Goal: Task Accomplishment & Management: Manage account settings

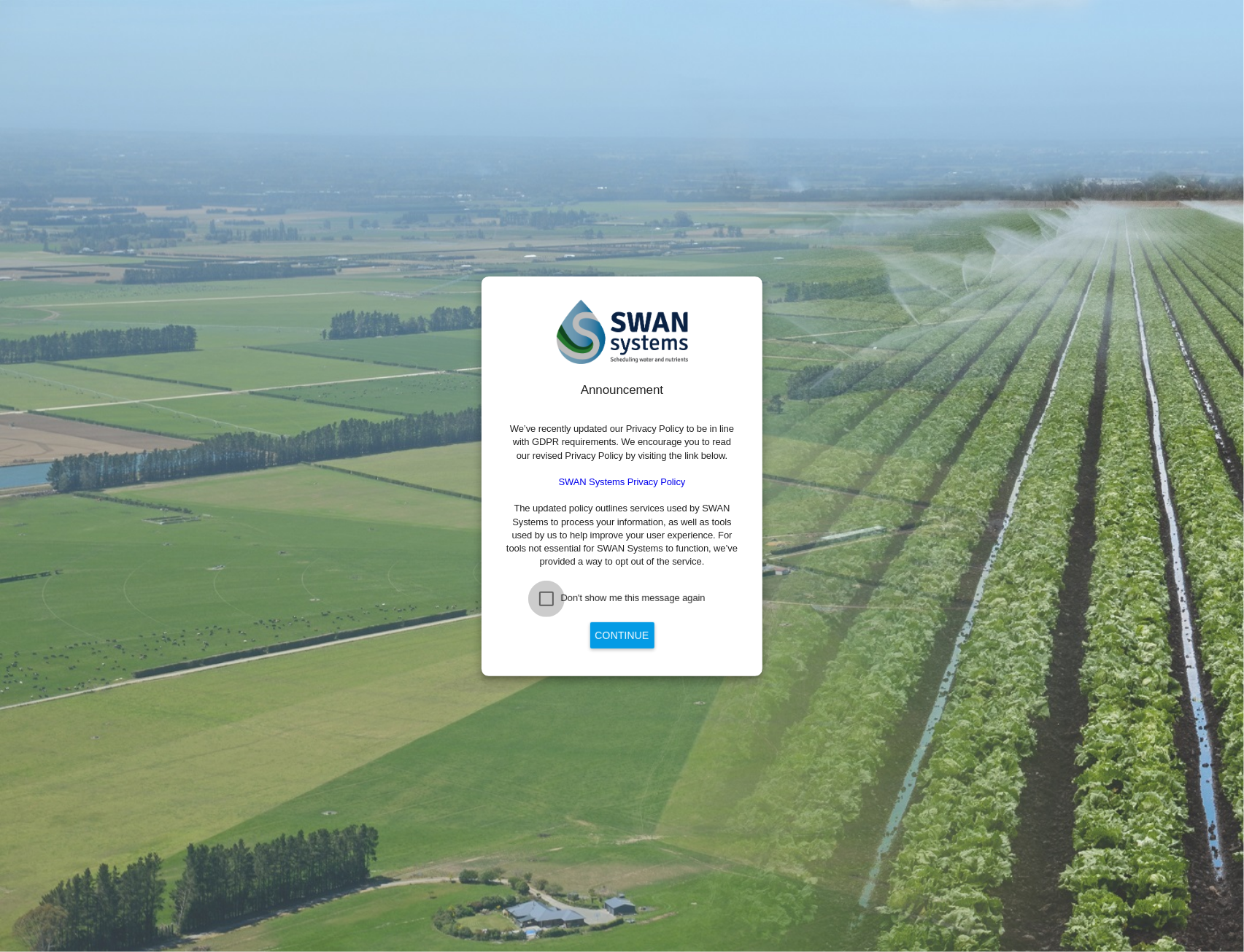
click at [549, 595] on div "Don't show me this message again" at bounding box center [547, 599] width 15 height 15
click at [619, 637] on button "Continue" at bounding box center [622, 635] width 64 height 26
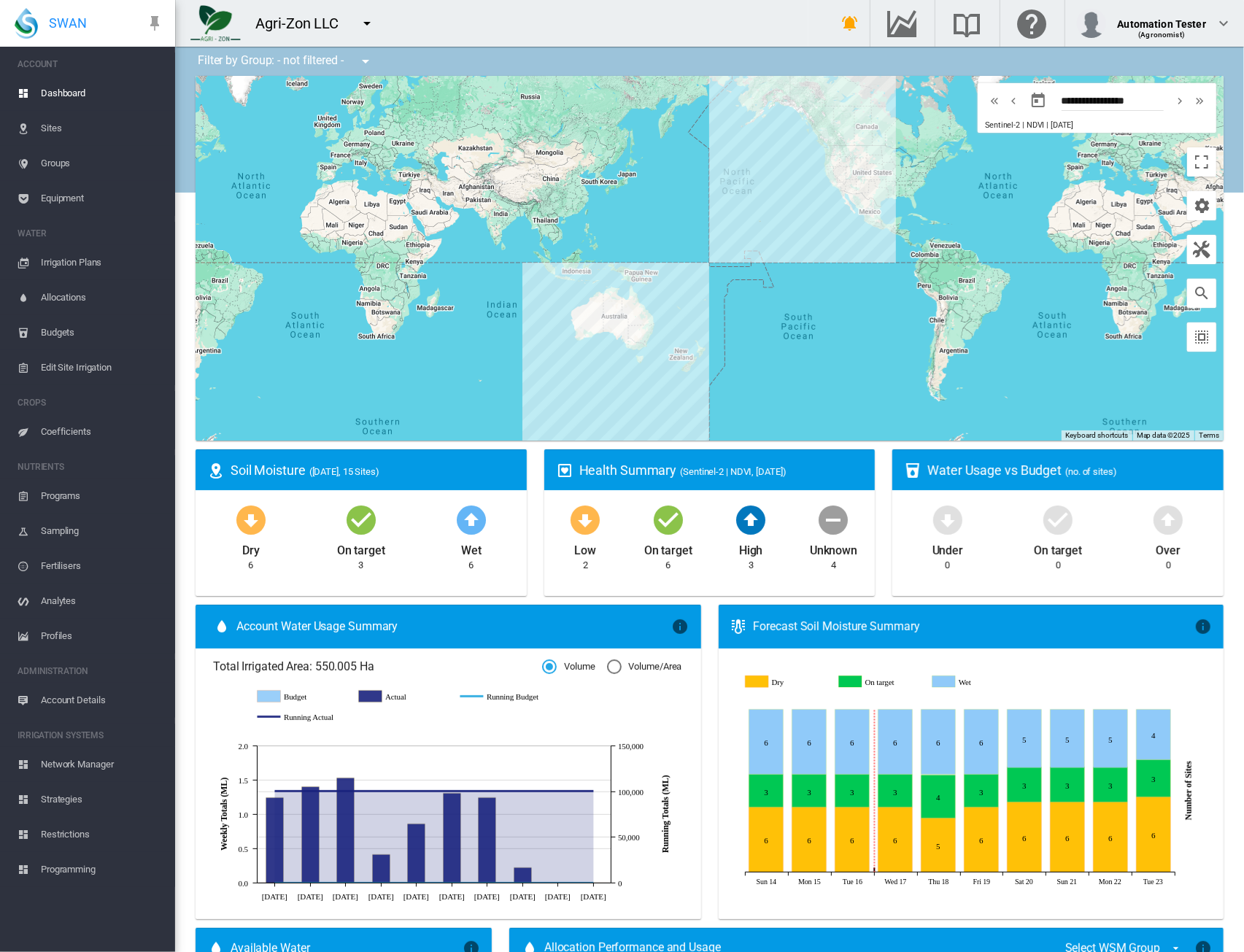
click at [369, 23] on md-icon "icon-menu-down" at bounding box center [367, 24] width 18 height 18
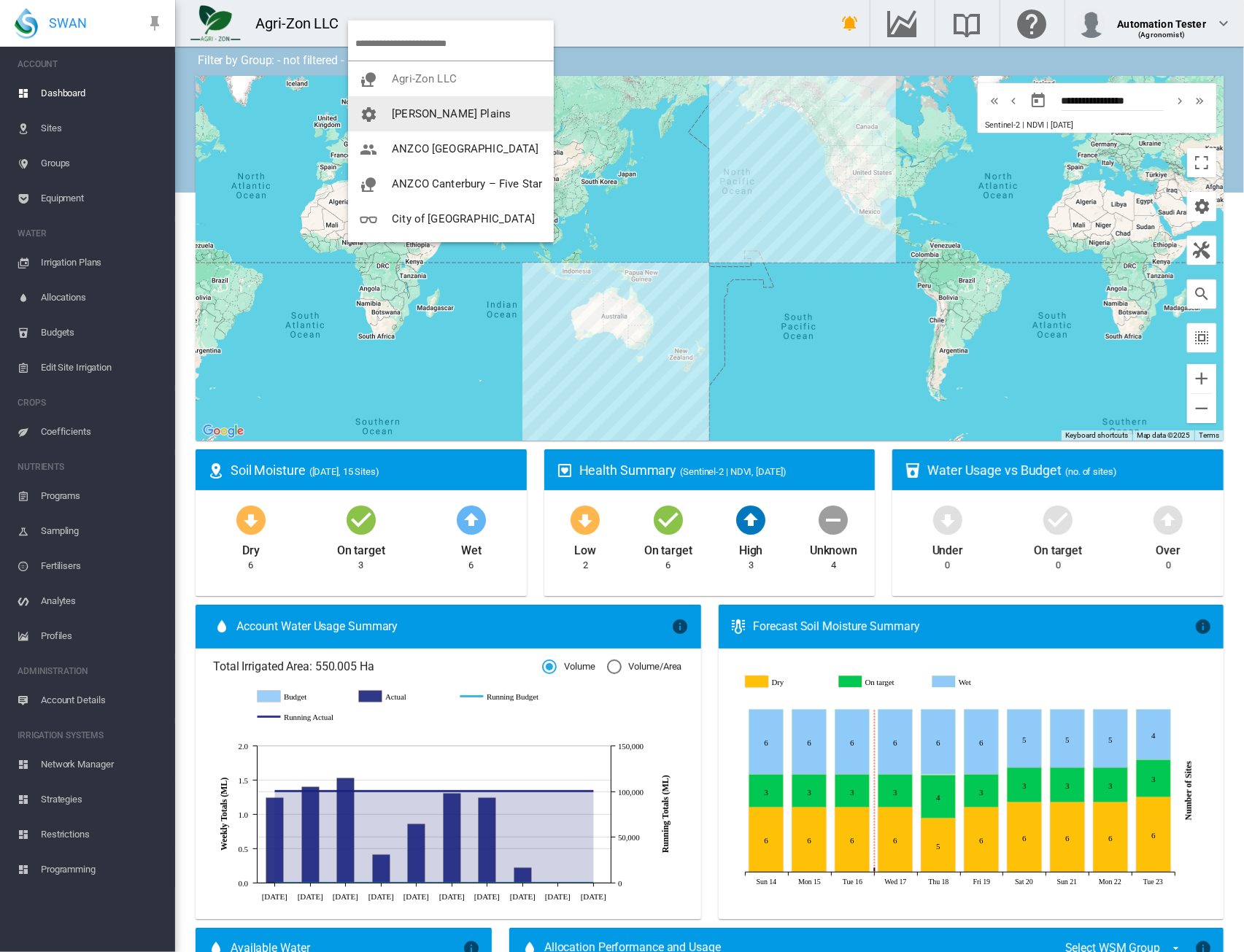
click at [373, 117] on md-icon "icon-cog" at bounding box center [369, 115] width 18 height 18
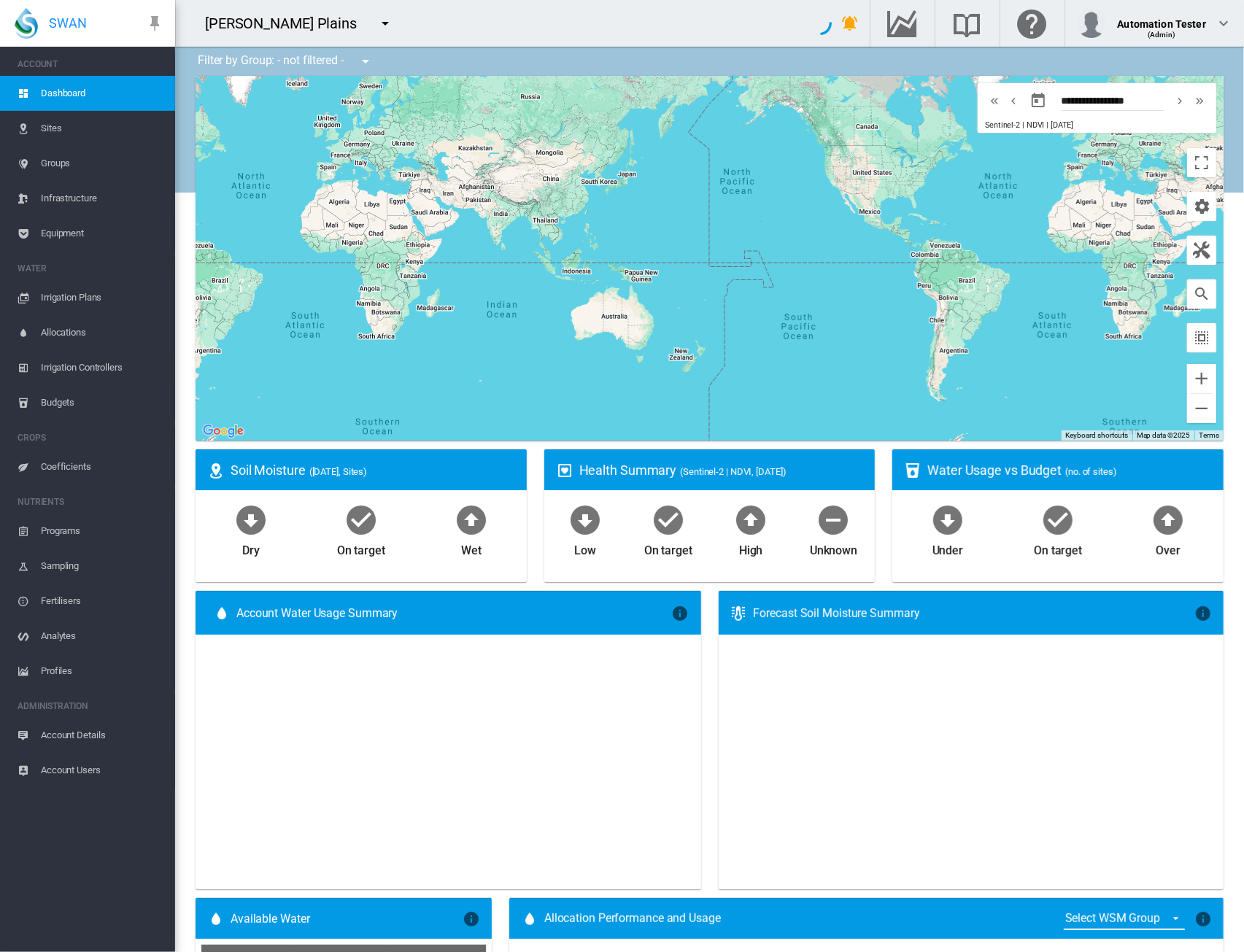
type input "**********"
click at [376, 28] on md-icon "icon-menu-down" at bounding box center [385, 24] width 18 height 18
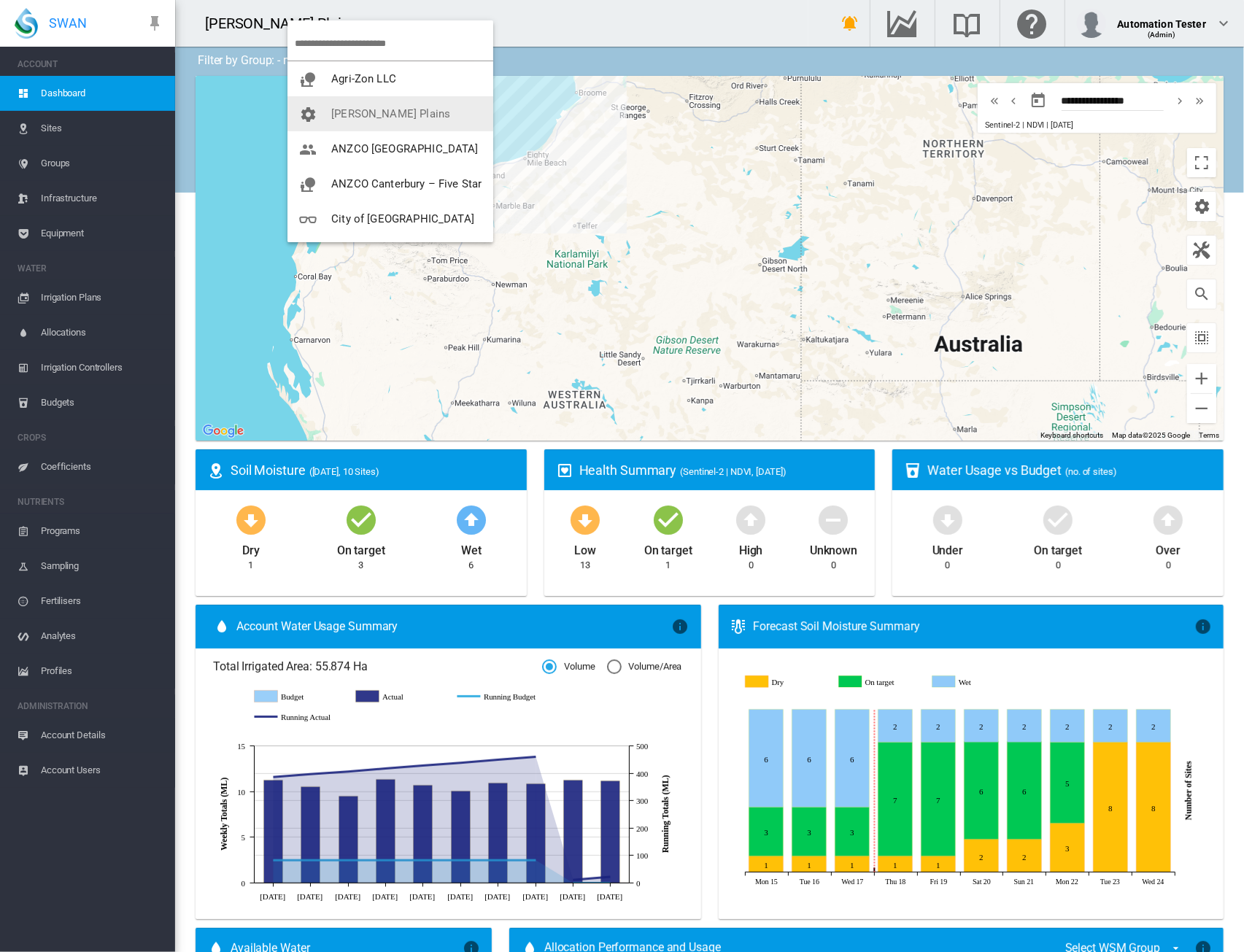
click at [102, 739] on md-backdrop at bounding box center [622, 476] width 1244 height 952
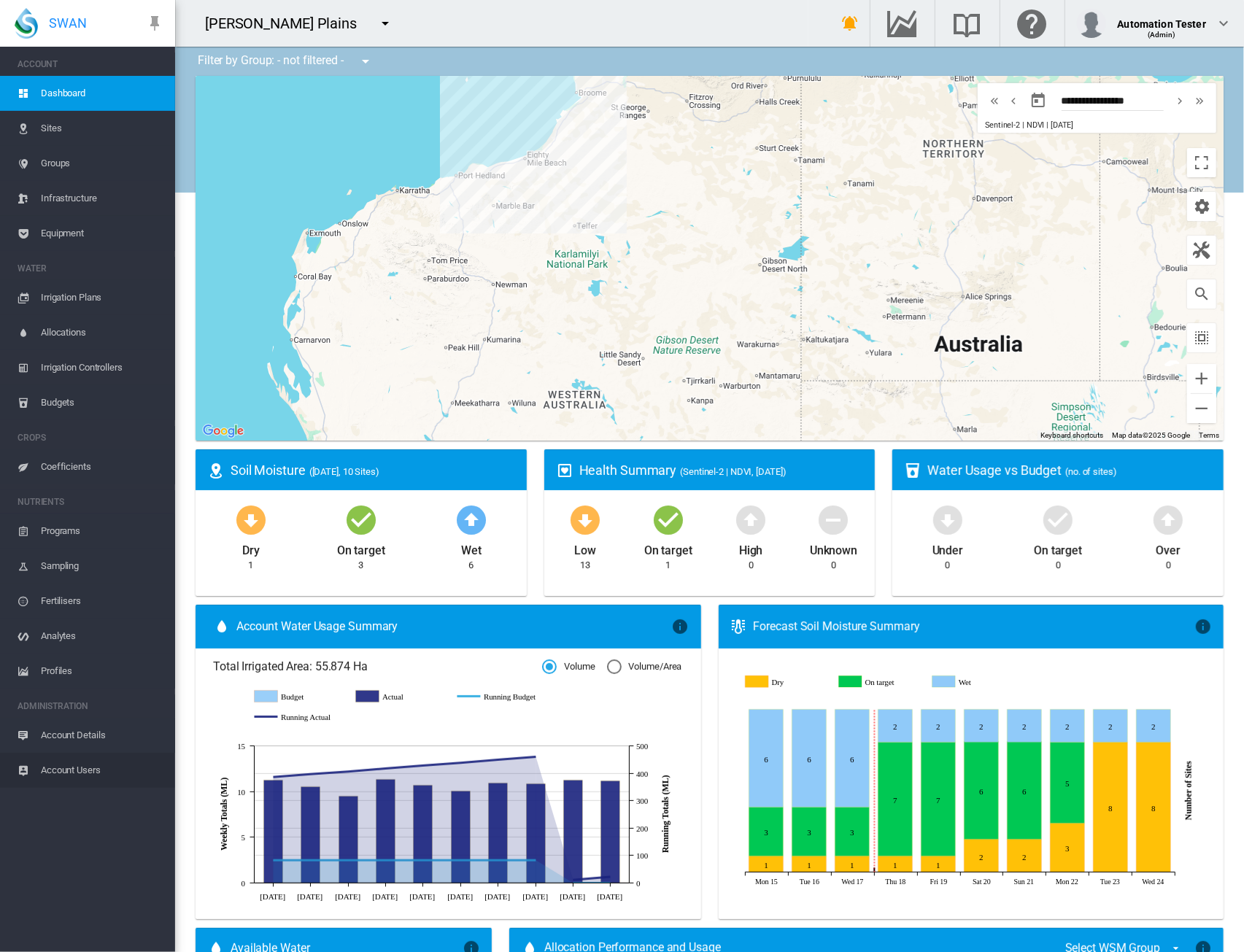
click at [82, 779] on span "Account Users" at bounding box center [102, 770] width 122 height 35
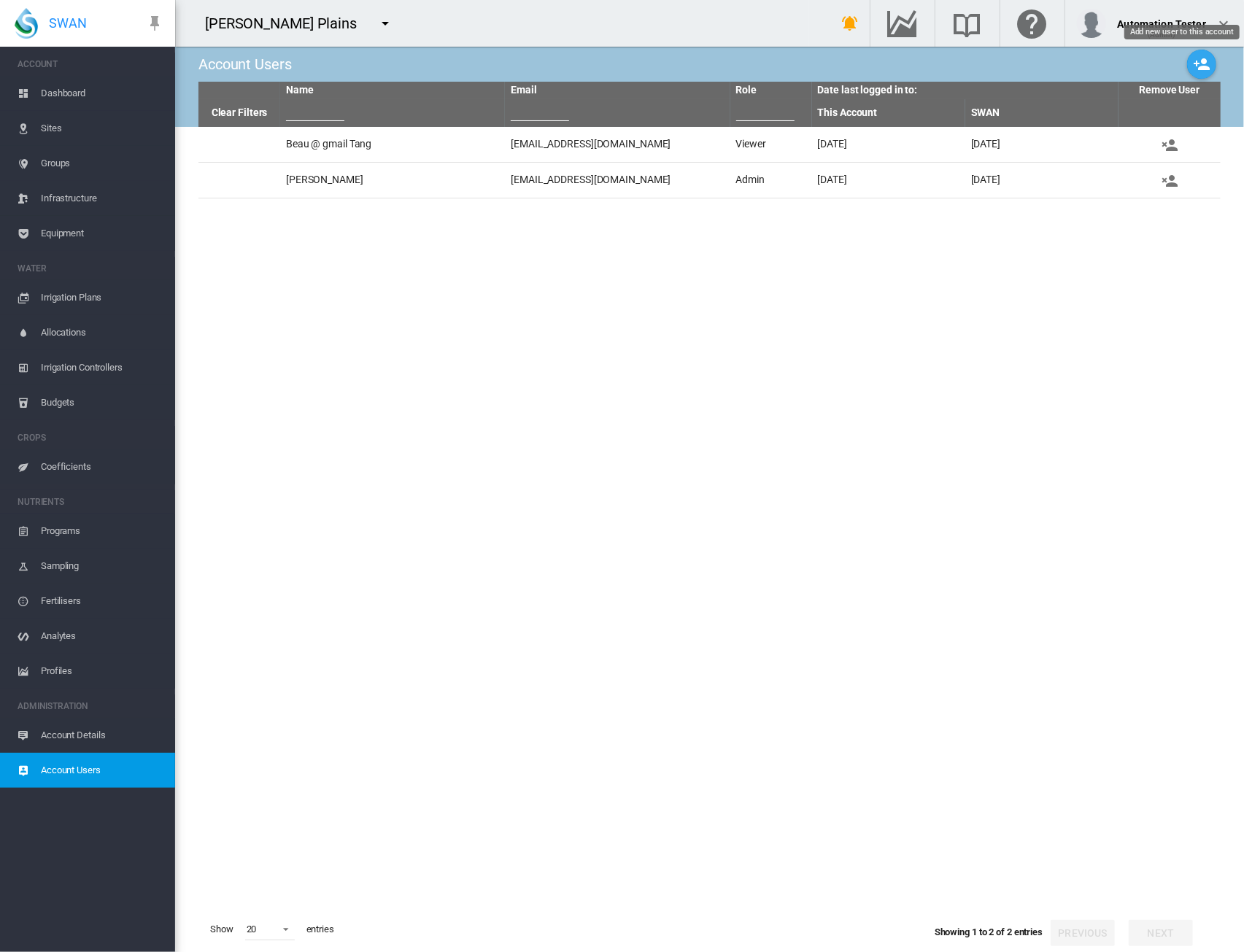
click at [1197, 66] on md-icon "icon-account-plus" at bounding box center [1202, 64] width 18 height 18
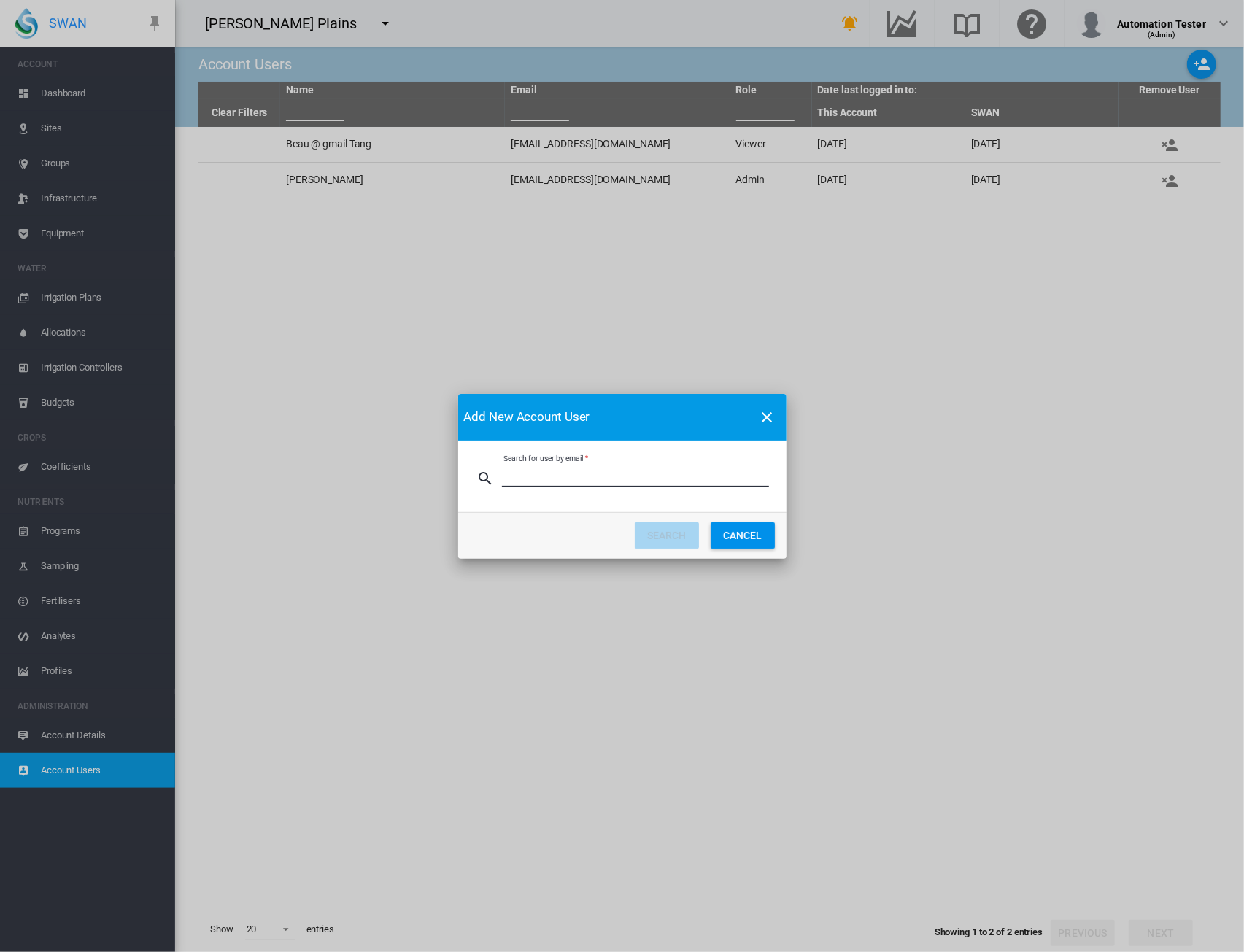
click at [575, 485] on input "Search for user by email" at bounding box center [636, 476] width 267 height 22
drag, startPoint x: 520, startPoint y: 480, endPoint x: 442, endPoint y: 482, distance: 78.0
click at [442, 482] on div "Add New Account User Search for user by email * User does not exist in the SWAN…" at bounding box center [622, 476] width 1244 height 952
type input "**********"
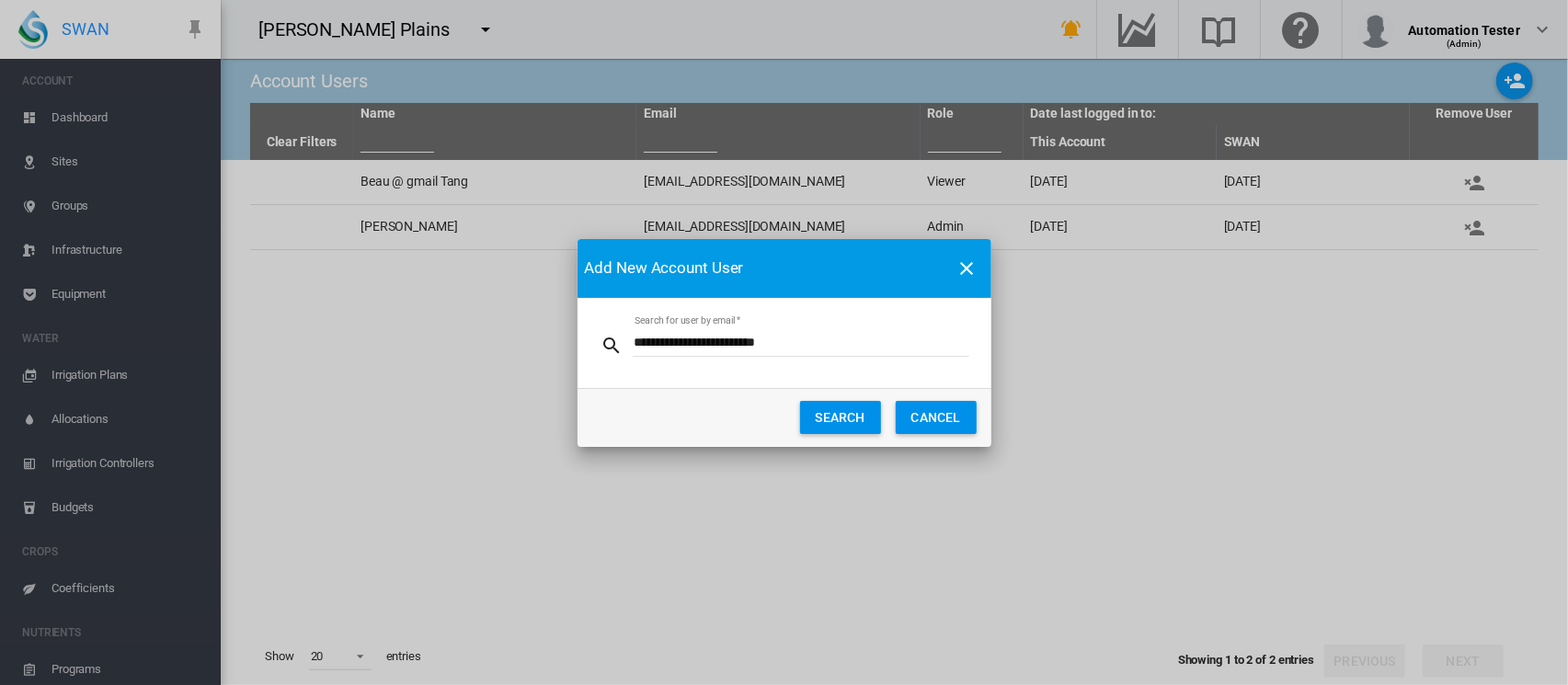
click at [810, 424] on button "SEARCH" at bounding box center [841, 416] width 81 height 33
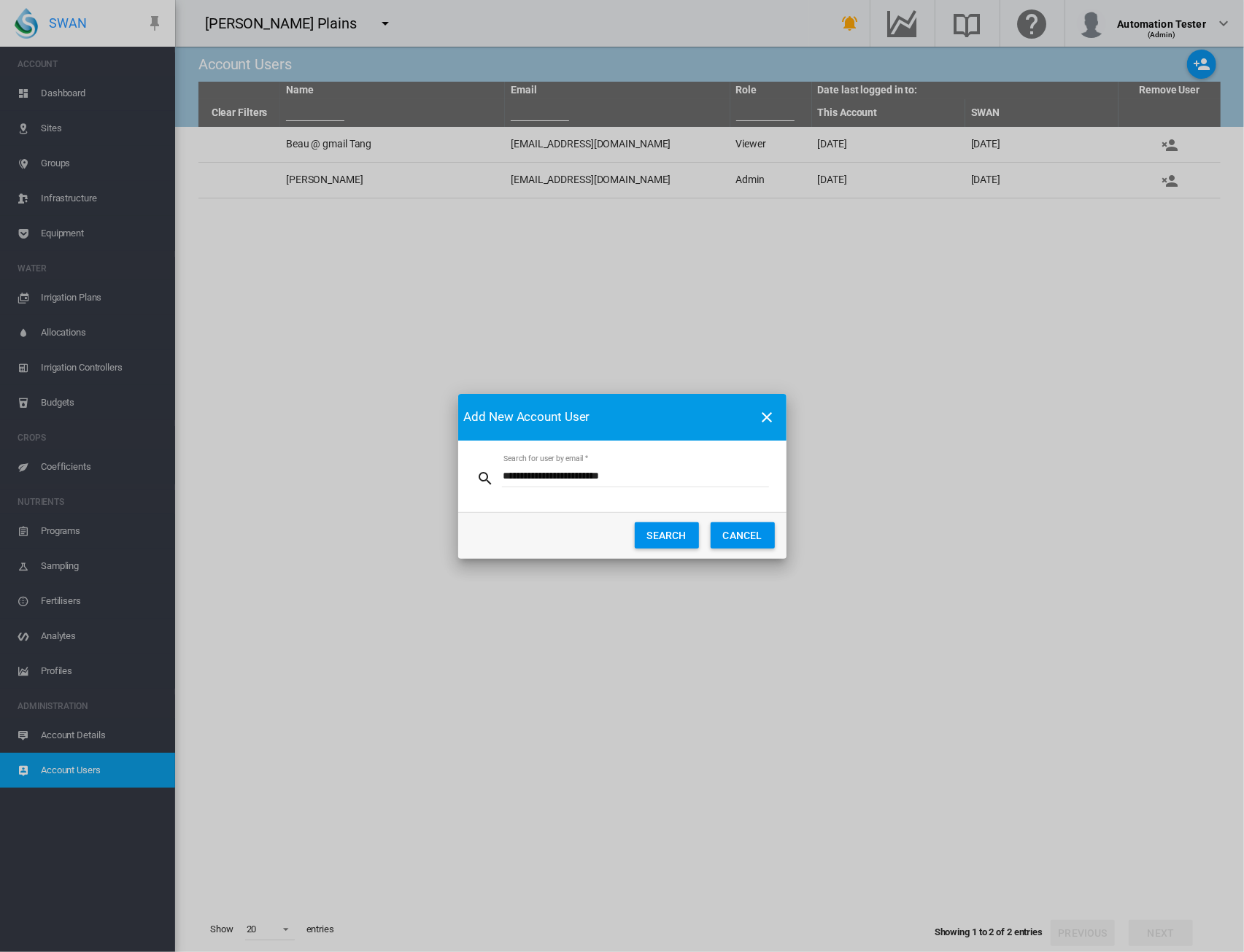
click at [740, 544] on button "CANCEL" at bounding box center [742, 535] width 64 height 26
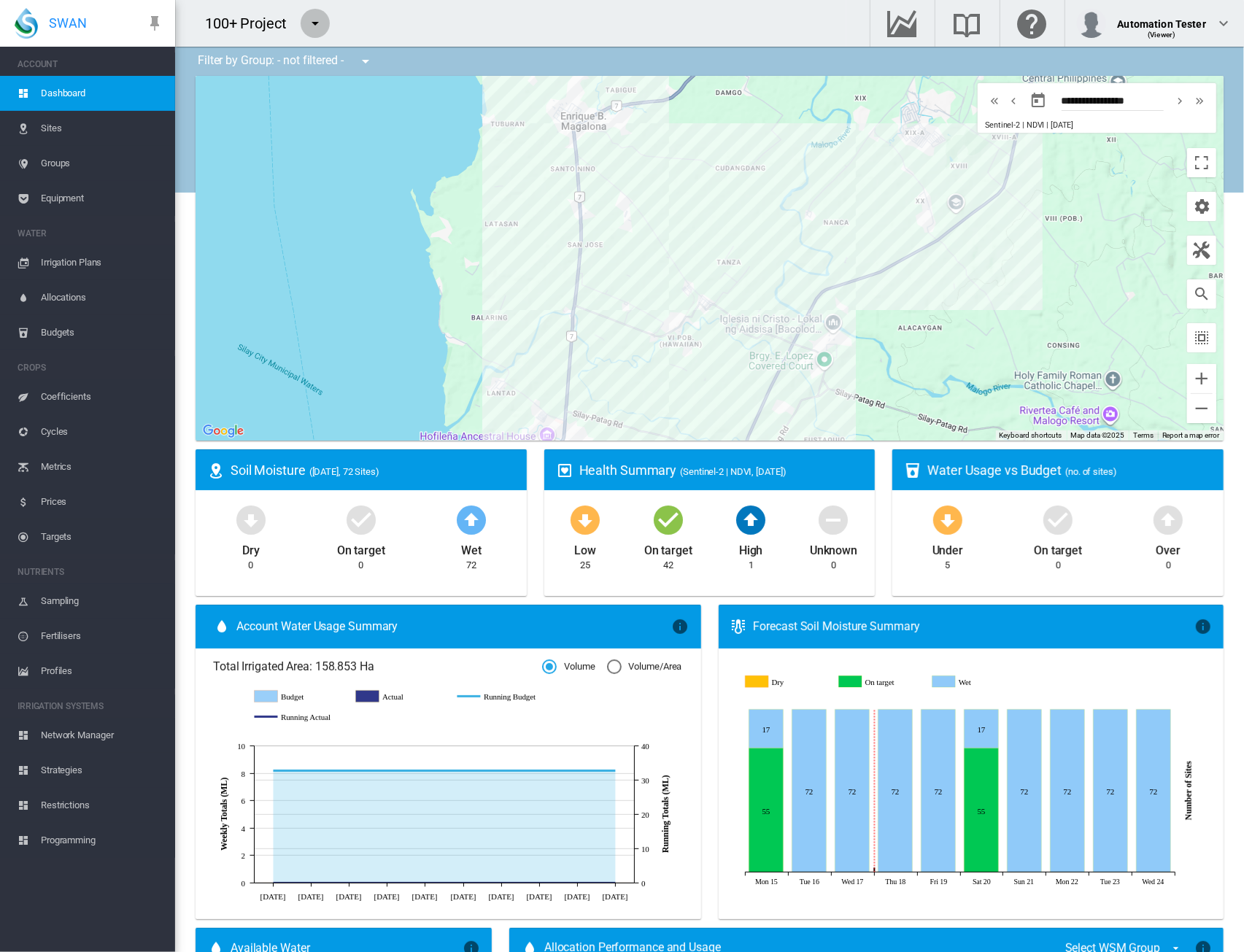
click at [320, 34] on button "button" at bounding box center [315, 23] width 29 height 29
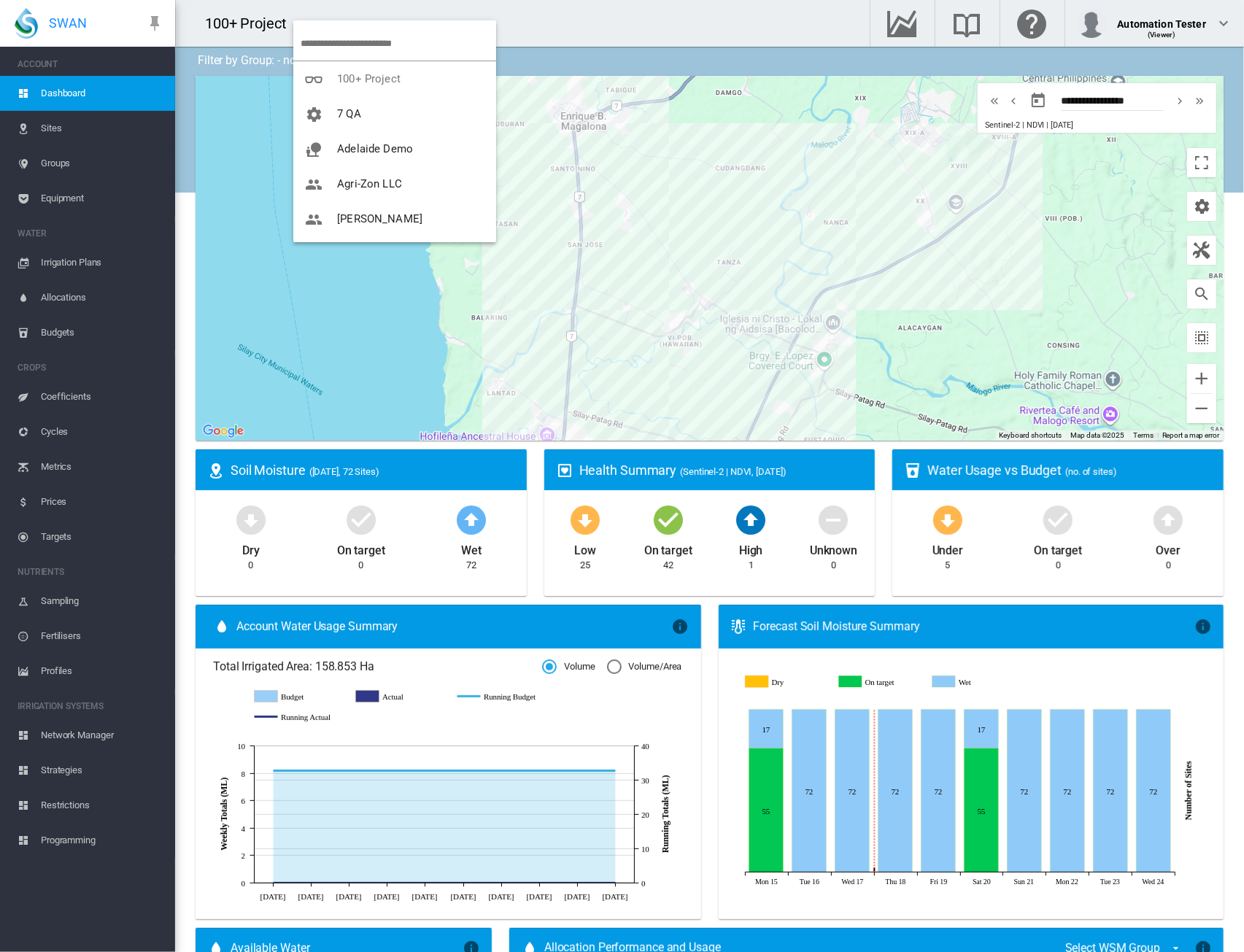
click at [1185, 204] on md-backdrop at bounding box center [622, 476] width 1244 height 952
click at [1193, 204] on md-icon "icon-cog" at bounding box center [1202, 207] width 18 height 18
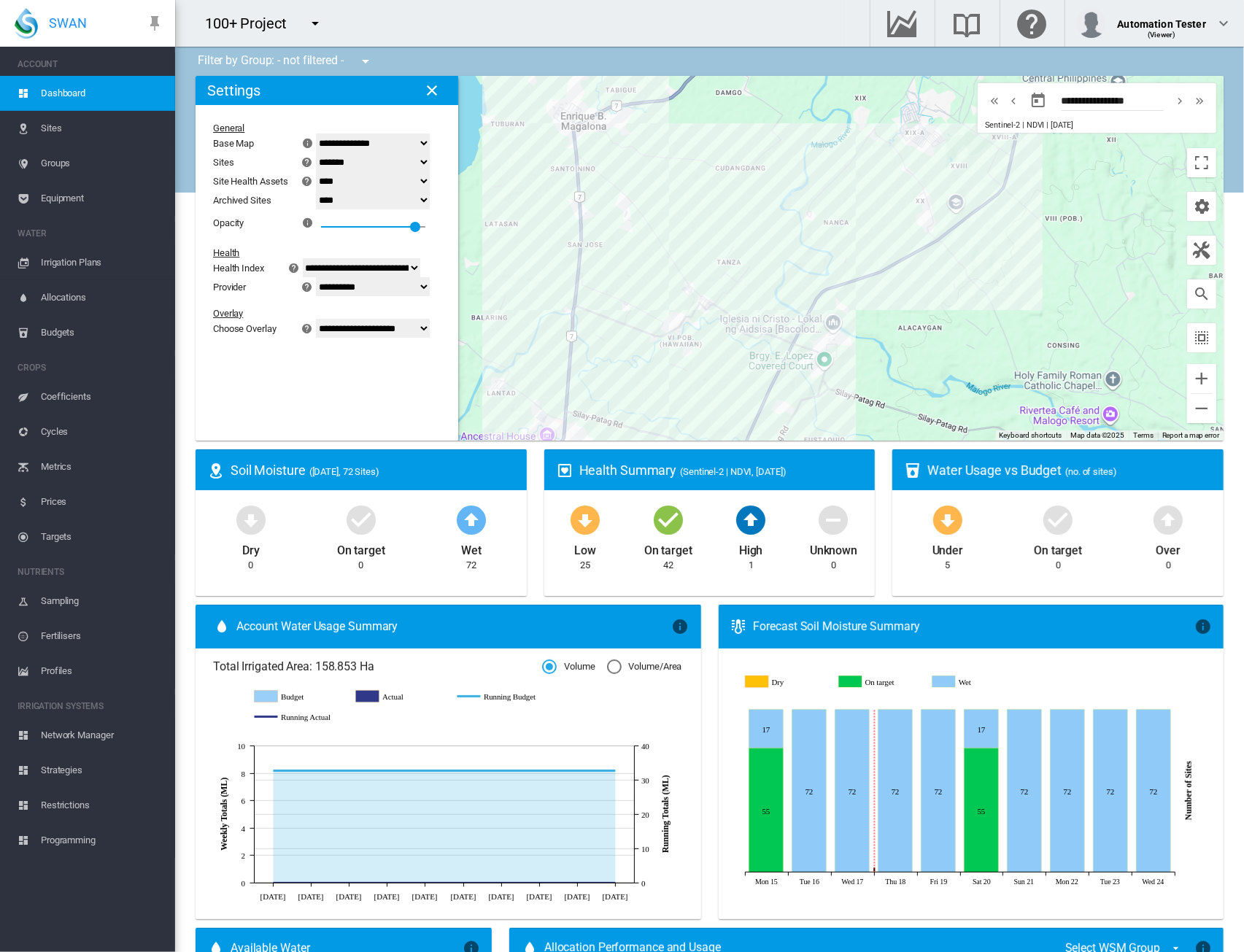
click at [373, 146] on select "**********" at bounding box center [373, 143] width 114 height 19
select select "*********"
click at [325, 134] on select "**********" at bounding box center [373, 143] width 114 height 19
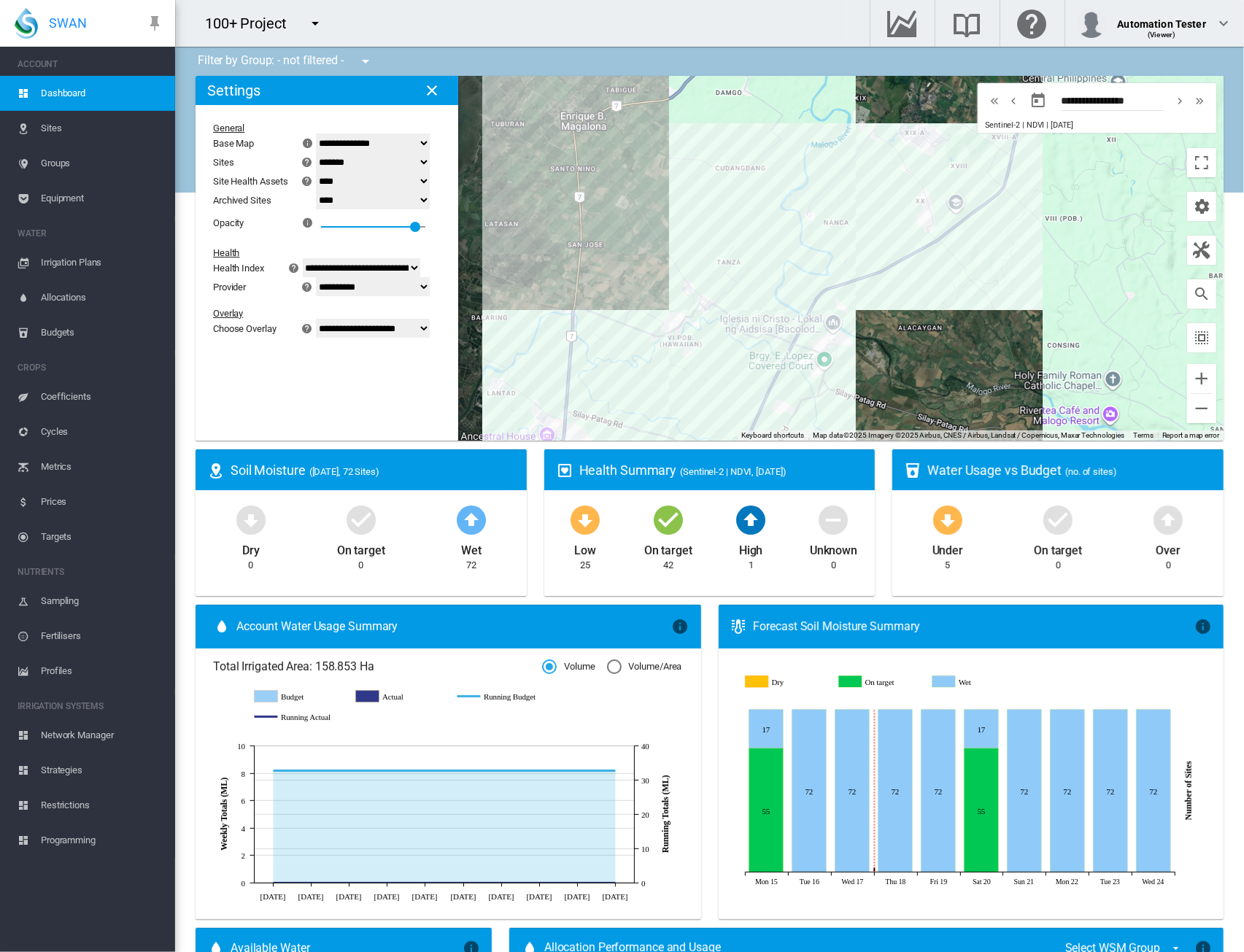
click at [359, 167] on select "******* **** ****" at bounding box center [373, 162] width 114 height 19
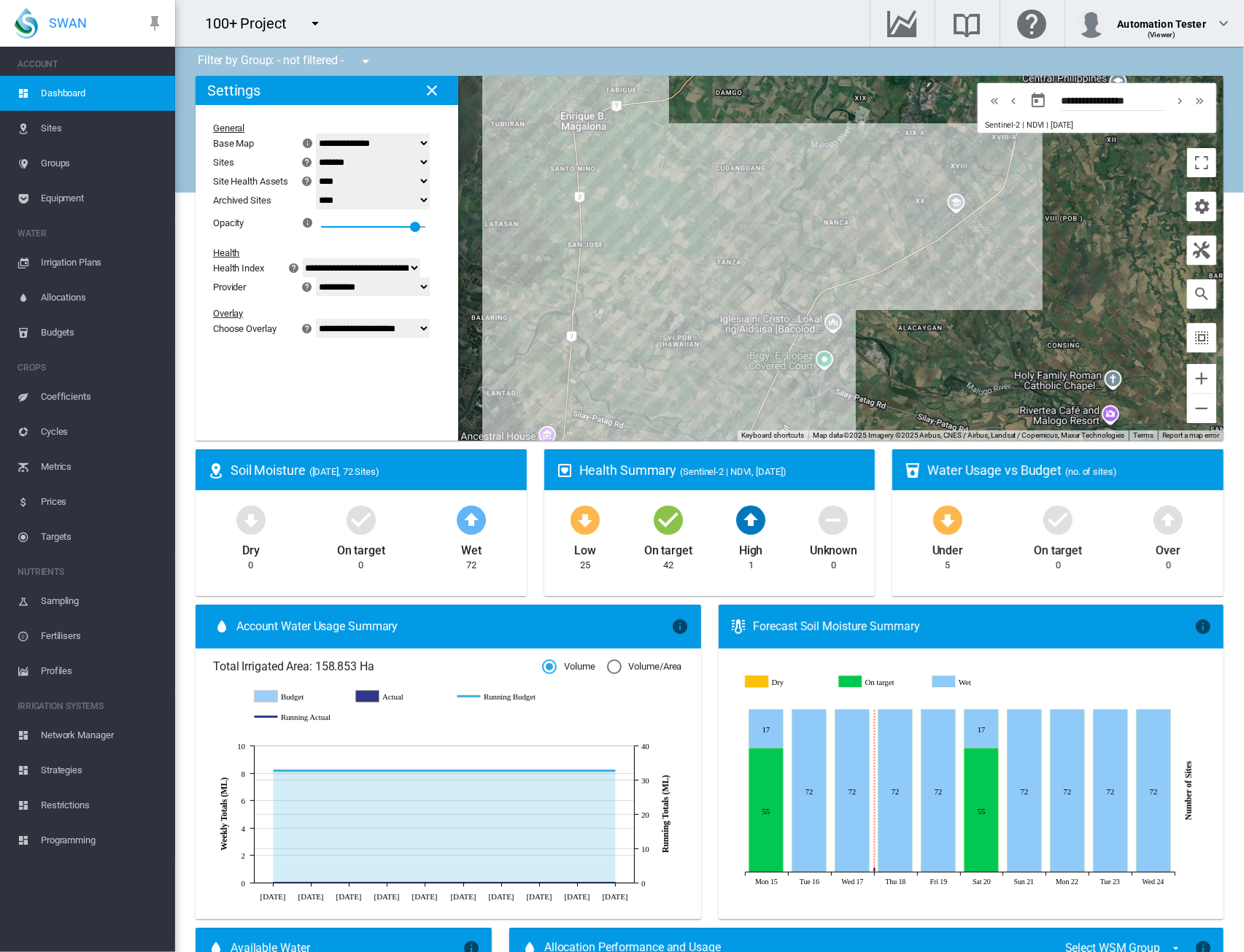
click at [358, 165] on select "******* **** ****" at bounding box center [373, 162] width 114 height 19
click at [349, 184] on select "******* **** ****" at bounding box center [373, 181] width 114 height 19
select select "****"
click at [325, 172] on select "******* **** ****" at bounding box center [373, 181] width 114 height 19
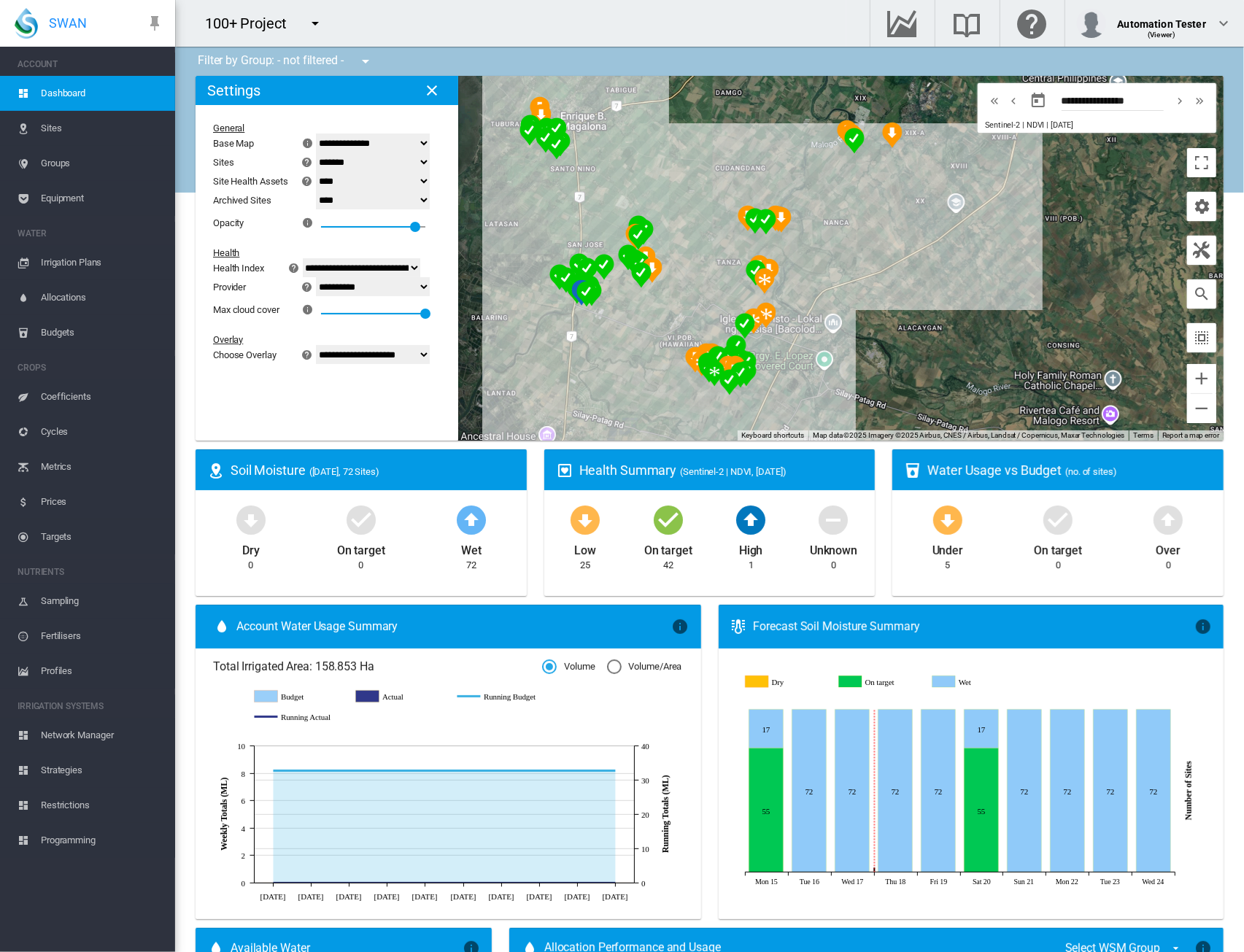
click at [314, 24] on md-icon "icon-menu-down" at bounding box center [316, 24] width 18 height 18
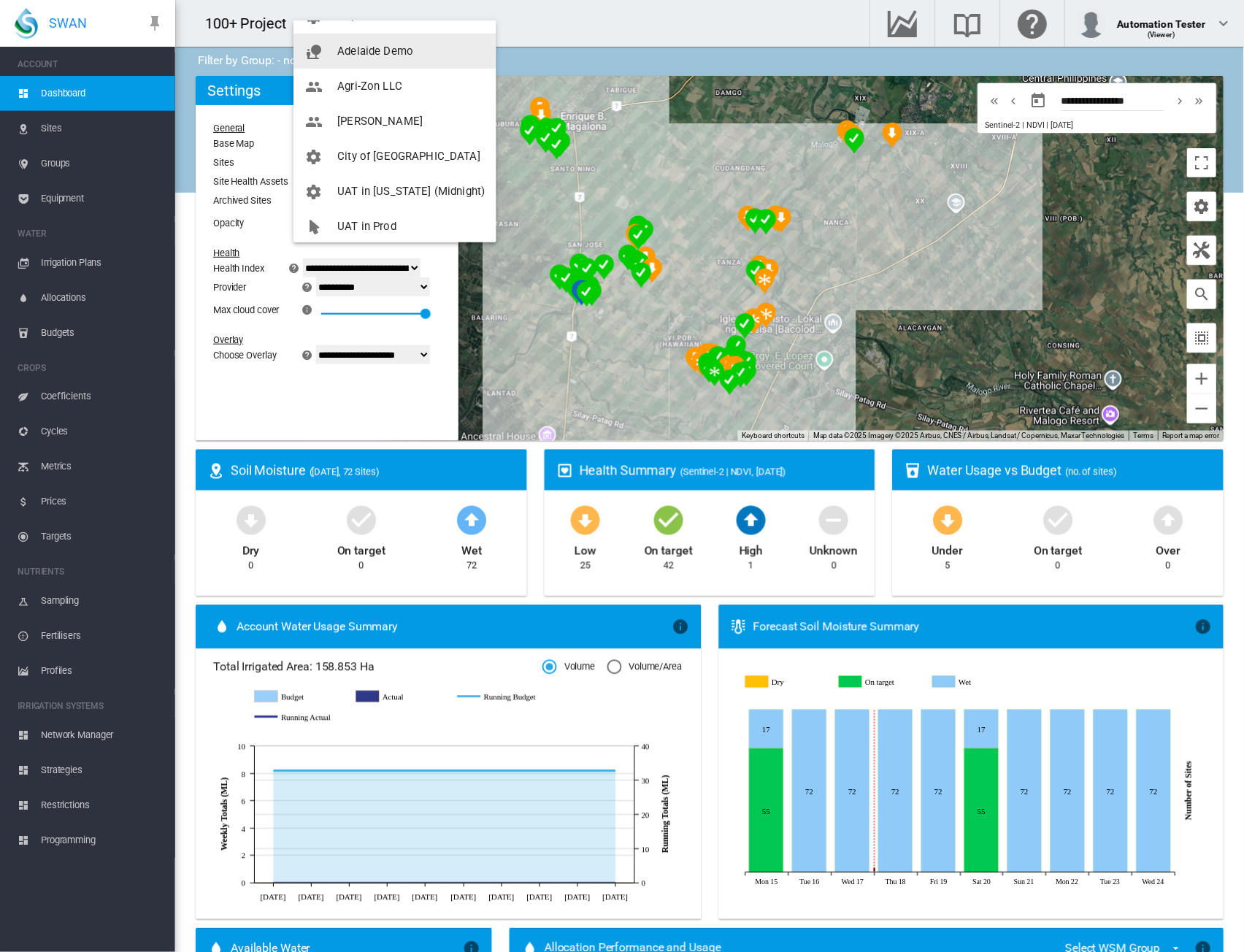
scroll to position [105, 0]
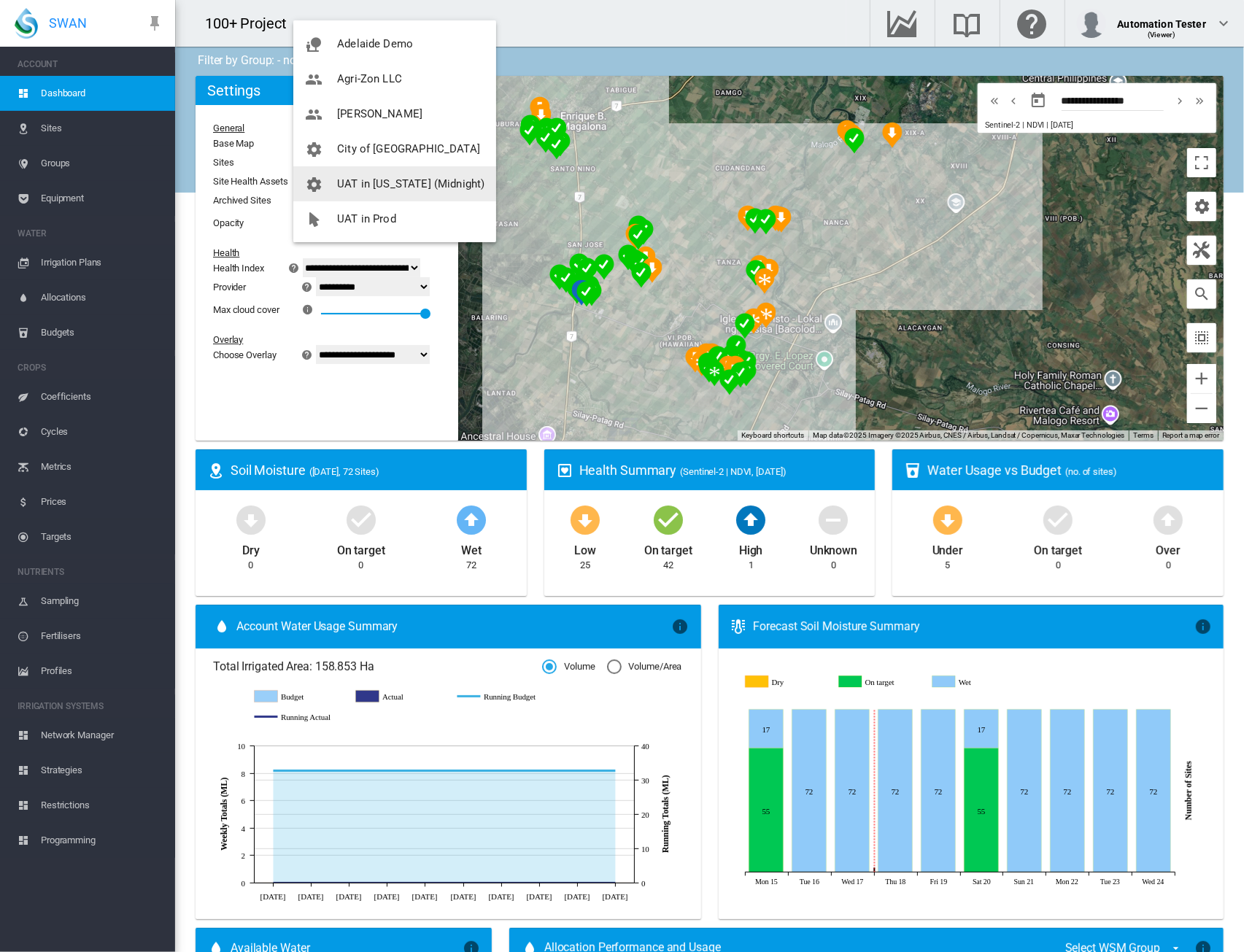
click at [380, 176] on button "UAT in [US_STATE] (Midnight)" at bounding box center [395, 184] width 203 height 35
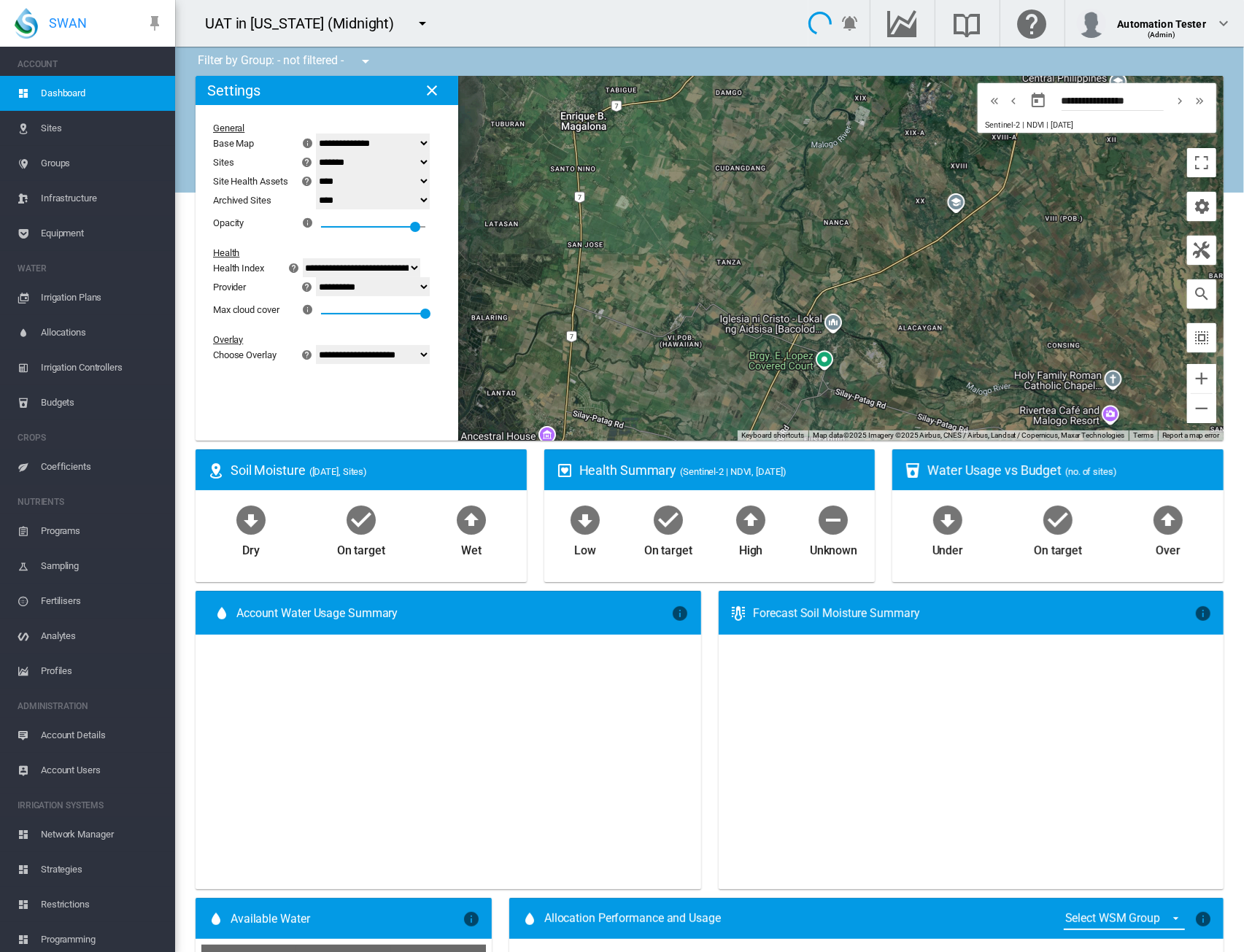
type input "**********"
select select "**********"
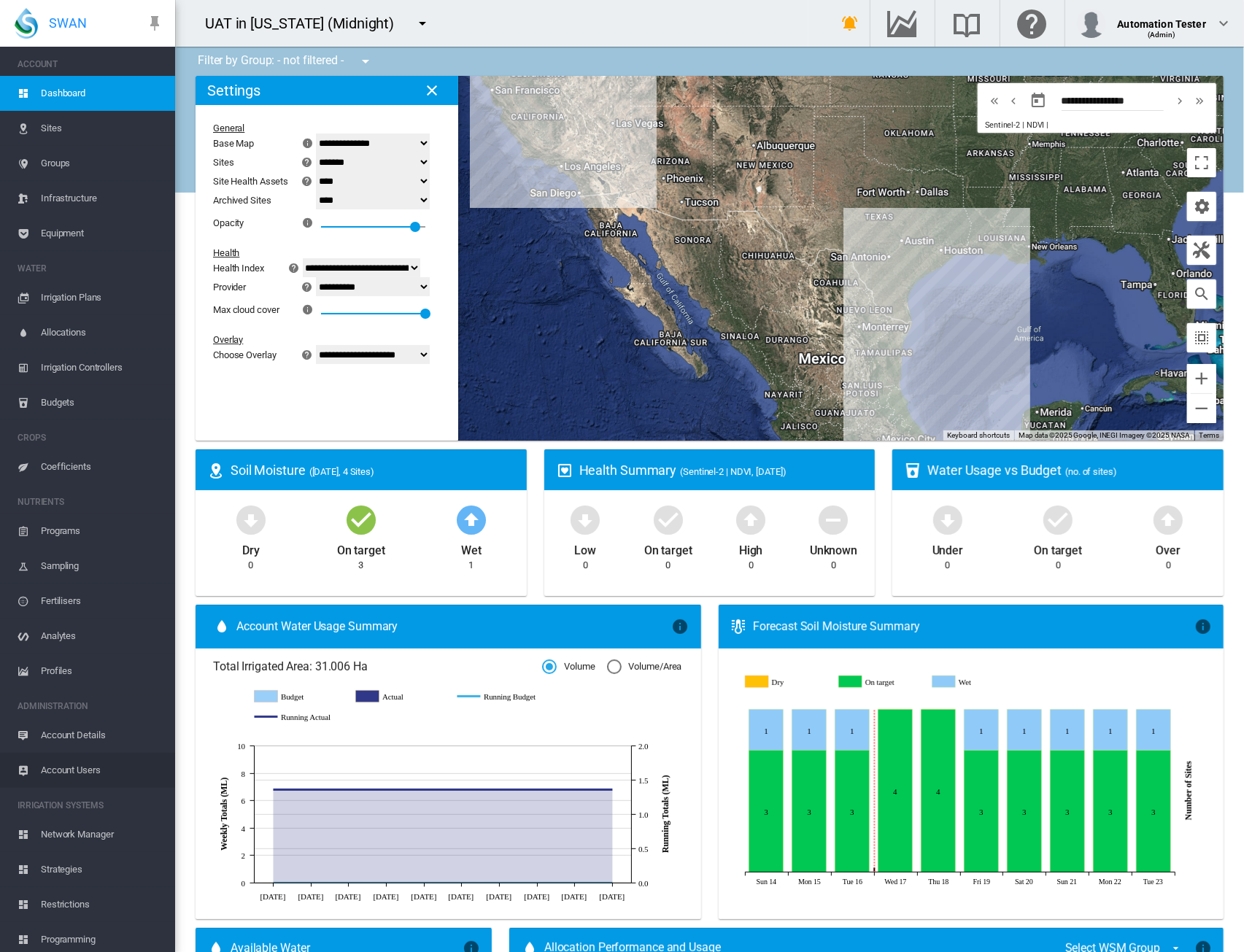
click at [70, 770] on span "Account Users" at bounding box center [102, 770] width 122 height 35
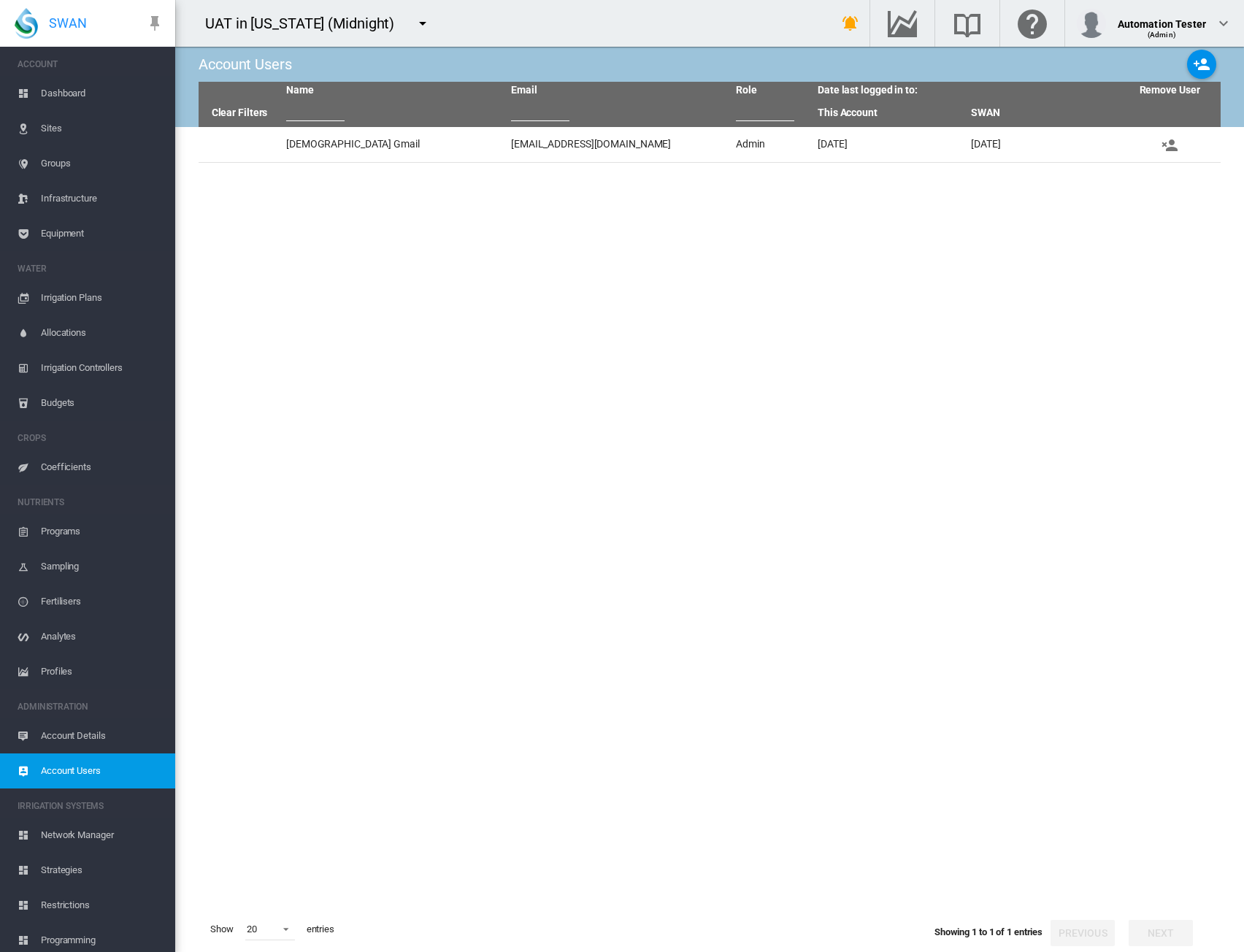
click at [841, 676] on tbody "Lady Gmail iris.uy.emapta@gmail.com Admin Wed, Sep 17, 2025 Wed, Sep 17, 2025" at bounding box center [709, 517] width 1022 height 780
click at [414, 24] on md-icon "icon-menu-down" at bounding box center [423, 24] width 18 height 18
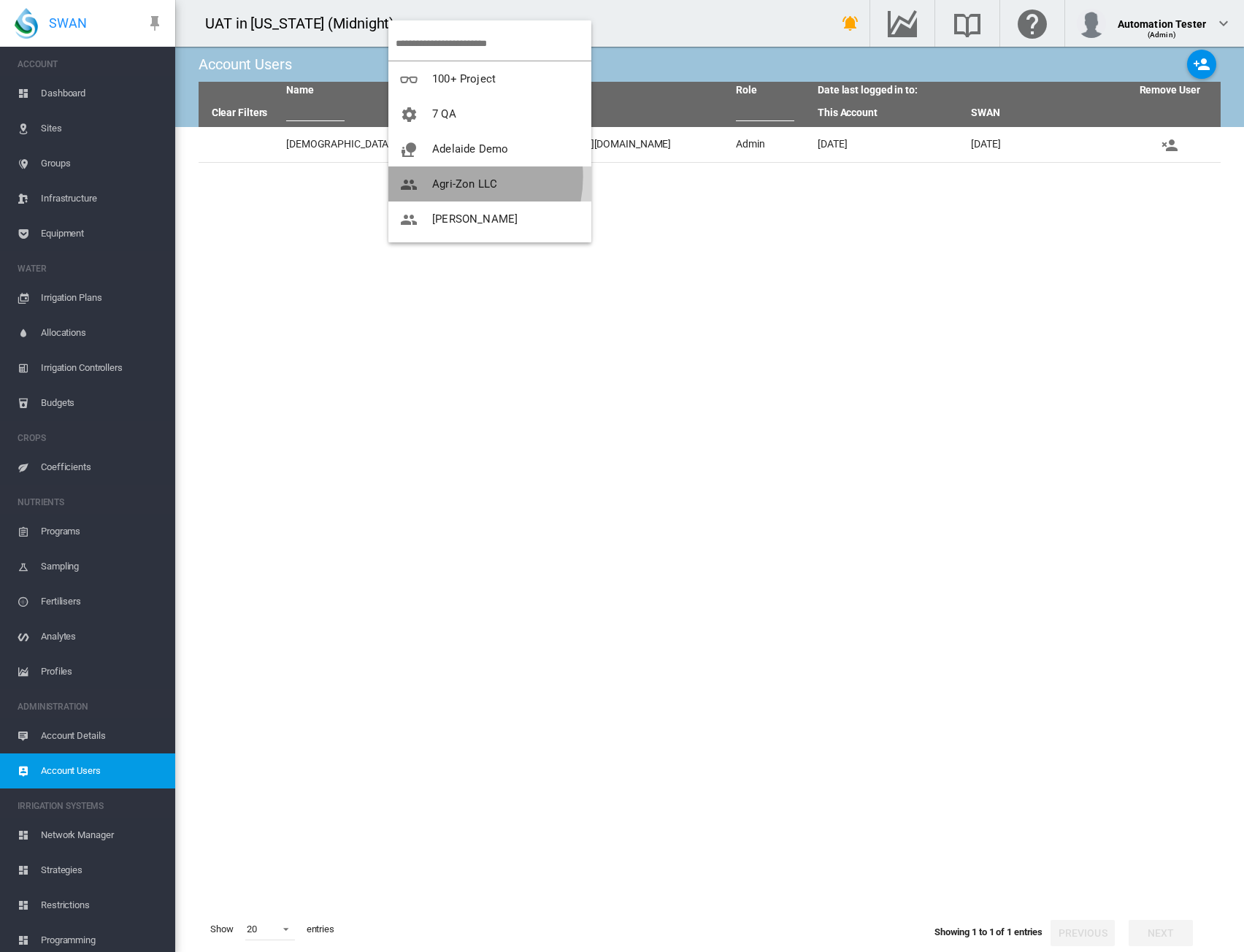
click at [454, 177] on span "Agri-Zon LLC" at bounding box center [465, 184] width 65 height 13
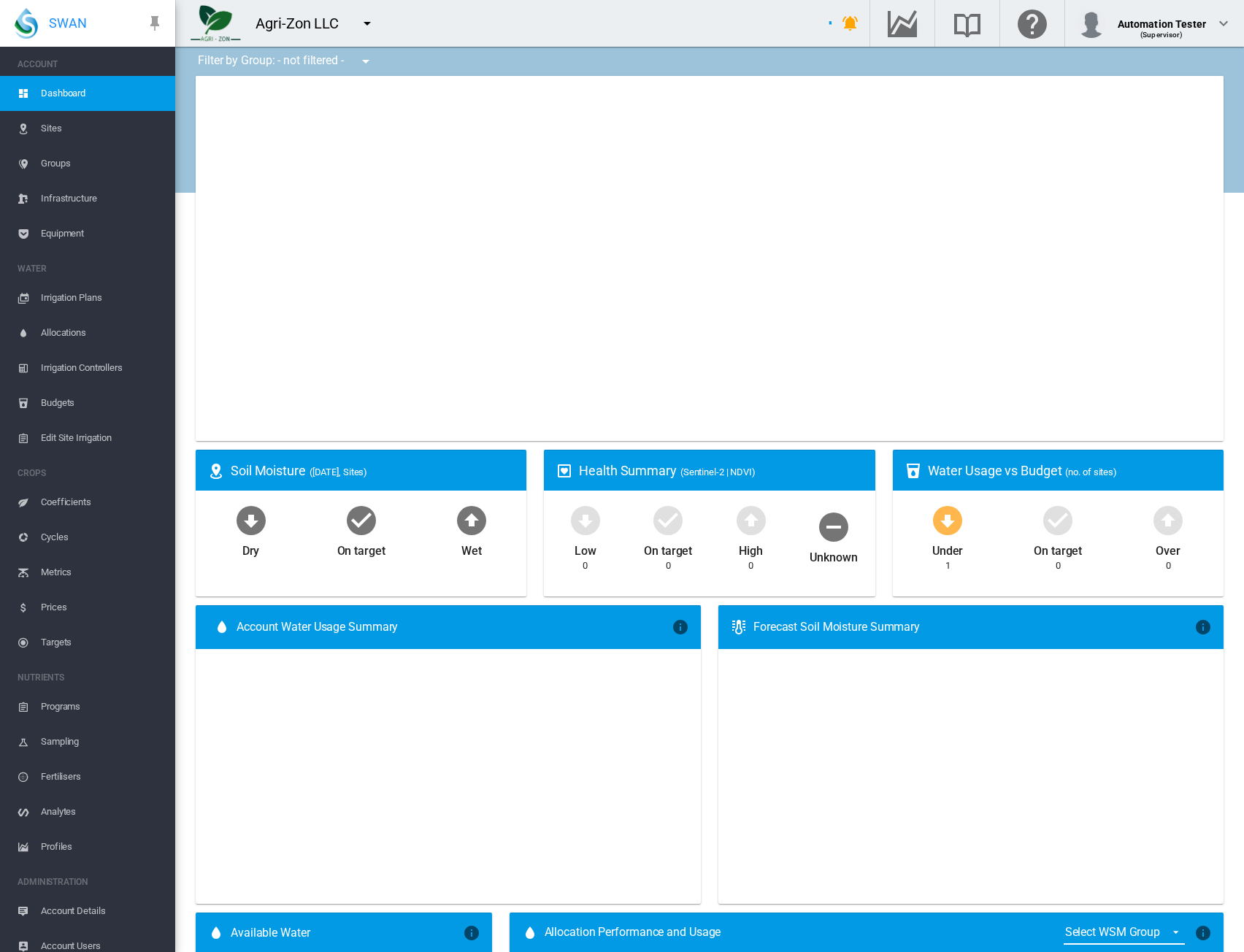
type input "**********"
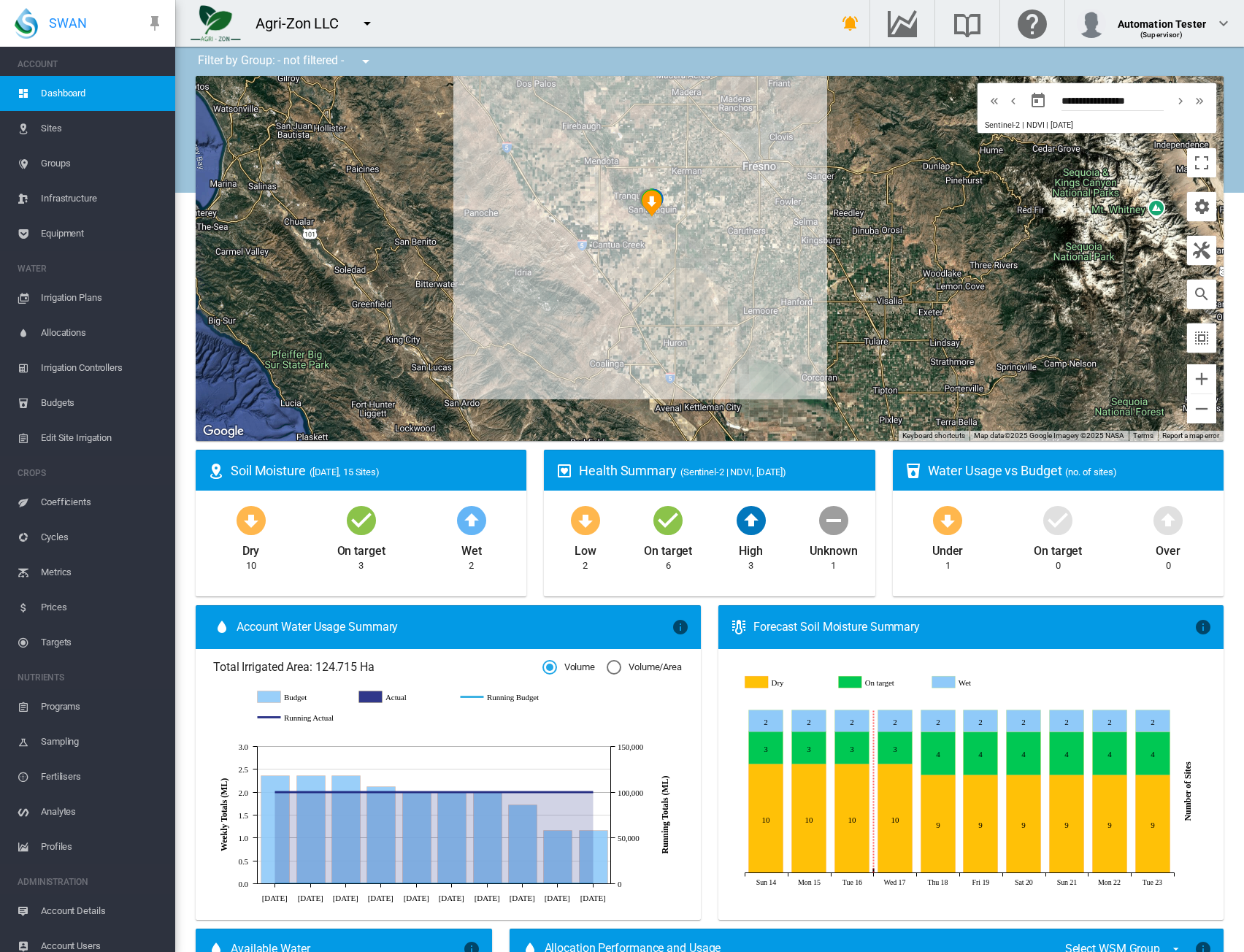
click at [44, 162] on span "Groups" at bounding box center [102, 163] width 122 height 35
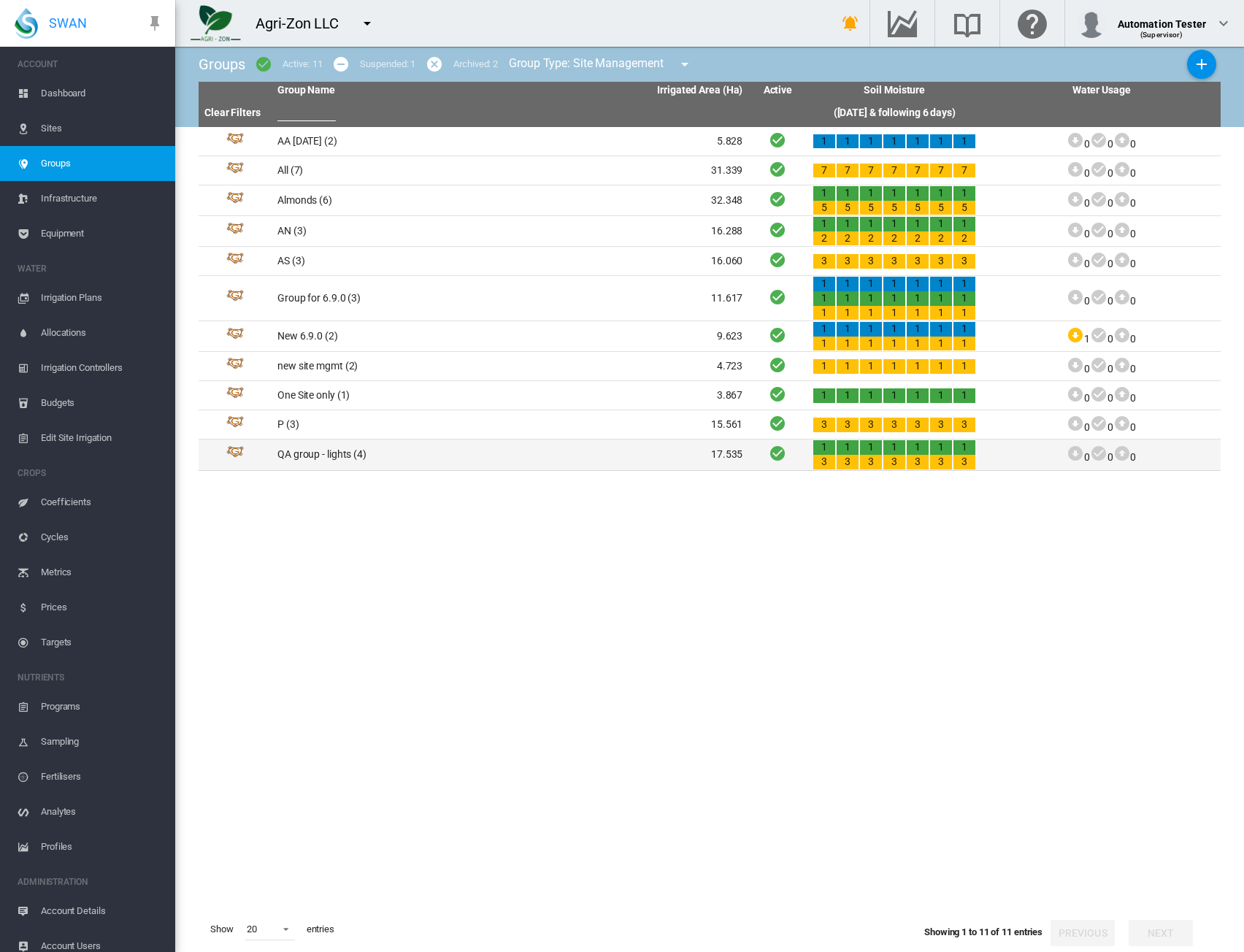
click at [359, 446] on td "QA group - lights (4)" at bounding box center [391, 454] width 239 height 30
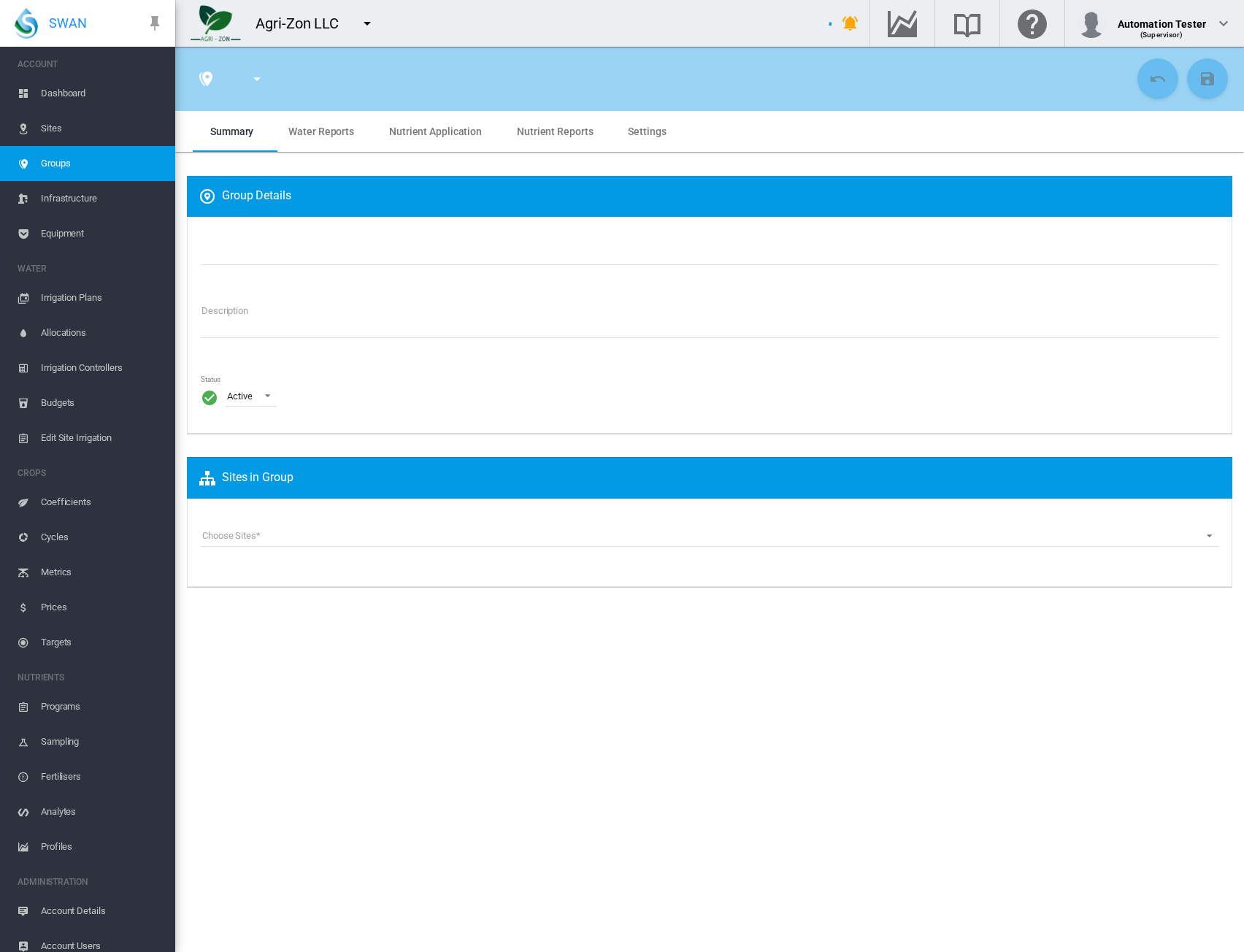
type input "**********"
type textarea "**********"
click at [414, 133] on application "Nutrient Application" at bounding box center [435, 131] width 93 height 12
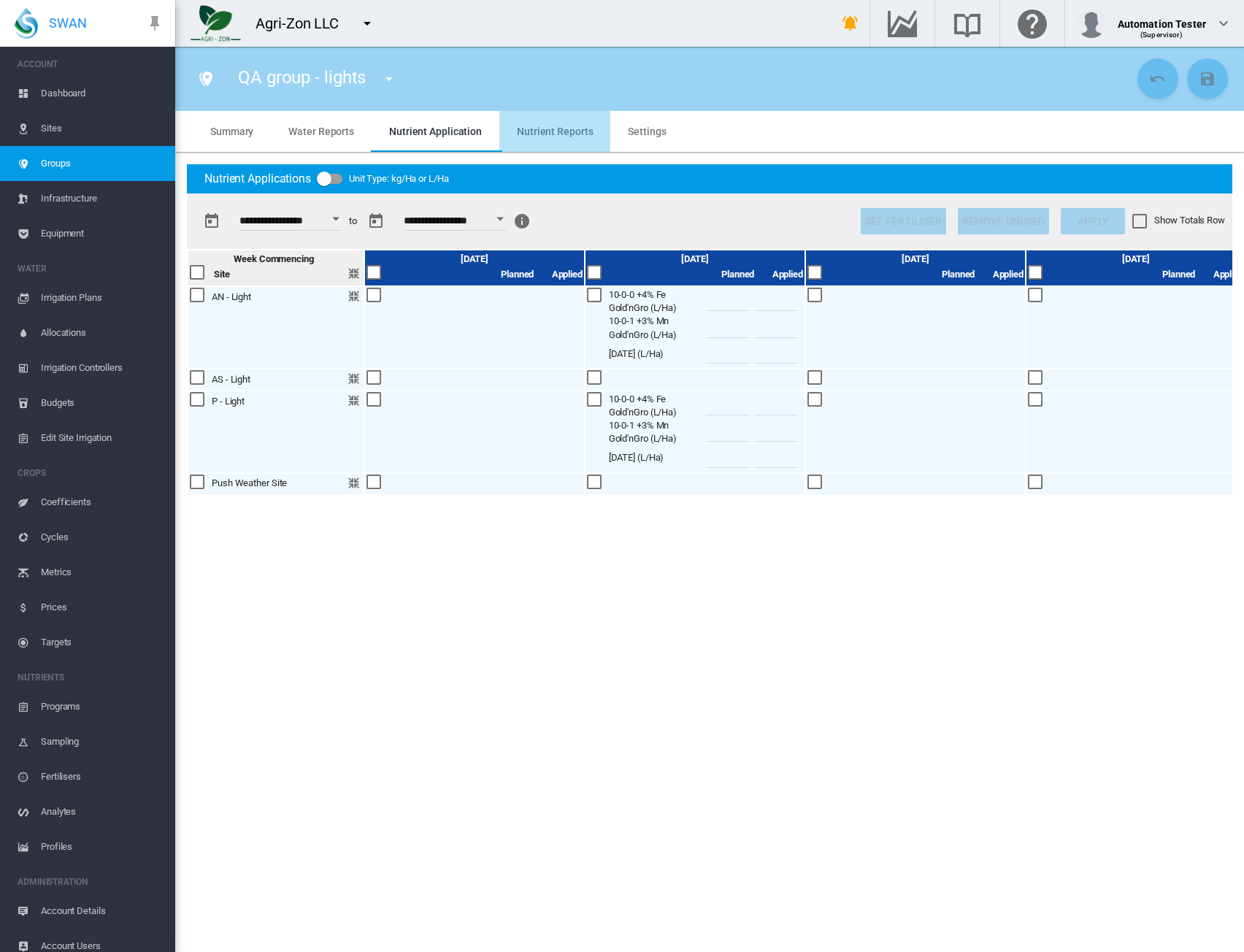
click at [556, 136] on reports "Nutrient Reports" at bounding box center [555, 131] width 76 height 12
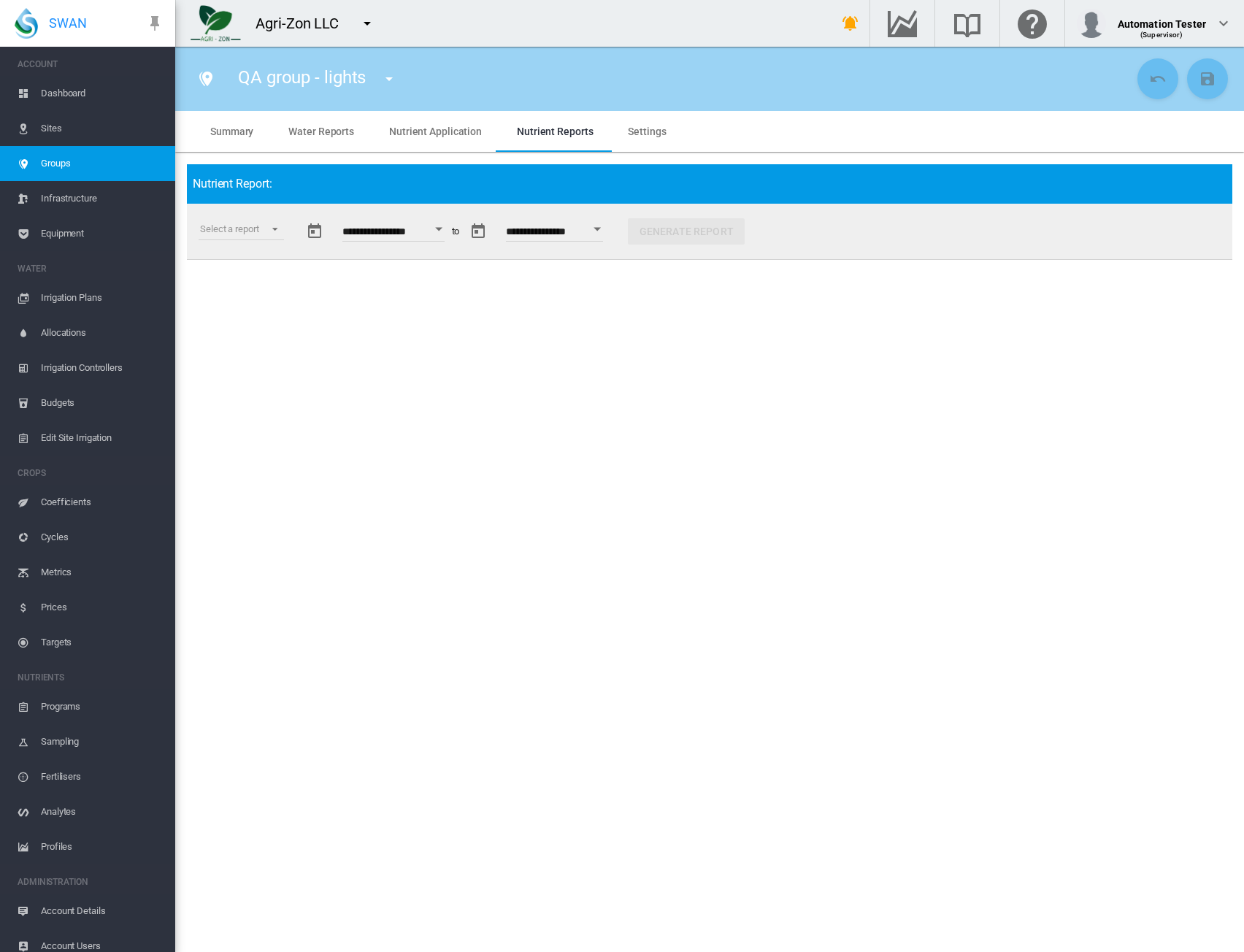
click at [414, 130] on application "Nutrient Application" at bounding box center [435, 131] width 93 height 12
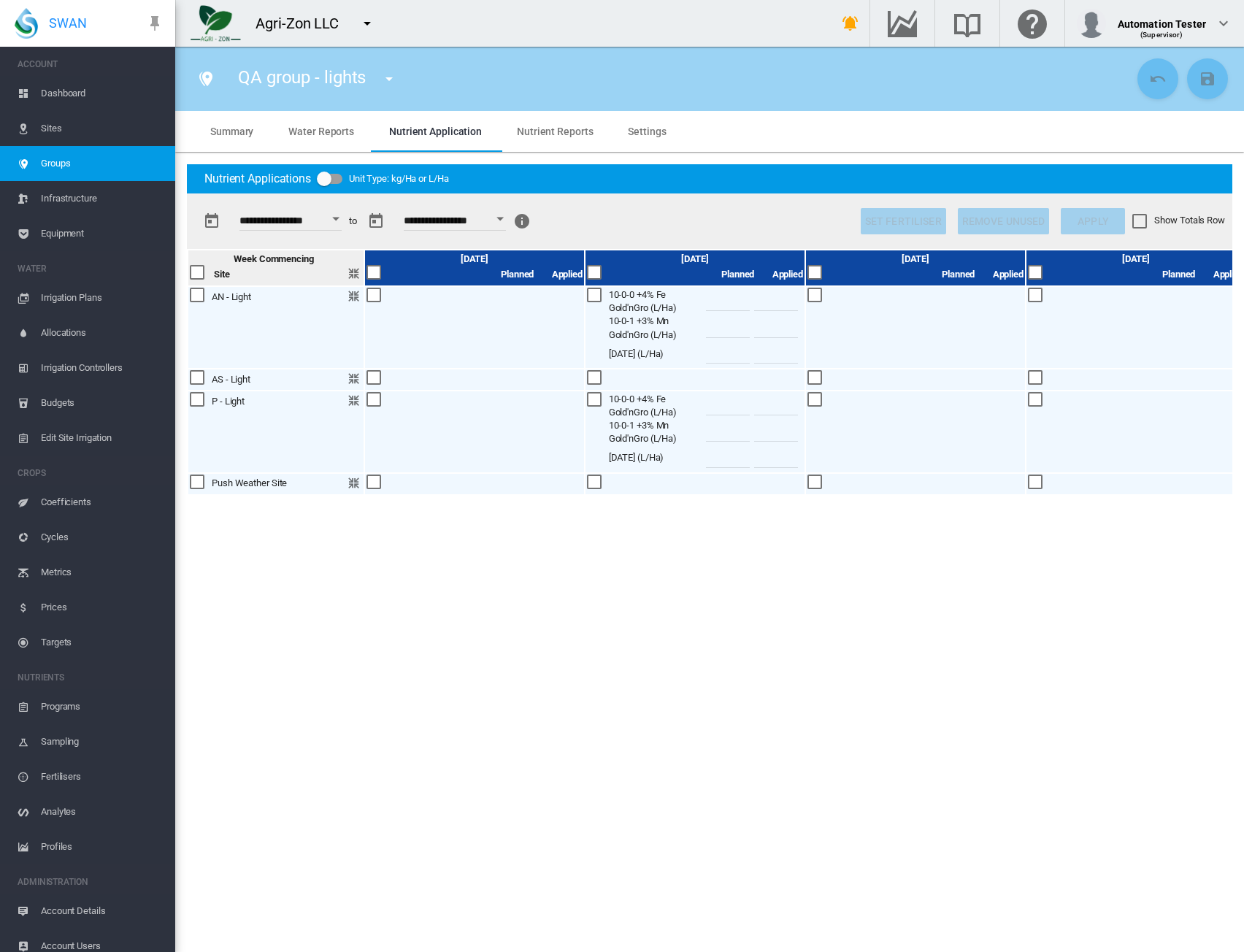
click at [507, 129] on md-tab-item "Nutrient Reports" at bounding box center [555, 131] width 111 height 41
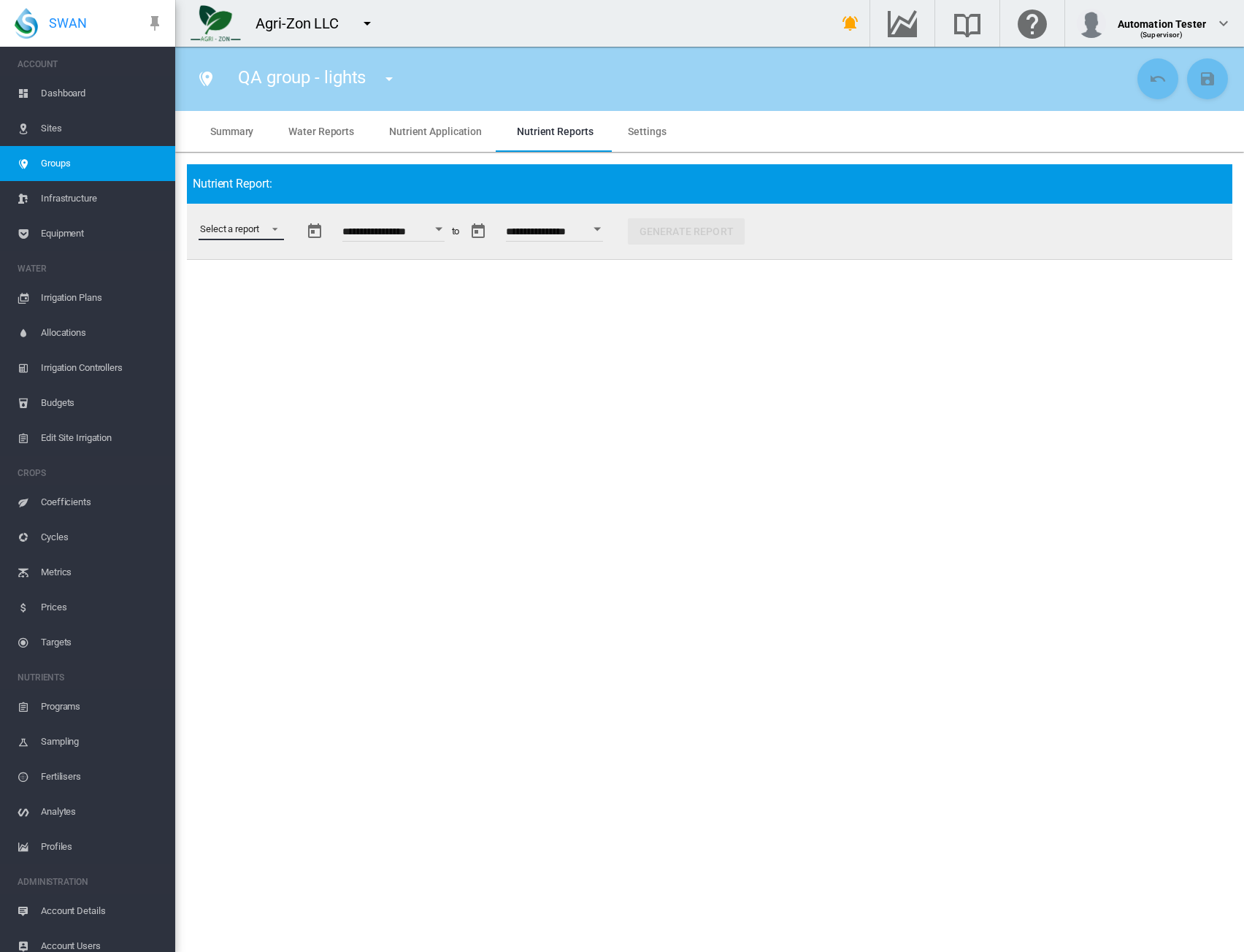
click at [270, 231] on md-select "Select a report Budget vs Actuals Tank Mix Fertiliser Applications Analytes Nut…" at bounding box center [241, 230] width 85 height 22
click at [250, 379] on md-option "Nutrient Actuals" at bounding box center [244, 370] width 111 height 35
click at [454, 232] on button "Open calendar" at bounding box center [445, 229] width 26 height 26
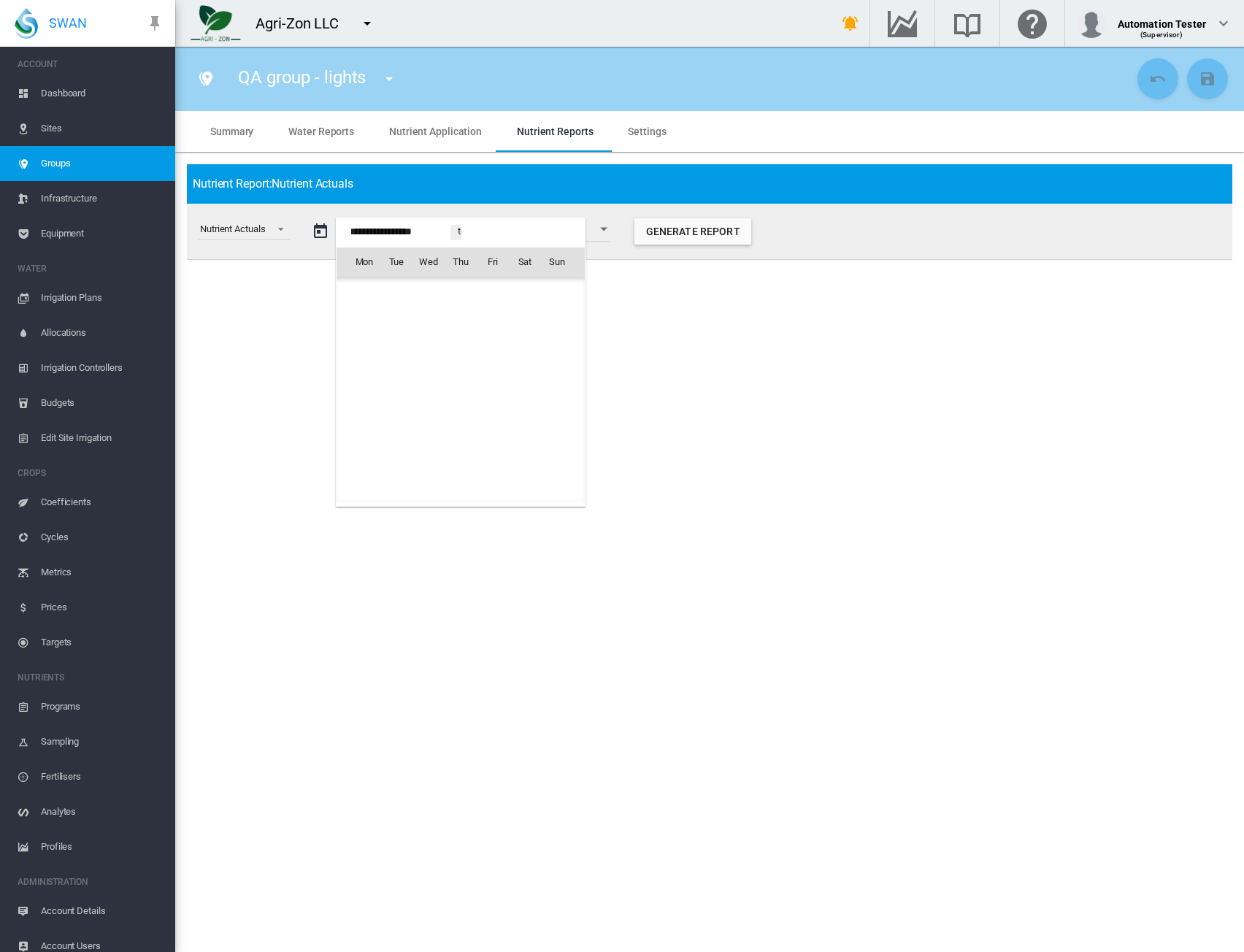
scroll to position [36191, 0]
click at [365, 294] on span "Aug 2025" at bounding box center [369, 294] width 30 height 12
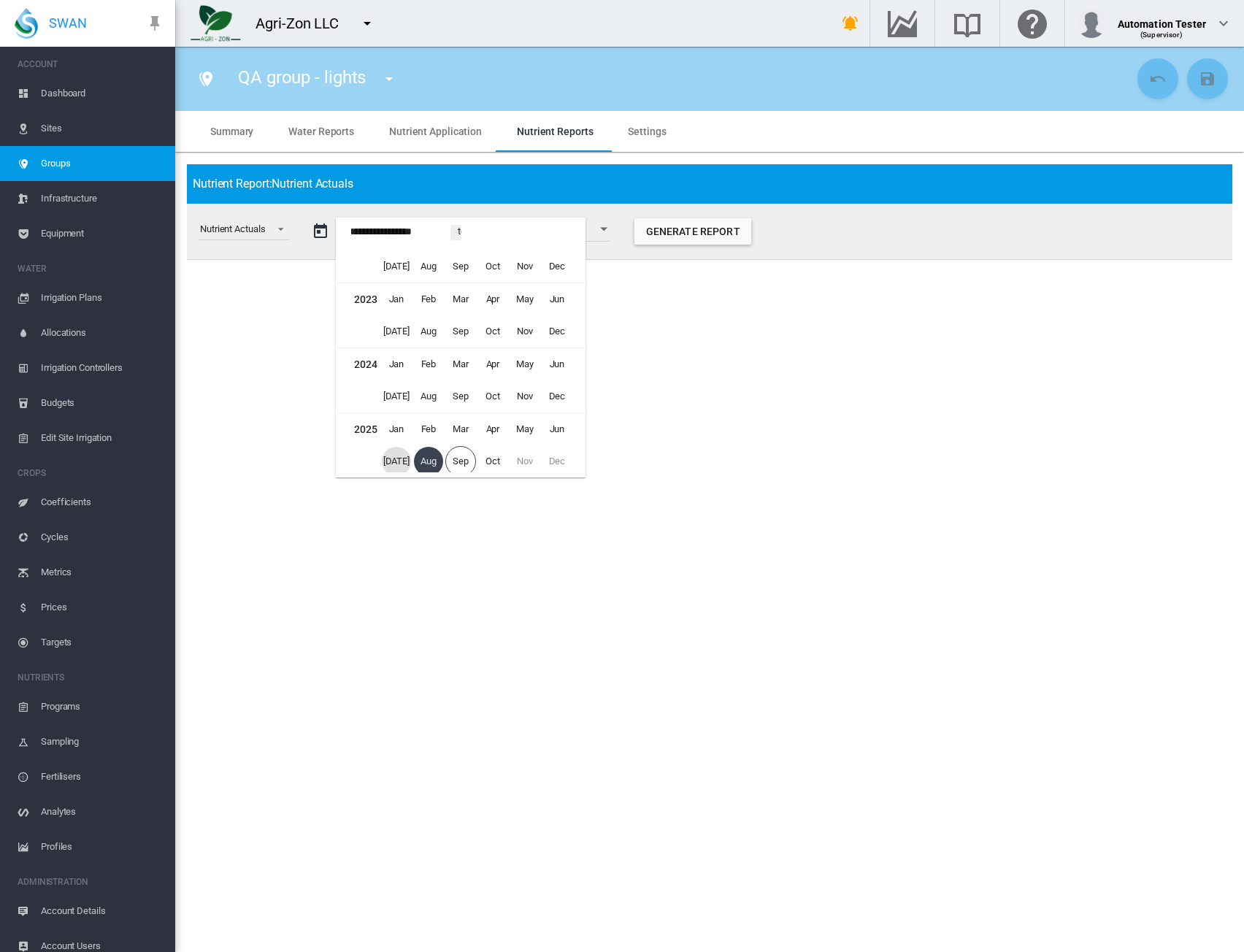
click at [396, 452] on span "Jul" at bounding box center [396, 461] width 29 height 29
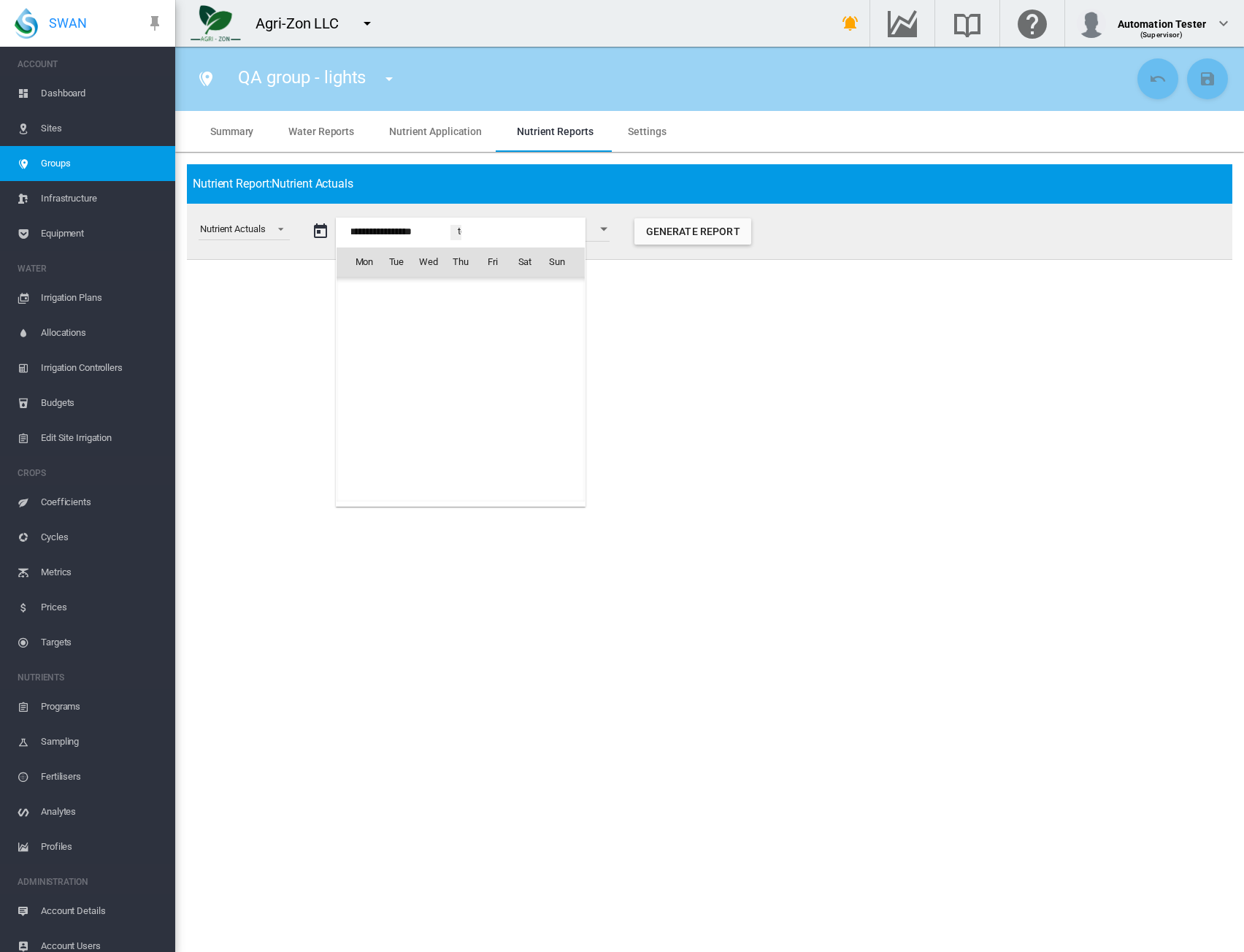
scroll to position [35997, 0]
click at [554, 323] on span "6" at bounding box center [557, 325] width 29 height 29
type input "**********"
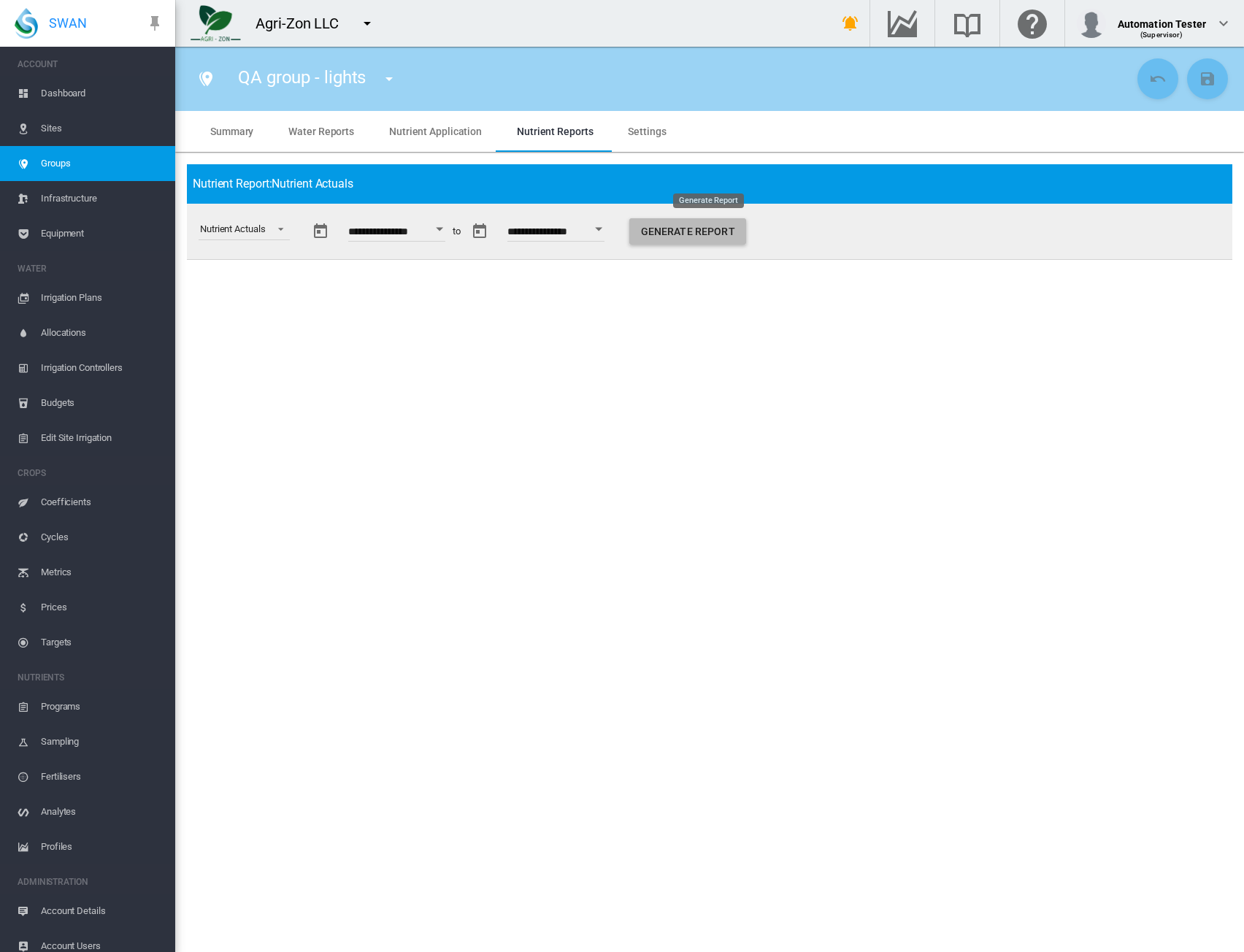
click at [681, 230] on button "Generate Report" at bounding box center [688, 231] width 117 height 26
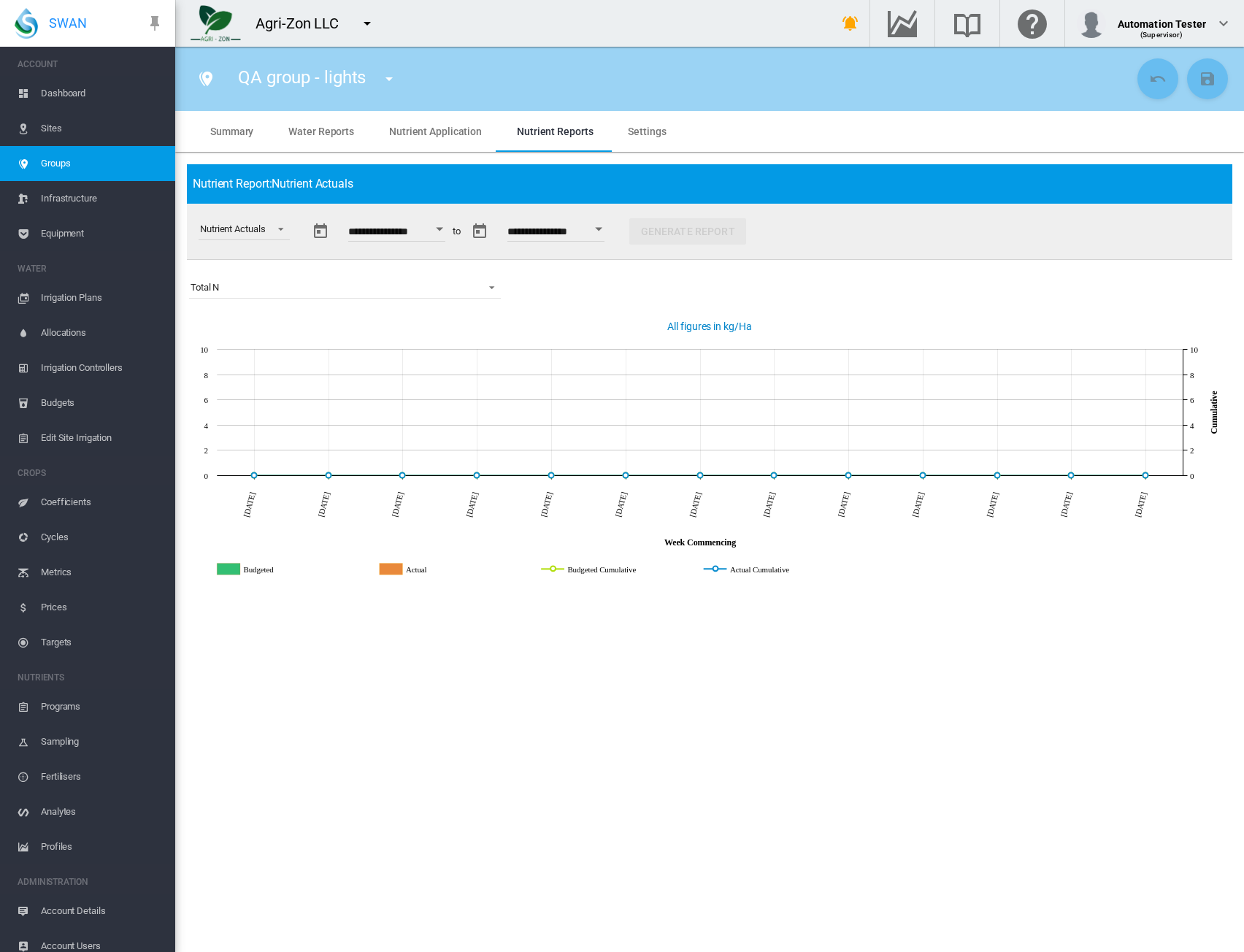
click at [264, 242] on div "Nutrient Actuals" at bounding box center [238, 231] width 103 height 56
click at [262, 234] on div "Nutrient Actuals" at bounding box center [233, 228] width 65 height 11
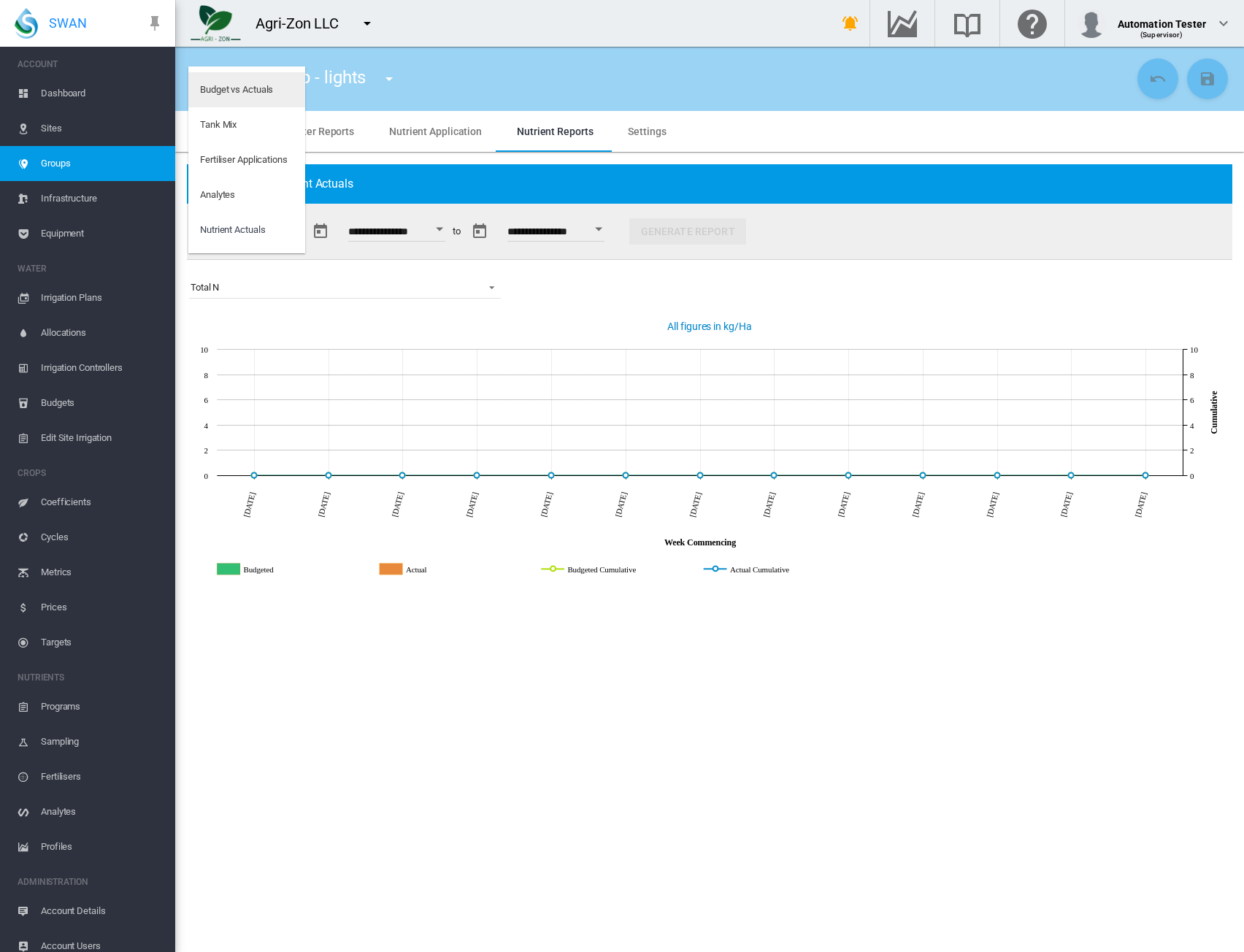
click at [227, 88] on div "Budget vs Actuals" at bounding box center [236, 90] width 73 height 13
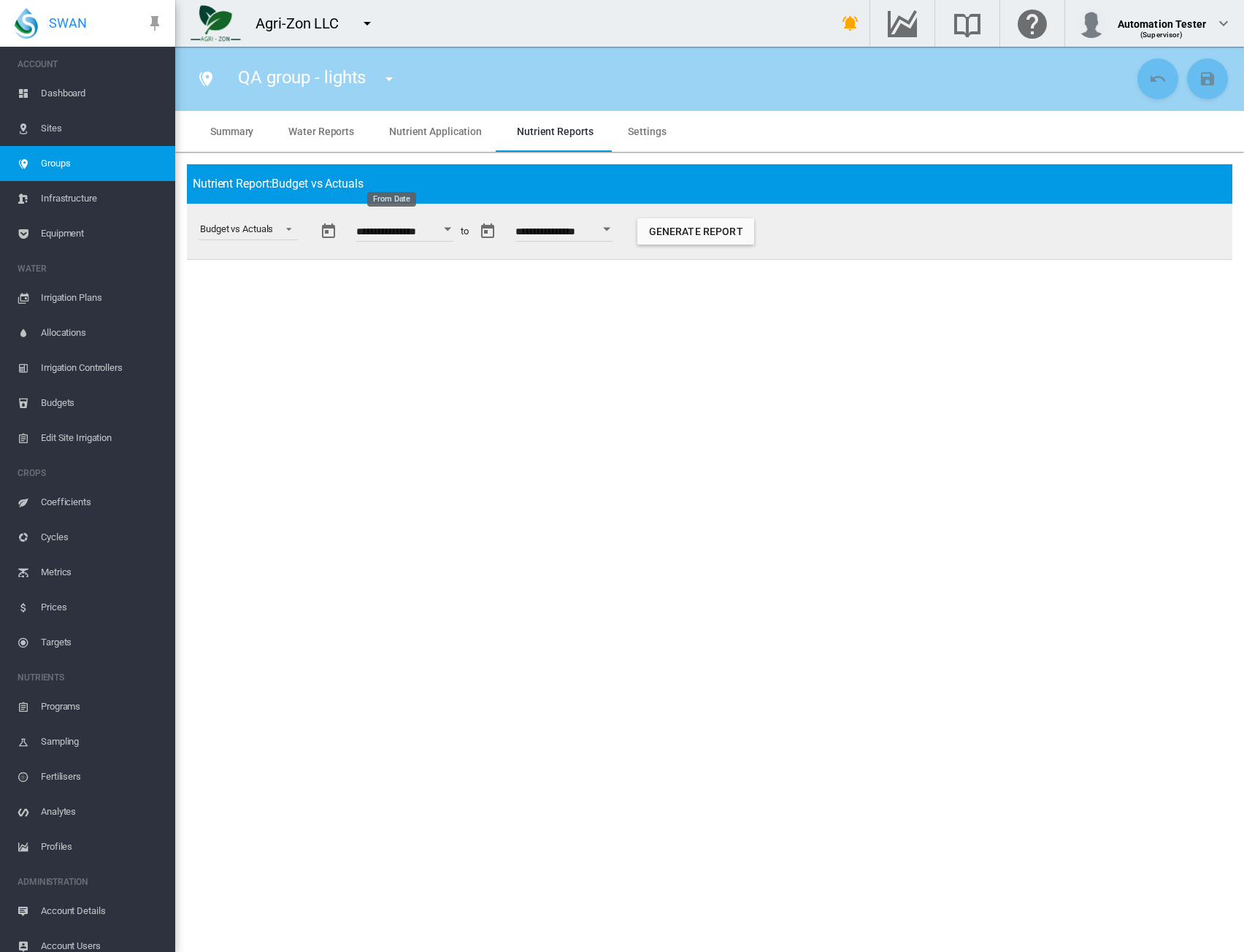
click at [459, 233] on button "Open calendar" at bounding box center [448, 229] width 26 height 26
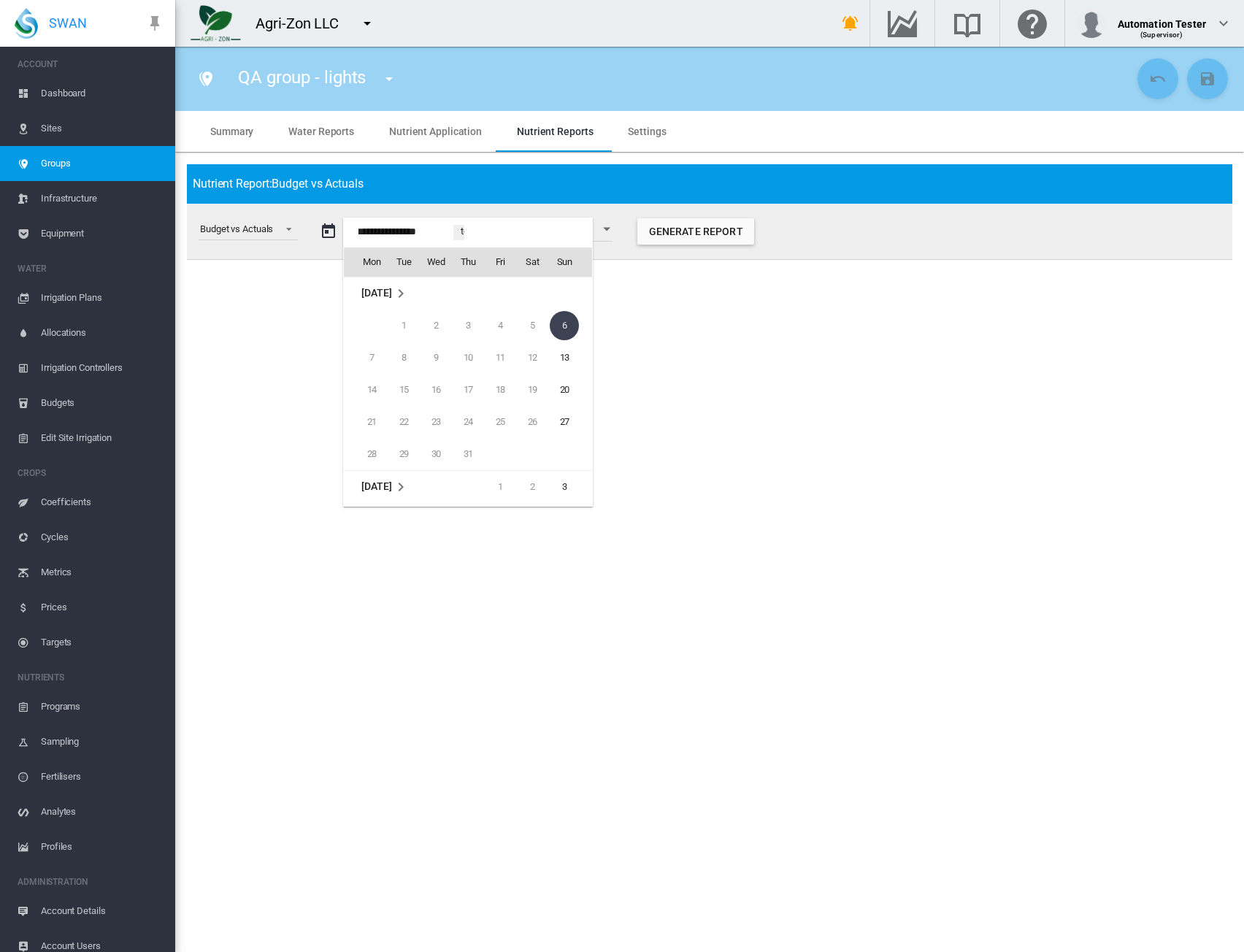
click at [706, 228] on div at bounding box center [622, 476] width 1244 height 952
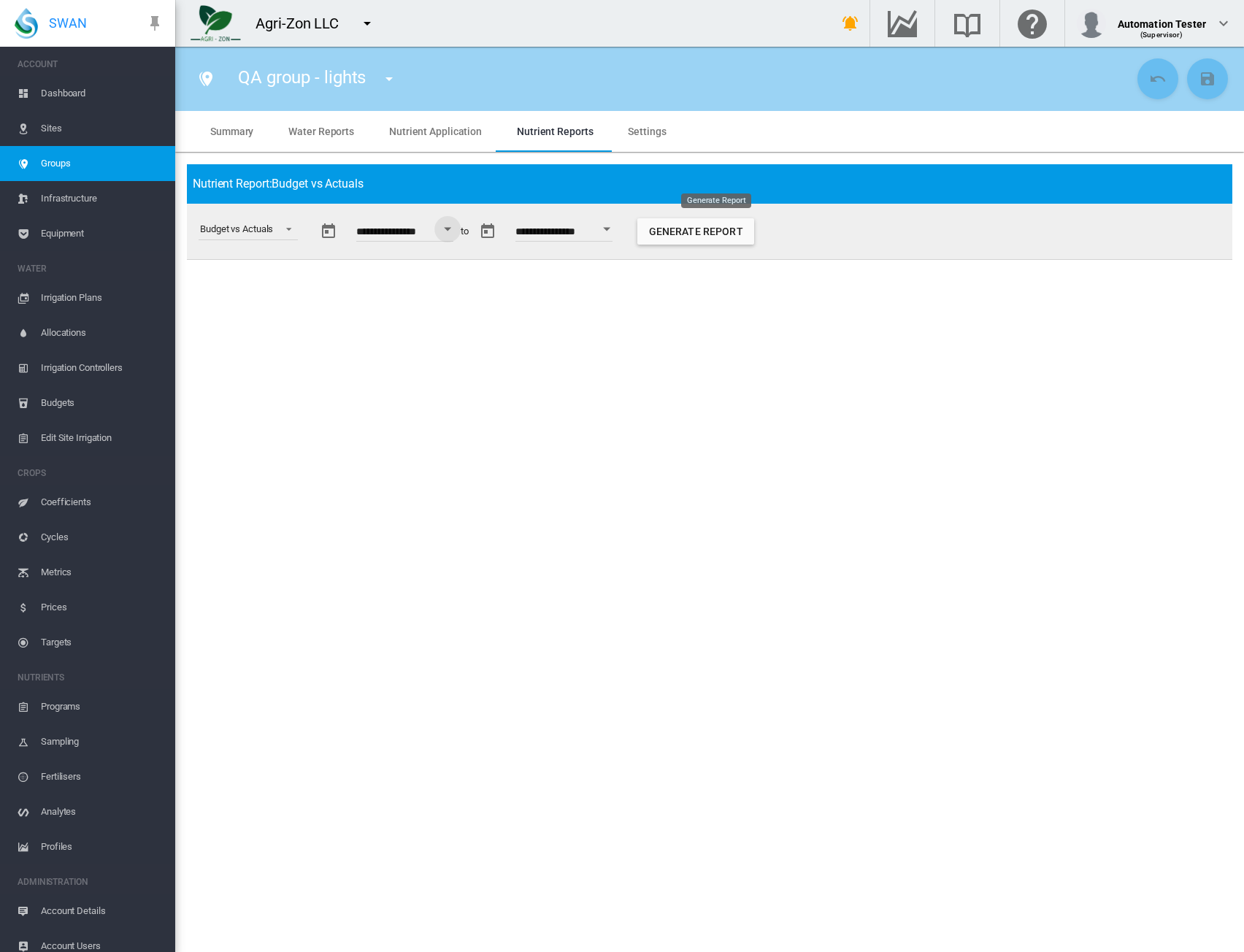
click at [706, 228] on button "Generate Report" at bounding box center [696, 231] width 117 height 26
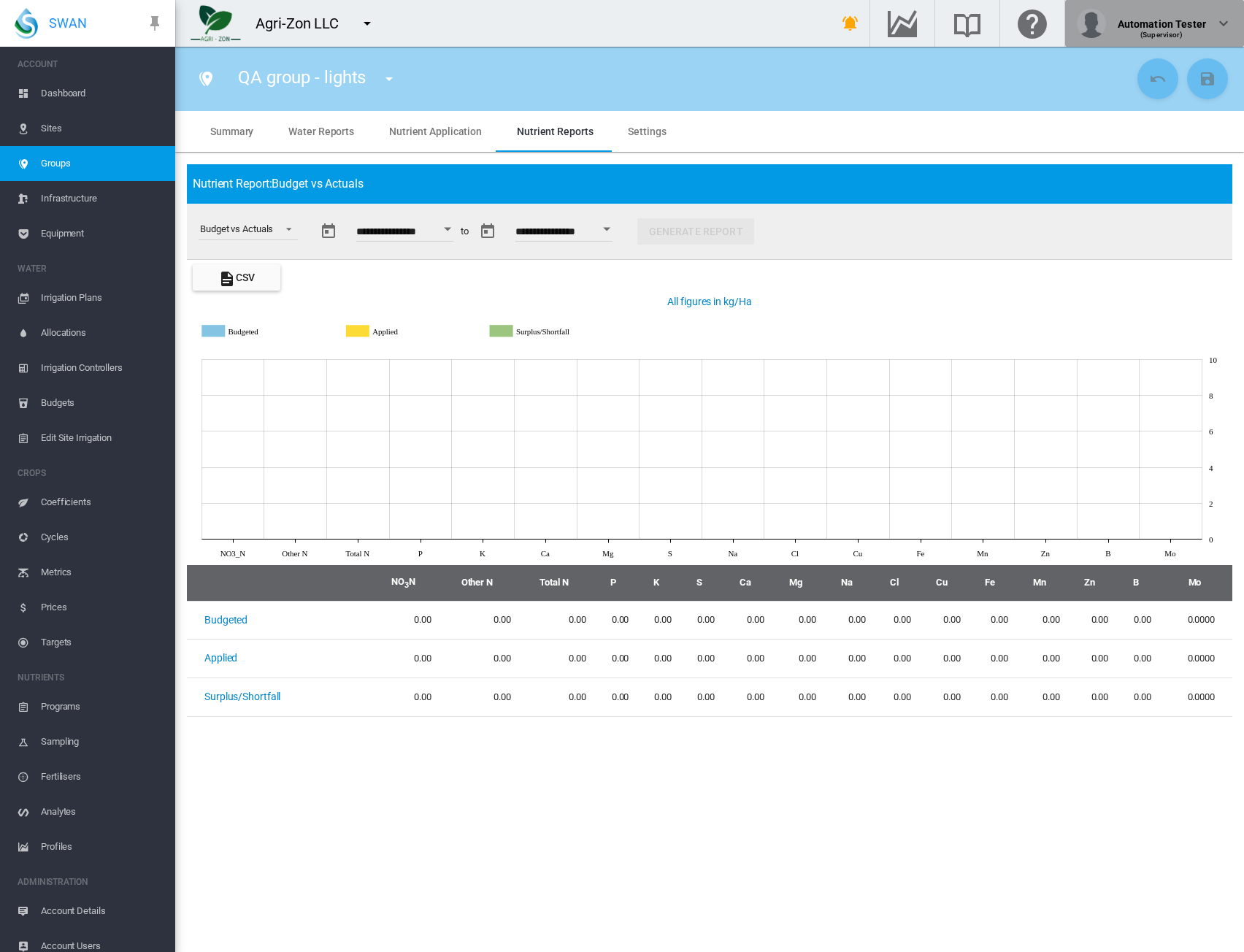
click at [1178, 24] on div "(Supervisor)" at bounding box center [1162, 30] width 88 height 15
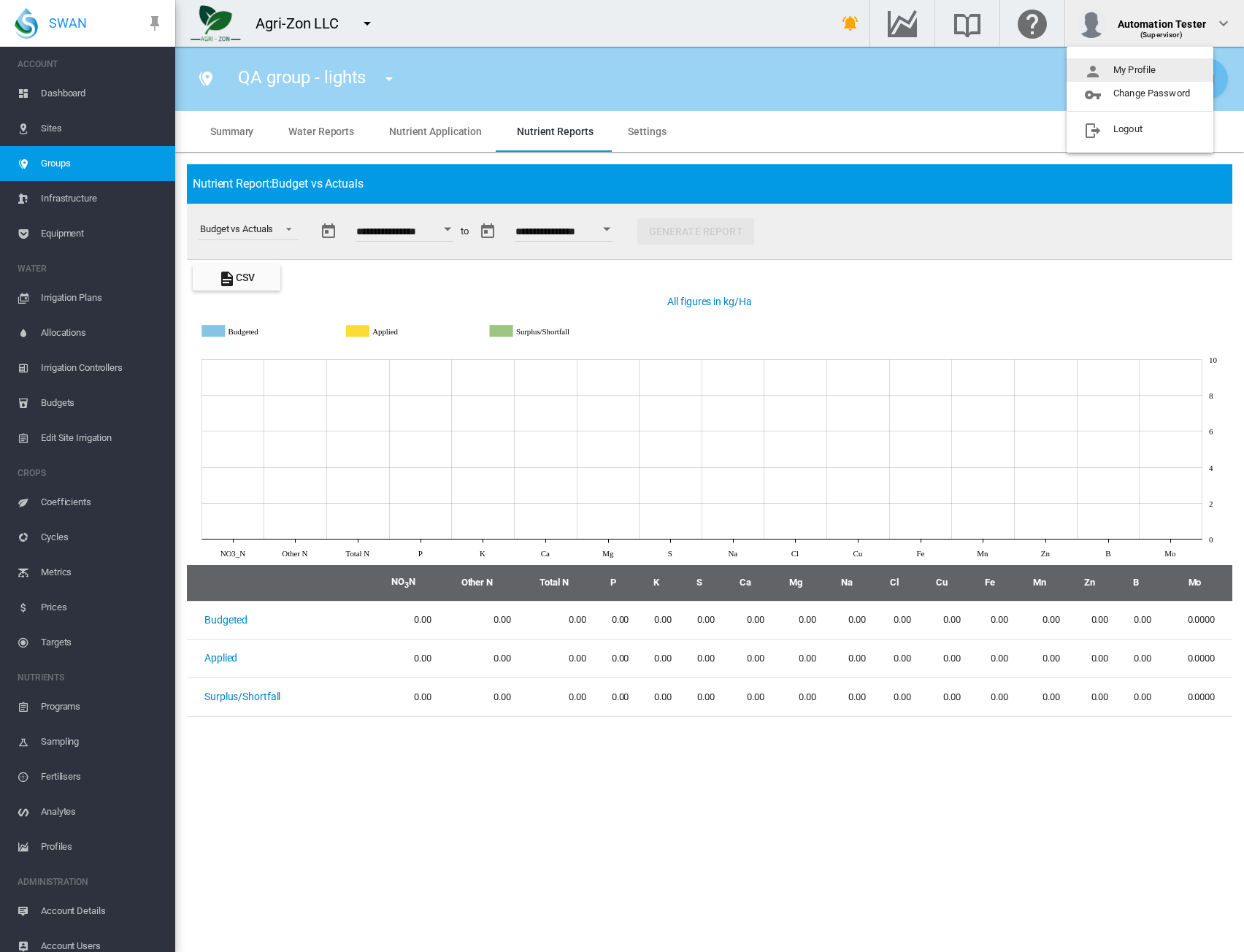
click at [1164, 67] on button "My Profile" at bounding box center [1140, 70] width 147 height 24
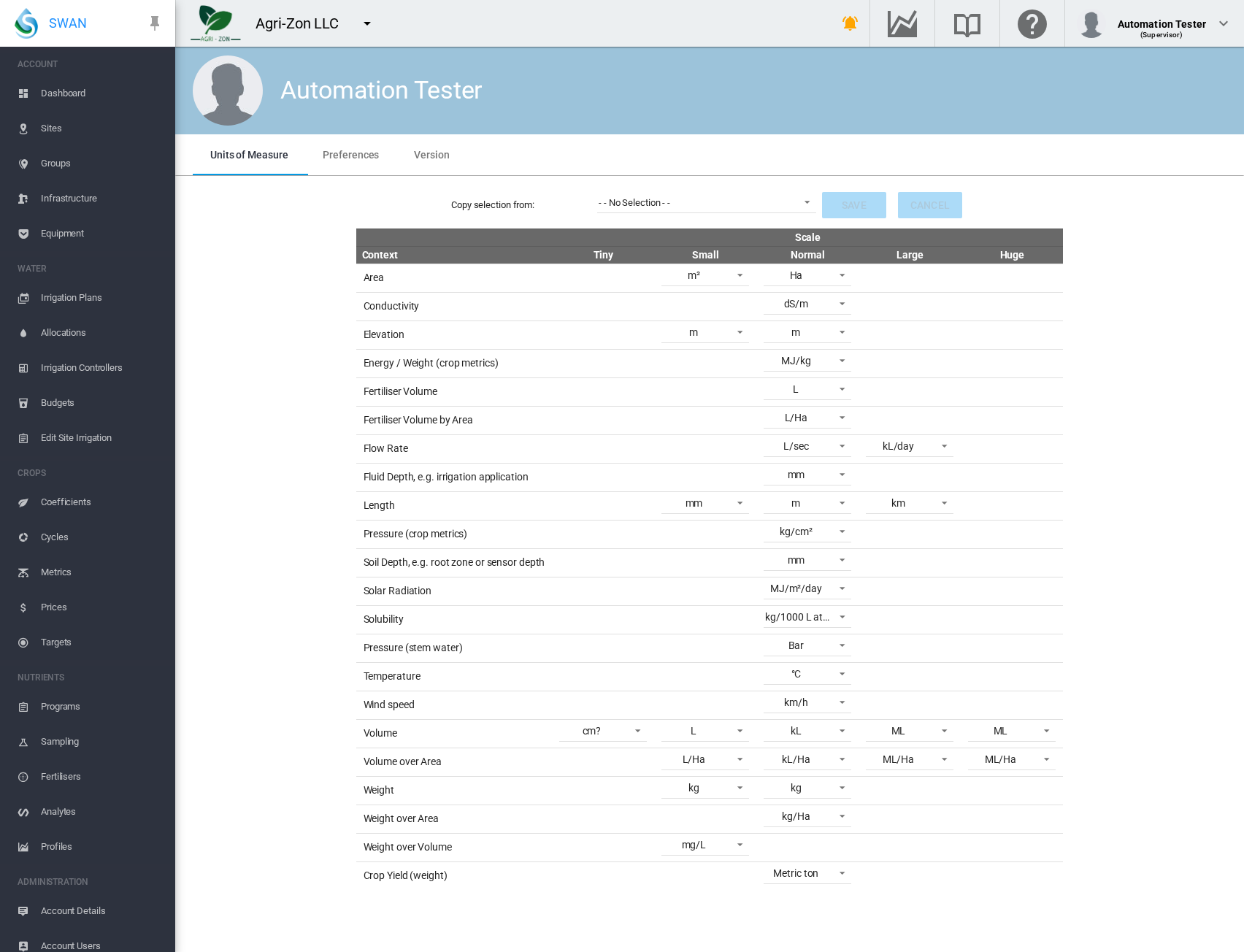
click at [340, 153] on span "Preferences" at bounding box center [351, 155] width 56 height 12
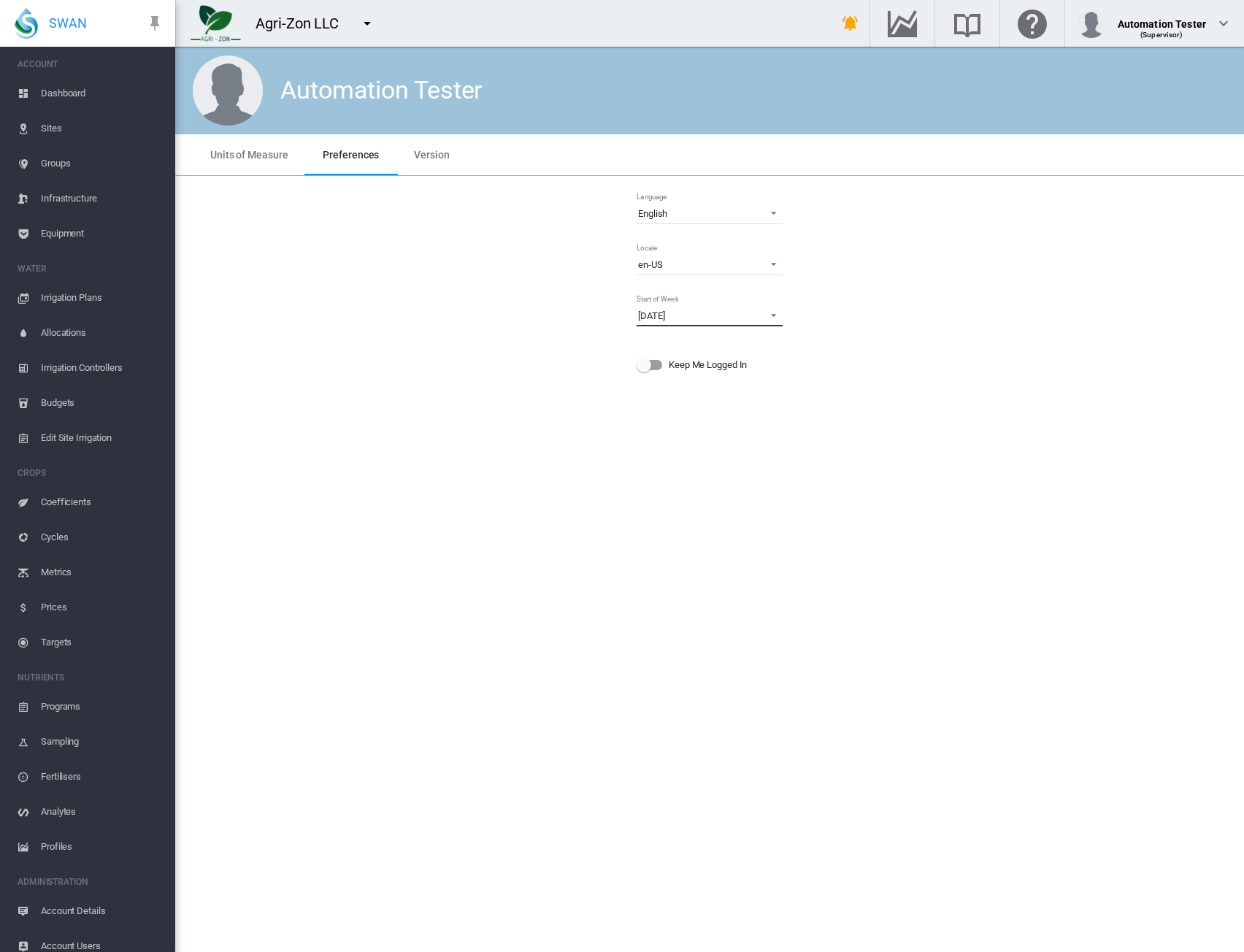
click at [682, 318] on span "Monday" at bounding box center [698, 317] width 120 height 13
click at [669, 346] on md-option "Sunday" at bounding box center [711, 350] width 170 height 35
click at [884, 309] on div "Language English Deutsch English Español Français Italiano Nederlands Português…" at bounding box center [709, 288] width 1046 height 202
click at [53, 161] on span "Groups" at bounding box center [102, 163] width 122 height 35
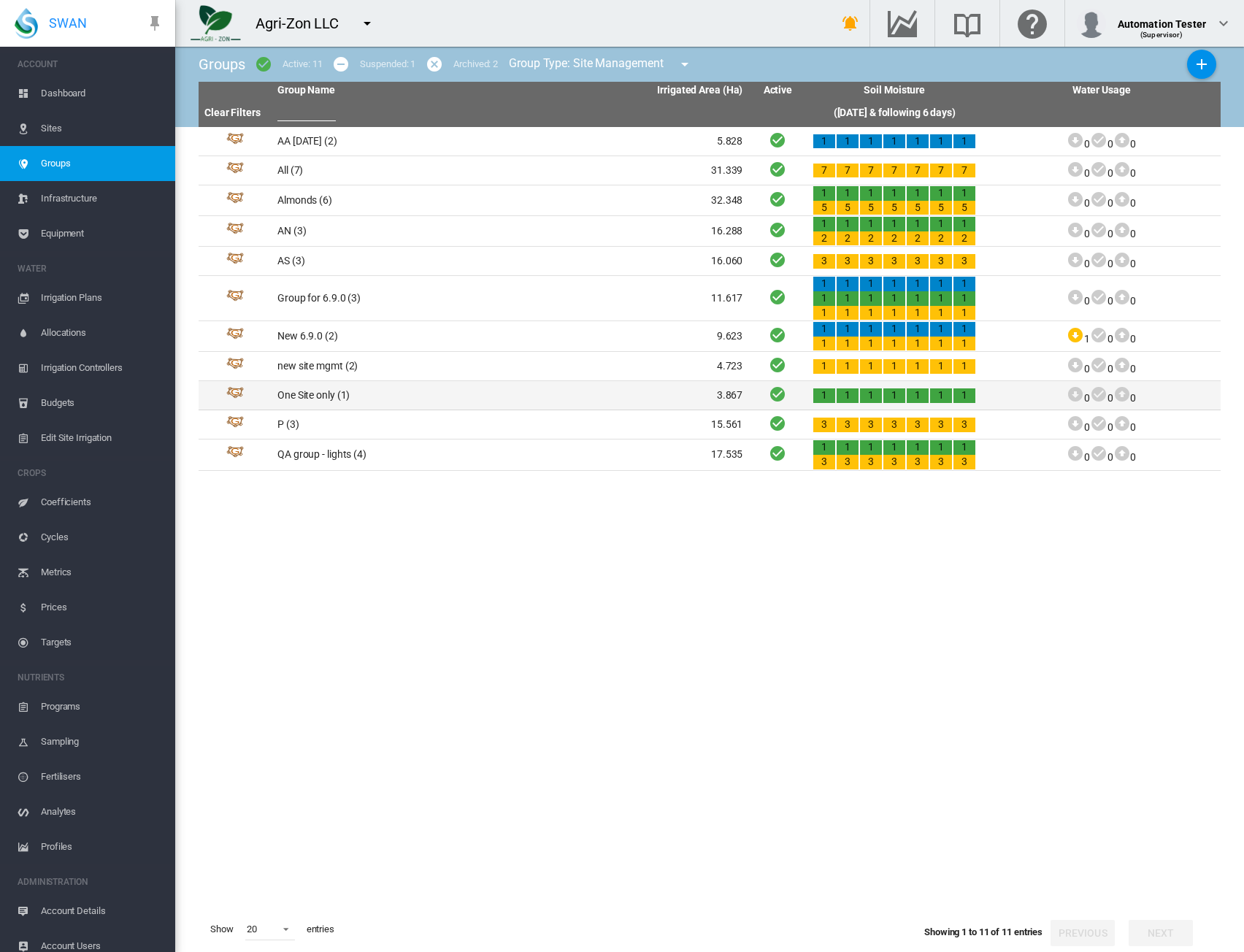
click at [423, 399] on td "One Site only (1)" at bounding box center [391, 395] width 239 height 28
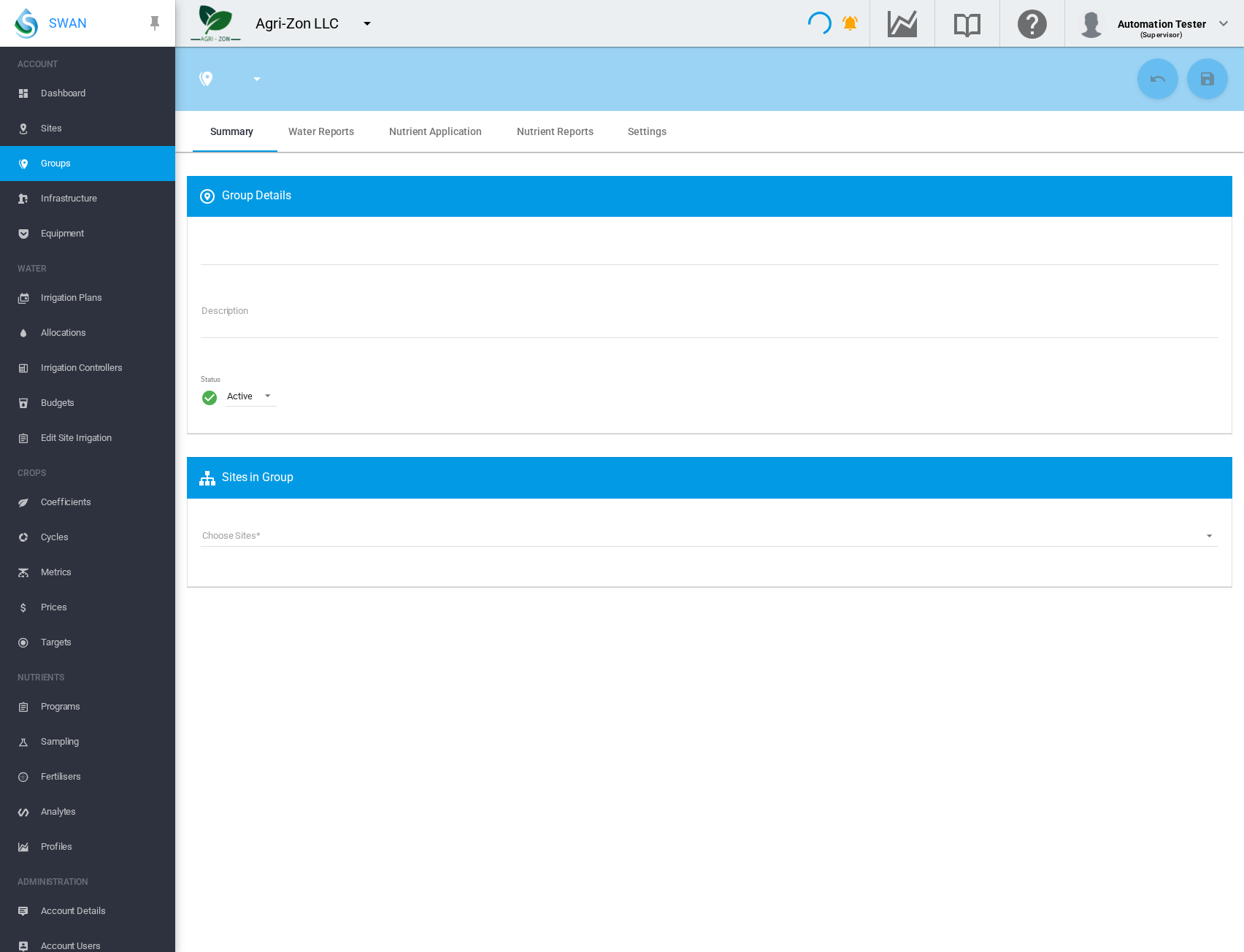
type input "**********"
type textarea "**********"
type input "*"
type input "**"
type input "*"
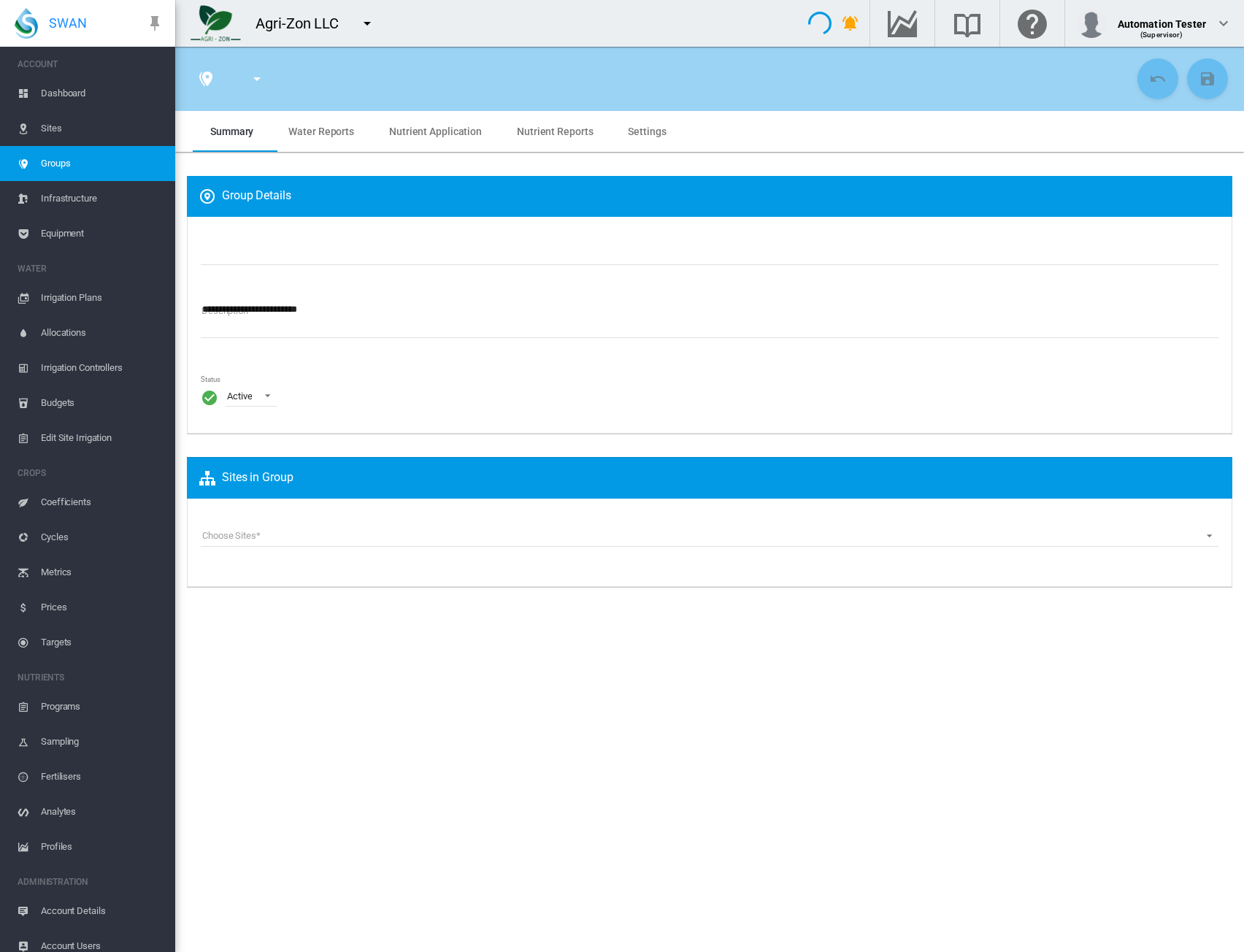
type input "***"
click at [101, 166] on span "Groups" at bounding box center [102, 163] width 122 height 35
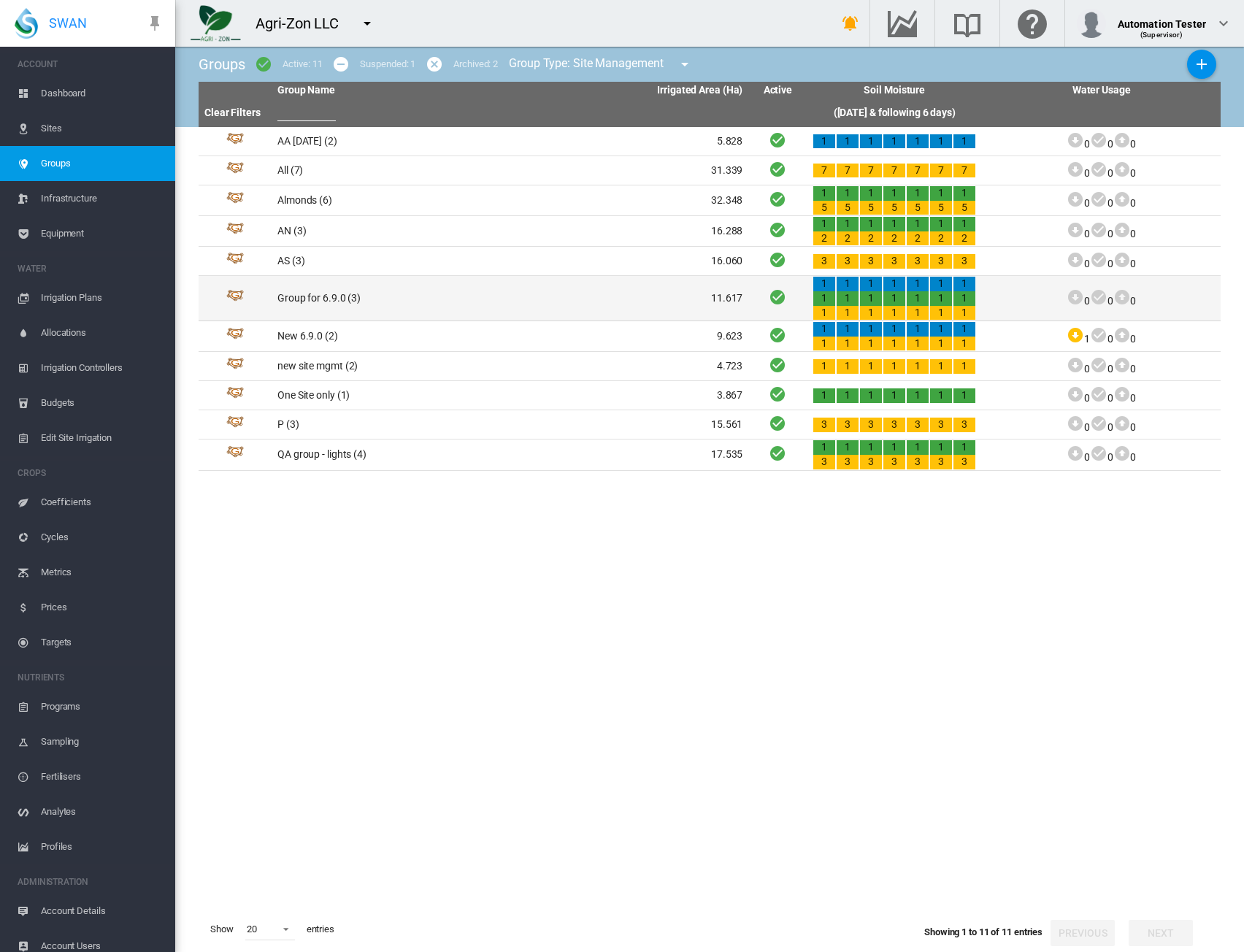
click at [393, 299] on td "Group for 6.9.0 (3)" at bounding box center [391, 298] width 239 height 44
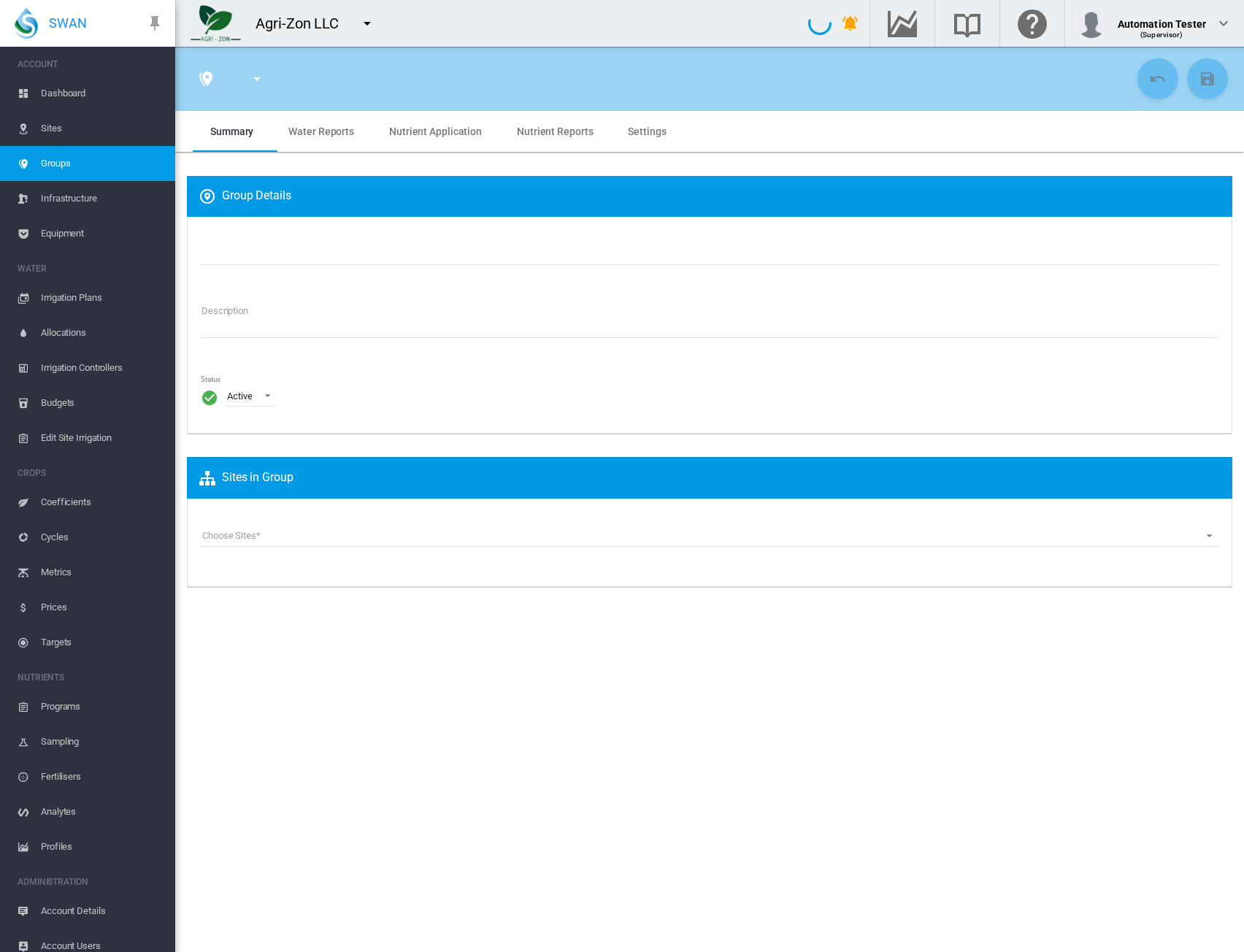
type input "**********"
type textarea "**********"
type input "*"
type input "**"
type input "*"
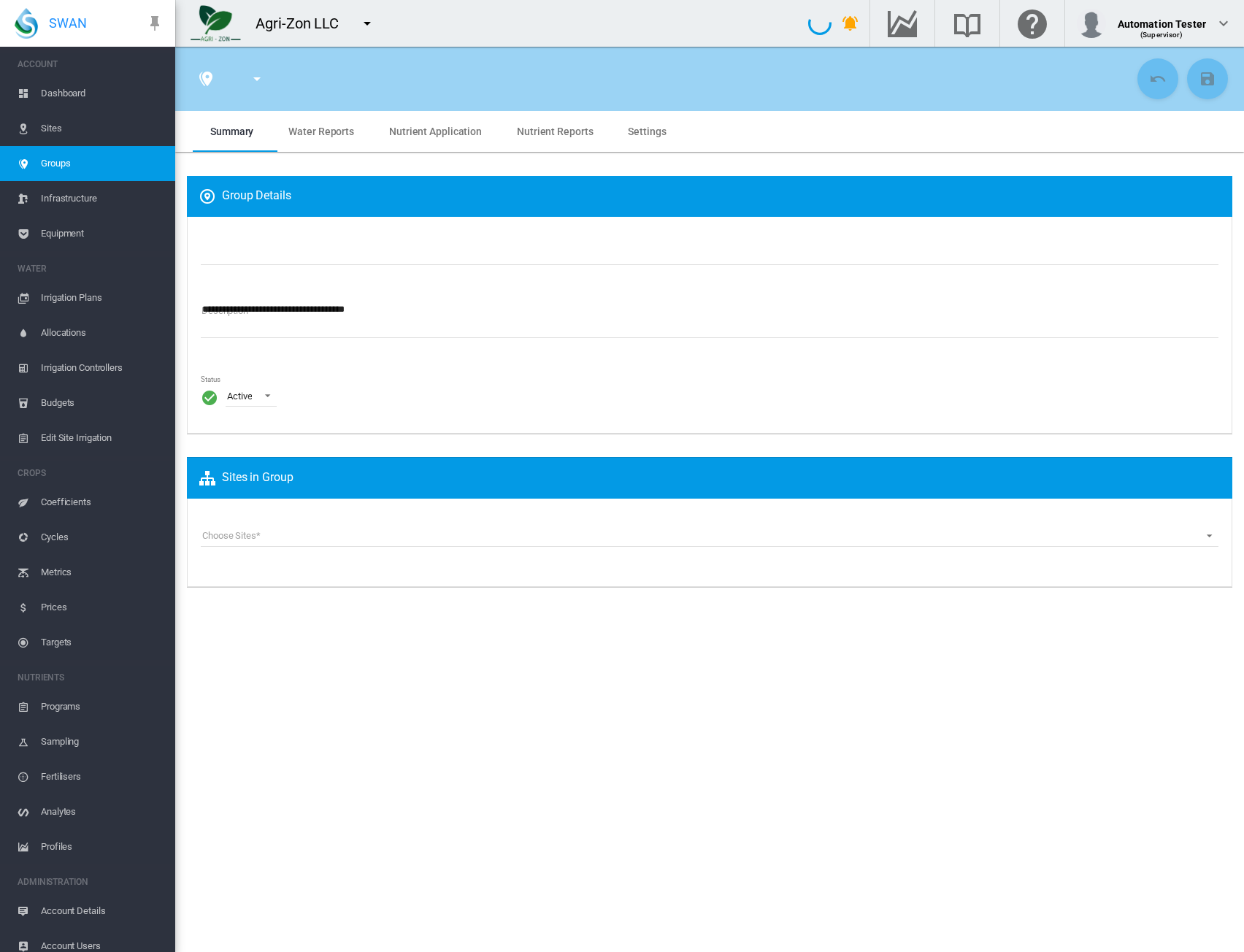
type input "***"
click at [275, 248] on input "**********" at bounding box center [709, 254] width 1018 height 22
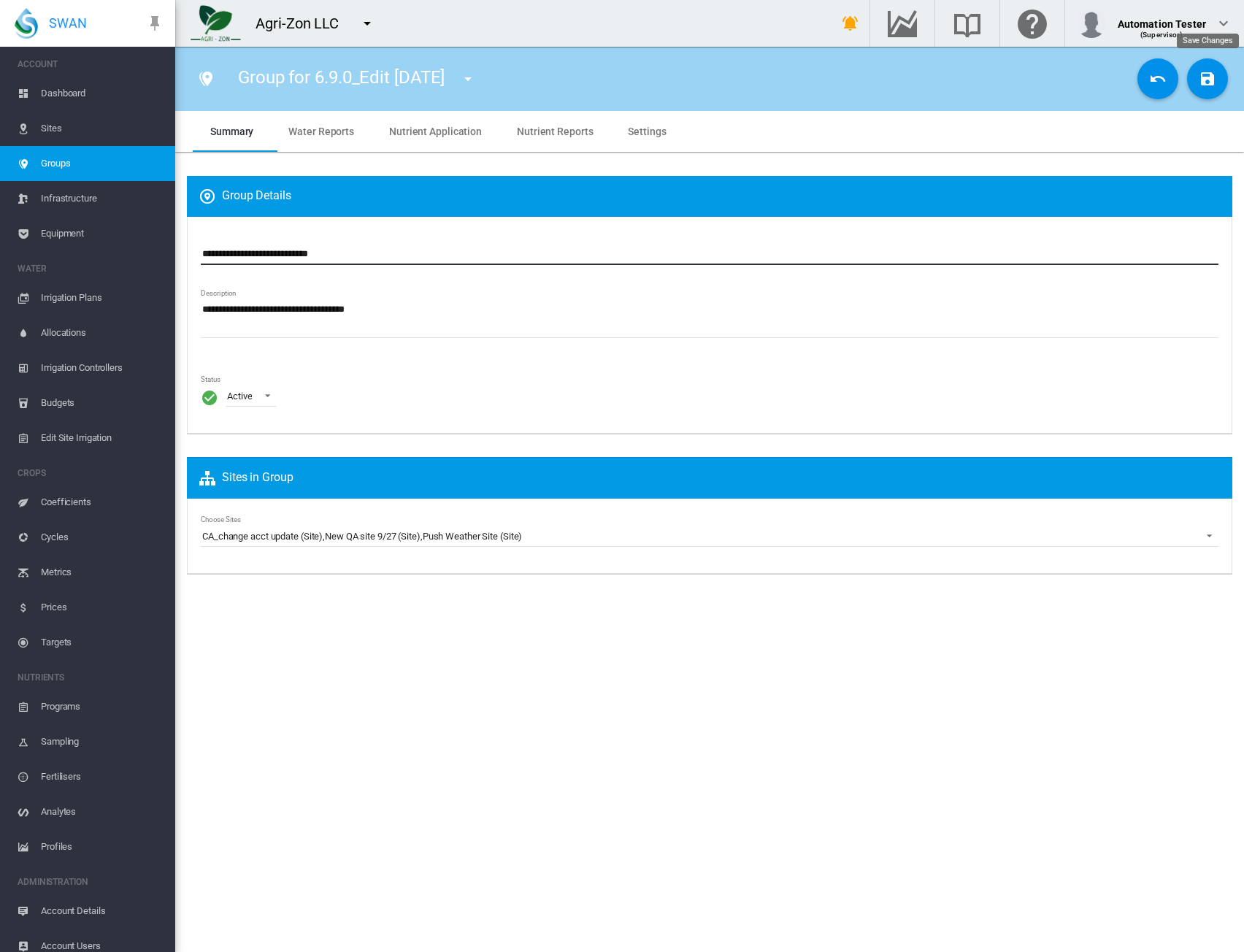
type input "**********"
click at [1212, 86] on md-icon "icon-content-save" at bounding box center [1208, 79] width 18 height 18
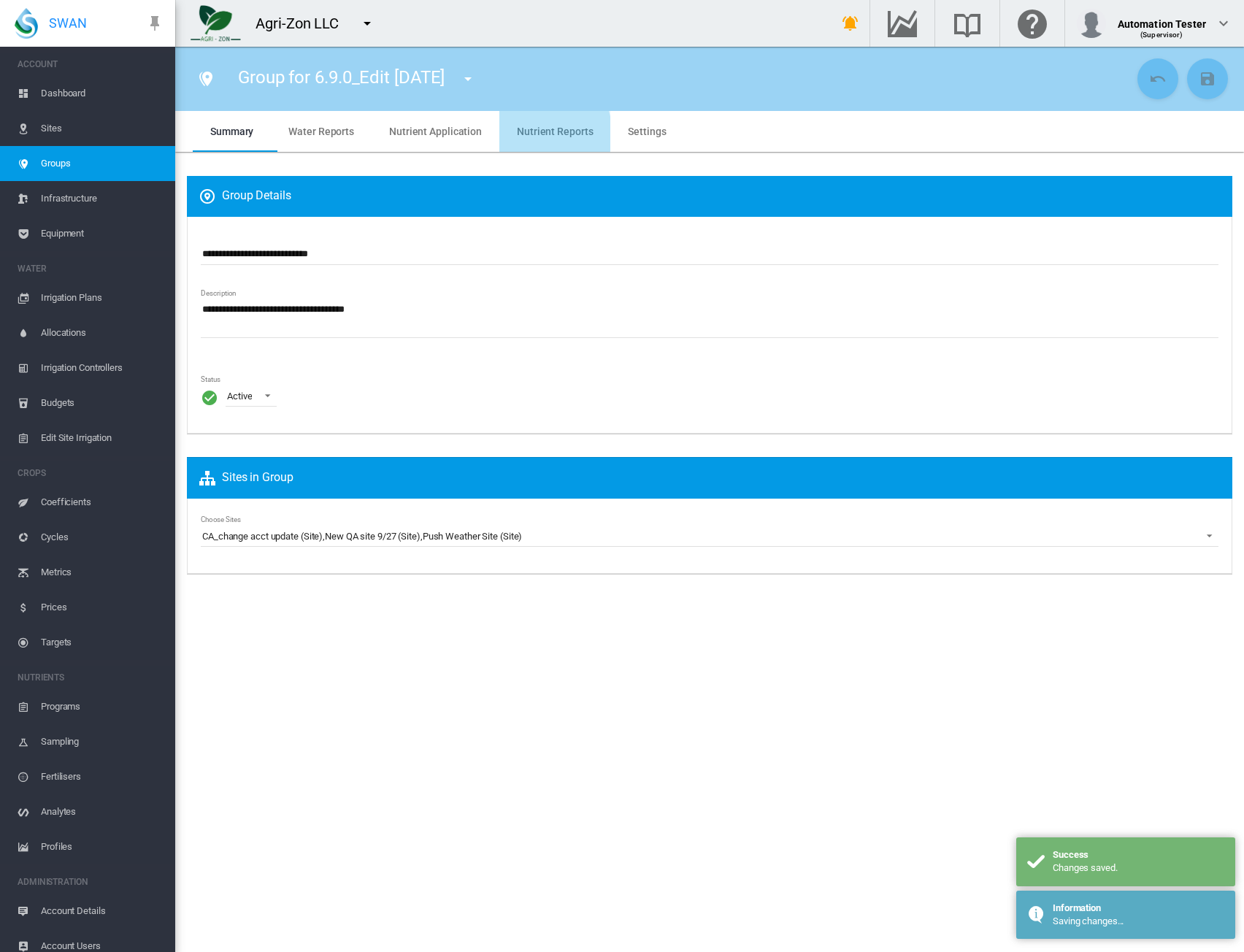
click at [530, 133] on reports "Nutrient Reports" at bounding box center [555, 131] width 76 height 12
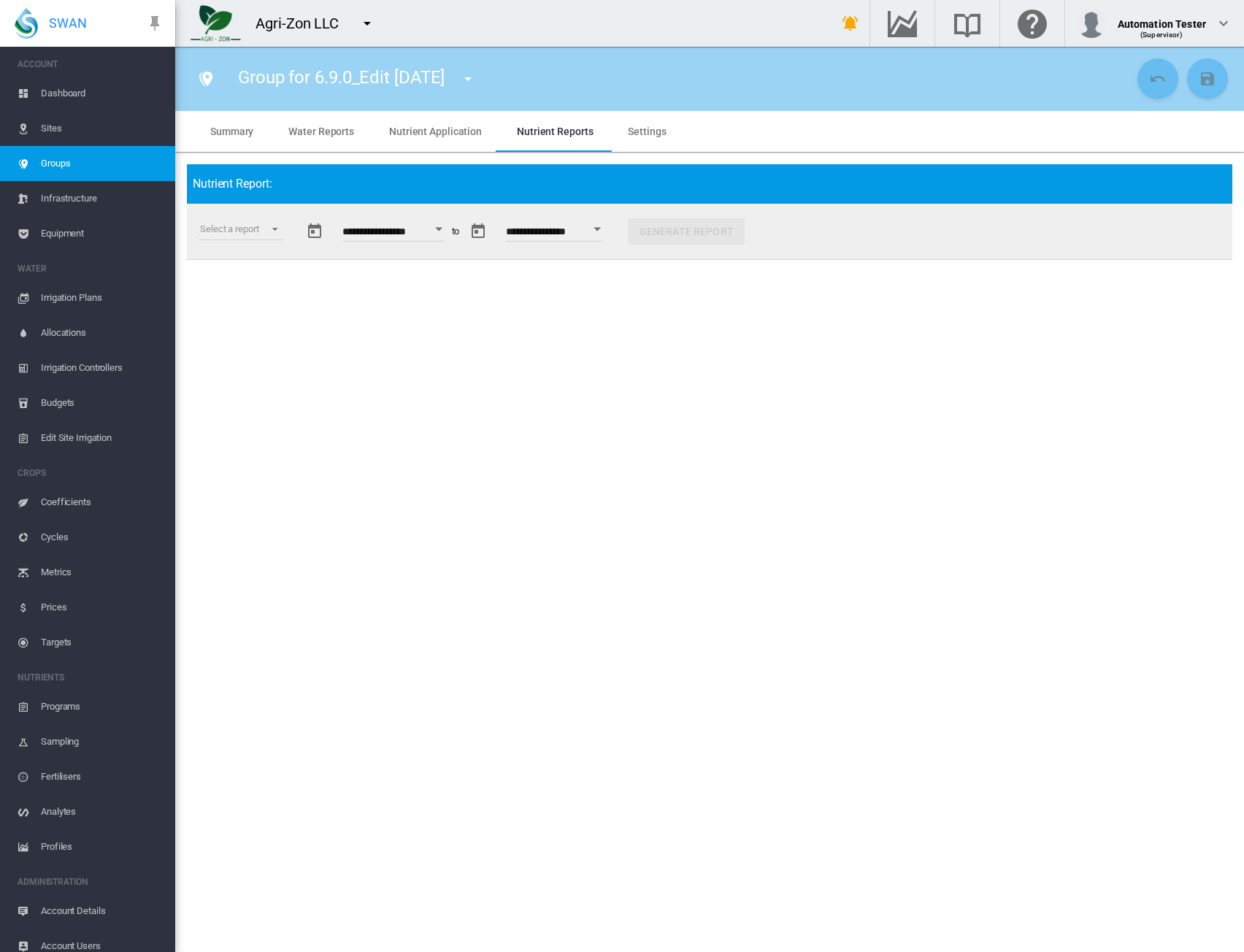
click at [440, 129] on application "Nutrient Application" at bounding box center [435, 131] width 93 height 12
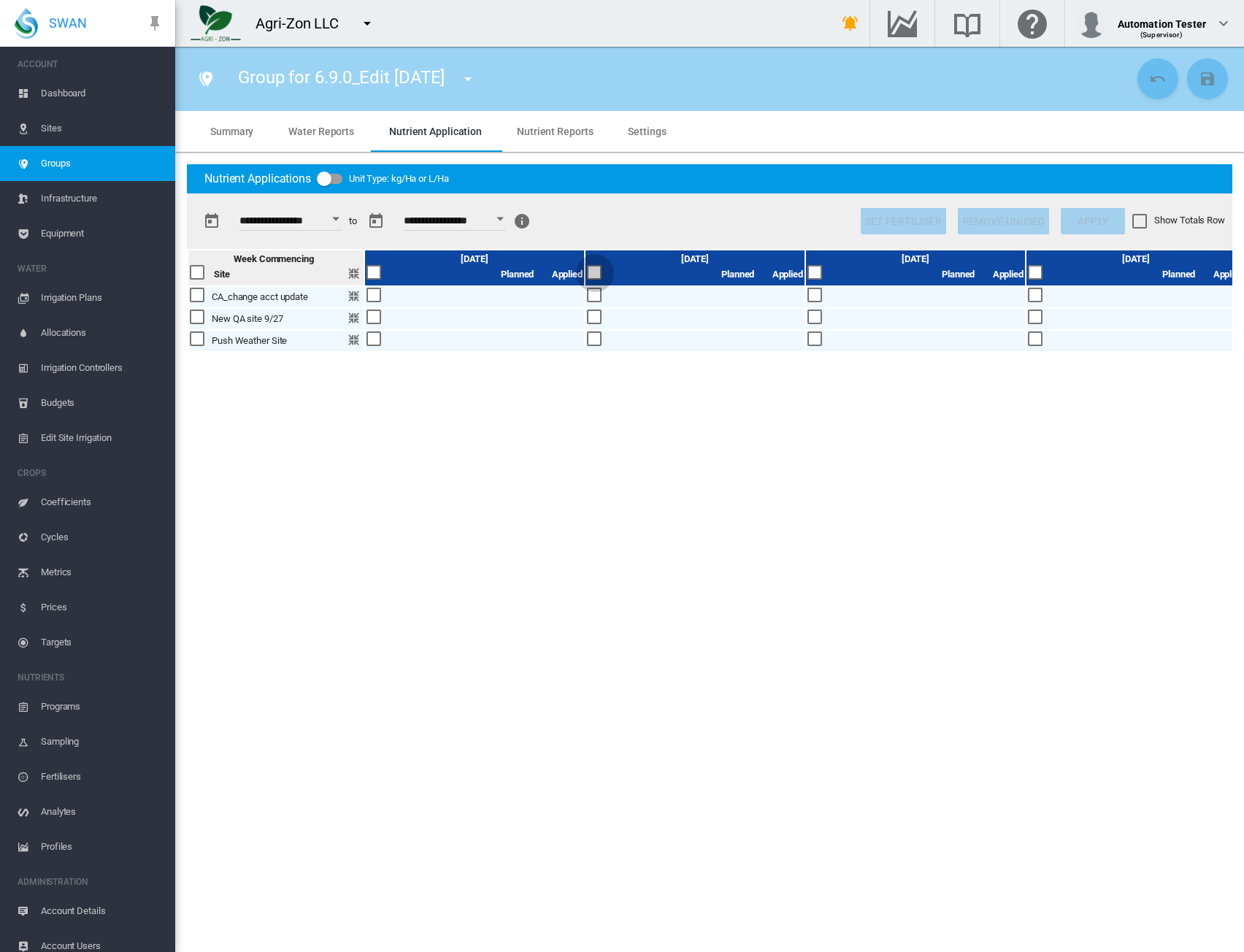
click at [592, 273] on div at bounding box center [595, 274] width 16 height 16
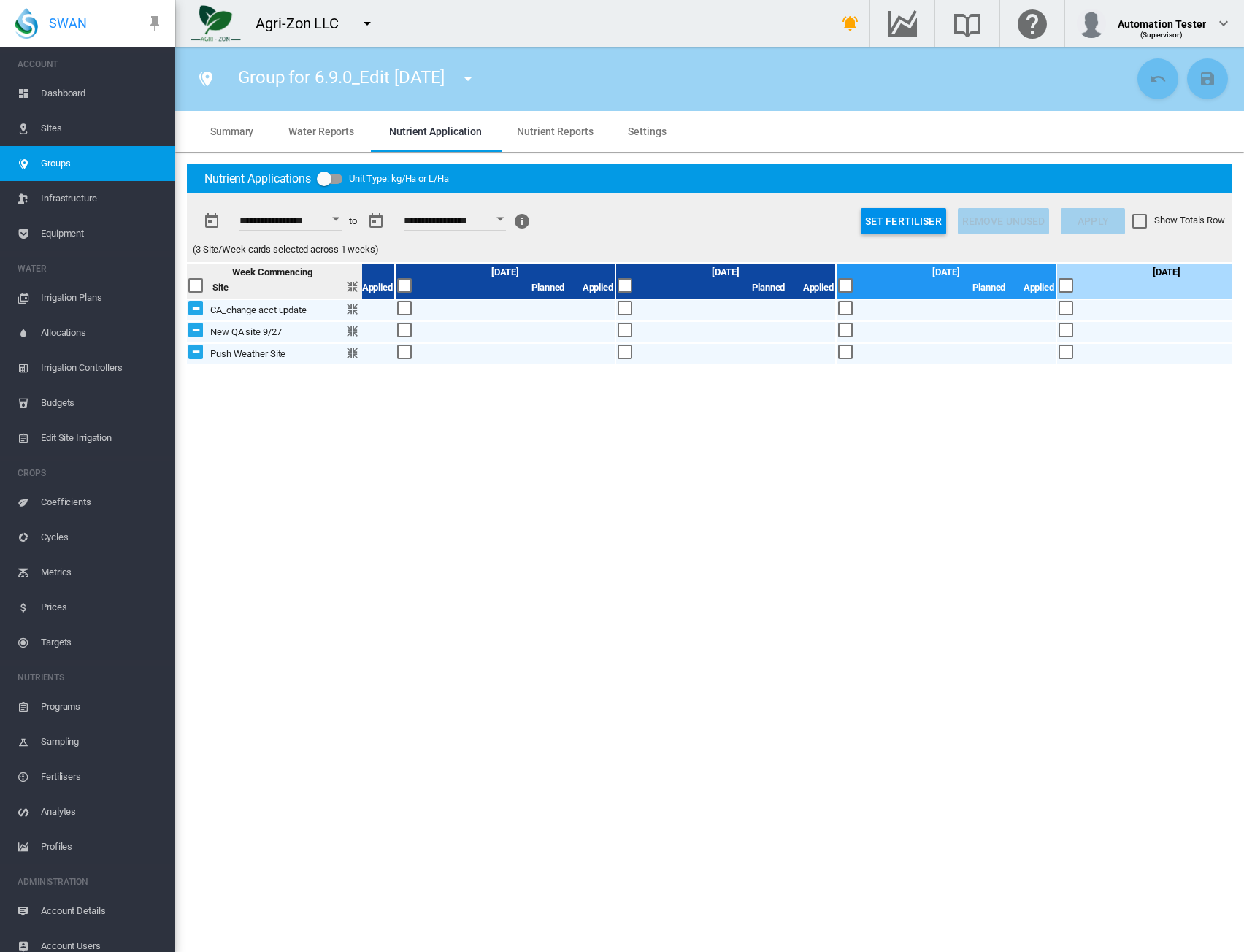
scroll to position [0, 412]
click at [850, 282] on div at bounding box center [845, 286] width 16 height 16
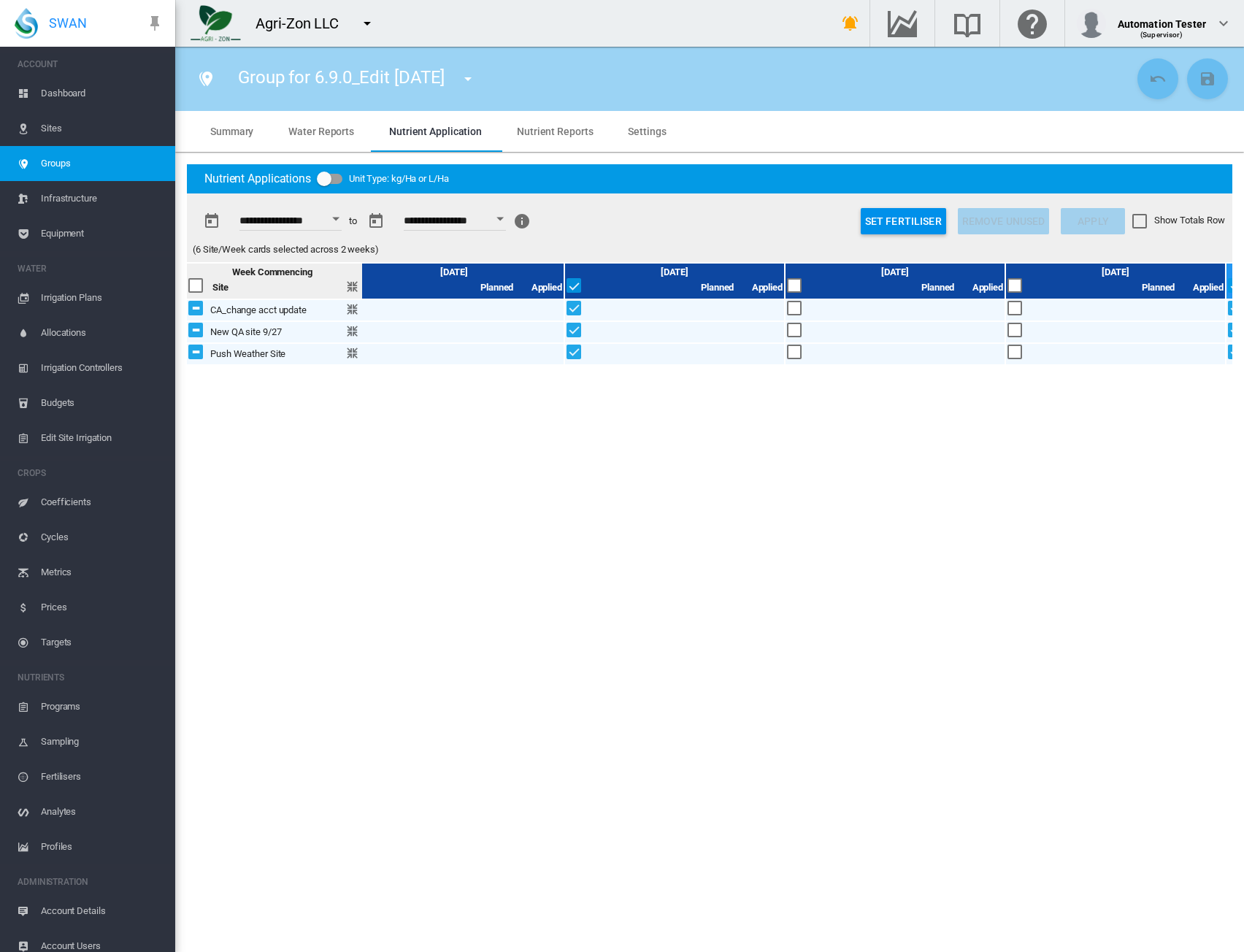
scroll to position [0, 0]
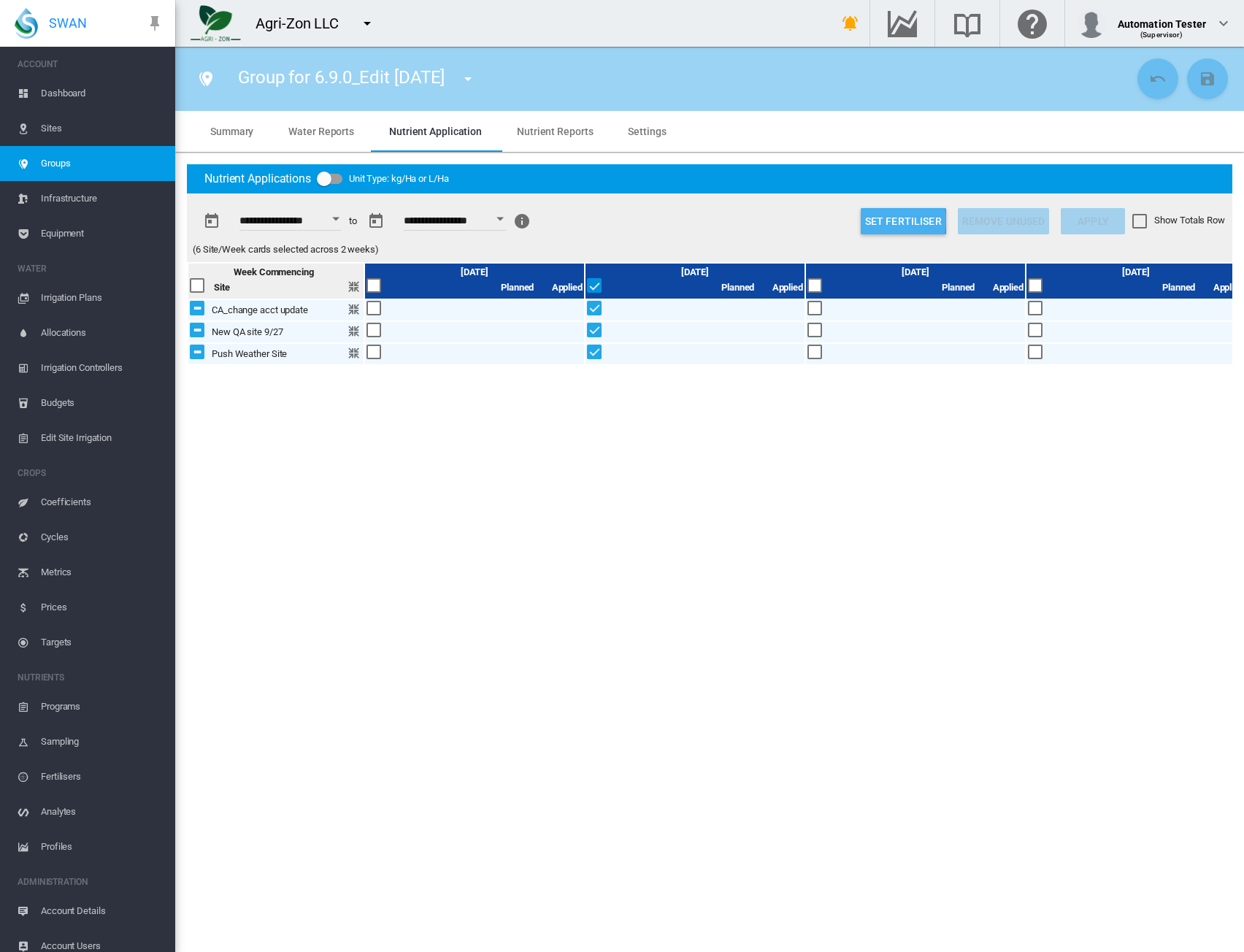
click at [879, 220] on button "Set Fertiliser" at bounding box center [903, 221] width 85 height 26
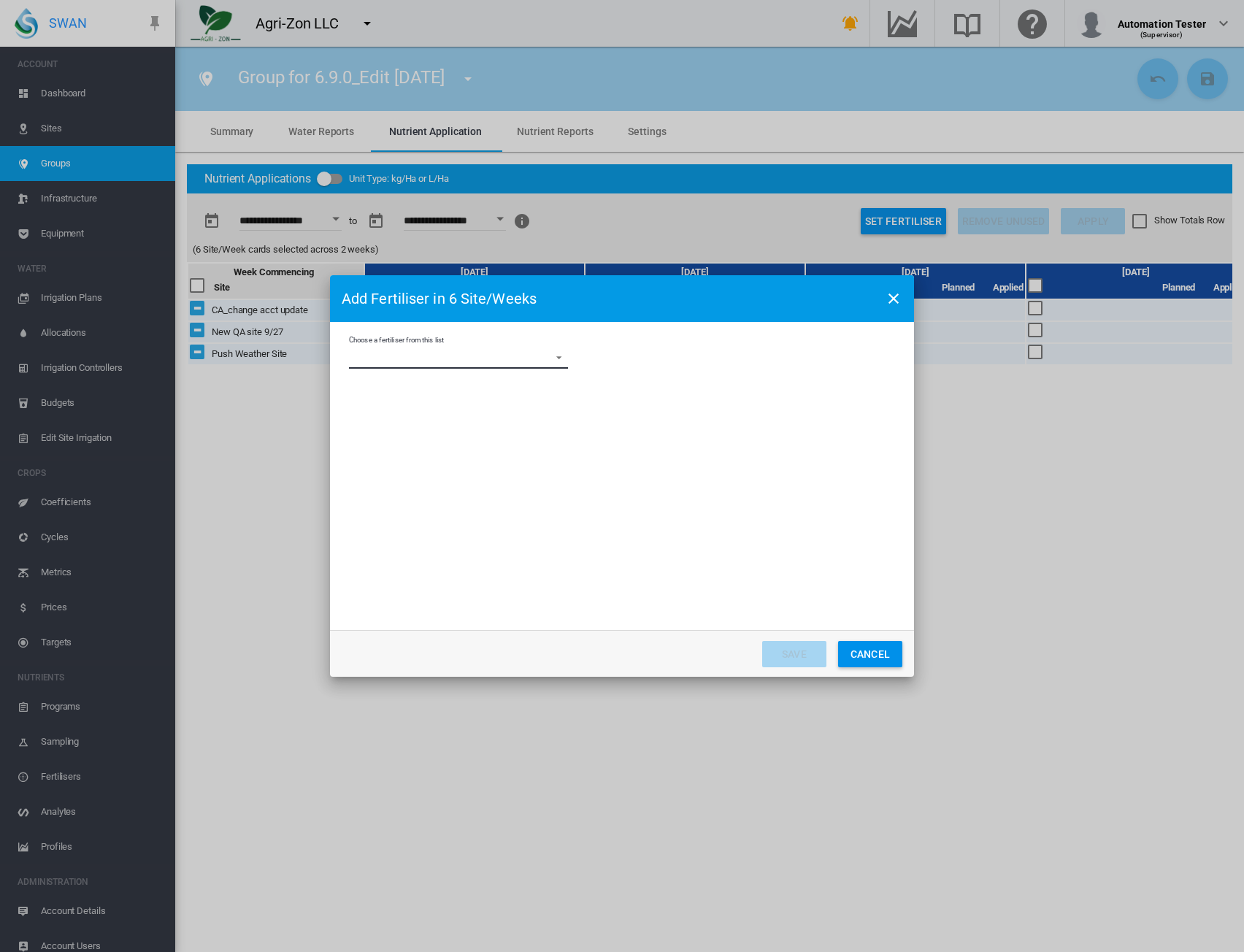
click at [501, 361] on md-select "Choose a fertiliser from this list 10-0-0 +4% Fe Gold'nGro 10-0-1 +3% Mn Gold'n…" at bounding box center [459, 358] width 219 height 22
drag, startPoint x: 462, startPoint y: 357, endPoint x: 471, endPoint y: 366, distance: 12.7
click at [462, 357] on md-option "10-0-0 +4% Fe Gold'nGro" at bounding box center [460, 358] width 242 height 35
click at [388, 418] on div "Update in cards if already present" at bounding box center [437, 416] width 136 height 13
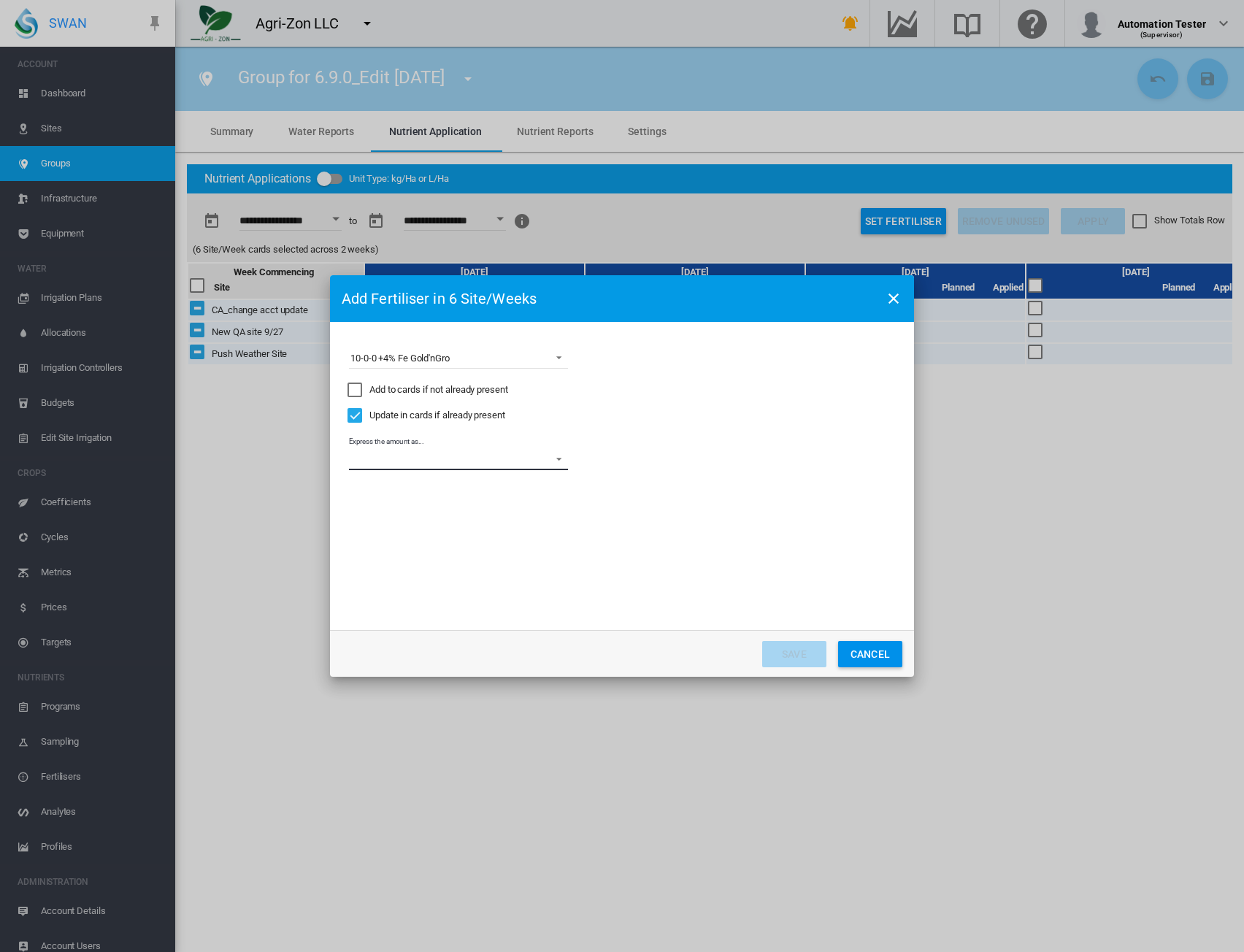
click at [474, 462] on md-select "Express the amount as... L per site/week L/Ha Distribute gross amount proportio…" at bounding box center [459, 460] width 219 height 22
click at [450, 504] on md-option "L/Ha" at bounding box center [460, 495] width 242 height 35
click at [632, 495] on div "Set Actual Amounts (Will not apply to future weeks)" at bounding box center [635, 492] width 15 height 15
click at [715, 541] on input "Choose a ..." at bounding box center [730, 536] width 66 height 22
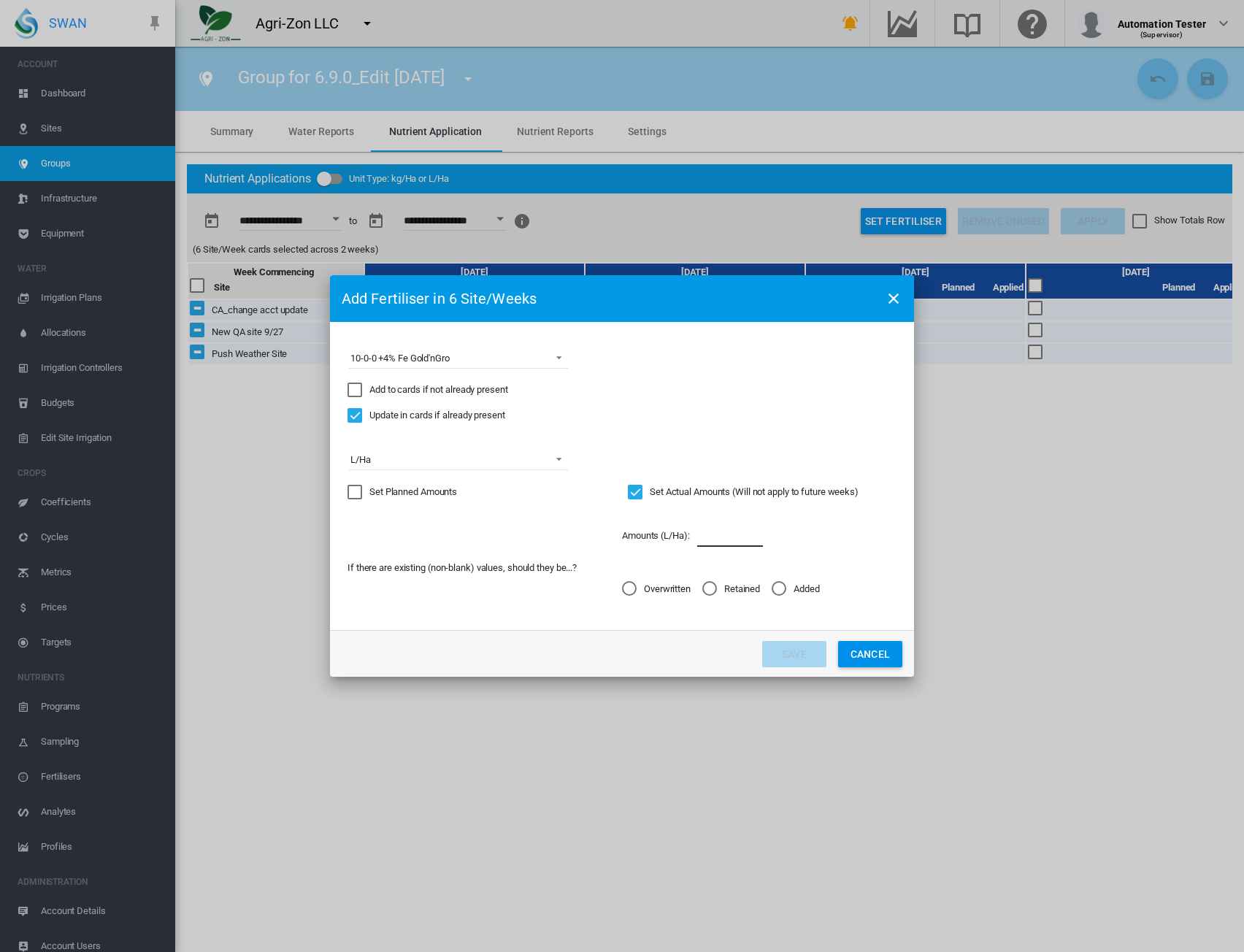
type input "*"
click at [708, 592] on div "Retained" at bounding box center [710, 589] width 15 height 15
click at [780, 664] on button "Save" at bounding box center [794, 654] width 64 height 26
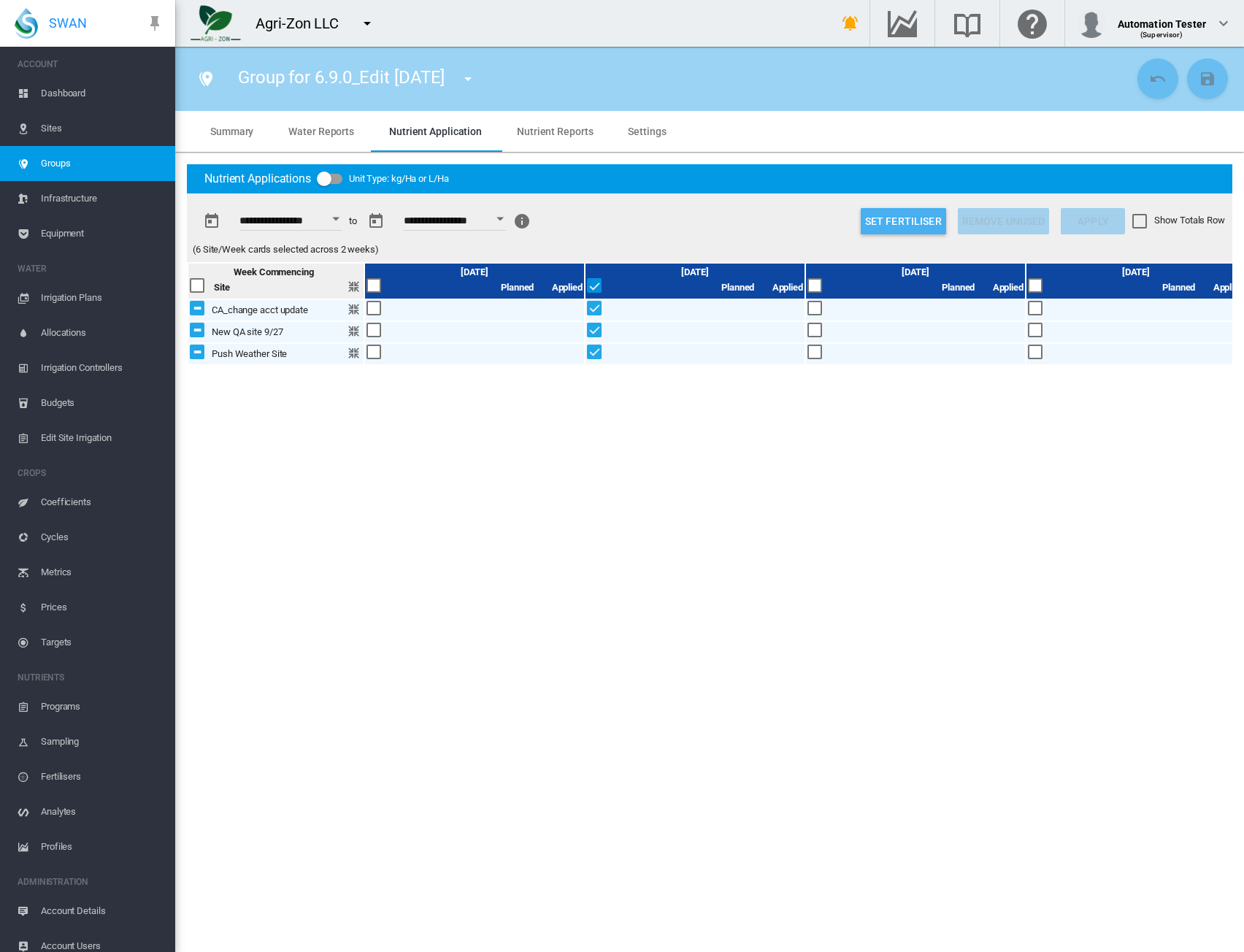
click at [904, 219] on button "Set Fertiliser" at bounding box center [903, 221] width 85 height 26
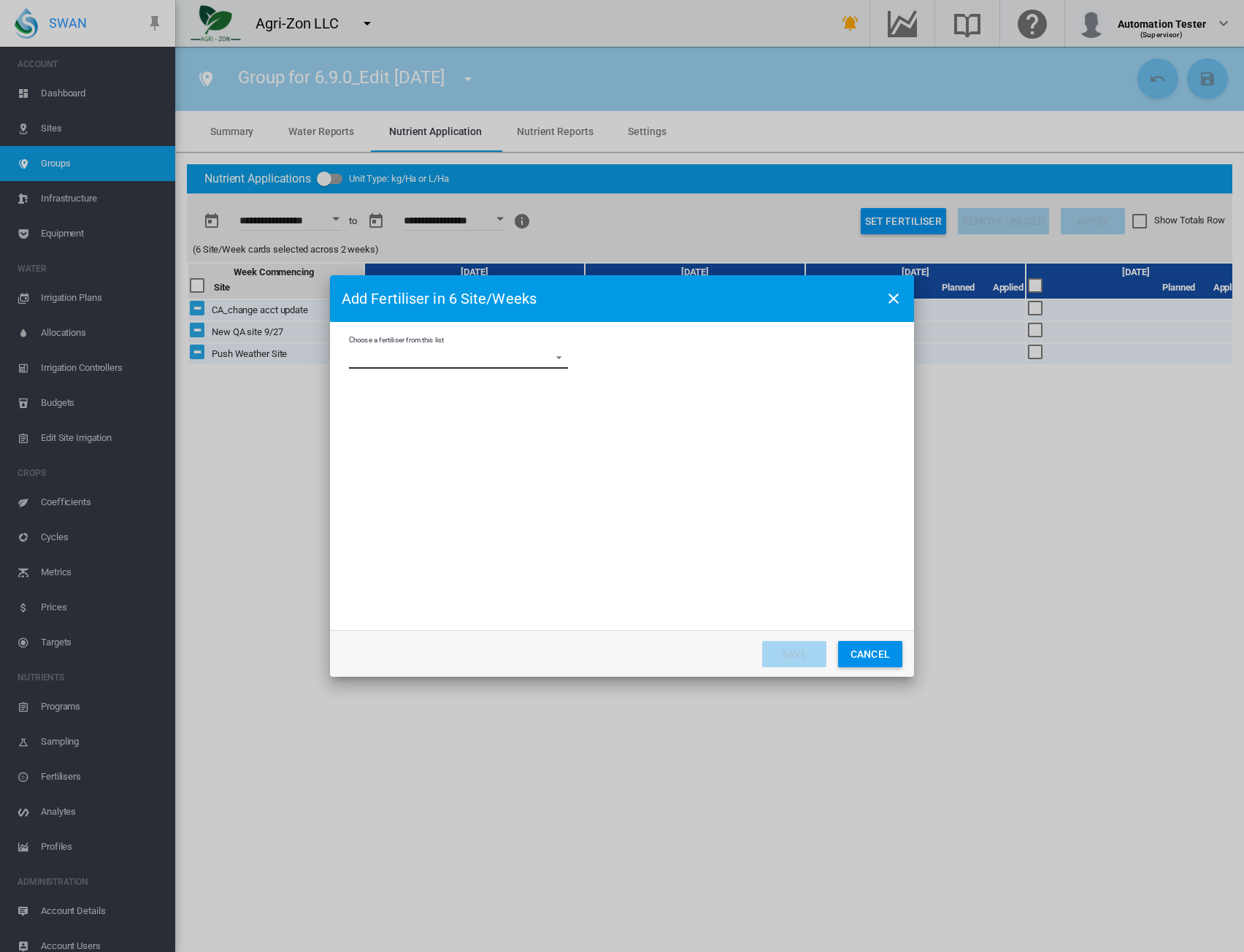
click at [450, 359] on md-select "Choose a fertiliser from this list 10-0-0 +4% Fe Gold'nGro 10-0-1 +3% Mn Gold'n…" at bounding box center [459, 358] width 219 height 22
click at [378, 367] on md-option "10-0-0 +4% Fe Gold'nGro" at bounding box center [460, 358] width 242 height 35
drag, startPoint x: 368, startPoint y: 414, endPoint x: 423, endPoint y: 445, distance: 63.1
click at [363, 414] on div "Update in cards if already present" at bounding box center [355, 416] width 15 height 15
click at [406, 391] on div "Add to cards if not already present" at bounding box center [438, 390] width 139 height 13
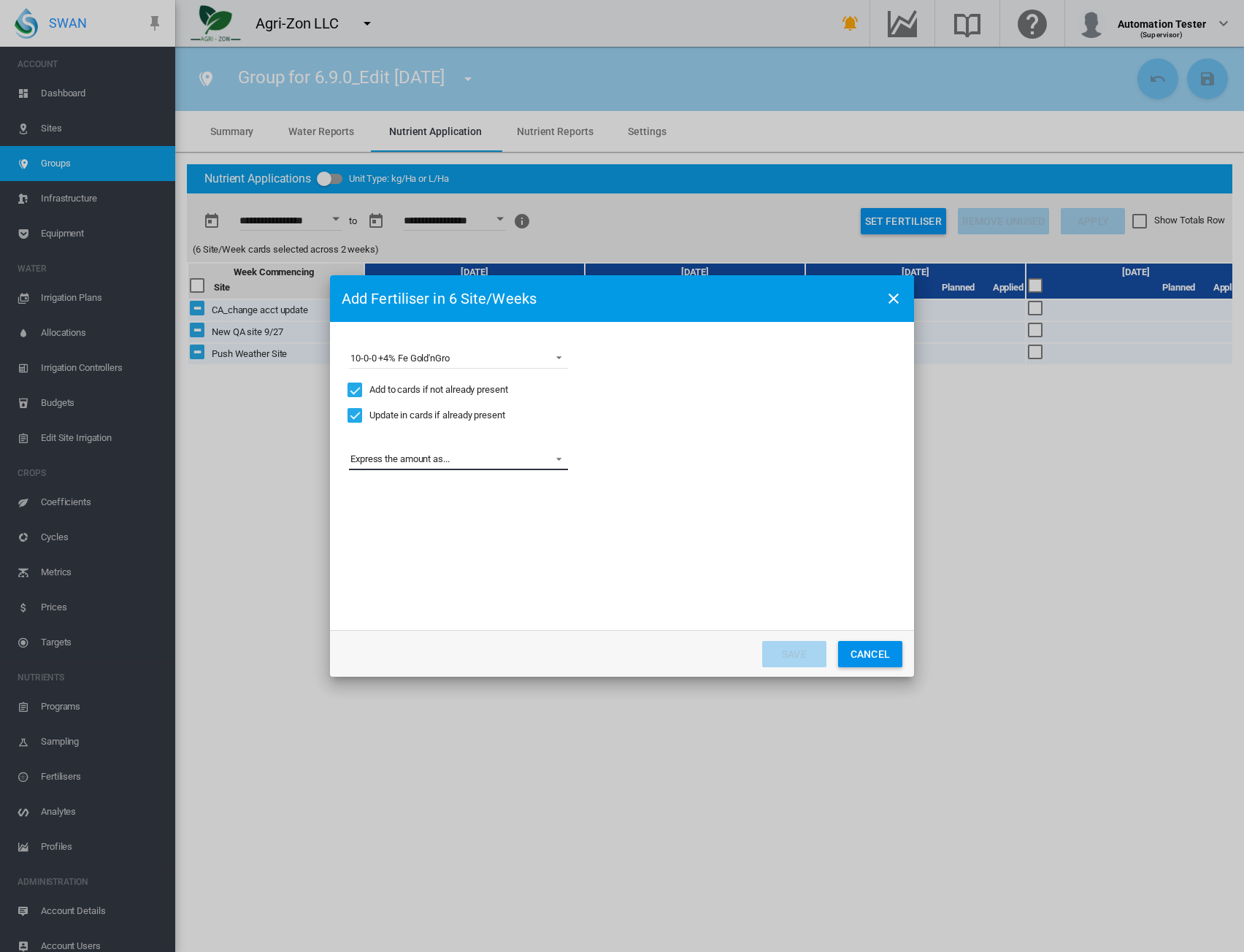
click at [543, 465] on md-select "Express the amount as... L per site/week L/Ha Distribute gross amount proportio…" at bounding box center [459, 460] width 219 height 22
drag, startPoint x: 383, startPoint y: 500, endPoint x: 485, endPoint y: 529, distance: 106.0
click at [386, 501] on md-option "L/Ha" at bounding box center [460, 495] width 242 height 35
click at [631, 497] on div "Set Actual Amounts (Will not apply to future weeks)" at bounding box center [635, 492] width 15 height 15
click at [724, 541] on input "Choose a ..." at bounding box center [730, 536] width 66 height 22
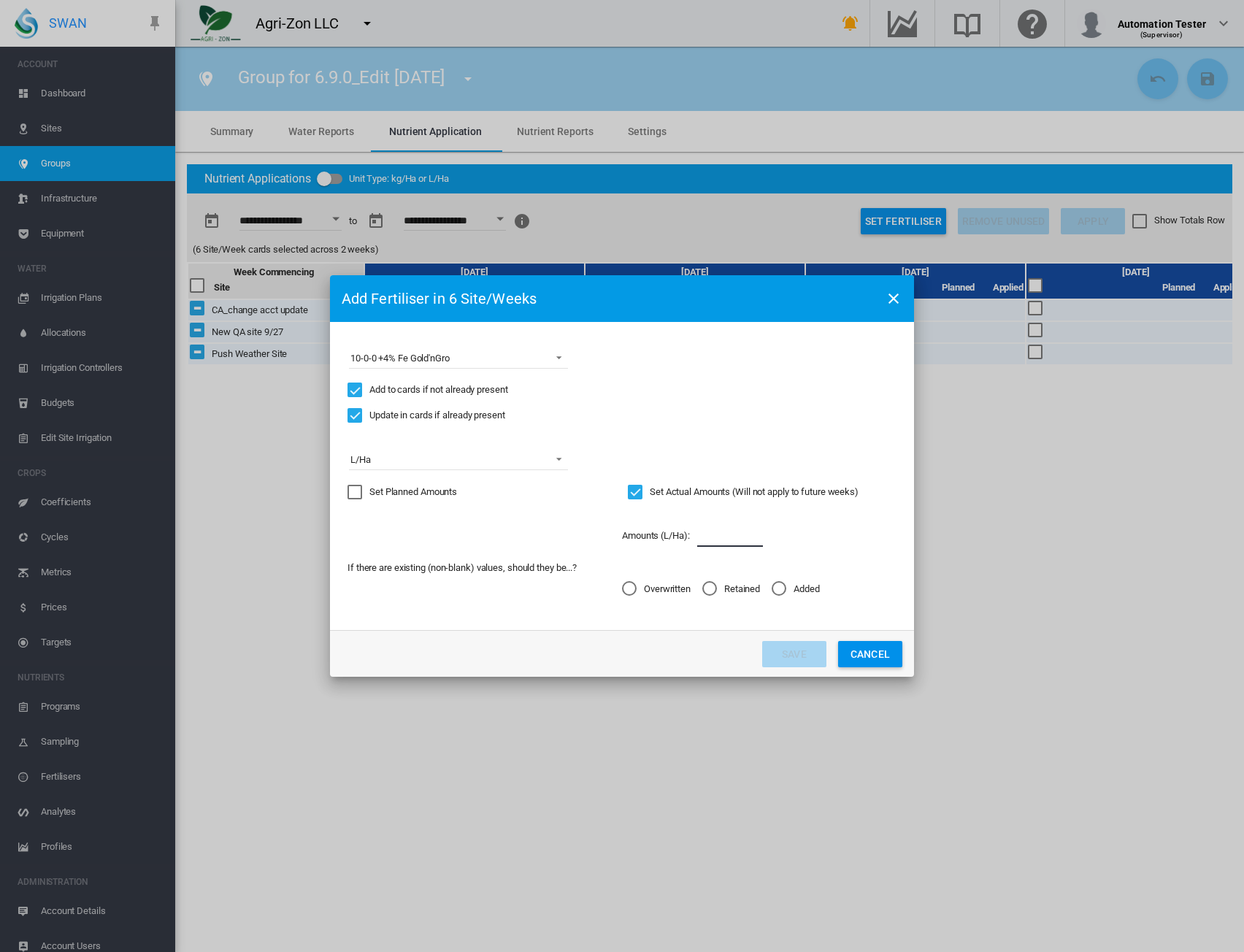
type input "*"
click at [790, 595] on md-radio-button "Added" at bounding box center [795, 589] width 48 height 14
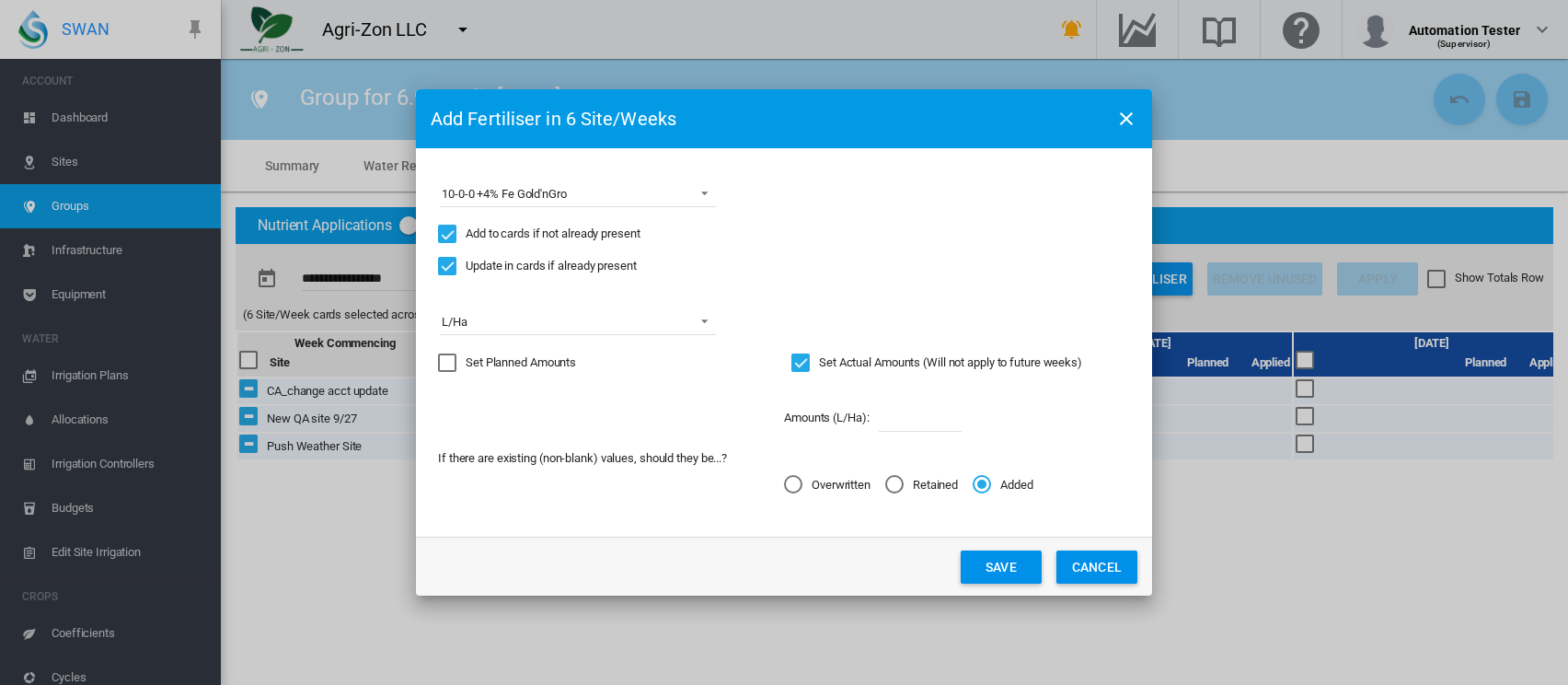
click at [1013, 565] on button "Save" at bounding box center [1001, 566] width 81 height 33
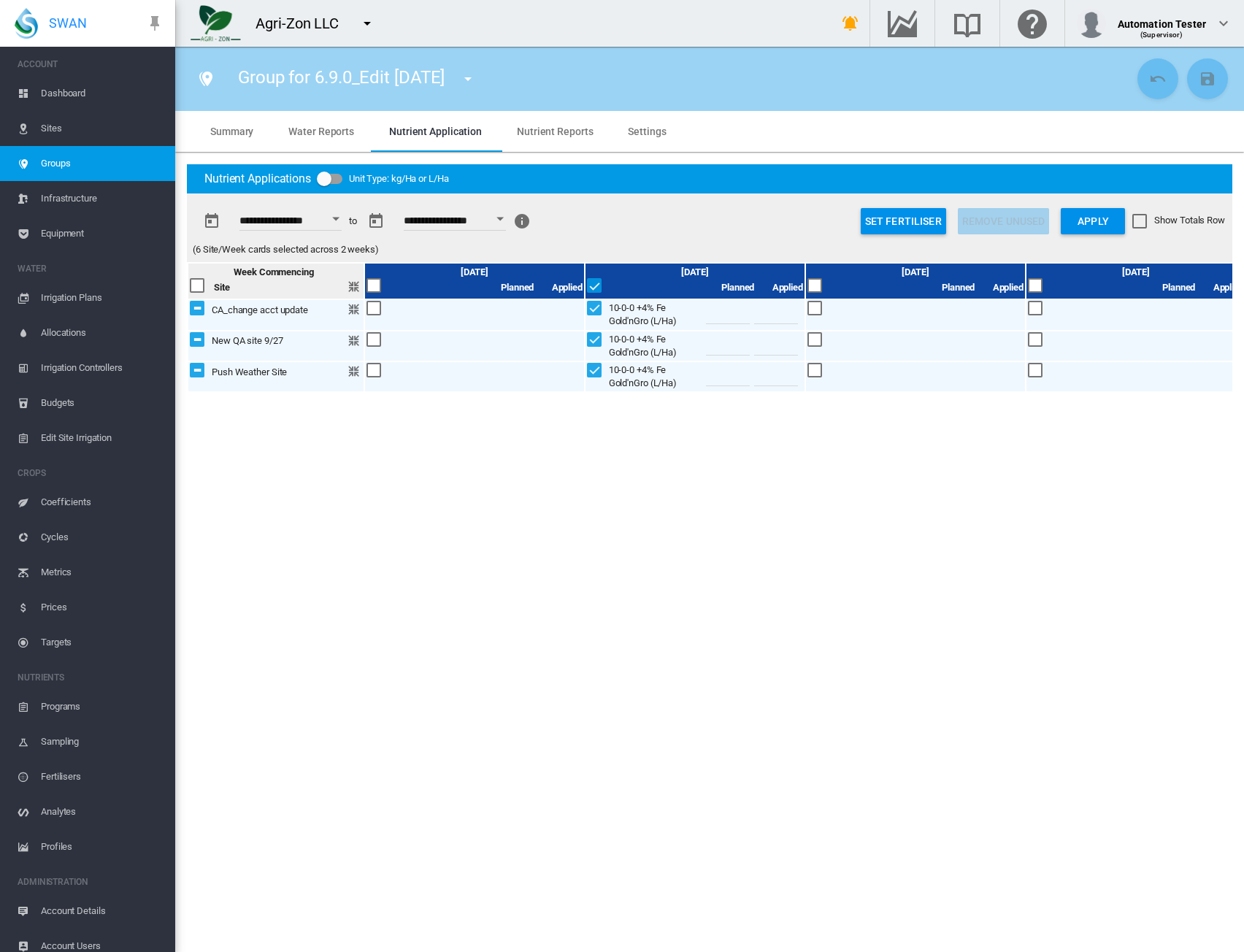
click at [1082, 224] on button "Apply" at bounding box center [1093, 221] width 64 height 26
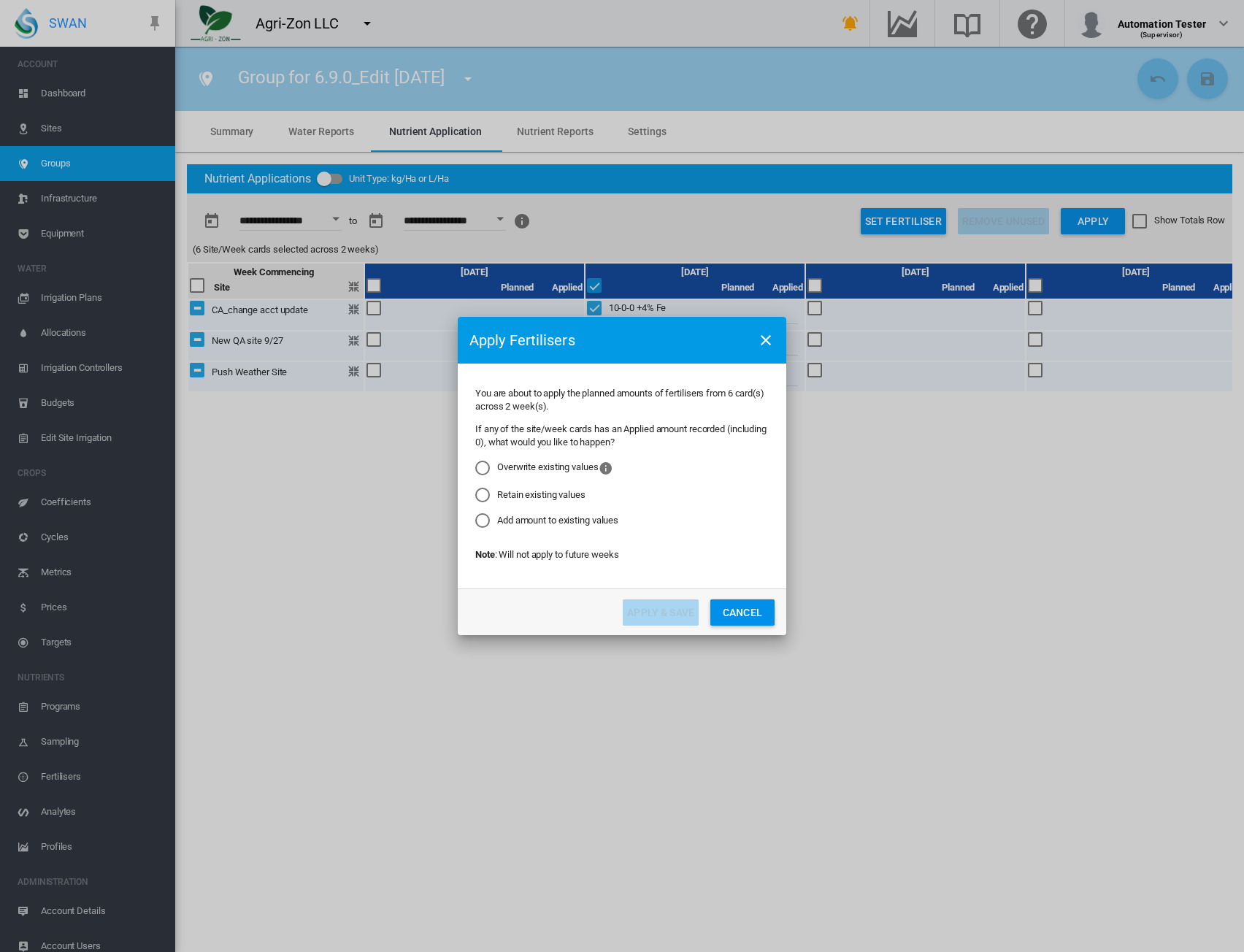
click at [483, 520] on div "Add amount to existing values" at bounding box center [483, 520] width 15 height 15
click at [646, 621] on button "Apply & Save" at bounding box center [661, 612] width 76 height 26
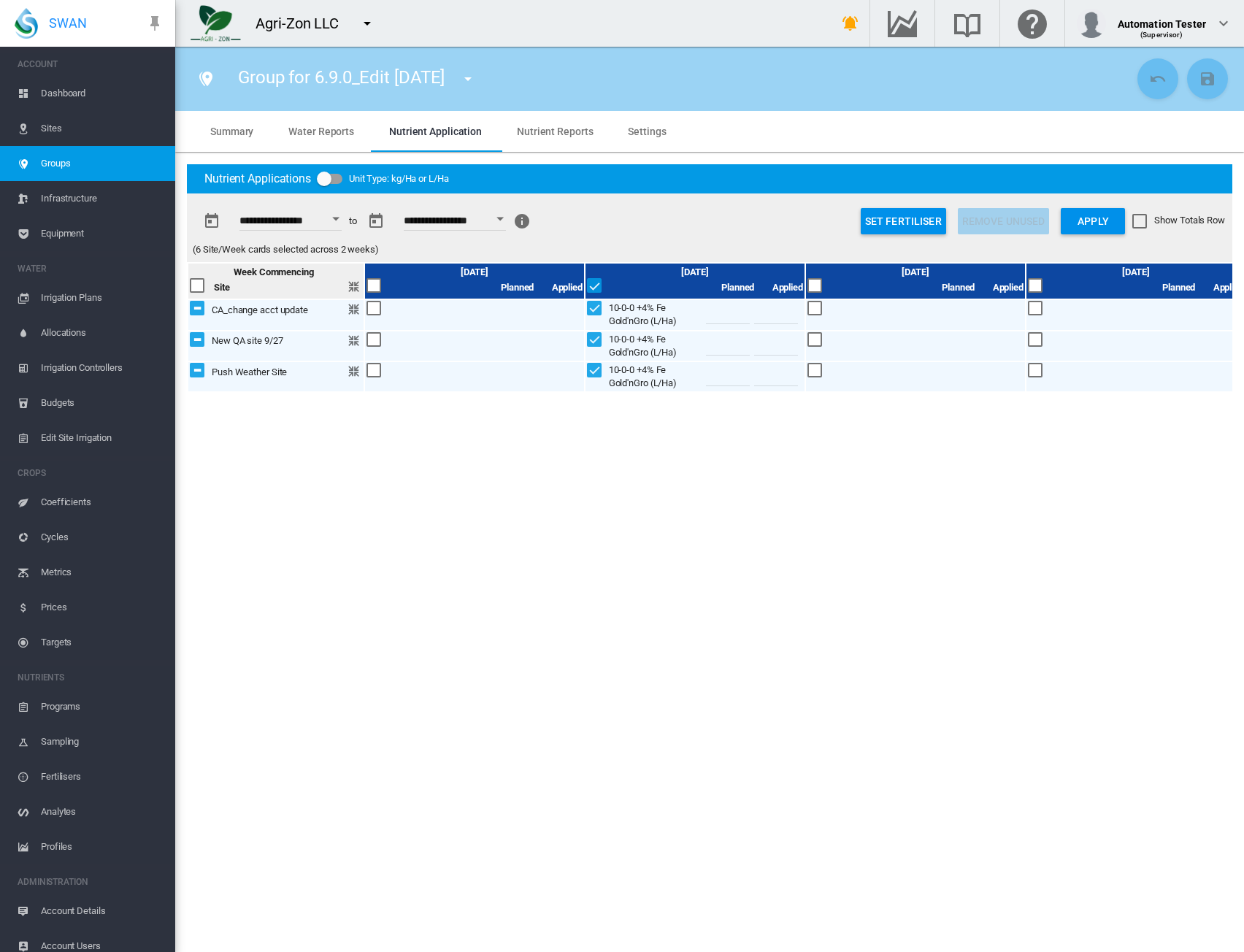
click at [548, 136] on reports "Nutrient Reports" at bounding box center [555, 131] width 76 height 12
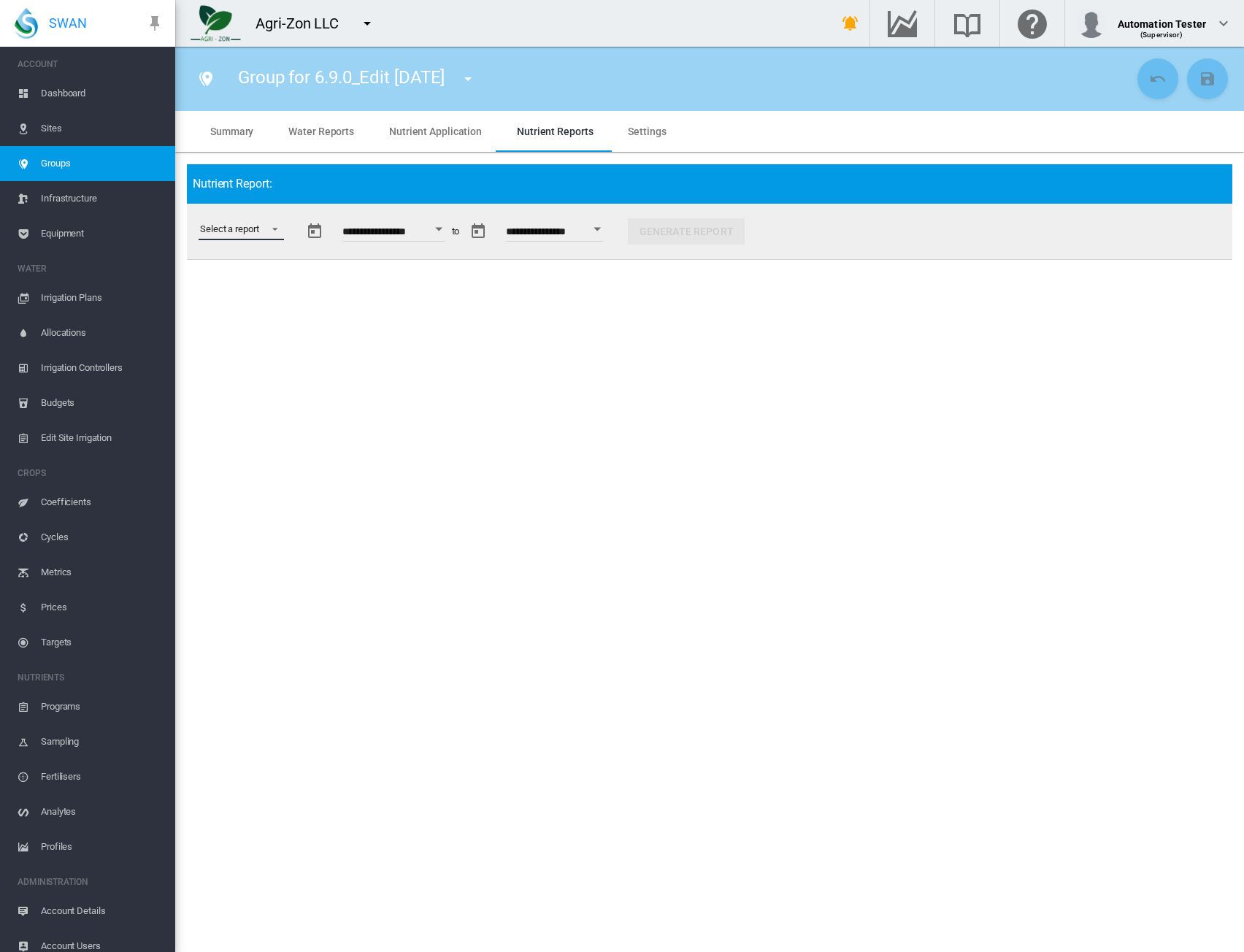
click at [240, 231] on md-select "Select a report Budget vs Actuals Tank Mix Fertiliser Applications Analytes Nut…" at bounding box center [241, 230] width 85 height 22
click at [419, 132] on md-backdrop at bounding box center [622, 476] width 1244 height 952
click at [419, 132] on application "Nutrient Application" at bounding box center [435, 131] width 93 height 12
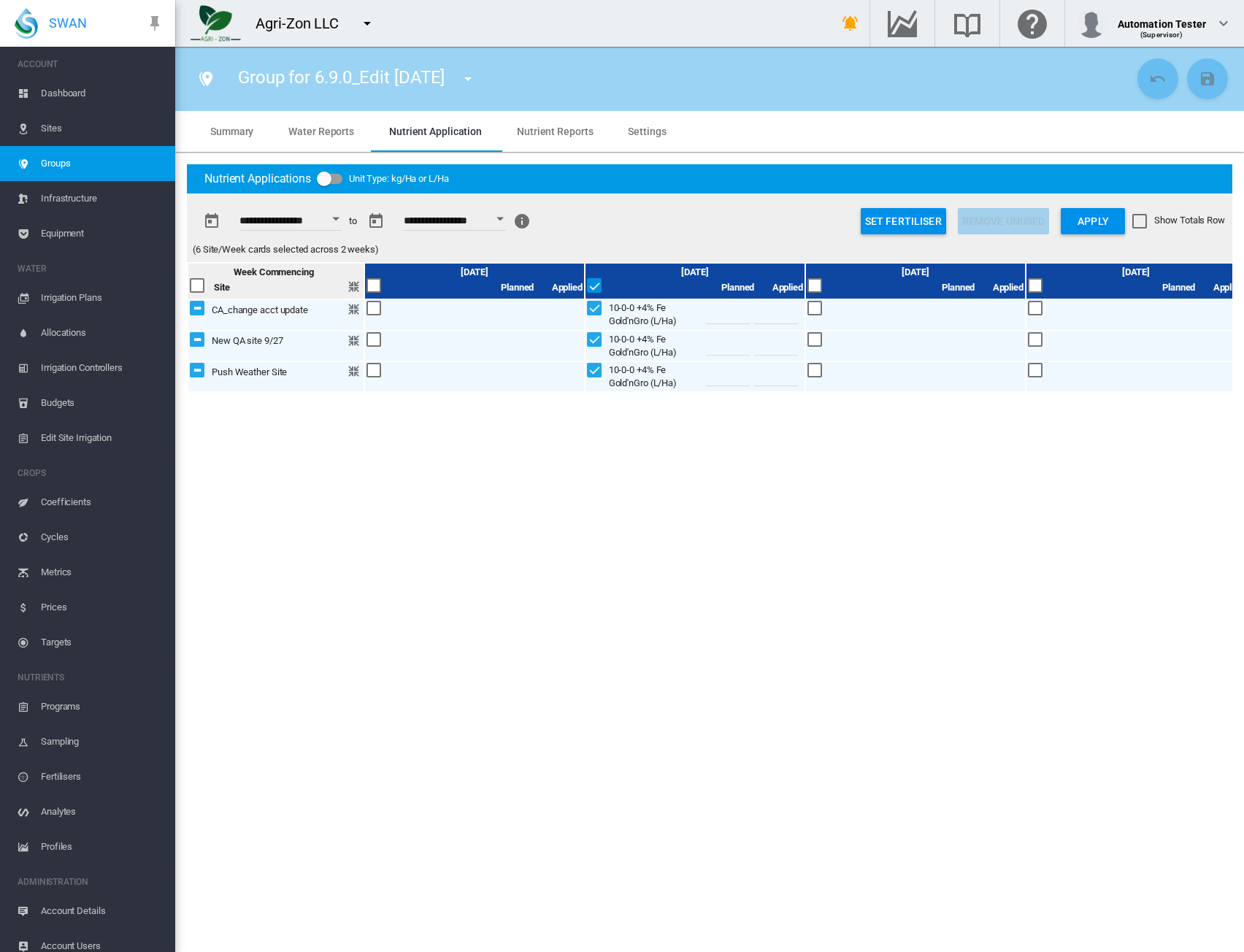
click at [718, 317] on input "number" at bounding box center [727, 314] width 44 height 22
type input "**"
click at [723, 351] on input "number" at bounding box center [727, 345] width 44 height 22
type input "**"
click at [730, 376] on input "*" at bounding box center [727, 376] width 44 height 22
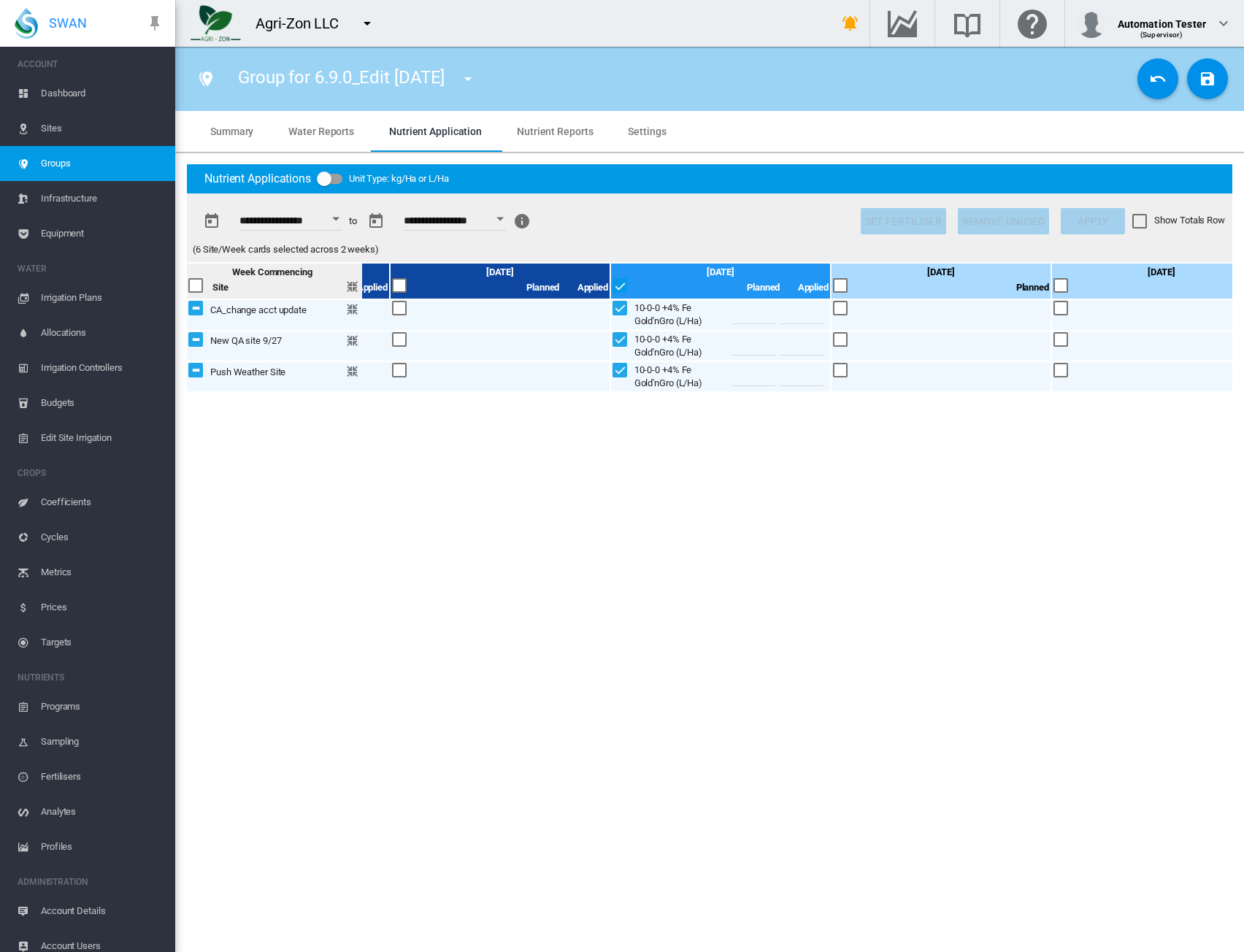
scroll to position [0, 637]
type input "**"
click at [750, 317] on input "number" at bounding box center [752, 314] width 44 height 22
type input "*"
drag, startPoint x: 750, startPoint y: 343, endPoint x: 751, endPoint y: 357, distance: 14.0
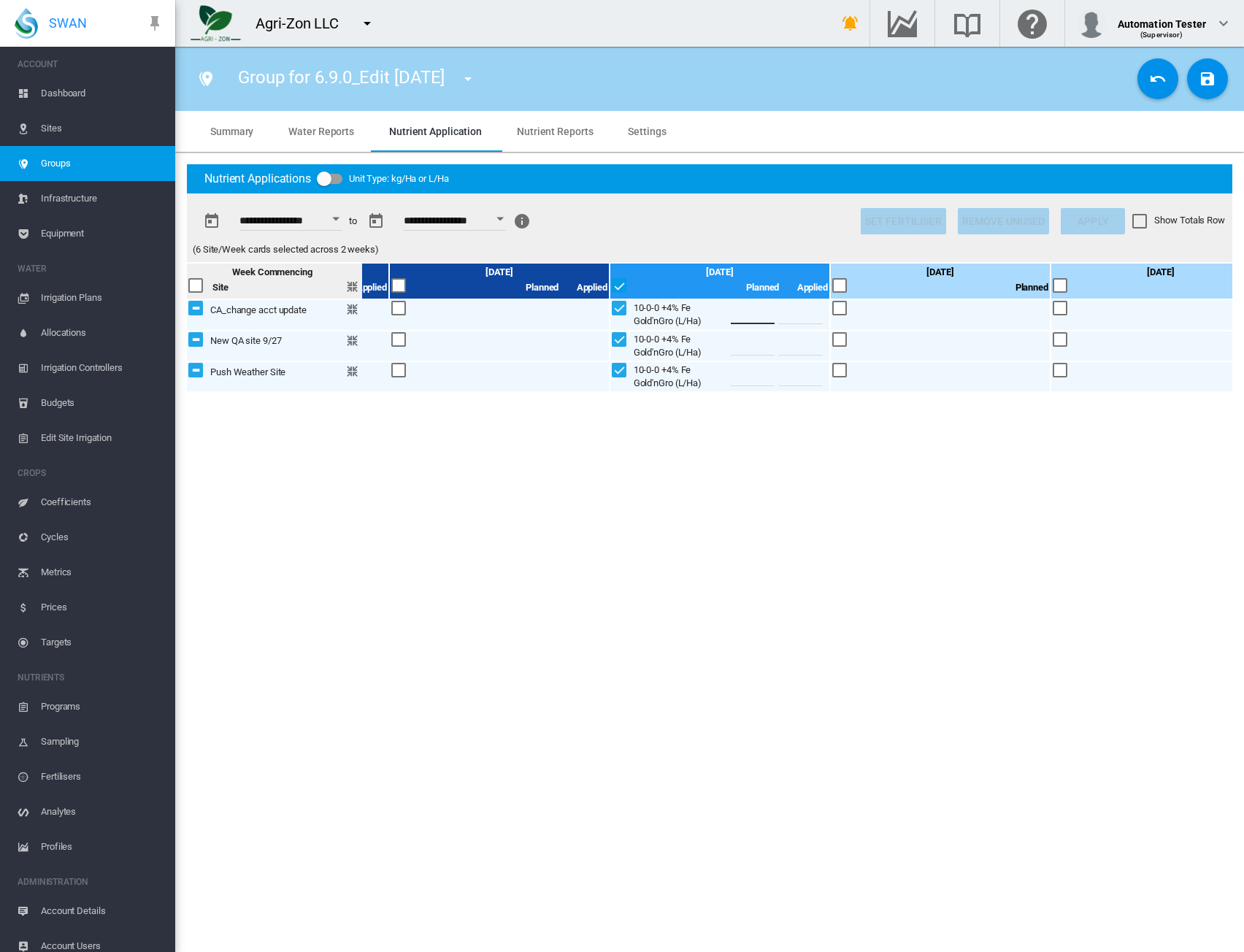
click at [750, 343] on input "number" at bounding box center [752, 345] width 44 height 22
type input "*"
click at [755, 377] on input "number" at bounding box center [752, 376] width 44 height 22
type input "*"
click at [1204, 82] on md-icon "icon-content-save" at bounding box center [1208, 79] width 18 height 18
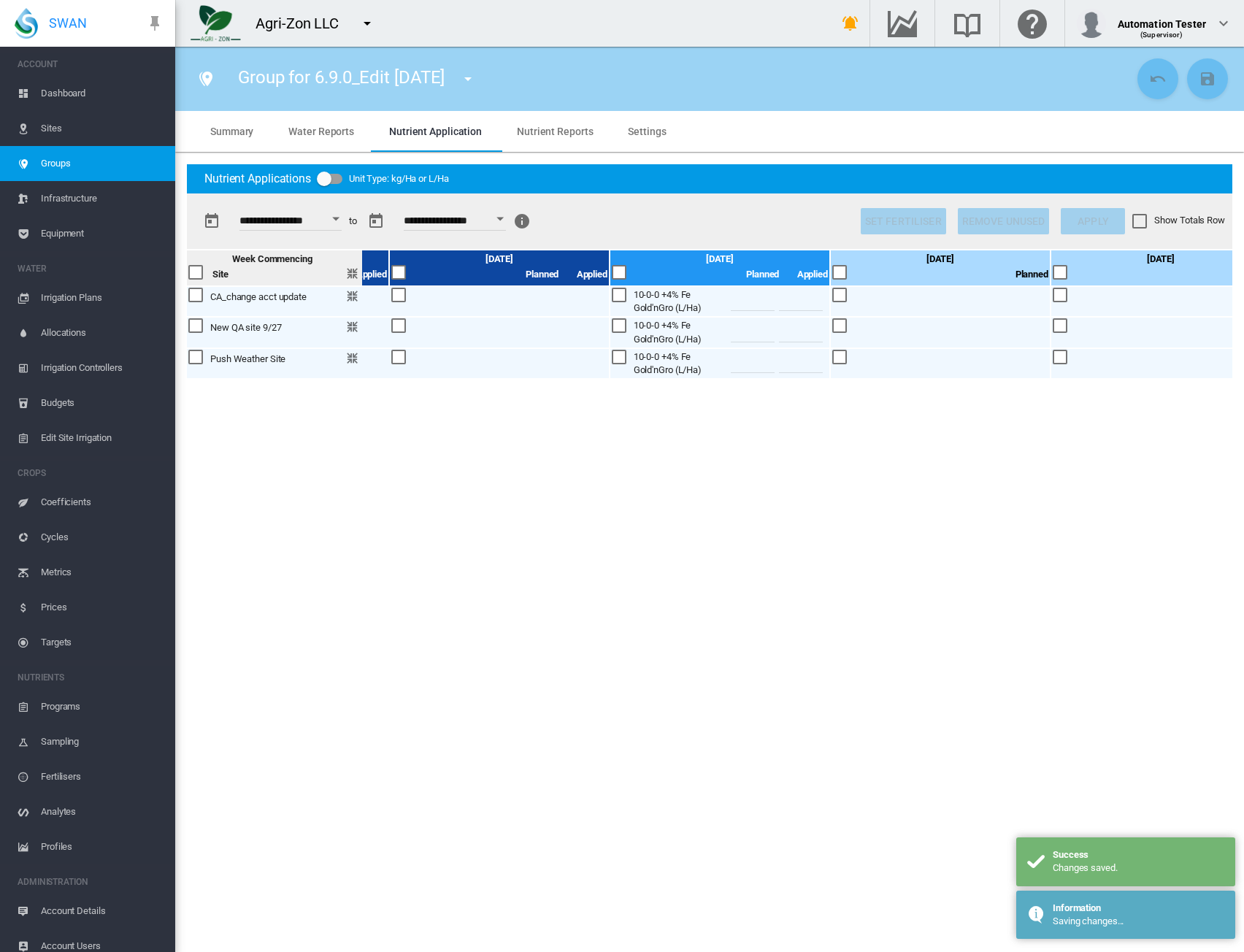
click at [540, 138] on md-tab-item "Nutrient Reports" at bounding box center [555, 131] width 111 height 41
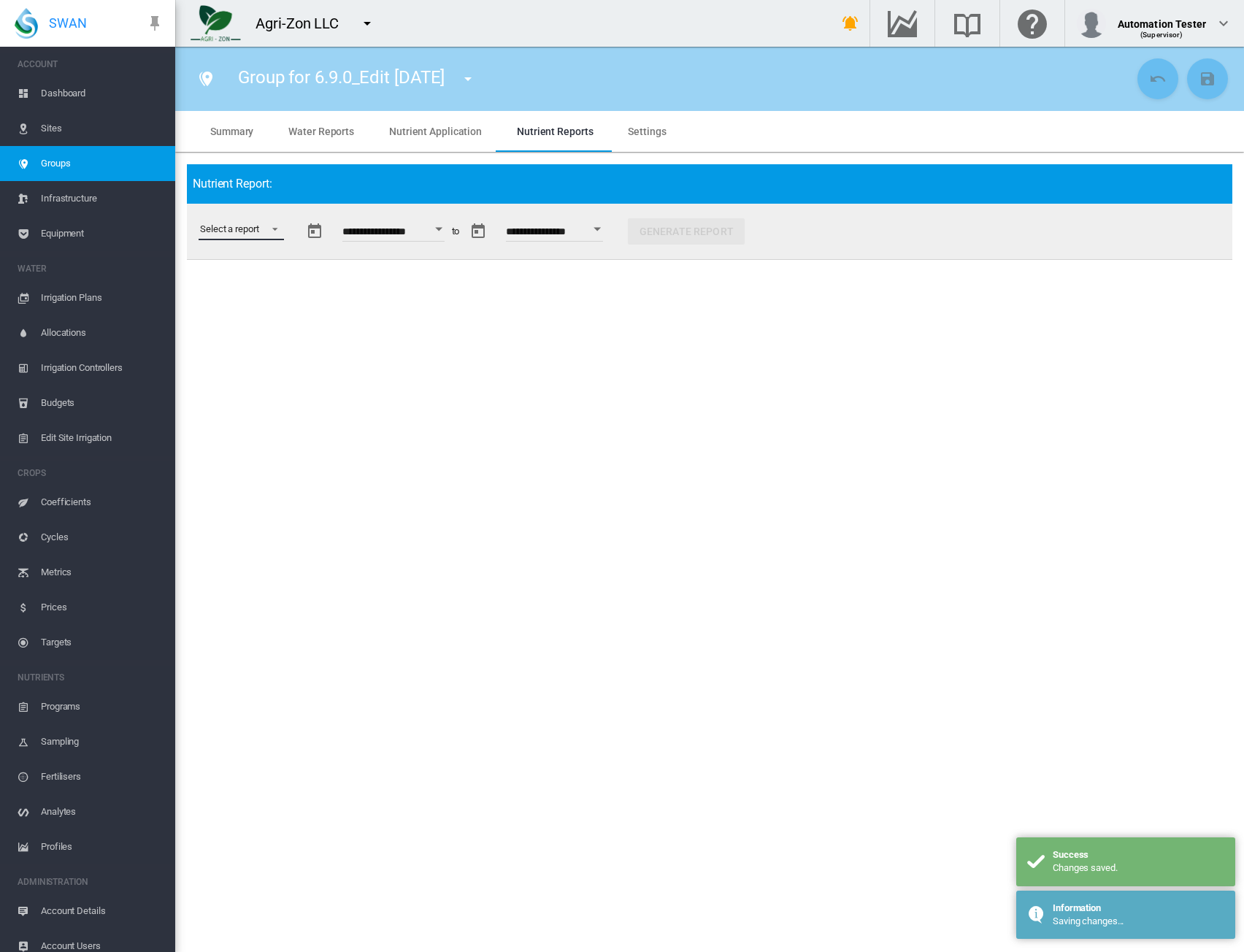
click at [266, 225] on md-select "Select a report" at bounding box center [241, 230] width 85 height 22
click at [236, 228] on div "Budget vs Actuals" at bounding box center [236, 230] width 73 height 13
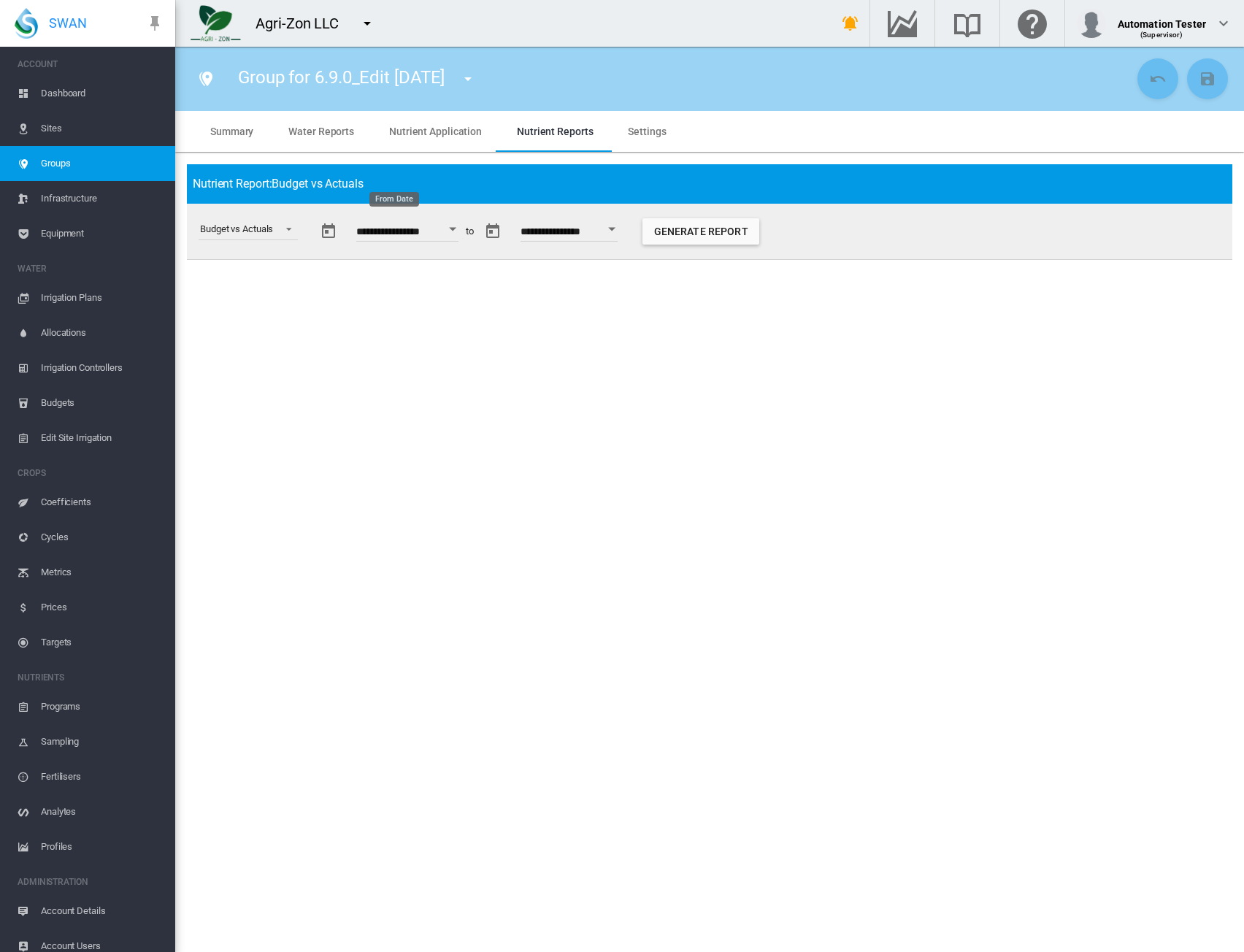
click at [459, 234] on button "Open calendar" at bounding box center [453, 229] width 26 height 26
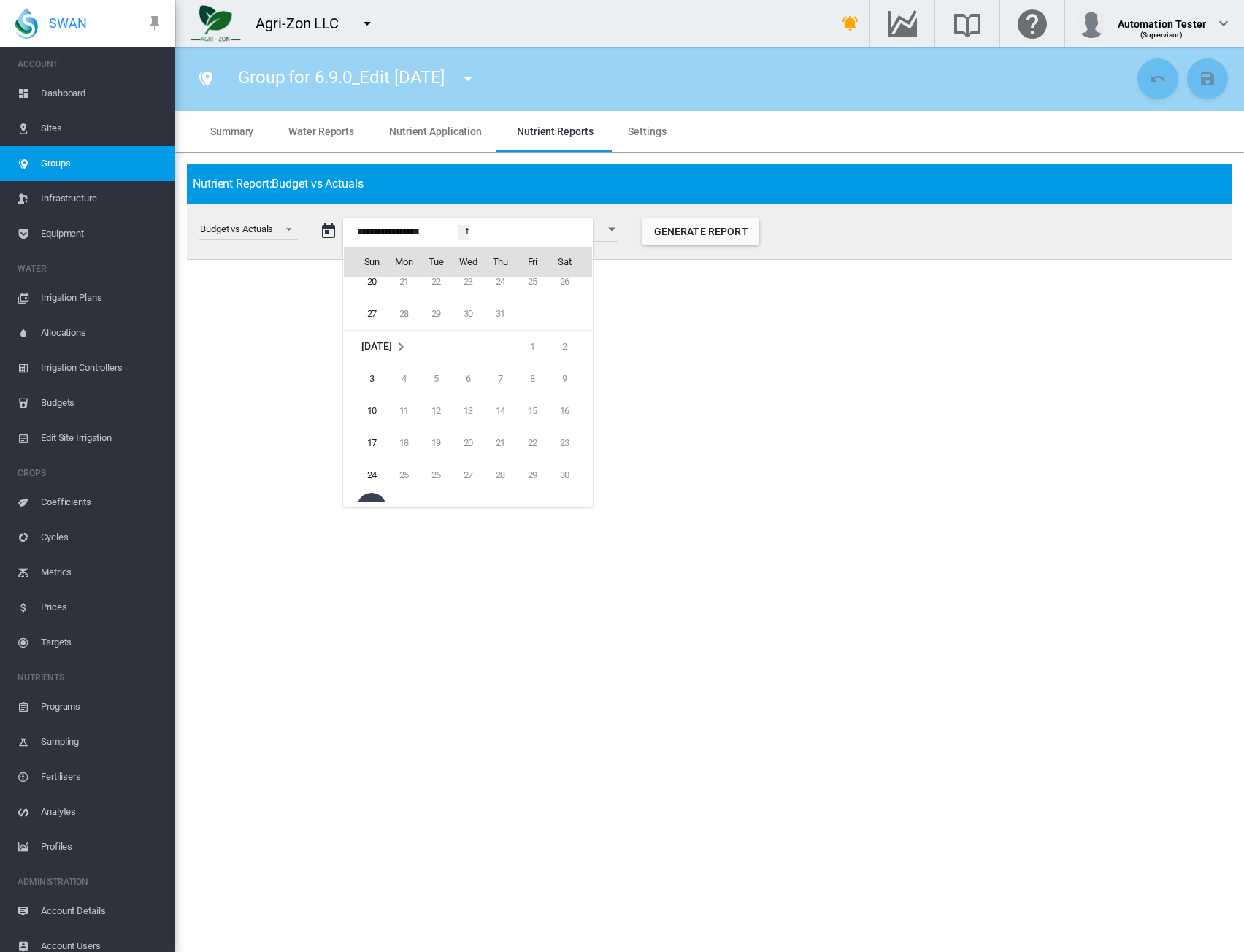
scroll to position [36117, 0]
click at [373, 396] on span "3" at bounding box center [371, 398] width 29 height 29
type input "**********"
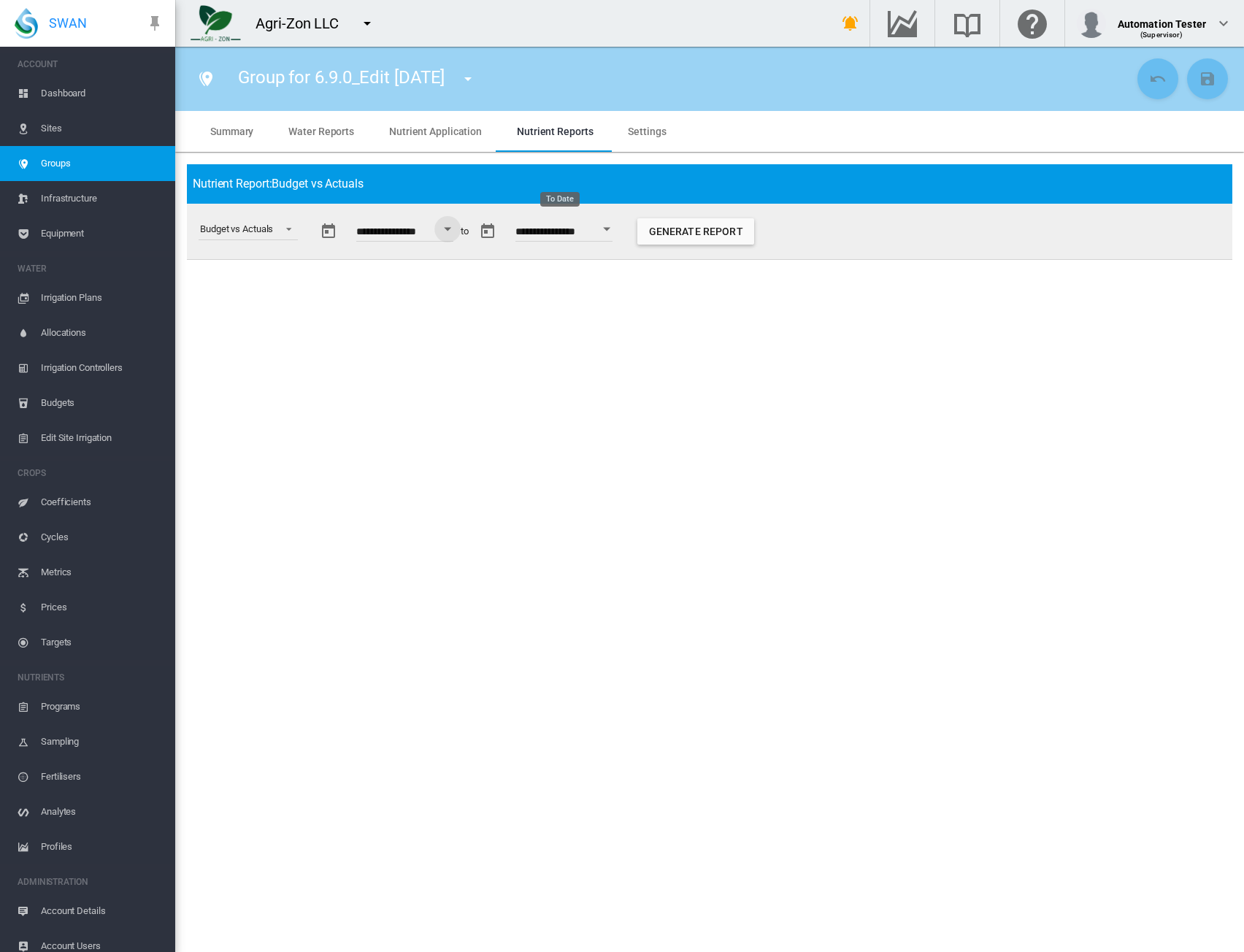
click at [620, 228] on button "Open calendar" at bounding box center [606, 229] width 26 height 26
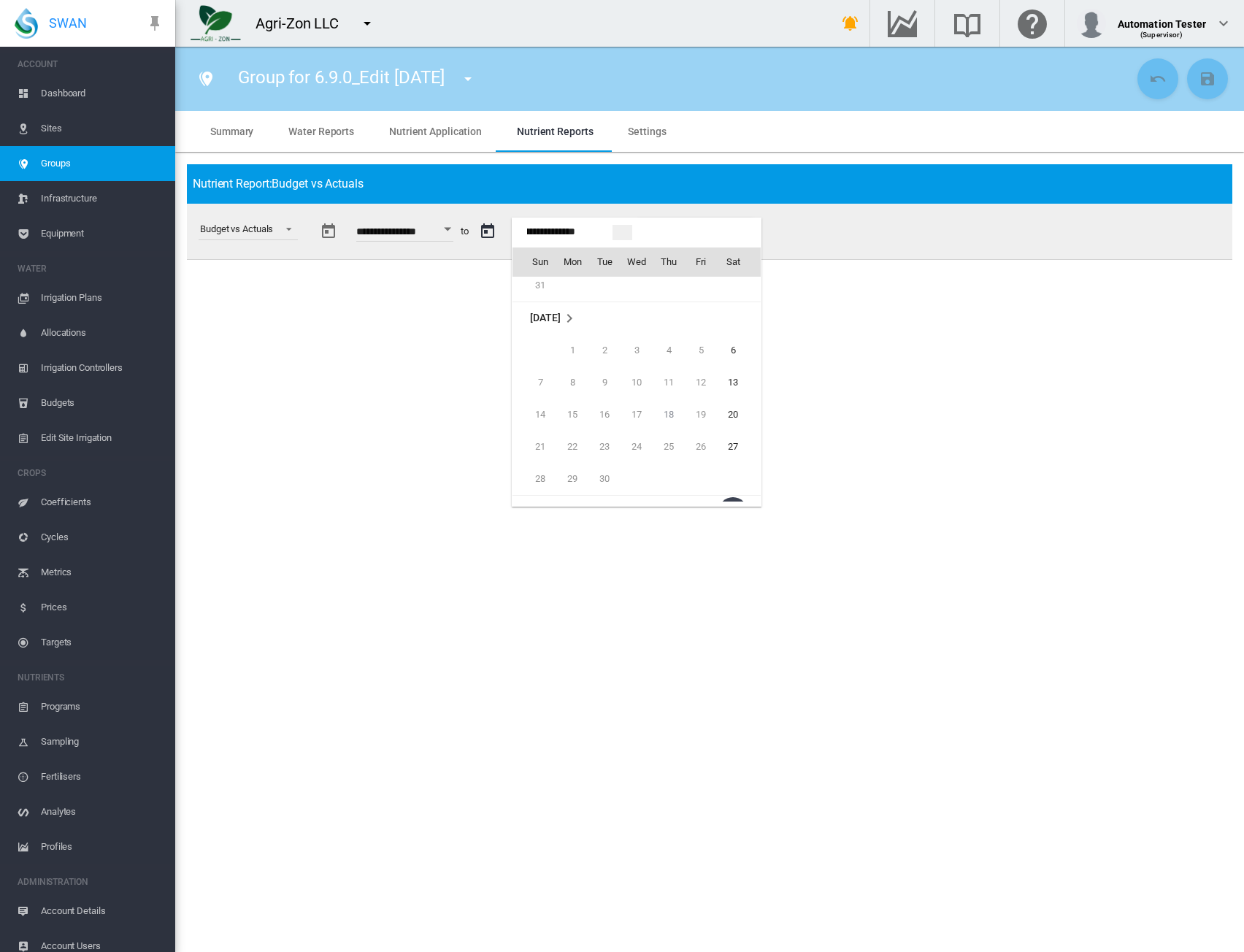
scroll to position [168, 0]
click at [731, 443] on span "27" at bounding box center [732, 447] width 29 height 29
type input "**********"
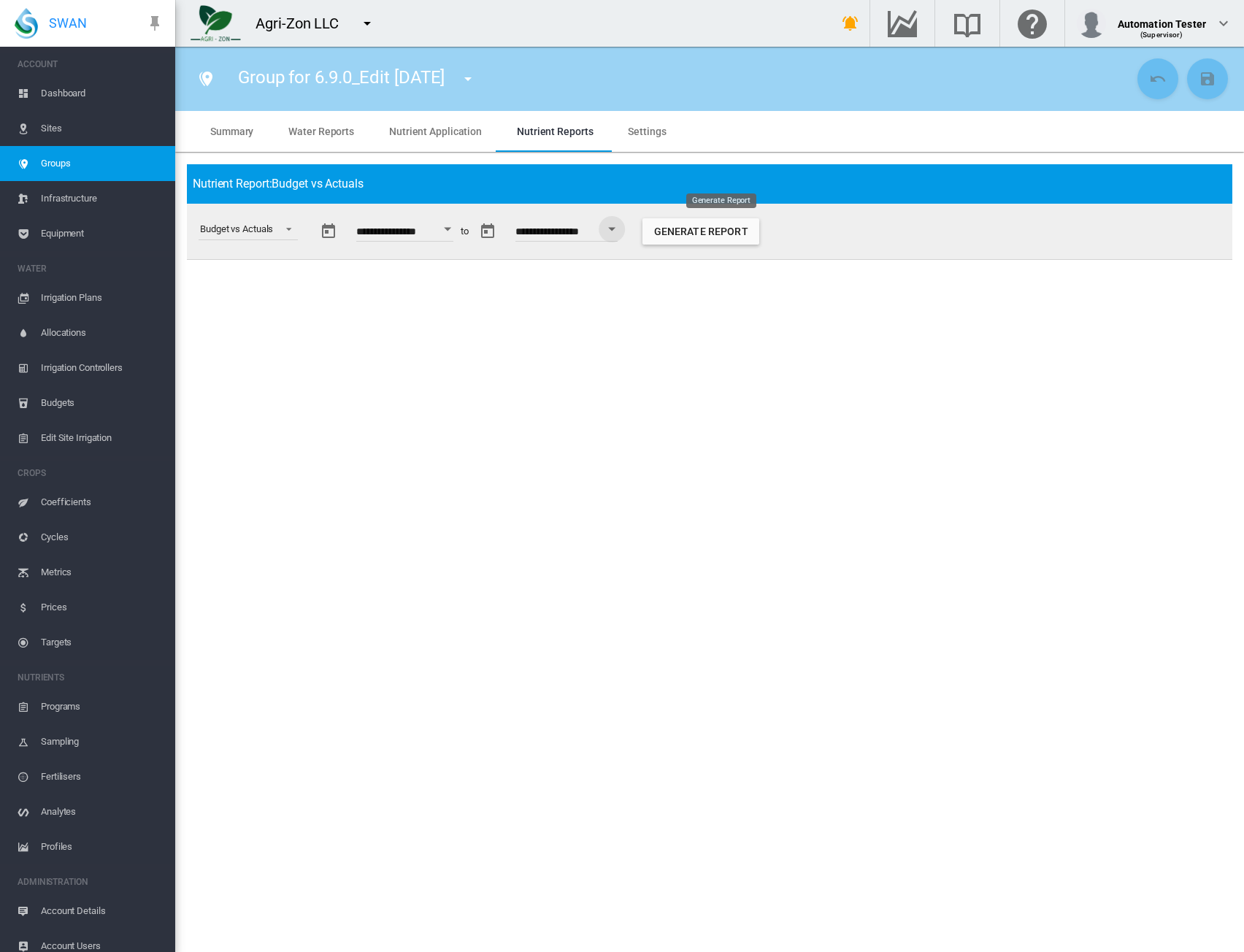
click at [744, 230] on button "Generate Report" at bounding box center [701, 231] width 117 height 26
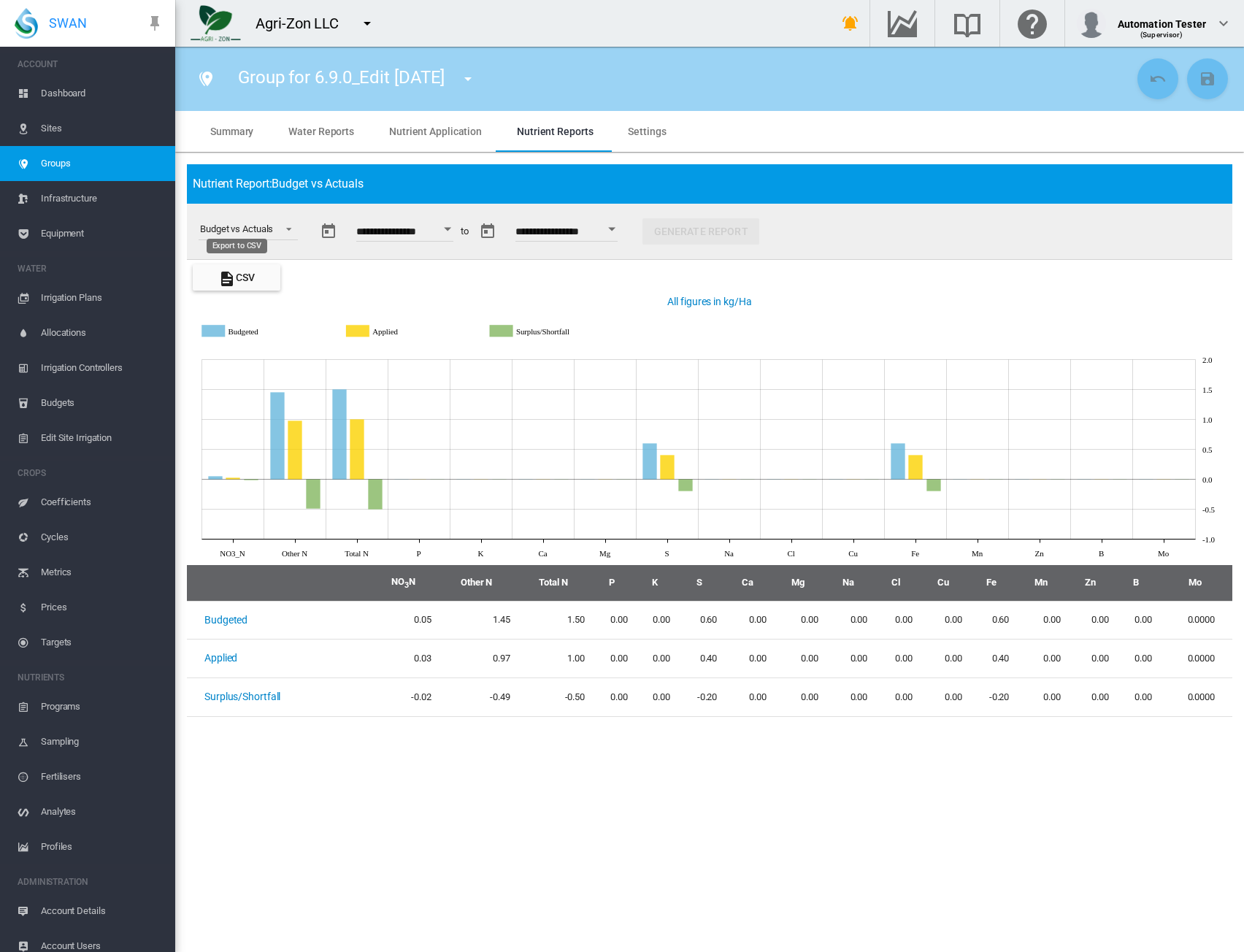
click at [270, 269] on button "CSV" at bounding box center [236, 277] width 87 height 26
click at [640, 85] on div "Group for 6.9.0_Edit Sept2025 AA Jul All Almonds AN AS Group for 6.9.0 New 6.9.…" at bounding box center [660, 79] width 947 height 41
click at [267, 238] on md-select-value "Budget vs Actuals" at bounding box center [248, 230] width 99 height 22
click at [238, 362] on md-option "Nutrient Actuals" at bounding box center [250, 370] width 124 height 35
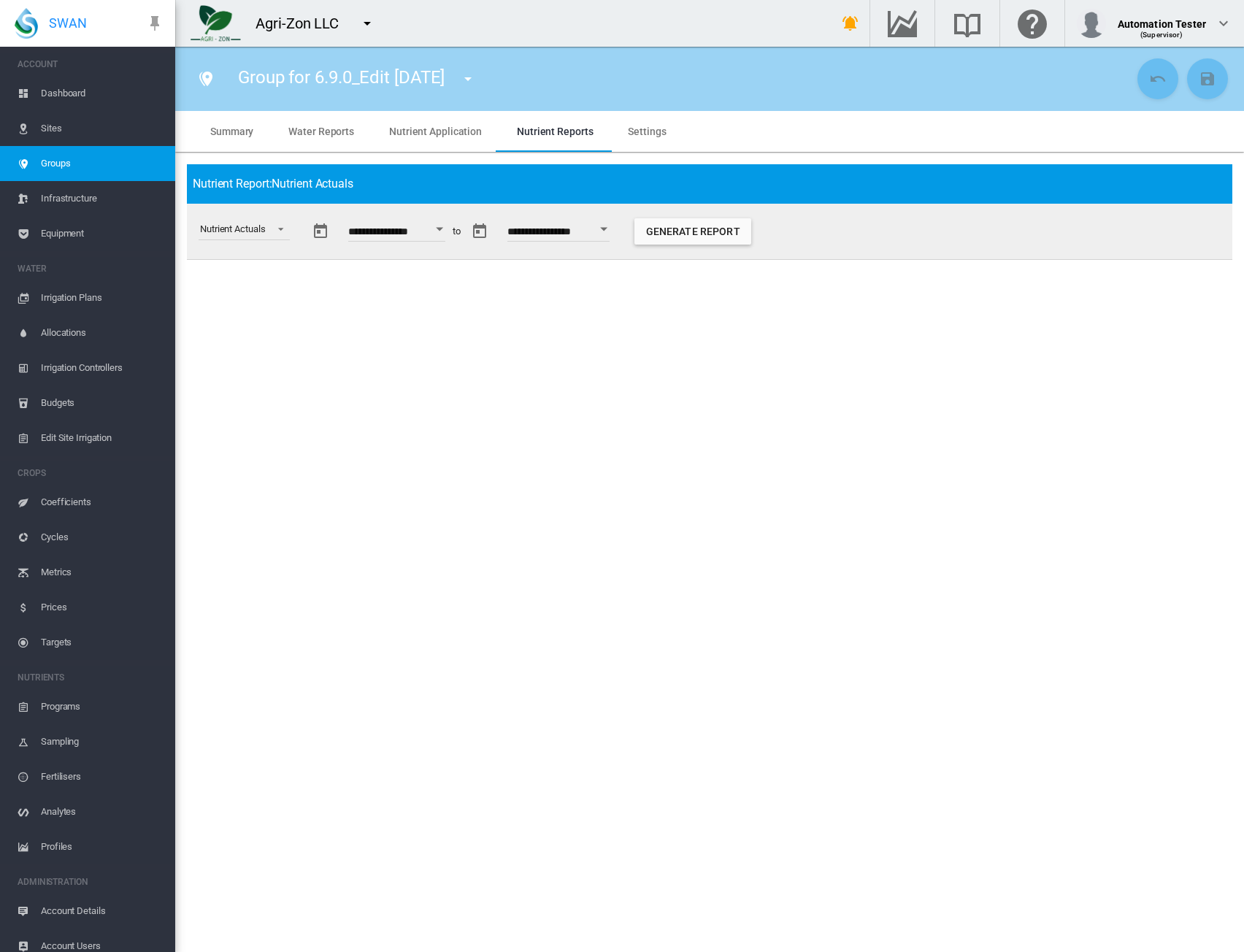
click at [694, 237] on button "Generate Report" at bounding box center [693, 231] width 117 height 26
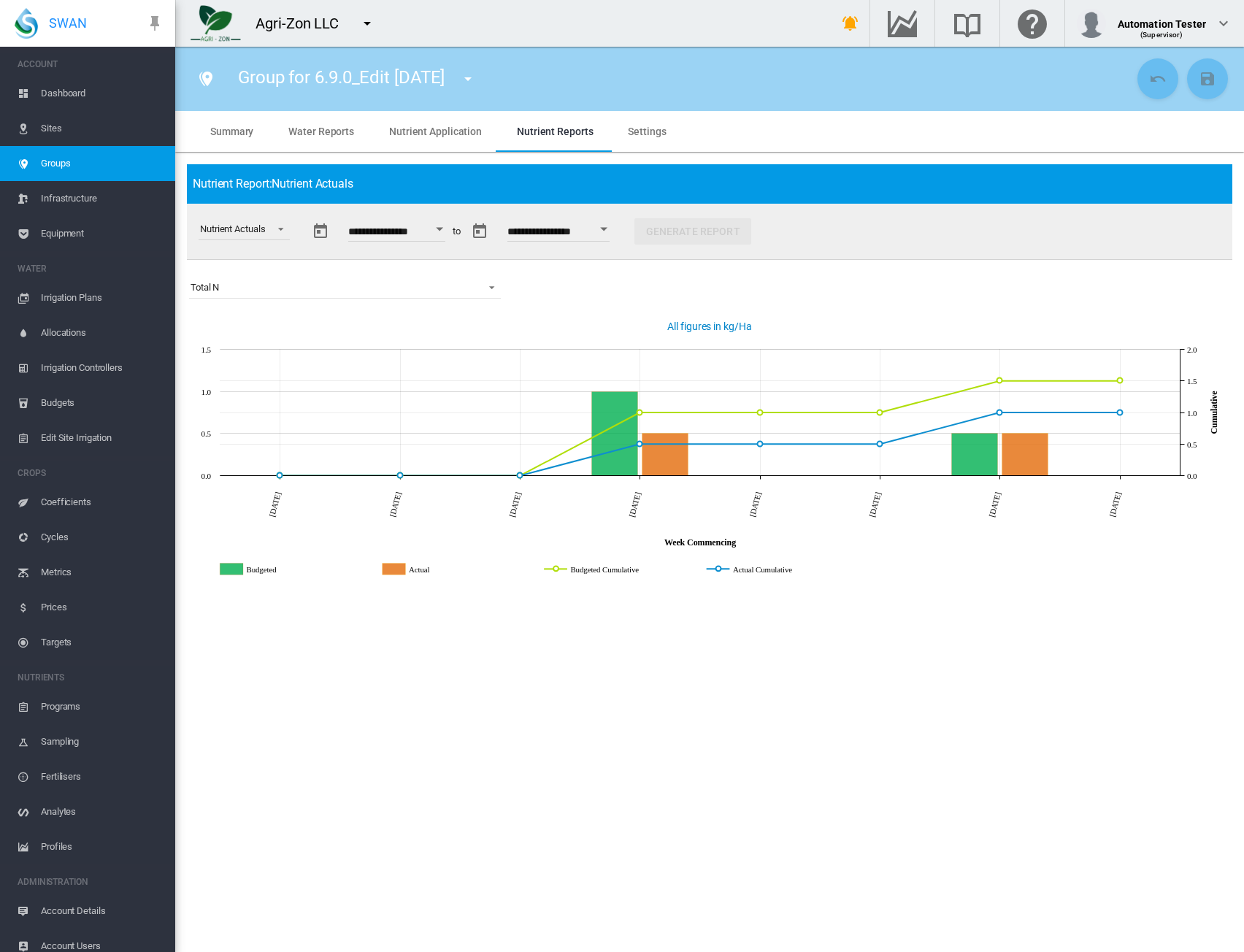
click at [321, 122] on md-tab-item "Water Reports" at bounding box center [321, 131] width 101 height 41
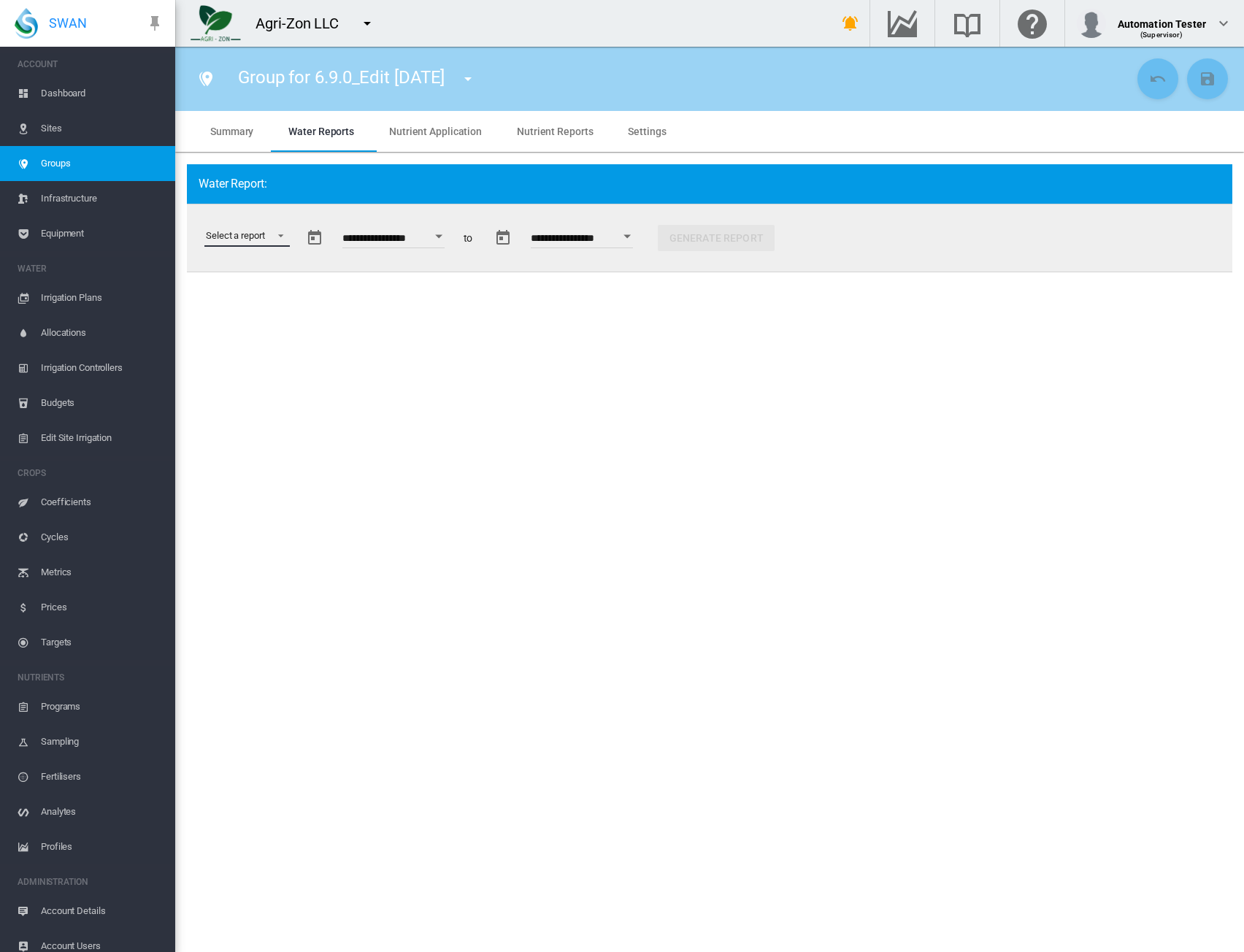
click at [280, 231] on md-select "Select a report Soil Moisture Status Water Usage Water Application Efficiency W…" at bounding box center [247, 236] width 85 height 22
click at [269, 315] on md-option "Water Application Efficiency" at bounding box center [266, 306] width 144 height 35
click at [912, 249] on button "Generate Report" at bounding box center [933, 237] width 117 height 26
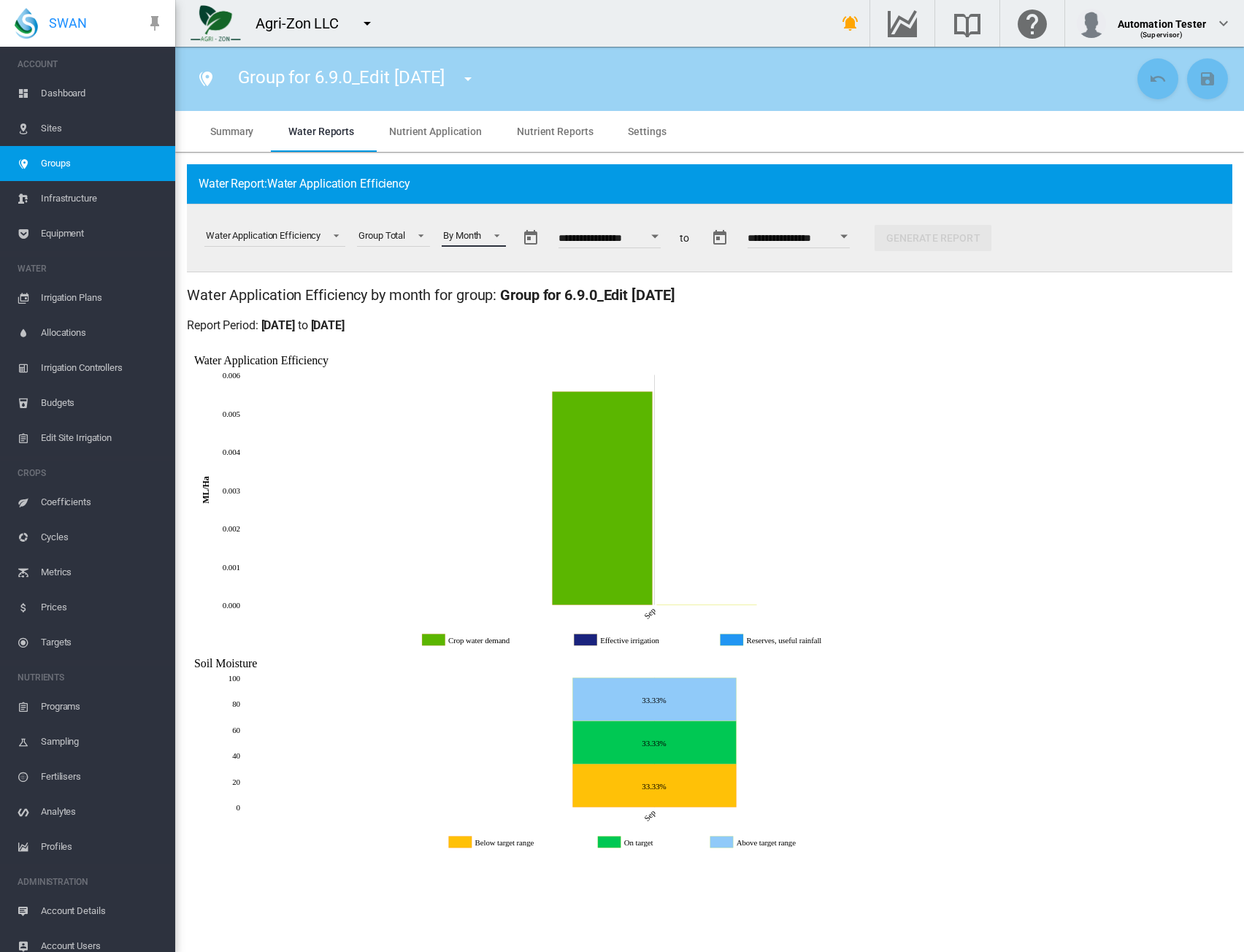
click at [494, 240] on span at bounding box center [493, 234] width 18 height 13
click at [667, 239] on md-backdrop at bounding box center [622, 476] width 1244 height 952
click at [667, 239] on button "Open calendar" at bounding box center [655, 236] width 26 height 26
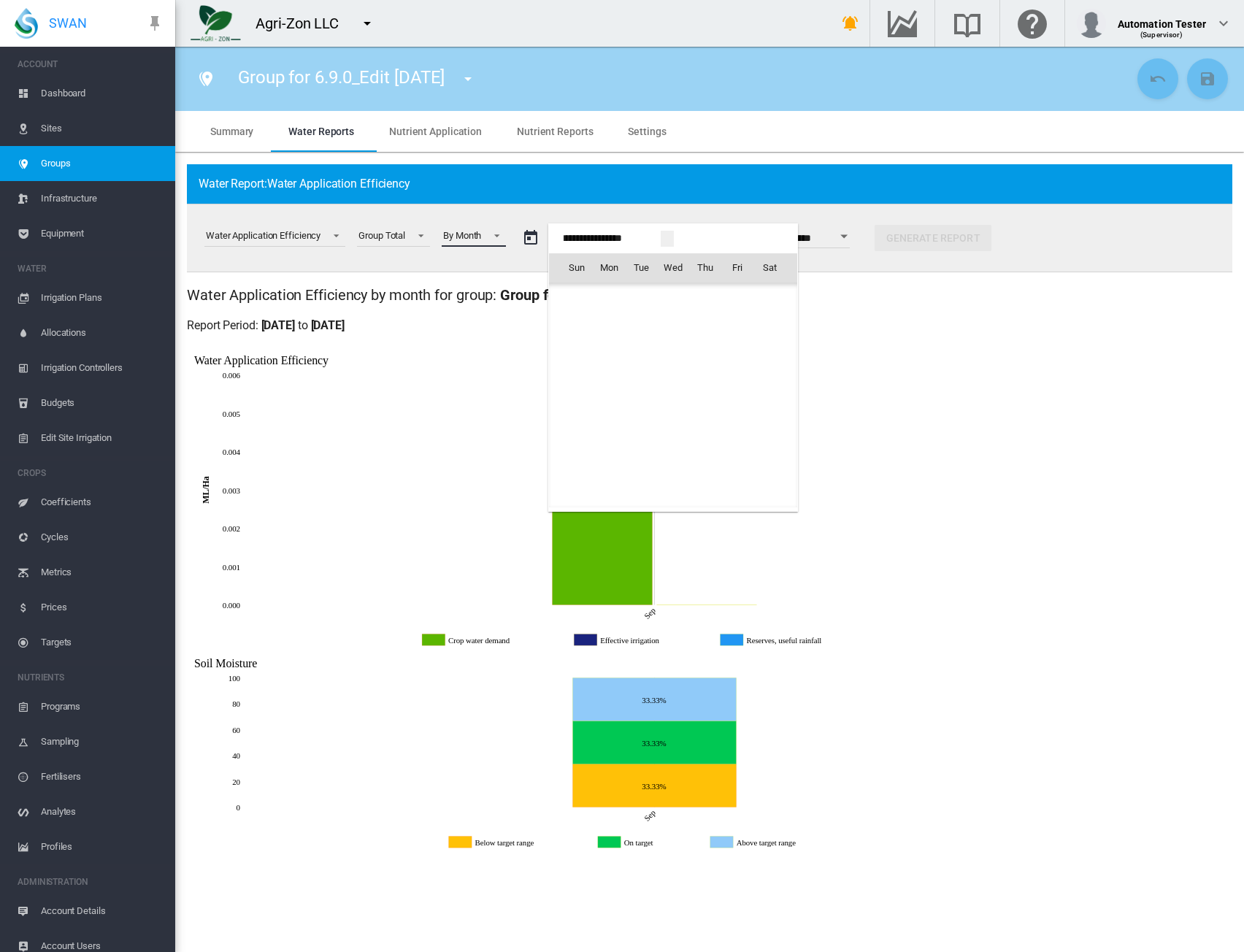
scroll to position [36384, 0]
click at [579, 297] on span "[DATE]" at bounding box center [581, 299] width 30 height 12
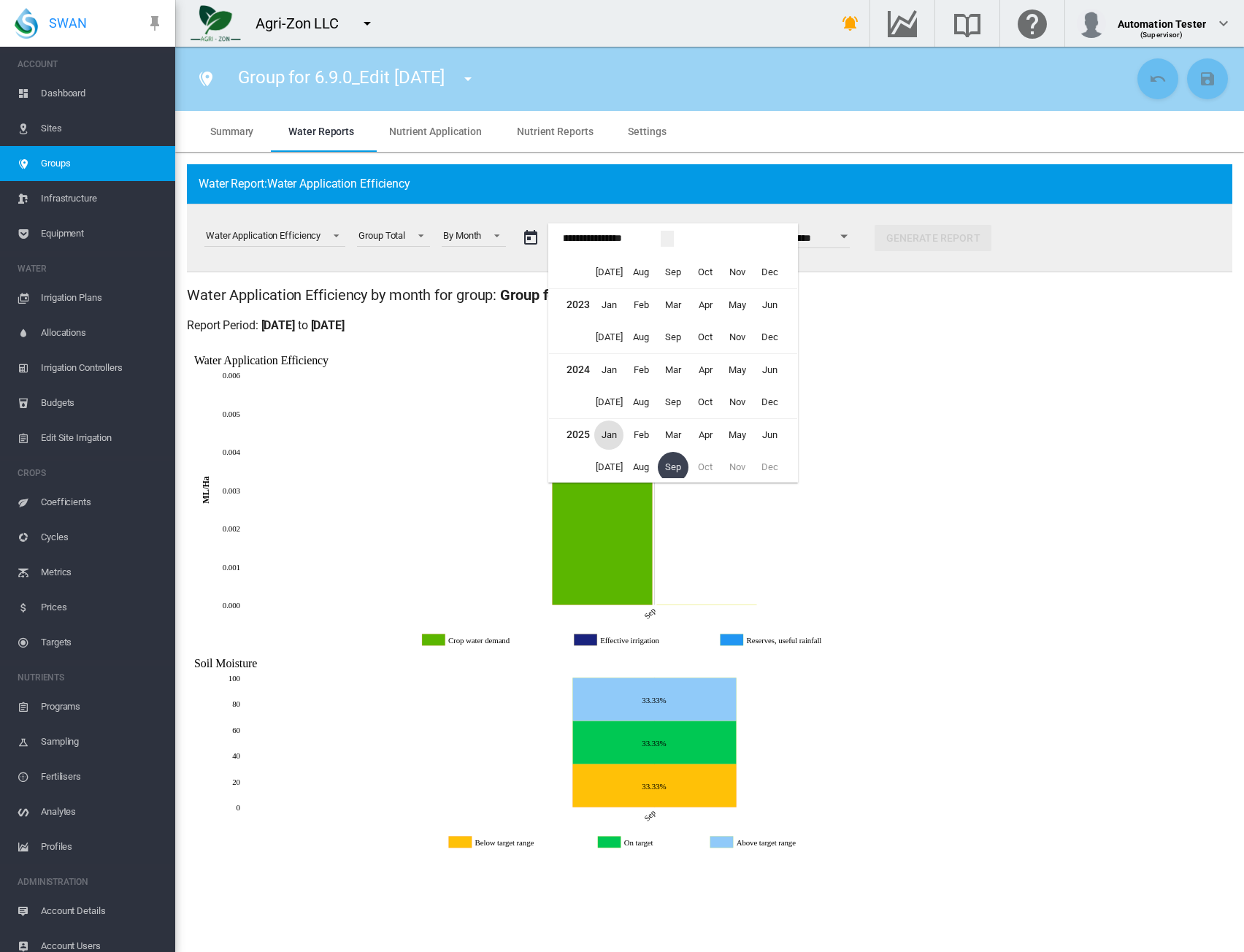
click at [604, 430] on span "Jan" at bounding box center [609, 434] width 29 height 29
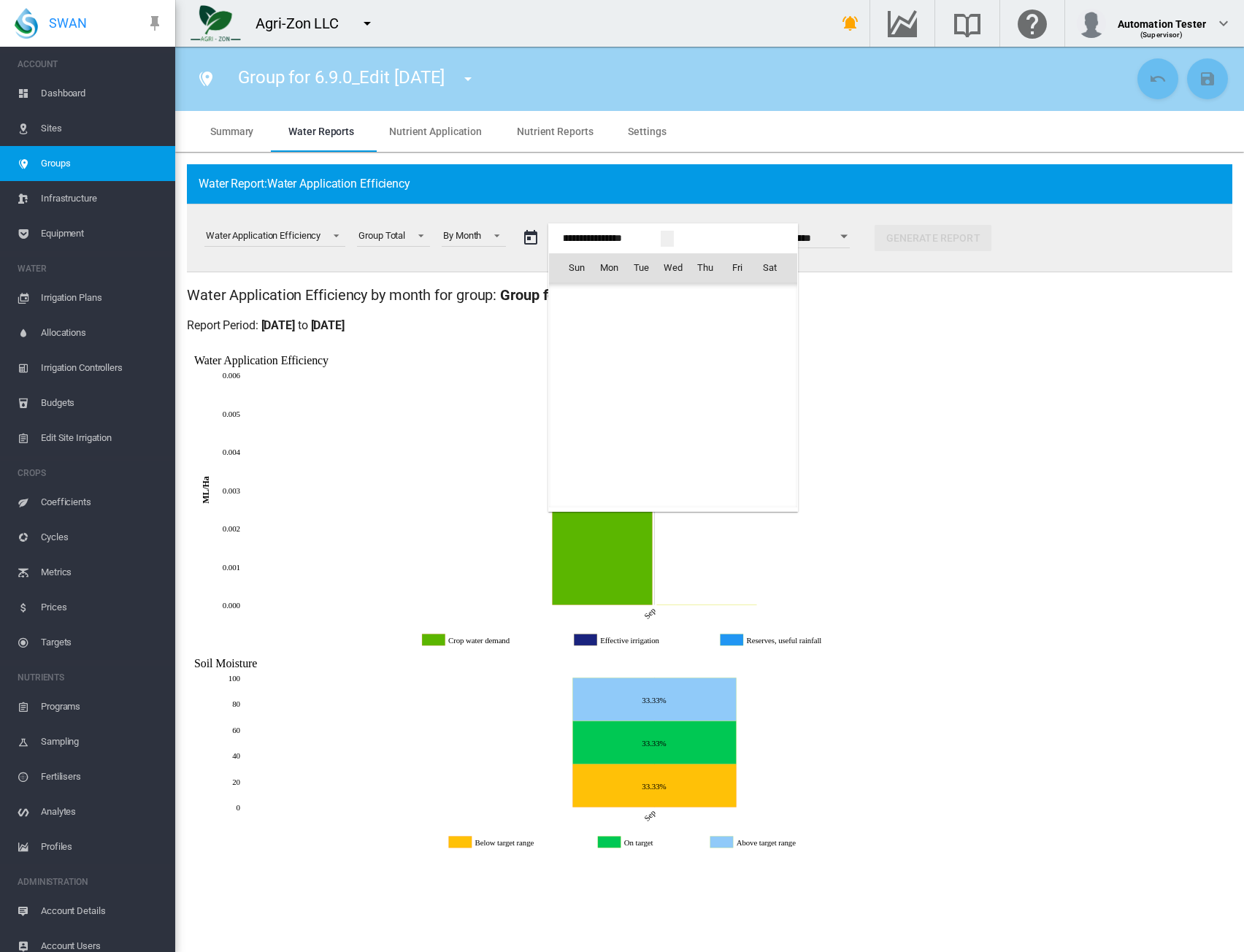
scroll to position [34836, 0]
click at [669, 296] on span "1" at bounding box center [672, 299] width 29 height 29
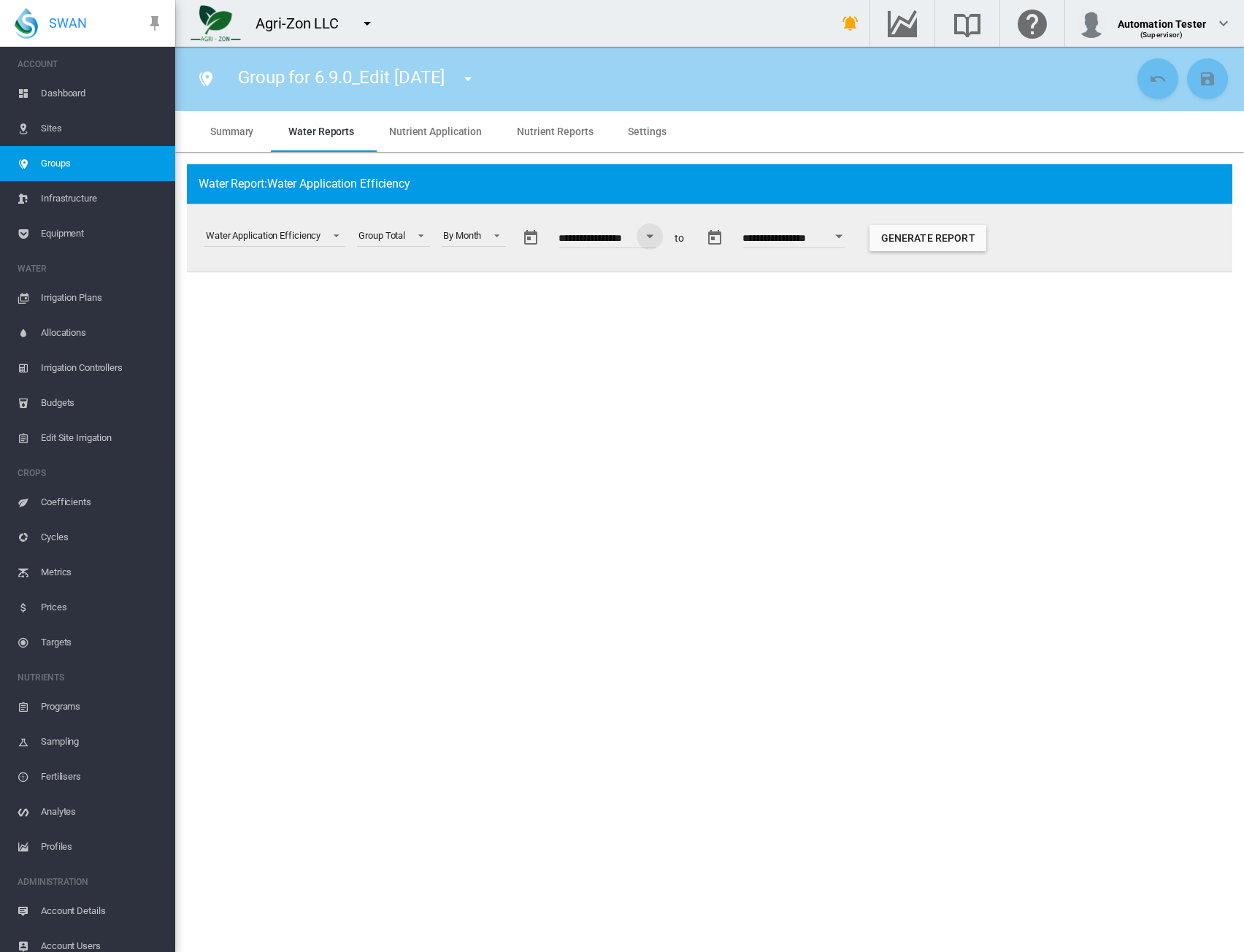
type input "**********"
click at [852, 231] on button "Open calendar" at bounding box center [838, 236] width 26 height 26
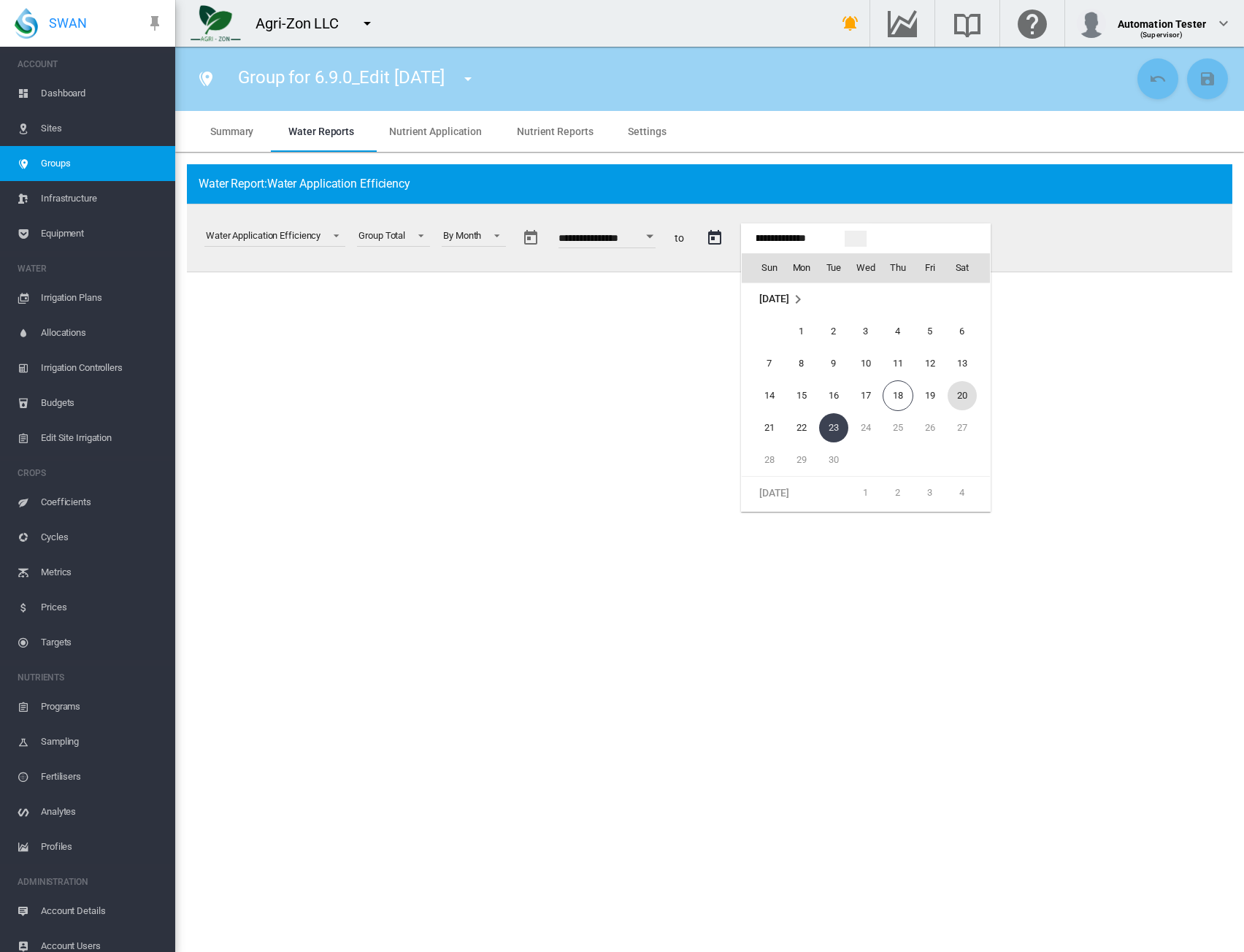
click at [970, 388] on span "20" at bounding box center [962, 395] width 29 height 29
type input "**********"
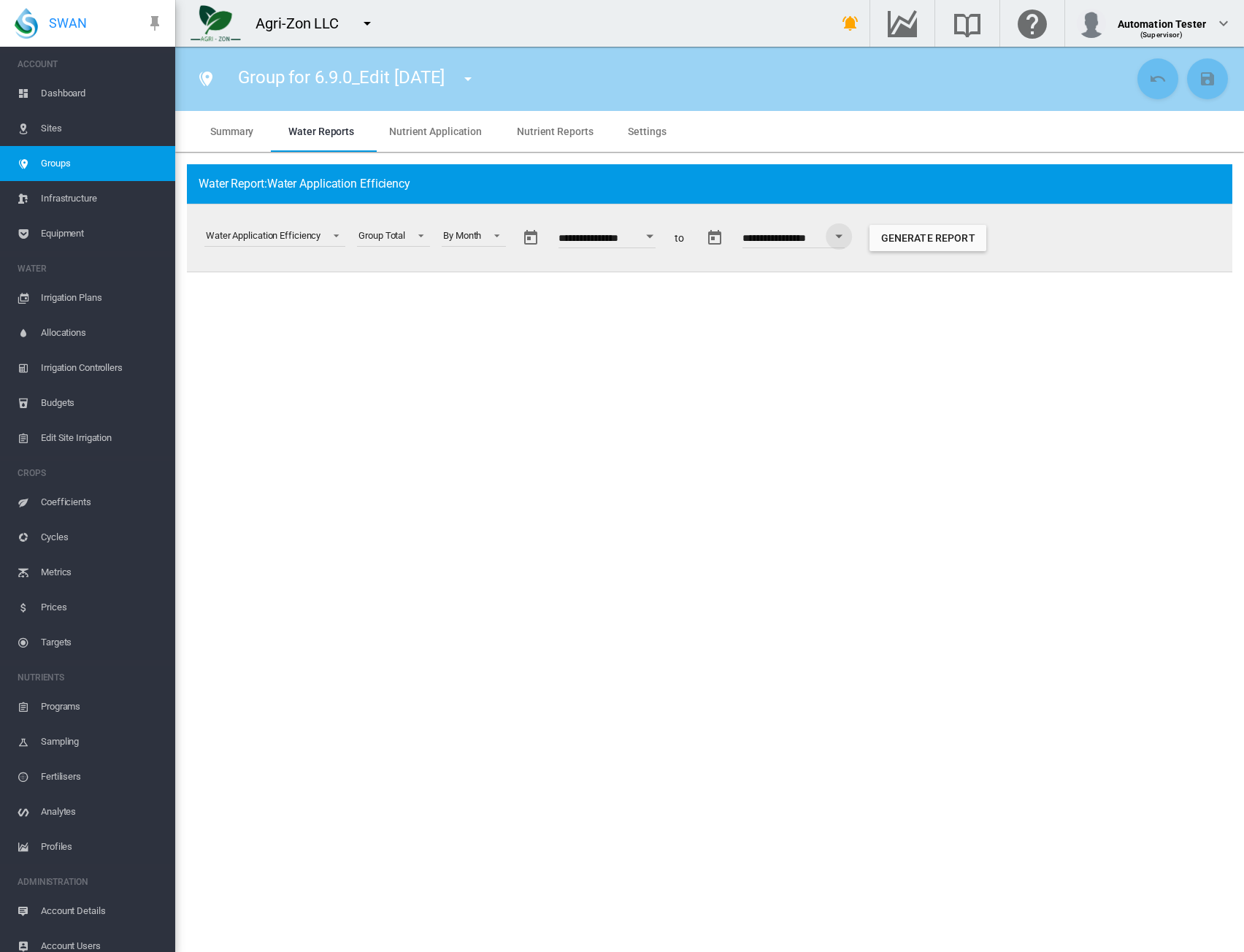
click at [976, 234] on button "Generate Report" at bounding box center [928, 237] width 117 height 26
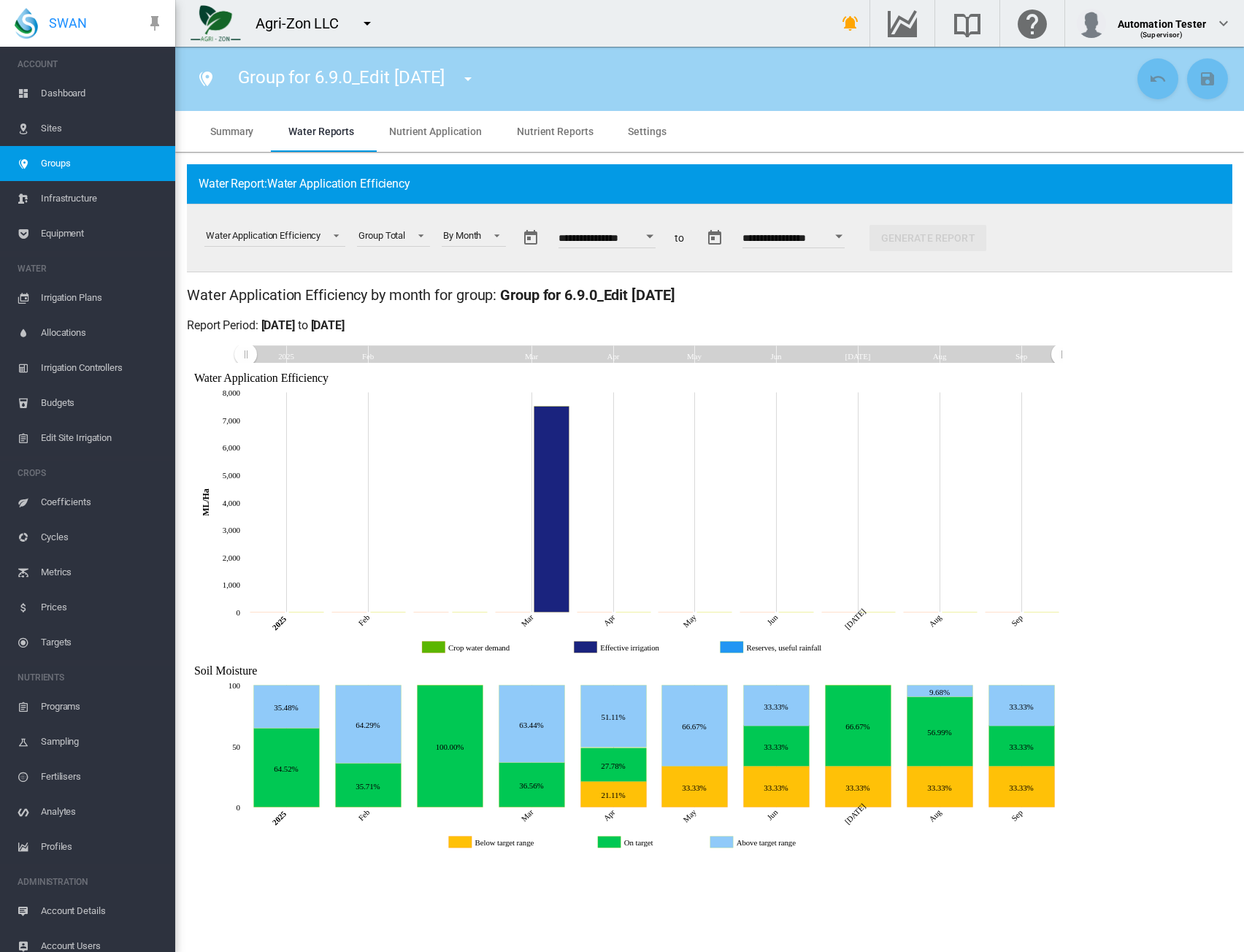
click at [1160, 338] on div "Water Application Efficiency by month for group: Group for 6.9.0_Edit Sept2025 …" at bounding box center [709, 570] width 1046 height 572
click at [244, 236] on div "Water Application Efficiency" at bounding box center [263, 235] width 115 height 11
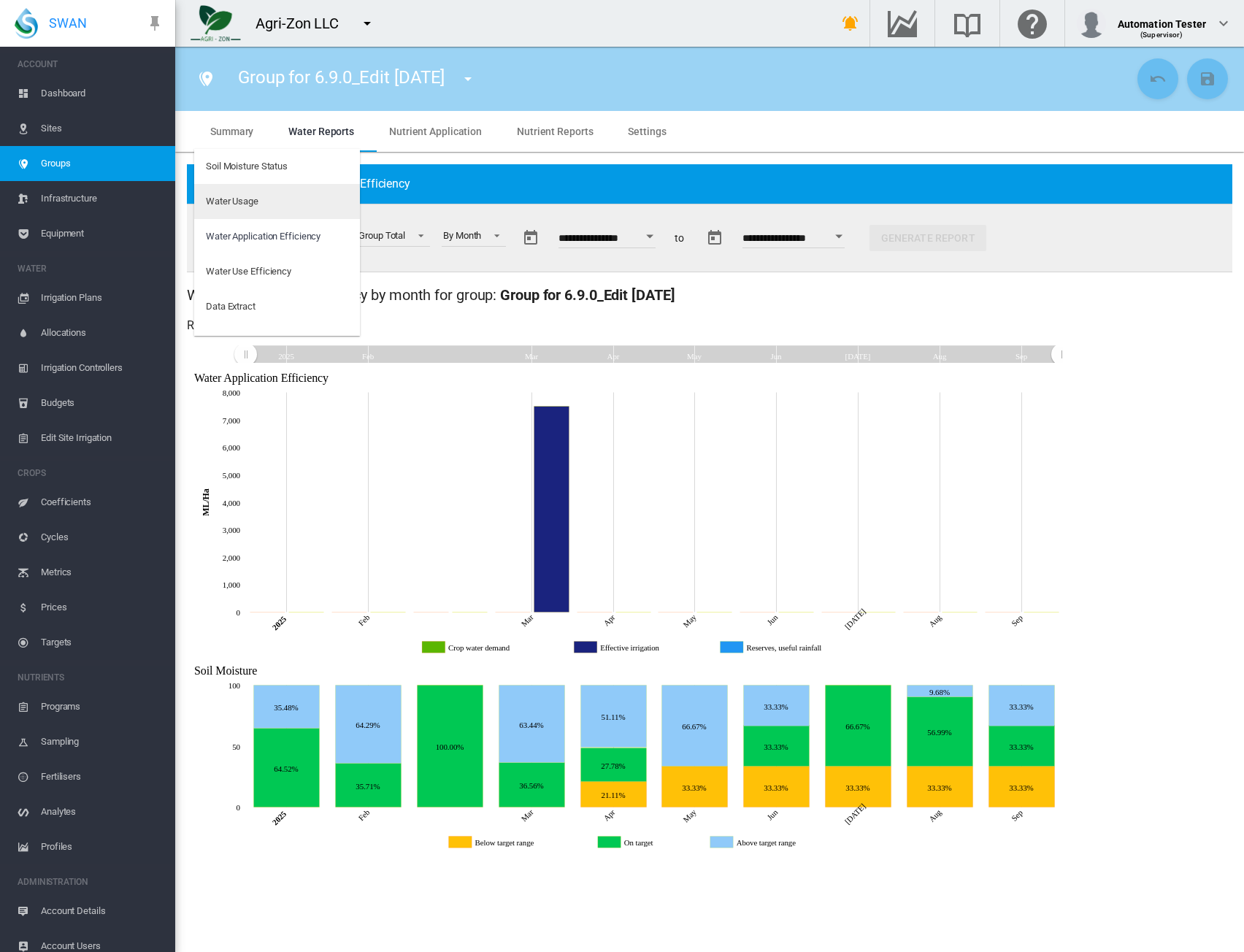
click at [239, 208] on div "Water Usage" at bounding box center [232, 202] width 53 height 13
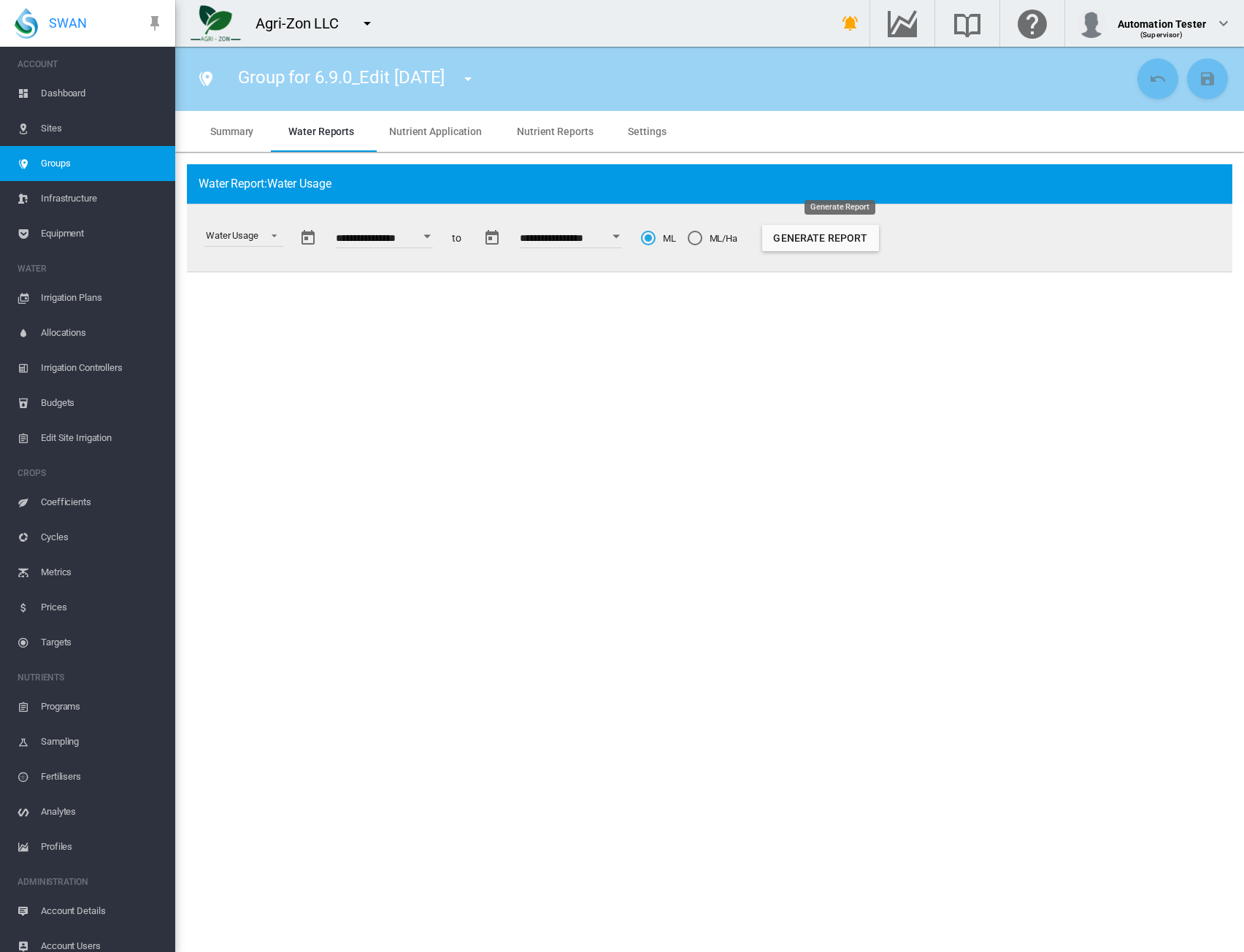
click at [799, 245] on button "Generate Report" at bounding box center [821, 237] width 117 height 26
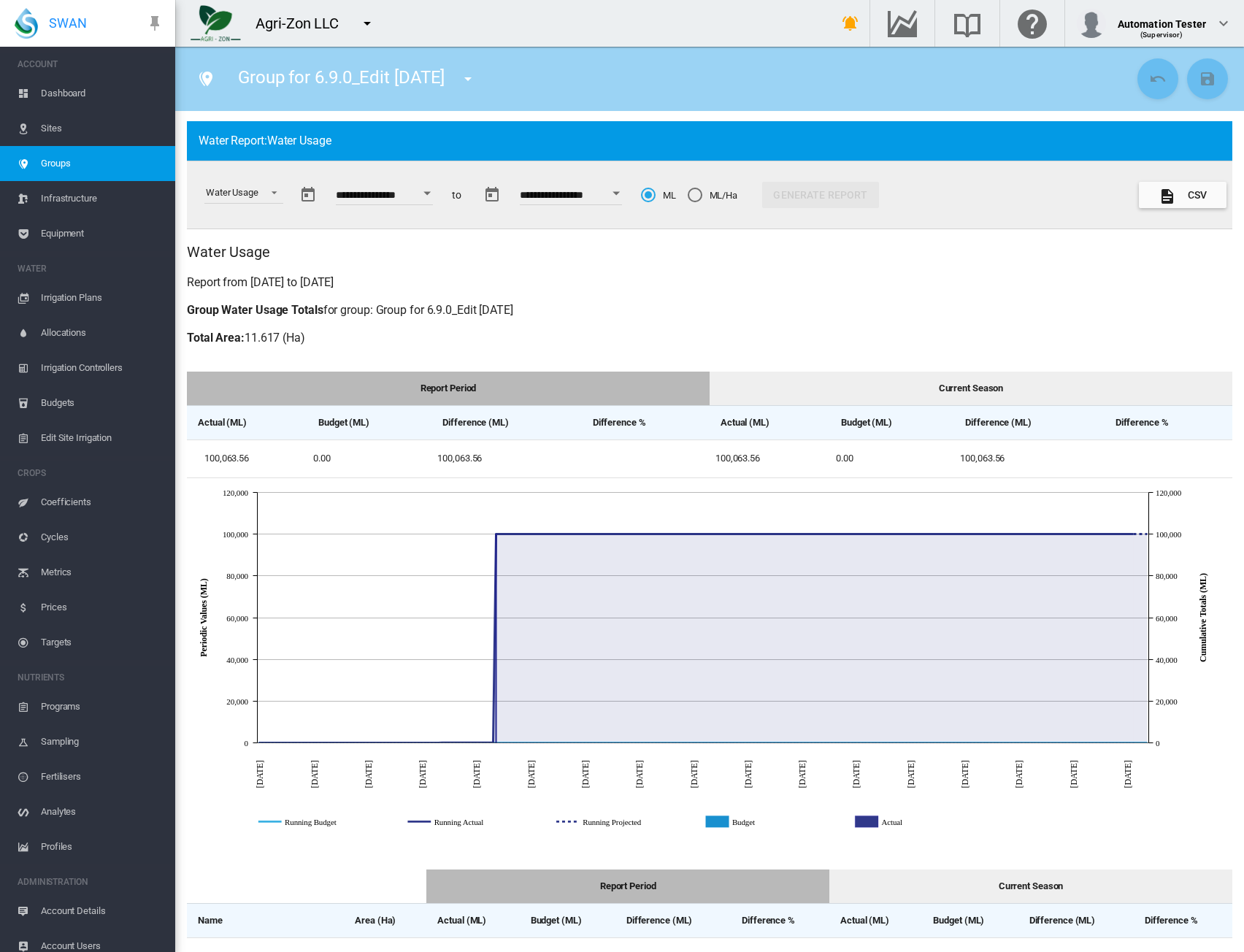
scroll to position [0, 0]
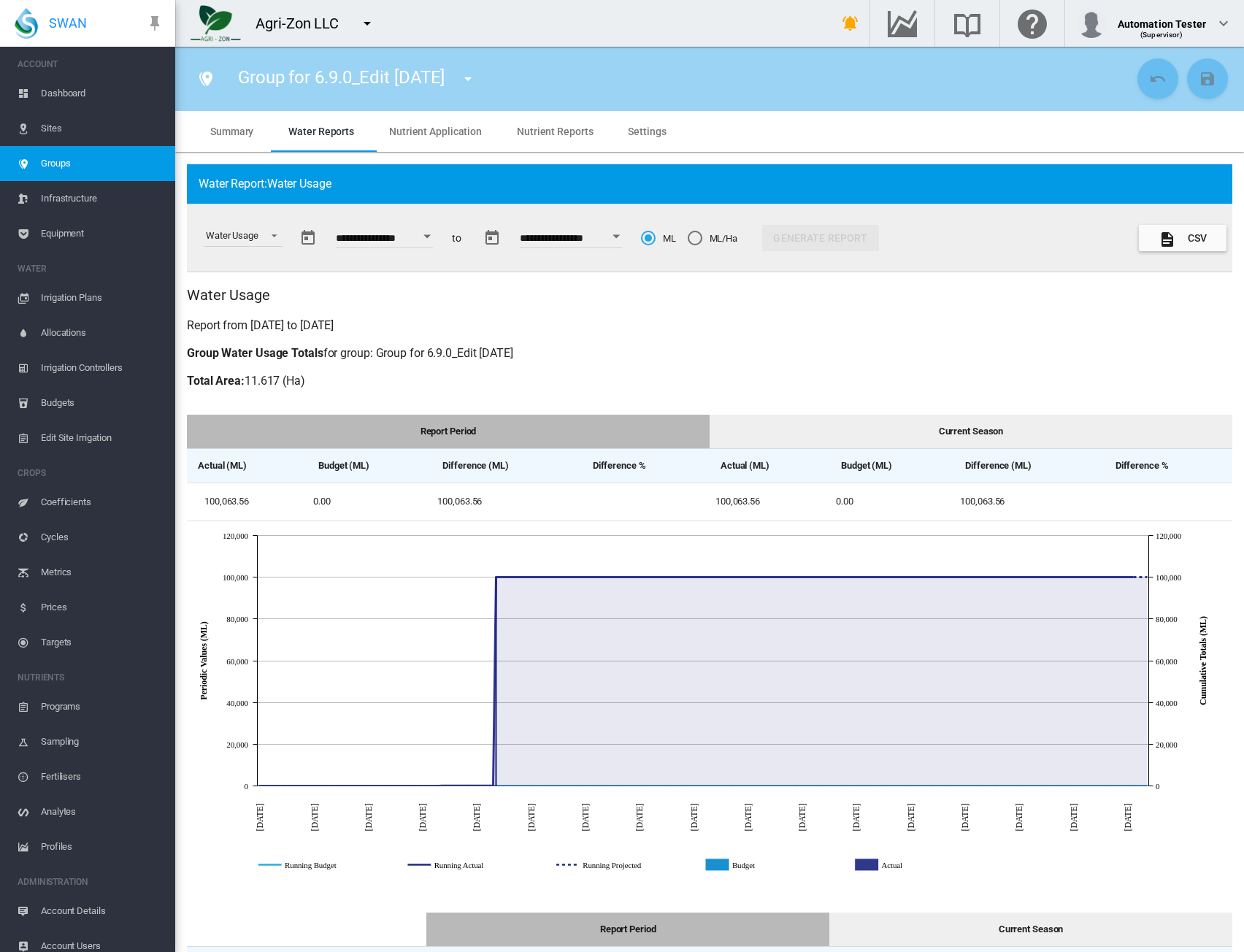
click at [1174, 242] on button "CSV" at bounding box center [1183, 237] width 87 height 26
click at [703, 242] on div "ML/Ha" at bounding box center [695, 238] width 15 height 15
click at [818, 274] on div "**********" at bounding box center [709, 629] width 1069 height 953
click at [821, 233] on button "Generate Report" at bounding box center [821, 237] width 117 height 26
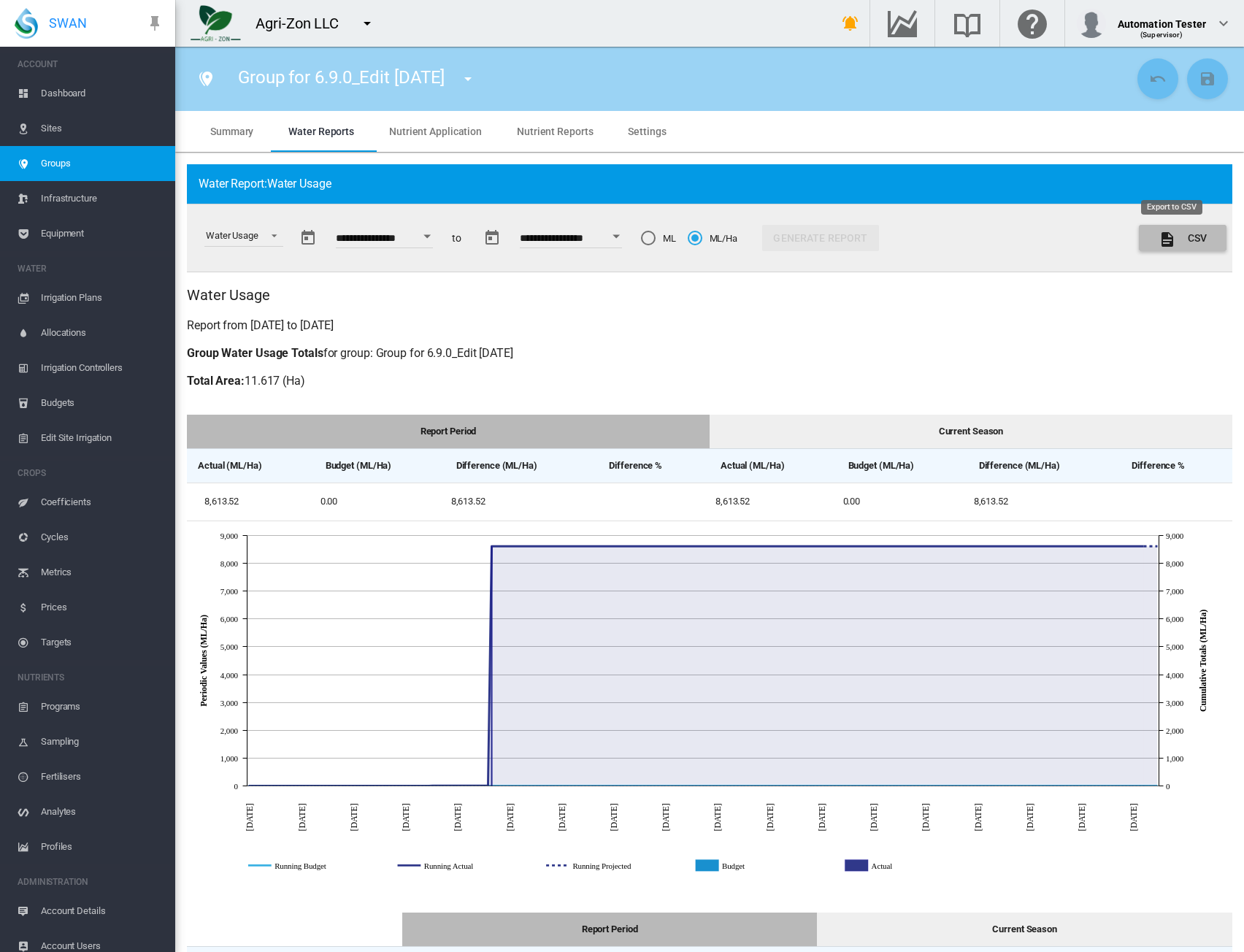
click at [1176, 237] on button "CSV" at bounding box center [1183, 237] width 87 height 26
click at [259, 231] on div "Water Usage" at bounding box center [232, 235] width 53 height 11
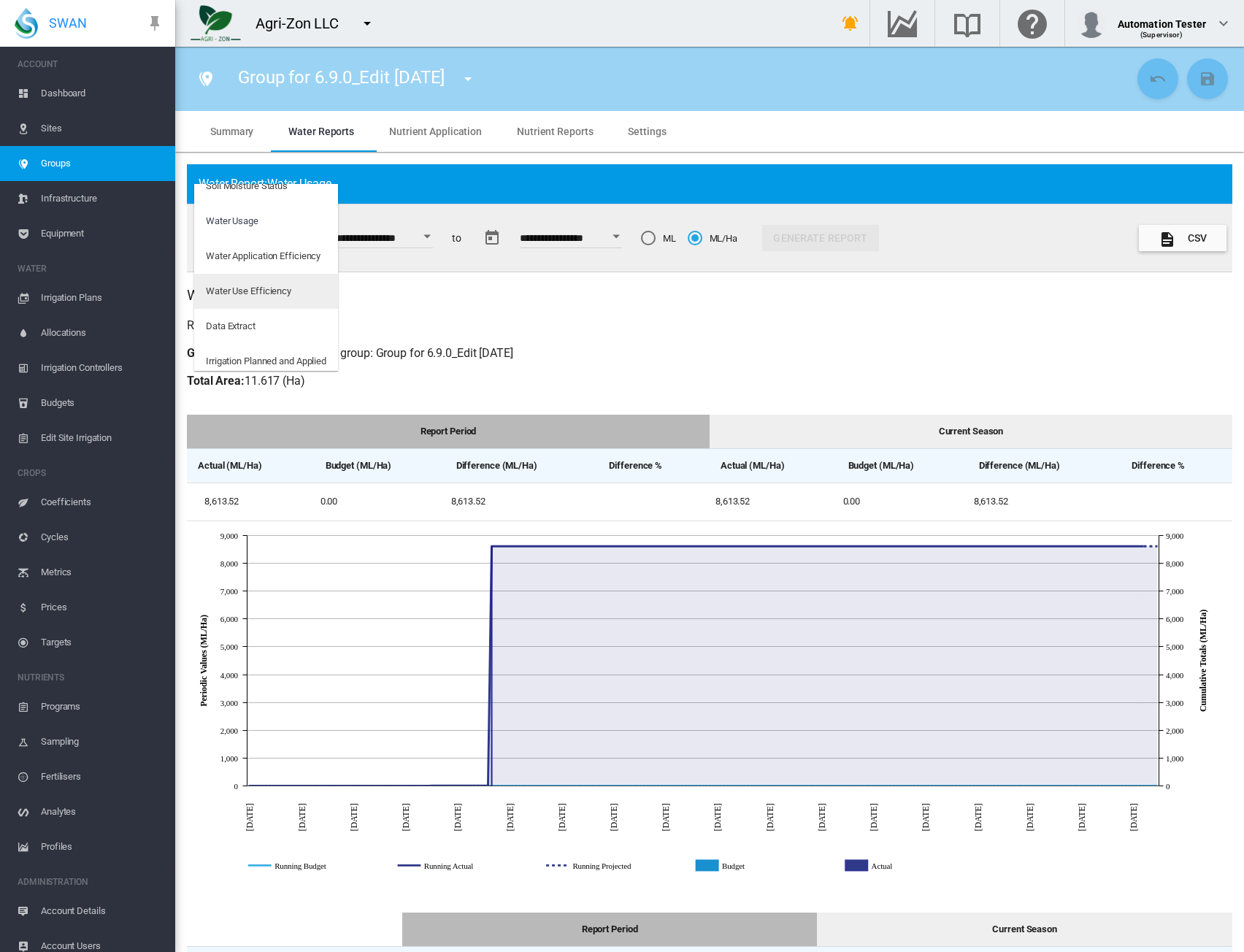
scroll to position [24, 0]
click at [254, 284] on div "Water Use Efficiency" at bounding box center [248, 283] width 85 height 13
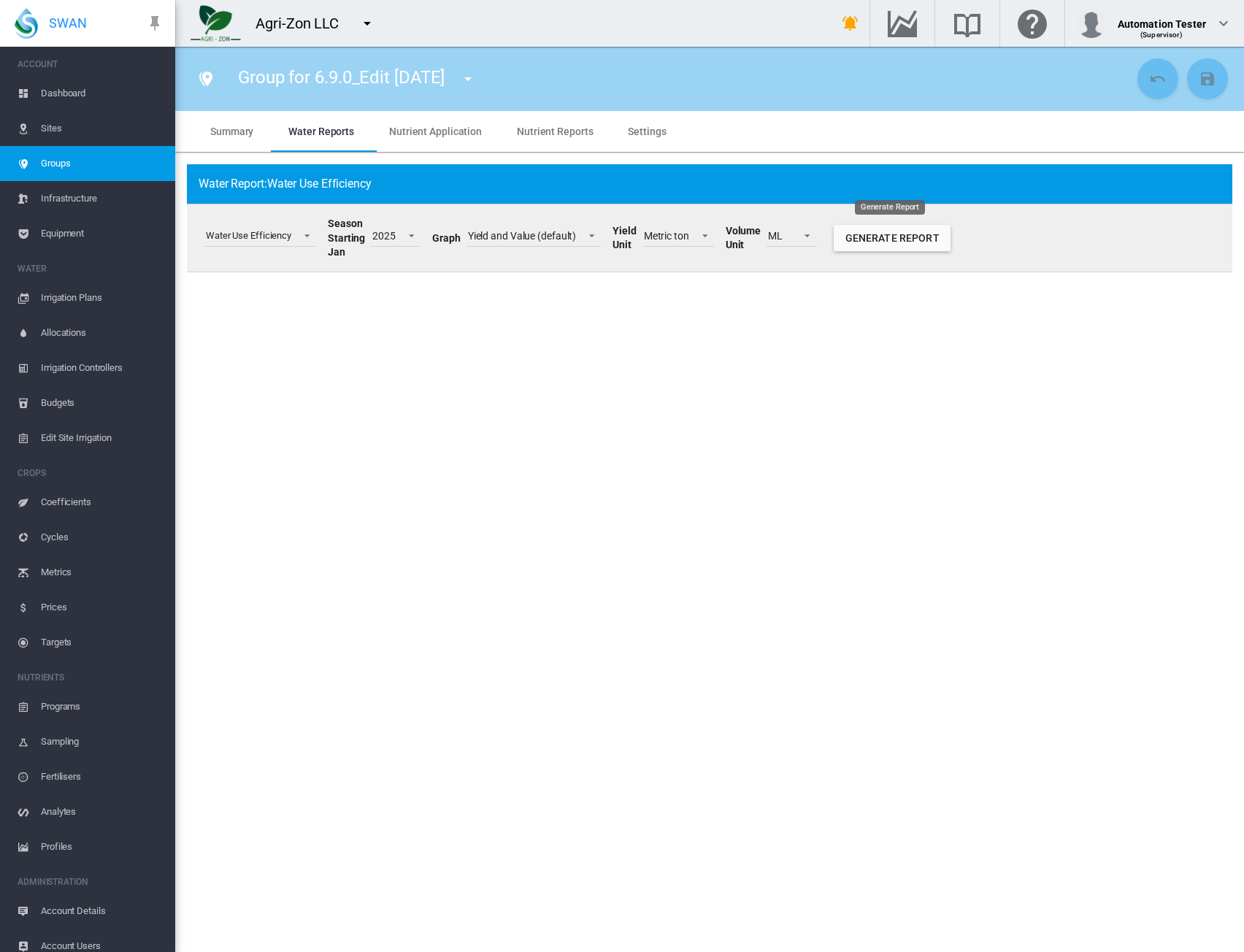
click at [886, 242] on button "Generate Report" at bounding box center [893, 237] width 117 height 26
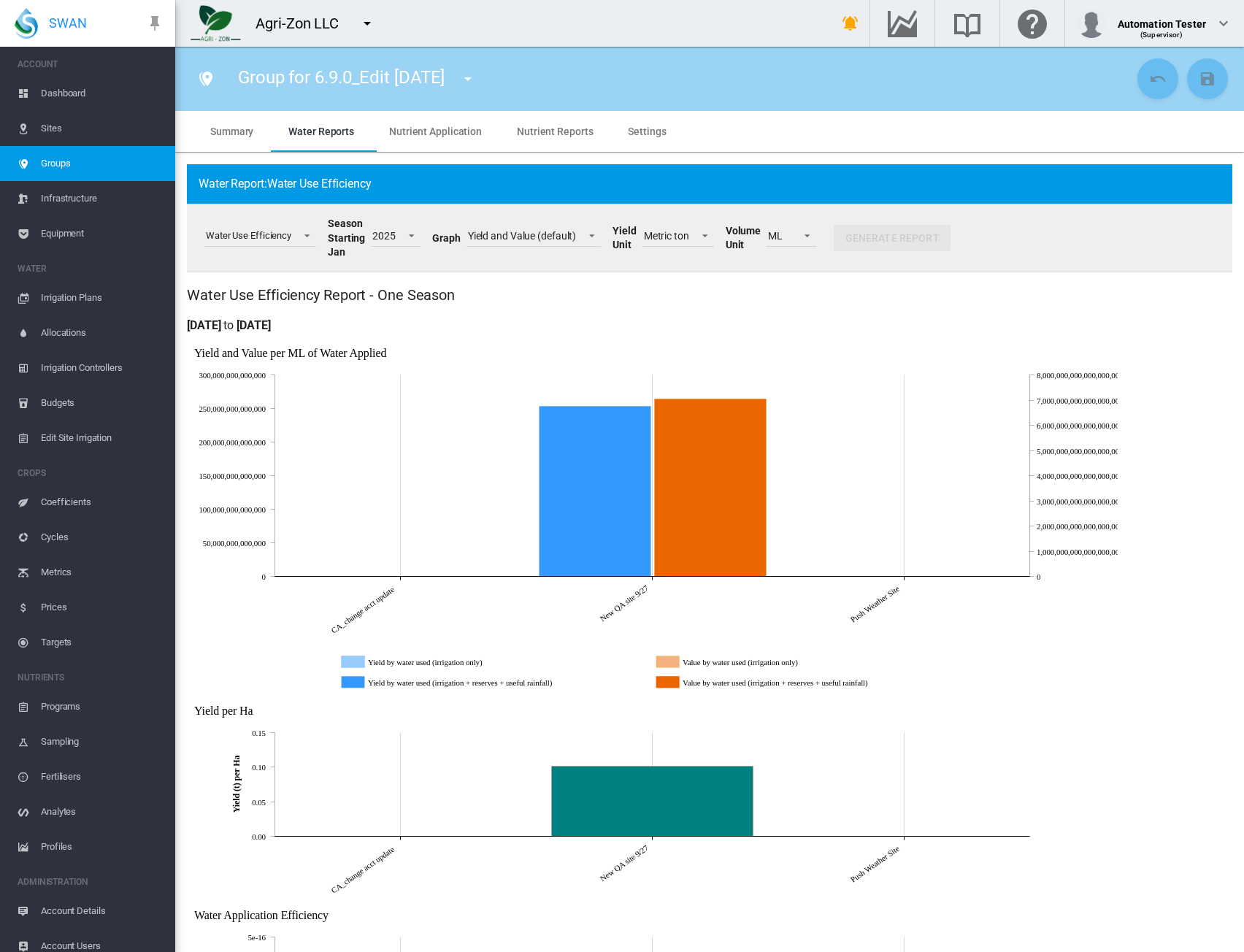
click at [33, 536] on link "Cycles" at bounding box center [87, 537] width 175 height 35
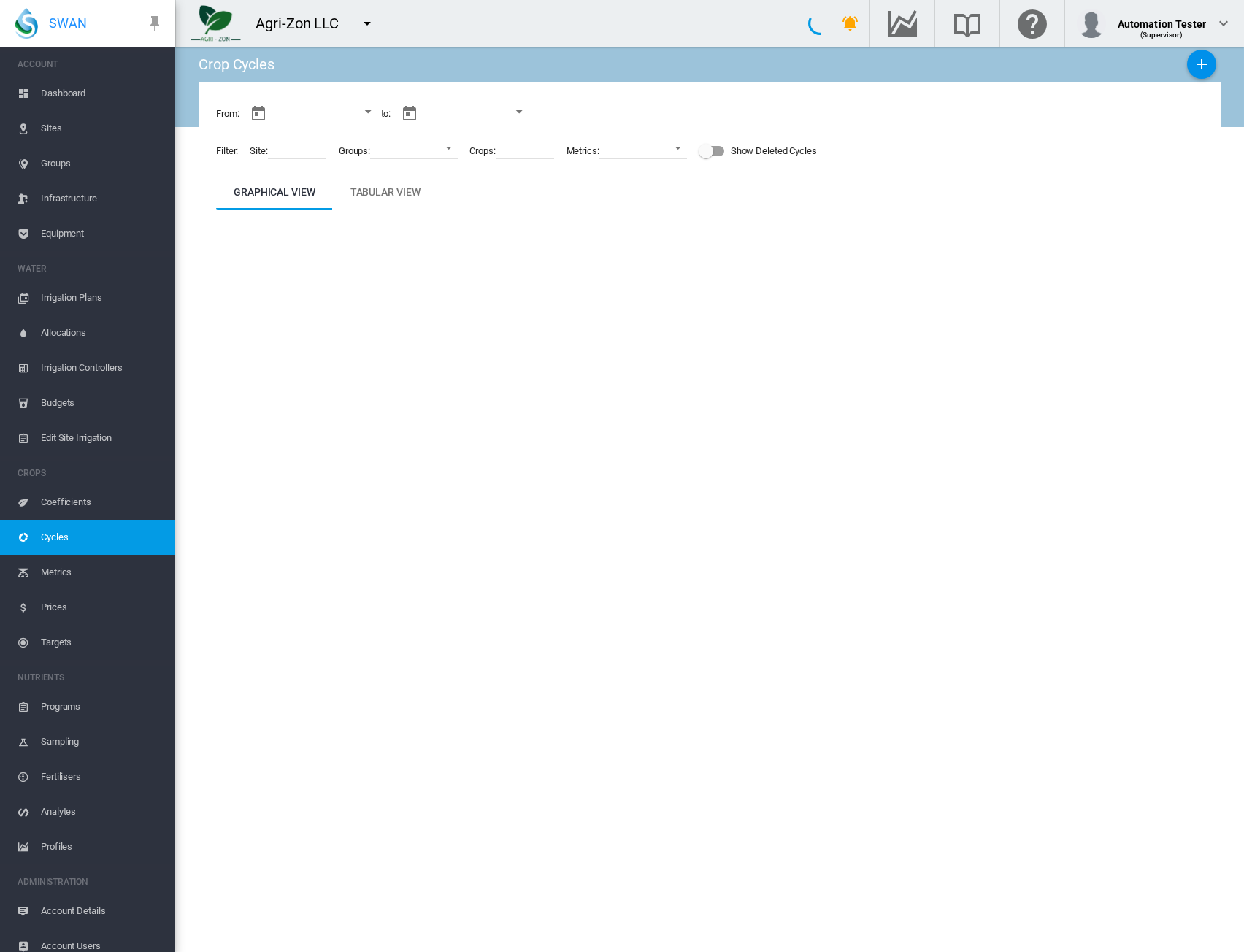
type input "**********"
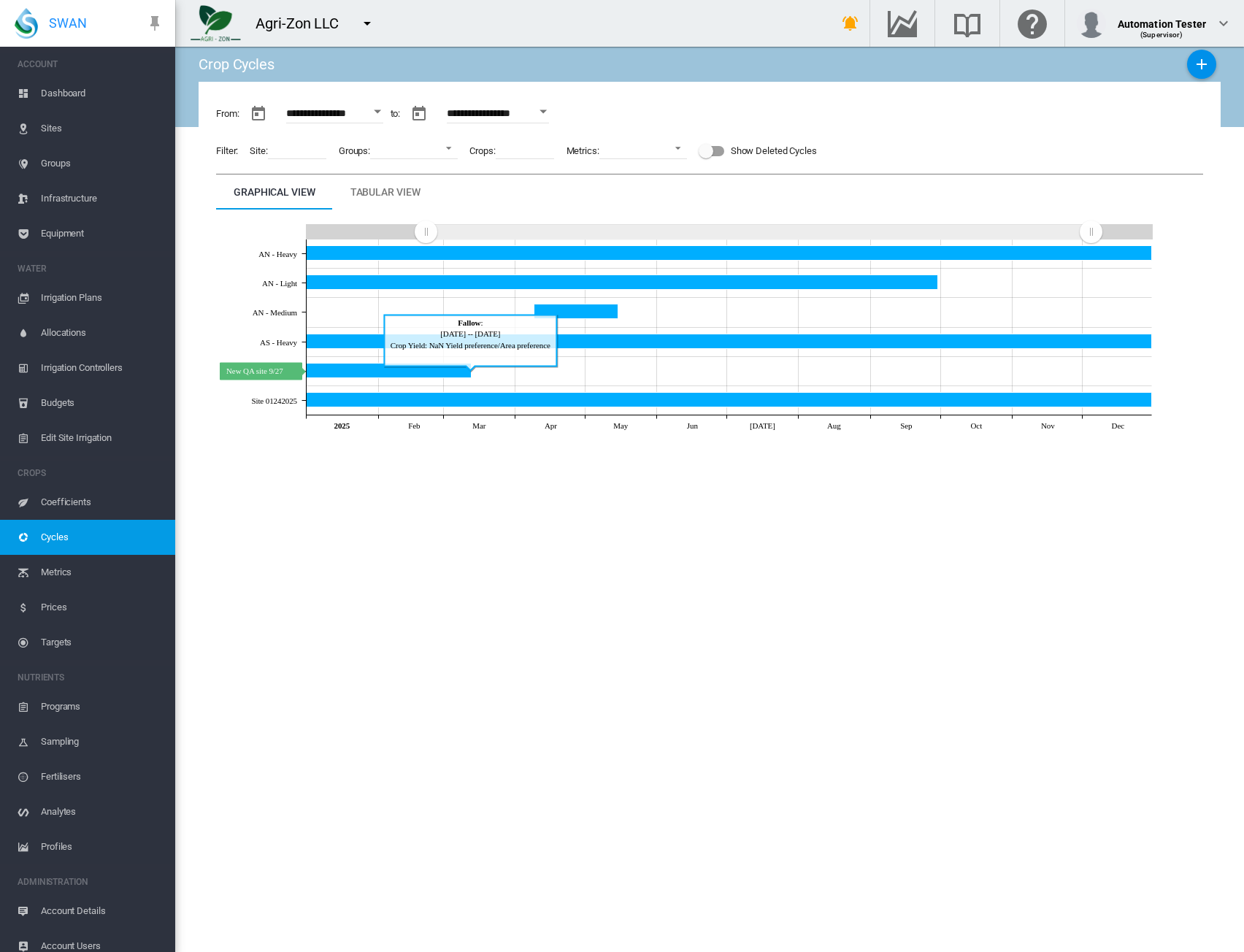
click at [347, 371] on icon "New QA site 9/27 Mar 13, 2025" at bounding box center [389, 371] width 165 height 15
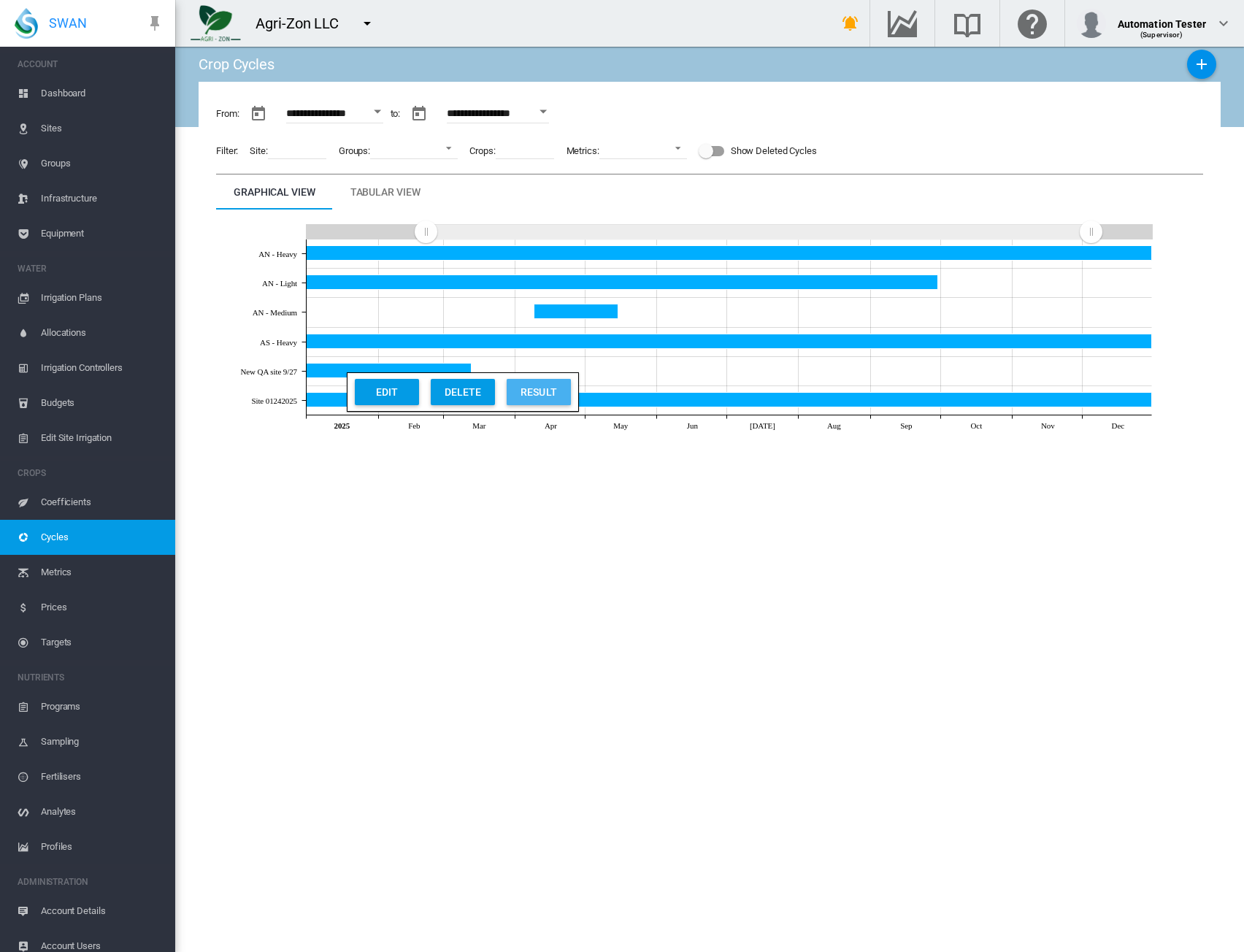
click at [560, 397] on div "Result" at bounding box center [539, 391] width 56 height 26
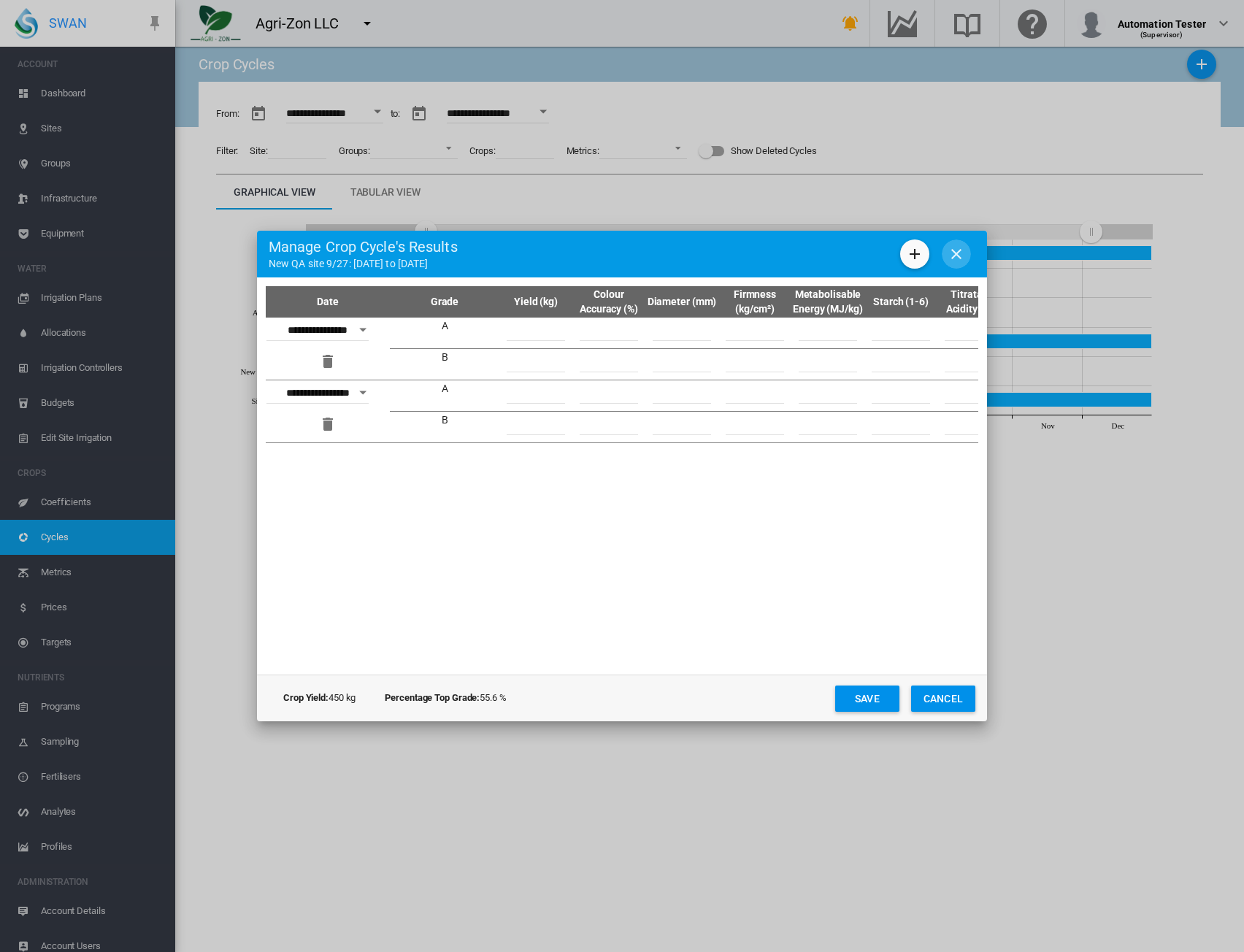
click at [953, 254] on md-icon "icon-close" at bounding box center [957, 254] width 18 height 18
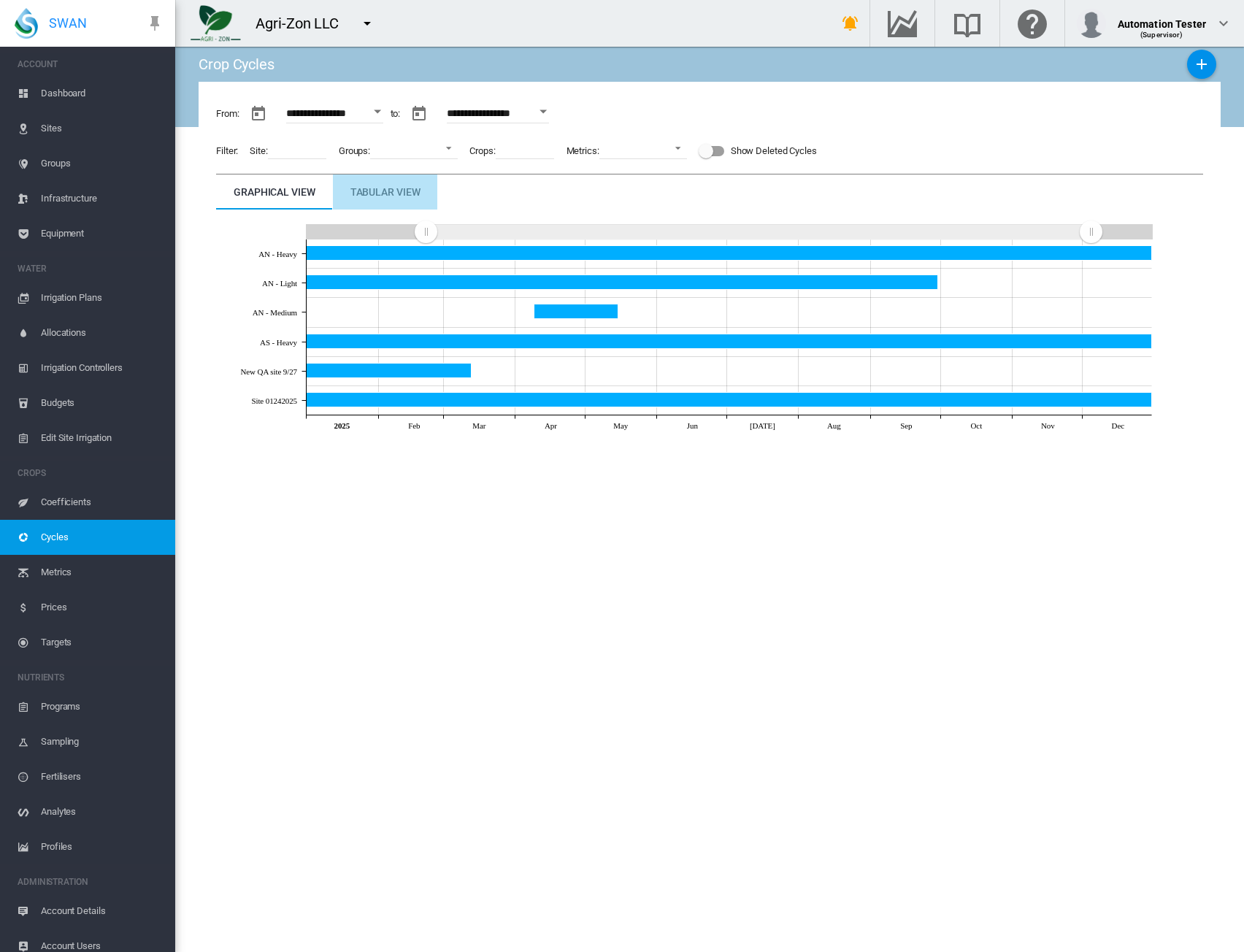
click at [362, 199] on div "Tabular View" at bounding box center [386, 192] width 70 height 18
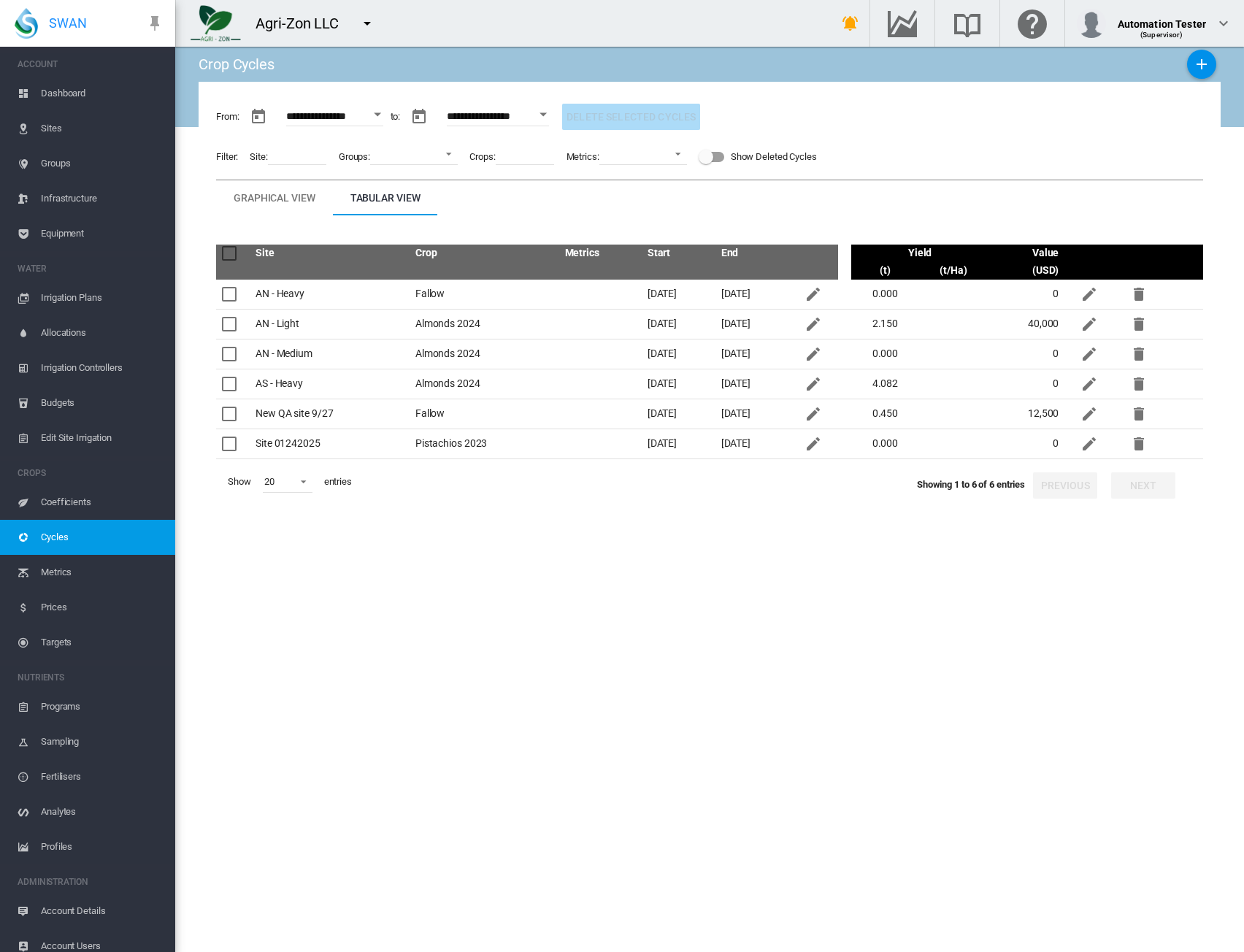
click at [86, 130] on span "Sites" at bounding box center [102, 128] width 122 height 35
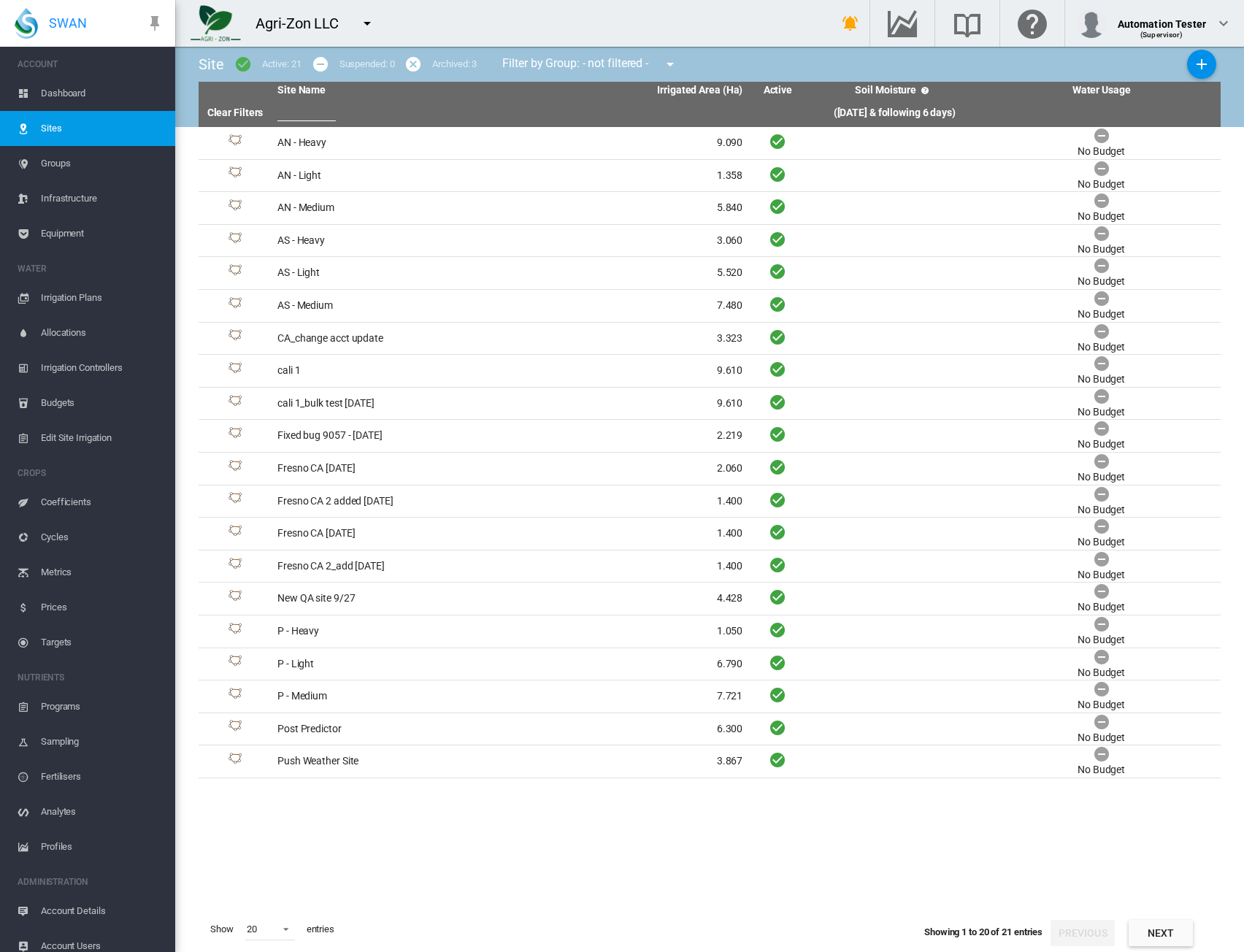
click at [78, 530] on span "Cycles" at bounding box center [102, 537] width 122 height 35
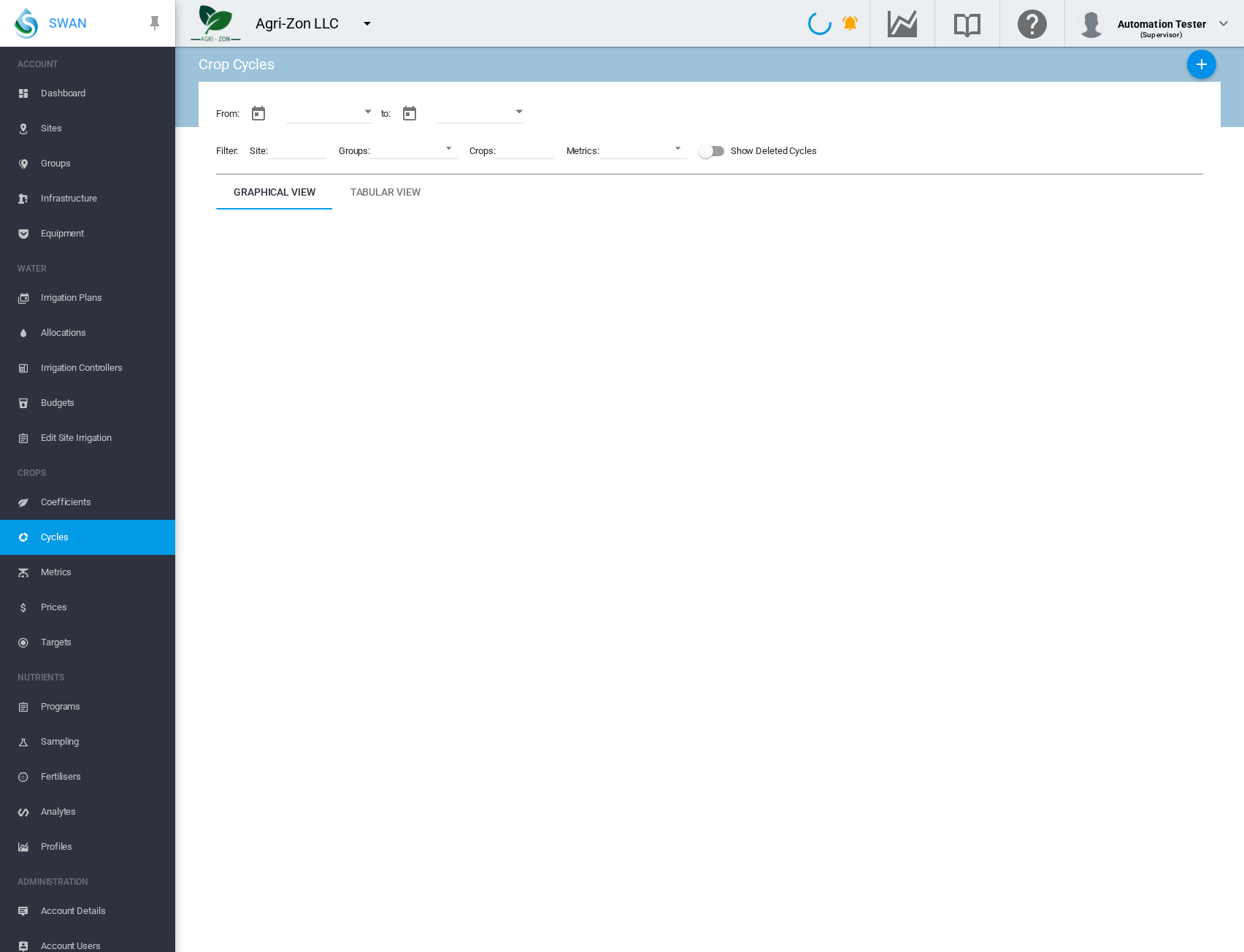
type input "**********"
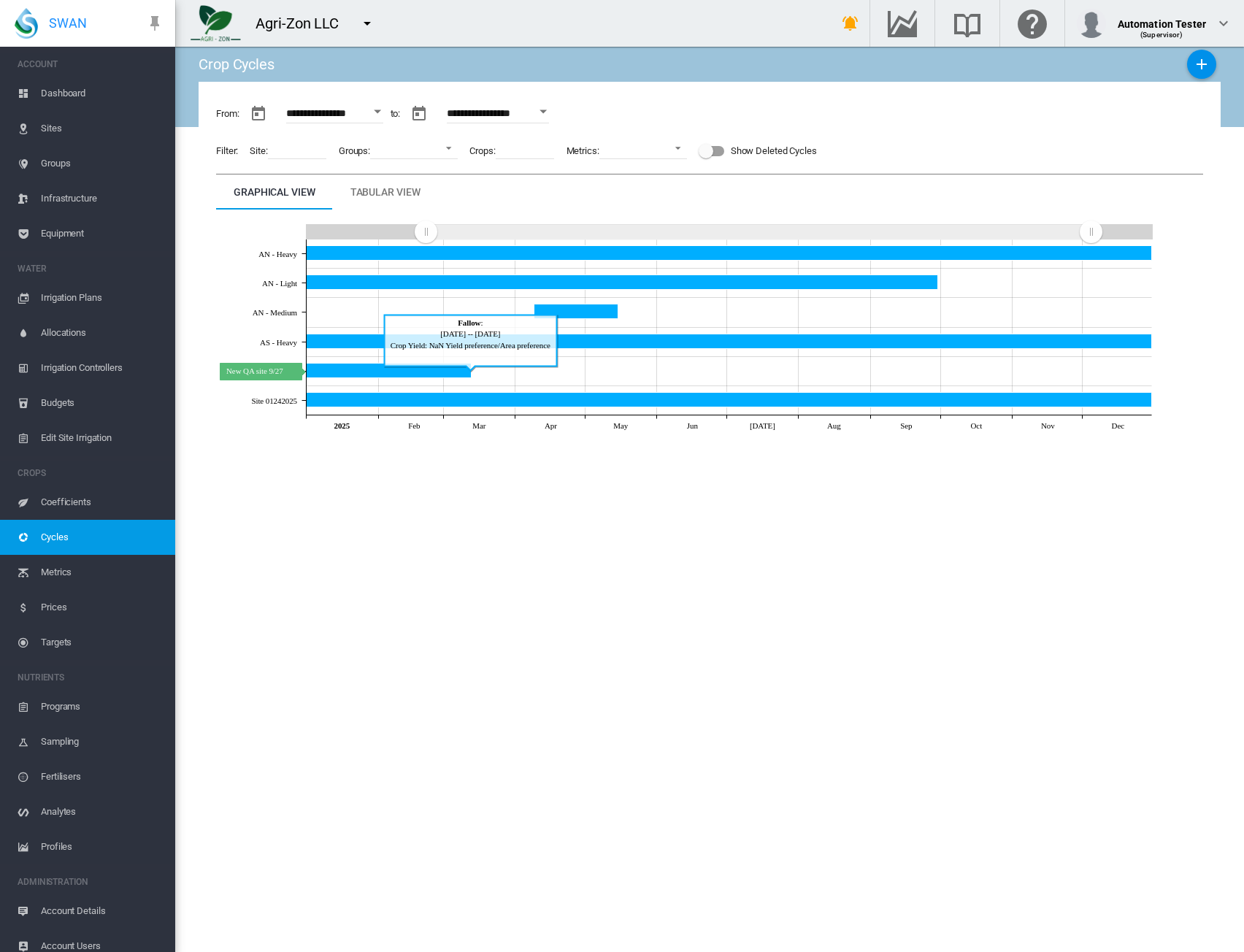
click at [385, 368] on icon "New QA site 9/27 Mar 13, 2025" at bounding box center [389, 371] width 165 height 15
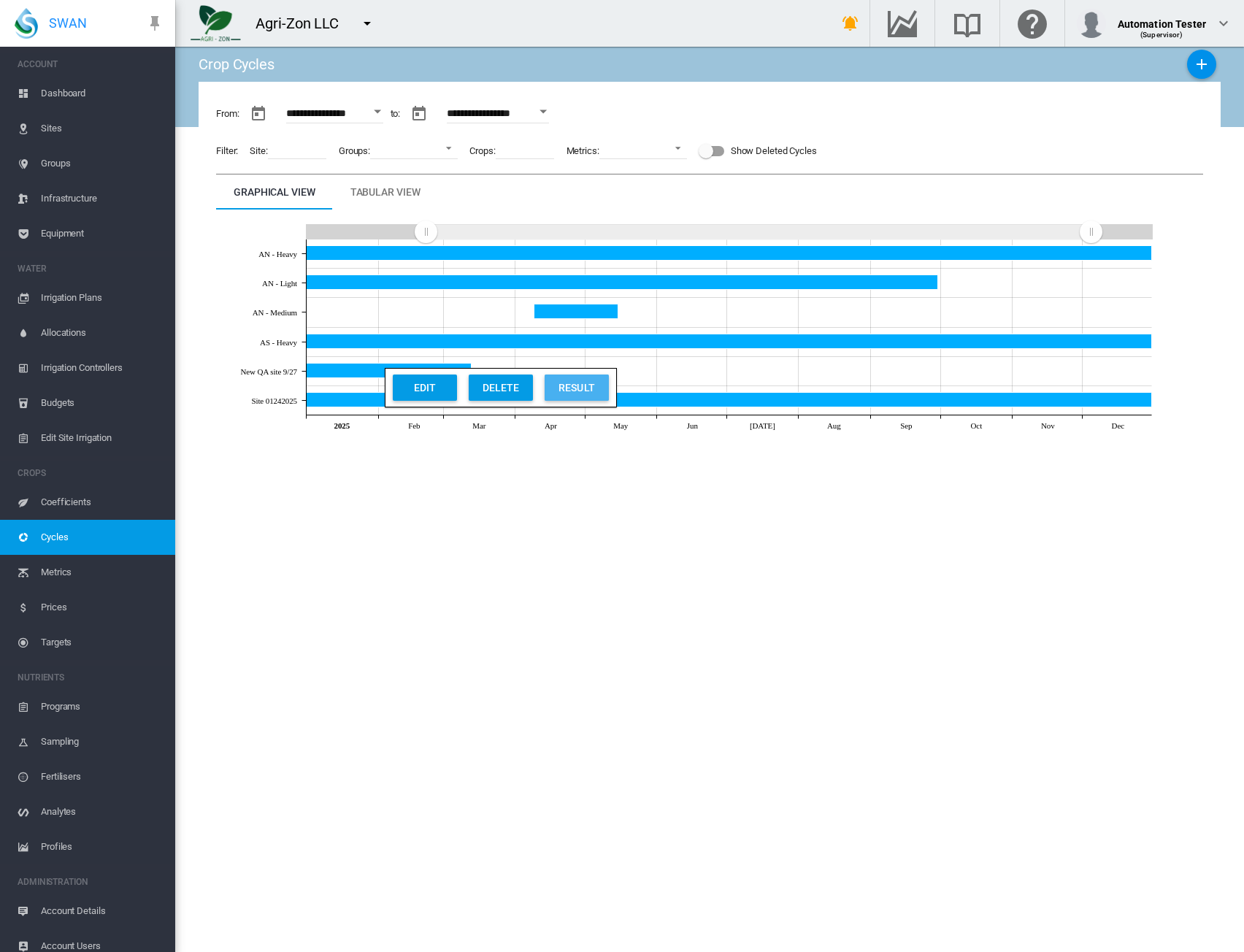
click at [564, 391] on div "Result" at bounding box center [577, 387] width 56 height 26
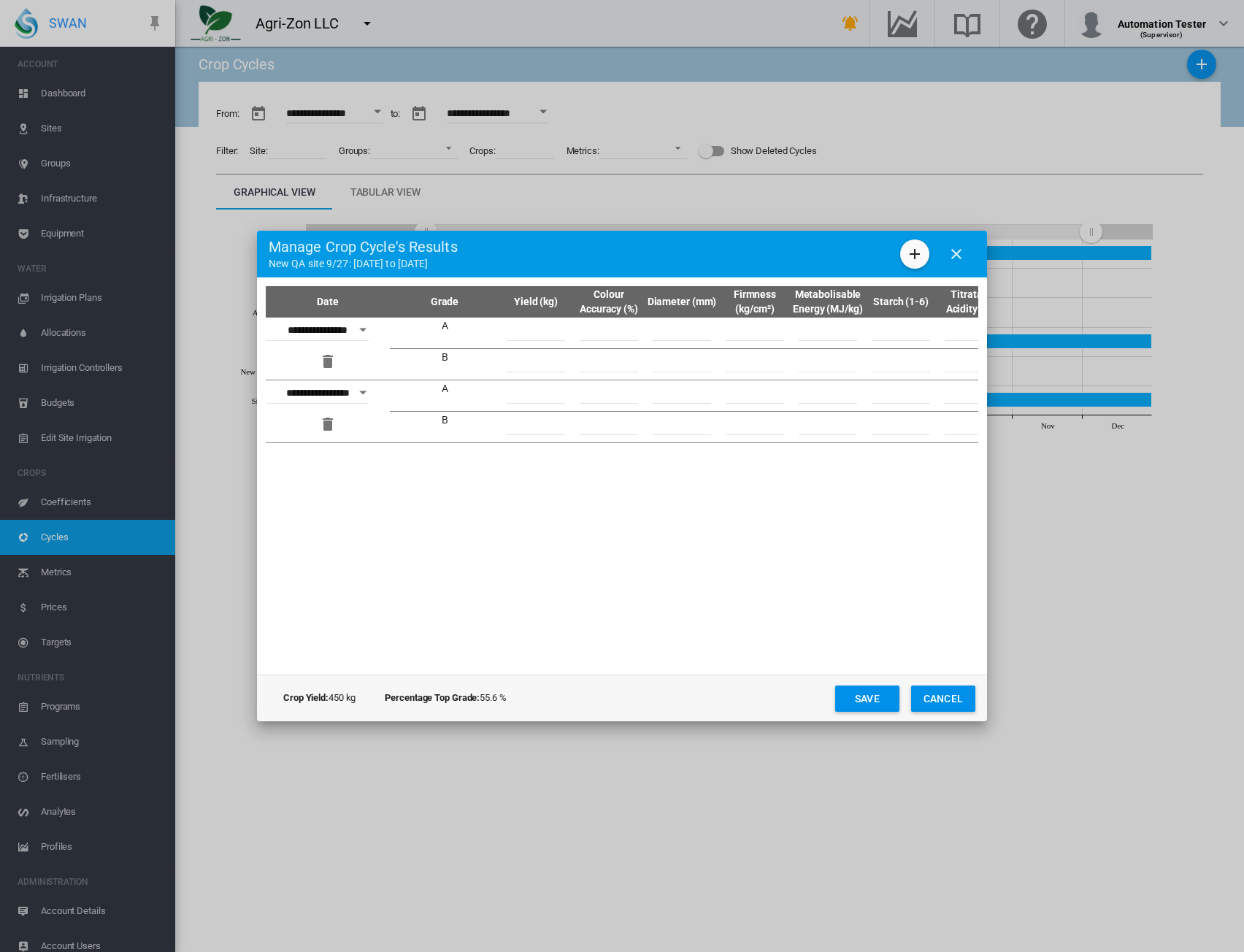
drag, startPoint x: 545, startPoint y: 393, endPoint x: 500, endPoint y: 396, distance: 45.1
click at [500, 396] on td "***" at bounding box center [536, 396] width 73 height 31
drag, startPoint x: 553, startPoint y: 430, endPoint x: 485, endPoint y: 430, distance: 68.0
click at [485, 430] on tr "B ***" at bounding box center [638, 428] width 745 height 31
type input "***"
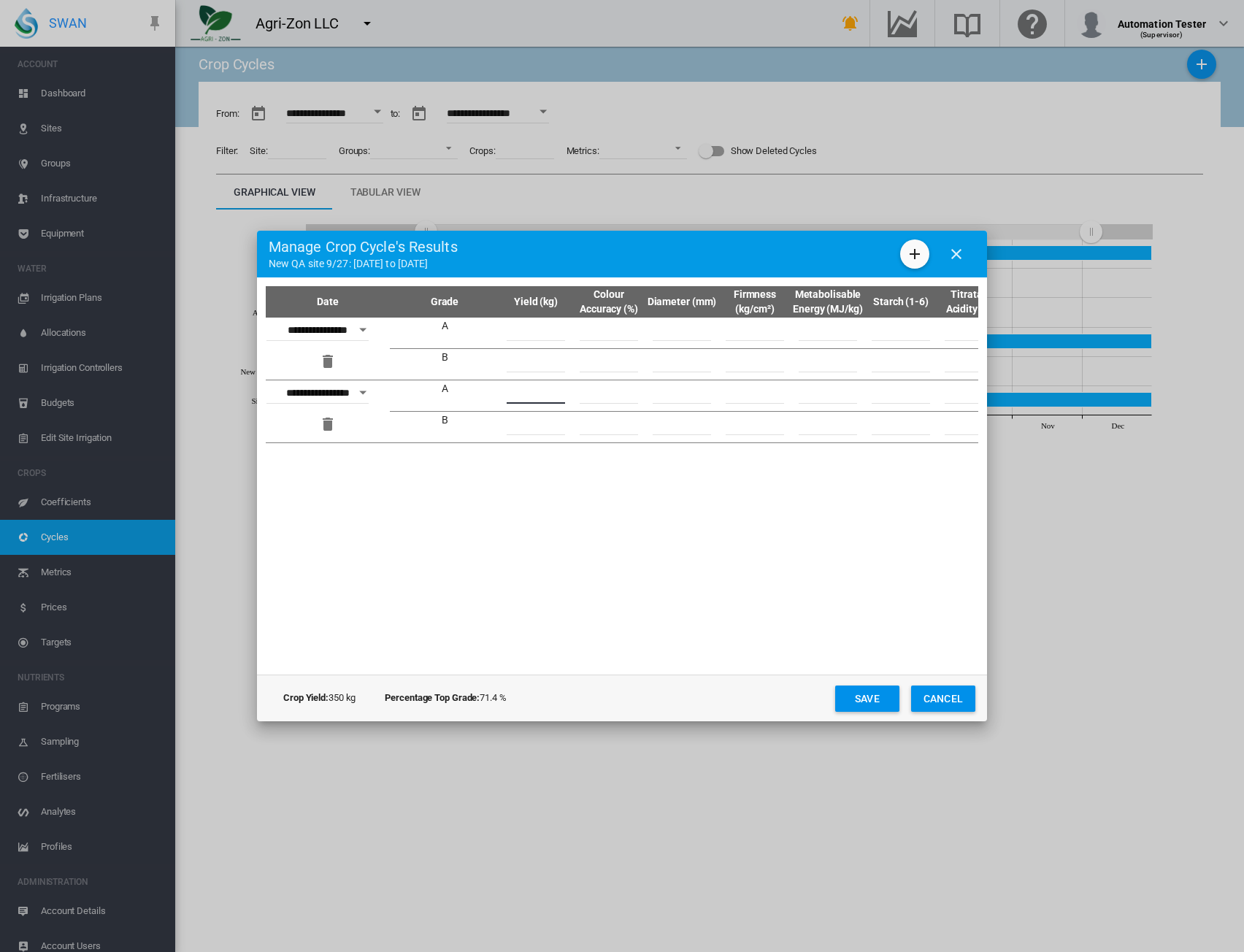
drag, startPoint x: 549, startPoint y: 394, endPoint x: 518, endPoint y: 401, distance: 31.8
click at [518, 401] on input "***" at bounding box center [536, 393] width 59 height 22
type input "**"
drag, startPoint x: 548, startPoint y: 426, endPoint x: 460, endPoint y: 432, distance: 88.2
click at [460, 432] on tr "B ***" at bounding box center [638, 428] width 745 height 31
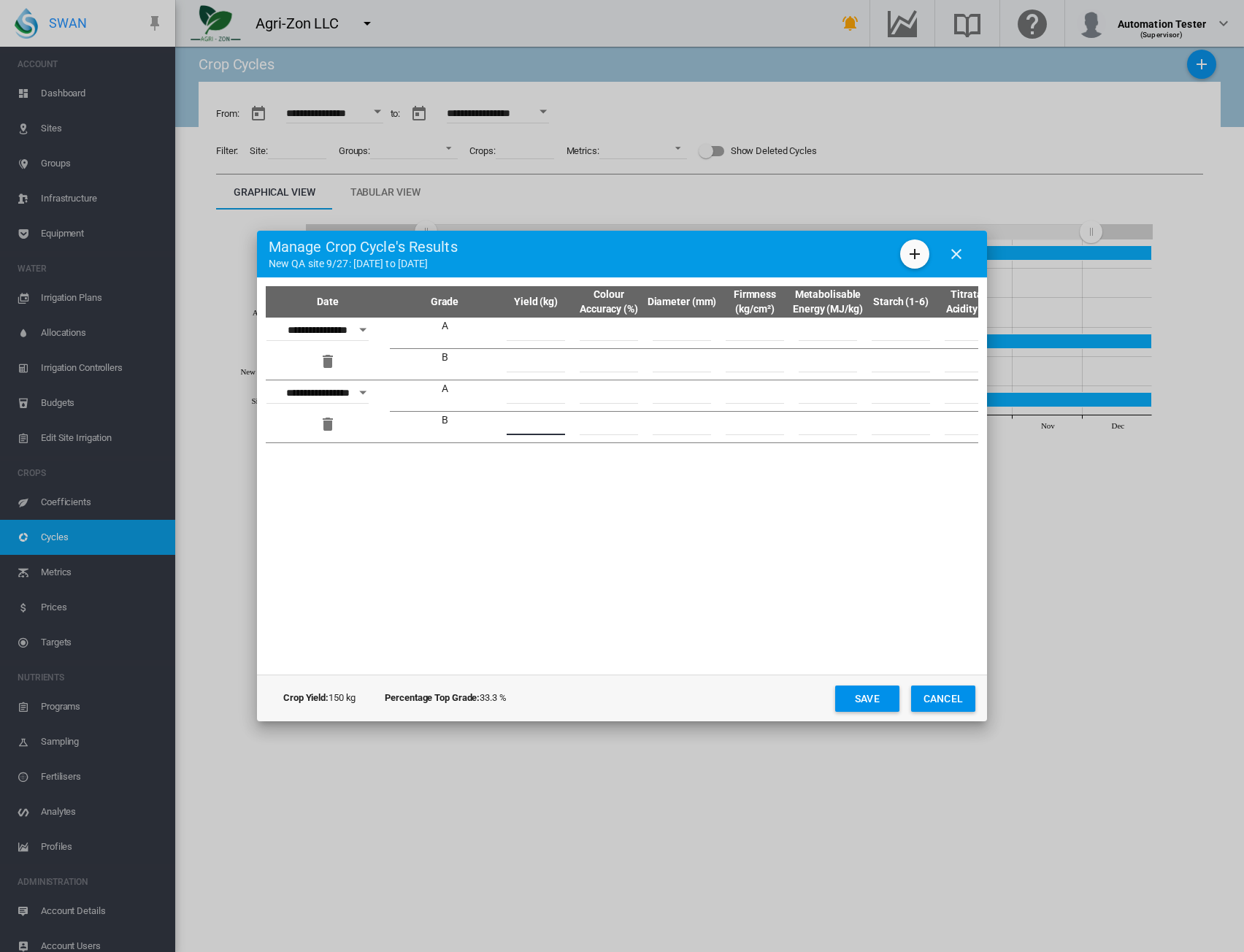
type input "**"
click at [869, 704] on button "Save" at bounding box center [867, 698] width 64 height 26
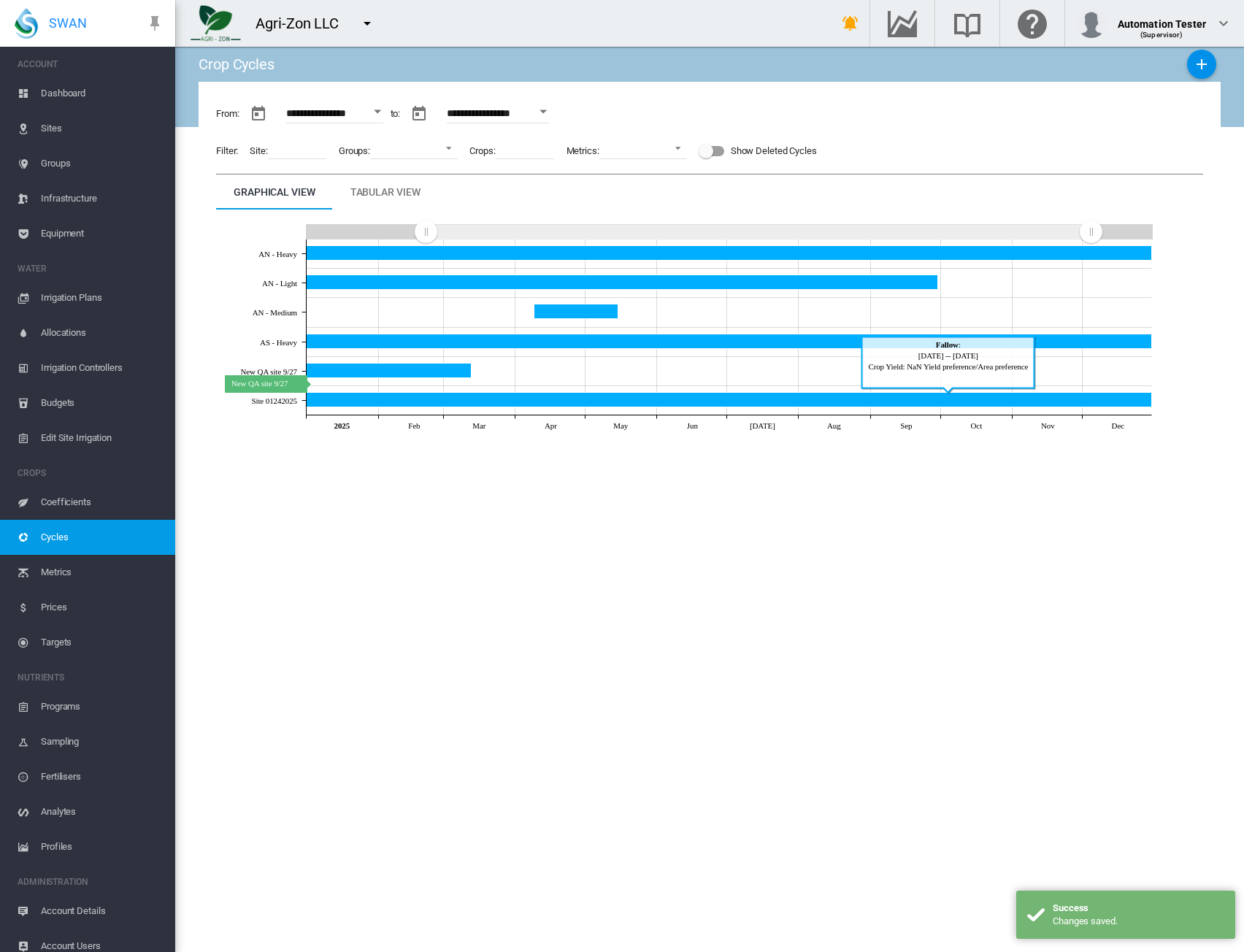
click at [420, 367] on icon "New QA site 9/27 Mar 13, 2025" at bounding box center [389, 371] width 165 height 15
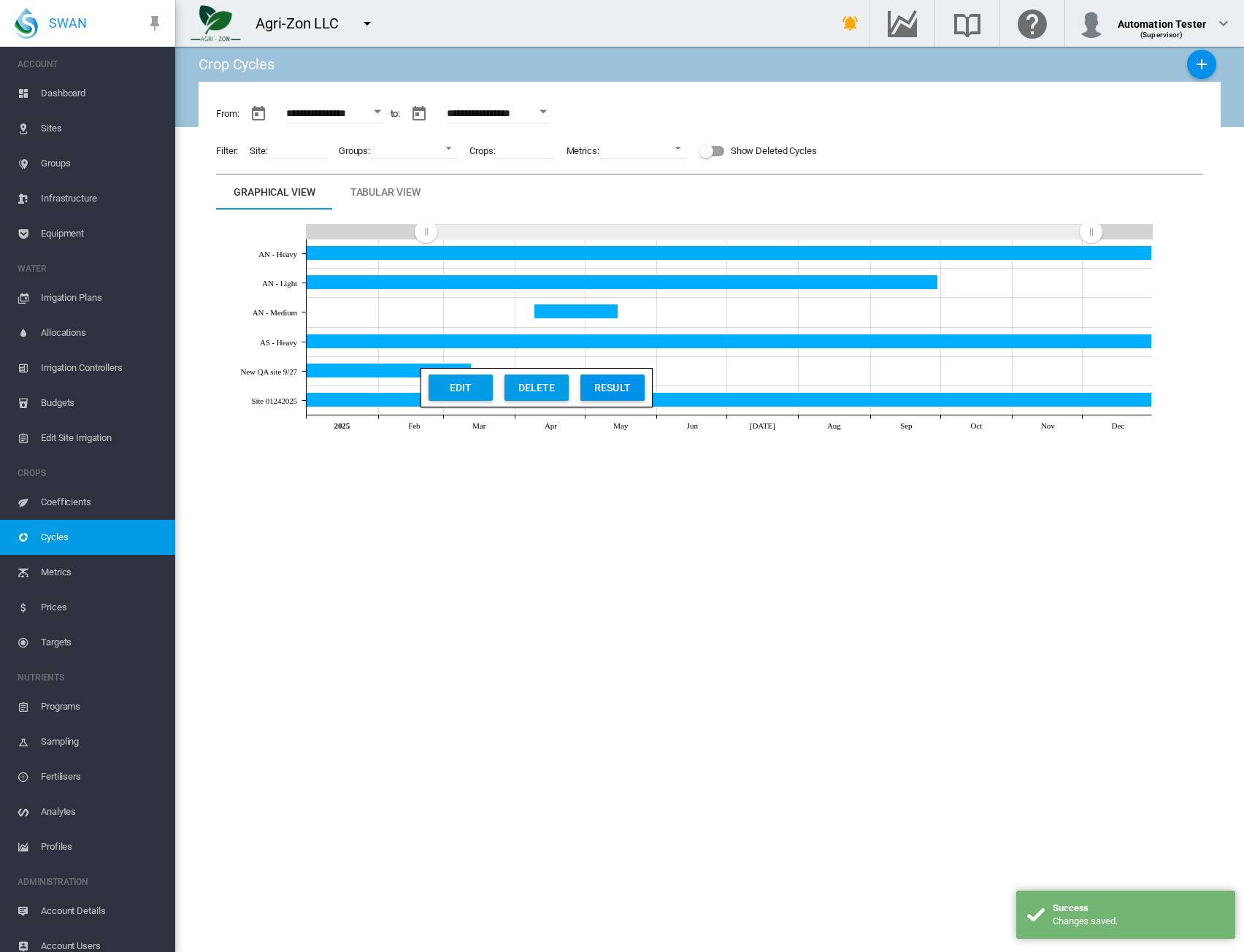
click at [604, 396] on div "Result" at bounding box center [612, 387] width 56 height 26
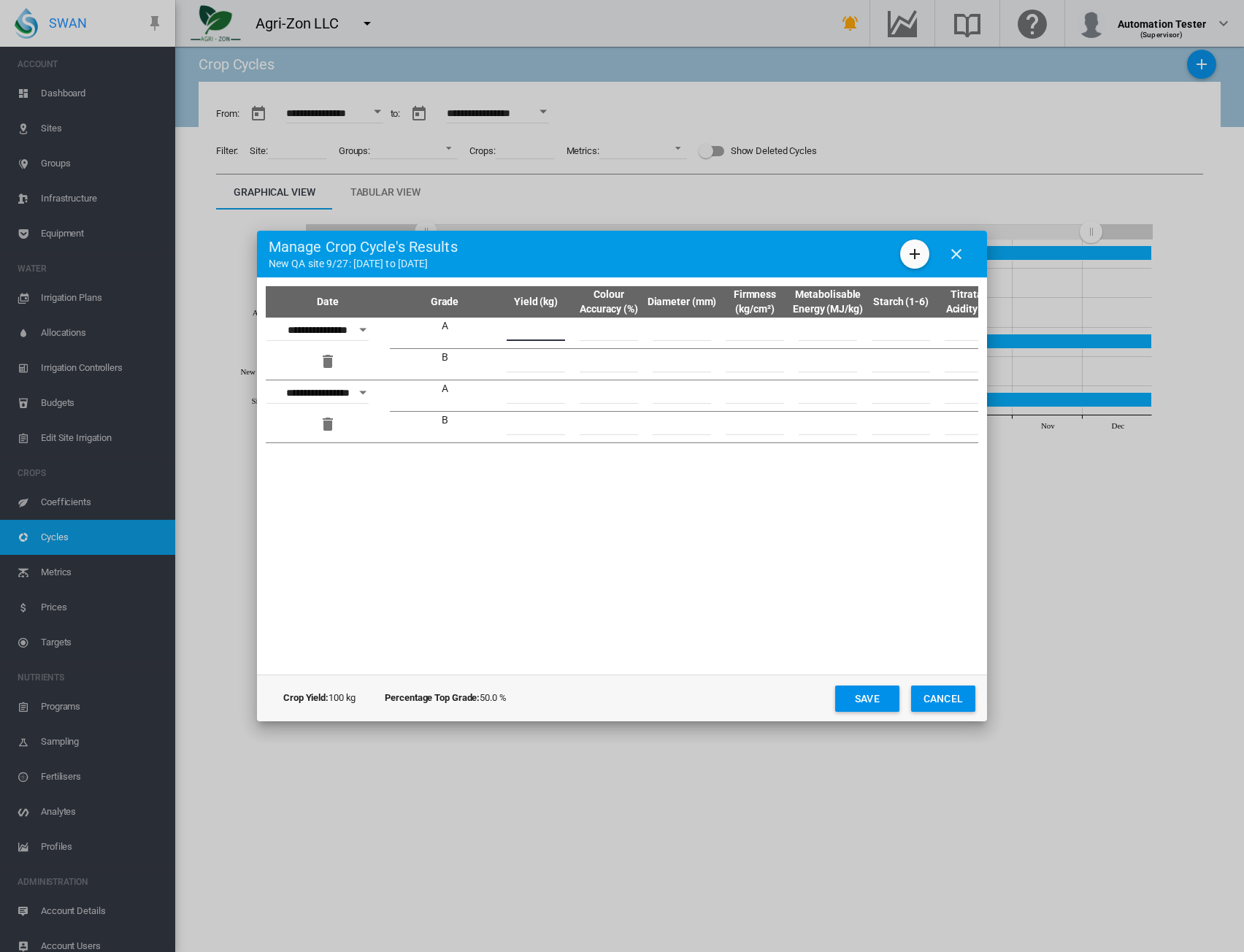
drag, startPoint x: 551, startPoint y: 333, endPoint x: 498, endPoint y: 335, distance: 53.0
click at [498, 335] on tr "**********" at bounding box center [638, 333] width 745 height 31
type input "**"
drag, startPoint x: 549, startPoint y: 361, endPoint x: 486, endPoint y: 361, distance: 63.0
click at [486, 361] on tr "B * **" at bounding box center [638, 365] width 745 height 31
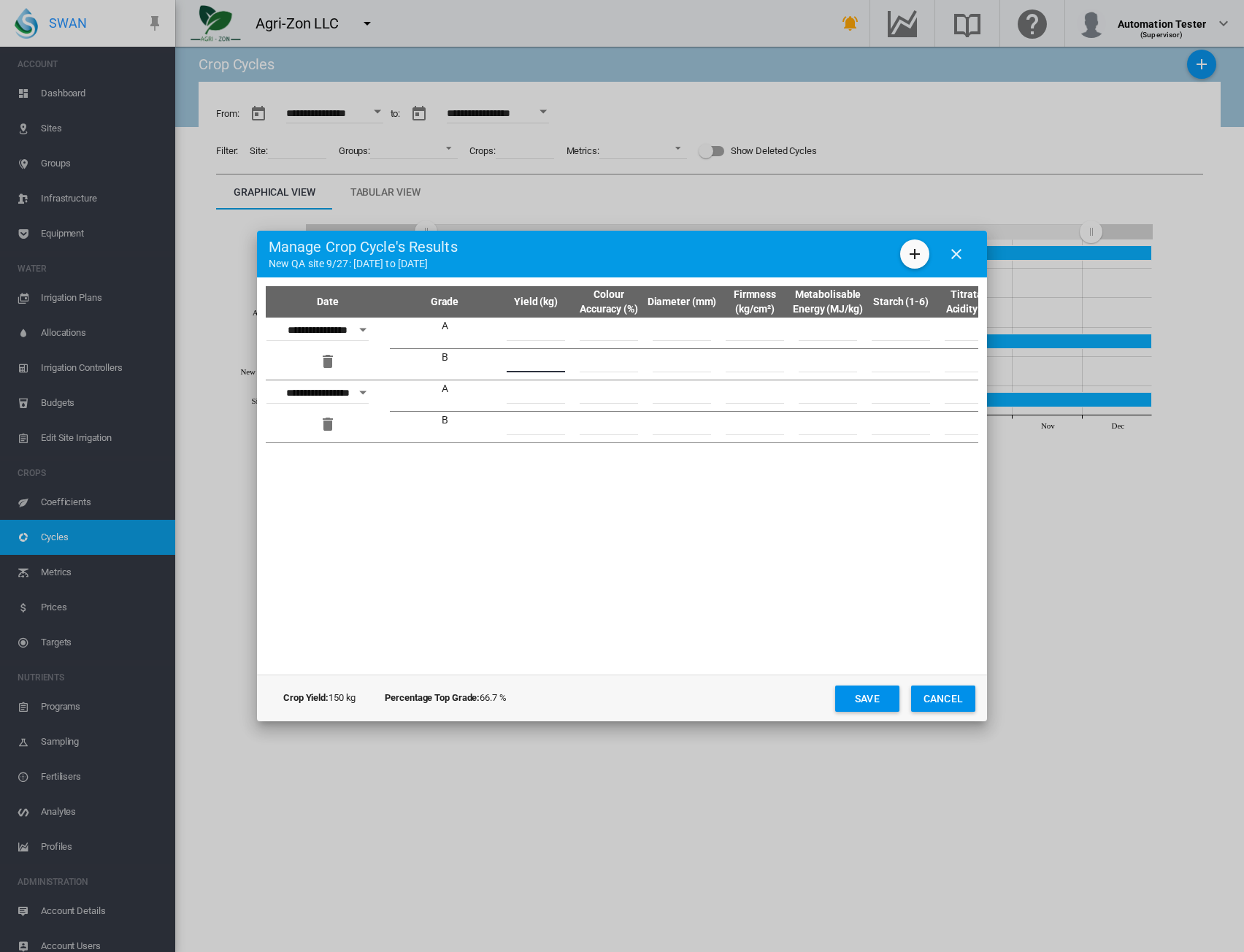
type input "**"
click at [686, 553] on form "**********" at bounding box center [622, 476] width 712 height 380
click at [863, 705] on button "Save" at bounding box center [867, 698] width 64 height 26
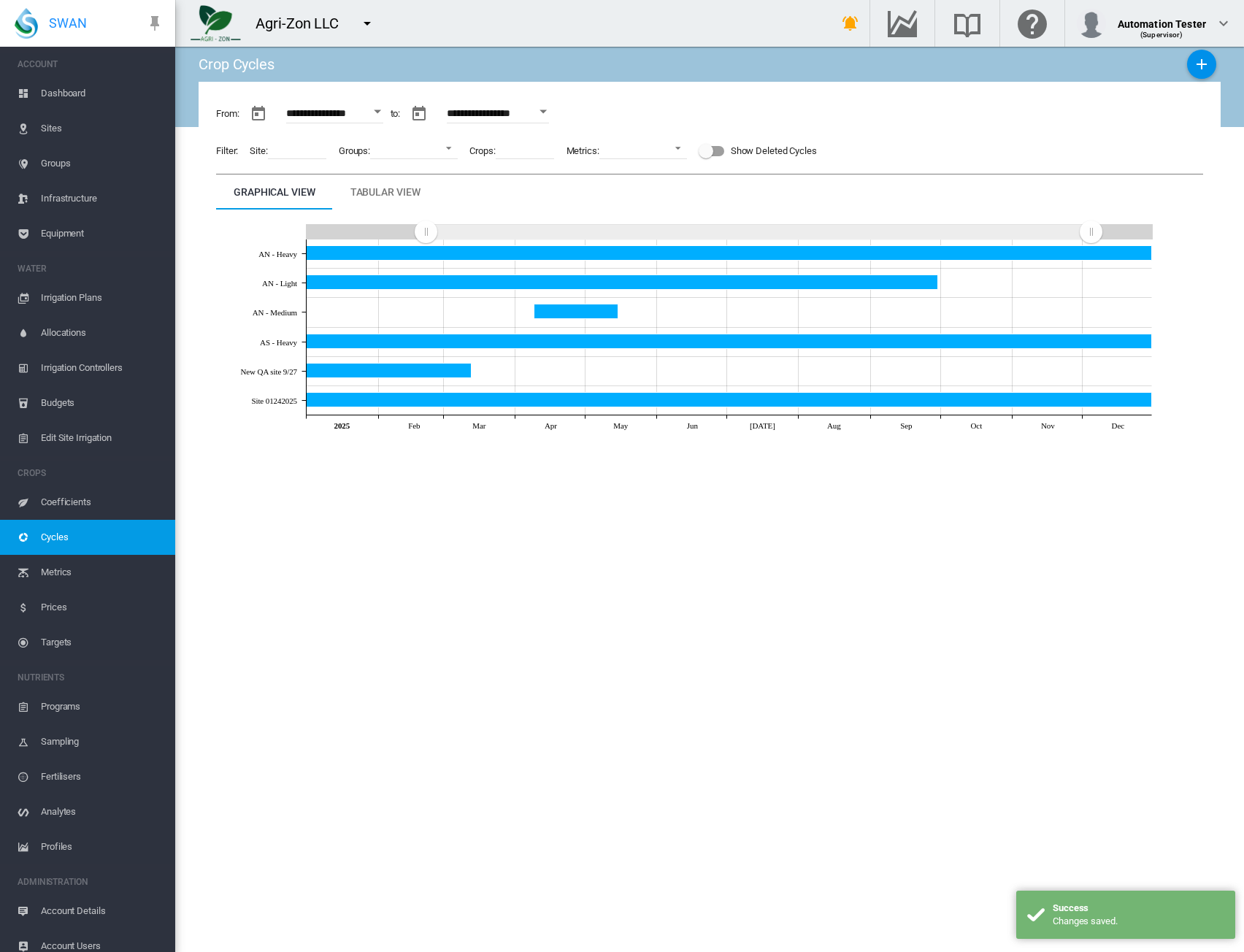
click at [371, 193] on div "Tabular View" at bounding box center [386, 192] width 70 height 18
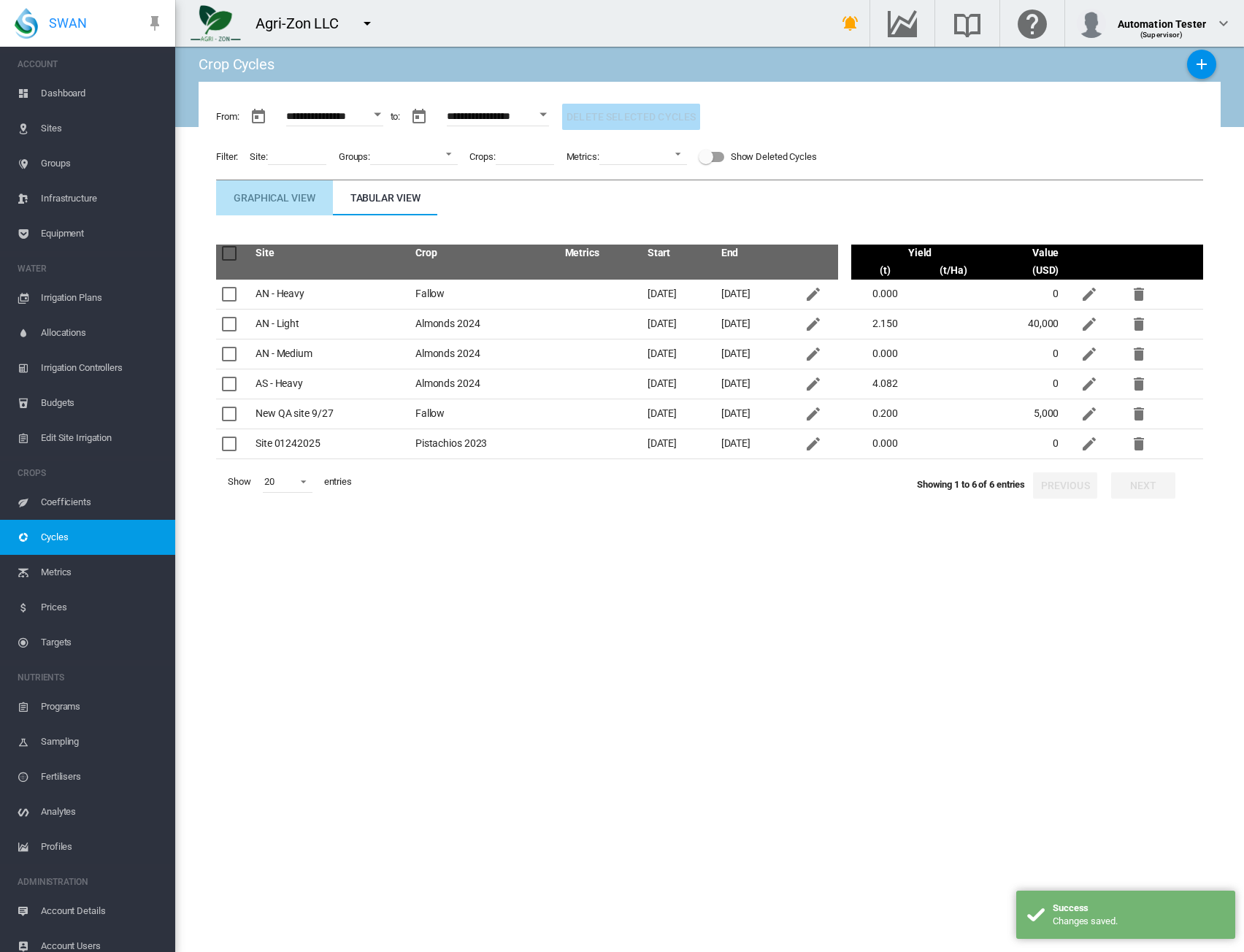
click at [279, 203] on div "Graphical View" at bounding box center [274, 198] width 82 height 18
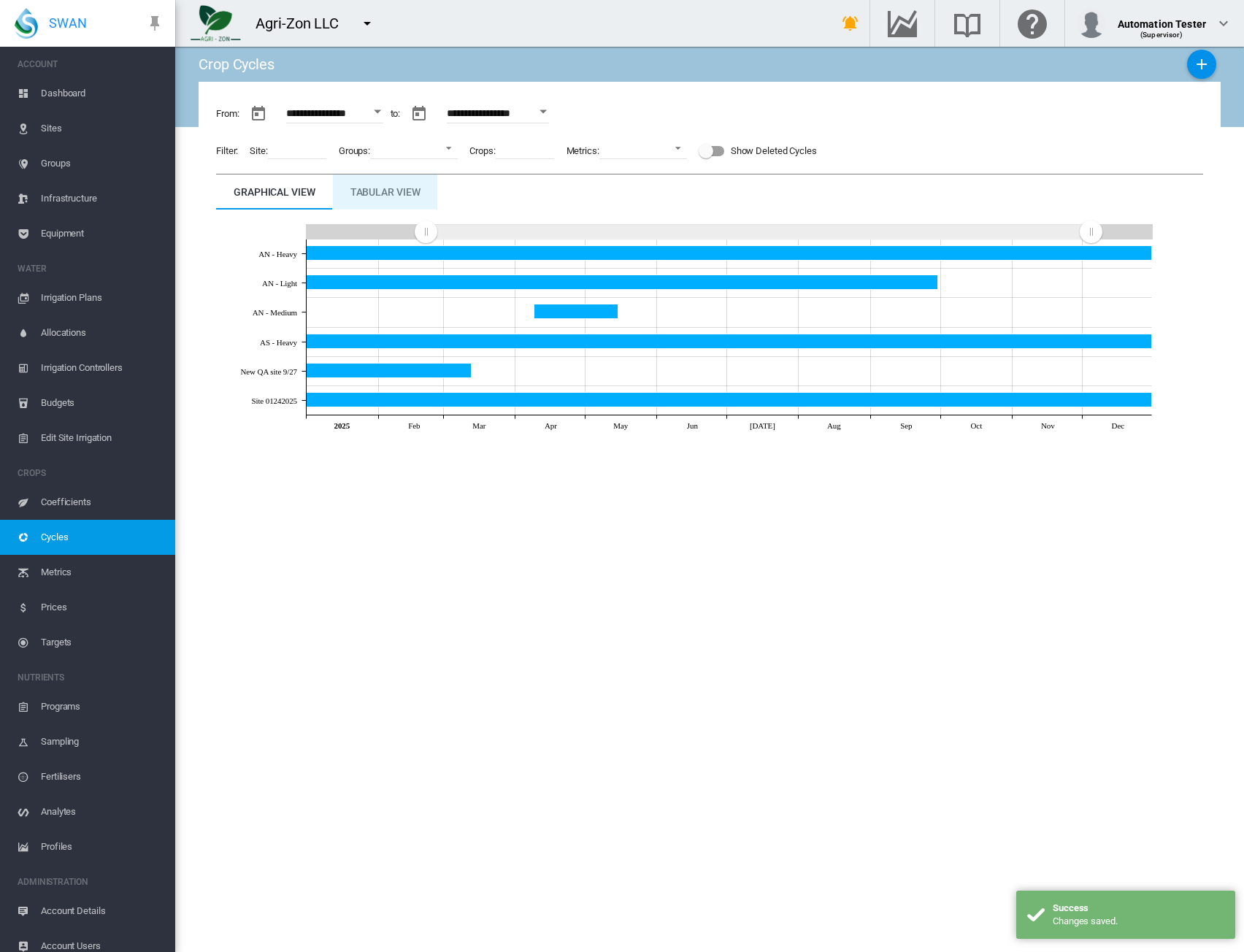
click at [367, 204] on md-tab-item "Tabular View" at bounding box center [386, 191] width 105 height 35
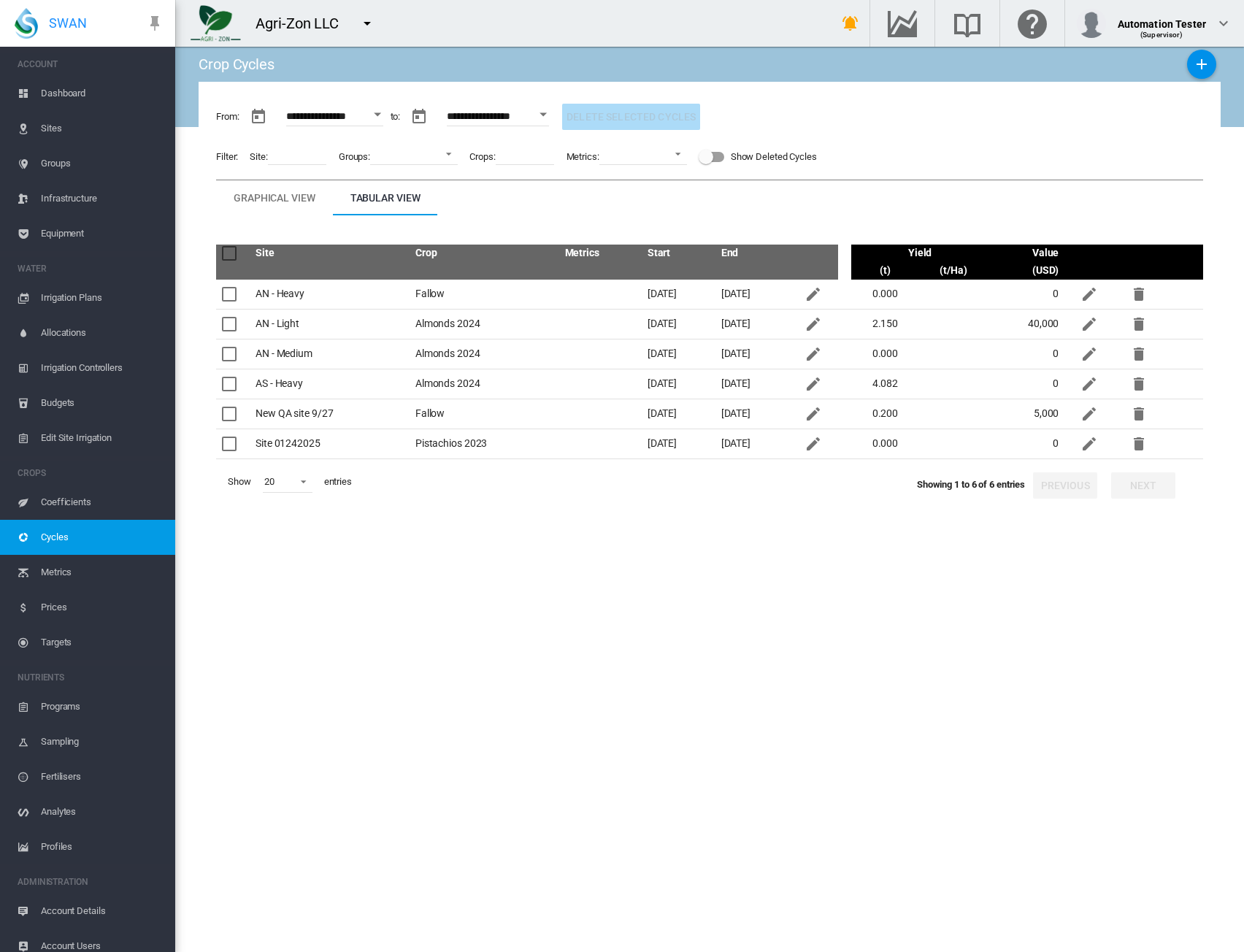
click at [70, 170] on span "Groups" at bounding box center [102, 163] width 122 height 35
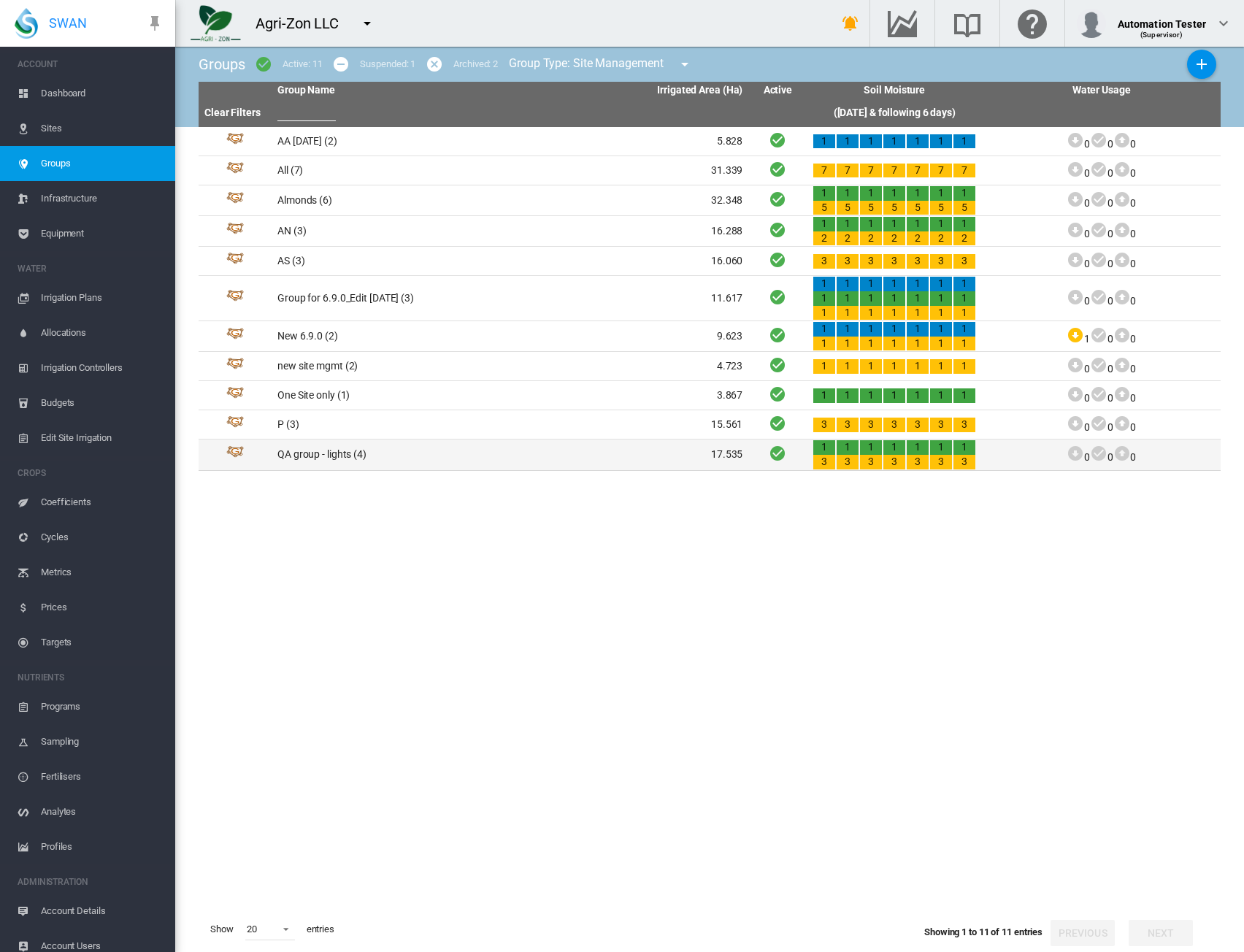
click at [341, 460] on td "QA group - lights (4)" at bounding box center [391, 454] width 239 height 30
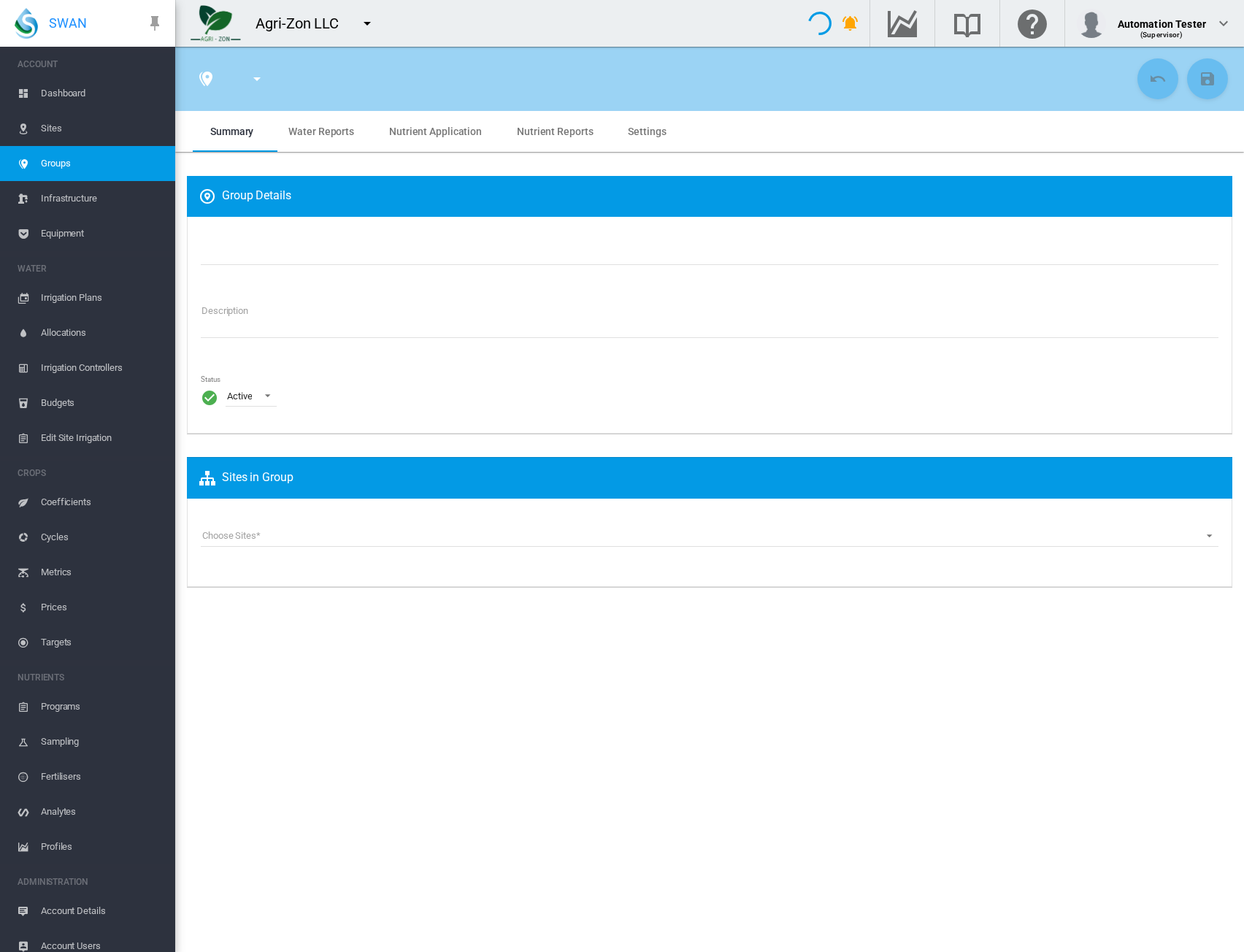
type input "**********"
type textarea "**********"
type input "*"
type input "**"
type input "*"
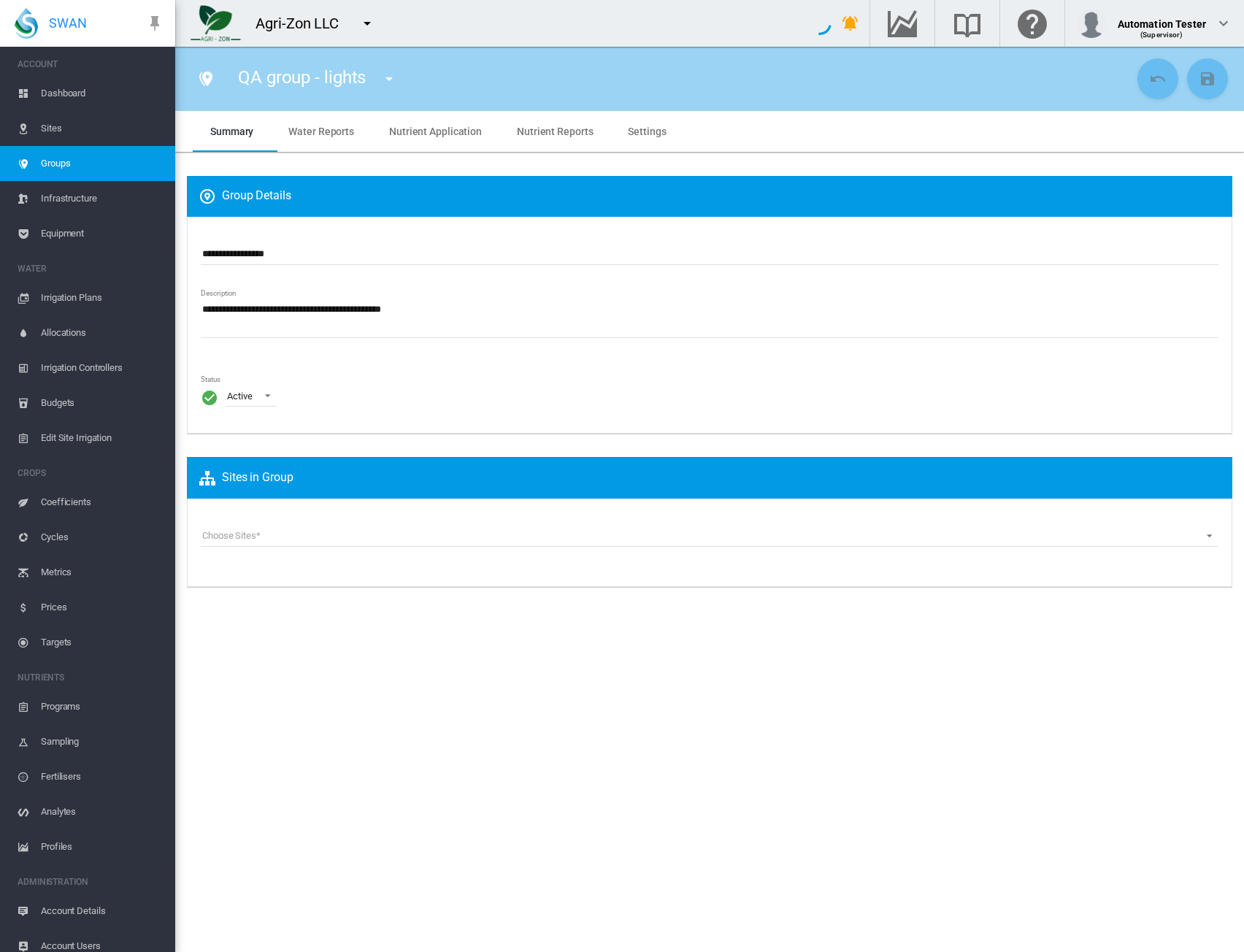
type input "***"
click at [210, 83] on md-icon "icon-map-marker-multiple" at bounding box center [206, 79] width 18 height 18
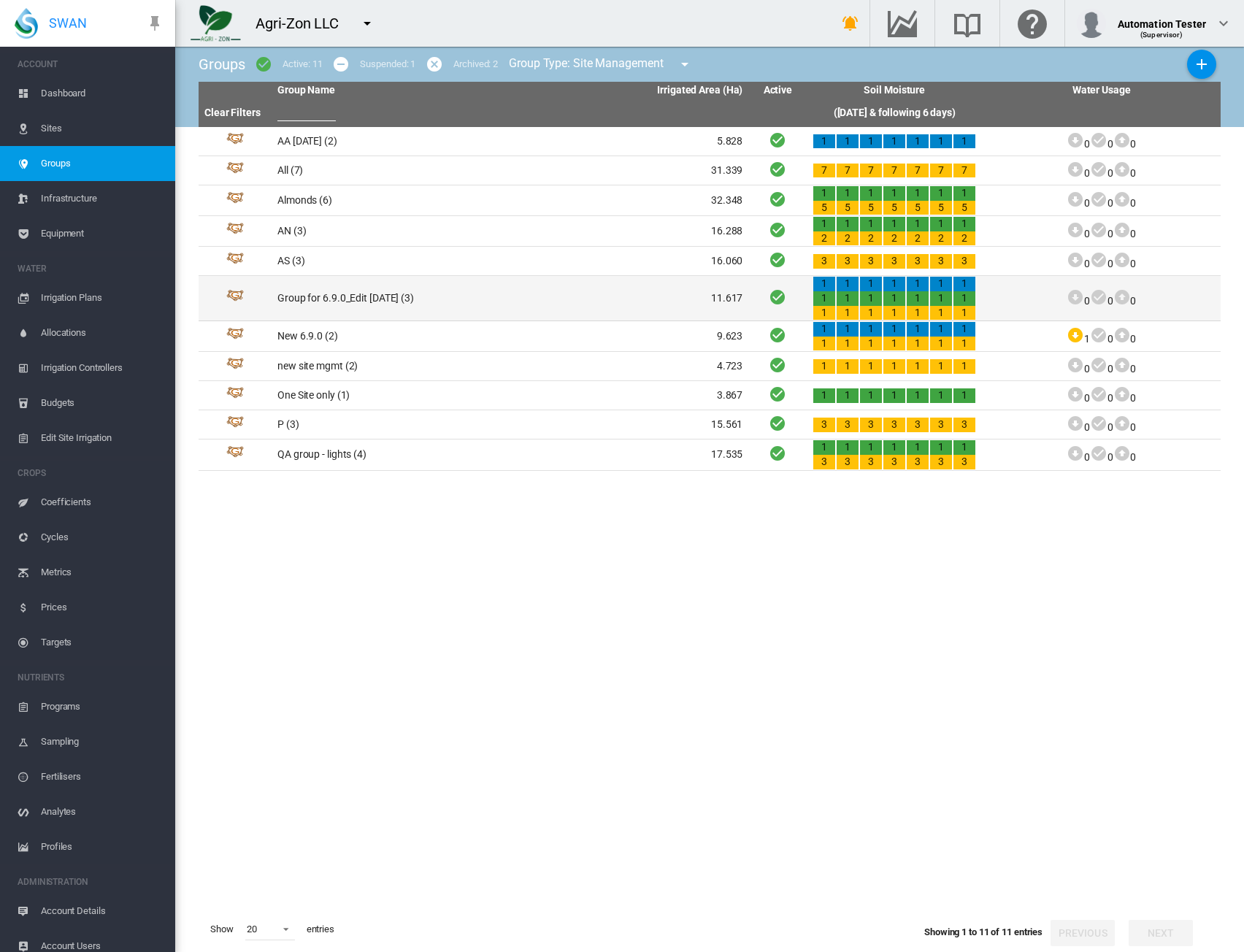
click at [334, 296] on td "Group for 6.9.0_Edit [DATE] (3)" at bounding box center [391, 298] width 239 height 44
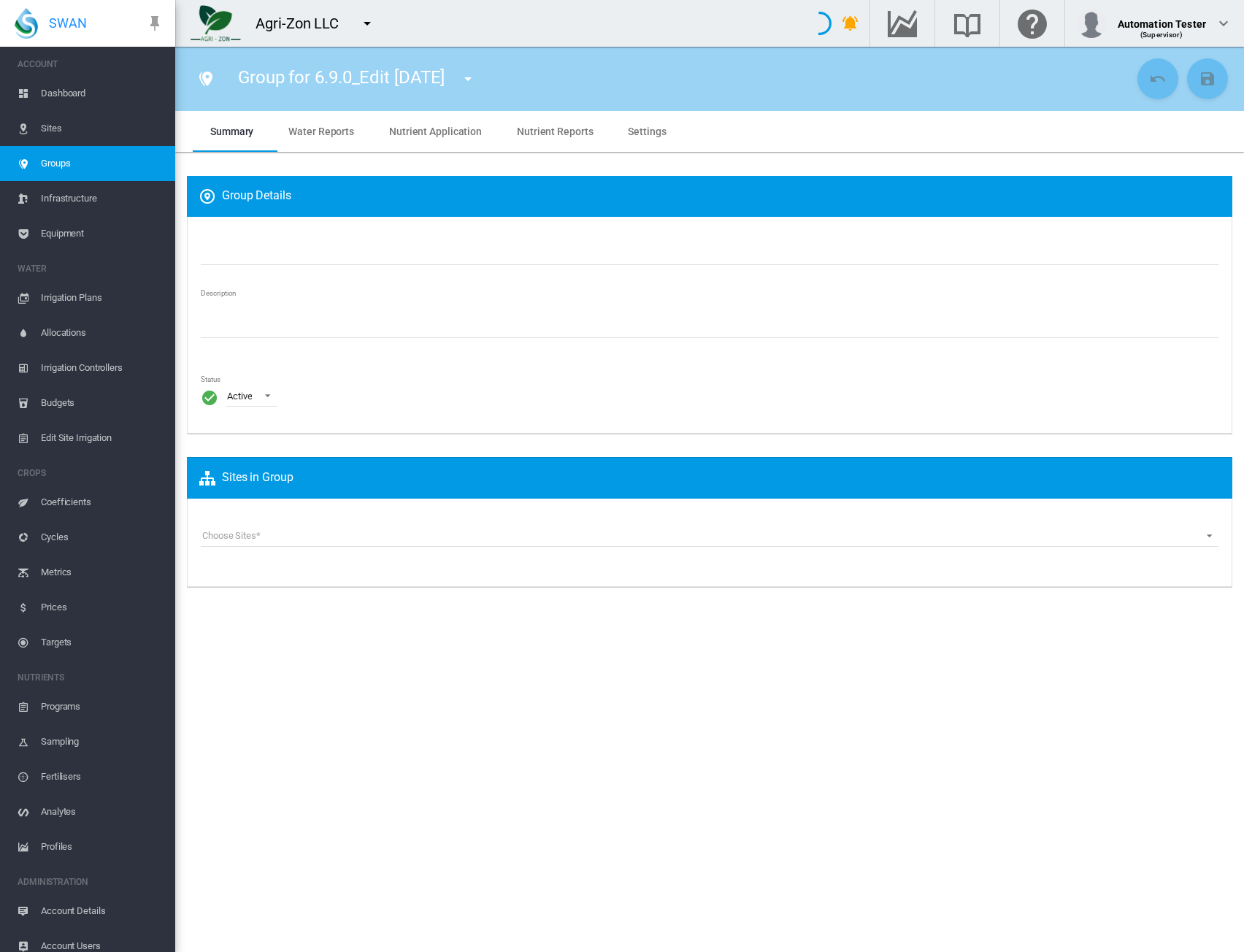
type input "**********"
type textarea "**********"
type input "*"
type input "**"
type input "*"
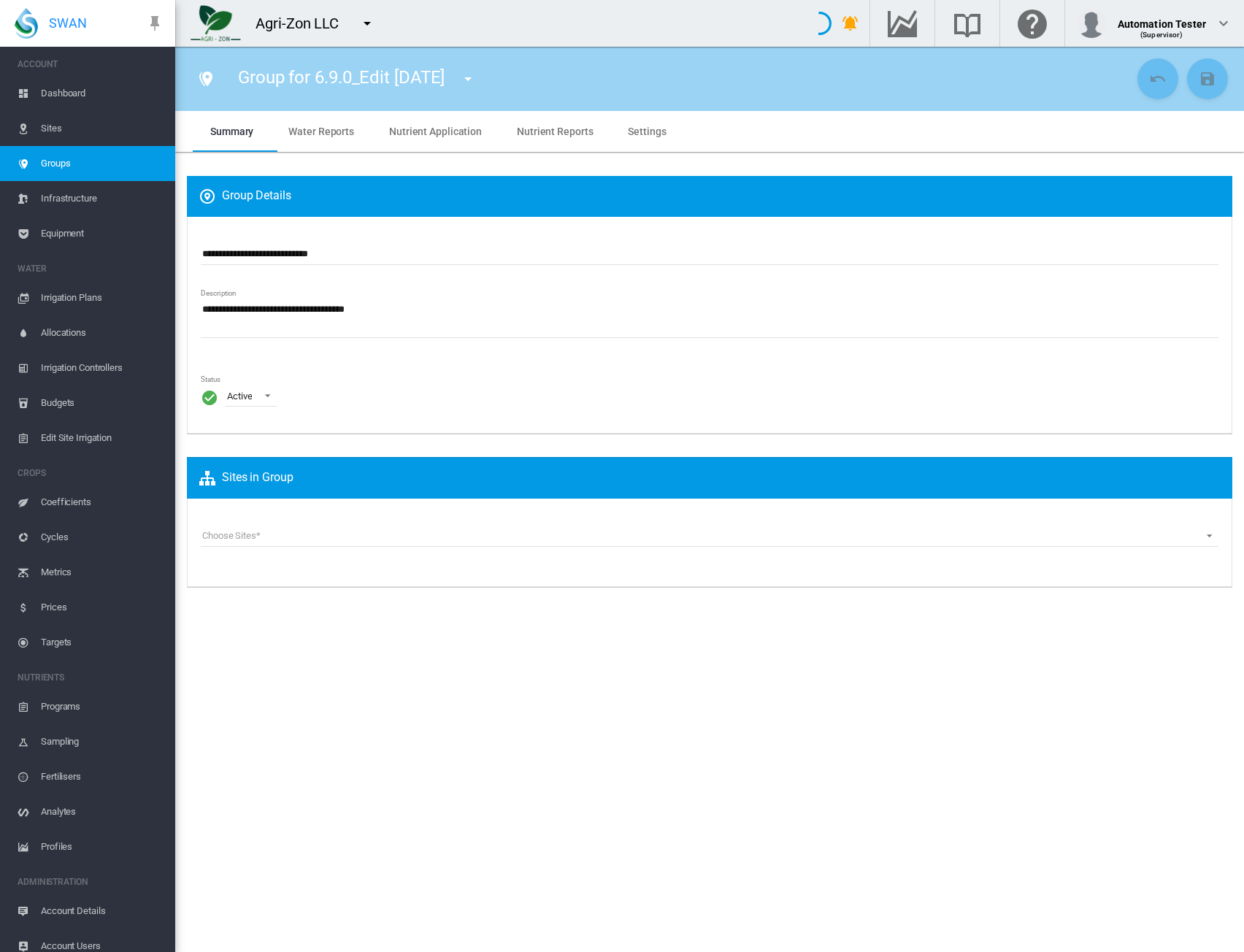
type input "***"
click at [334, 128] on span "Water Reports" at bounding box center [321, 131] width 66 height 12
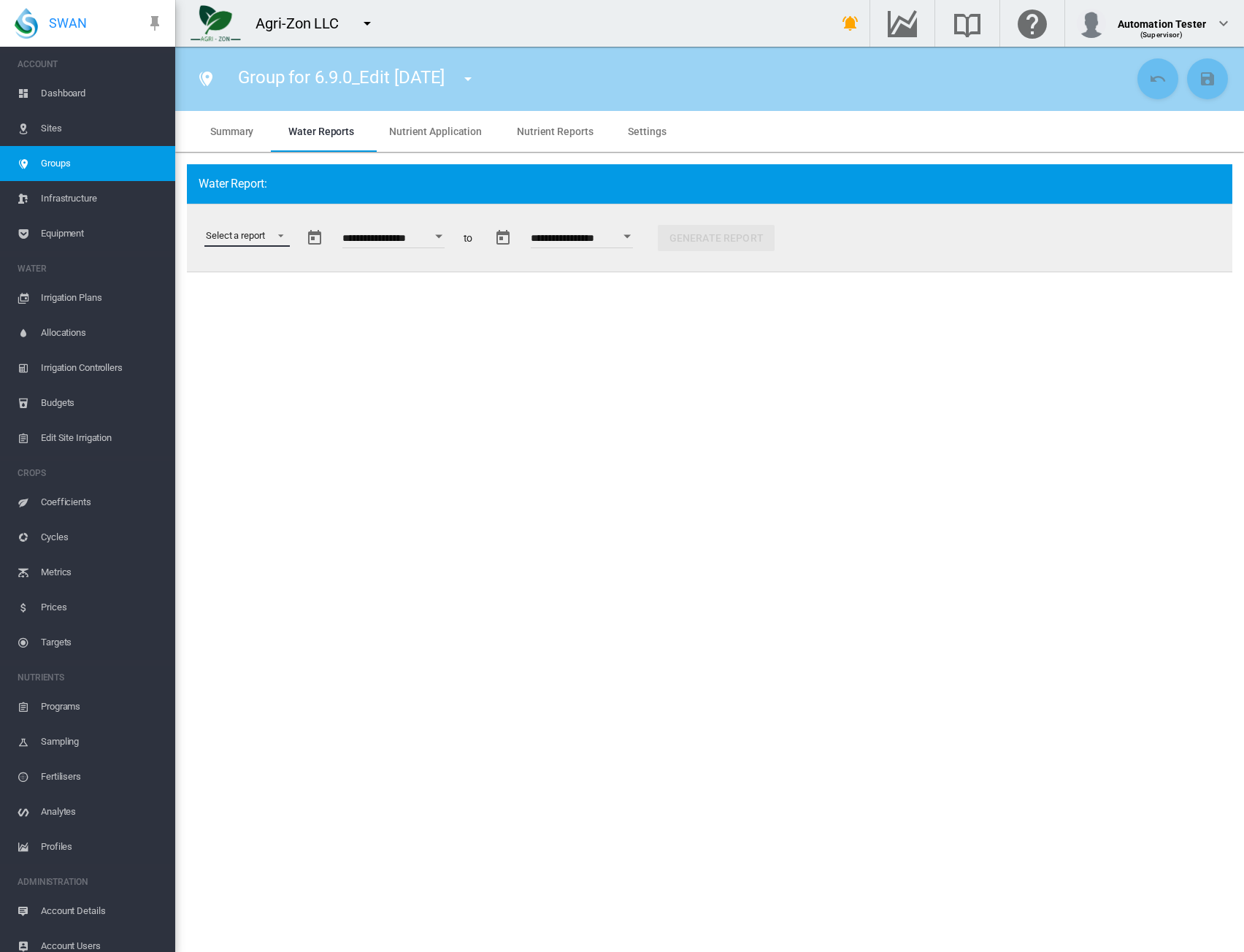
click at [257, 234] on md-select "Select a report Soil Moisture Status Water Usage Water Application Efficiency W…" at bounding box center [247, 236] width 85 height 22
click at [268, 346] on div "Water Use Efficiency" at bounding box center [248, 342] width 85 height 13
click at [885, 252] on div "Generate Report" at bounding box center [886, 237] width 140 height 35
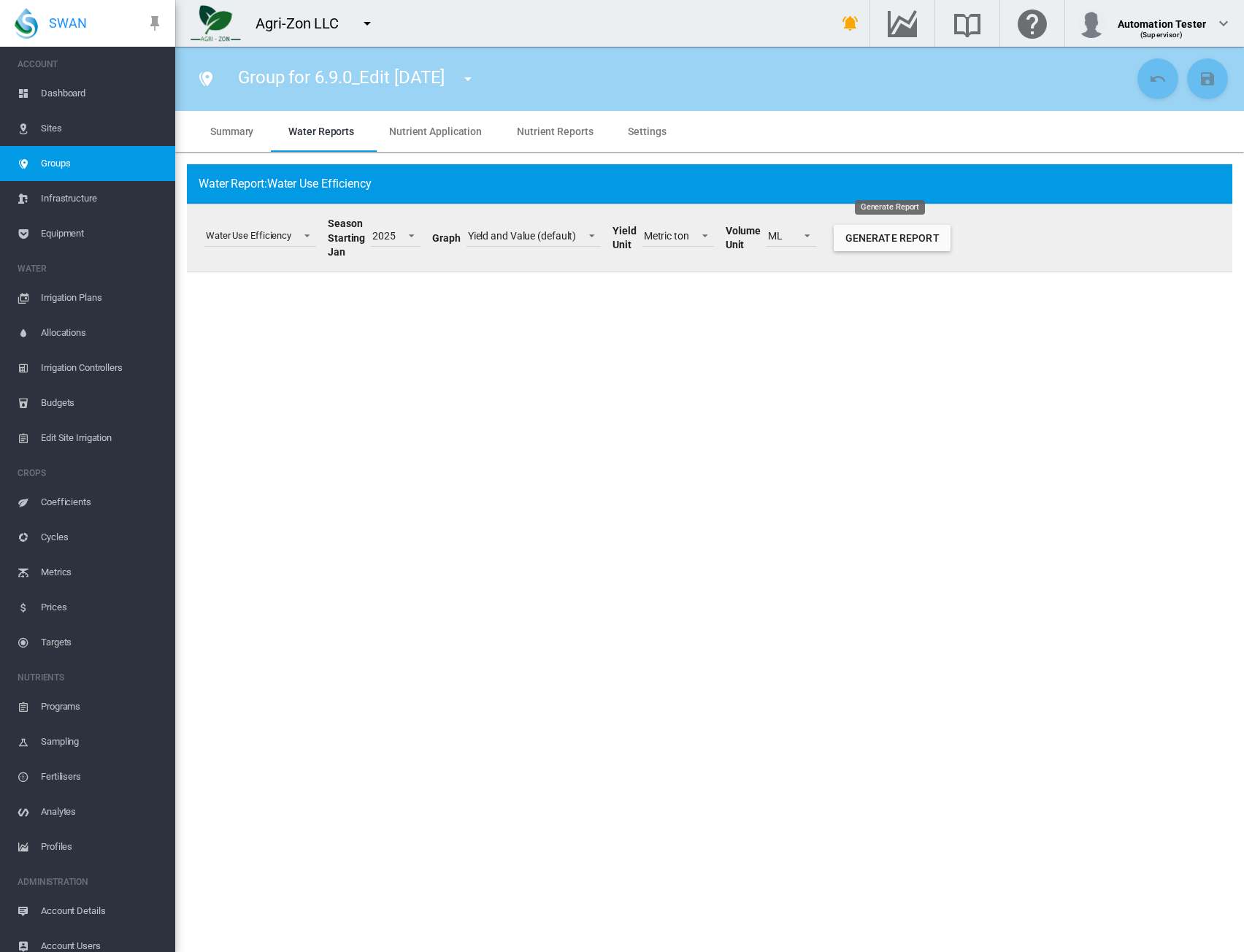
click at [888, 242] on button "Generate Report" at bounding box center [893, 237] width 117 height 26
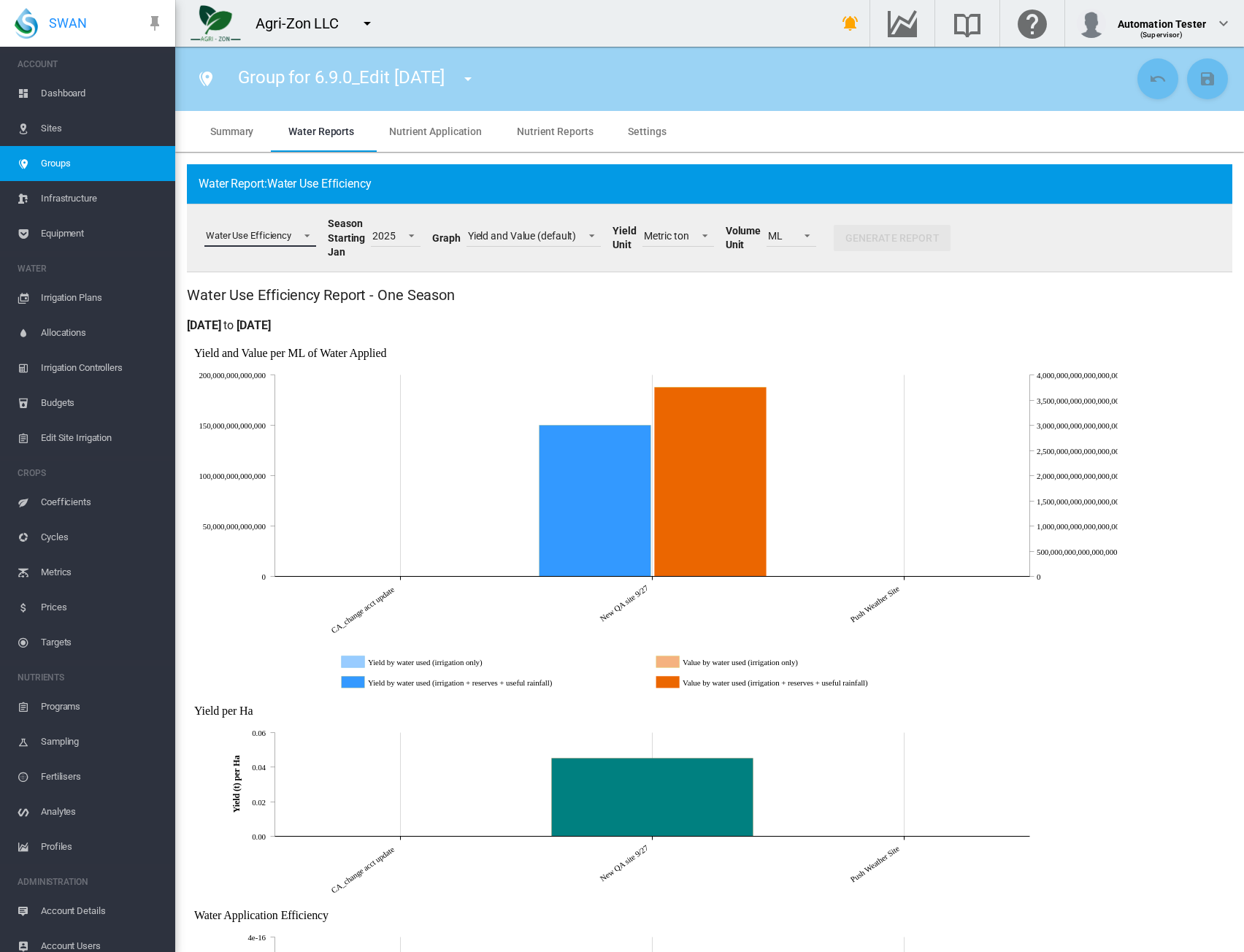
click at [285, 236] on div "Water Use Efficiency" at bounding box center [248, 235] width 85 height 11
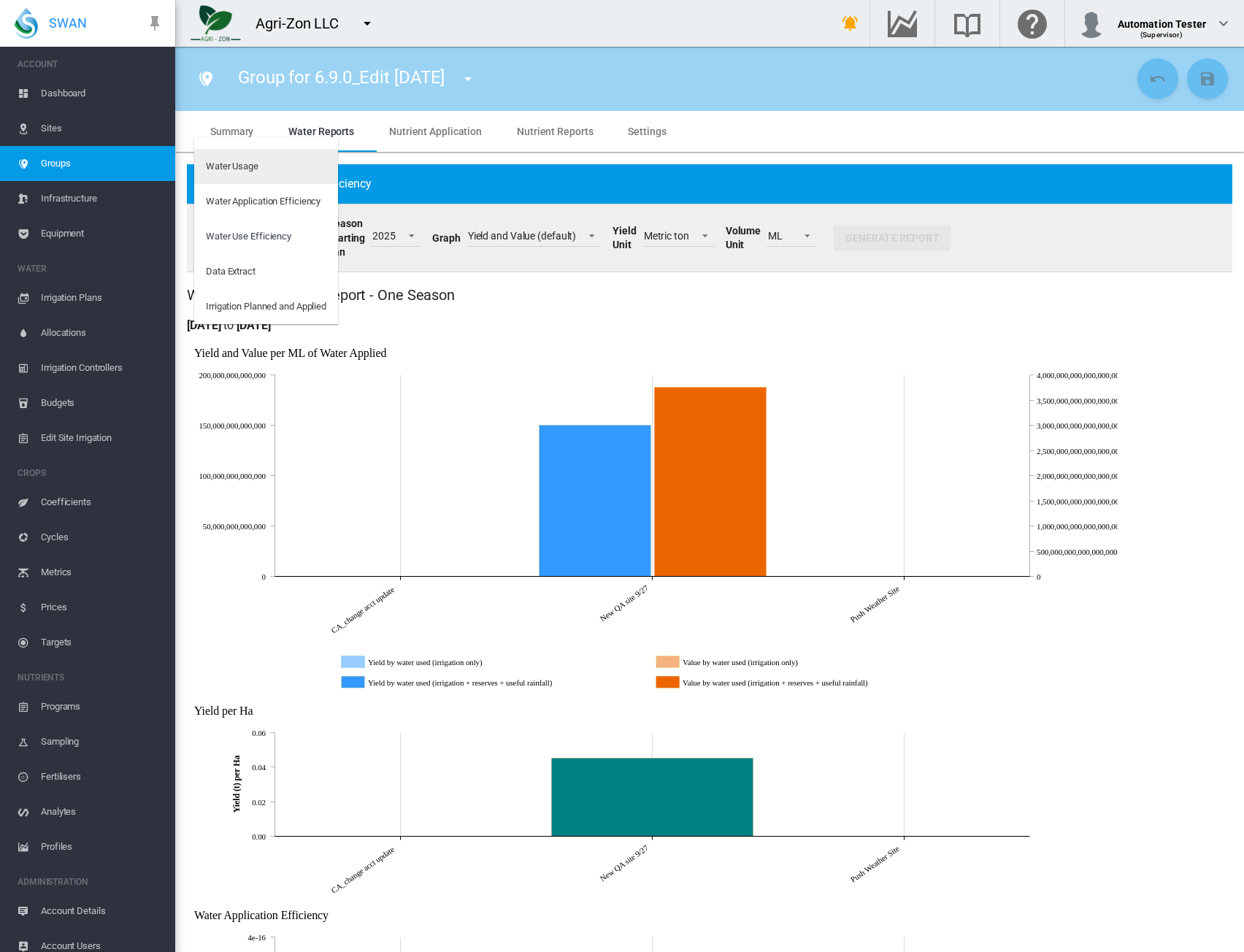
click at [236, 165] on div "Water Usage" at bounding box center [232, 167] width 53 height 13
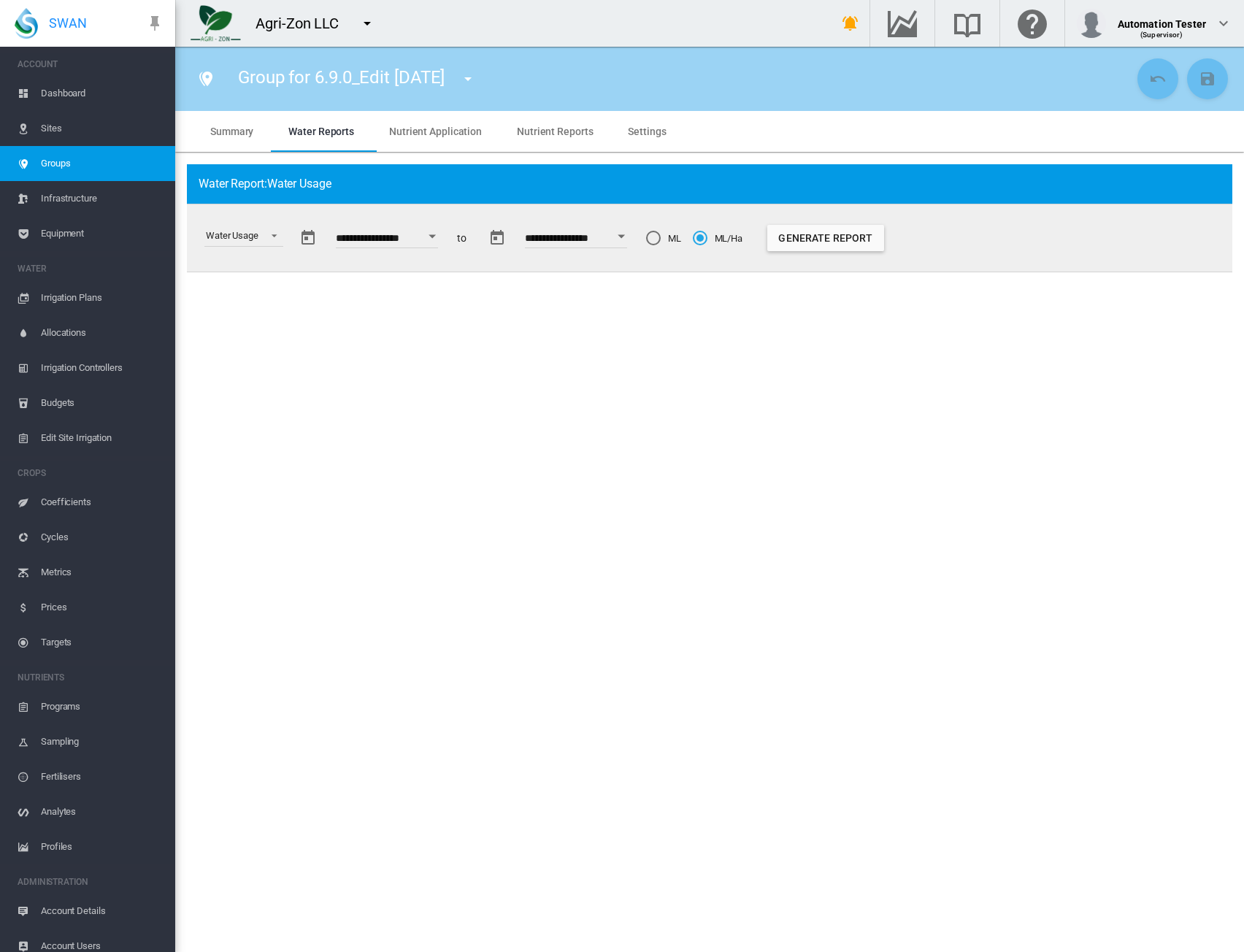
click at [431, 237] on button "Open calendar" at bounding box center [431, 236] width 26 height 26
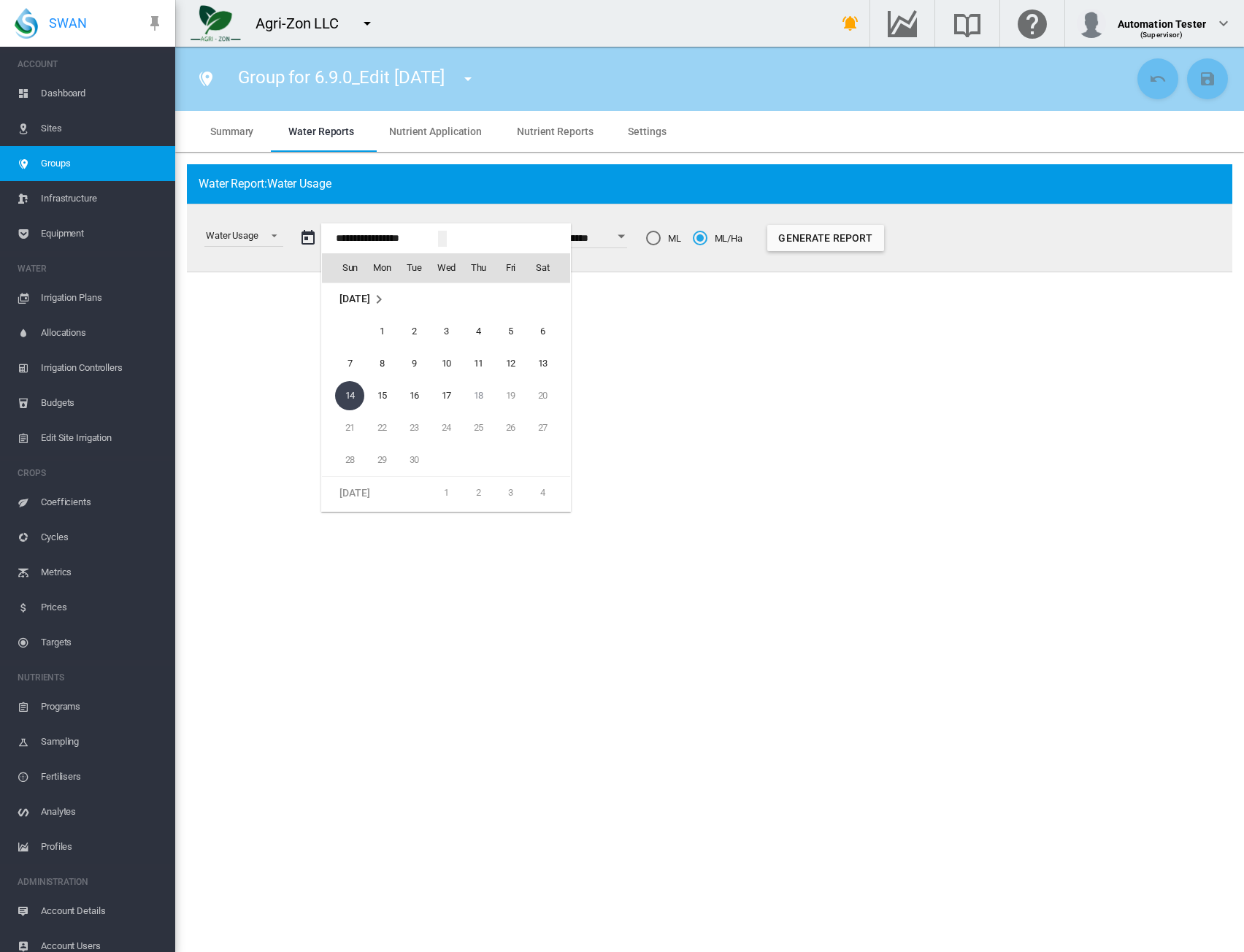
click at [369, 293] on span "[DATE]" at bounding box center [354, 299] width 30 height 12
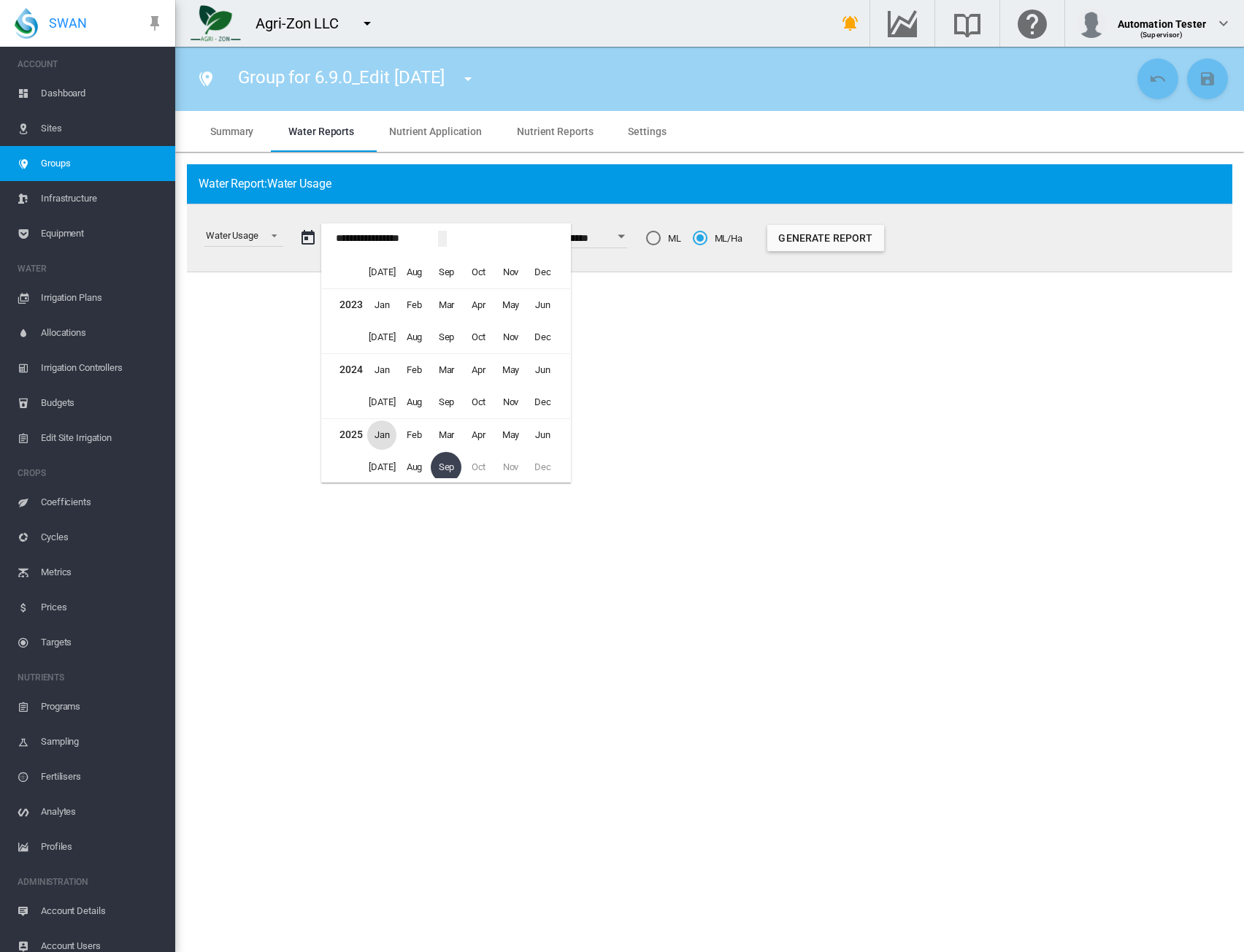
click at [382, 432] on span "Jan" at bounding box center [381, 434] width 29 height 29
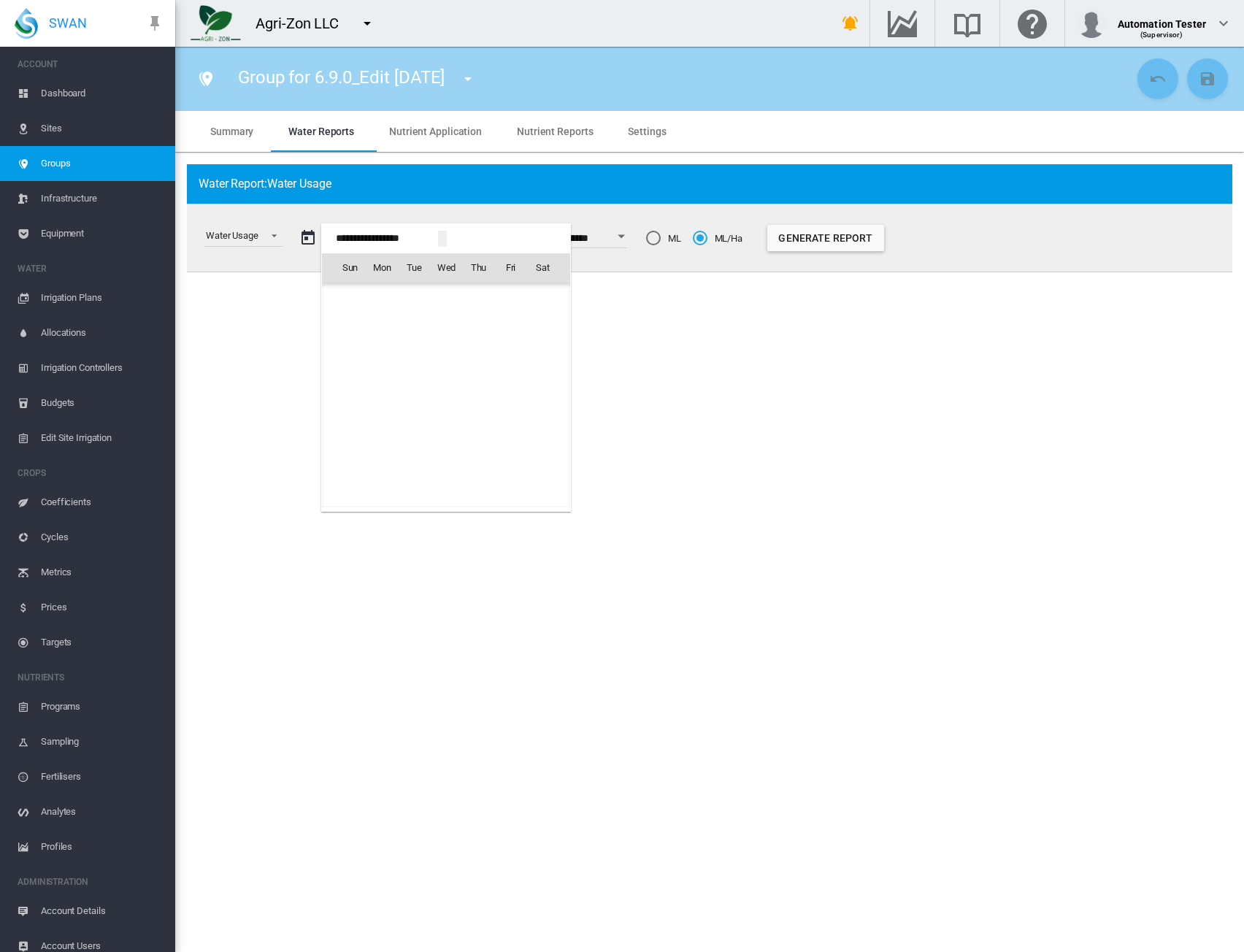
scroll to position [34836, 0]
click at [443, 297] on span "1" at bounding box center [446, 299] width 29 height 29
type input "**********"
click at [827, 234] on button "Generate Report" at bounding box center [821, 237] width 117 height 26
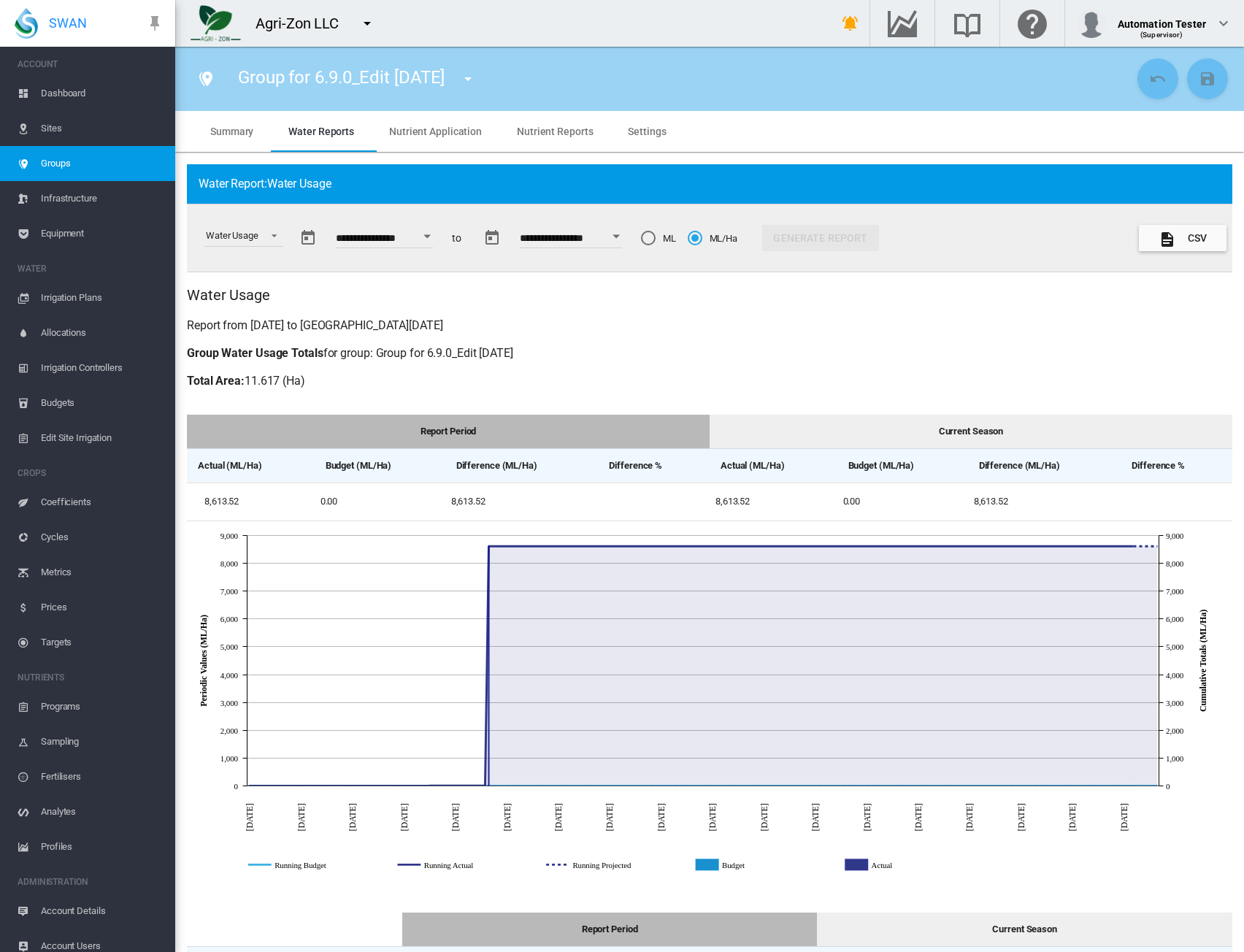
click at [656, 237] on div "ML" at bounding box center [649, 238] width 15 height 15
click at [821, 243] on button "Generate Report" at bounding box center [821, 237] width 117 height 26
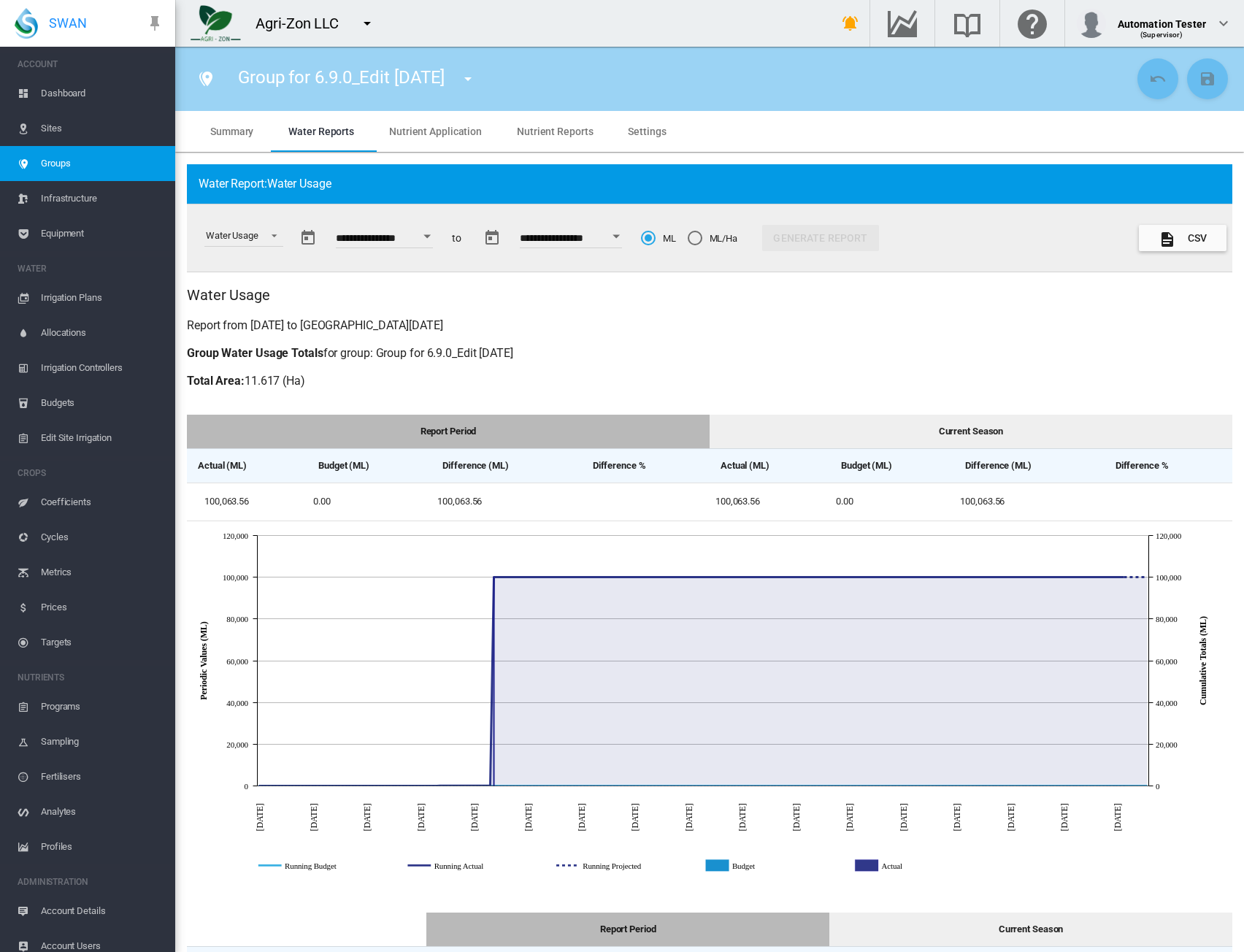
click at [62, 132] on span "Sites" at bounding box center [102, 128] width 122 height 35
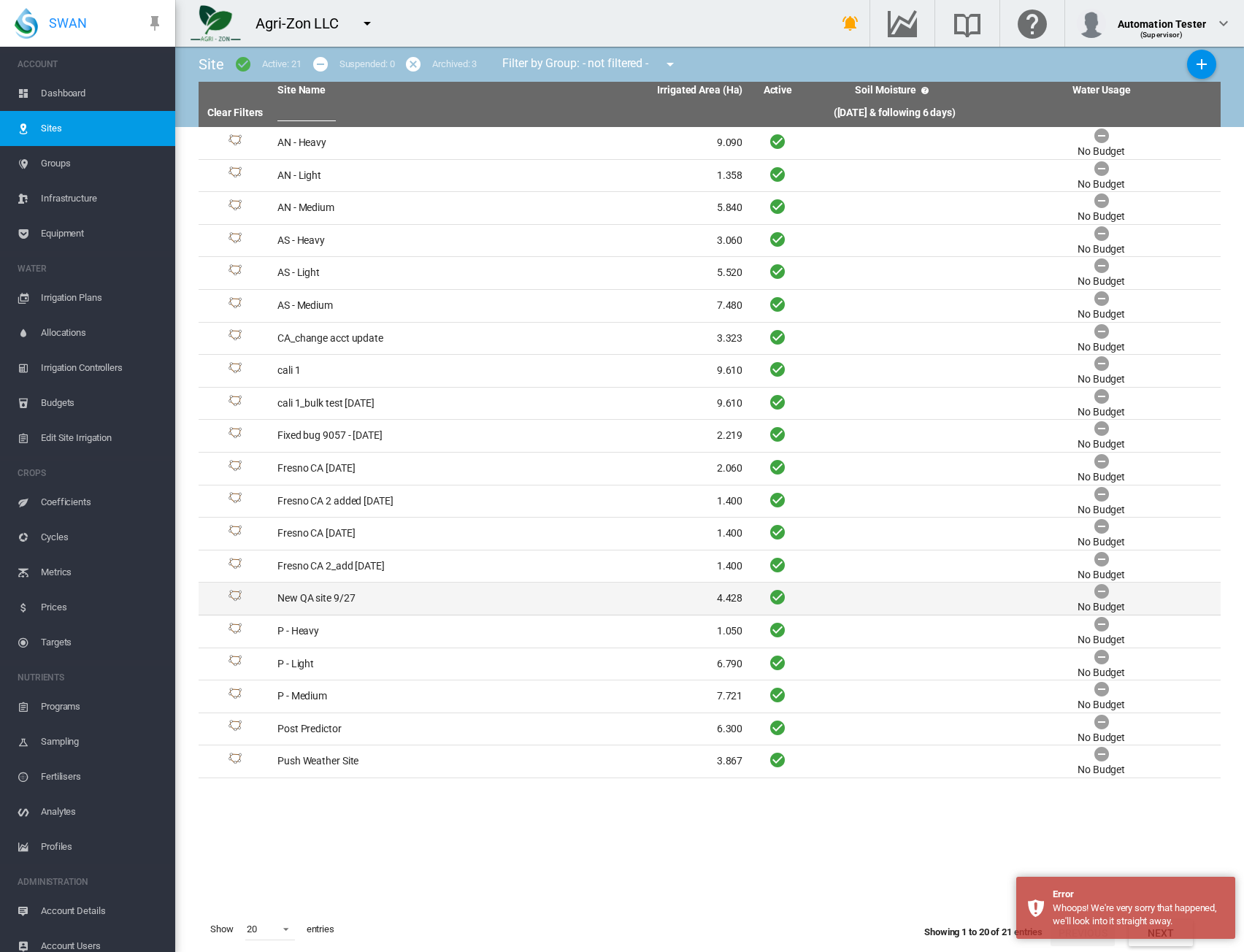
click at [463, 592] on td "New QA site 9/27" at bounding box center [391, 598] width 239 height 32
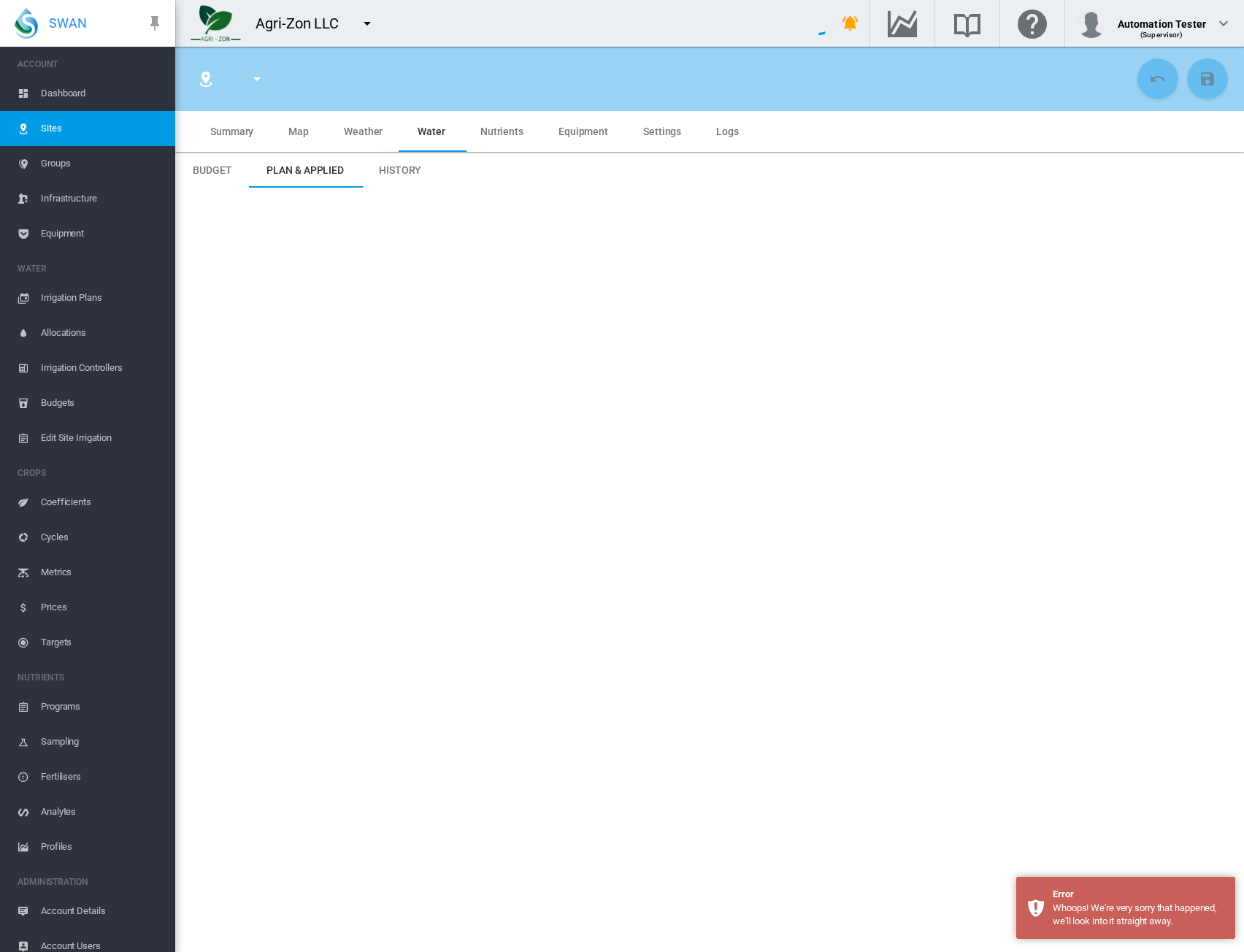
type input "**********"
type input "********"
type input "**********"
type input "**"
type input "*****"
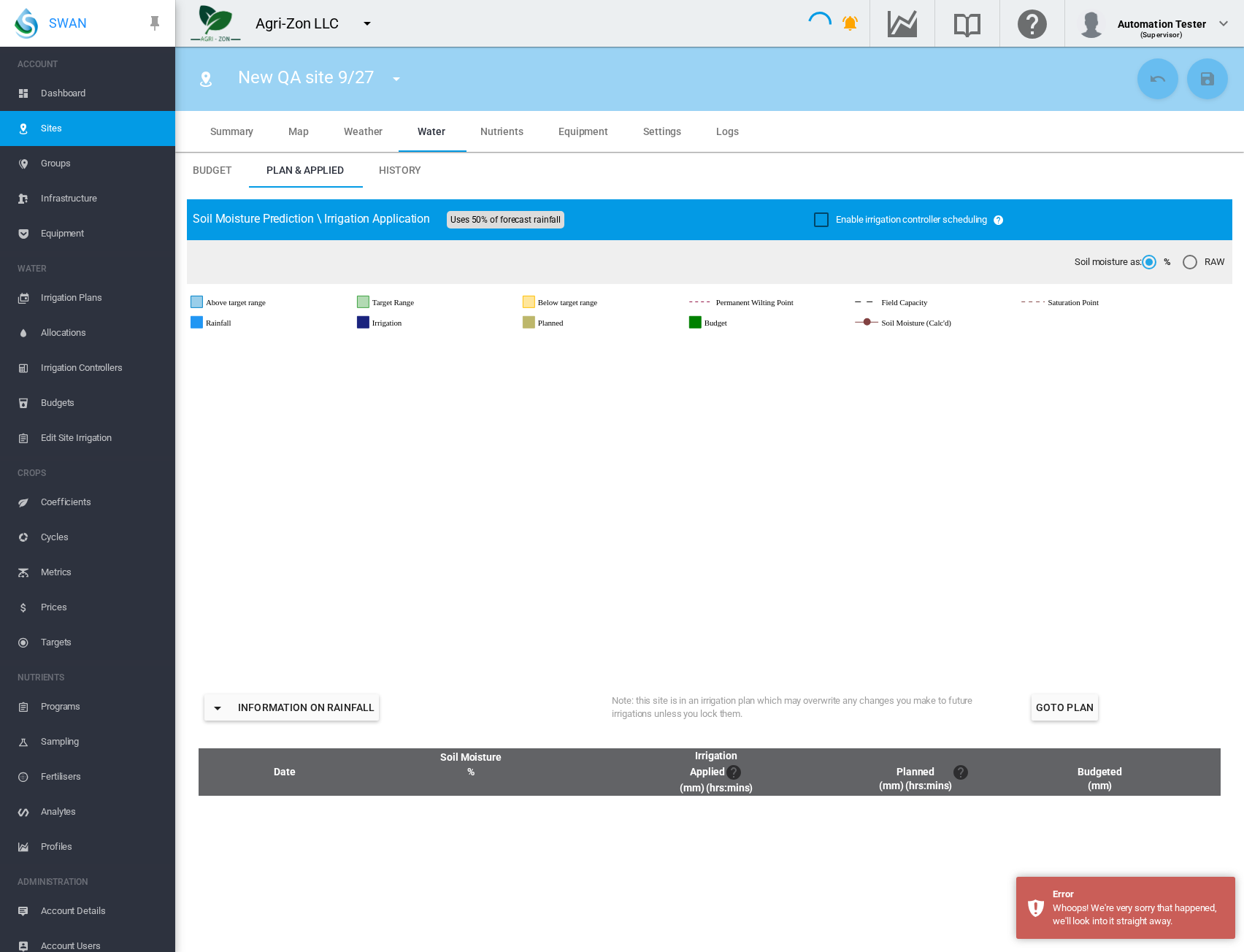
click at [601, 132] on span "Equipment" at bounding box center [583, 131] width 50 height 12
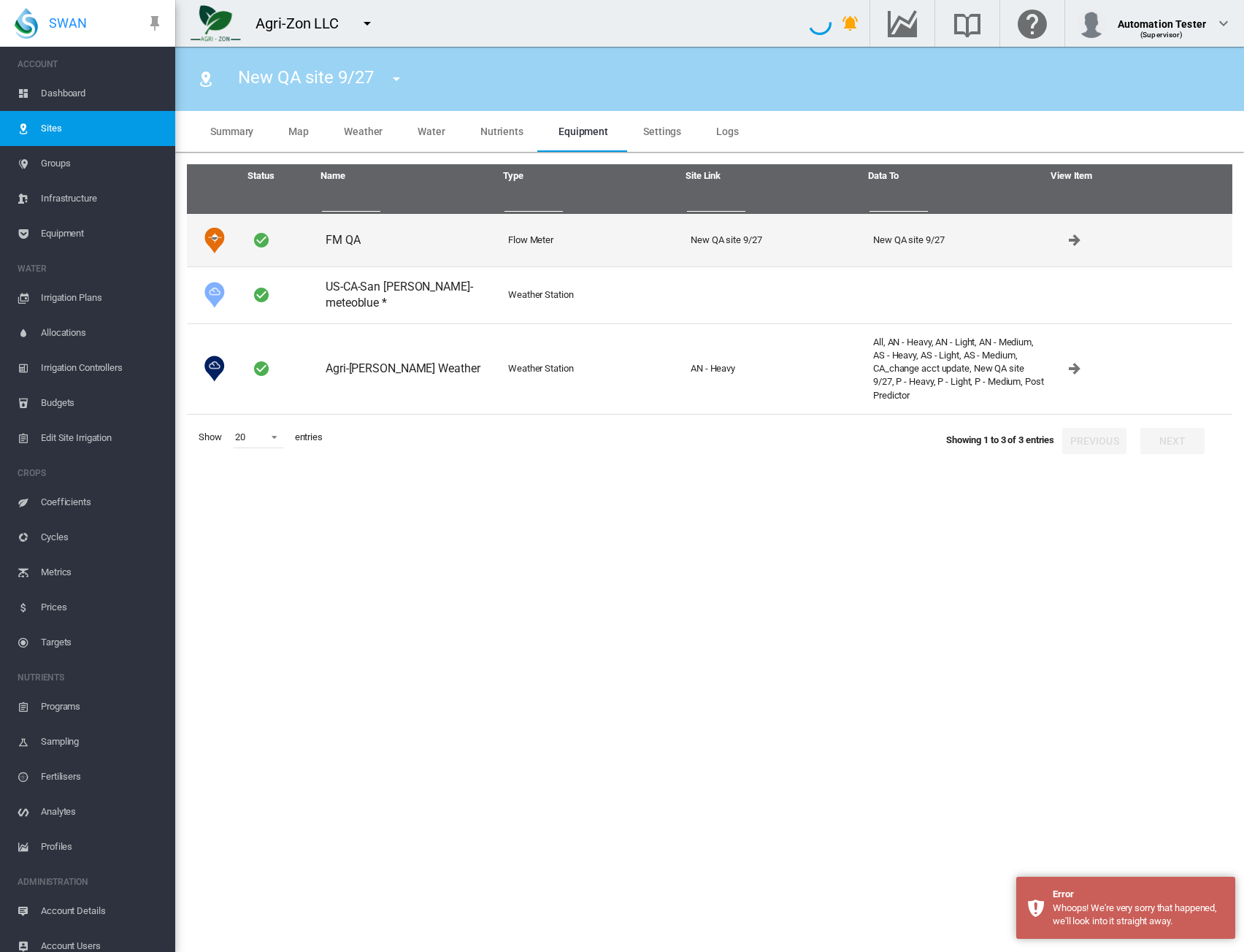
click at [616, 228] on td "Flow Meter" at bounding box center [594, 240] width 182 height 53
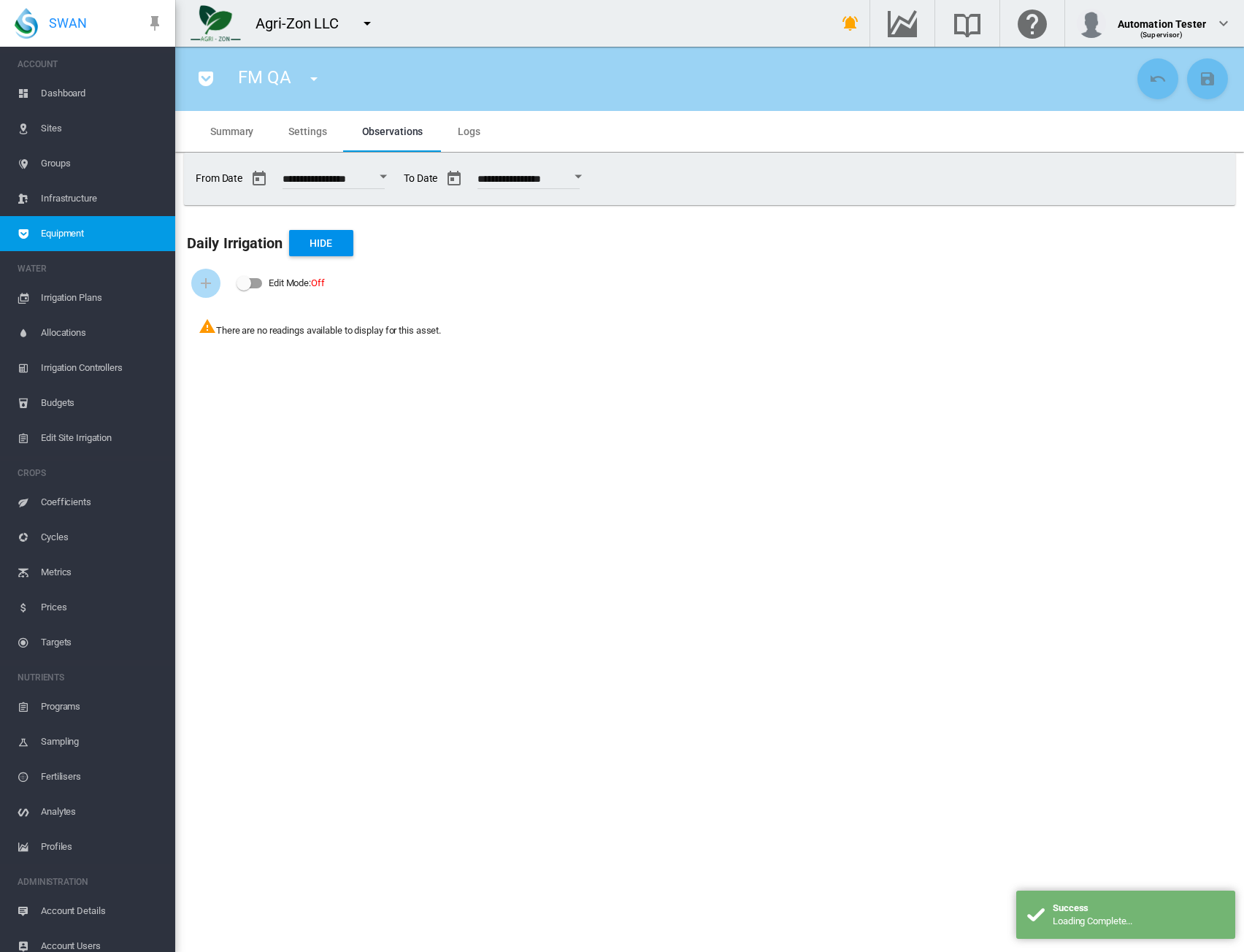
click at [387, 175] on div "Open calendar" at bounding box center [383, 176] width 7 height 4
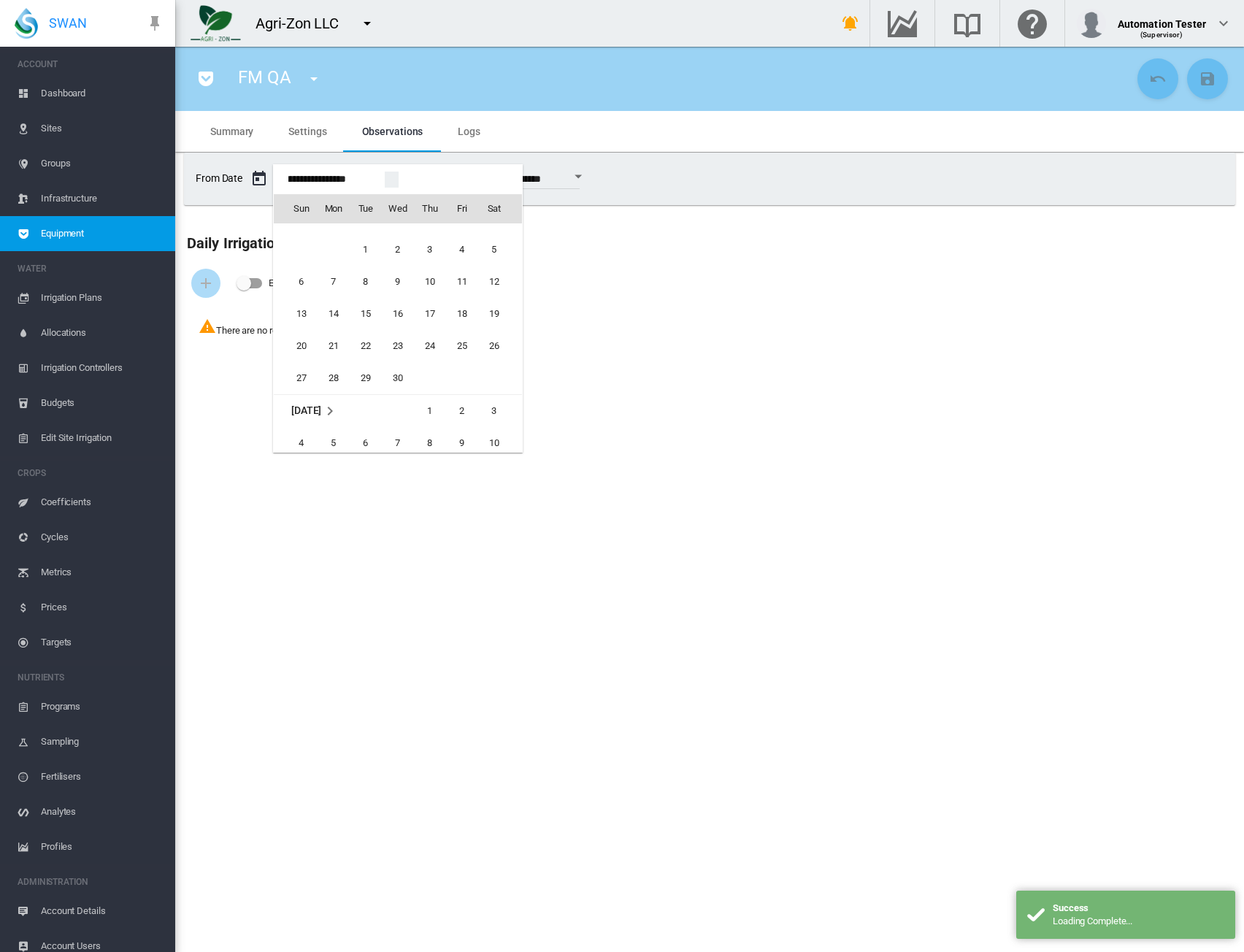
scroll to position [35220, 0]
click at [493, 242] on span "1" at bounding box center [494, 243] width 29 height 29
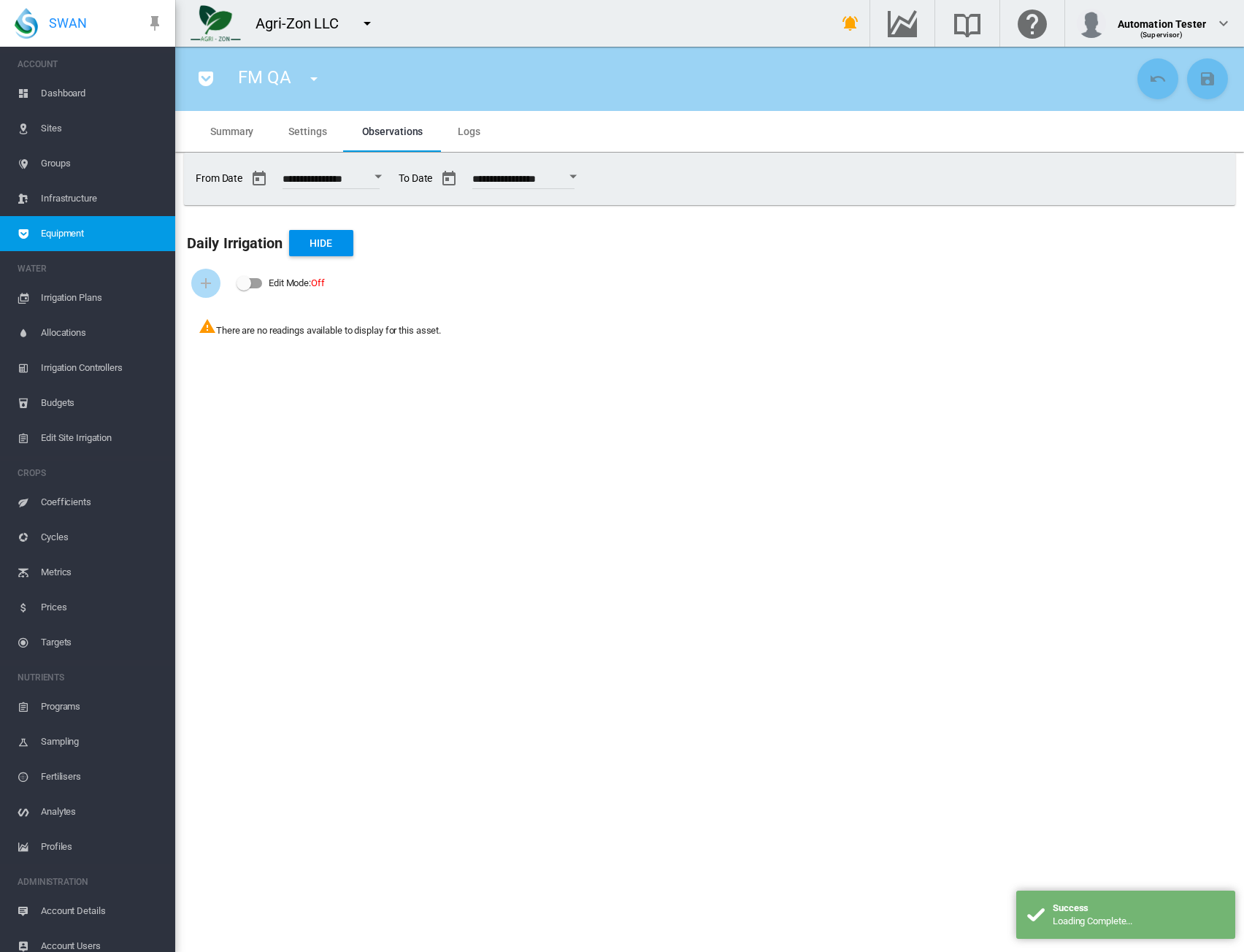
click at [830, 182] on div "**********" at bounding box center [709, 179] width 1040 height 41
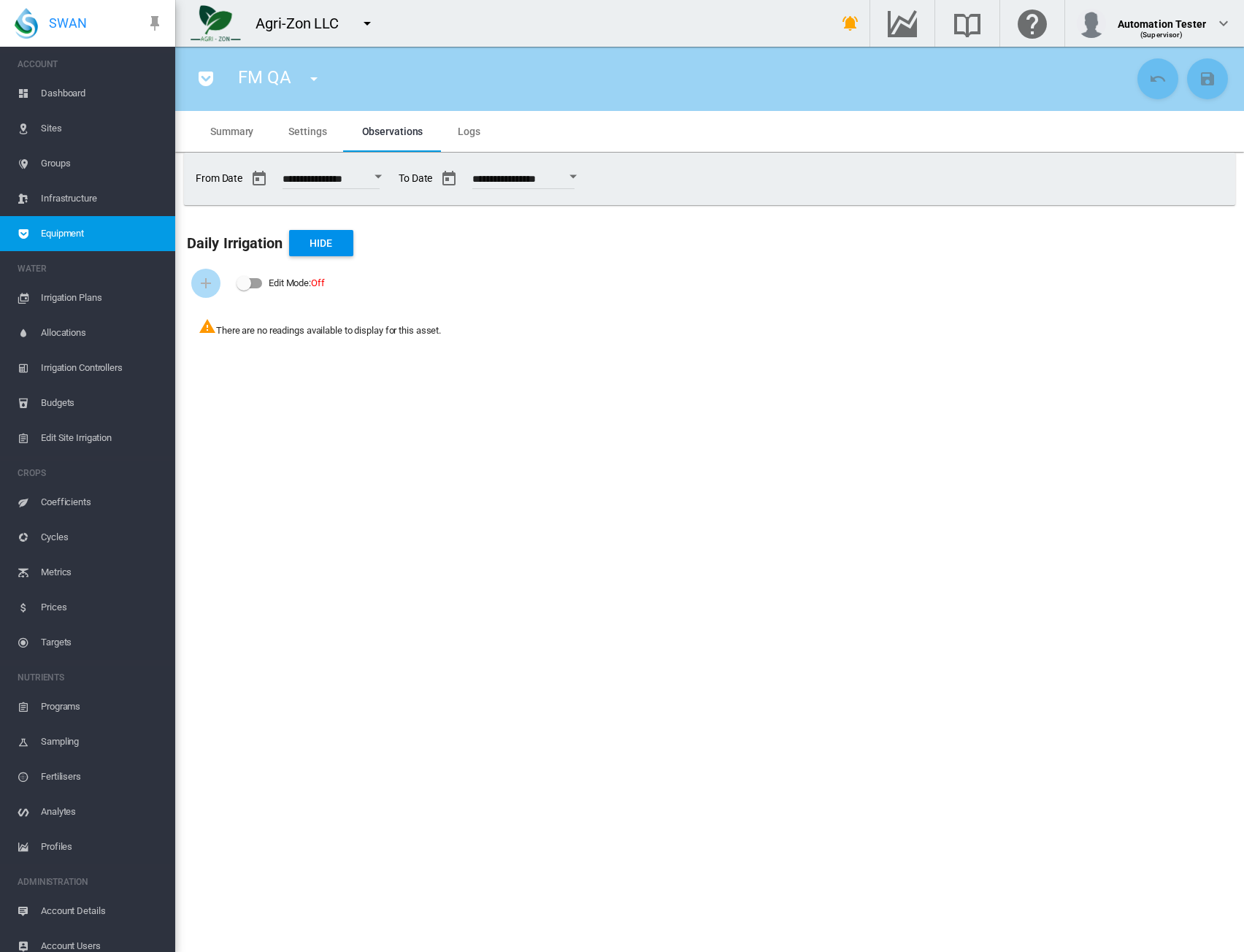
click at [391, 175] on button "Open calendar" at bounding box center [378, 176] width 26 height 26
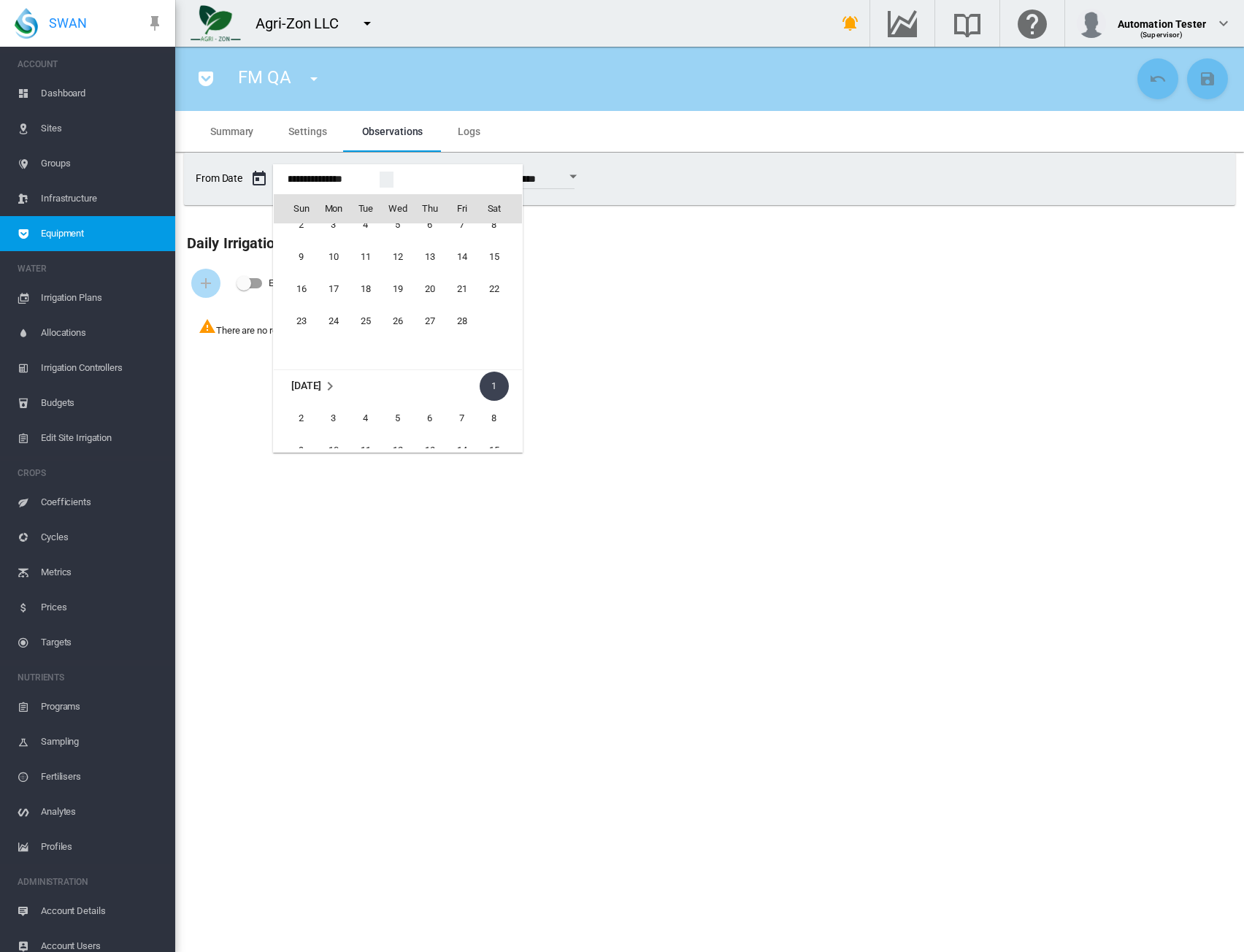
scroll to position [35004, 0]
click at [497, 261] on span "1" at bounding box center [494, 265] width 29 height 29
type input "**********"
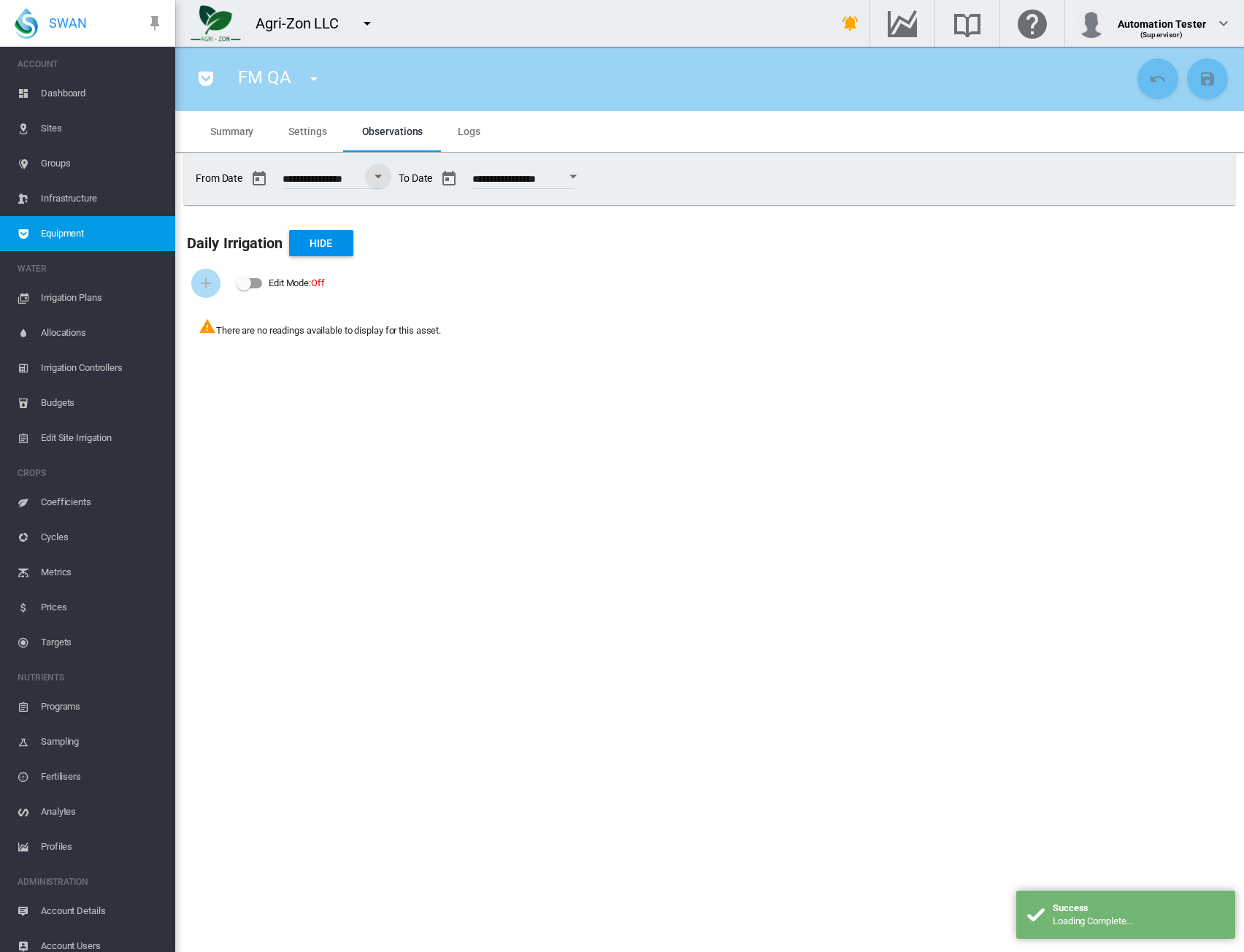
click at [691, 214] on ms-widget "**********" at bounding box center [709, 183] width 1069 height 62
click at [65, 234] on span "Equipment" at bounding box center [102, 234] width 122 height 35
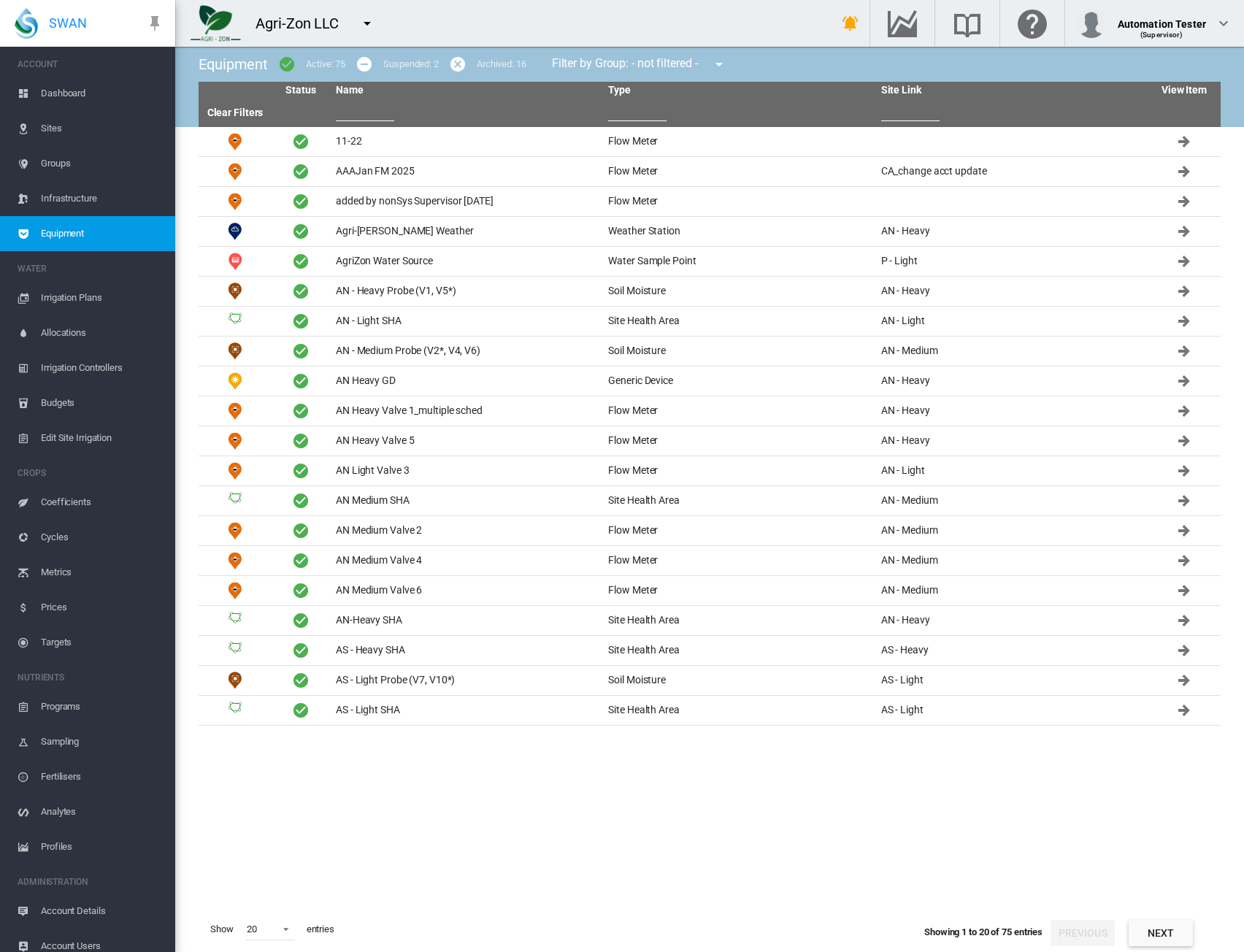
click at [905, 105] on input "text" at bounding box center [910, 110] width 59 height 22
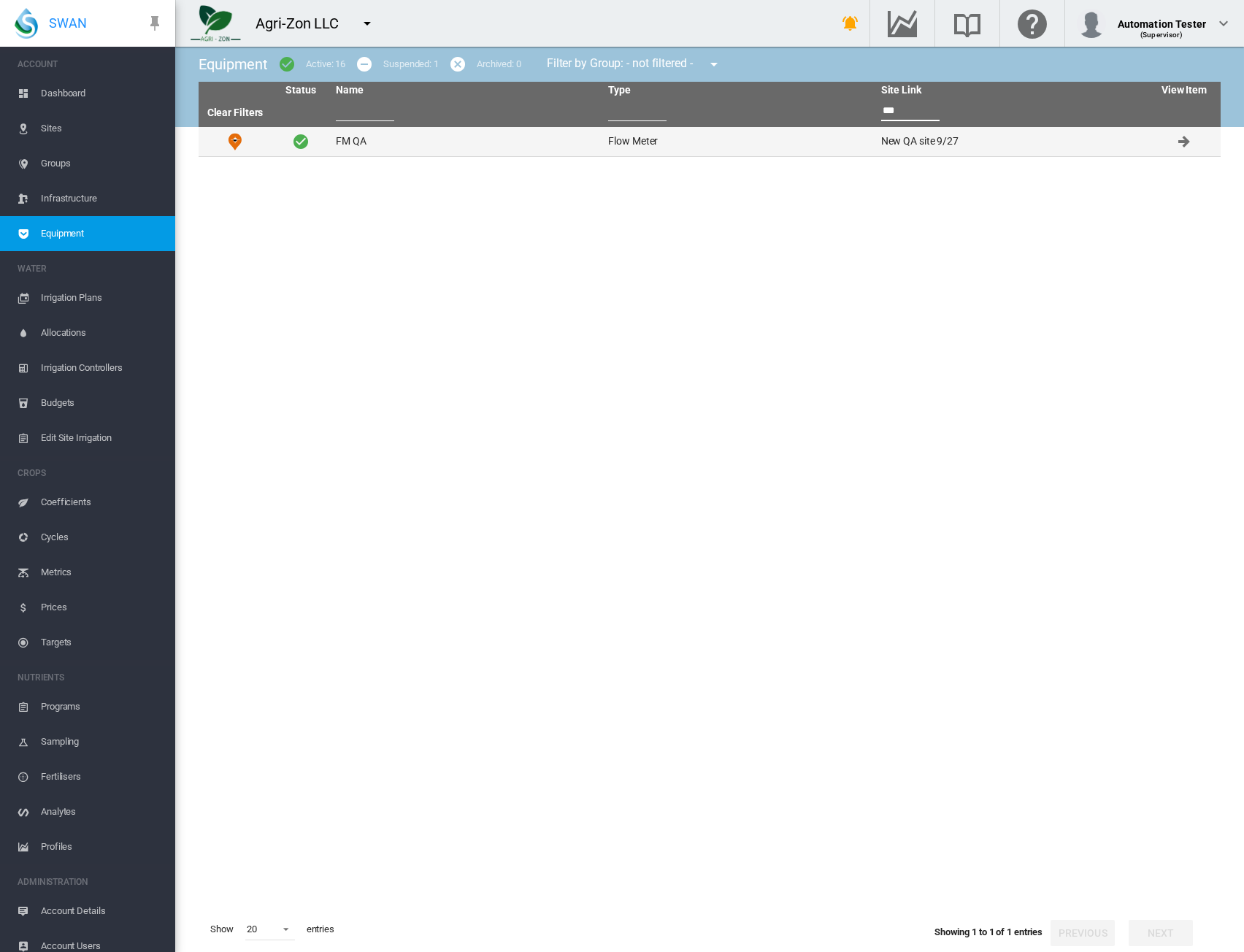
type input "***"
click at [920, 142] on td "New QA site 9/27" at bounding box center [1011, 141] width 272 height 29
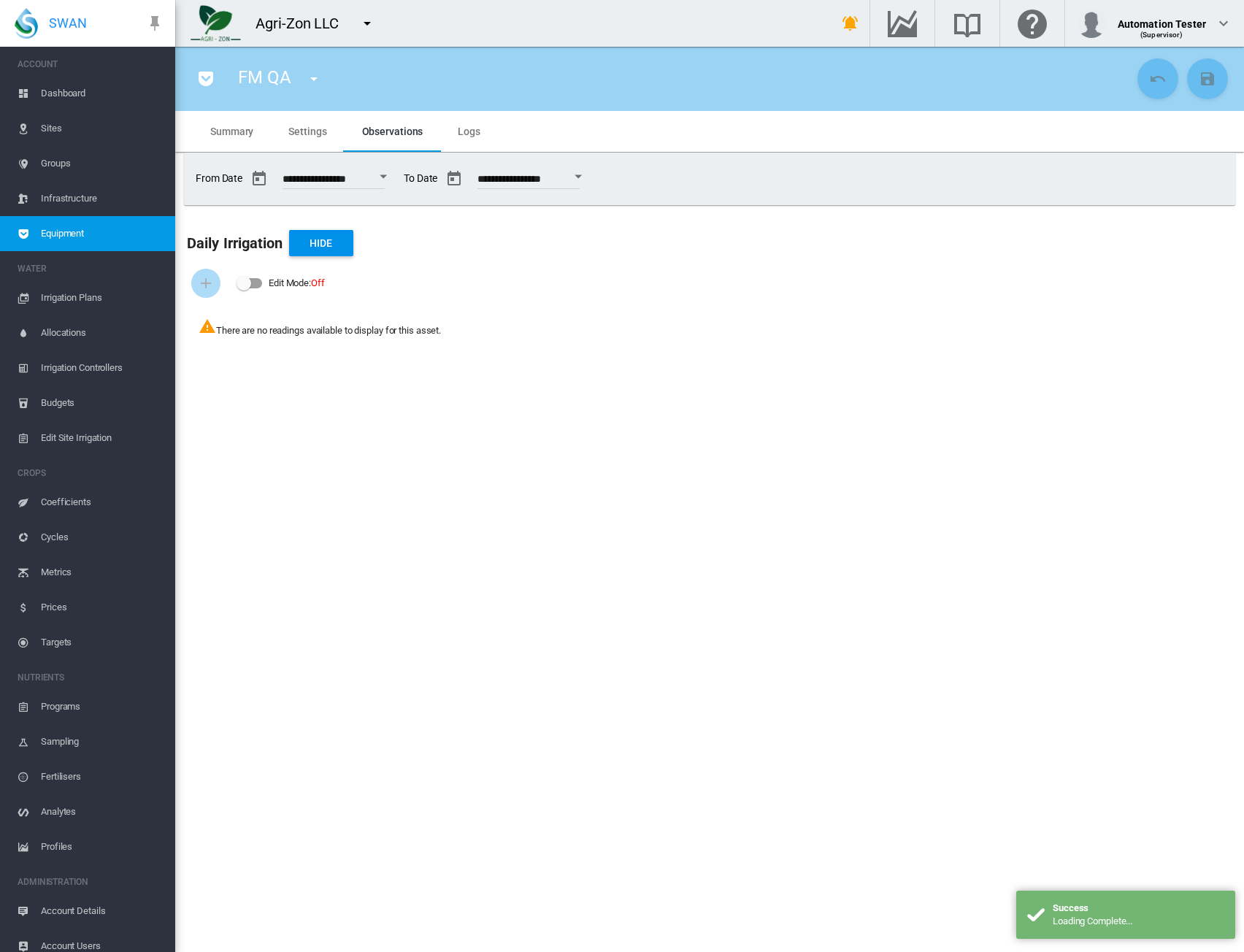
click at [392, 179] on button "Open calendar" at bounding box center [383, 176] width 26 height 26
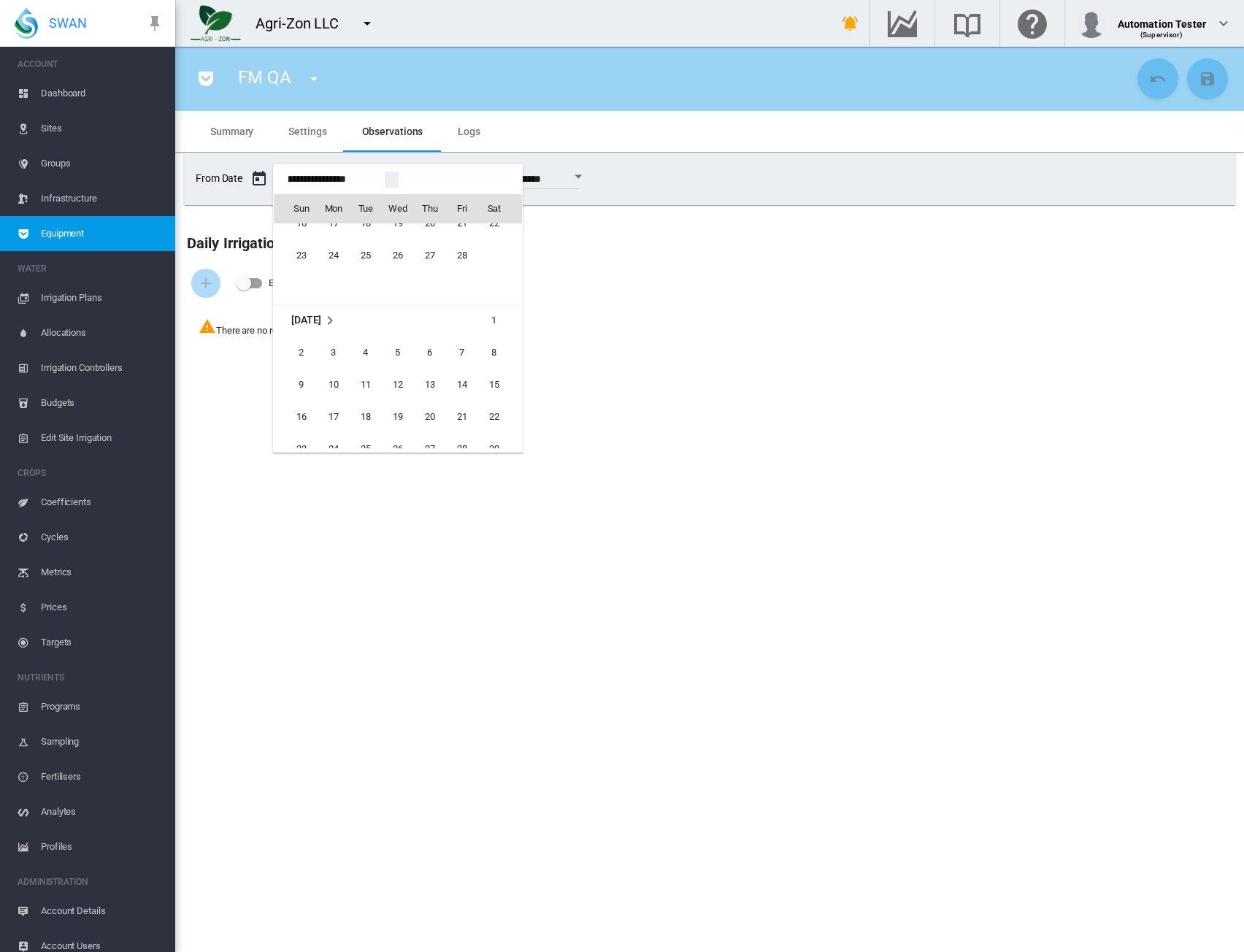
scroll to position [35073, 0]
click at [305, 229] on span "2" at bounding box center [301, 228] width 29 height 29
type input "**********"
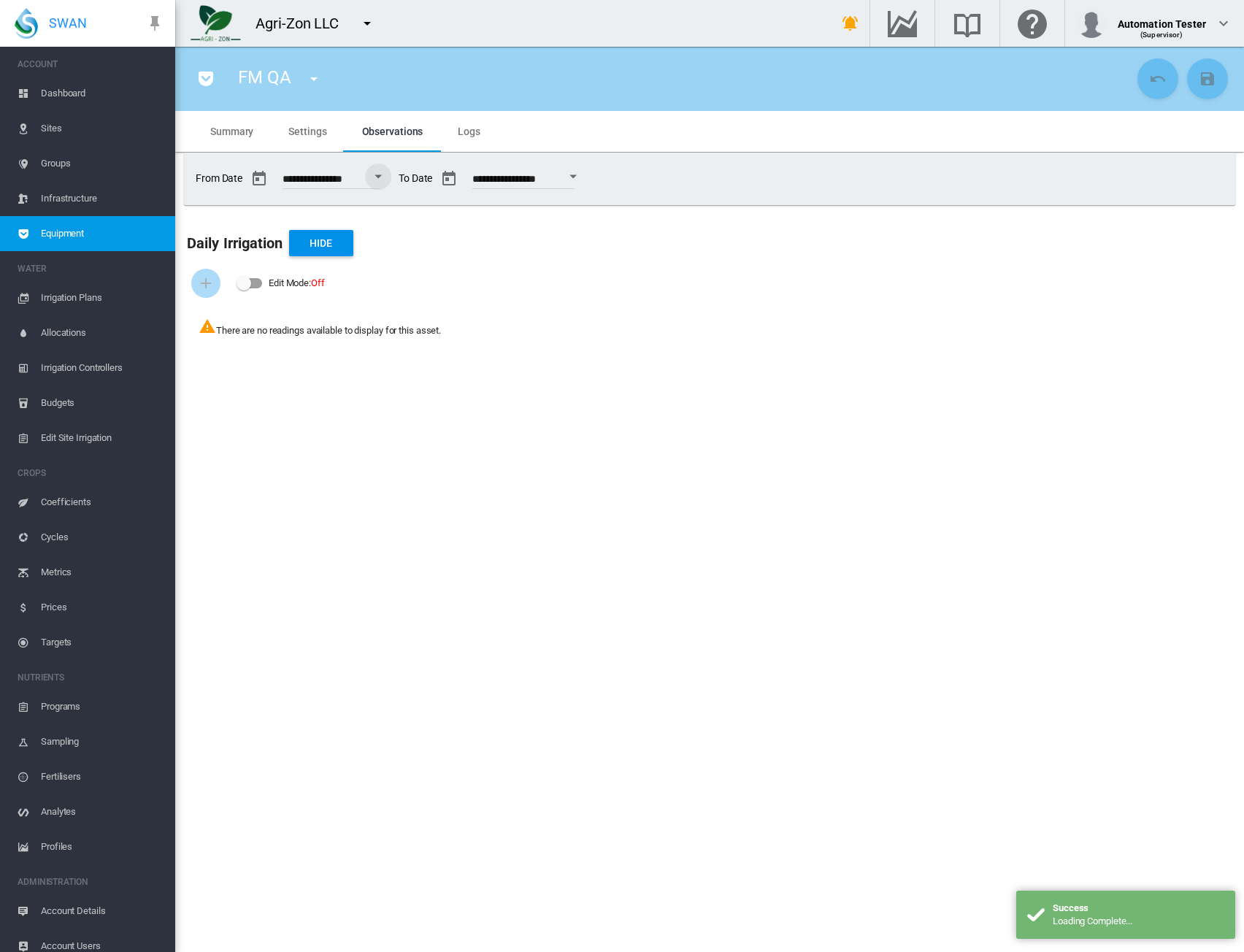
click at [474, 132] on span "Logs" at bounding box center [469, 131] width 23 height 12
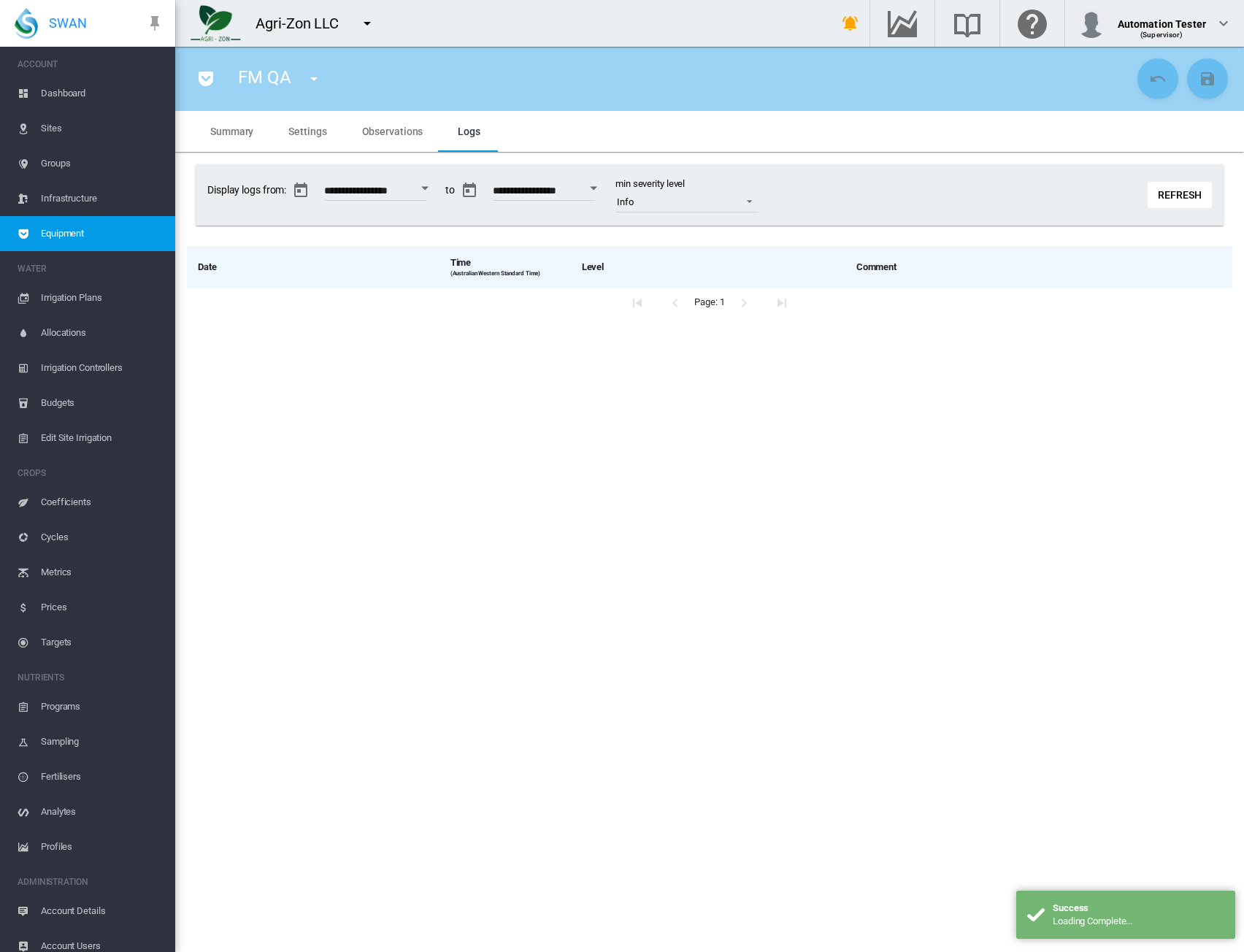
click at [405, 135] on span "Observations" at bounding box center [393, 131] width 62 height 12
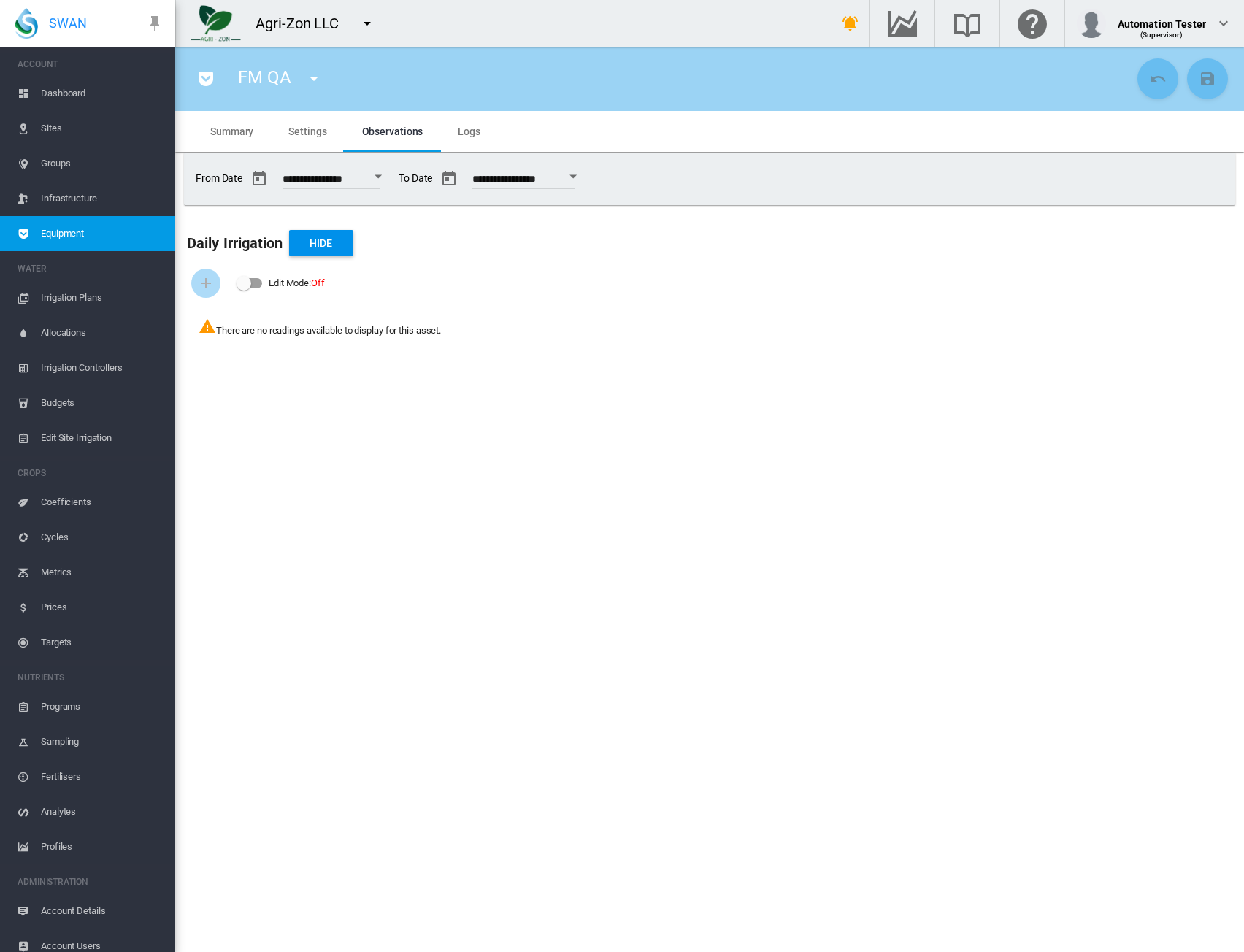
click at [64, 162] on span "Groups" at bounding box center [102, 163] width 122 height 35
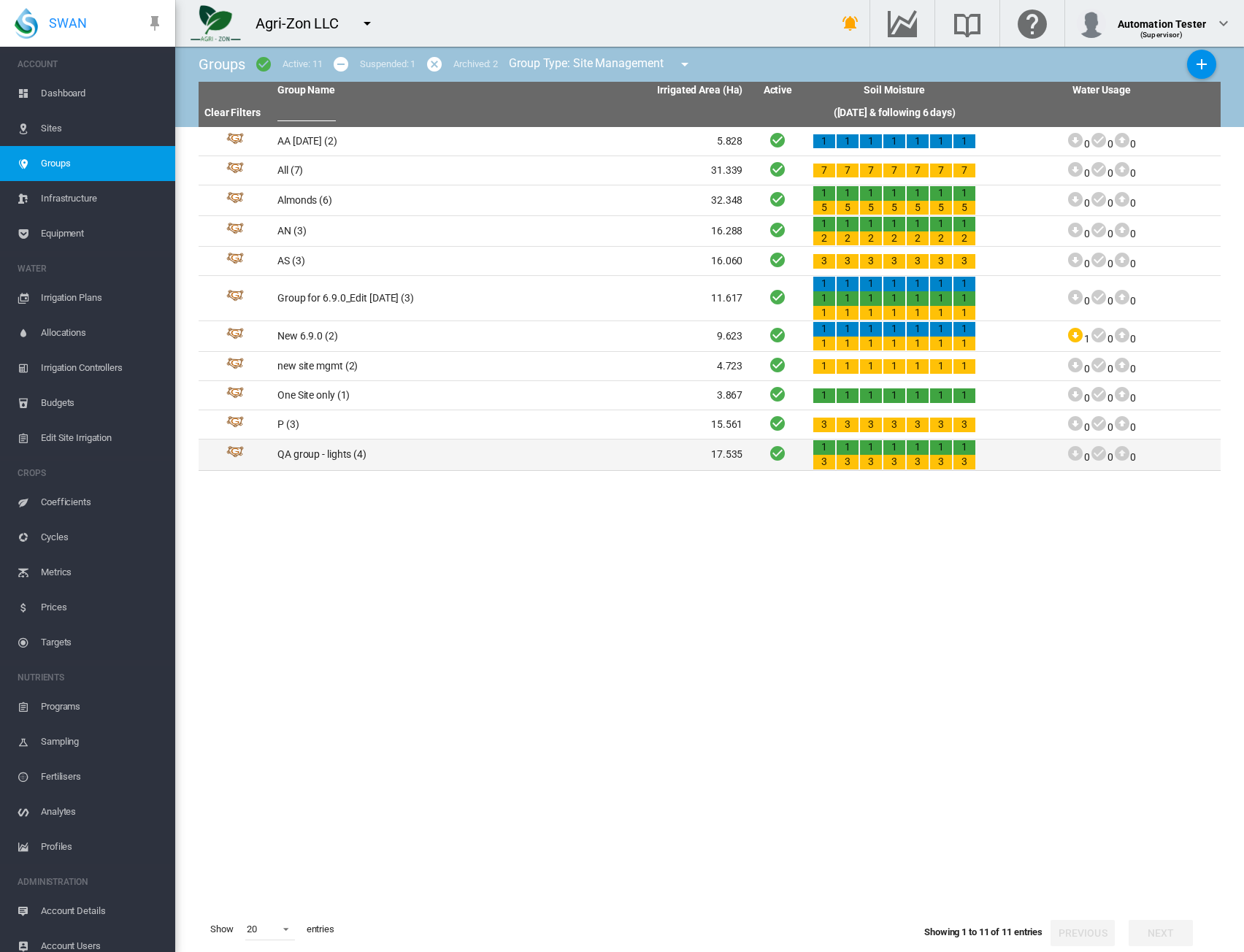
click at [353, 449] on td "QA group - lights (4)" at bounding box center [391, 454] width 239 height 30
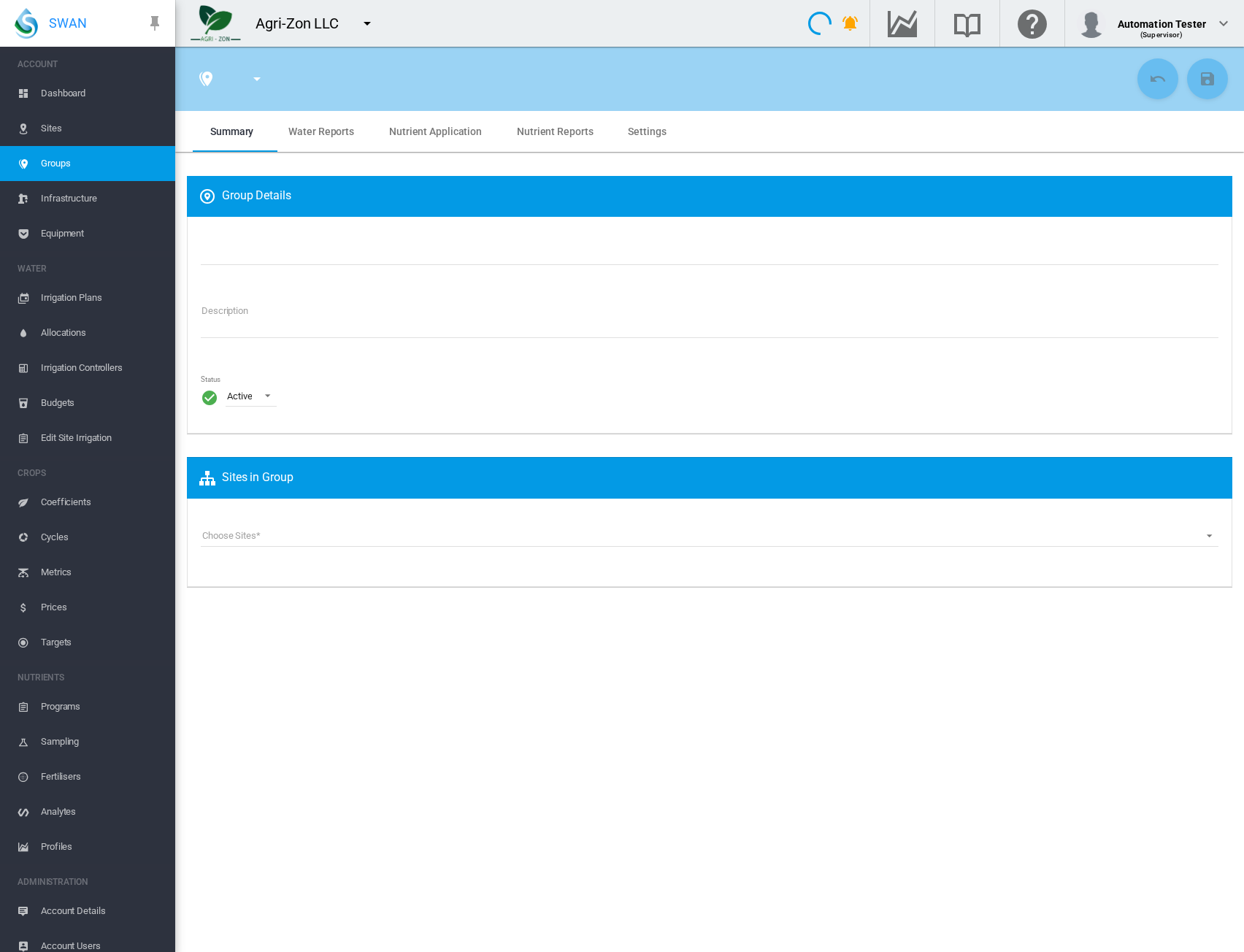
type input "**********"
type textarea "**********"
type input "*"
type input "**"
type input "*"
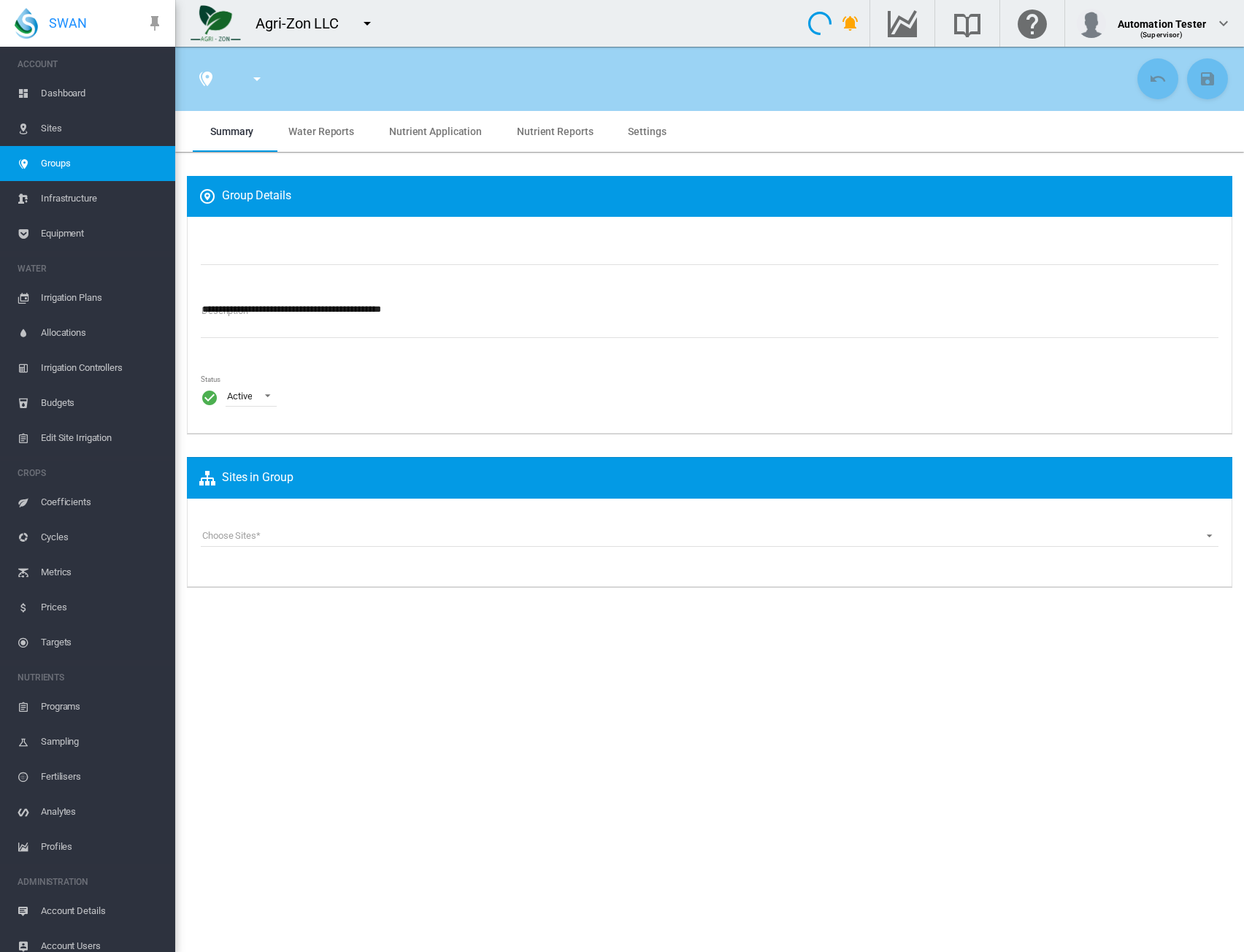
type input "***"
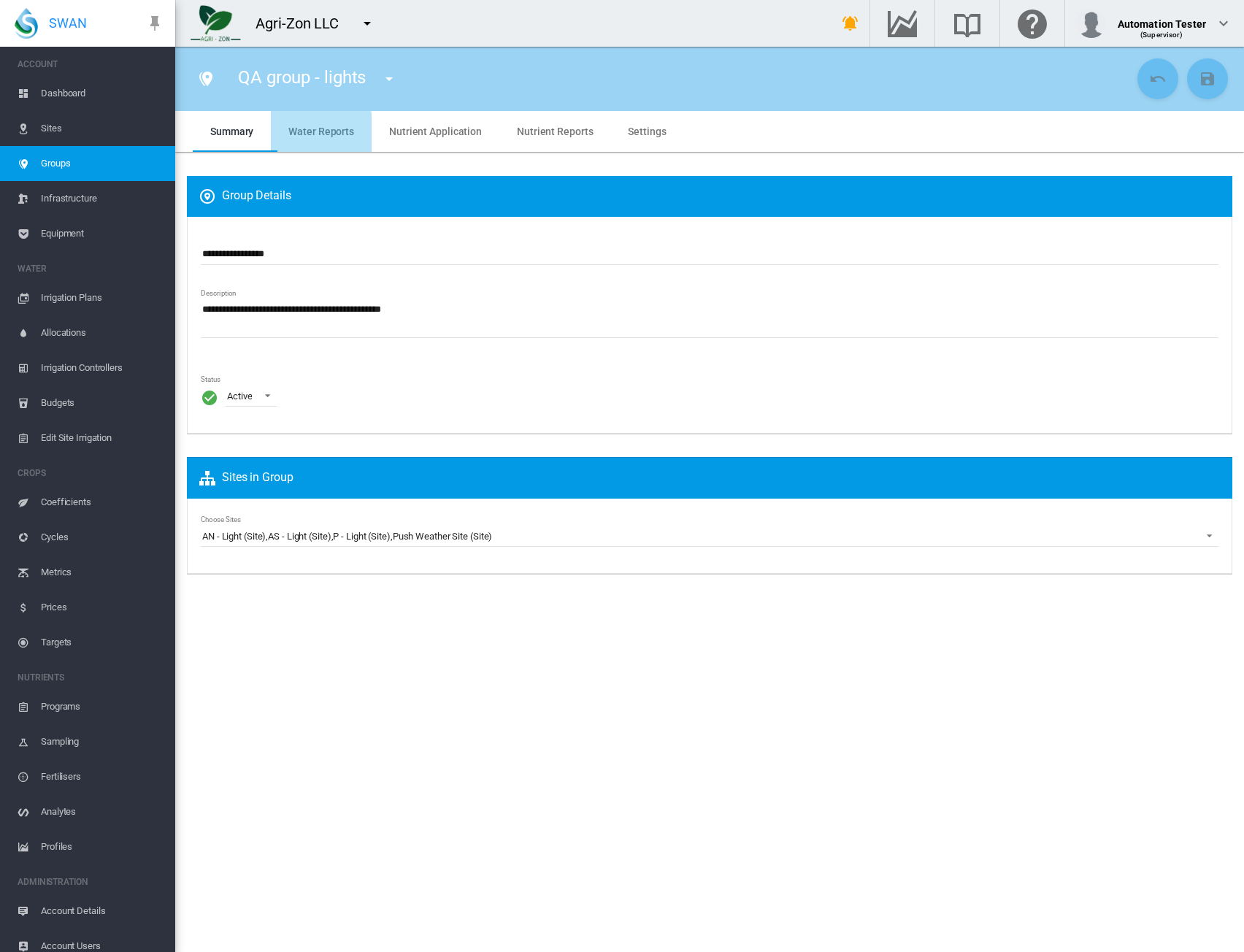
click at [302, 133] on span "Water Reports" at bounding box center [321, 131] width 66 height 12
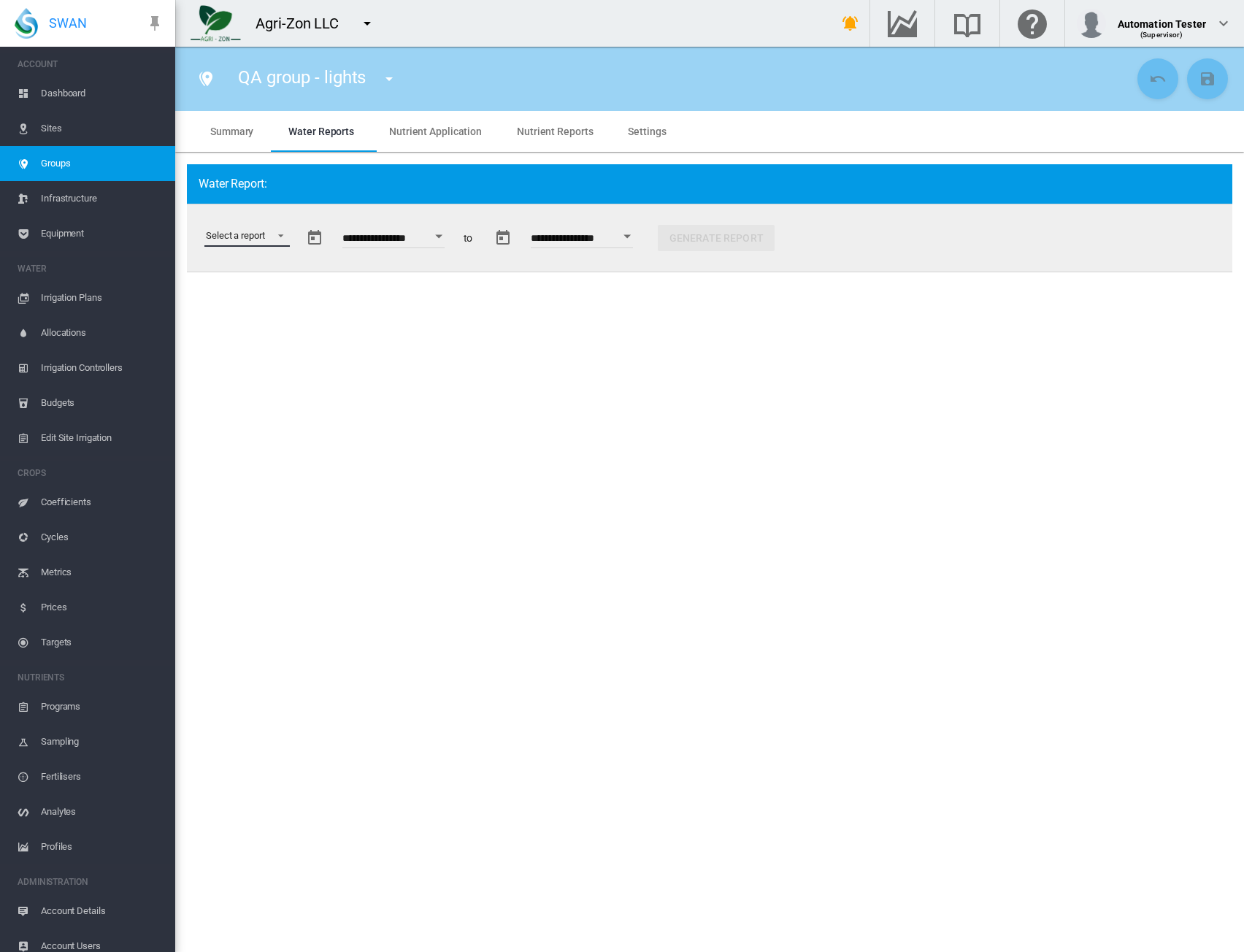
click at [239, 236] on md-select "Select a report Soil Moisture Status Water Usage Water Application Efficiency W…" at bounding box center [247, 236] width 85 height 22
click at [232, 343] on div "Water Use Efficiency" at bounding box center [248, 342] width 85 height 13
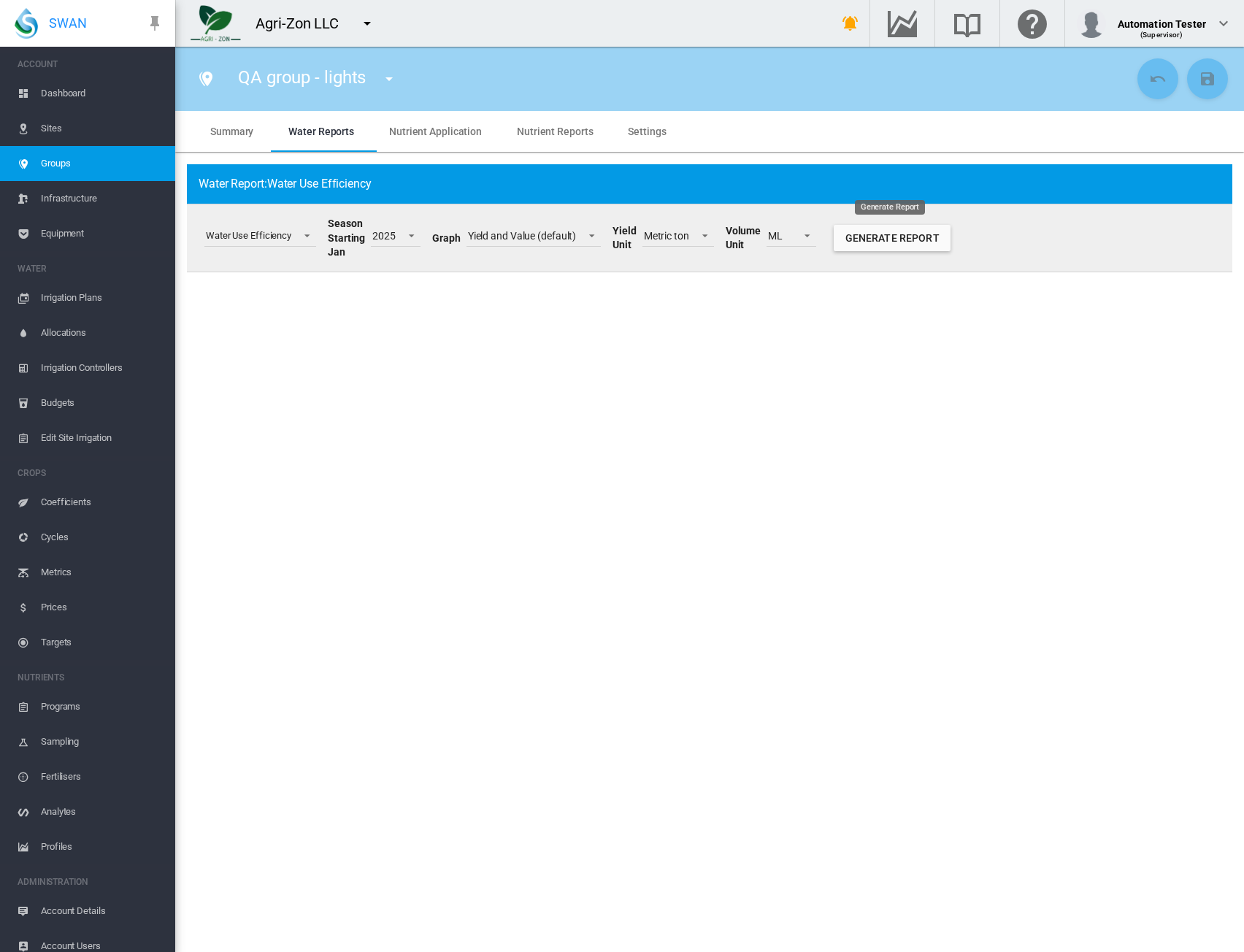
click at [919, 242] on button "Generate Report" at bounding box center [893, 237] width 117 height 26
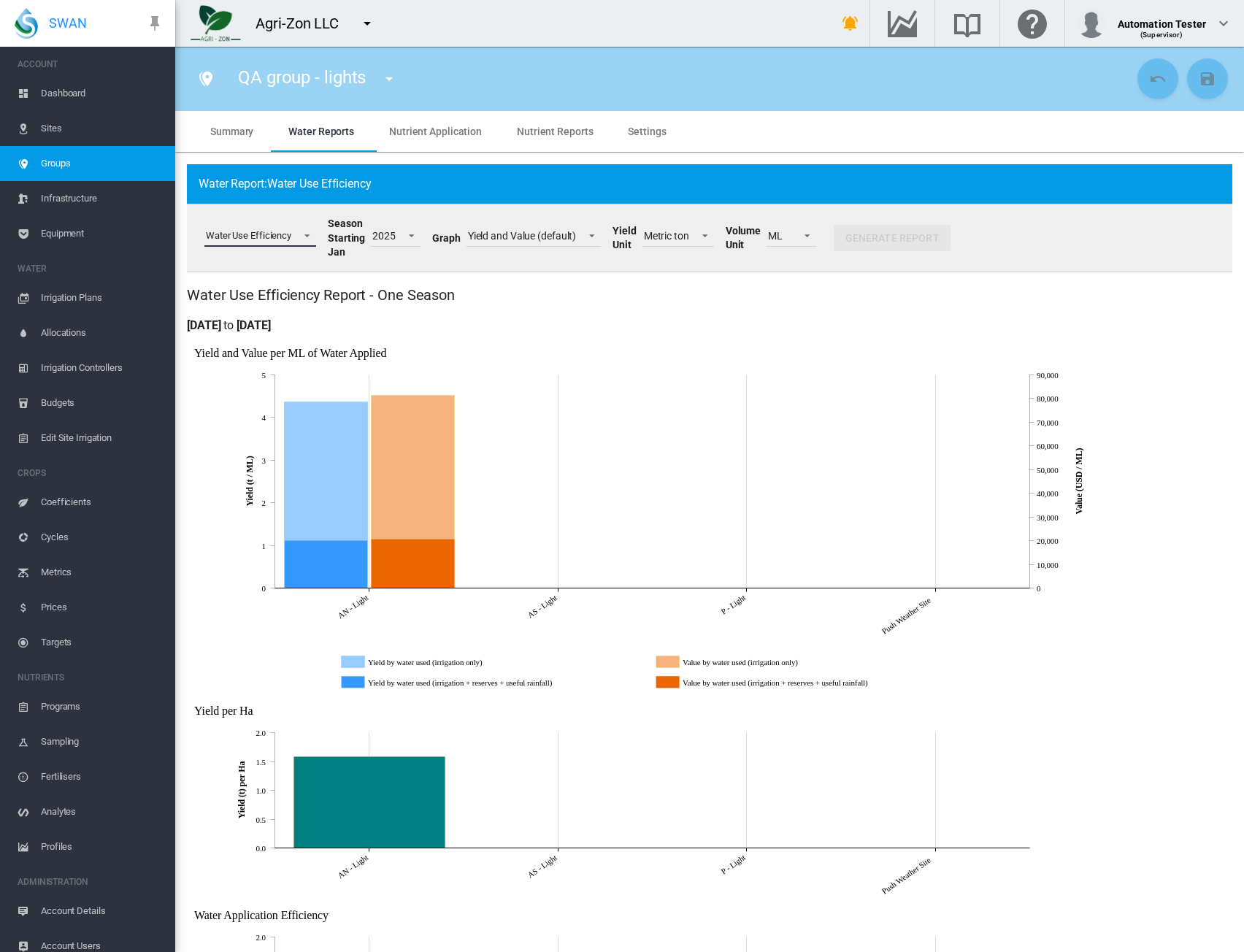
click at [291, 237] on div "Water Use Efficiency" at bounding box center [248, 235] width 85 height 11
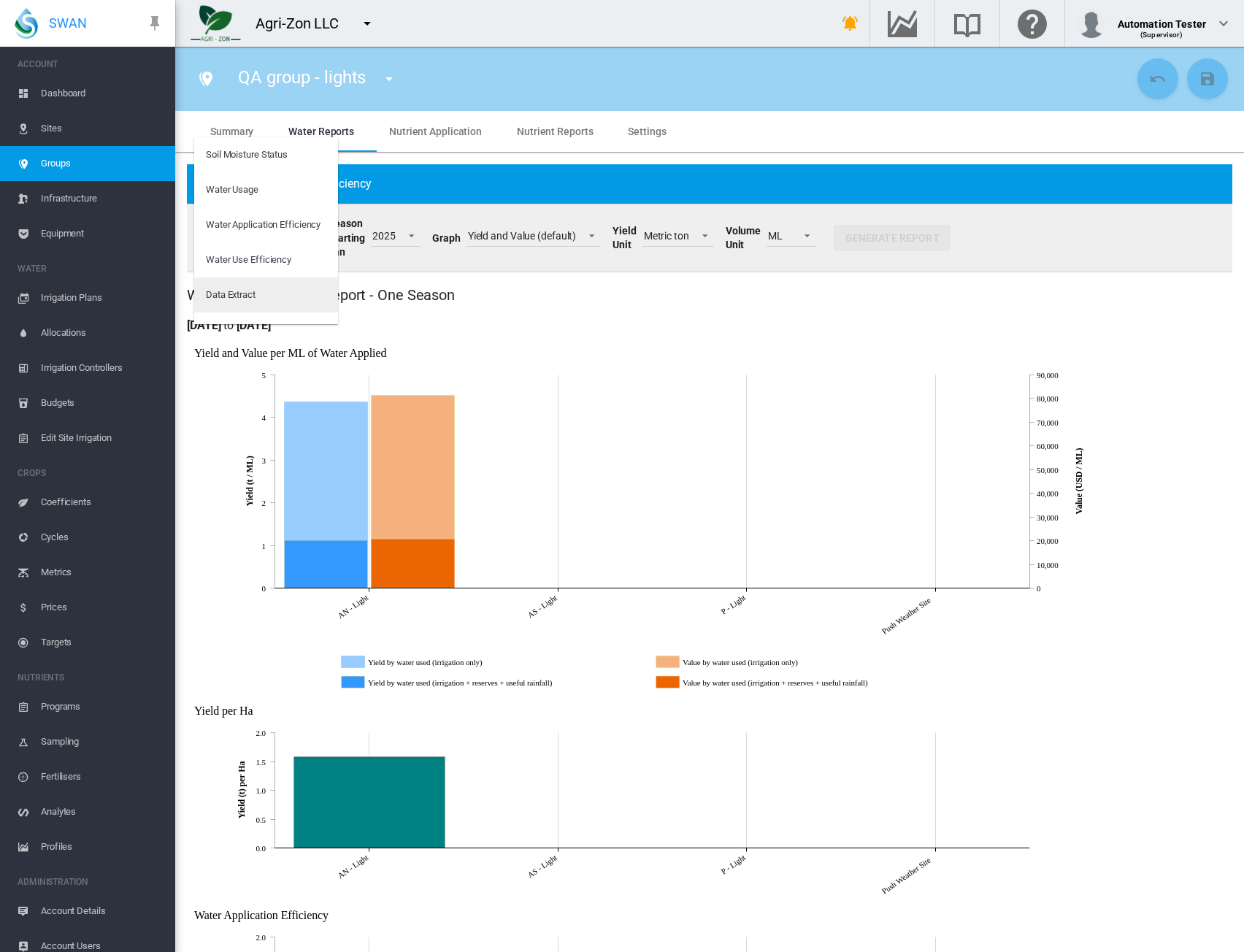
scroll to position [24, 0]
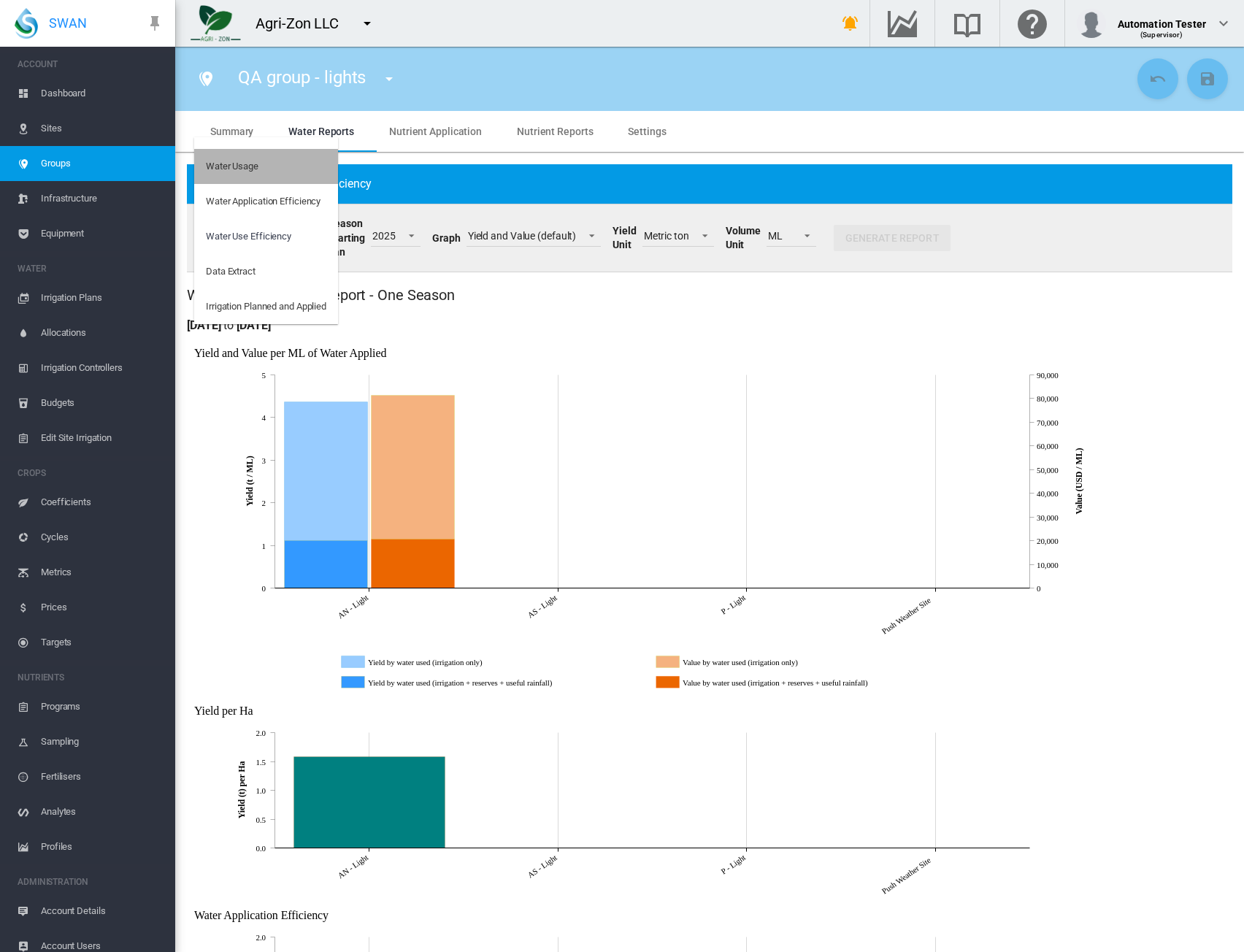
click at [256, 161] on div "Water Usage" at bounding box center [232, 167] width 53 height 13
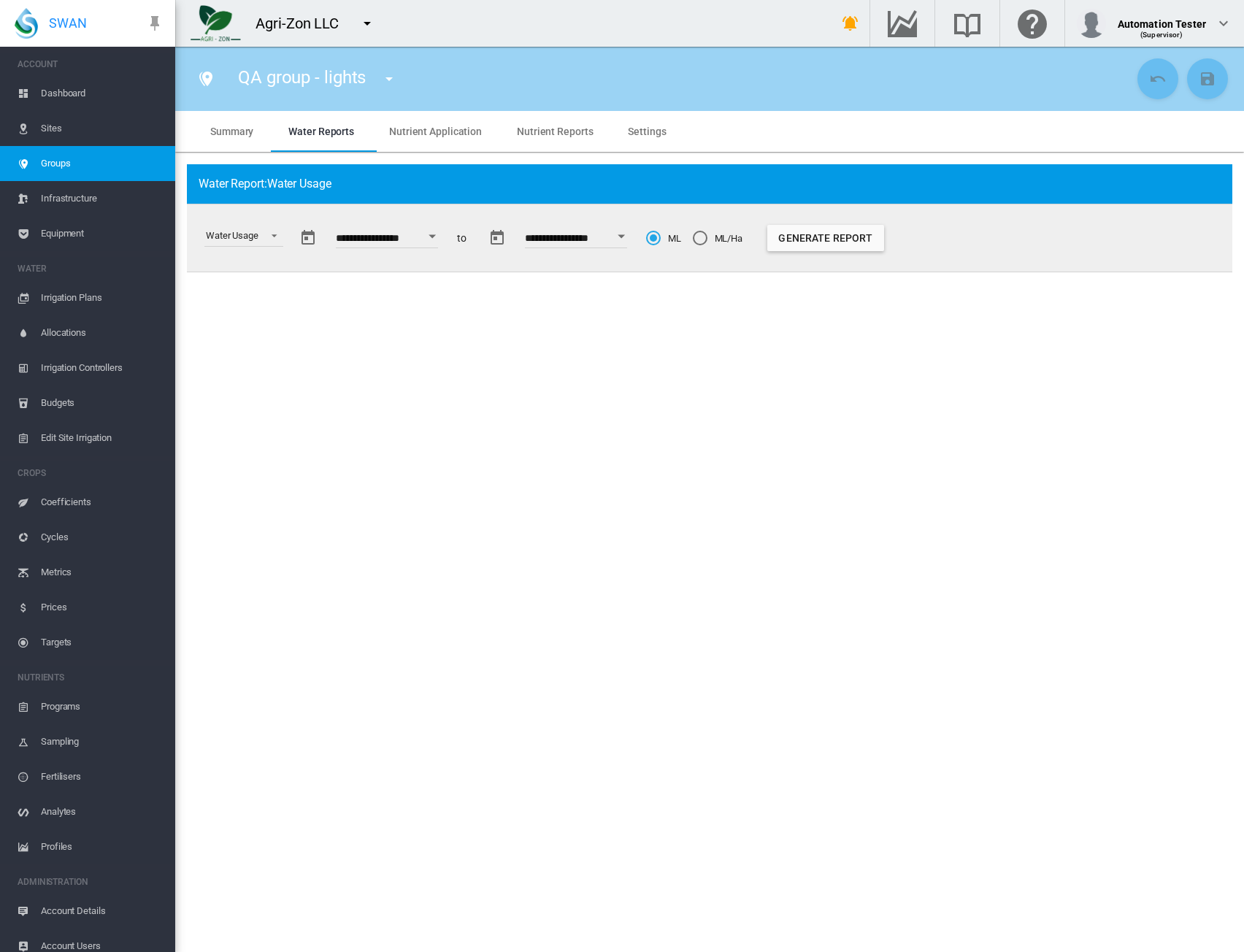
click at [443, 238] on button "Open calendar" at bounding box center [431, 236] width 26 height 26
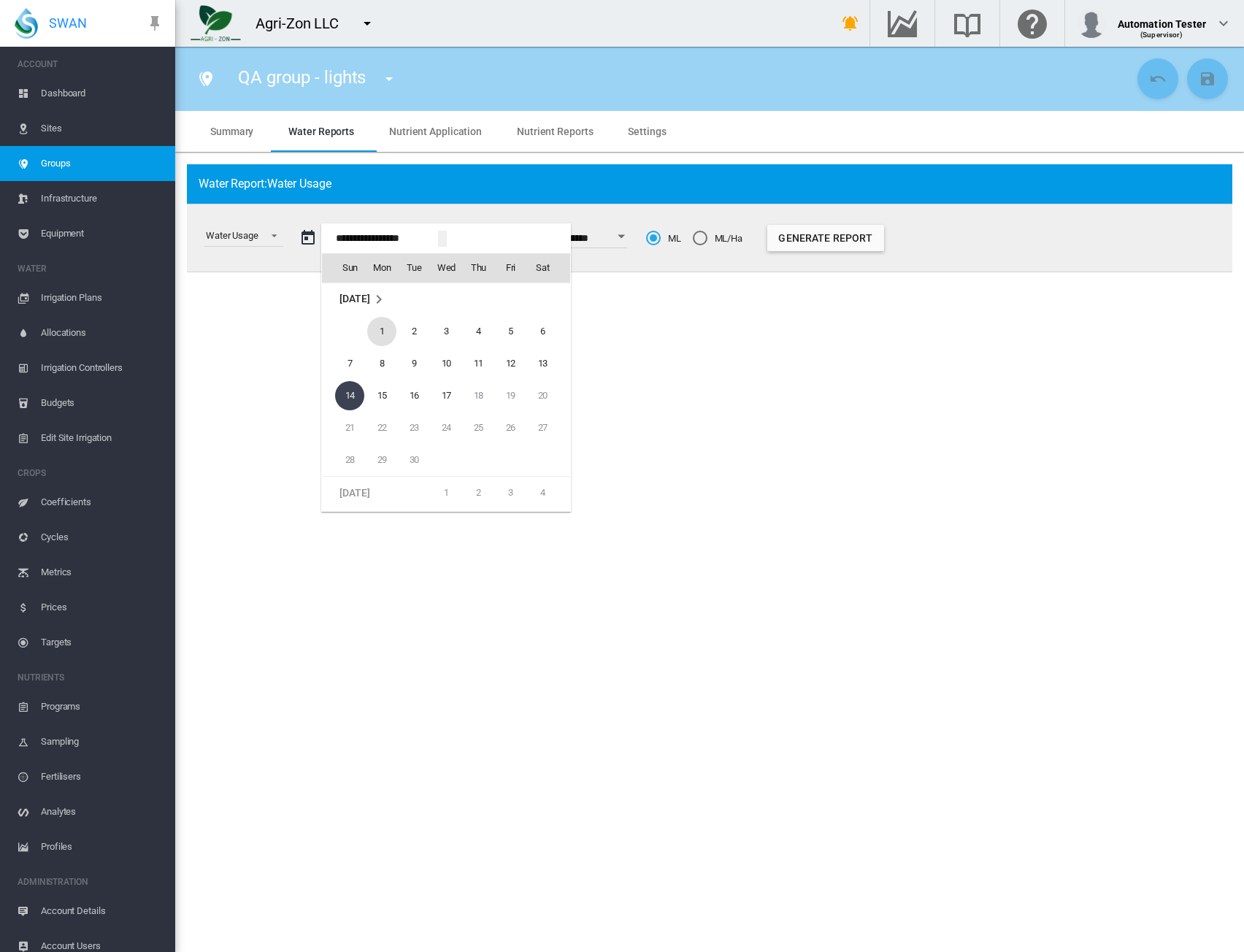
click at [378, 332] on span "1" at bounding box center [381, 331] width 29 height 29
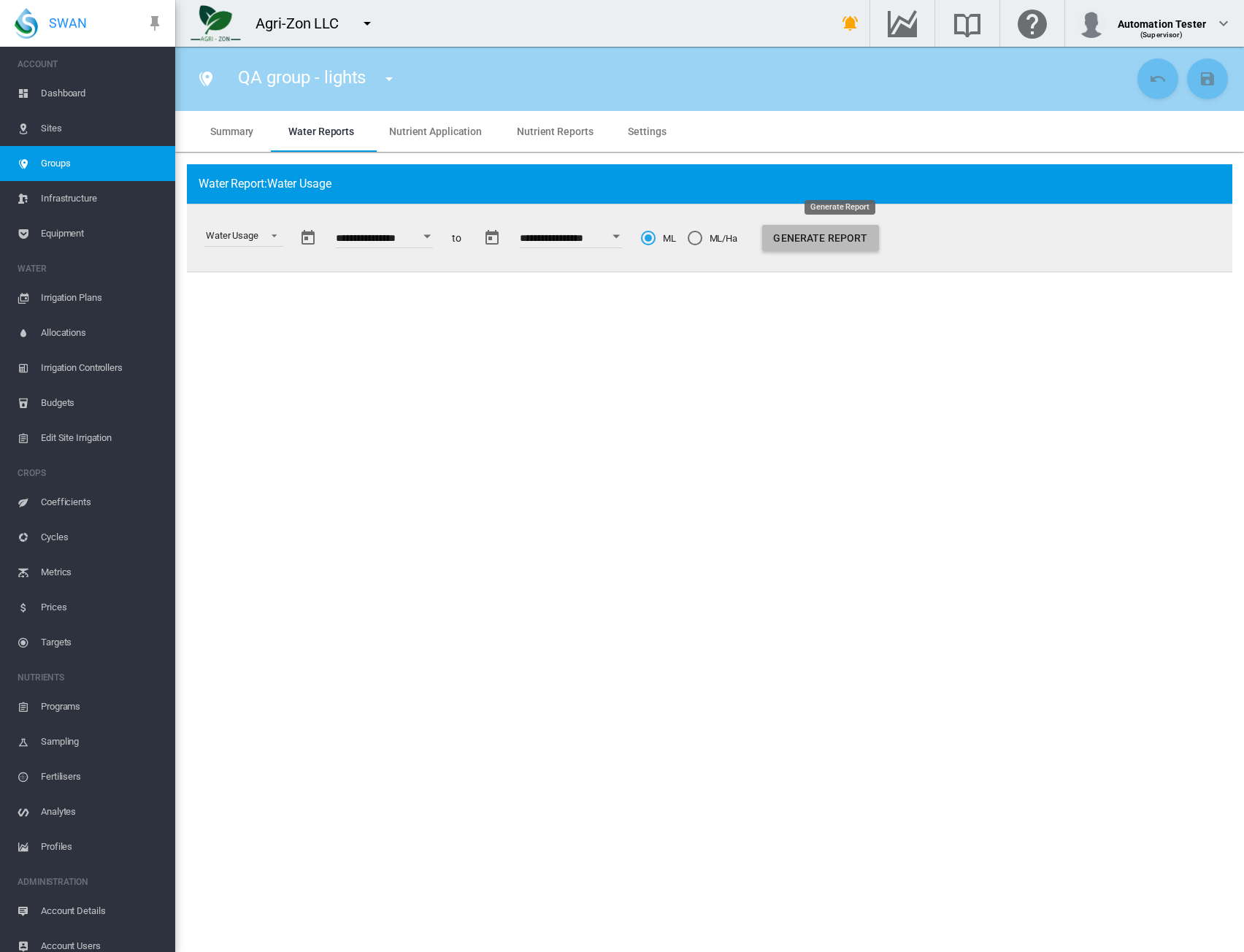
click at [821, 242] on button "Generate Report" at bounding box center [821, 237] width 117 height 26
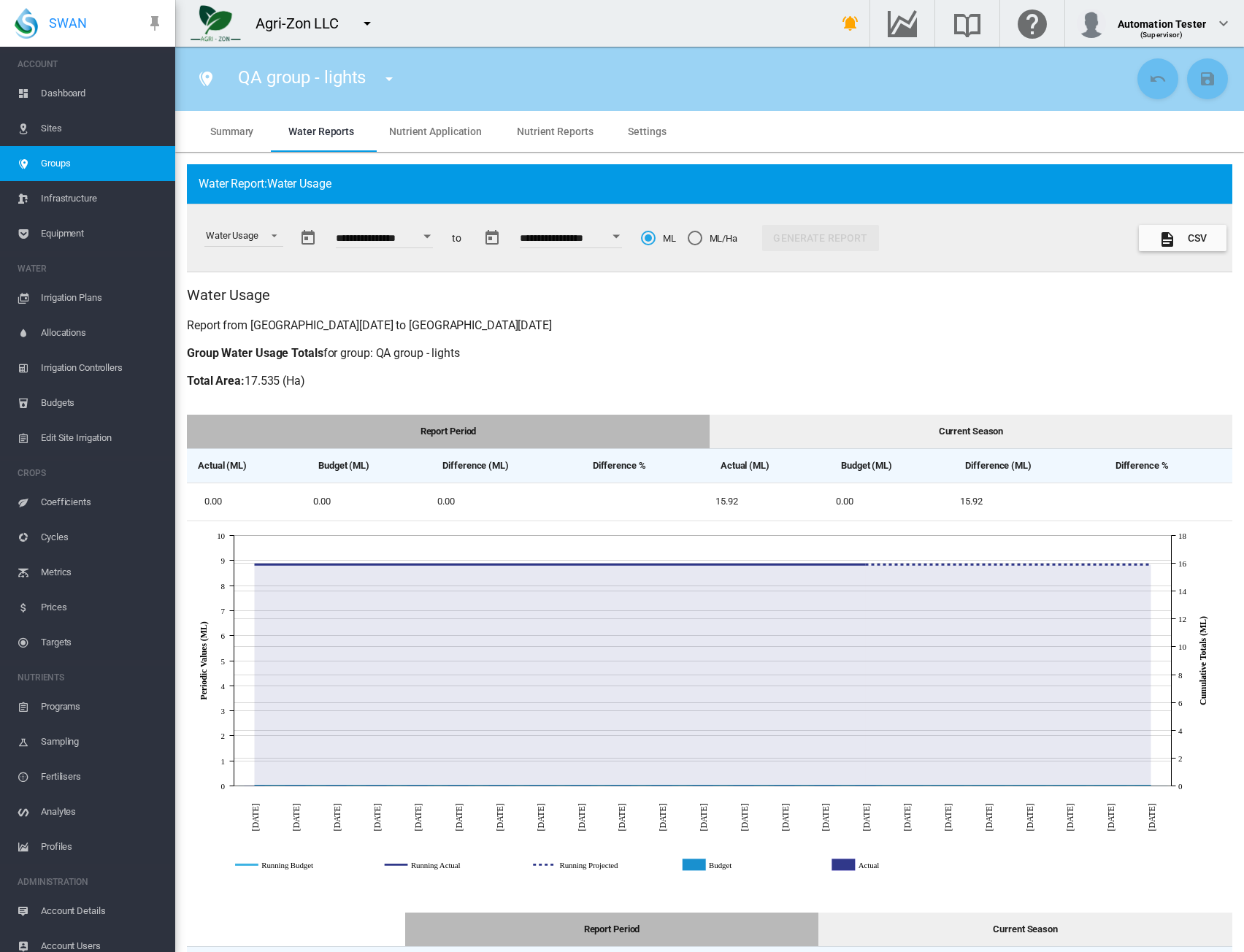
click at [437, 238] on button "Open calendar" at bounding box center [426, 236] width 26 height 26
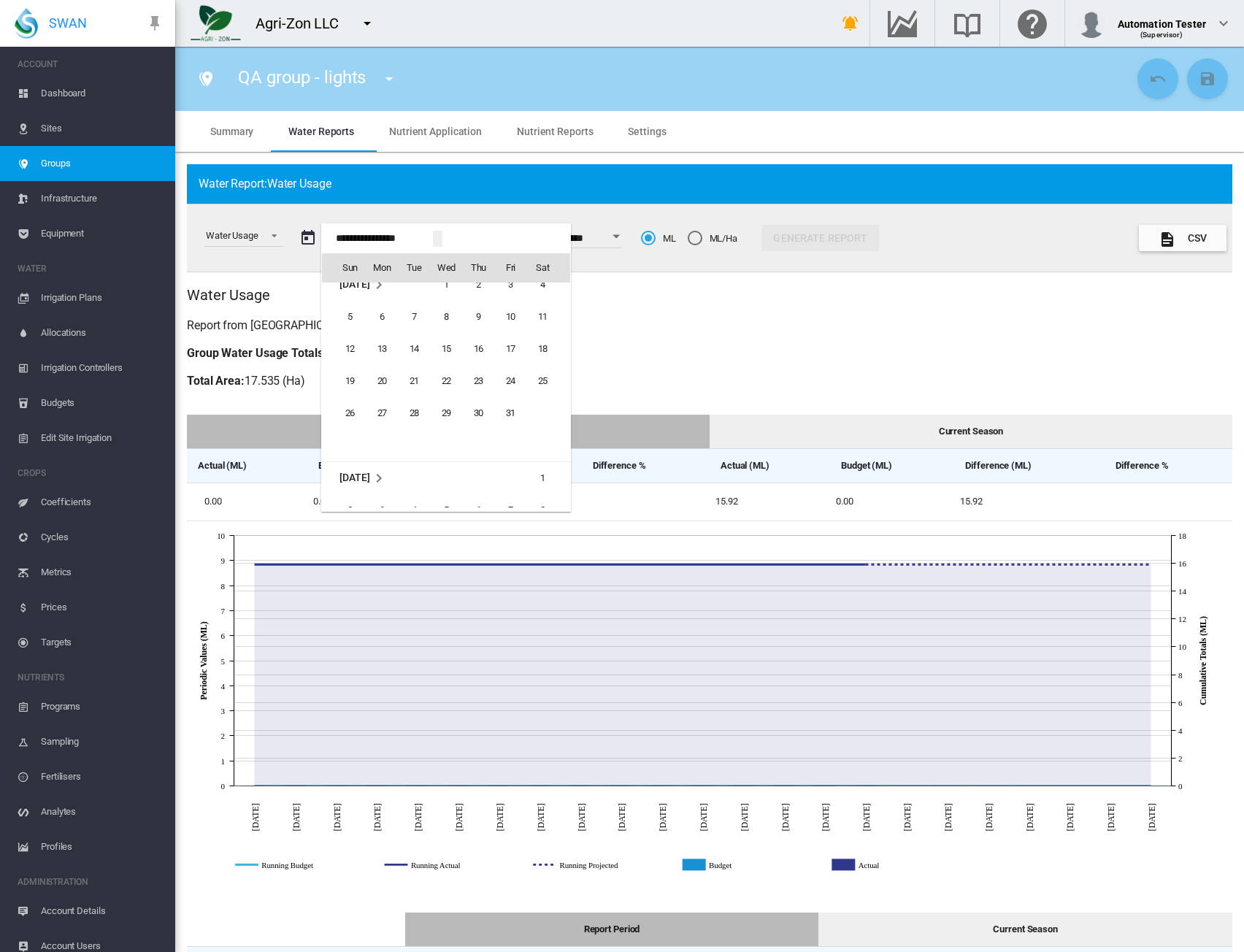
scroll to position [34704, 0]
click at [446, 439] on span "1" at bounding box center [446, 430] width 29 height 29
type input "**********"
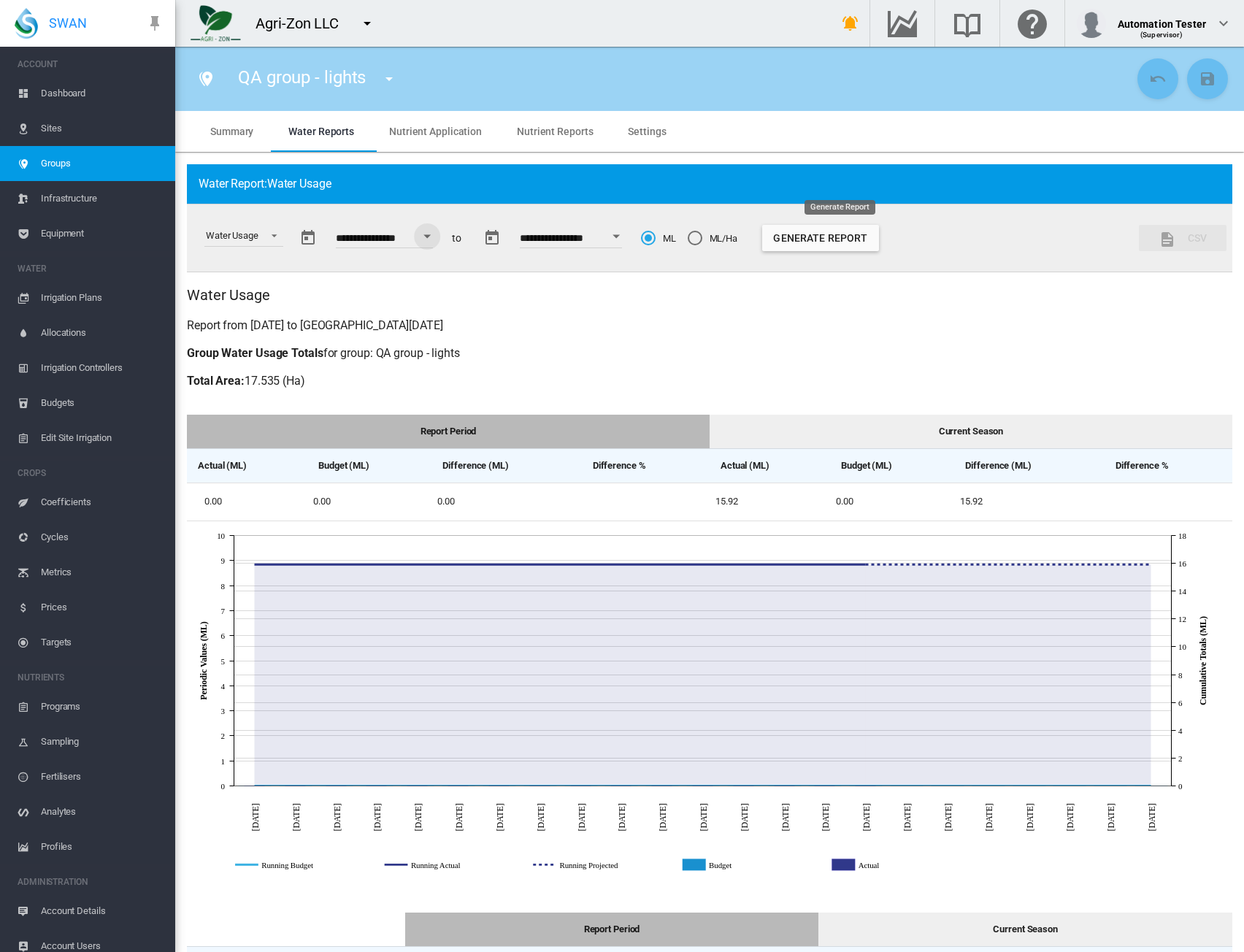
click at [836, 237] on button "Generate Report" at bounding box center [821, 237] width 117 height 26
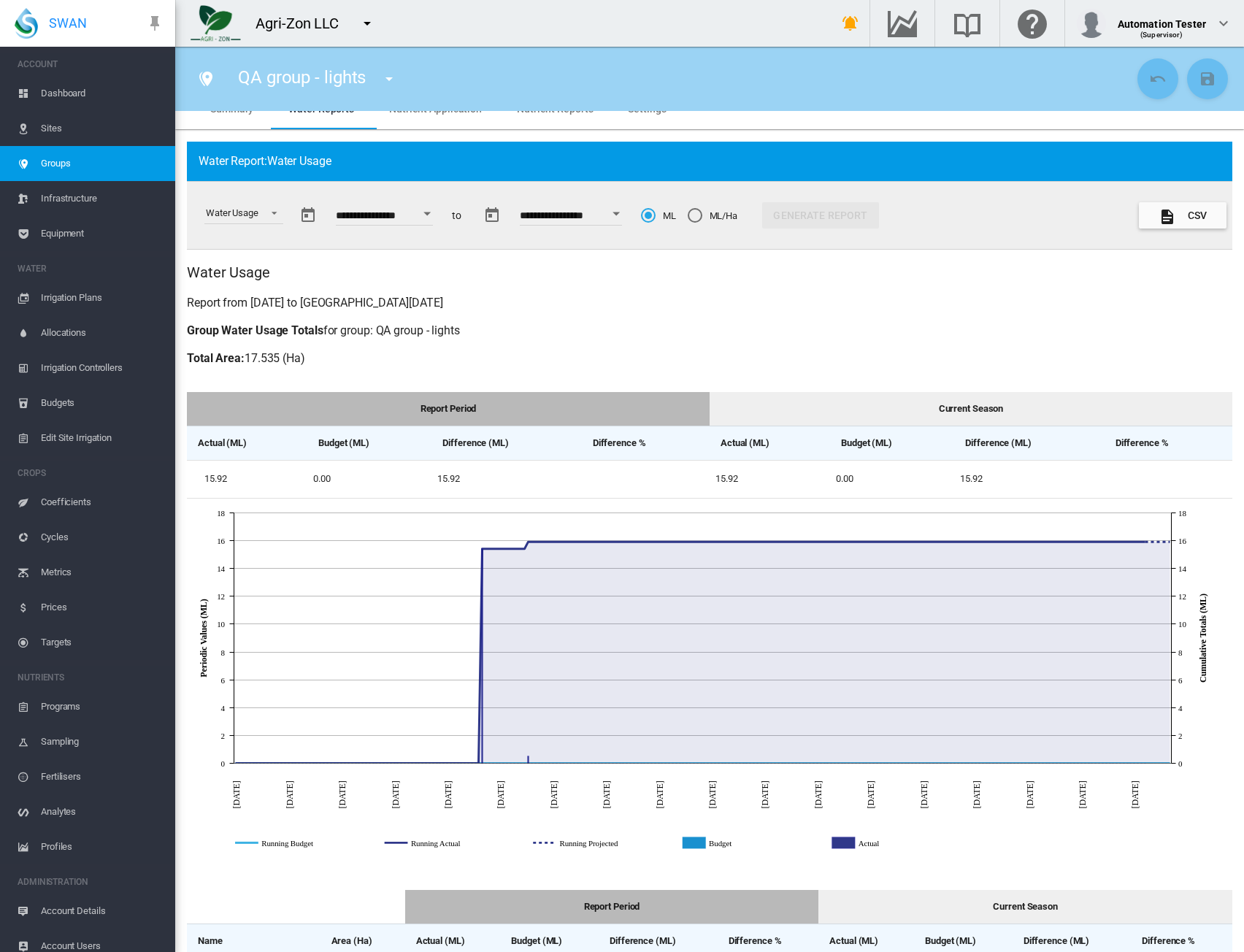
scroll to position [0, 0]
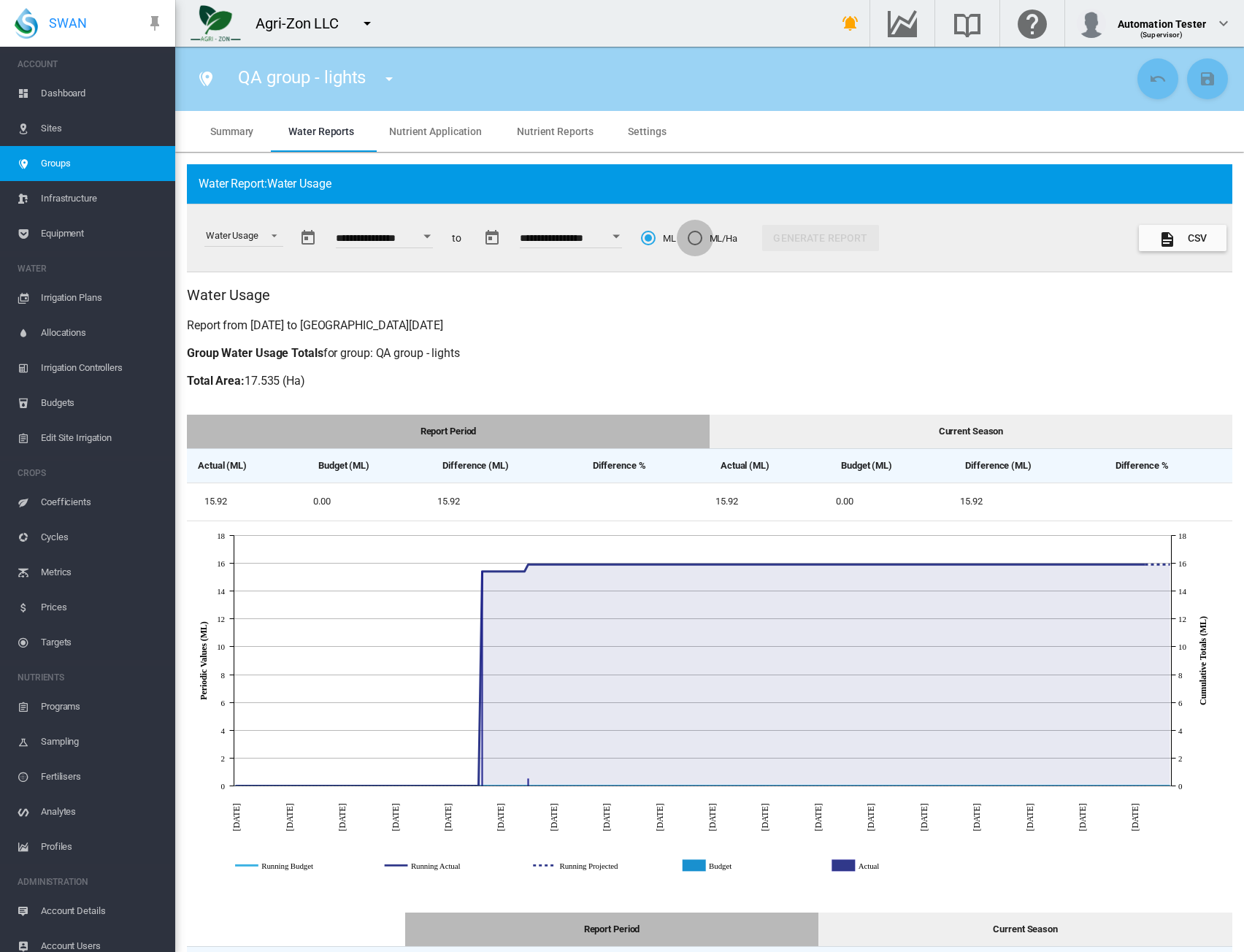
click at [703, 239] on div "ML/Ha" at bounding box center [695, 238] width 15 height 15
click at [830, 240] on button "Generate Report" at bounding box center [821, 237] width 117 height 26
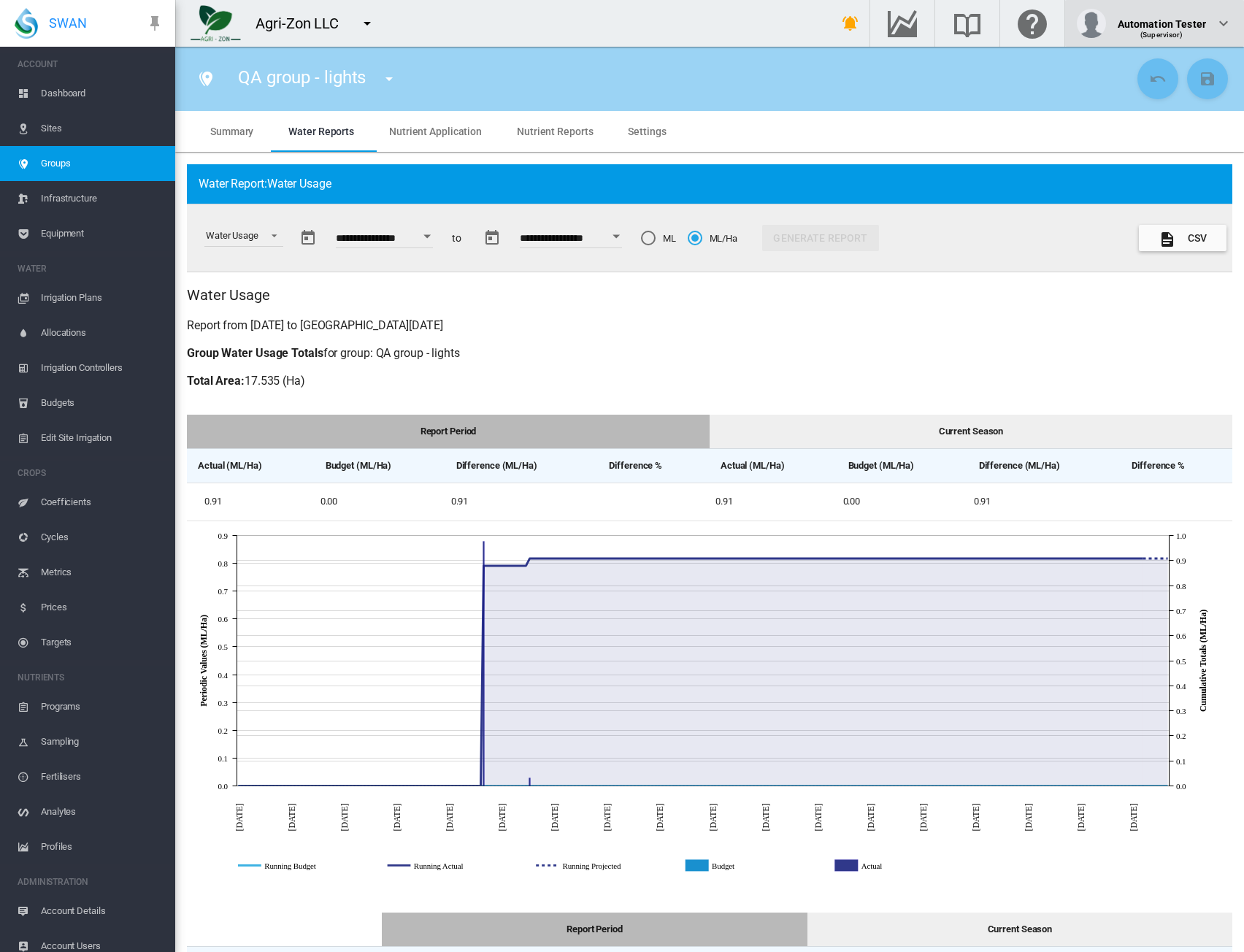
click at [1180, 31] on span "(Supervisor)" at bounding box center [1162, 34] width 43 height 8
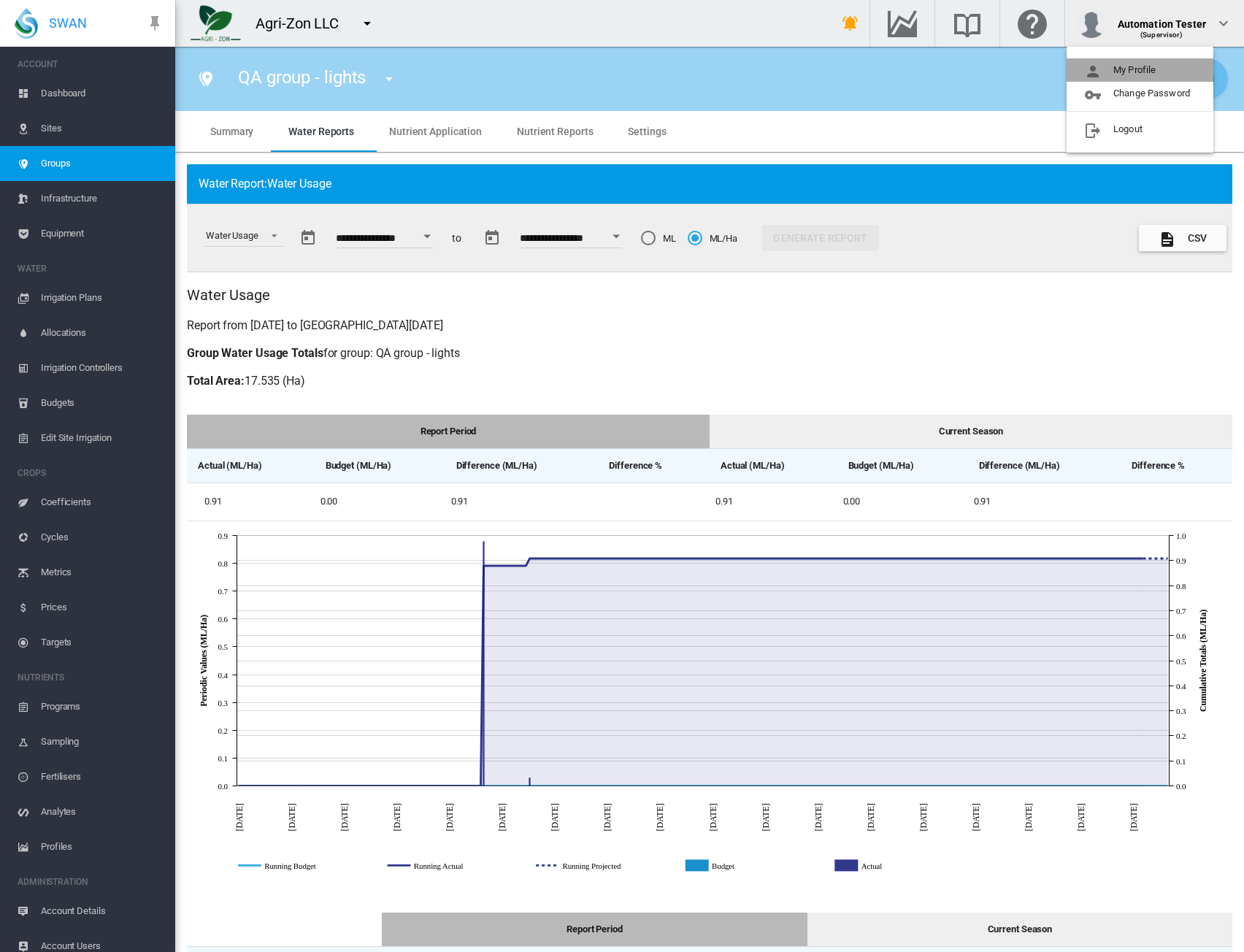
click at [1168, 62] on button "My Profile" at bounding box center [1140, 70] width 147 height 24
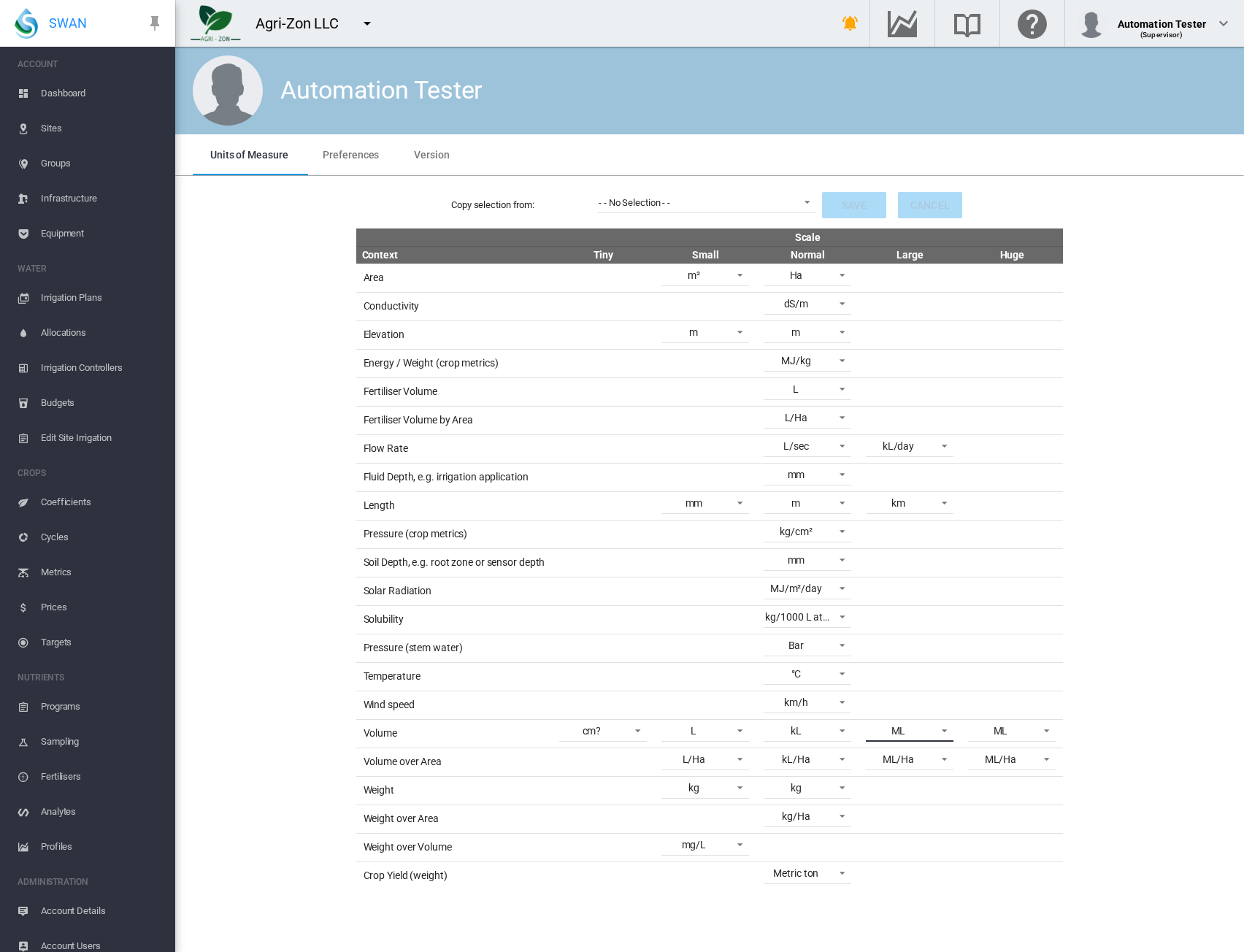
click at [919, 724] on span "ML" at bounding box center [898, 732] width 62 height 15
click at [1051, 709] on md-backdrop at bounding box center [622, 476] width 1244 height 952
click at [1051, 723] on span at bounding box center [1043, 730] width 18 height 13
click at [1025, 797] on md-option "GL" at bounding box center [1014, 793] width 111 height 35
click at [1030, 755] on span "ML/Ha" at bounding box center [1000, 761] width 62 height 15
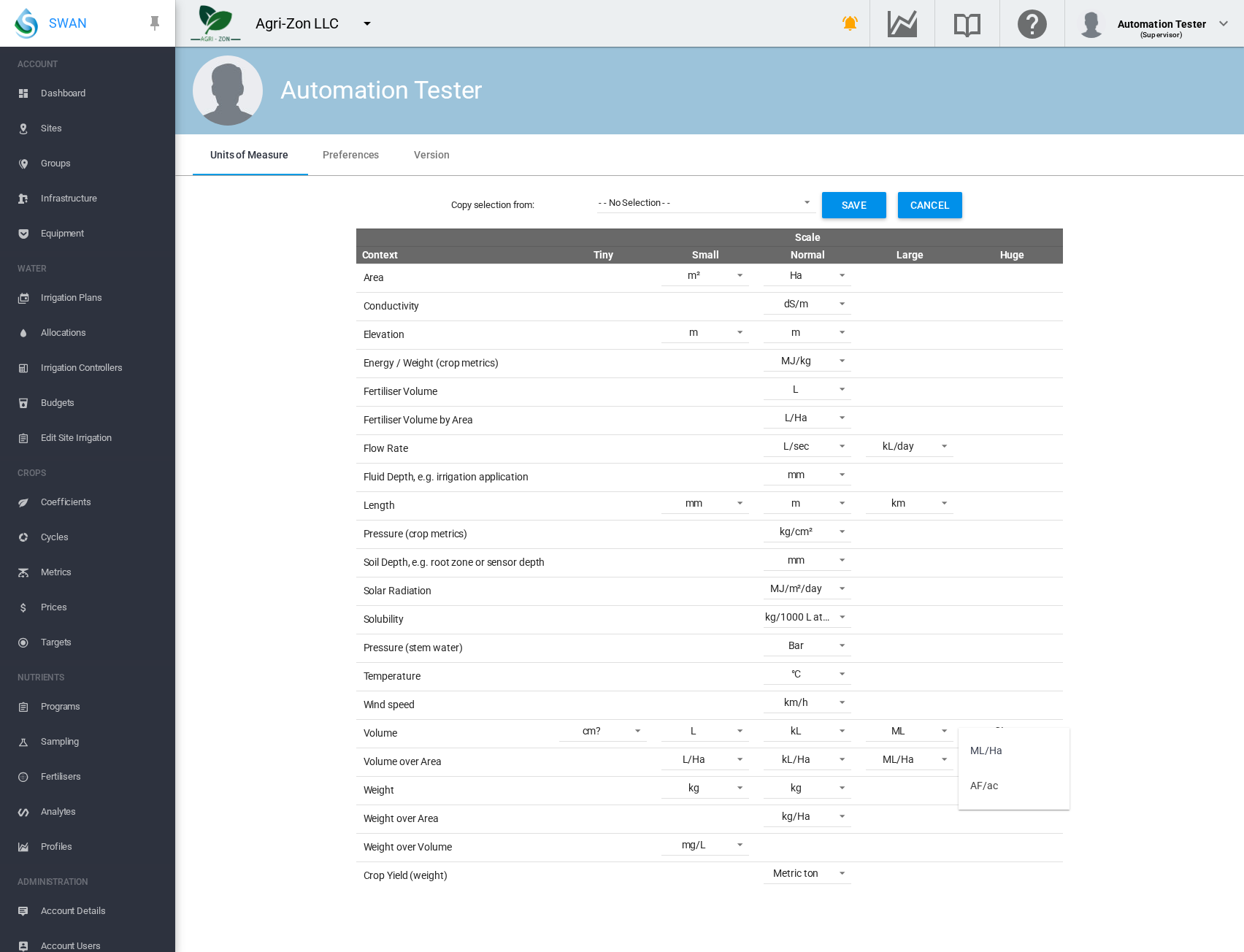
click at [901, 751] on md-backdrop at bounding box center [622, 476] width 1244 height 952
click at [901, 754] on div "ML/Ha" at bounding box center [899, 760] width 32 height 12
click at [886, 718] on div "kL/Ha" at bounding box center [882, 716] width 28 height 15
click at [834, 211] on button "Save" at bounding box center [854, 205] width 64 height 26
click at [62, 157] on span "Groups" at bounding box center [102, 163] width 122 height 35
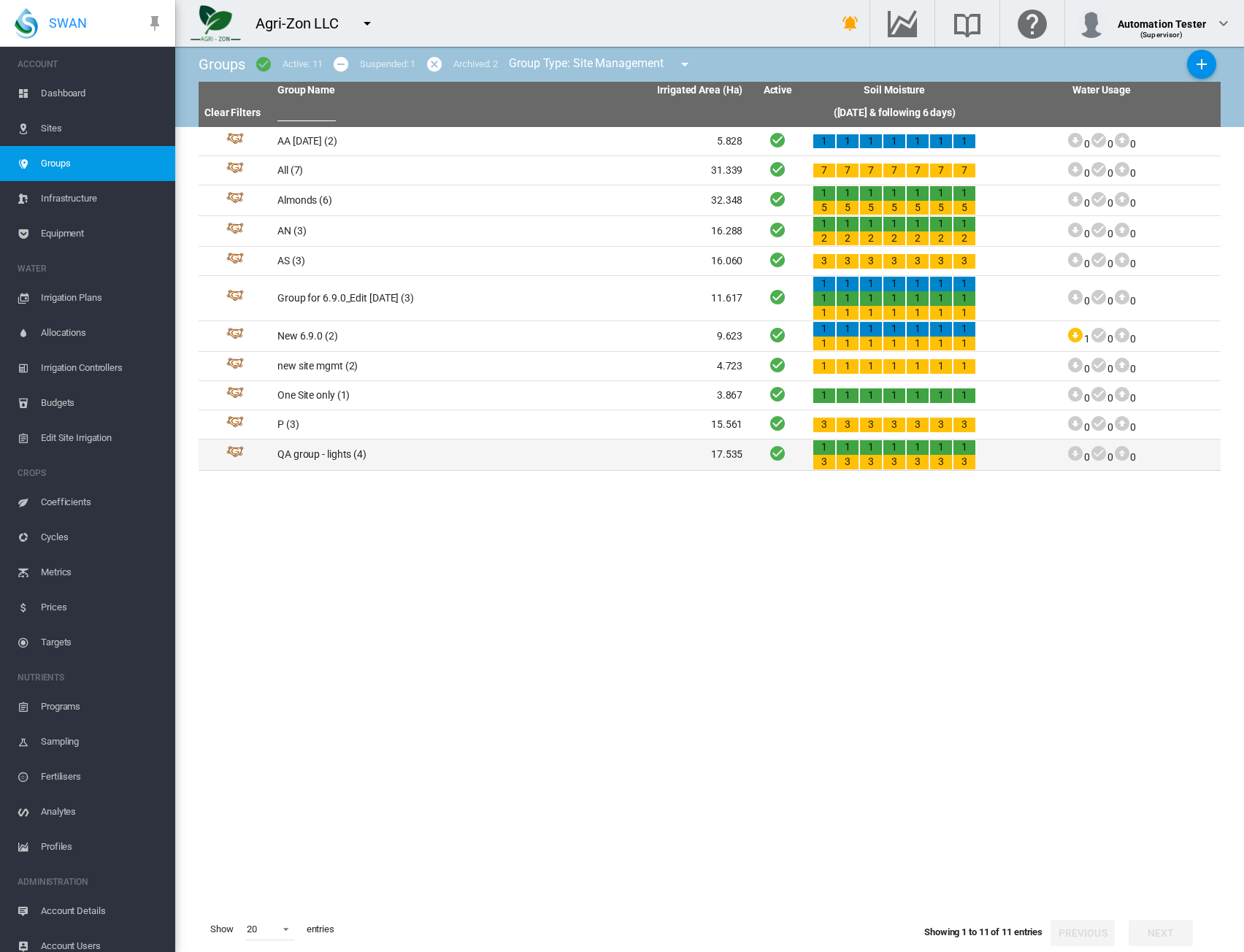
click at [311, 454] on td "QA group - lights (4)" at bounding box center [391, 454] width 239 height 30
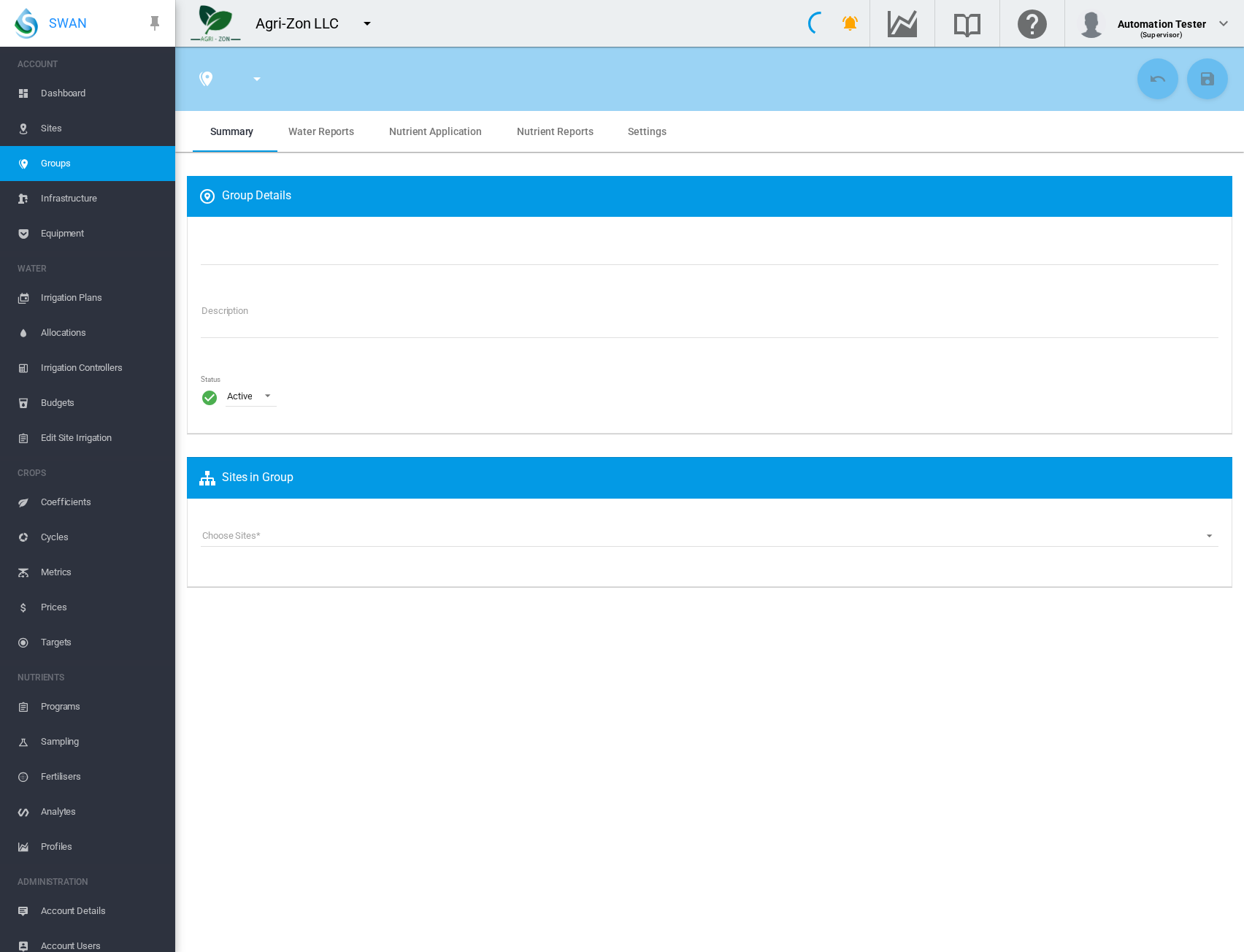
type input "**********"
type textarea "**********"
type input "*"
type input "**"
type input "*"
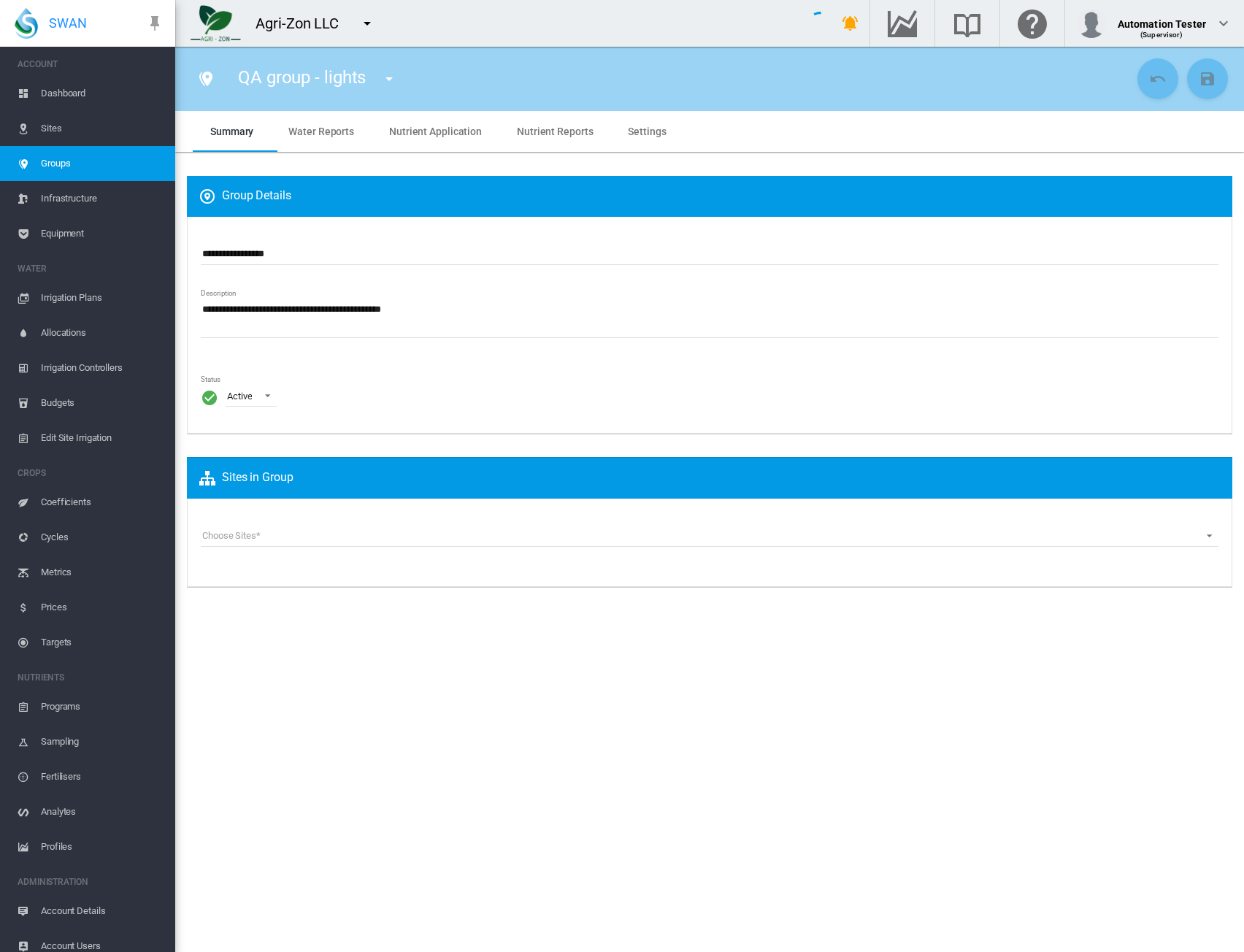
type input "***"
click at [322, 136] on span "Water Reports" at bounding box center [321, 131] width 66 height 12
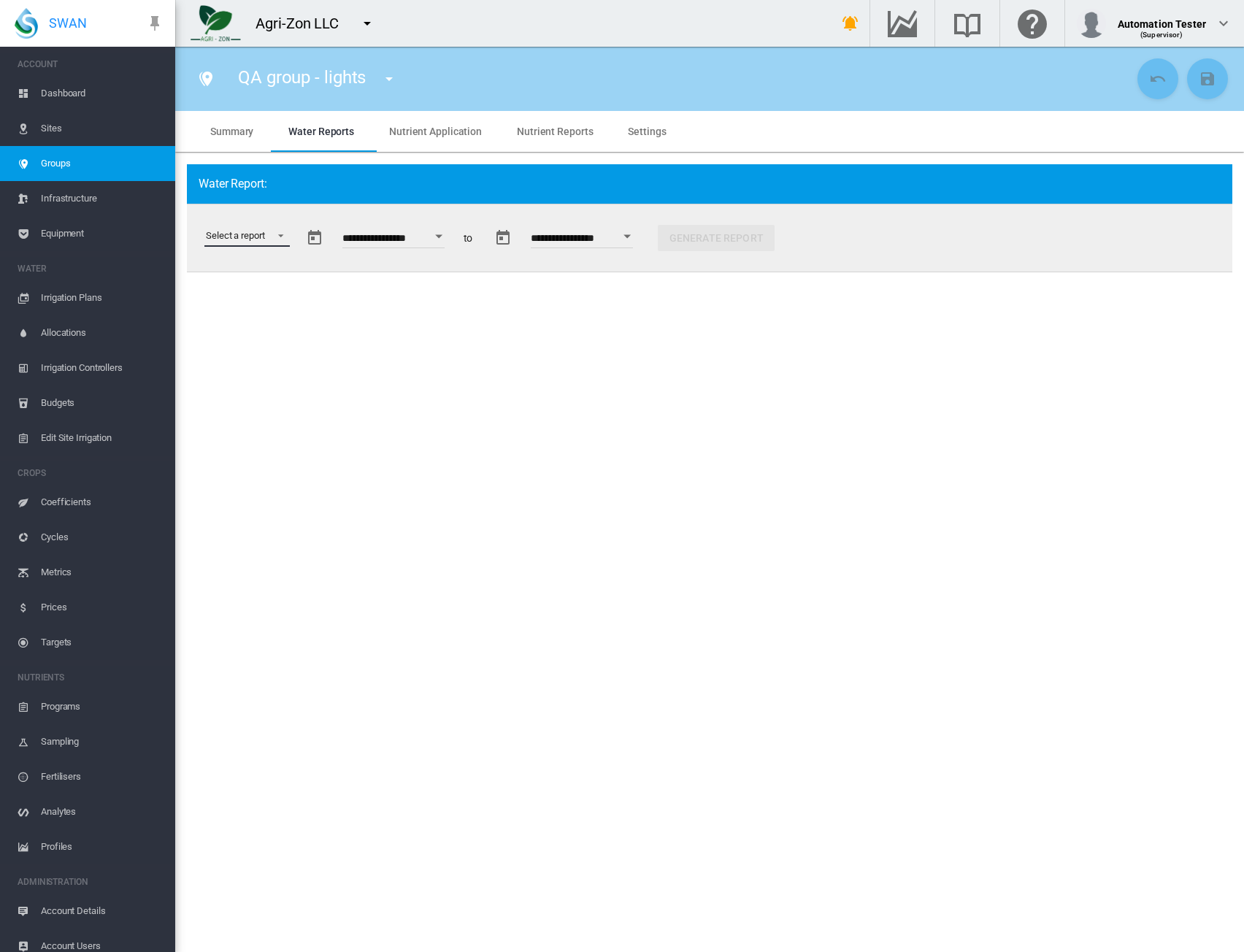
click at [266, 234] on md-select "Select a report Soil Moisture Status Water Usage Water Application Efficiency W…" at bounding box center [247, 236] width 85 height 22
click at [232, 278] on md-option "Water Usage" at bounding box center [266, 271] width 144 height 35
click at [435, 234] on button "Open calendar" at bounding box center [431, 236] width 26 height 26
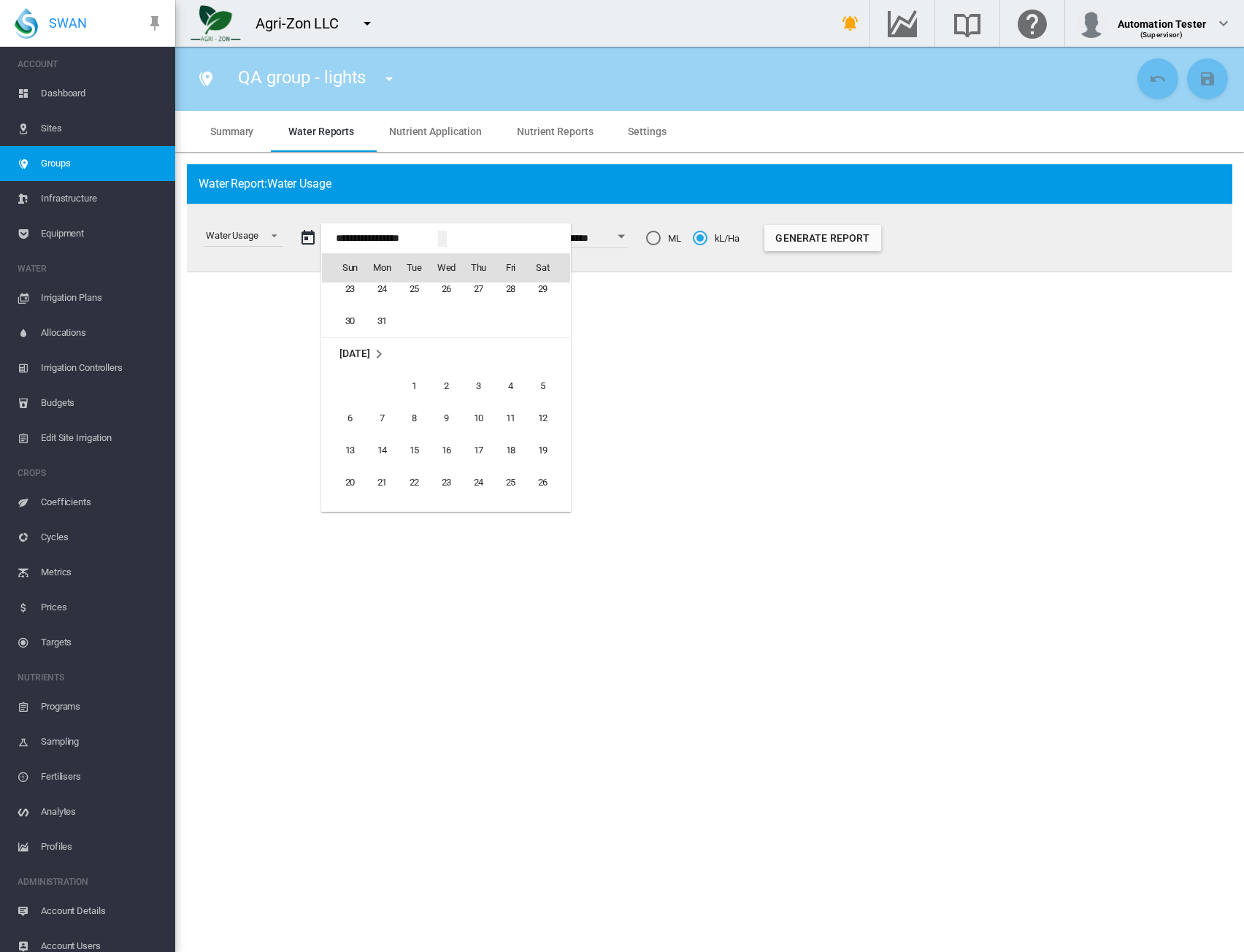
scroll to position [34924, 0]
click at [540, 403] on span "1" at bounding box center [542, 405] width 29 height 29
type input "**********"
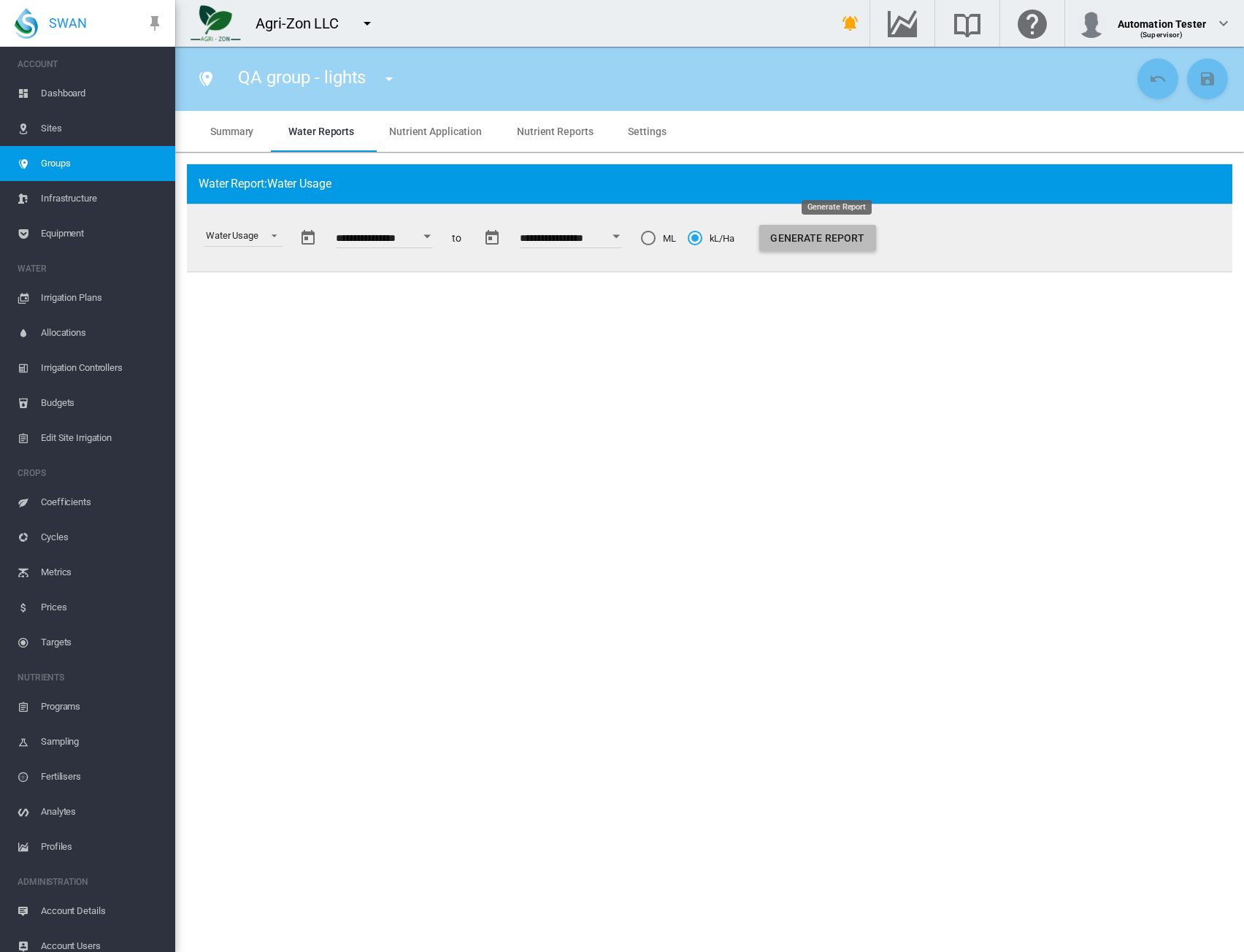
click at [838, 240] on button "Generate Report" at bounding box center [818, 237] width 117 height 26
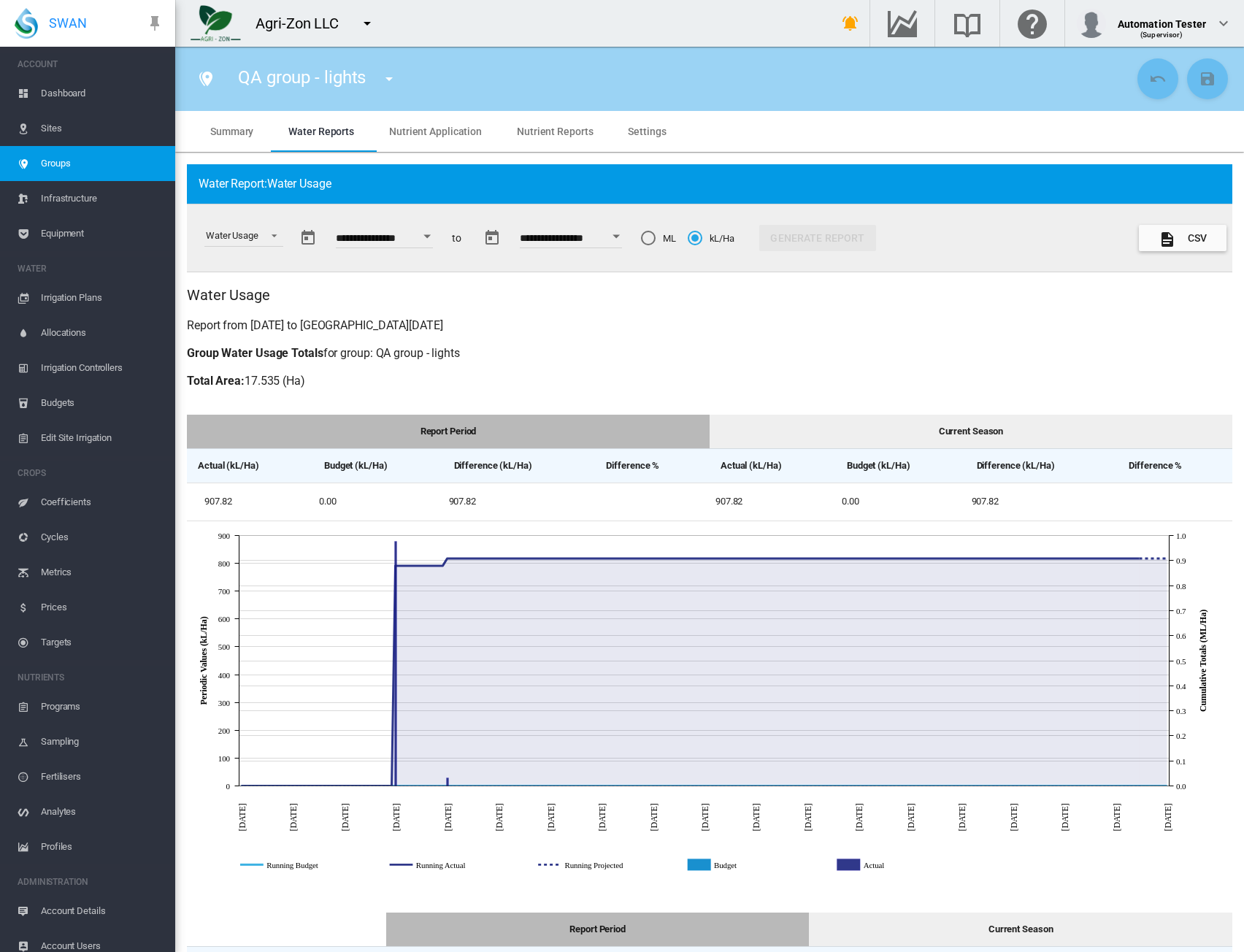
click at [656, 238] on div "ML" at bounding box center [649, 238] width 15 height 15
click at [830, 236] on button "Generate Report" at bounding box center [818, 237] width 117 height 26
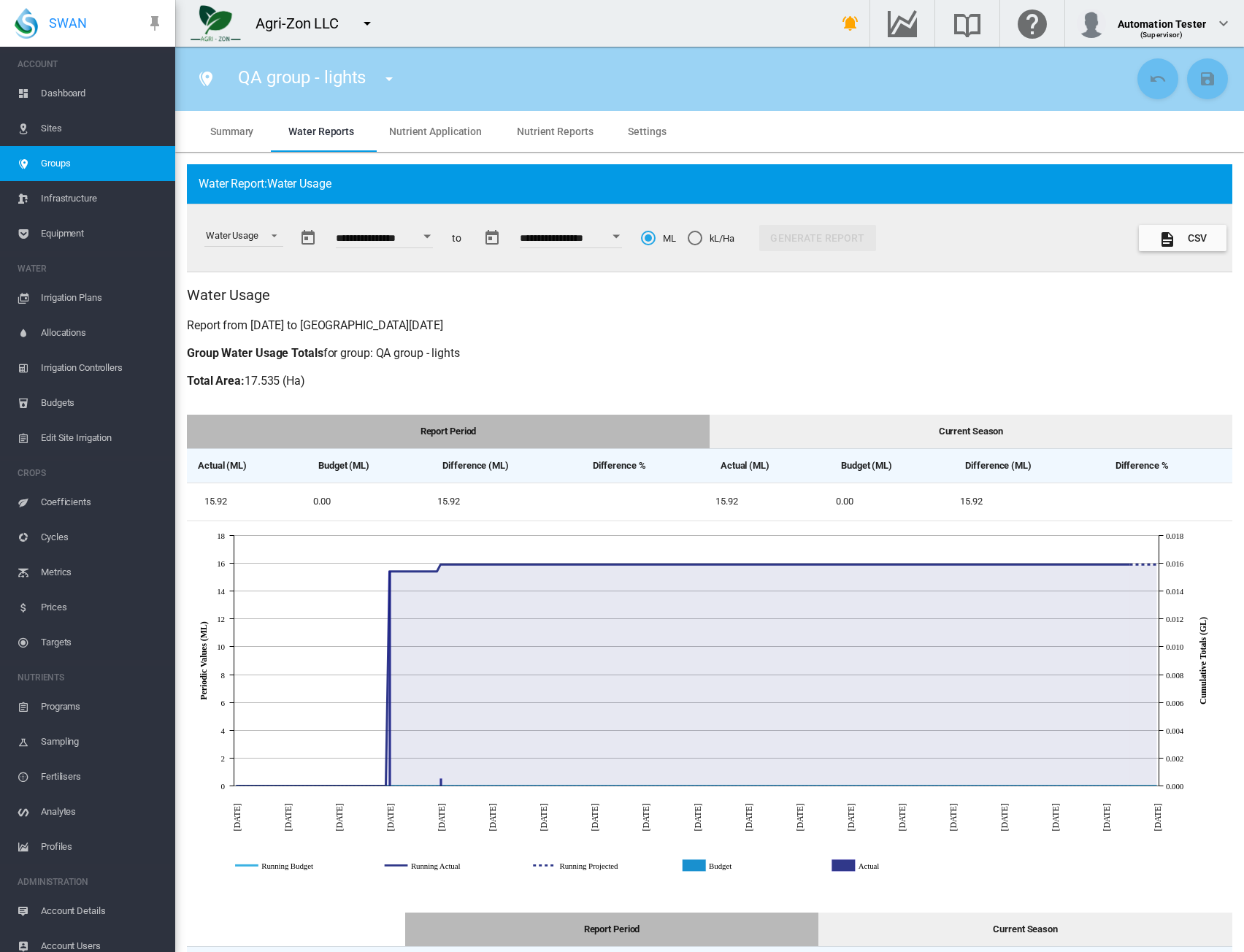
click at [224, 122] on md-tab-item "Summary" at bounding box center [231, 131] width 78 height 41
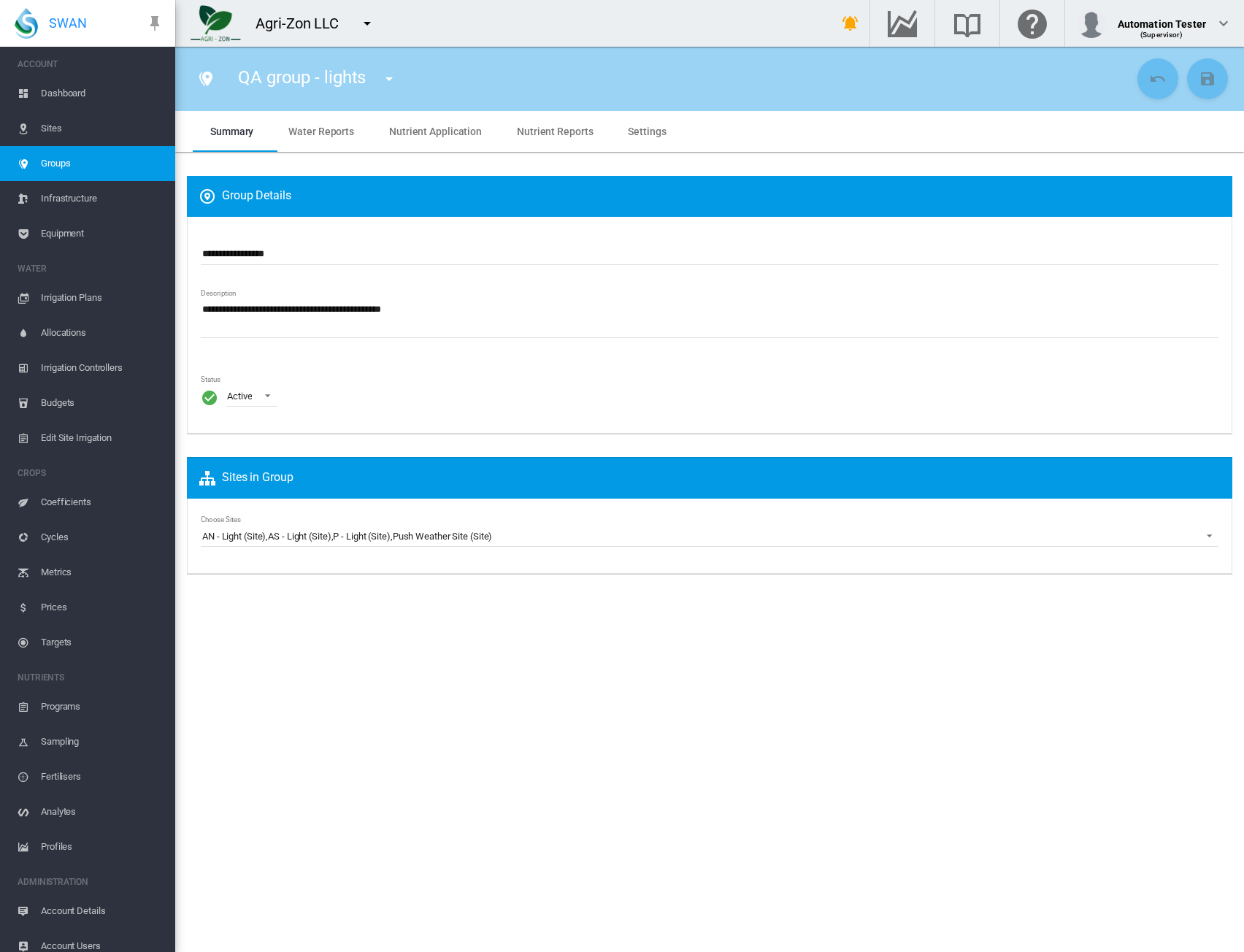
click at [46, 130] on span "Sites" at bounding box center [102, 128] width 122 height 35
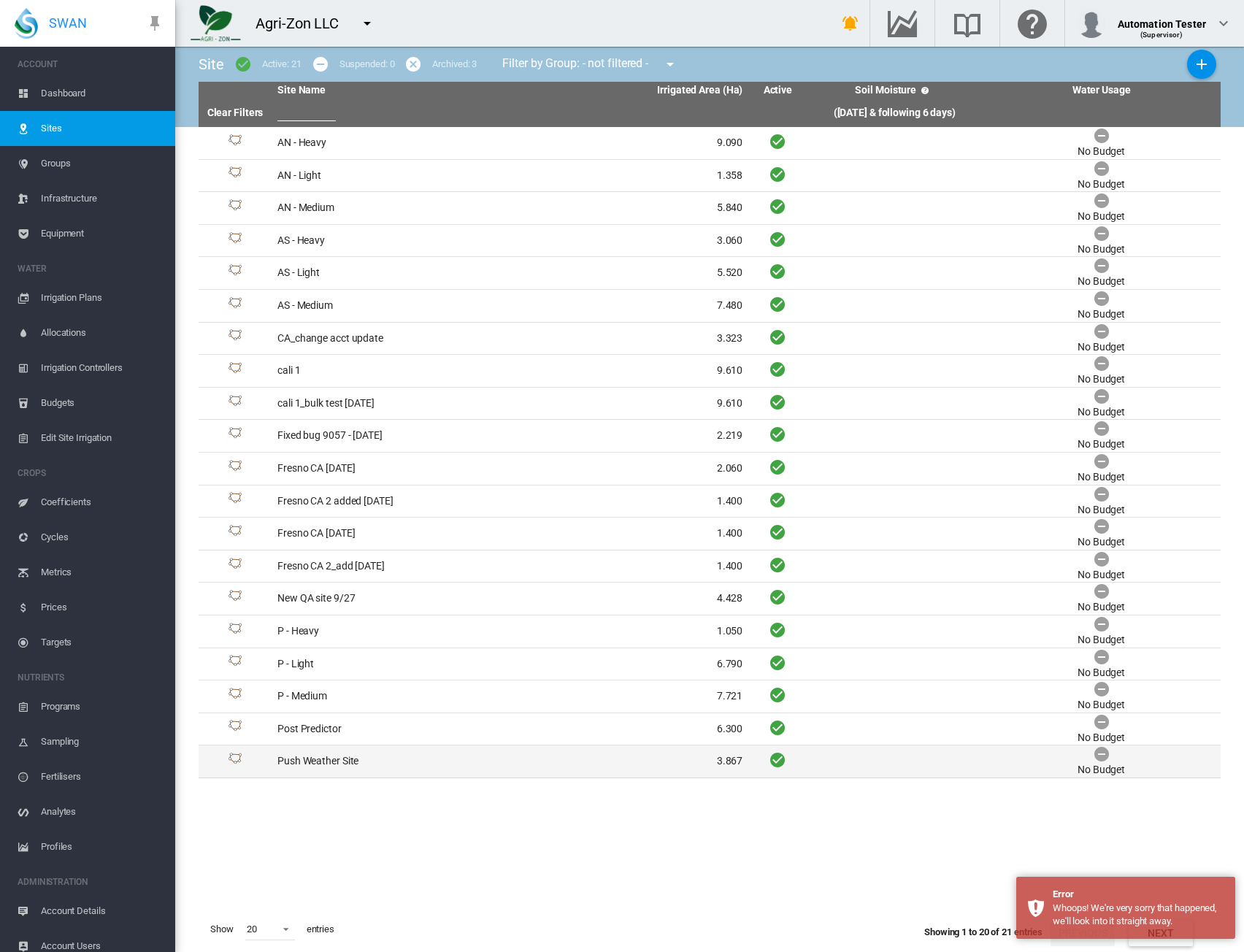
click at [326, 761] on td "Push Weather Site" at bounding box center [391, 761] width 239 height 32
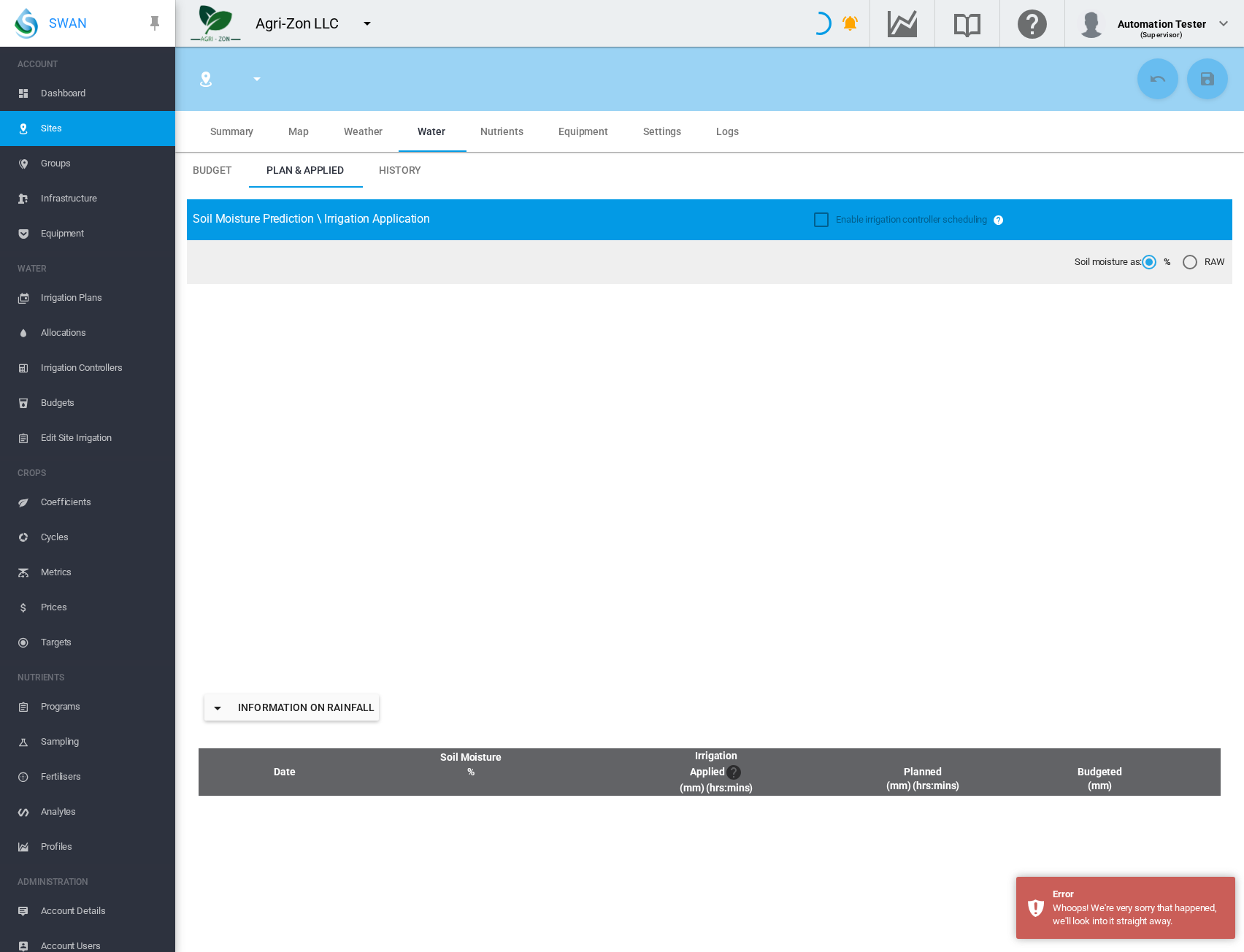
type input "**********"
type input "*****"
type input "********"
type input "**********"
type input "**"
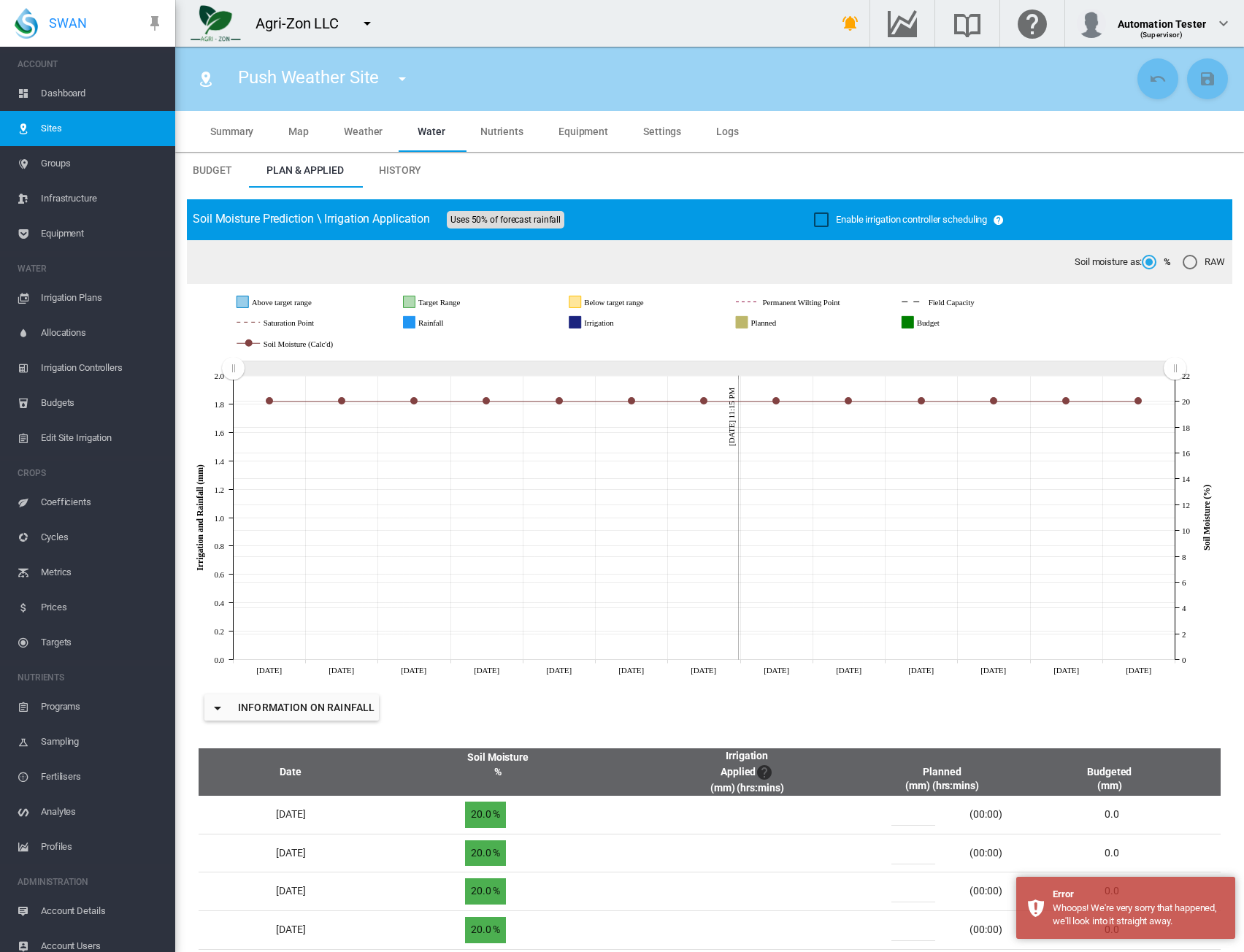
click at [652, 130] on span "Settings" at bounding box center [662, 131] width 38 height 12
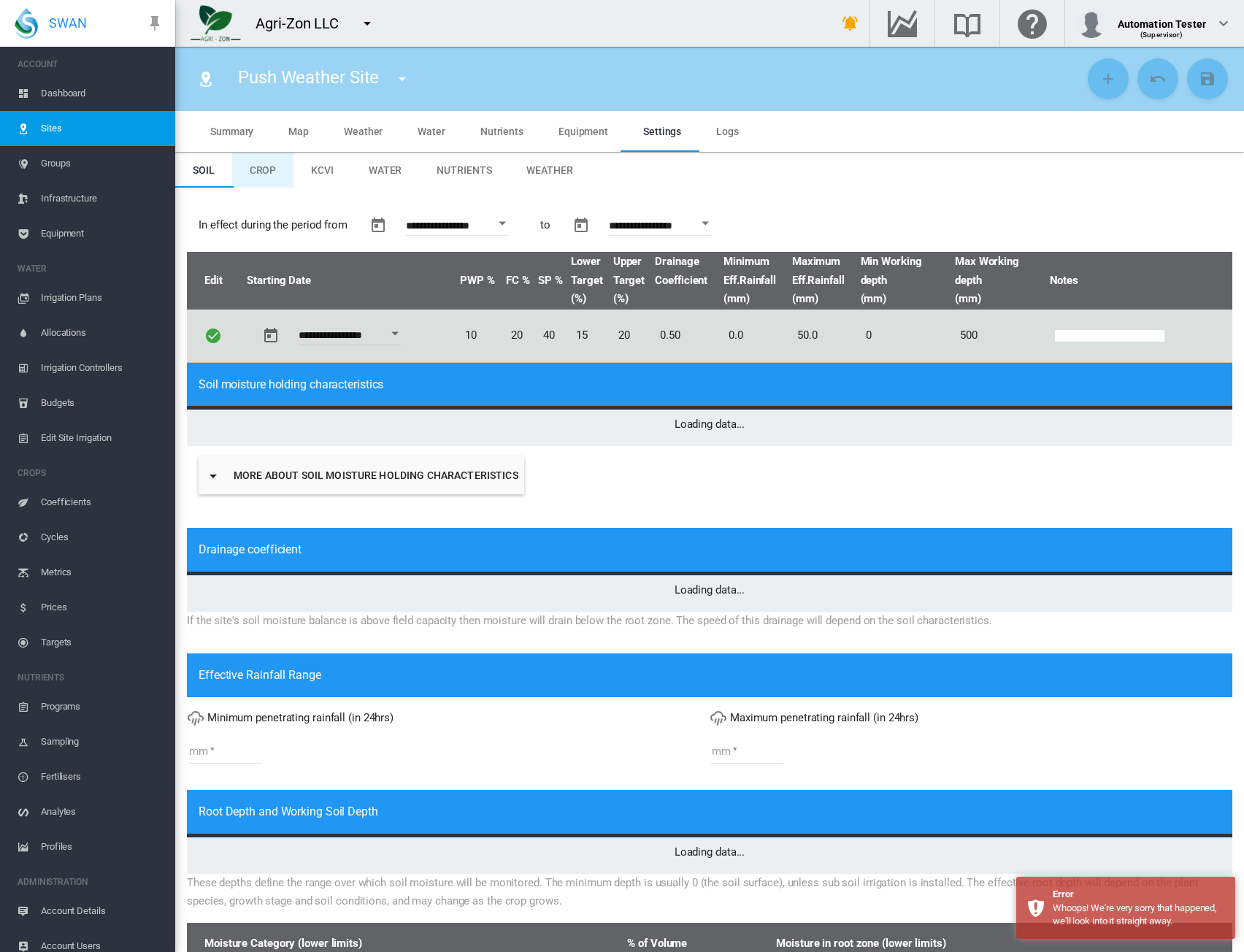
click at [247, 173] on md-tab-item "Crop" at bounding box center [263, 170] width 62 height 35
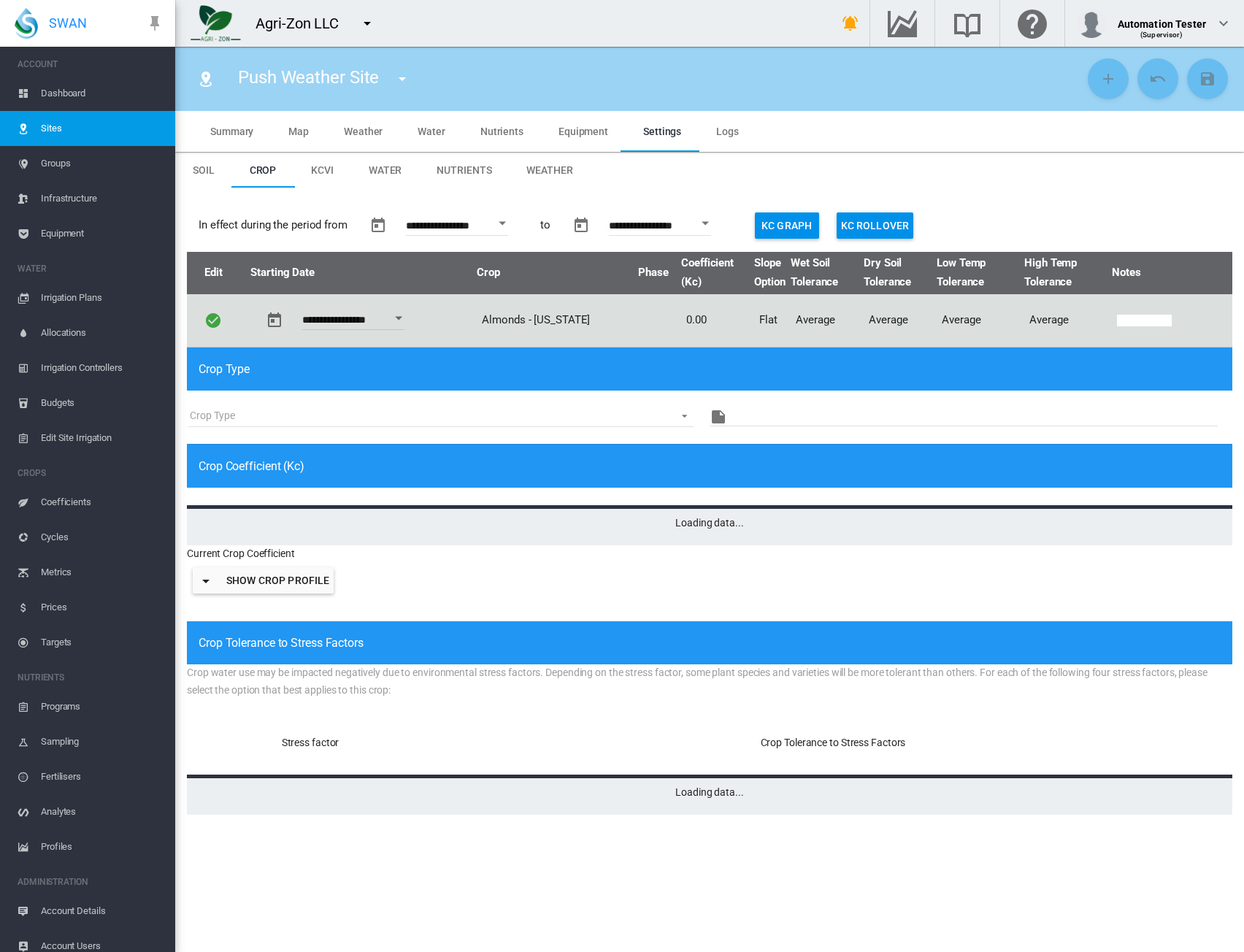
type input "*"
type input "**"
type input "*****"
type input "***"
type input "*****"
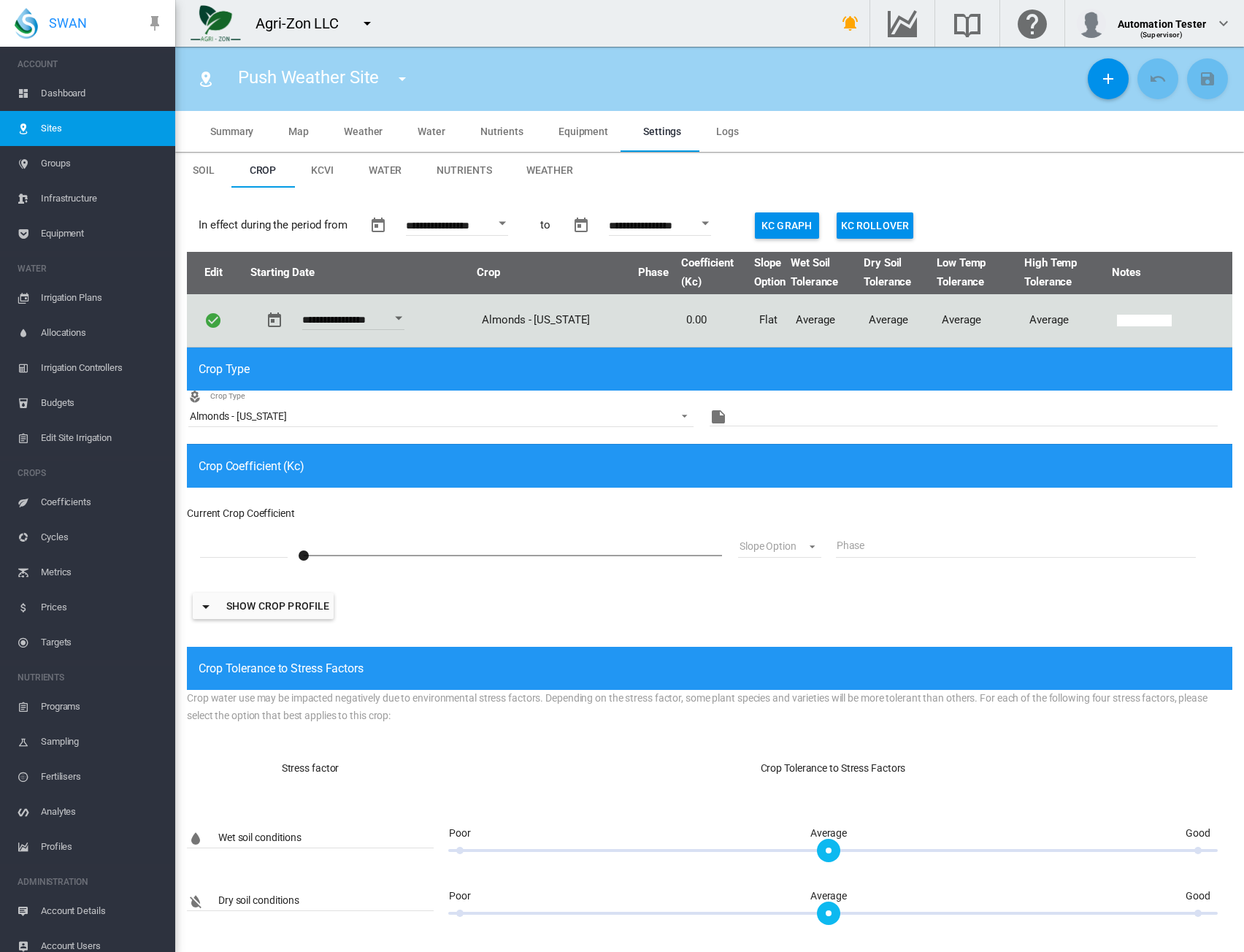
click at [215, 173] on md-tab-item "Soil" at bounding box center [203, 170] width 57 height 35
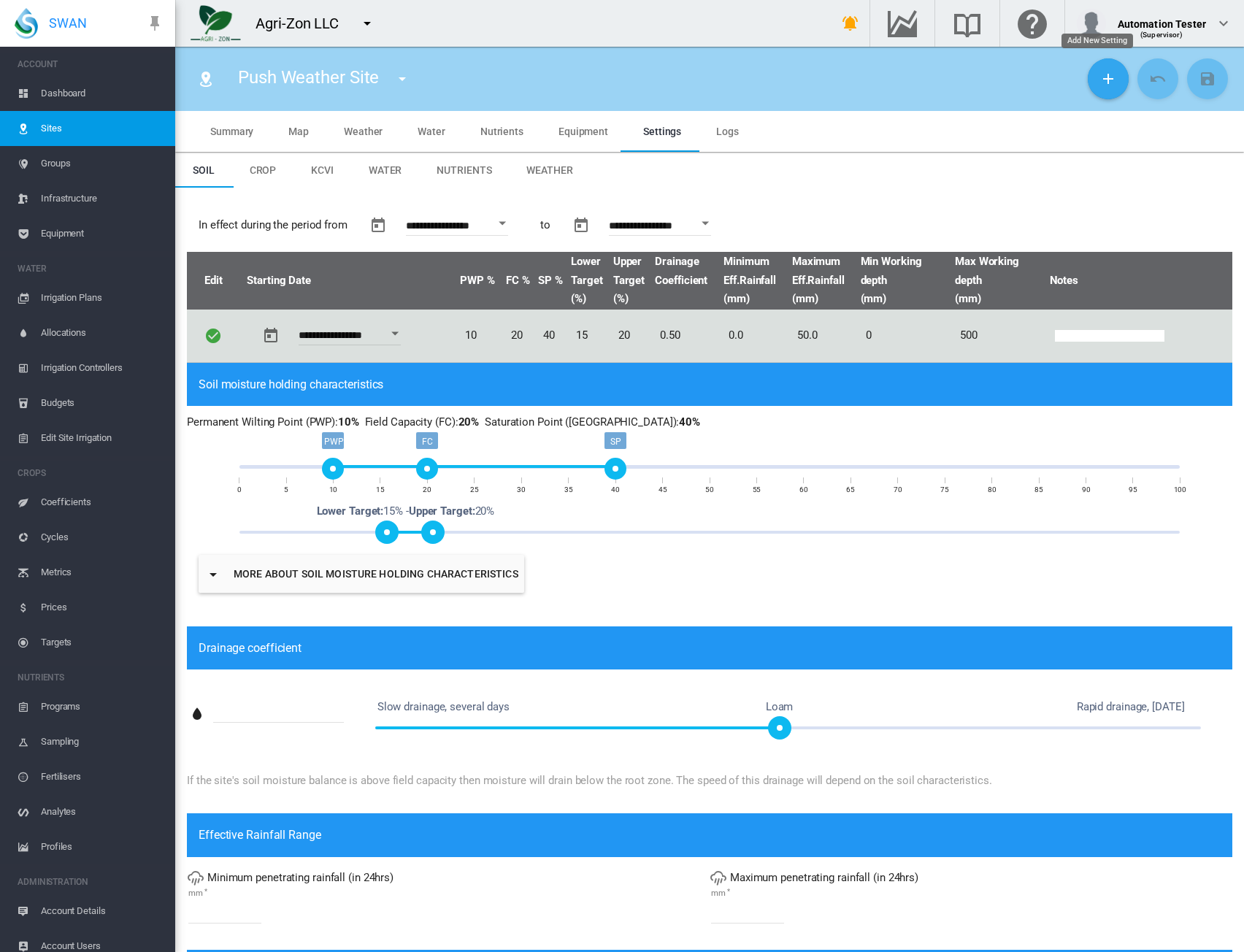
click at [1088, 84] on button "Add New Setting" at bounding box center [1108, 79] width 41 height 41
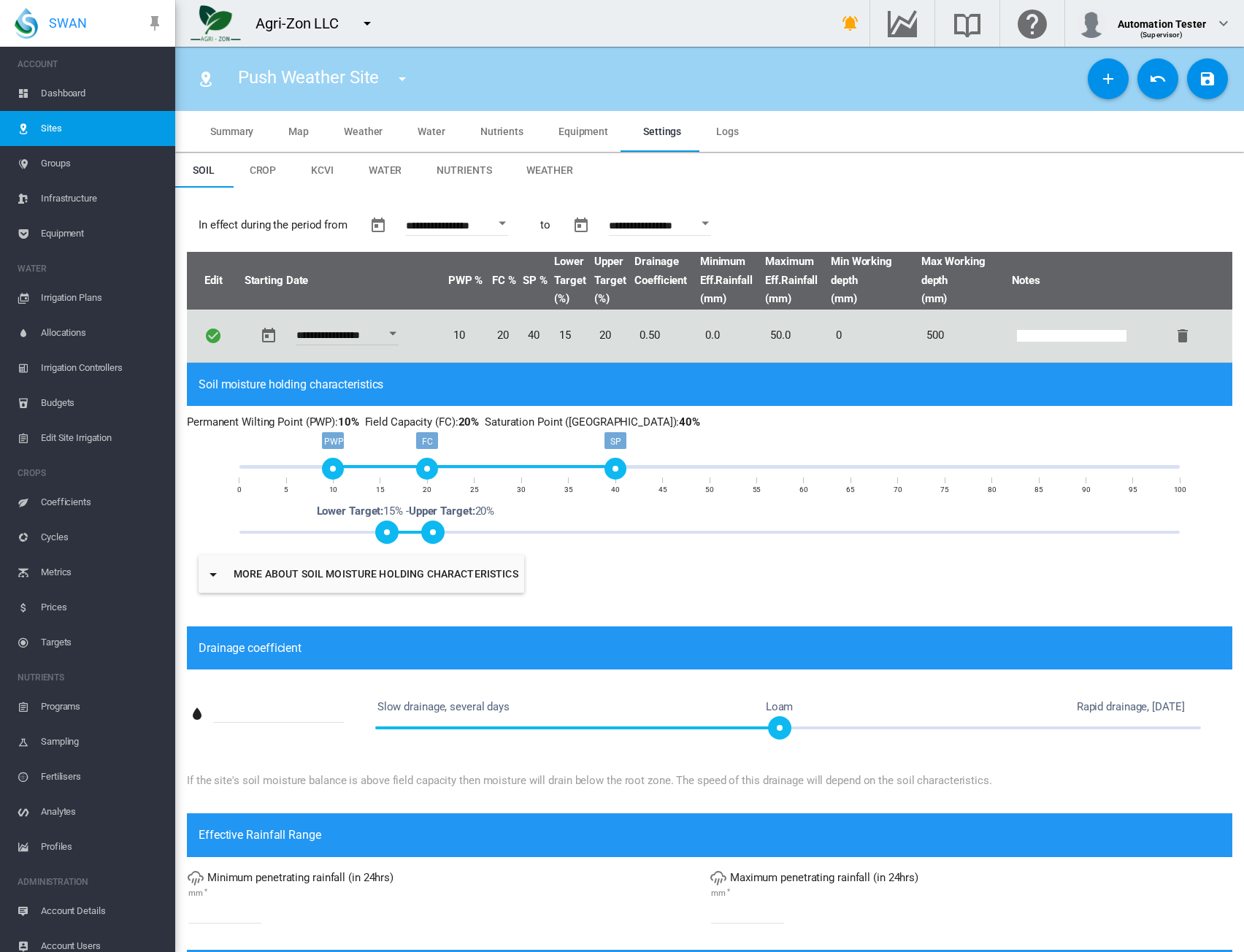
click at [509, 225] on button "Open calendar" at bounding box center [502, 223] width 26 height 26
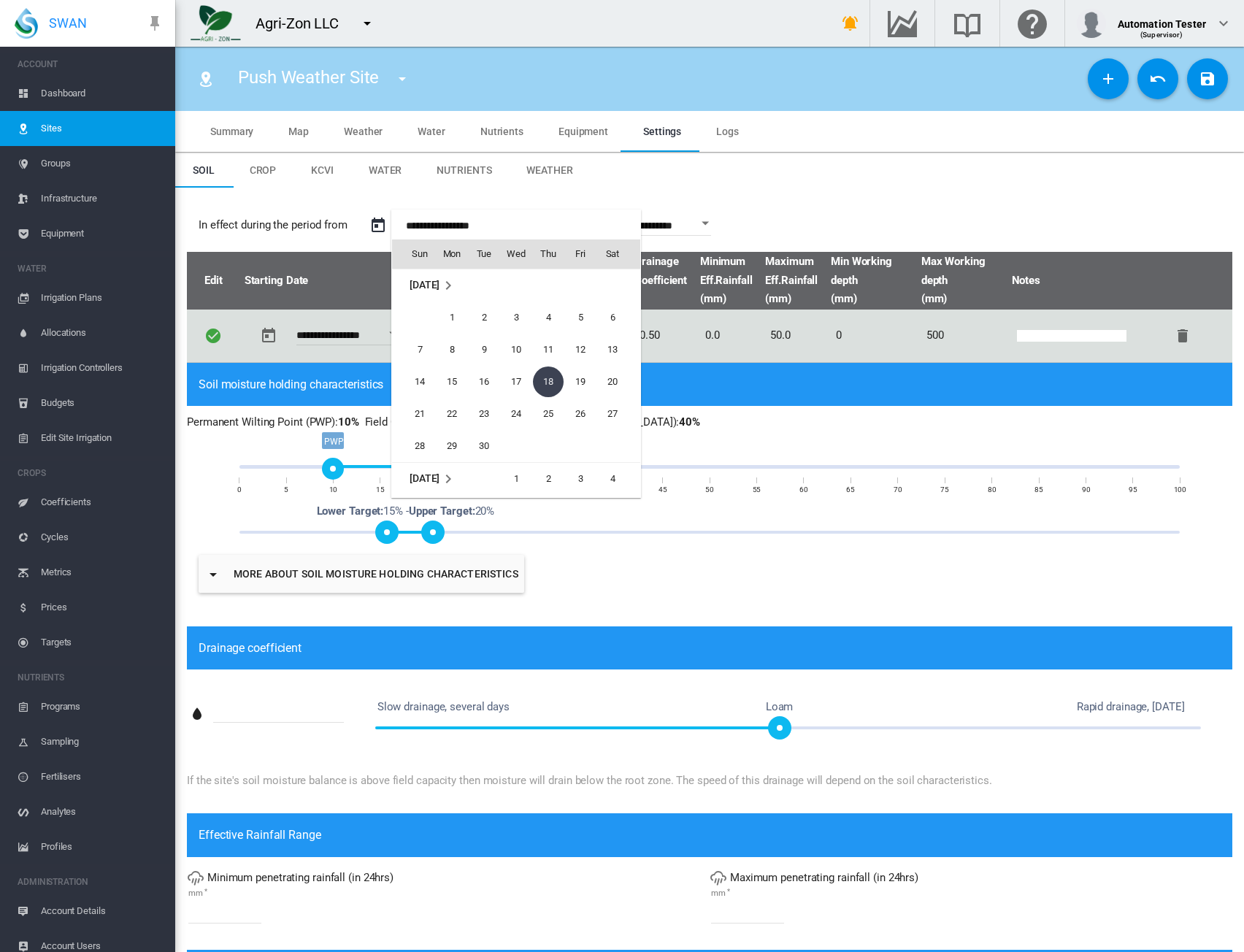
scroll to position [36238, 0]
click at [449, 469] on span "1" at bounding box center [451, 463] width 29 height 29
type input "**********"
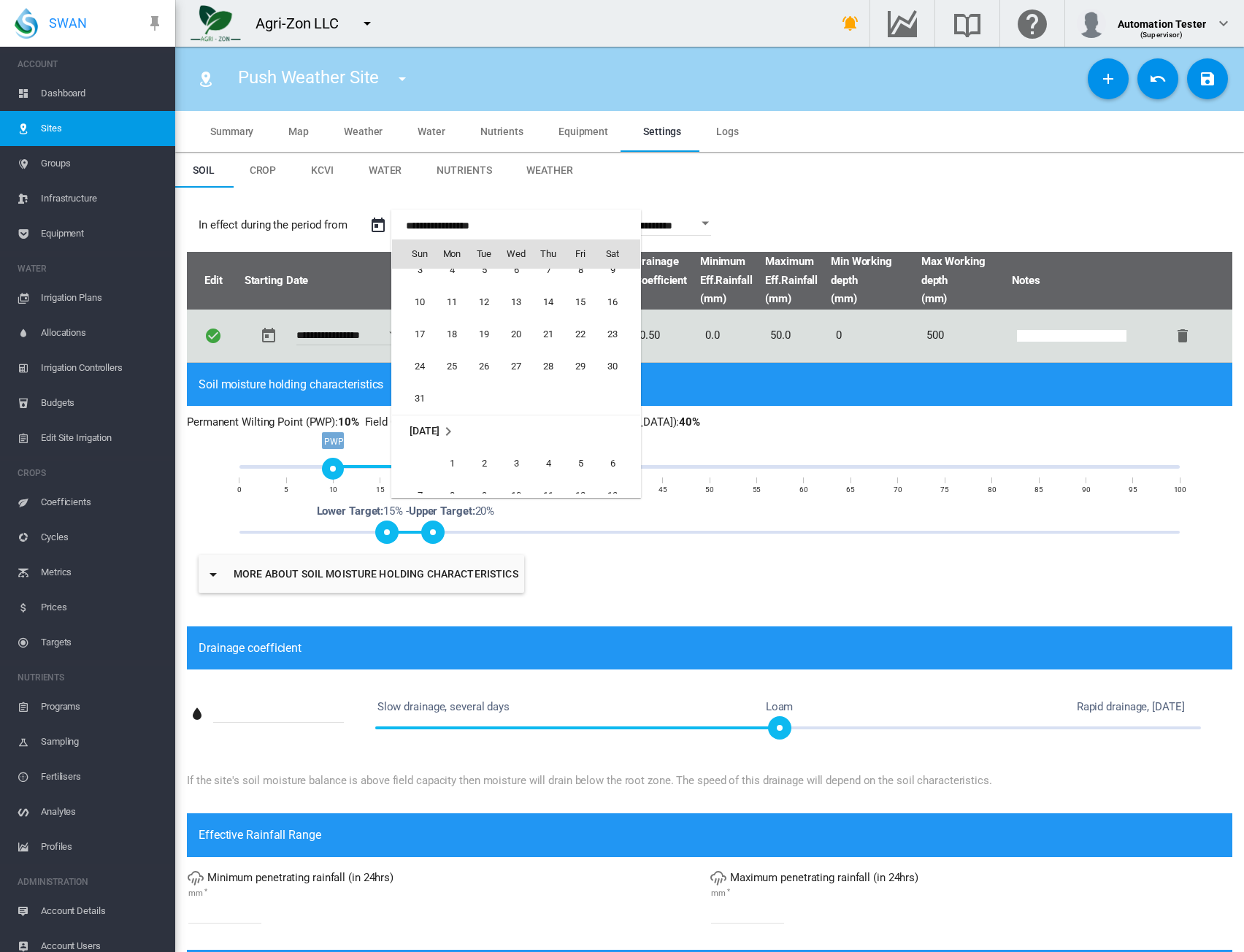
type input "**********"
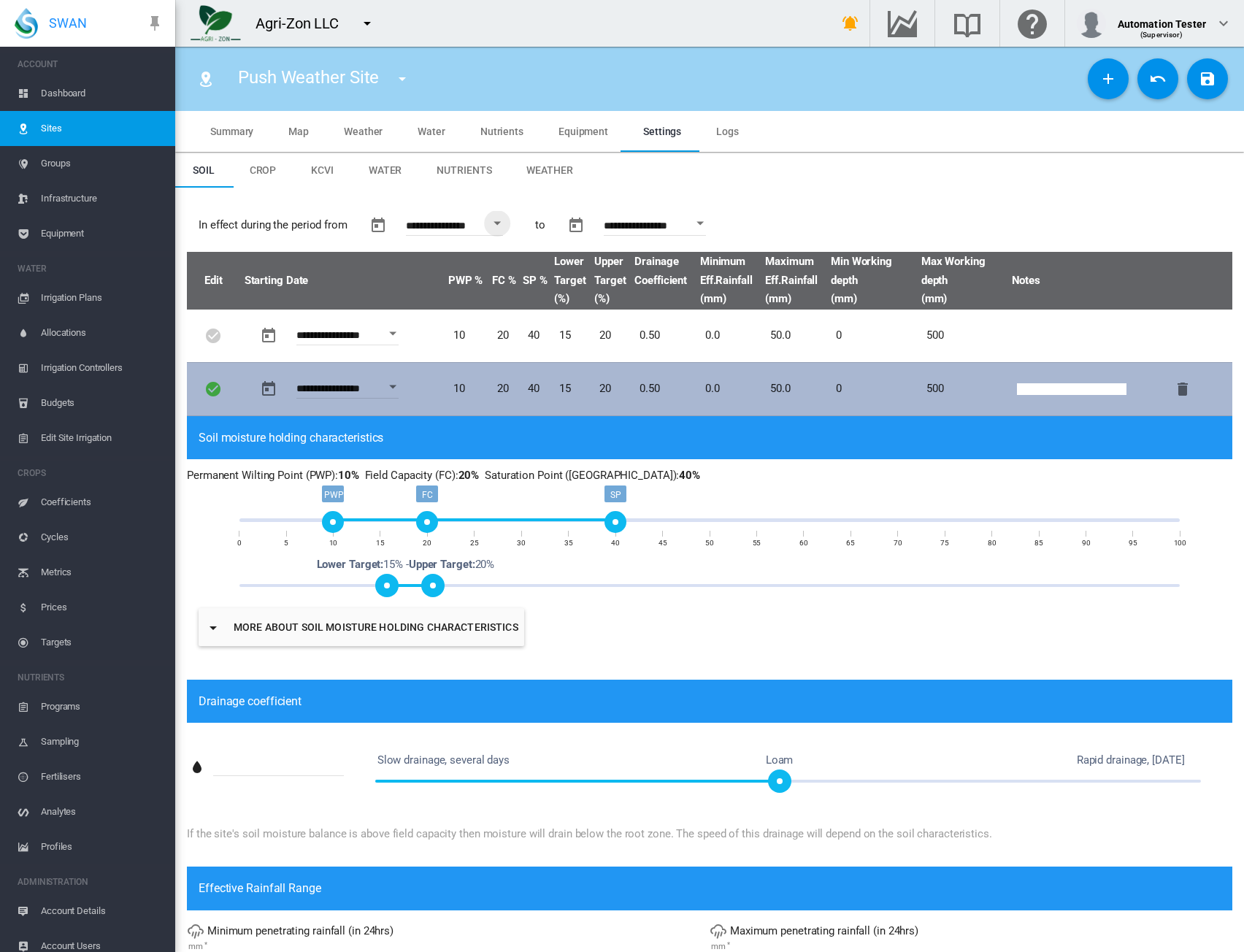
click at [390, 389] on button "Open calendar" at bounding box center [392, 386] width 26 height 26
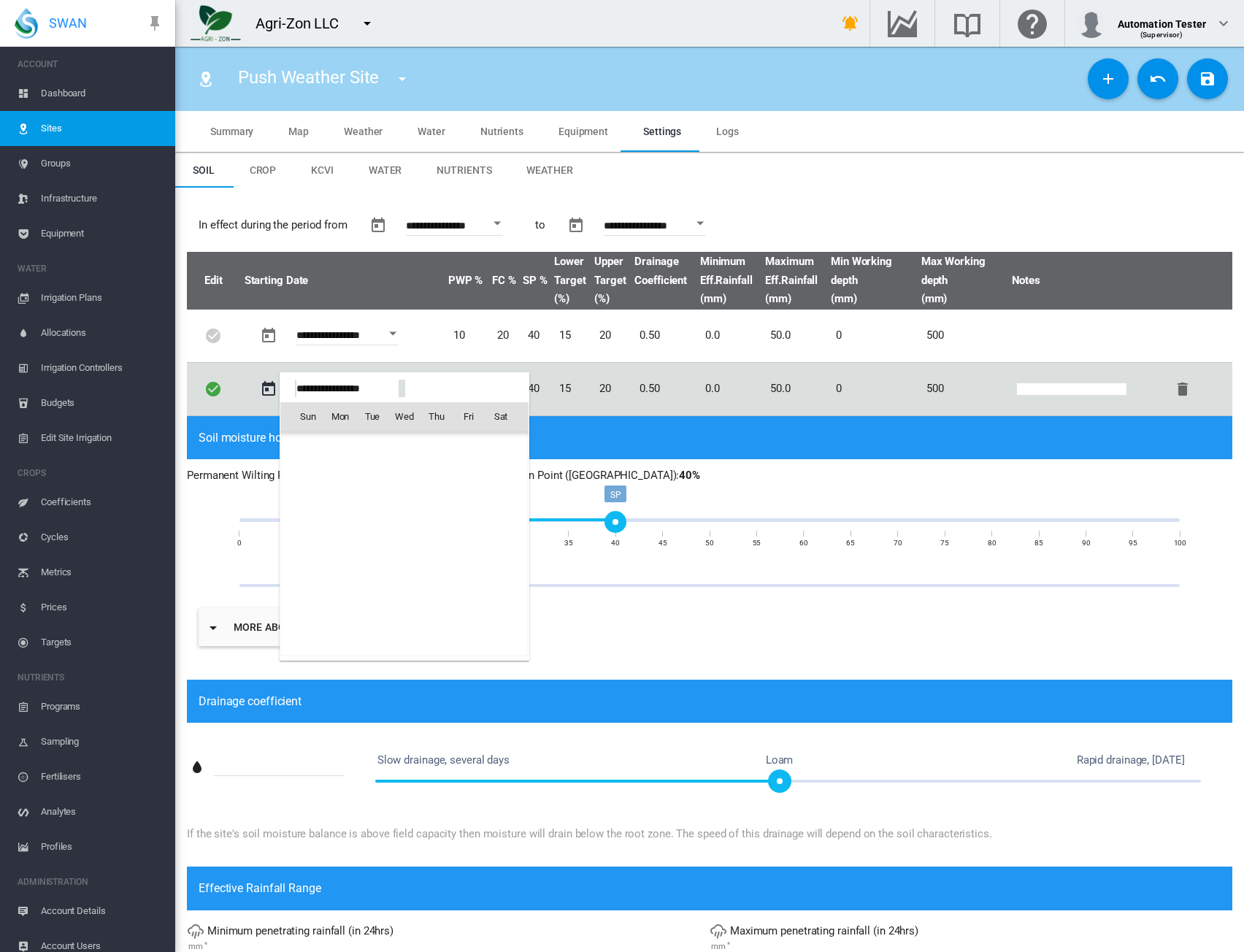
scroll to position [36384, 0]
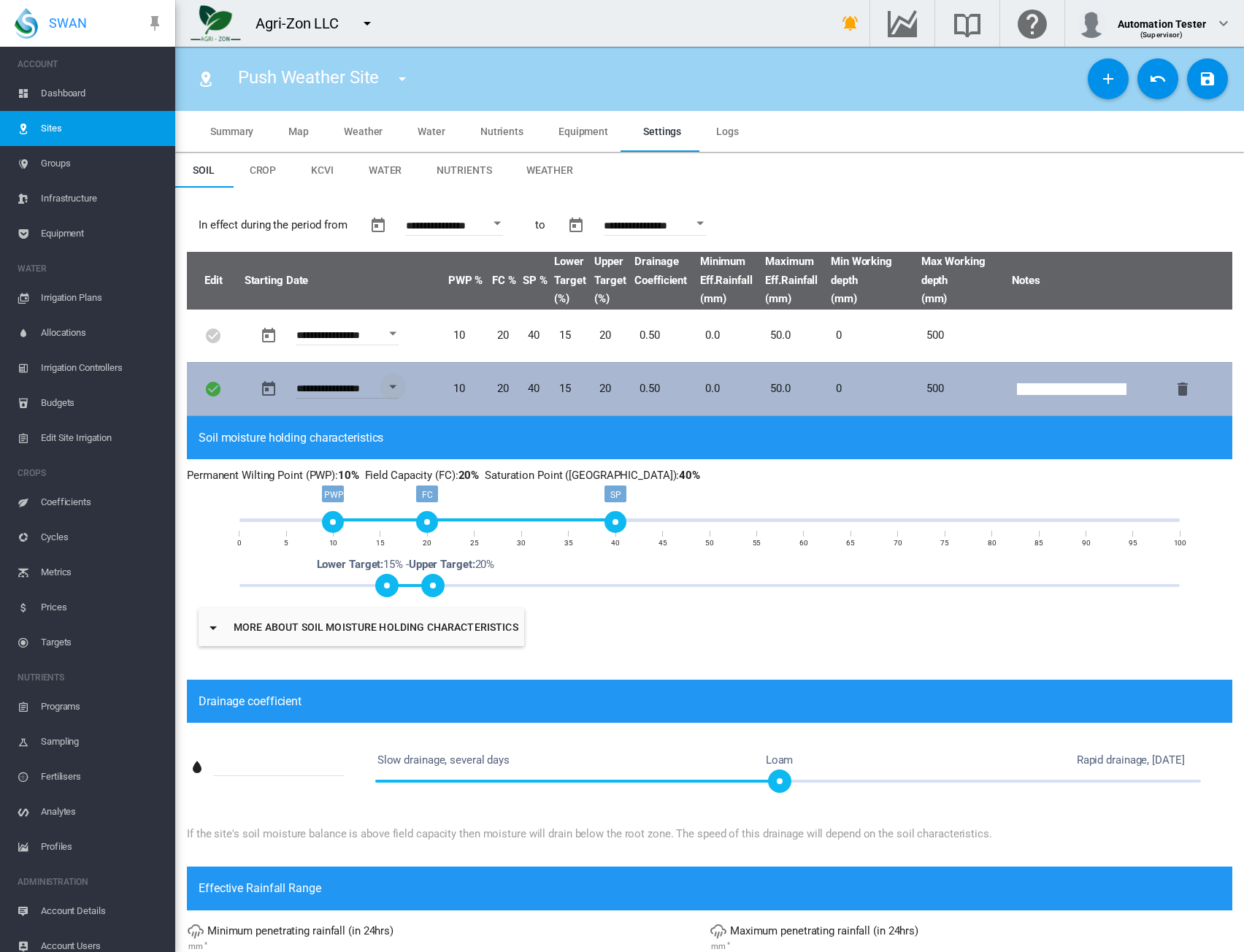
click at [1036, 384] on input "text" at bounding box center [1072, 389] width 110 height 12
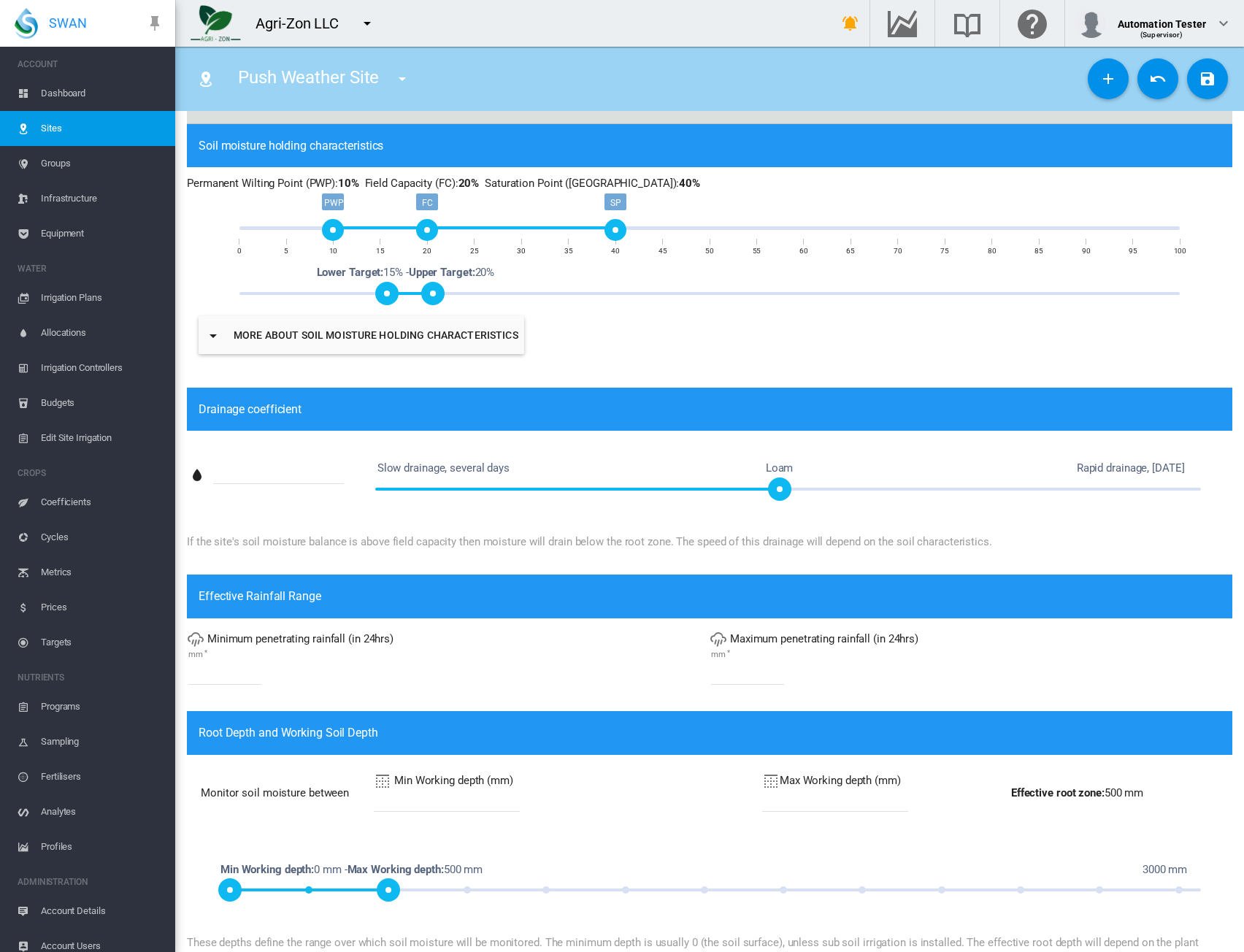
scroll to position [512, 0]
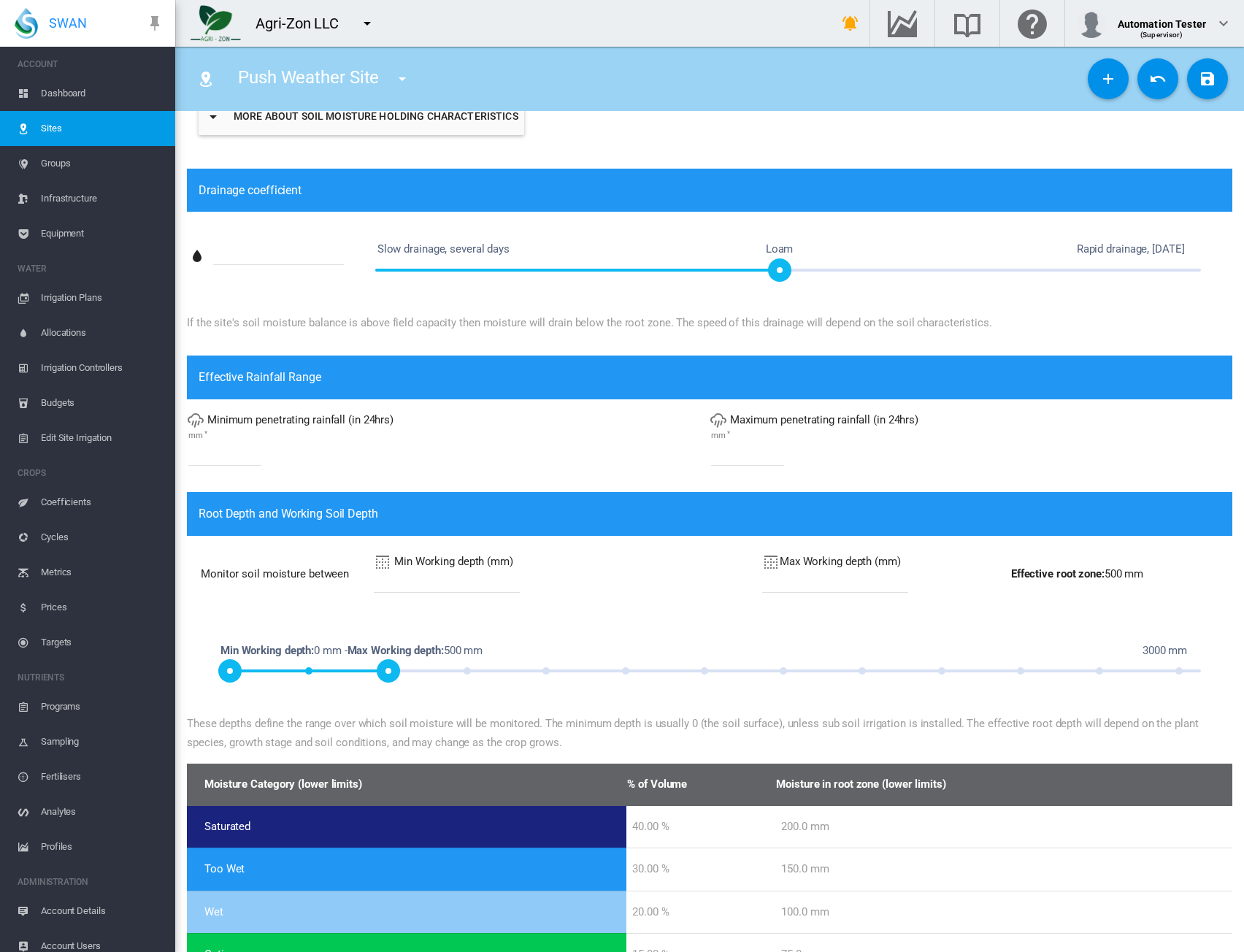
type input "**********"
drag, startPoint x: 715, startPoint y: 579, endPoint x: 701, endPoint y: 579, distance: 14.0
click at [701, 579] on tr "Monitor soil moisture between Min Working depth (mm) * Max Working depth (mm) *…" at bounding box center [709, 575] width 1043 height 74
type input "***"
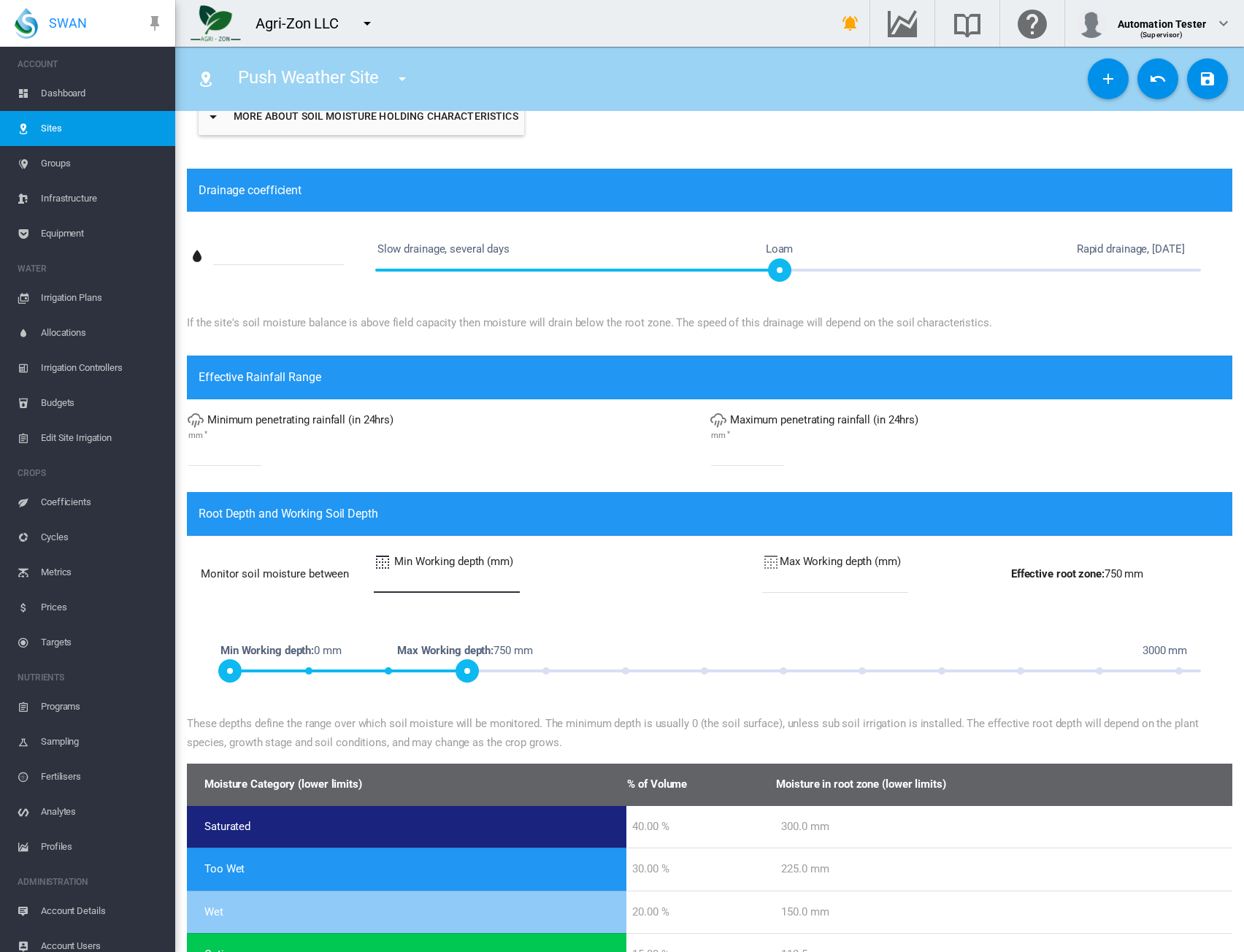
click at [317, 583] on td "Monitor soil moisture between Min Working depth (mm) *" at bounding box center [473, 575] width 570 height 74
type input "***"
click at [629, 588] on md-input-container "Min Working depth (mm) ***" at bounding box center [559, 575] width 374 height 47
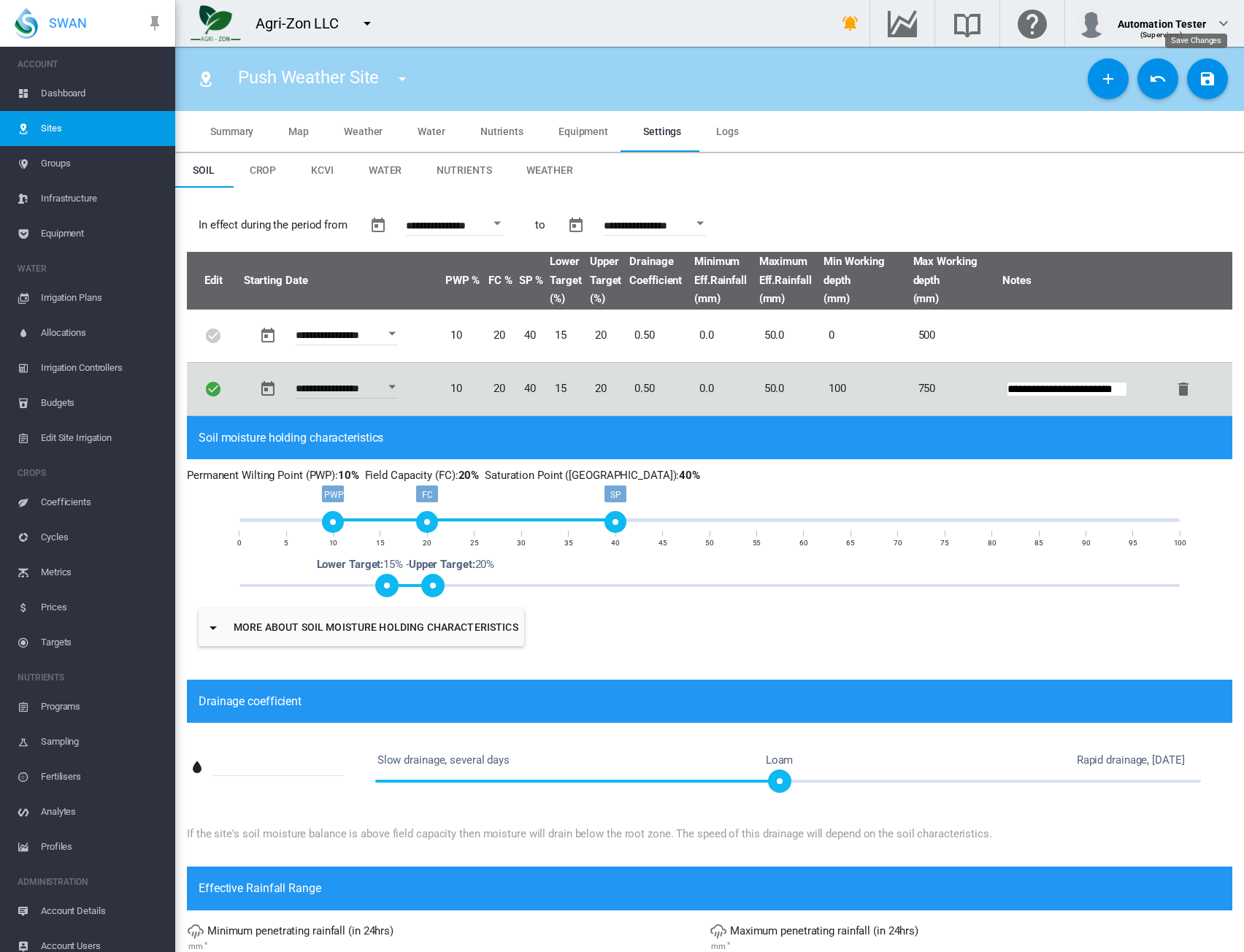
click at [1188, 82] on button "Save Changes" at bounding box center [1208, 79] width 41 height 41
click at [66, 164] on span "Groups" at bounding box center [102, 163] width 122 height 35
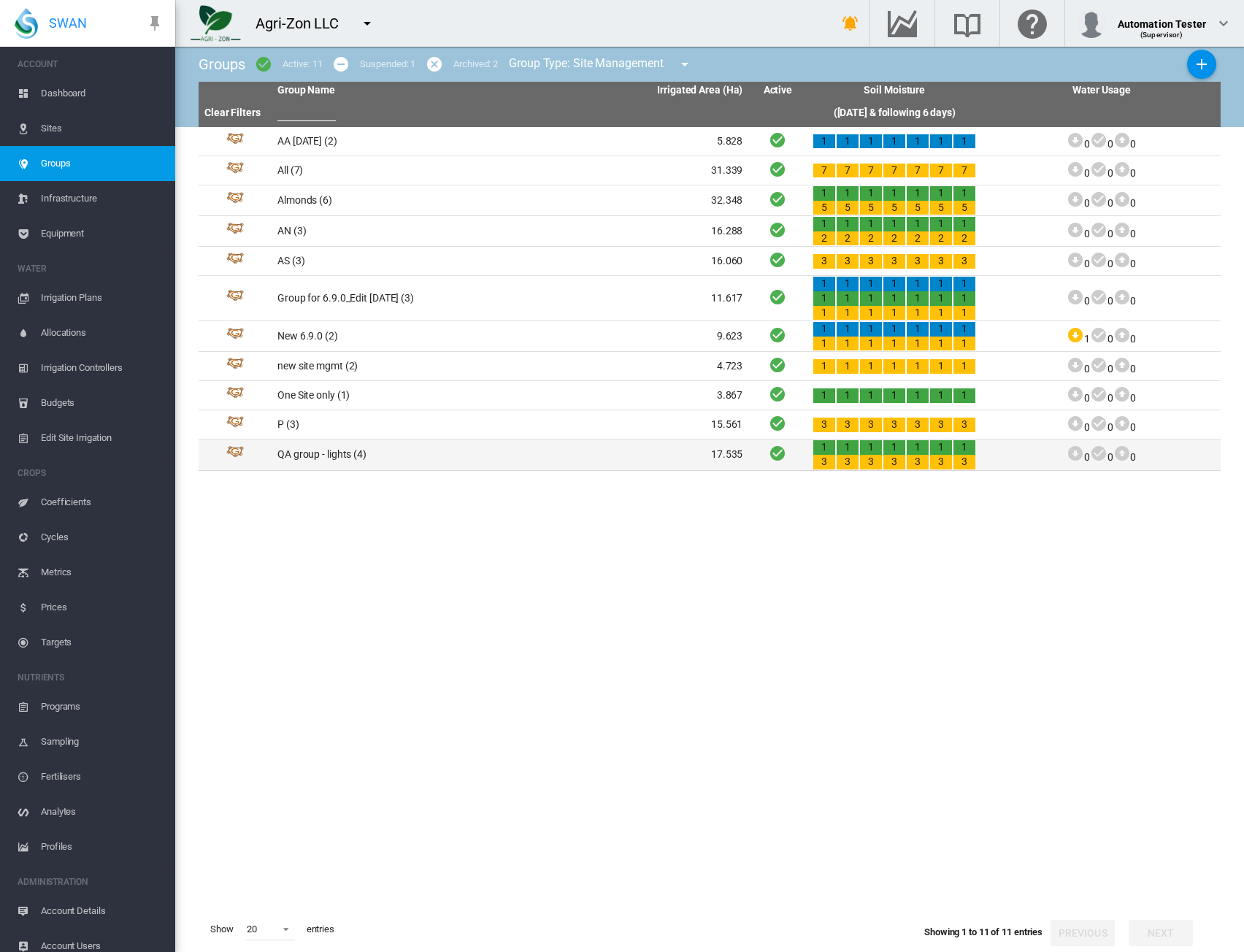
click at [355, 449] on td "QA group - lights (4)" at bounding box center [391, 454] width 239 height 30
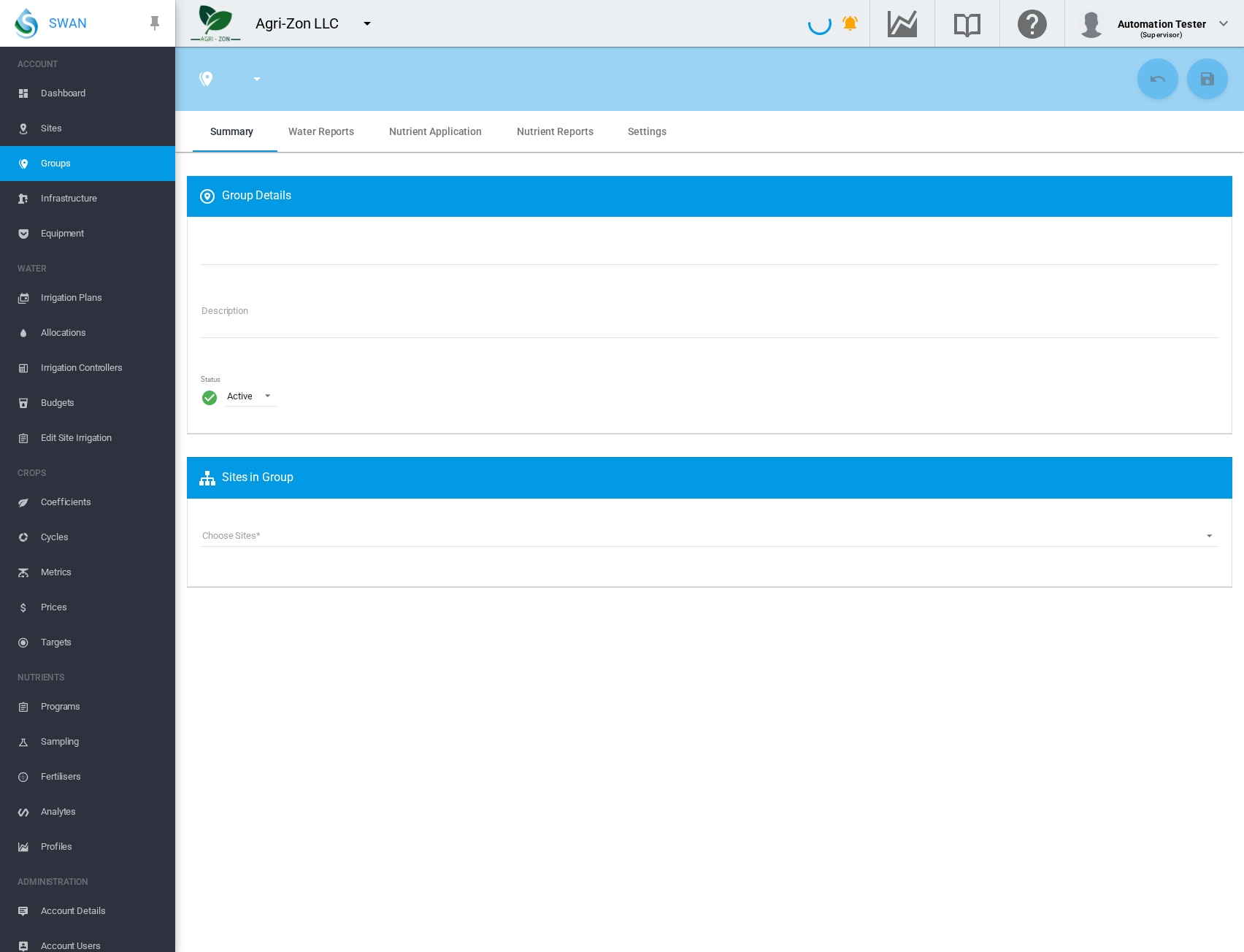
type input "**********"
type textarea "**********"
type input "*"
type input "**"
type input "*"
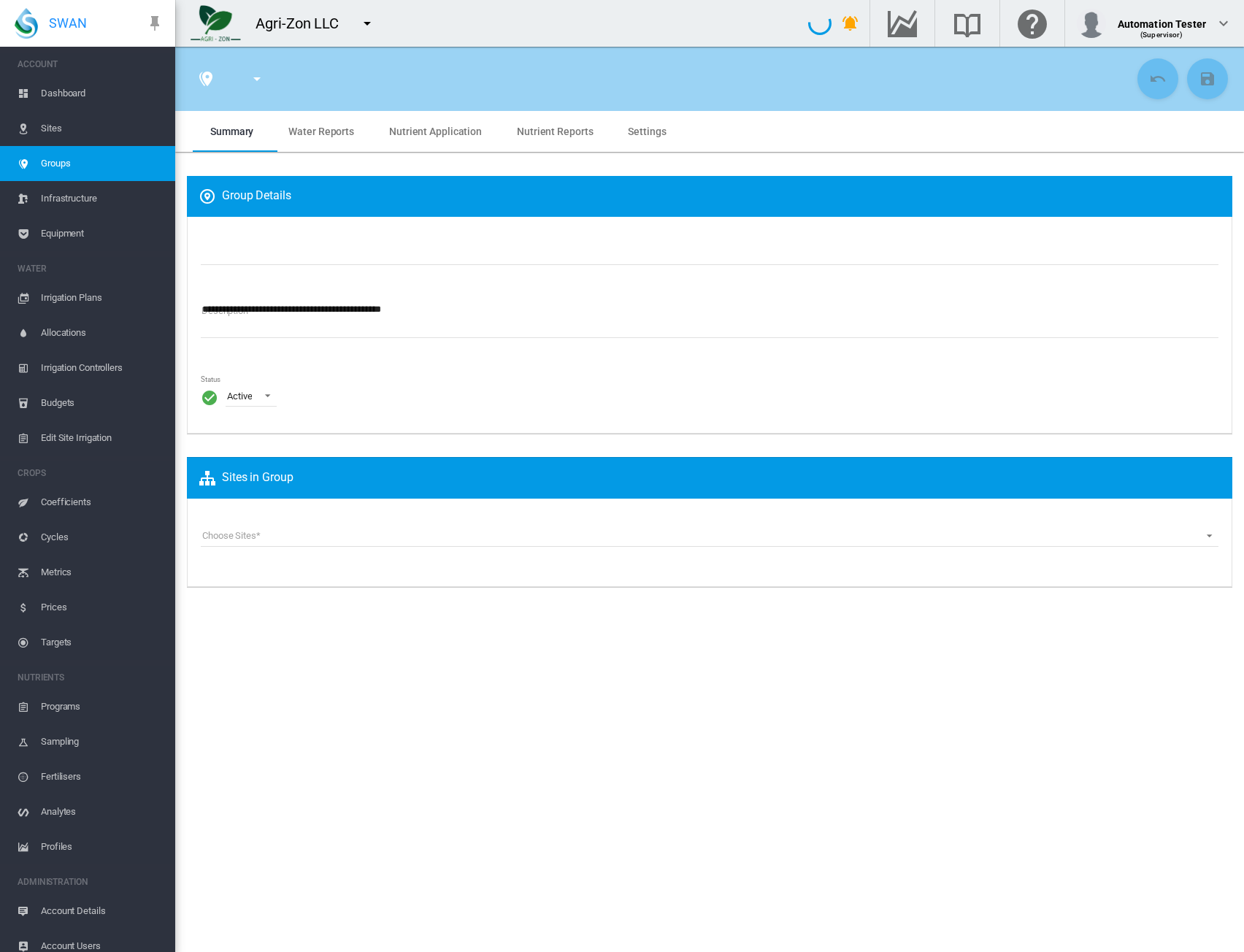
type input "***"
click at [334, 133] on span "Water Reports" at bounding box center [321, 131] width 66 height 12
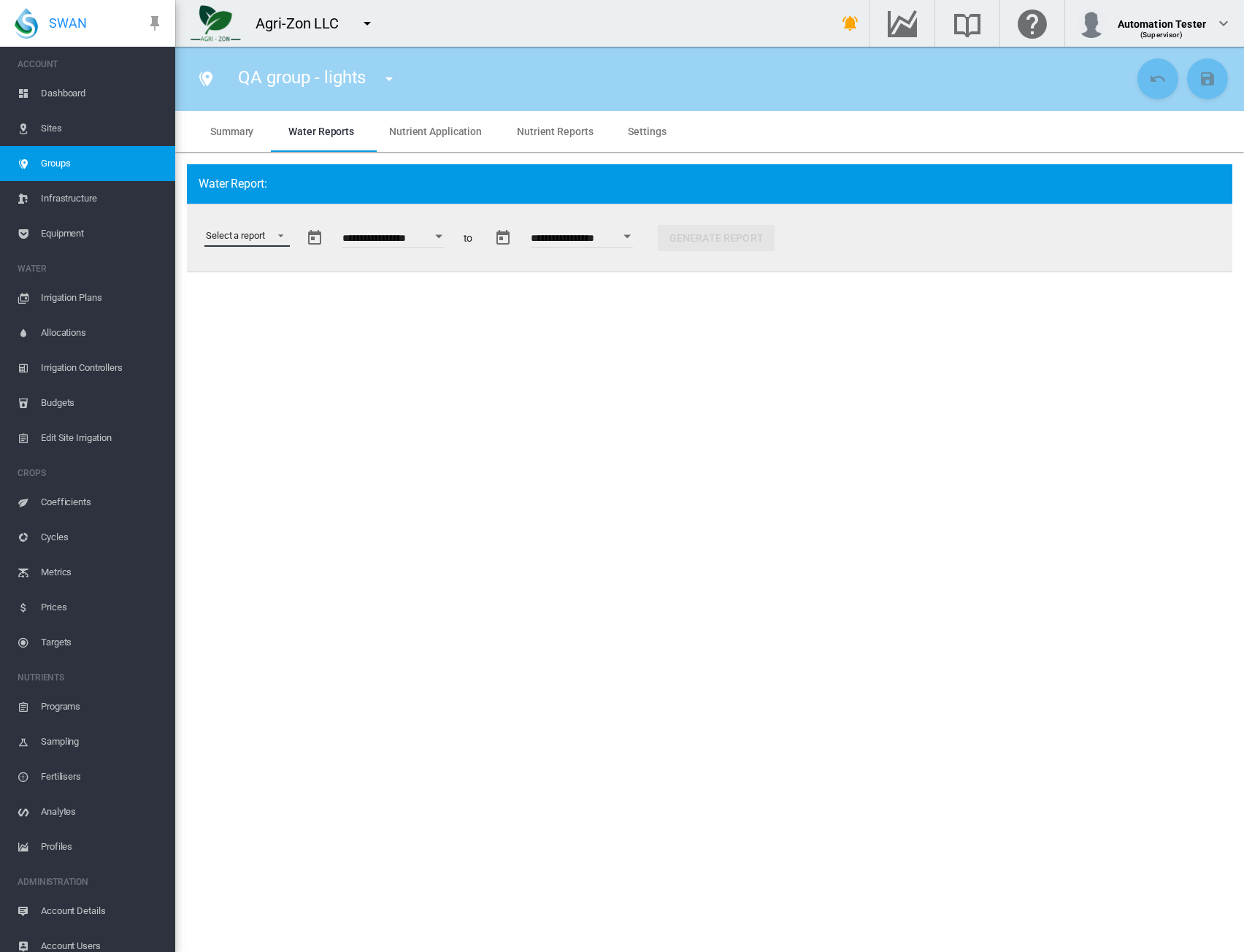
click at [277, 225] on md-select "Select a report Soil Moisture Status Water Usage Water Application Efficiency W…" at bounding box center [247, 236] width 85 height 22
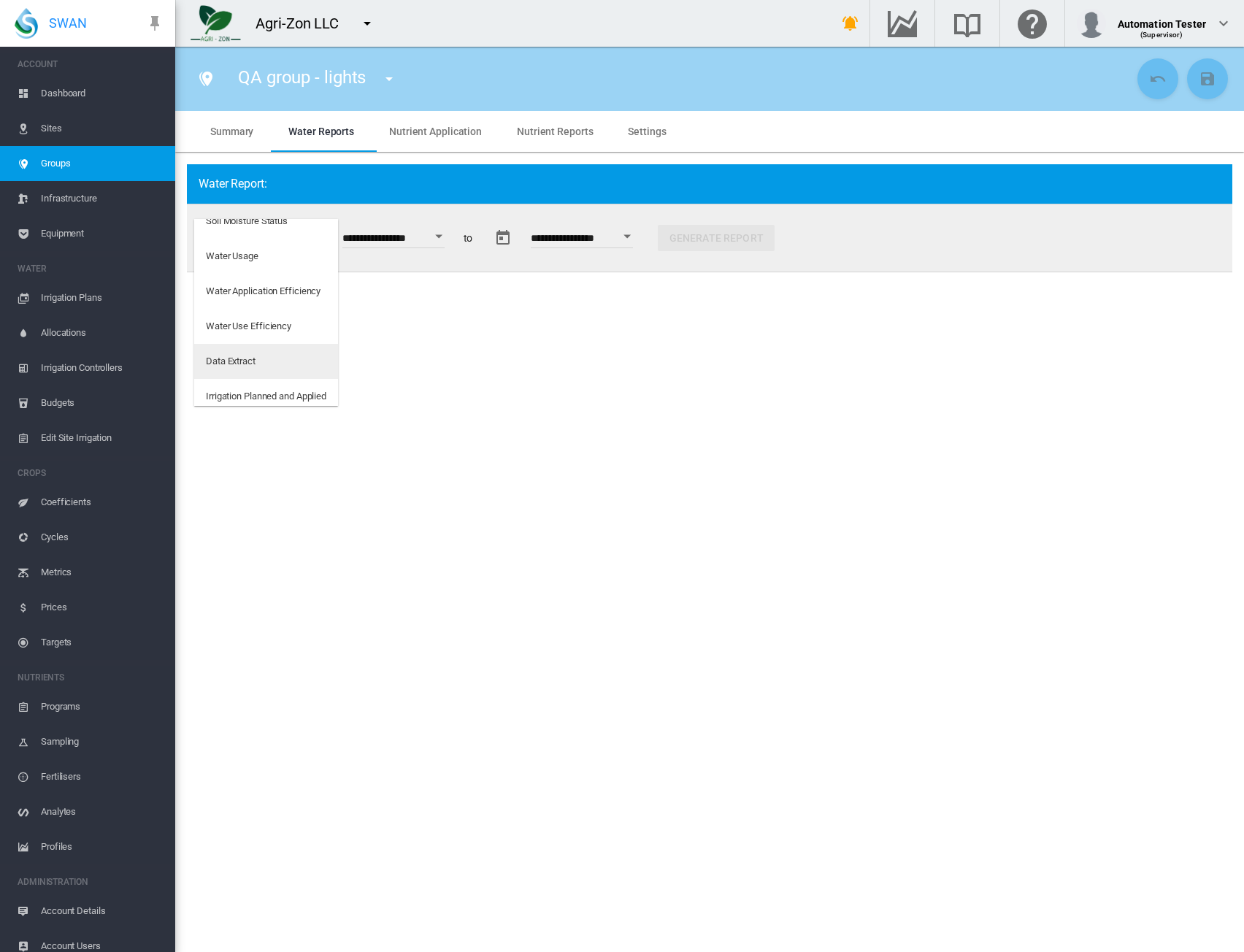
scroll to position [24, 0]
click at [239, 362] on md-option "Data Extract" at bounding box center [266, 353] width 144 height 35
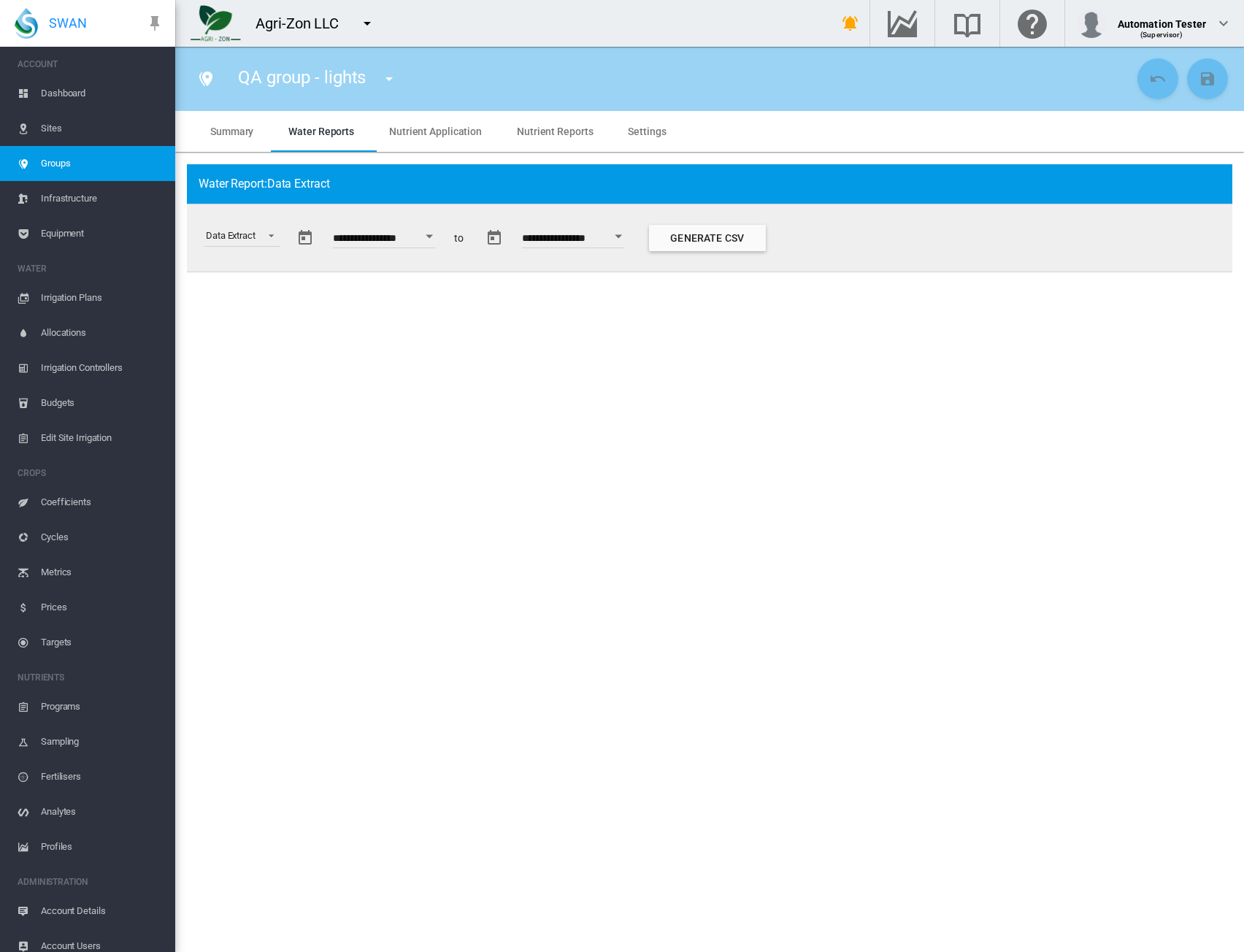
click at [438, 238] on button "Open calendar" at bounding box center [429, 236] width 26 height 26
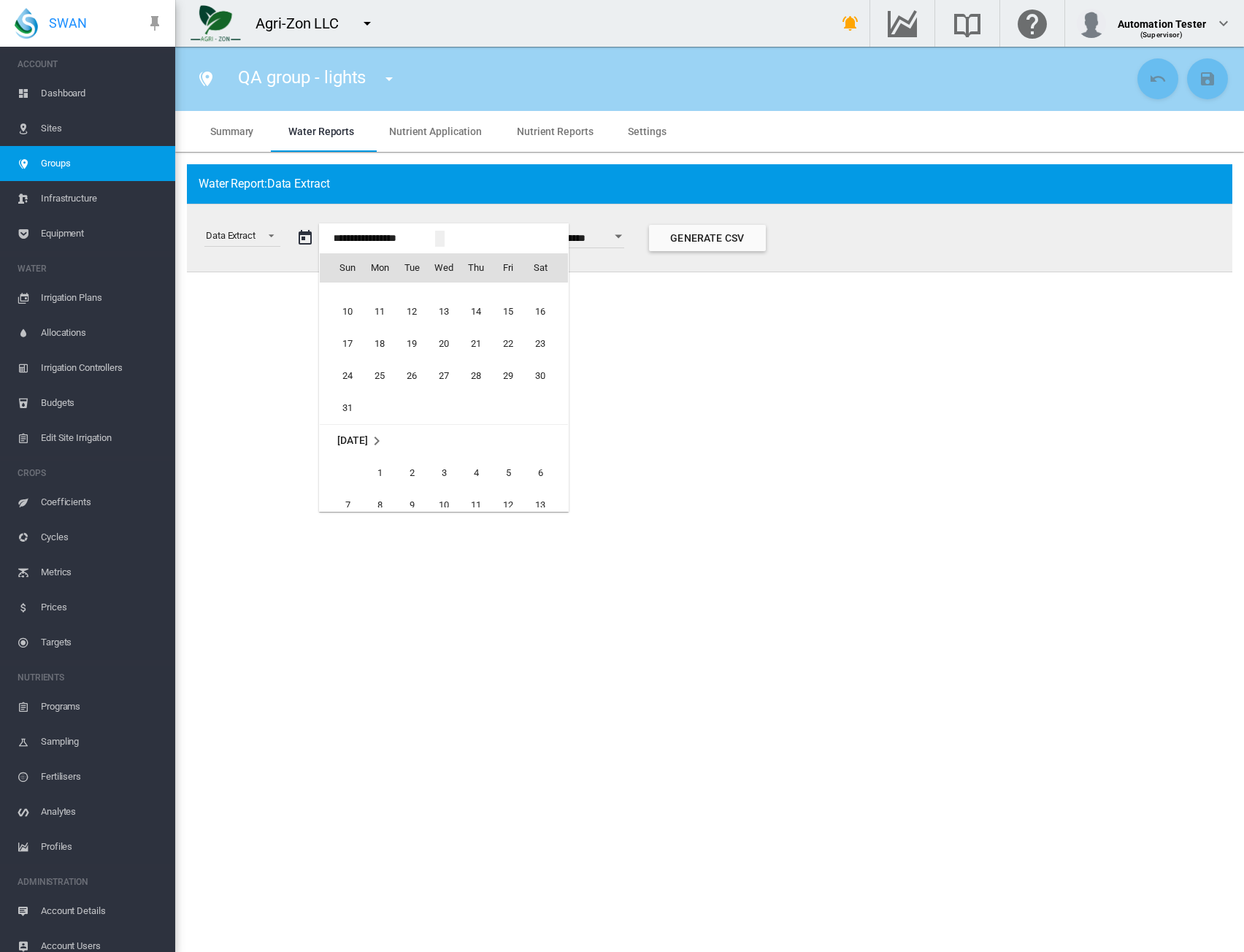
scroll to position [36238, 0]
drag, startPoint x: 380, startPoint y: 469, endPoint x: 467, endPoint y: 450, distance: 89.1
click at [383, 469] on span "1" at bounding box center [380, 477] width 29 height 29
type input "**********"
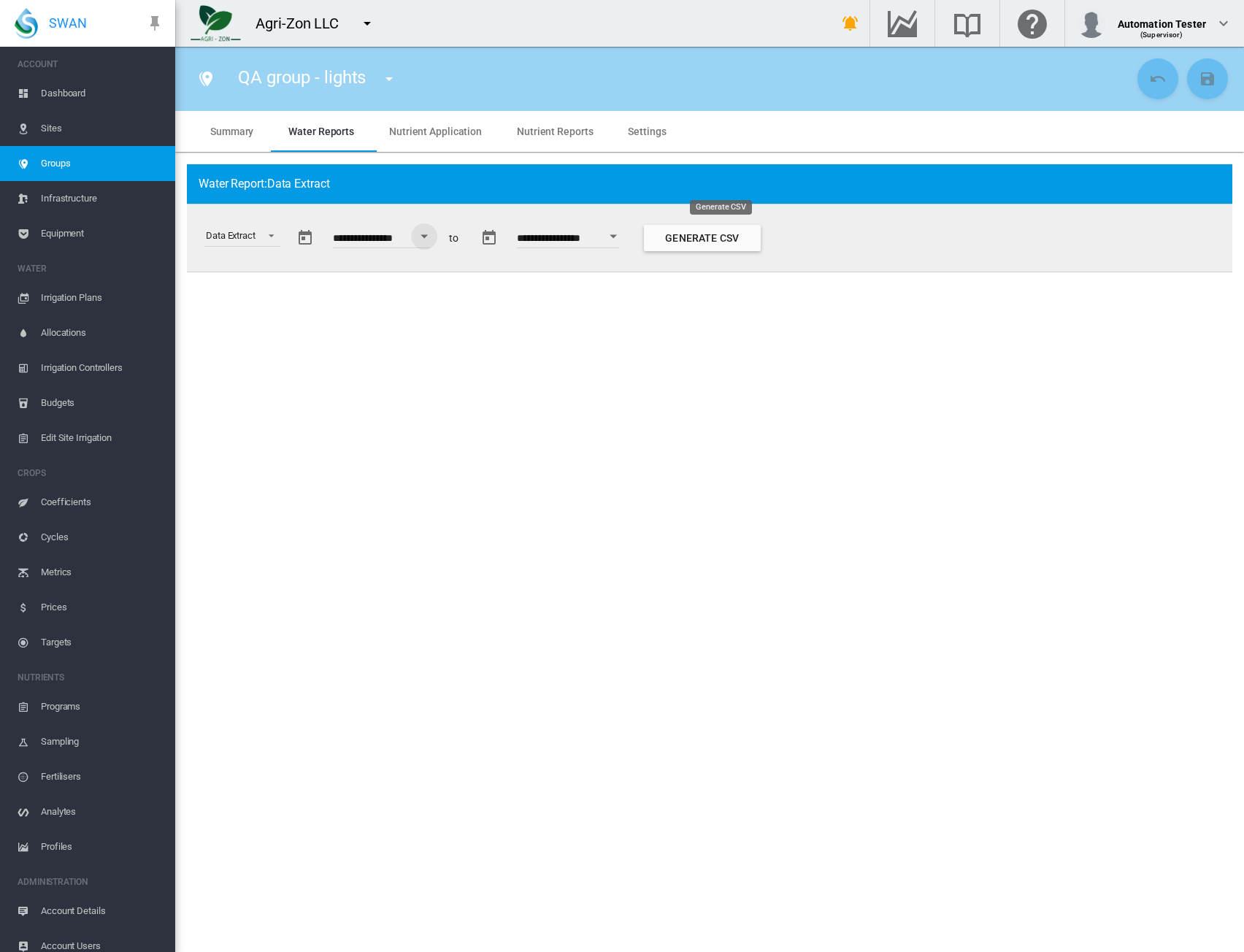
click at [695, 242] on button "Generate CSV" at bounding box center [703, 237] width 117 height 26
click at [232, 237] on div "Data Extract" at bounding box center [231, 235] width 50 height 11
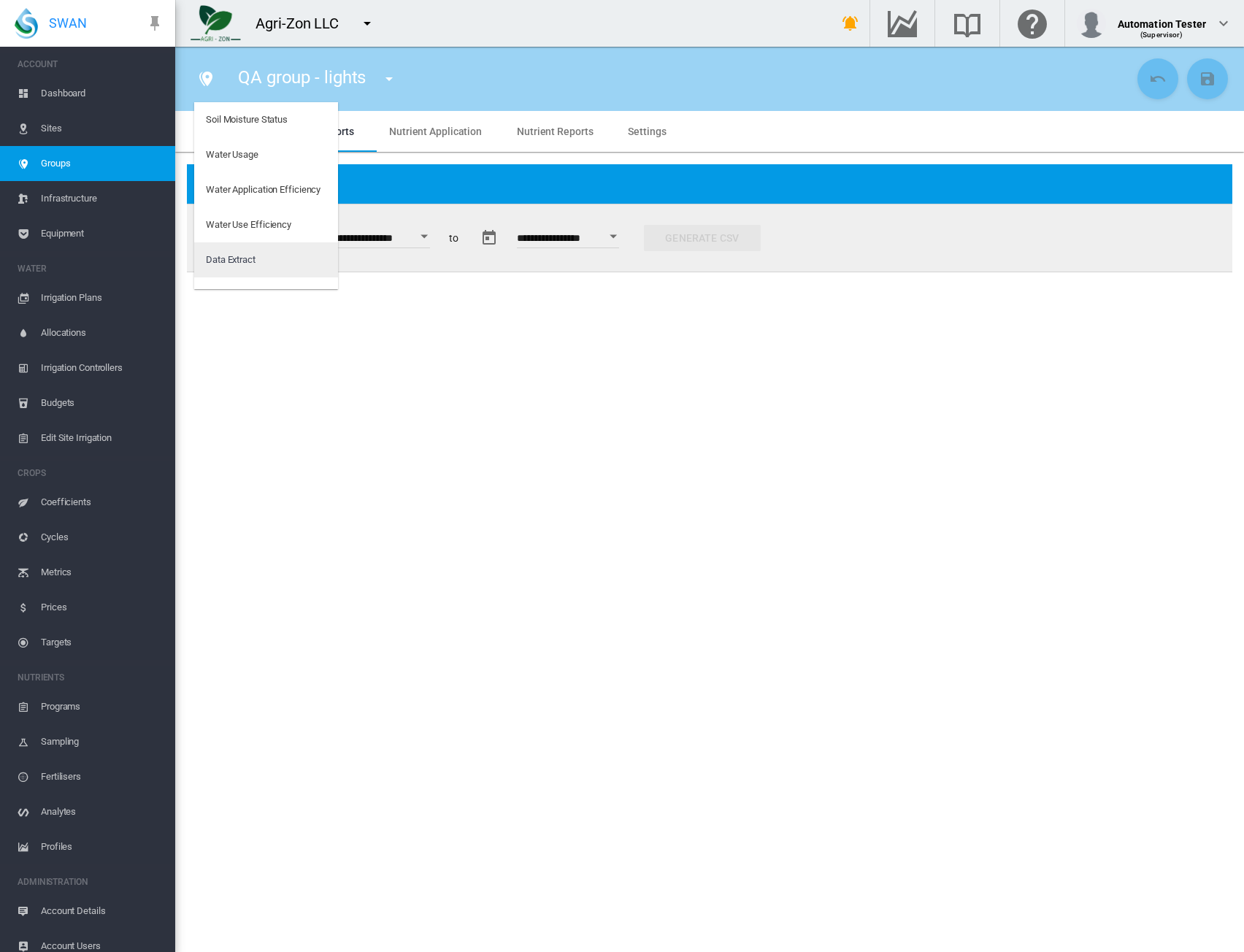
scroll to position [24, 0]
click at [247, 136] on div "Water Usage" at bounding box center [232, 131] width 53 height 13
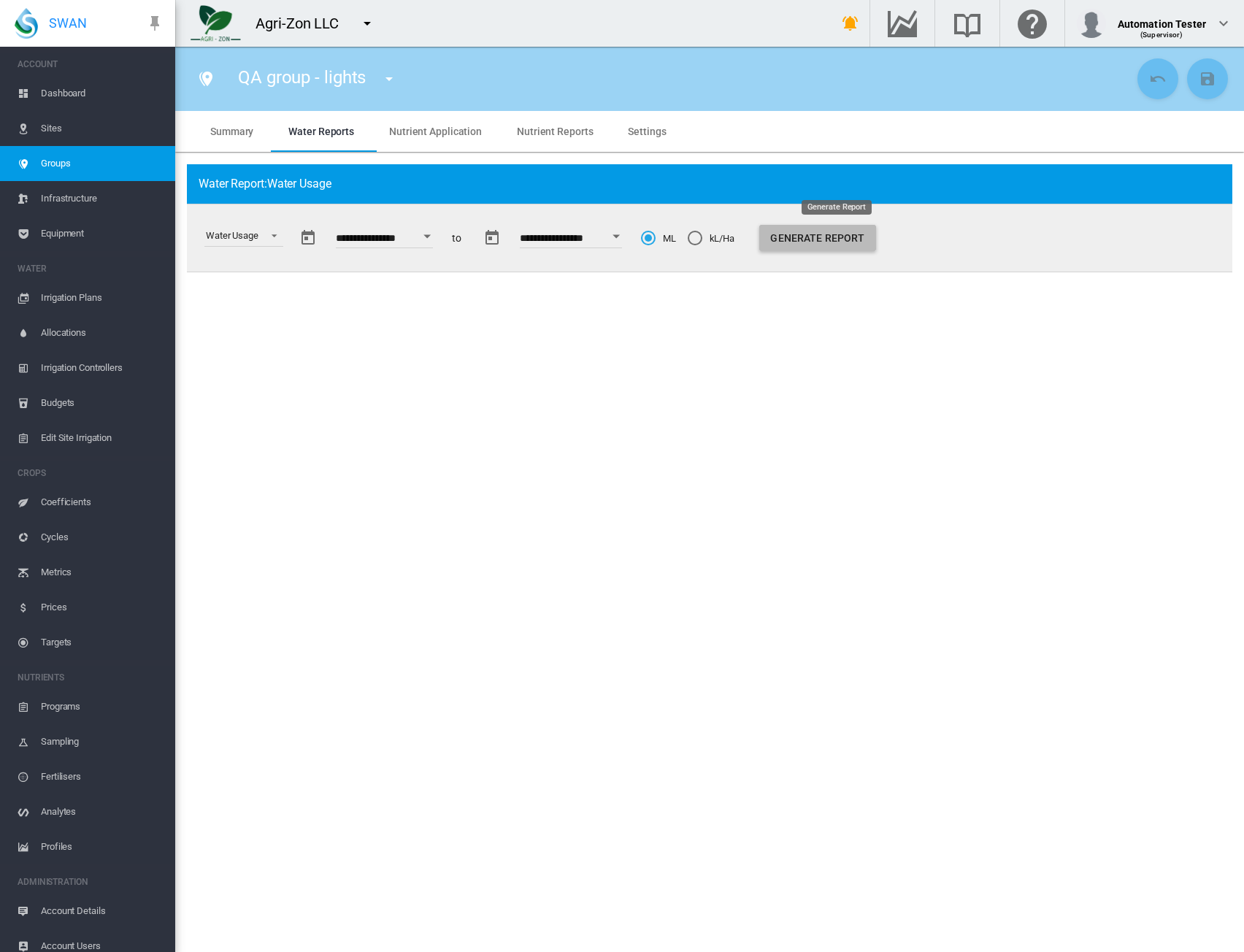
drag, startPoint x: 802, startPoint y: 233, endPoint x: 855, endPoint y: 285, distance: 74.2
click at [802, 232] on button "Generate Report" at bounding box center [818, 237] width 117 height 26
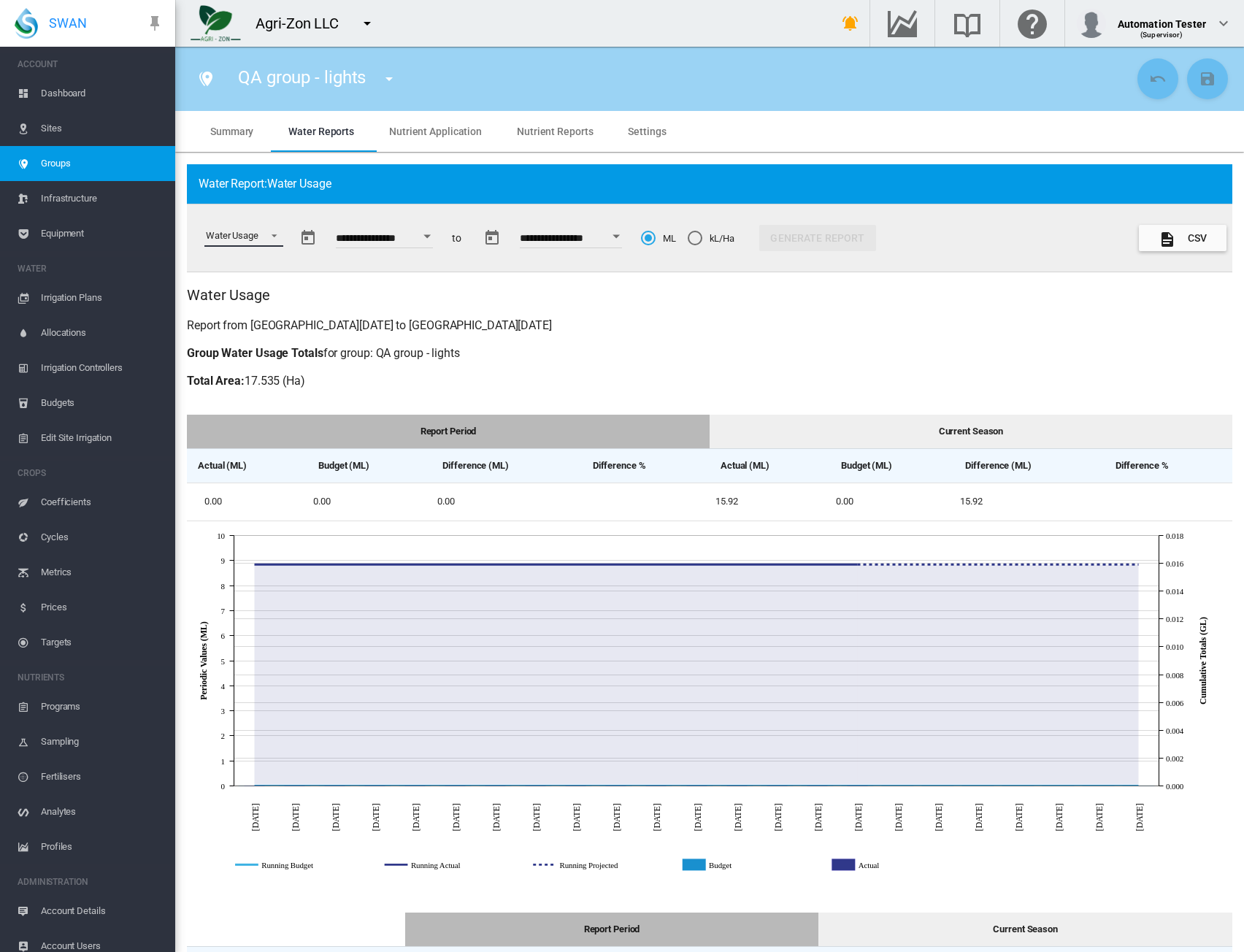
click at [262, 242] on md-select-value "Water Usage" at bounding box center [244, 236] width 79 height 22
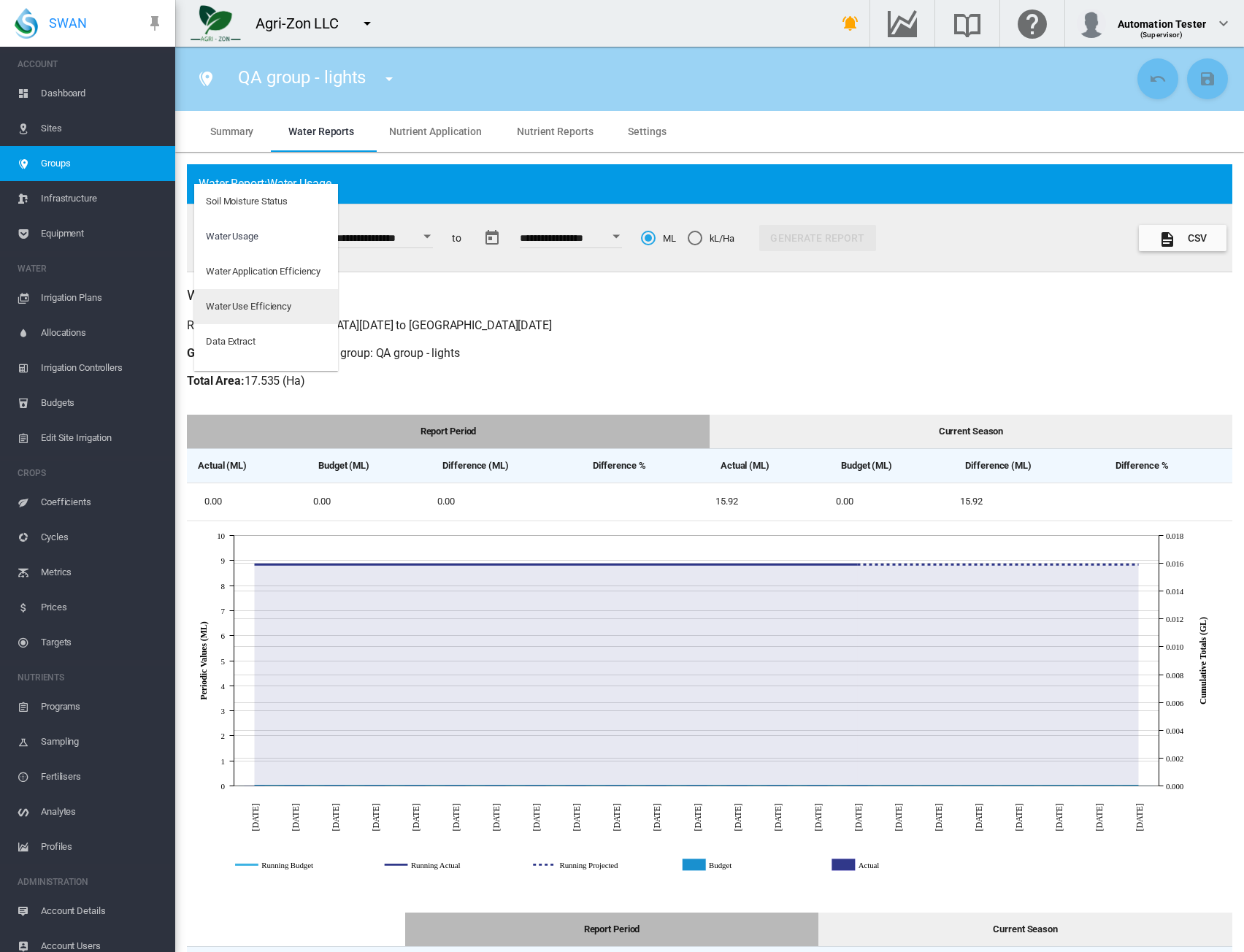
click at [222, 309] on div "Water Use Efficiency" at bounding box center [248, 307] width 85 height 13
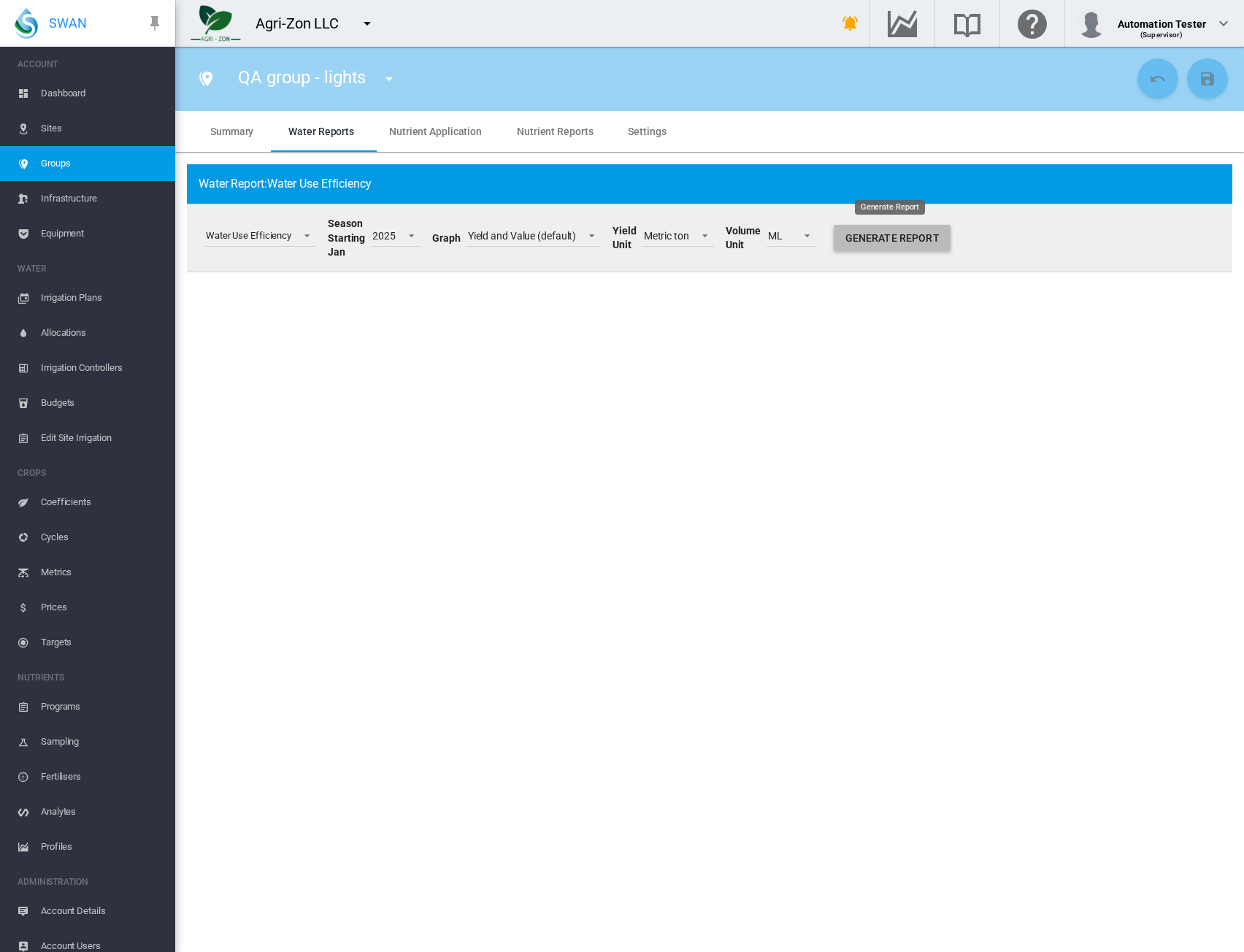
click at [886, 241] on button "Generate Report" at bounding box center [893, 237] width 117 height 26
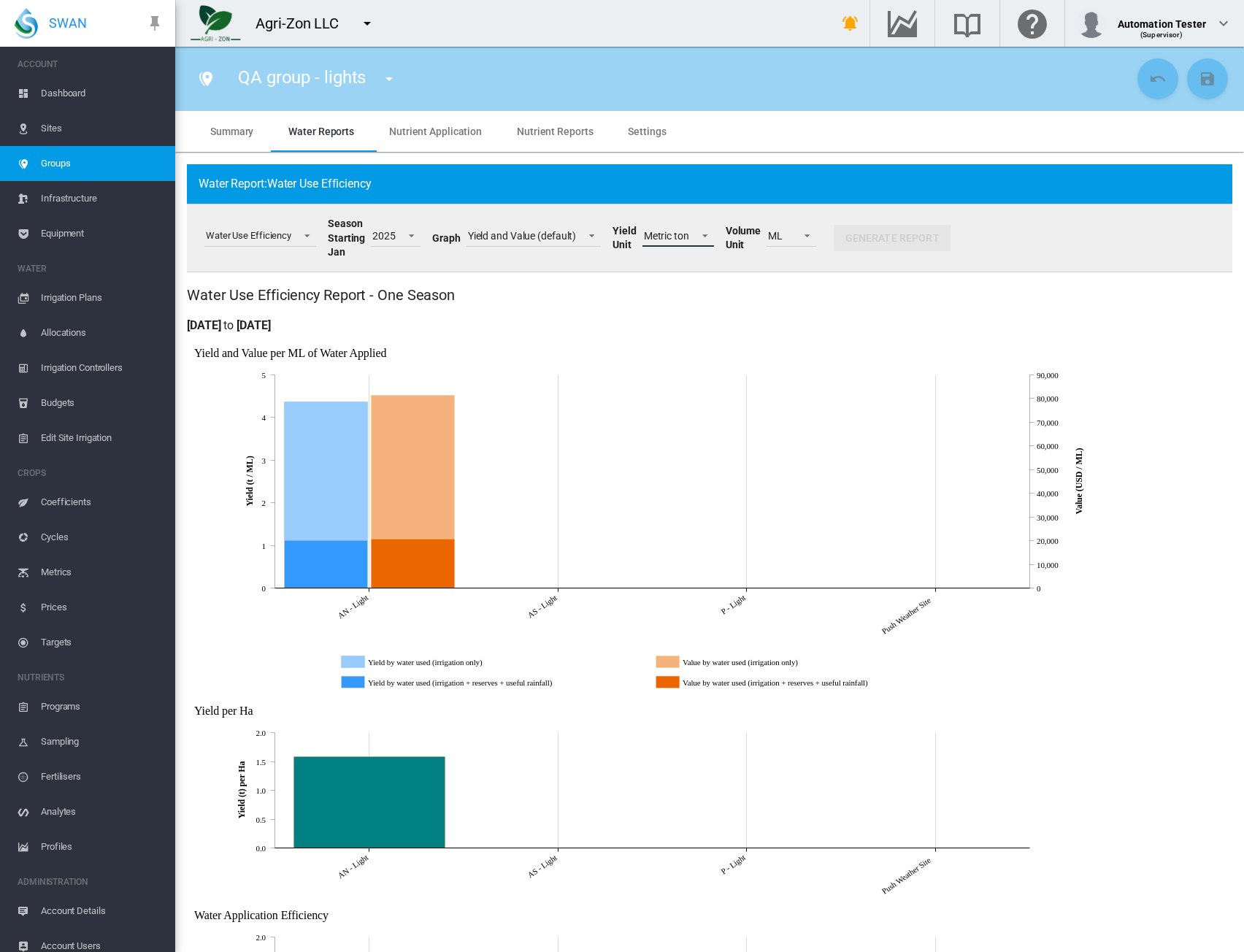
click at [688, 238] on md-select-value "Metric ton" at bounding box center [678, 236] width 72 height 22
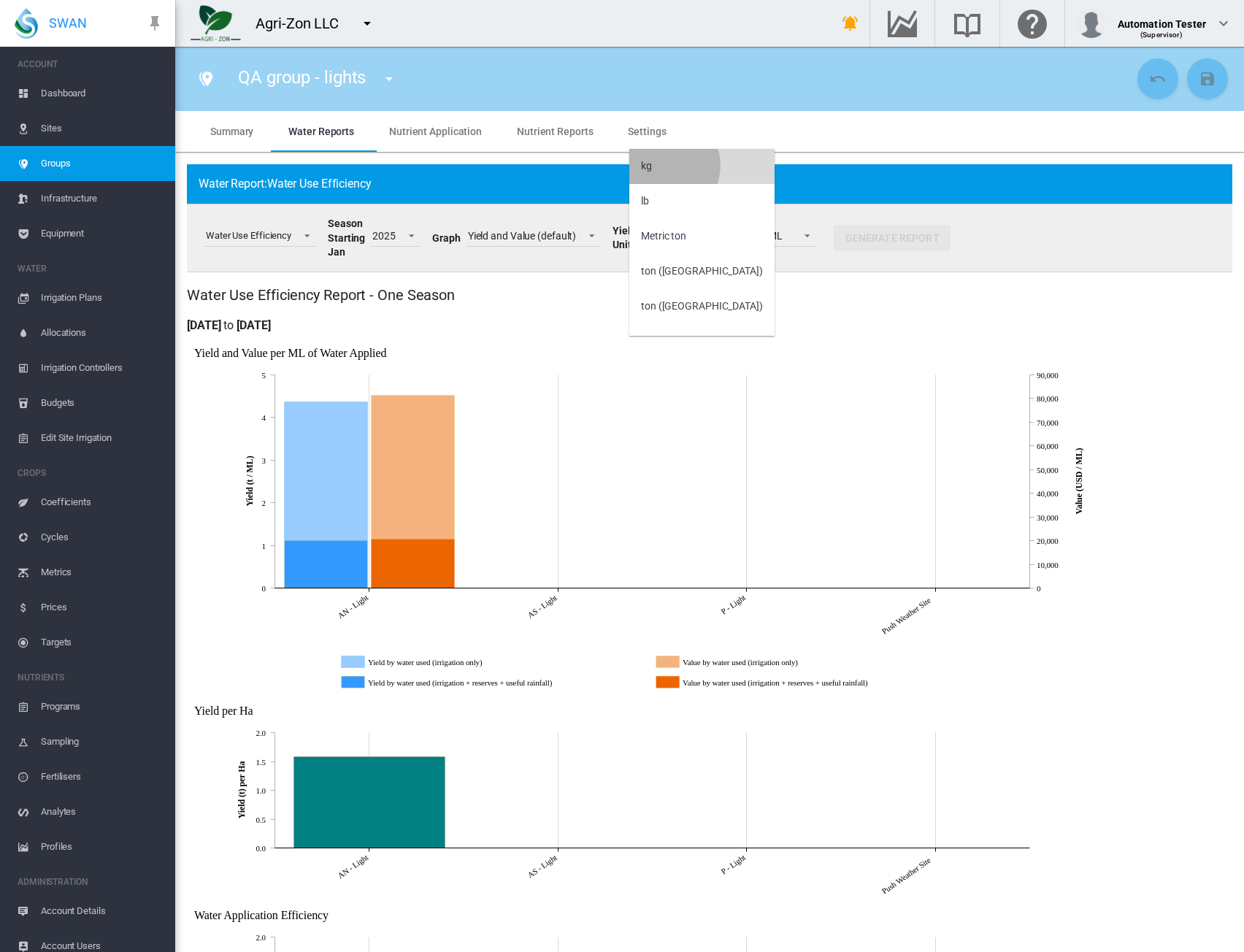
click at [664, 166] on md-option "kg" at bounding box center [702, 166] width 145 height 35
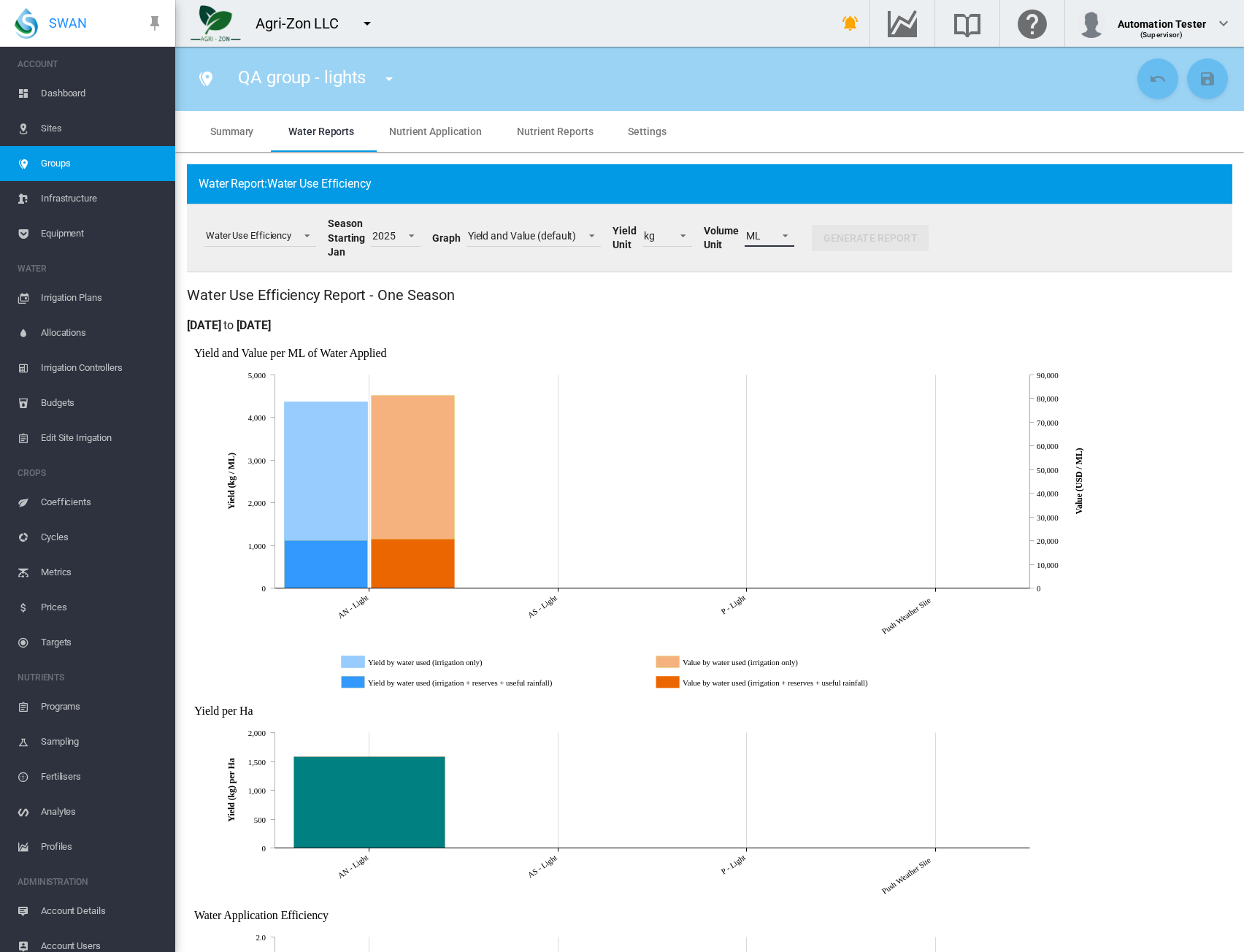
click at [761, 237] on span "ML" at bounding box center [758, 237] width 24 height 15
click at [765, 276] on md-option "kL" at bounding box center [781, 271] width 99 height 35
click at [662, 236] on span "kg" at bounding box center [656, 237] width 24 height 15
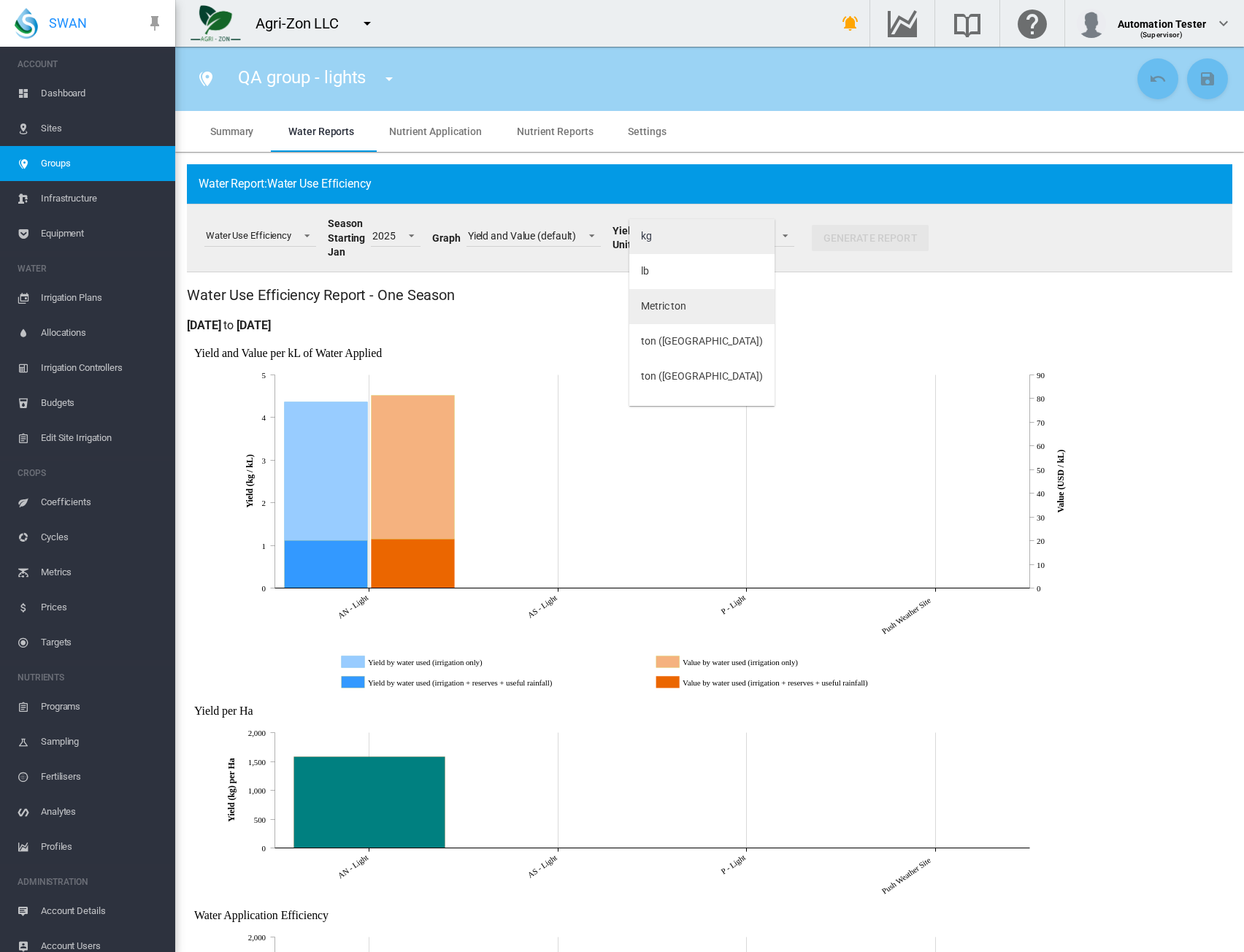
scroll to position [59, 0]
click at [672, 328] on md-option "ton (US)" at bounding box center [702, 318] width 145 height 35
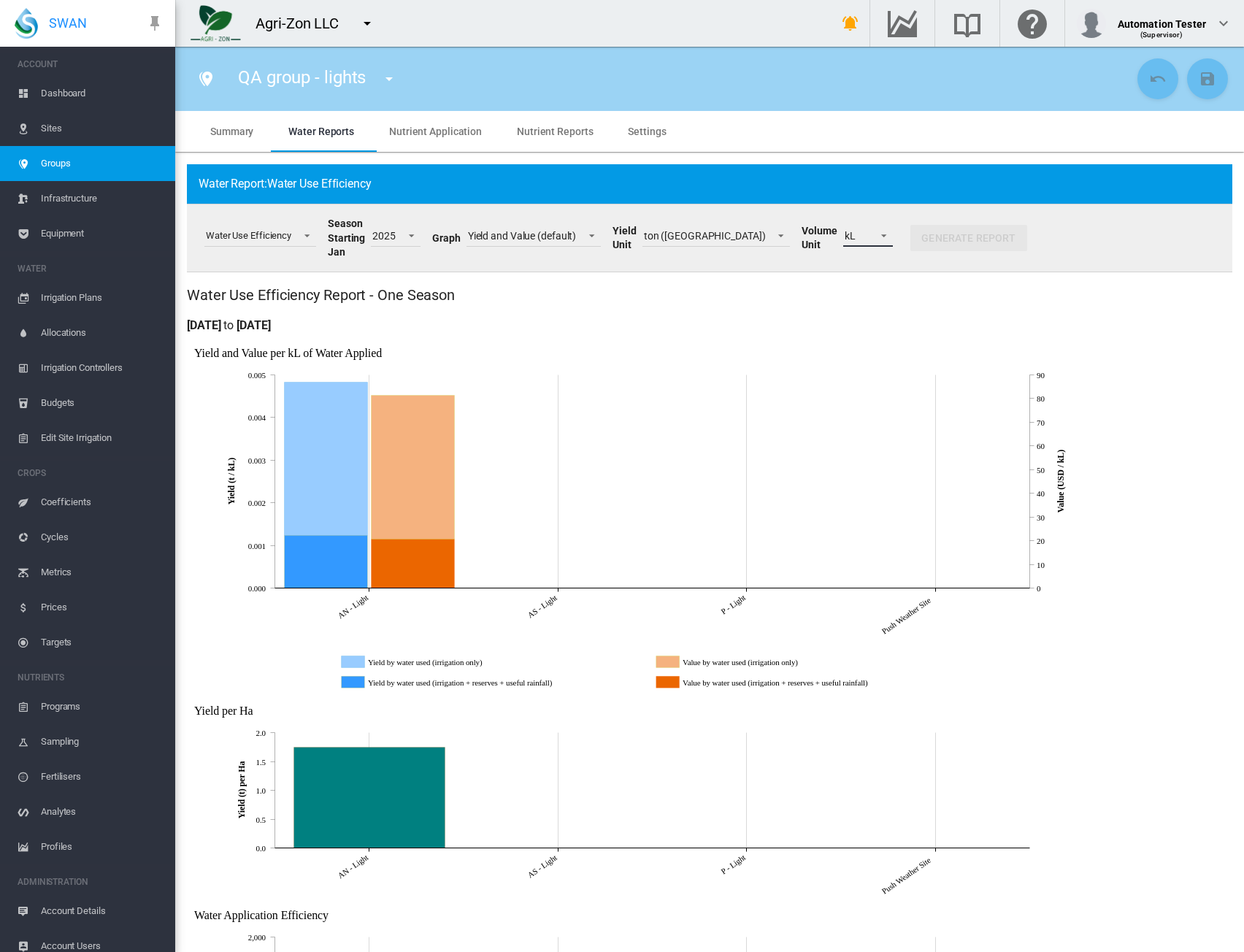
click at [871, 239] on span at bounding box center [880, 234] width 18 height 13
click at [793, 255] on md-option "usg" at bounding box center [794, 254] width 99 height 35
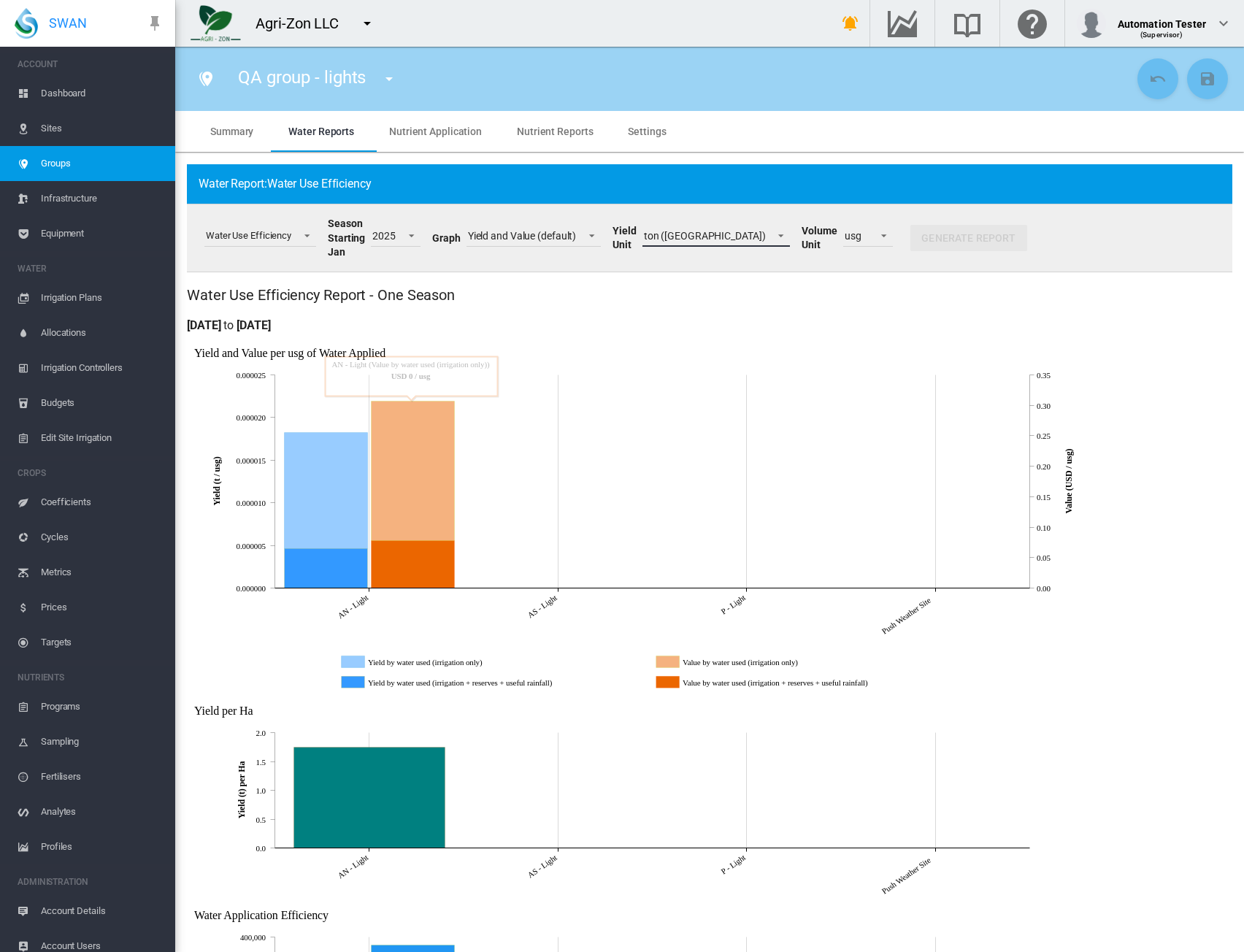
click at [678, 233] on md-select-value "ton (US)" at bounding box center [717, 236] width 148 height 22
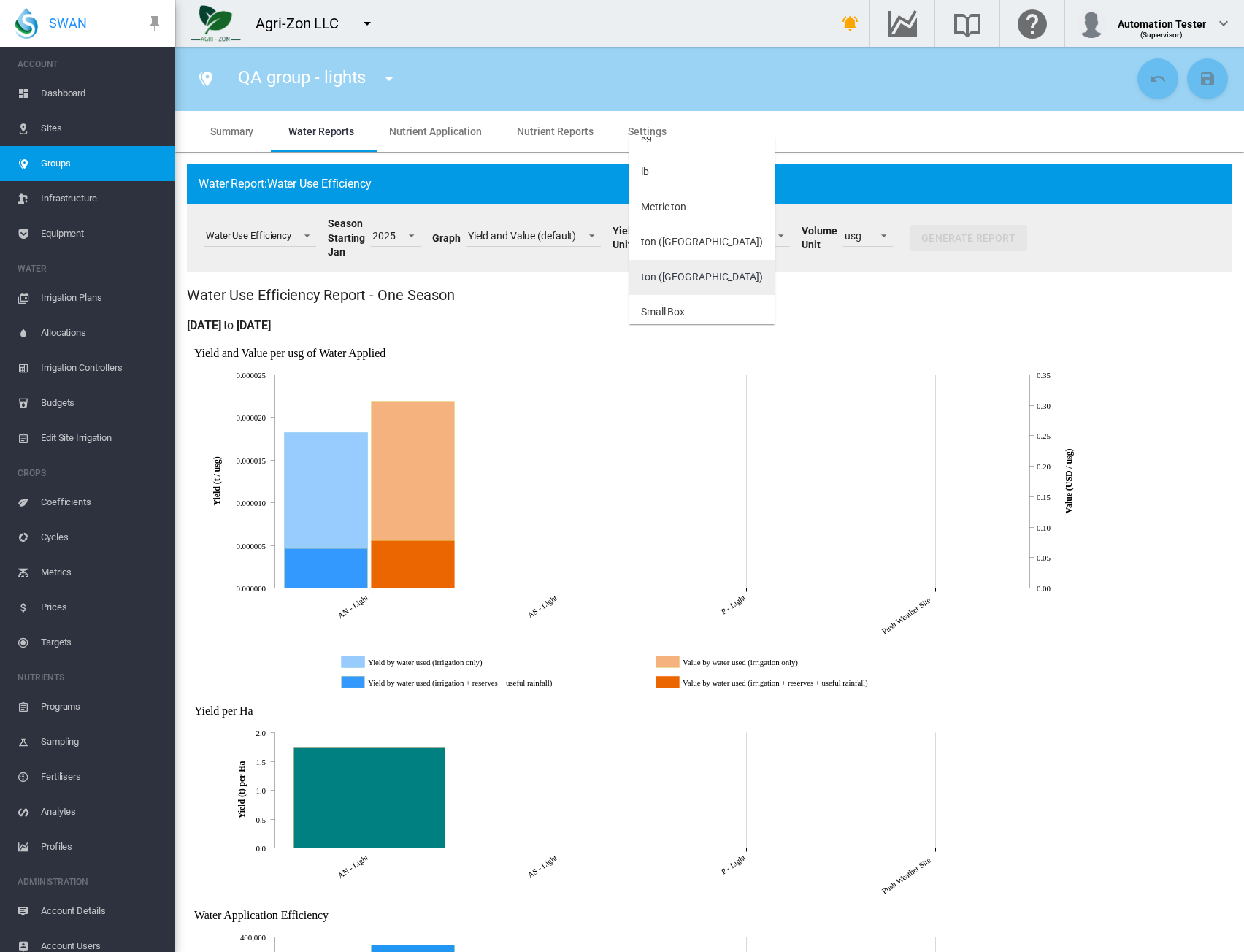
scroll to position [0, 0]
click at [655, 159] on md-option "kg" at bounding box center [702, 154] width 145 height 35
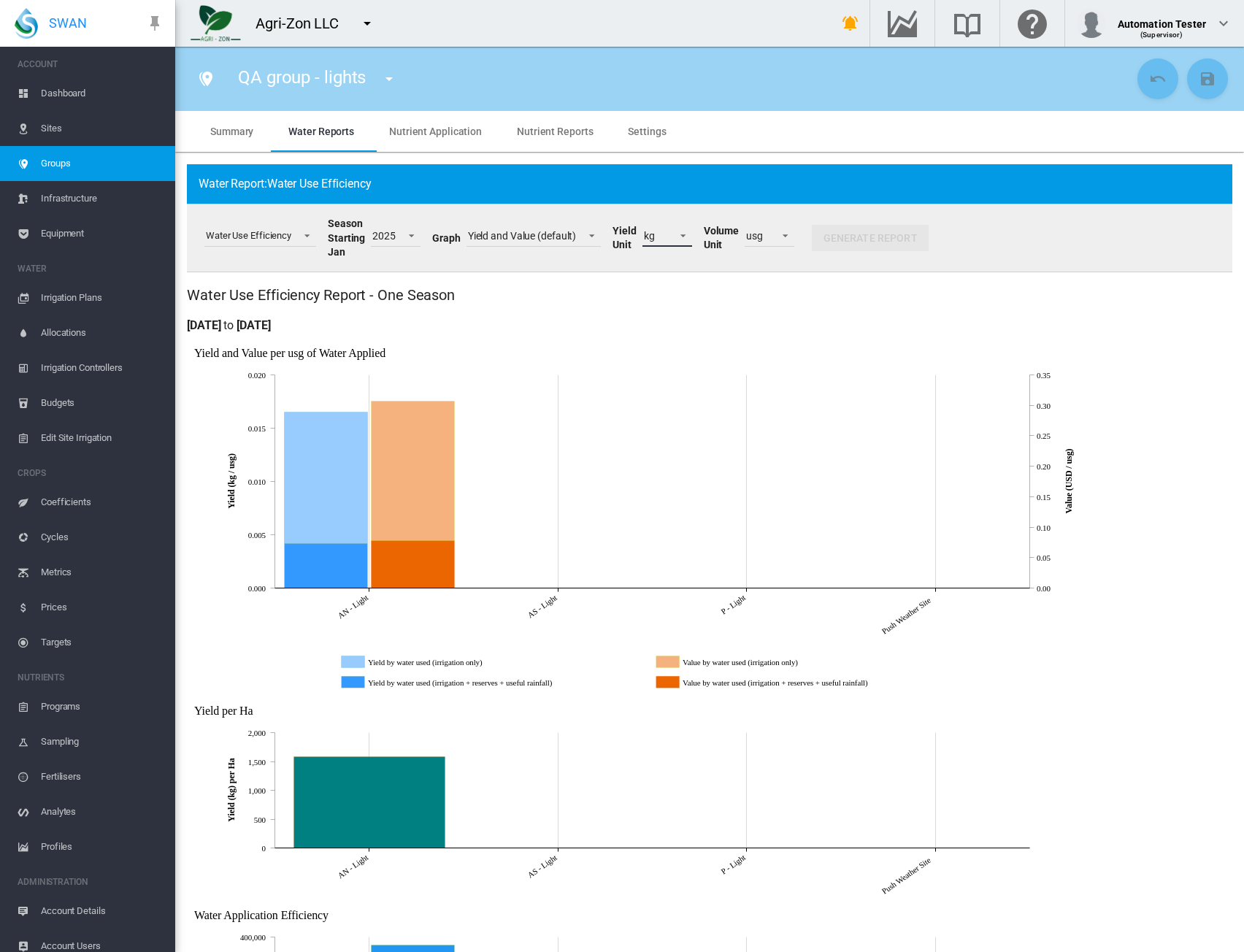
click at [670, 236] on span at bounding box center [679, 234] width 18 height 13
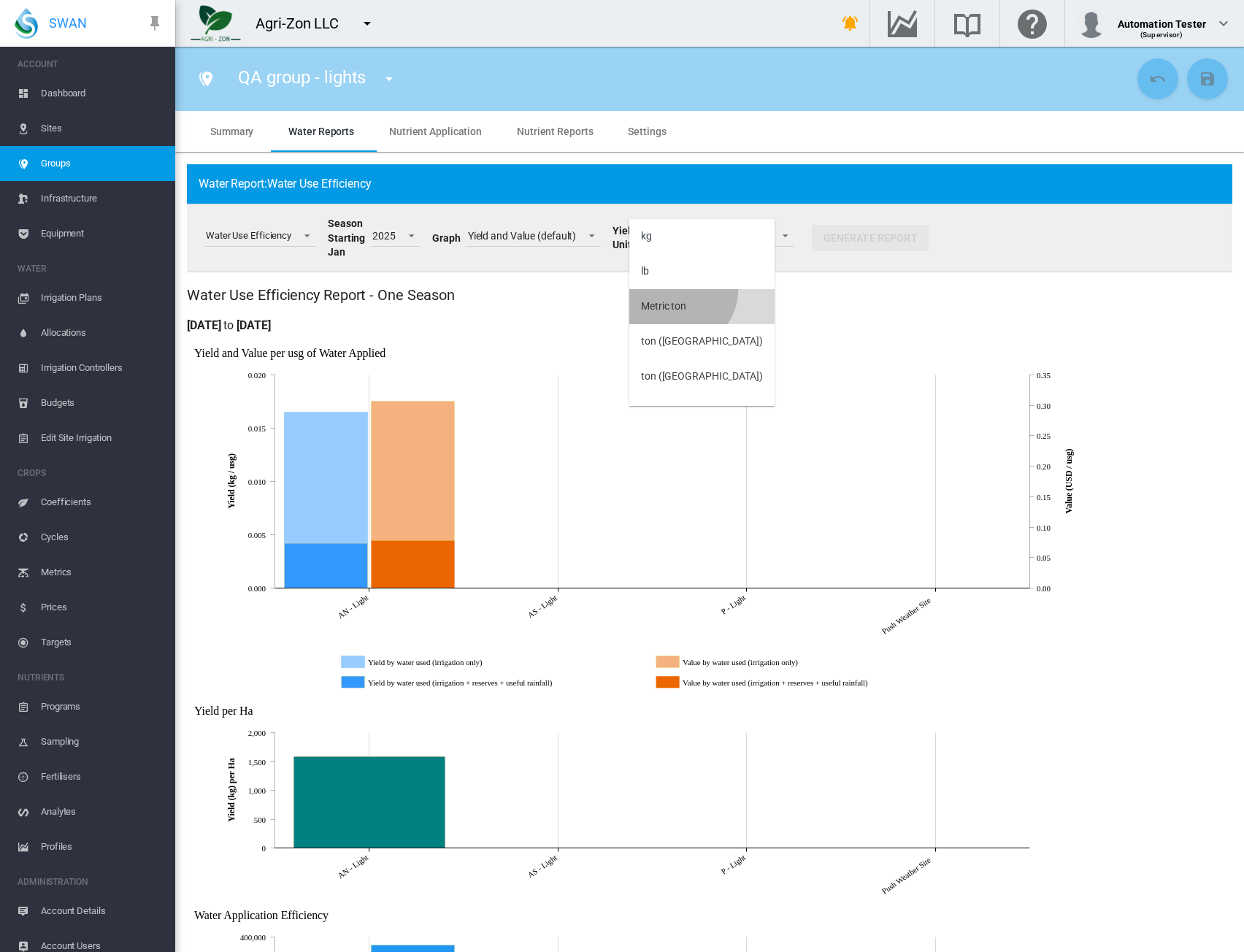
click at [678, 290] on md-option "Metric ton" at bounding box center [702, 306] width 145 height 35
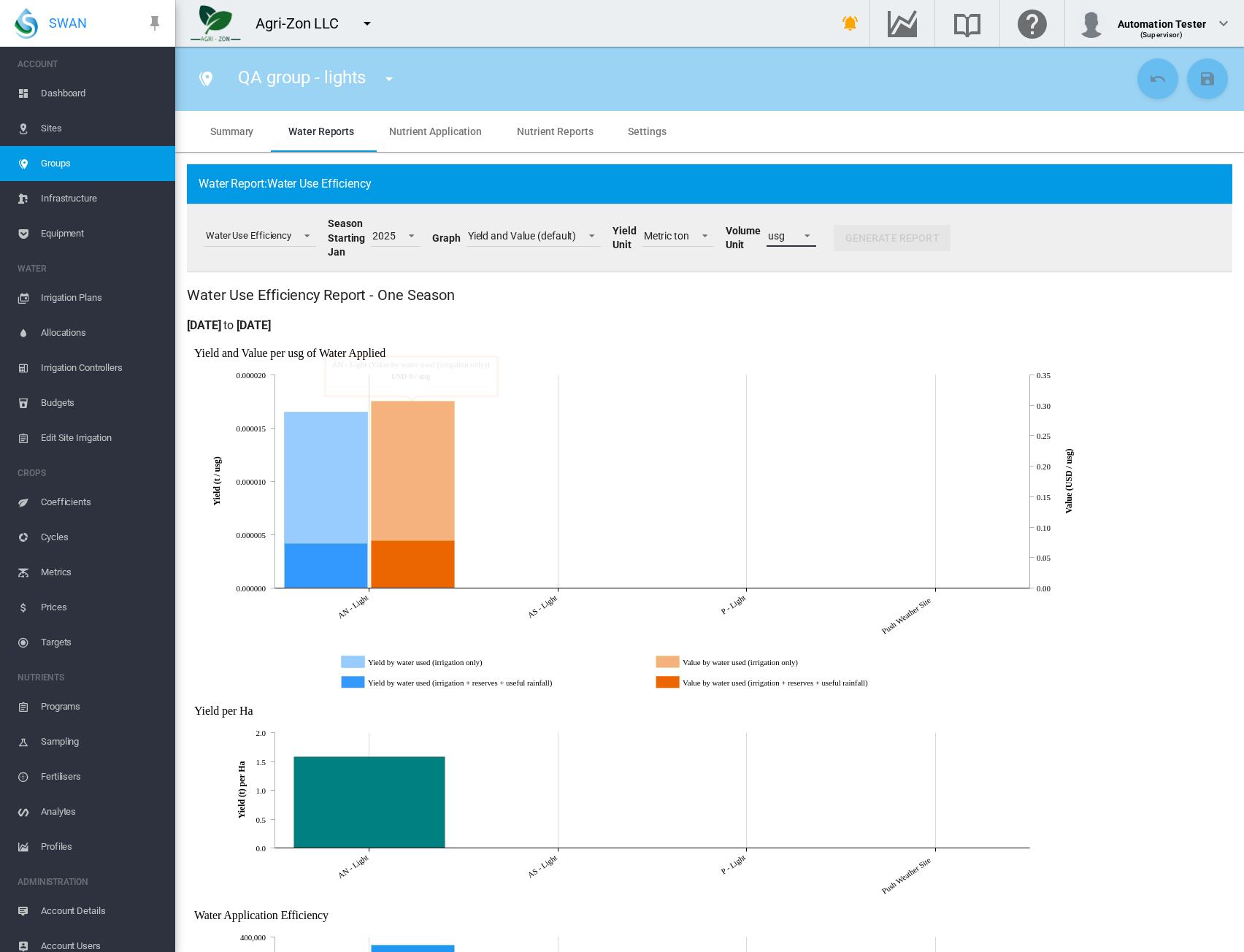
click at [796, 234] on span at bounding box center [804, 234] width 18 height 13
click at [775, 191] on div "ML" at bounding box center [772, 196] width 15 height 15
click at [778, 232] on div "ML" at bounding box center [775, 236] width 15 height 12
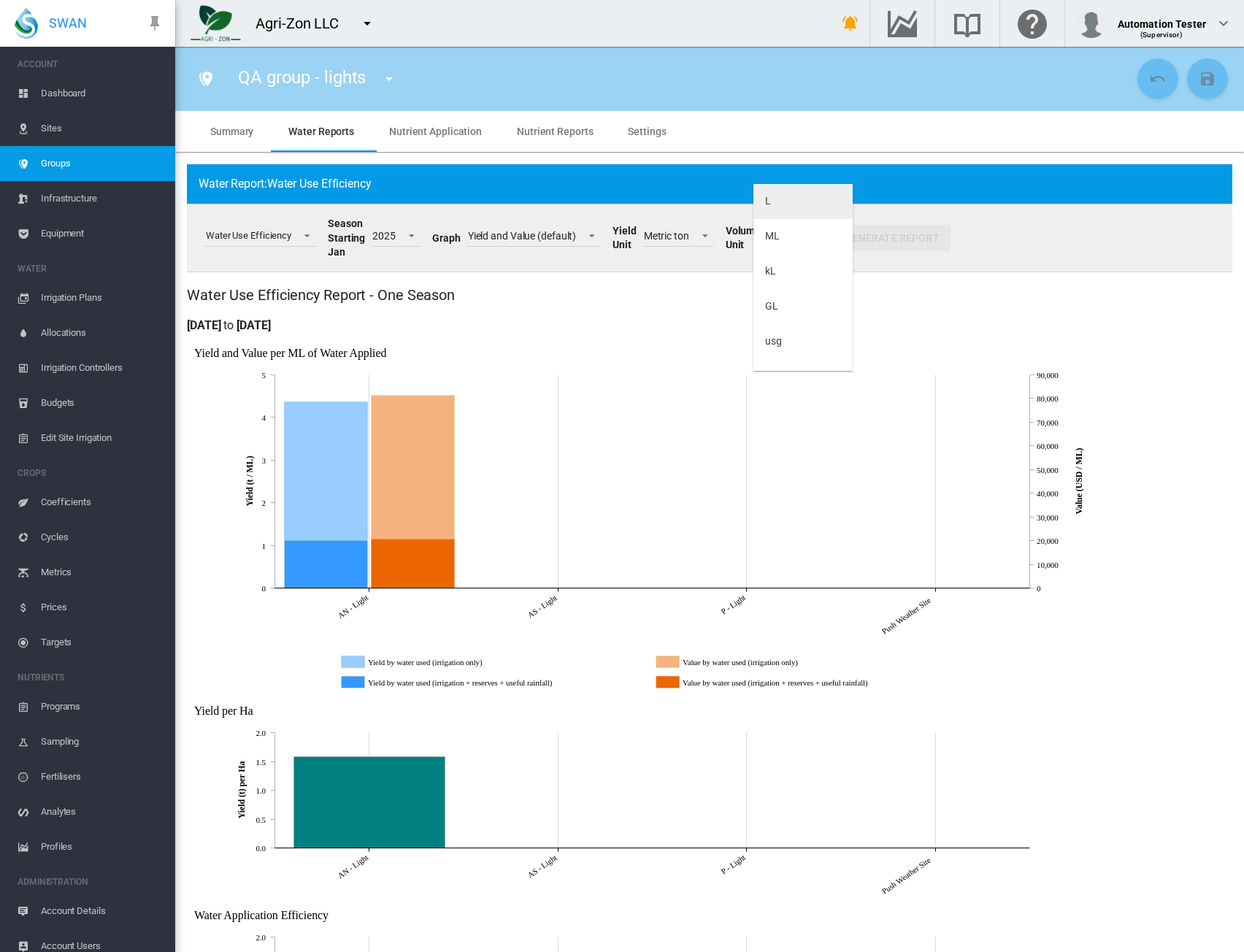
click at [784, 203] on md-option "L" at bounding box center [804, 201] width 99 height 35
click at [795, 237] on span at bounding box center [804, 234] width 18 height 13
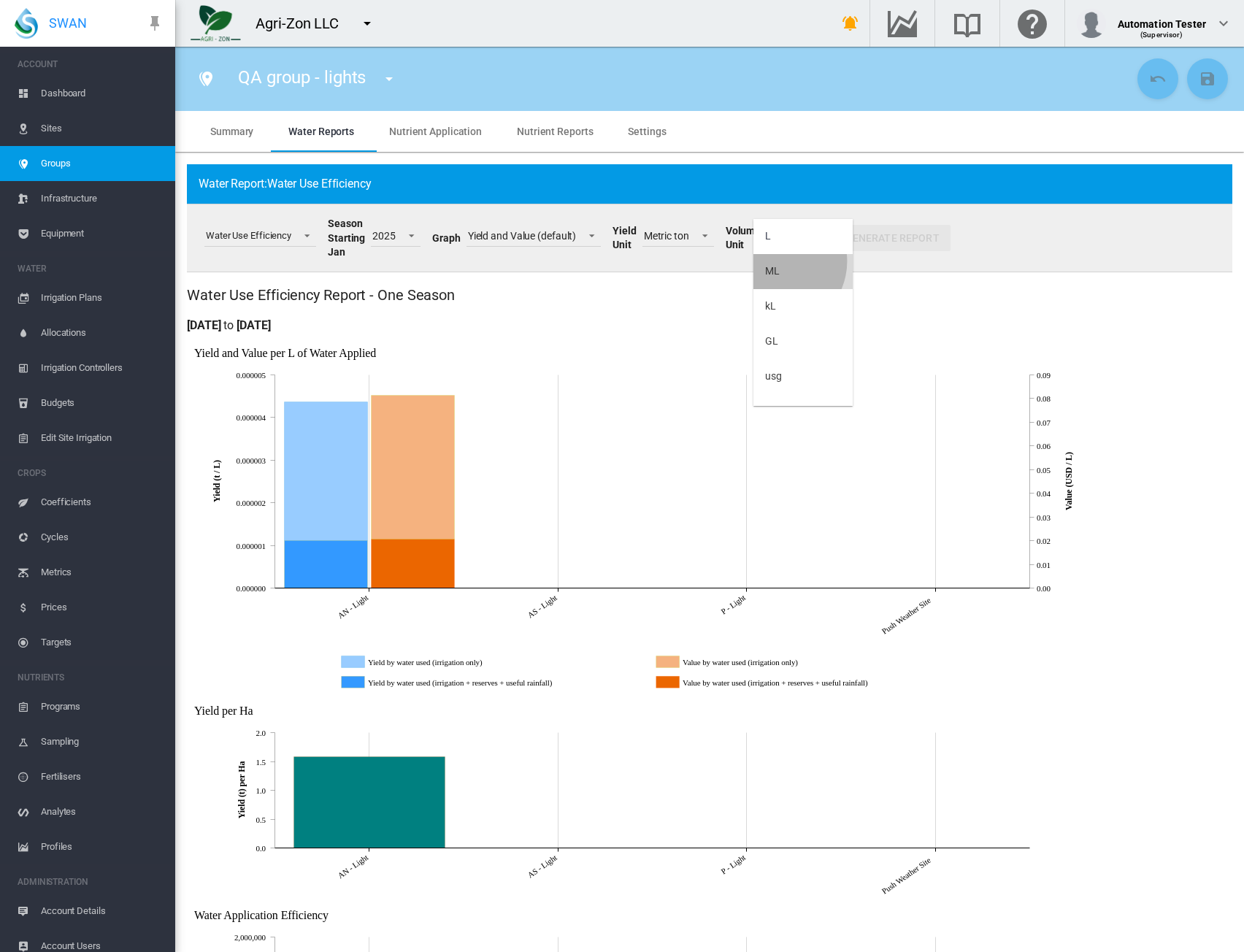
click at [775, 262] on md-option "ML" at bounding box center [804, 271] width 99 height 35
click at [1005, 317] on h3 "Wed, Jan 1, 2025 to Tue, Sep 30, 2025" at bounding box center [709, 325] width 1046 height 16
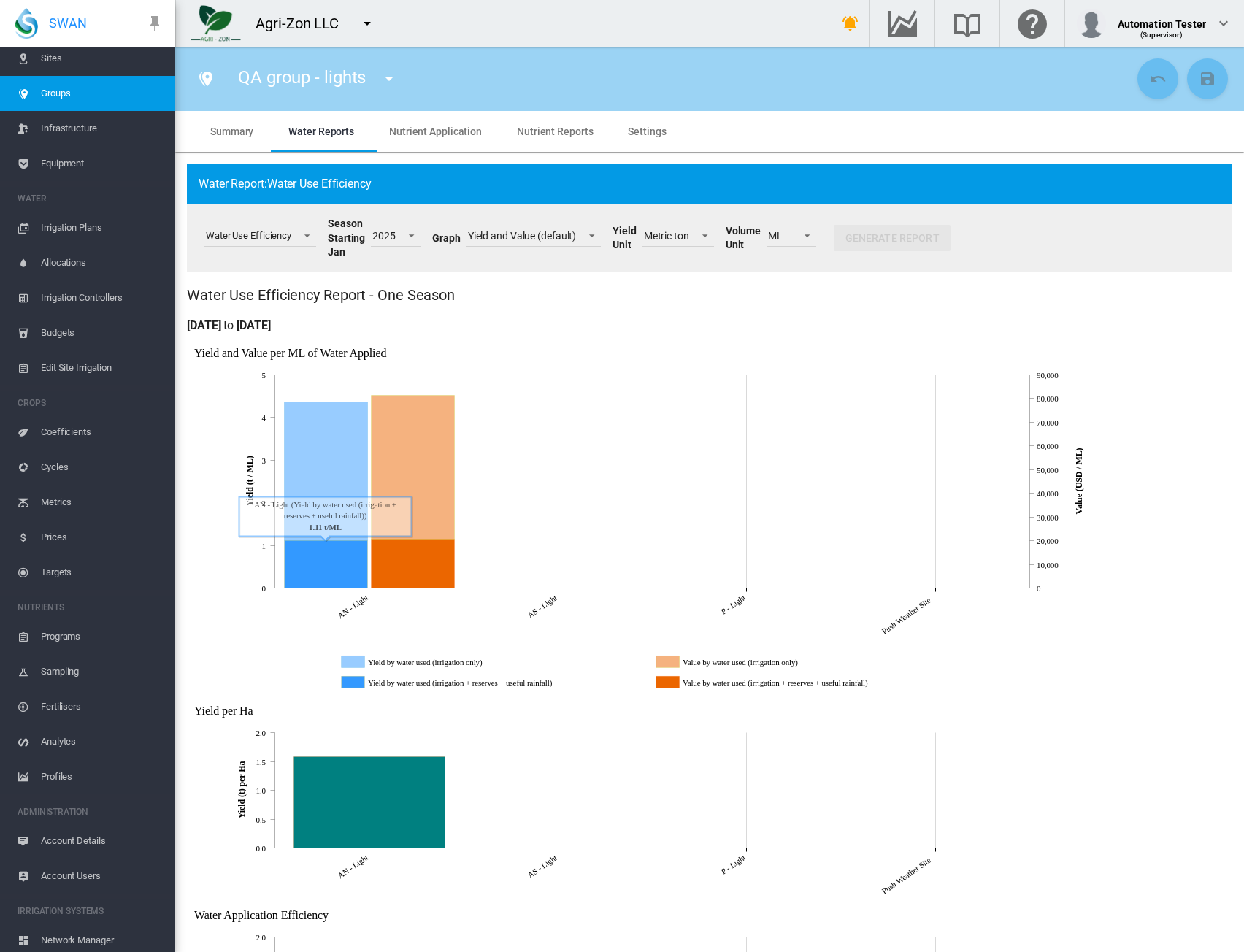
scroll to position [181, 0]
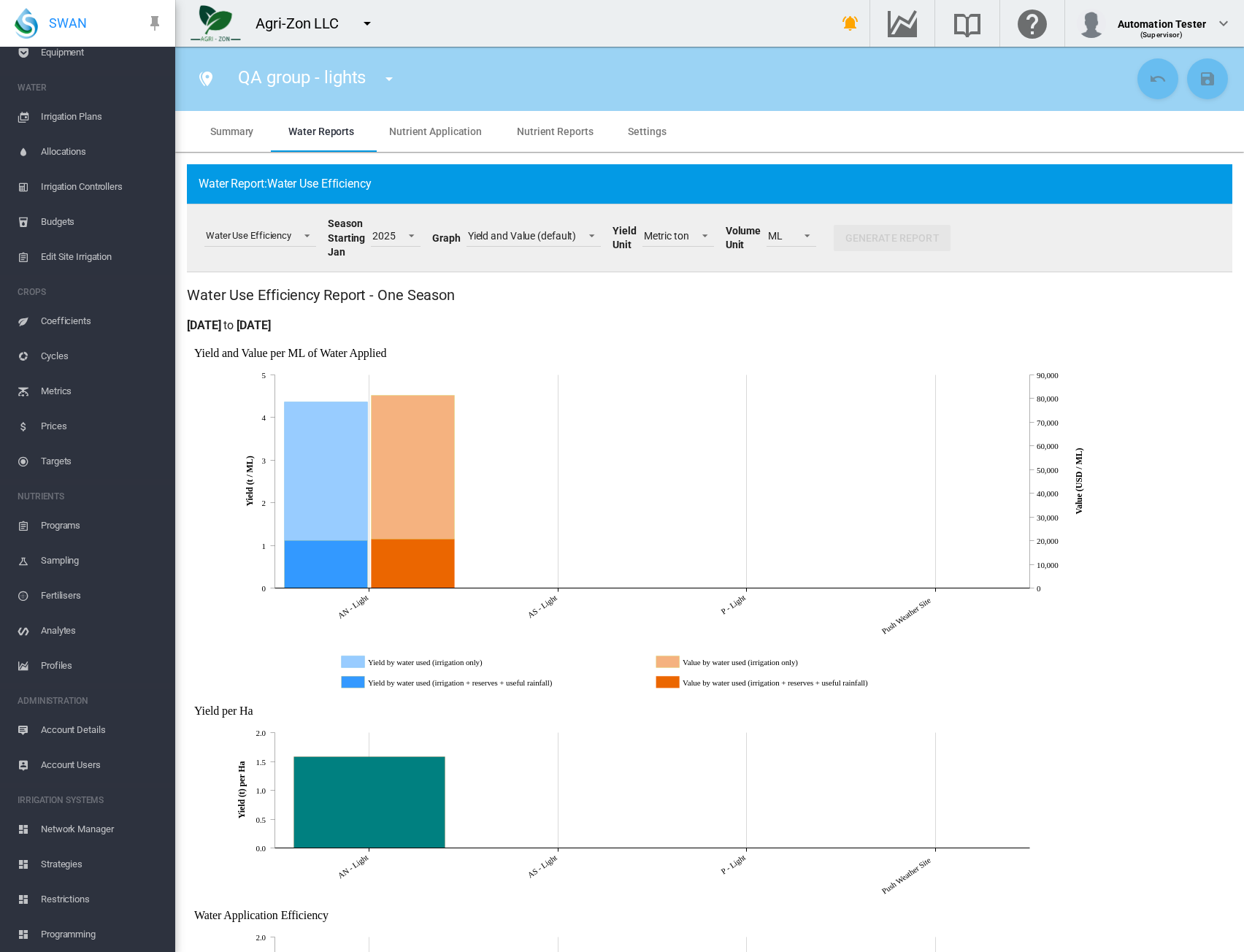
click at [83, 734] on span "Account Details" at bounding box center [102, 730] width 122 height 35
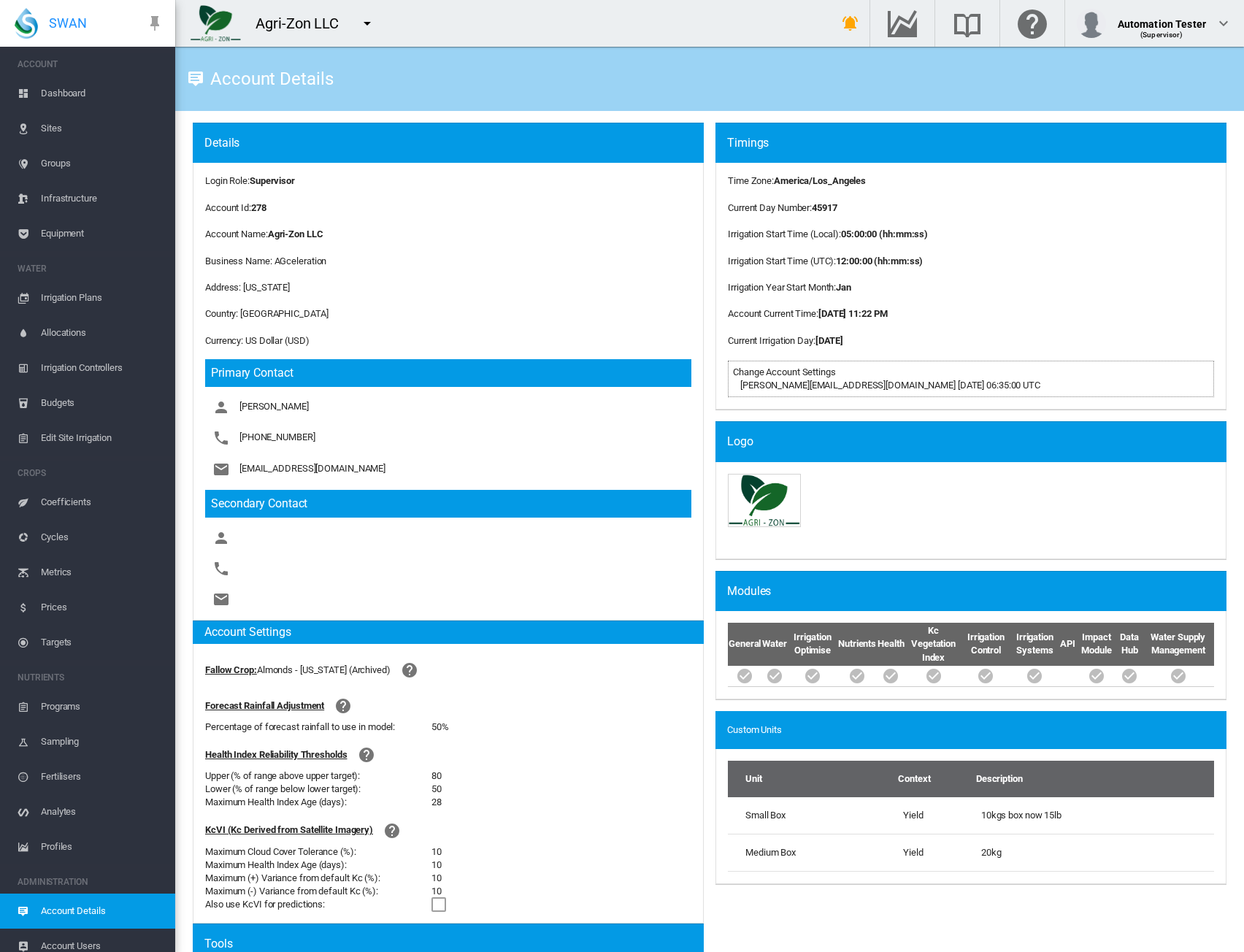
click at [67, 173] on span "Groups" at bounding box center [102, 163] width 122 height 35
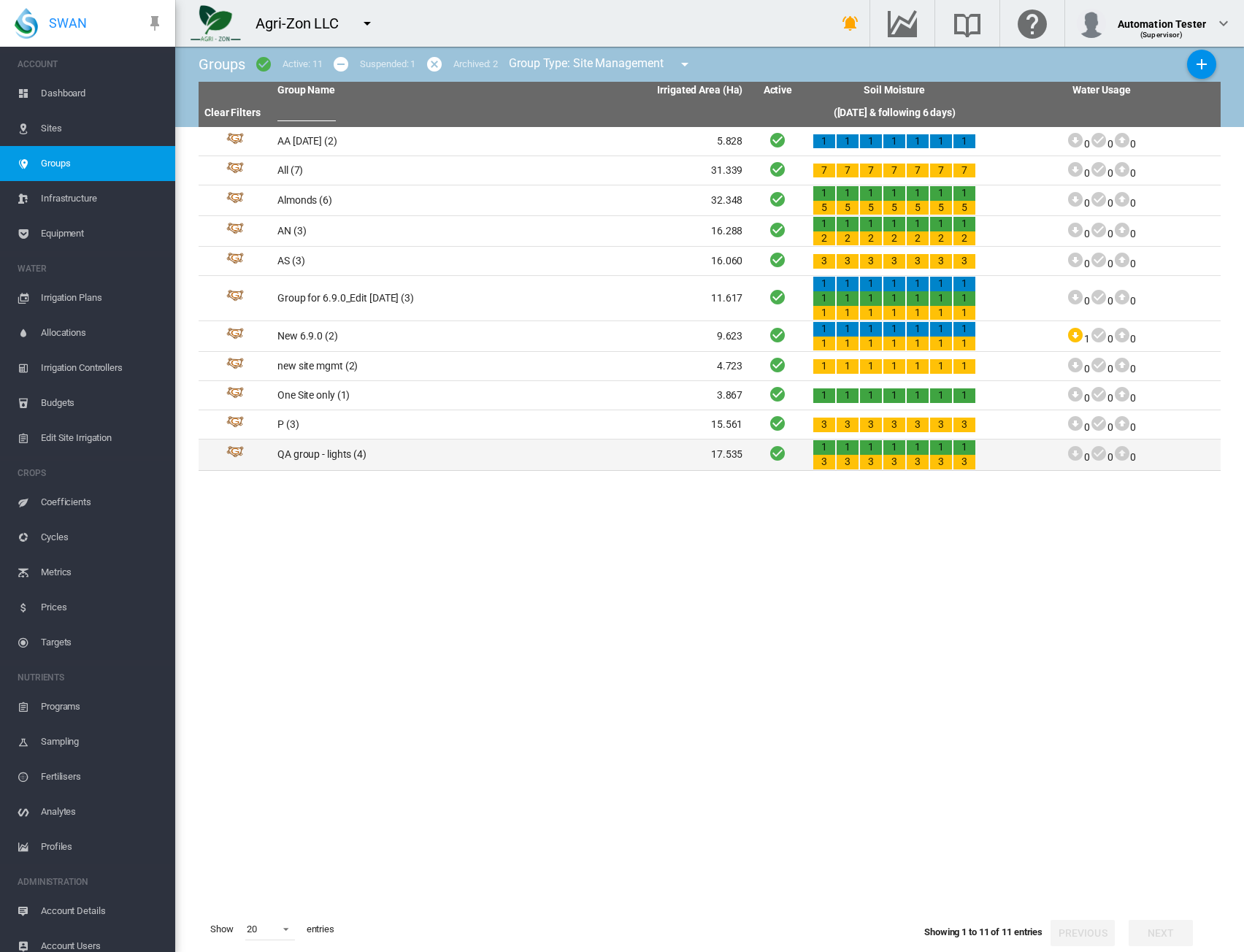
click at [288, 448] on td "QA group - lights (4)" at bounding box center [391, 454] width 239 height 30
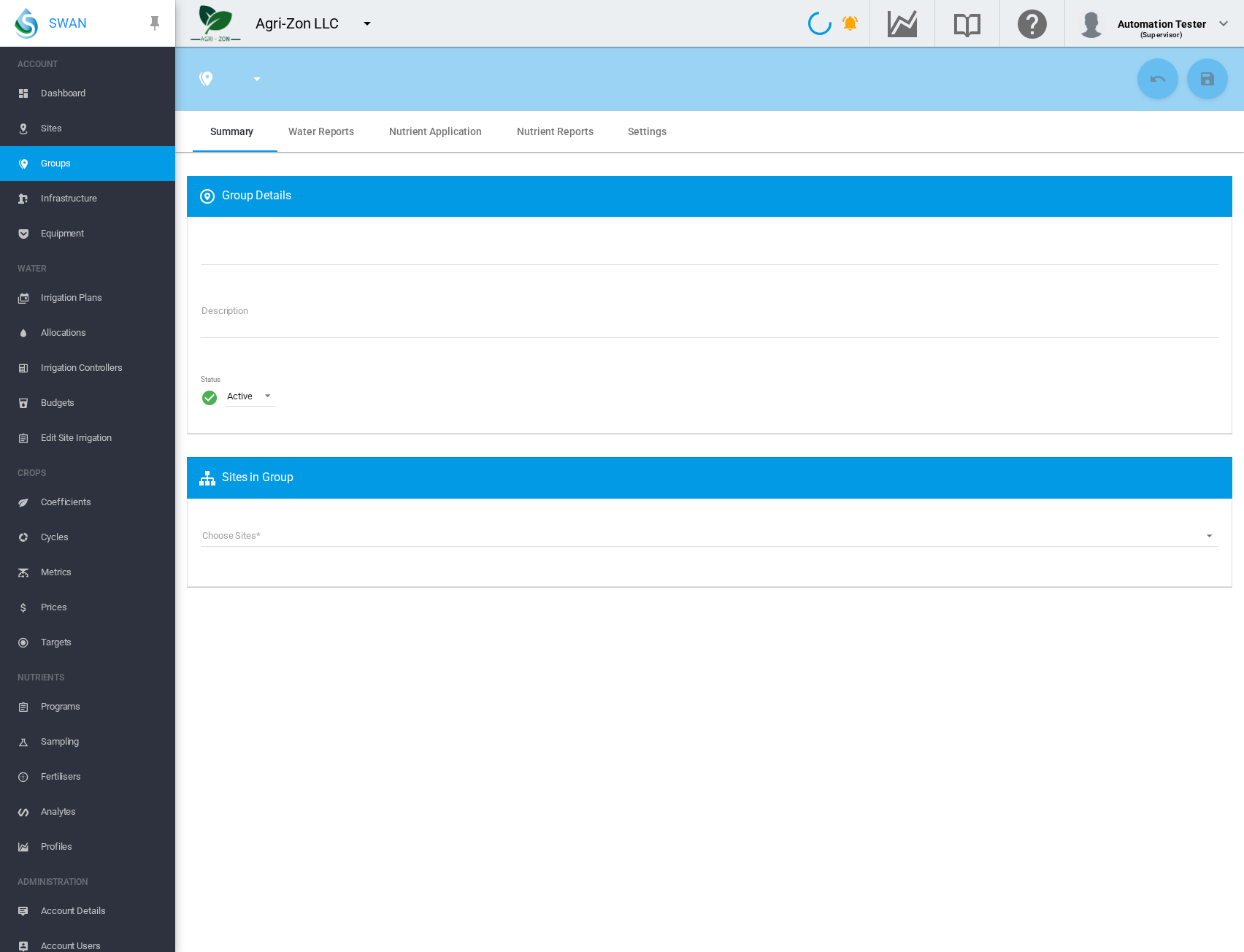
type input "**********"
type textarea "**********"
type input "*"
type input "**"
type input "*"
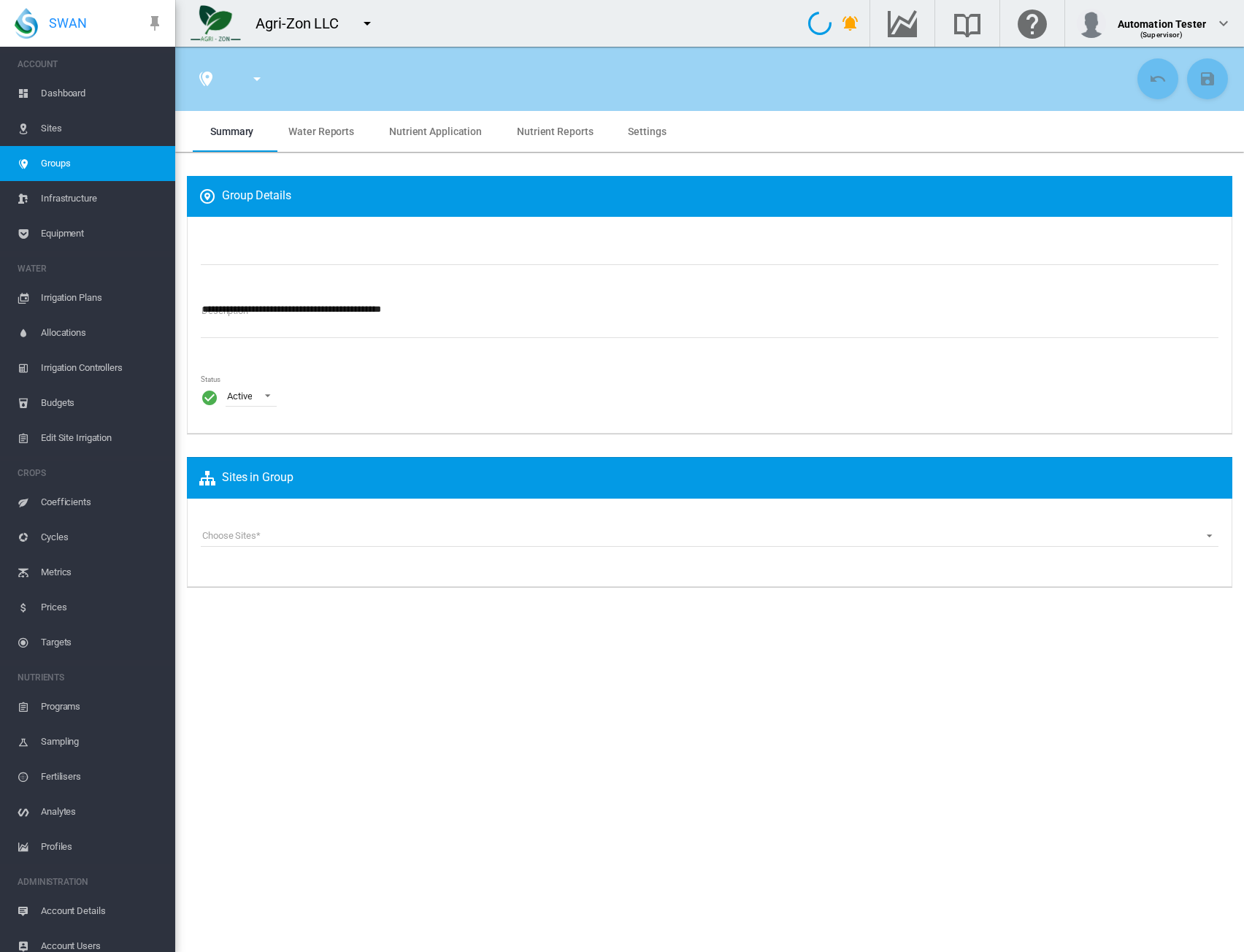
type input "***"
click at [319, 131] on span "Water Reports" at bounding box center [321, 131] width 66 height 12
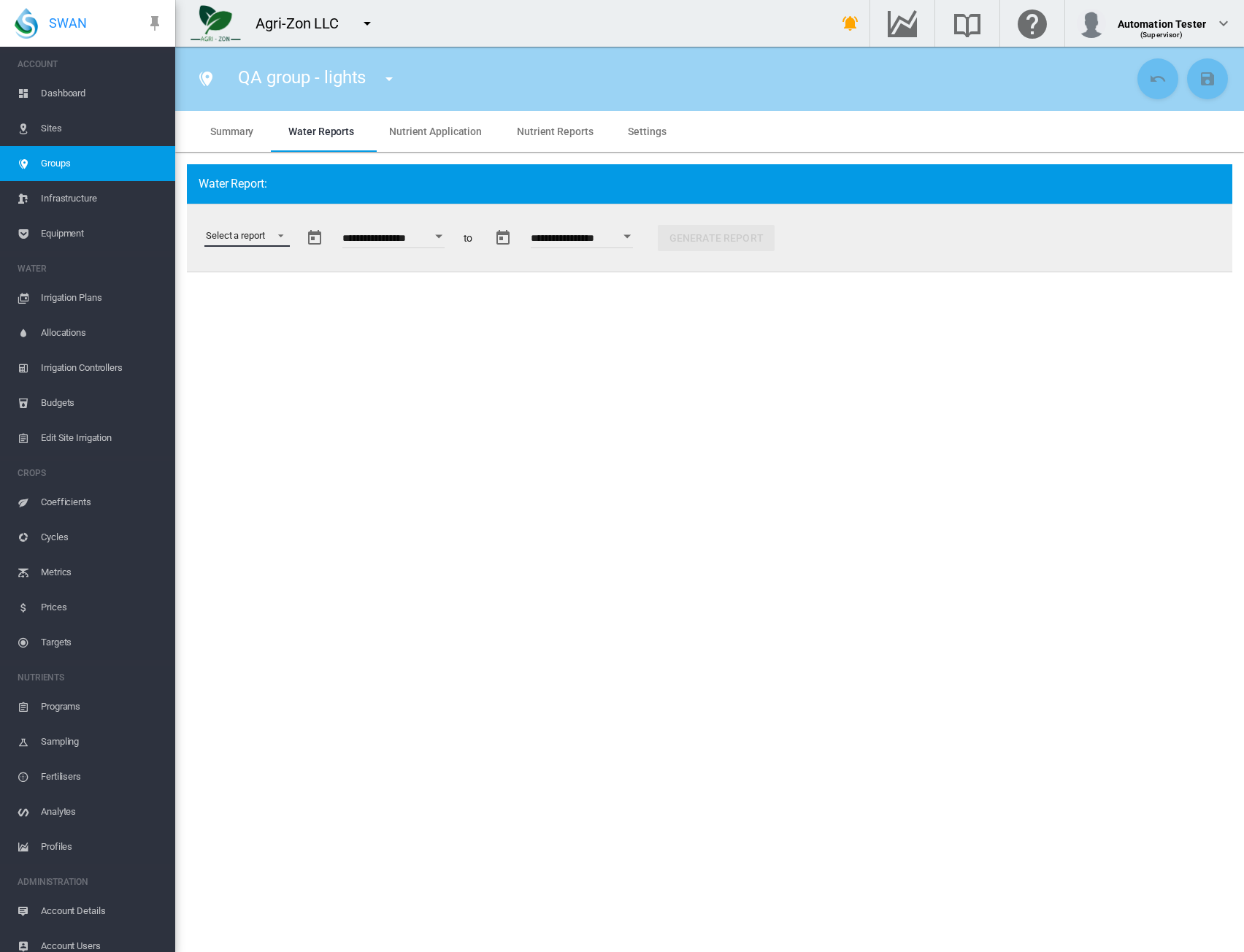
click at [248, 234] on md-select "Select a report Soil Moisture Status Water Usage Water Application Efficiency W…" at bounding box center [247, 236] width 85 height 22
click at [236, 347] on div "Water Use Efficiency" at bounding box center [248, 342] width 85 height 13
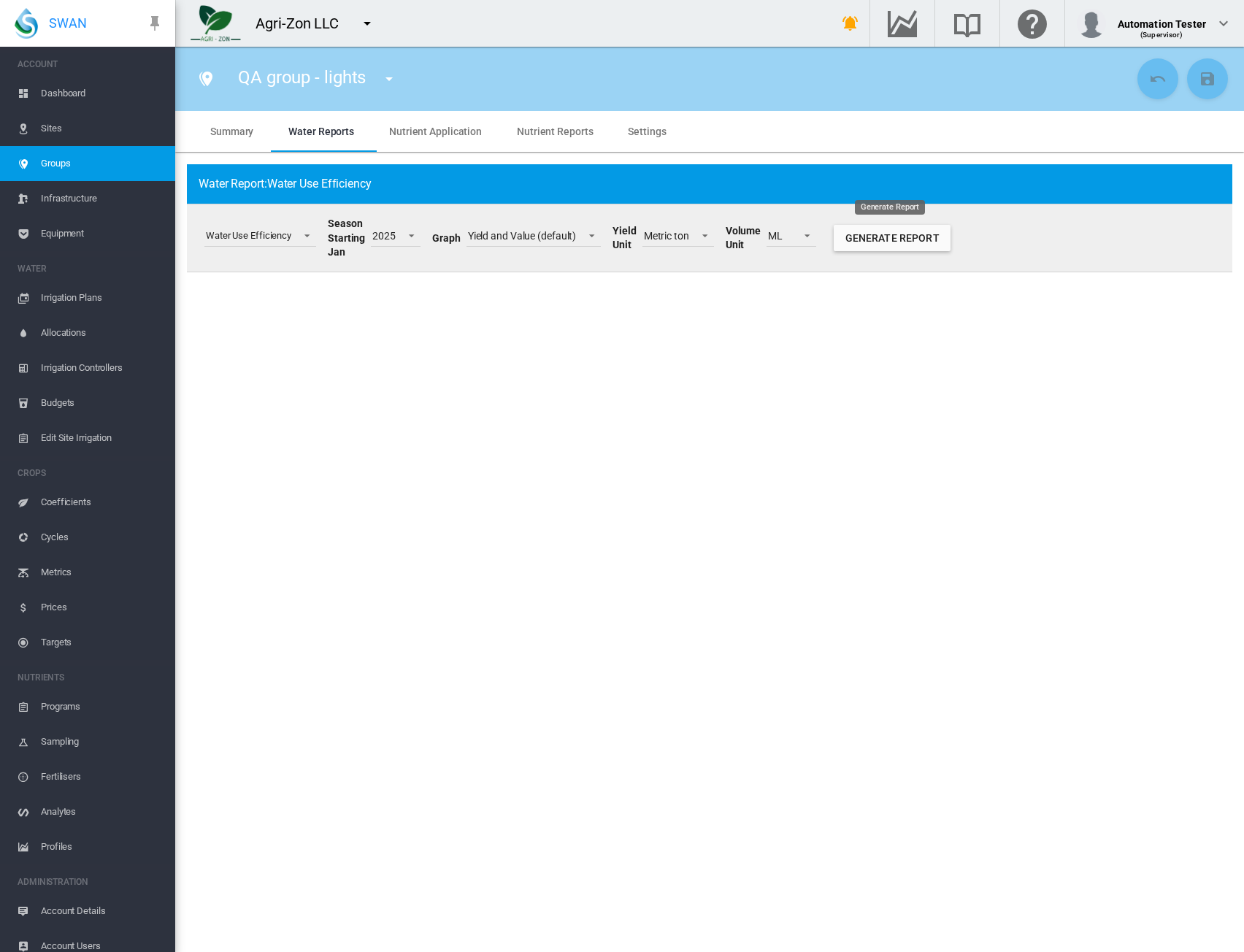
click at [865, 240] on button "Generate Report" at bounding box center [893, 237] width 117 height 26
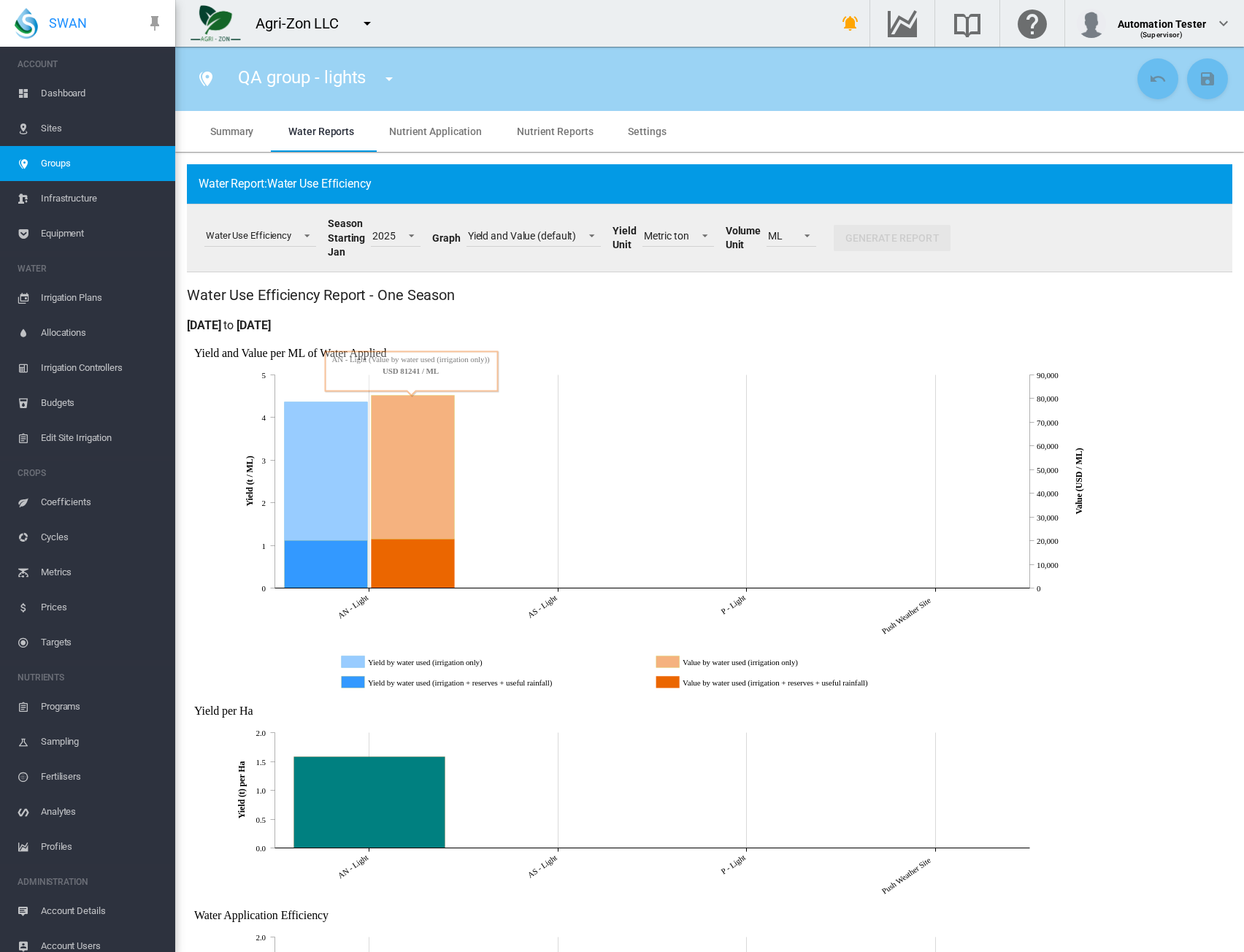
click at [71, 157] on span "Groups" at bounding box center [102, 163] width 122 height 35
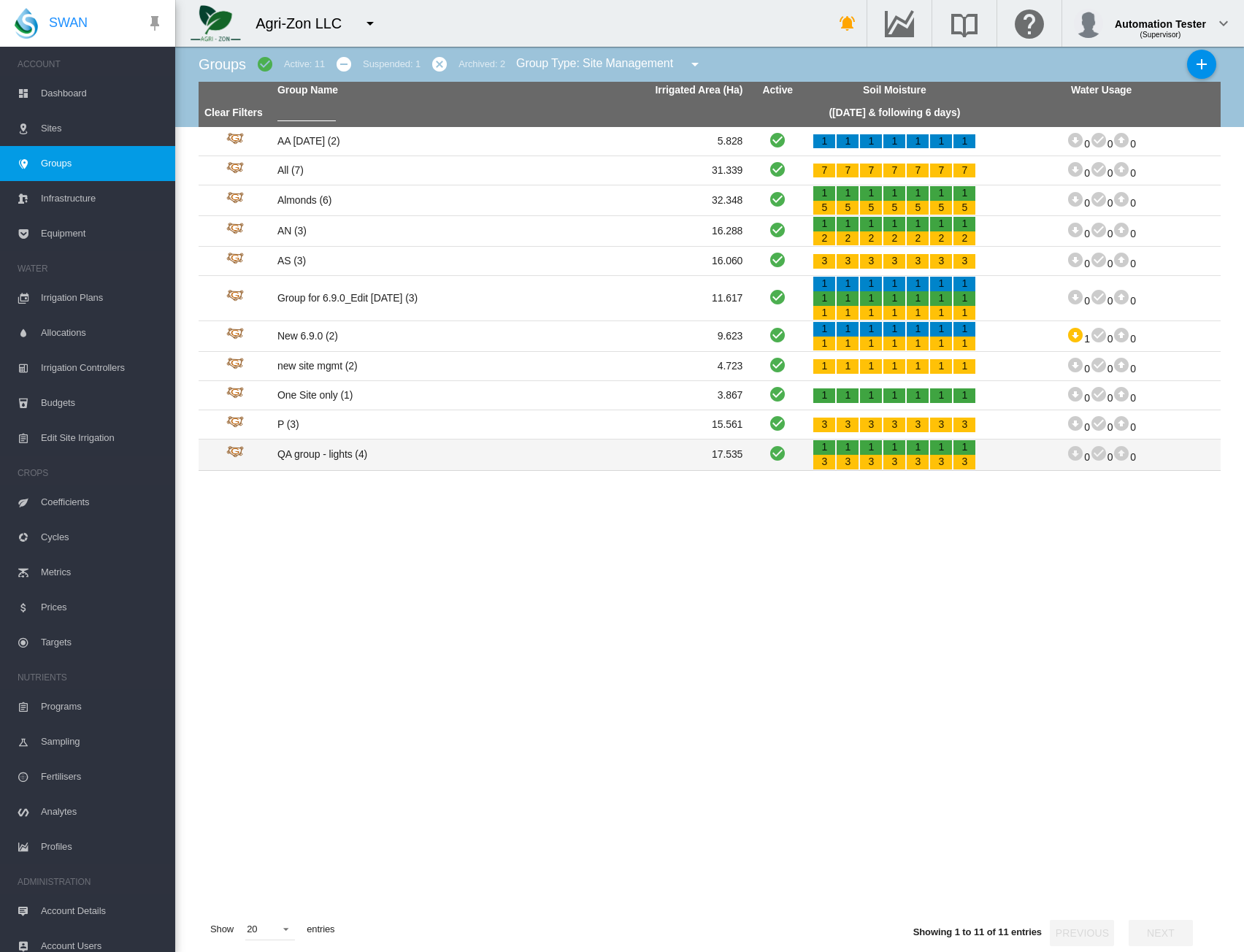
click at [359, 455] on td "QA group - lights (4)" at bounding box center [391, 454] width 239 height 30
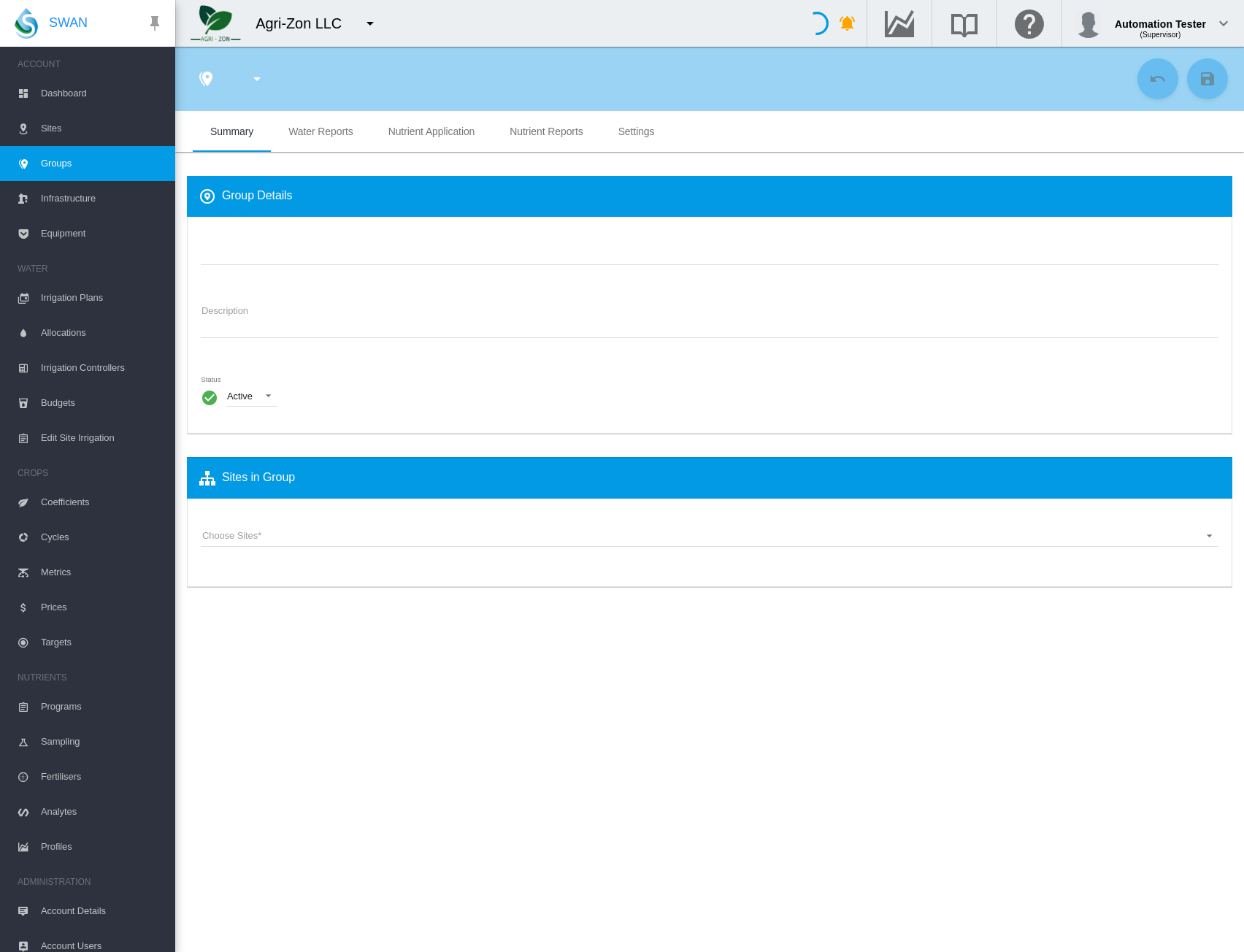
type input "**********"
type textarea "**********"
type input "*"
type input "**"
type input "*"
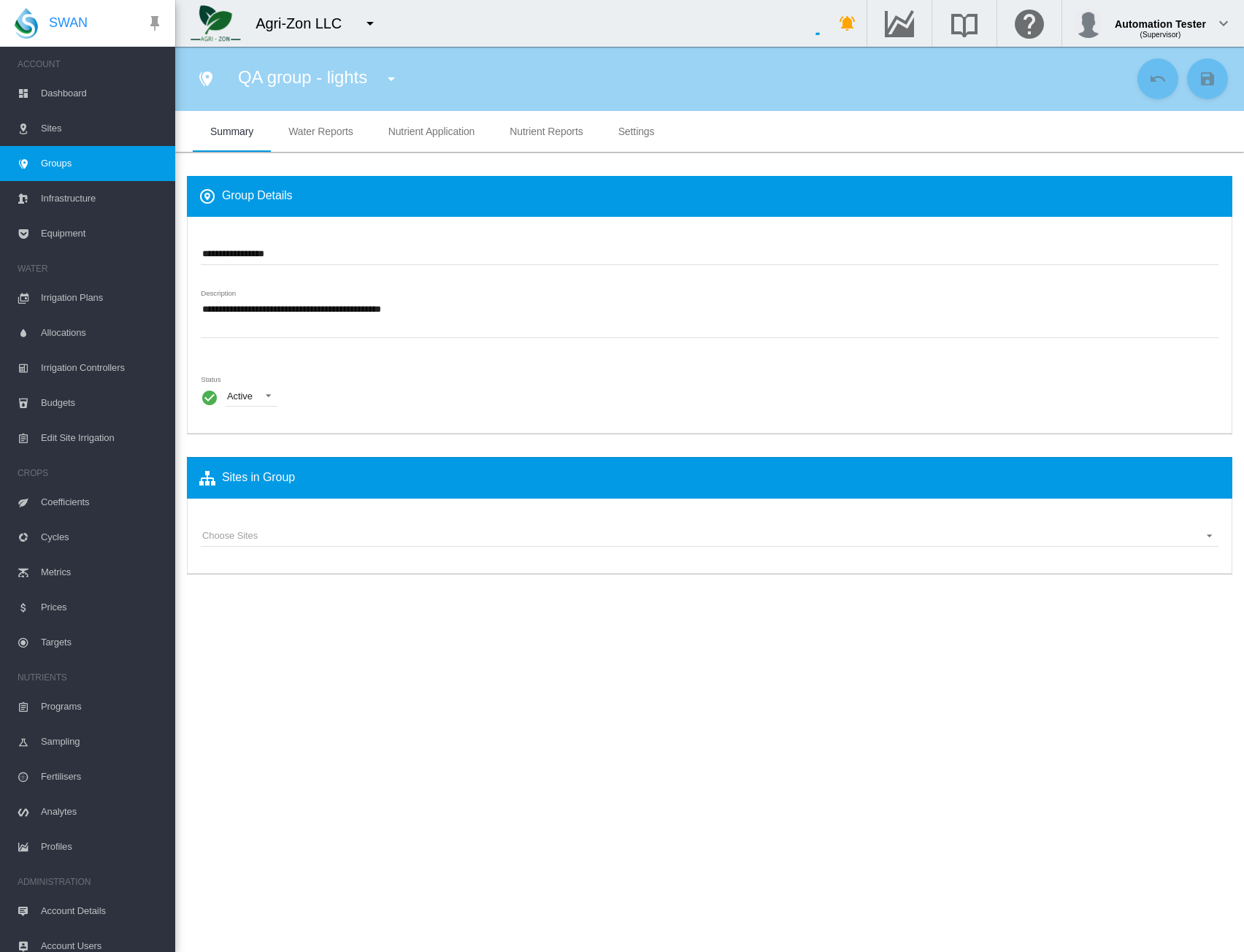
type input "***"
click at [308, 136] on span "Water Reports" at bounding box center [320, 131] width 64 height 12
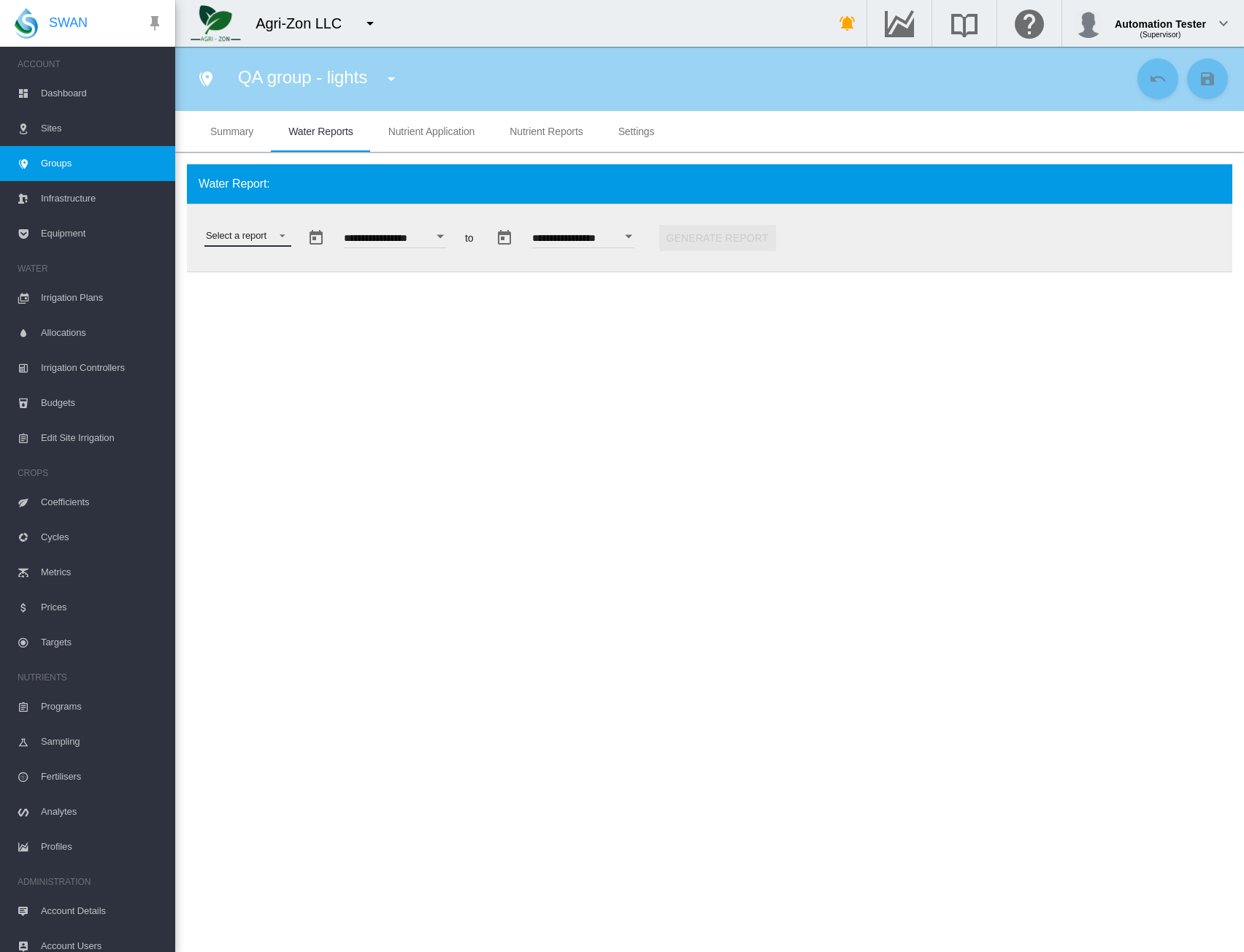
click at [251, 243] on md-select "Select a report Soil Moisture Status Water Usage Water Application Efficiency W…" at bounding box center [248, 236] width 87 height 22
click at [232, 338] on div "Water Use Efficiency" at bounding box center [249, 342] width 86 height 13
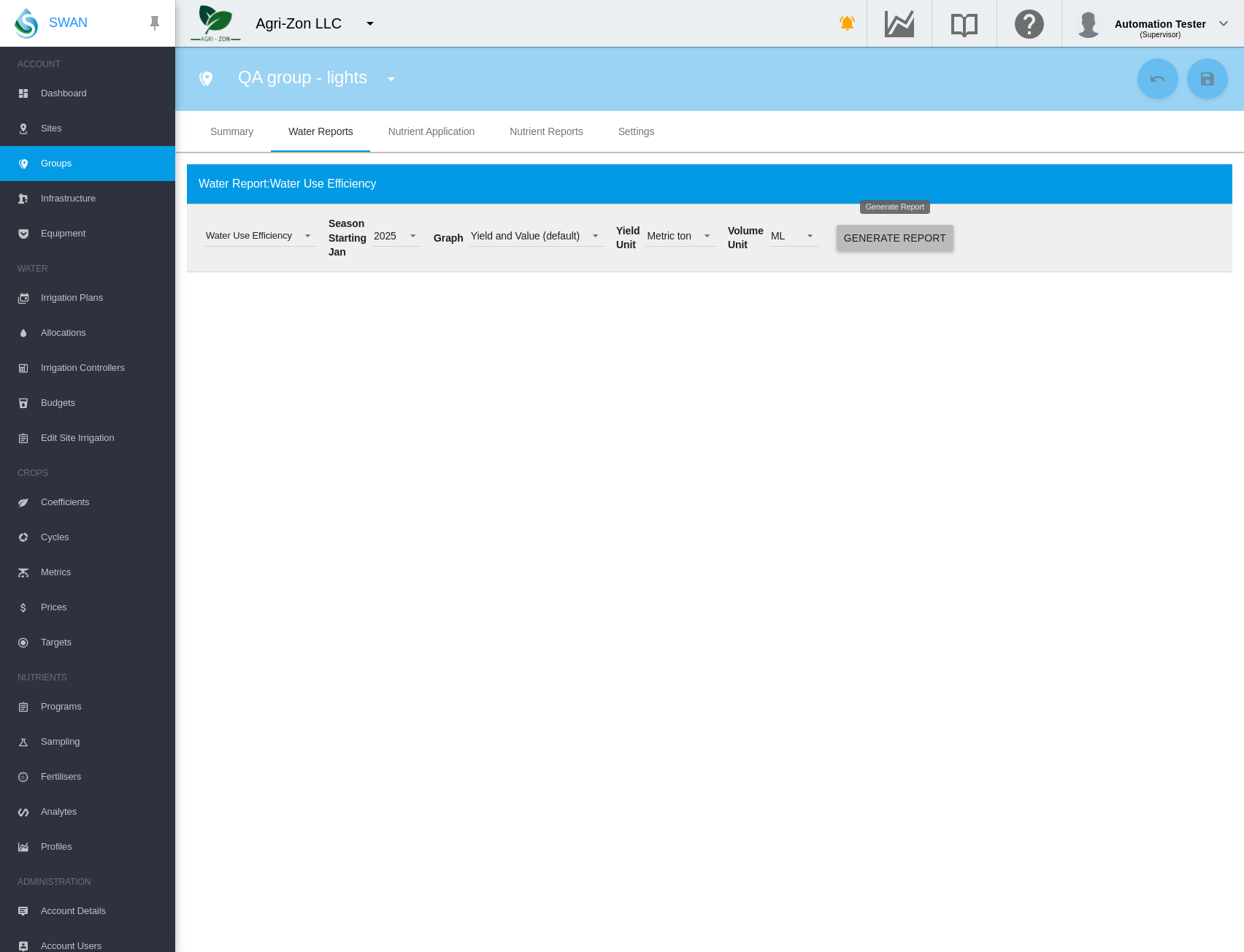
drag, startPoint x: 876, startPoint y: 243, endPoint x: 886, endPoint y: 339, distance: 96.5
click at [876, 243] on button "Generate Report" at bounding box center [896, 237] width 117 height 26
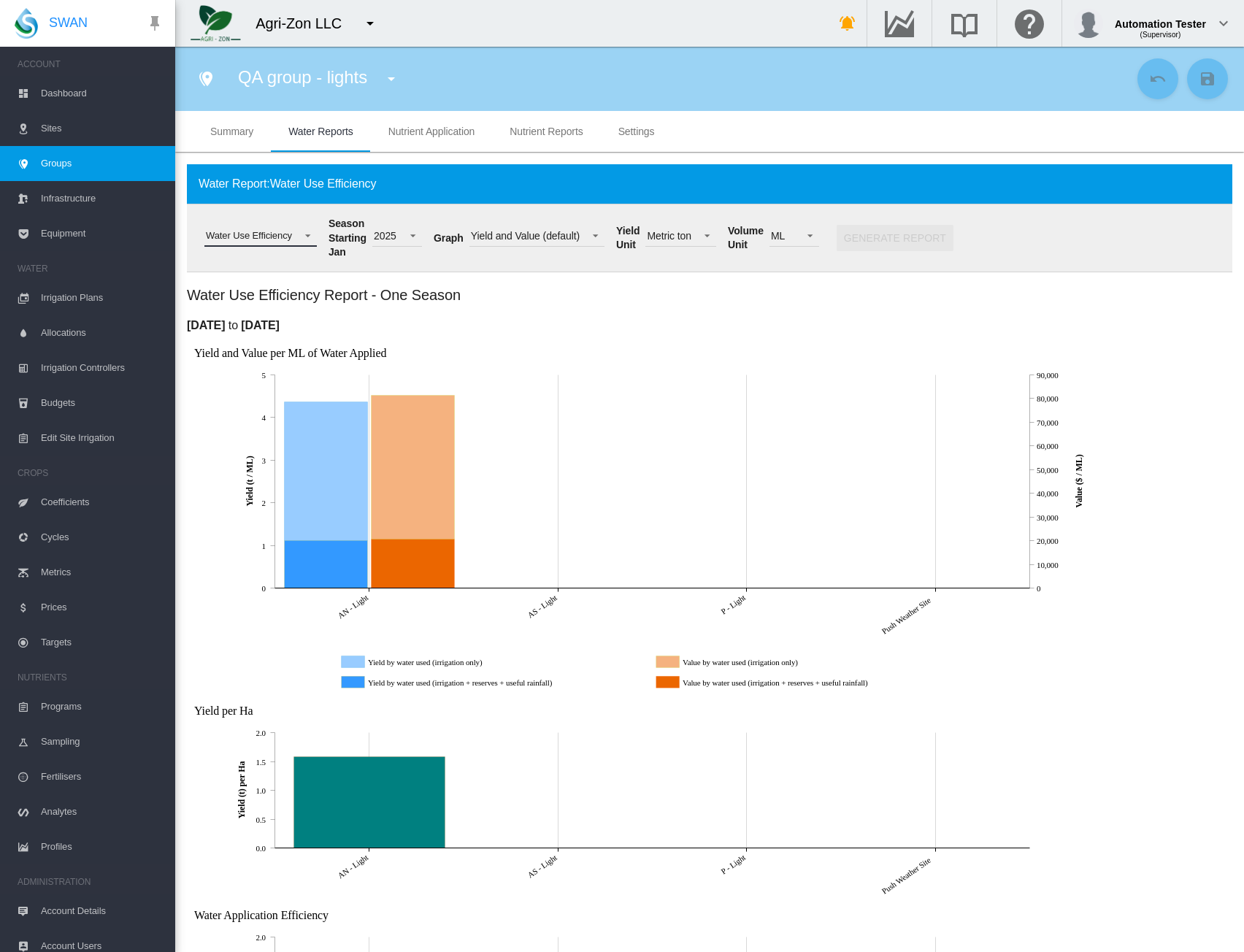
click at [291, 235] on div "Water Use Efficiency" at bounding box center [249, 235] width 86 height 11
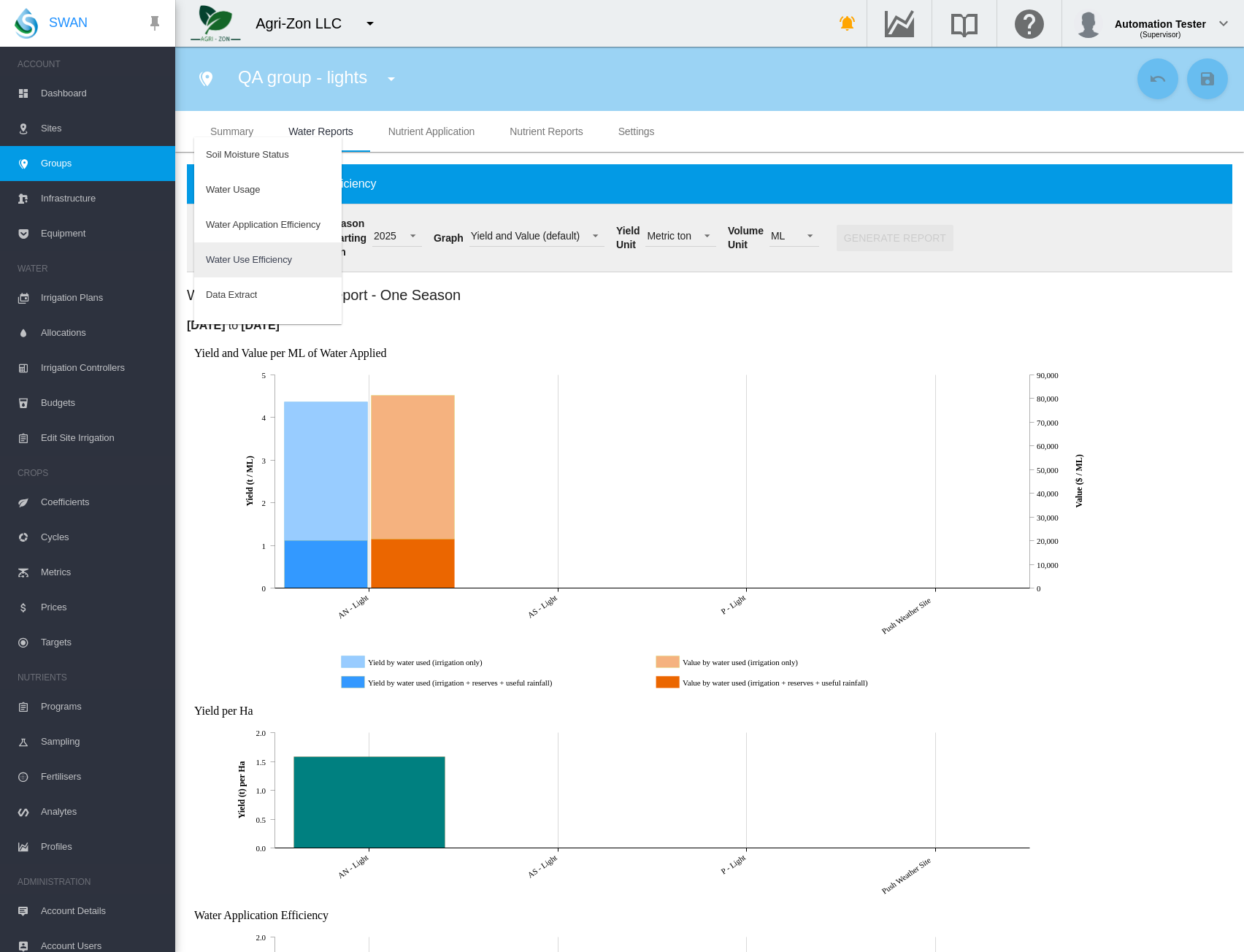
scroll to position [24, 0]
click at [273, 196] on div "Water Application Efficiency" at bounding box center [263, 202] width 115 height 13
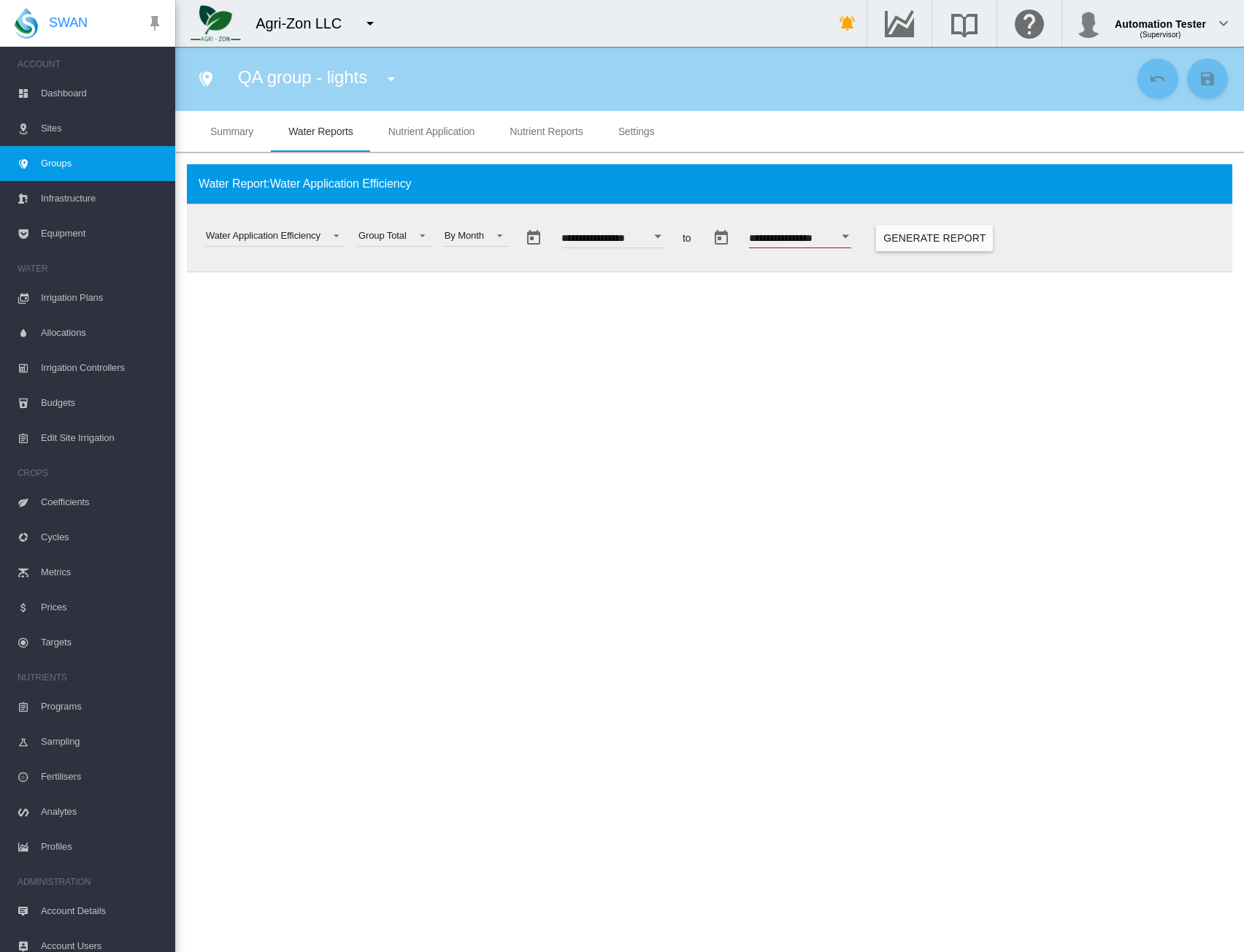
click at [859, 239] on button "Open calendar" at bounding box center [846, 236] width 26 height 26
drag, startPoint x: 881, startPoint y: 388, endPoint x: 874, endPoint y: 383, distance: 8.6
click at [881, 388] on span "17" at bounding box center [886, 394] width 29 height 29
type input "**********"
click at [661, 234] on div "Open calendar" at bounding box center [658, 236] width 7 height 4
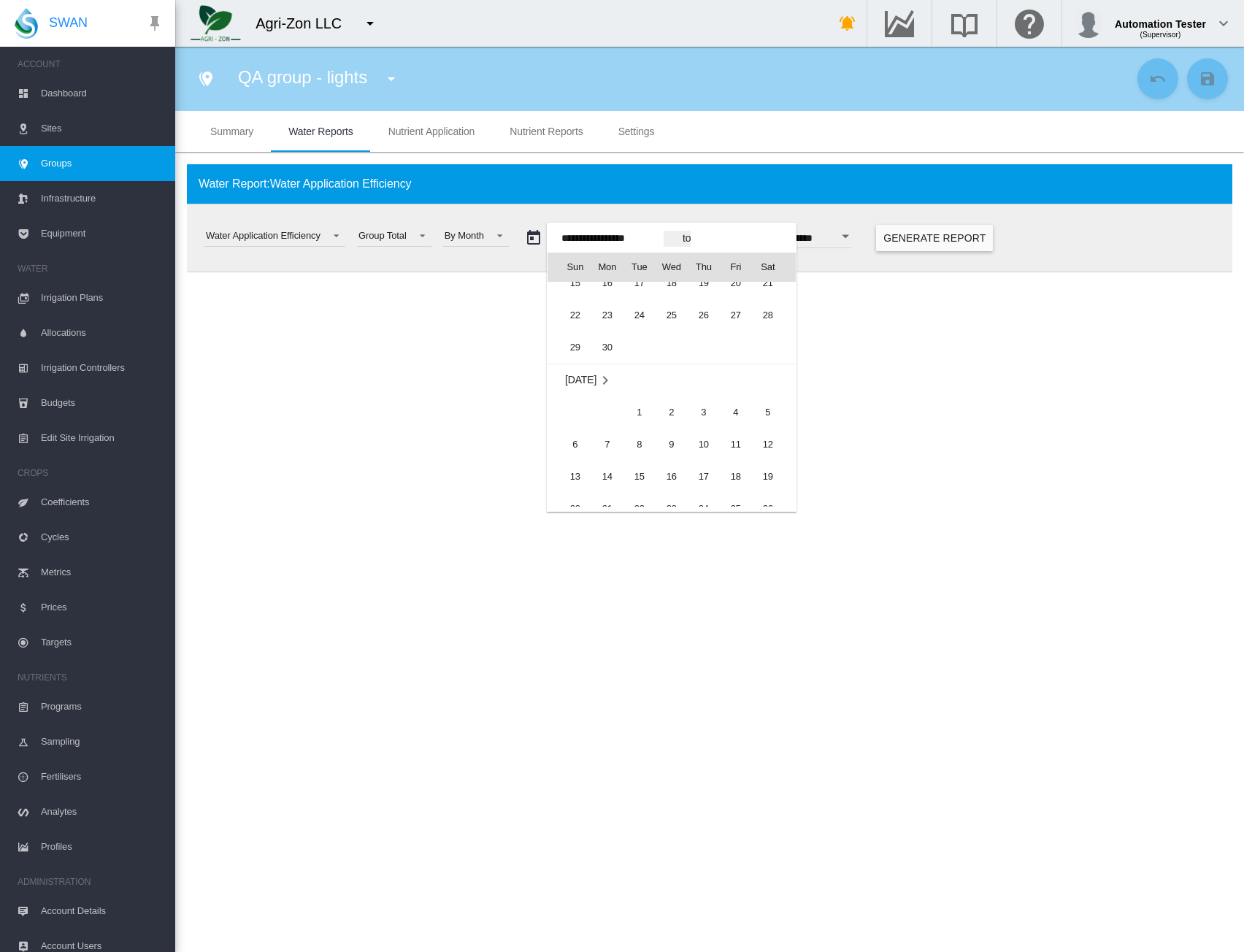
scroll to position [35800, 0]
click at [571, 331] on span "1" at bounding box center [575, 334] width 29 height 29
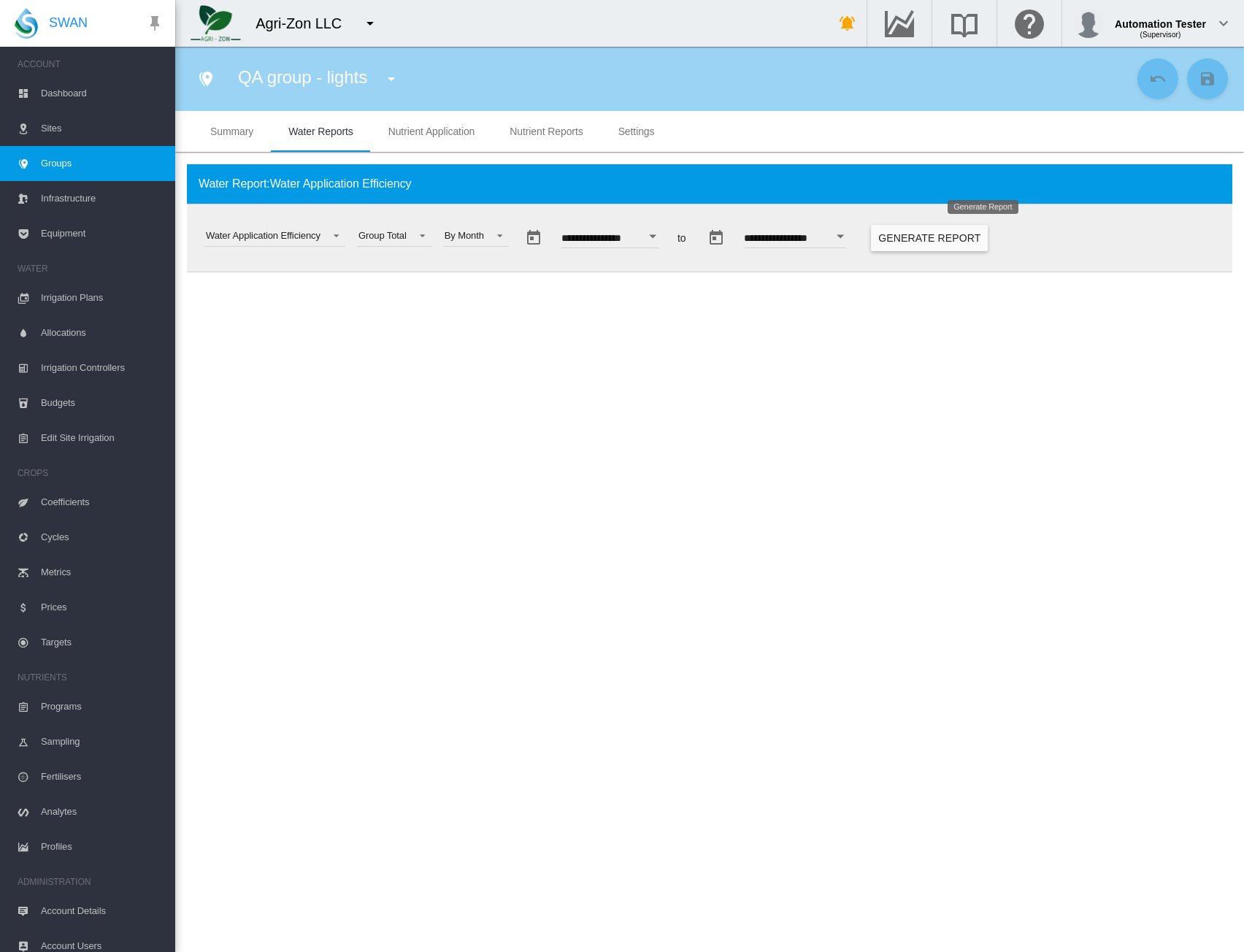
click at [988, 239] on button "Generate Report" at bounding box center [930, 237] width 117 height 26
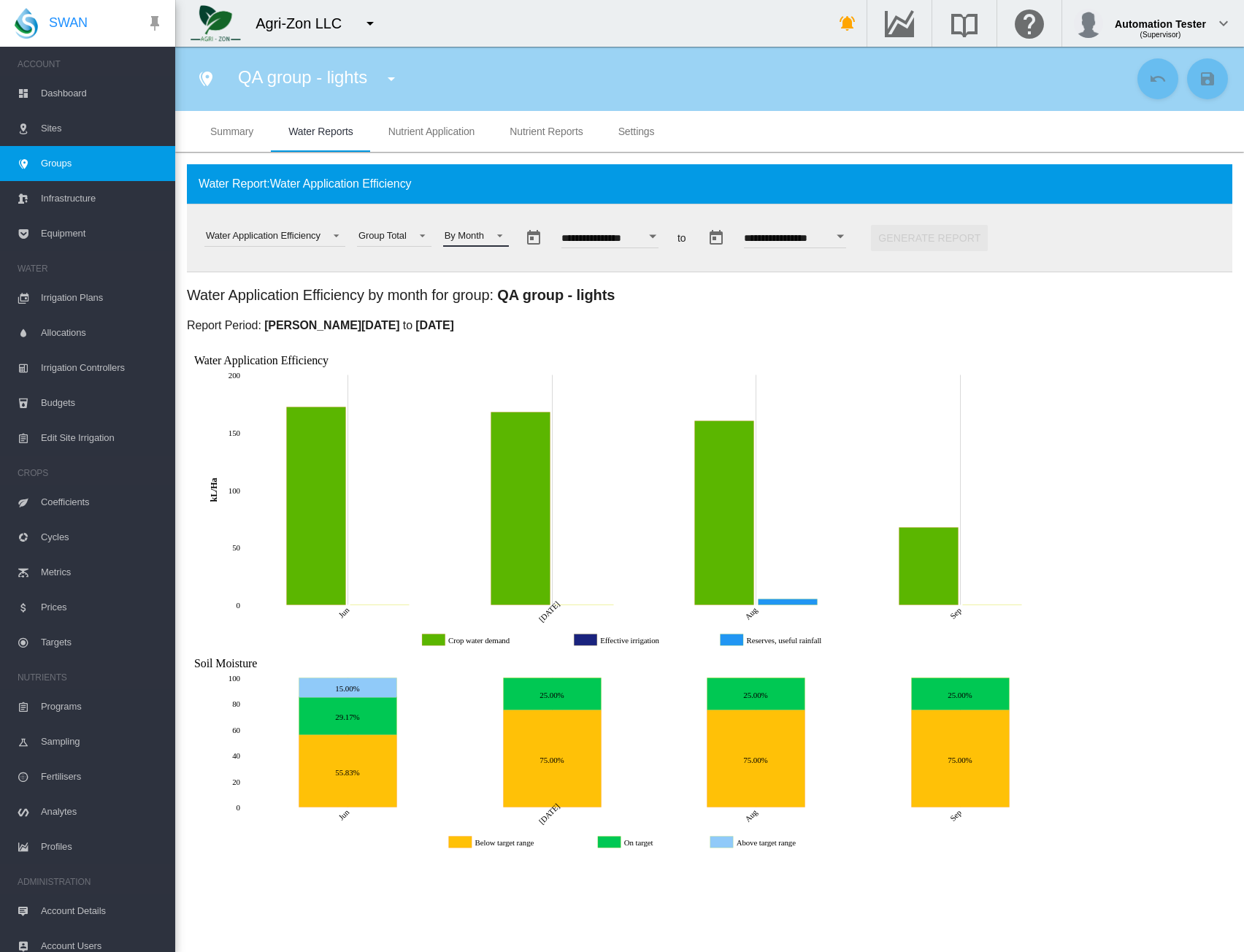
click at [504, 236] on span at bounding box center [496, 234] width 18 height 13
click at [476, 274] on div "By Week" at bounding box center [463, 272] width 37 height 13
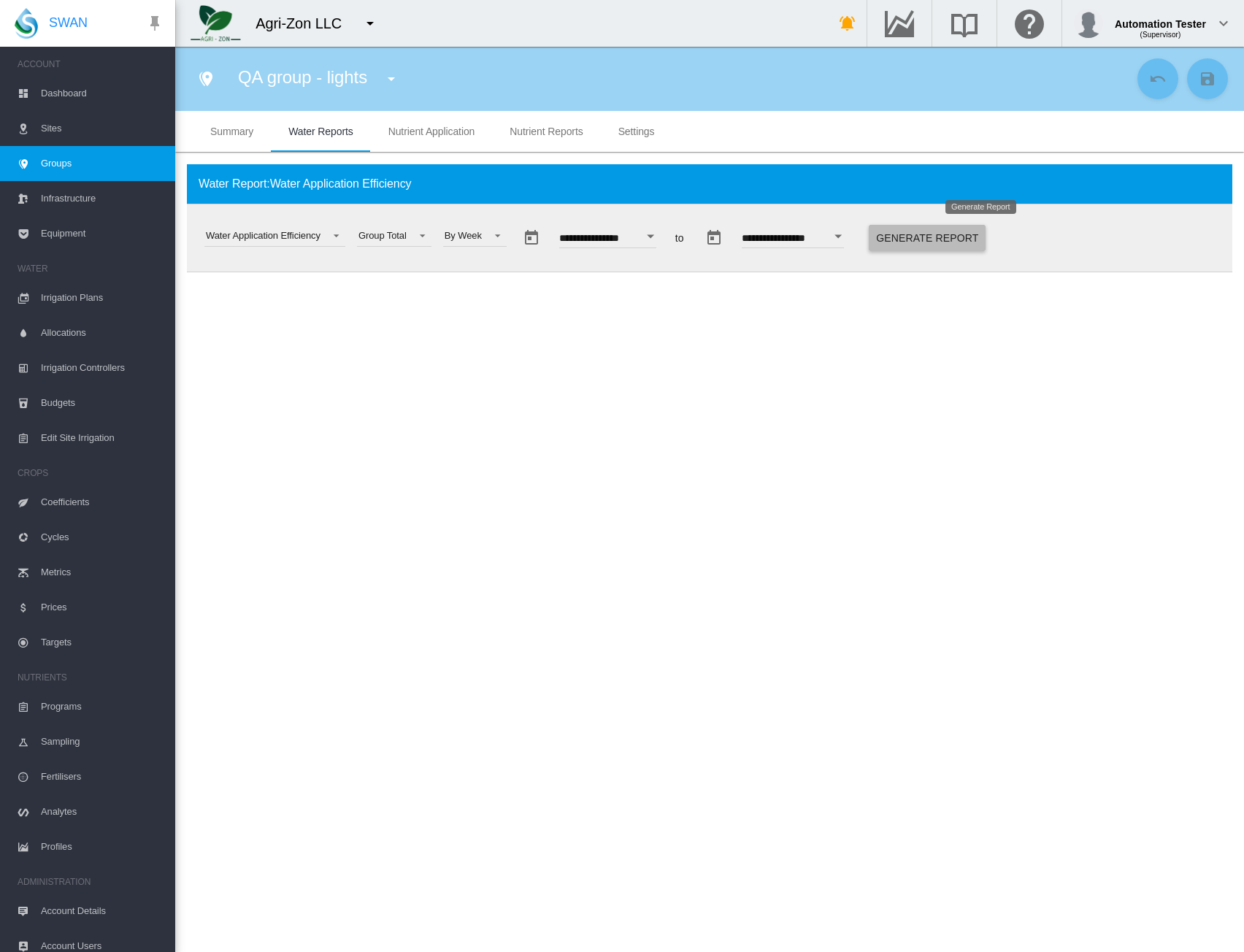
click at [958, 227] on button "Generate Report" at bounding box center [927, 237] width 117 height 26
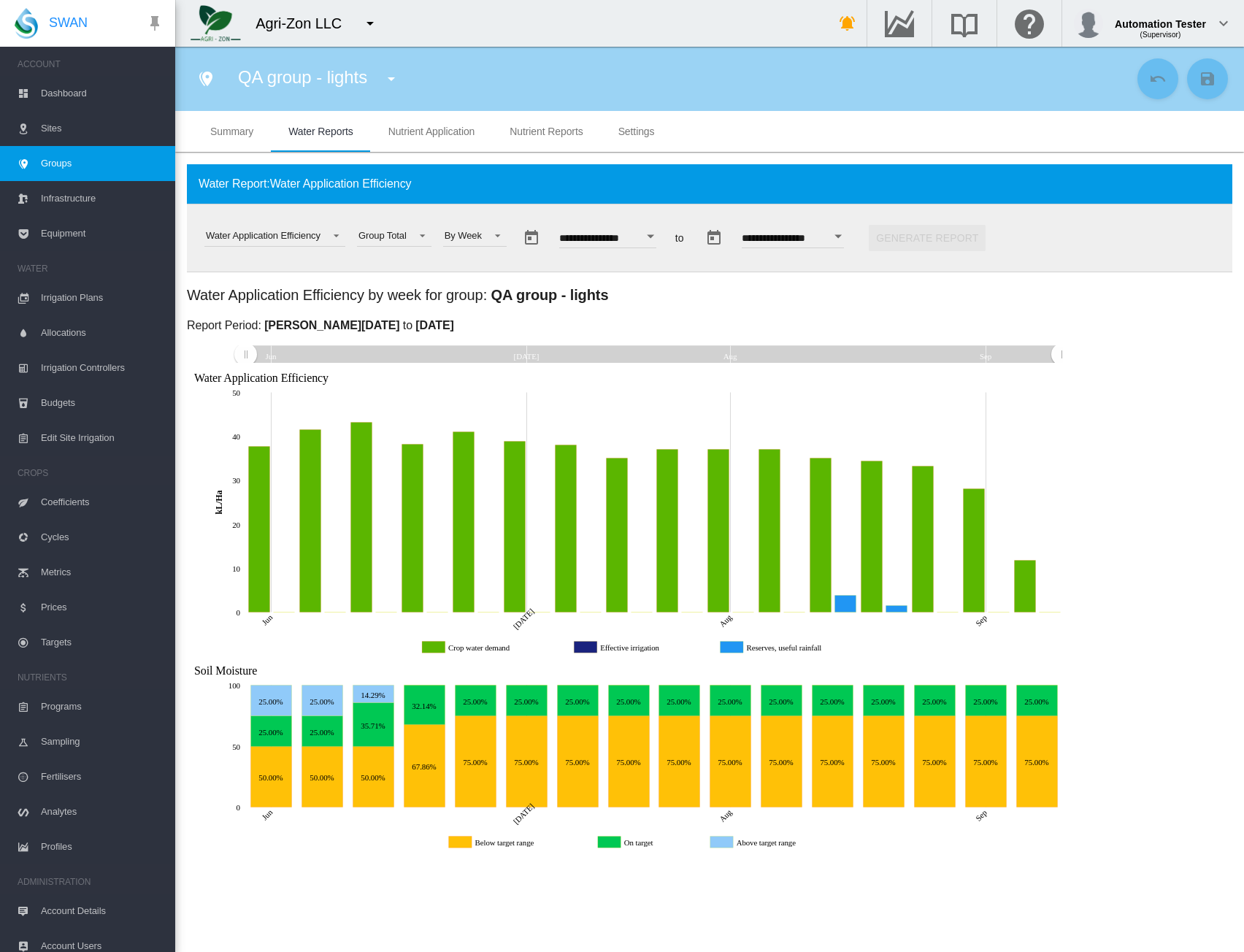
click at [664, 239] on button "Open calendar" at bounding box center [650, 236] width 26 height 26
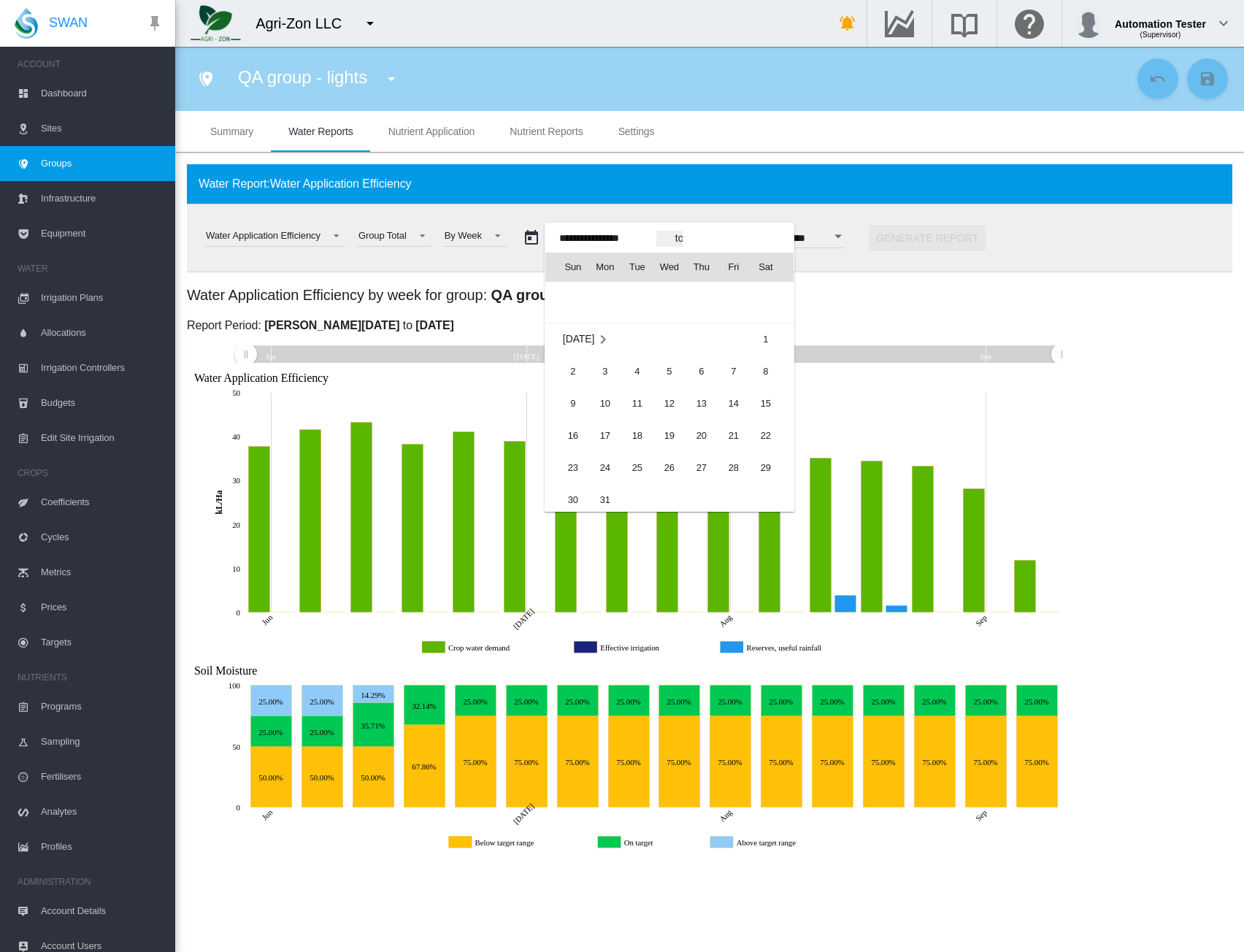
scroll to position [35146, 0]
click at [761, 371] on span "1" at bounding box center [766, 375] width 29 height 29
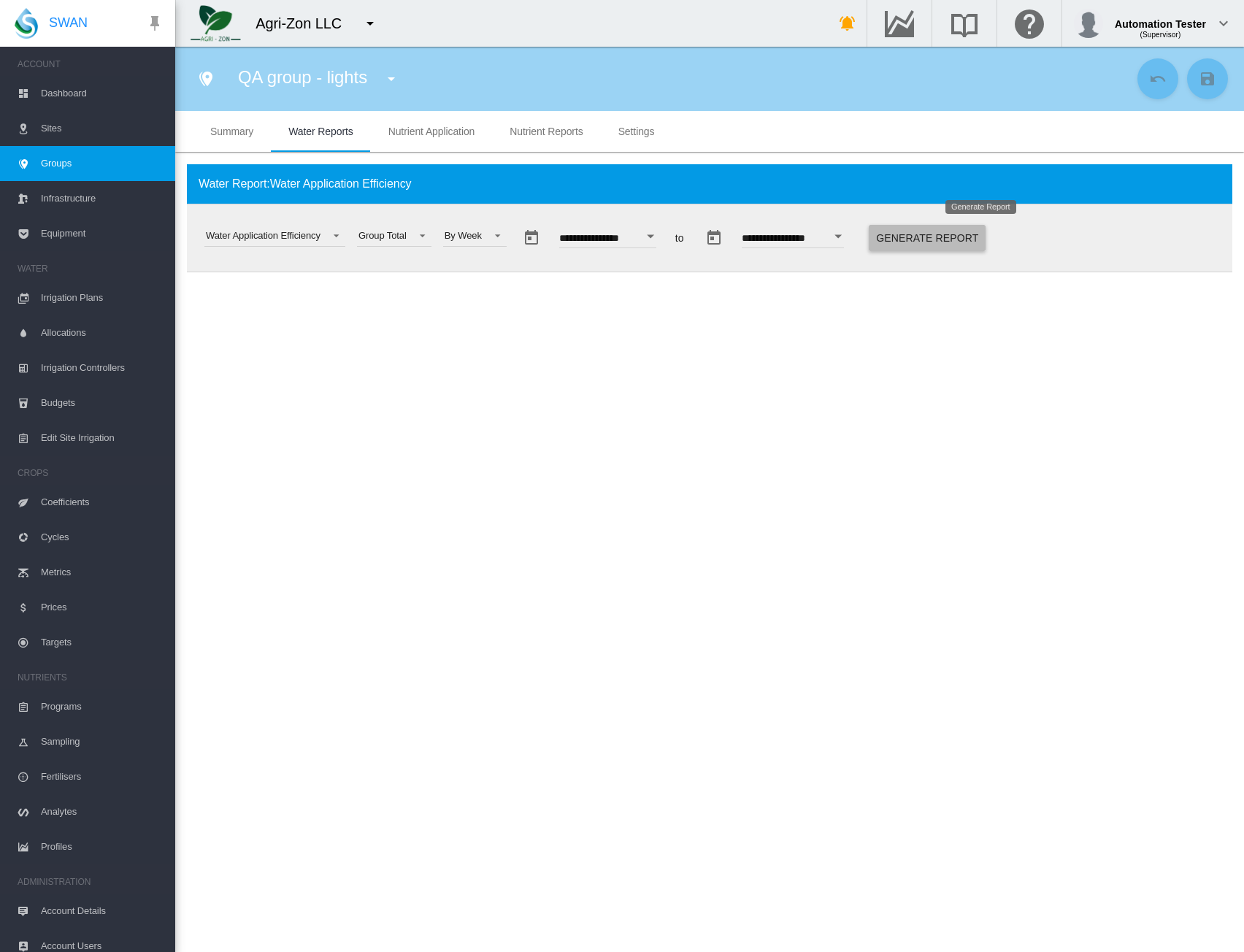
click at [958, 244] on button "Generate Report" at bounding box center [927, 237] width 117 height 26
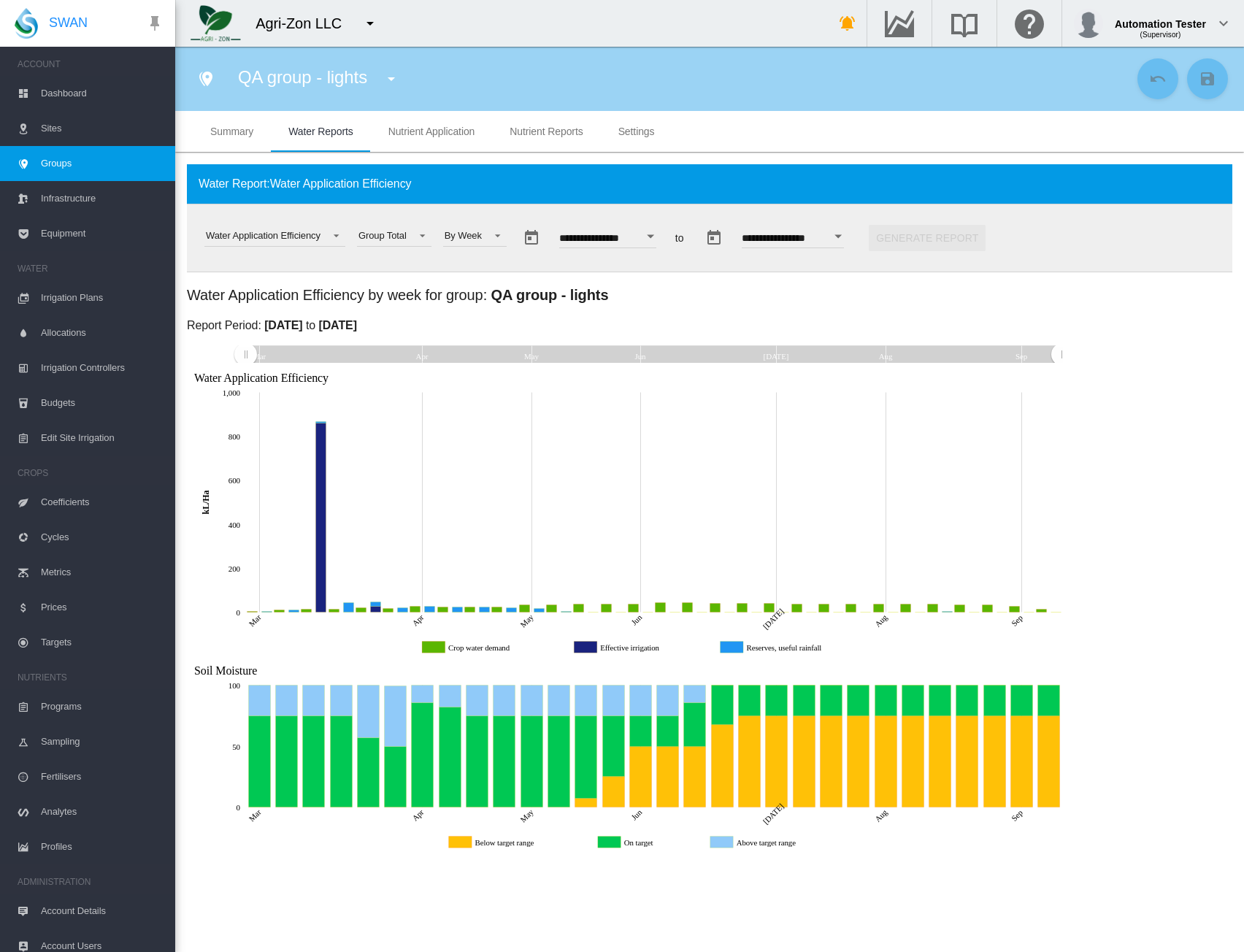
click at [664, 239] on button "Open calendar" at bounding box center [650, 236] width 26 height 26
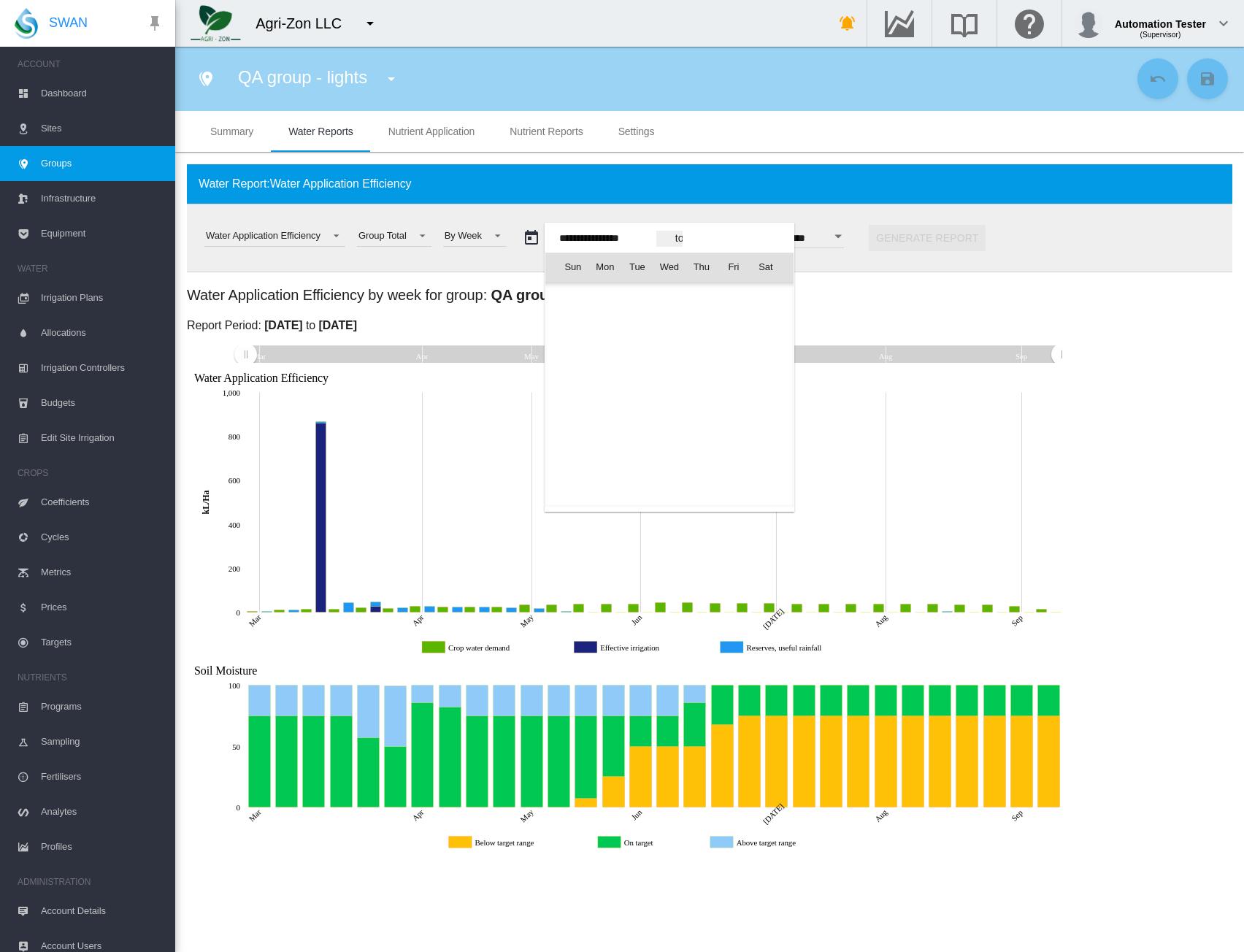
scroll to position [35223, 0]
click at [609, 368] on span "10" at bounding box center [605, 363] width 29 height 29
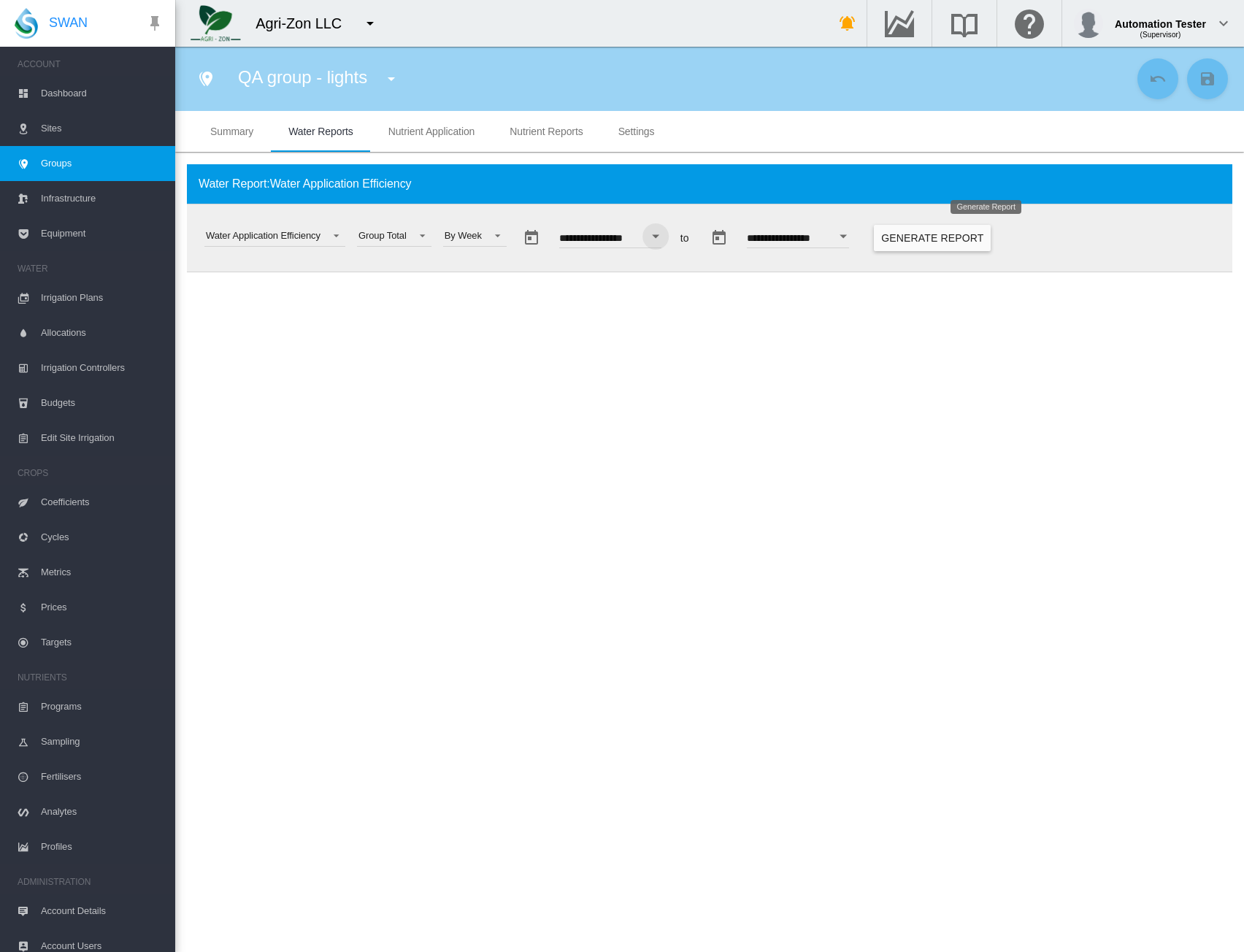
click at [950, 241] on button "Generate Report" at bounding box center [933, 237] width 117 height 26
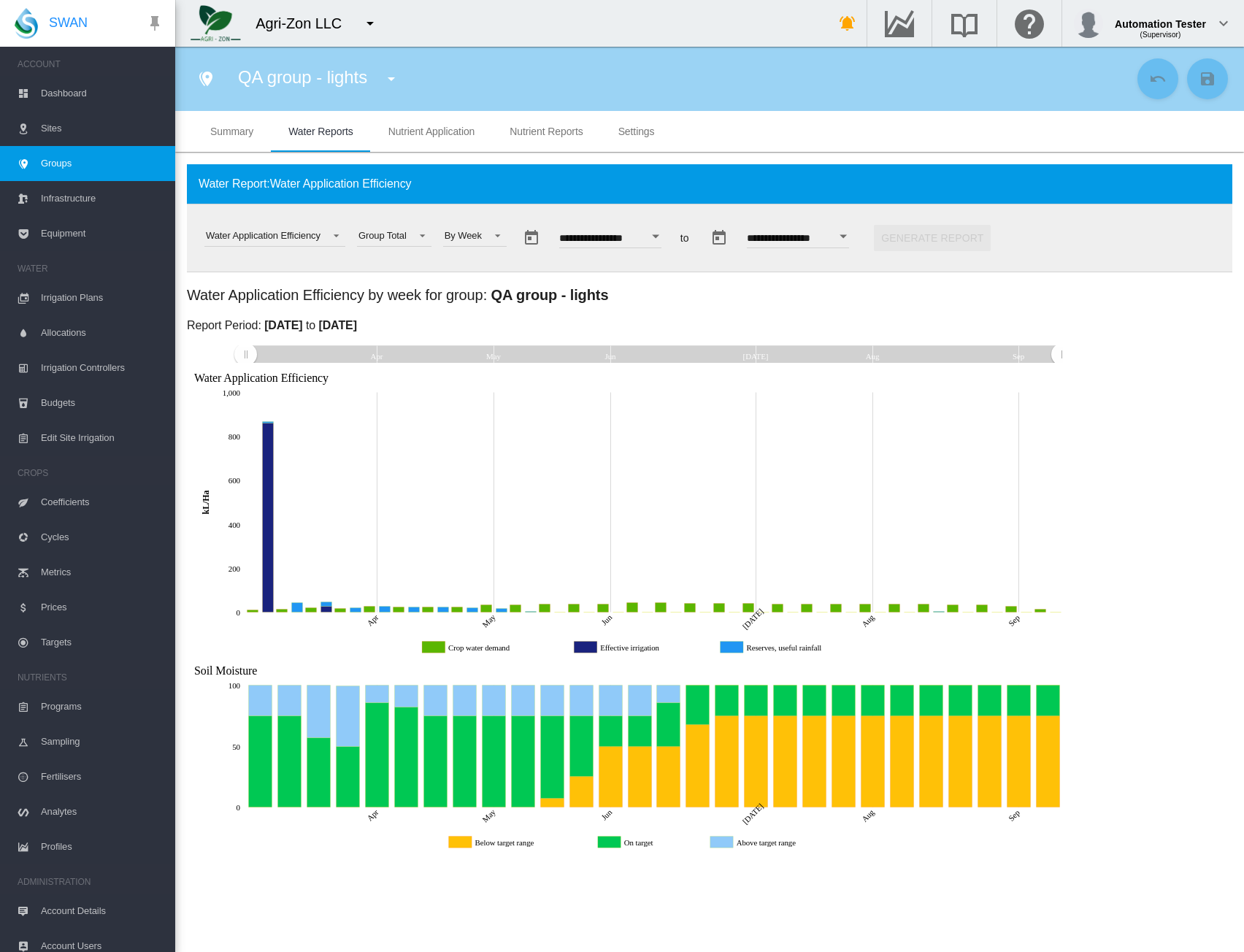
click at [669, 241] on button "Open calendar" at bounding box center [655, 236] width 26 height 26
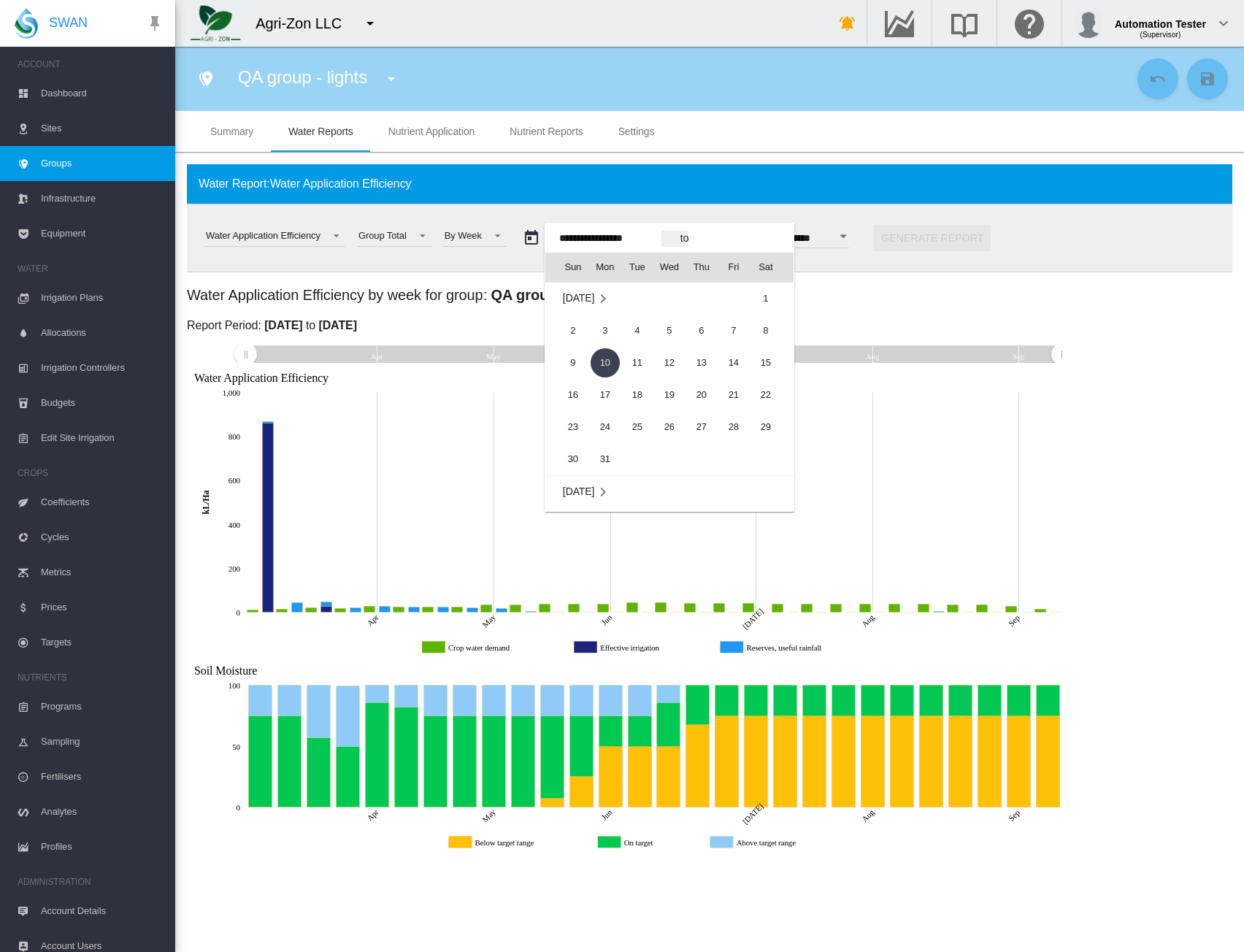
click at [574, 427] on span "23" at bounding box center [573, 427] width 29 height 29
type input "**********"
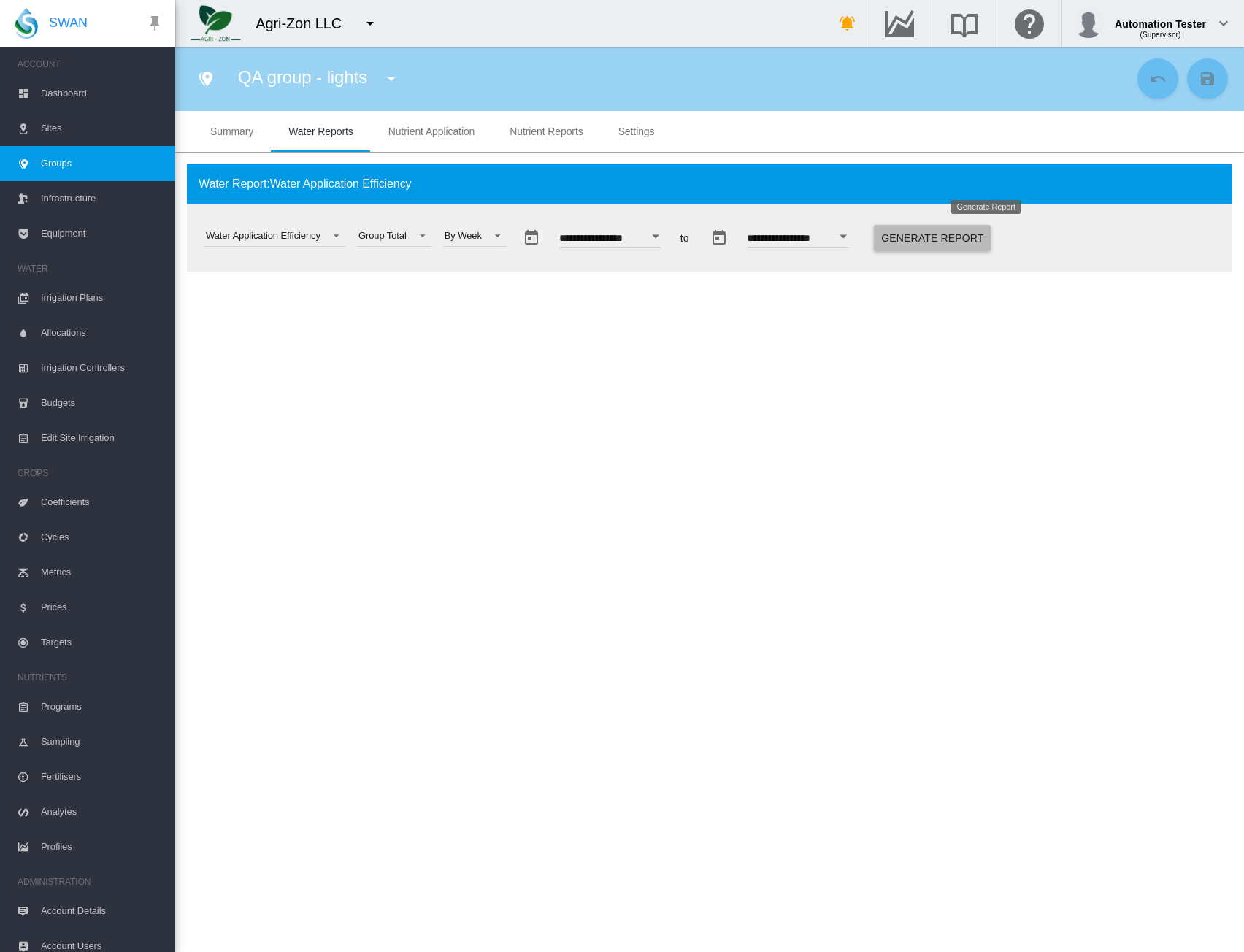
click at [970, 239] on button "Generate Report" at bounding box center [933, 237] width 117 height 26
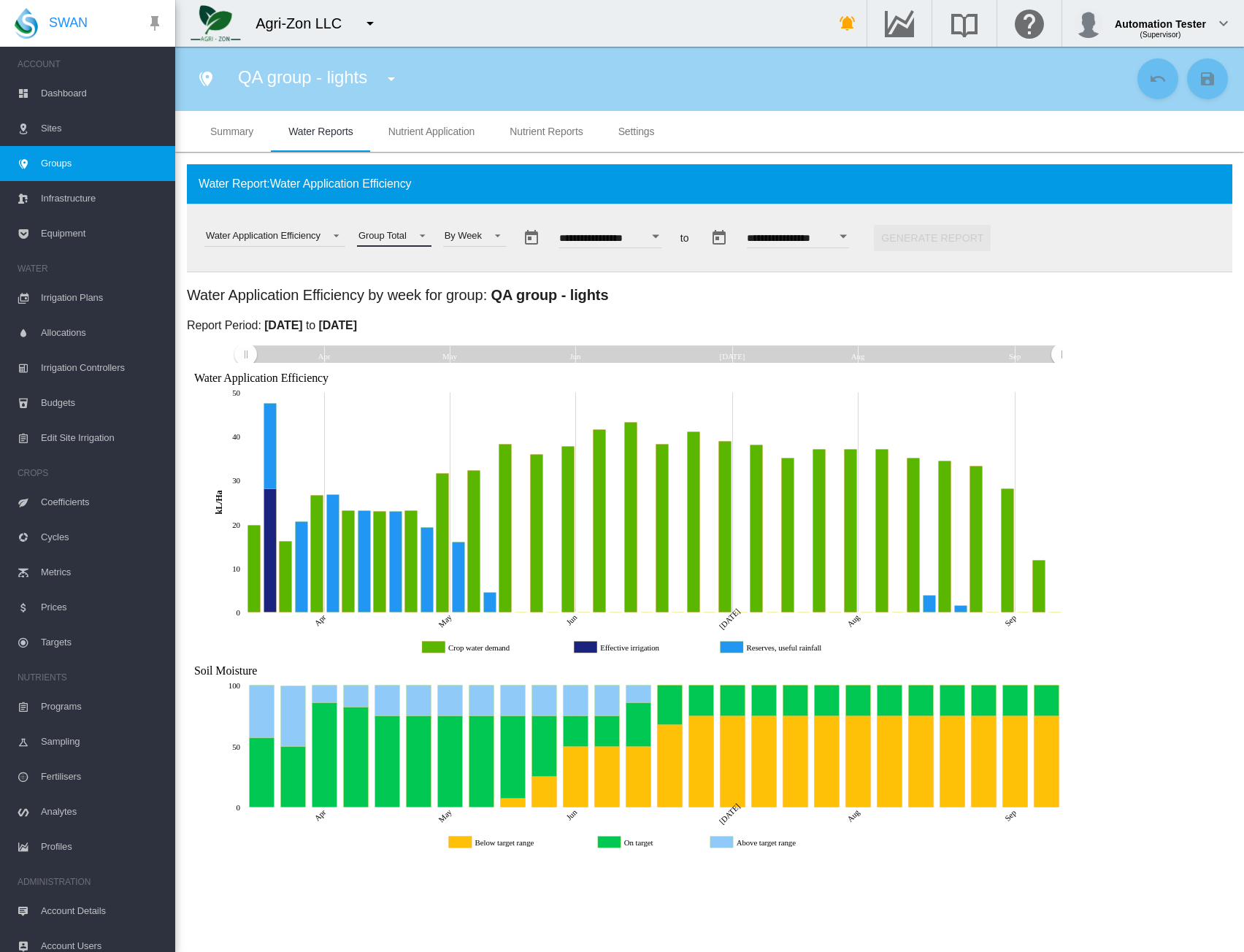
click at [411, 238] on span at bounding box center [419, 234] width 18 height 13
click at [396, 268] on md-option "Site Total" at bounding box center [408, 271] width 125 height 35
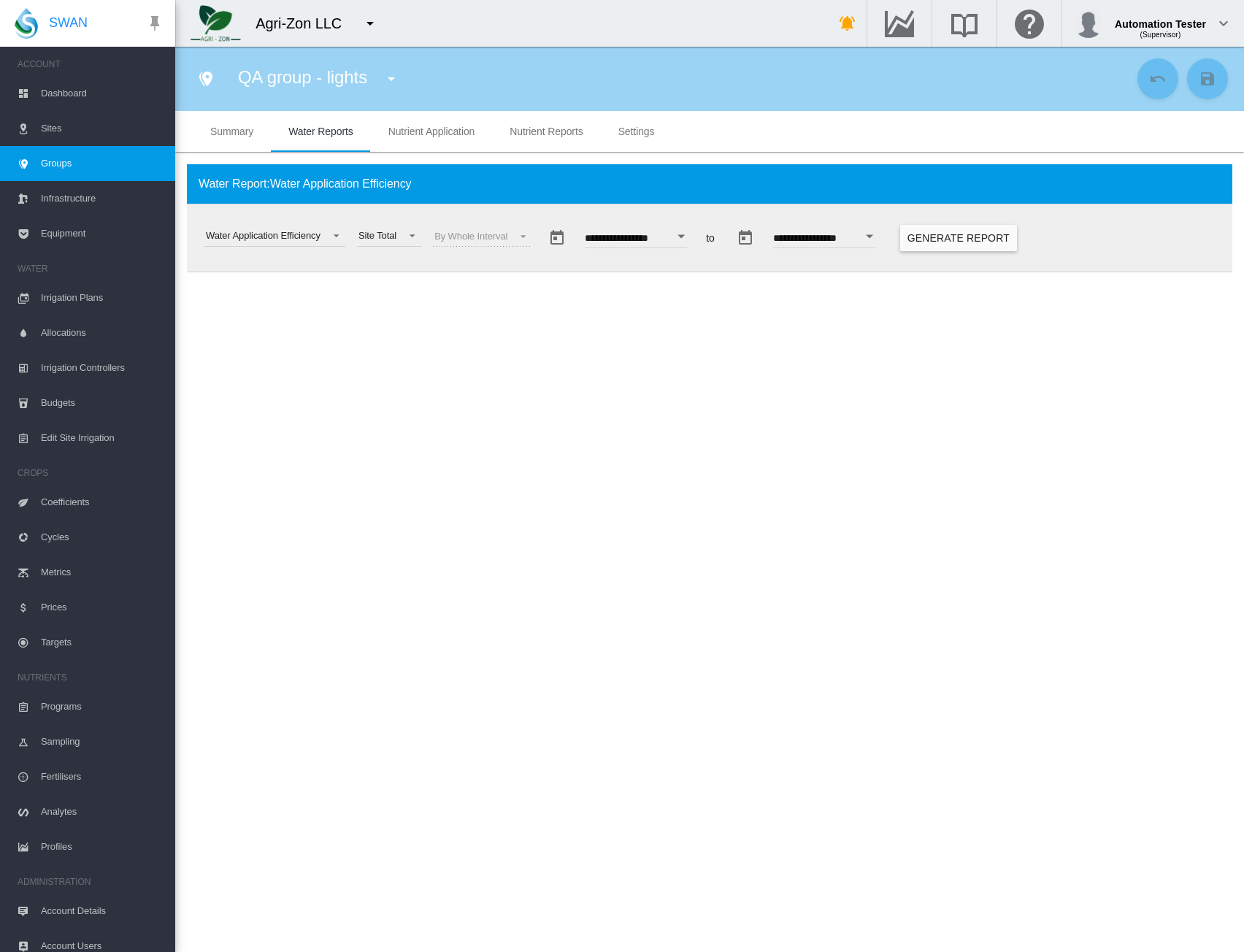
click at [1002, 242] on button "Generate Report" at bounding box center [959, 237] width 117 height 26
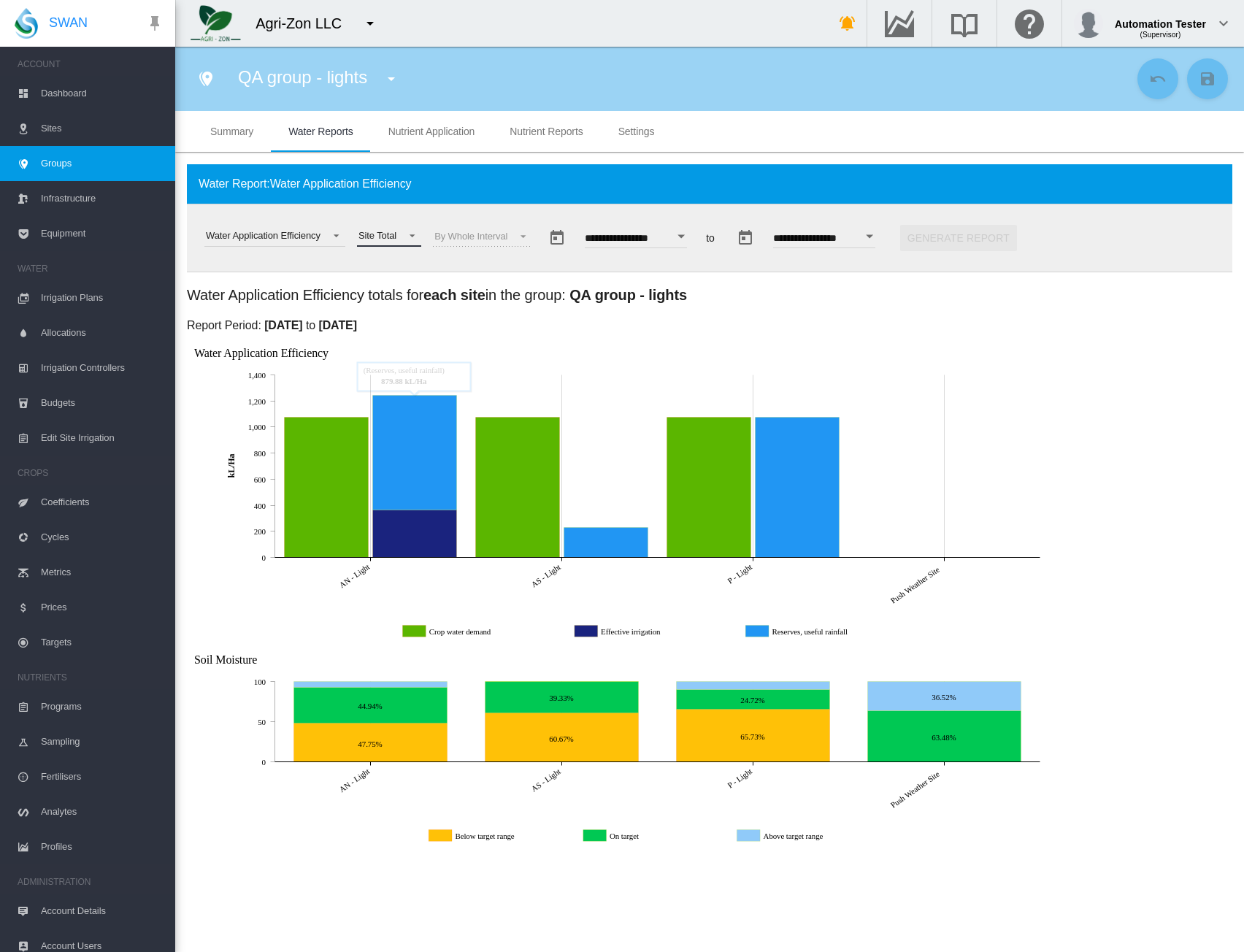
click at [396, 234] on div "Site Total" at bounding box center [377, 235] width 38 height 11
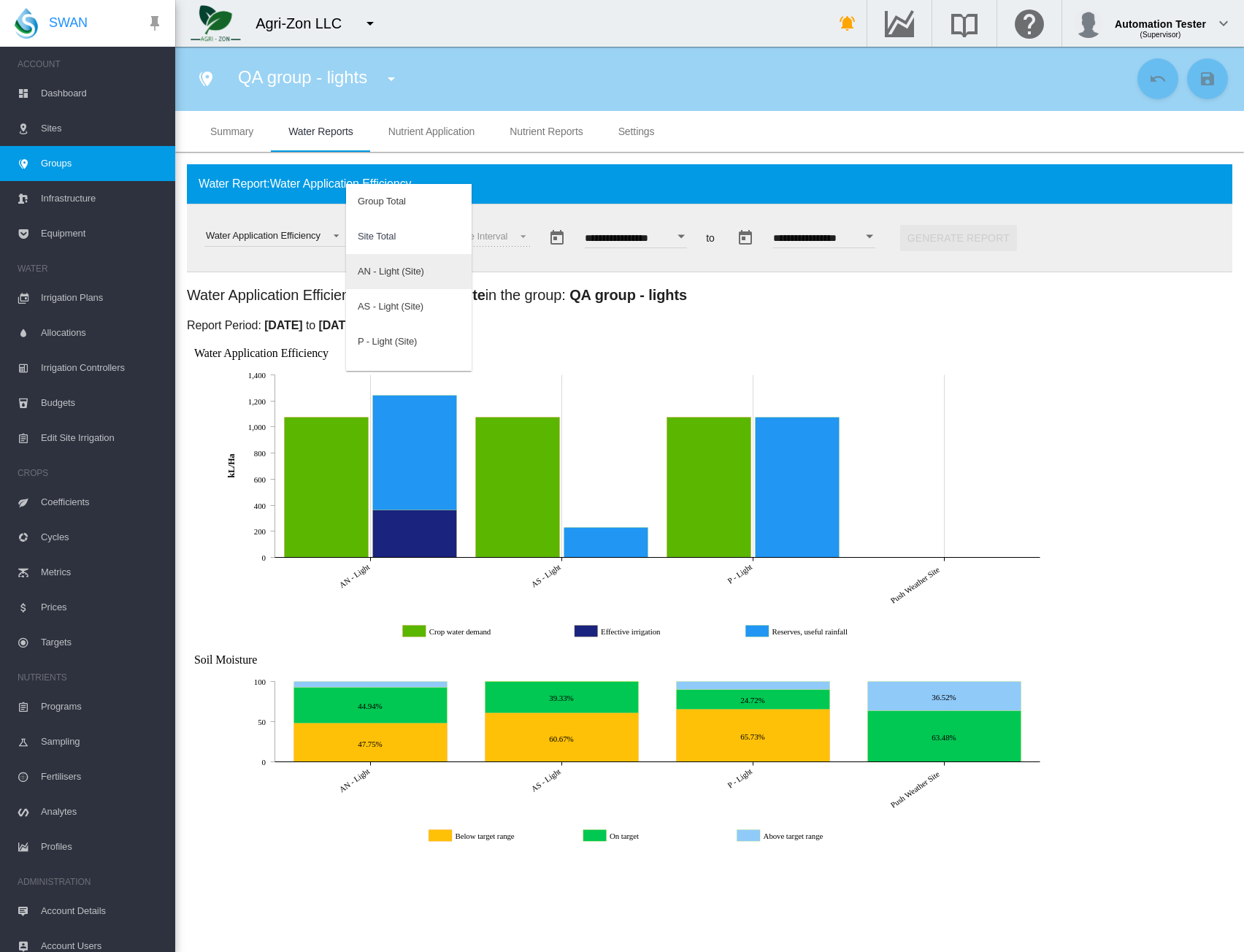
click at [392, 269] on div "AN - Light (Site)" at bounding box center [391, 272] width 67 height 13
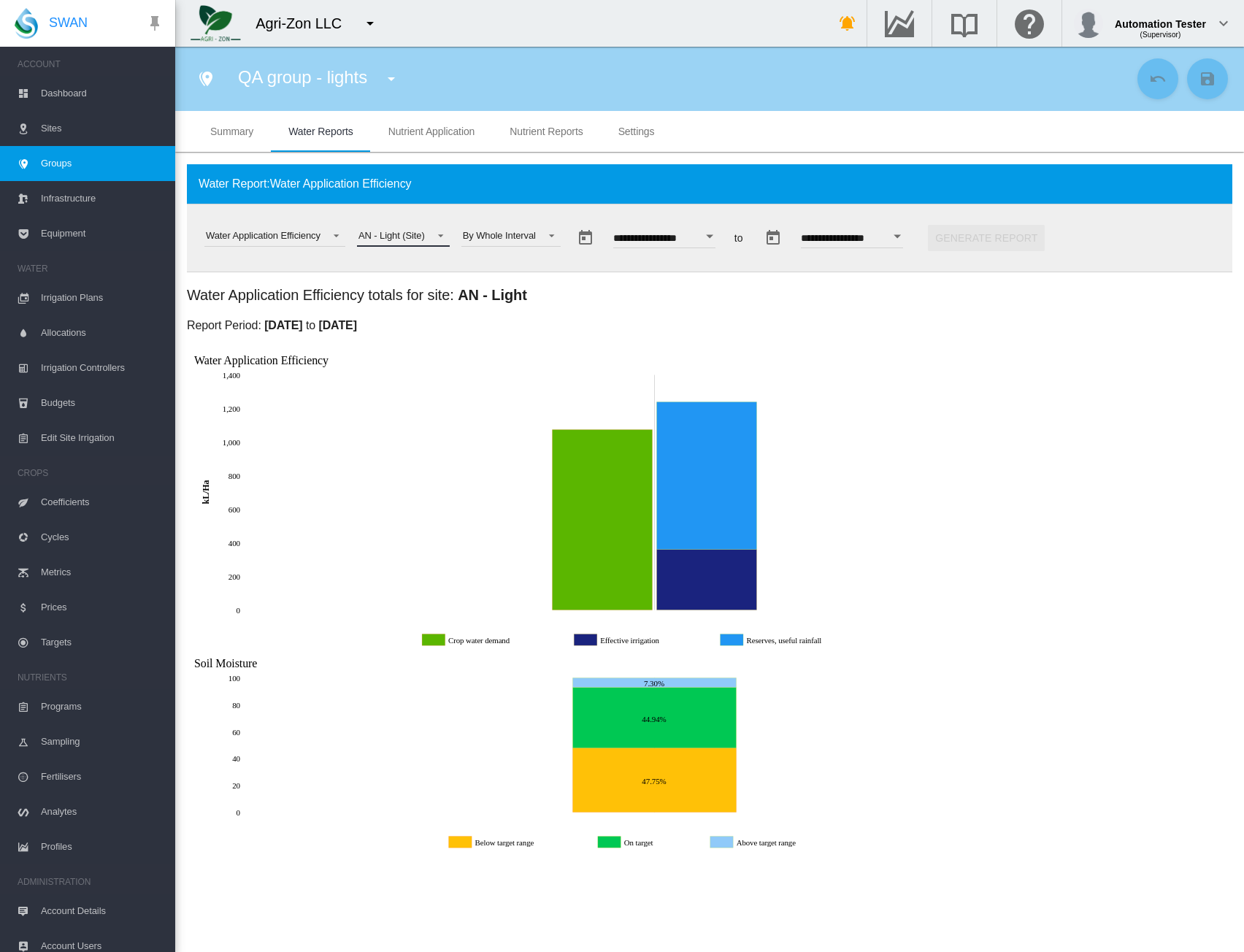
click at [429, 236] on span at bounding box center [437, 234] width 18 height 13
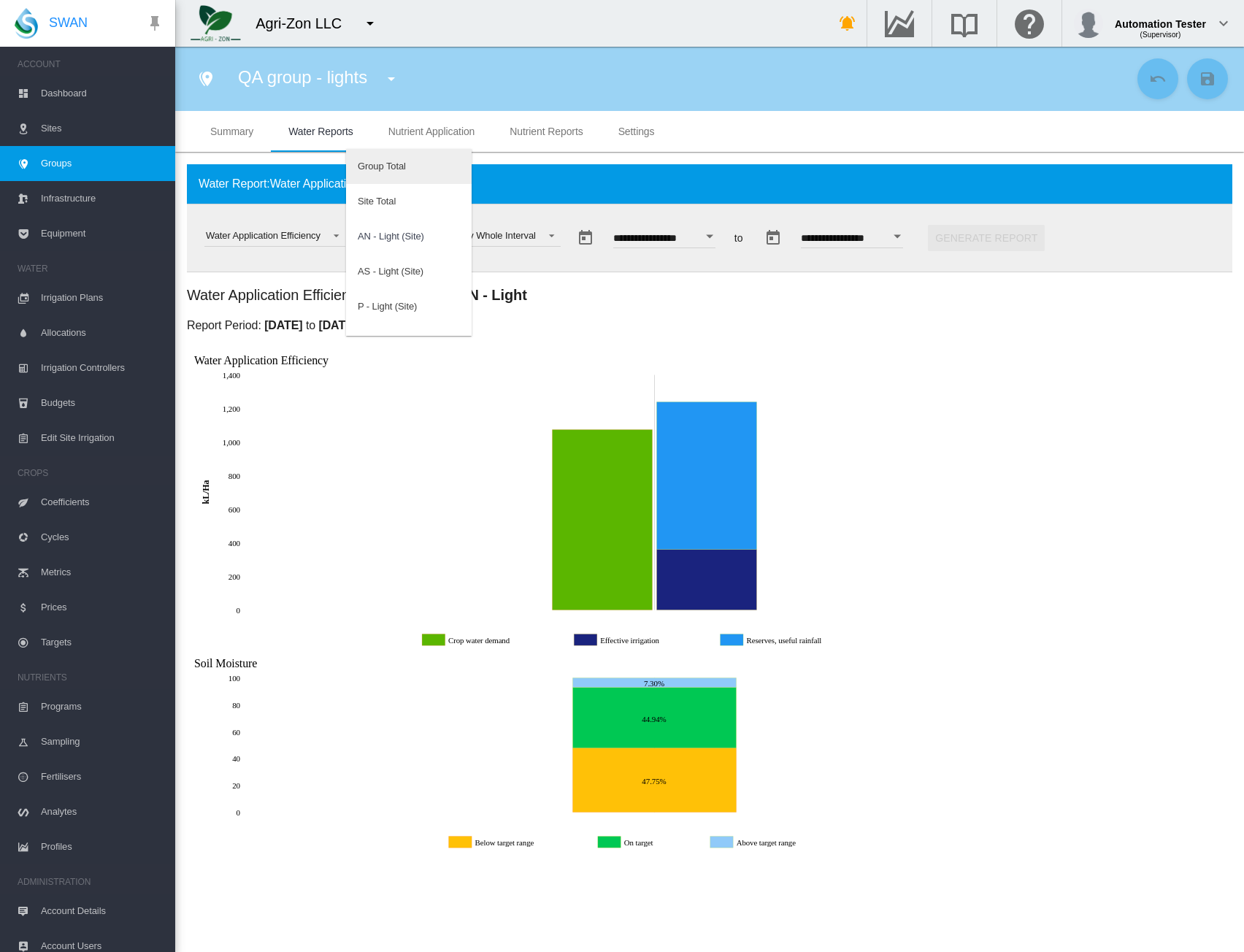
click at [380, 171] on div "Group Total" at bounding box center [382, 167] width 48 height 13
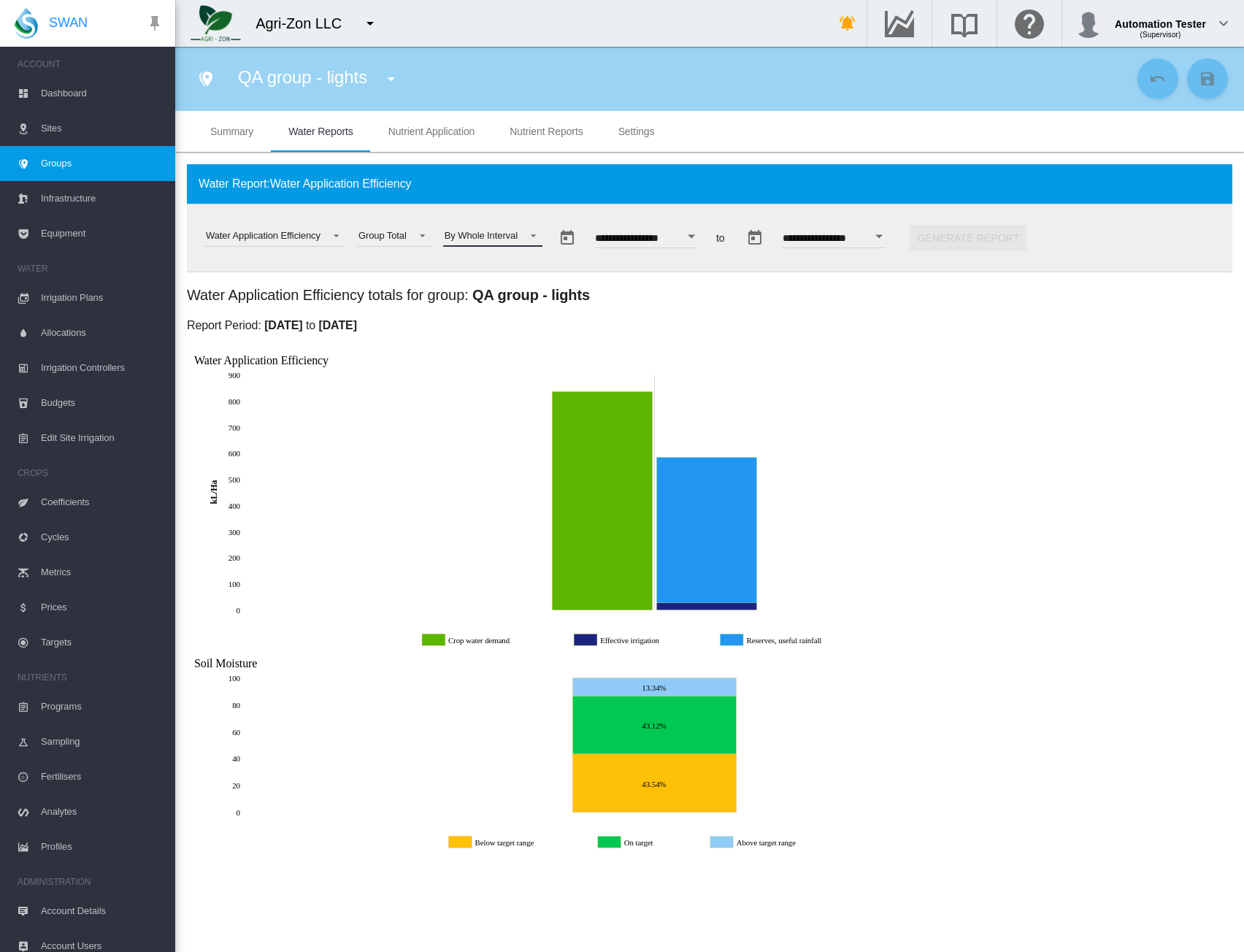
click at [527, 235] on span at bounding box center [529, 234] width 18 height 13
click at [920, 466] on md-backdrop at bounding box center [622, 476] width 1244 height 952
click at [513, 238] on div "By Whole Interval" at bounding box center [481, 235] width 73 height 11
click at [462, 166] on div "By Month" at bounding box center [463, 167] width 39 height 13
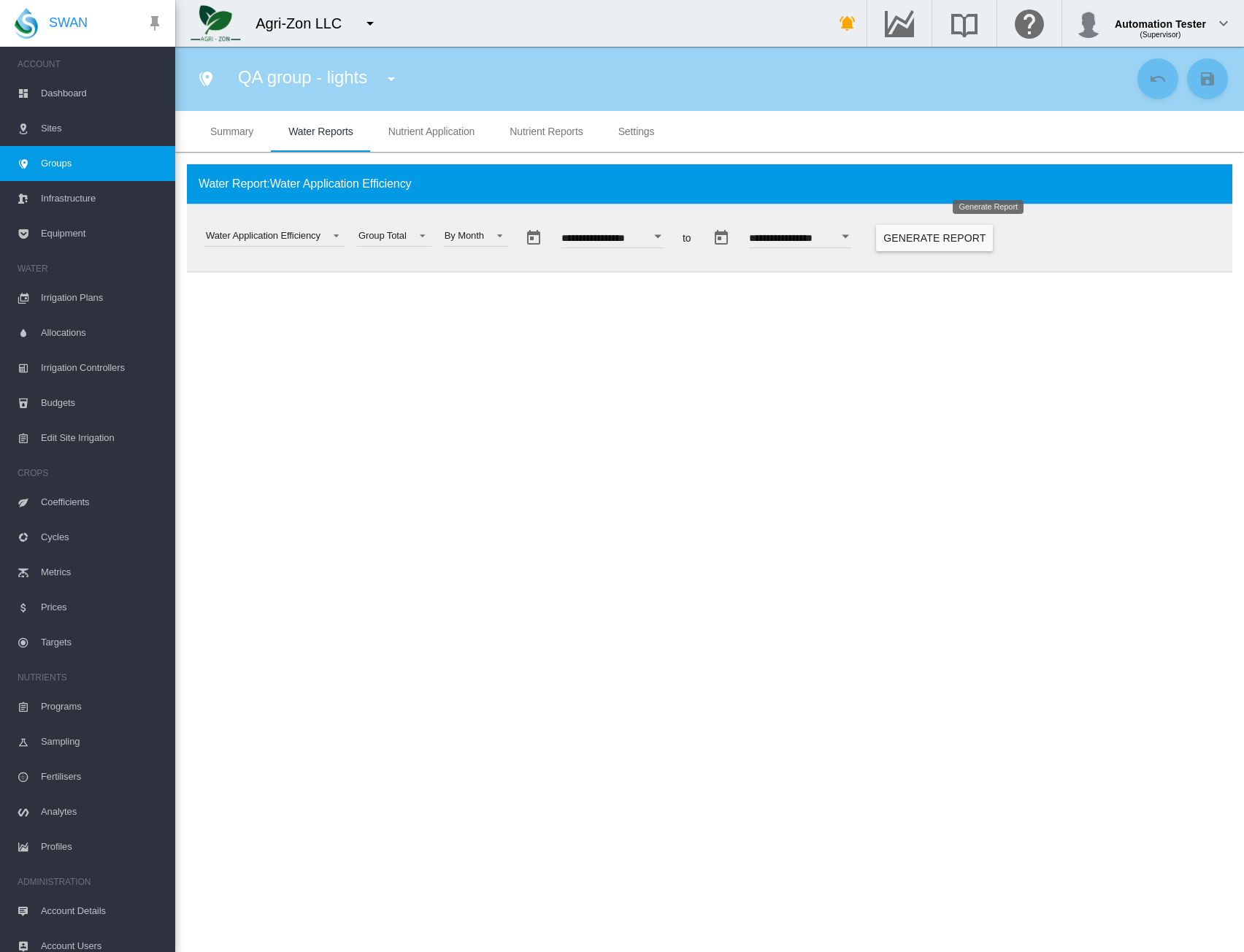
click at [993, 248] on button "Generate Report" at bounding box center [935, 237] width 117 height 26
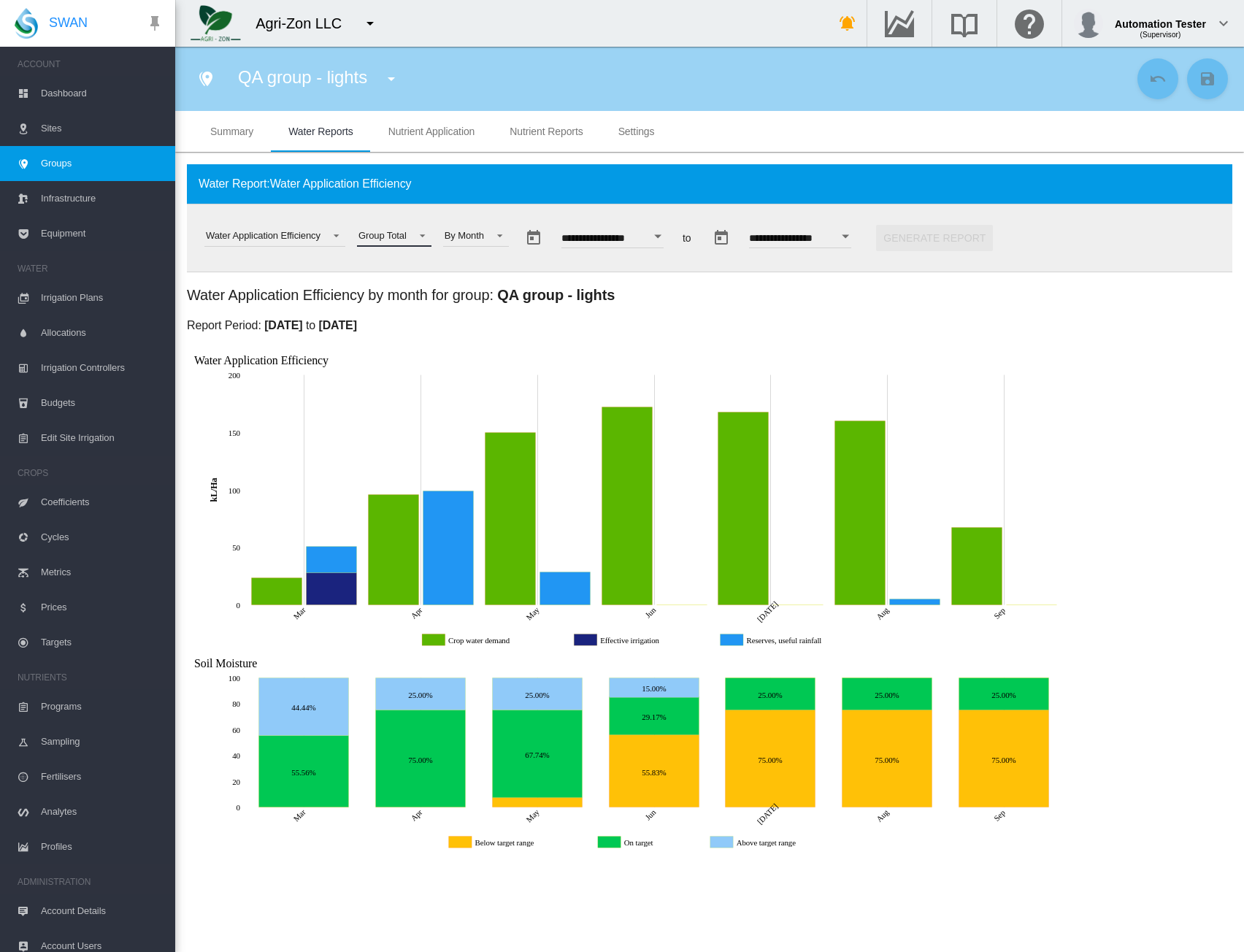
click at [401, 234] on div "Group Total" at bounding box center [383, 235] width 48 height 11
click at [396, 317] on md-option "AN - Light (Site)" at bounding box center [408, 306] width 125 height 35
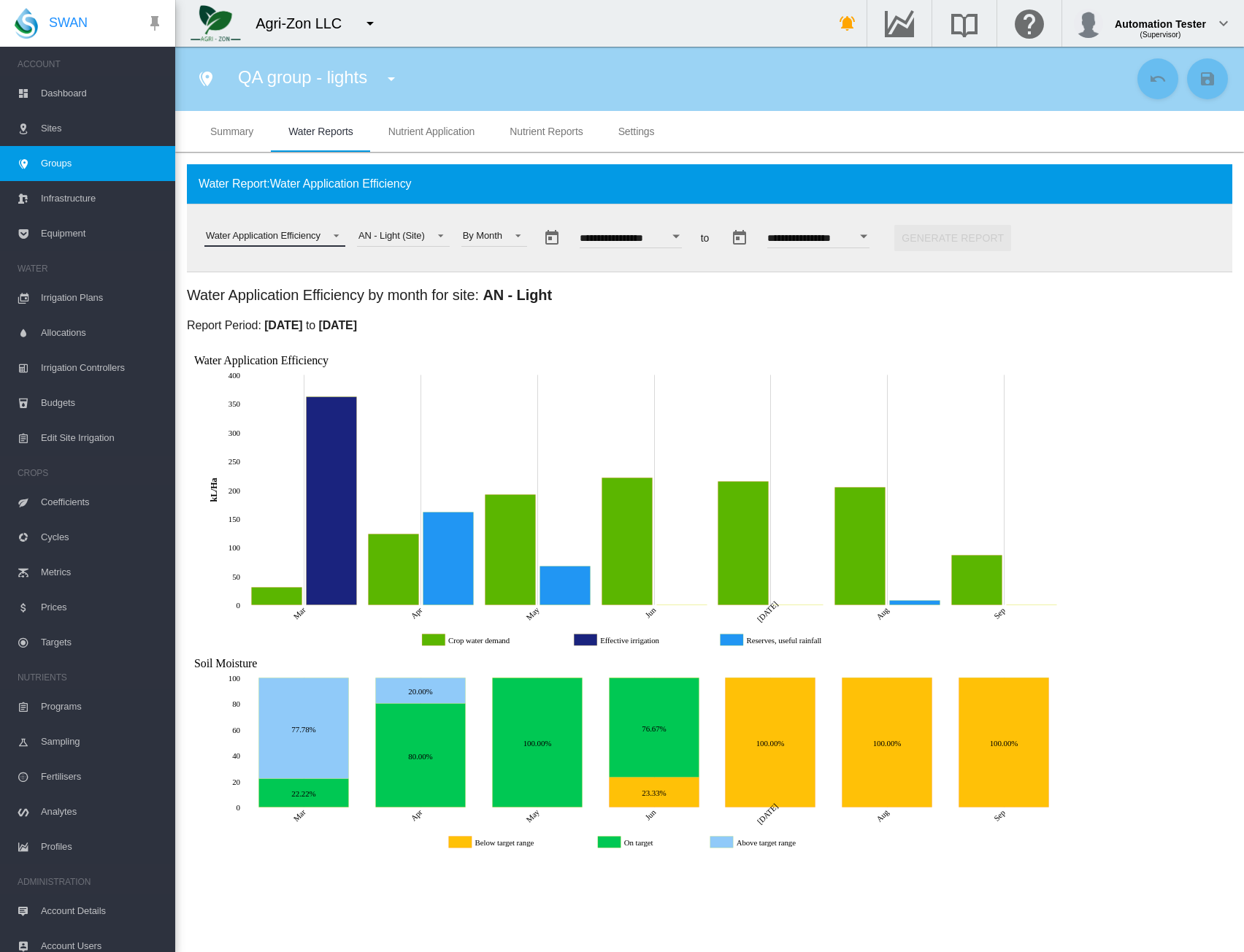
click at [294, 231] on div "Water Application Efficiency" at bounding box center [263, 235] width 115 height 11
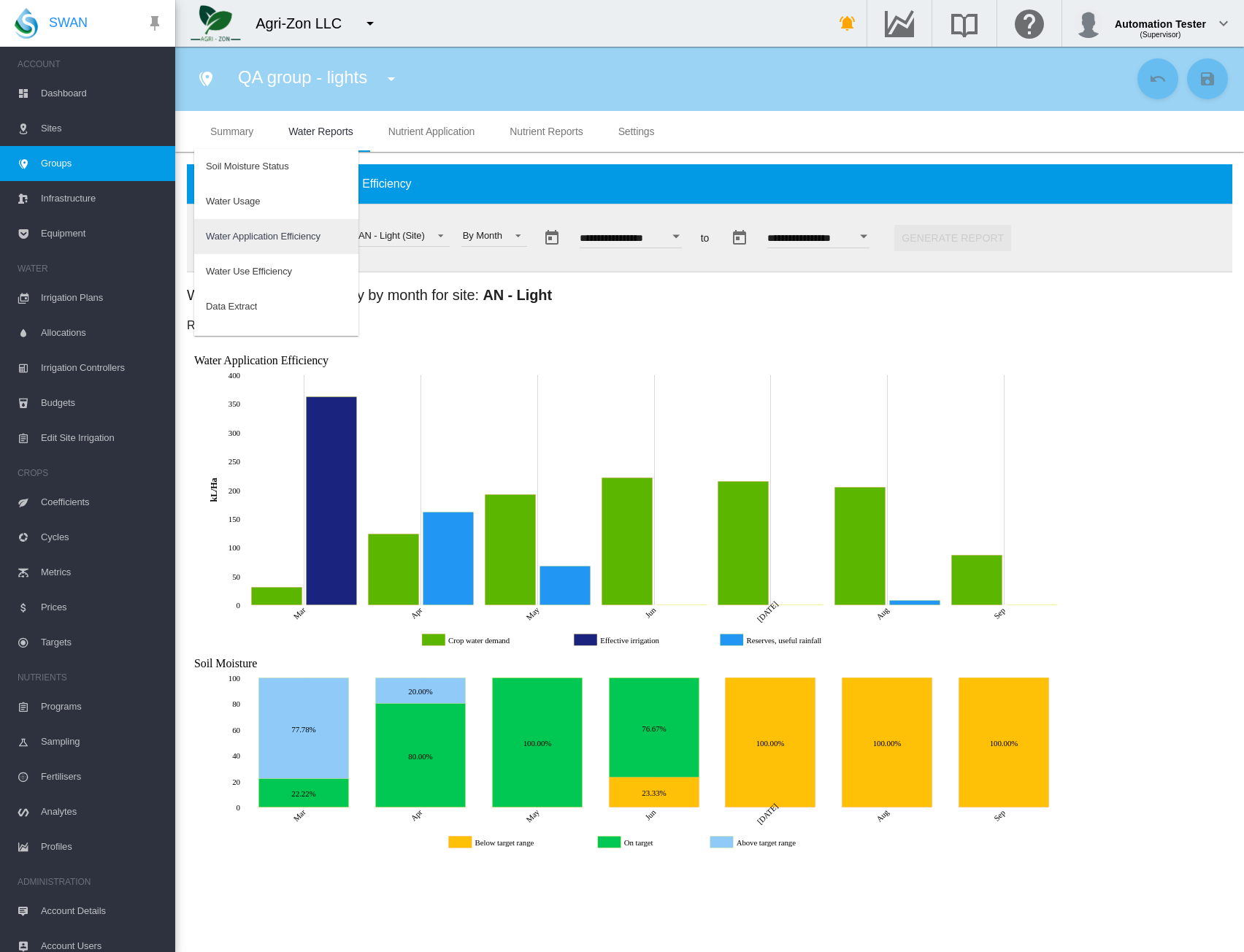
scroll to position [24, 0]
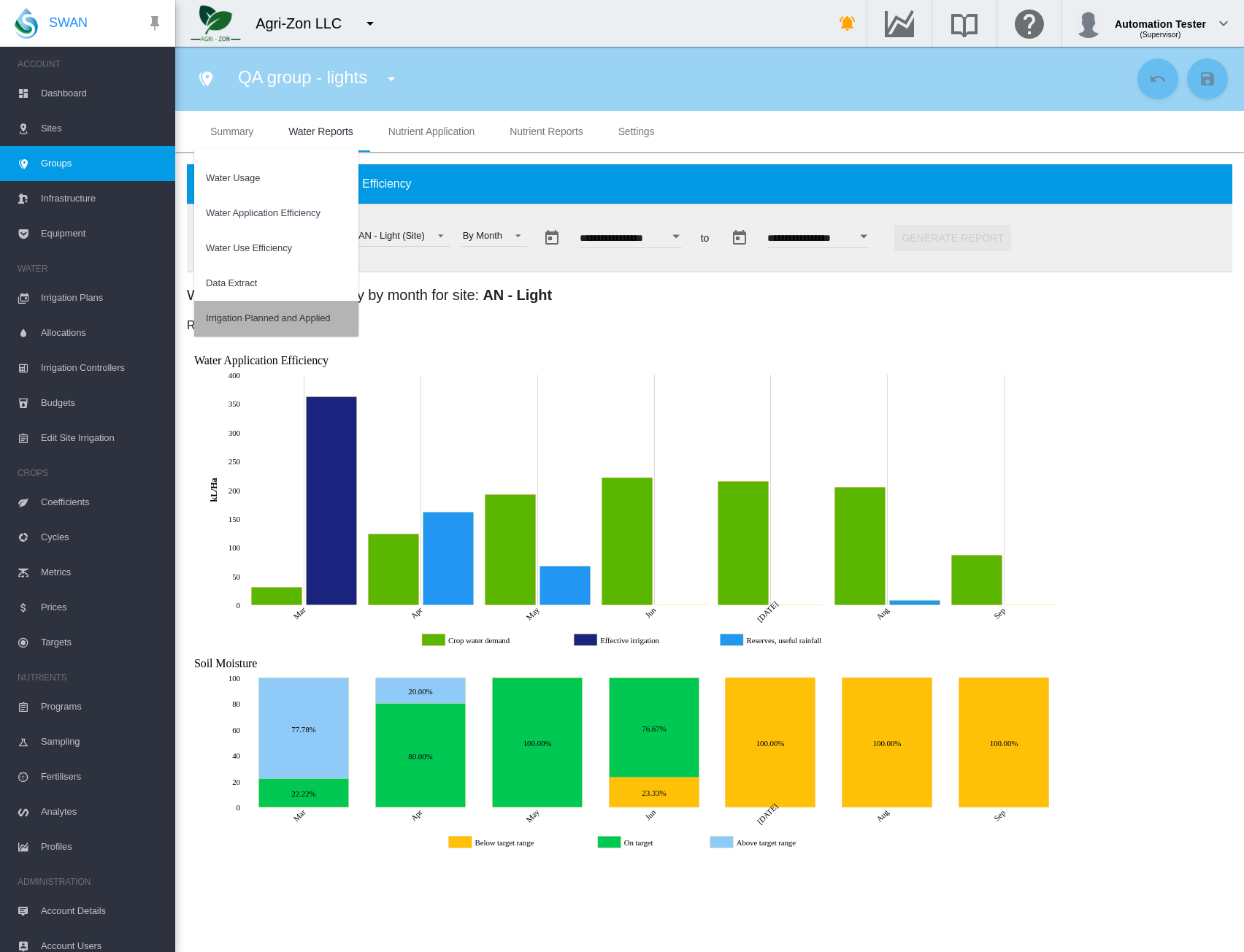
click at [284, 315] on div "Irrigation Planned and Applied" at bounding box center [268, 319] width 124 height 13
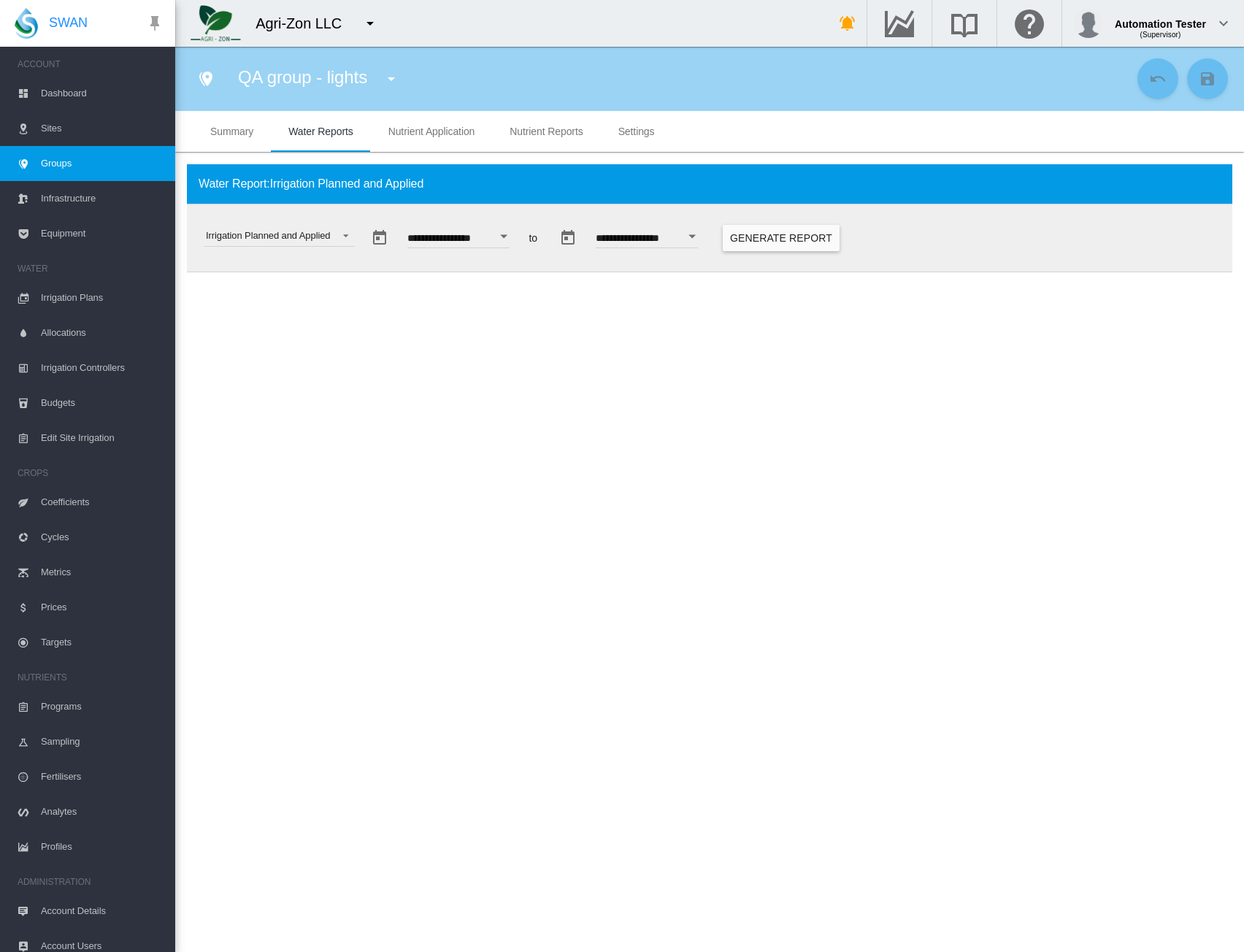
click at [804, 246] on button "Generate Report" at bounding box center [781, 237] width 117 height 26
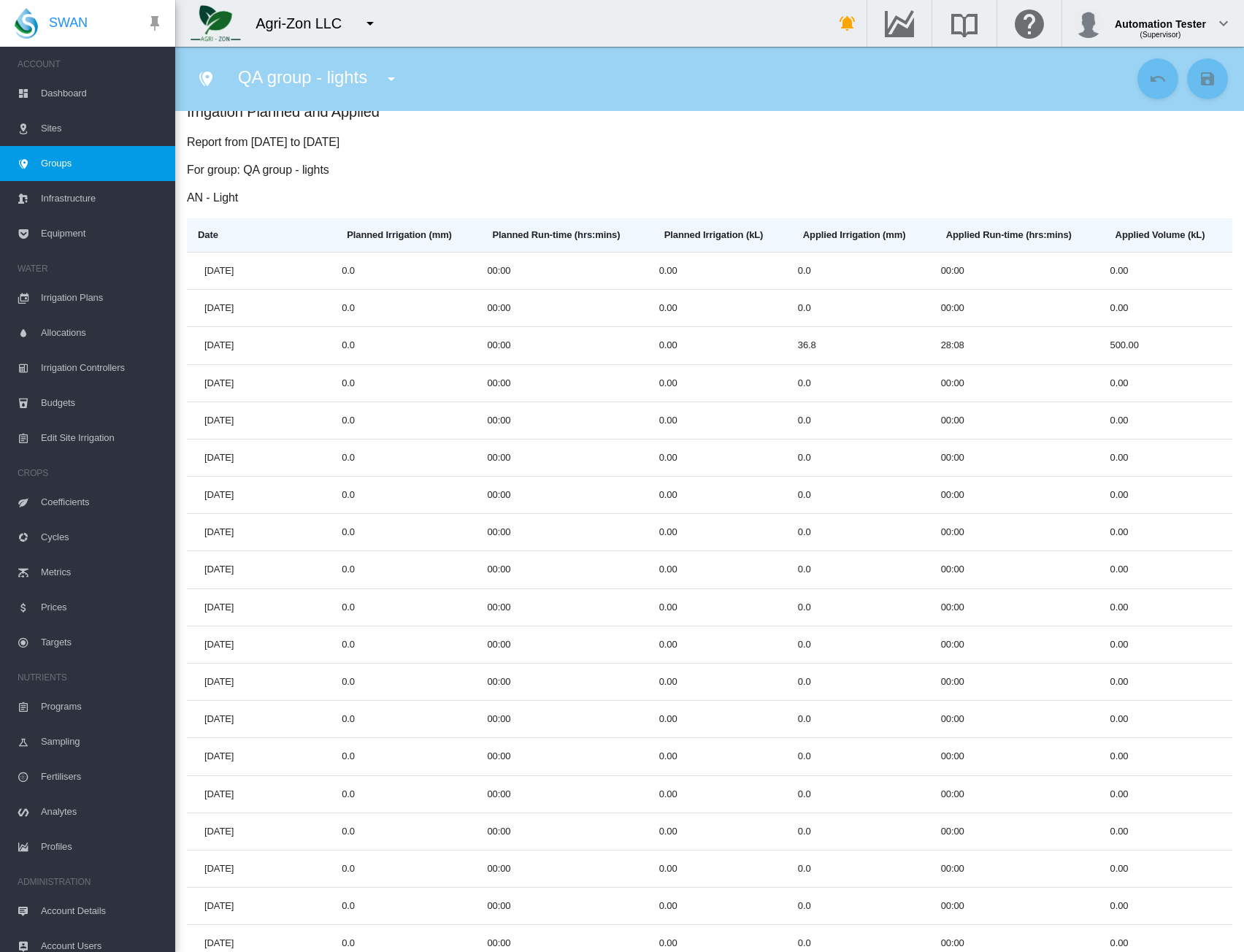
scroll to position [0, 0]
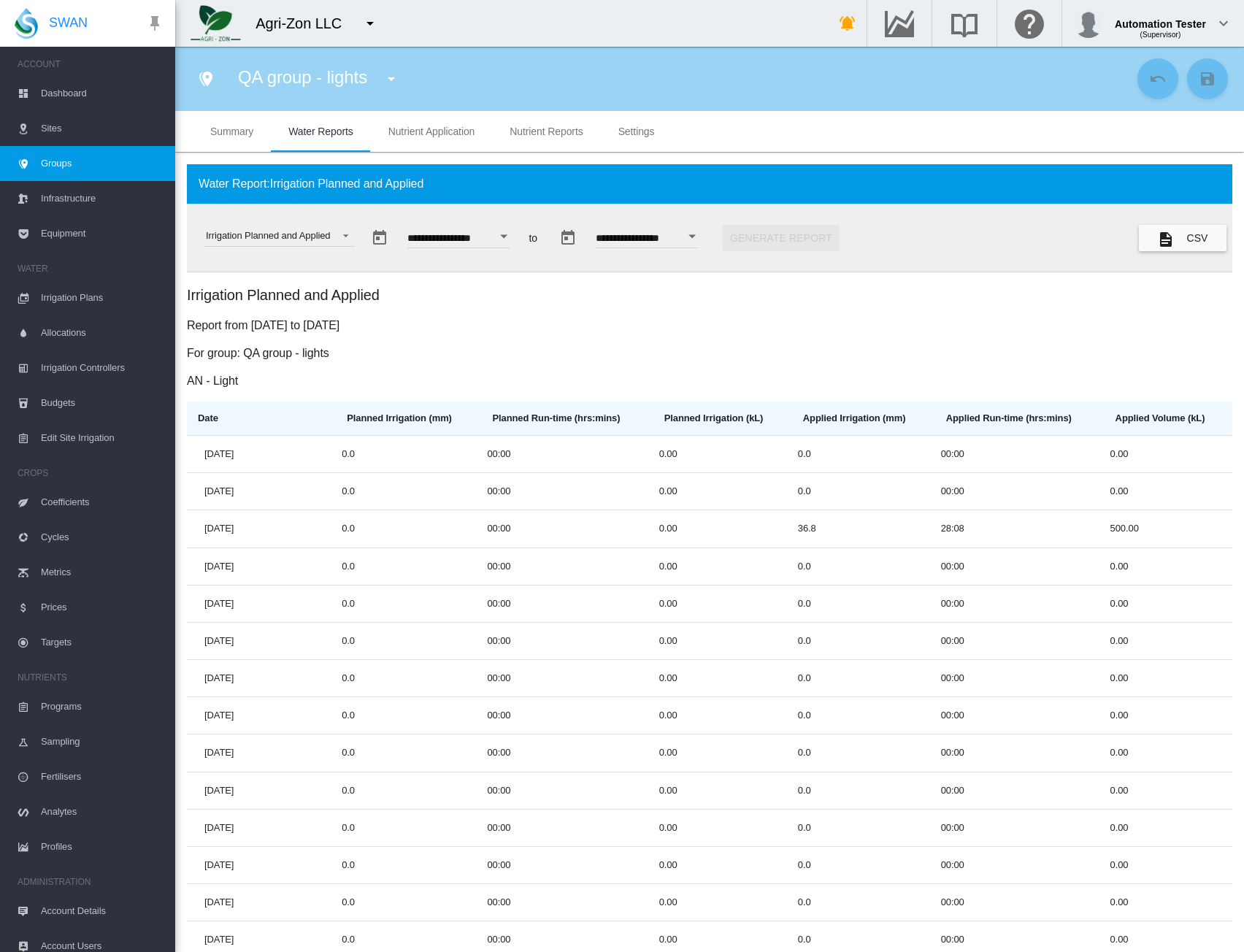
click at [1165, 233] on button "CSV" at bounding box center [1183, 237] width 87 height 26
click at [1076, 346] on h3 "For group: QA group - lights" at bounding box center [709, 354] width 1046 height 16
click at [316, 237] on div "Irrigation Planned and Applied" at bounding box center [268, 235] width 124 height 11
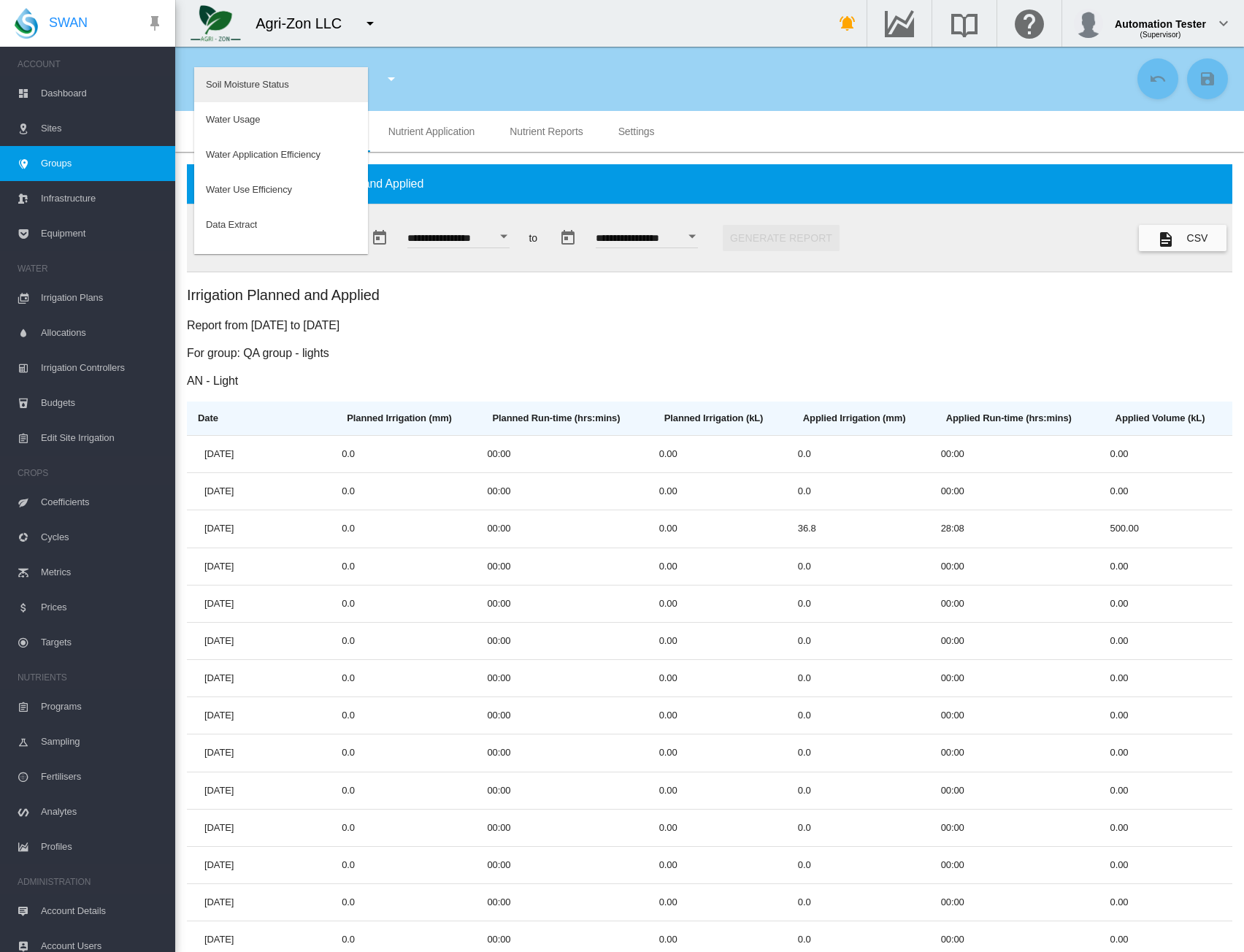
click at [252, 84] on div "Soil Moisture Status" at bounding box center [248, 85] width 83 height 13
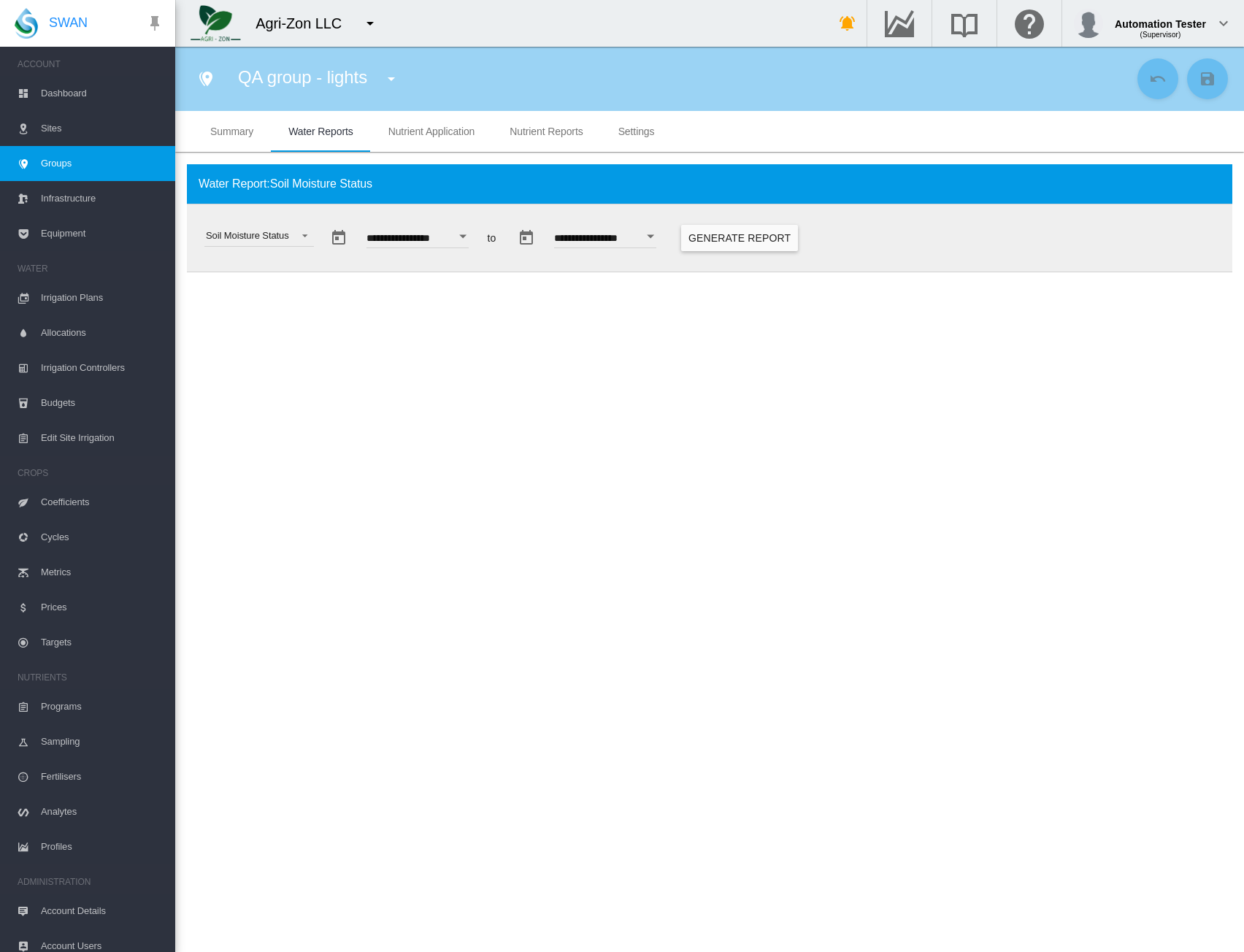
click at [787, 238] on button "Generate Report" at bounding box center [740, 237] width 117 height 26
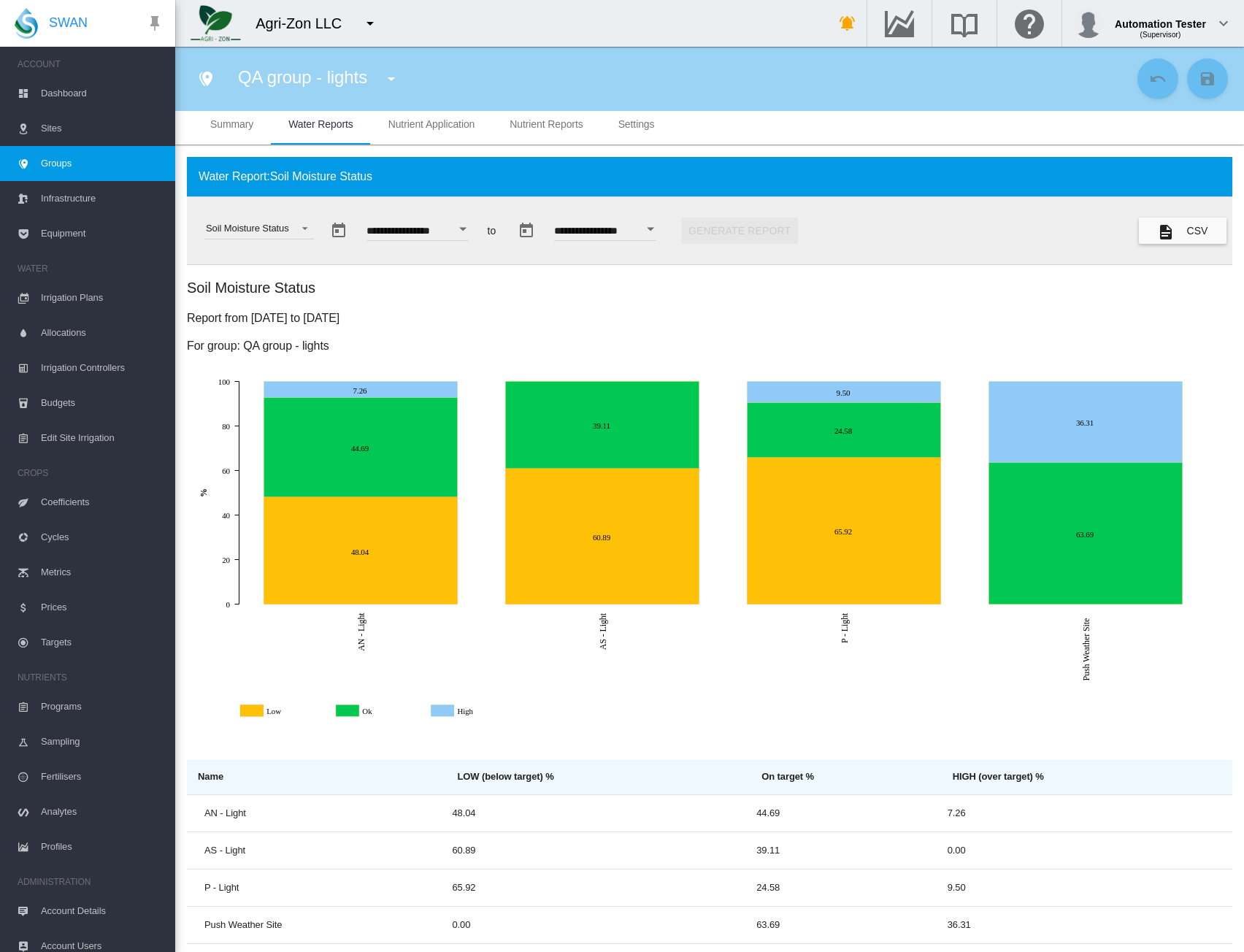
scroll to position [9, 0]
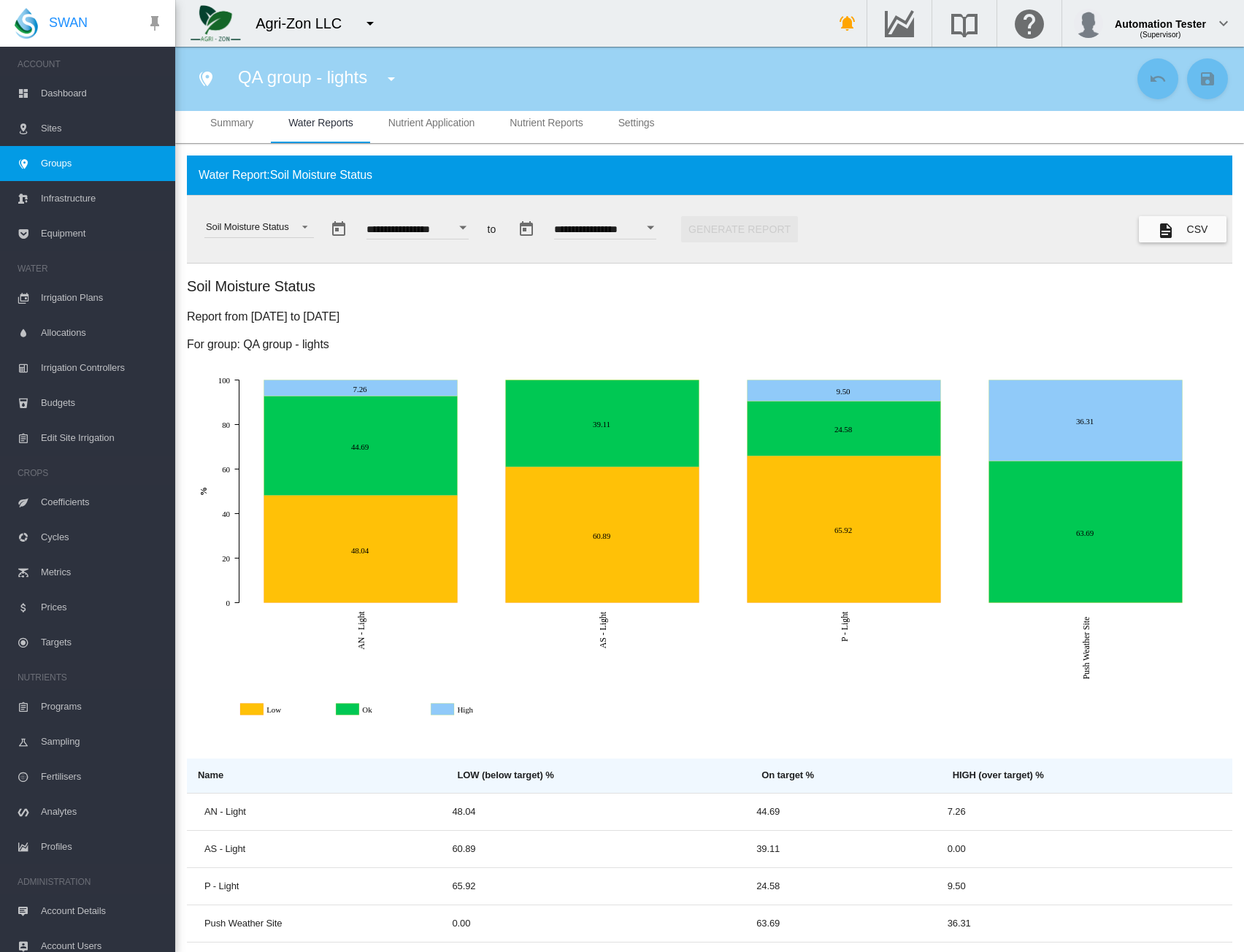
click at [357, 709] on icon "Ok" at bounding box center [349, 710] width 24 height 12
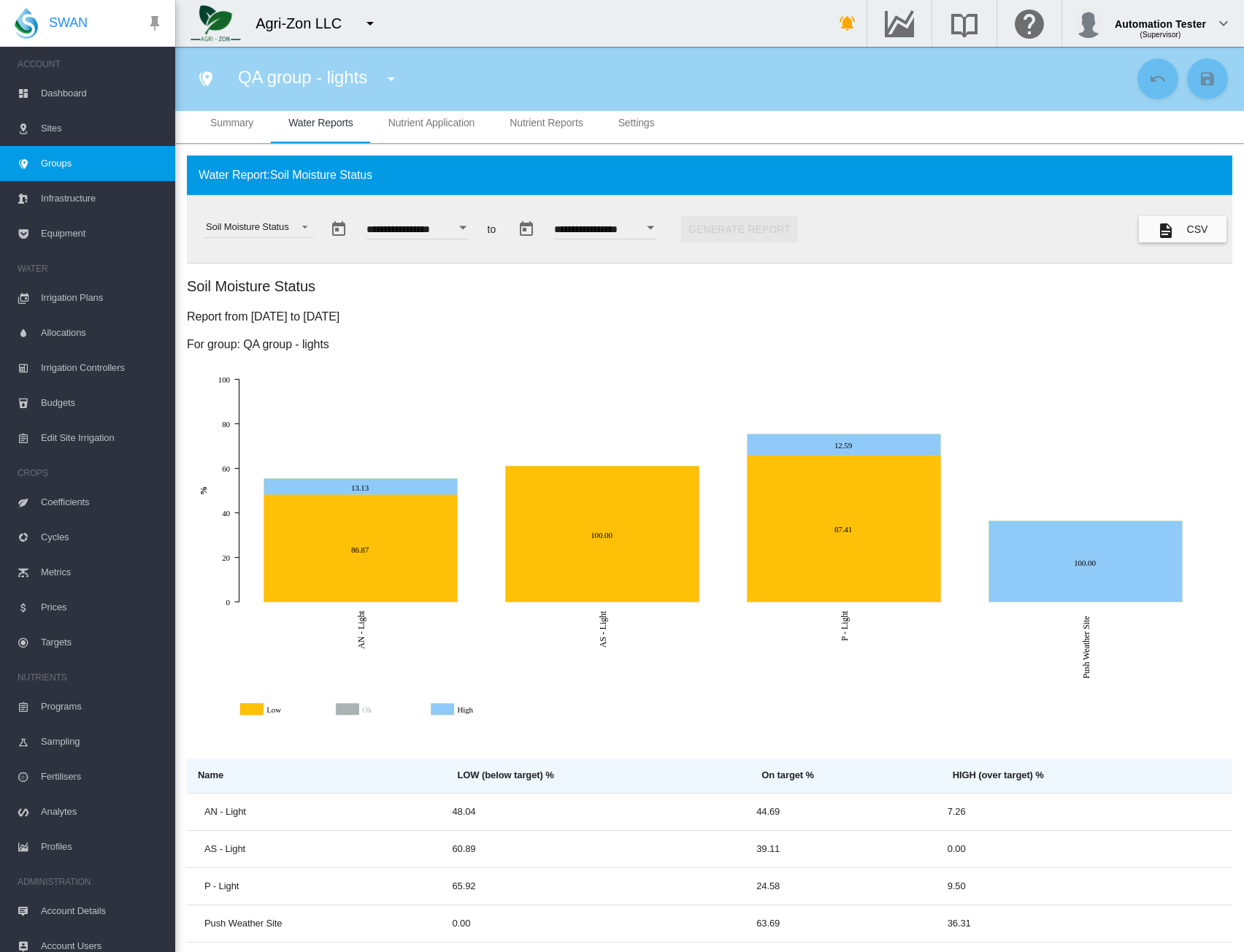
click at [357, 709] on icon "Ok" at bounding box center [349, 710] width 24 height 12
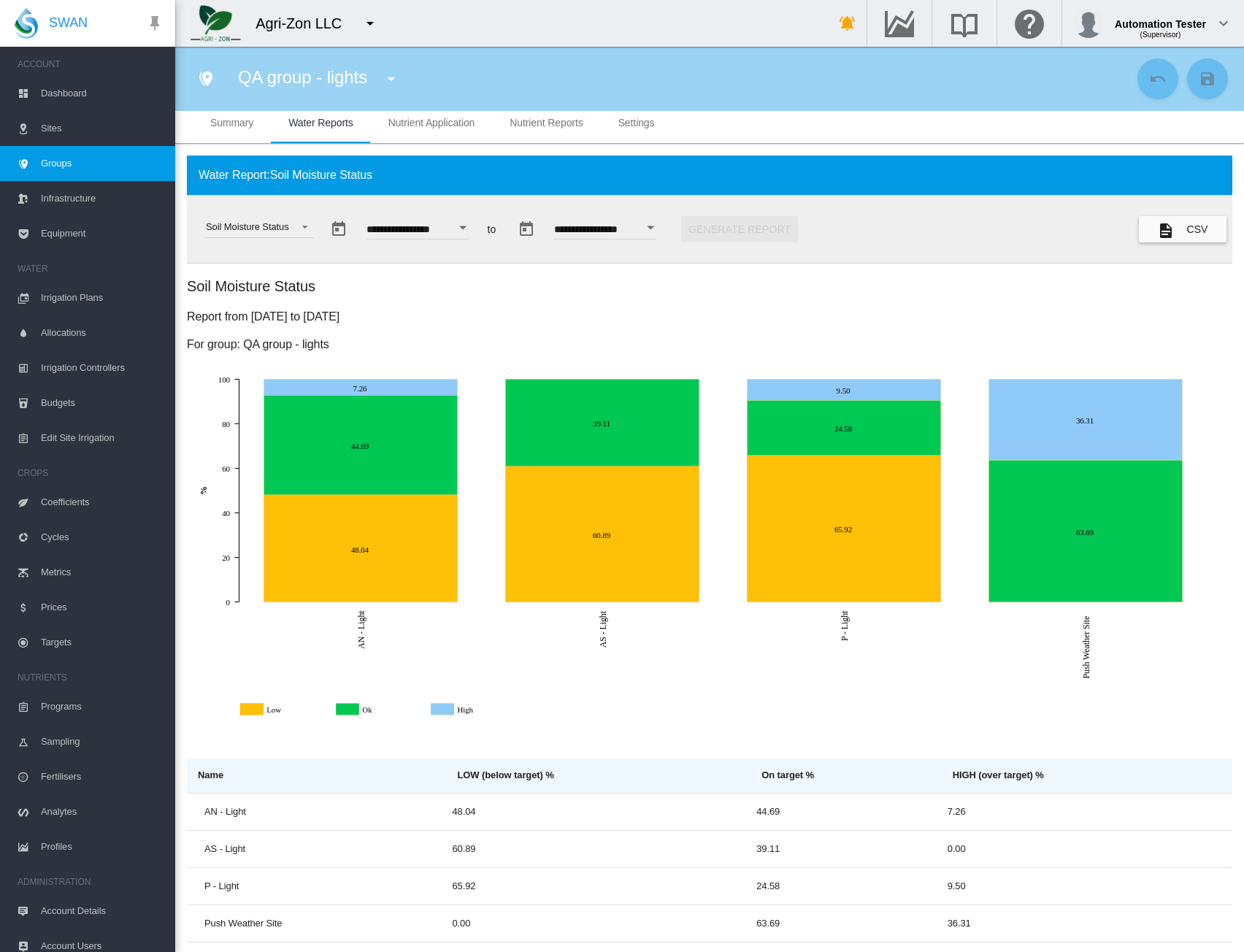
click at [260, 707] on icon "Low" at bounding box center [253, 710] width 24 height 12
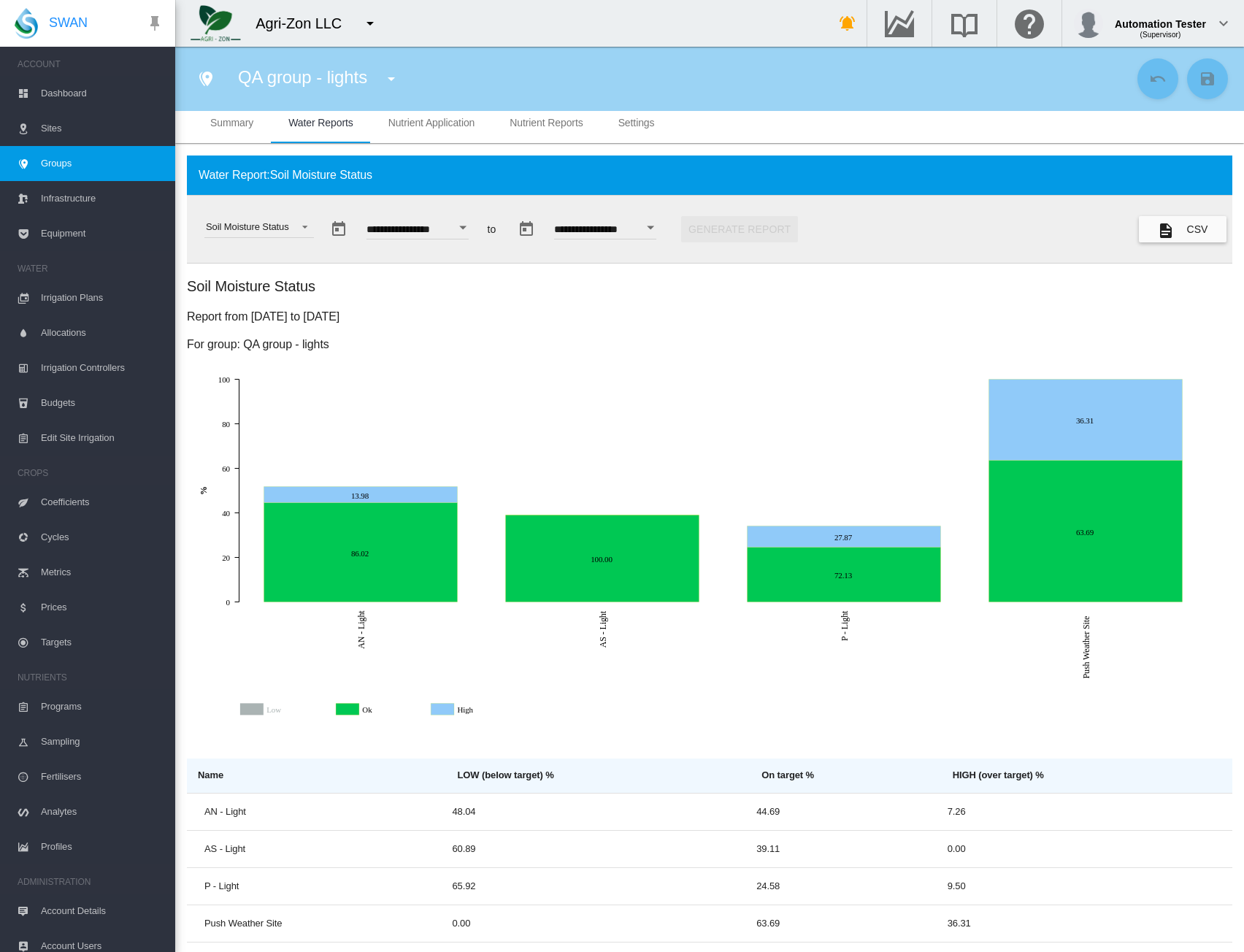
click at [451, 709] on icon "High" at bounding box center [445, 710] width 24 height 12
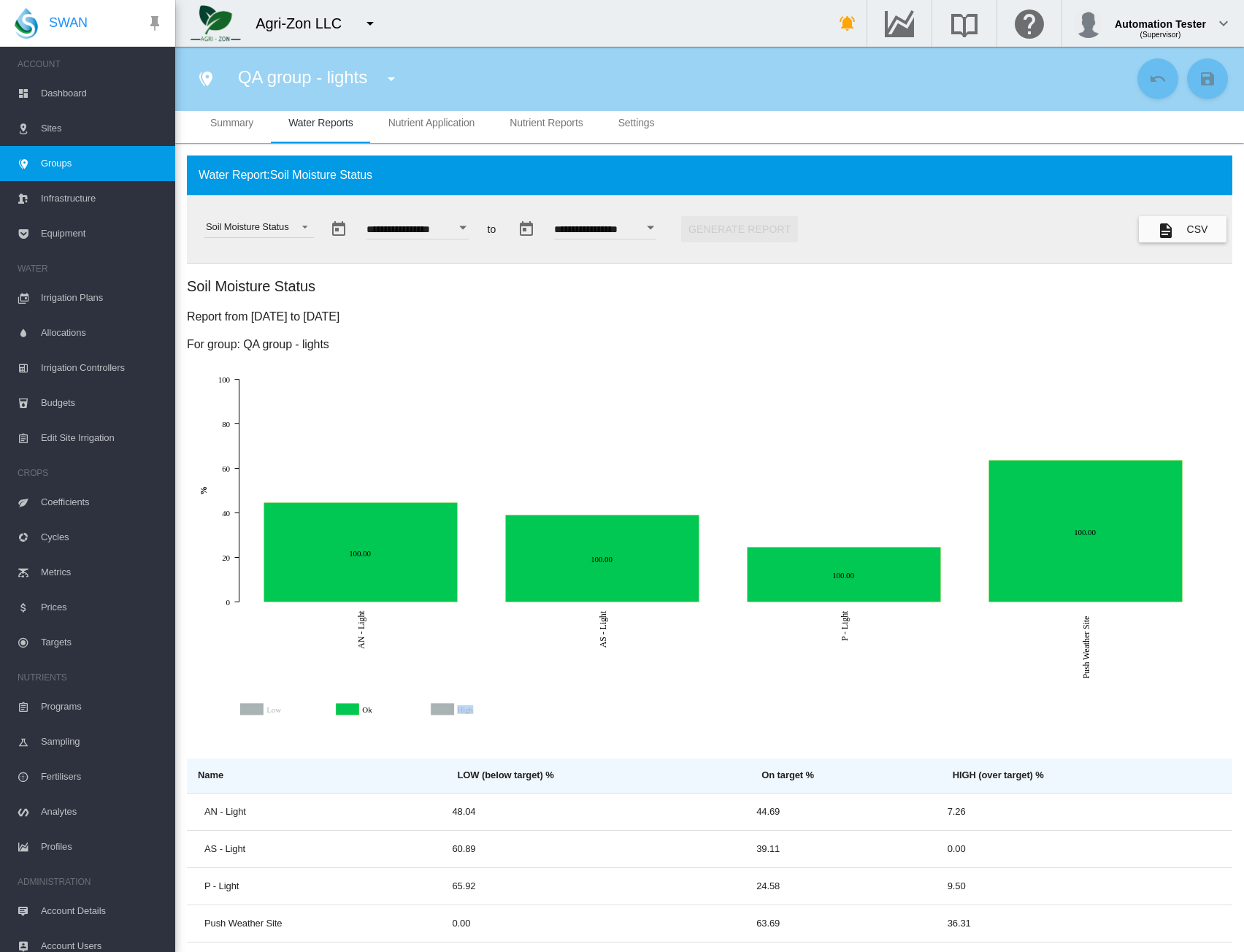
click at [451, 709] on icon "High" at bounding box center [445, 710] width 24 height 12
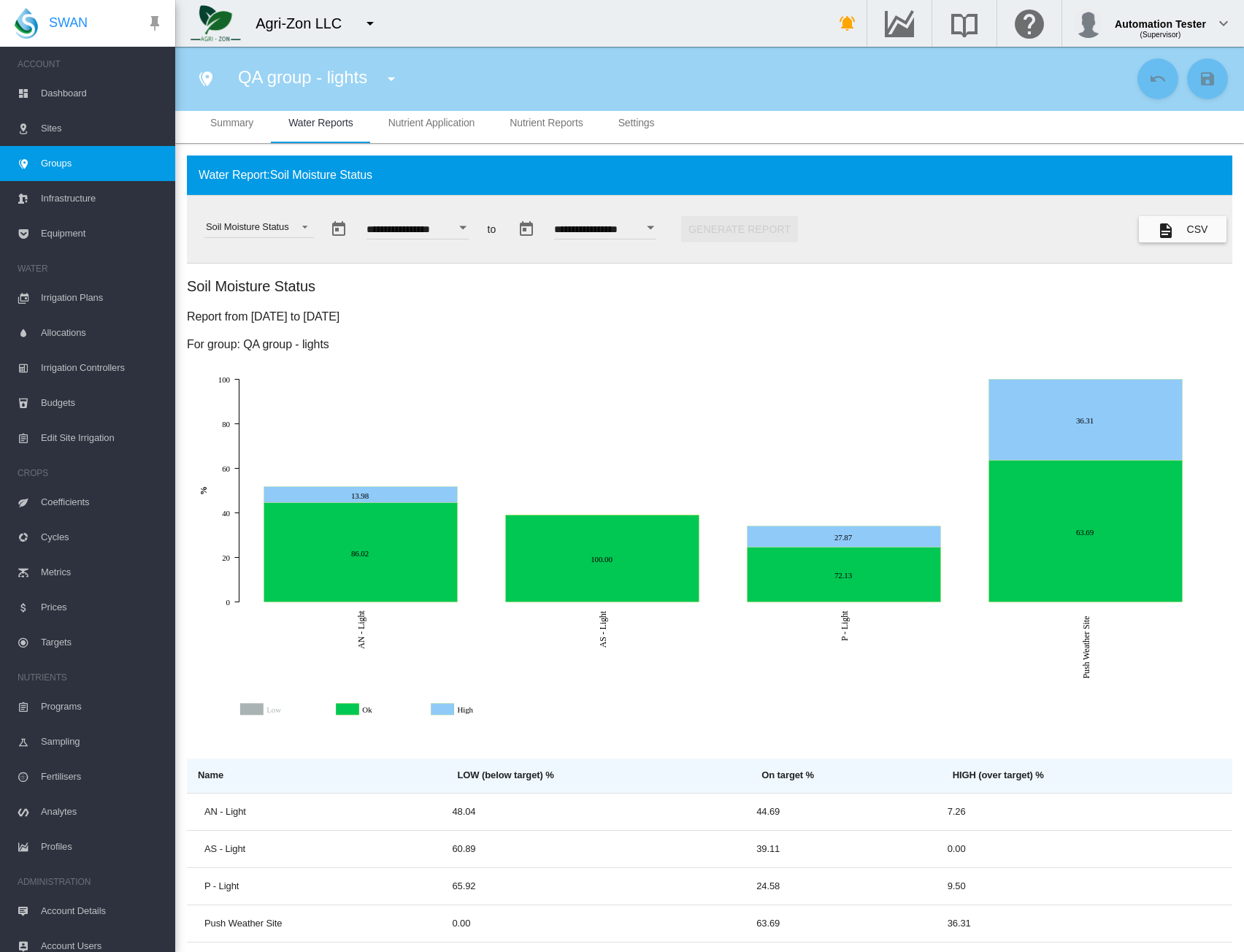
click at [363, 713] on rect "Ok" at bounding box center [391, 710] width 62 height 13
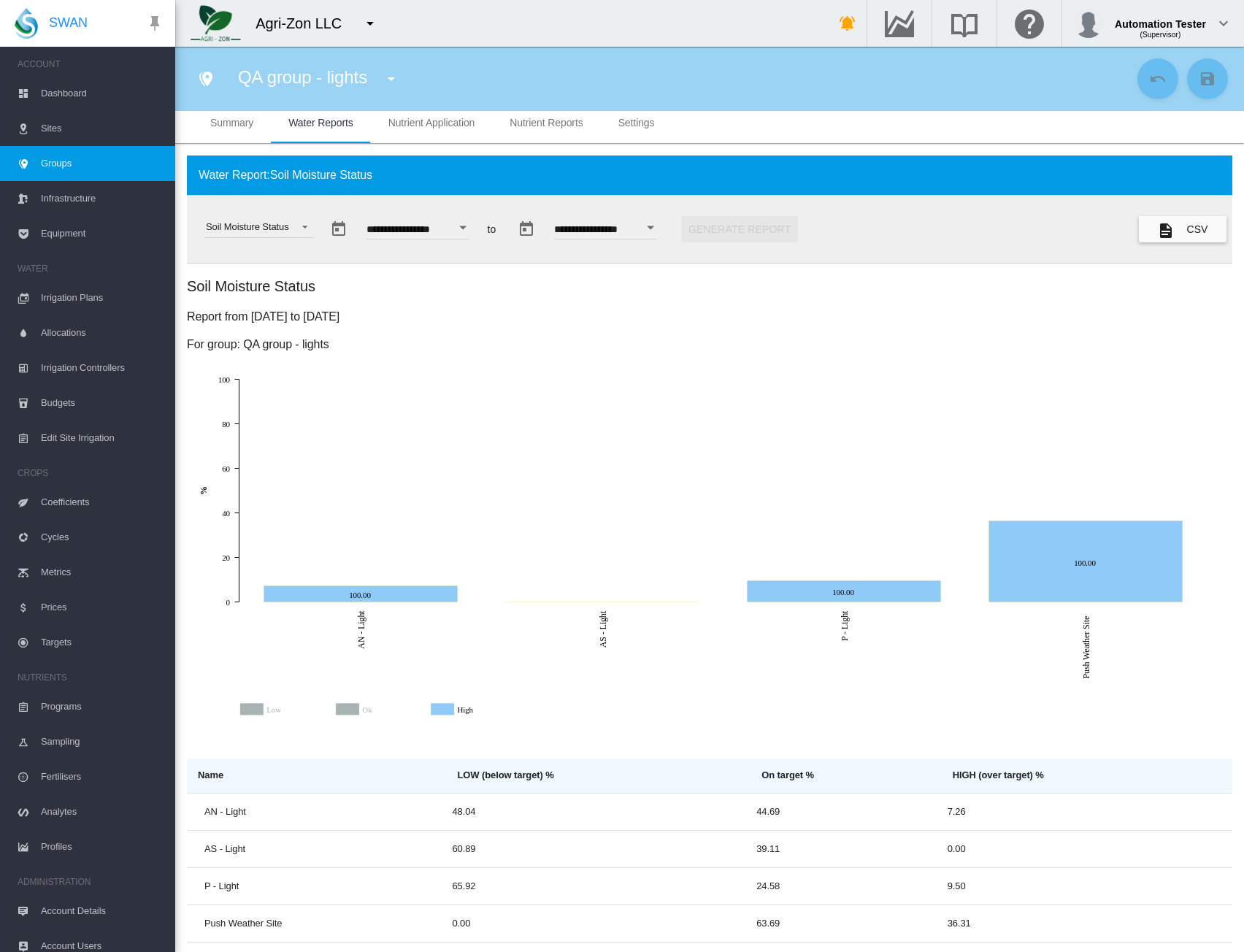
click at [251, 710] on icon "Low" at bounding box center [253, 710] width 24 height 12
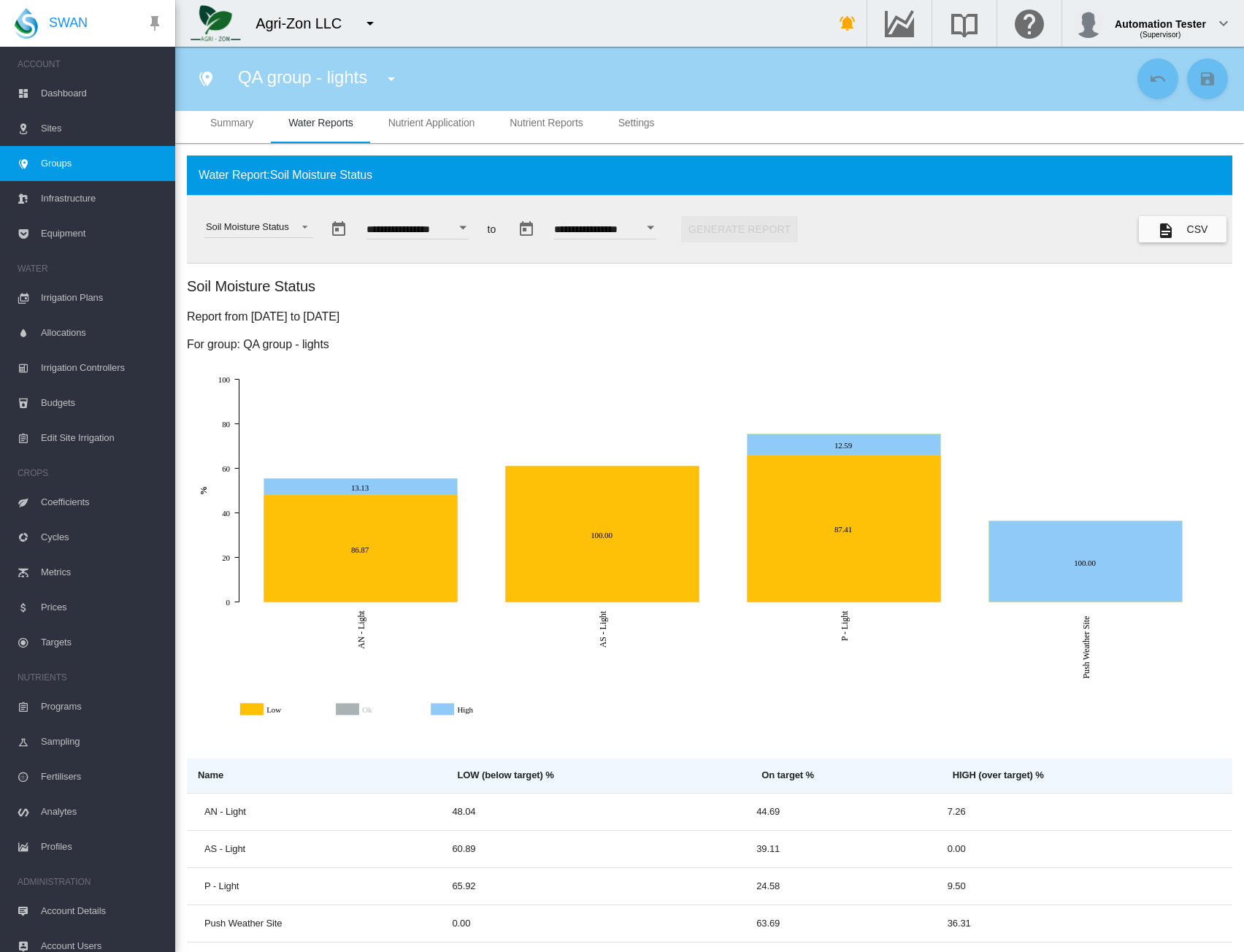
click at [363, 710] on rect "Ok" at bounding box center [391, 710] width 62 height 13
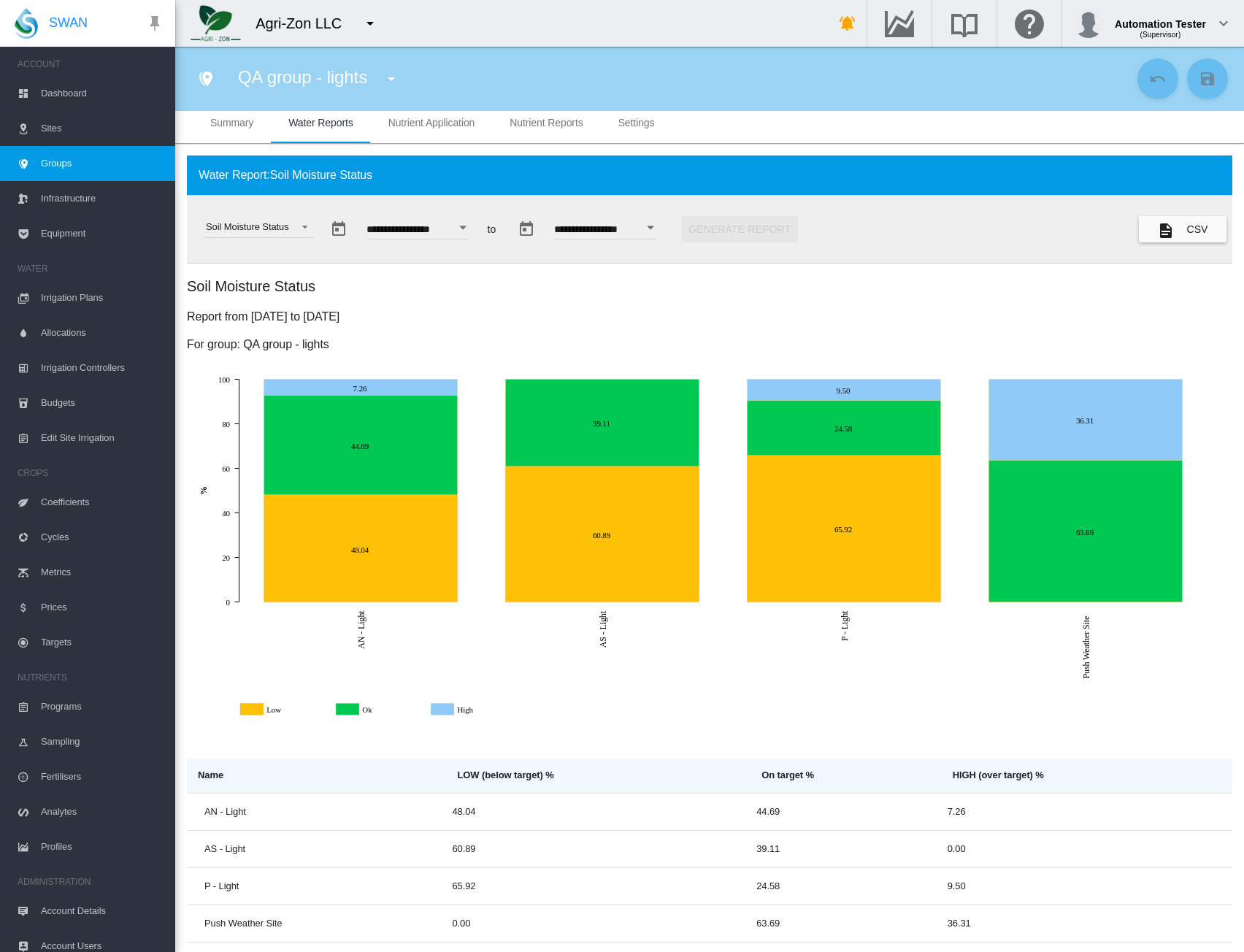
click at [615, 691] on icon at bounding box center [704, 530] width 1034 height 329
click at [1174, 231] on button "CSV" at bounding box center [1183, 229] width 87 height 26
click at [274, 228] on div "Soil Moisture Status" at bounding box center [248, 226] width 83 height 11
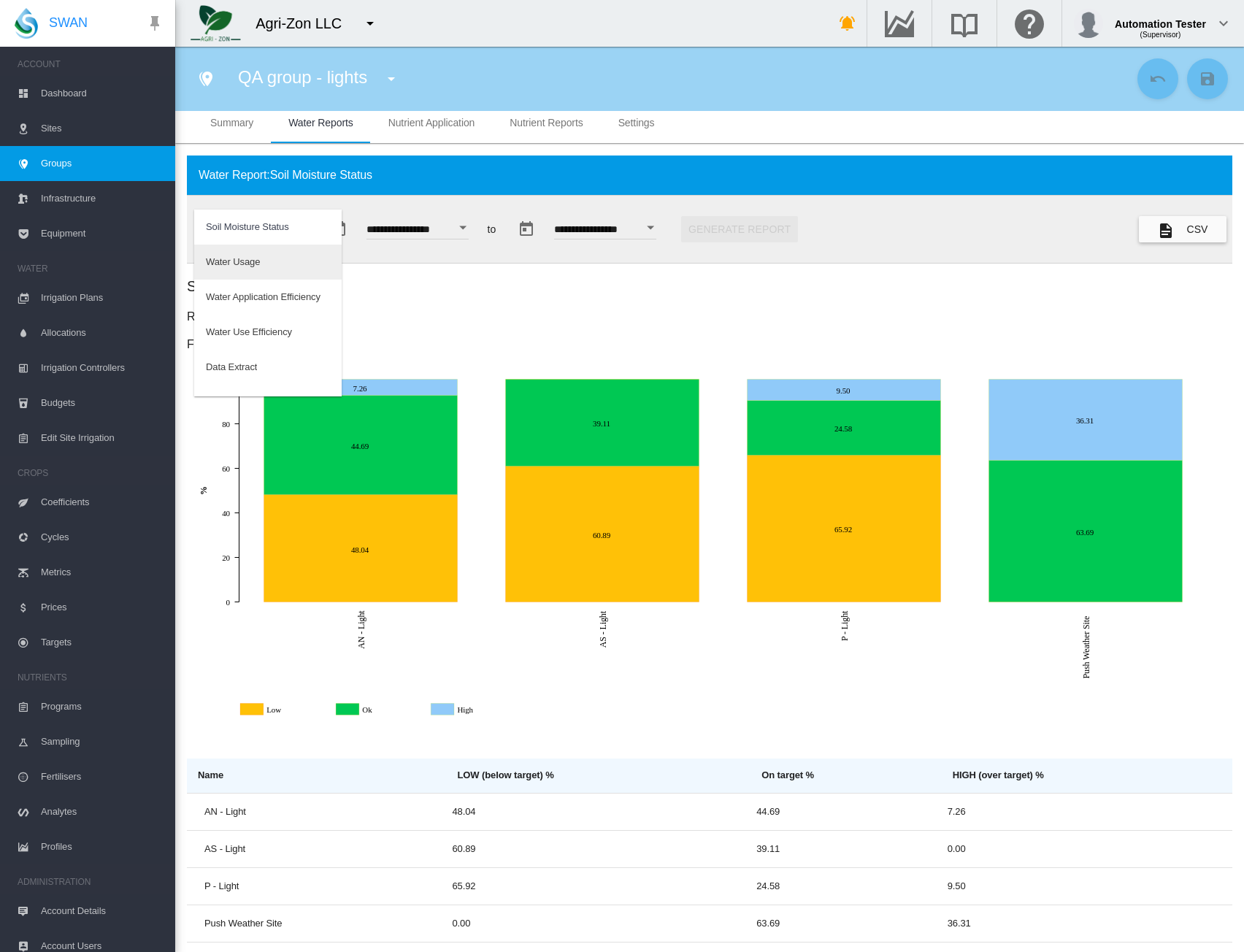
click at [265, 262] on md-option "Water Usage" at bounding box center [268, 262] width 148 height 35
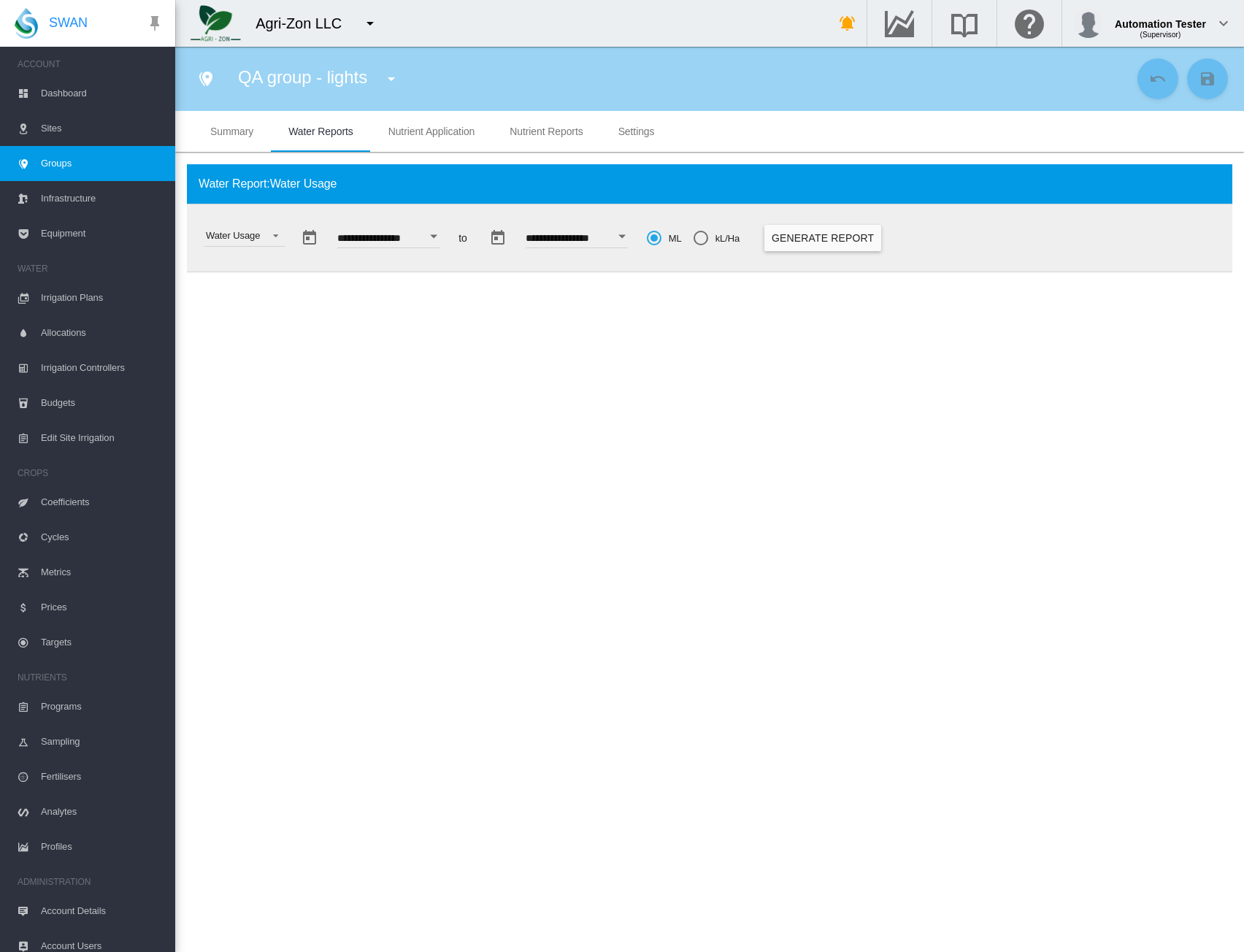
scroll to position [0, 0]
click at [847, 240] on button "Generate Report" at bounding box center [823, 237] width 117 height 26
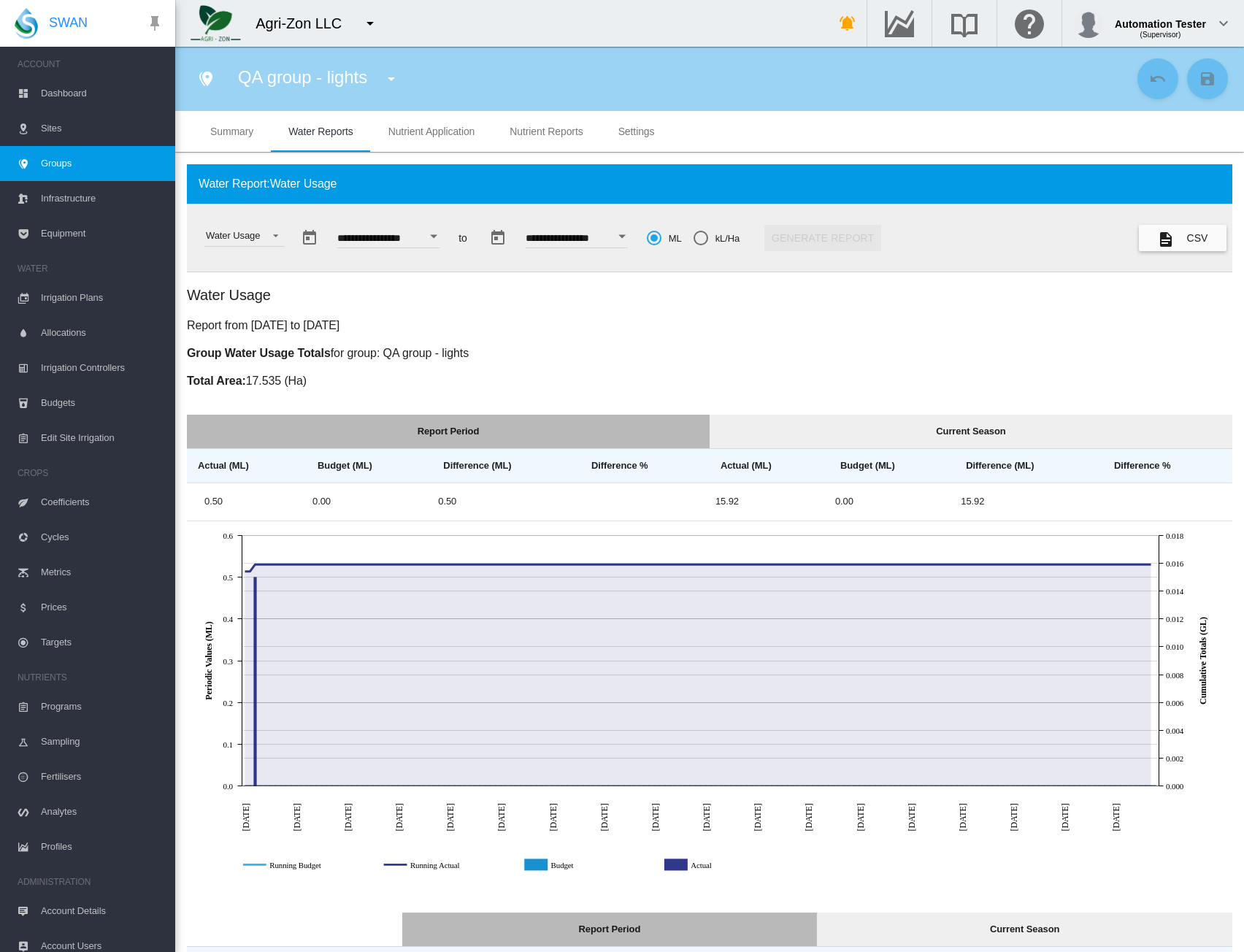
click at [1112, 299] on h2 "Water Usage" at bounding box center [709, 295] width 1046 height 21
click at [708, 239] on div "kL/Ha" at bounding box center [701, 238] width 15 height 15
click at [781, 288] on h2 "Water Usage" at bounding box center [709, 295] width 1046 height 21
click at [876, 237] on button "Generate Report" at bounding box center [823, 237] width 117 height 26
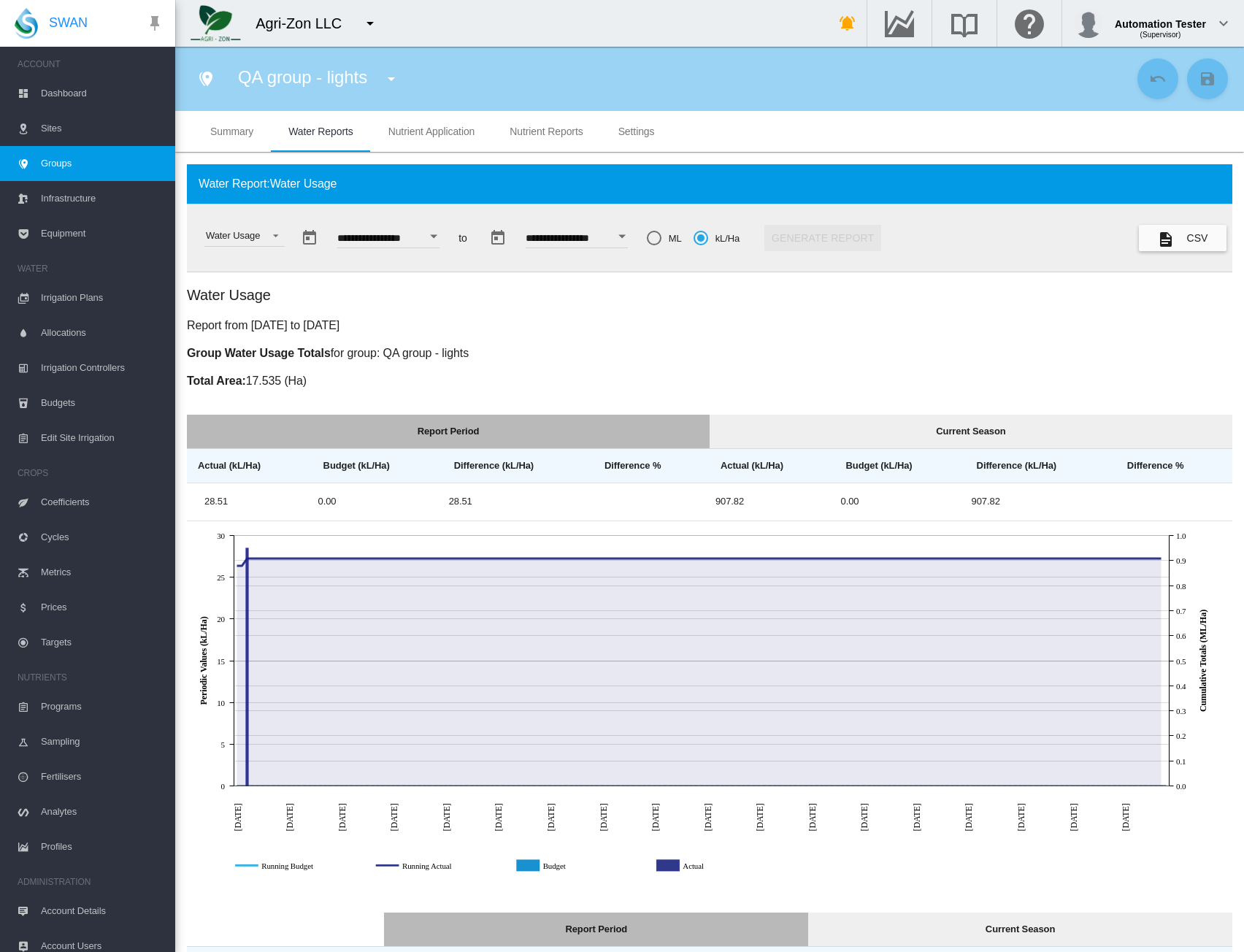
click at [93, 169] on span "Groups" at bounding box center [102, 163] width 122 height 35
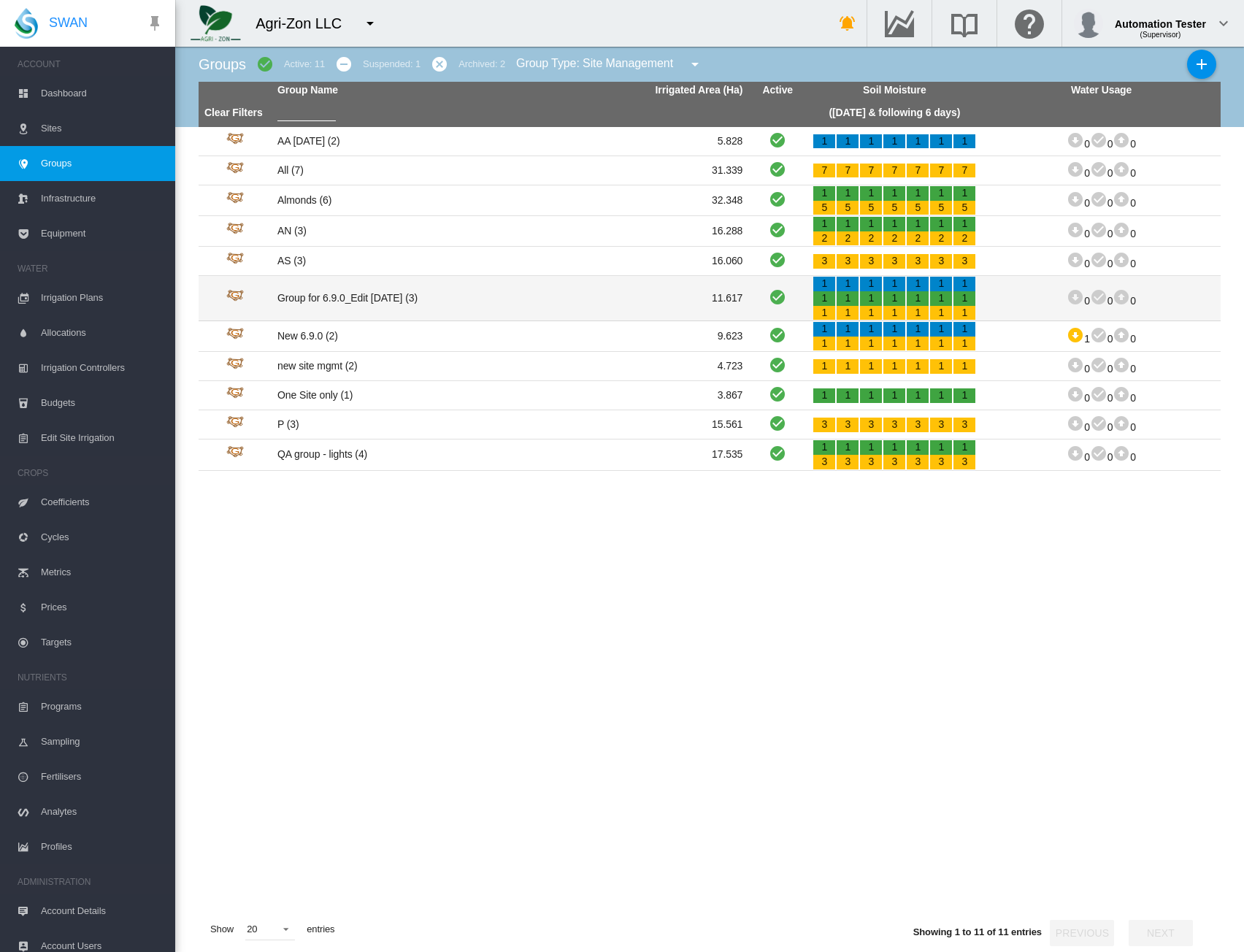
click at [390, 296] on td "Group for 6.9.0_Edit Sept2025 (3)" at bounding box center [391, 298] width 239 height 44
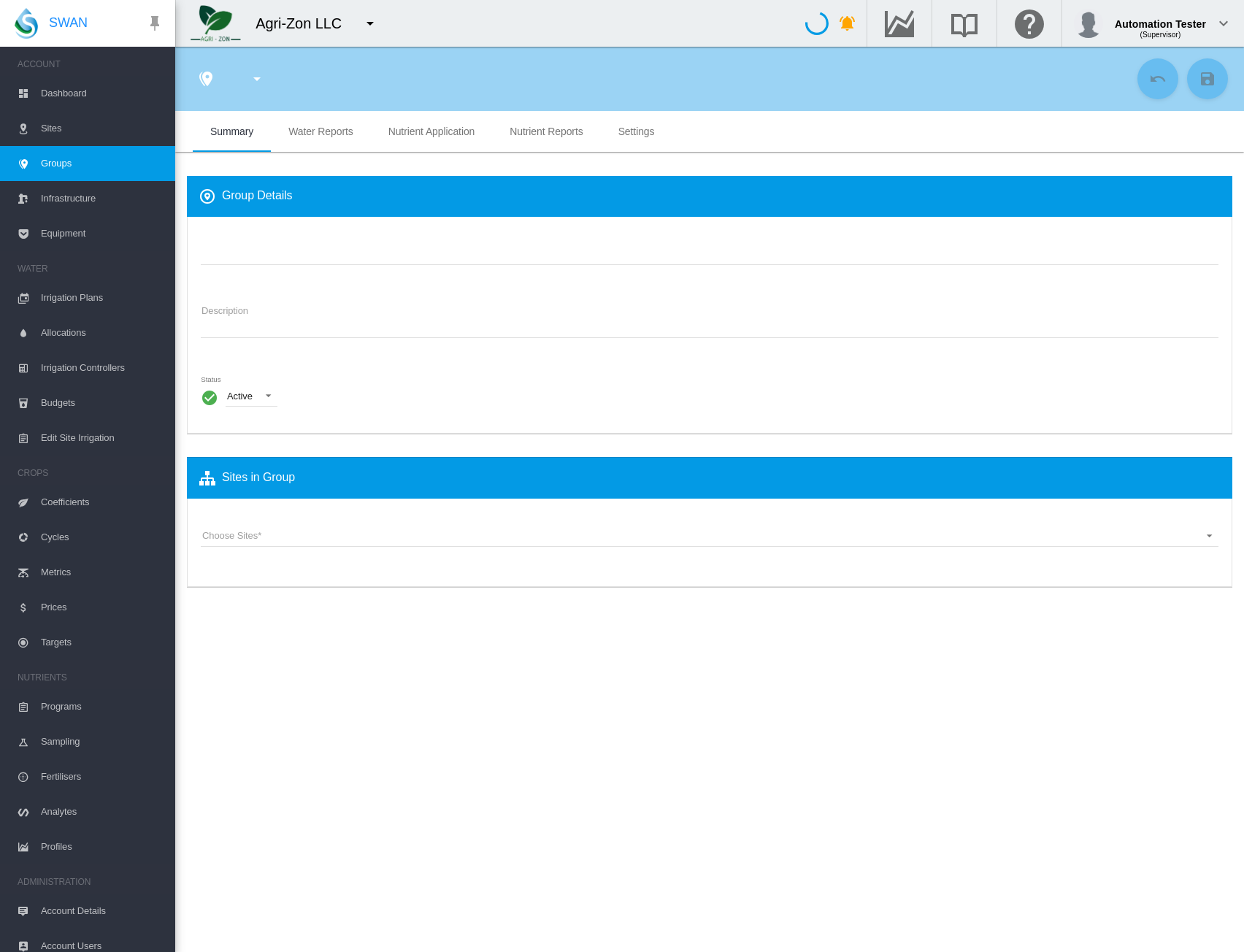
type input "**********"
type textarea "**********"
type input "*"
type input "**"
type input "*"
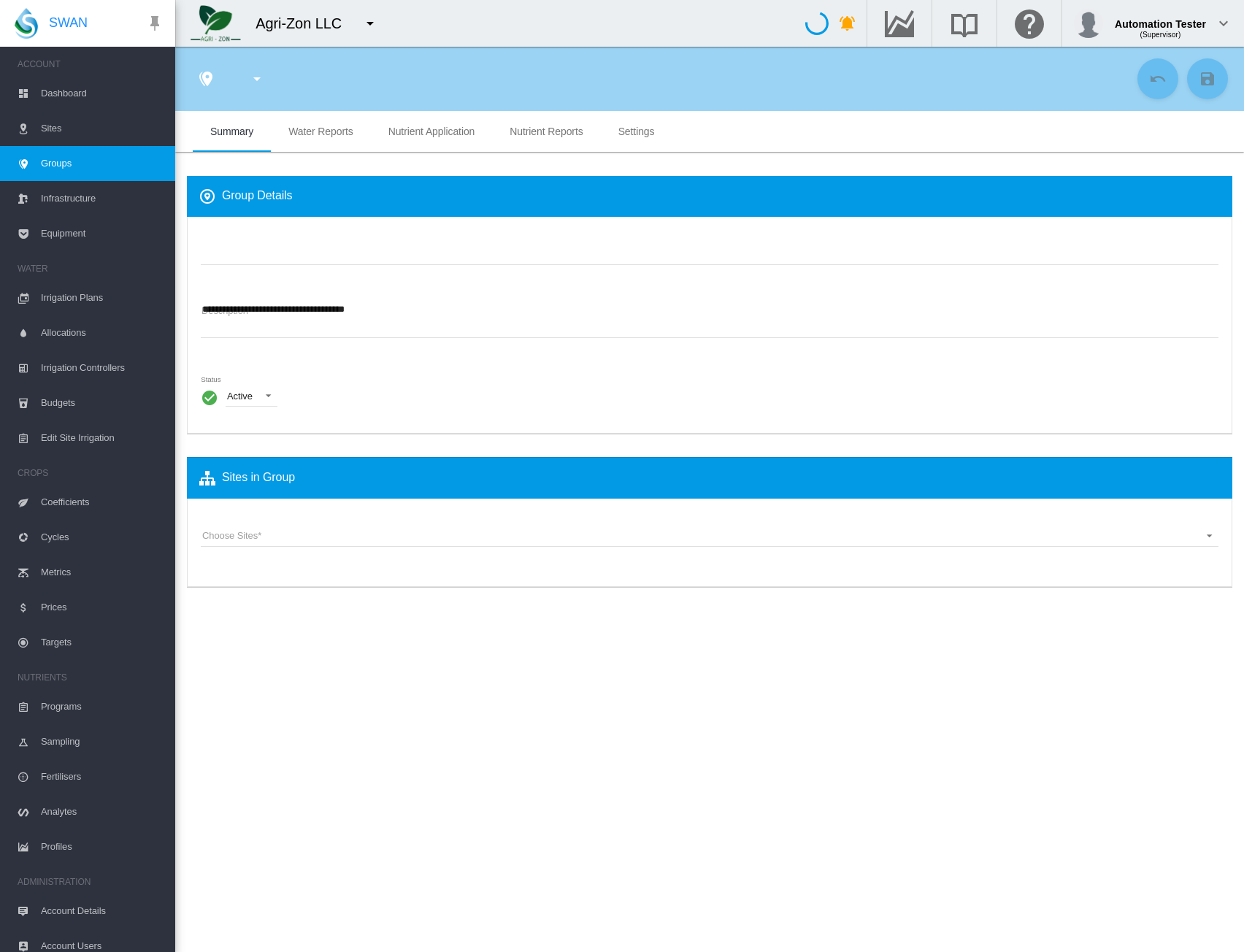
type input "***"
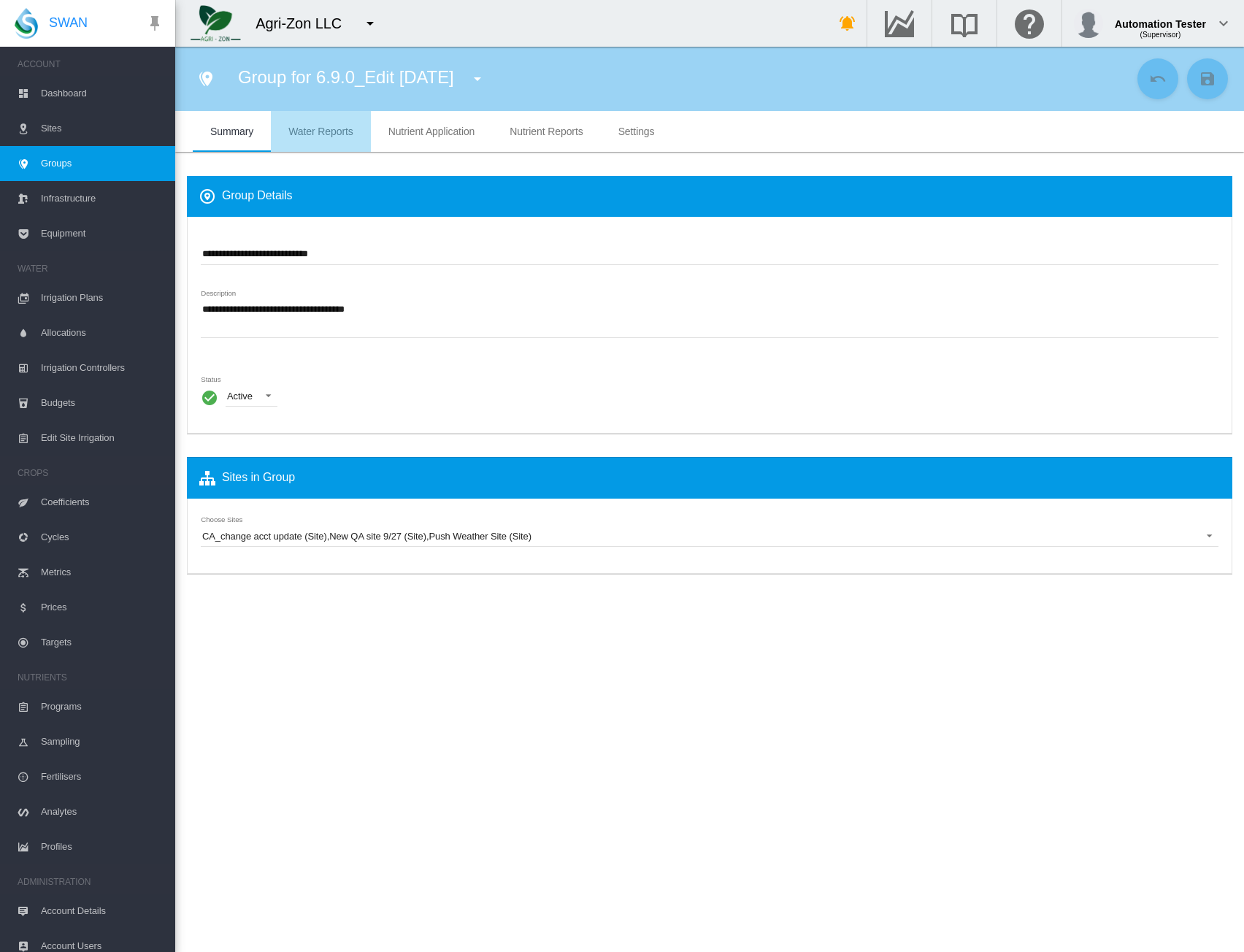
click at [328, 133] on span "Water Reports" at bounding box center [320, 131] width 64 height 12
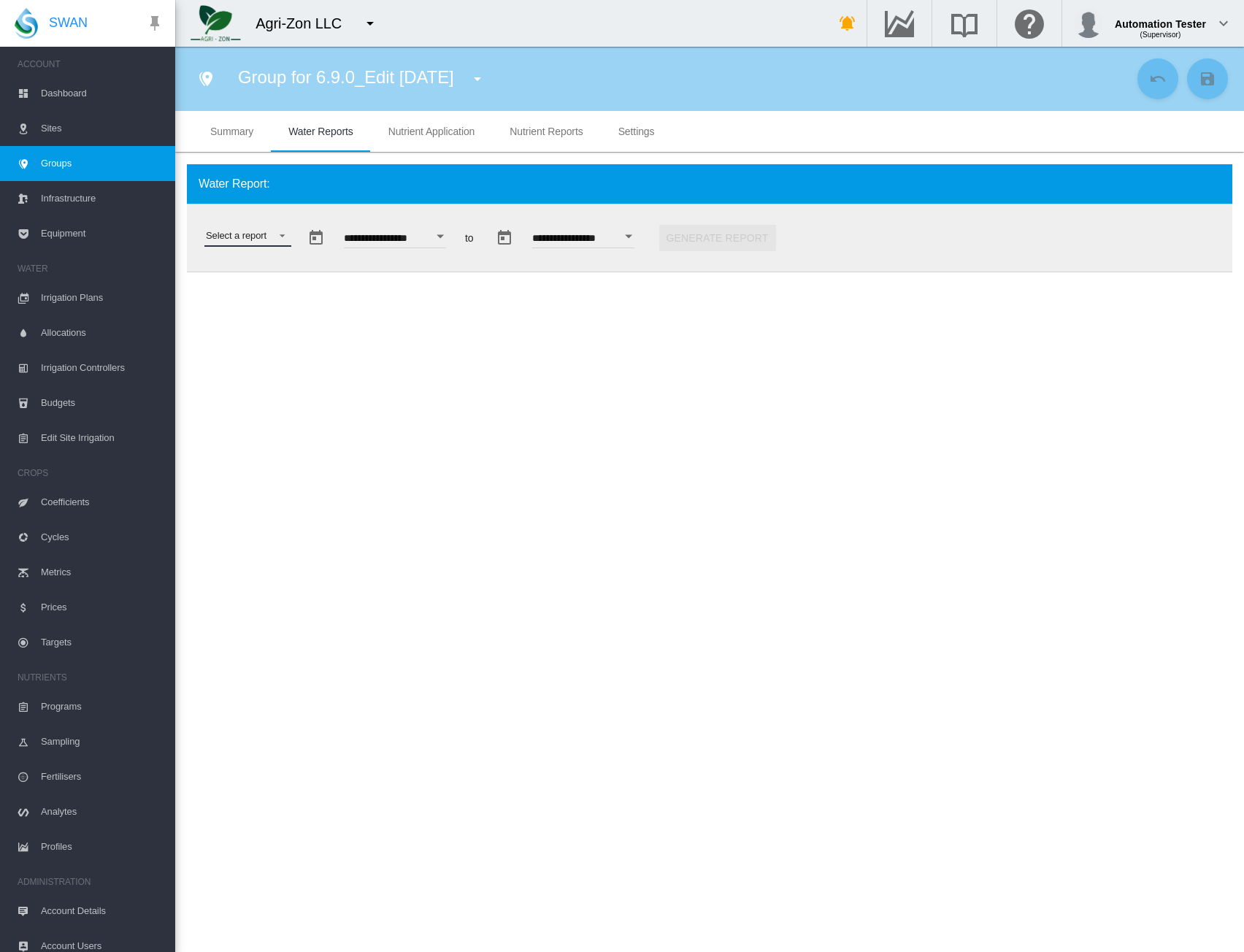
click at [254, 230] on md-select "Select a report Soil Moisture Status Water Usage Water Application Efficiency W…" at bounding box center [248, 236] width 87 height 22
click at [253, 276] on div "Water Usage" at bounding box center [233, 272] width 54 height 13
click at [879, 236] on button "Generate Report" at bounding box center [823, 237] width 117 height 26
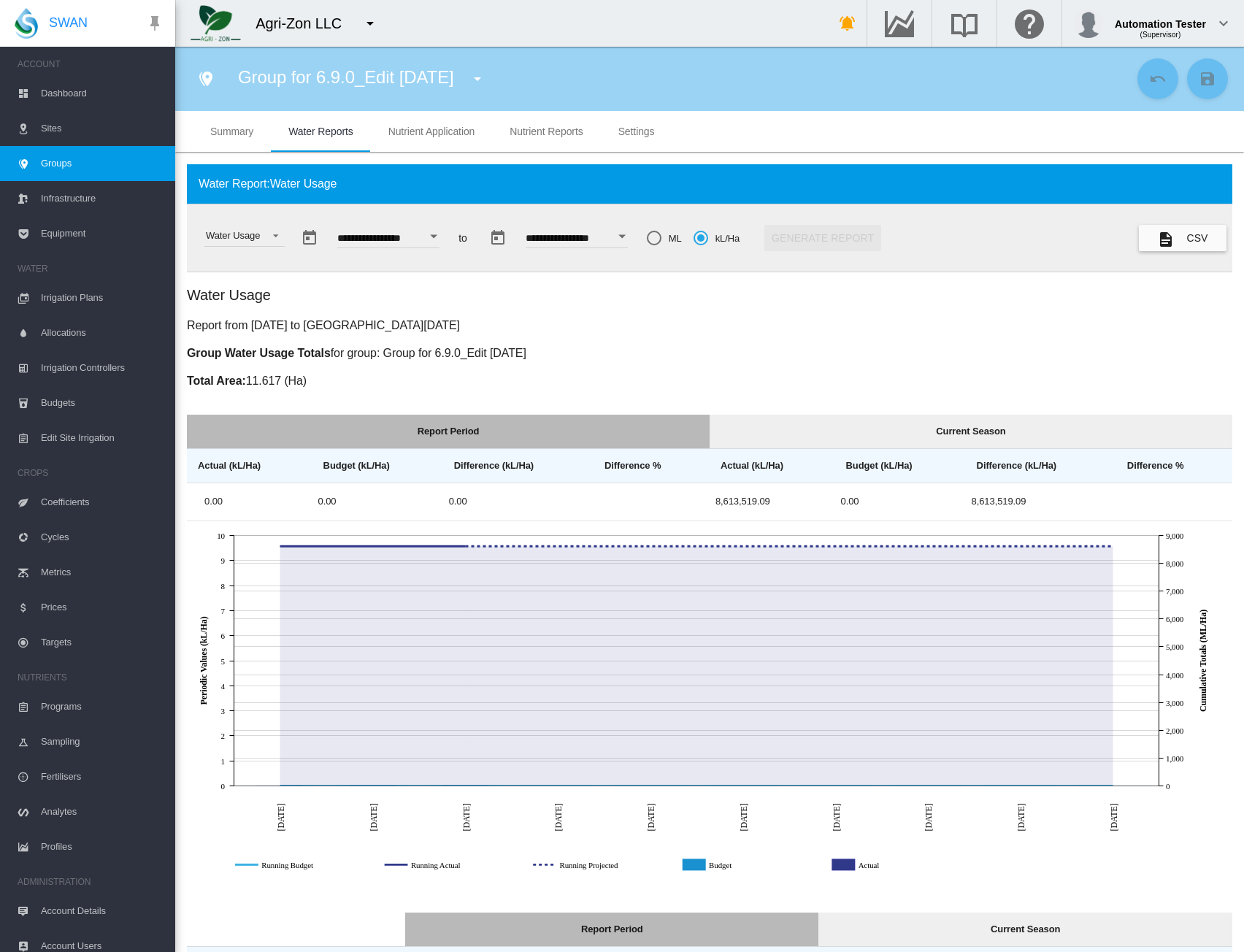
scroll to position [151, 0]
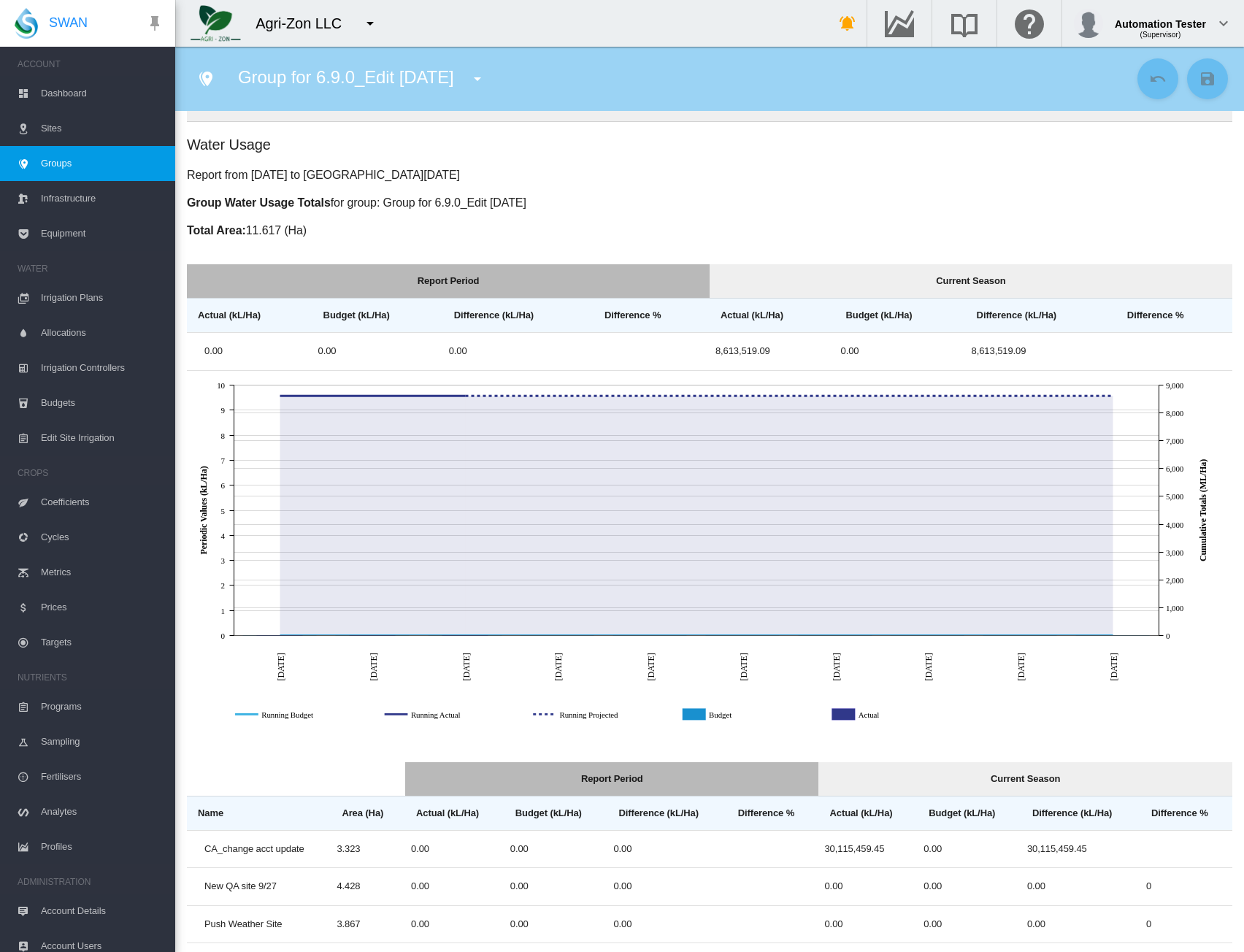
click at [709, 715] on rect "Budget" at bounding box center [767, 715] width 116 height 13
click at [420, 713] on rect "Running Actual" at bounding box center [467, 715] width 116 height 13
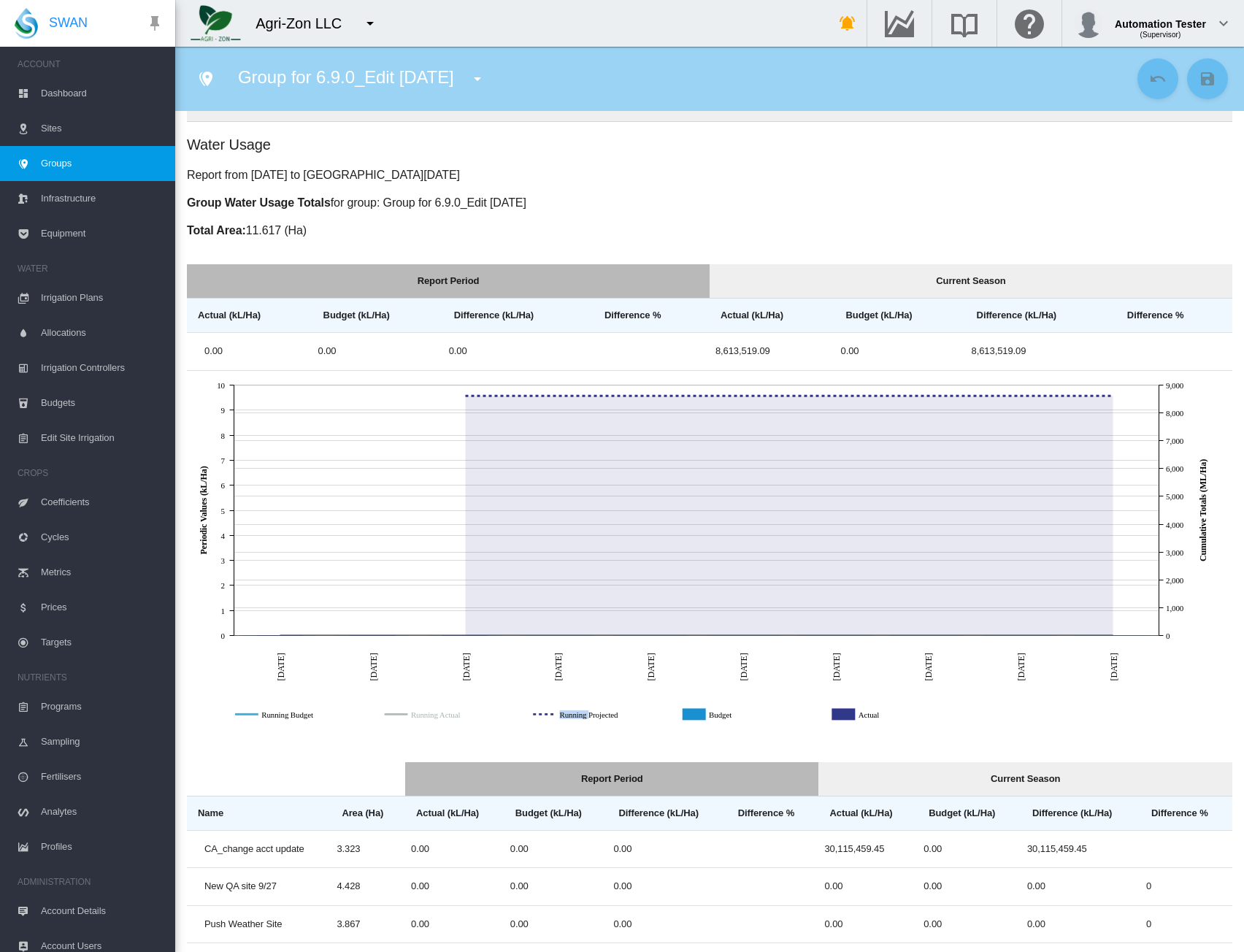
click at [420, 713] on rect "Running Actual" at bounding box center [467, 715] width 116 height 13
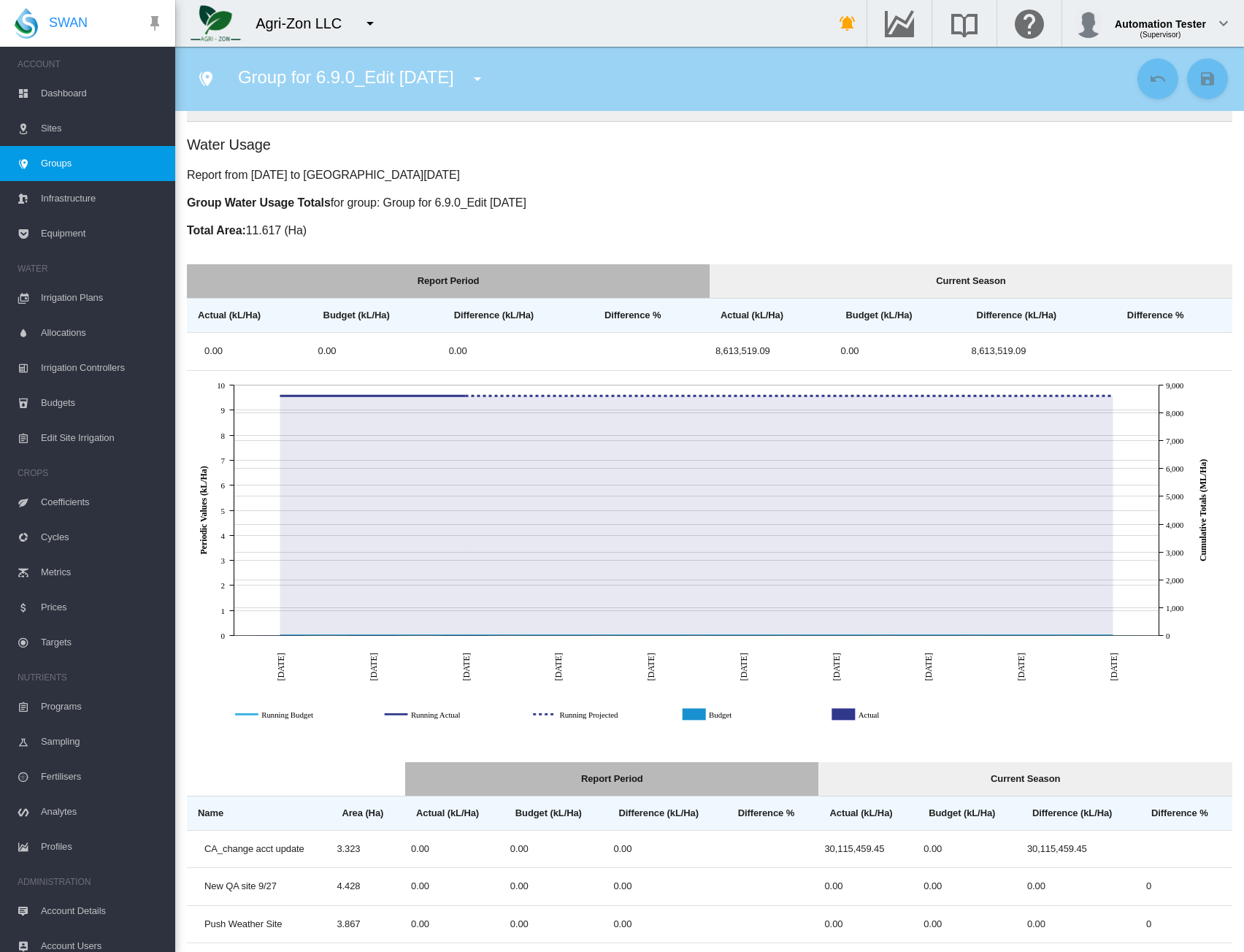
click at [582, 715] on rect "Running Projected" at bounding box center [617, 715] width 116 height 13
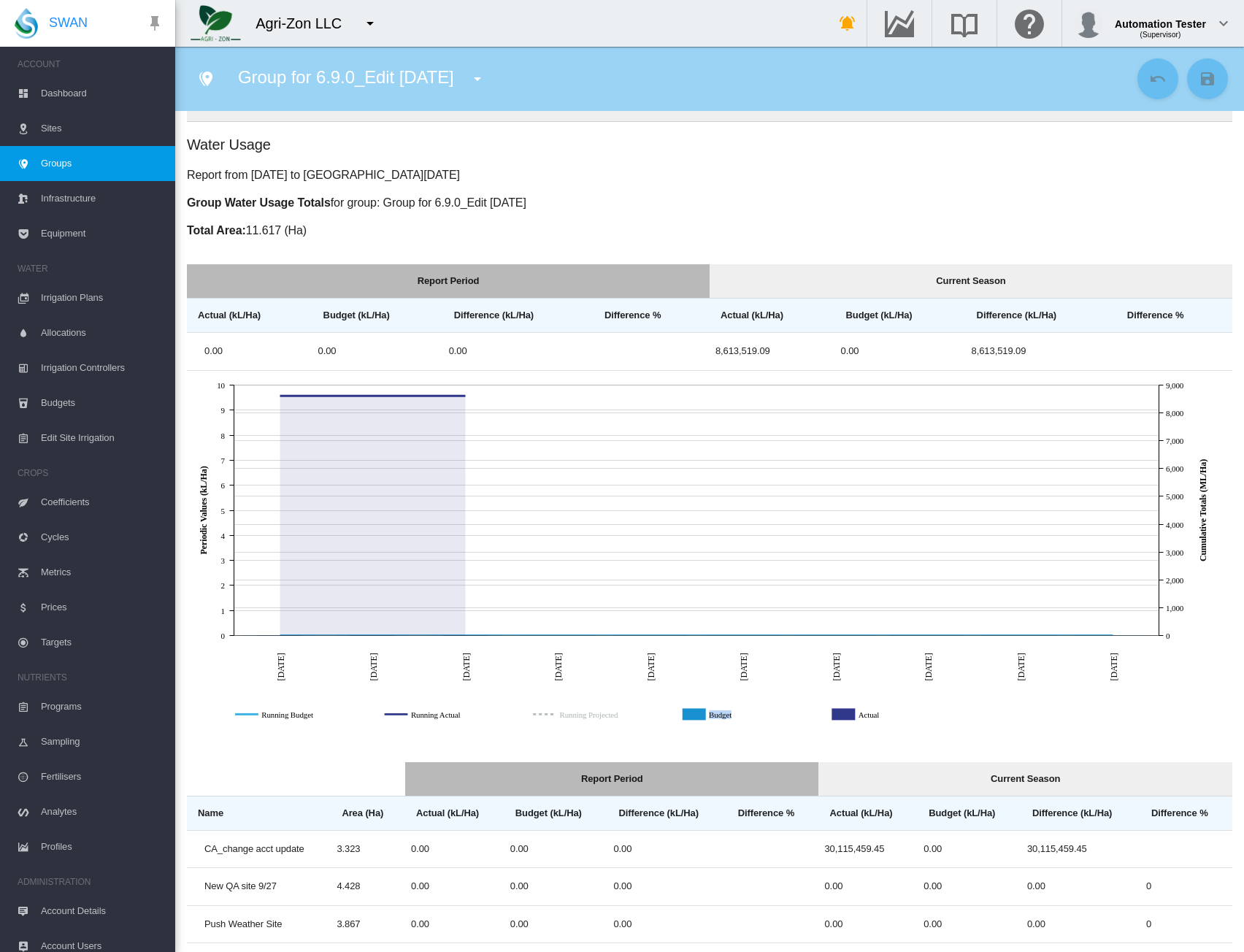
click at [582, 715] on rect "Running Projected" at bounding box center [617, 715] width 116 height 13
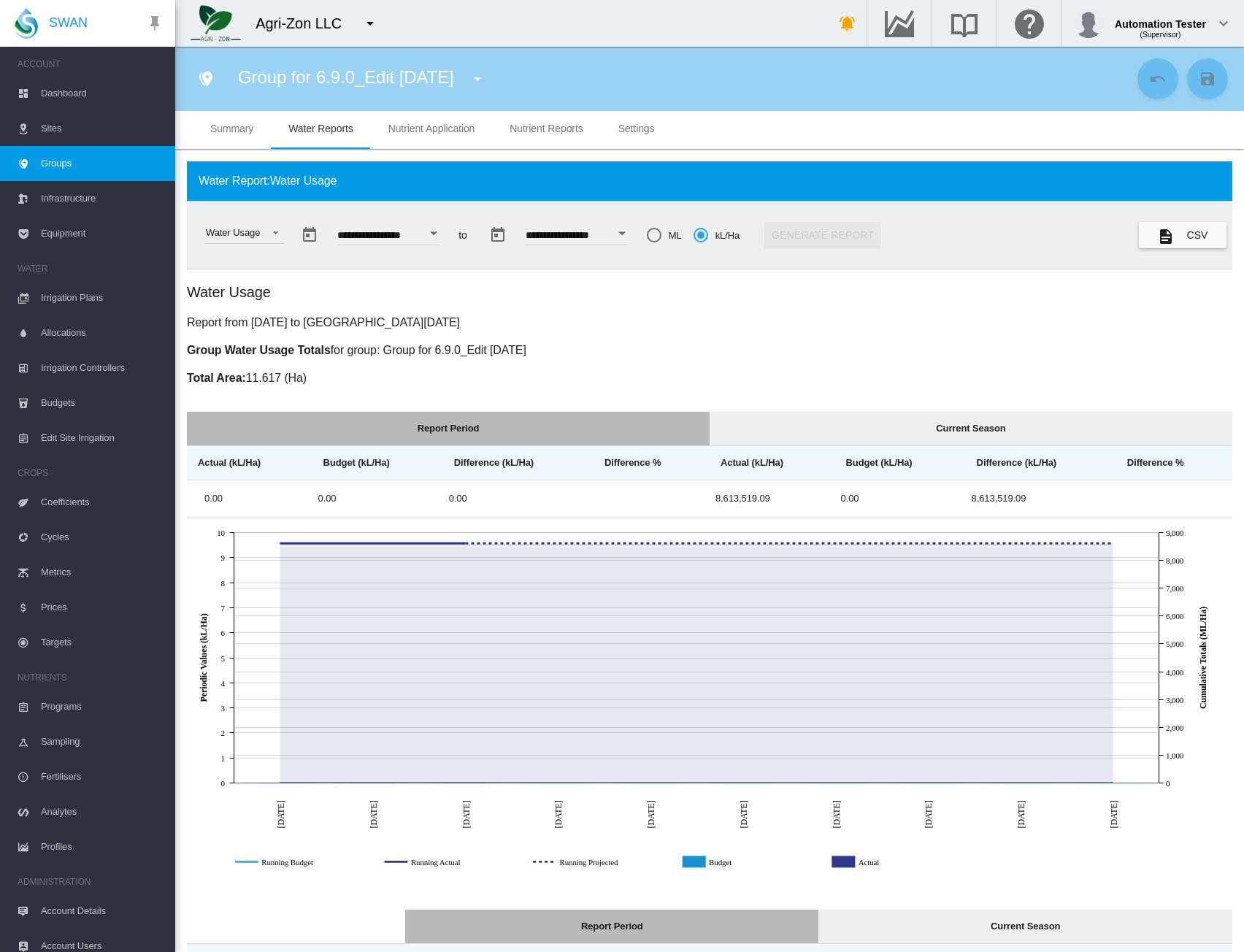
scroll to position [0, 0]
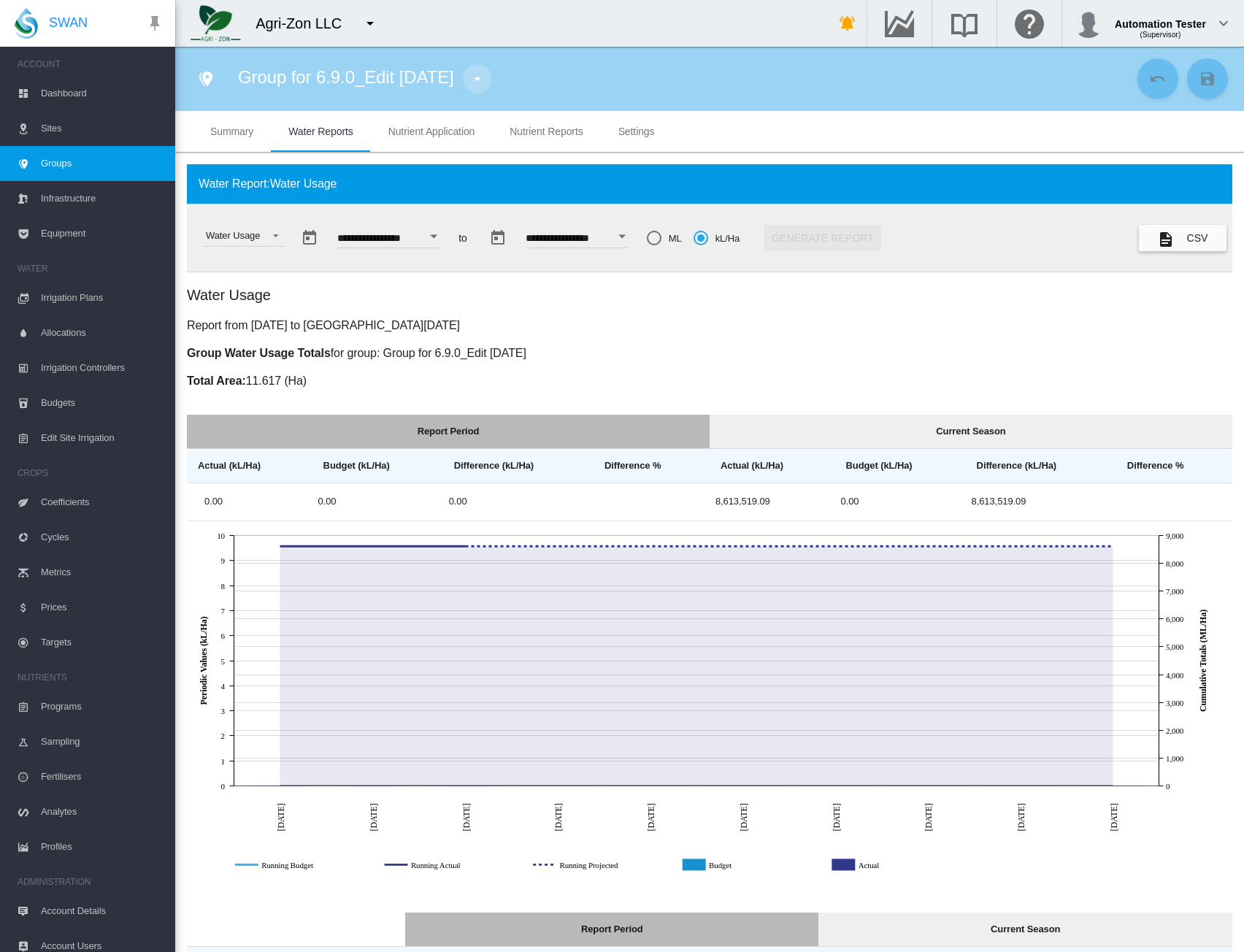
click at [486, 78] on md-icon "icon-menu-down" at bounding box center [477, 79] width 18 height 18
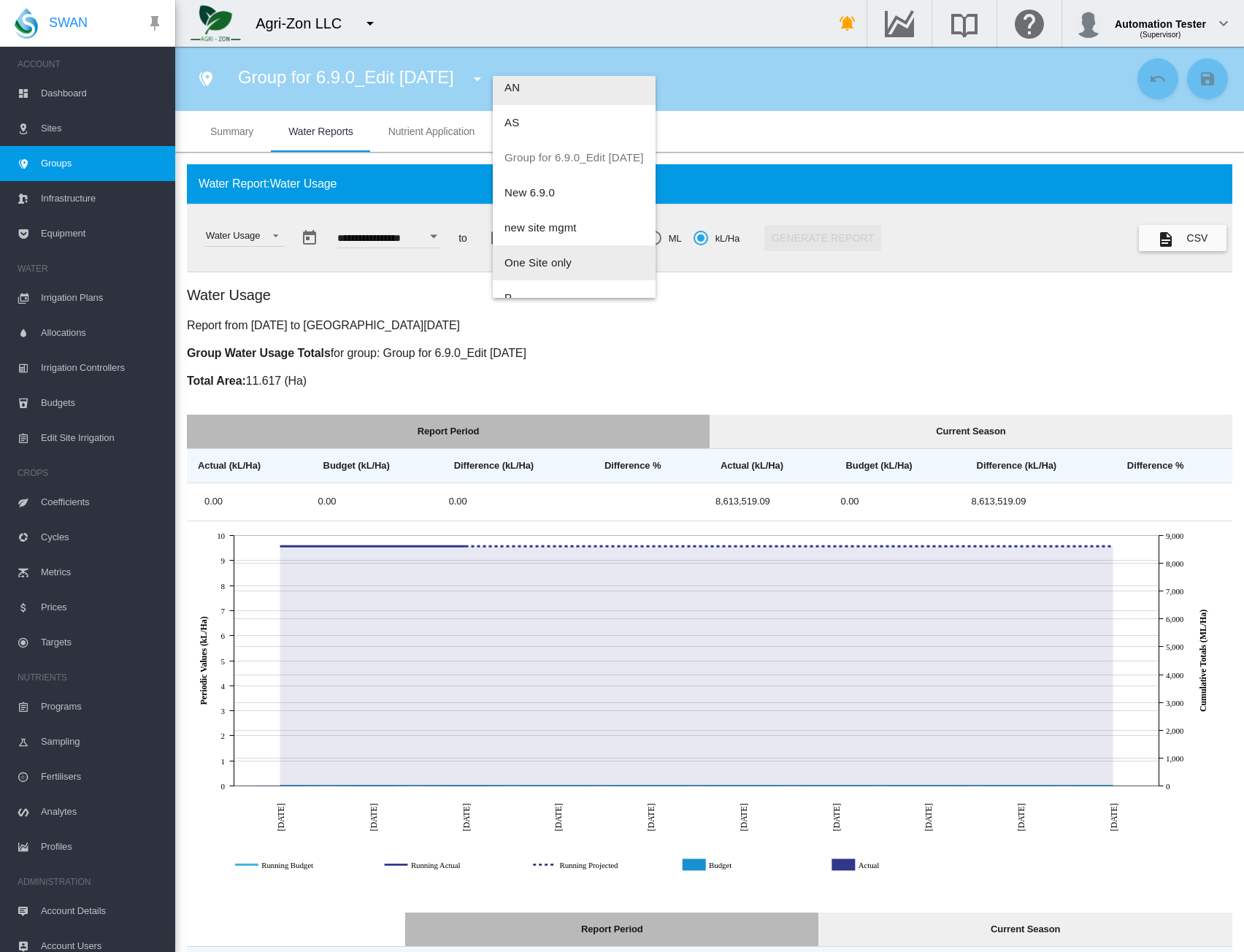
scroll to position [211, 0]
click at [549, 281] on button "QA group - lights" at bounding box center [575, 274] width 163 height 35
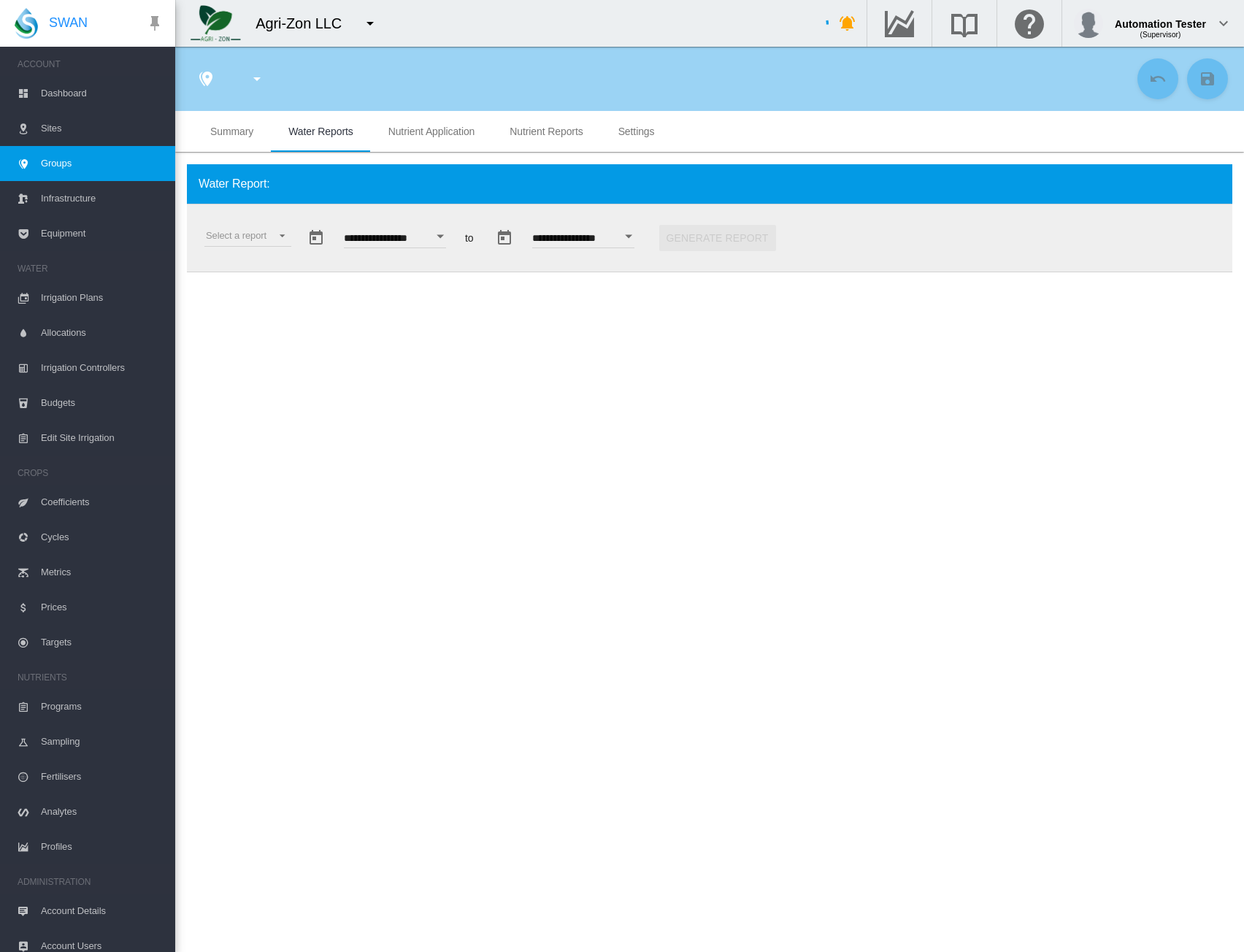
type input "**********"
type textarea "**********"
type input "*"
type input "**"
type input "*"
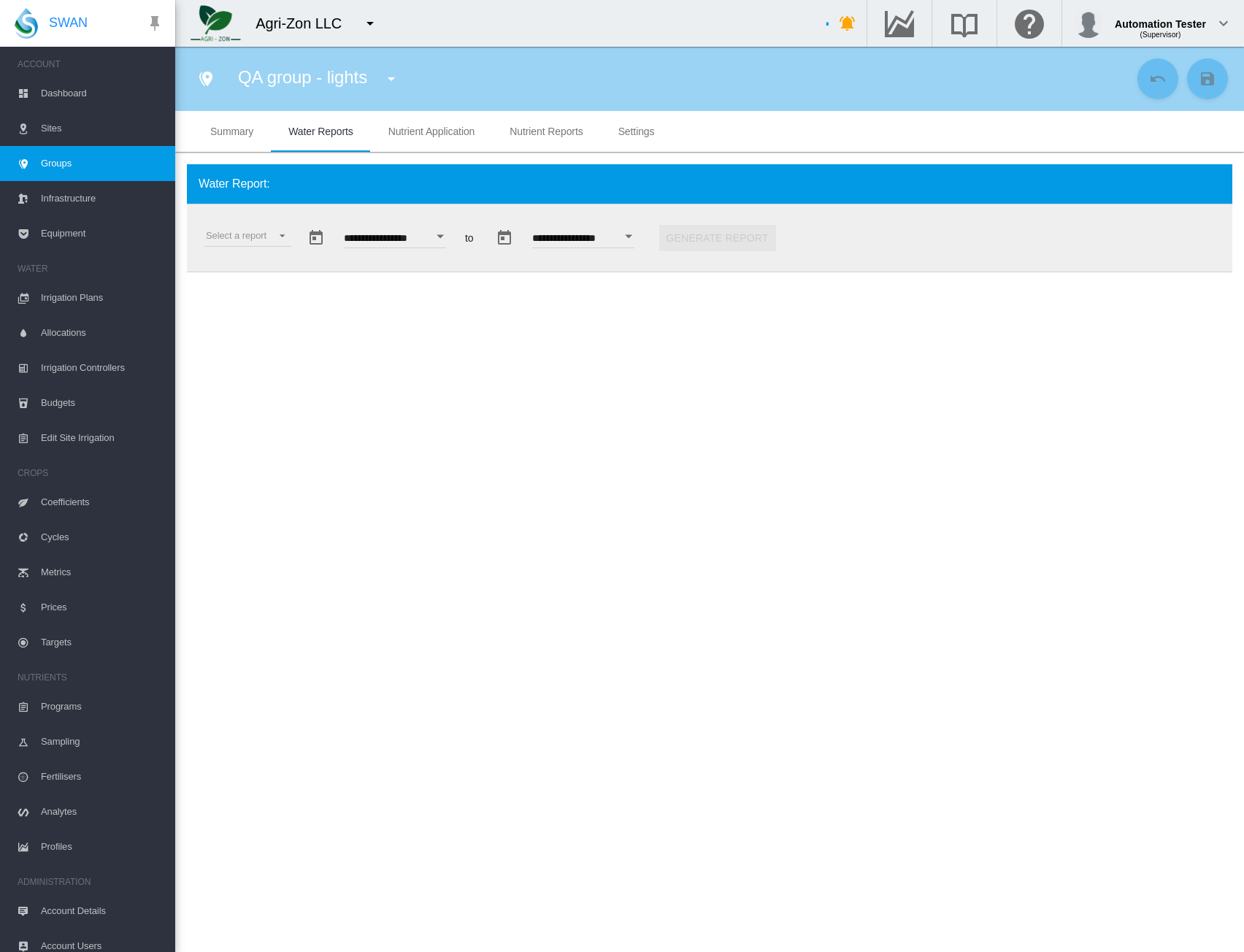
type input "***"
click at [282, 240] on md-select "Select a report Soil Moisture Status Water Usage Water Application Efficiency W…" at bounding box center [248, 236] width 87 height 22
click at [259, 270] on div "Water Usage" at bounding box center [233, 272] width 54 height 13
click at [447, 237] on button "Open calendar" at bounding box center [433, 236] width 26 height 26
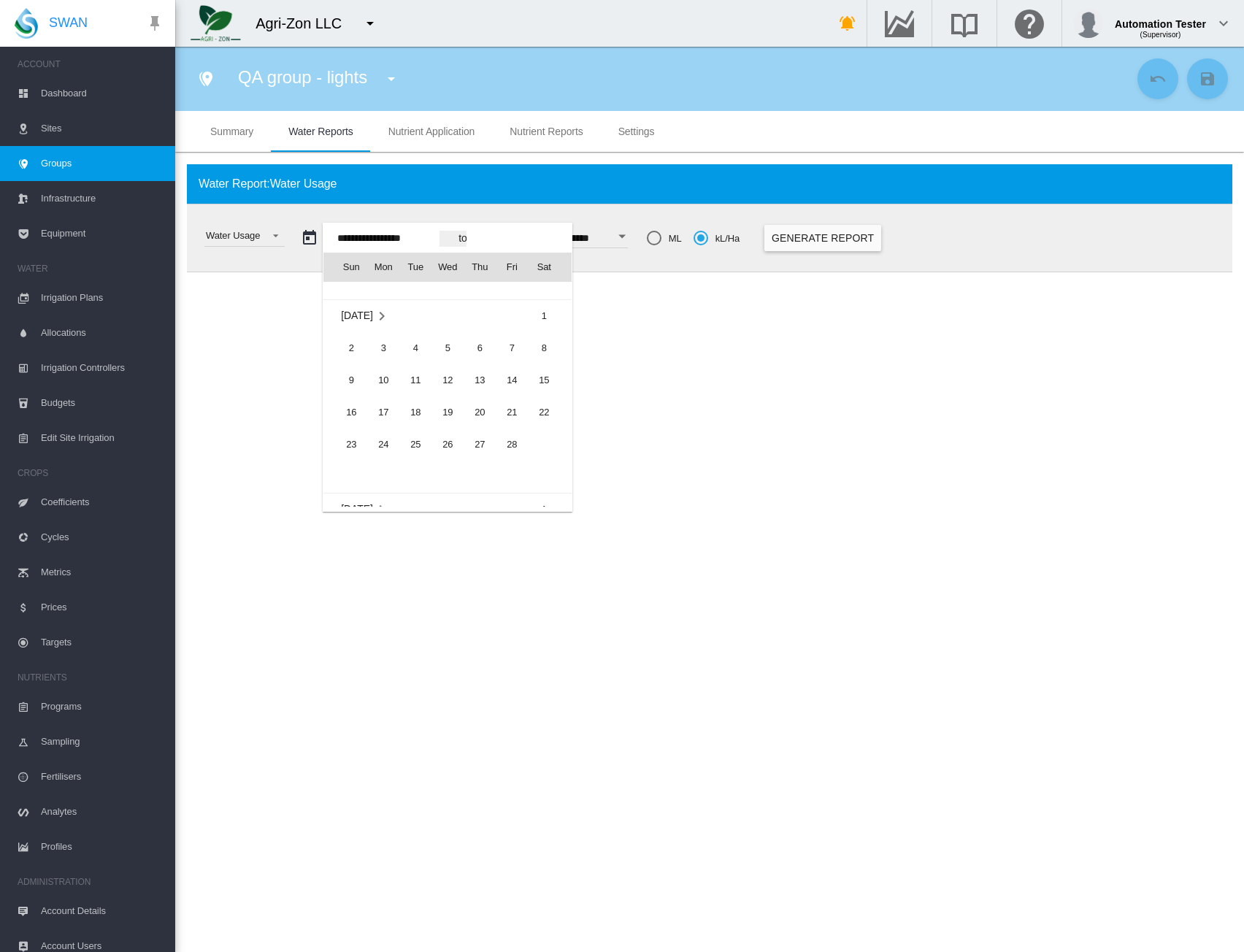
scroll to position [34924, 0]
click at [543, 407] on span "1" at bounding box center [543, 404] width 29 height 29
type input "**********"
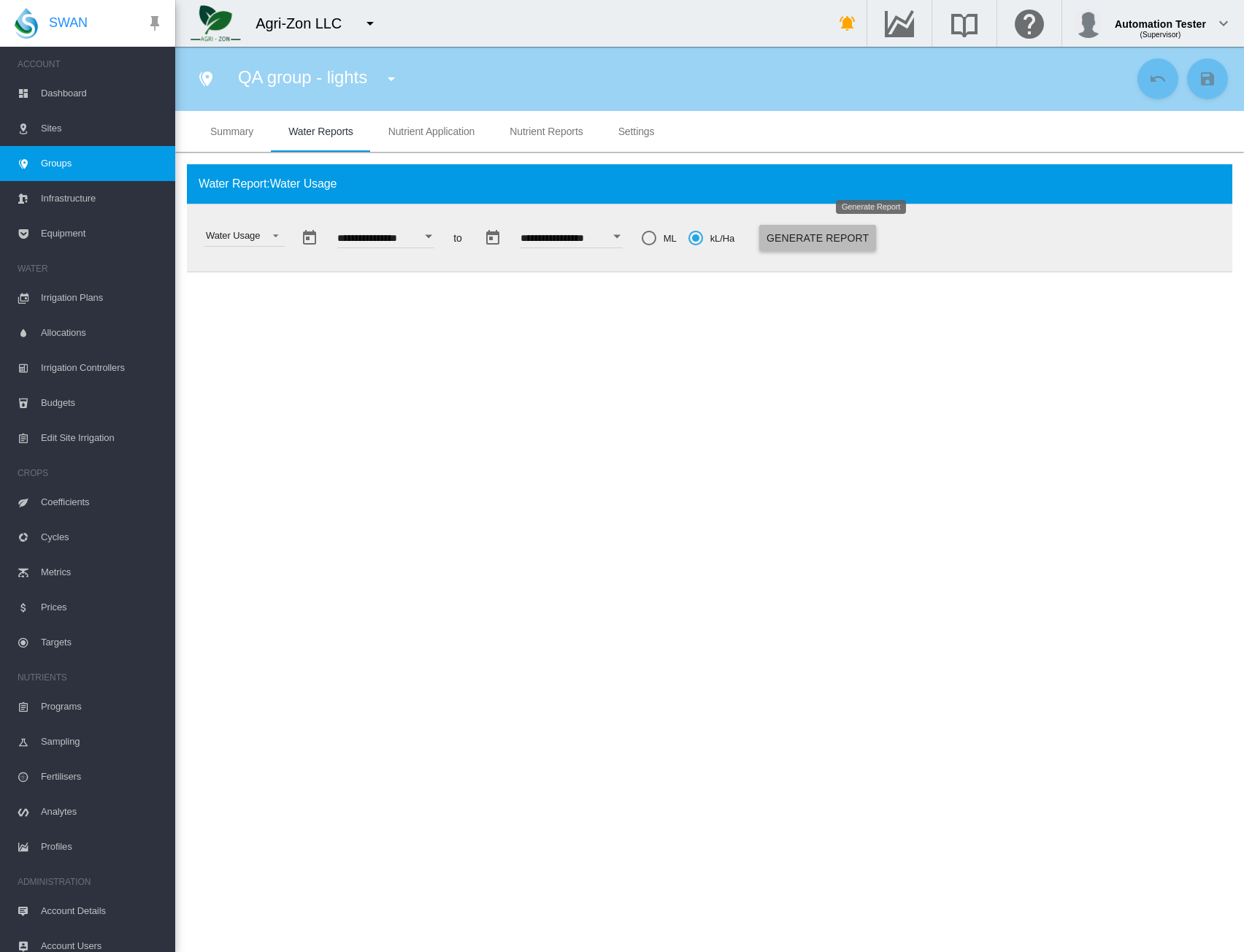
click at [870, 244] on button "Generate Report" at bounding box center [818, 237] width 117 height 26
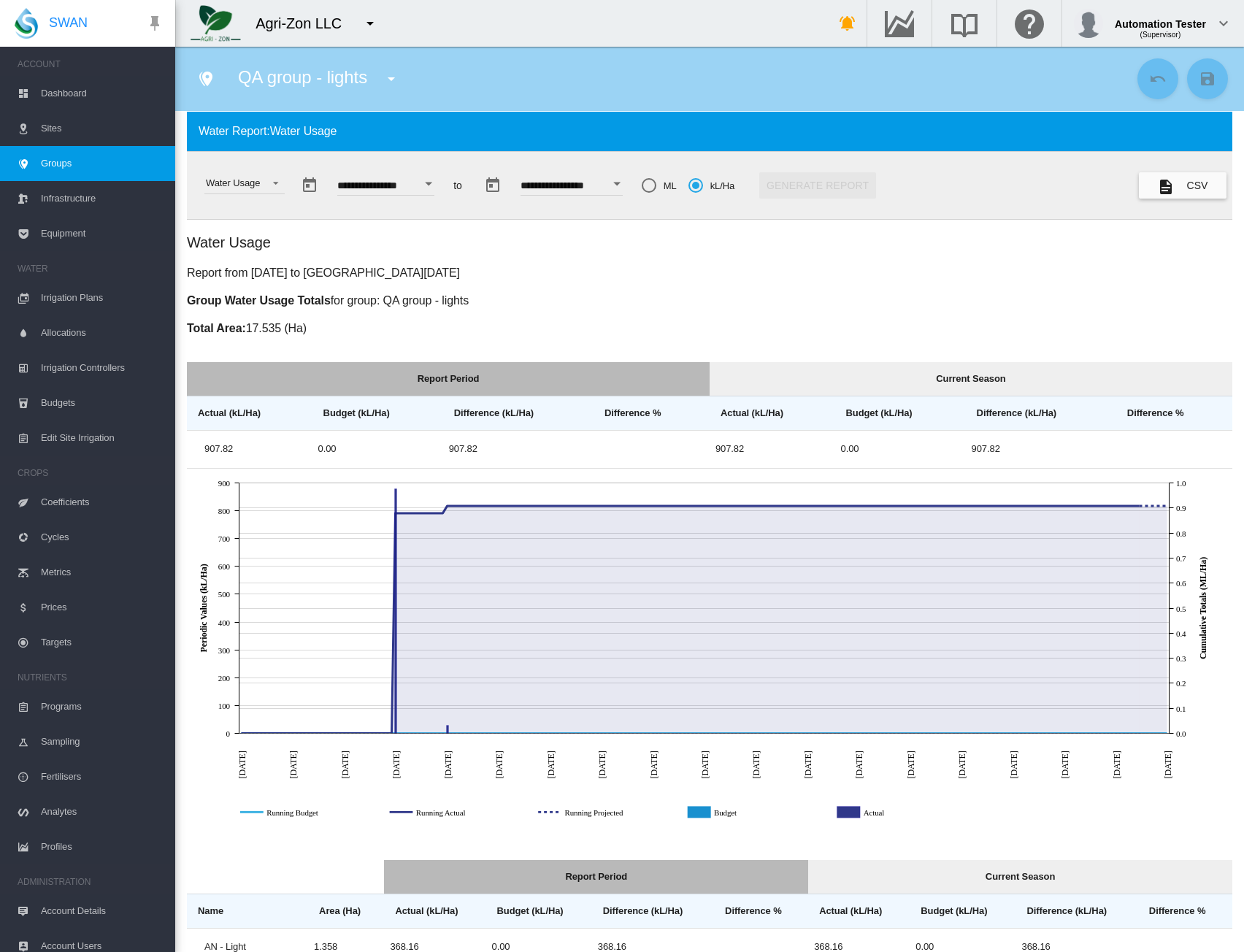
scroll to position [0, 0]
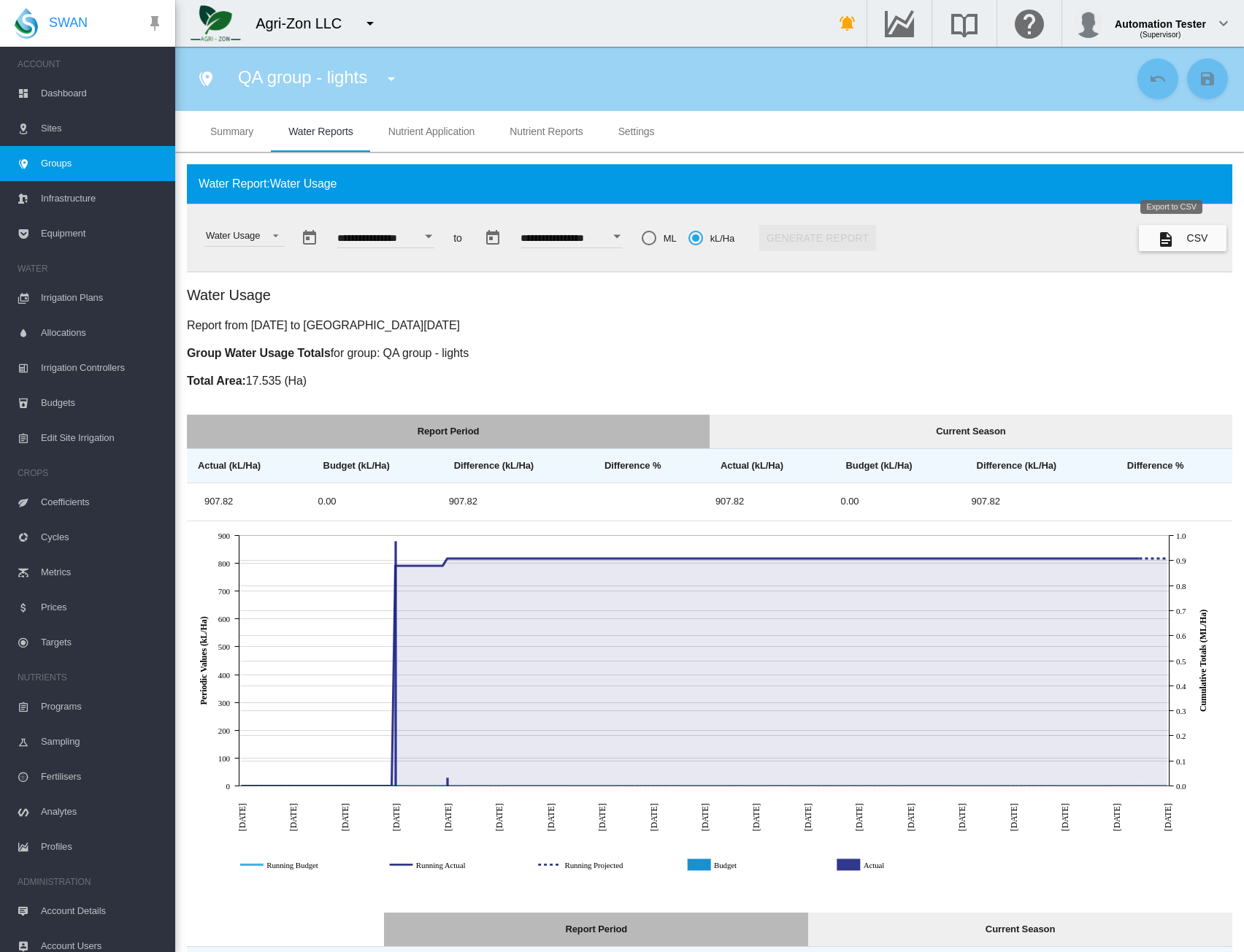
click at [1174, 242] on button "CSV" at bounding box center [1183, 237] width 87 height 26
drag, startPoint x: 996, startPoint y: 364, endPoint x: 1026, endPoint y: 245, distance: 122.7
click at [996, 364] on div "Water Usage Report from Sat, Feb 1, 2025 to Tue, Sep 23, 2025 Group Water Usage…" at bounding box center [709, 708] width 1046 height 847
drag, startPoint x: 259, startPoint y: 236, endPoint x: 258, endPoint y: 243, distance: 7.1
click at [259, 236] on div "Water Usage" at bounding box center [233, 235] width 54 height 11
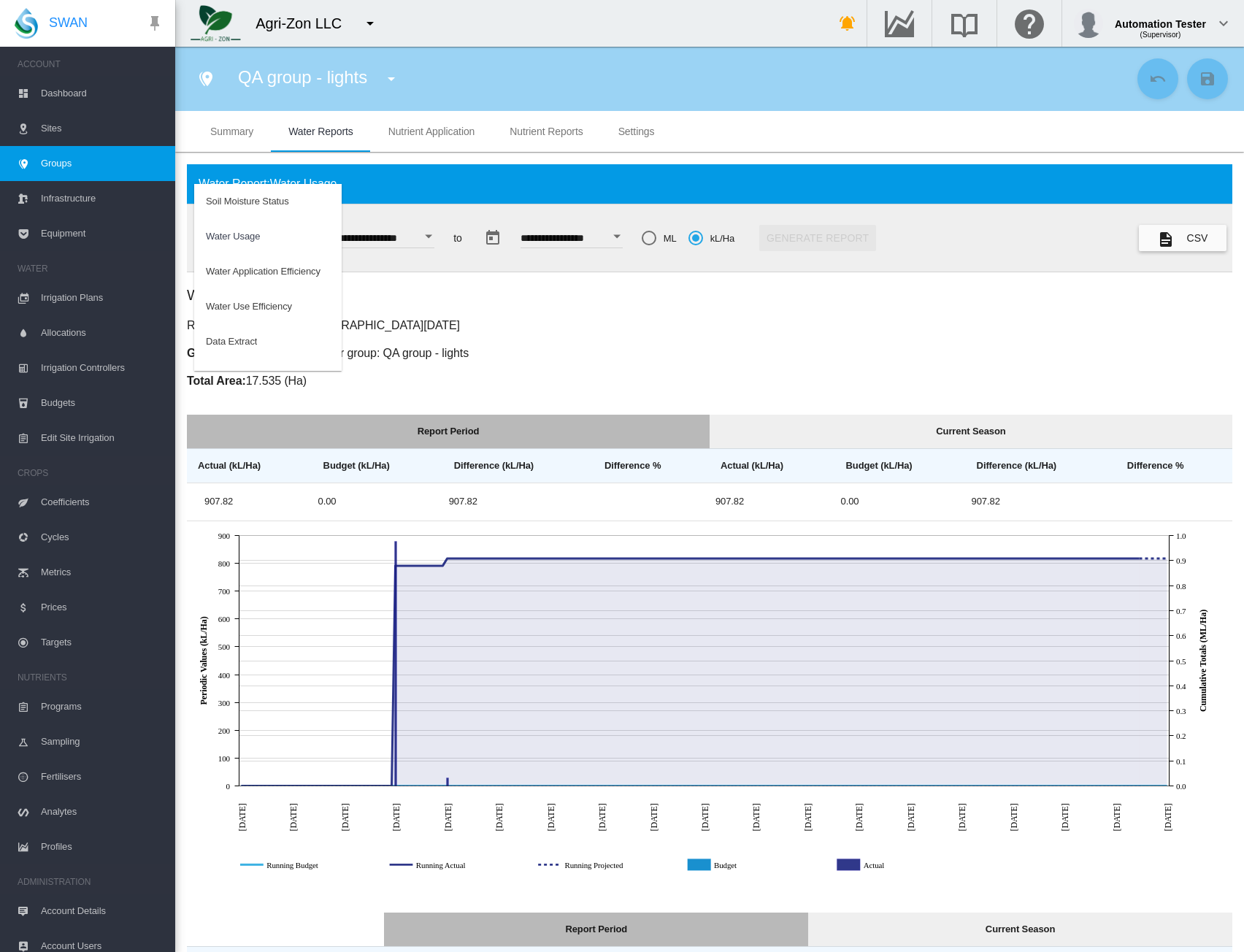
click at [569, 135] on md-backdrop at bounding box center [622, 476] width 1244 height 952
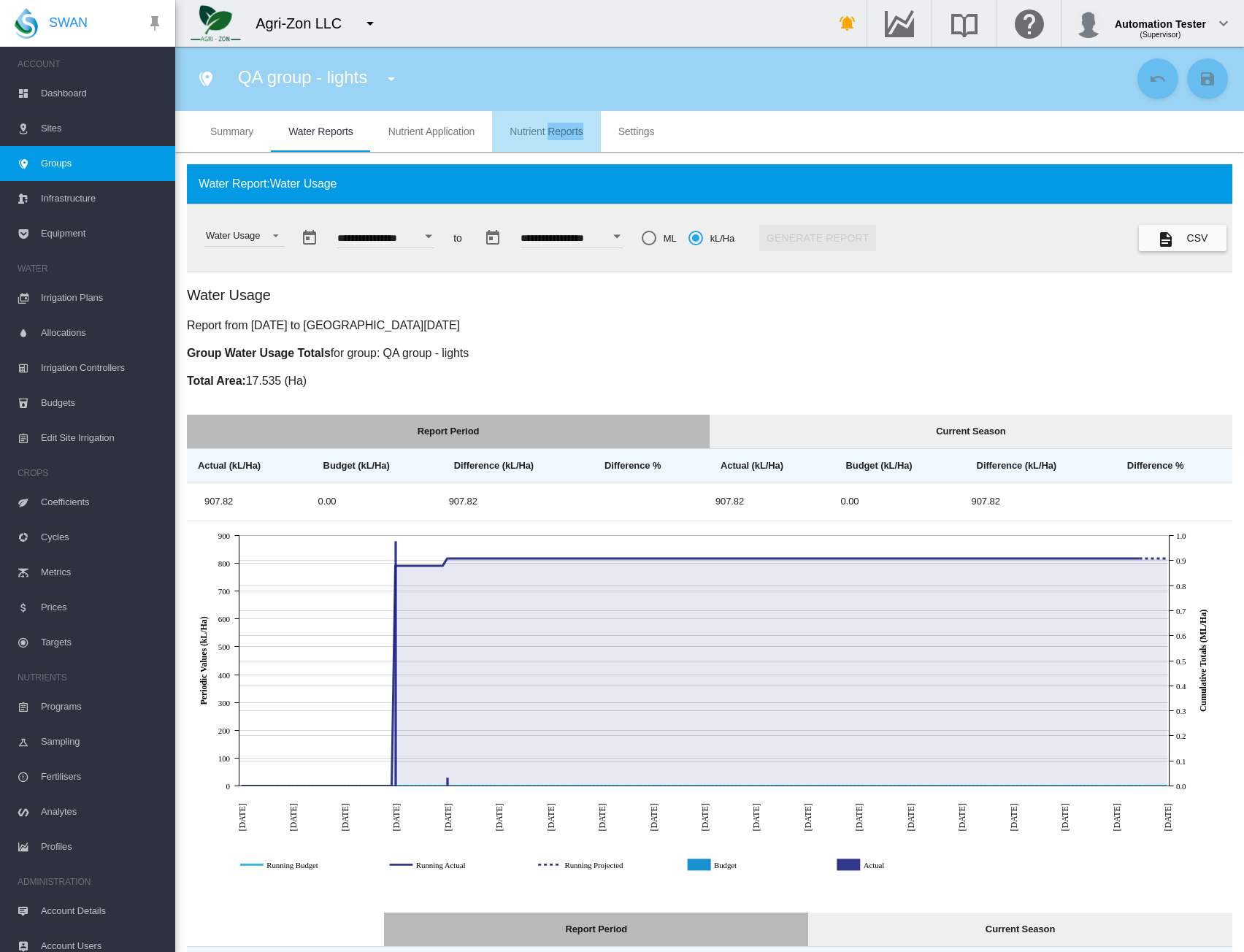
click at [569, 135] on reports "Nutrient Reports" at bounding box center [546, 131] width 73 height 12
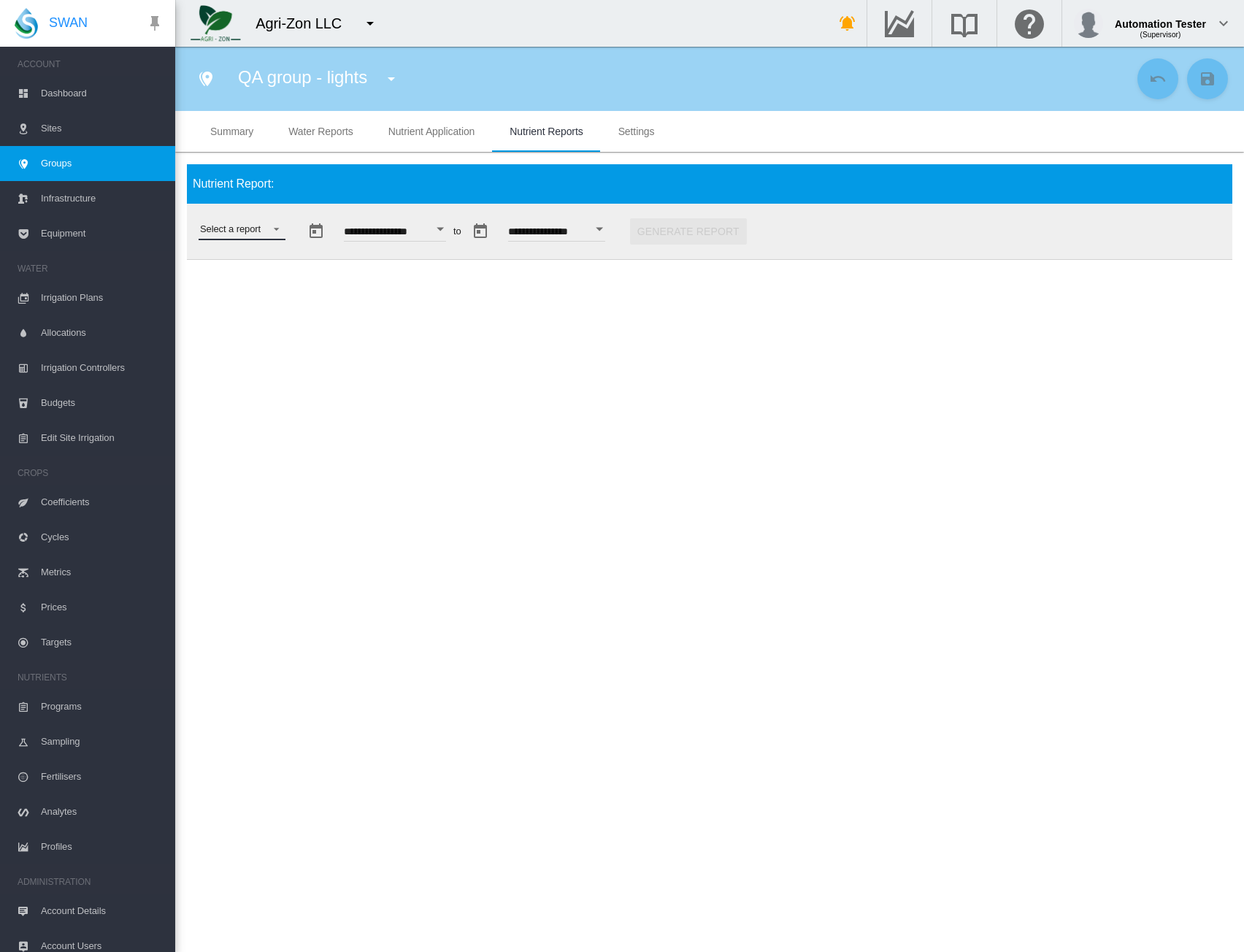
click at [264, 237] on md-select "Select a report Budget vs Actuals Tank Mix Fertiliser Applications Analytes Nut…" at bounding box center [242, 230] width 87 height 22
click at [247, 375] on div "Nutrient Actuals" at bounding box center [233, 371] width 65 height 13
click at [256, 227] on div "Nutrient Actuals" at bounding box center [233, 228] width 65 height 11
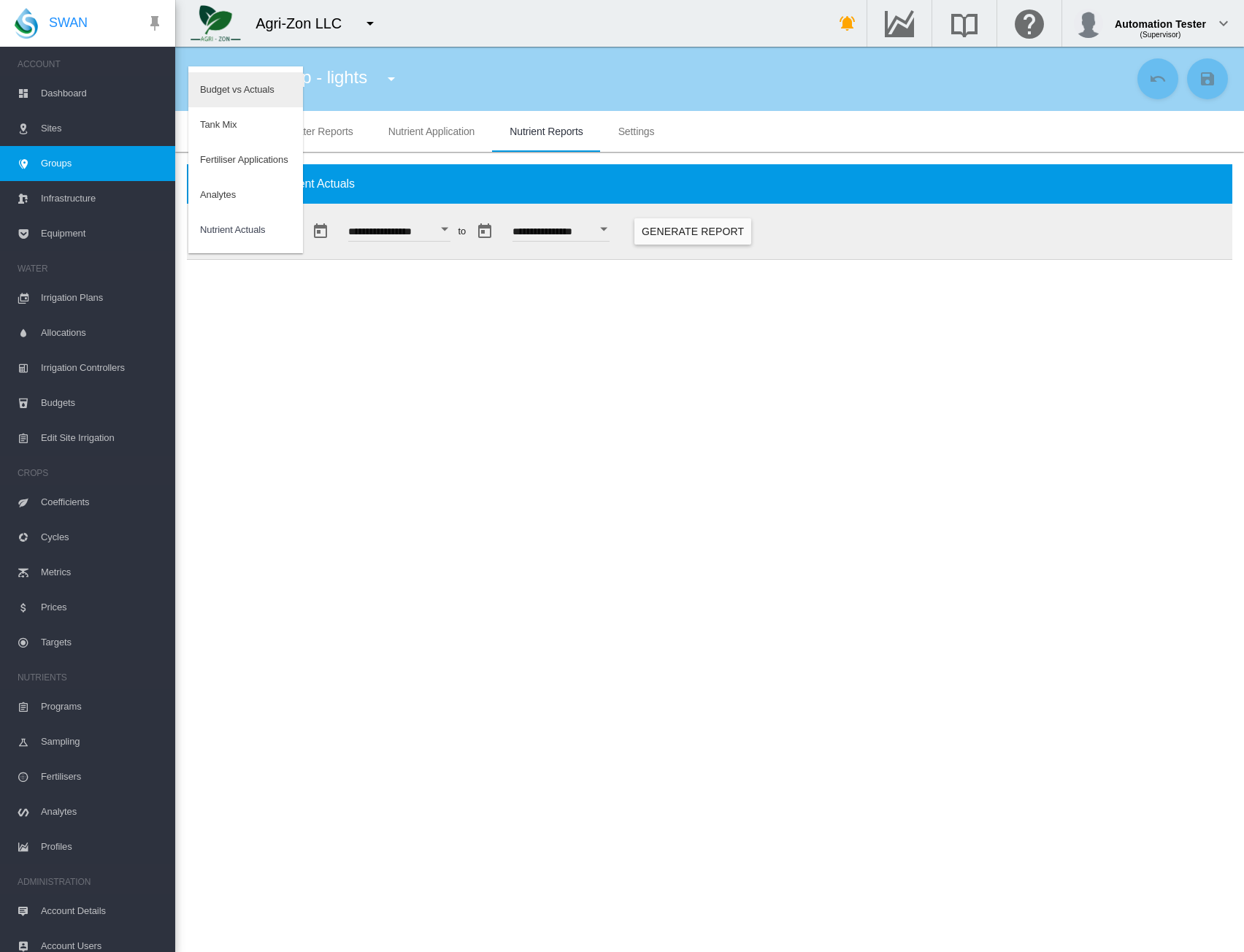
click at [250, 93] on div "Budget vs Actuals" at bounding box center [237, 90] width 74 height 13
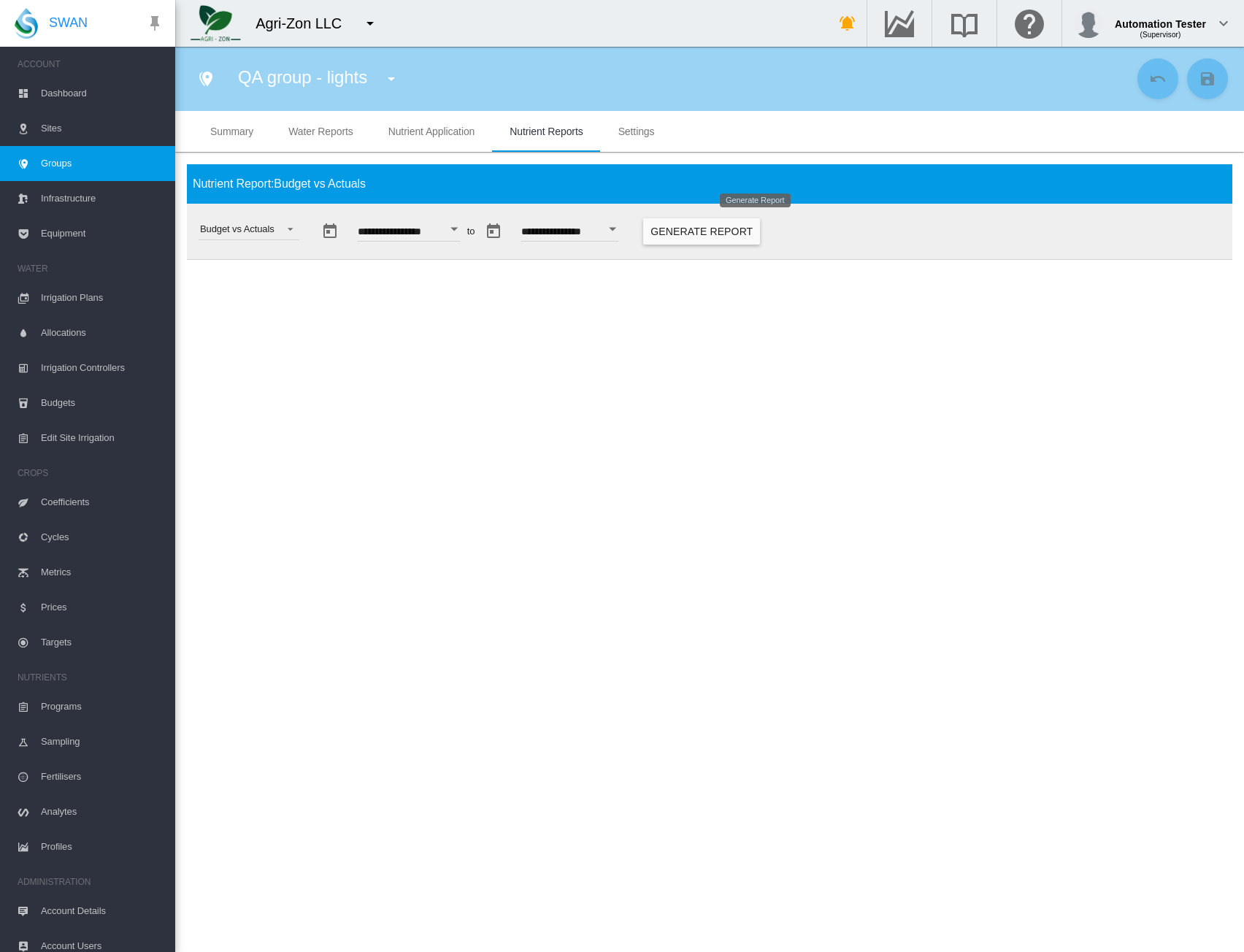
click at [760, 236] on button "Generate Report" at bounding box center [702, 231] width 117 height 26
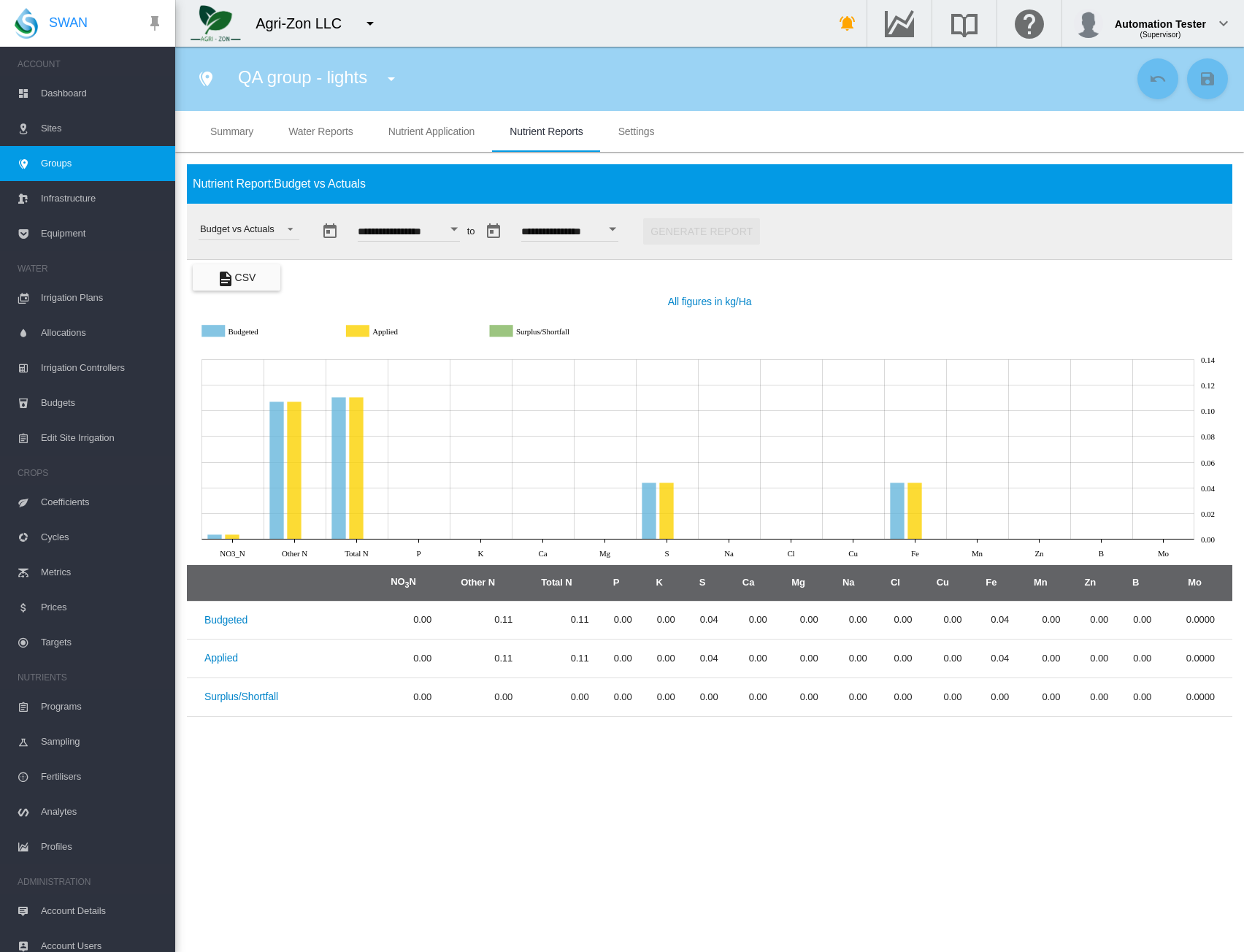
click at [970, 256] on div "**********" at bounding box center [709, 232] width 1046 height 56
click at [467, 234] on button "Open calendar" at bounding box center [454, 229] width 26 height 26
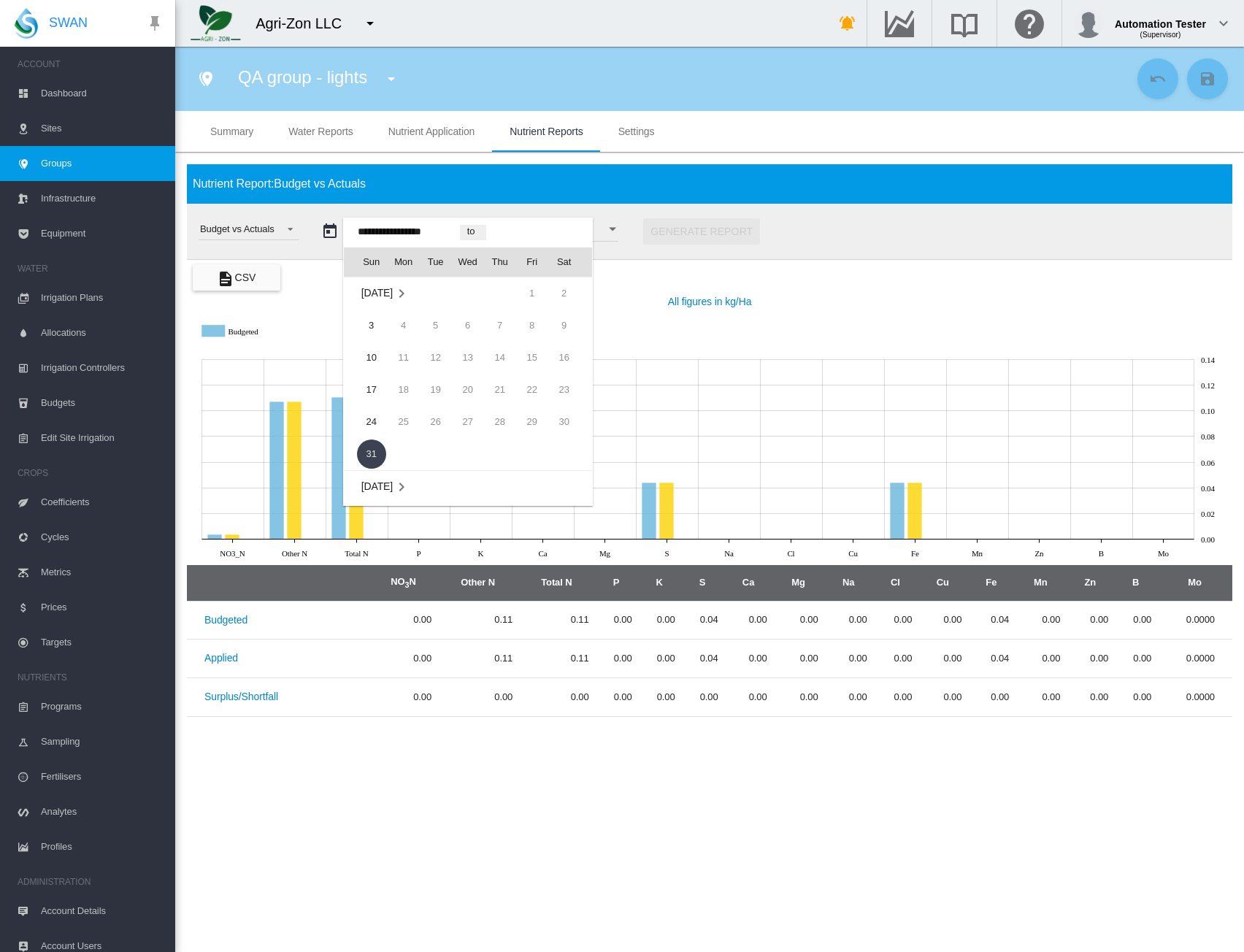
scroll to position [35899, 0]
drag, startPoint x: 368, startPoint y: 449, endPoint x: 380, endPoint y: 443, distance: 13.4
click at [368, 450] on span "6" at bounding box center [371, 456] width 29 height 29
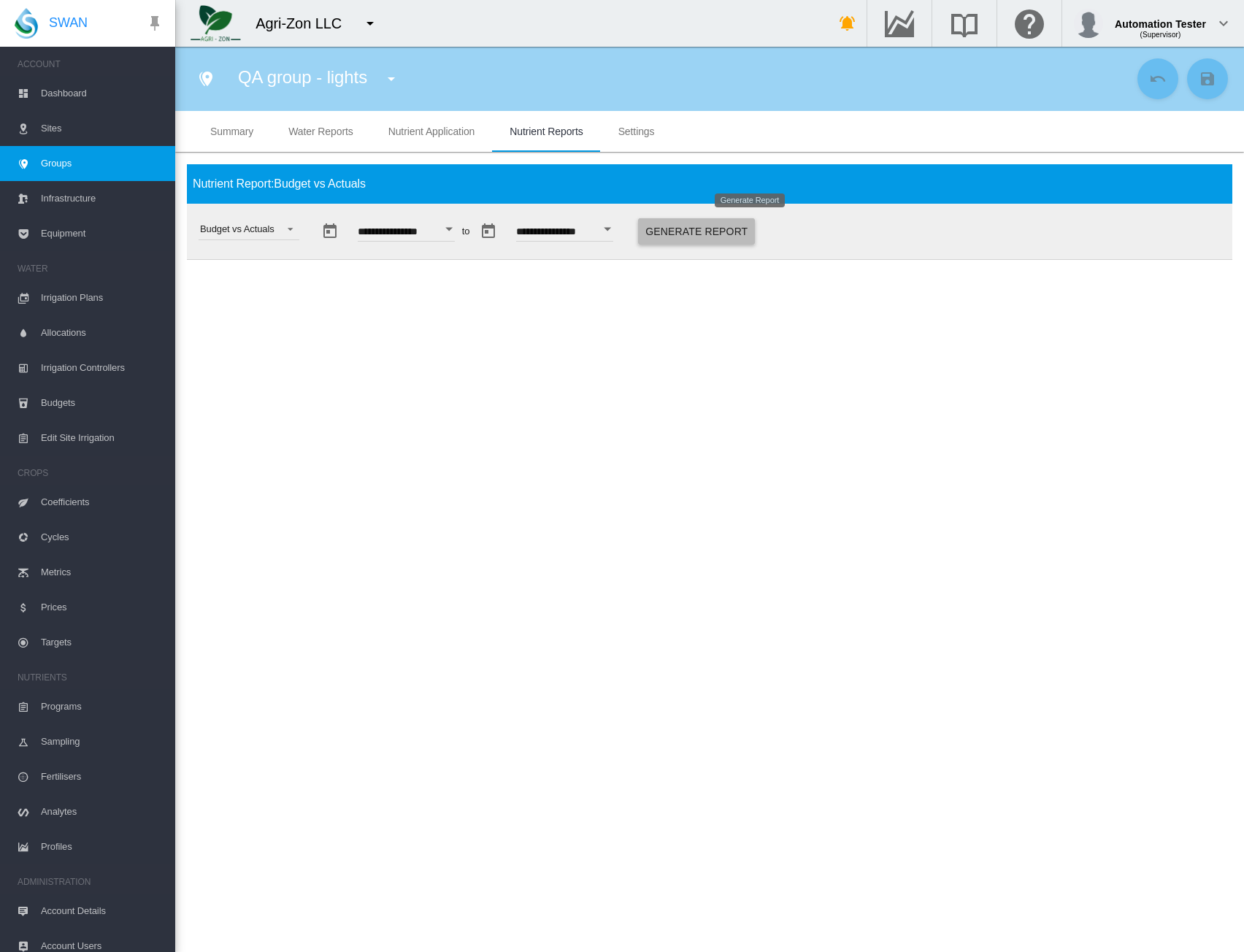
click at [726, 235] on button "Generate Report" at bounding box center [697, 231] width 117 height 26
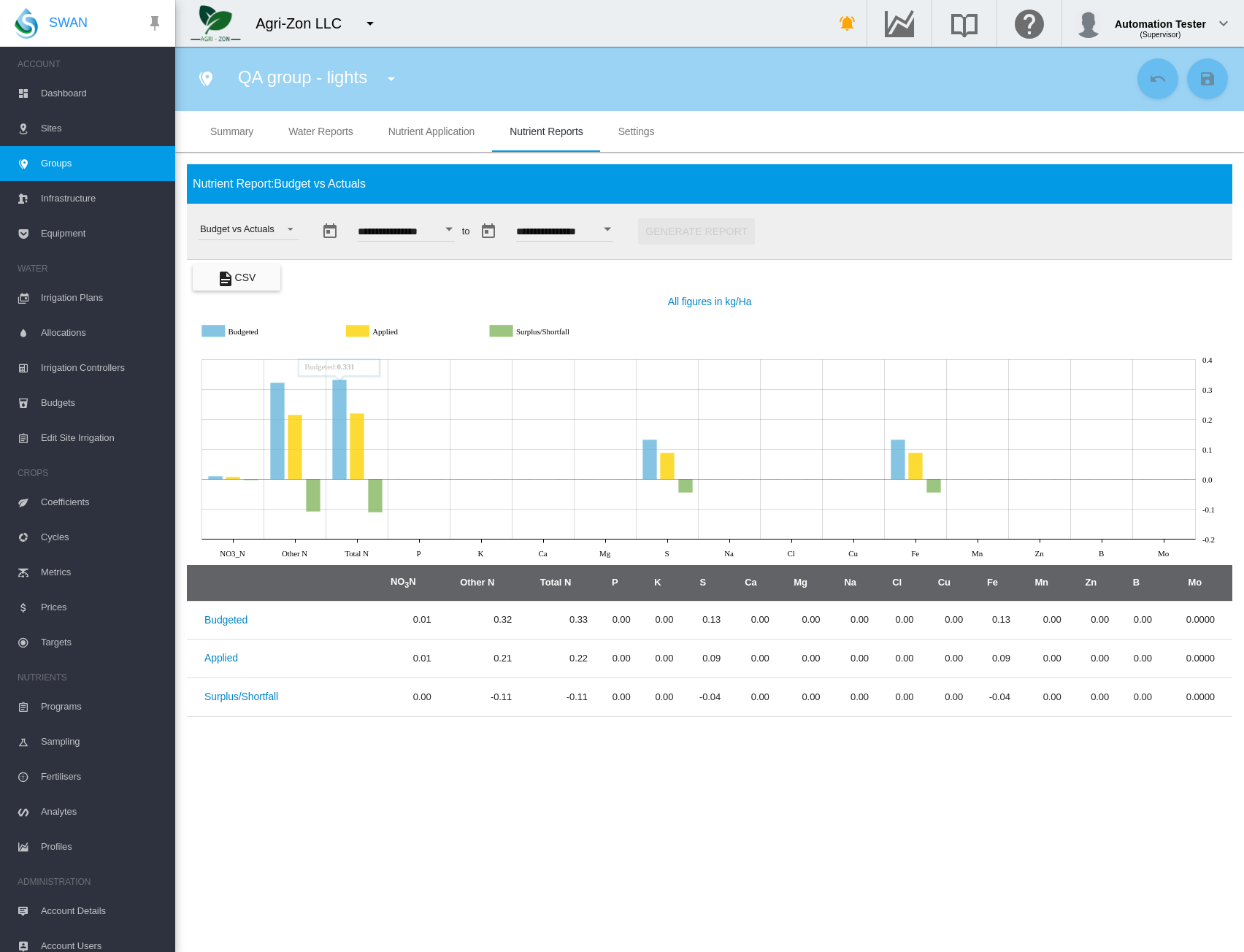
click at [364, 329] on icon "Applied" at bounding box center [360, 331] width 24 height 12
click at [253, 283] on button "CSV" at bounding box center [236, 277] width 87 height 26
click at [268, 231] on div "Budget vs Actuals" at bounding box center [237, 228] width 74 height 11
click at [249, 261] on md-option "Tank Mix" at bounding box center [250, 265] width 124 height 35
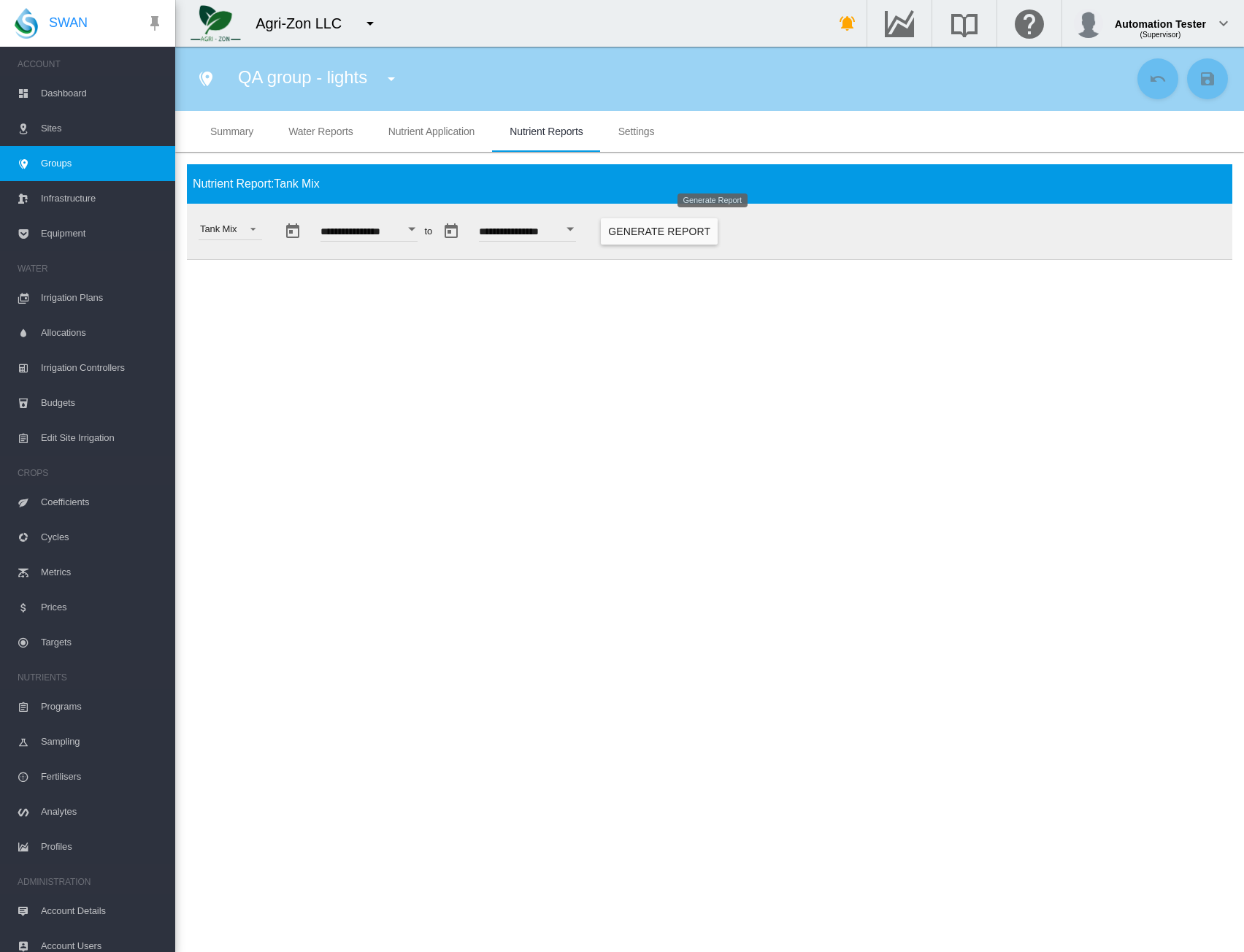
click at [688, 228] on button "Generate Report" at bounding box center [660, 231] width 117 height 26
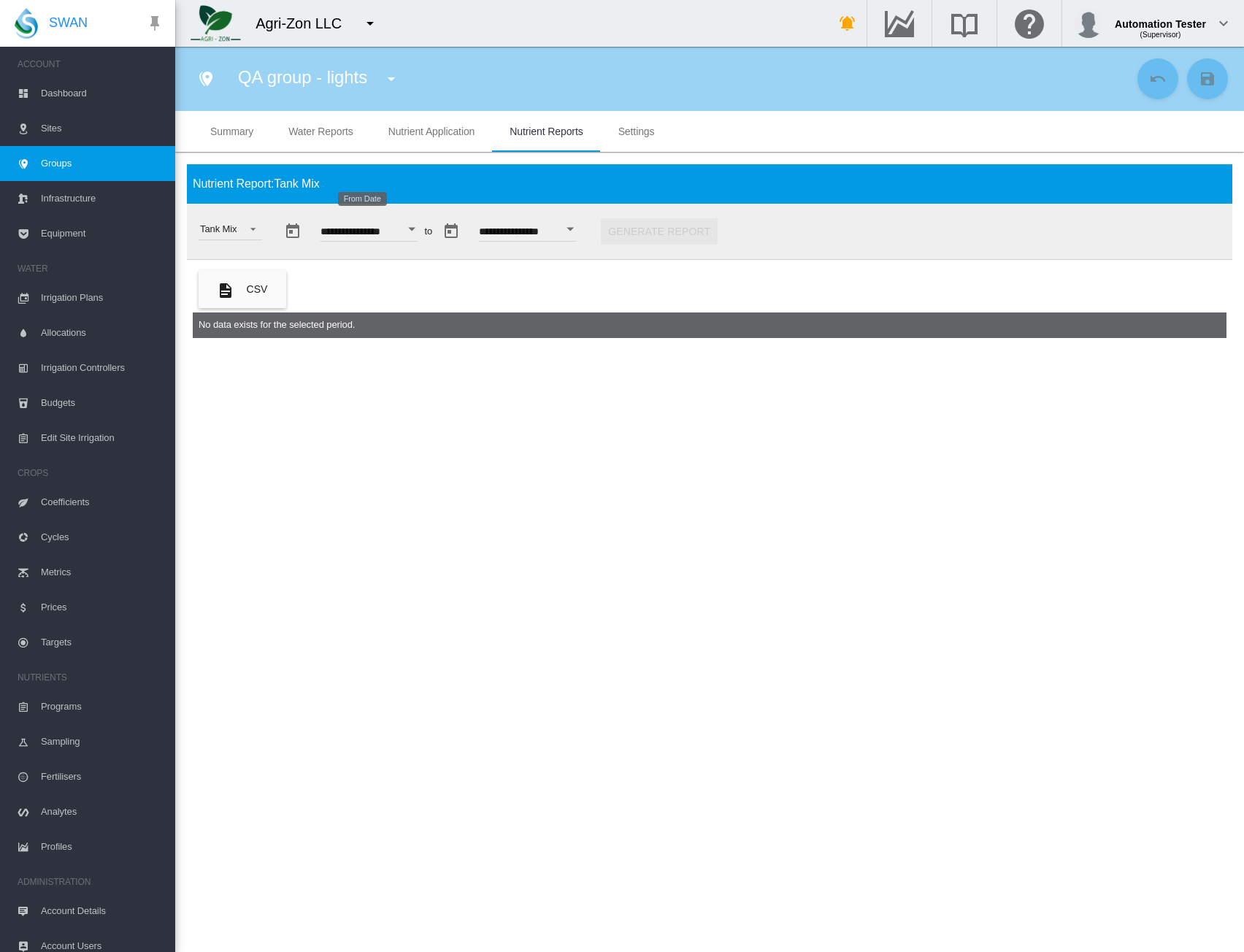
click at [425, 228] on button "Open calendar" at bounding box center [411, 229] width 26 height 26
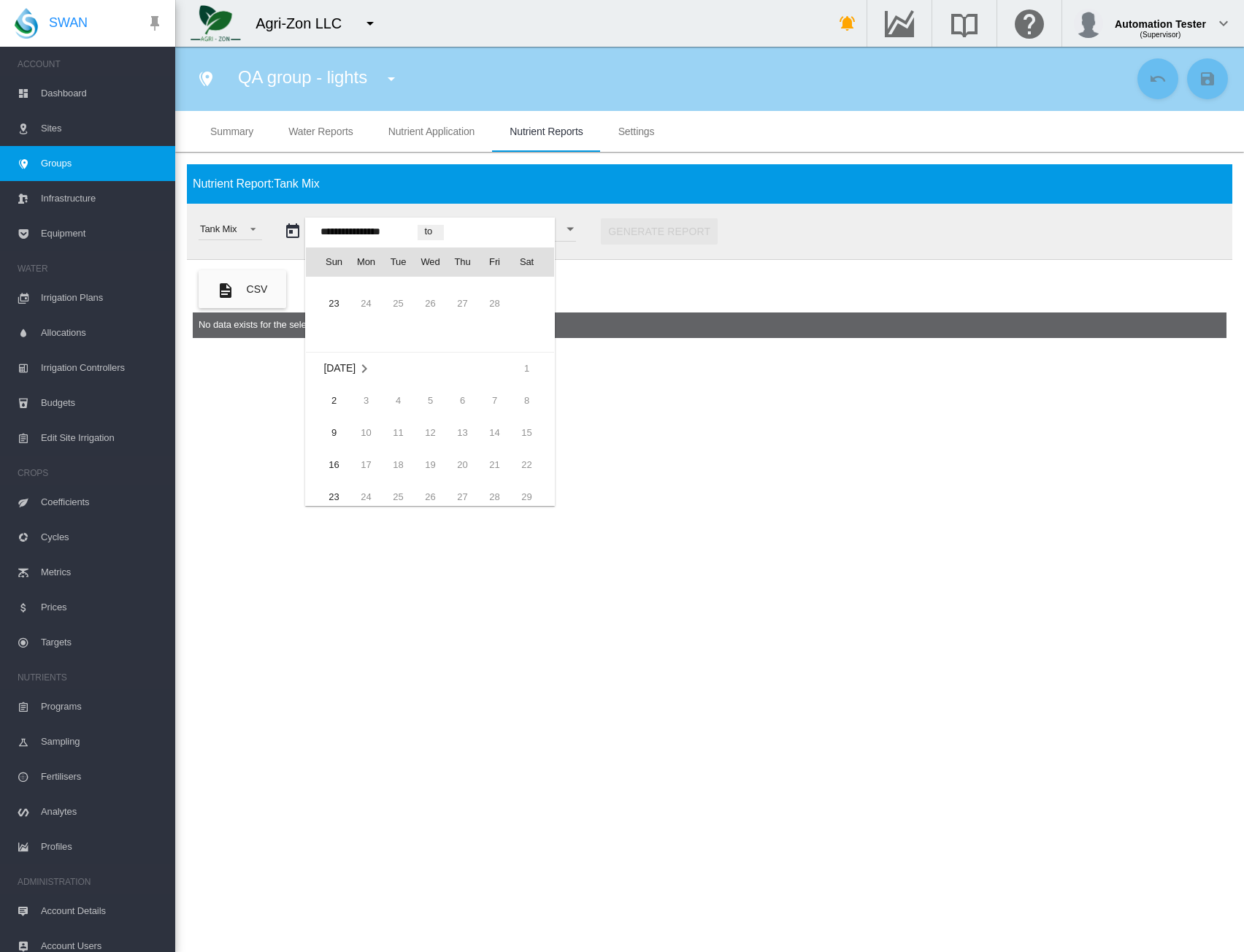
scroll to position [35121, 0]
click at [337, 418] on span "2" at bounding box center [333, 428] width 29 height 29
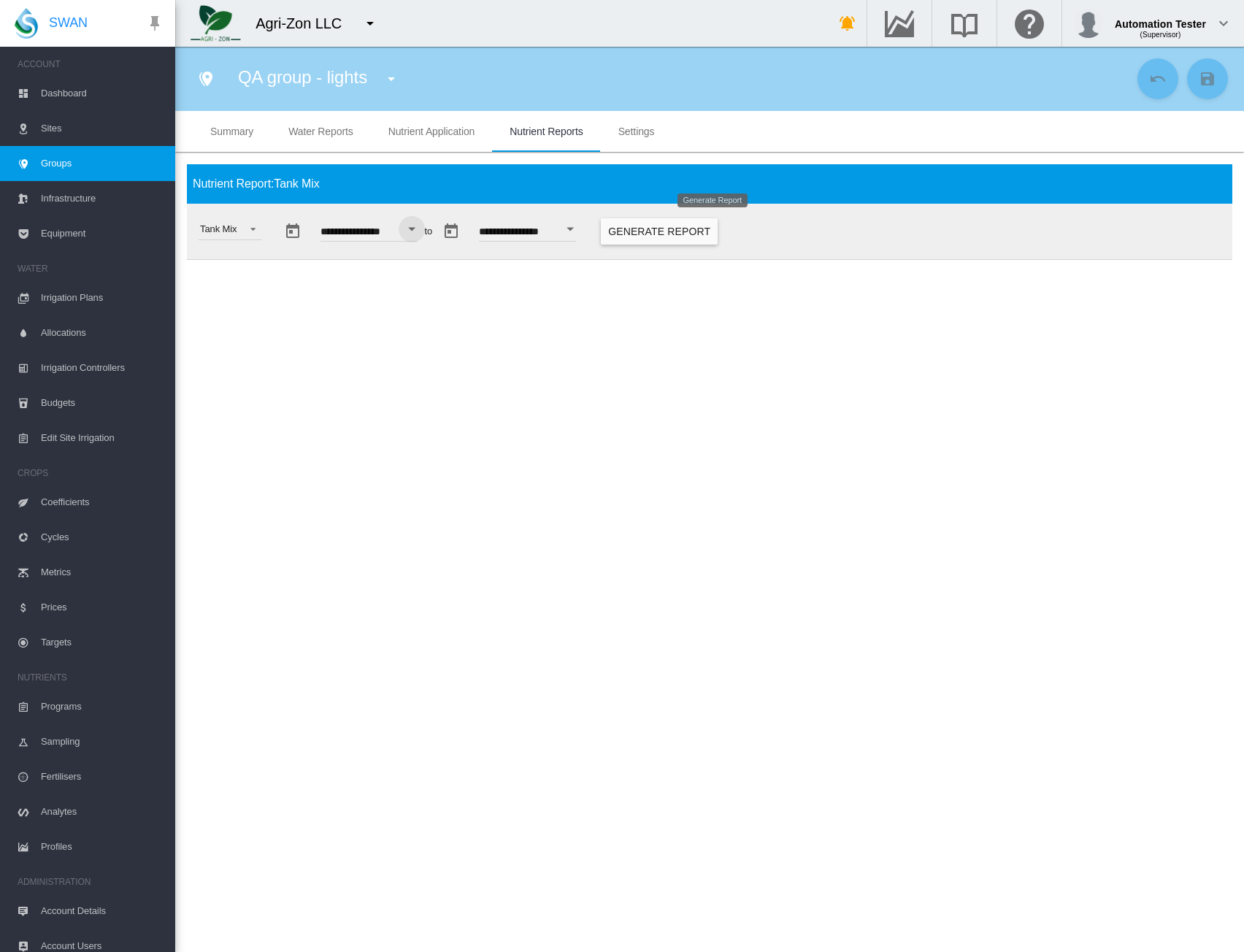
click at [695, 222] on button "Generate Report" at bounding box center [660, 231] width 117 height 26
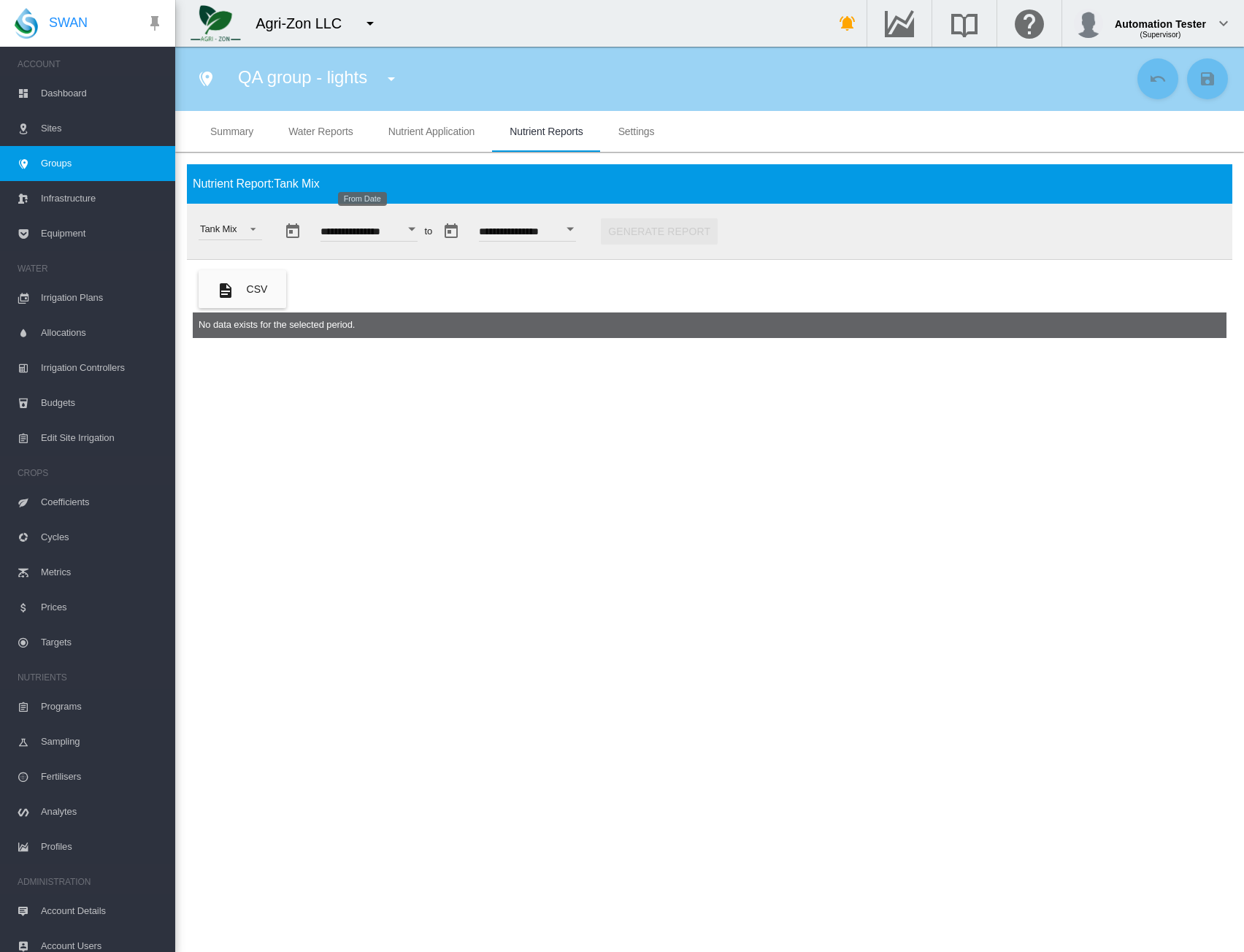
click at [425, 229] on button "Open calendar" at bounding box center [411, 229] width 26 height 26
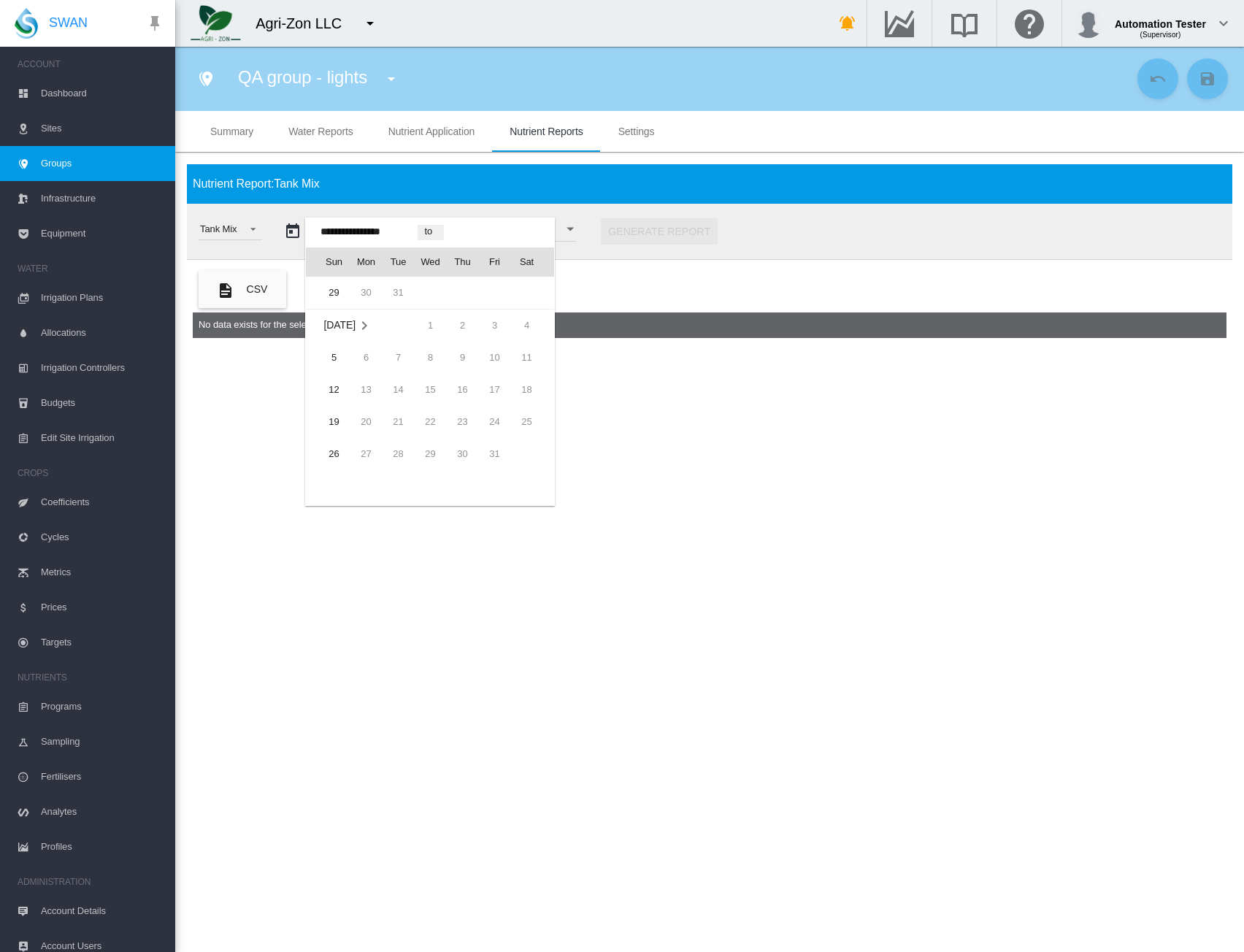
scroll to position [34785, 0]
click at [337, 371] on span "5" at bounding box center [333, 377] width 29 height 29
type input "**********"
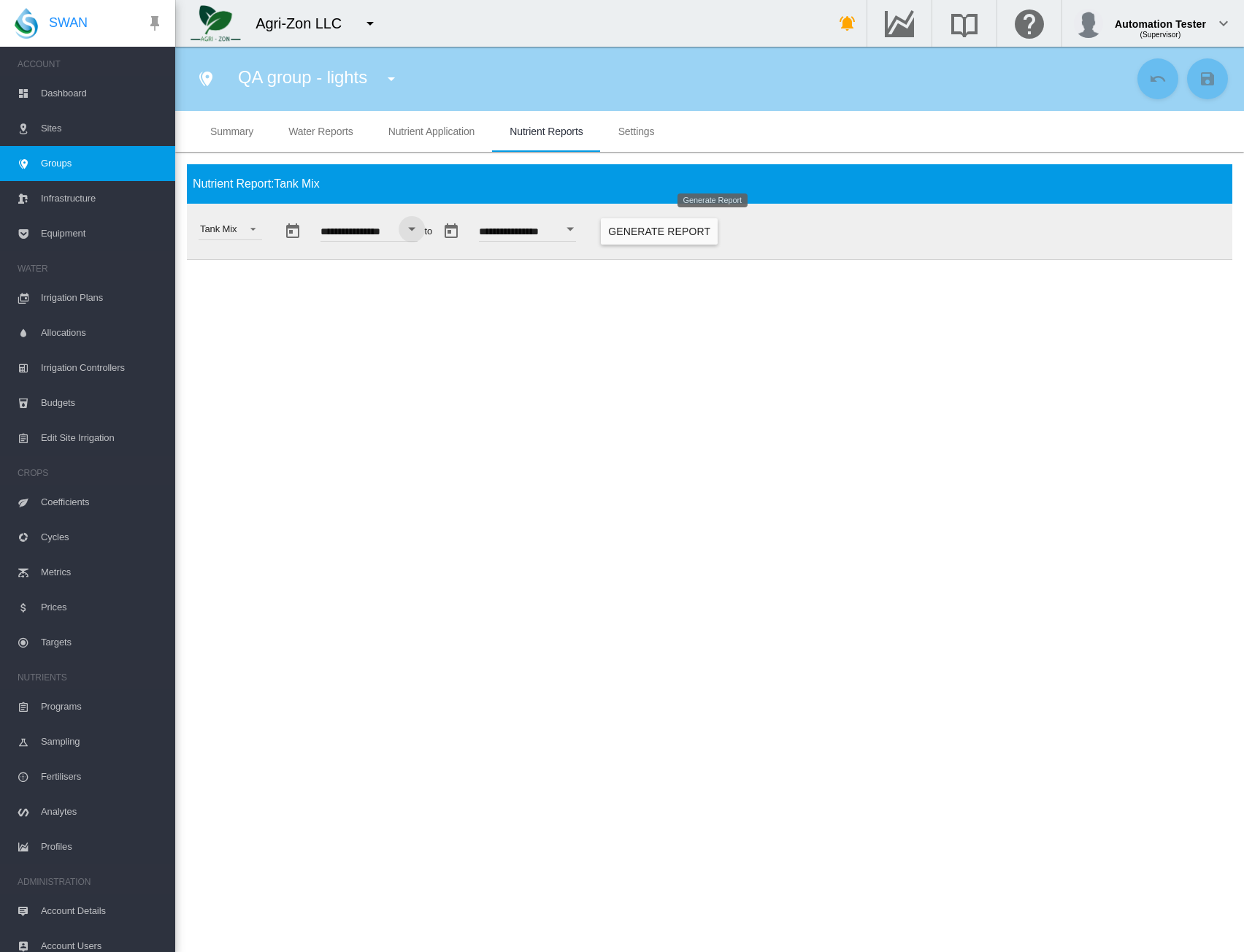
click at [718, 234] on button "Generate Report" at bounding box center [660, 231] width 117 height 26
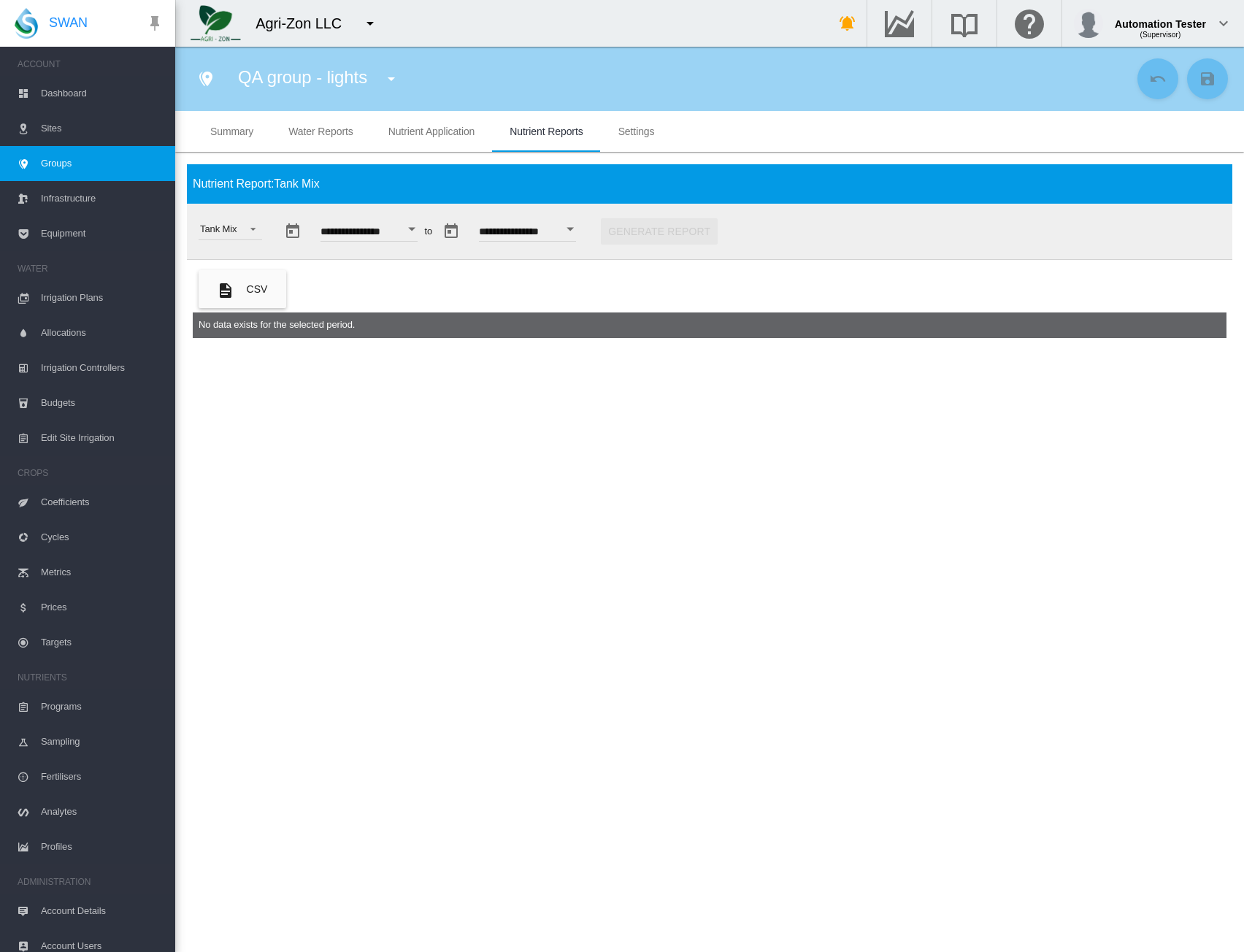
click at [366, 24] on md-icon "icon-menu-down" at bounding box center [371, 24] width 18 height 18
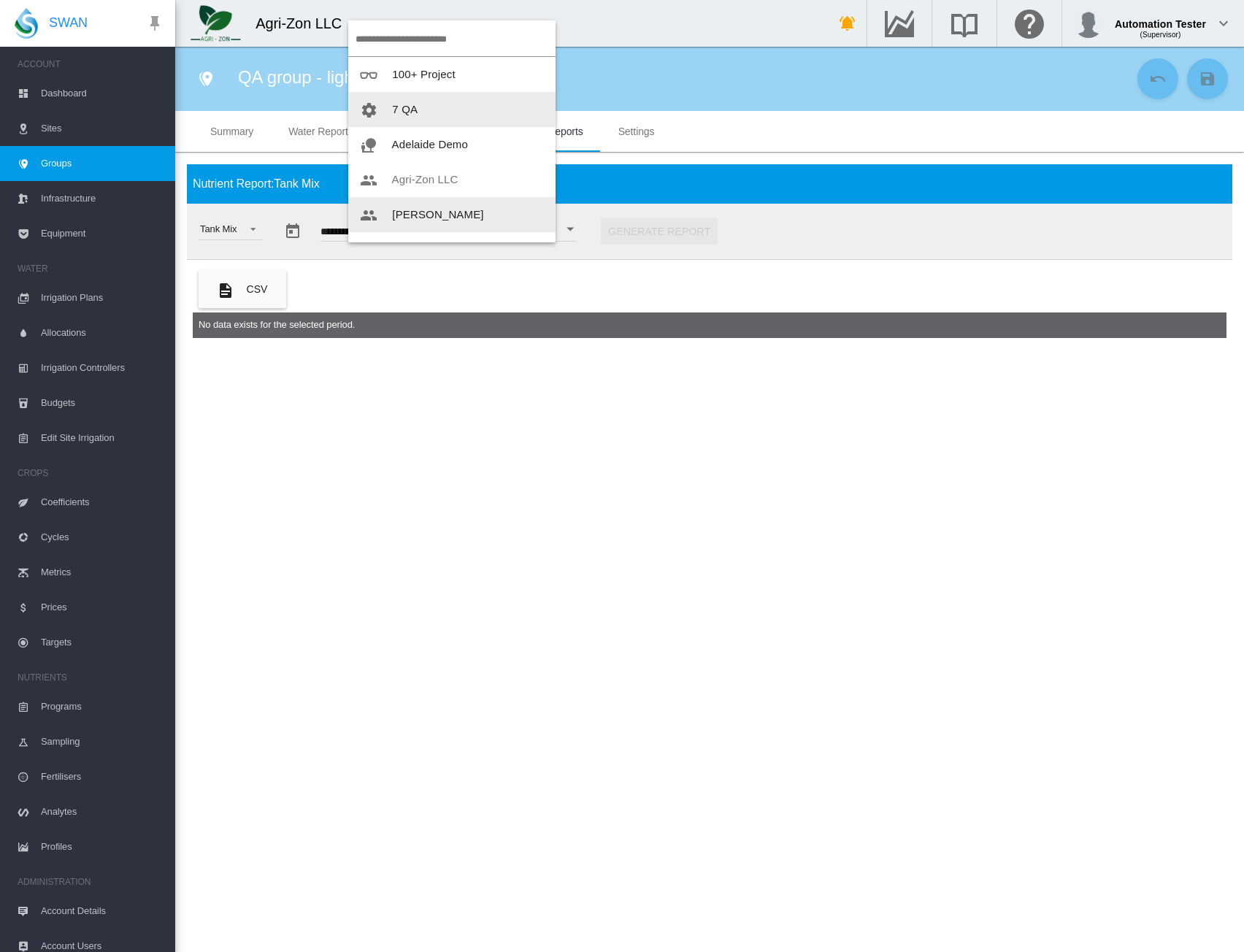
scroll to position [0, 0]
click at [622, 295] on md-backdrop at bounding box center [622, 476] width 1244 height 952
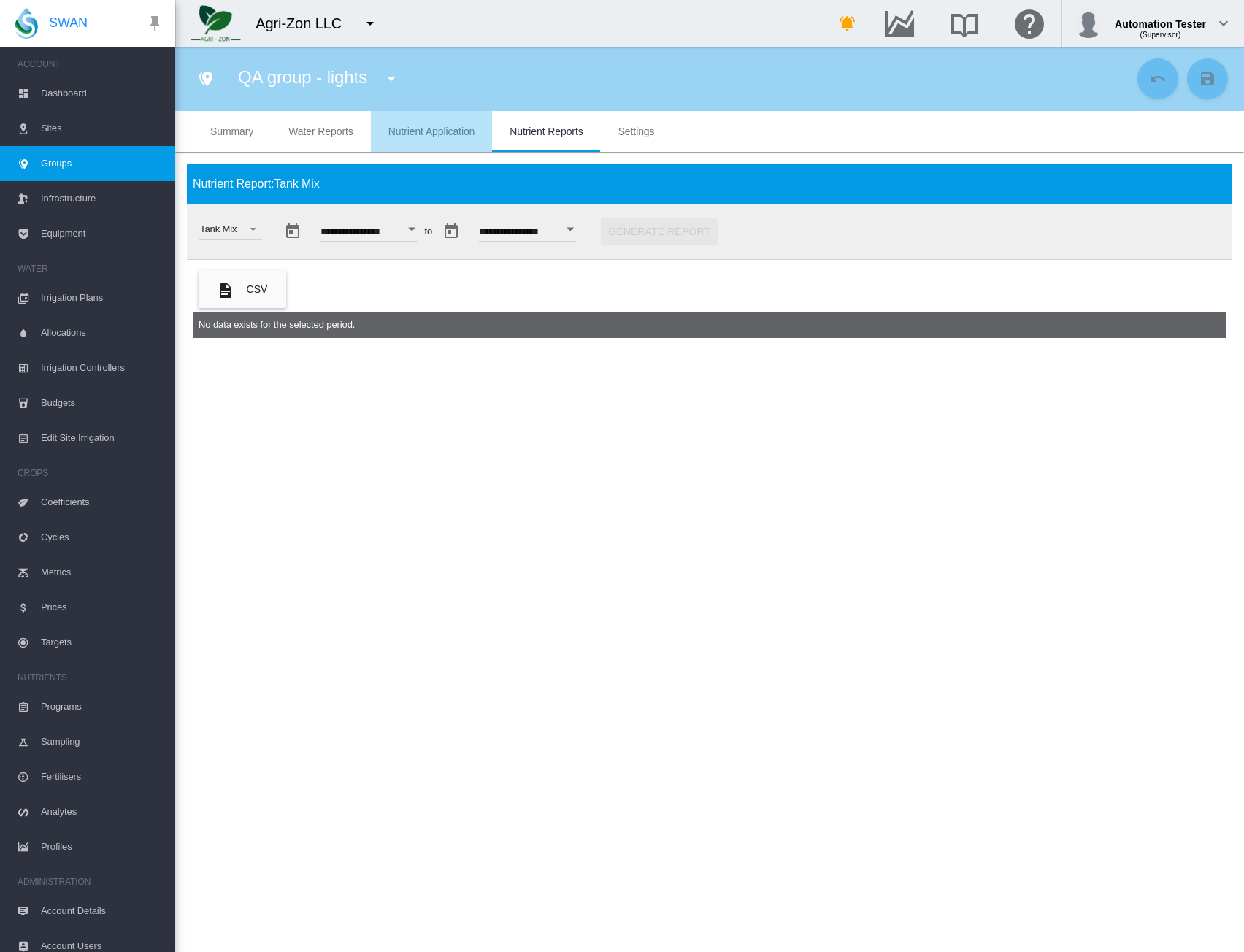
click at [417, 135] on application "Nutrient Application" at bounding box center [431, 131] width 87 height 12
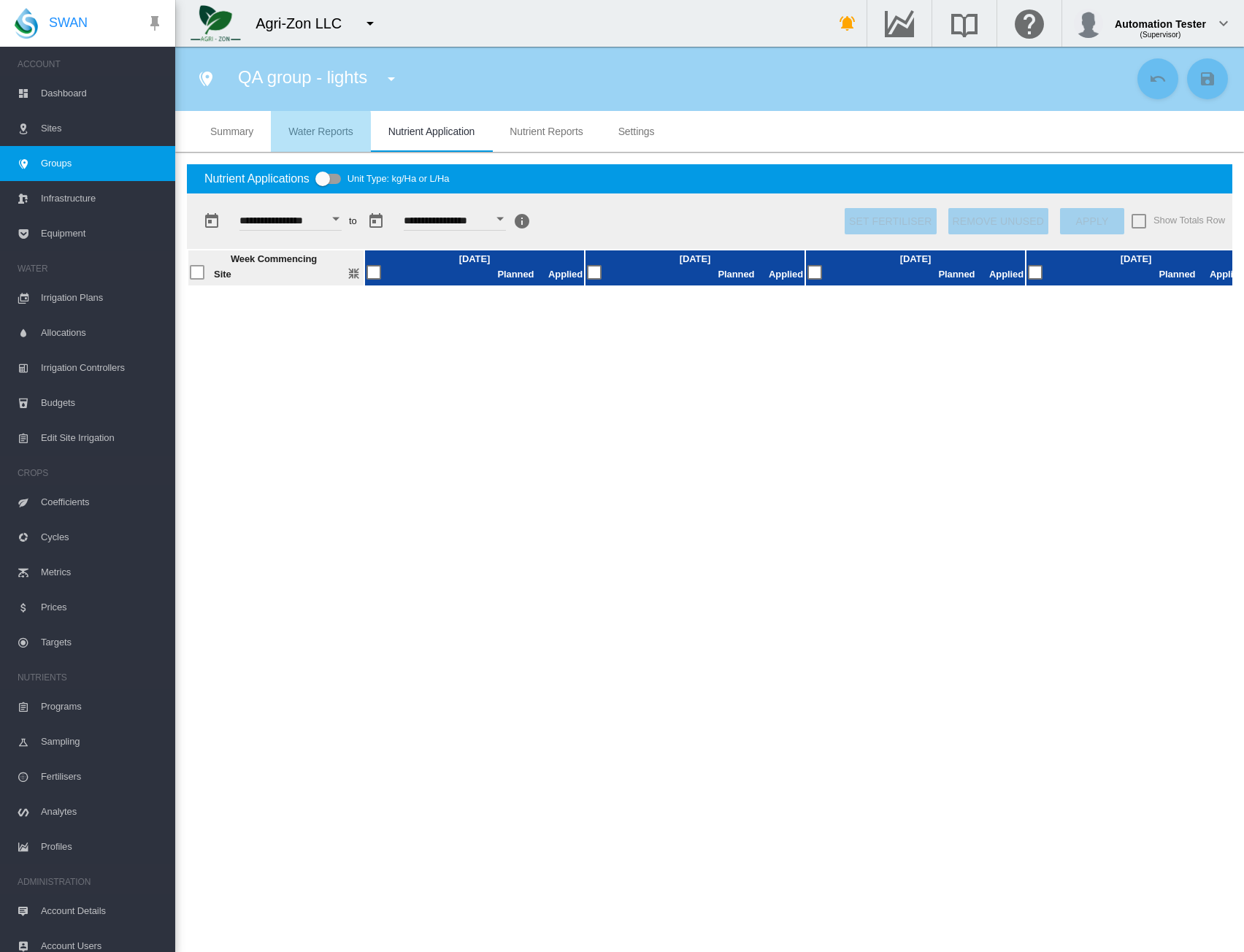
click at [320, 132] on span "Water Reports" at bounding box center [320, 131] width 64 height 12
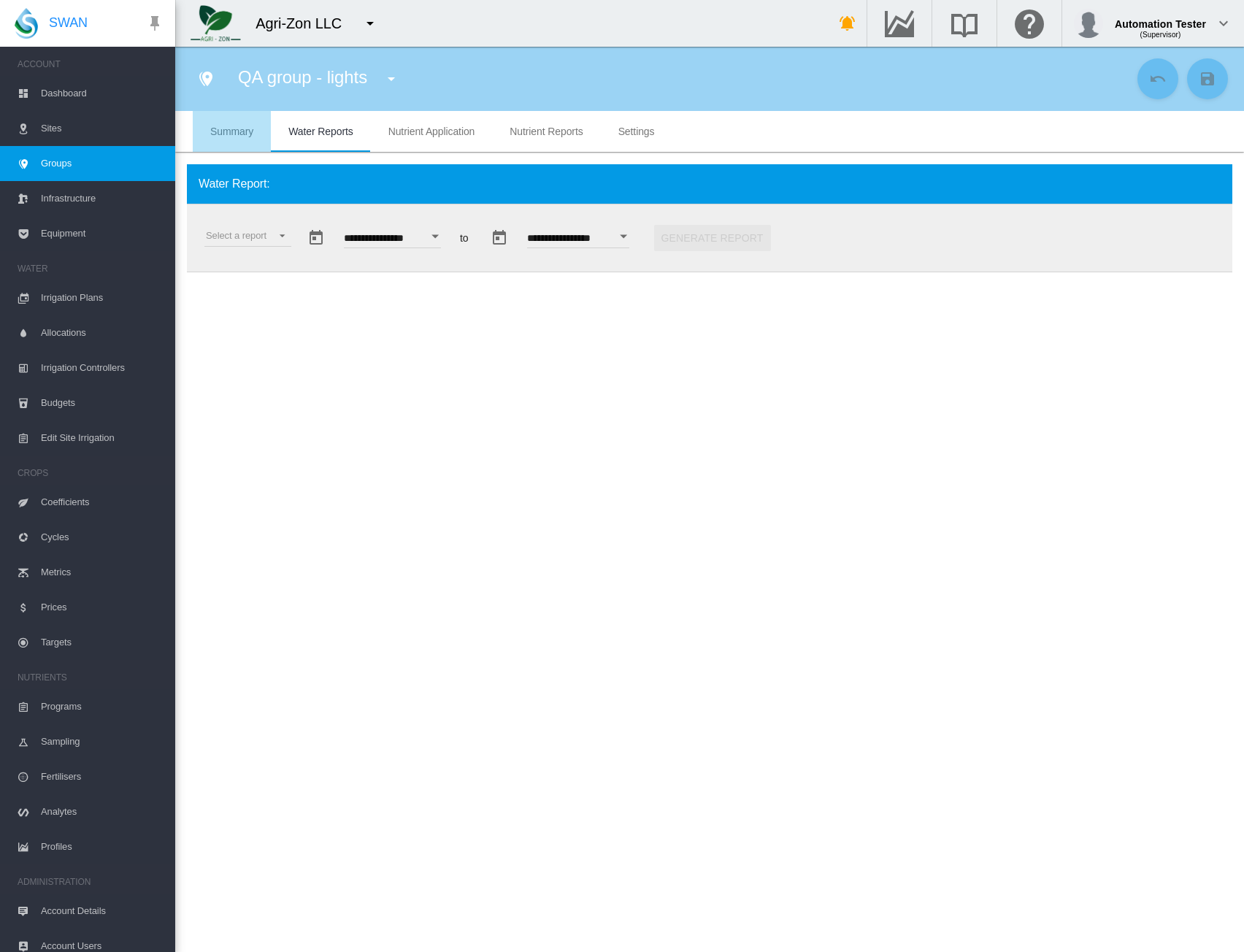
click at [236, 133] on span "Summary" at bounding box center [232, 131] width 43 height 12
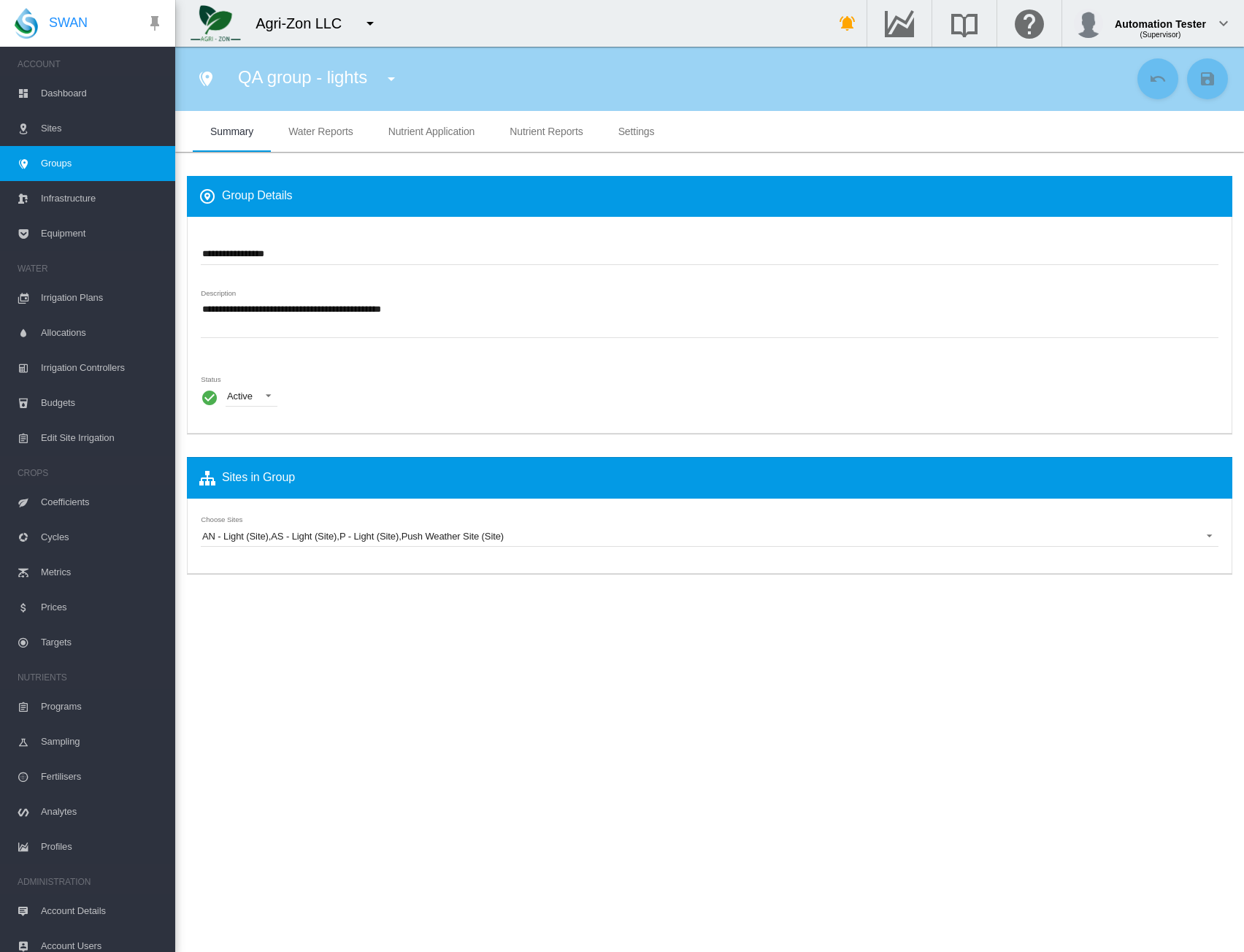
click at [451, 129] on application "Nutrient Application" at bounding box center [431, 131] width 87 height 12
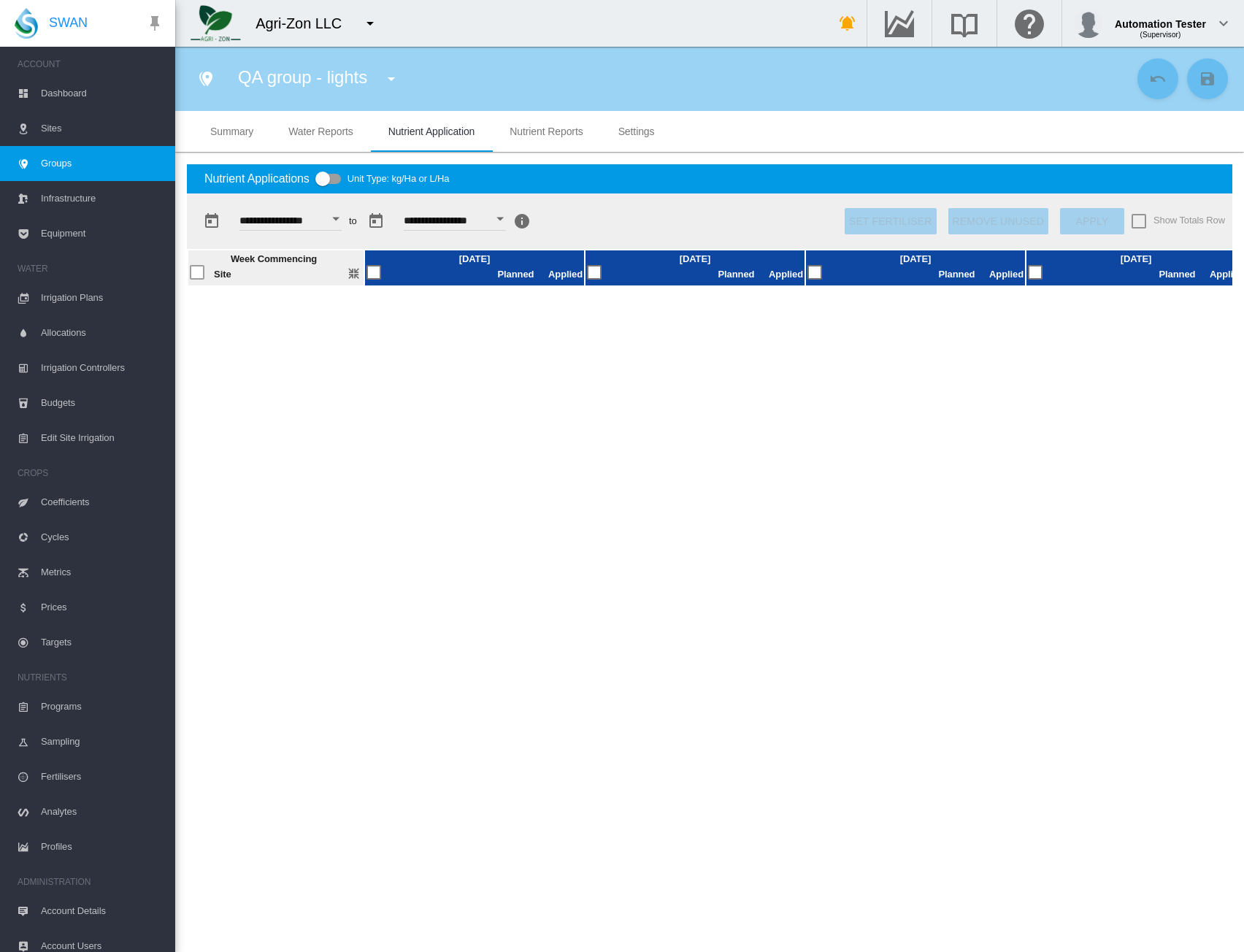
click at [1134, 219] on div "Show Totals Row" at bounding box center [1139, 222] width 15 height 15
click at [50, 166] on span "Groups" at bounding box center [102, 163] width 122 height 35
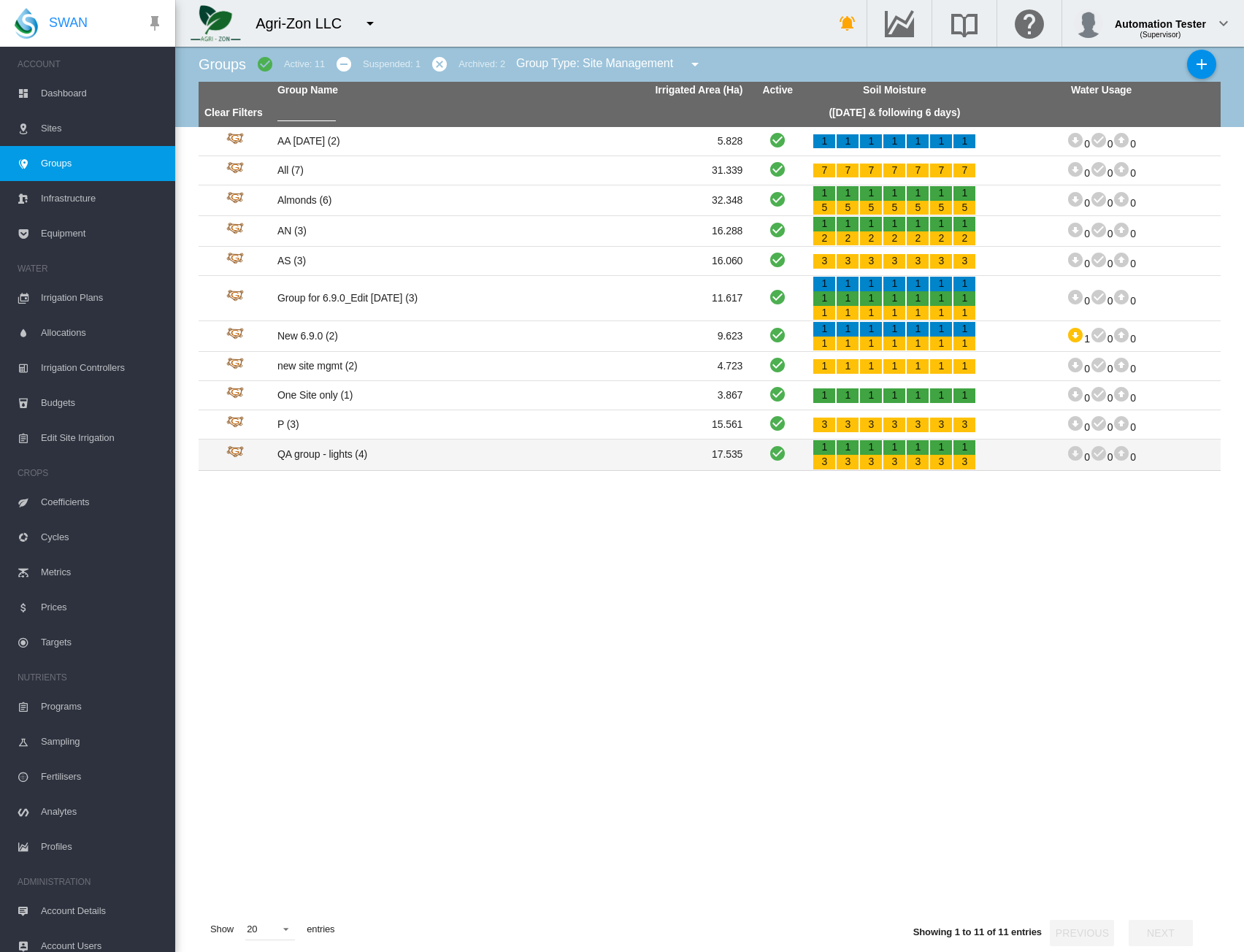
click at [372, 461] on td "QA group - lights (4)" at bounding box center [391, 454] width 239 height 30
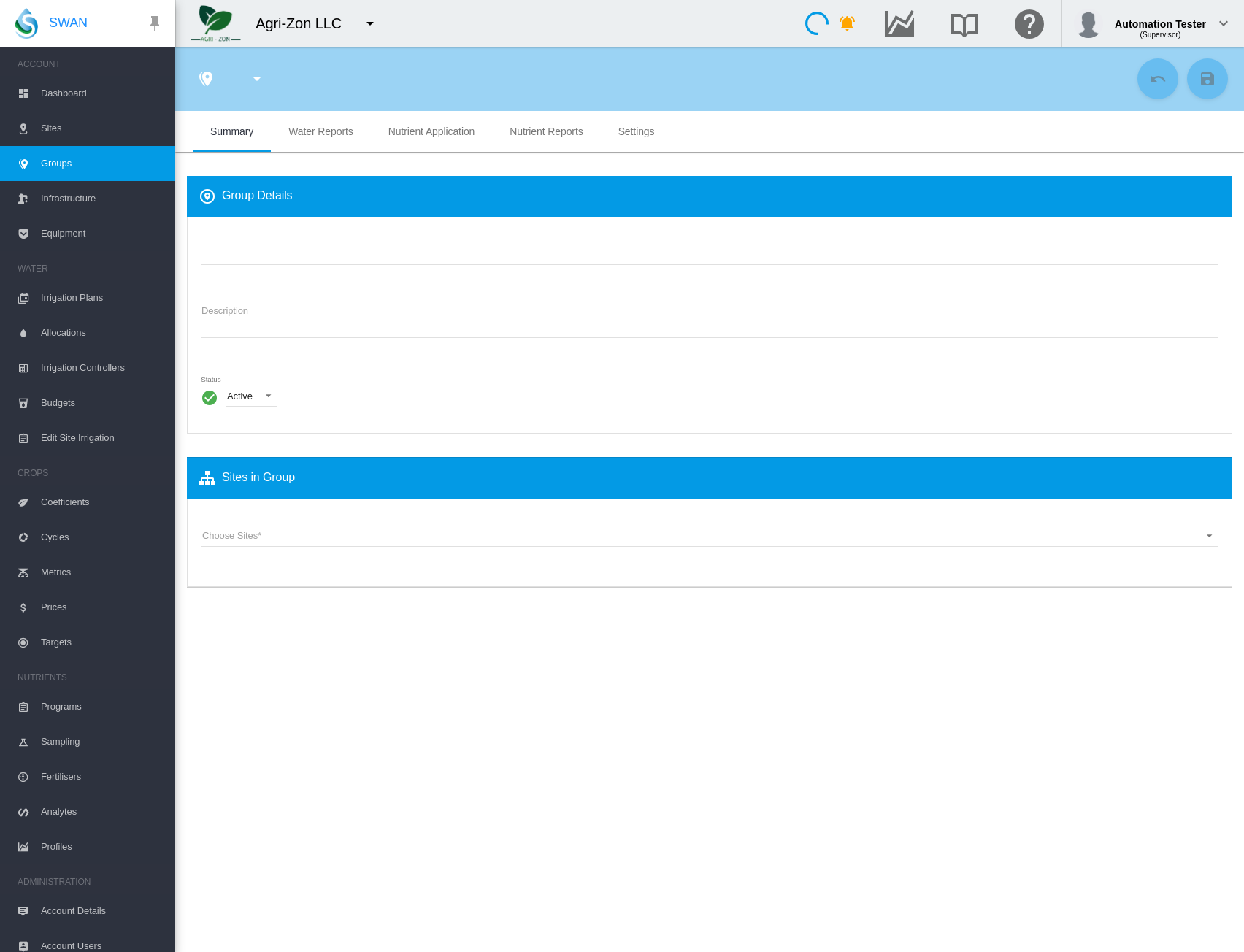
type input "**********"
type textarea "**********"
type input "*"
type input "**"
type input "*"
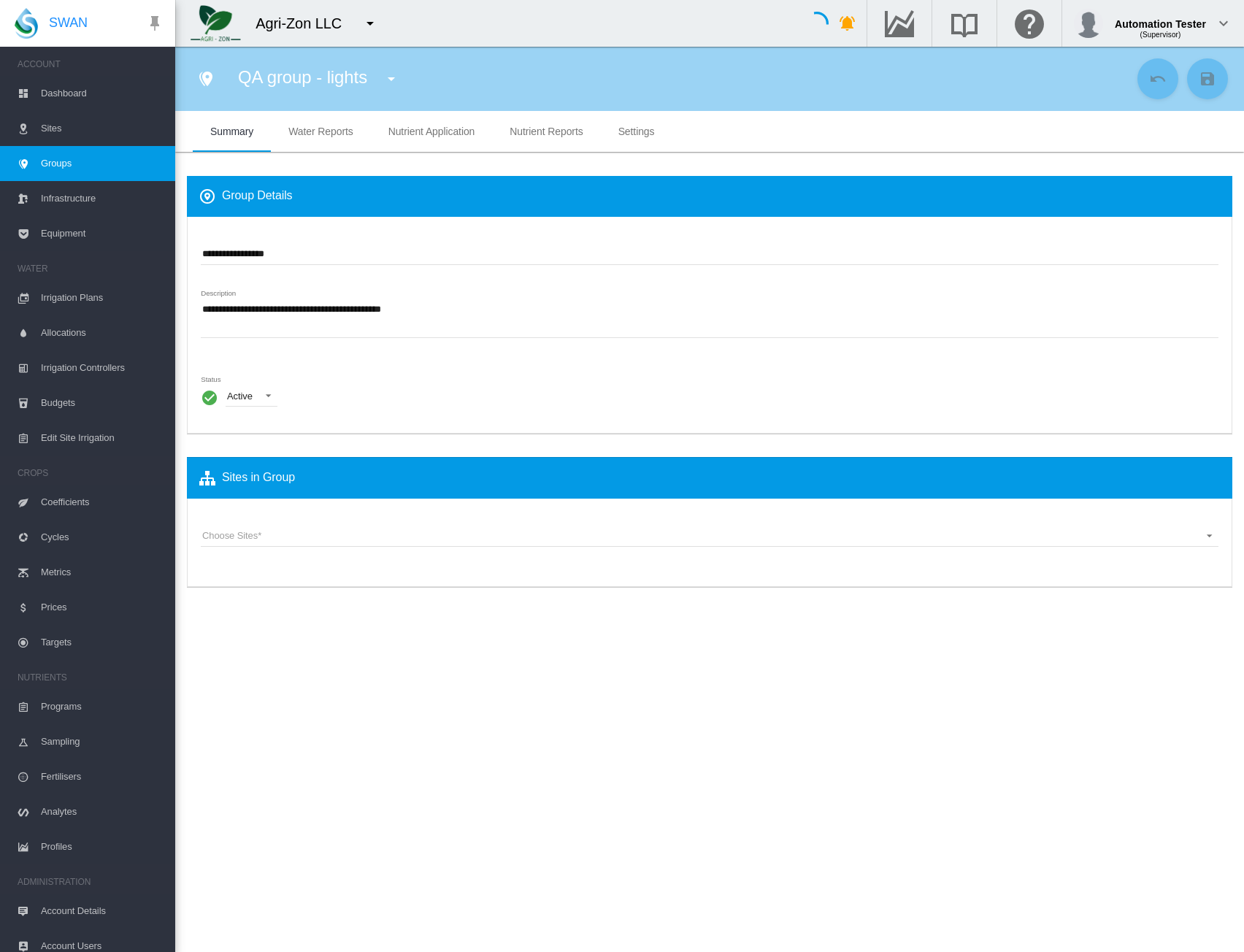
type input "***"
click at [403, 135] on application "Nutrient Application" at bounding box center [431, 131] width 87 height 12
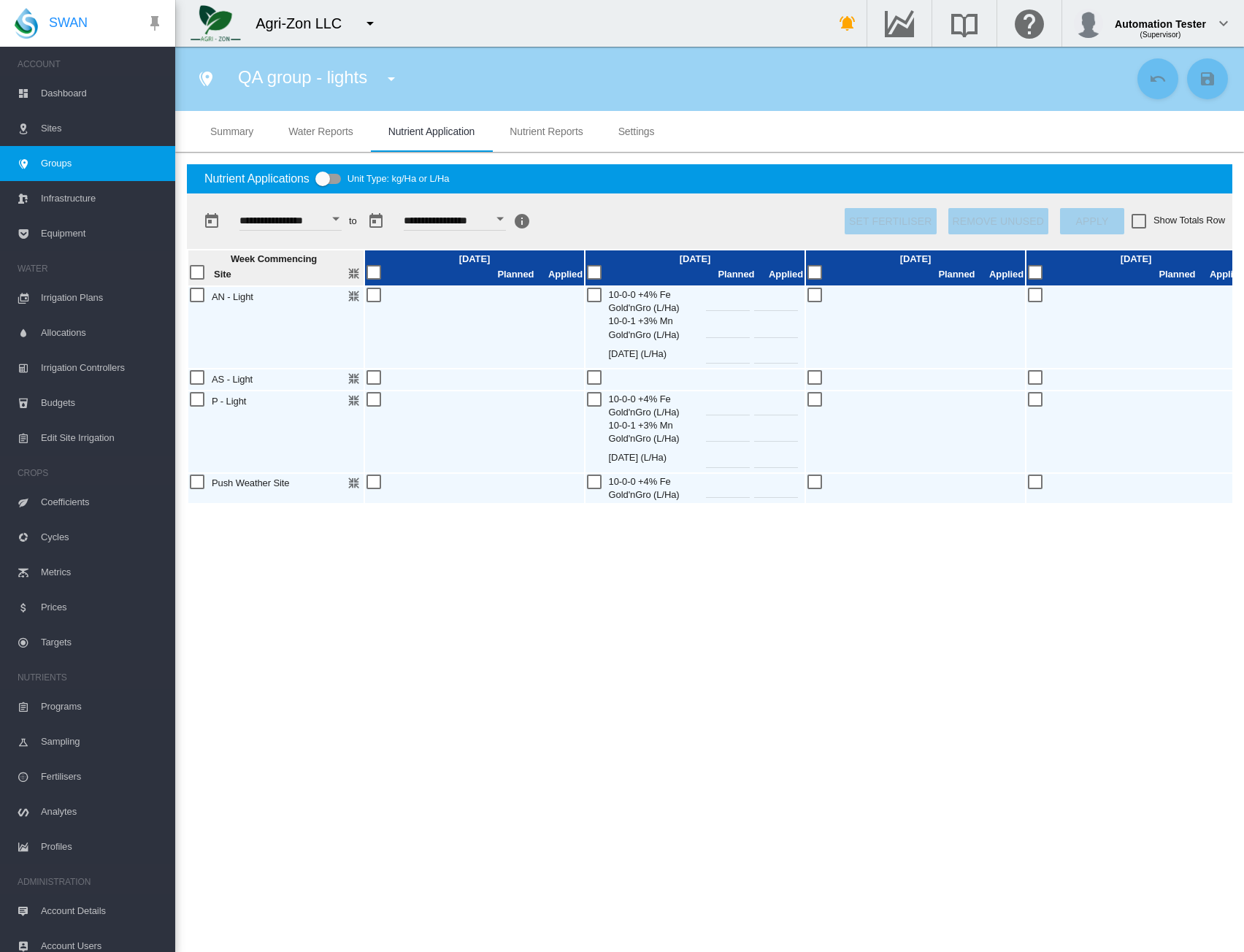
click at [306, 129] on span "Water Reports" at bounding box center [320, 131] width 64 height 12
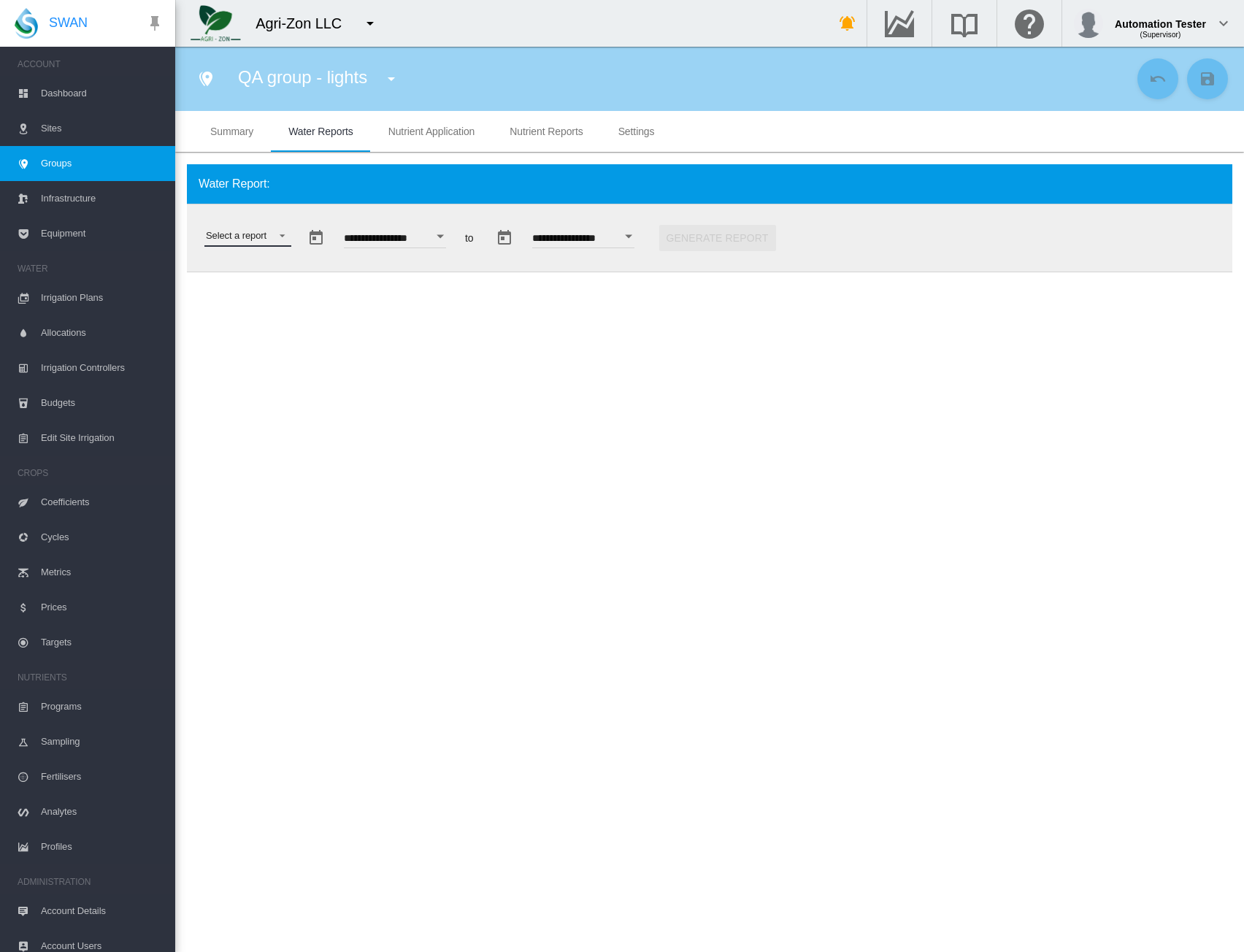
click at [281, 236] on md-select "Select a report Soil Moisture Status Water Usage Water Application Efficiency W…" at bounding box center [248, 236] width 87 height 22
click at [558, 133] on md-backdrop at bounding box center [622, 476] width 1244 height 952
click at [558, 133] on reports "Nutrient Reports" at bounding box center [546, 131] width 73 height 12
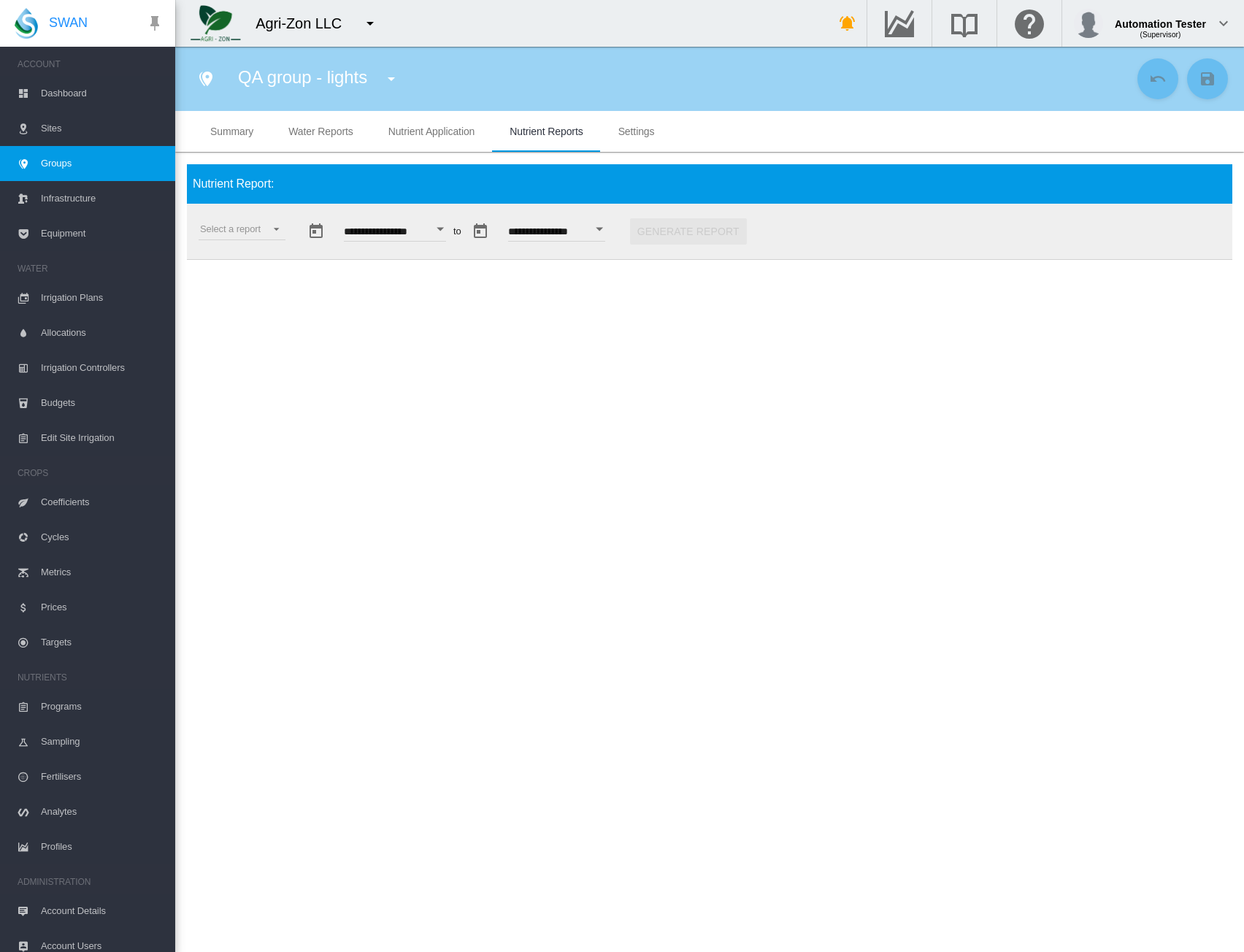
click at [206, 249] on div "Select a report Budget vs Actuals Tank Mix Fertiliser Applications Analytes Nut…" at bounding box center [236, 231] width 99 height 56
click at [228, 228] on md-select "Select a report Budget vs Actuals Tank Mix Fertiliser Applications Analytes Nut…" at bounding box center [242, 230] width 87 height 22
click at [228, 229] on div "Budget vs Actuals" at bounding box center [237, 230] width 74 height 13
click at [458, 230] on div "Open calendar" at bounding box center [454, 229] width 7 height 4
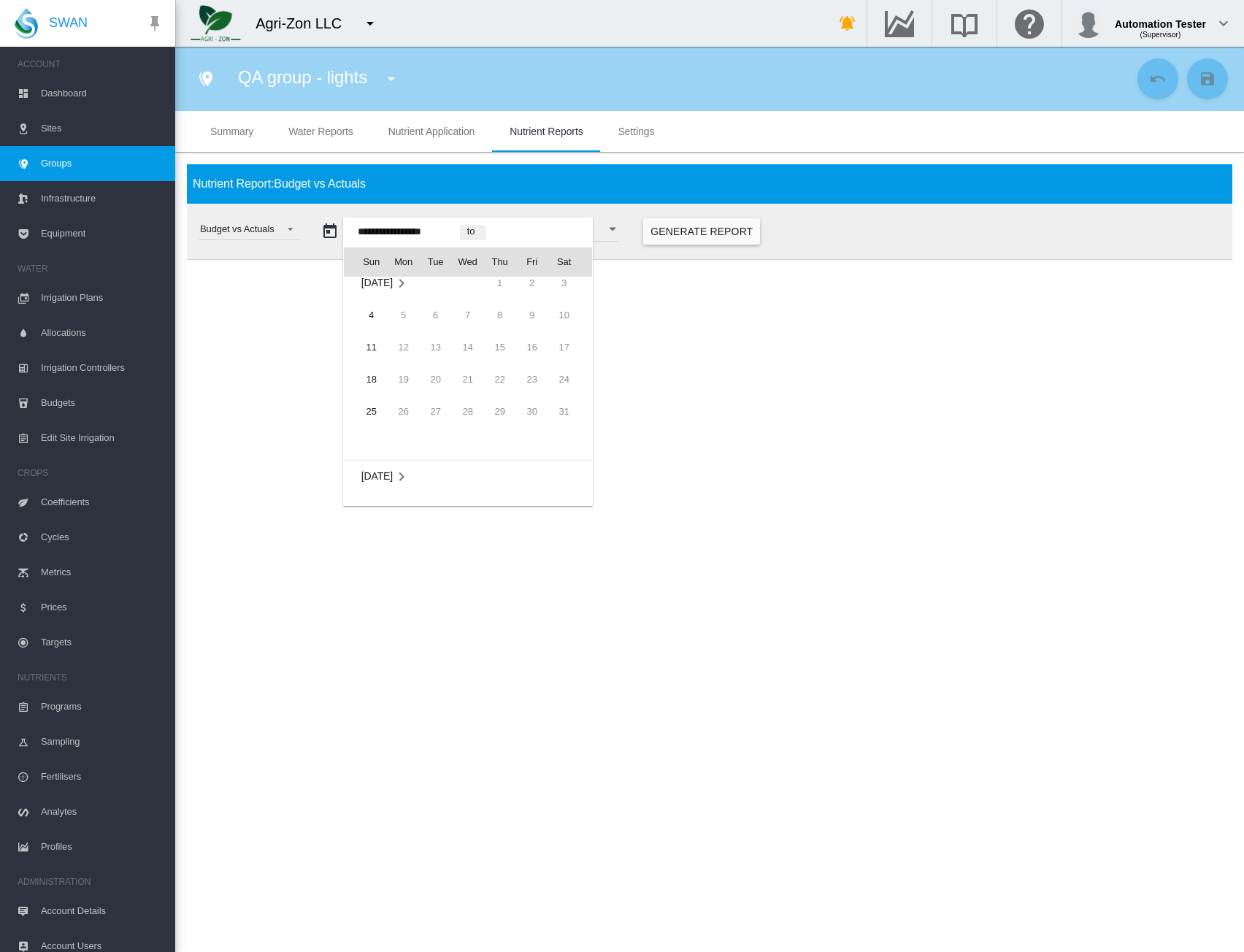
scroll to position [35607, 0]
click at [366, 329] on span "4" at bounding box center [371, 329] width 29 height 29
type input "**********"
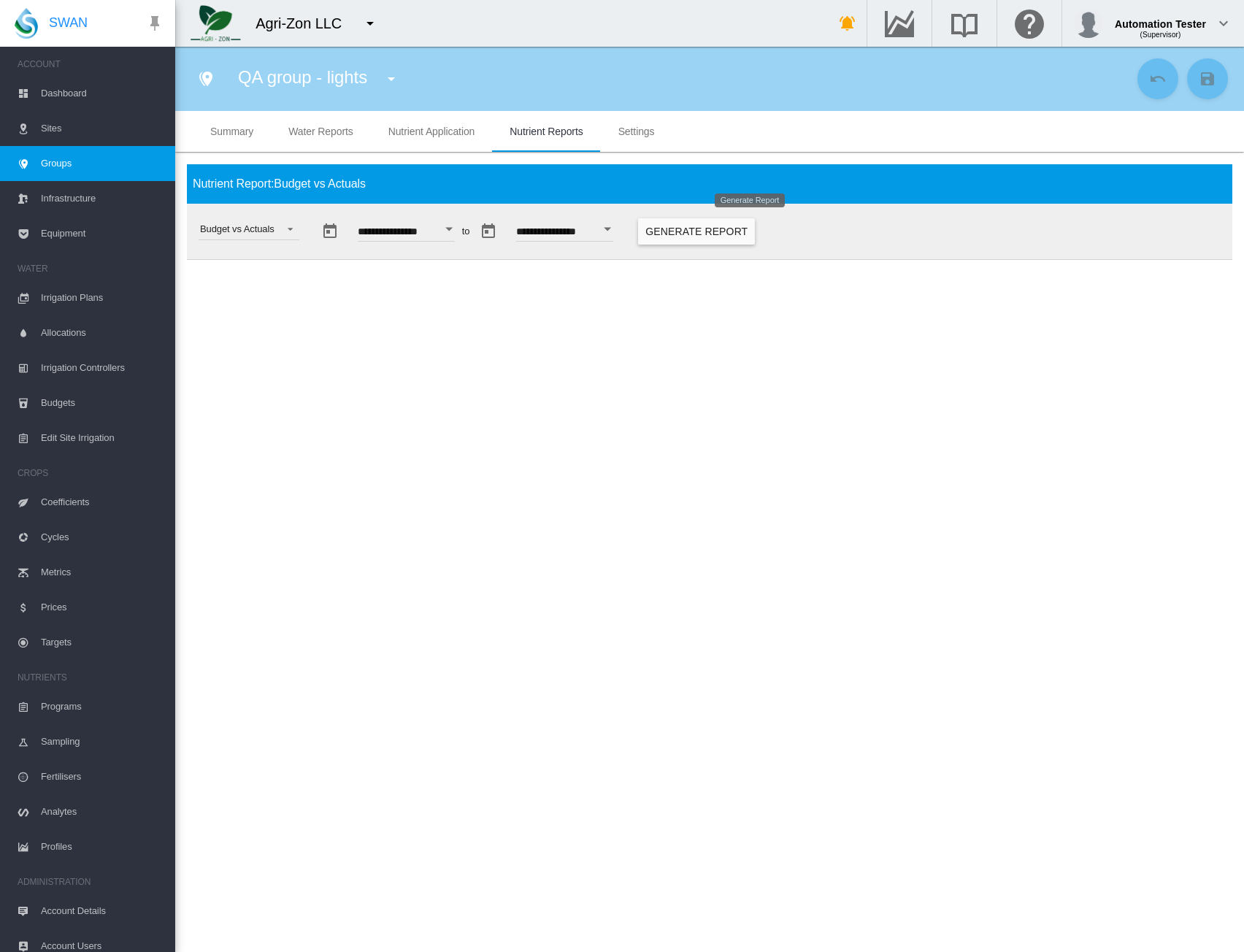
click at [735, 237] on button "Generate Report" at bounding box center [697, 231] width 117 height 26
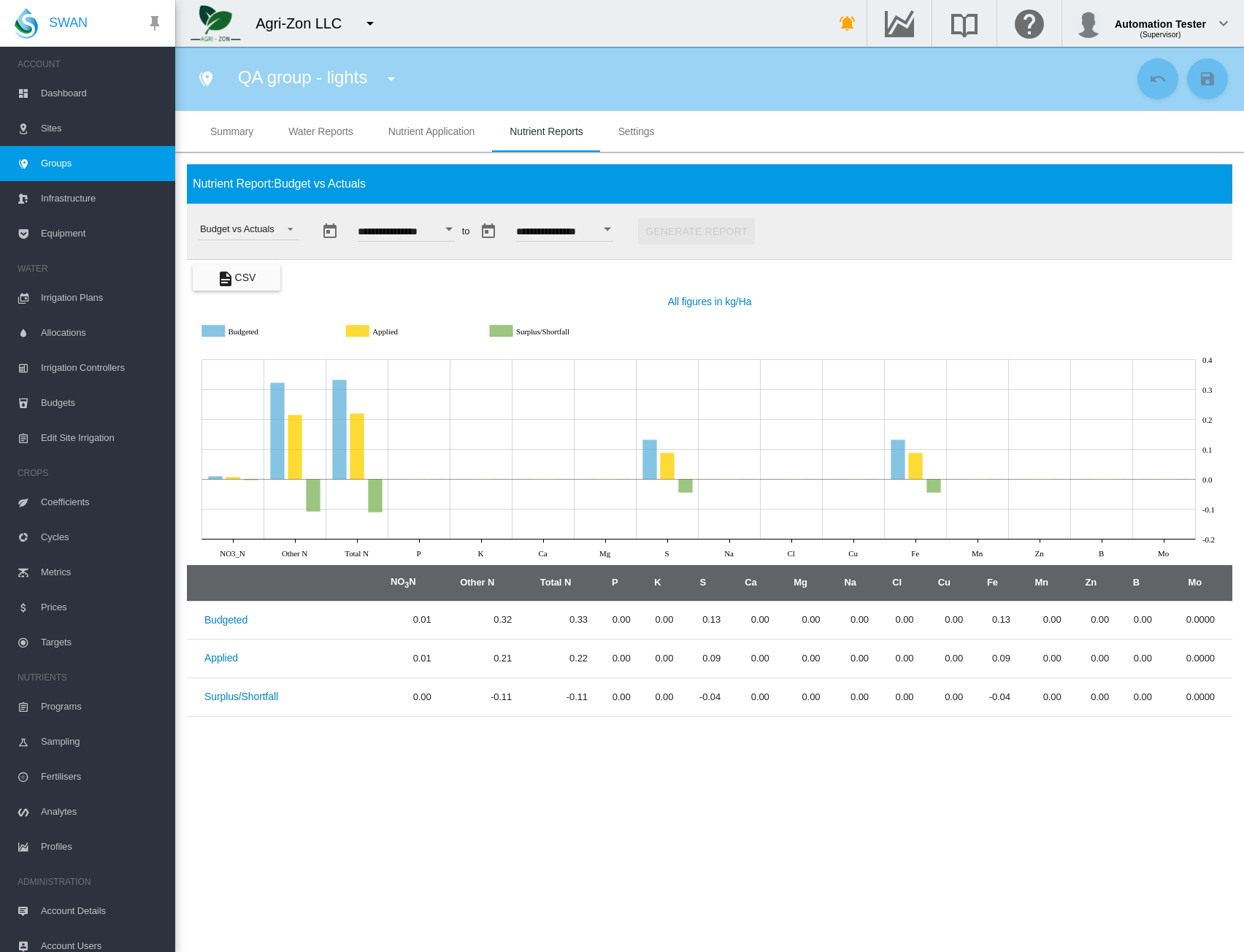
click at [439, 131] on application "Nutrient Application" at bounding box center [431, 131] width 87 height 12
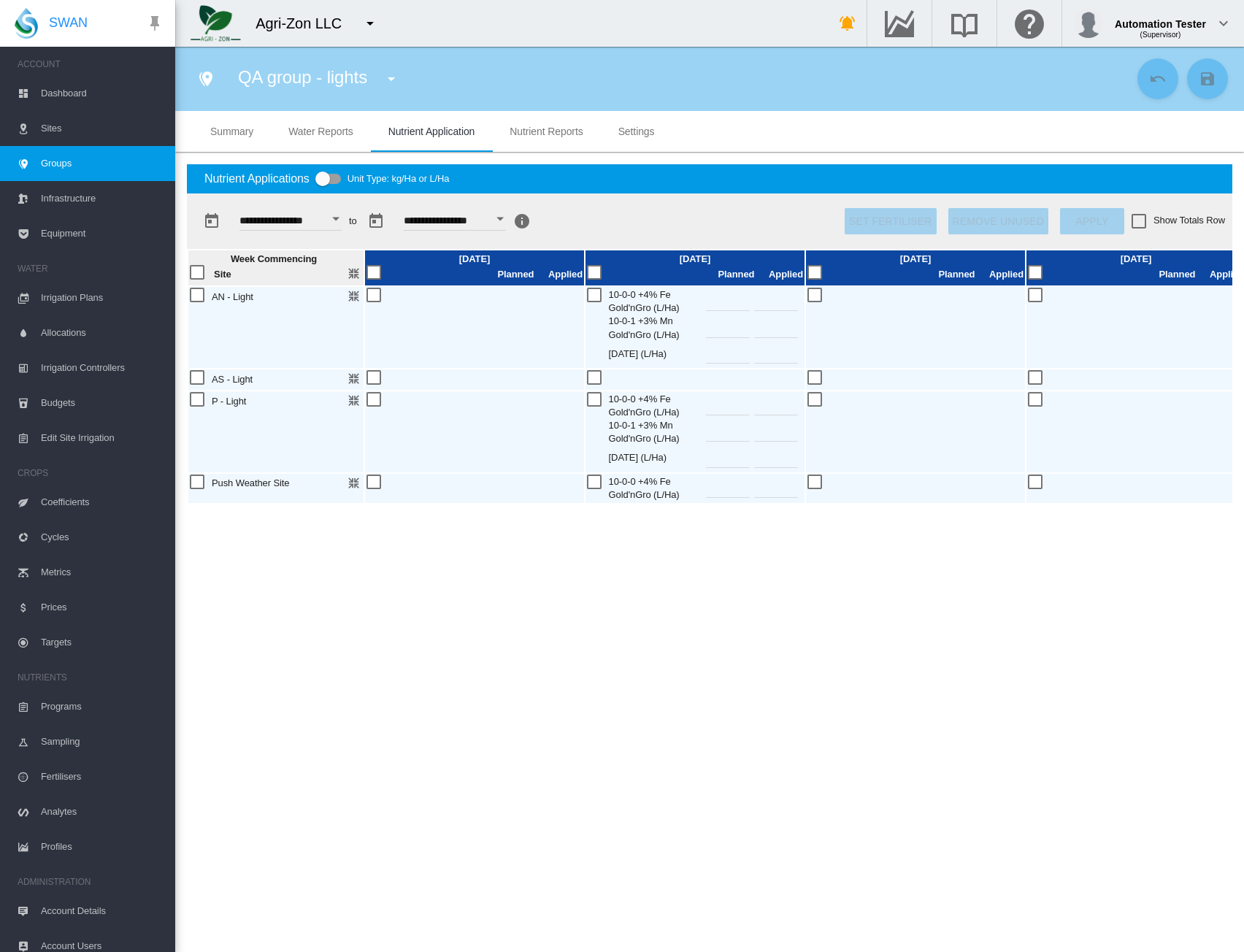
click at [1038, 295] on div at bounding box center [1036, 296] width 16 height 16
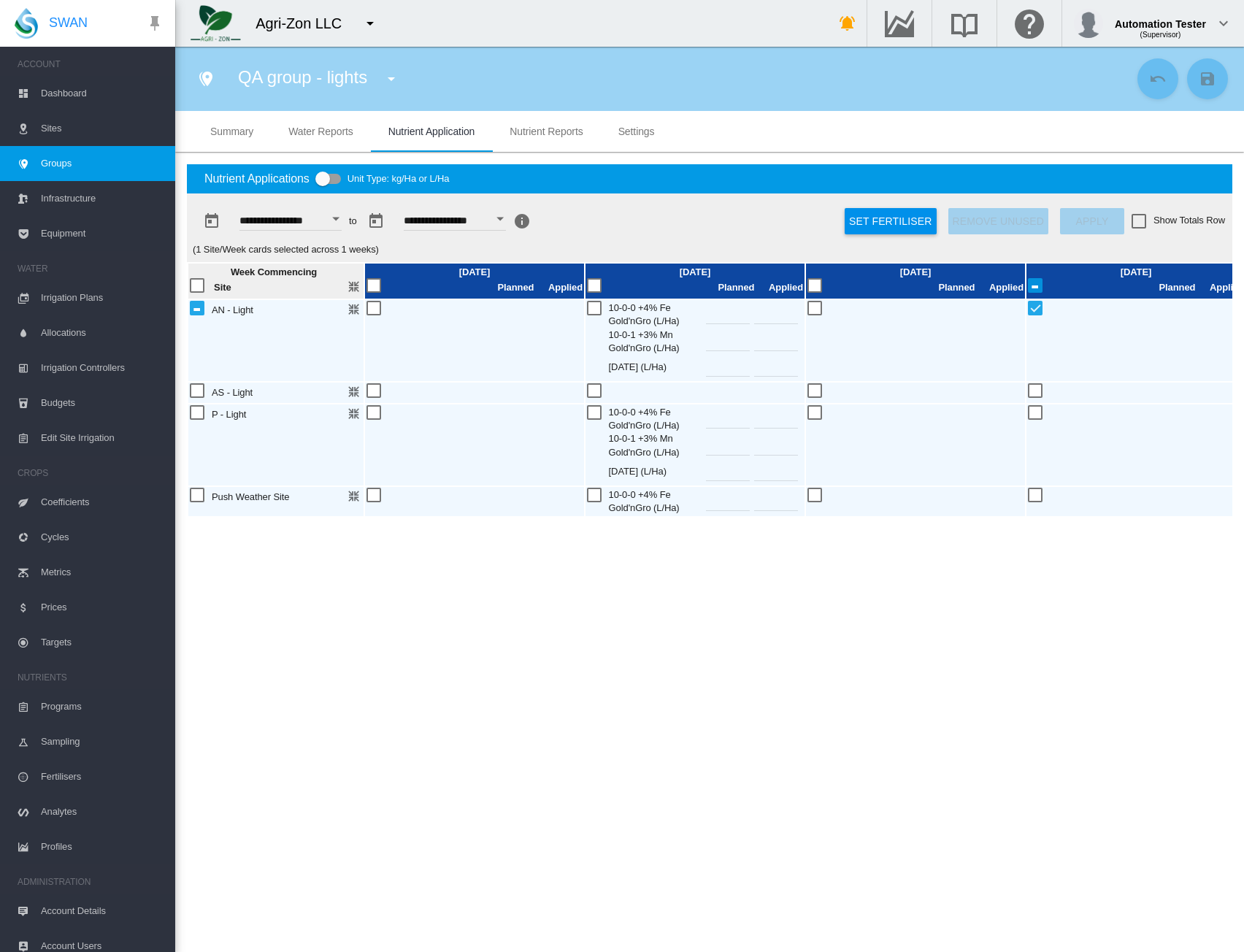
click at [1036, 311] on div at bounding box center [1036, 309] width 16 height 16
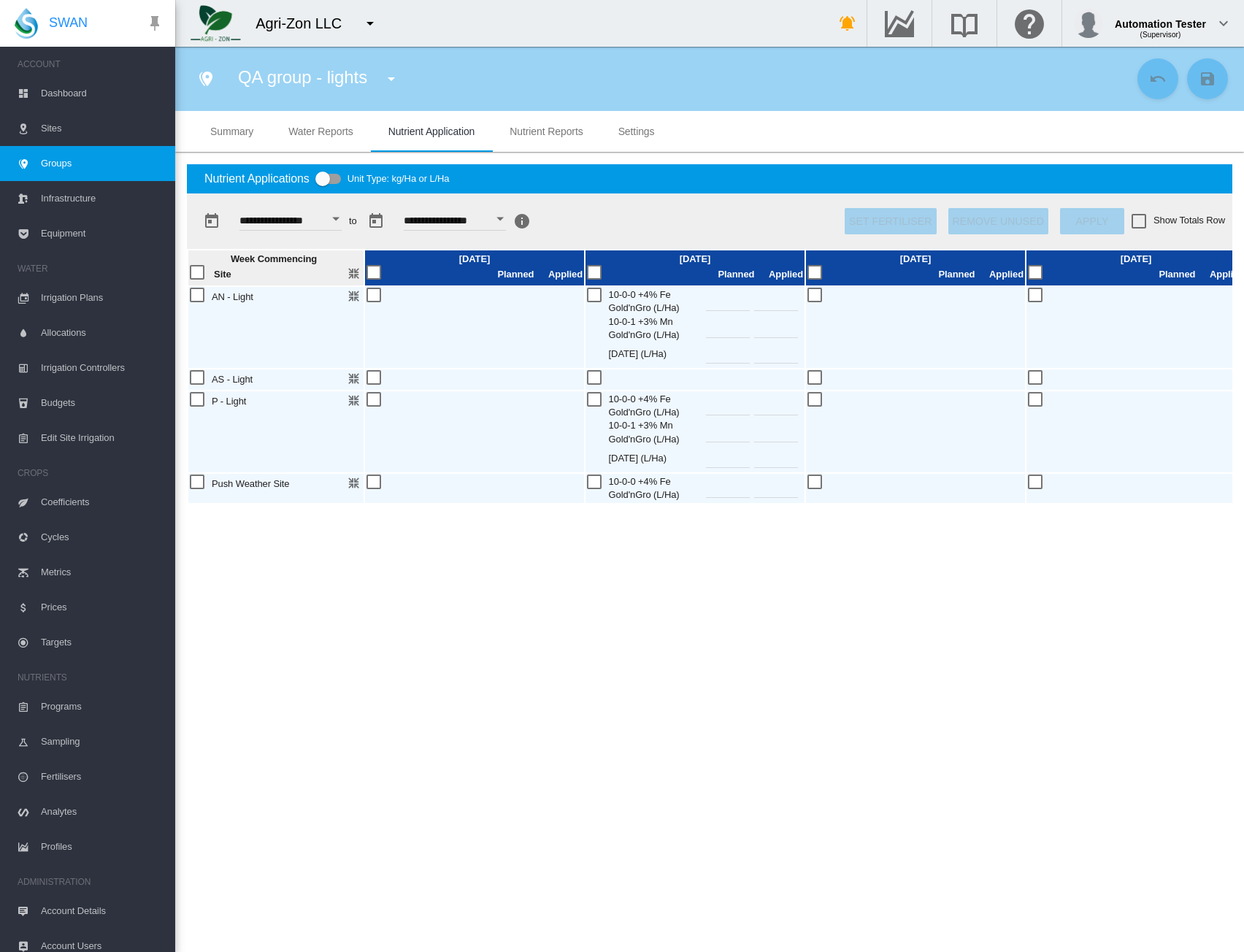
click at [1036, 481] on div at bounding box center [1036, 483] width 16 height 16
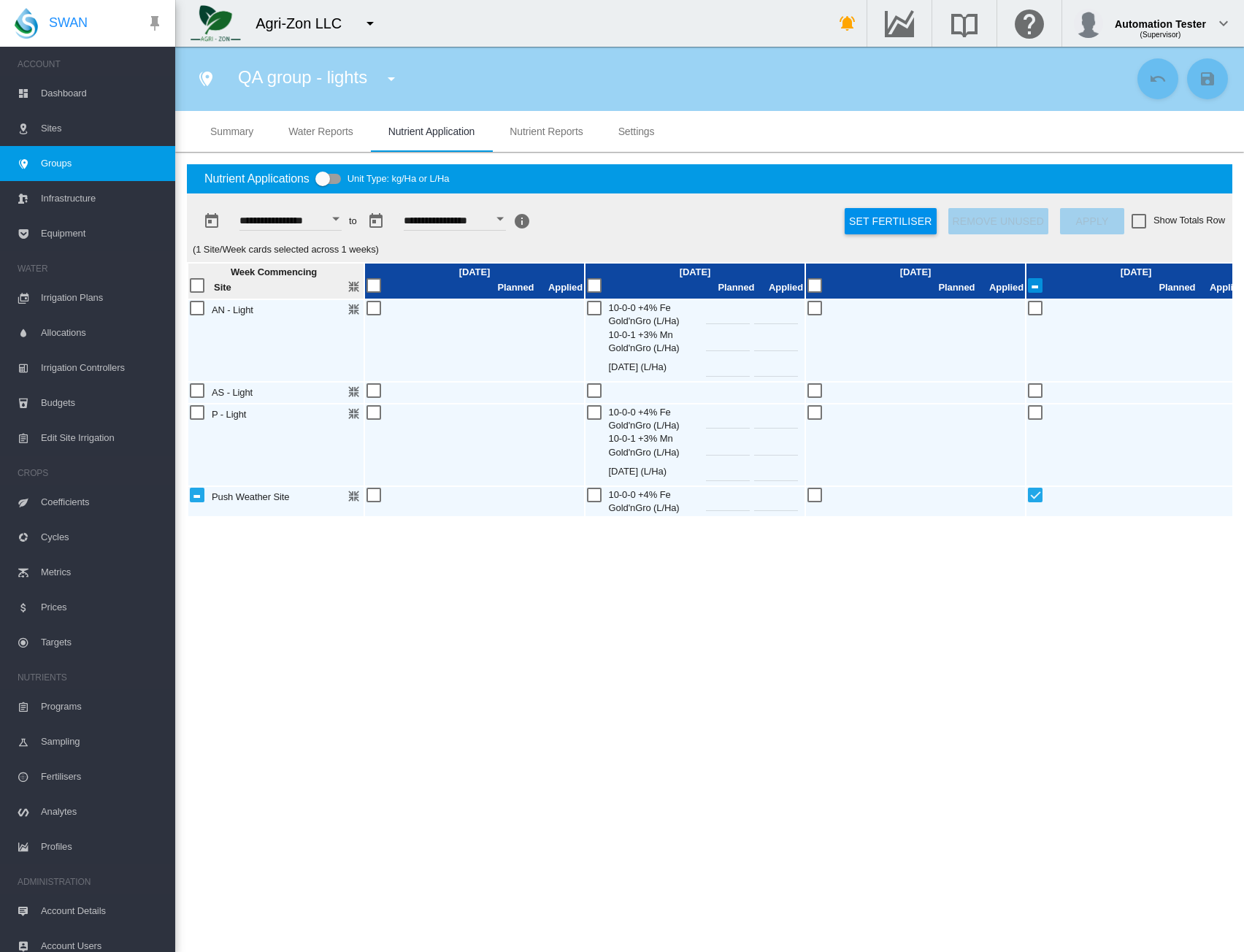
click at [1039, 414] on div at bounding box center [1036, 414] width 16 height 16
click at [864, 221] on button "Set Fertiliser" at bounding box center [890, 221] width 91 height 26
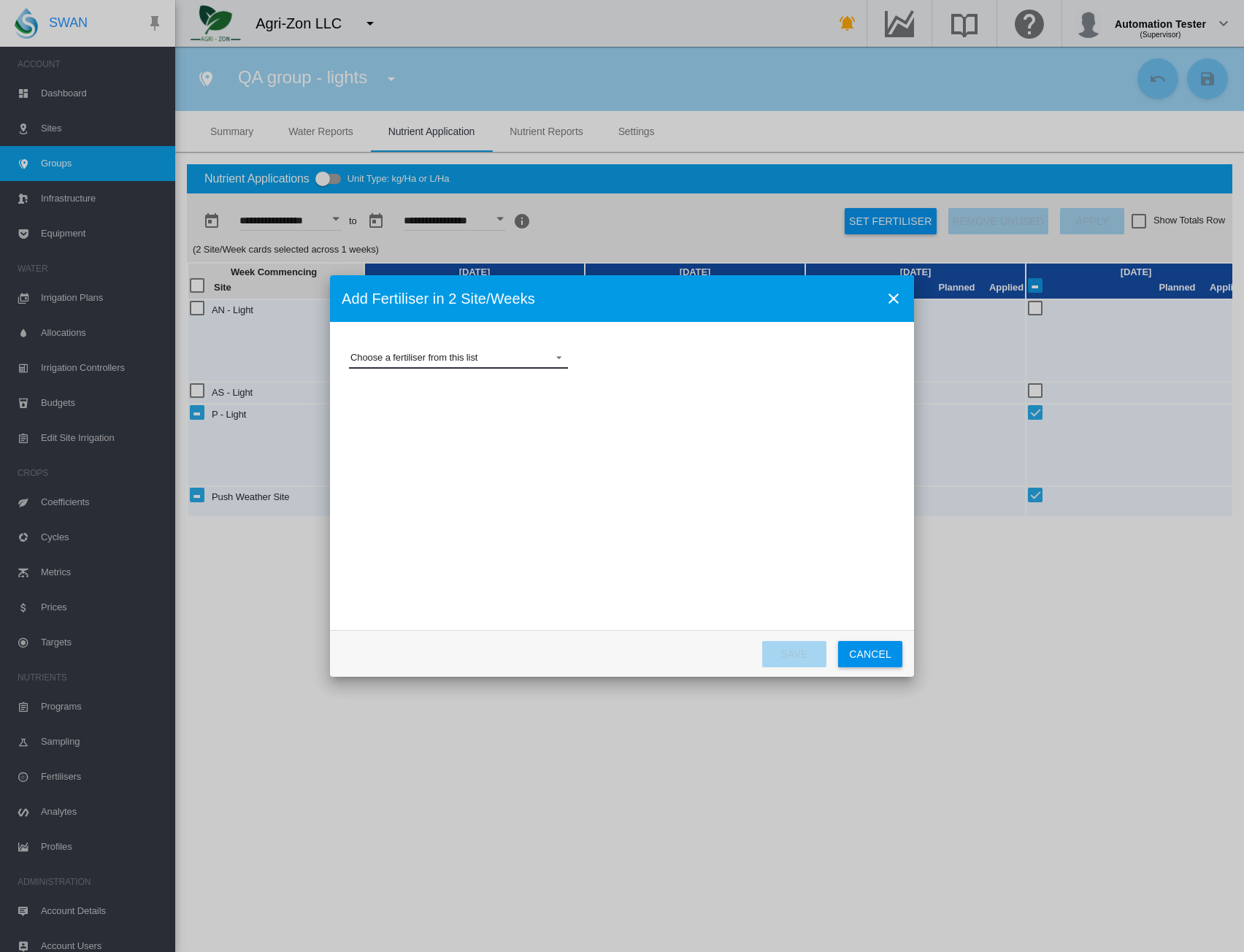
click at [426, 357] on md-select "Choose a fertiliser from this list 10-0-0 +4% Fe Gold'nGro 10-0-1 +3% Mn Gold'n…" at bounding box center [459, 358] width 219 height 22
click at [675, 584] on md-backdrop at bounding box center [622, 476] width 1244 height 952
click at [868, 657] on button "Cancel" at bounding box center [870, 654] width 64 height 26
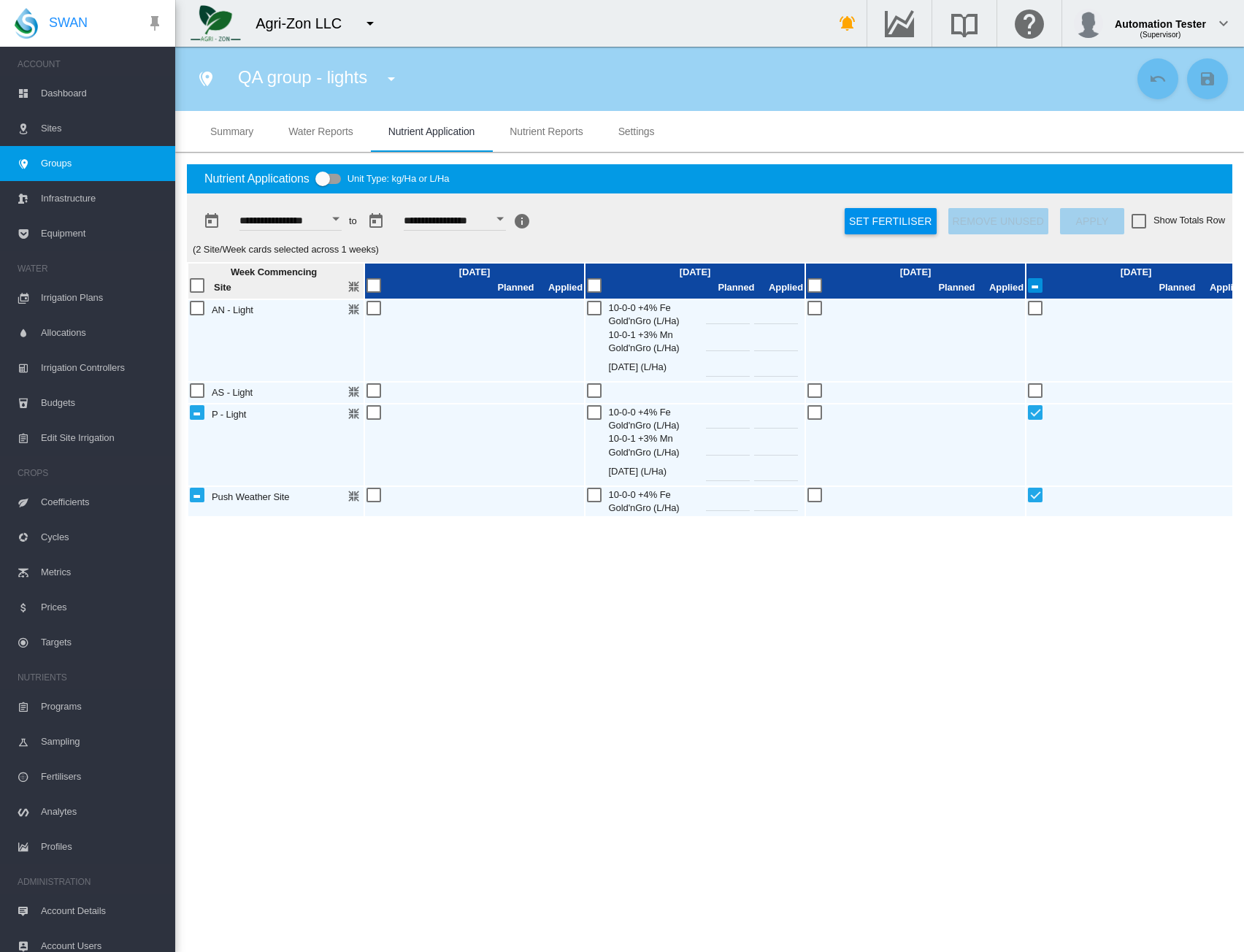
click at [73, 838] on span "Profiles" at bounding box center [102, 847] width 122 height 35
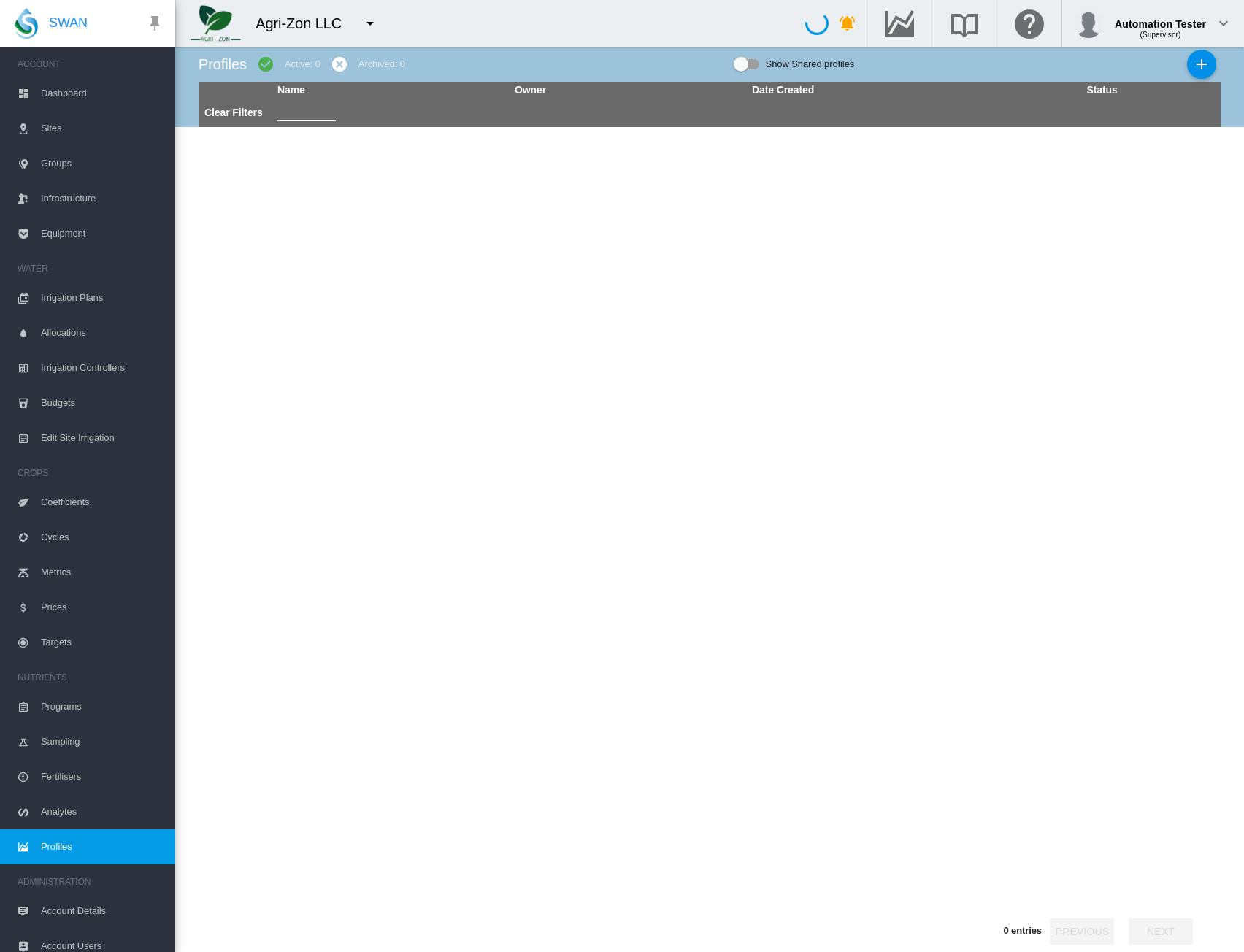
click at [70, 767] on span "Fertilisers" at bounding box center [102, 776] width 122 height 35
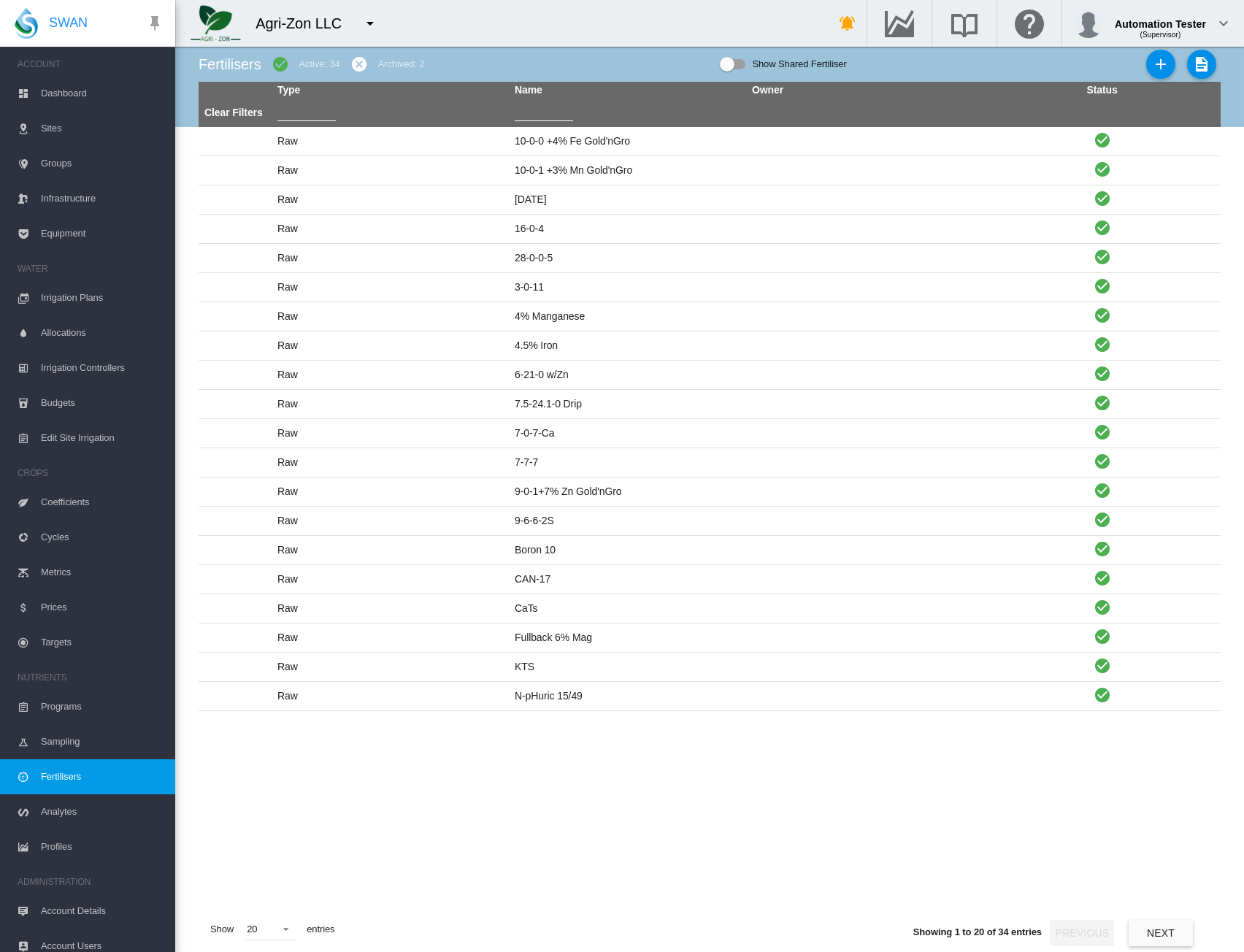
click at [302, 111] on input "text" at bounding box center [306, 110] width 59 height 22
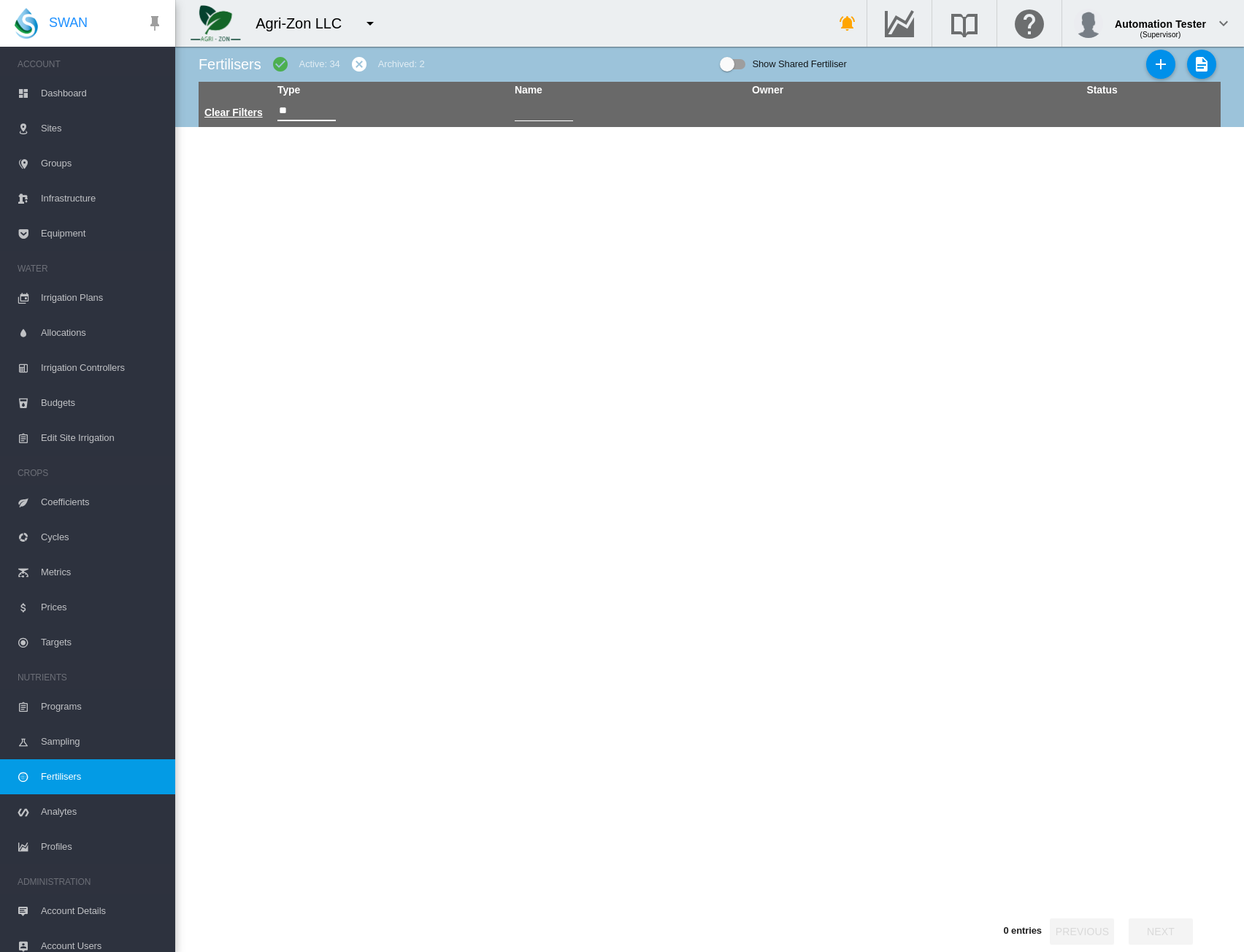
type input "**"
click at [220, 116] on link "Clear Filters" at bounding box center [234, 113] width 59 height 12
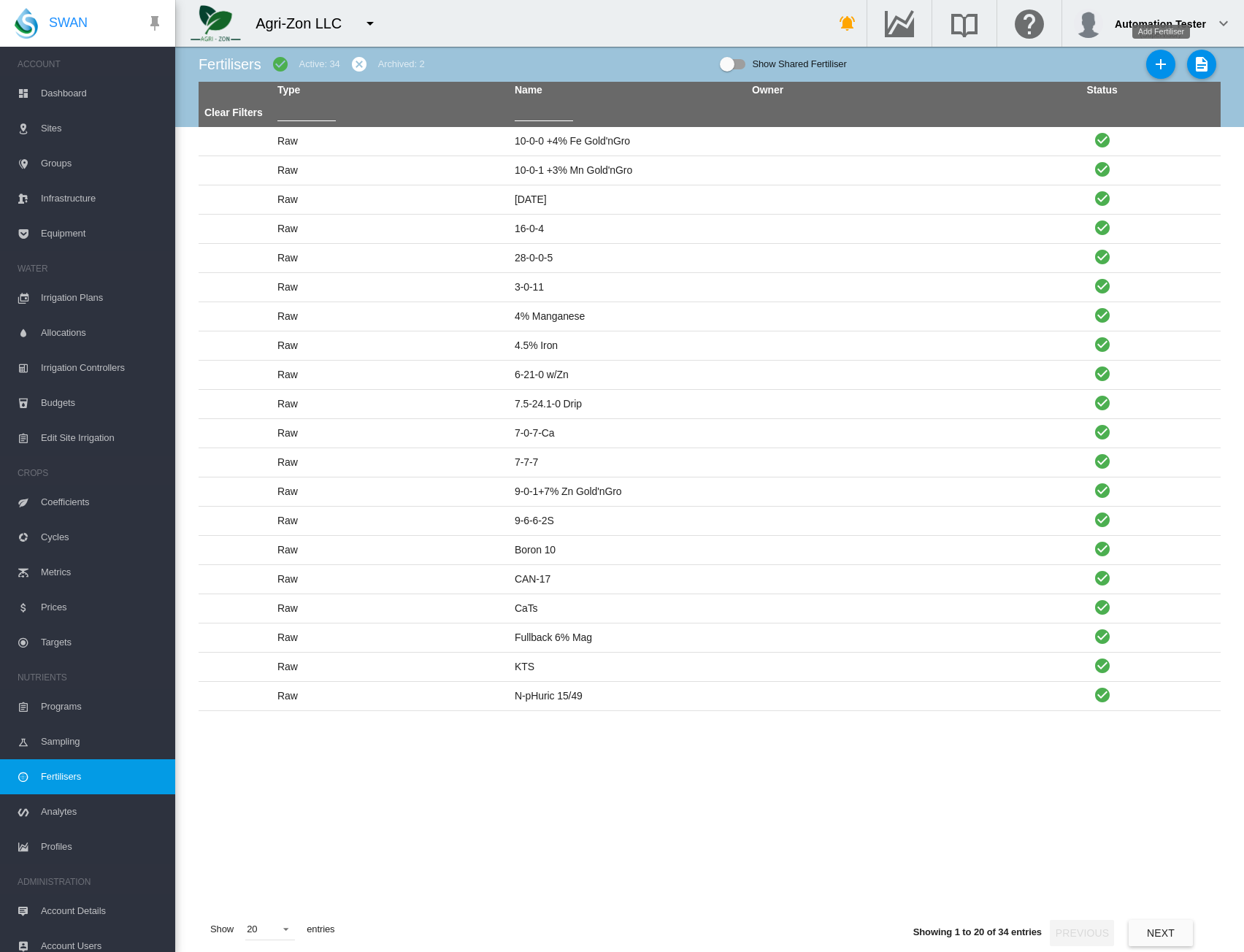
click at [1160, 61] on md-icon "icon-plus" at bounding box center [1161, 65] width 18 height 18
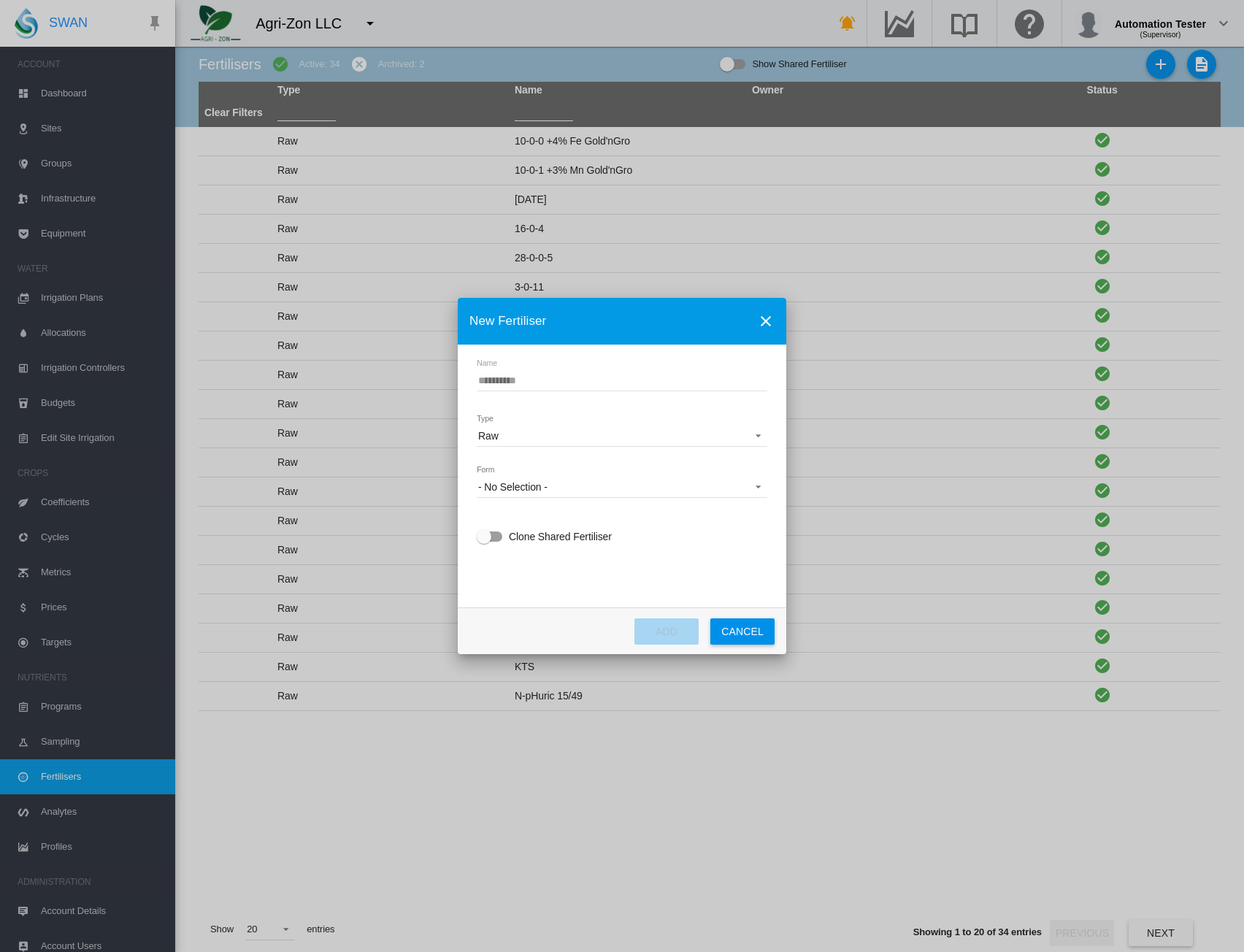
click at [589, 383] on input "Name" at bounding box center [622, 380] width 291 height 22
type input "*********"
click at [568, 433] on span "Raw" at bounding box center [610, 437] width 265 height 15
click at [554, 474] on md-option "Tank Mix" at bounding box center [623, 472] width 314 height 35
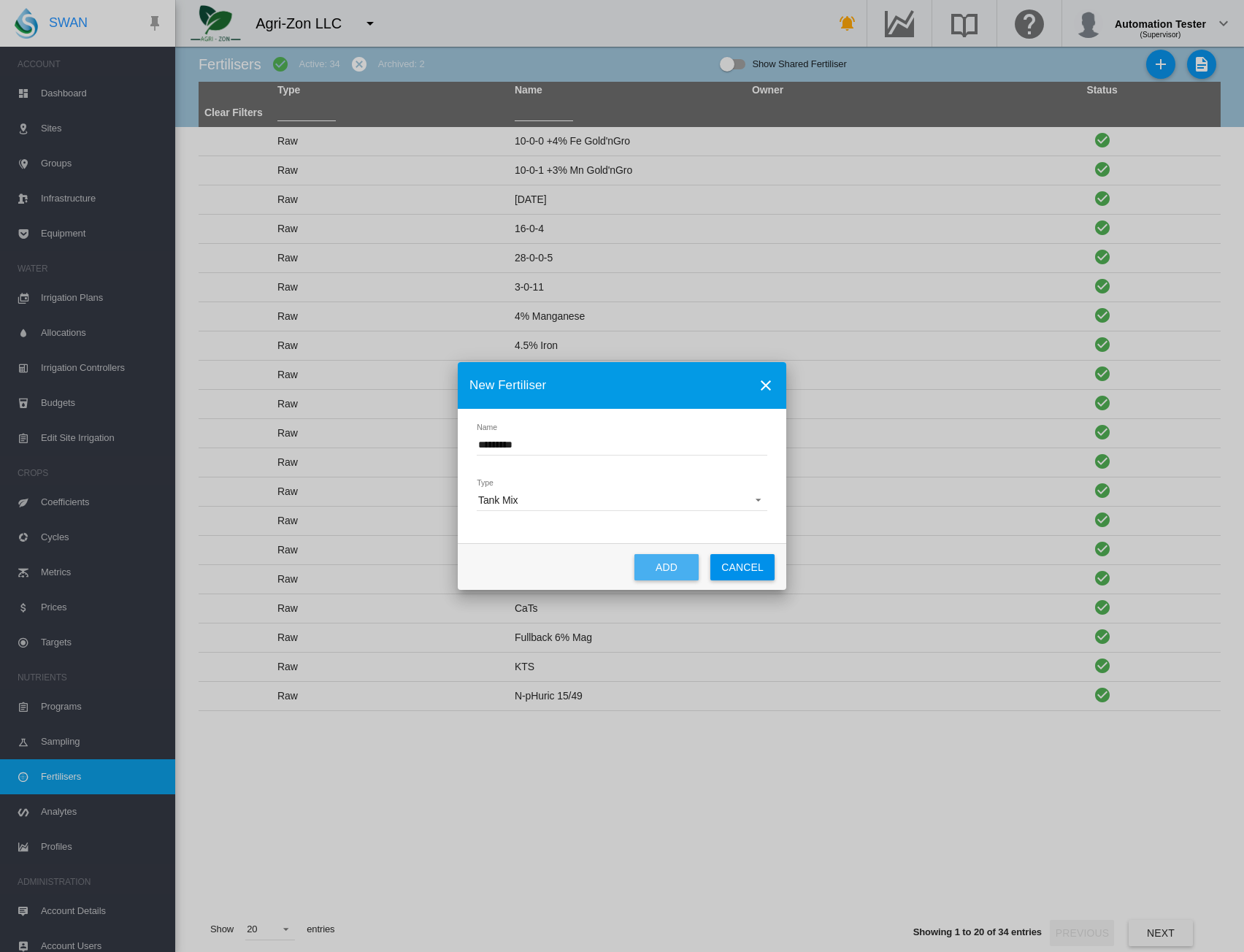
click at [672, 561] on button "ADD" at bounding box center [666, 567] width 64 height 26
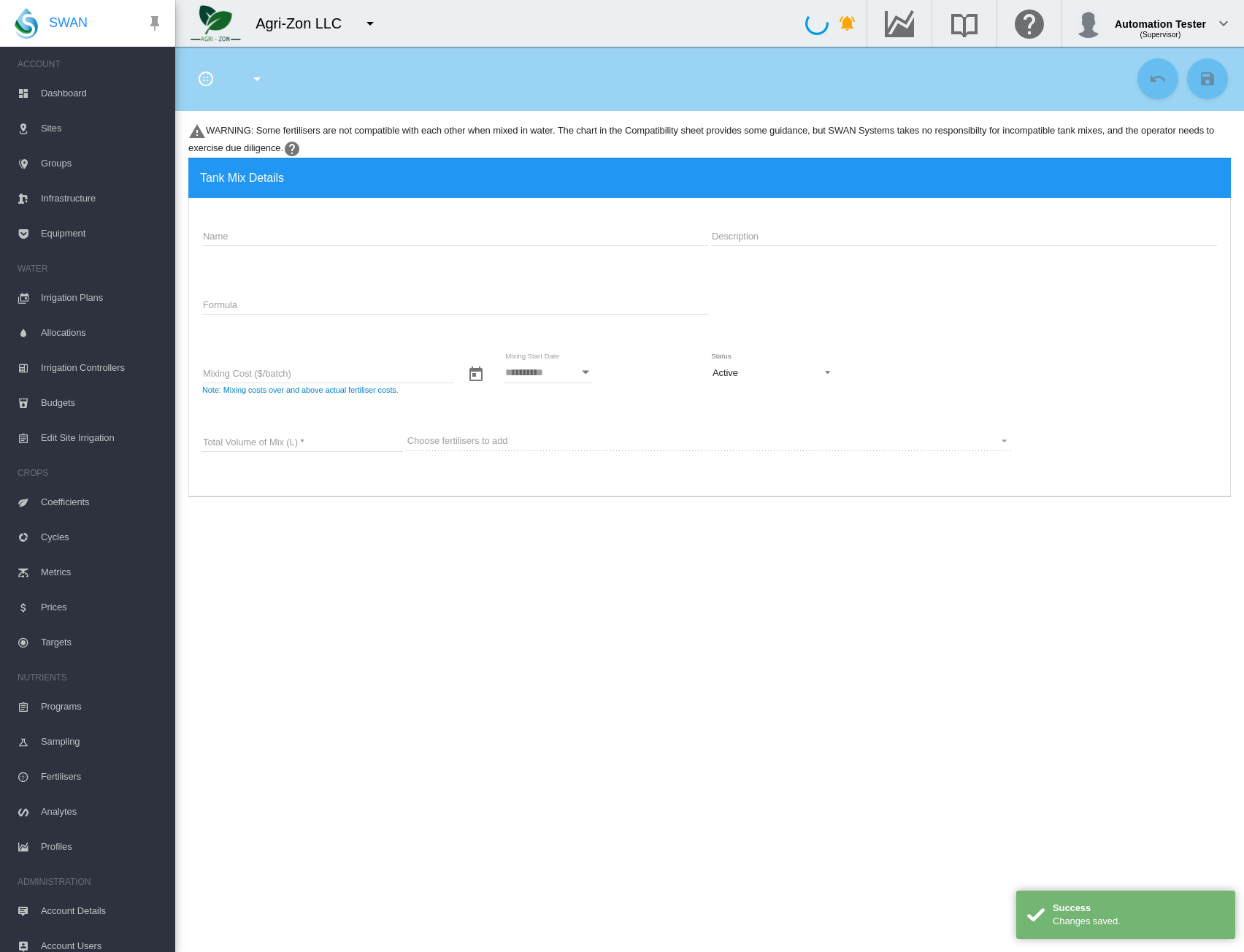
type input "*********"
type input "**********"
click at [277, 437] on input "Total Volume of Mix (L)" at bounding box center [302, 441] width 201 height 22
type input "**"
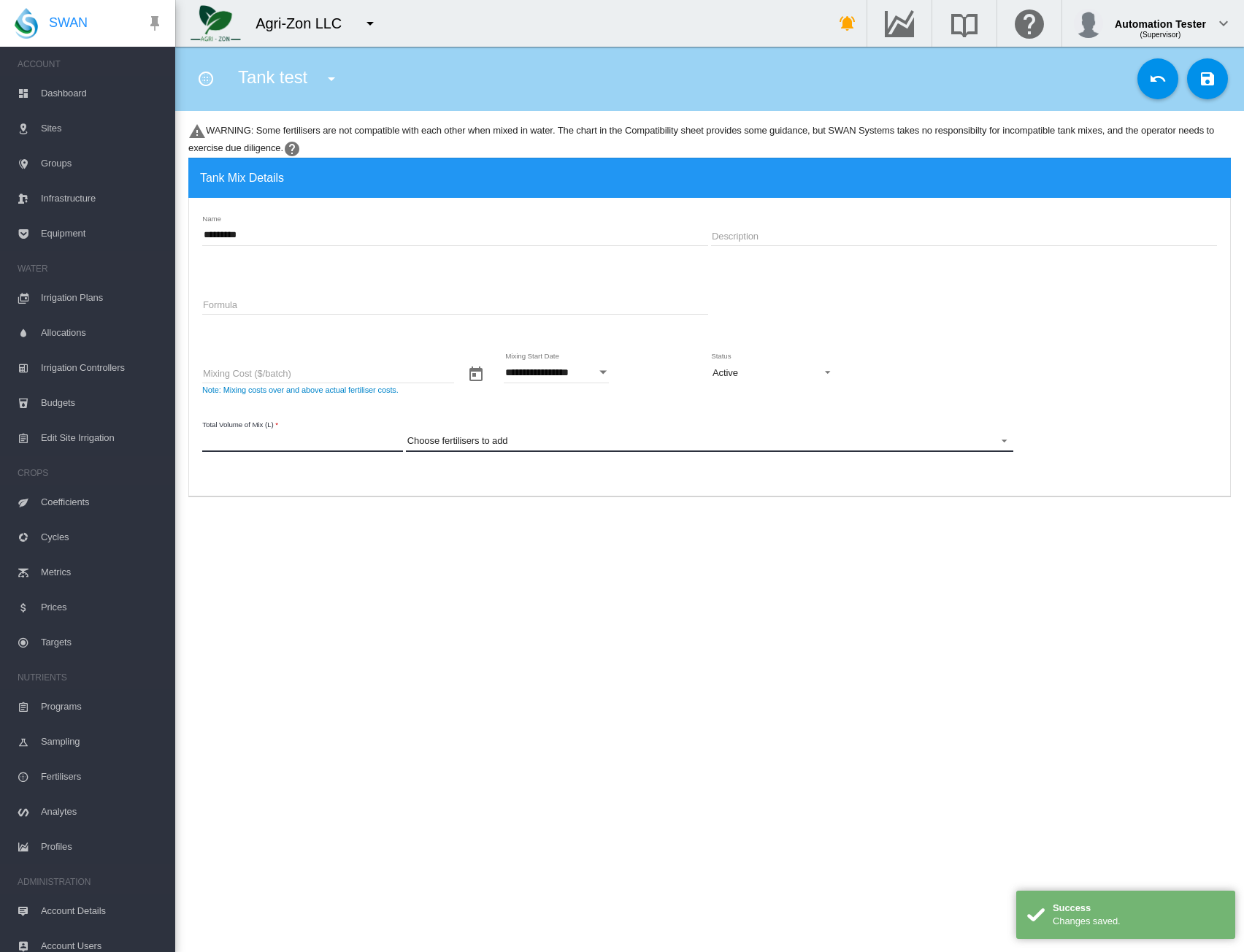
click at [462, 437] on md-select "Choose fertilisers to add 10-0-1 +3% Mn Gold'nGro 10-2-10 10-0-0 +4% Fe Gold'nG…" at bounding box center [710, 441] width 608 height 22
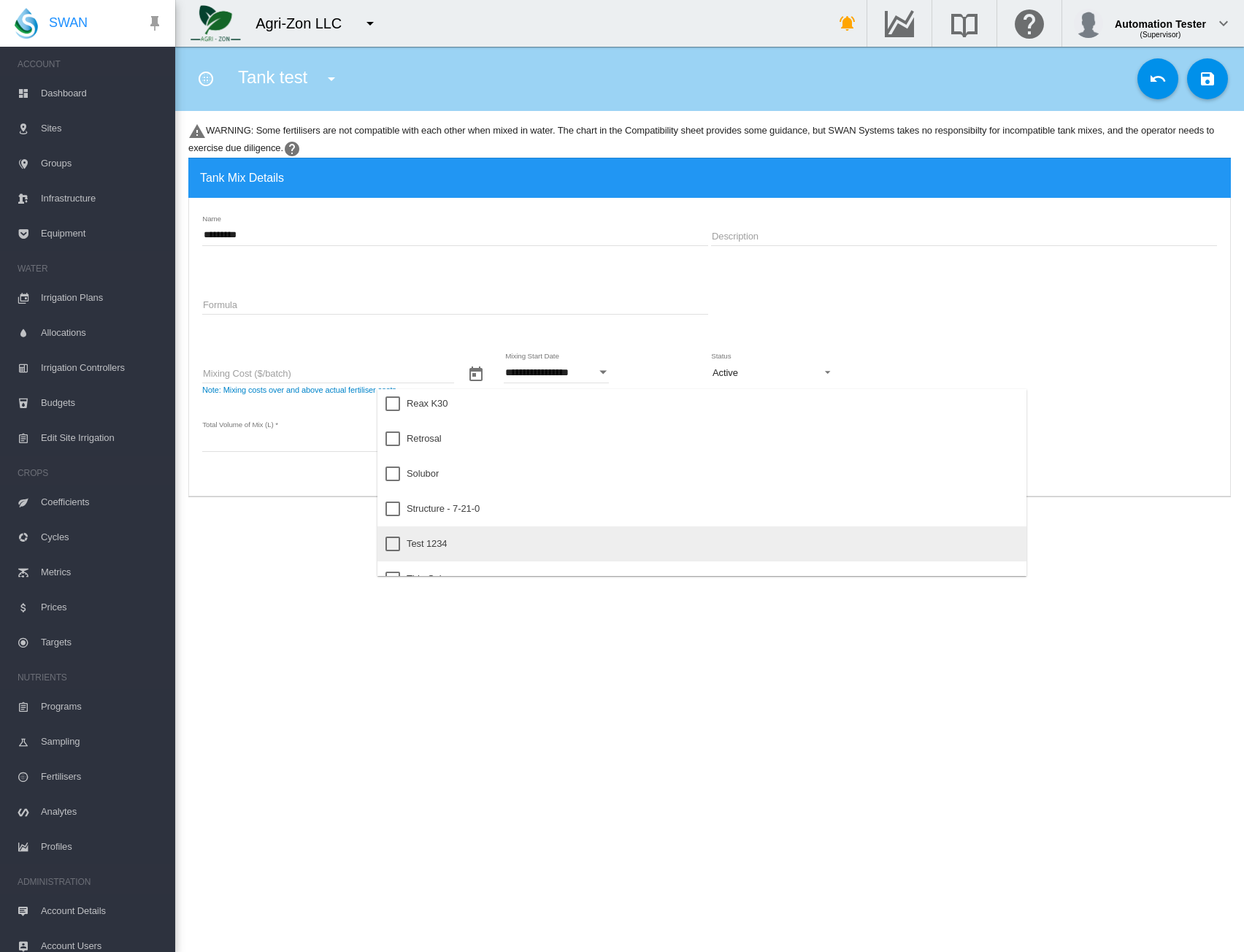
scroll to position [1040, 0]
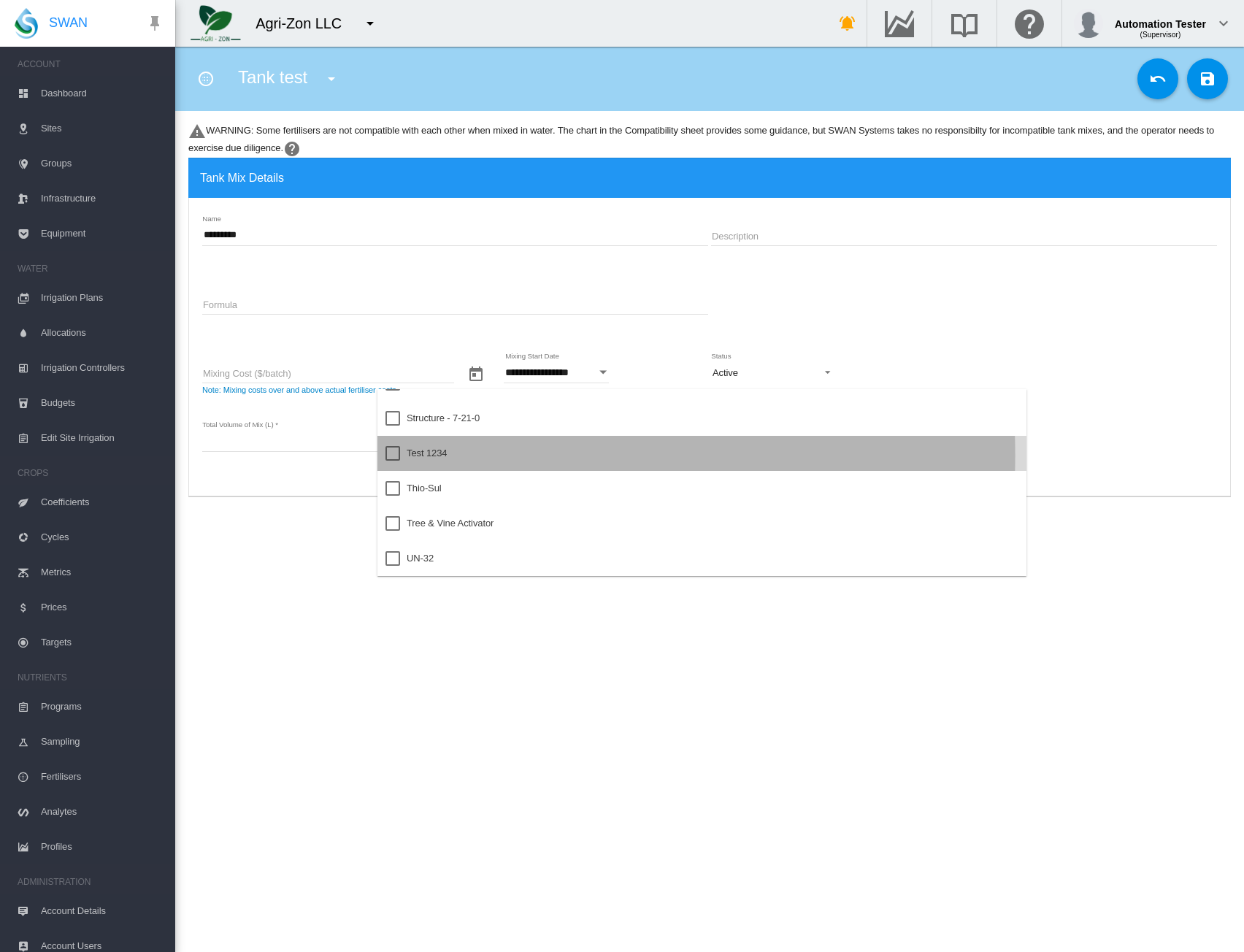
click at [393, 455] on div at bounding box center [393, 454] width 15 height 15
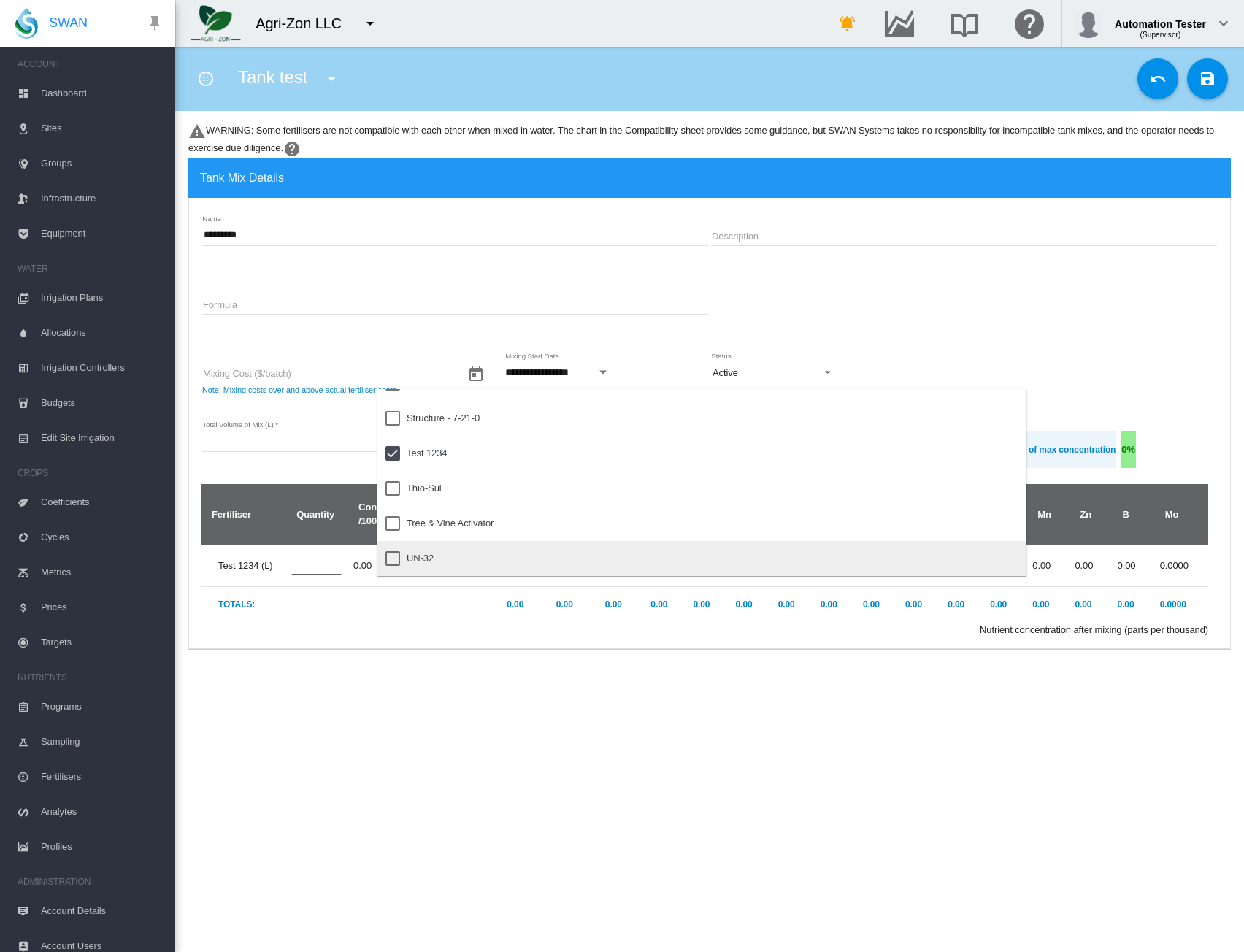
click at [394, 557] on div at bounding box center [393, 559] width 15 height 15
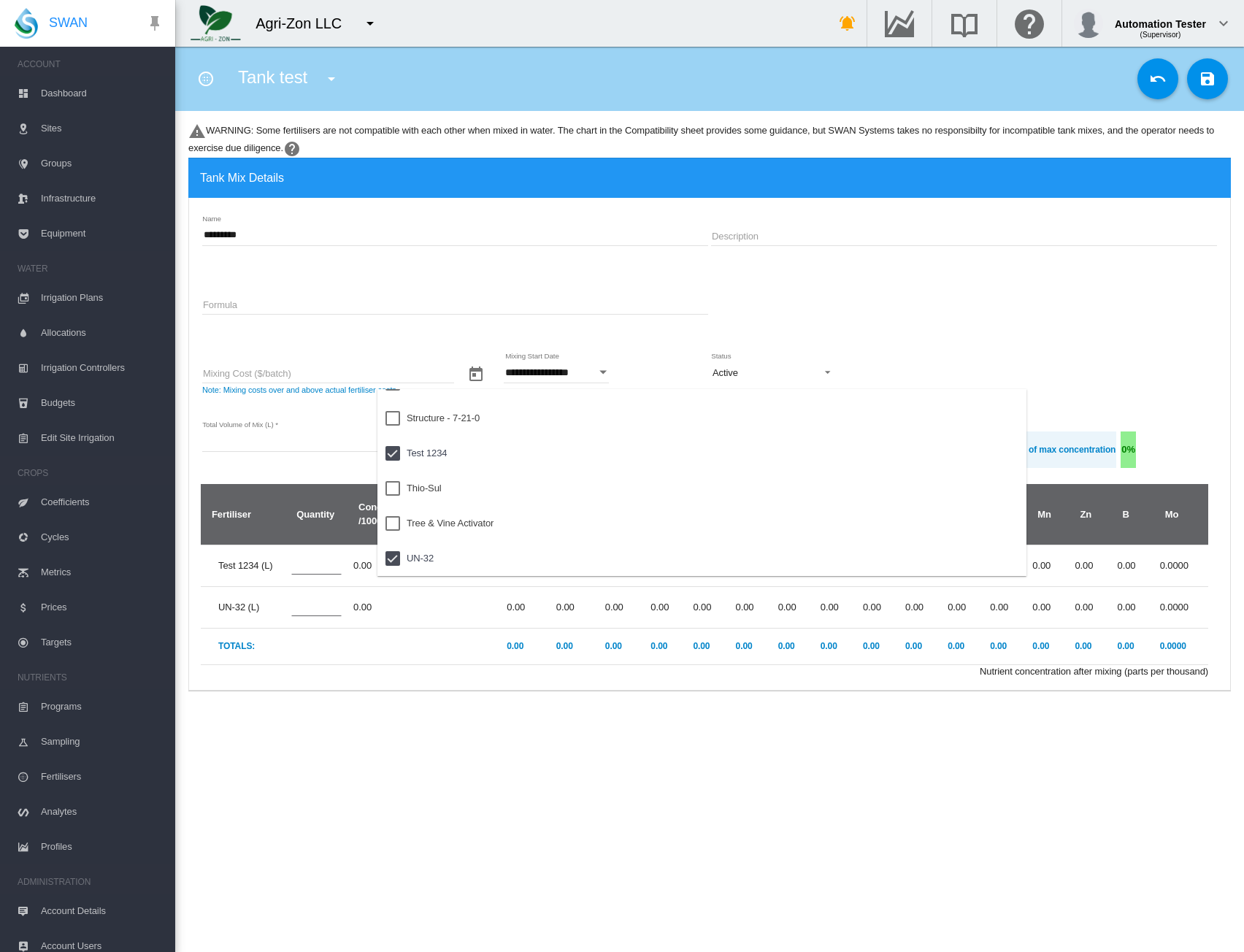
click at [310, 561] on md-backdrop at bounding box center [622, 476] width 1244 height 952
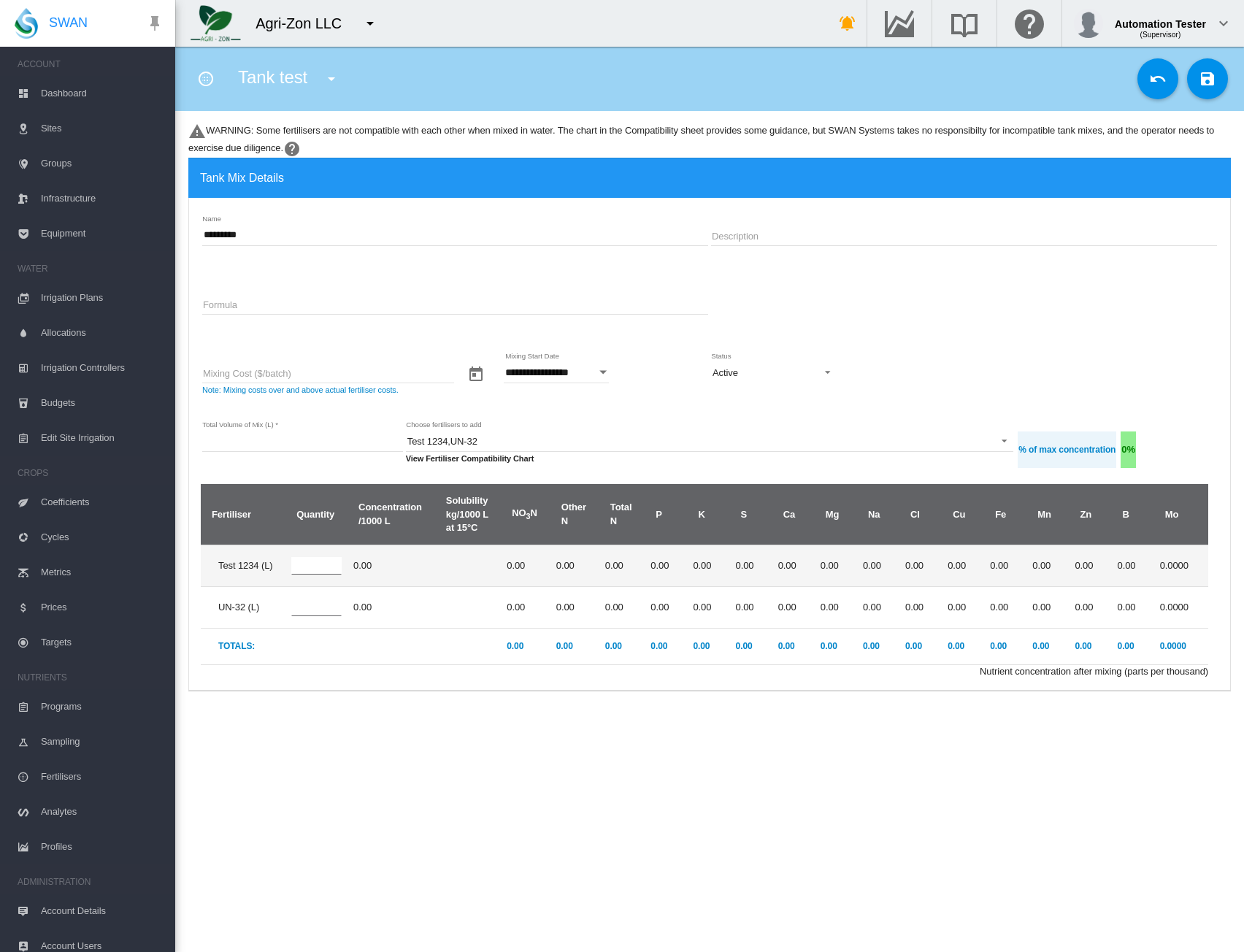
drag, startPoint x: 288, startPoint y: 566, endPoint x: 264, endPoint y: 566, distance: 24.0
click at [264, 566] on tr "Test 1234 (L) * 0.00 0.00 0.00 0.00" at bounding box center [704, 566] width 1008 height 42
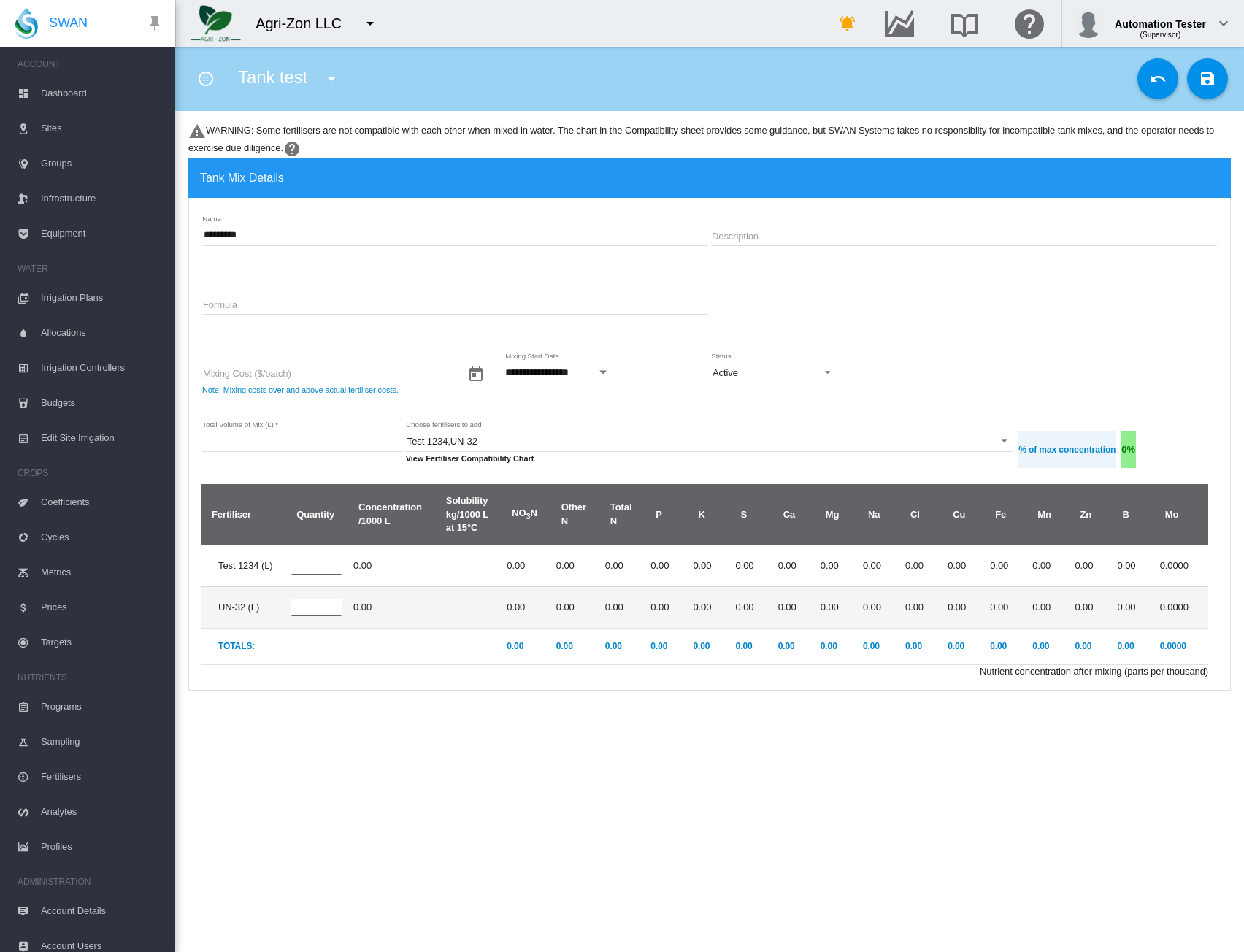
type input "*"
drag, startPoint x: 313, startPoint y: 607, endPoint x: 274, endPoint y: 609, distance: 39.1
click at [274, 609] on tr "UN-32 (L) * 0.00 0.00 0.00 0.00" at bounding box center [704, 607] width 1008 height 42
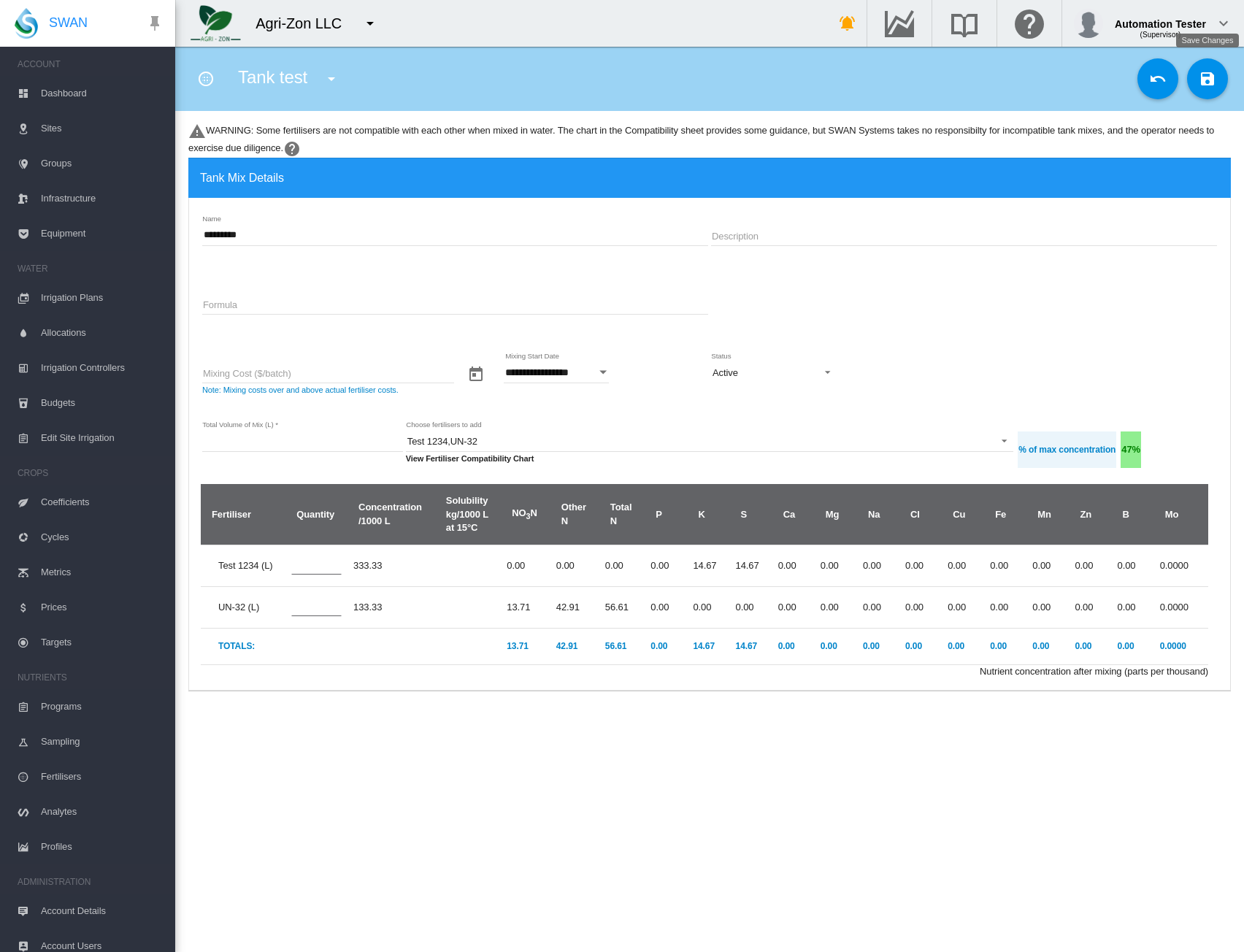
type input "*"
click at [1209, 84] on md-icon "icon-content-save" at bounding box center [1208, 79] width 18 height 18
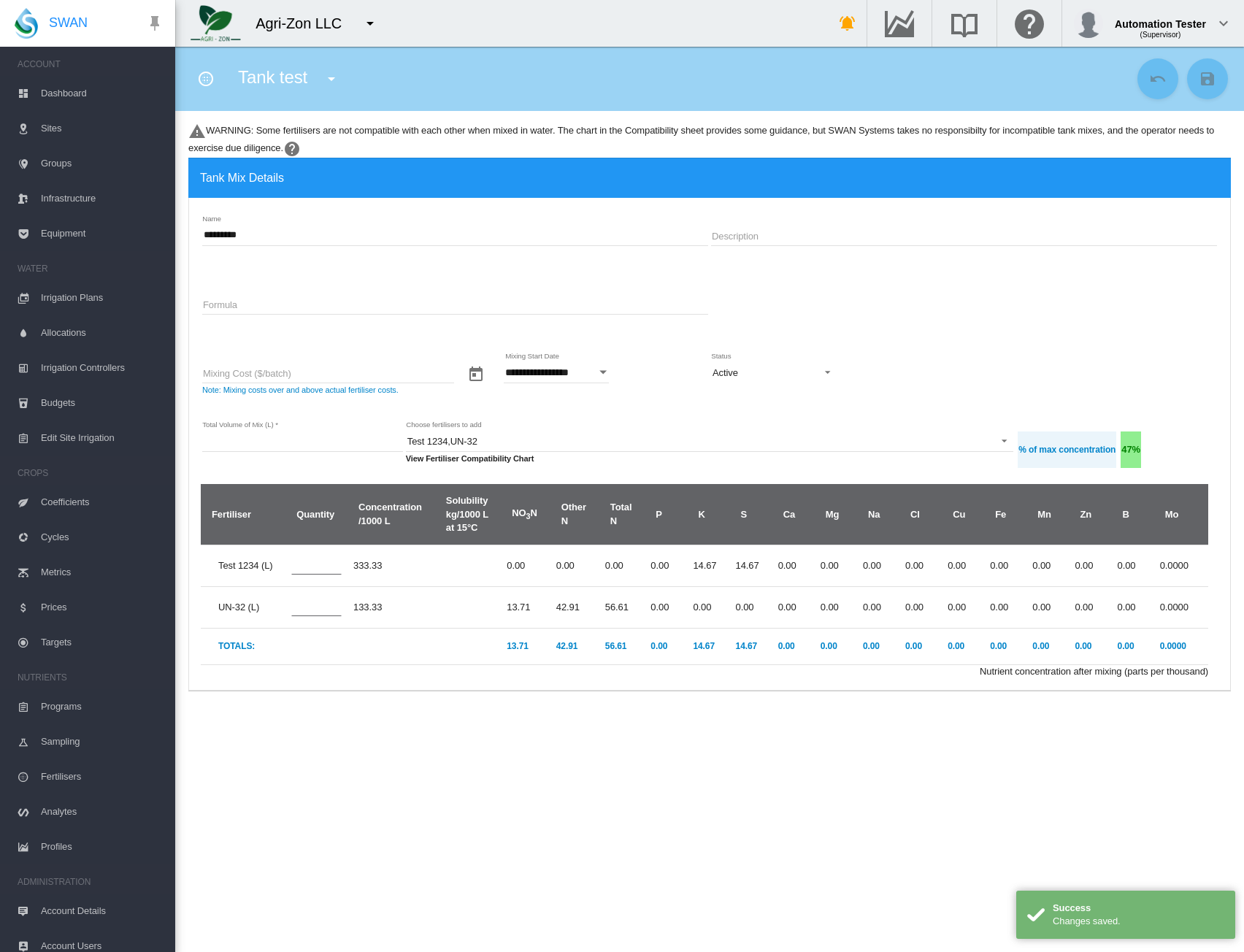
click at [864, 318] on div "Formula" at bounding box center [709, 312] width 1018 height 69
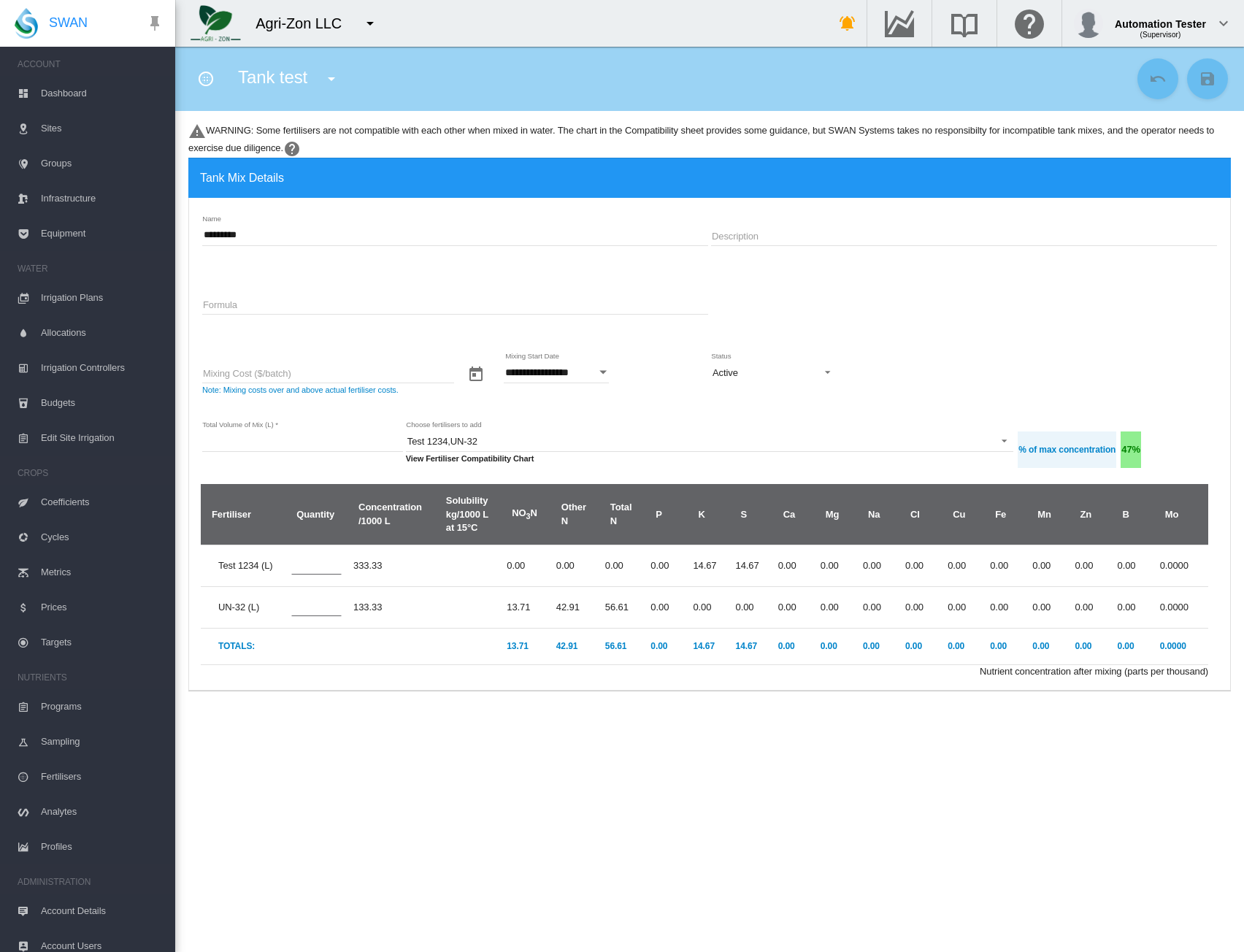
click at [59, 166] on span "Groups" at bounding box center [102, 163] width 122 height 35
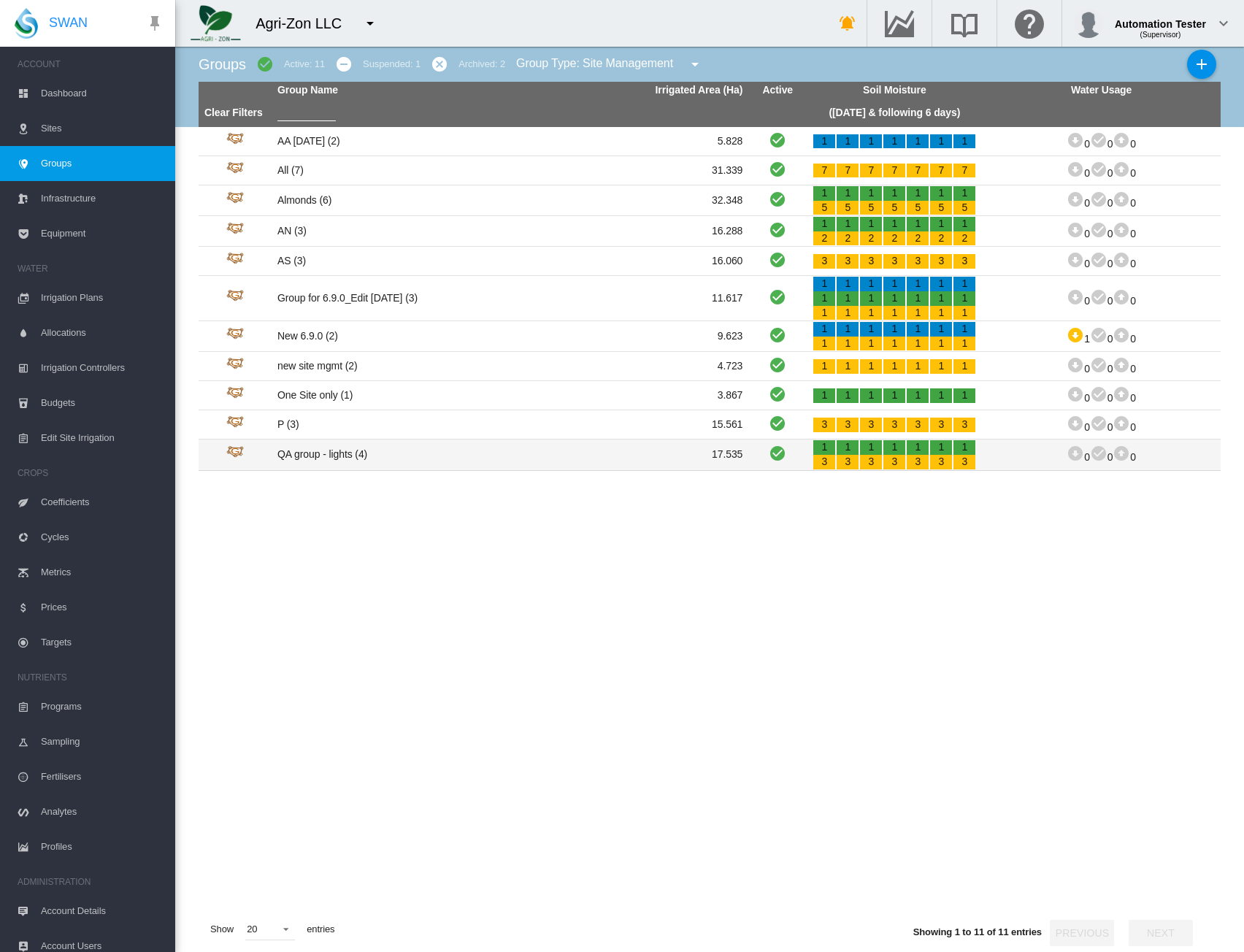
click at [327, 457] on td "QA group - lights (4)" at bounding box center [391, 454] width 239 height 30
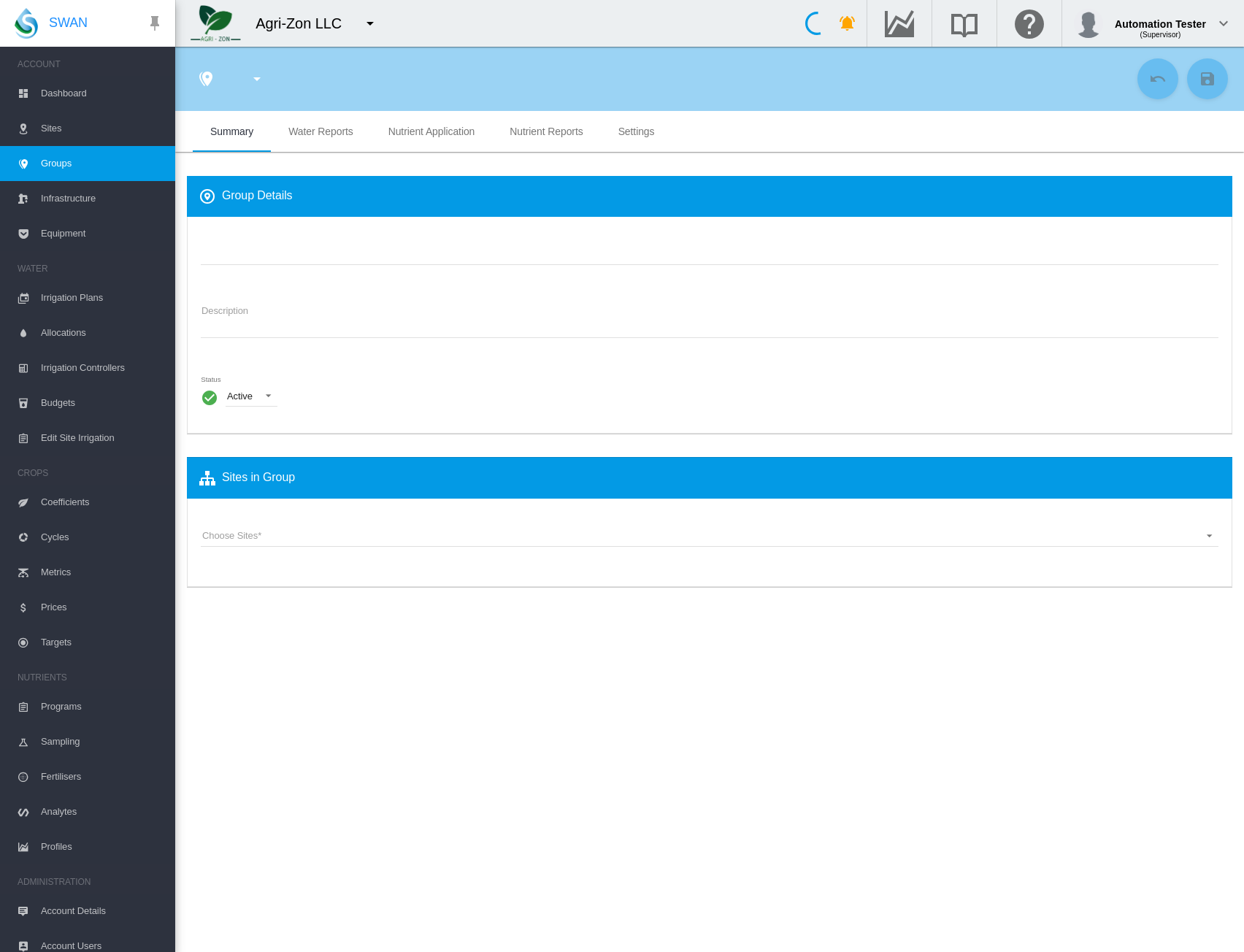
type input "**********"
type textarea "**********"
type input "*"
type input "**"
type input "*"
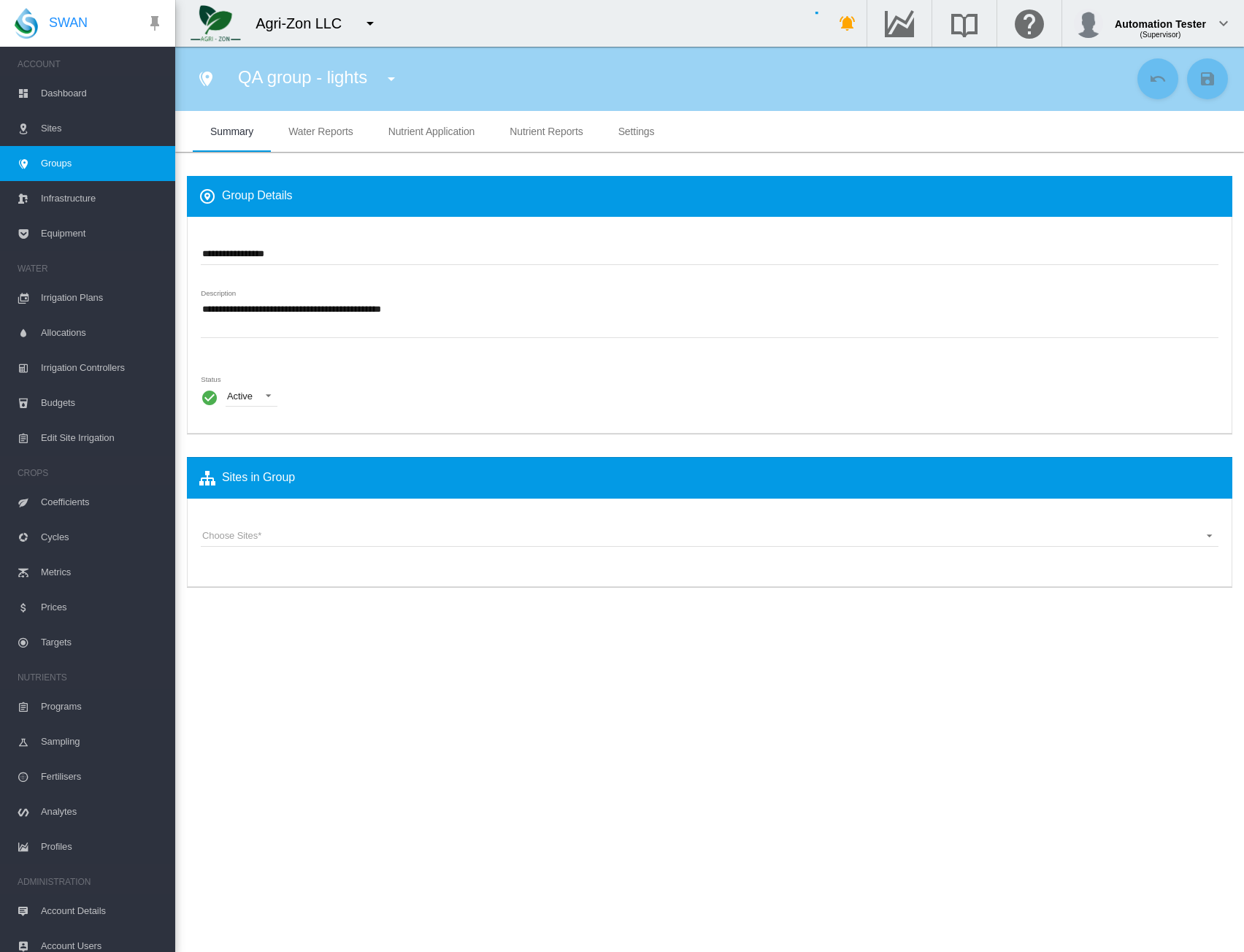
type input "***"
click at [438, 138] on md-tab-item "Nutrient Application" at bounding box center [431, 131] width 122 height 41
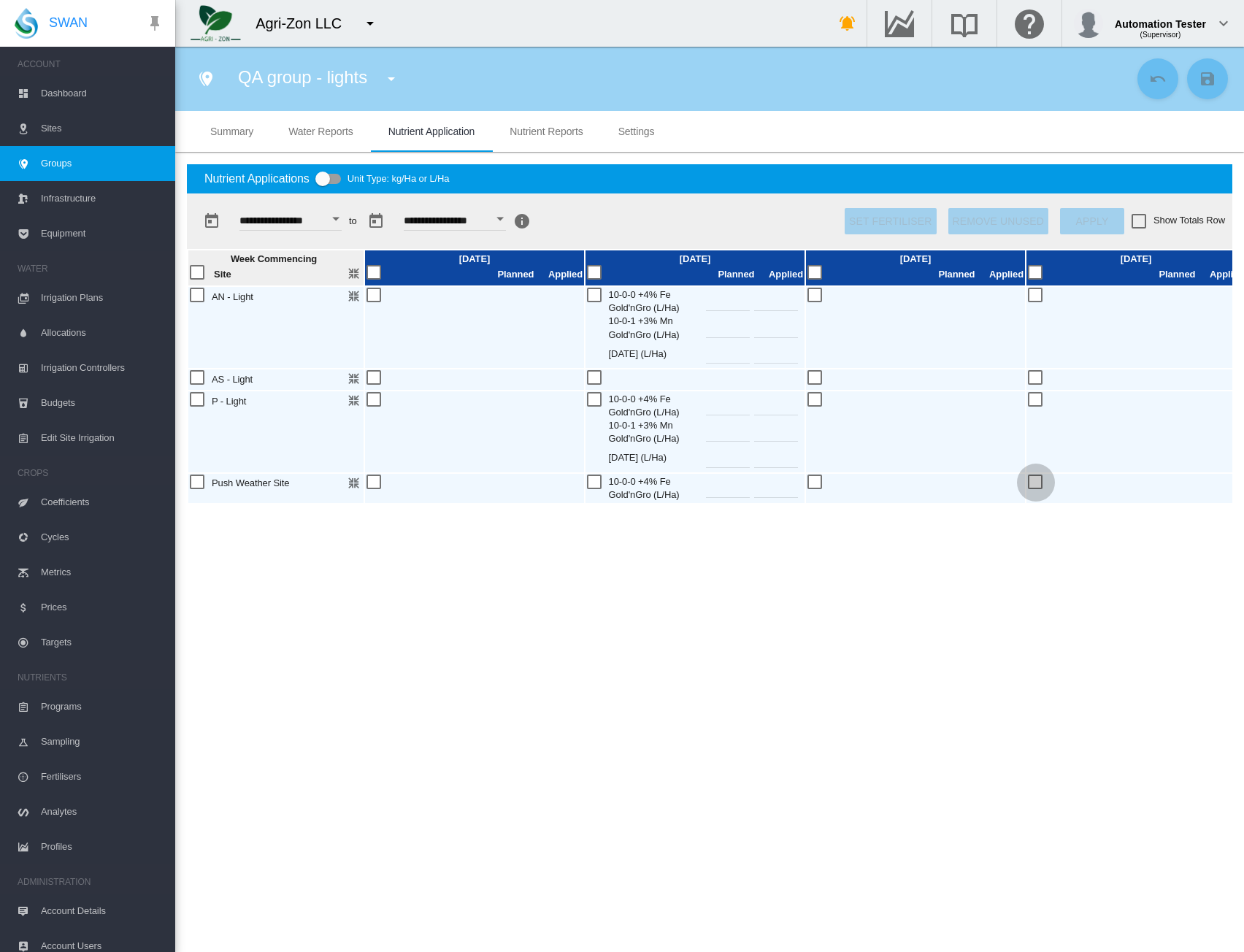
click at [1039, 485] on div at bounding box center [1036, 483] width 16 height 16
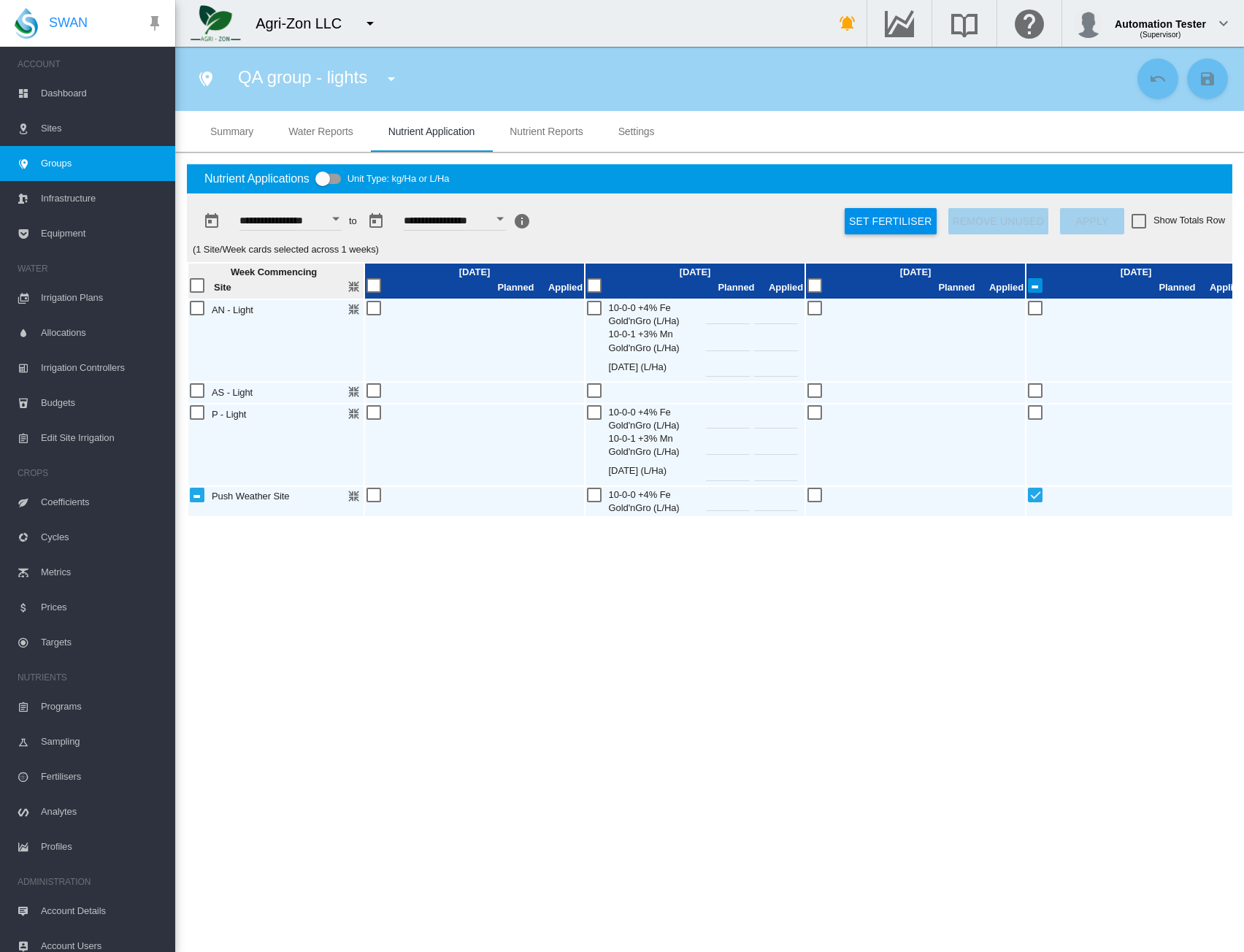
click at [1040, 413] on div at bounding box center [1036, 414] width 16 height 16
click at [861, 215] on button "Set Fertiliser" at bounding box center [890, 221] width 91 height 26
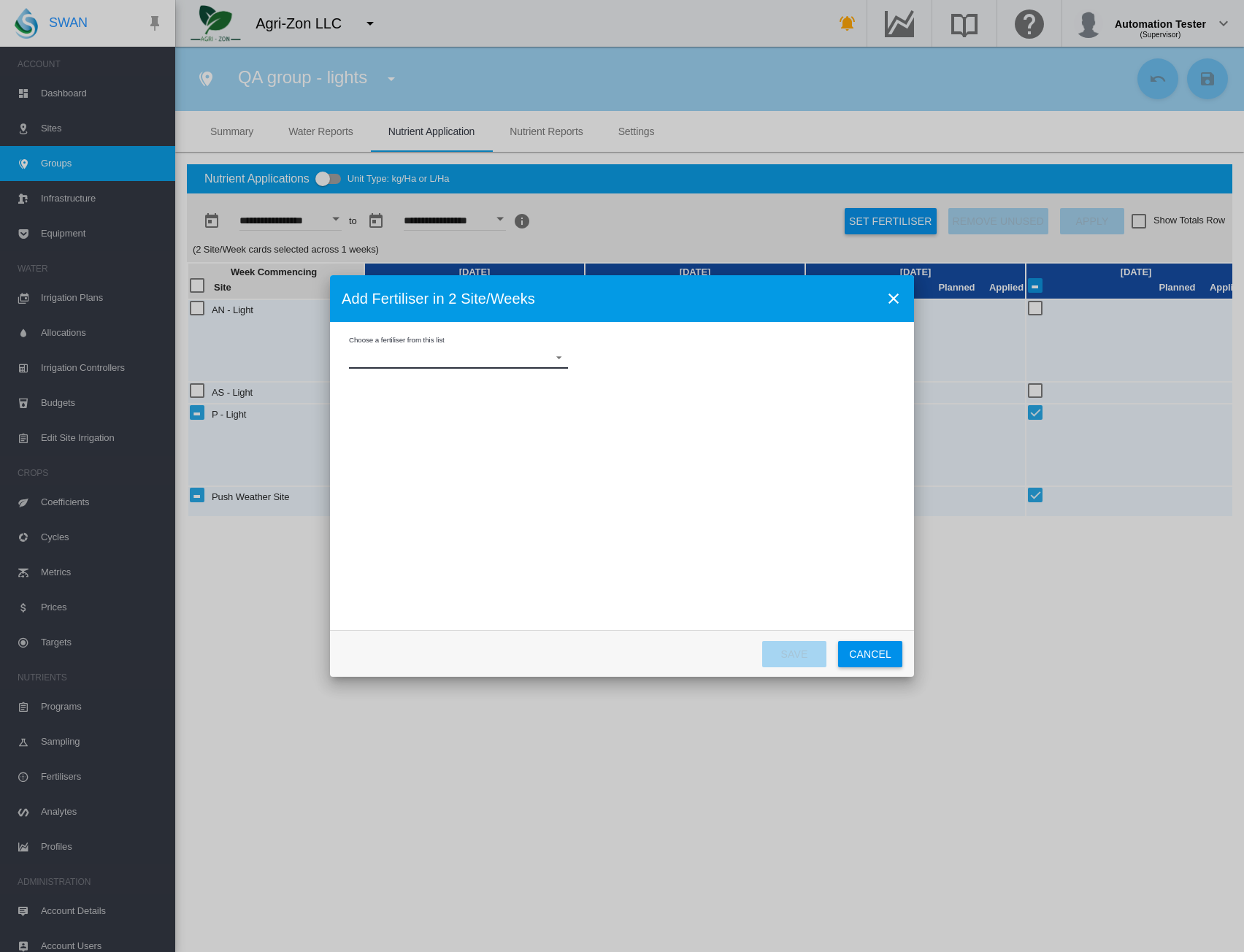
click at [530, 362] on md-select "Choose a fertiliser from this list 10-0-0 +4% Fe Gold'nGro 10-0-1 +3% Mn Gold'n…" at bounding box center [459, 358] width 219 height 22
click at [405, 458] on md-option "Tank test" at bounding box center [460, 460] width 242 height 35
click at [348, 418] on div "Update in cards if already present" at bounding box center [355, 416] width 15 height 15
click at [350, 397] on div "Add to cards if not already present" at bounding box center [355, 390] width 15 height 15
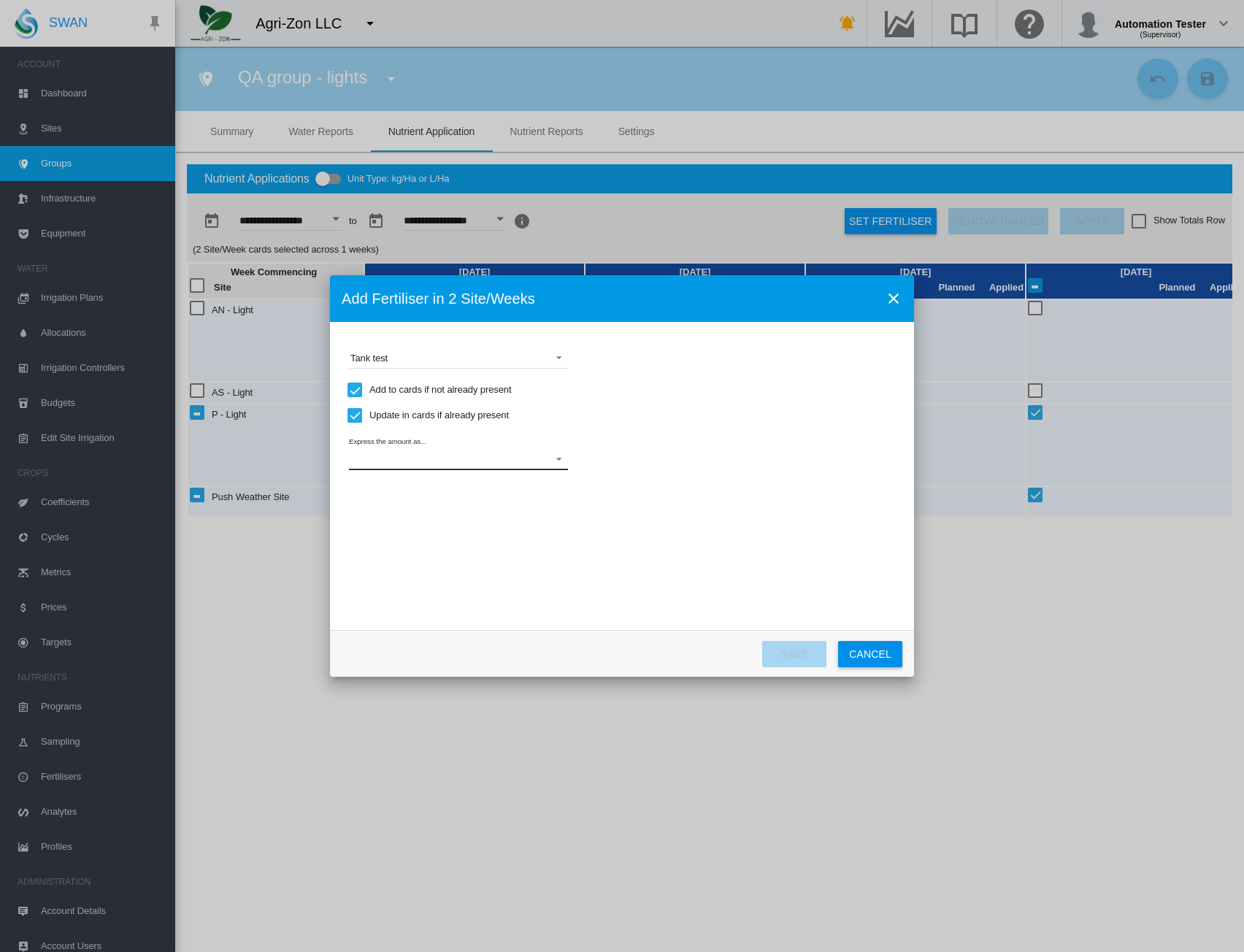
click at [541, 463] on md-select "Express the amount as... L per site/week L/Ha Distribute gross amount proportio…" at bounding box center [459, 460] width 219 height 22
click at [388, 498] on md-option "L/Ha" at bounding box center [460, 495] width 242 height 35
click at [394, 496] on div "Set Planned Amounts" at bounding box center [414, 492] width 90 height 13
click at [632, 495] on div "Set Actual Amounts (Will not apply to future weeks)" at bounding box center [635, 492] width 15 height 15
click at [449, 533] on input "Choose a ..." at bounding box center [455, 536] width 66 height 22
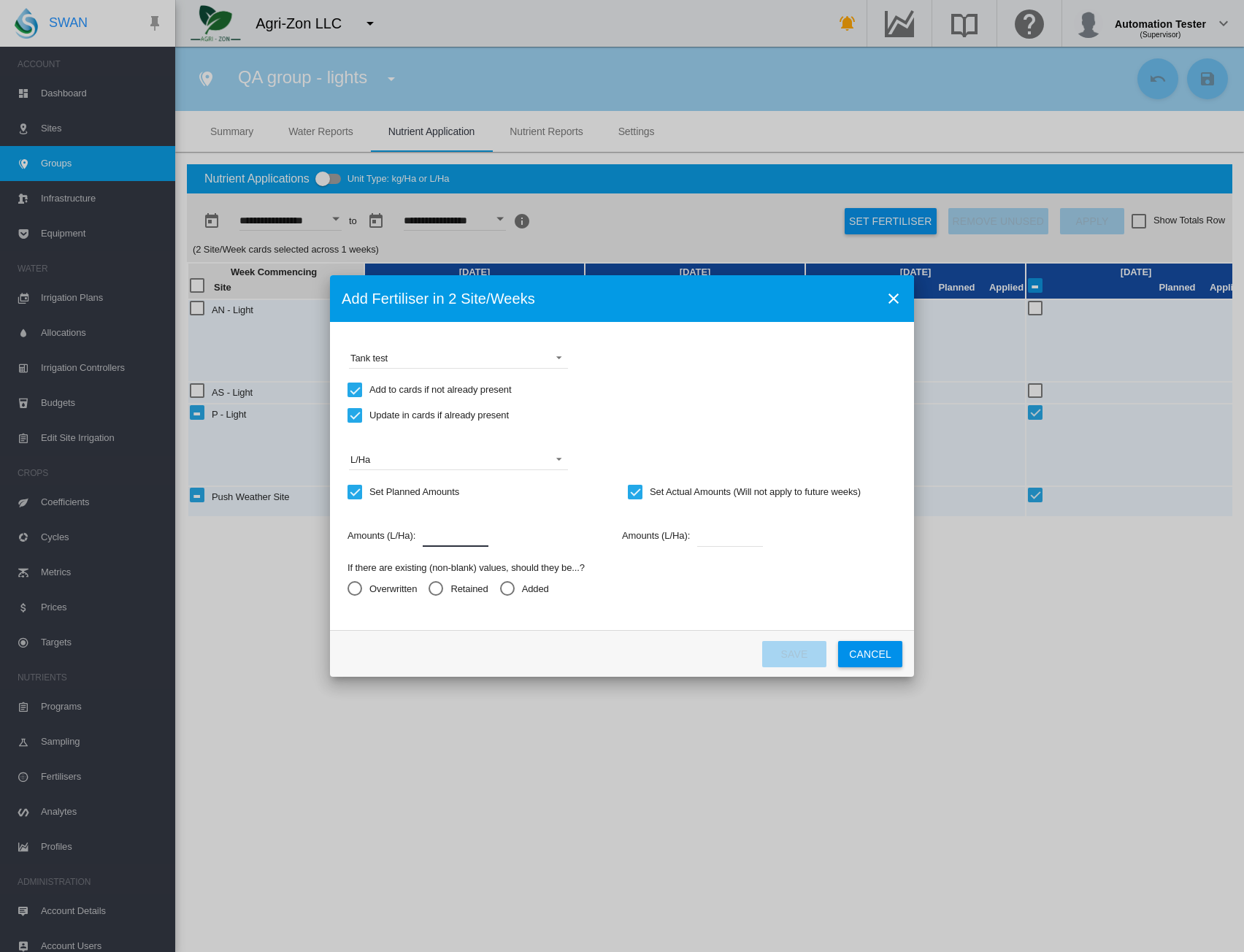
type input "***"
click at [727, 541] on input "Choose a ..." at bounding box center [730, 536] width 66 height 22
type input "*"
click at [777, 588] on div "Added" at bounding box center [782, 589] width 15 height 15
click at [505, 592] on div "Added" at bounding box center [508, 589] width 15 height 15
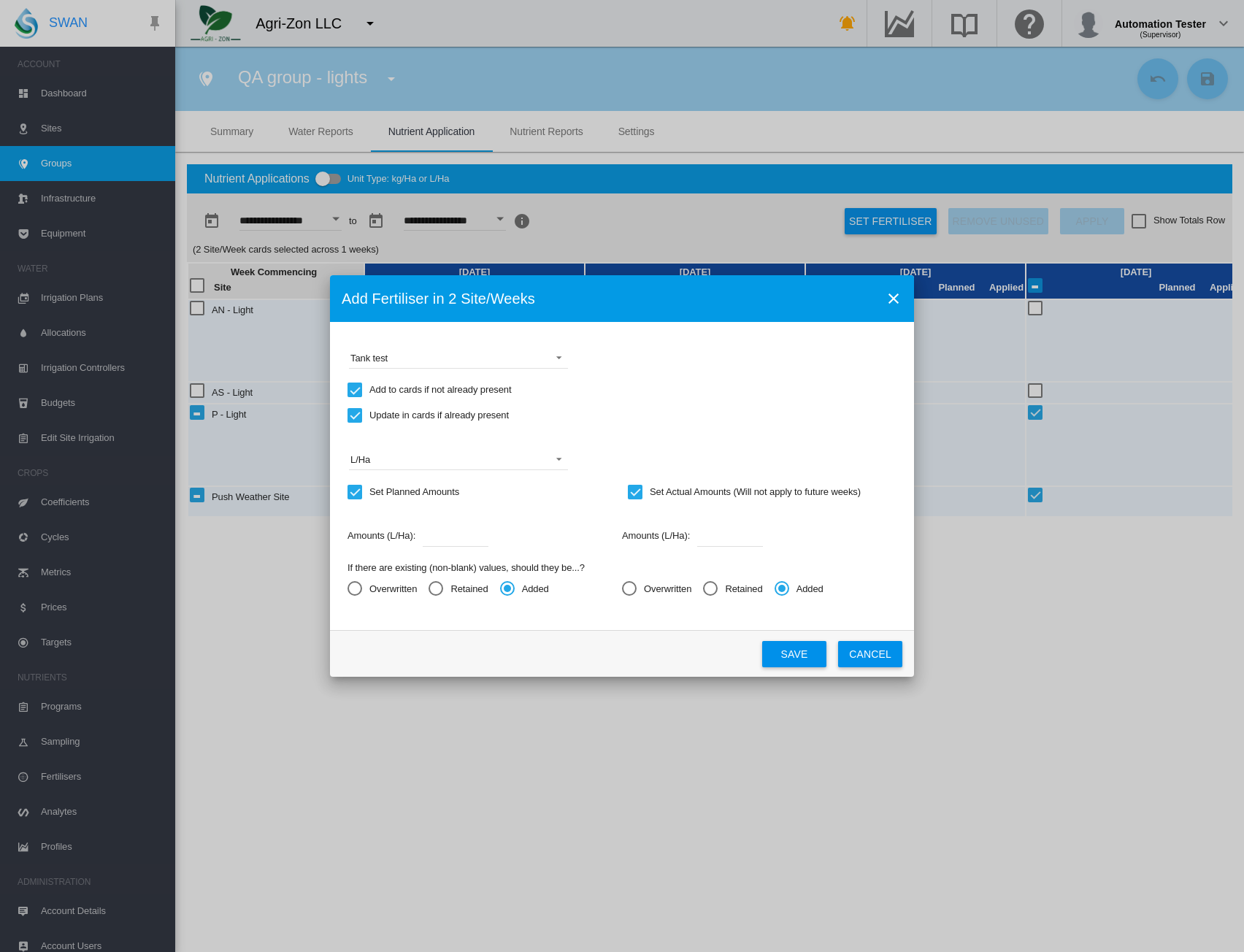
click at [804, 655] on button "Save" at bounding box center [794, 654] width 64 height 26
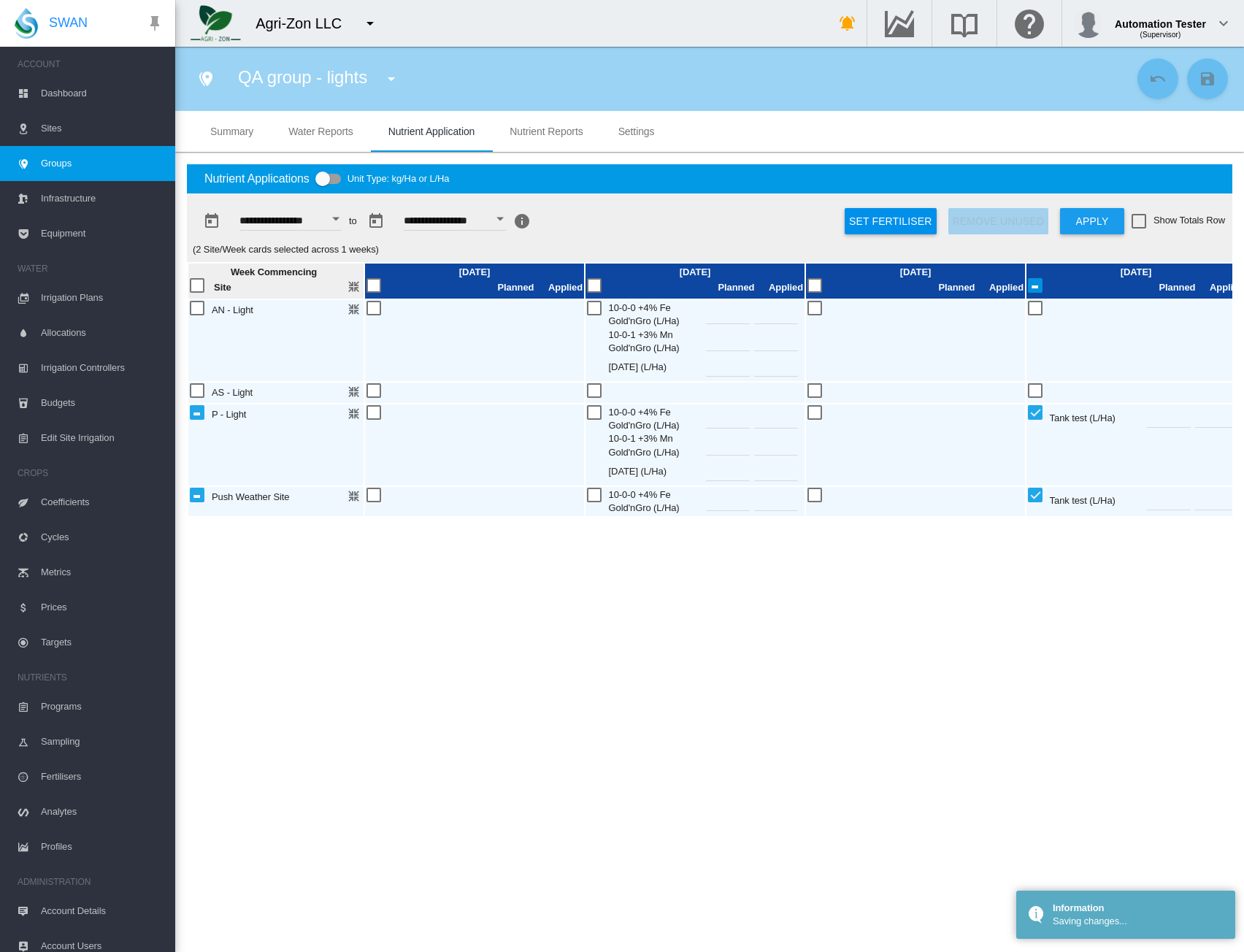
click at [1094, 224] on button "Apply" at bounding box center [1092, 221] width 64 height 26
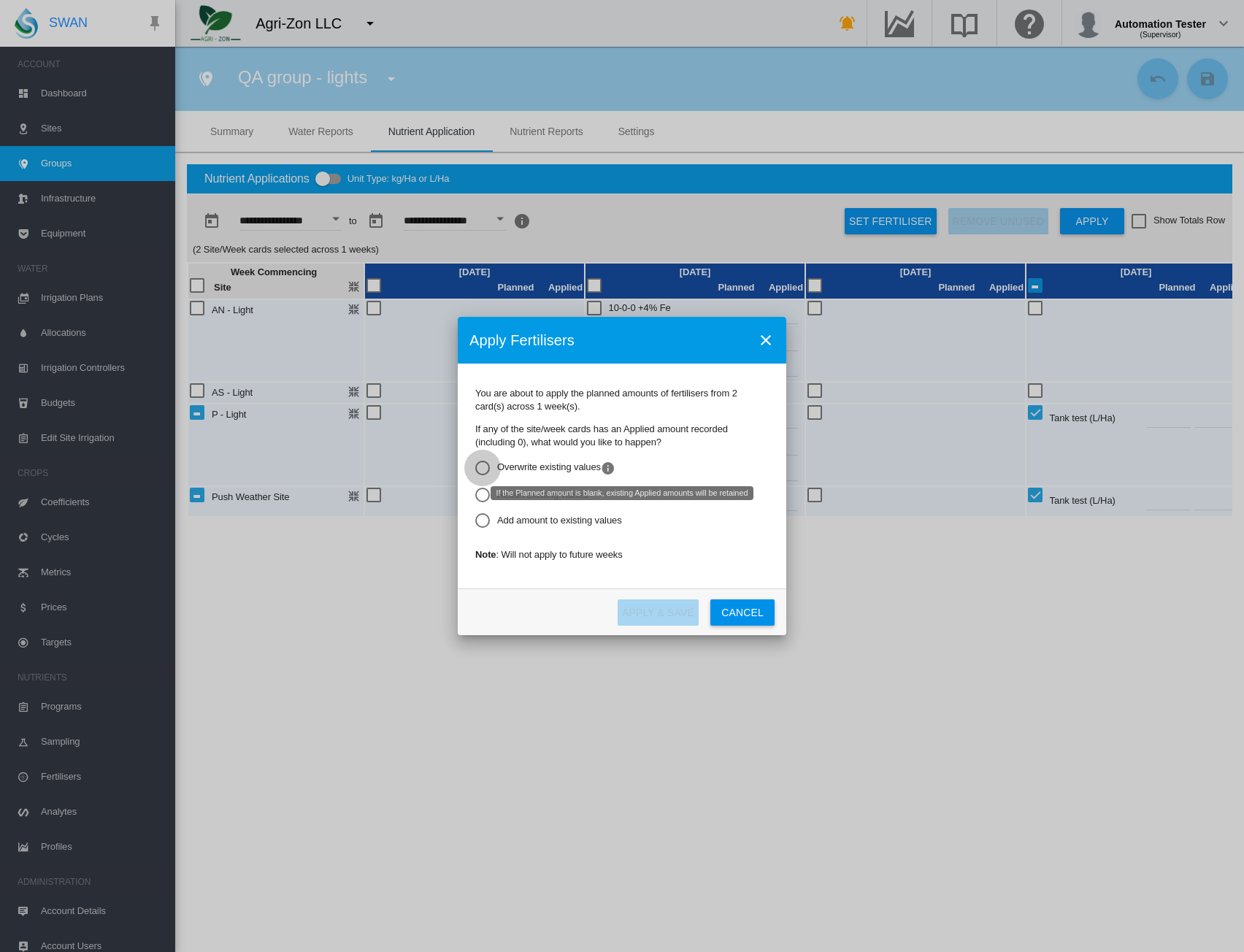
click at [485, 463] on div "If the Planned amount is blank, existing Applied amounts will be retained" at bounding box center [483, 469] width 15 height 15
click at [657, 615] on button "Apply & Save" at bounding box center [658, 612] width 81 height 26
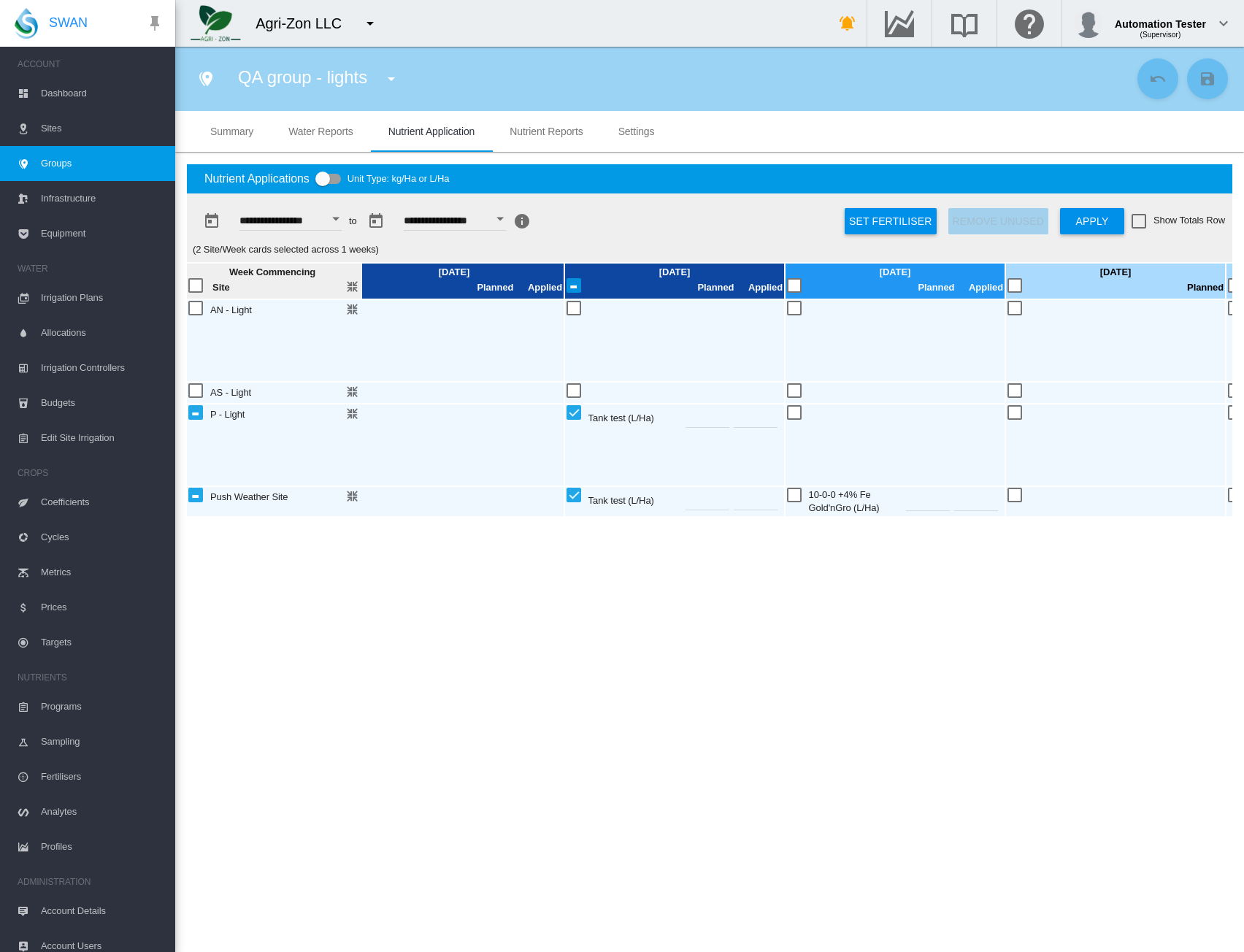
scroll to position [0, 497]
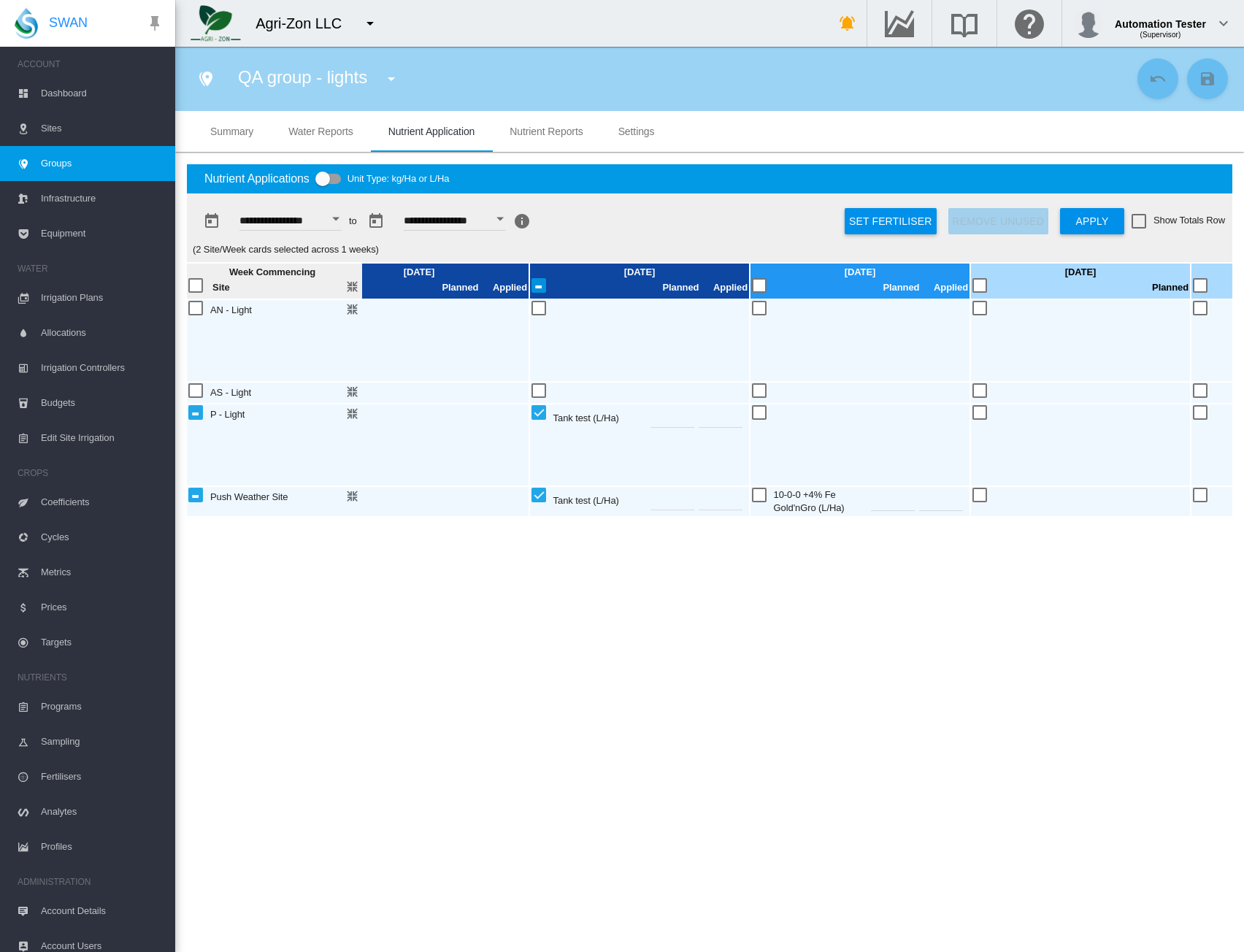
click at [578, 136] on reports "Nutrient Reports" at bounding box center [546, 131] width 73 height 12
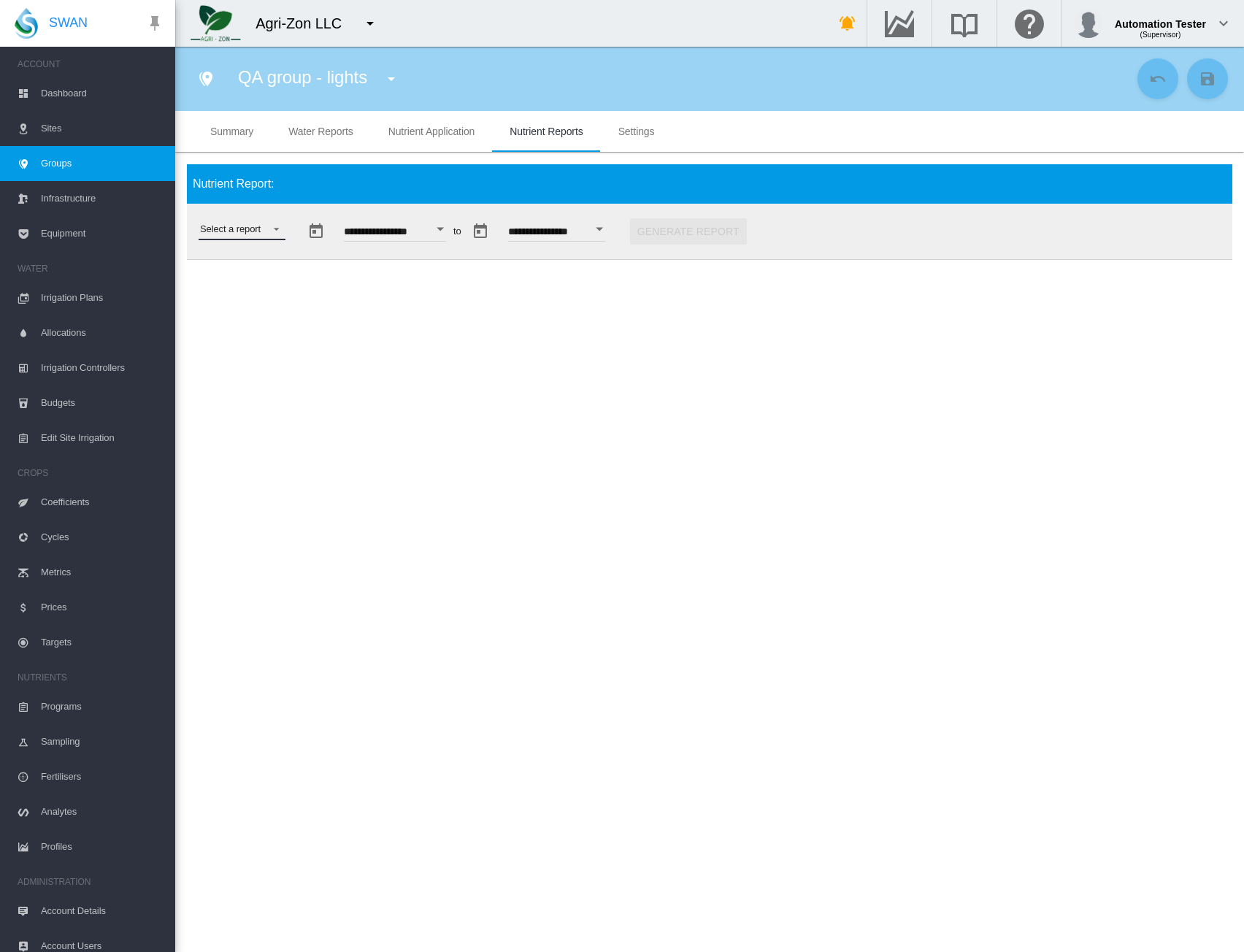
click at [265, 233] on md-select "Select a report Budget vs Actuals Tank Mix Fertiliser Applications Analytes Nut…" at bounding box center [242, 230] width 87 height 22
click at [244, 269] on md-option "Tank Mix" at bounding box center [244, 265] width 112 height 35
click at [676, 233] on button "Generate Report" at bounding box center [665, 231] width 117 height 26
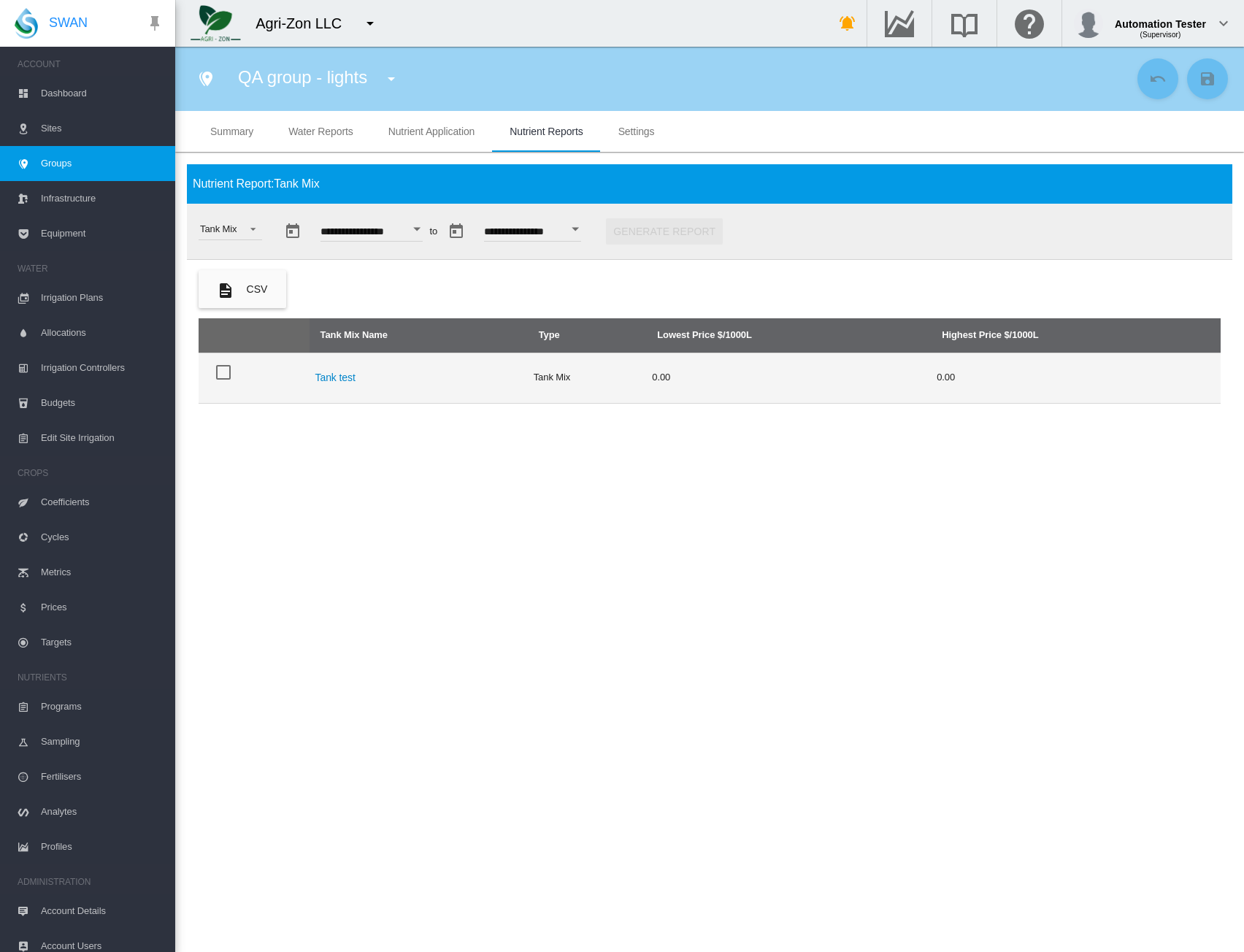
drag, startPoint x: 223, startPoint y: 372, endPoint x: 279, endPoint y: 366, distance: 56.3
click at [223, 372] on div at bounding box center [224, 373] width 15 height 15
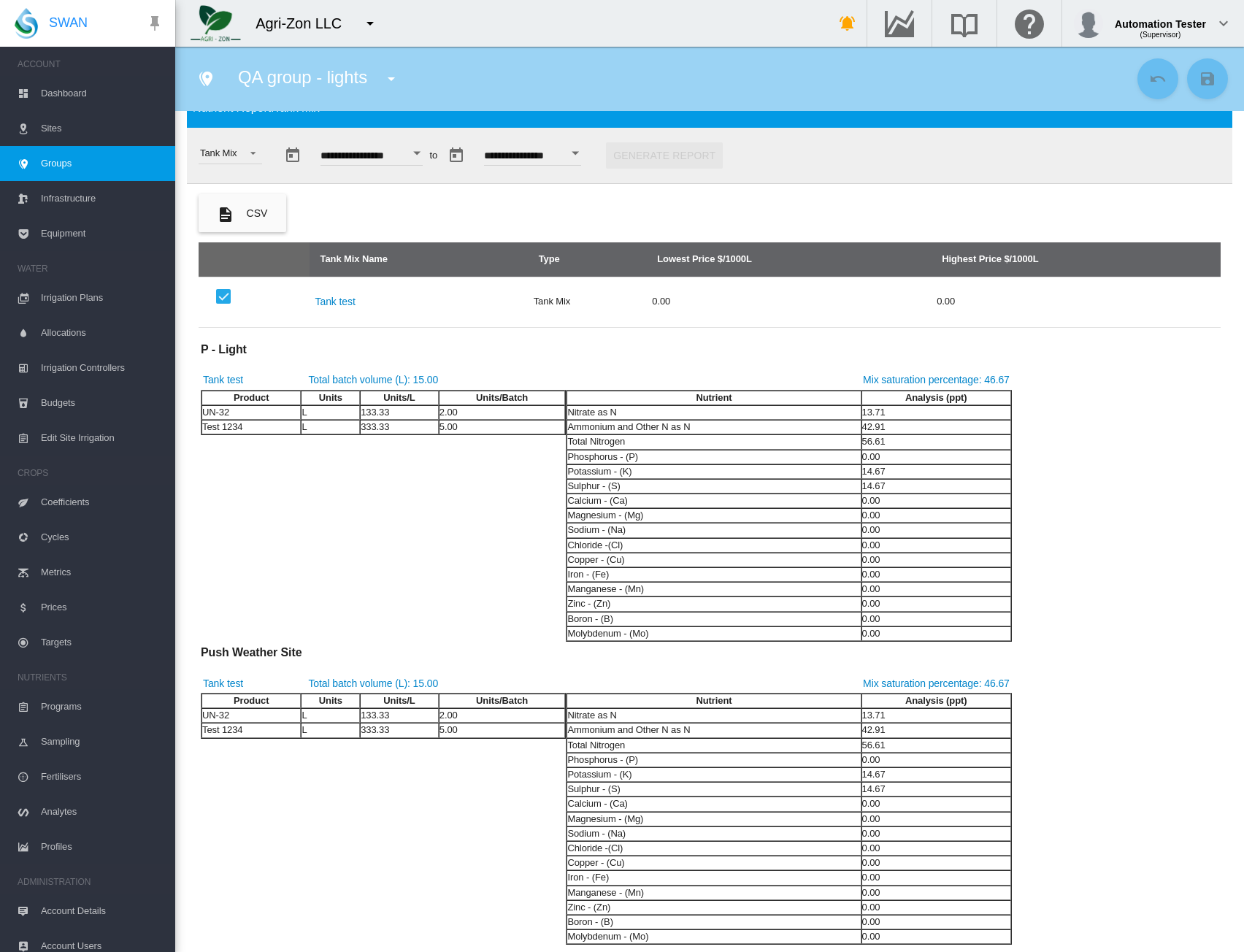
scroll to position [3, 0]
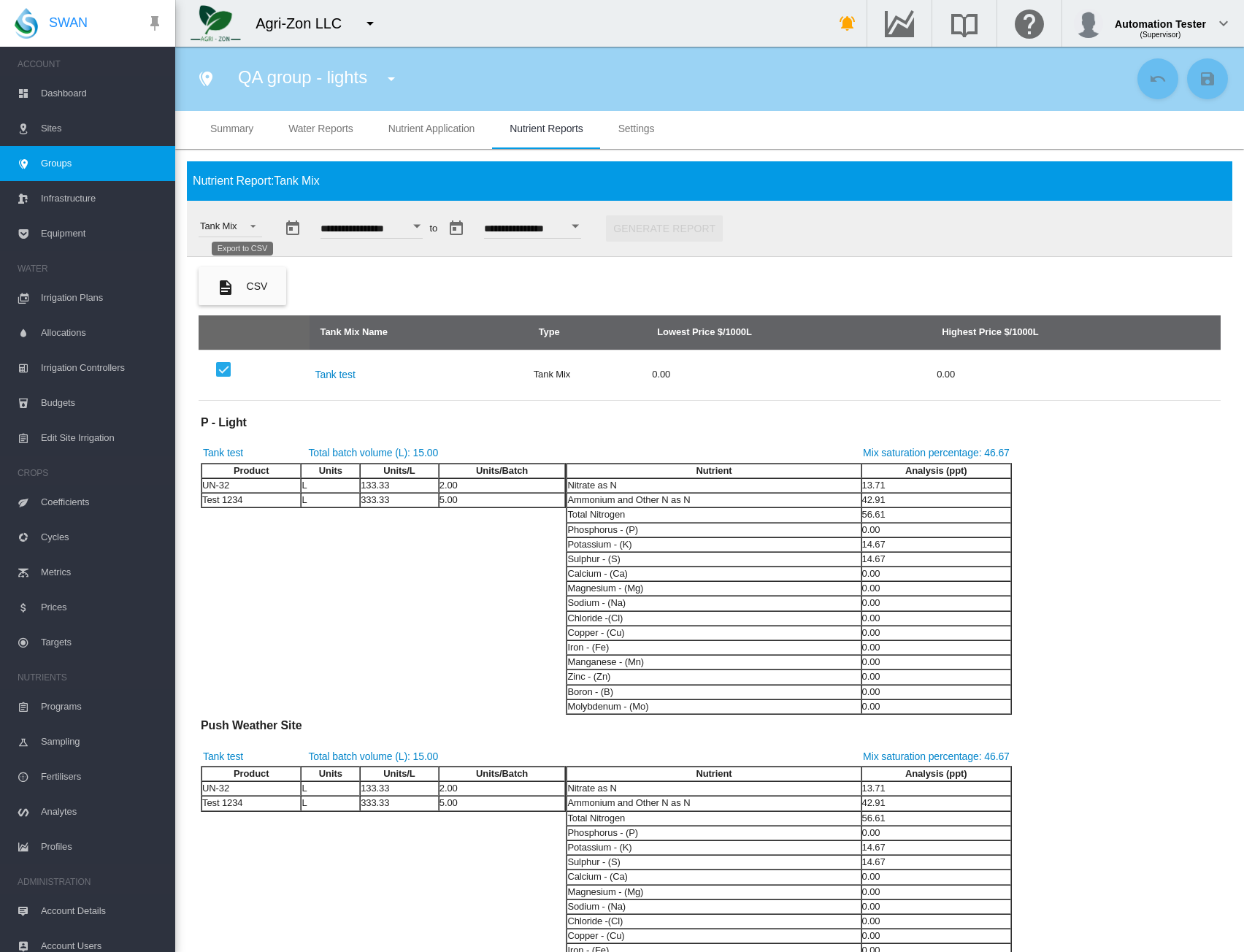
drag, startPoint x: 262, startPoint y: 284, endPoint x: 304, endPoint y: 285, distance: 42.0
click at [262, 284] on button "CSV" at bounding box center [242, 286] width 87 height 38
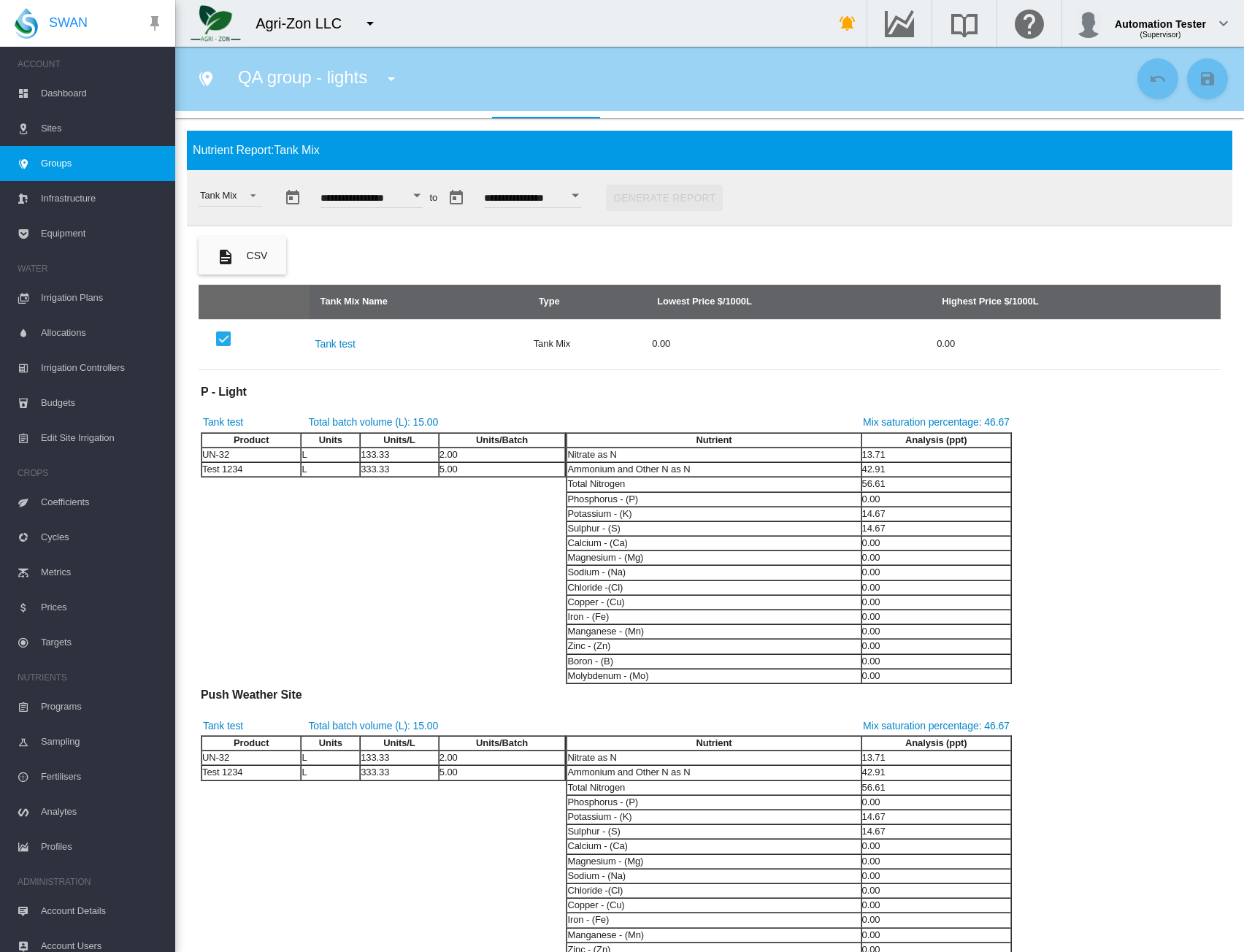
scroll to position [0, 0]
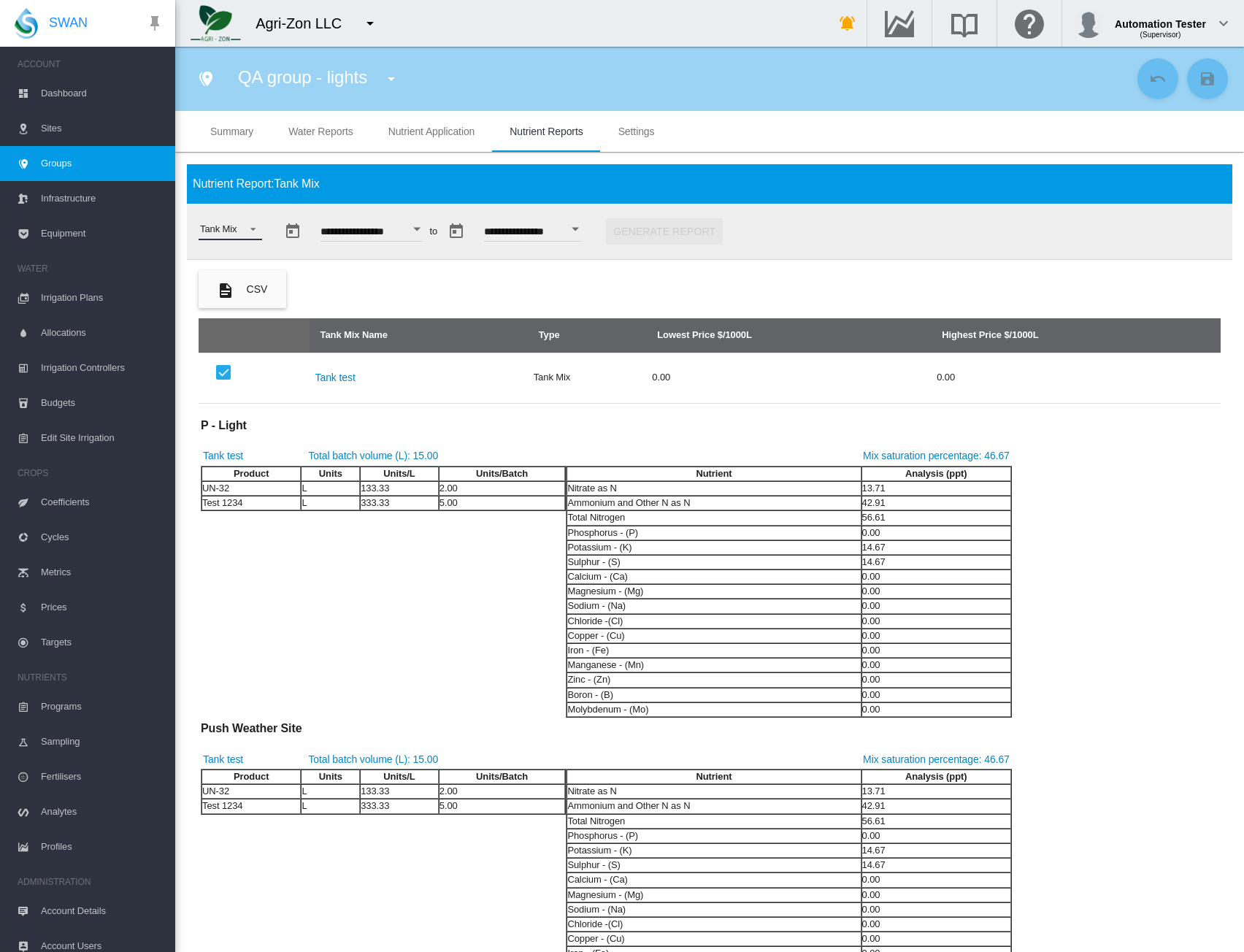
click at [240, 227] on span "Select a report: Tank Mix" at bounding box center [249, 228] width 18 height 13
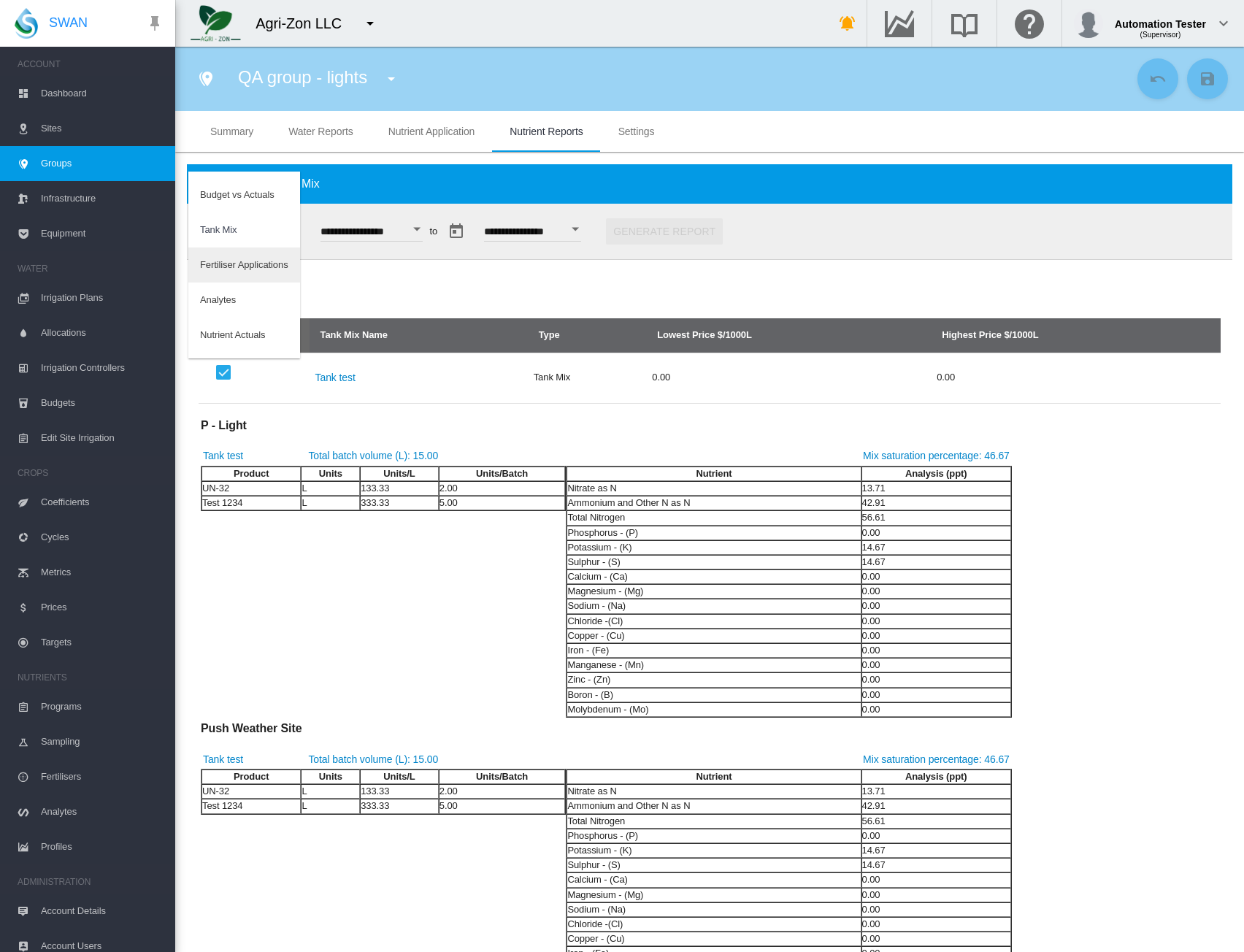
click at [236, 270] on div "Fertiliser Applications" at bounding box center [244, 265] width 88 height 13
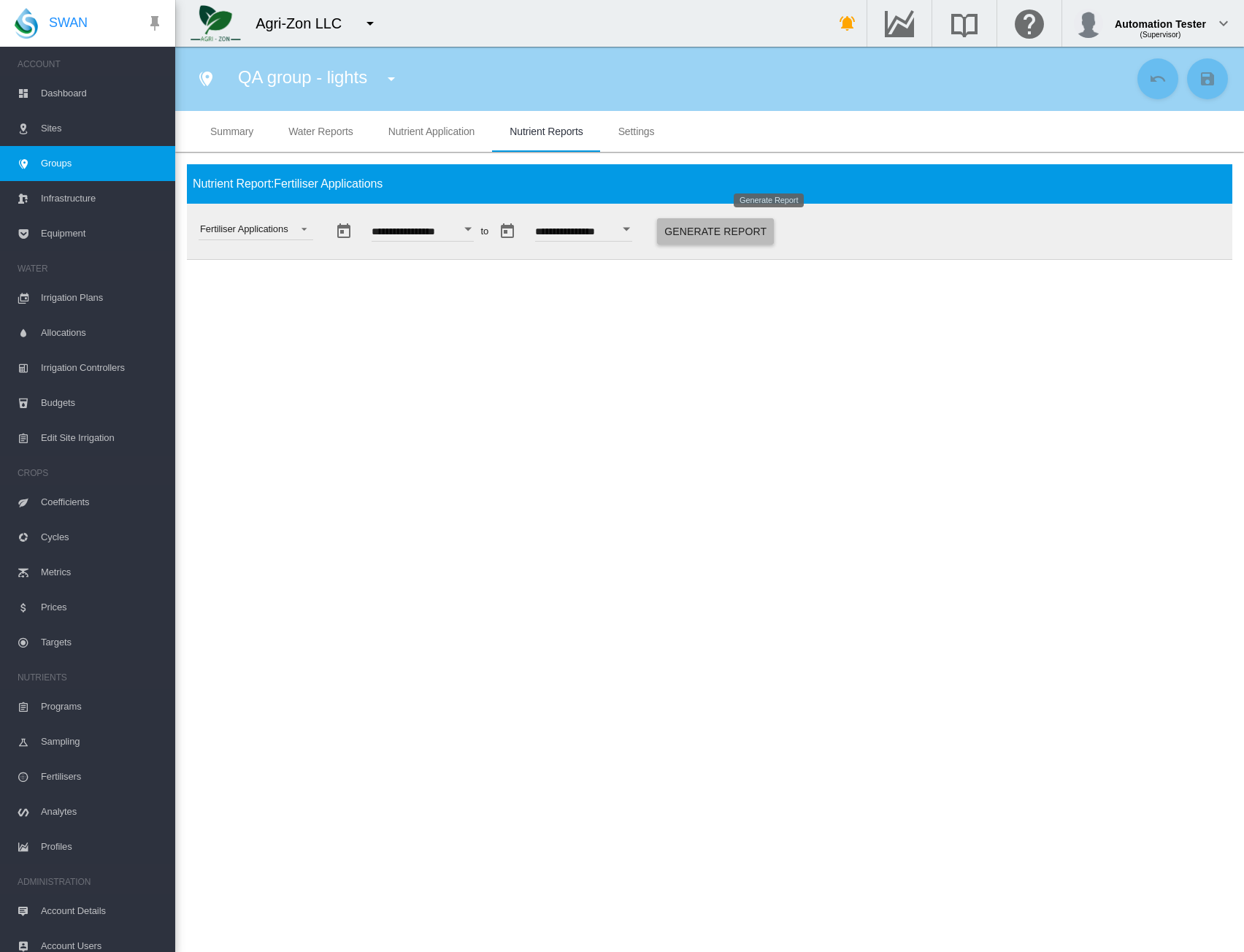
click at [774, 229] on button "Generate Report" at bounding box center [716, 231] width 117 height 26
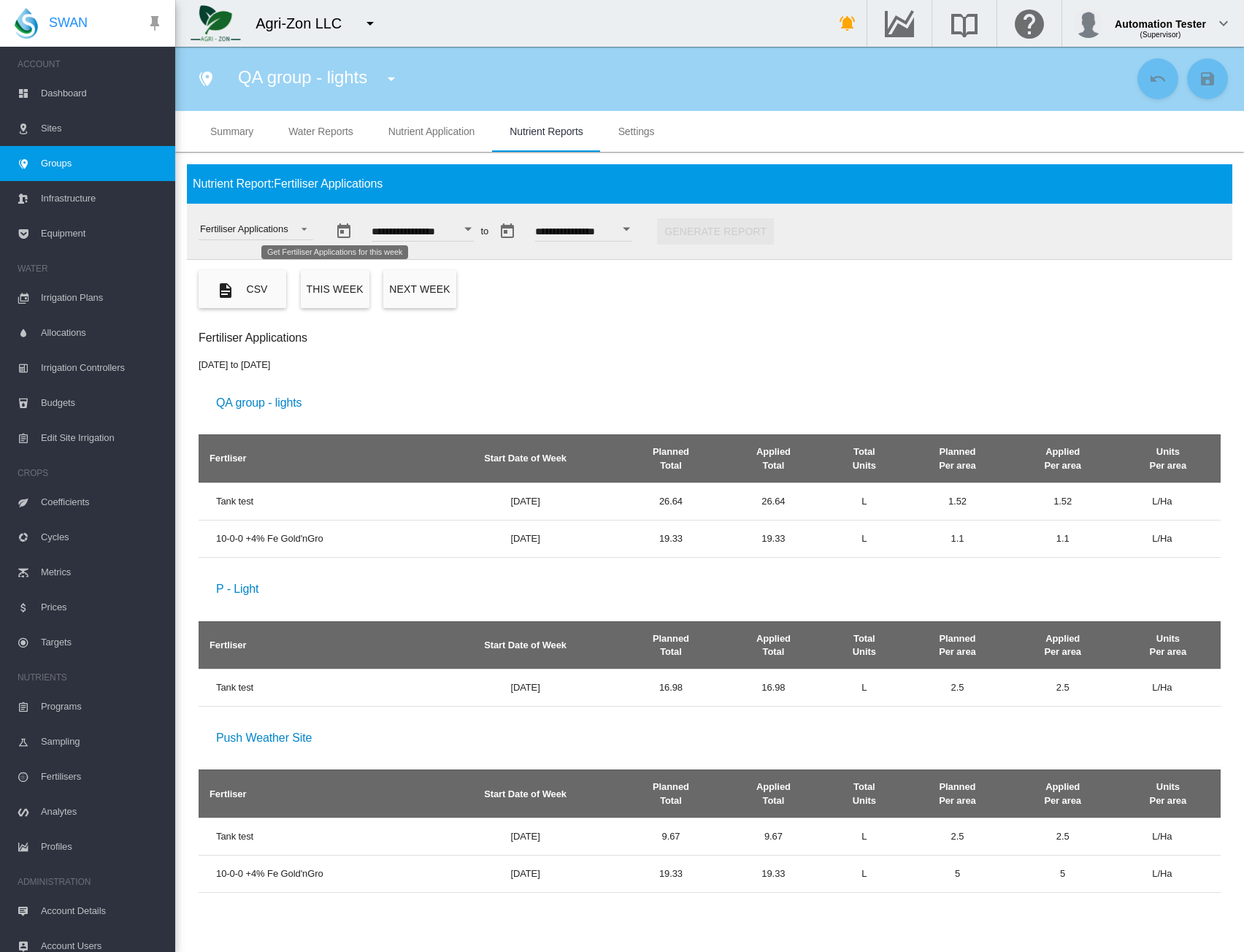
click at [332, 282] on button "This week" at bounding box center [335, 288] width 69 height 38
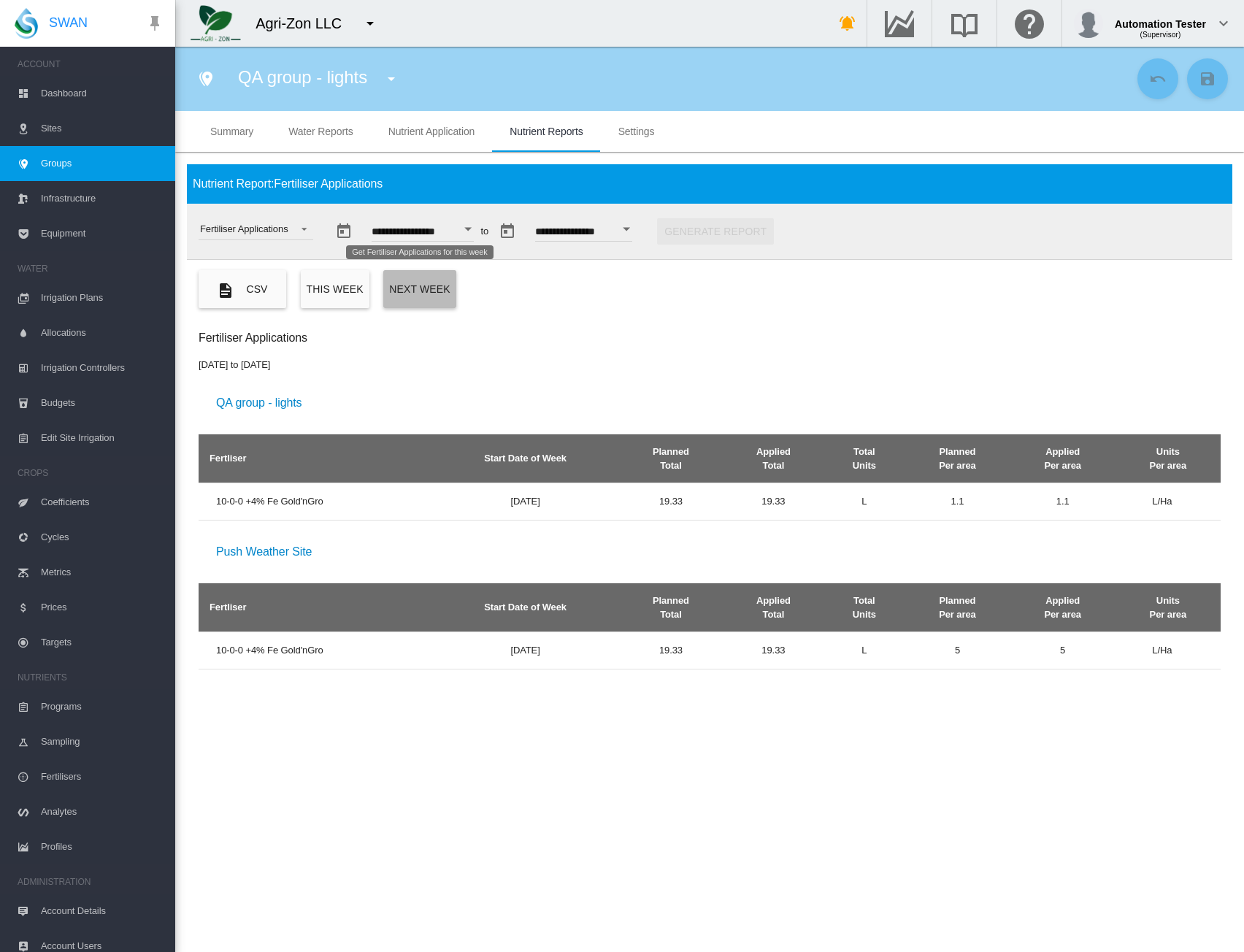
click at [409, 288] on button "Next week" at bounding box center [420, 288] width 73 height 38
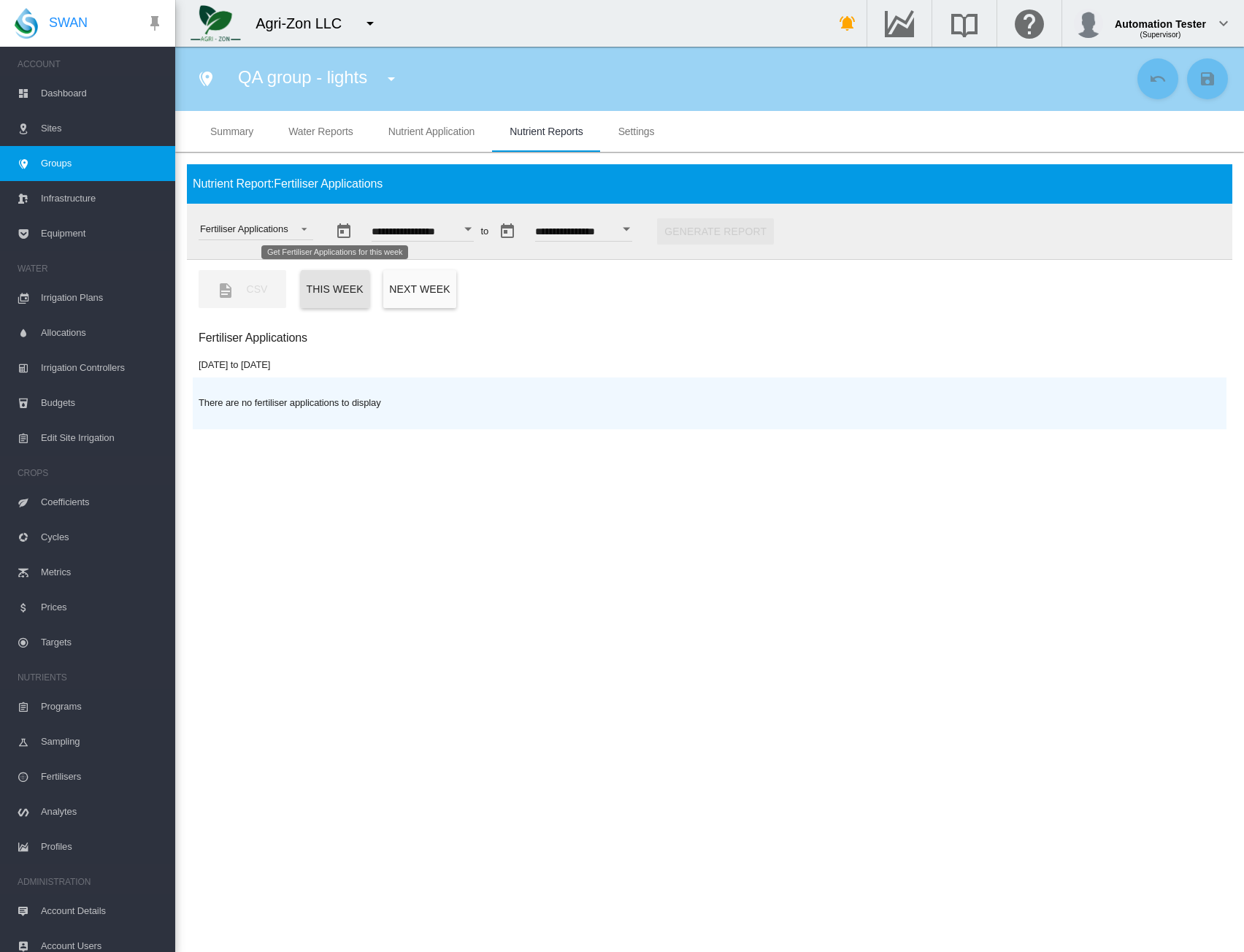
click at [349, 294] on button "This week" at bounding box center [335, 288] width 69 height 38
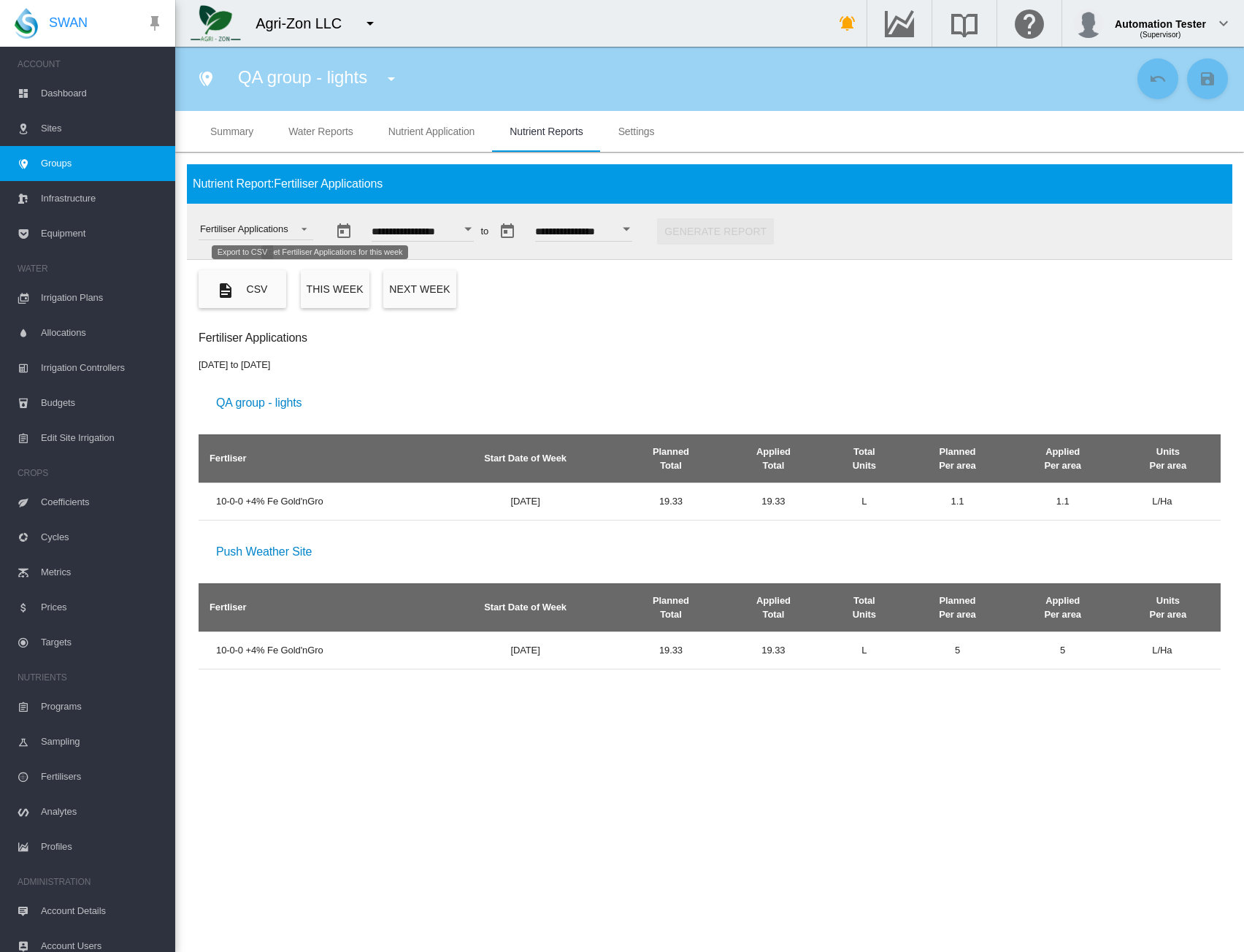
click at [255, 299] on button "CSV" at bounding box center [242, 288] width 87 height 38
click at [241, 230] on div "Fertiliser Applications" at bounding box center [244, 228] width 88 height 11
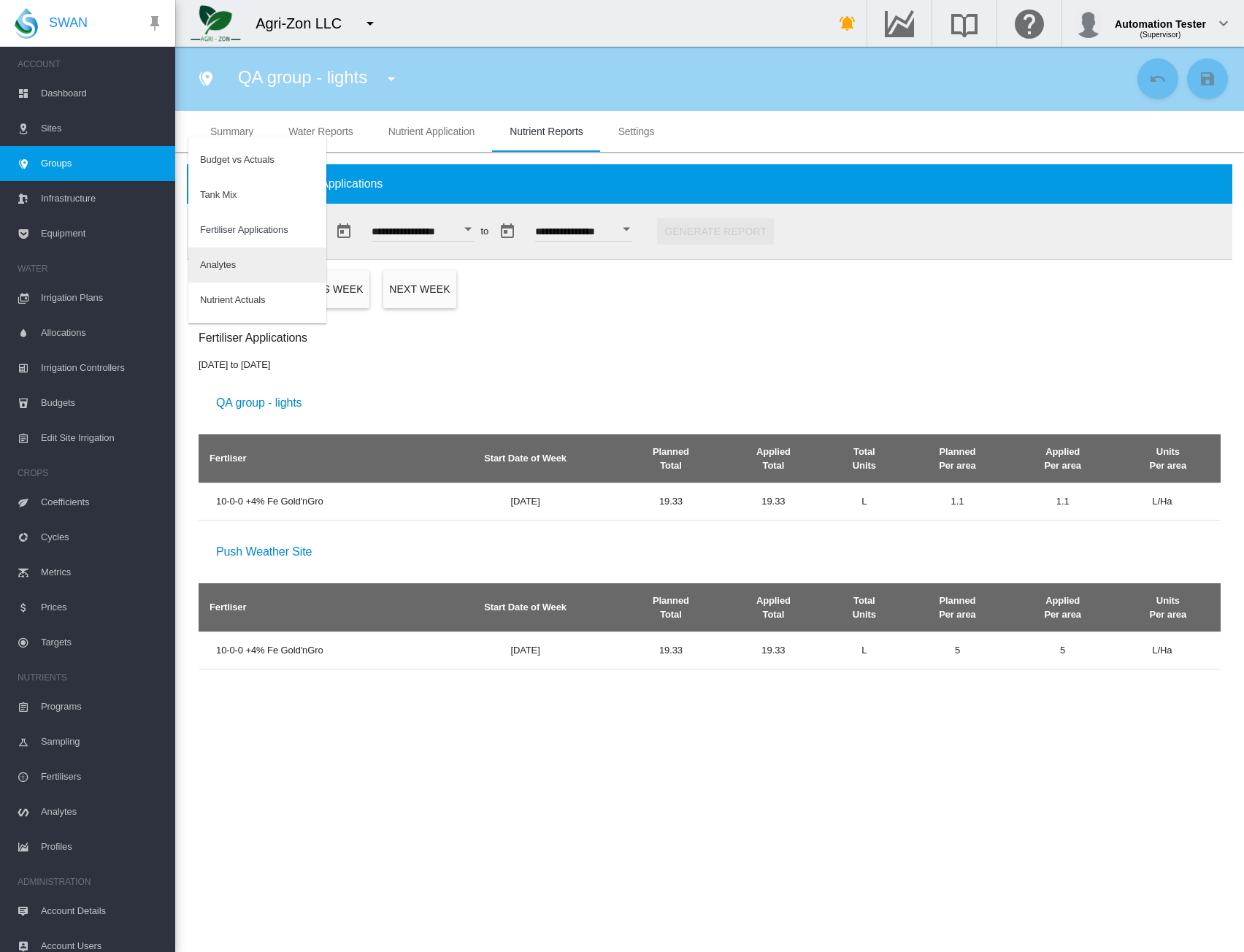
click at [242, 264] on md-option "Analytes" at bounding box center [257, 265] width 138 height 35
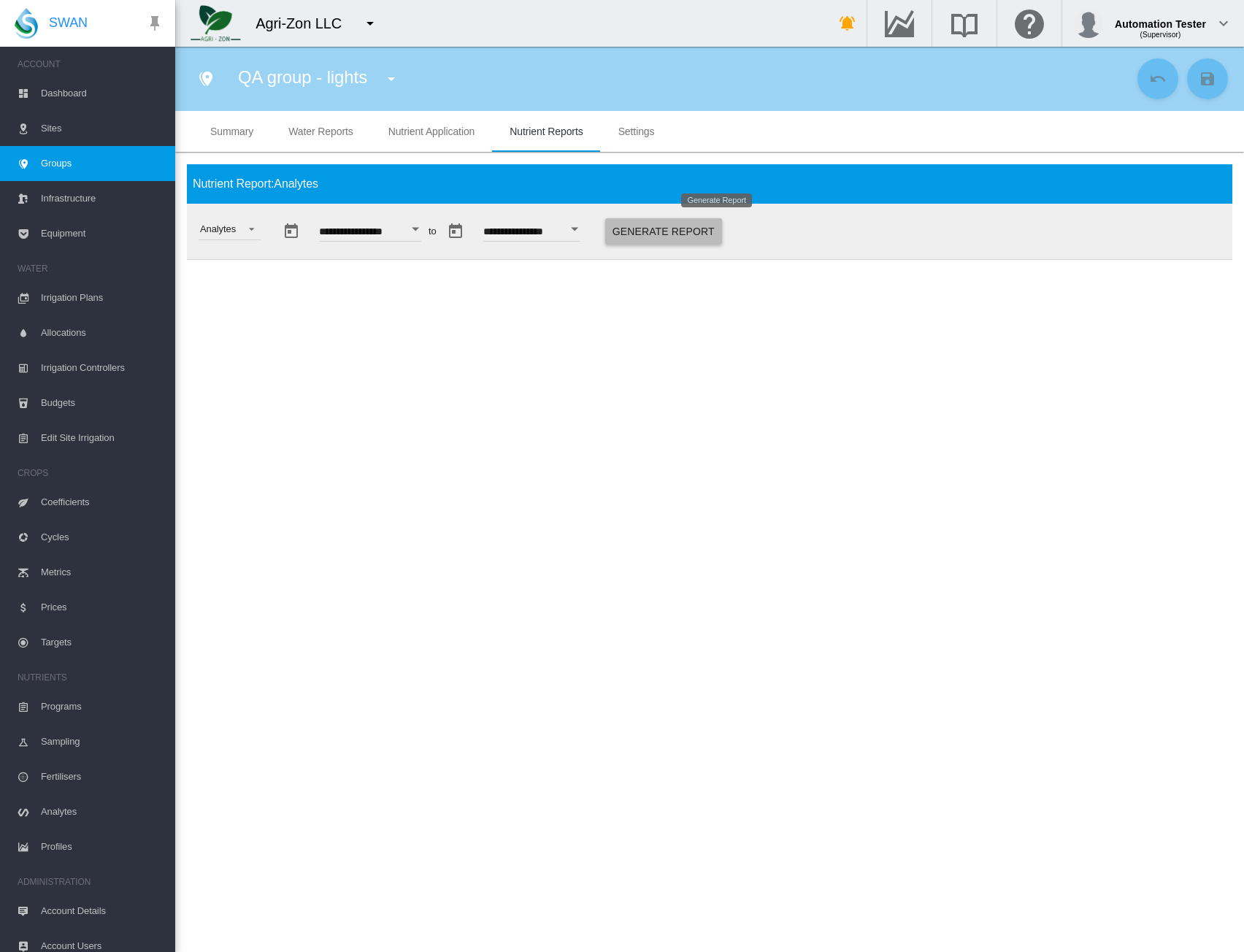
click at [690, 231] on button "Generate Report" at bounding box center [664, 231] width 117 height 26
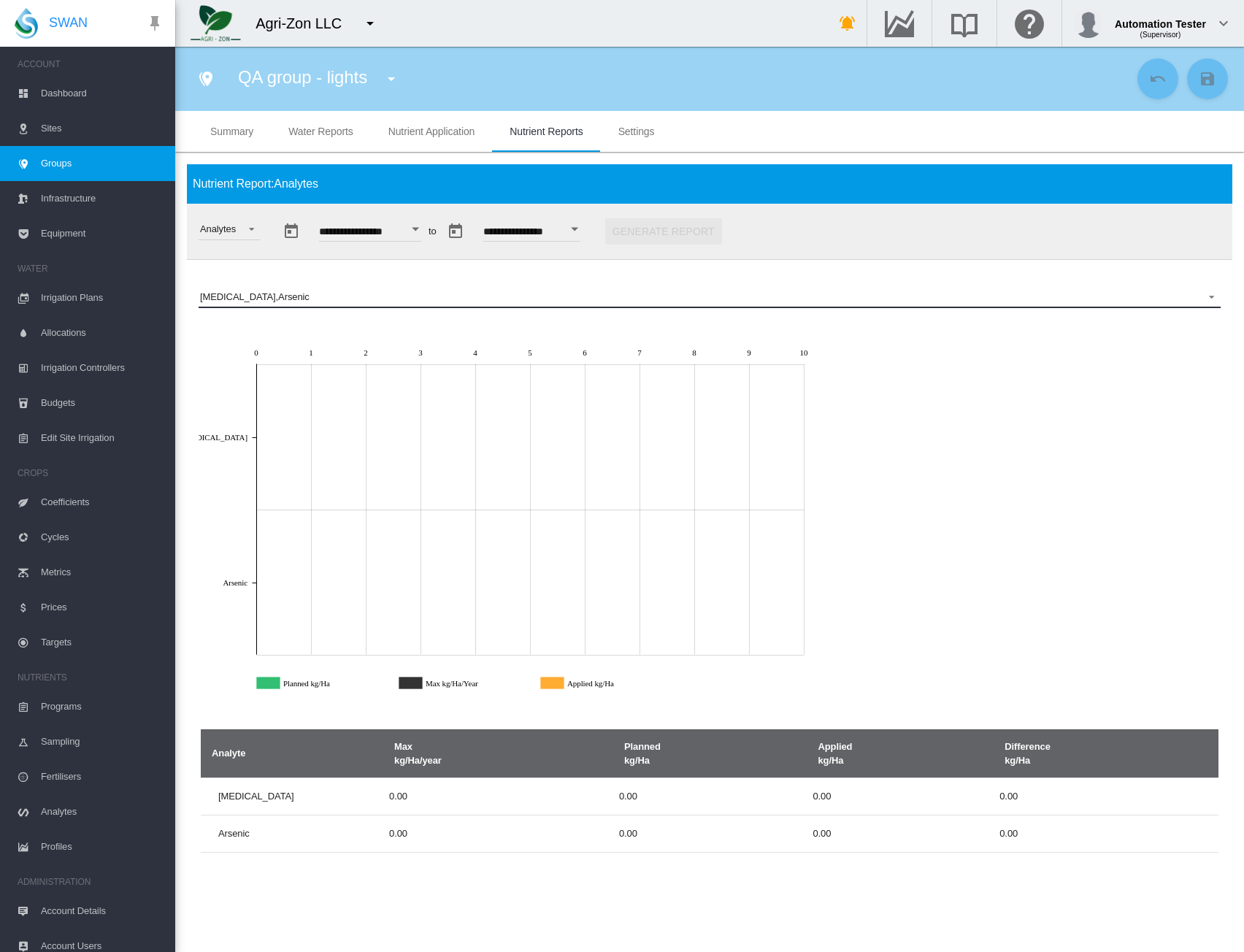
click at [383, 297] on span "Ammonia , Arsenic" at bounding box center [698, 297] width 996 height 13
click at [996, 416] on md-backdrop at bounding box center [622, 476] width 1244 height 952
click at [901, 298] on span "Ammonia , Arsenic" at bounding box center [698, 297] width 996 height 13
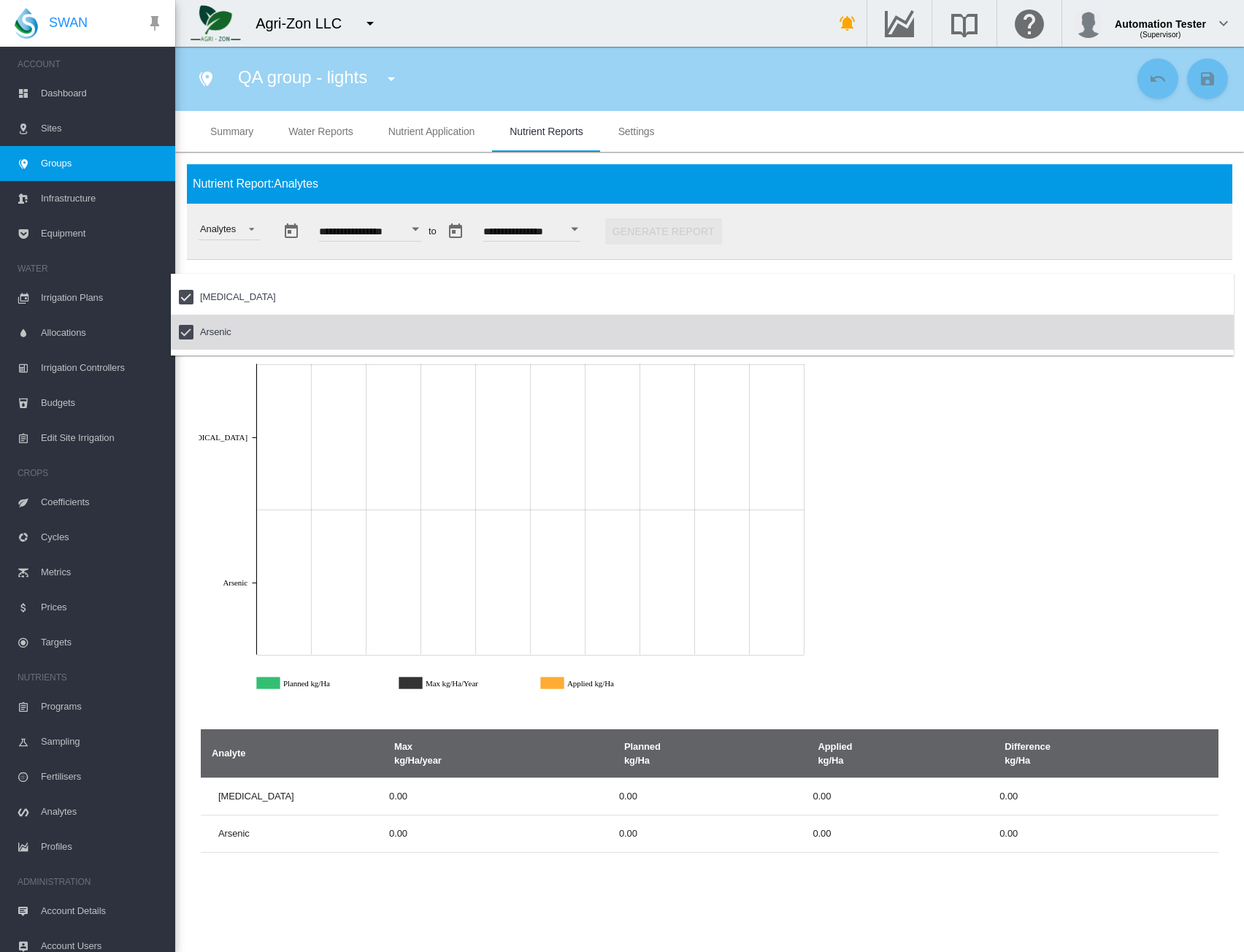
click at [183, 337] on div at bounding box center [186, 332] width 15 height 15
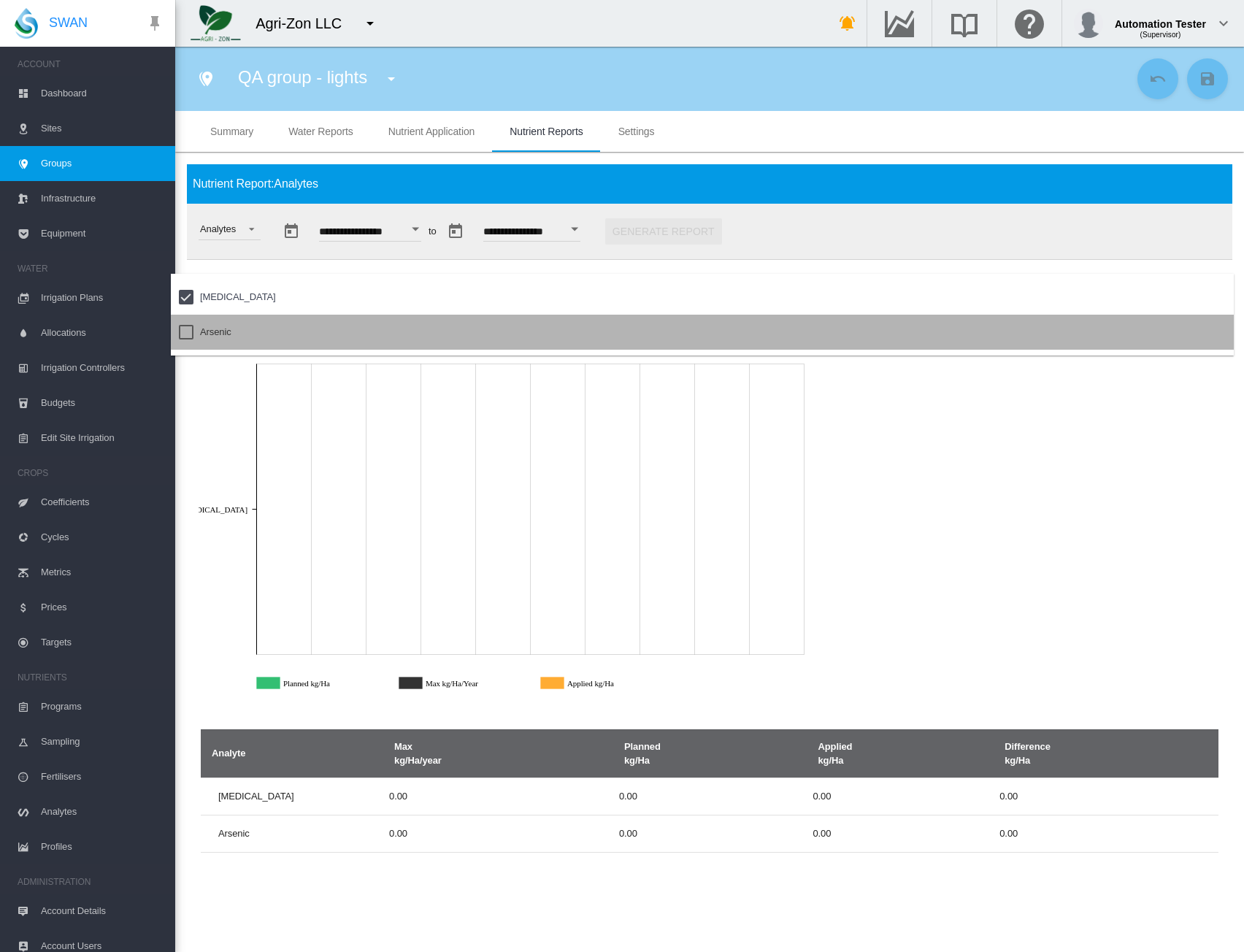
click at [183, 337] on div at bounding box center [186, 332] width 15 height 15
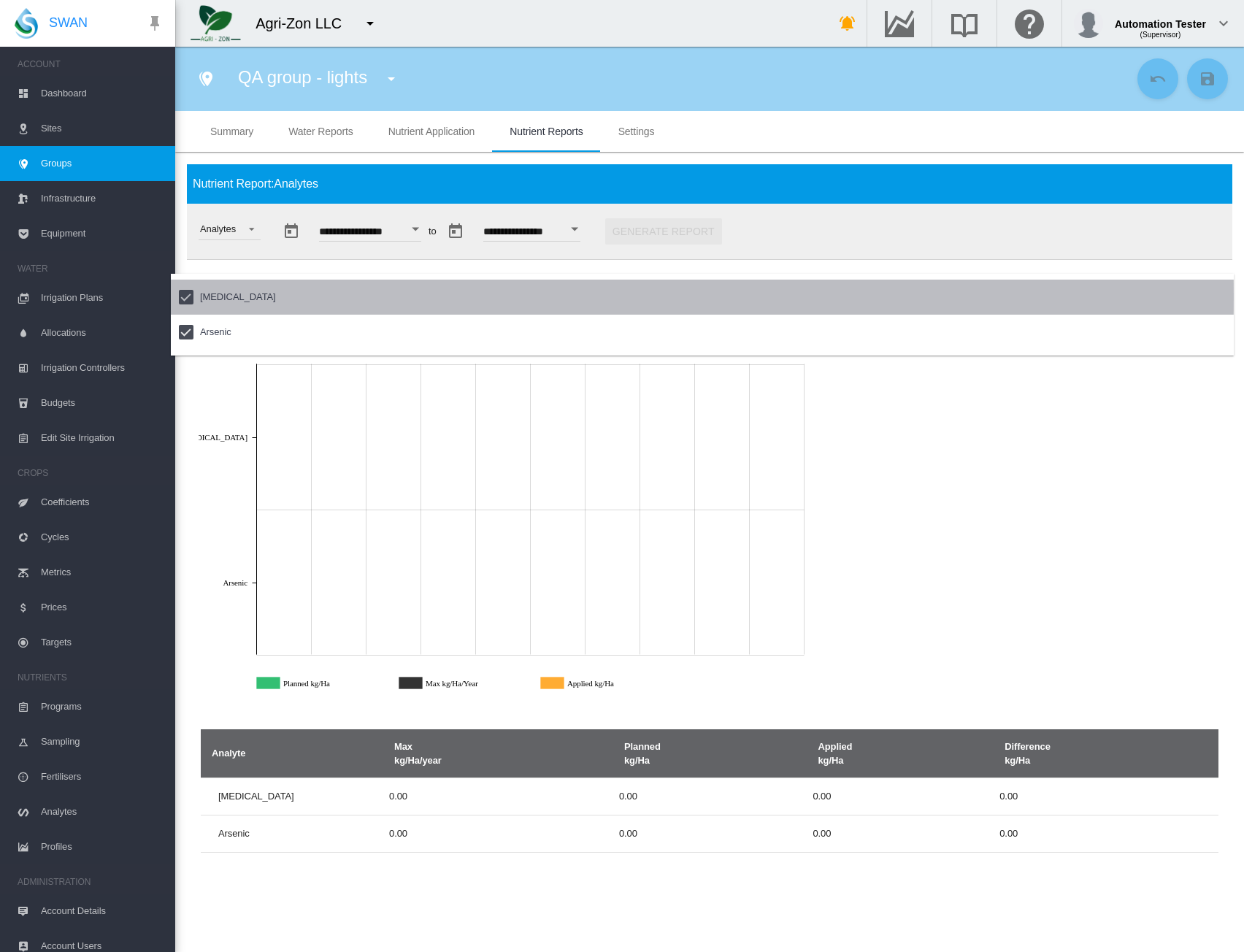
click at [185, 297] on div at bounding box center [186, 297] width 15 height 15
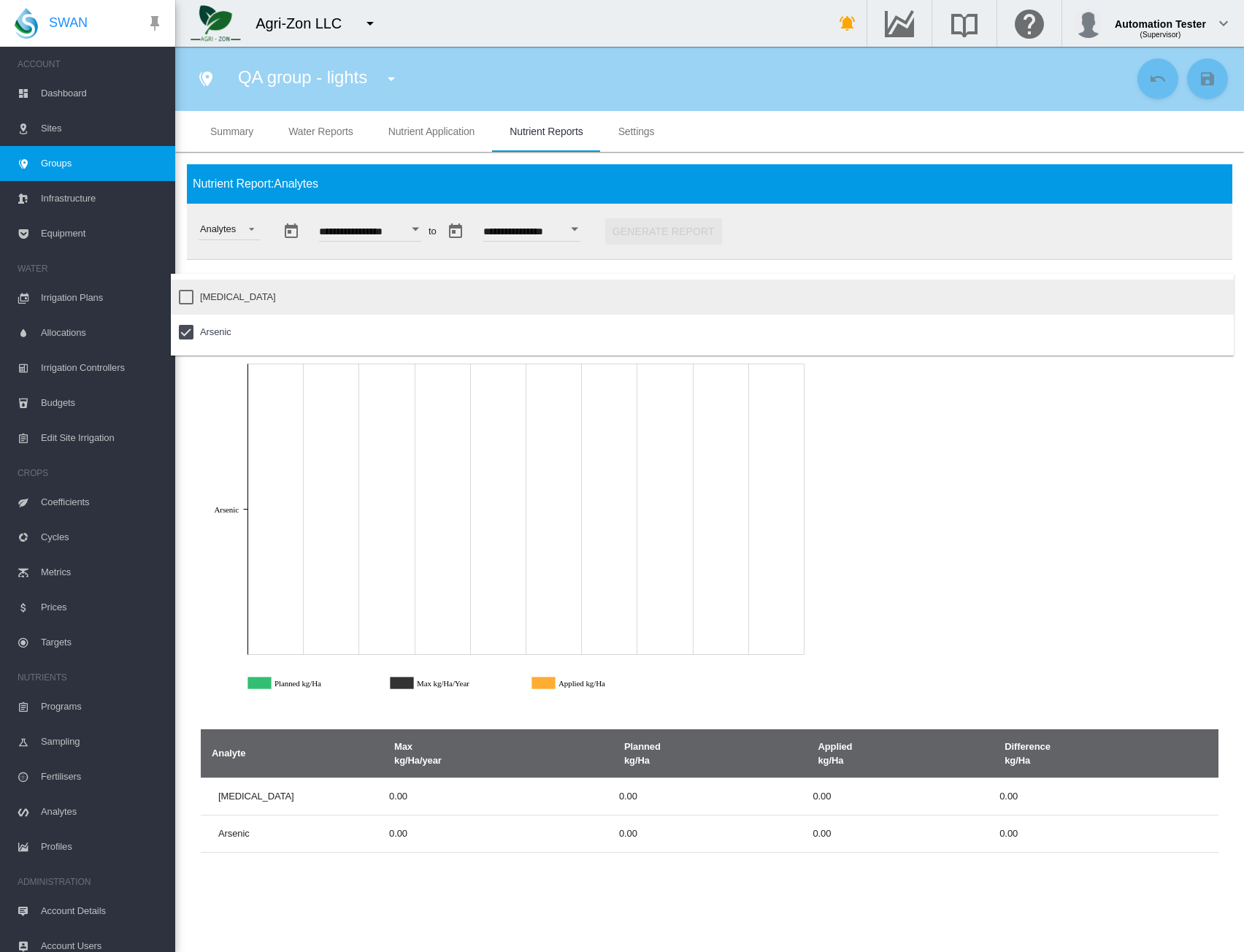
click at [185, 297] on div at bounding box center [186, 297] width 15 height 15
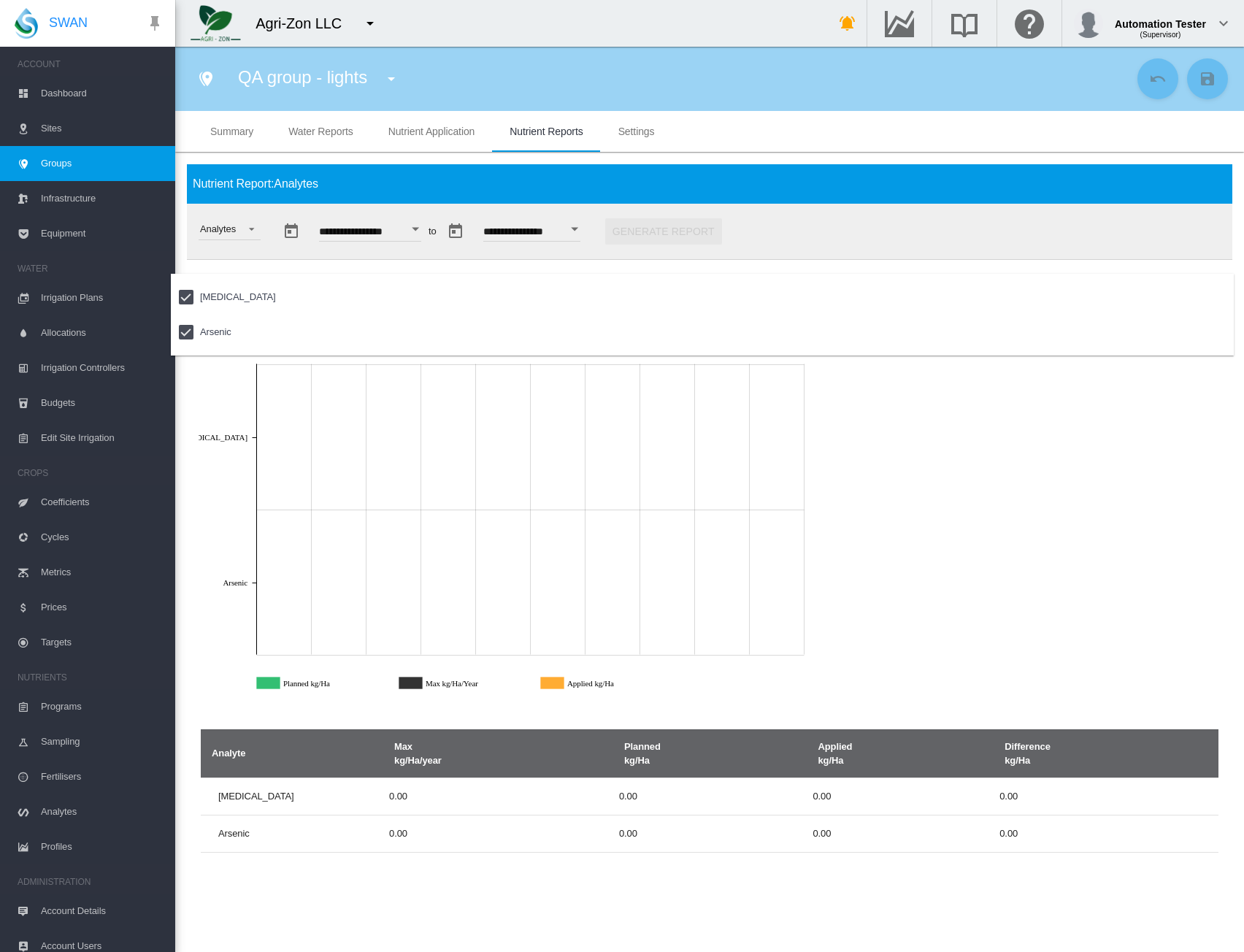
click at [1034, 463] on md-backdrop at bounding box center [622, 476] width 1244 height 952
click at [278, 297] on div "Arsenic" at bounding box center [294, 297] width 31 height 13
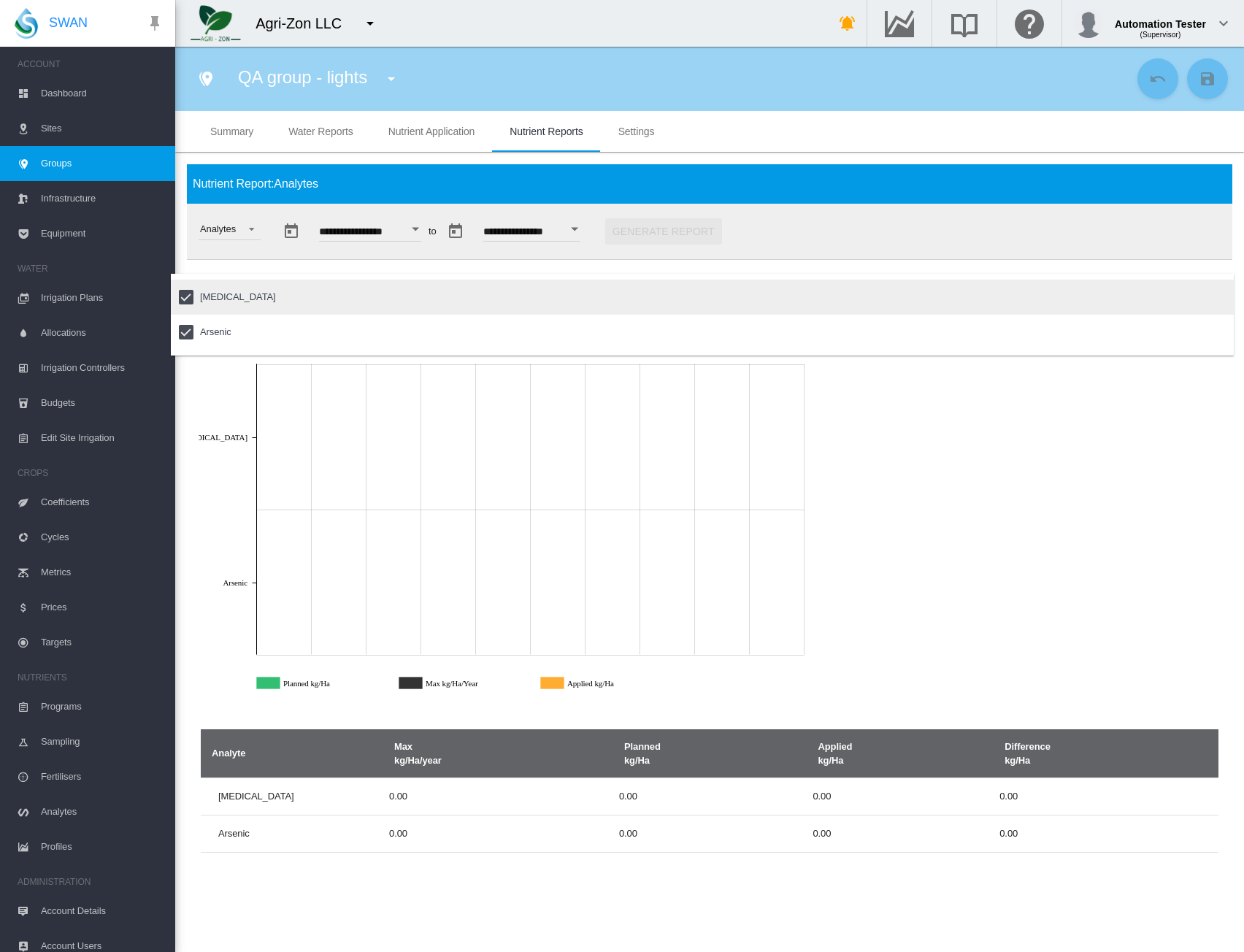
click at [205, 303] on div "Ammonia" at bounding box center [238, 297] width 76 height 13
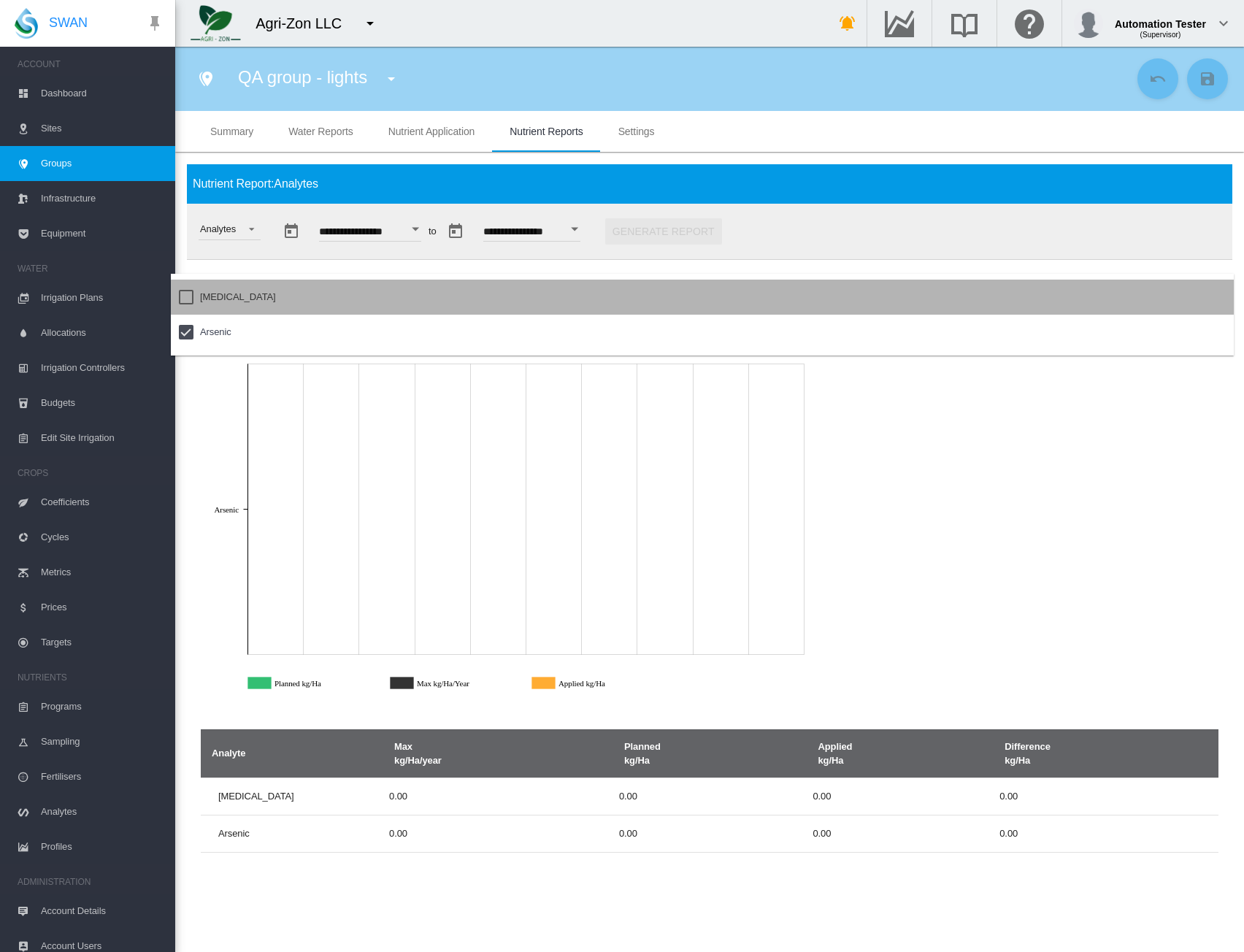
click at [205, 303] on div "Ammonia" at bounding box center [238, 297] width 76 height 13
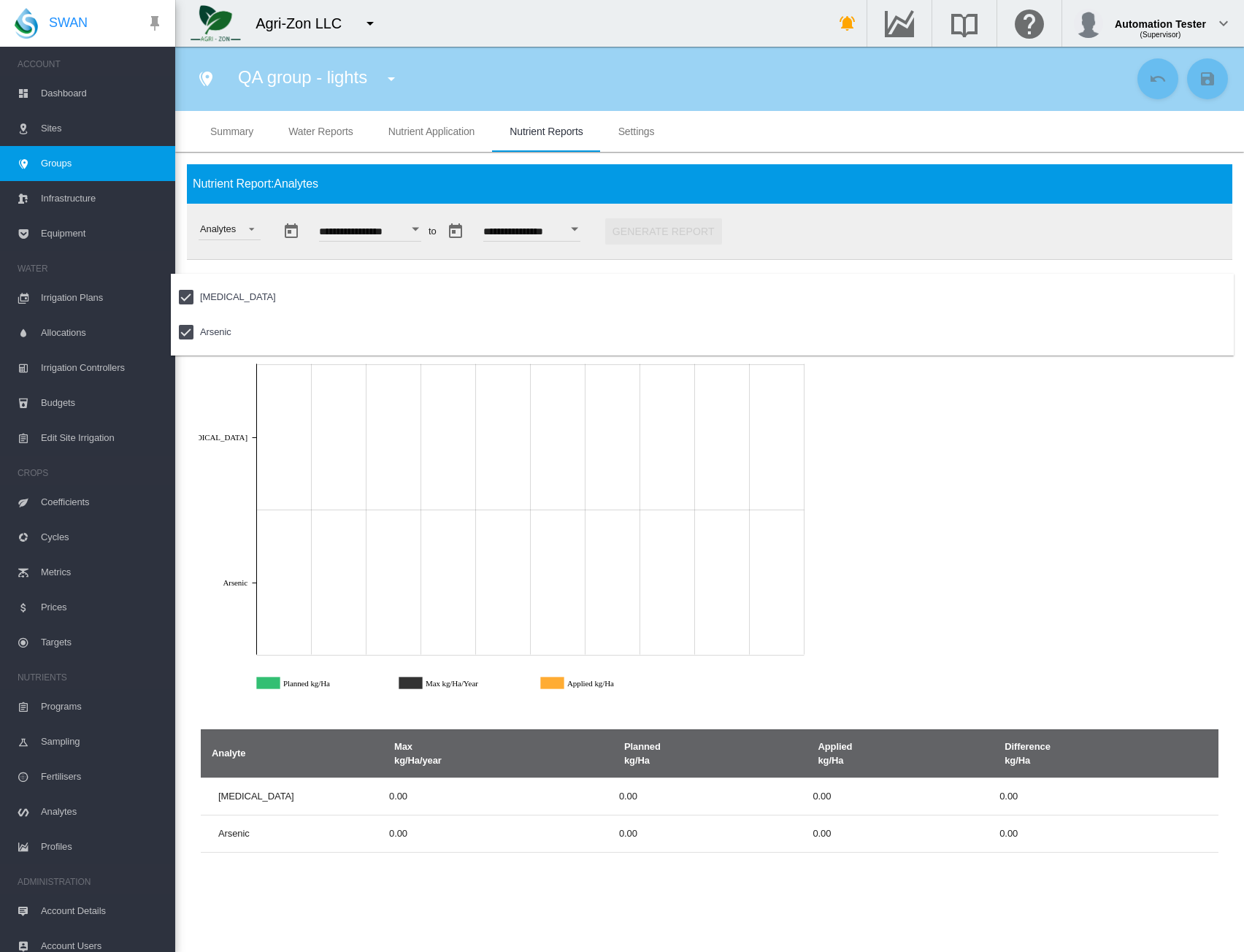
click at [947, 461] on md-backdrop at bounding box center [622, 476] width 1244 height 952
click at [236, 241] on div "Analytes" at bounding box center [223, 231] width 73 height 56
click at [237, 232] on md-select-value "Analytes" at bounding box center [230, 230] width 62 height 22
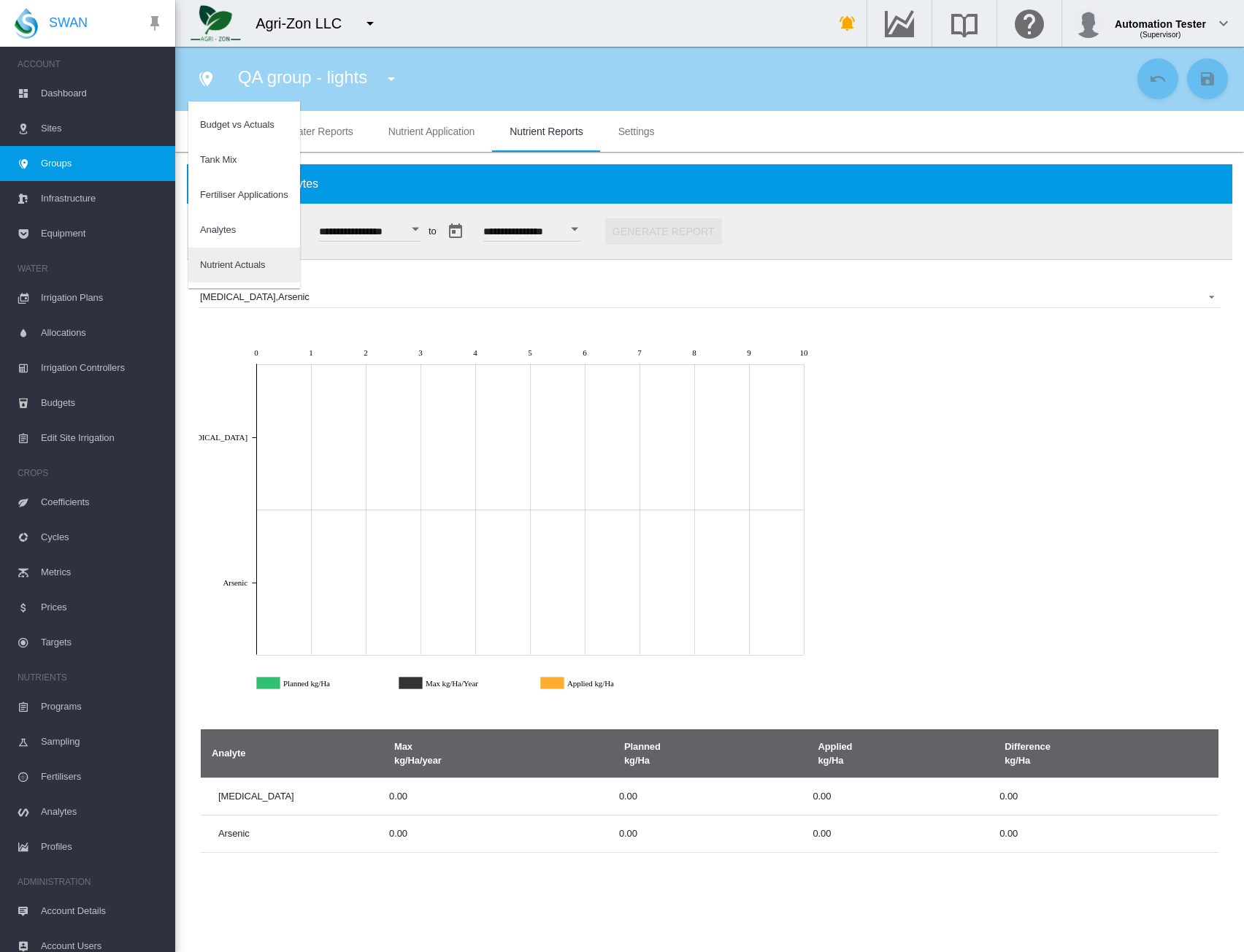
click at [231, 258] on md-option "Nutrient Actuals" at bounding box center [244, 265] width 112 height 35
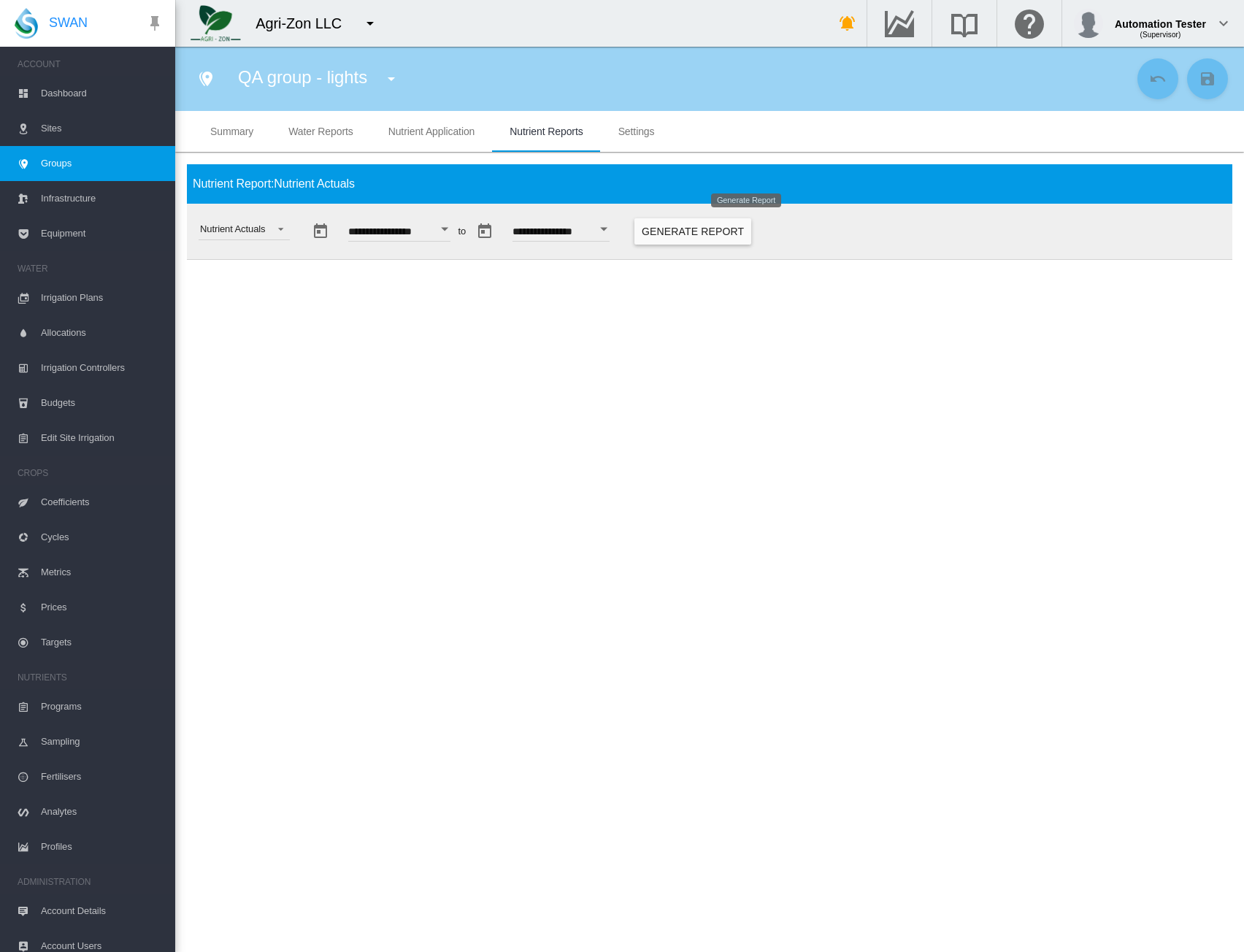
click at [711, 237] on button "Generate Report" at bounding box center [693, 231] width 117 height 26
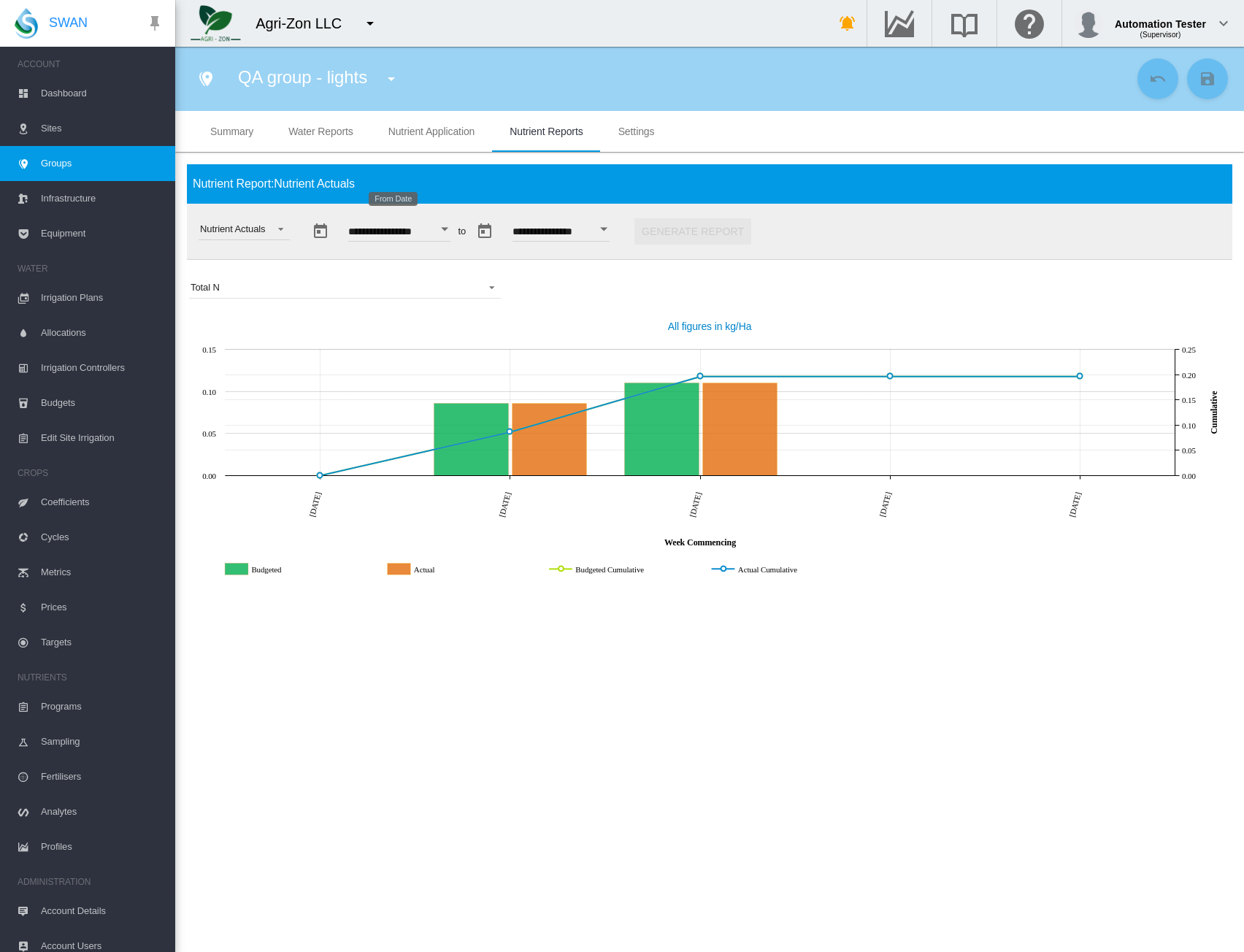
click at [459, 231] on button "Open calendar" at bounding box center [445, 229] width 26 height 26
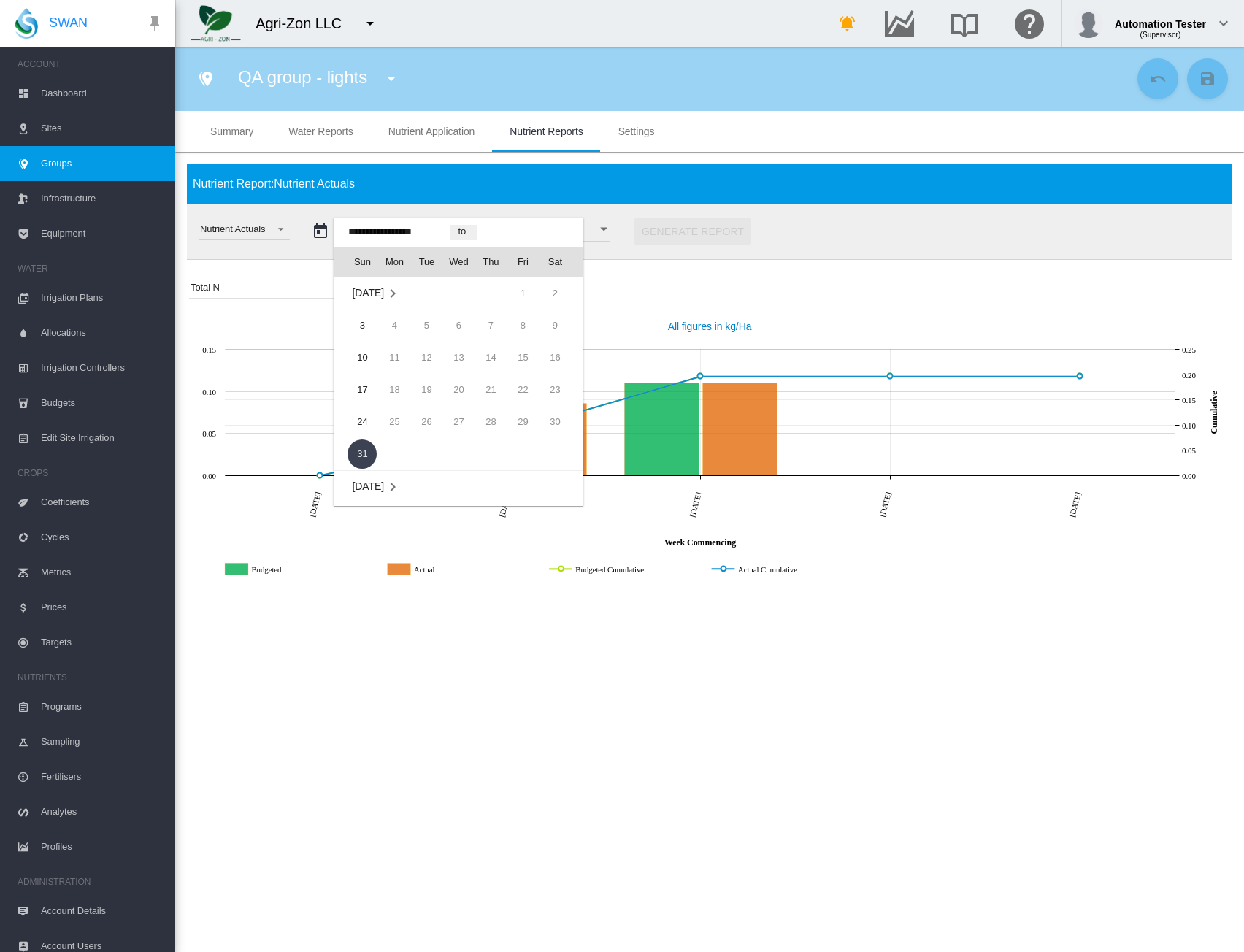
scroll to position [35971, 0]
click at [354, 377] on span "6" at bounding box center [362, 383] width 29 height 29
type input "**********"
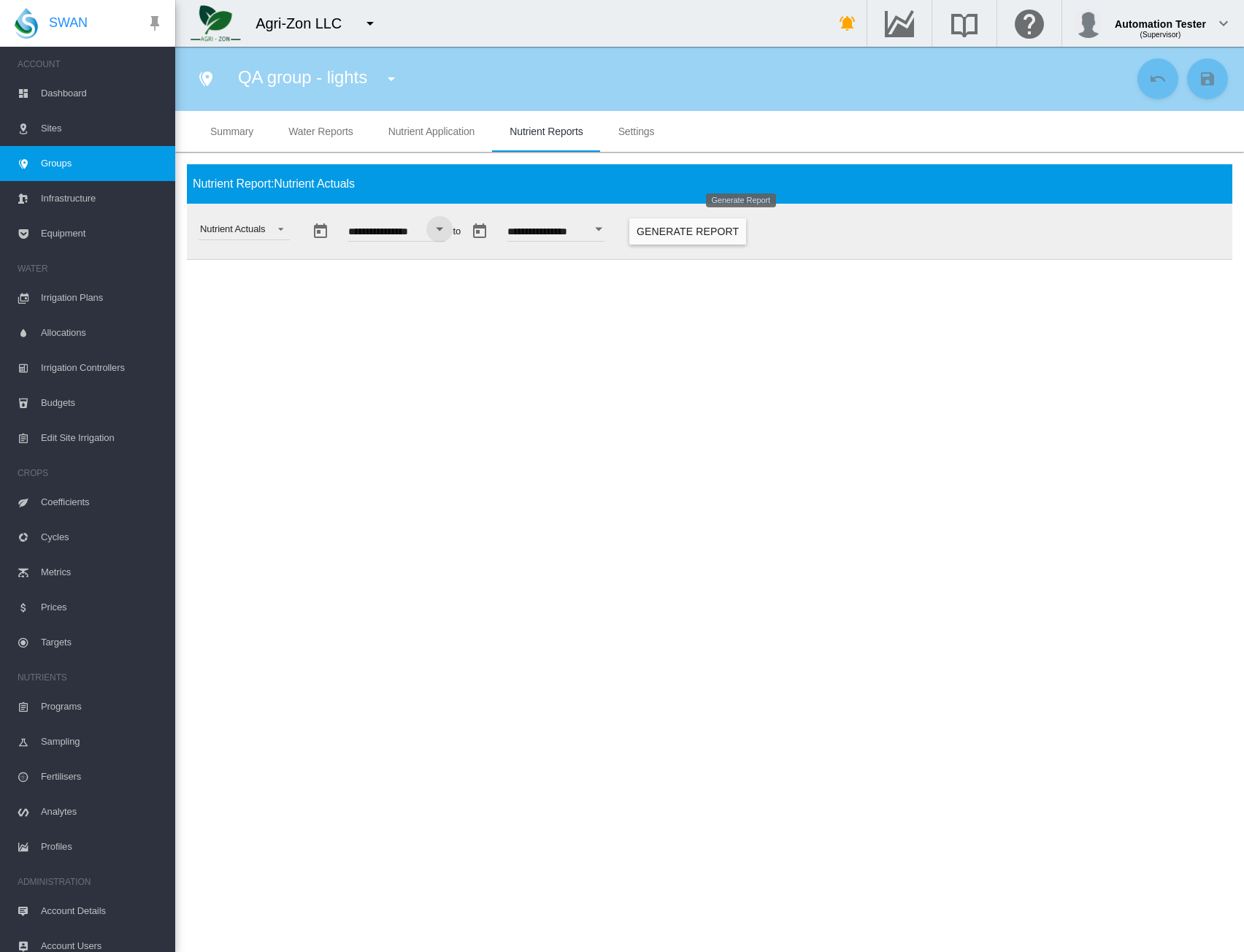
click at [721, 233] on button "Generate Report" at bounding box center [688, 231] width 117 height 26
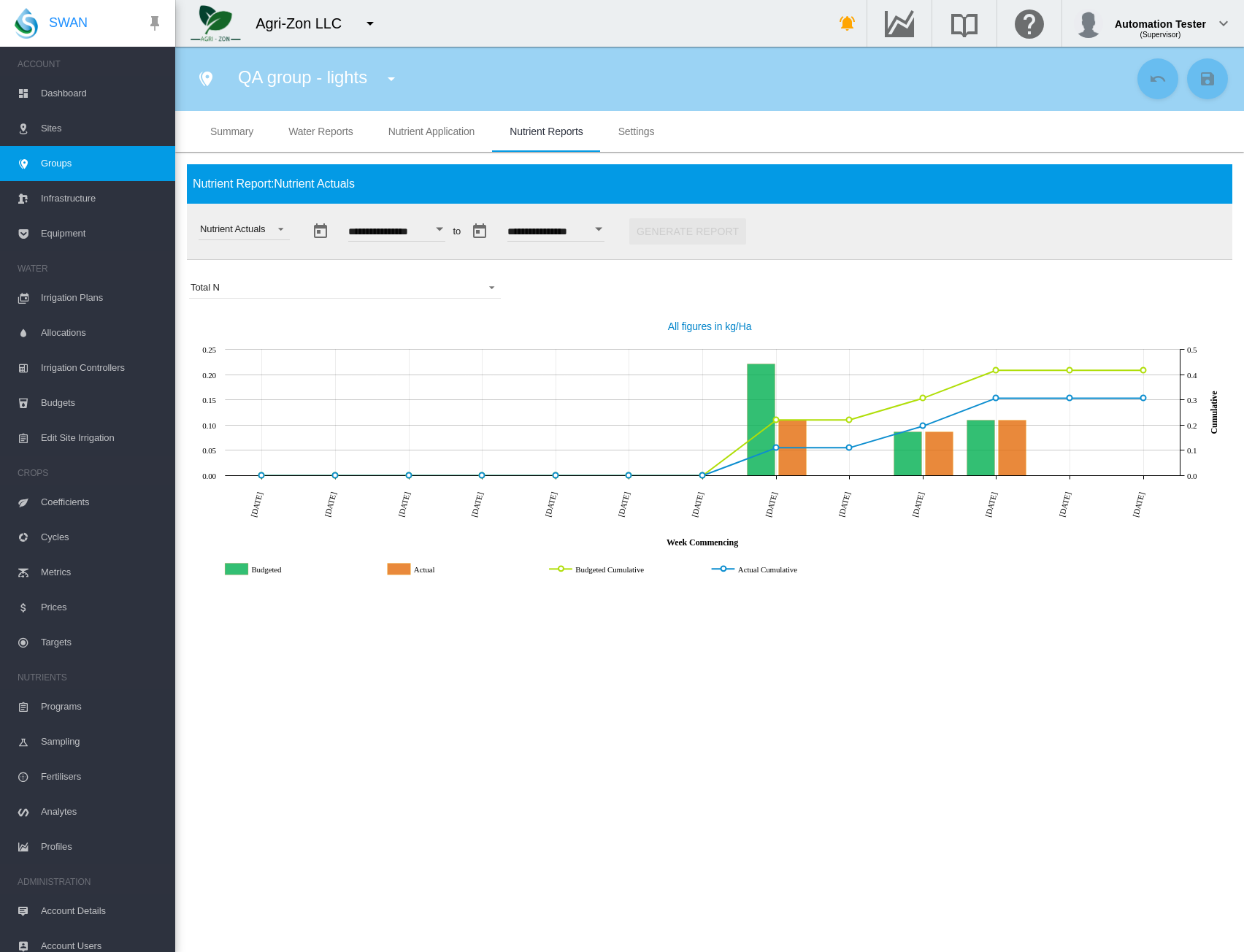
click at [913, 615] on section "QA group - lights AA Jul All Almonds AN AS Group for 6.9.0_Edit Sept2025 New 6.…" at bounding box center [709, 499] width 1069 height 905
click at [477, 296] on md-select-value "Total N" at bounding box center [345, 288] width 312 height 22
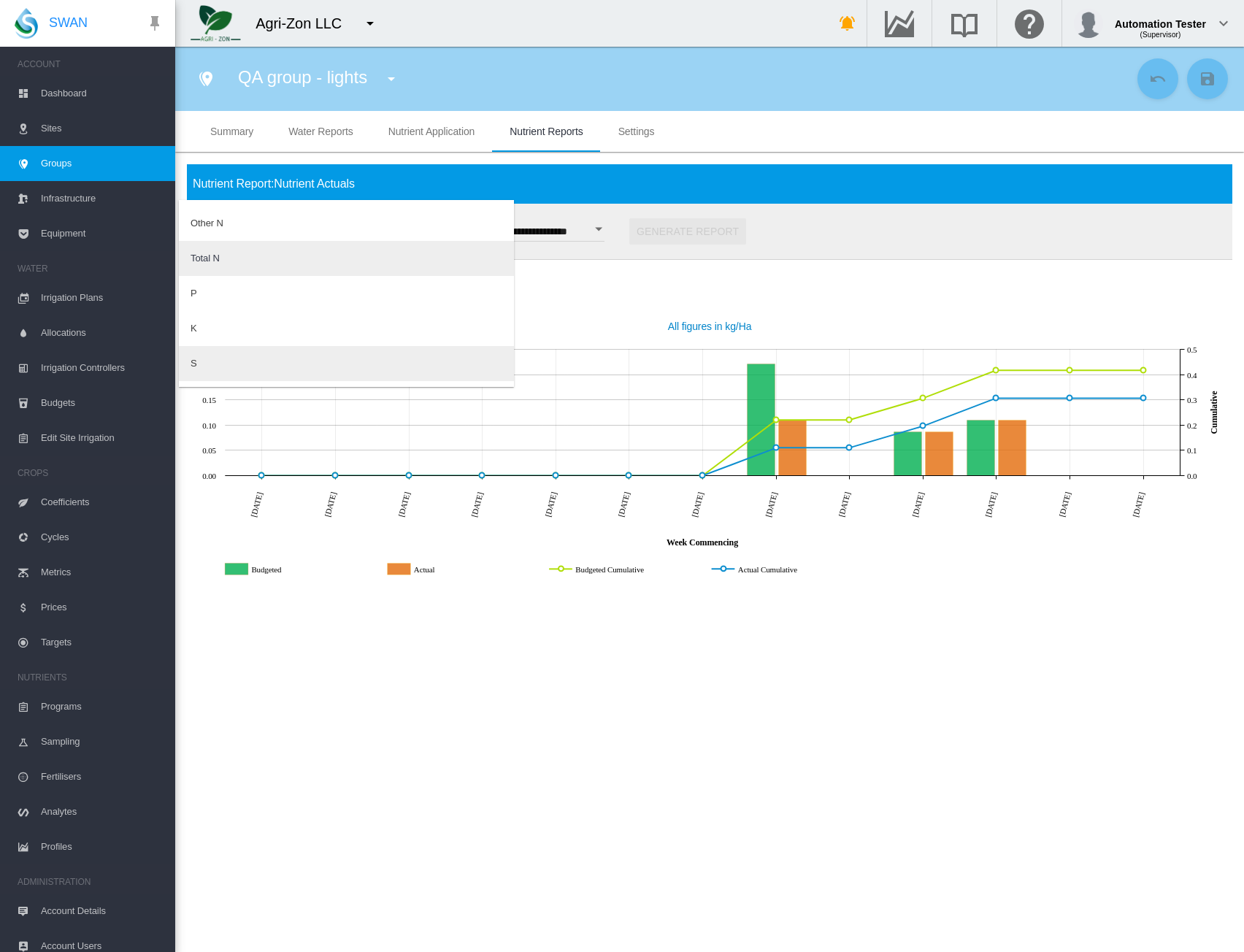
scroll to position [73, 0]
click at [297, 257] on md-option "P" at bounding box center [346, 249] width 335 height 35
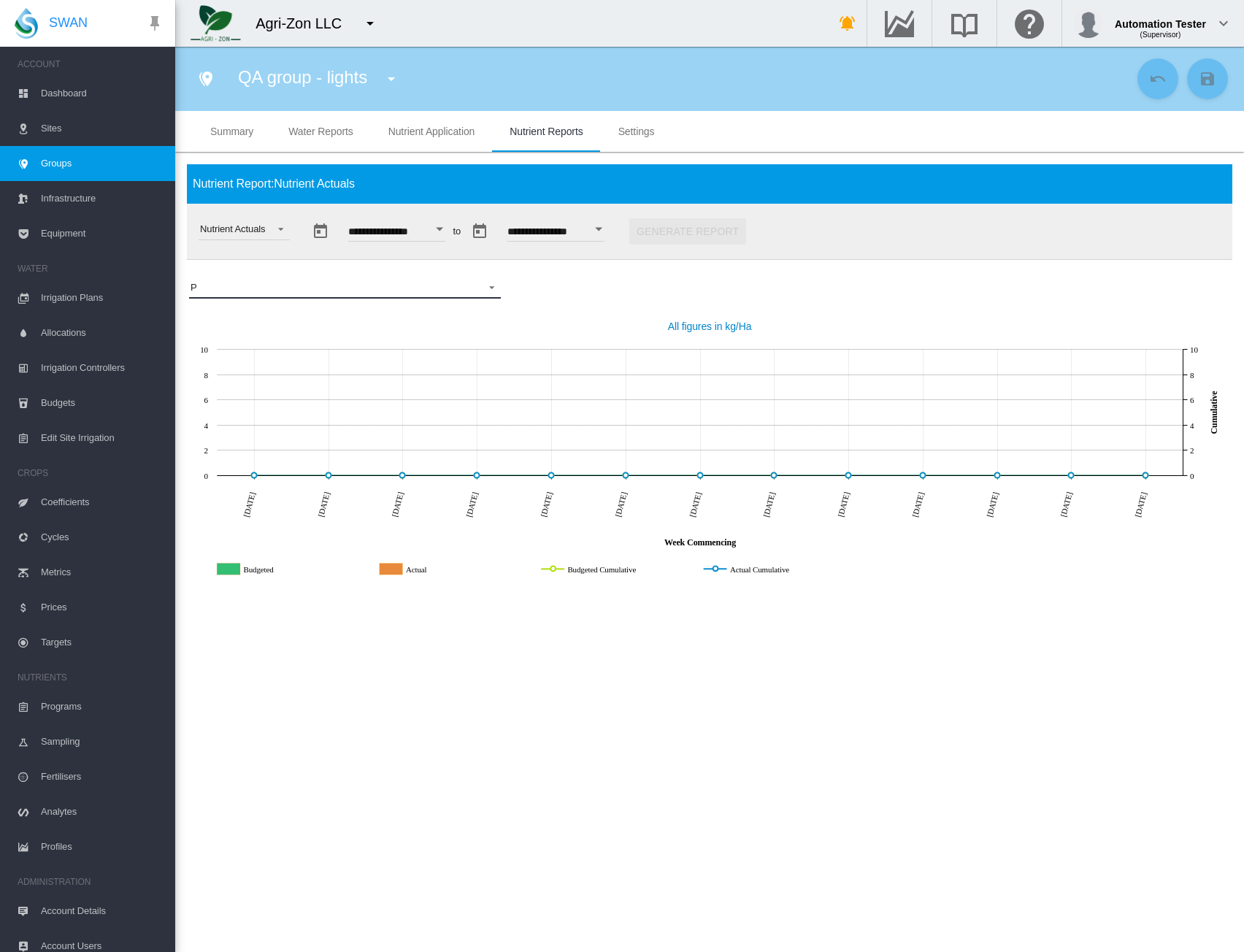
click at [325, 294] on span "P" at bounding box center [333, 288] width 285 height 13
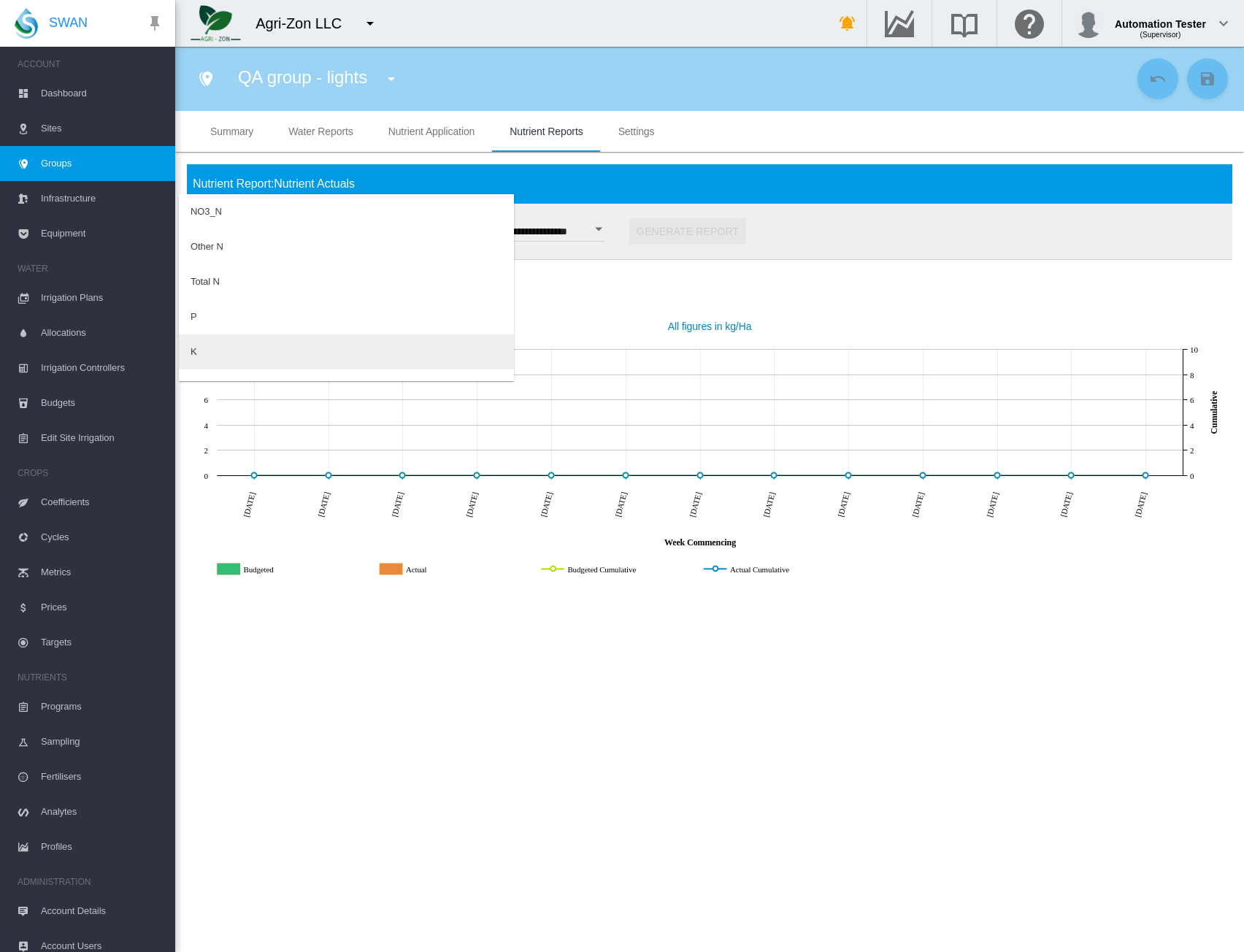
scroll to position [29, 0]
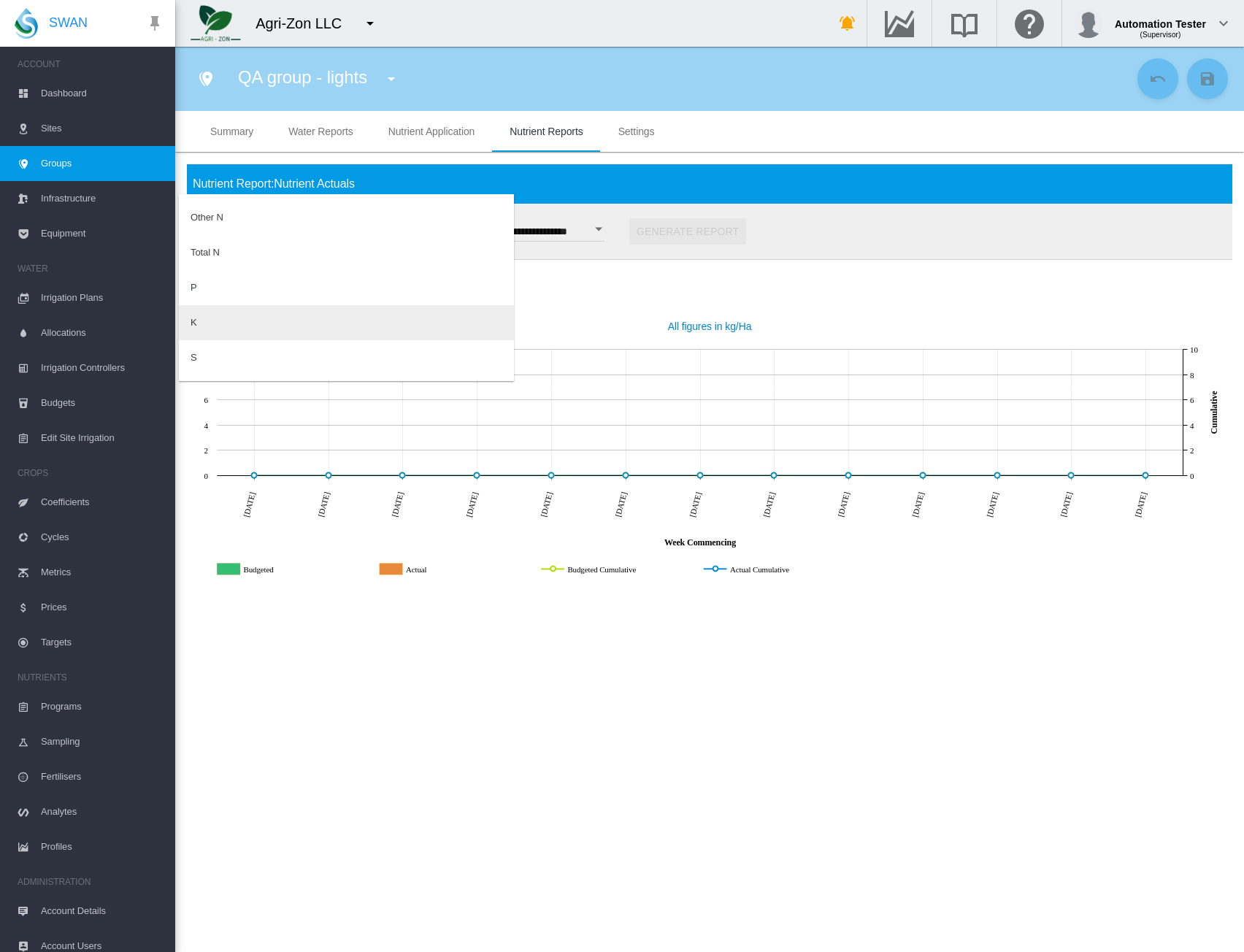
click at [262, 325] on md-option "K" at bounding box center [346, 323] width 335 height 35
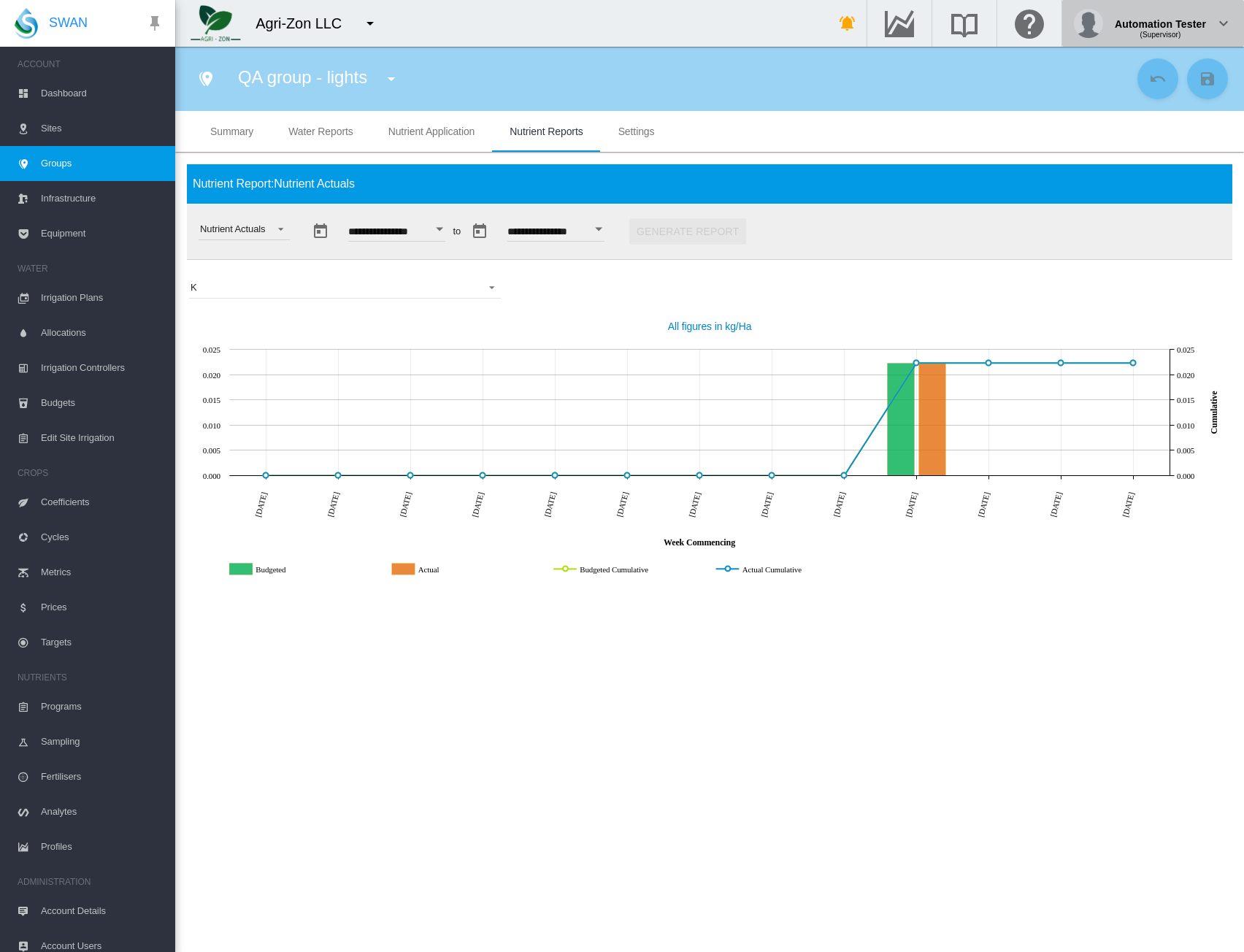
click at [1169, 31] on span "(Supervisor)" at bounding box center [1160, 34] width 41 height 8
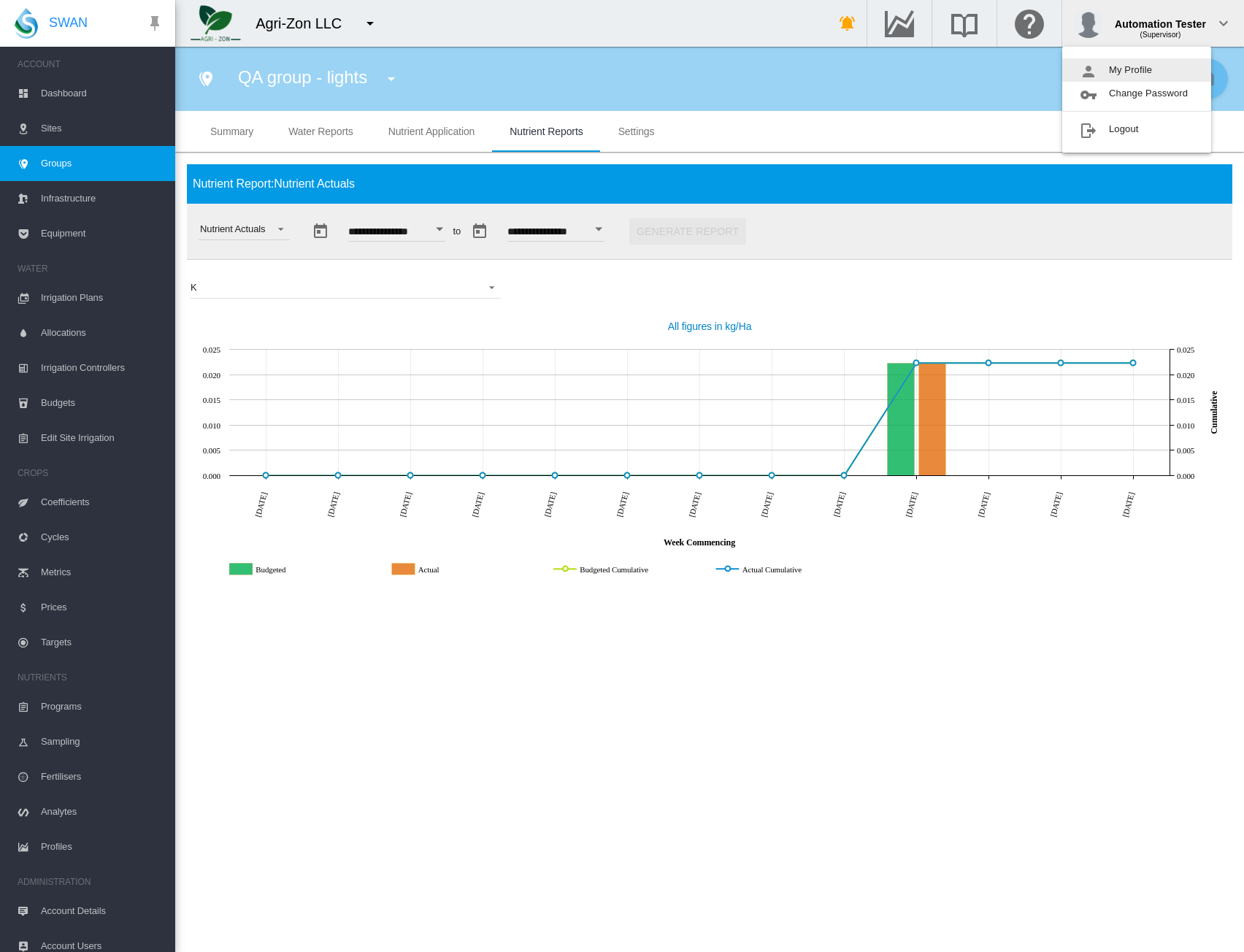
click at [1125, 73] on button "My Profile" at bounding box center [1137, 70] width 149 height 24
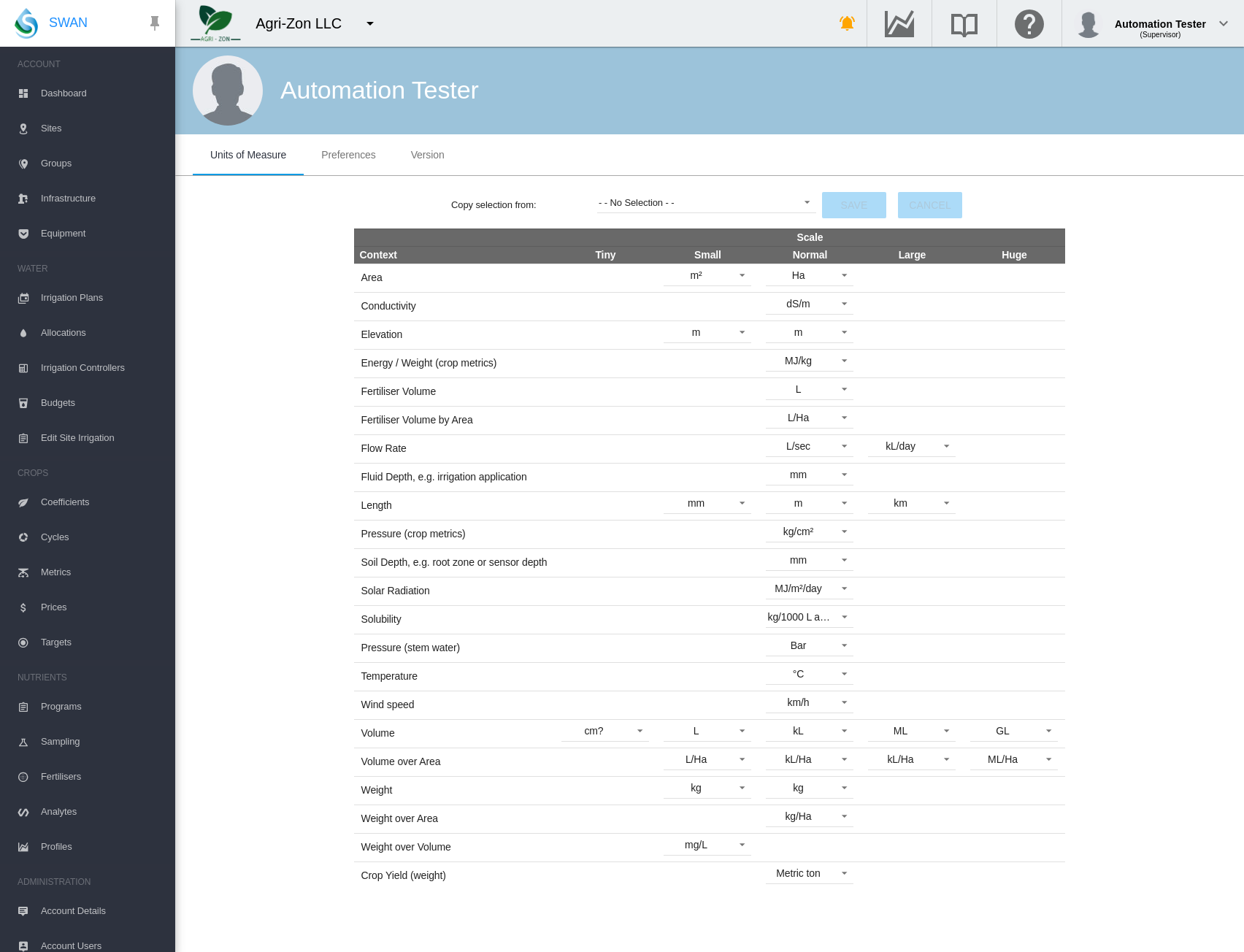
click at [331, 168] on md-tab-item "Preferences" at bounding box center [348, 154] width 89 height 41
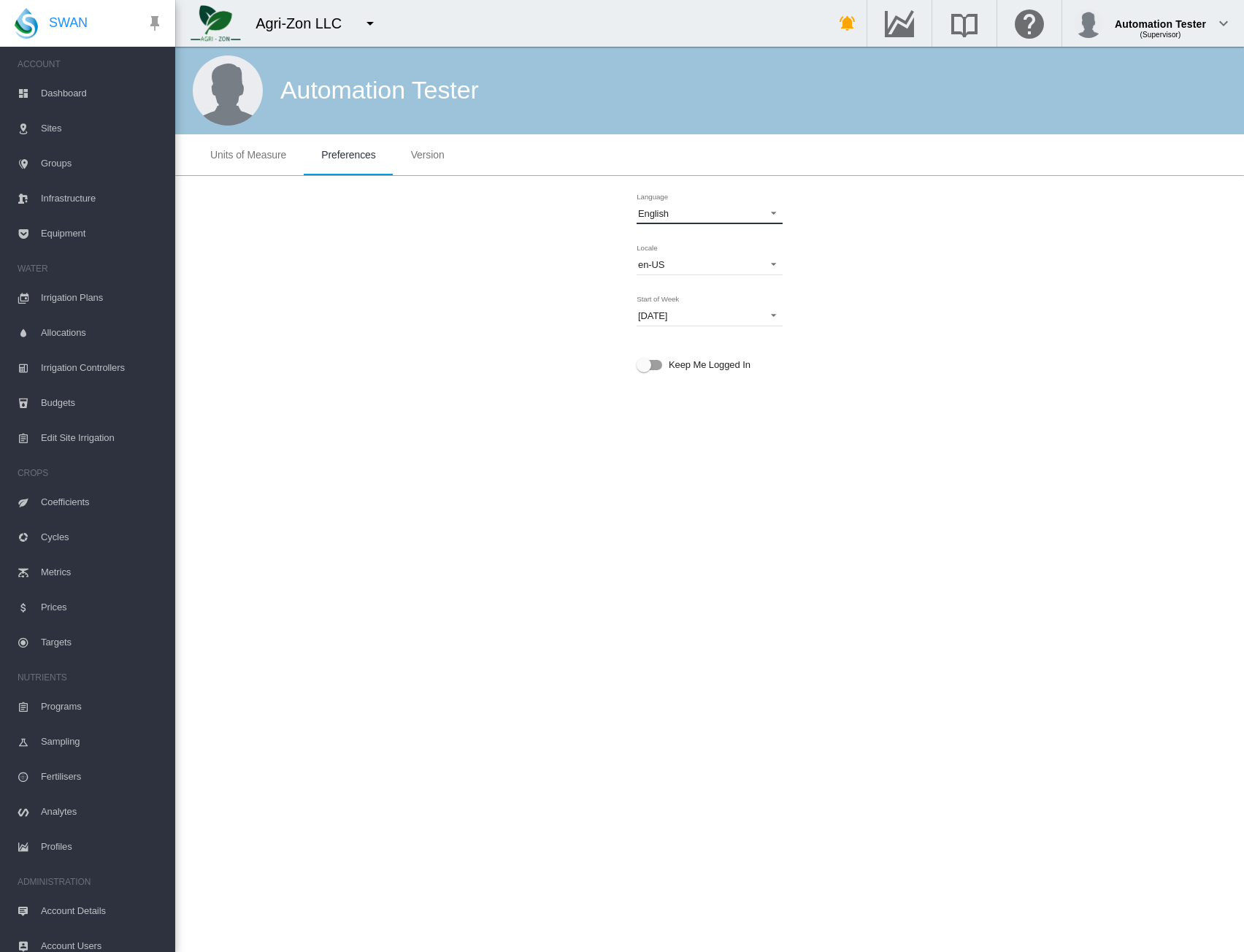
click at [726, 216] on span "English" at bounding box center [698, 214] width 120 height 13
click at [709, 251] on md-option "Español" at bounding box center [711, 248] width 170 height 35
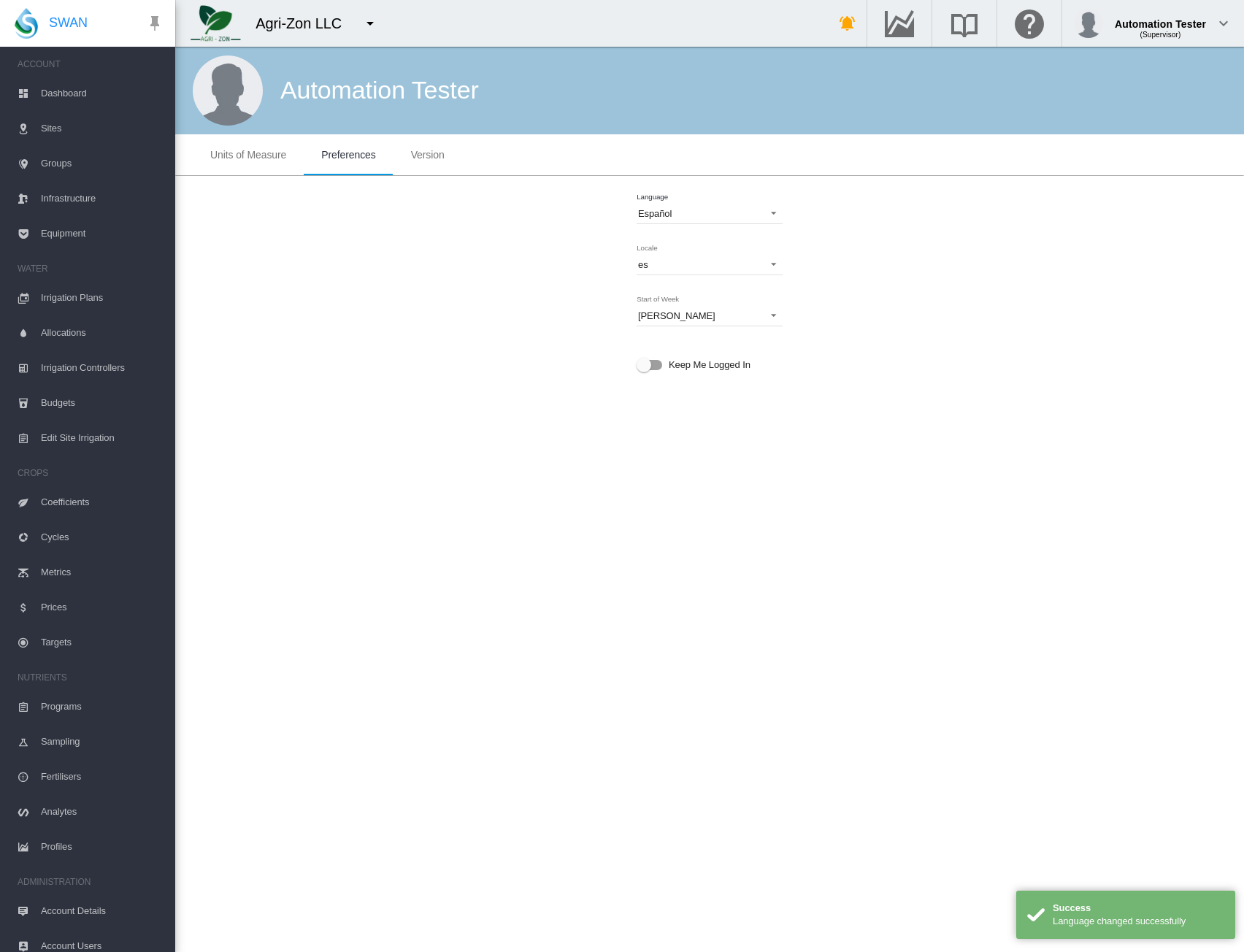
click at [932, 242] on div "Language Español Locale es es es-AU es-BR es-CN es-CZ es-DE es-DK es-ES es-FI e…" at bounding box center [709, 288] width 1046 height 202
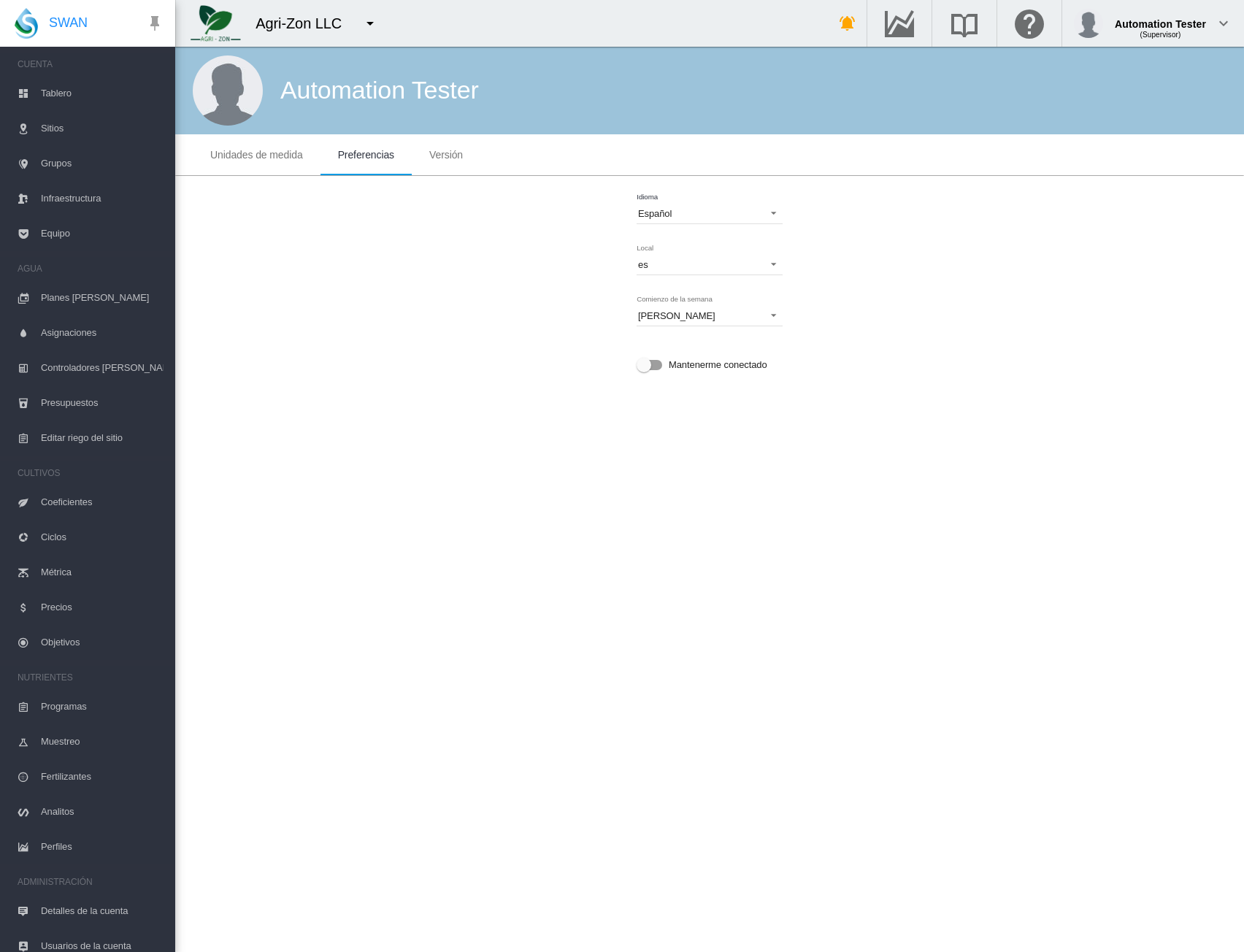
click at [51, 166] on span "Grupos" at bounding box center [102, 163] width 122 height 35
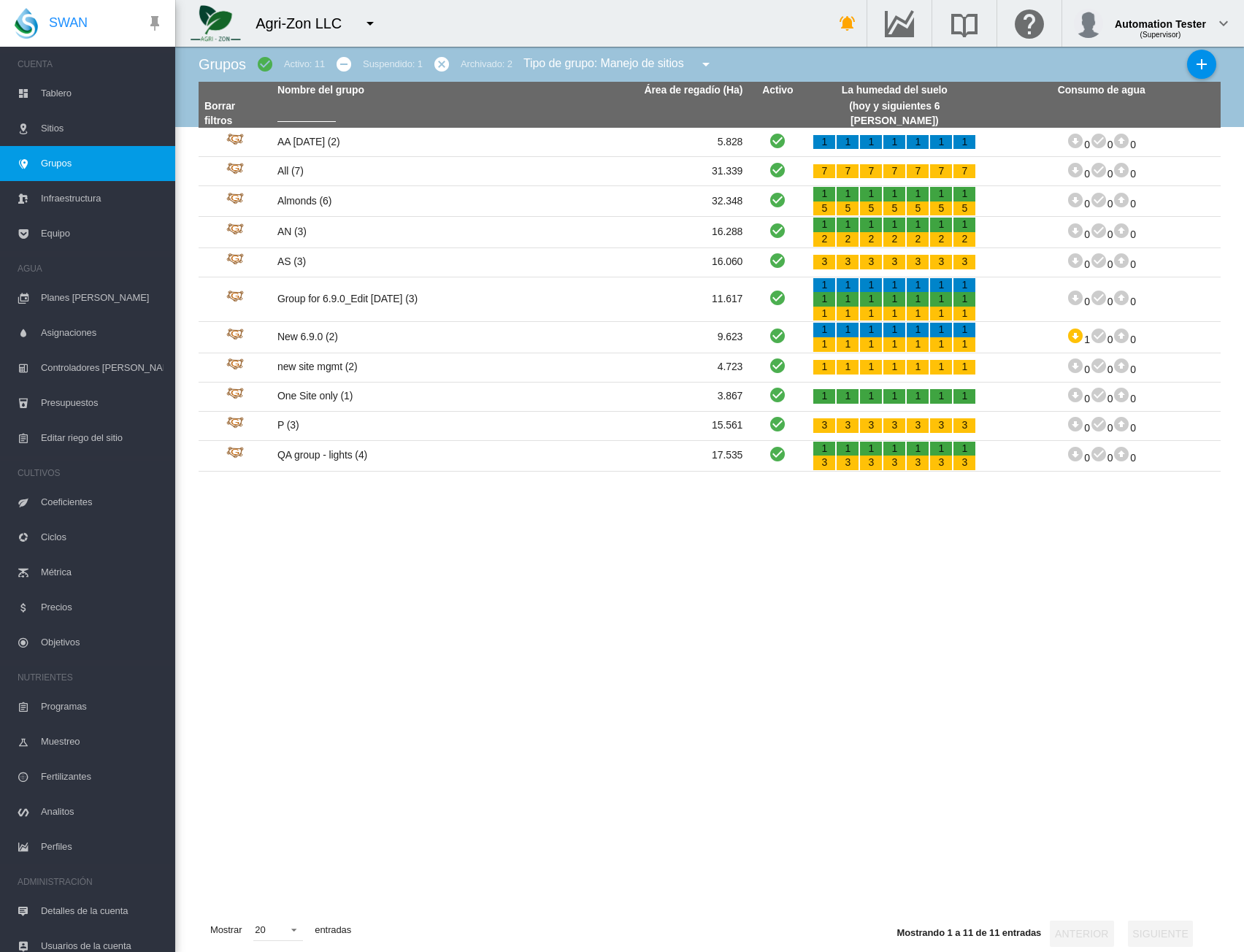
click at [675, 558] on tbody "AA Jul (2) 5.828 1 1 1 1 1 1 1 31.339 7" at bounding box center [709, 518] width 1022 height 780
click at [312, 463] on td "QA group - lights (4)" at bounding box center [391, 456] width 239 height 30
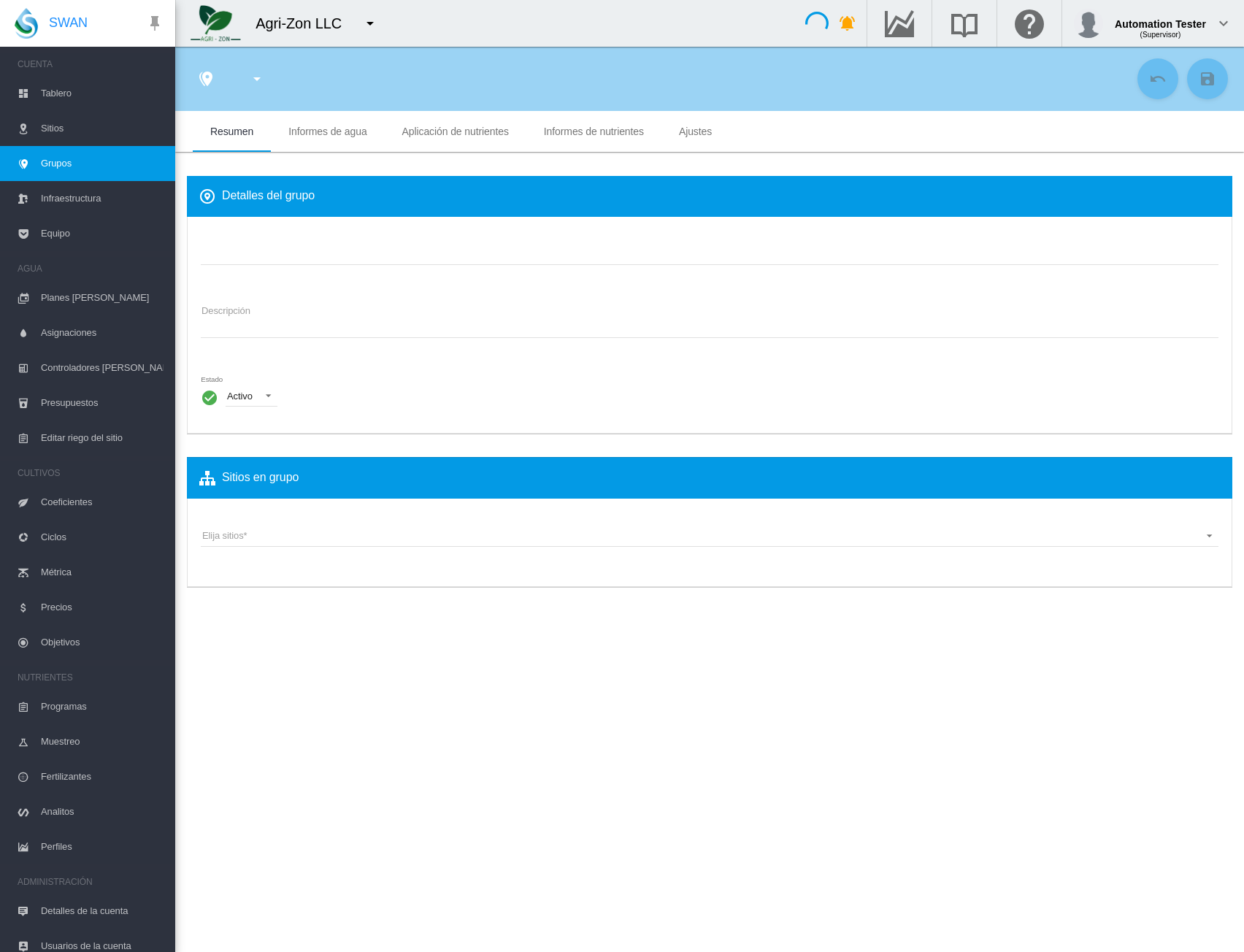
type input "**********"
type textarea "**********"
type input "*"
type input "**"
type input "*"
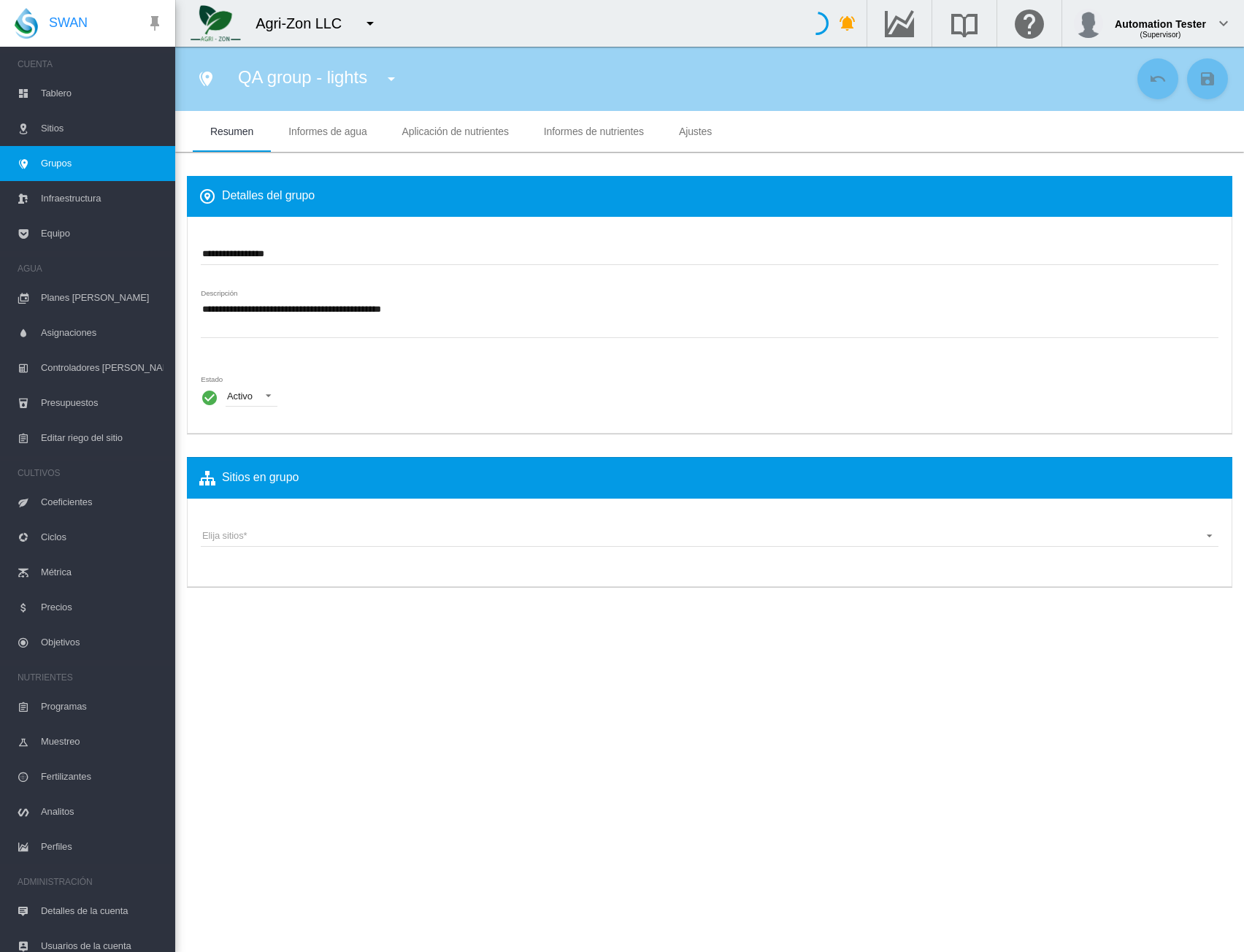
type input "***"
click at [301, 133] on span "Informes de agua" at bounding box center [327, 131] width 78 height 12
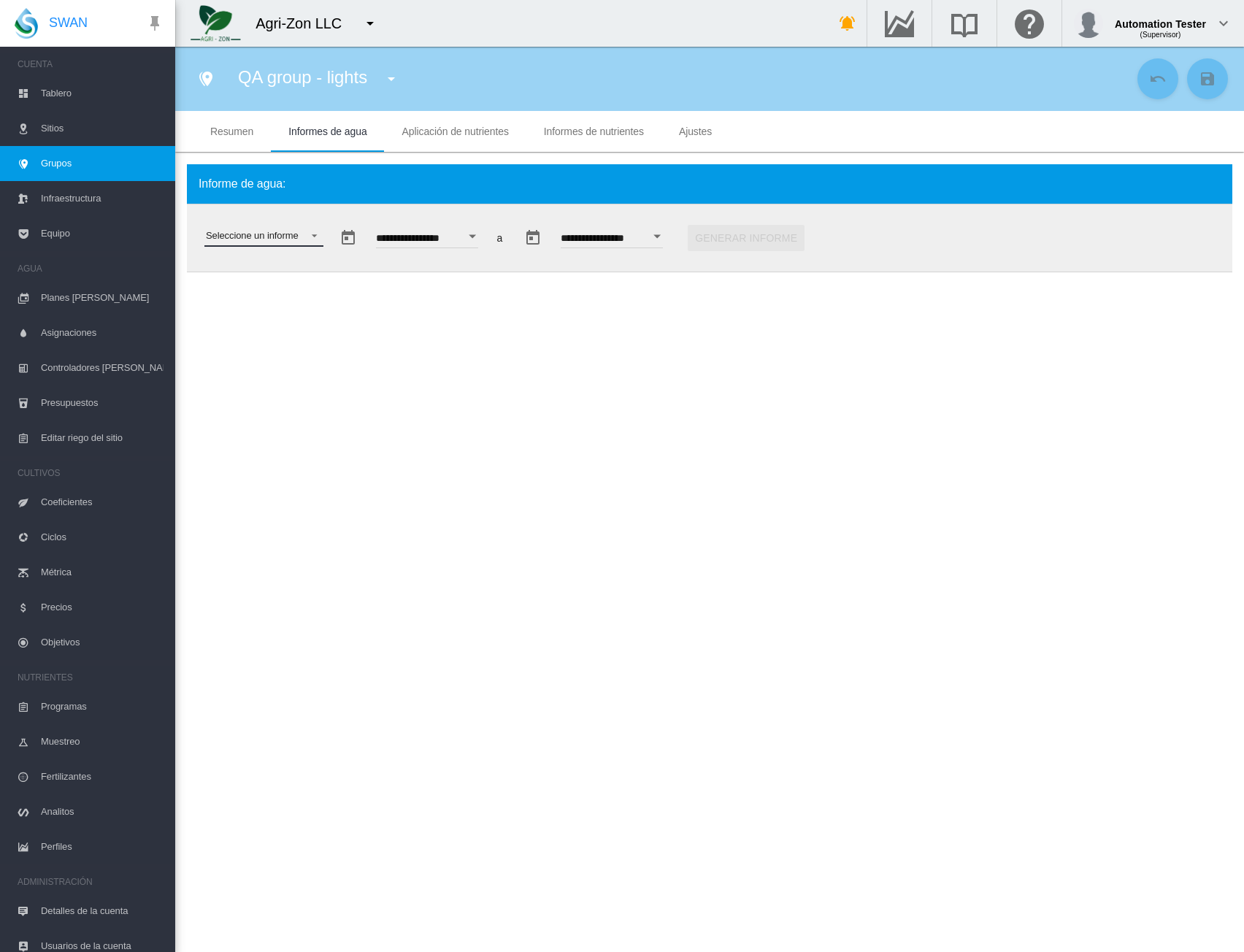
click at [294, 234] on md-select "Seleccione un informe Estado de humedad del suelo Consumo de agua Eficiencia de…" at bounding box center [264, 236] width 119 height 22
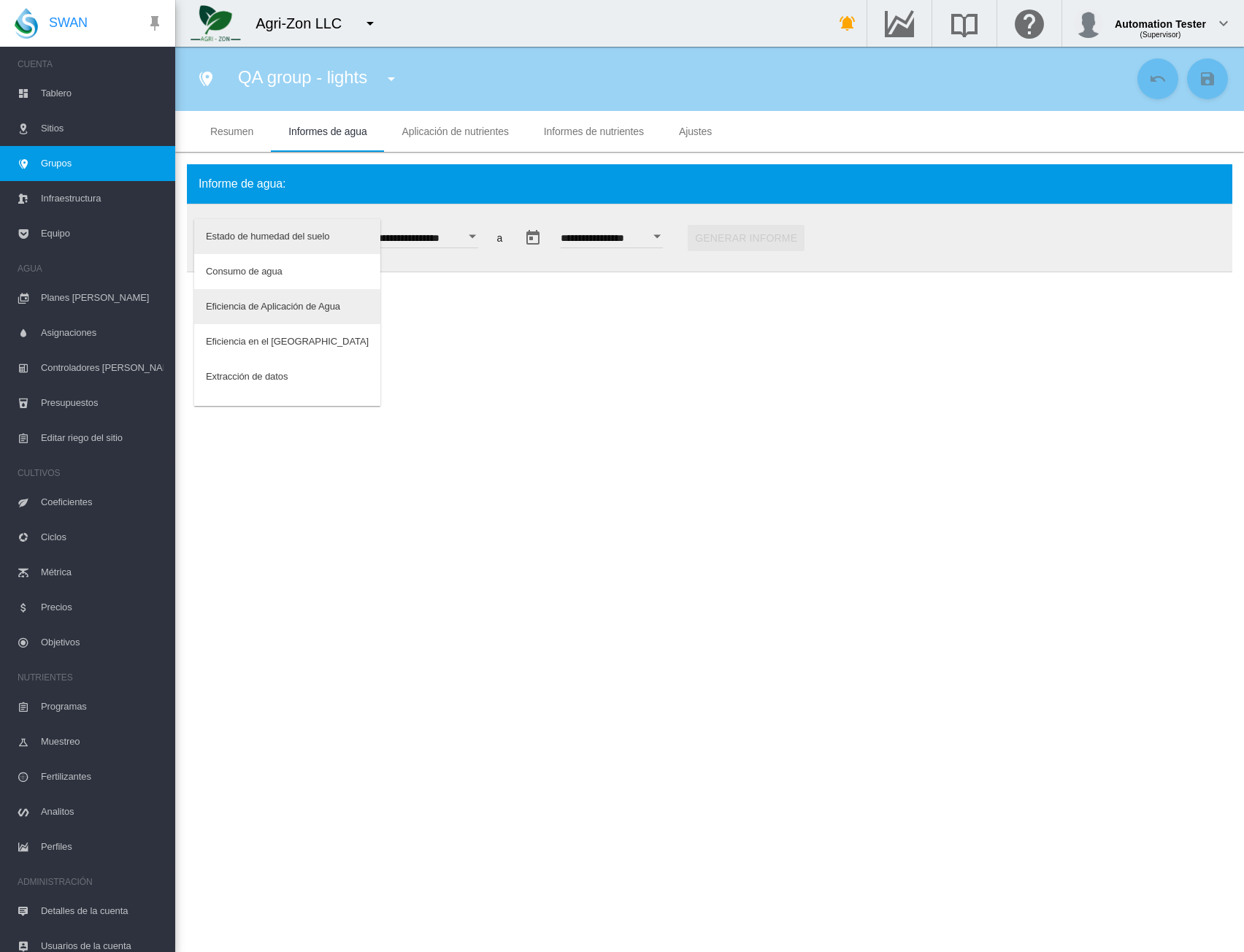
scroll to position [24, 0]
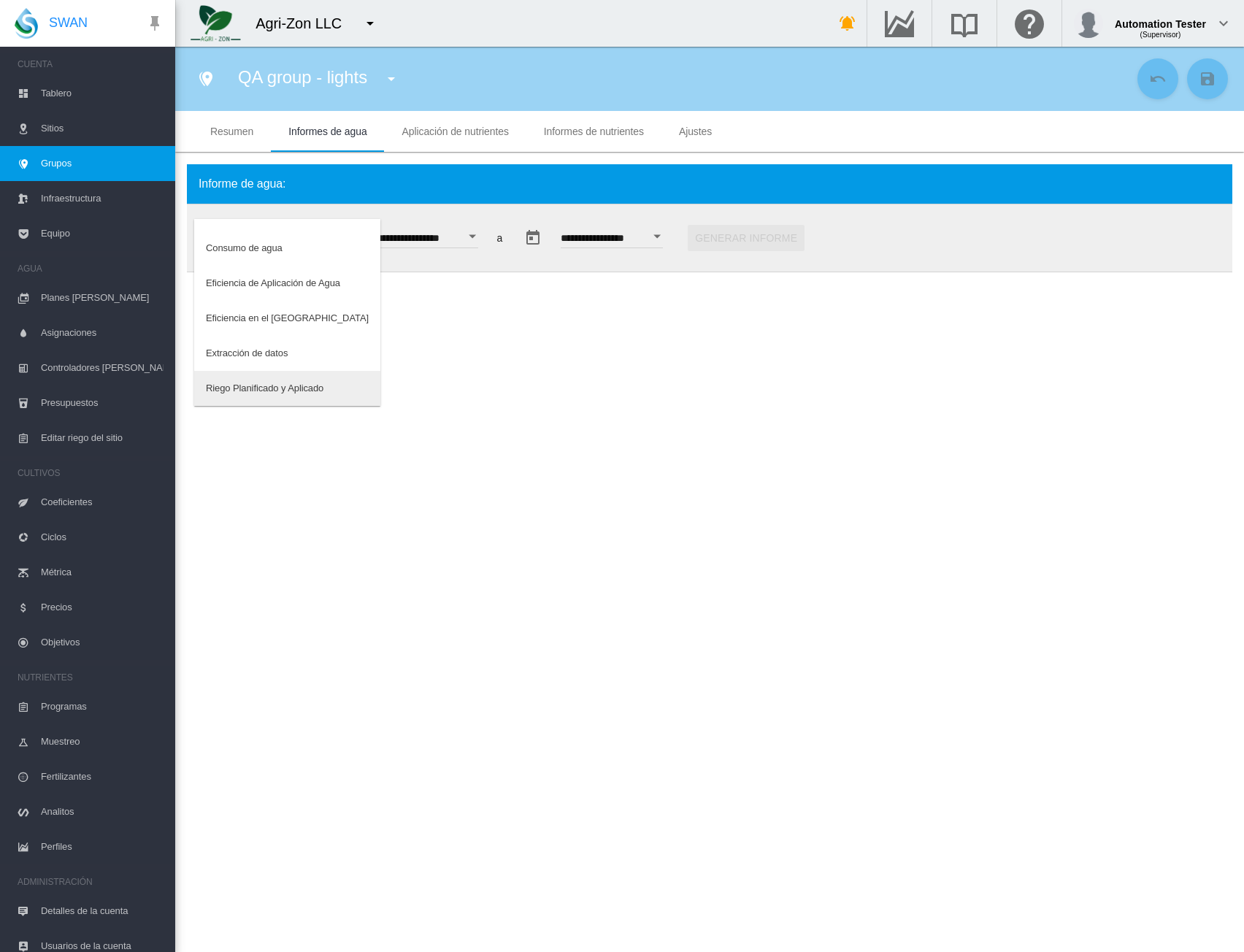
click at [285, 389] on div "Riego Planificado y Aplicado" at bounding box center [265, 389] width 118 height 13
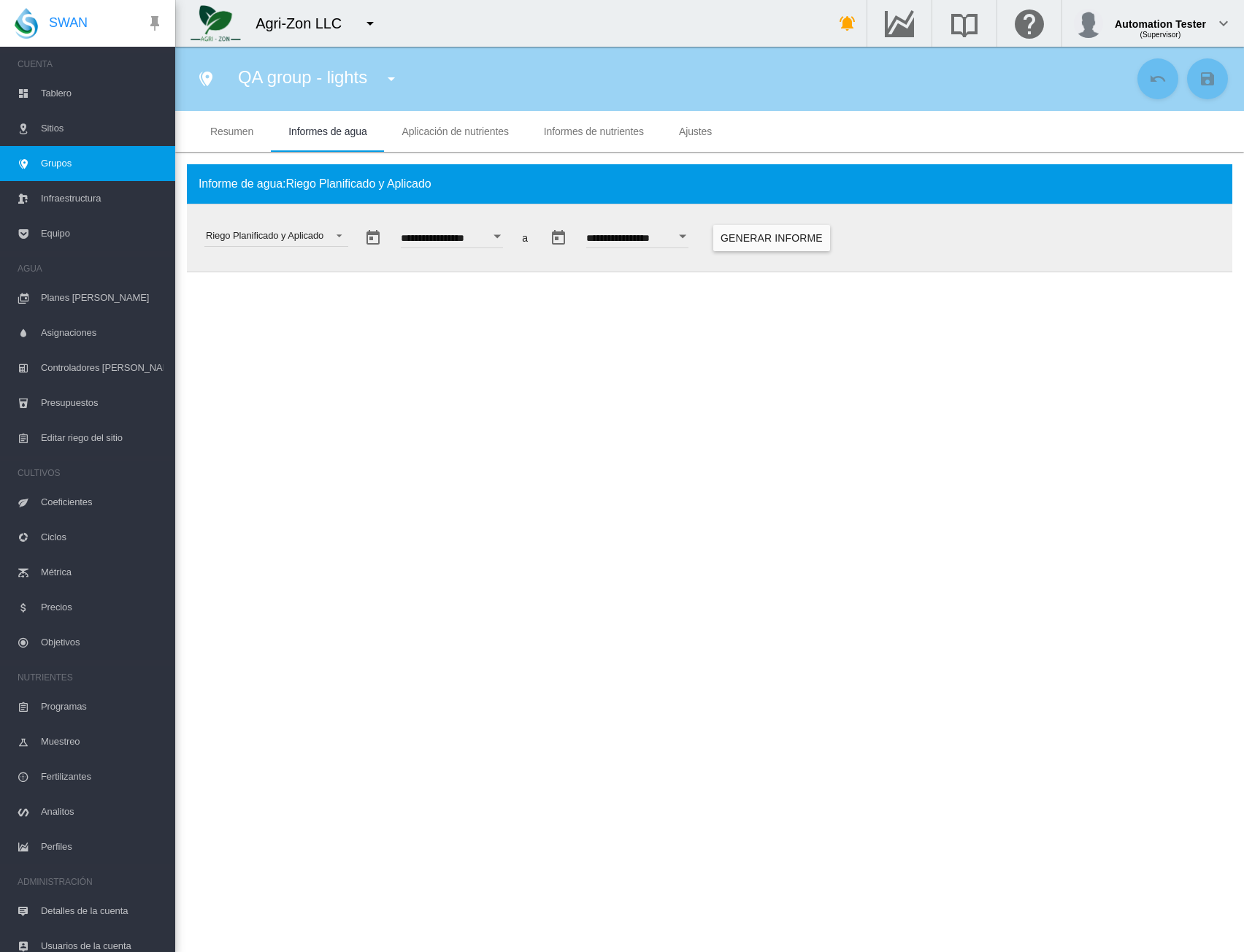
click at [511, 237] on button "Open calendar" at bounding box center [497, 236] width 26 height 26
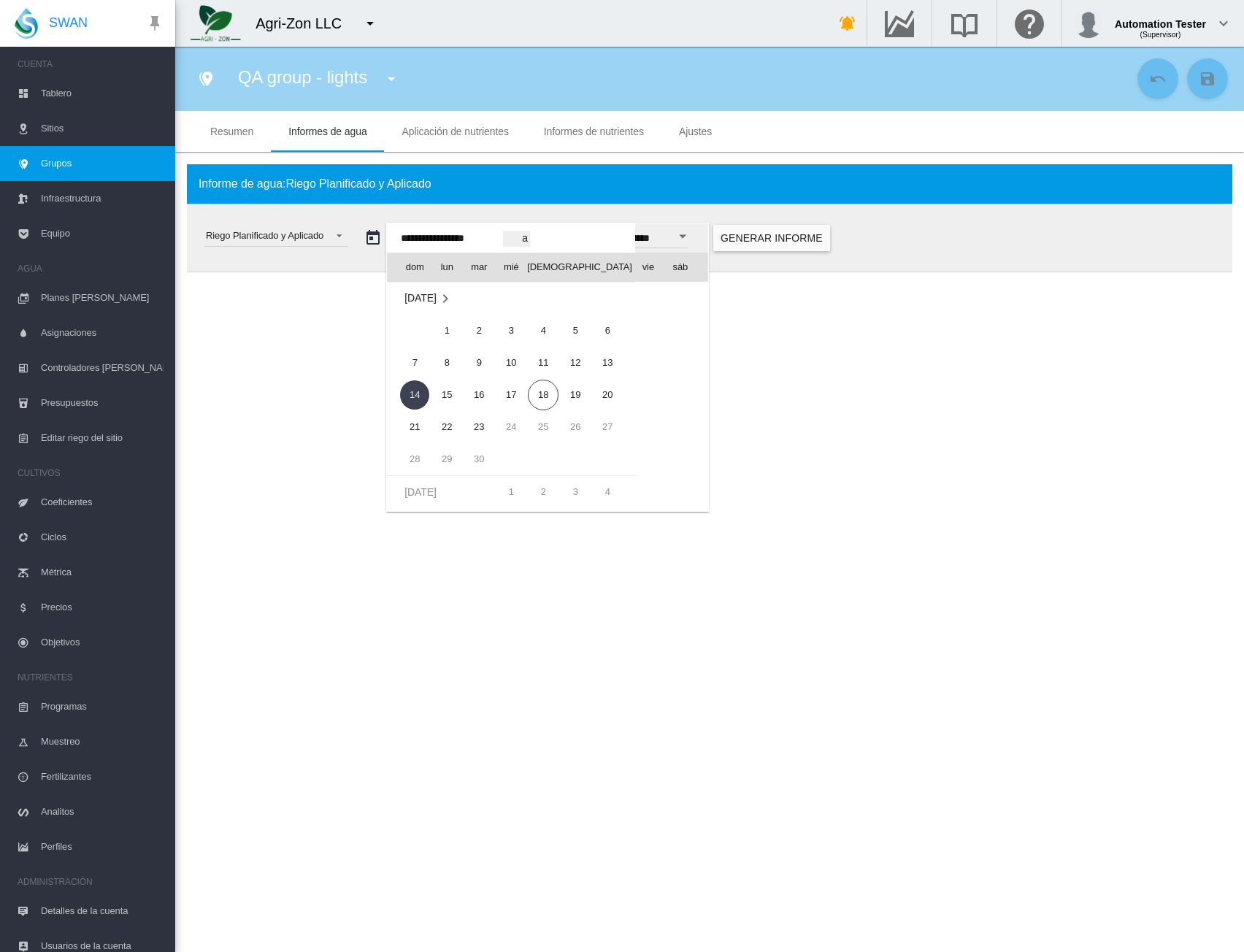
scroll to position [35946, 0]
click at [483, 375] on span "1" at bounding box center [478, 381] width 29 height 29
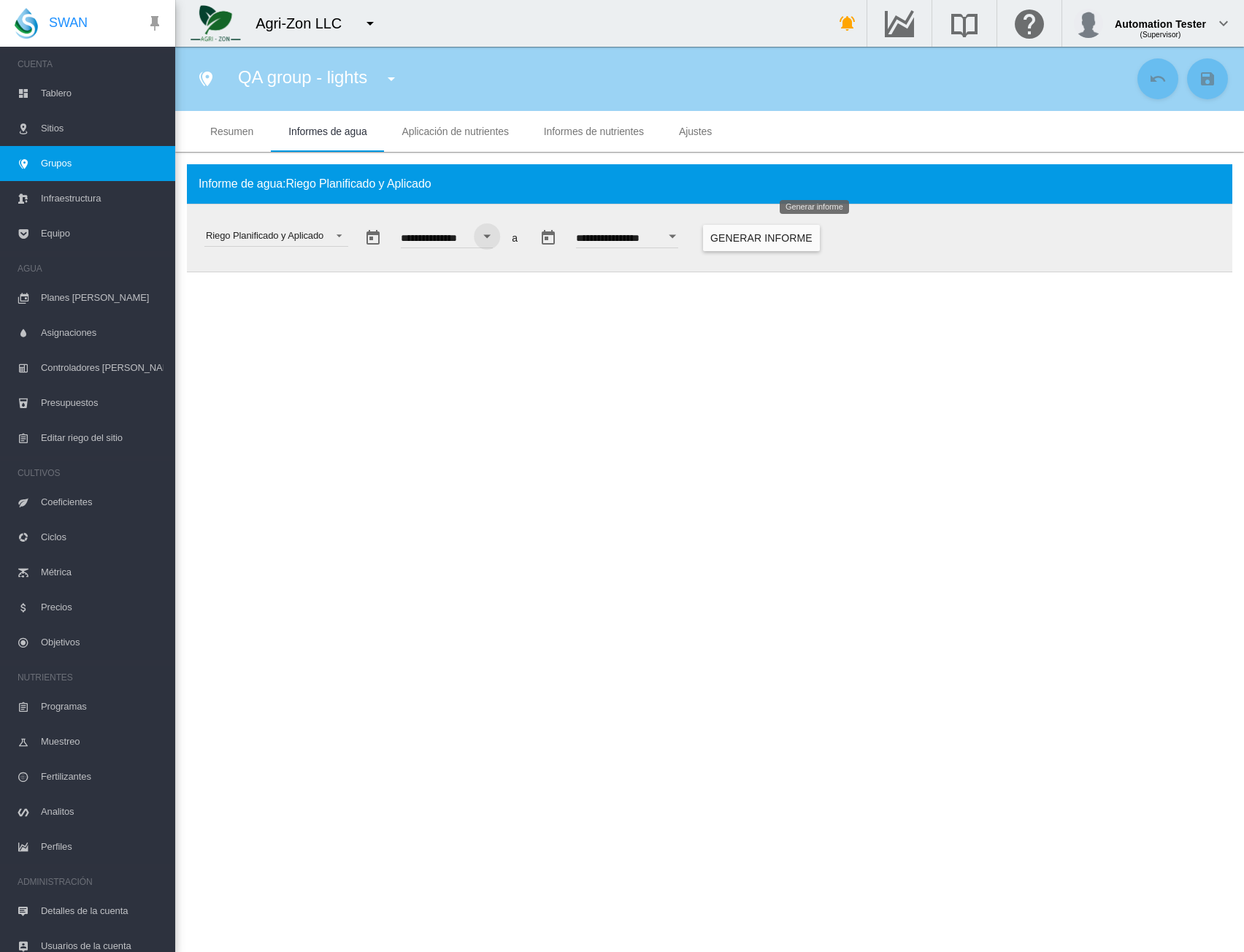
click at [802, 243] on button "Generar informe" at bounding box center [762, 237] width 117 height 26
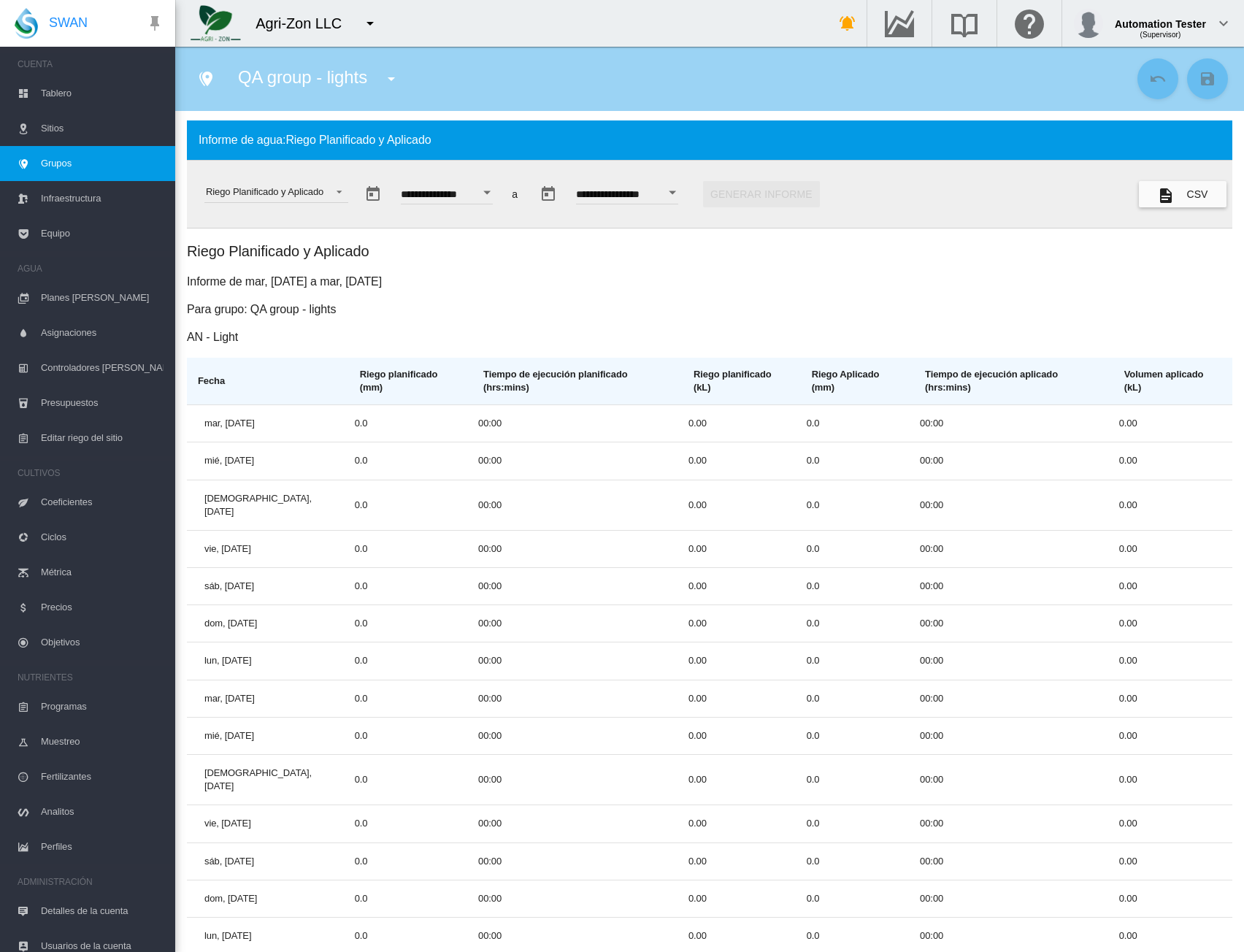
scroll to position [0, 0]
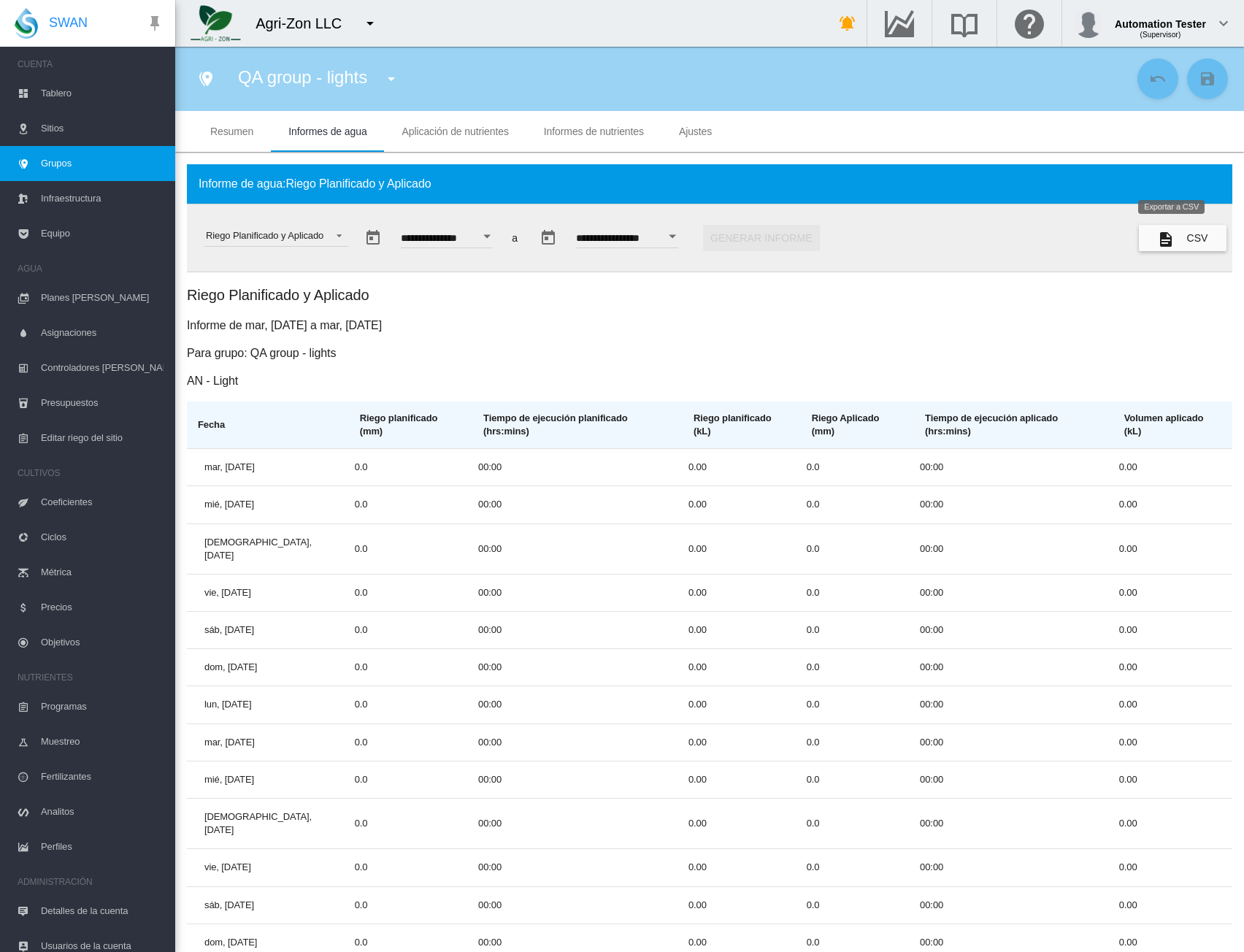
click at [1166, 239] on button "CSV" at bounding box center [1183, 237] width 87 height 26
click at [311, 237] on div "Riego Planificado y Aplicado" at bounding box center [265, 235] width 118 height 11
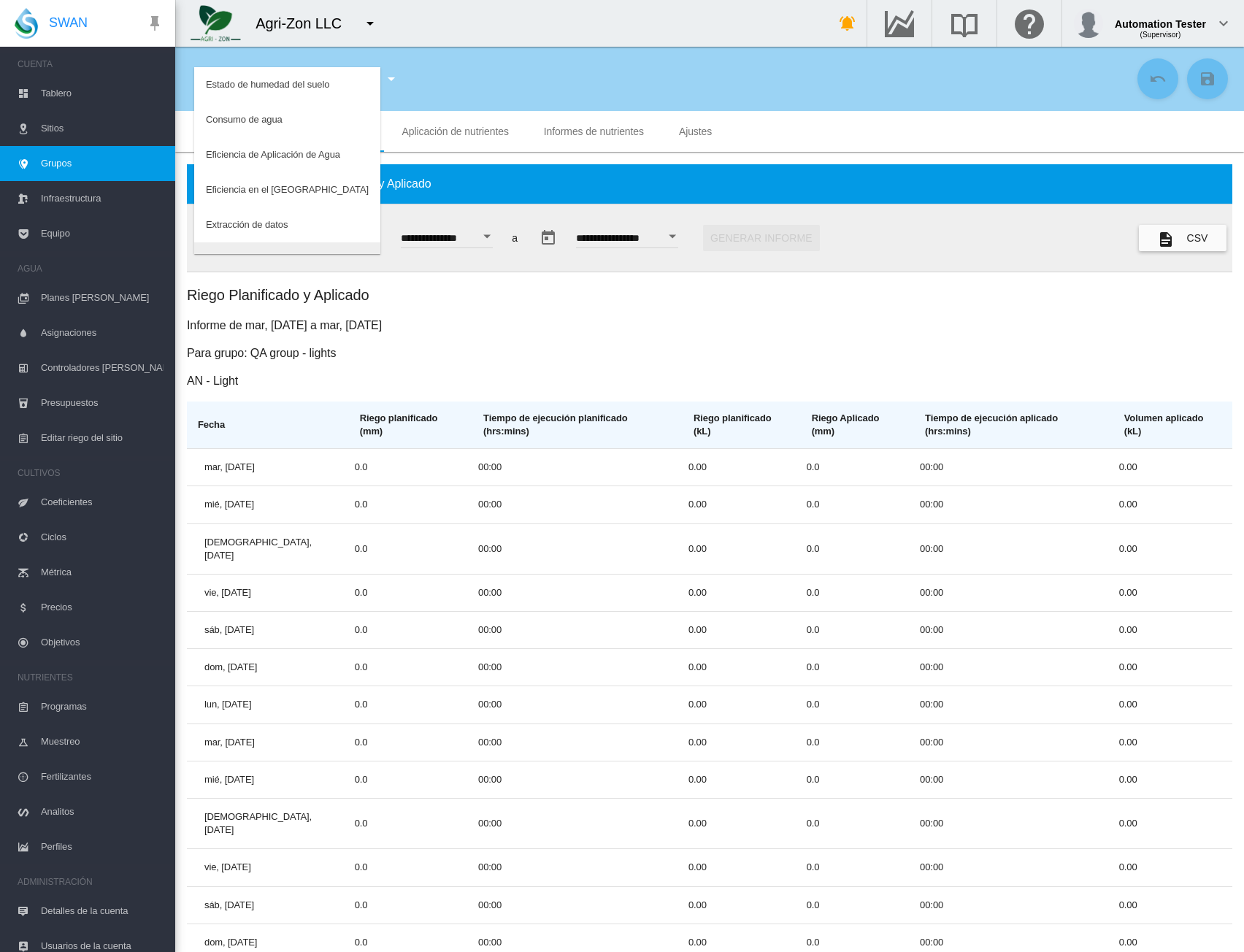
scroll to position [24, 0]
click at [254, 88] on md-option "Consumo de agua" at bounding box center [287, 96] width 186 height 35
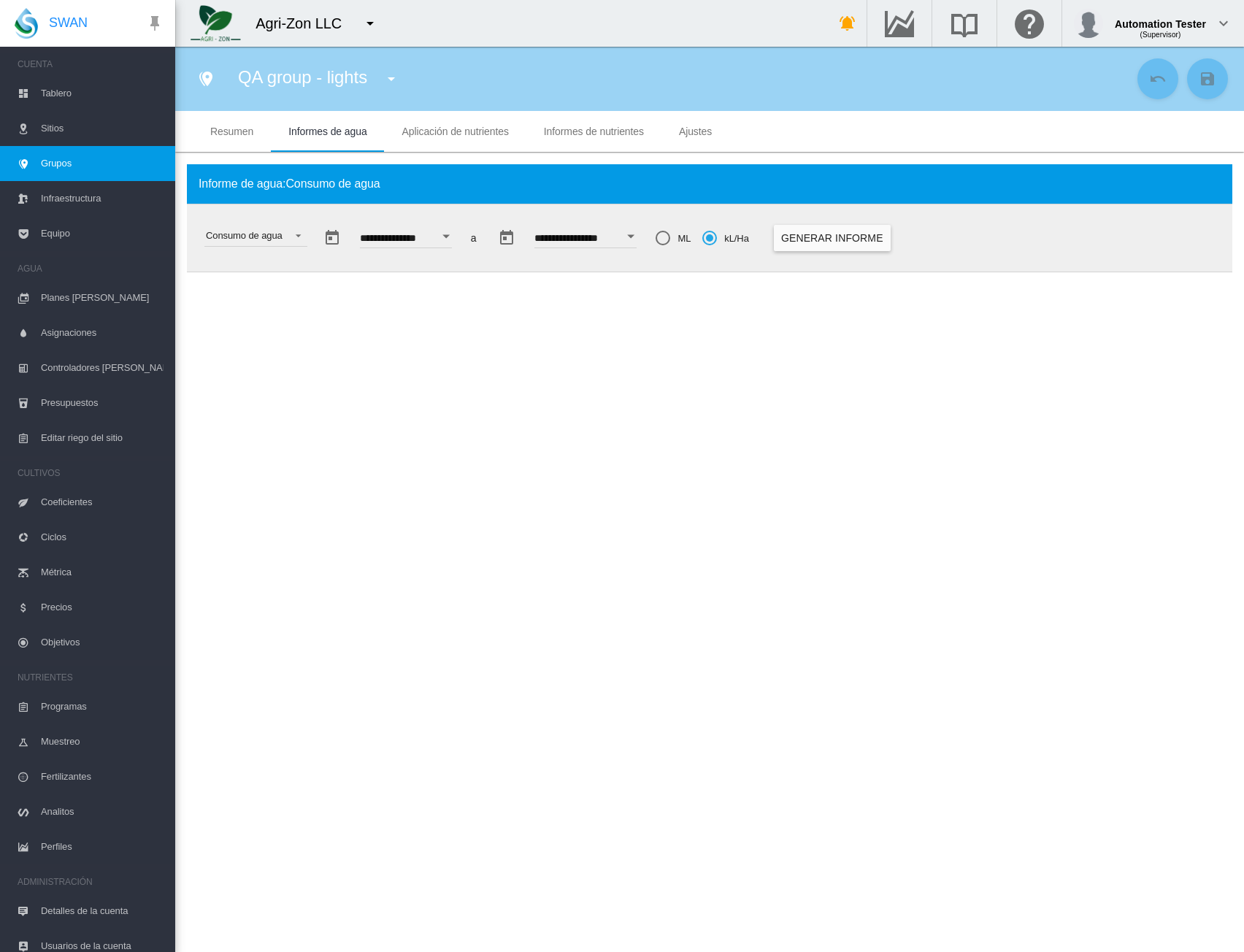
click at [460, 237] on button "Open calendar" at bounding box center [446, 236] width 26 height 26
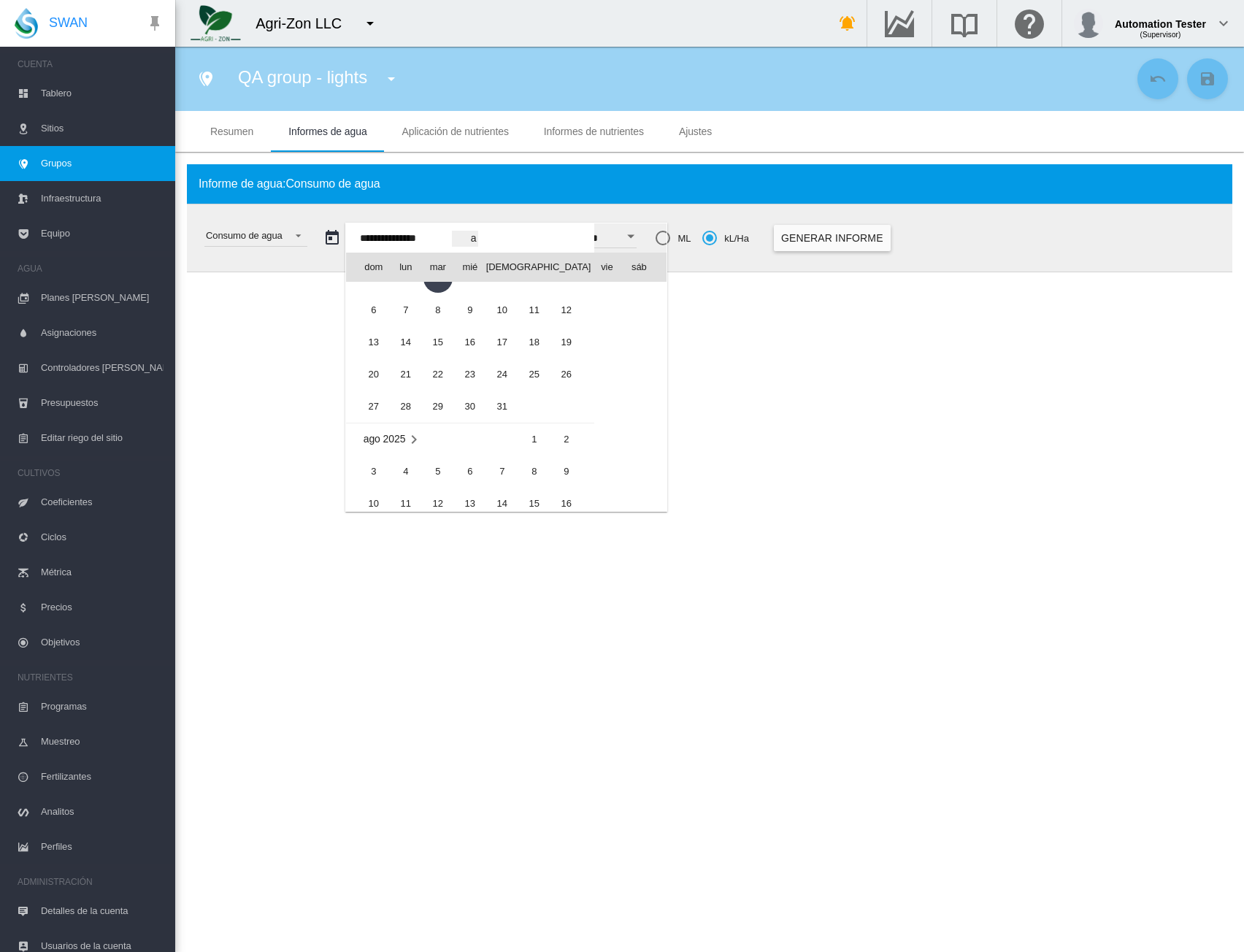
scroll to position [36143, 0]
click at [535, 348] on span "1" at bounding box center [534, 346] width 29 height 29
type input "**********"
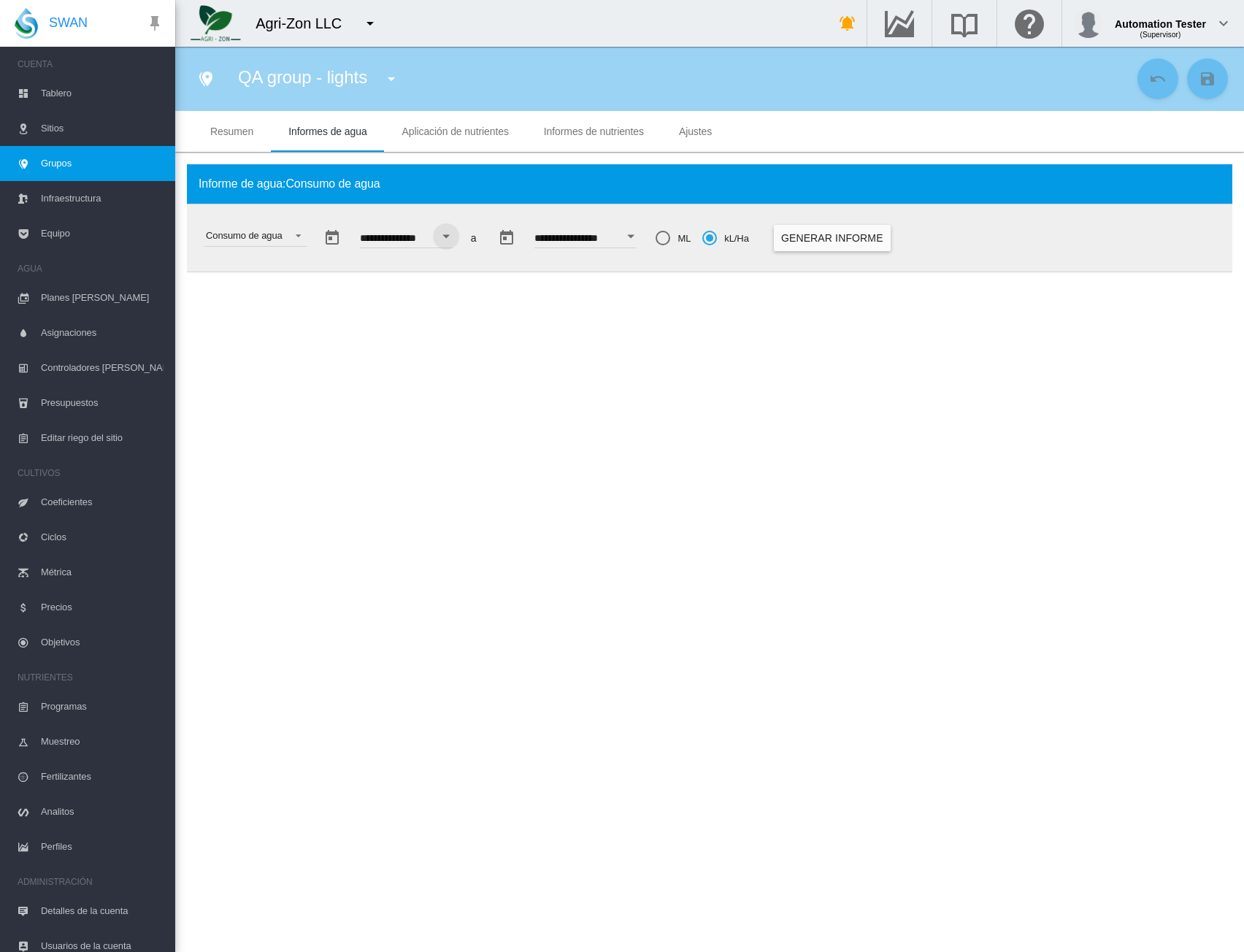
click at [670, 238] on div "ML" at bounding box center [664, 238] width 15 height 15
click at [870, 237] on button "Generar informe" at bounding box center [833, 237] width 117 height 26
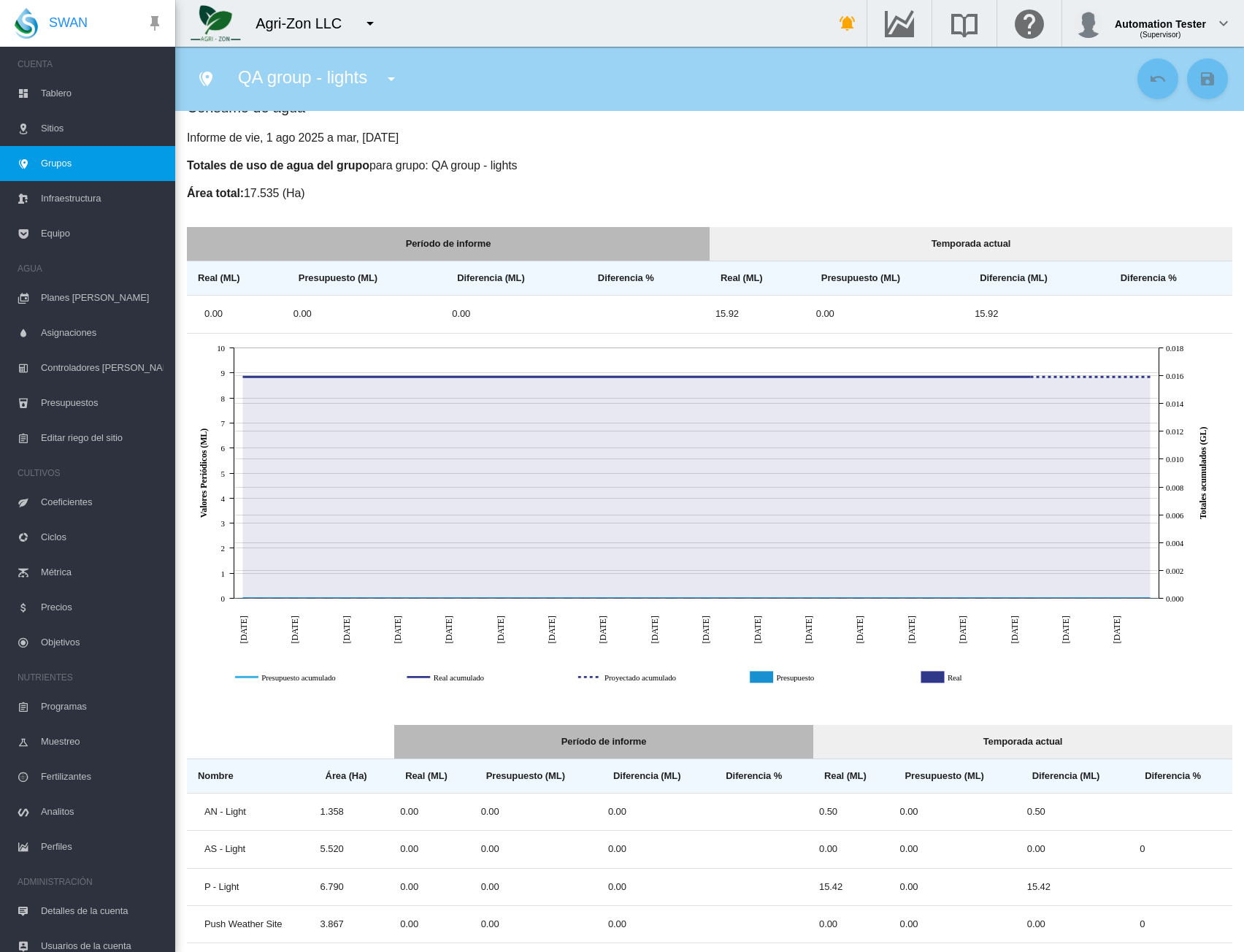
scroll to position [0, 0]
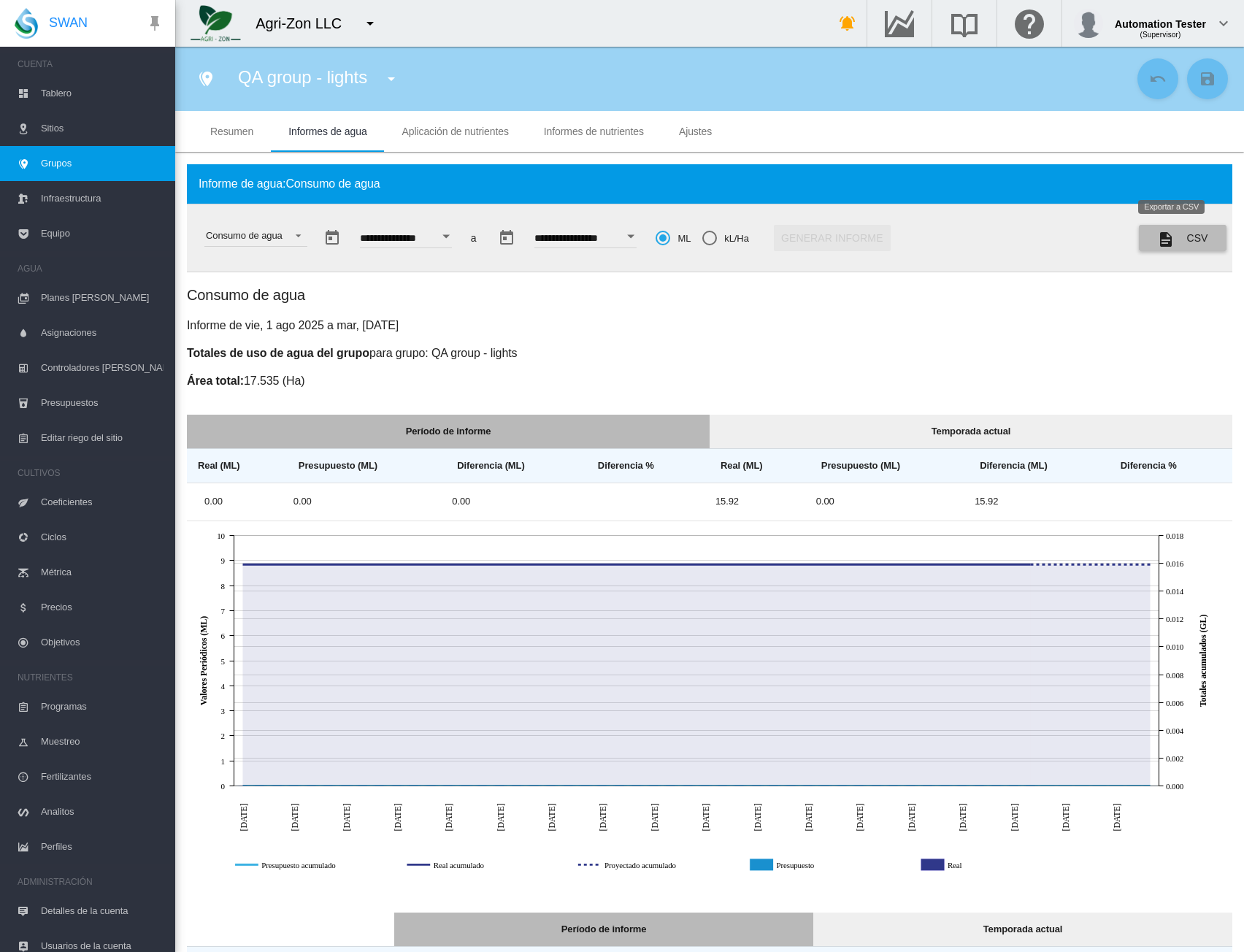
click at [1174, 238] on button "CSV" at bounding box center [1183, 237] width 87 height 26
click at [999, 311] on div "Consumo de agua Informe de vie, 1 ago 2025 a mar, 23 sept 2025 Totales de uso d…" at bounding box center [709, 708] width 1046 height 847
click at [1191, 31] on div "(Supervisor)" at bounding box center [1160, 30] width 91 height 15
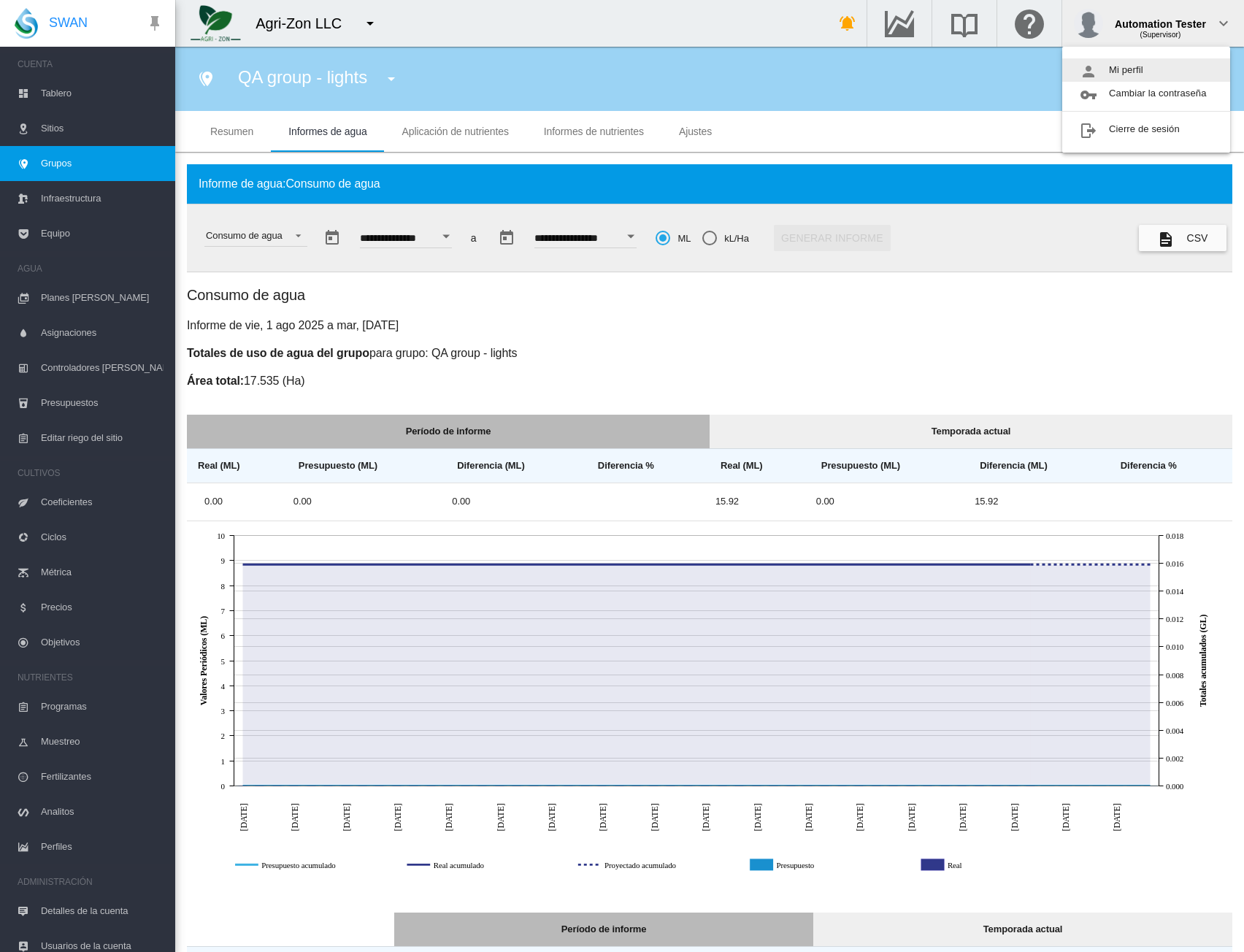
click at [1104, 73] on button "Mi perfil" at bounding box center [1146, 70] width 168 height 24
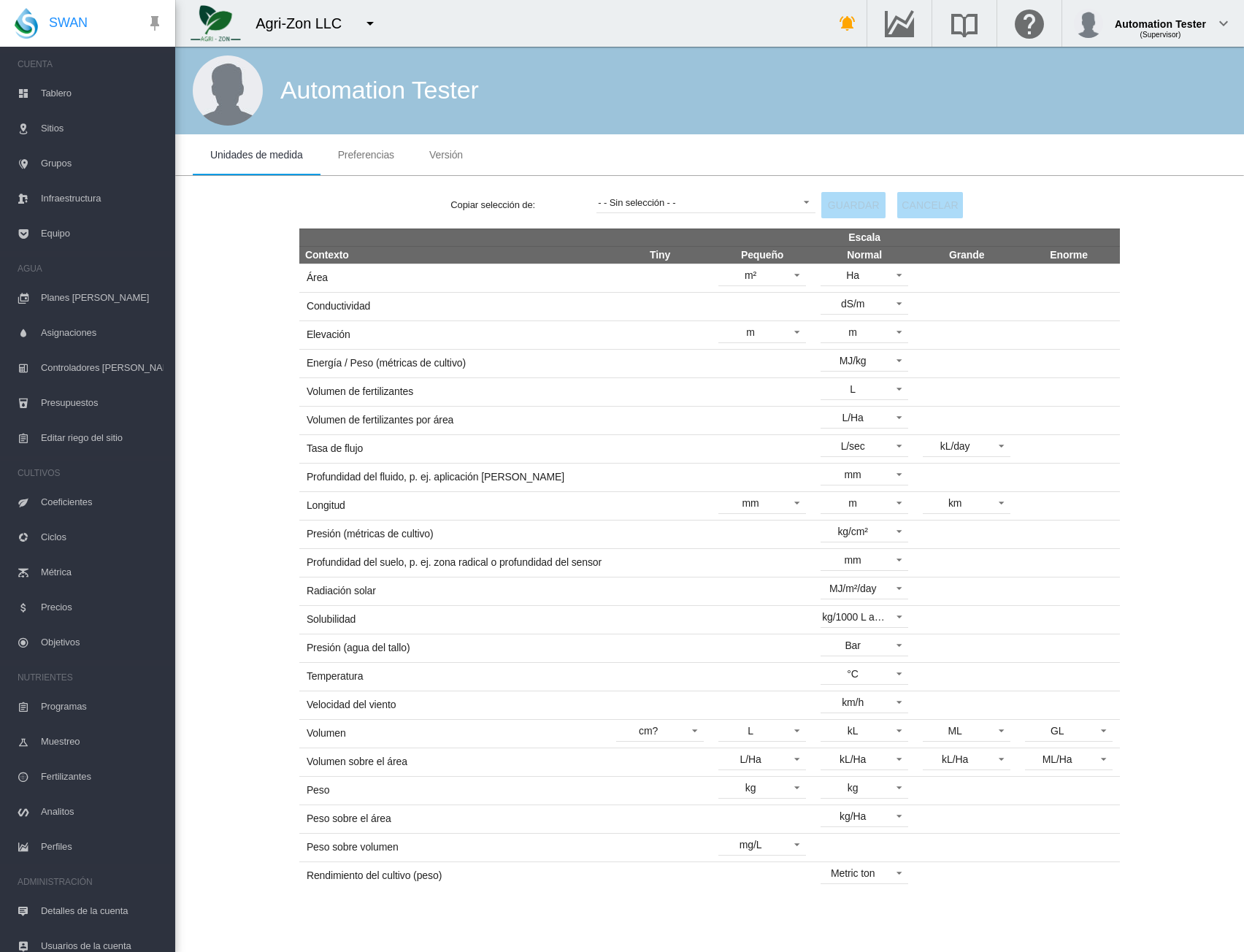
click at [378, 147] on md-tab-item "Preferencias" at bounding box center [365, 154] width 91 height 41
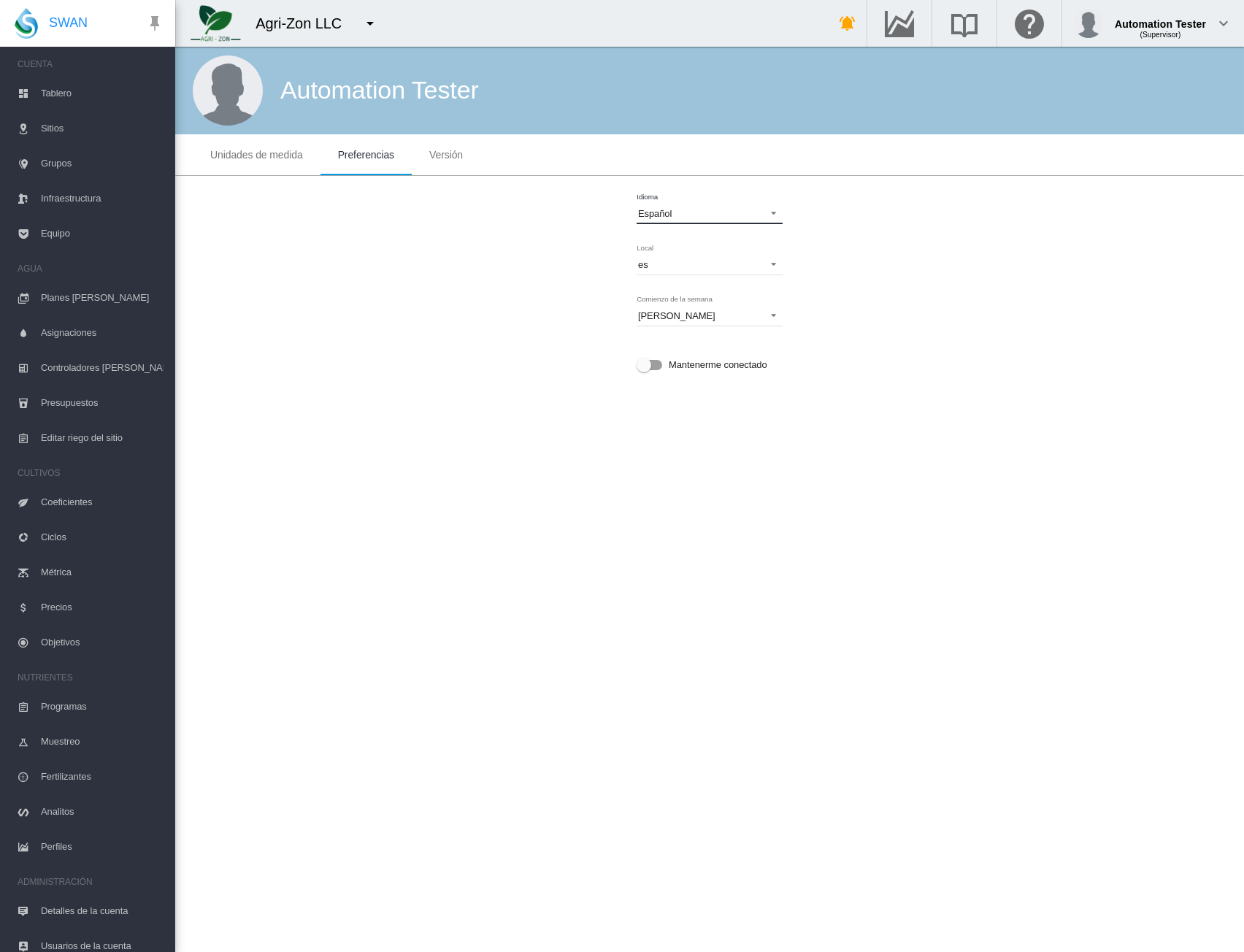
click at [706, 211] on span "Español" at bounding box center [698, 214] width 120 height 13
click at [685, 180] on md-option "English" at bounding box center [711, 179] width 170 height 35
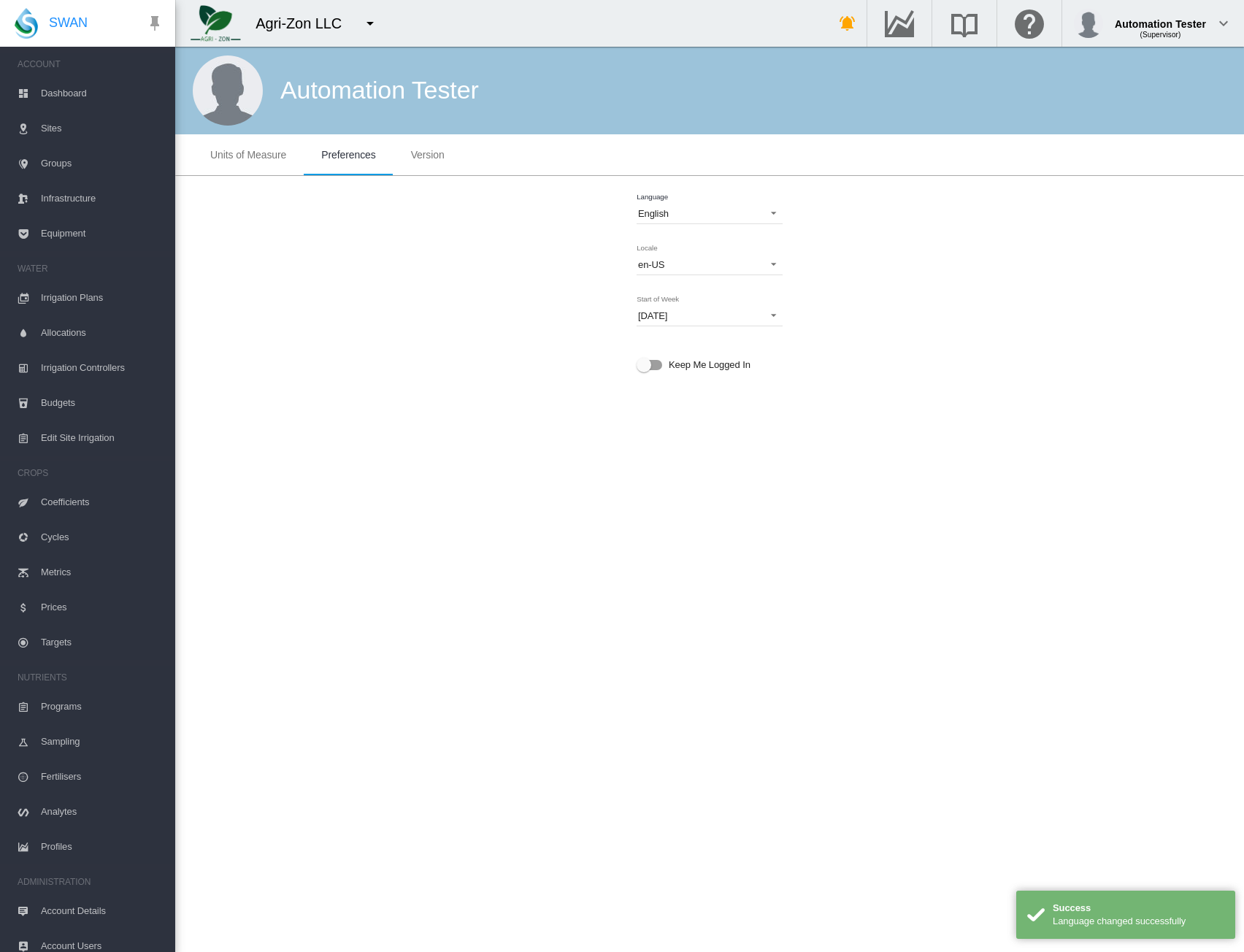
click at [846, 185] on div "Language English Locale en-US en en-AU en-BR en-CN en-CZ en-DE en-DK en-ES en-F…" at bounding box center [709, 288] width 1057 height 214
click at [62, 163] on span "Groups" at bounding box center [102, 163] width 122 height 35
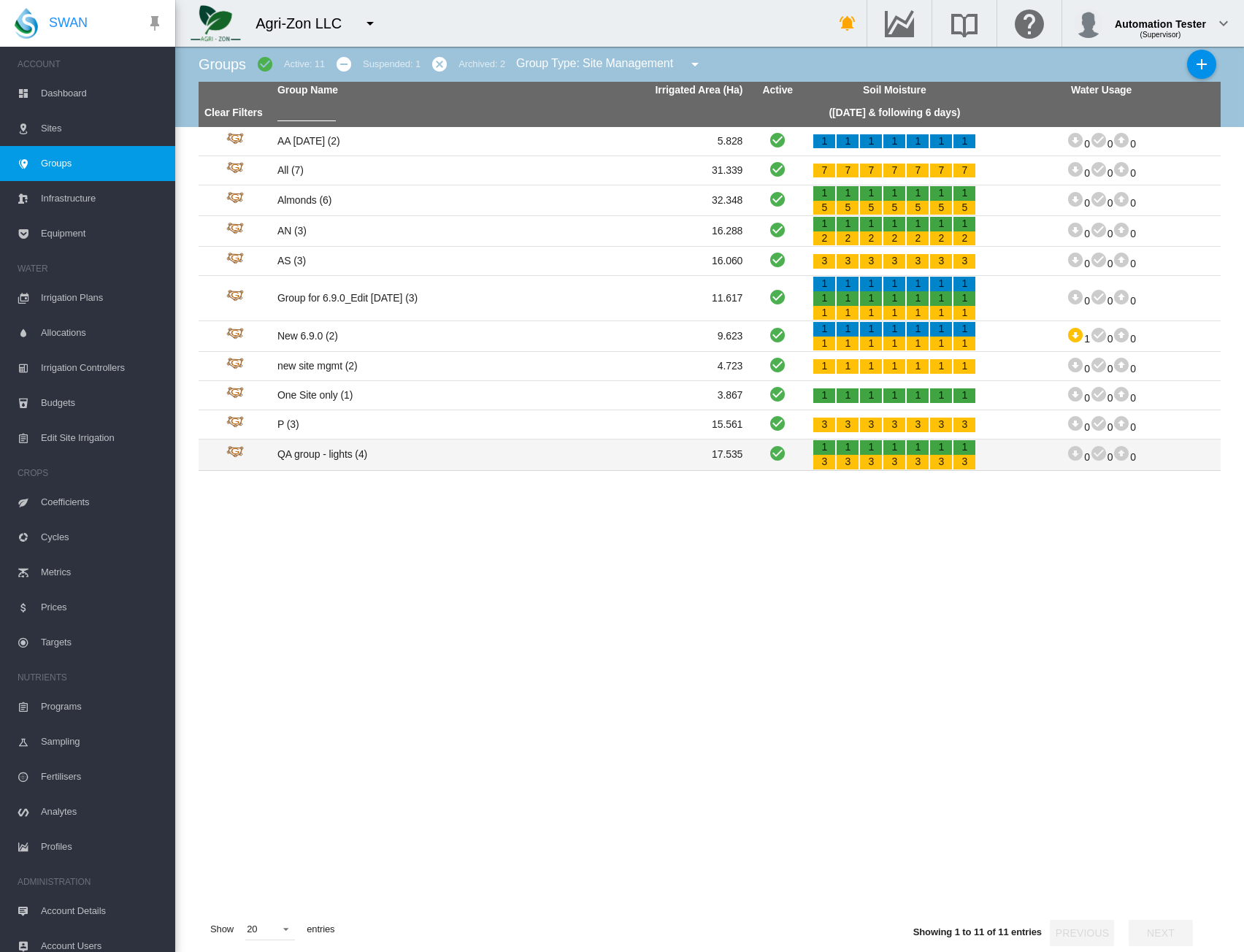
click at [351, 449] on td "QA group - lights (4)" at bounding box center [391, 454] width 239 height 30
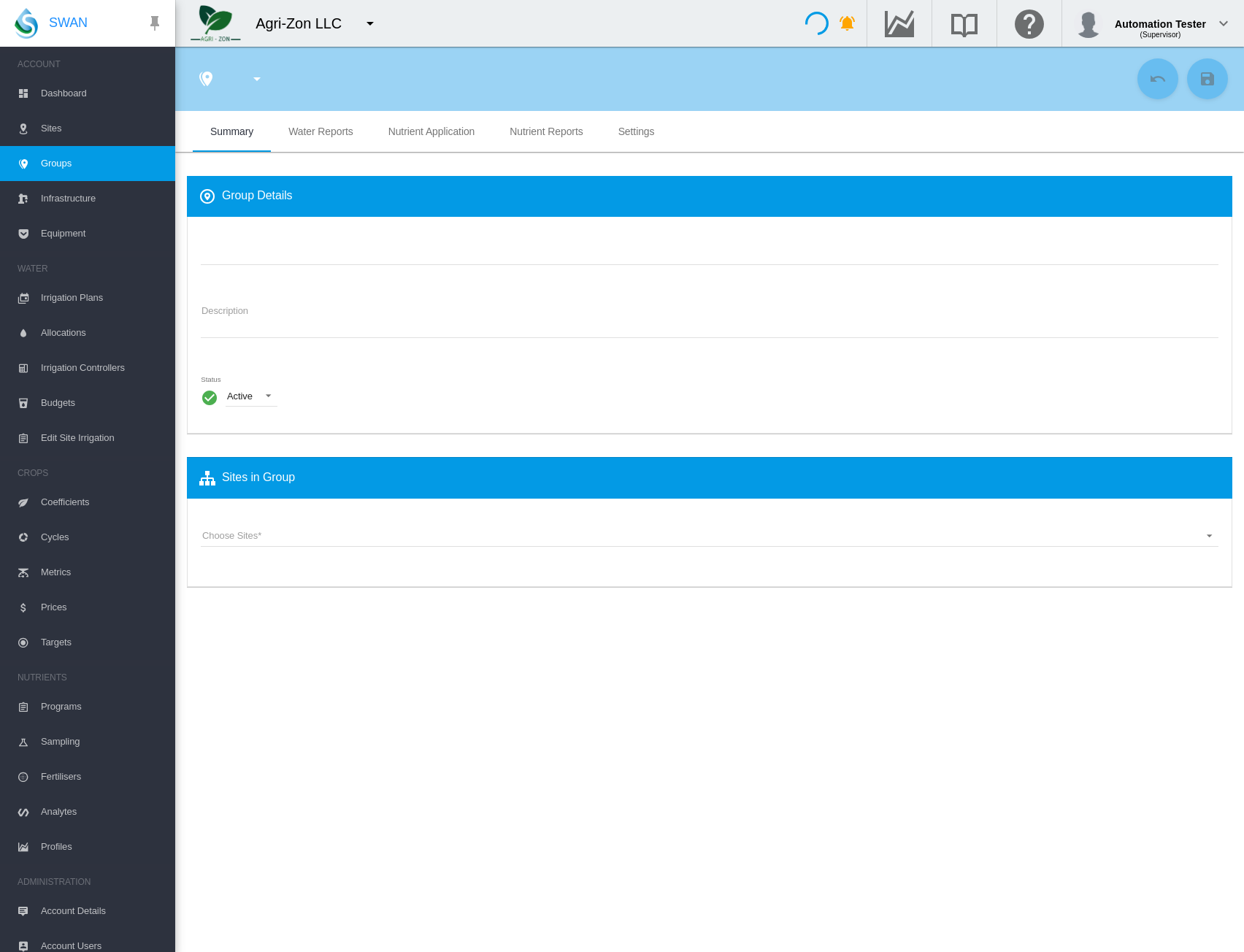
type input "**********"
type textarea "**********"
type input "*"
type input "**"
type input "*"
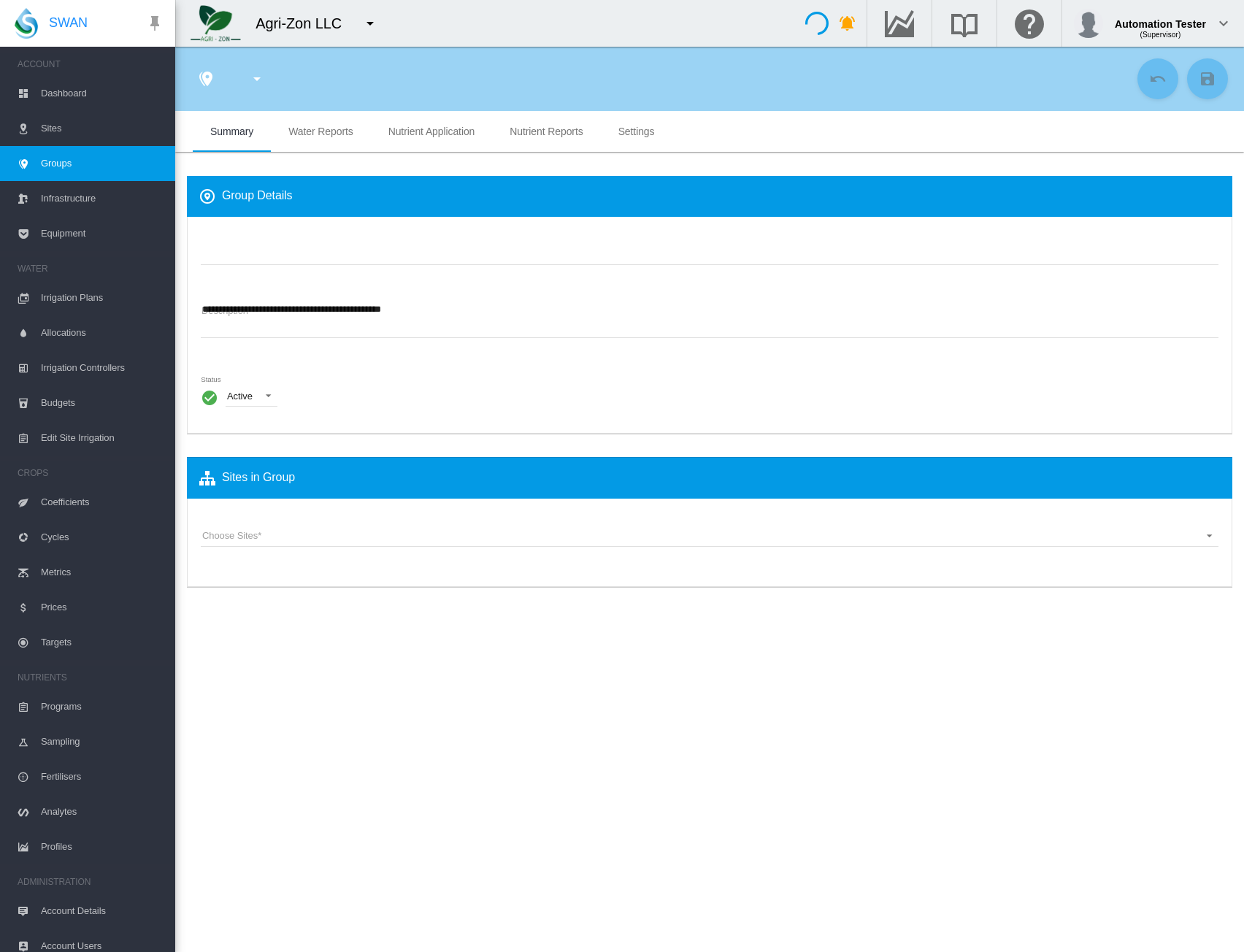
type input "***"
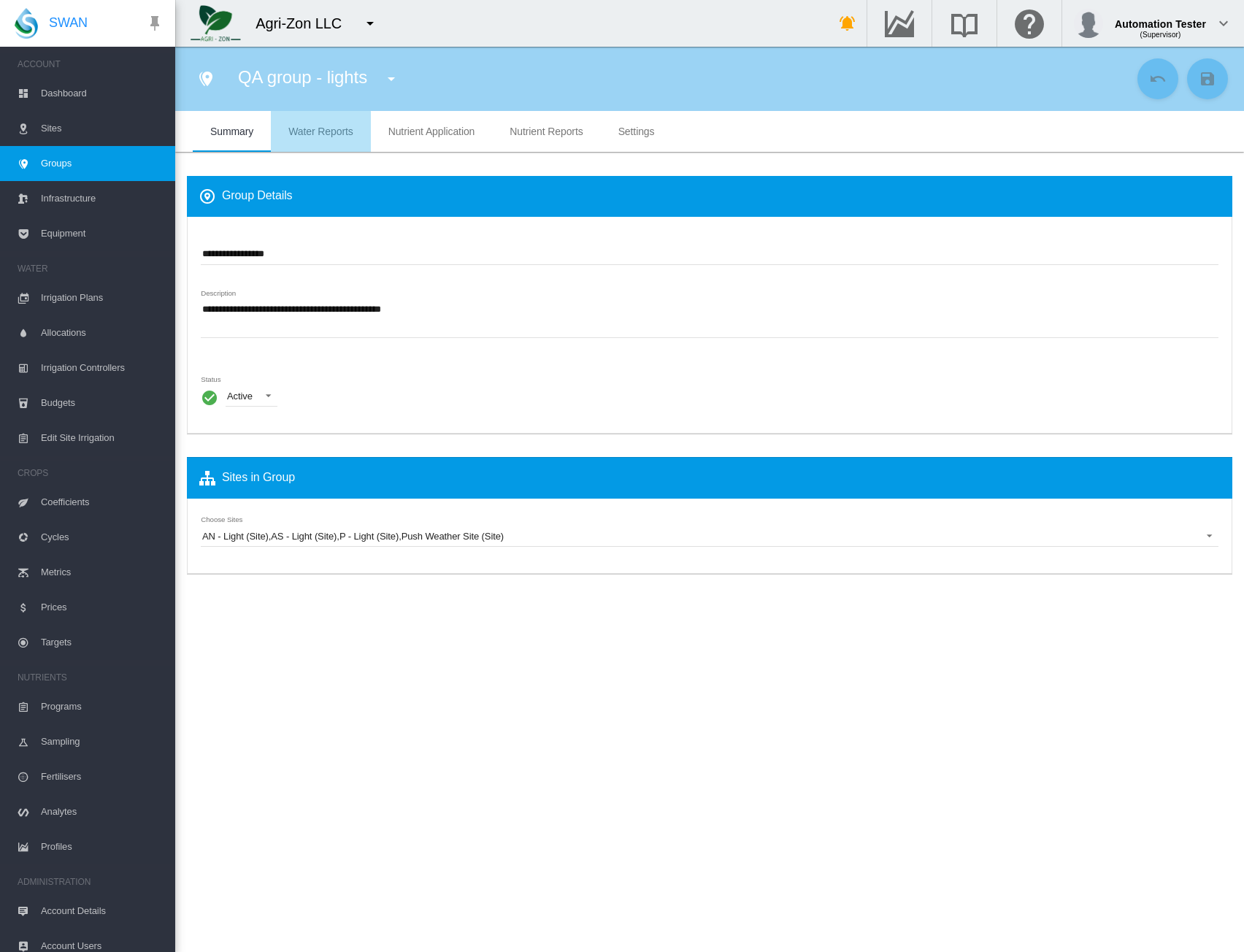
click at [311, 134] on span "Water Reports" at bounding box center [320, 131] width 64 height 12
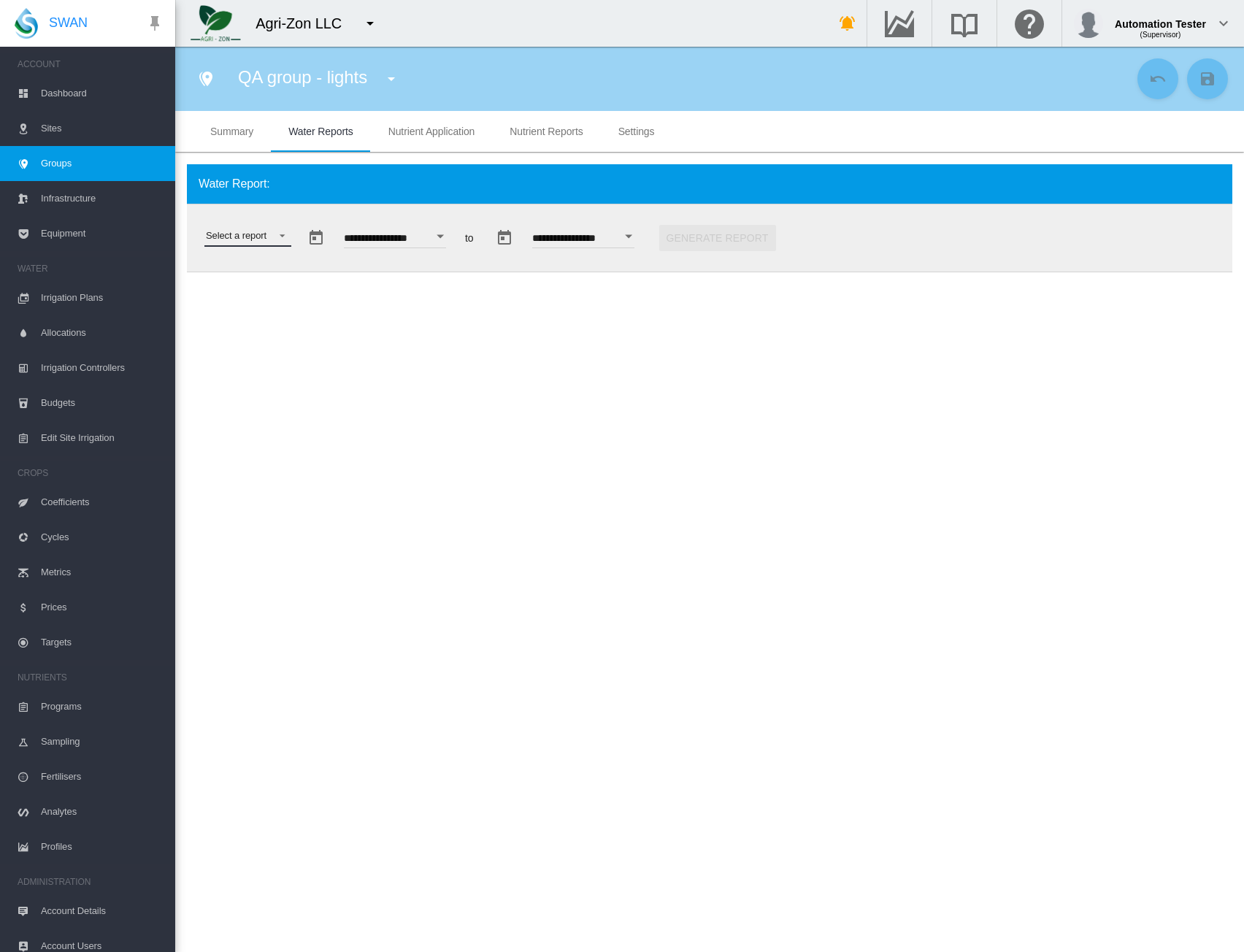
click at [259, 234] on md-select "Select a report Soil Moisture Status Water Usage Water Application Efficiency W…" at bounding box center [248, 236] width 87 height 22
click at [242, 340] on div "Water Use Efficiency" at bounding box center [249, 342] width 86 height 13
click at [896, 237] on button "Generate Report" at bounding box center [896, 237] width 117 height 26
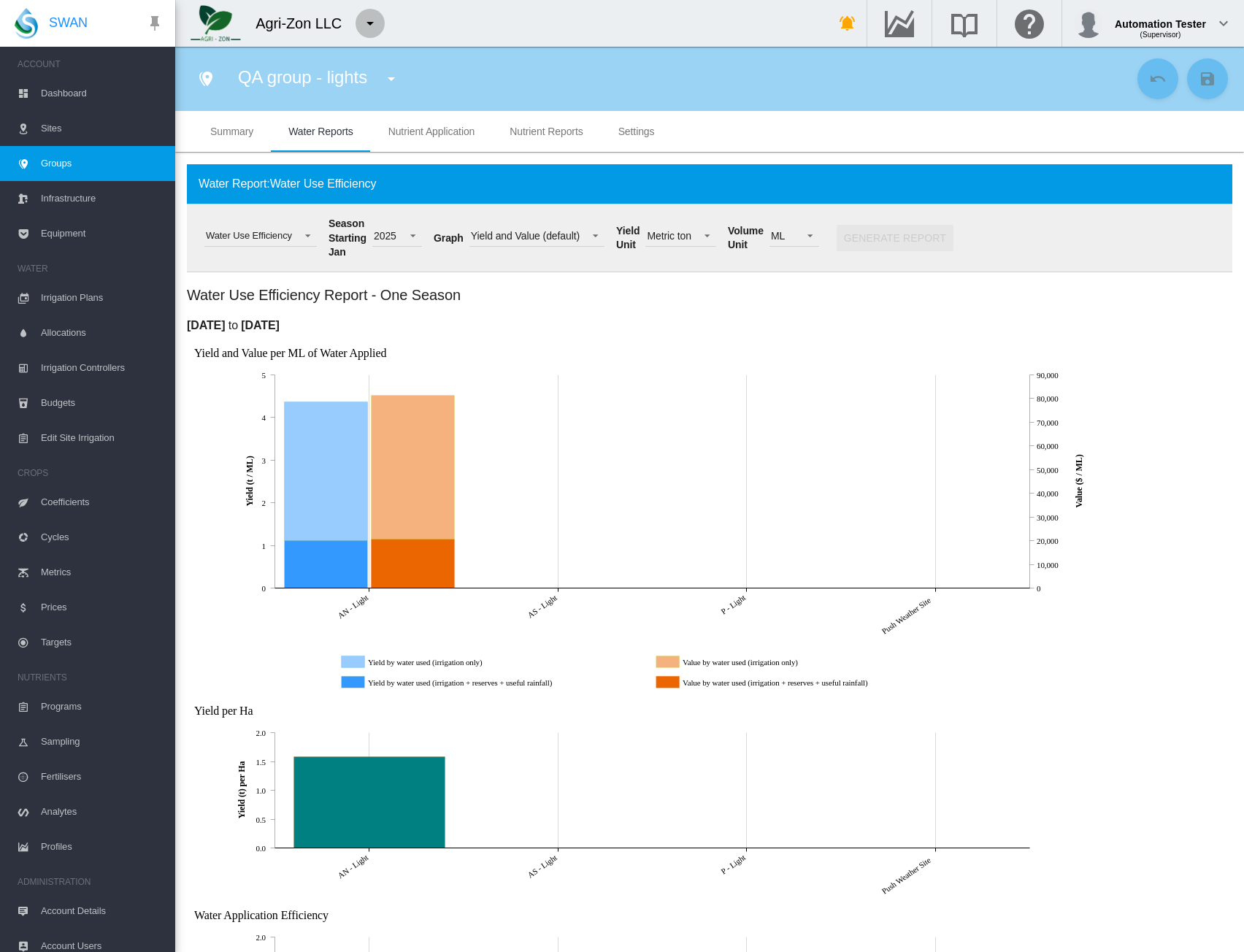
click at [371, 25] on md-icon "icon-menu-down" at bounding box center [371, 24] width 18 height 18
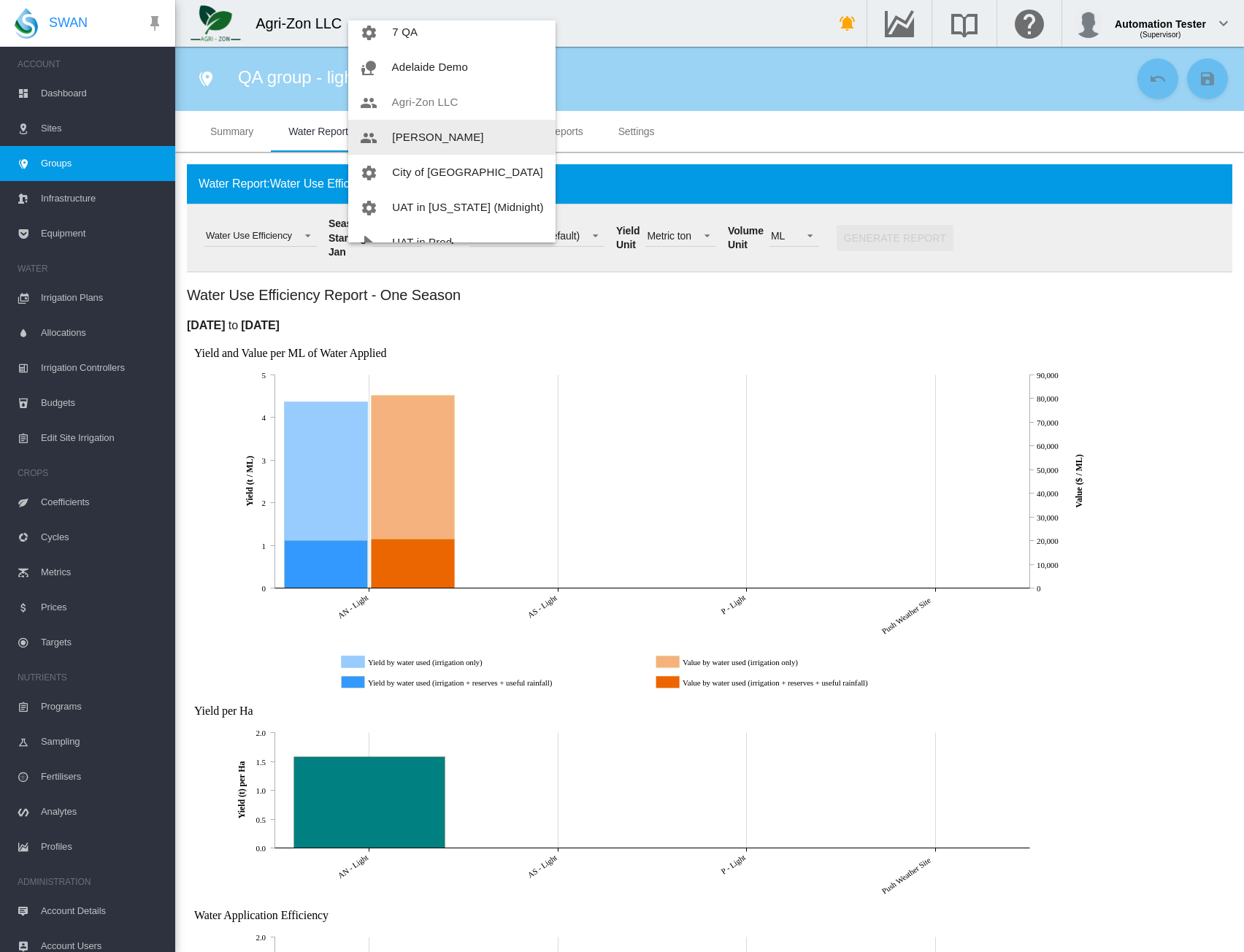
scroll to position [105, 0]
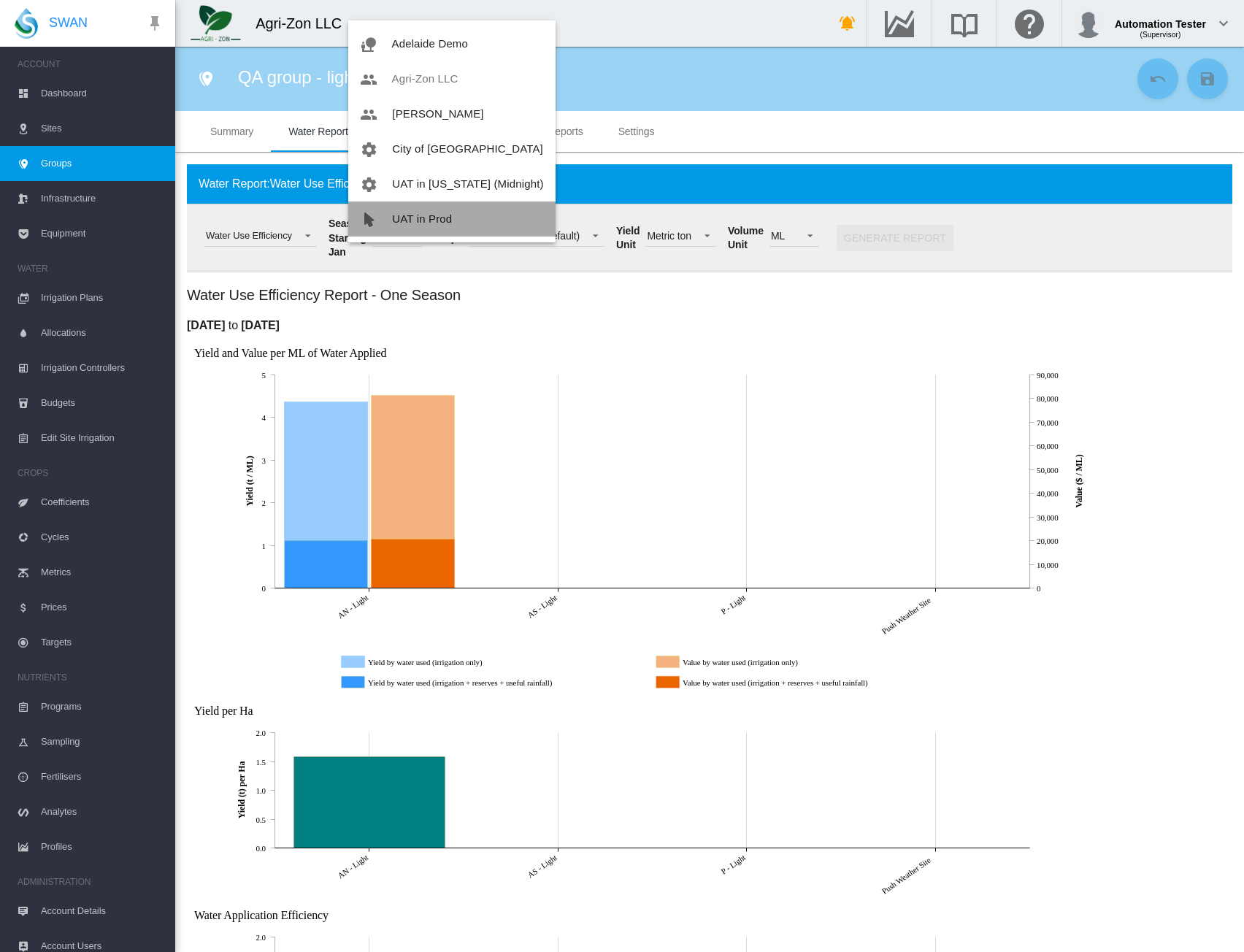
click at [464, 219] on button "UAT in Prod" at bounding box center [452, 219] width 208 height 35
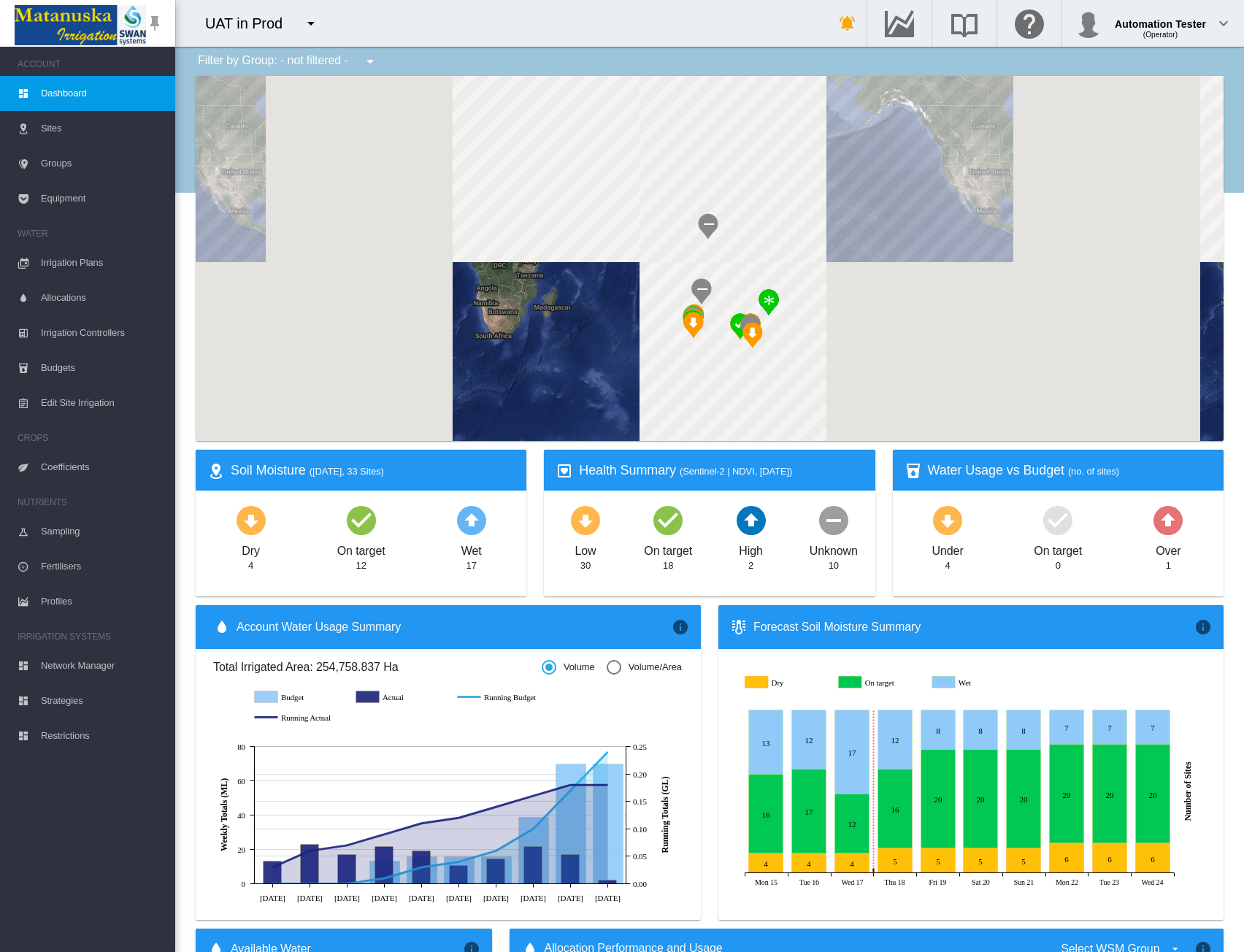
click at [69, 171] on span "Groups" at bounding box center [102, 163] width 122 height 35
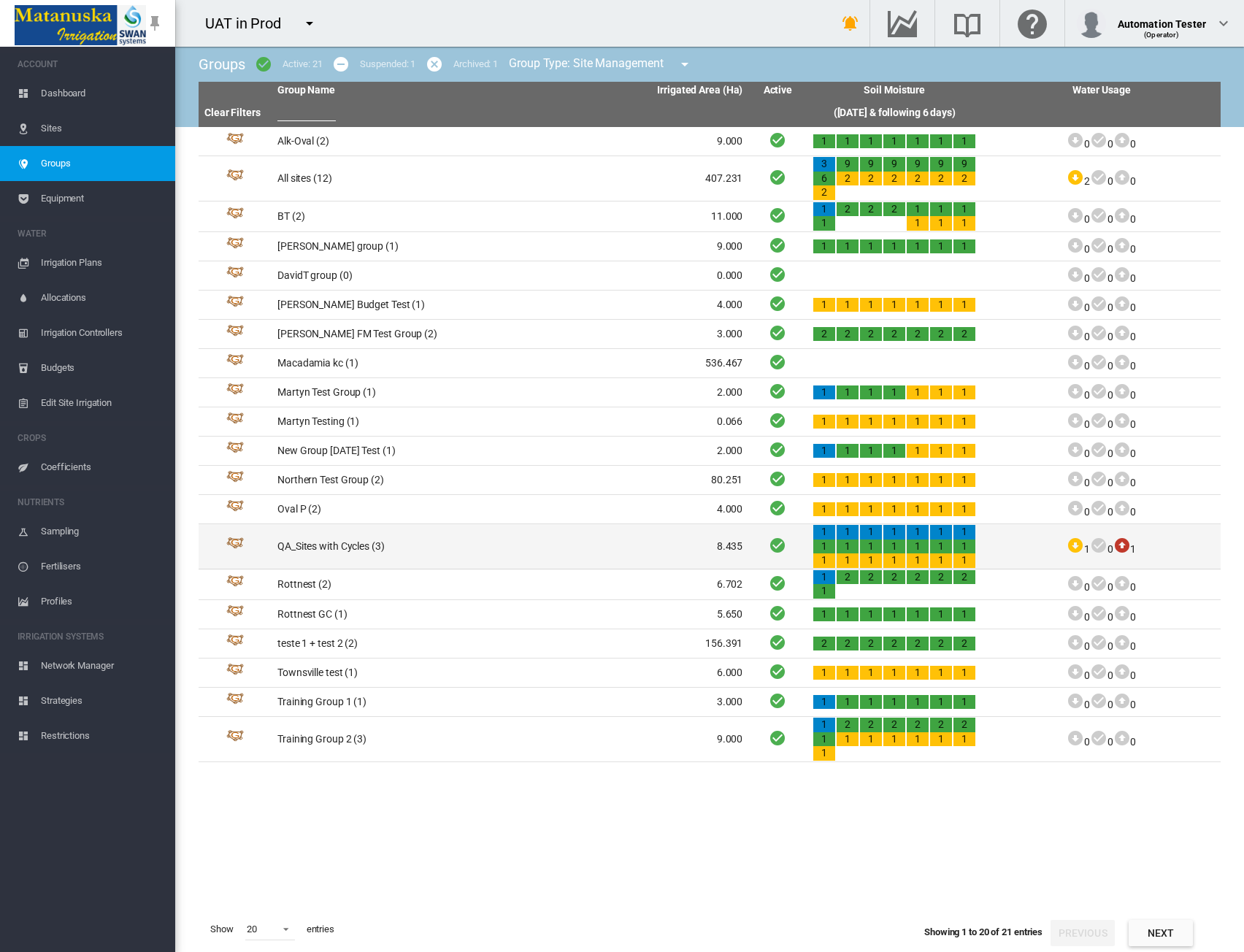
click at [459, 550] on td "QA_Sites with Cycles (3)" at bounding box center [391, 546] width 239 height 44
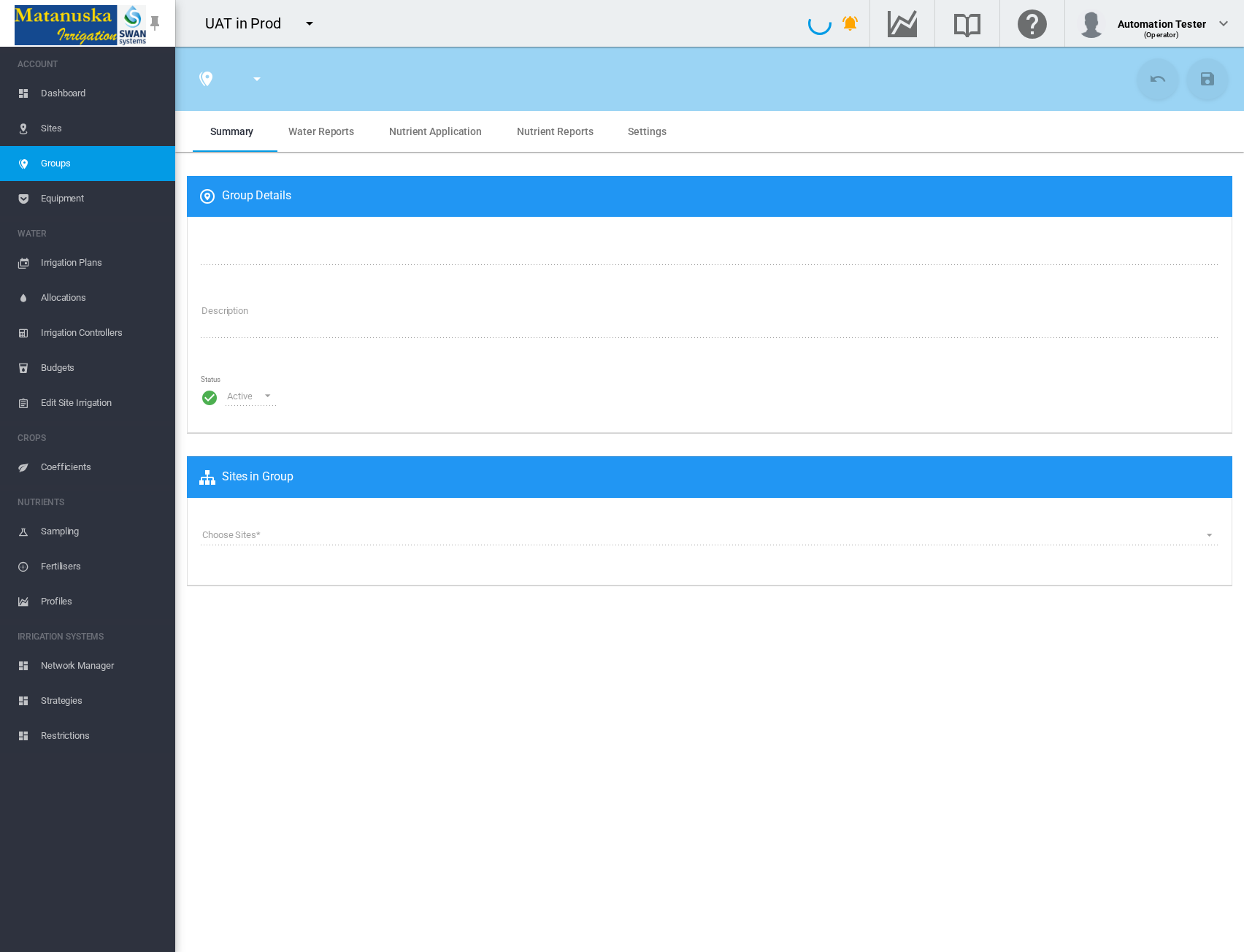
type input "**********"
type textarea "**********"
type input "*"
type input "**"
type input "*"
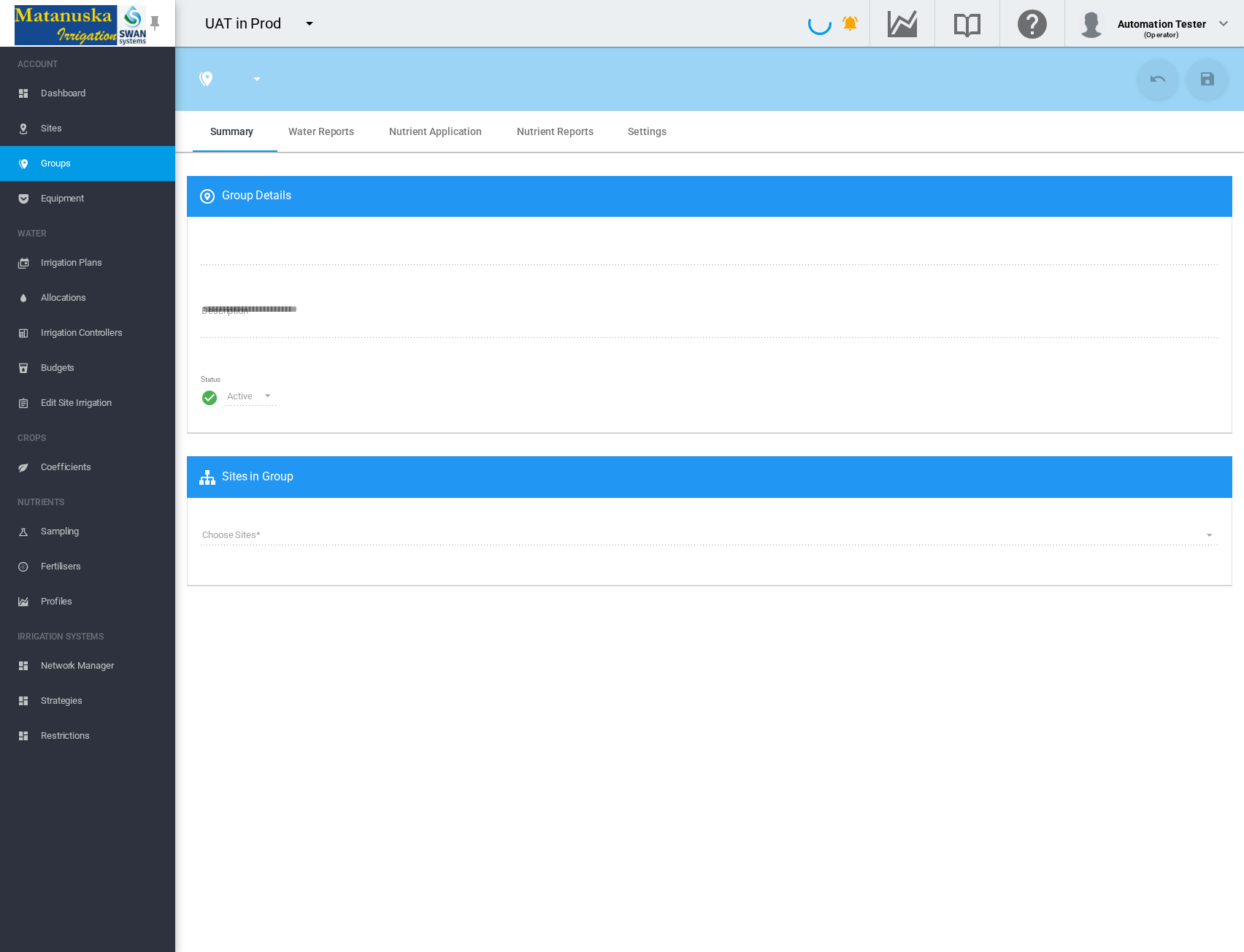
type input "***"
click at [330, 134] on span "Water Reports" at bounding box center [321, 131] width 66 height 12
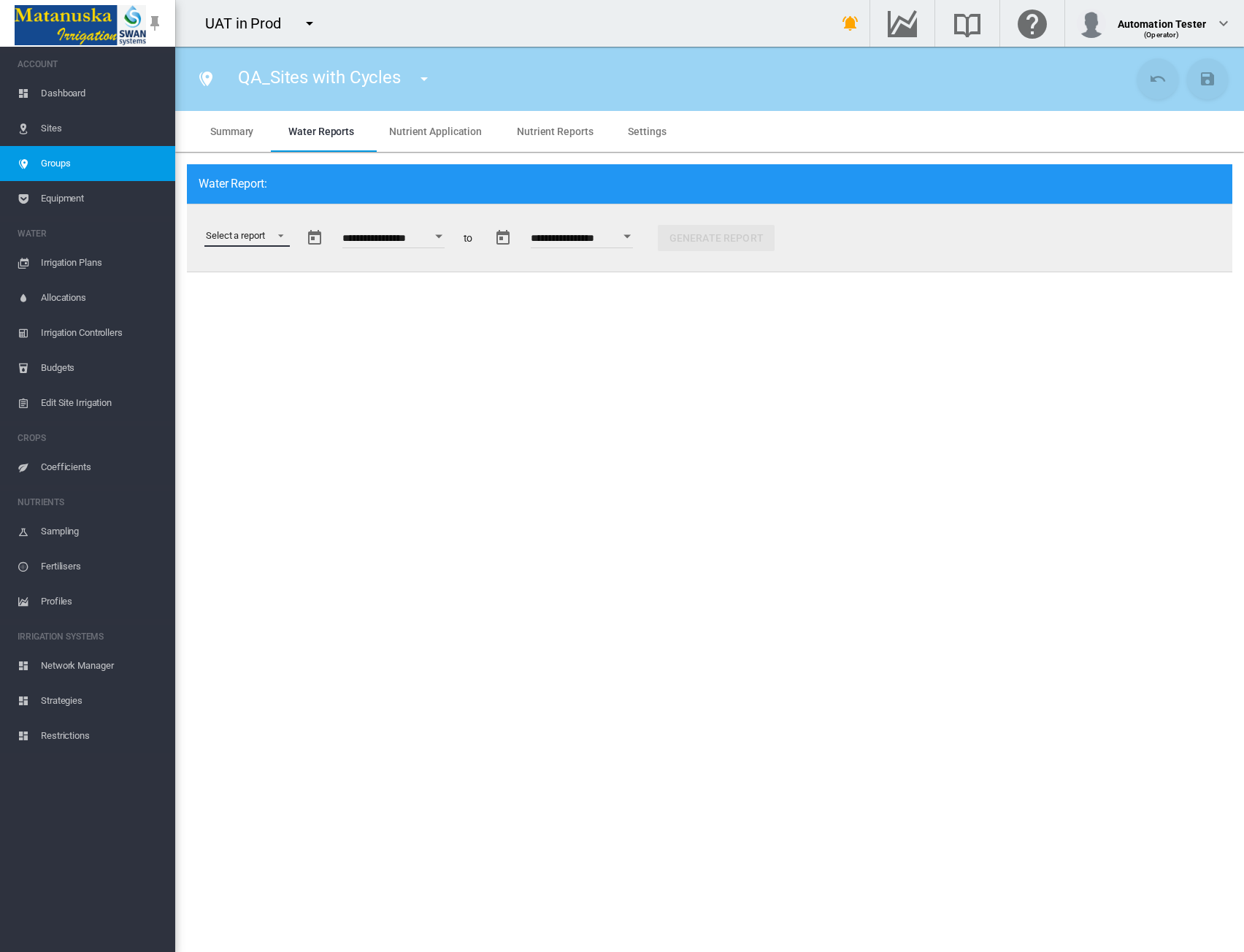
click at [271, 231] on md-select "Select a report Soil Moisture Status Water Usage Water Application Efficiency W…" at bounding box center [247, 236] width 85 height 22
click at [265, 346] on div "Water Use Efficiency" at bounding box center [248, 342] width 85 height 13
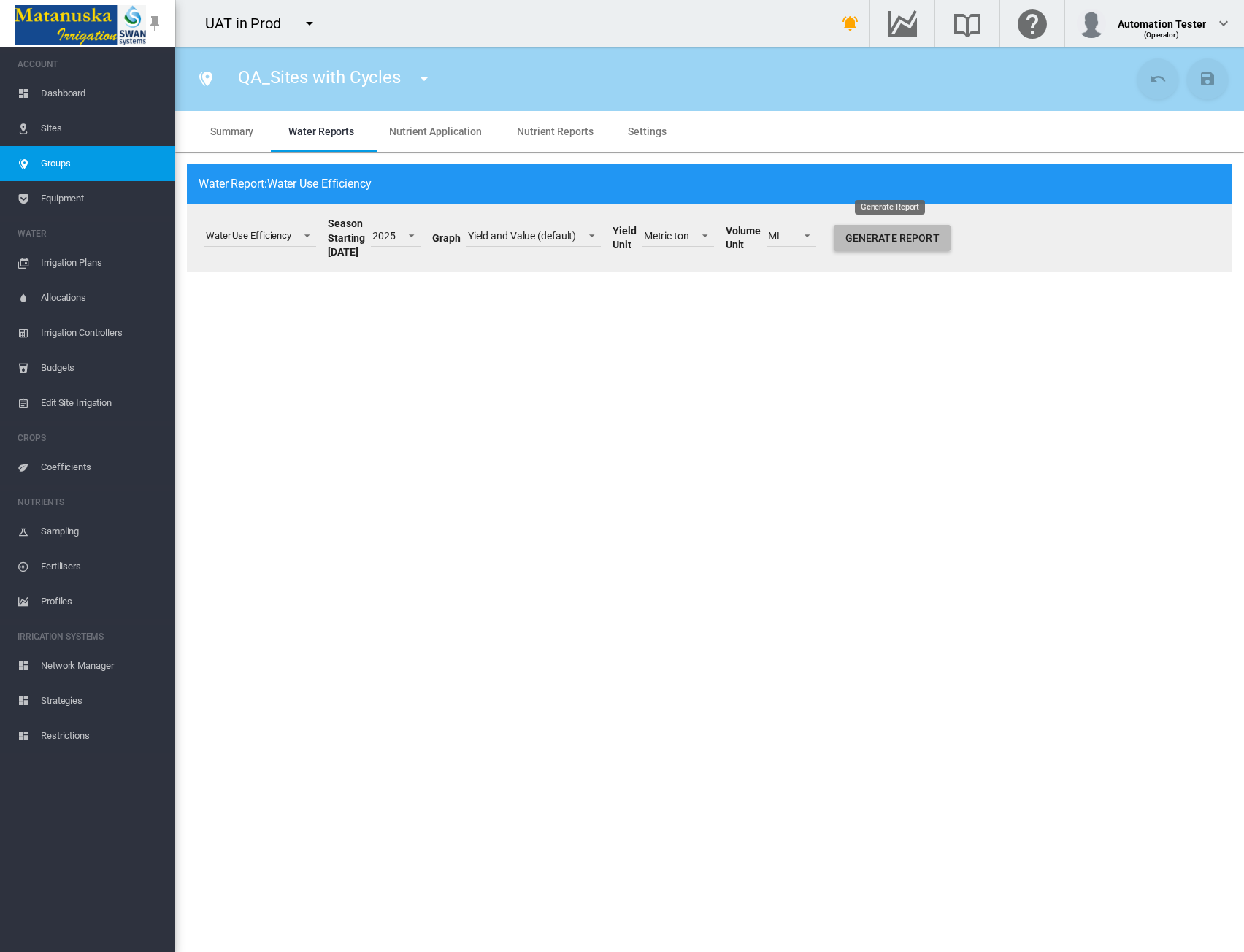
click at [894, 244] on button "Generate Report" at bounding box center [893, 237] width 117 height 26
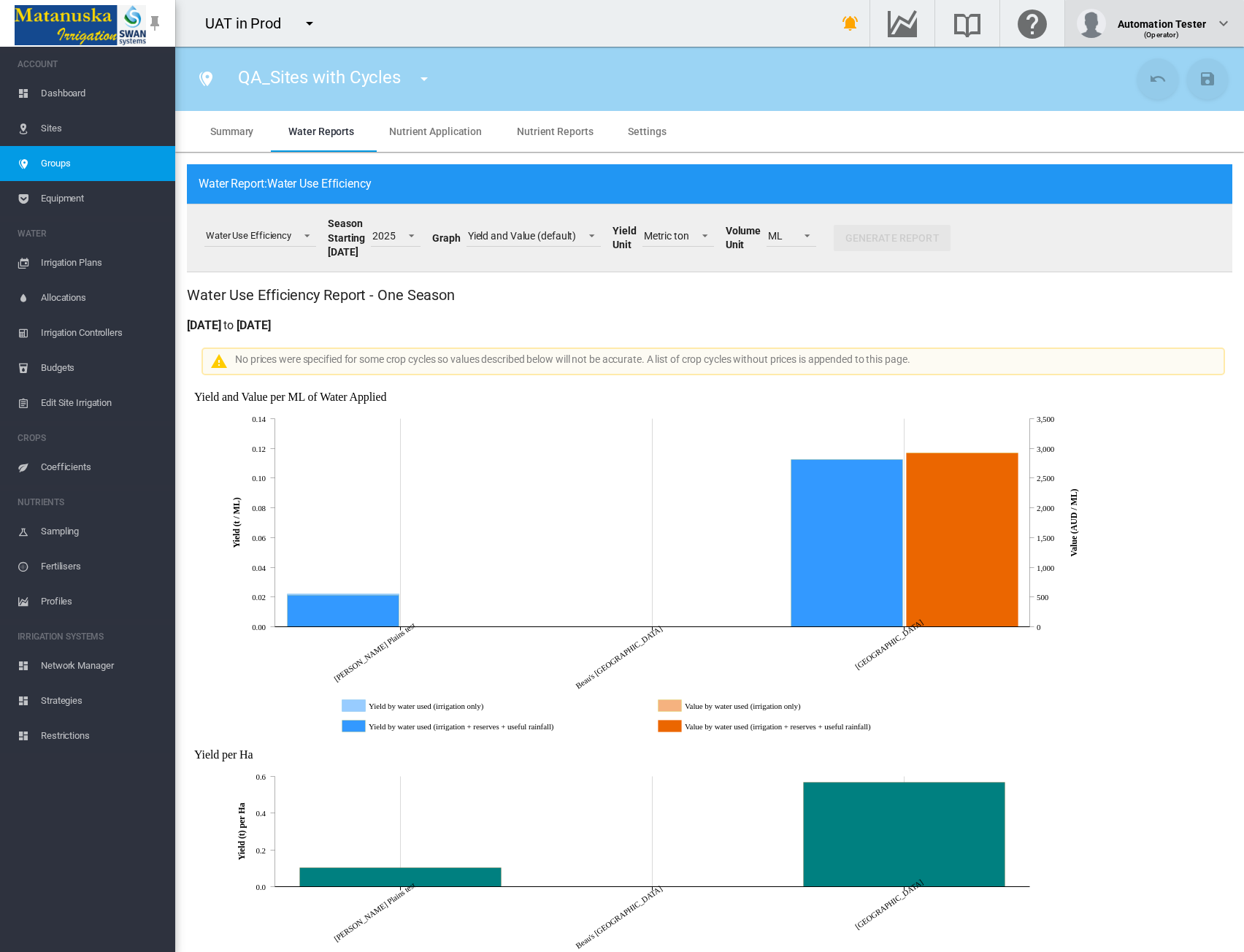
click at [1180, 24] on div "(Operator)" at bounding box center [1162, 30] width 88 height 15
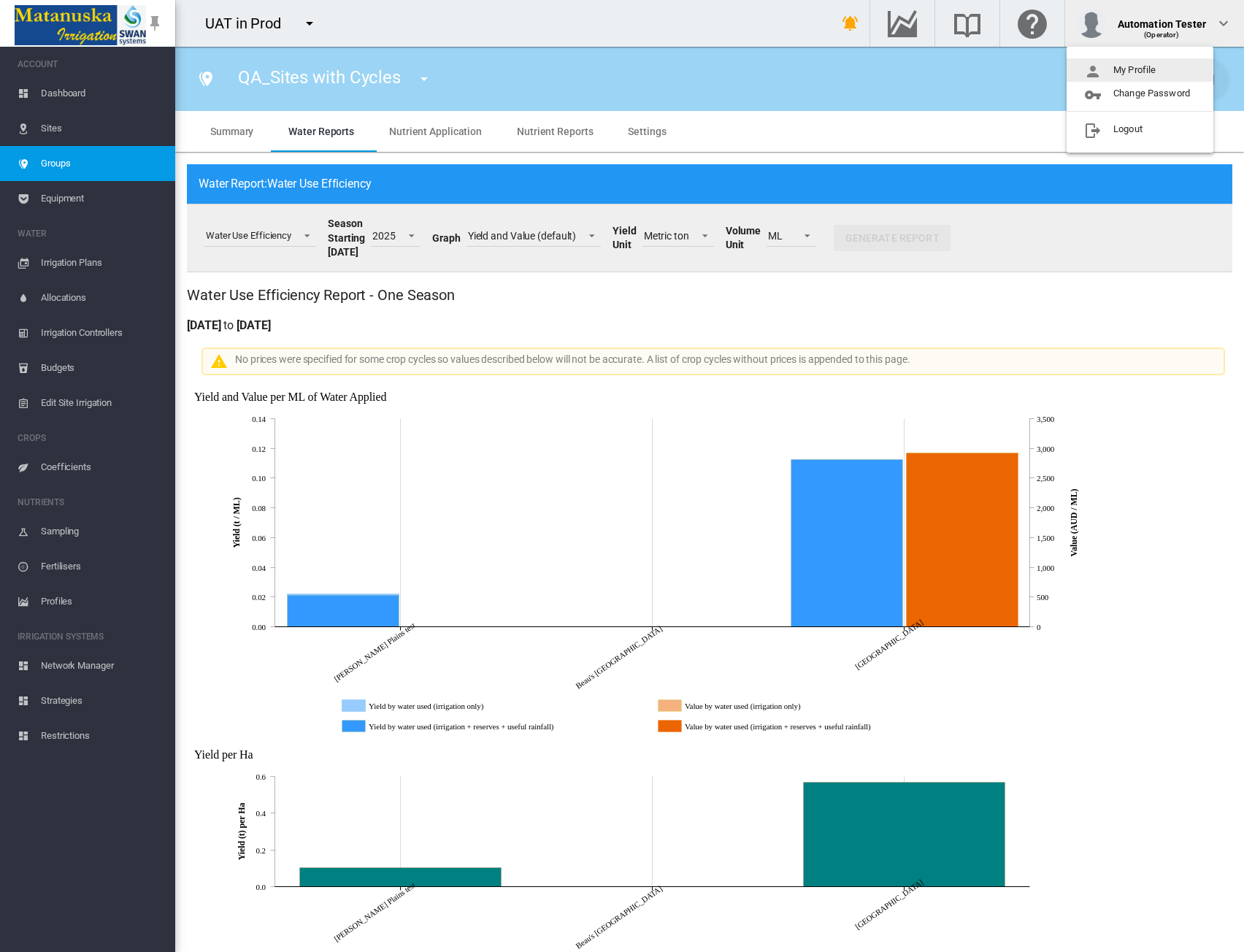
click at [1126, 65] on button "My Profile" at bounding box center [1140, 70] width 147 height 24
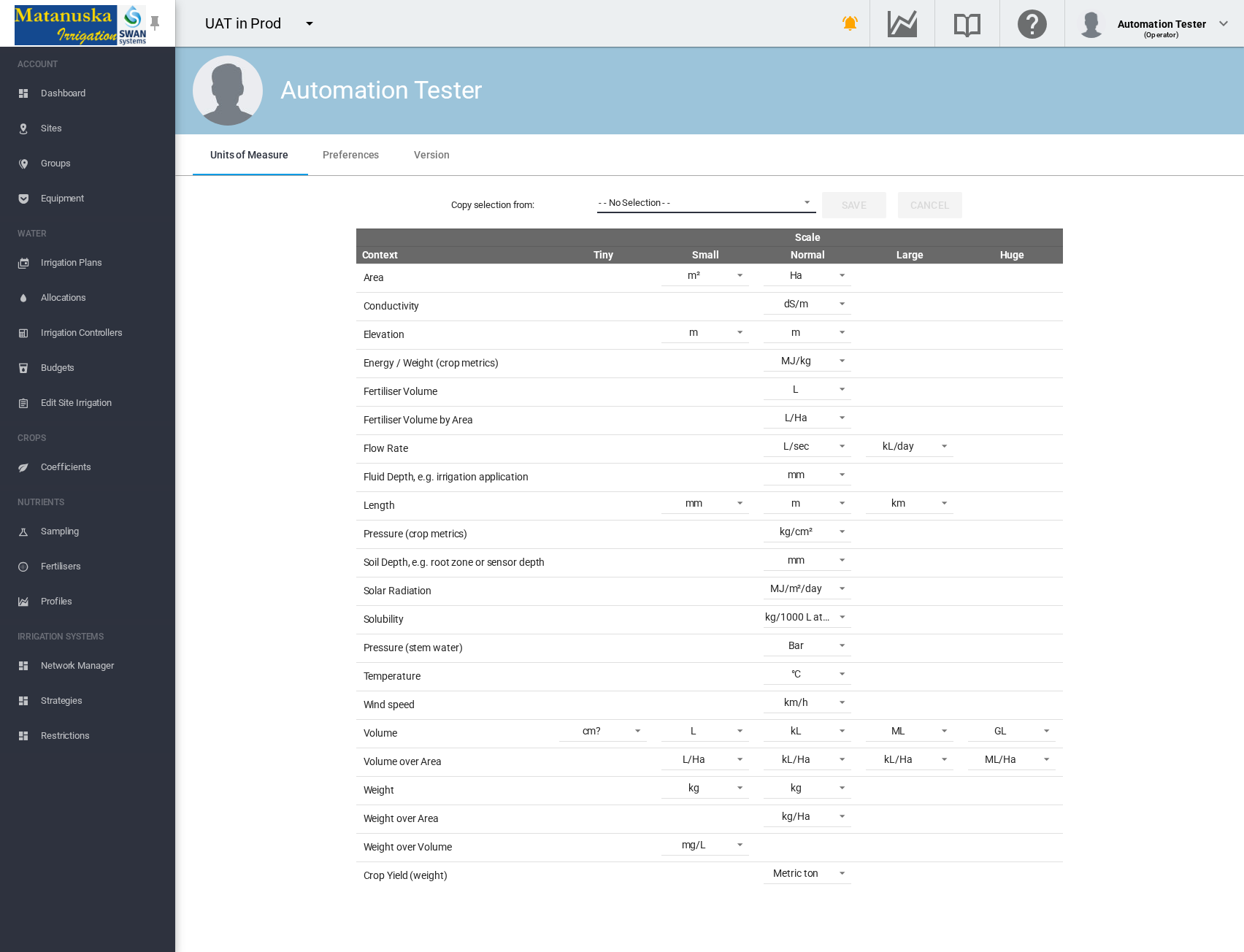
click at [780, 207] on span "- - No Selection - -" at bounding box center [695, 203] width 193 height 13
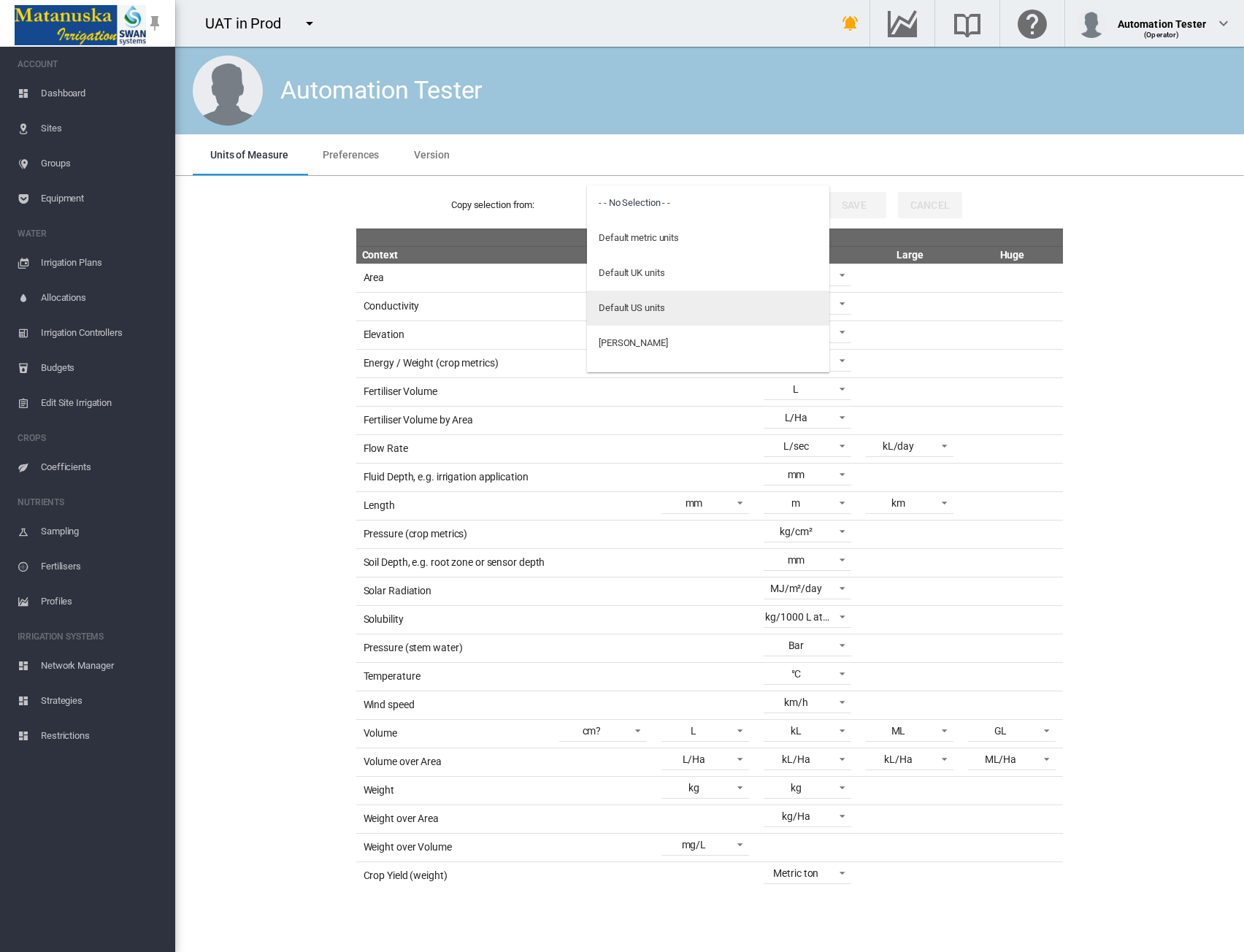
click at [726, 312] on md-option "Default US units" at bounding box center [708, 308] width 242 height 35
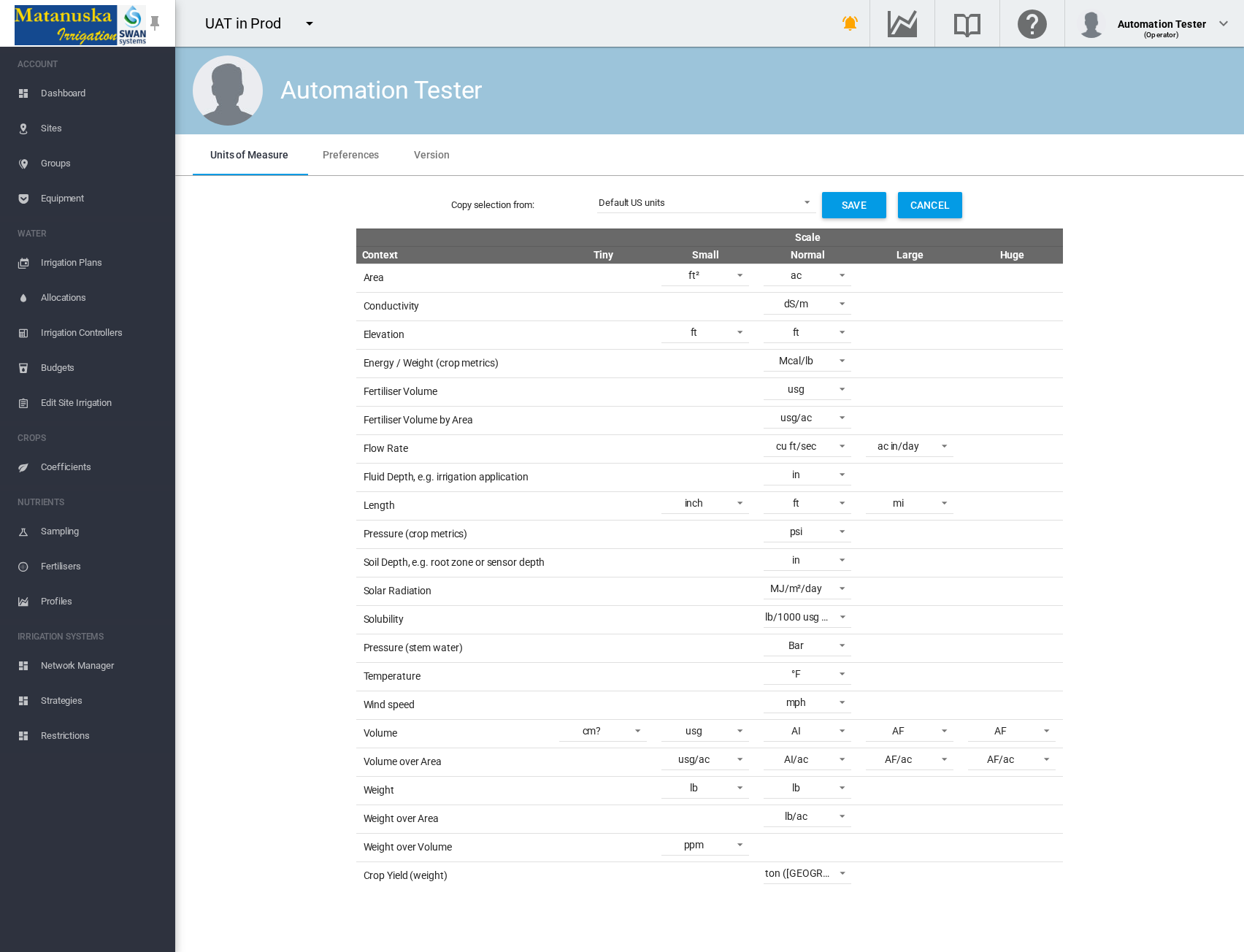
click at [1118, 340] on div "Copy selection from: Default US units Save Cancel Scale Context Tiny Small Norm…" at bounding box center [709, 535] width 1057 height 708
click at [54, 125] on span "Sites" at bounding box center [102, 128] width 122 height 35
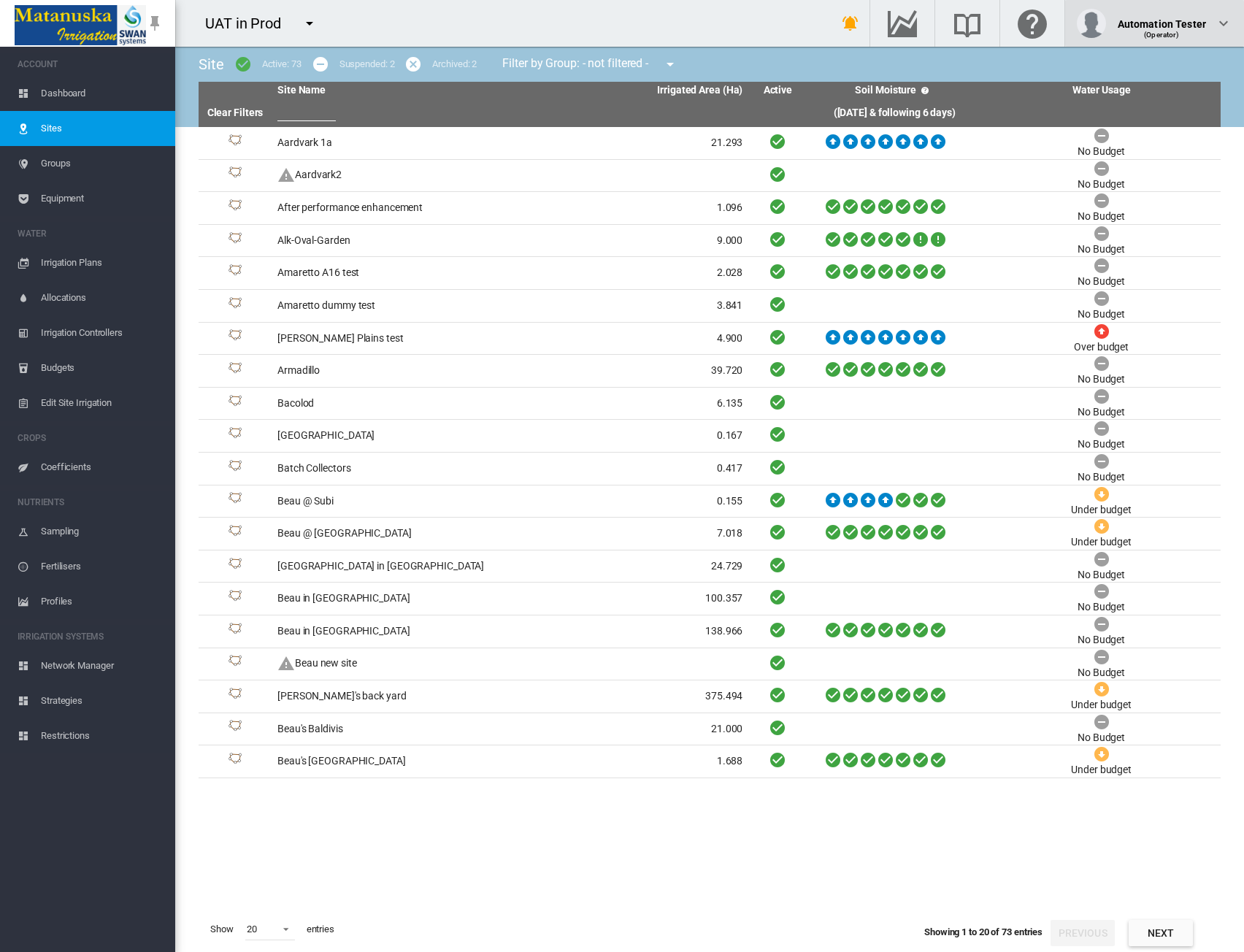
click at [1214, 26] on div "Automation Tester (Operator)" at bounding box center [1155, 23] width 156 height 29
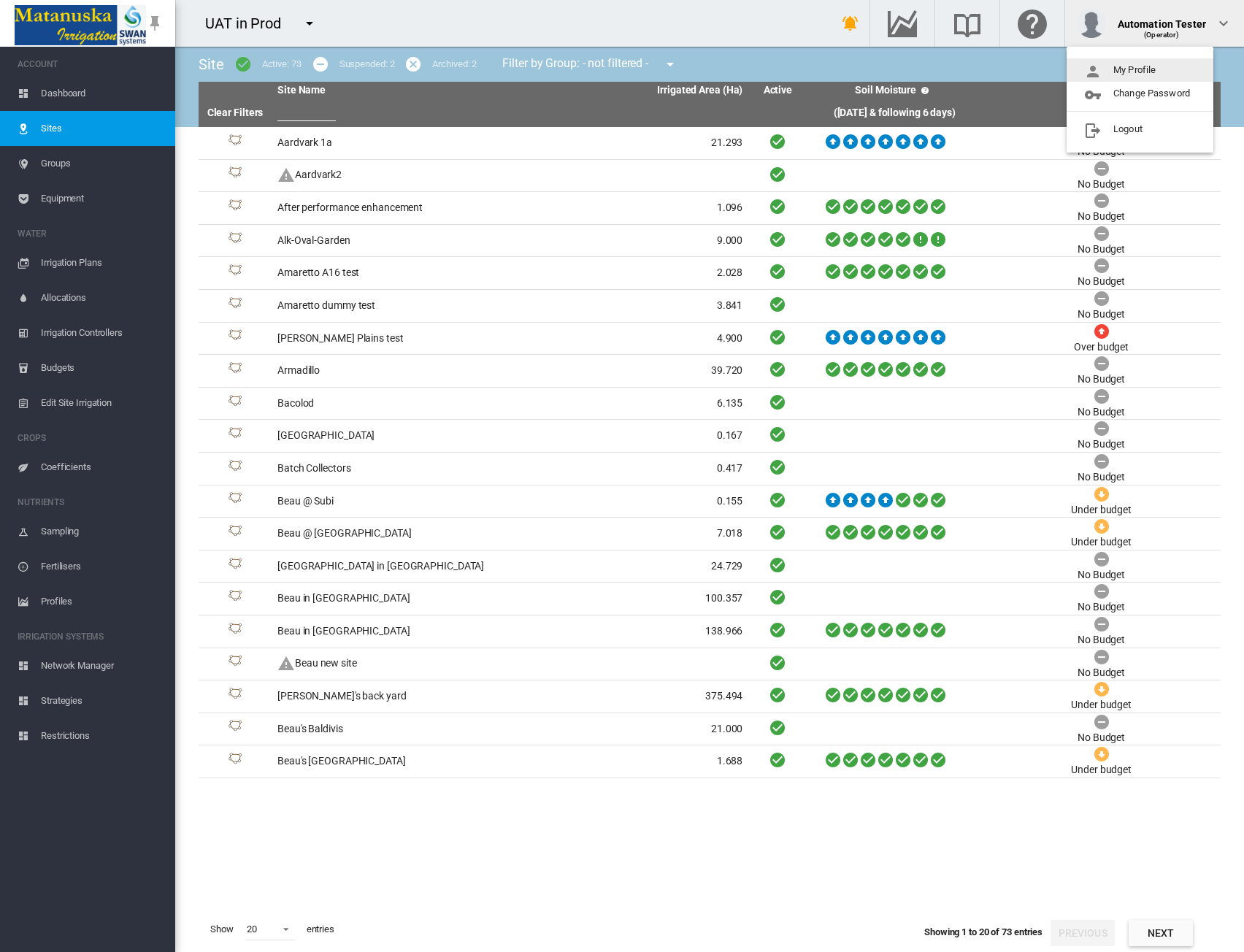
click at [1158, 62] on button "My Profile" at bounding box center [1140, 70] width 147 height 24
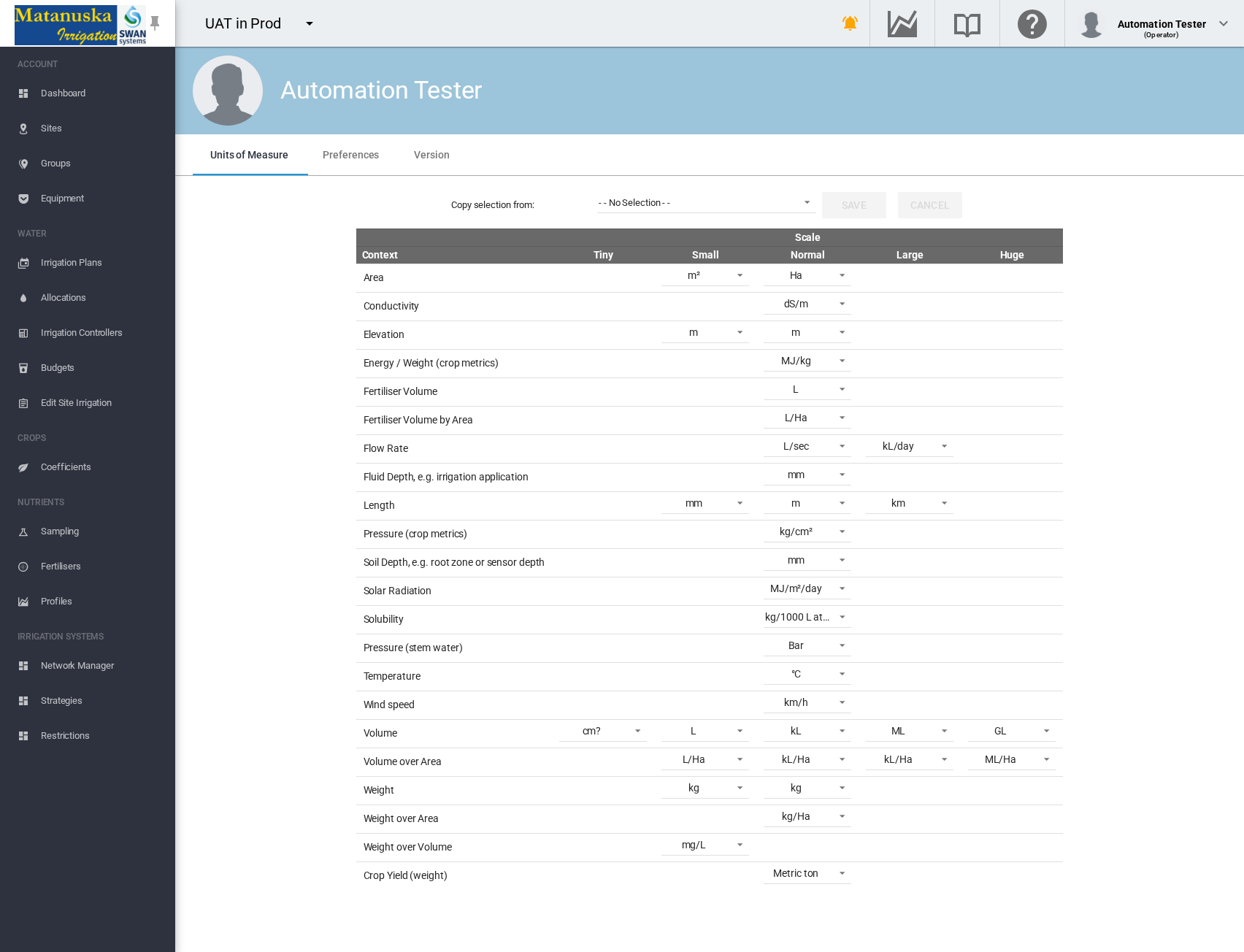
click at [1192, 428] on div "Copy selection from: - - No Selection - - - - No Selection - - Save Cancel Scal…" at bounding box center [709, 535] width 1057 height 708
click at [715, 199] on span "- - No Selection - -" at bounding box center [695, 203] width 193 height 13
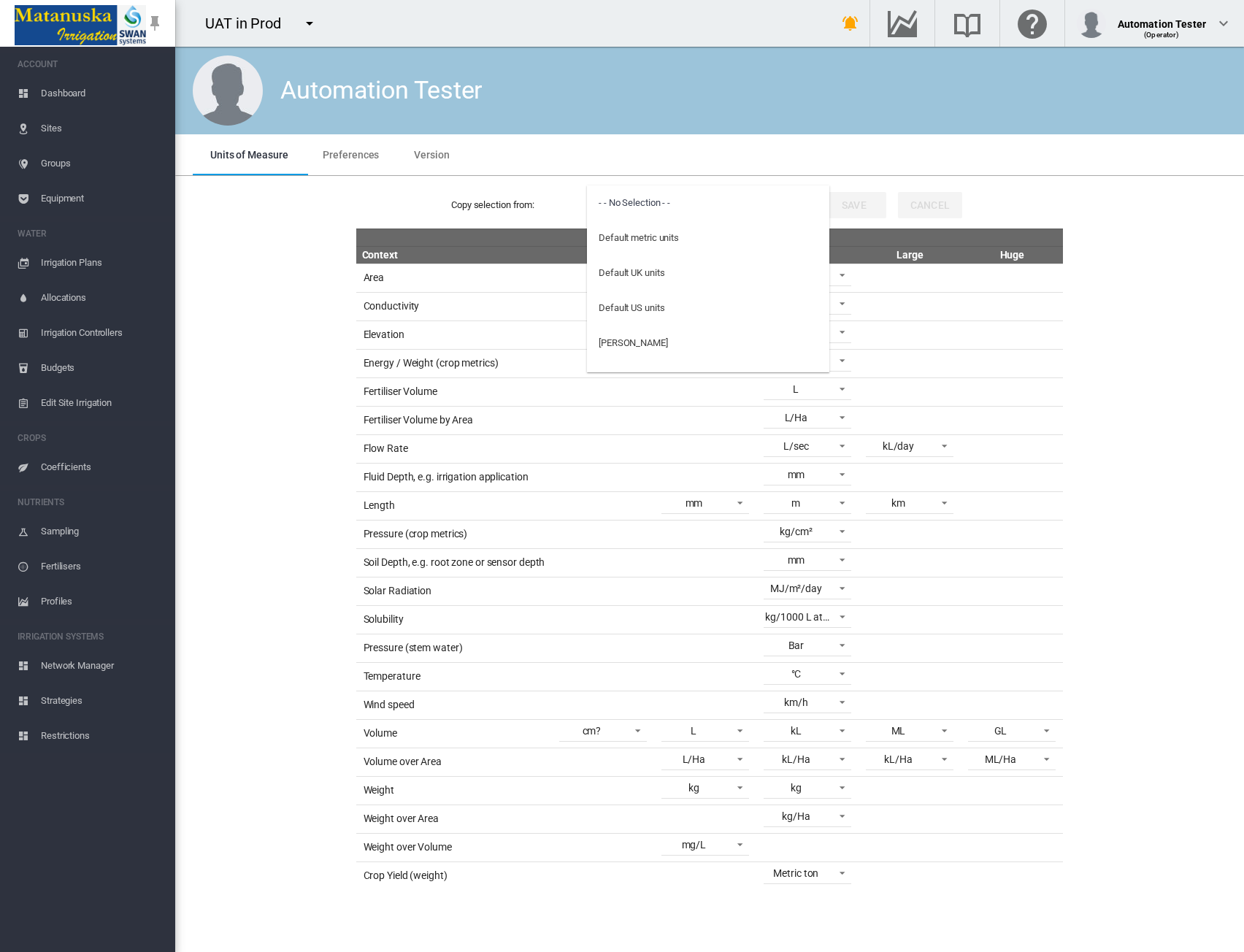
click at [1105, 468] on md-backdrop at bounding box center [622, 476] width 1244 height 952
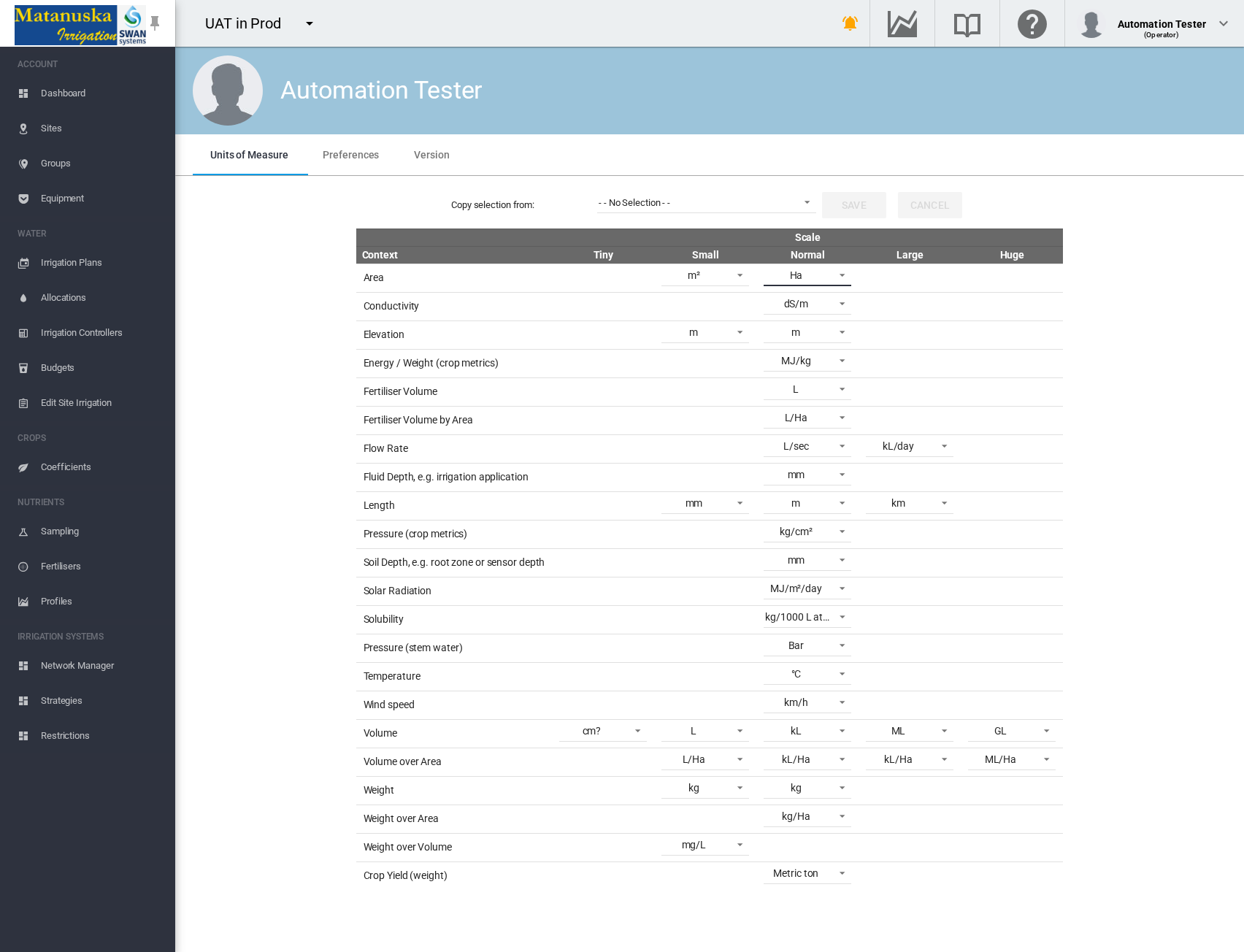
click at [826, 274] on span "Ha" at bounding box center [795, 276] width 62 height 15
click at [821, 312] on md-option "ac" at bounding box center [810, 310] width 111 height 35
click at [1141, 444] on div "Copy selection from: - - No Selection - - Save Cancel Scale Context Tiny Small …" at bounding box center [709, 535] width 1057 height 708
click at [56, 457] on span "Coefficients" at bounding box center [102, 467] width 122 height 35
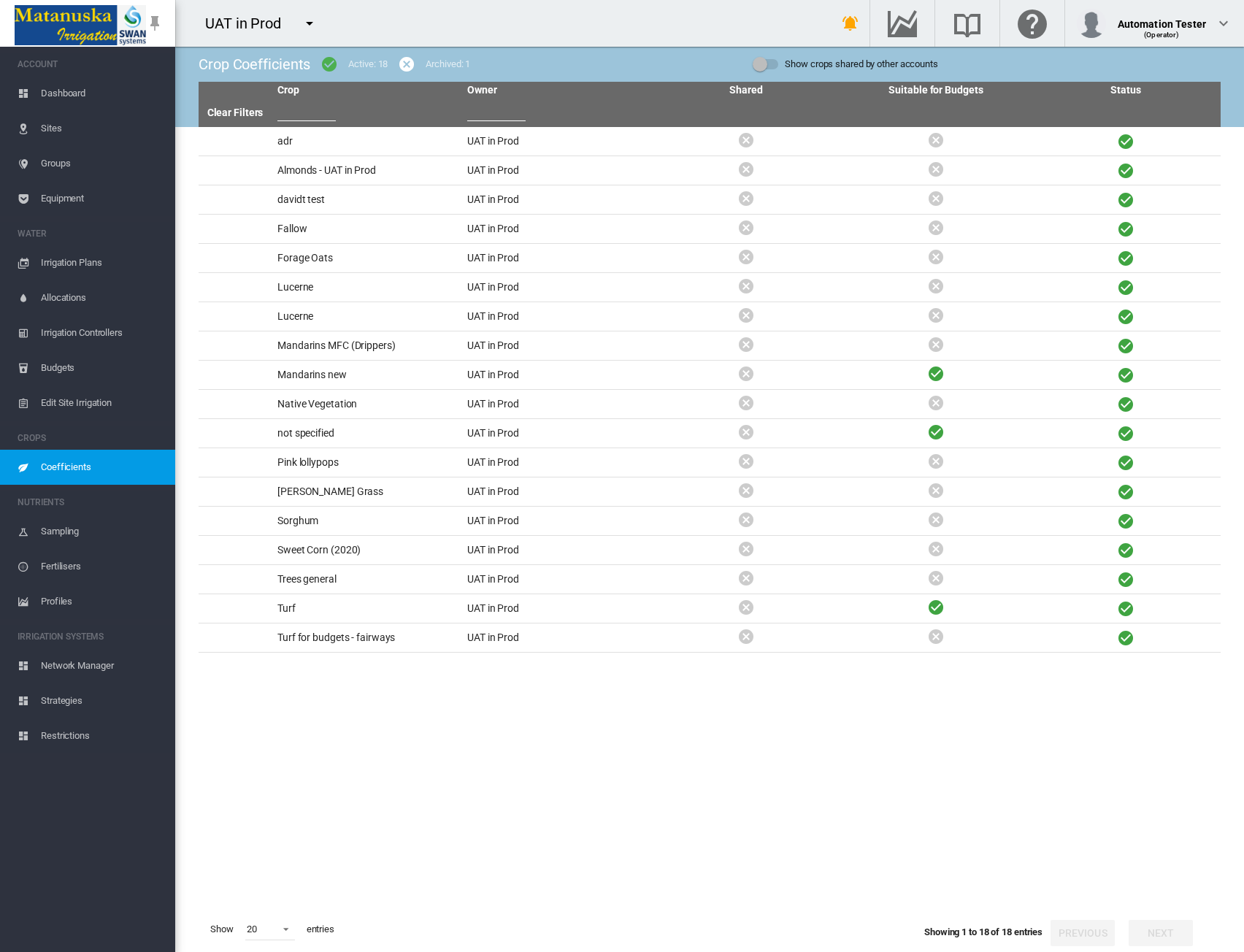
click at [60, 102] on span "Dashboard" at bounding box center [102, 93] width 122 height 35
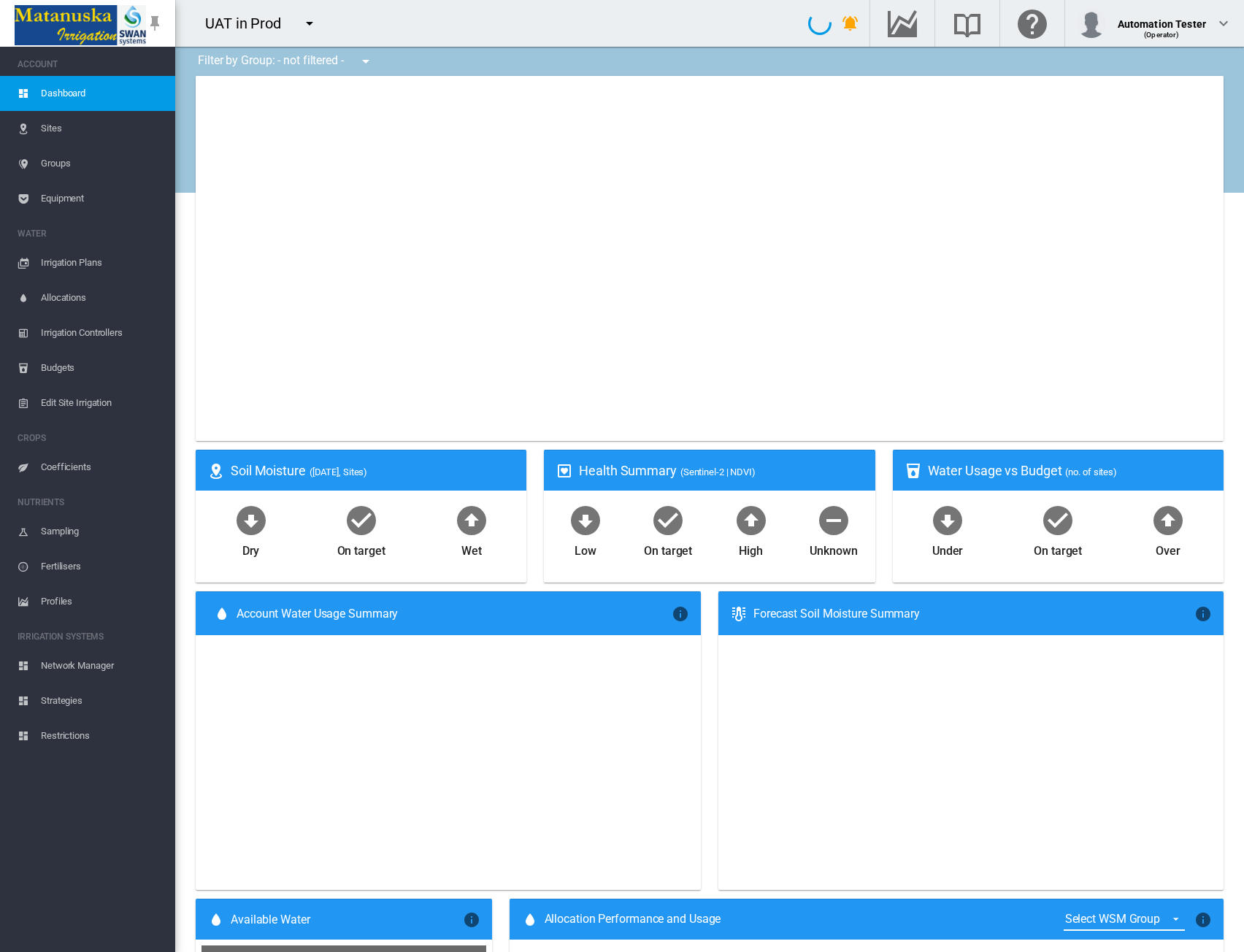
type input "**********"
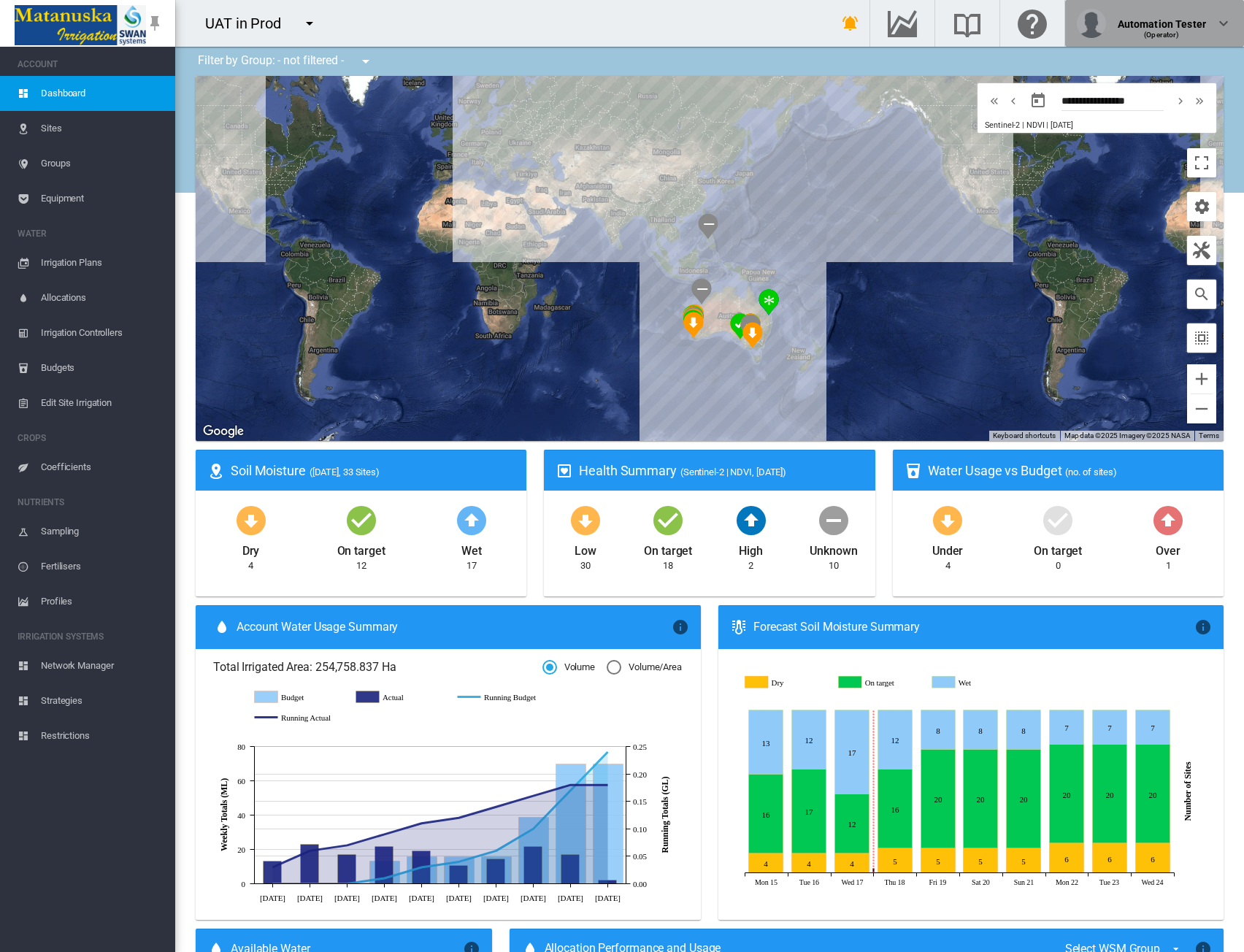
click at [1180, 35] on div "(Operator)" at bounding box center [1162, 30] width 88 height 15
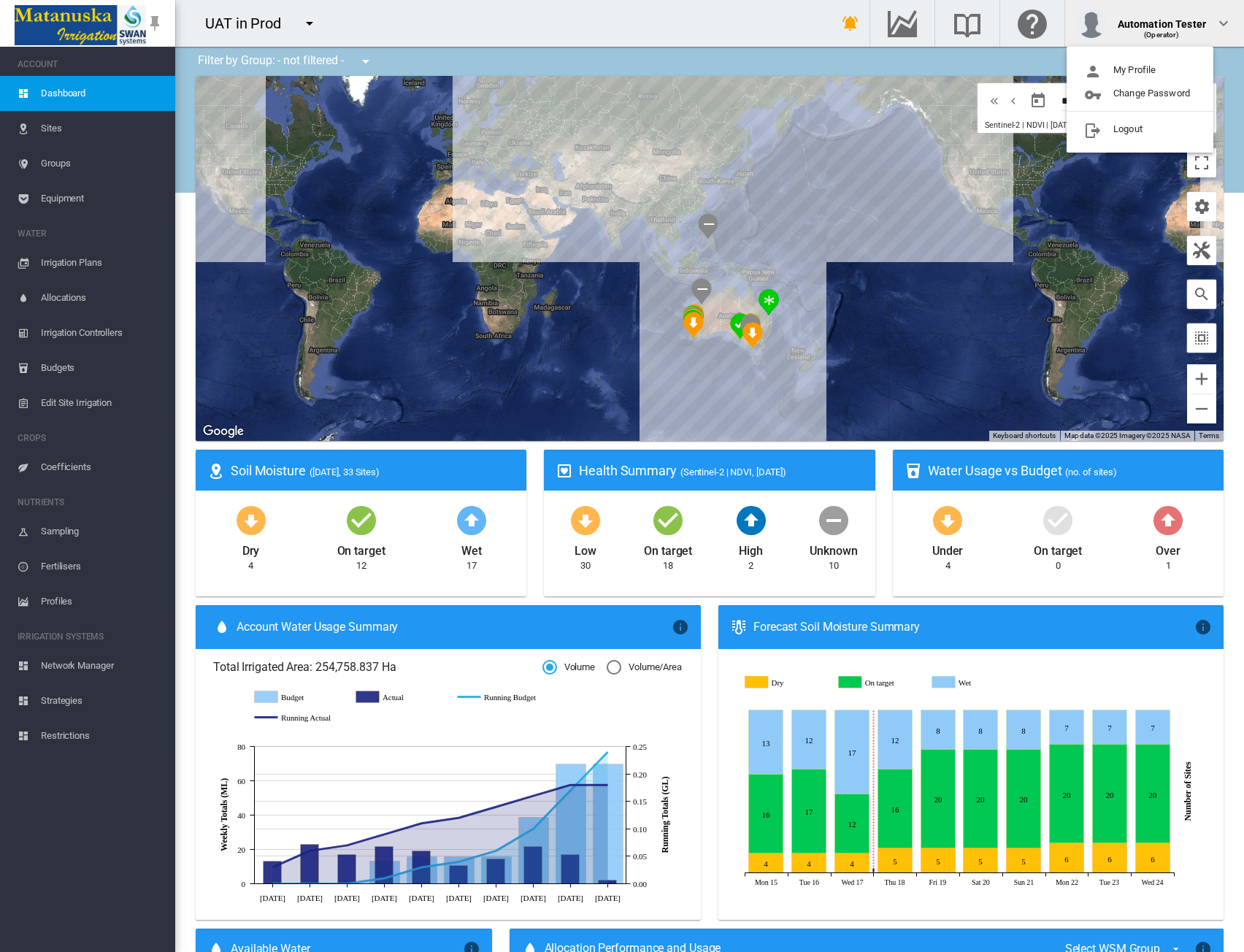
drag, startPoint x: 285, startPoint y: 24, endPoint x: 308, endPoint y: 24, distance: 23.0
click at [290, 24] on md-backdrop at bounding box center [622, 476] width 1244 height 952
click at [310, 24] on md-icon "icon-menu-down" at bounding box center [310, 24] width 18 height 18
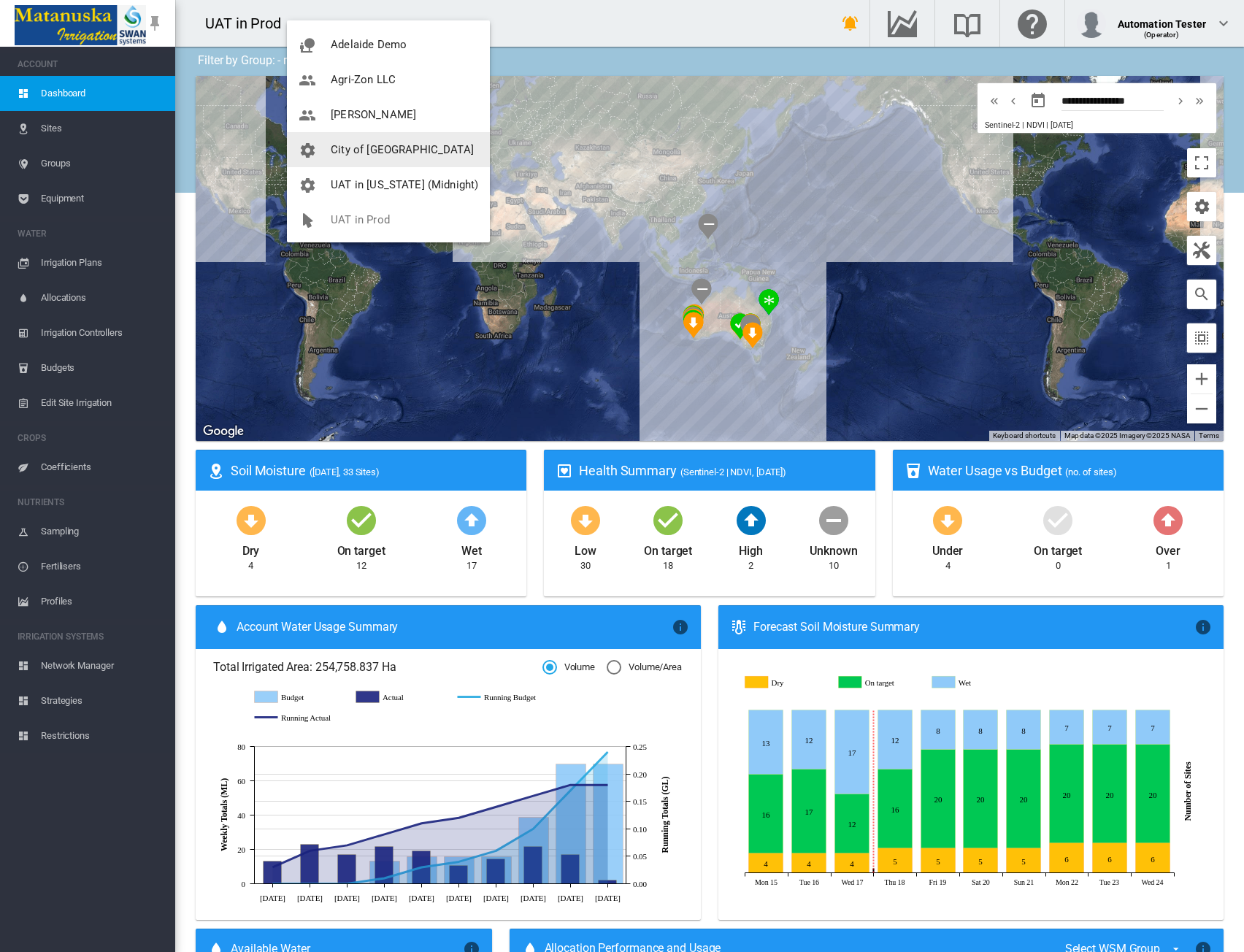
scroll to position [105, 0]
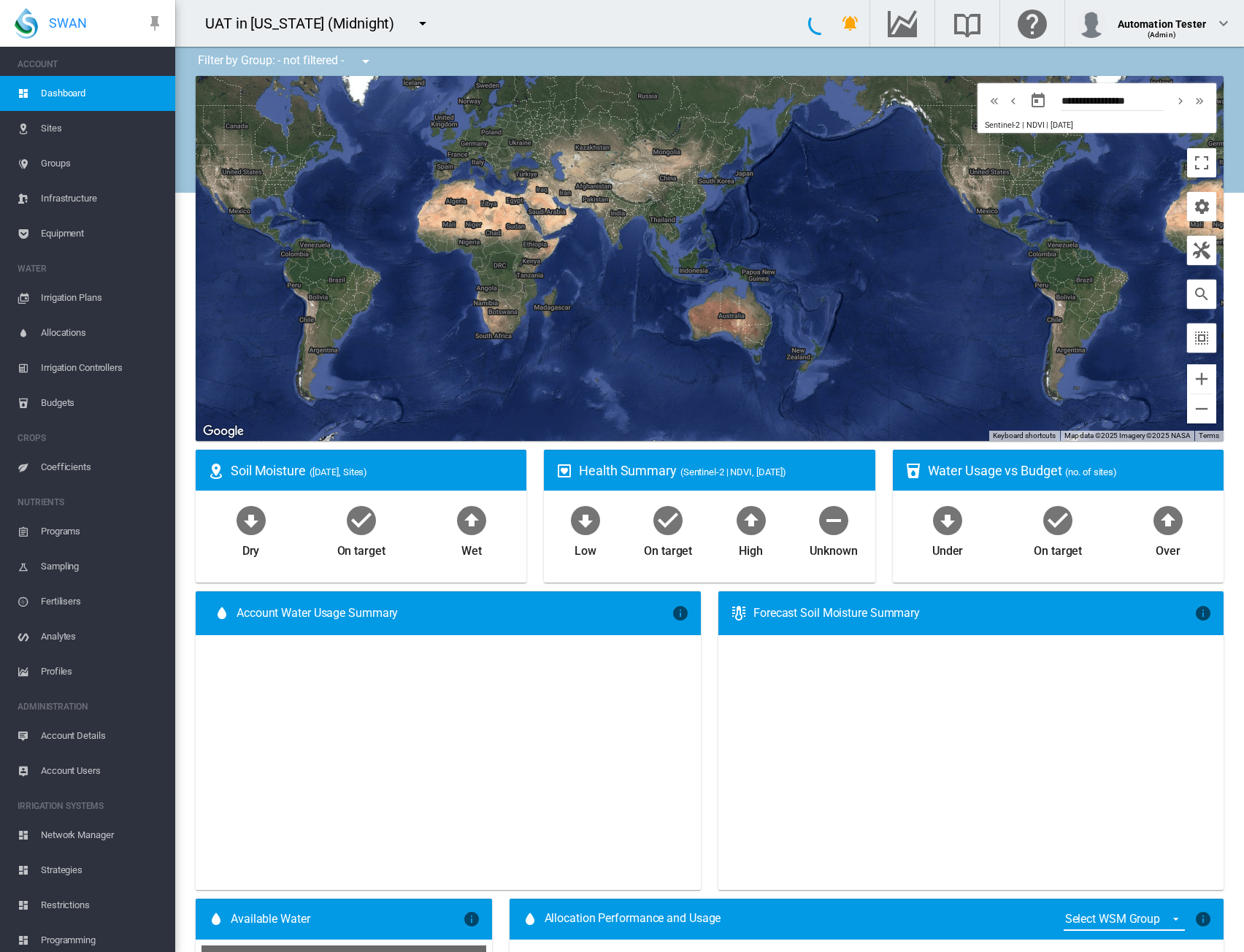
type input "**********"
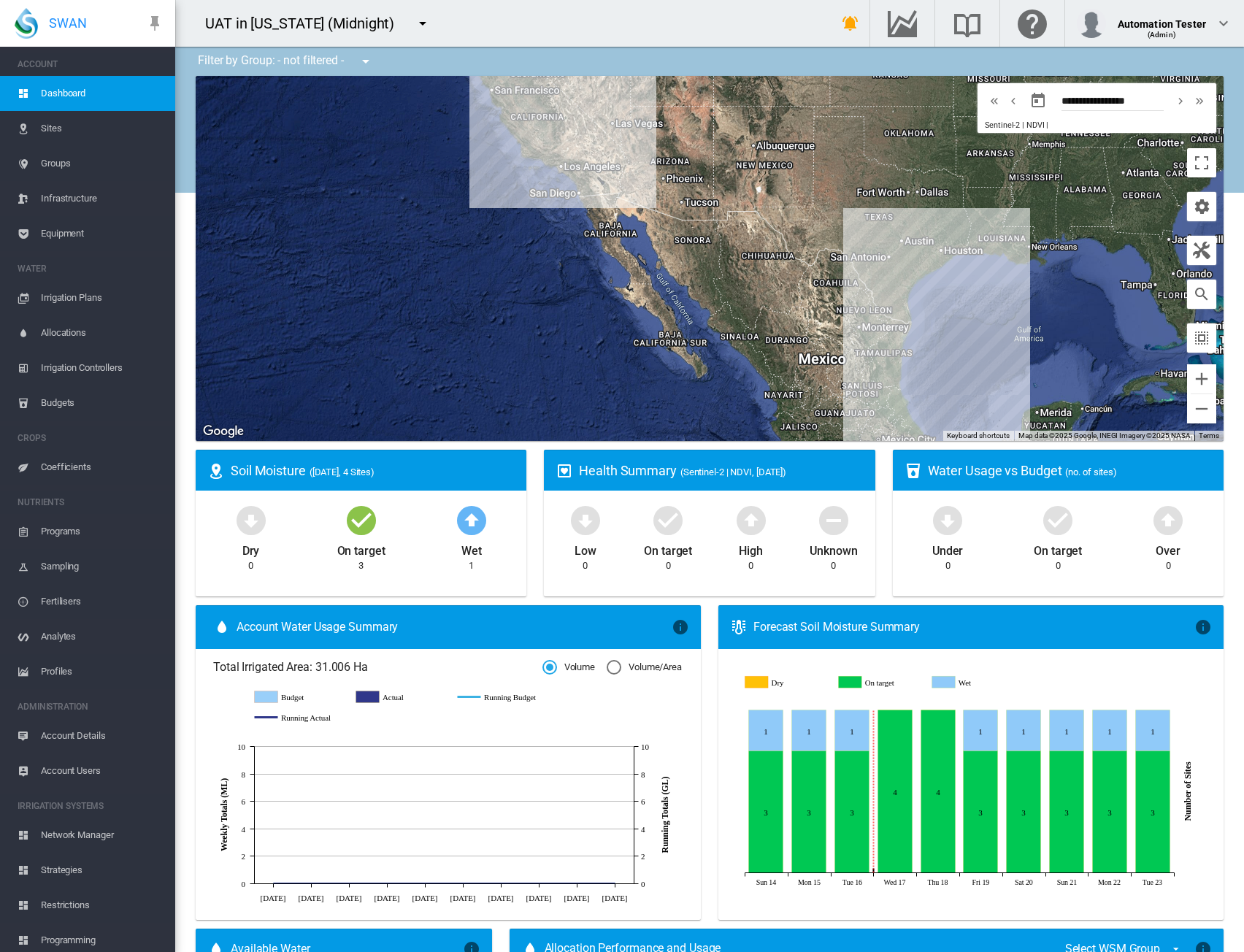
click at [539, 38] on div "UAT in [US_STATE] (Midnight)" at bounding box center [492, 23] width 633 height 47
click at [1202, 25] on div "Automation Tester" at bounding box center [1162, 19] width 88 height 15
click at [1150, 67] on button "My Profile" at bounding box center [1140, 70] width 147 height 24
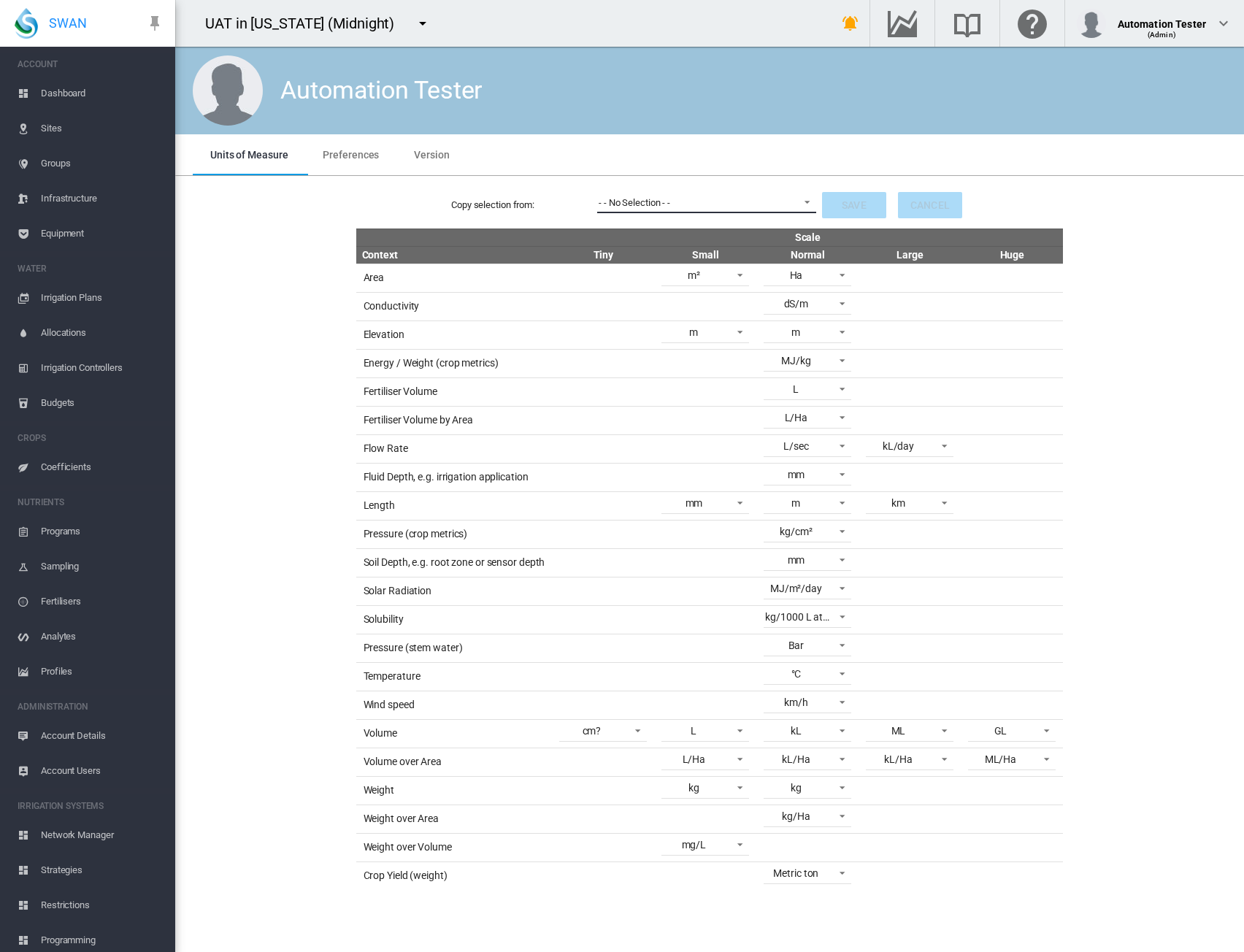
click at [765, 192] on md-select-value "- - No Selection - -" at bounding box center [707, 202] width 219 height 22
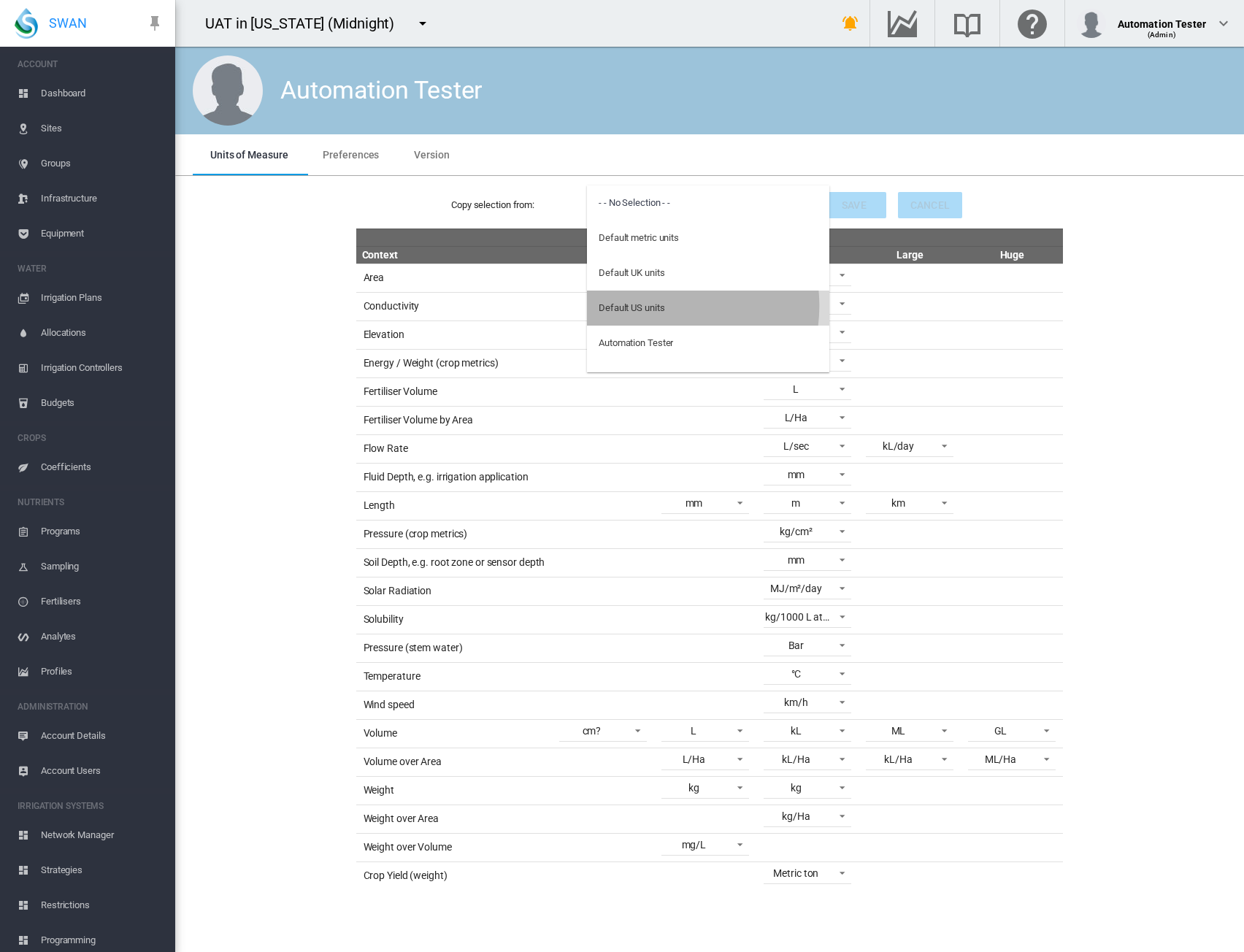
click at [658, 306] on div "Default US units" at bounding box center [632, 308] width 66 height 13
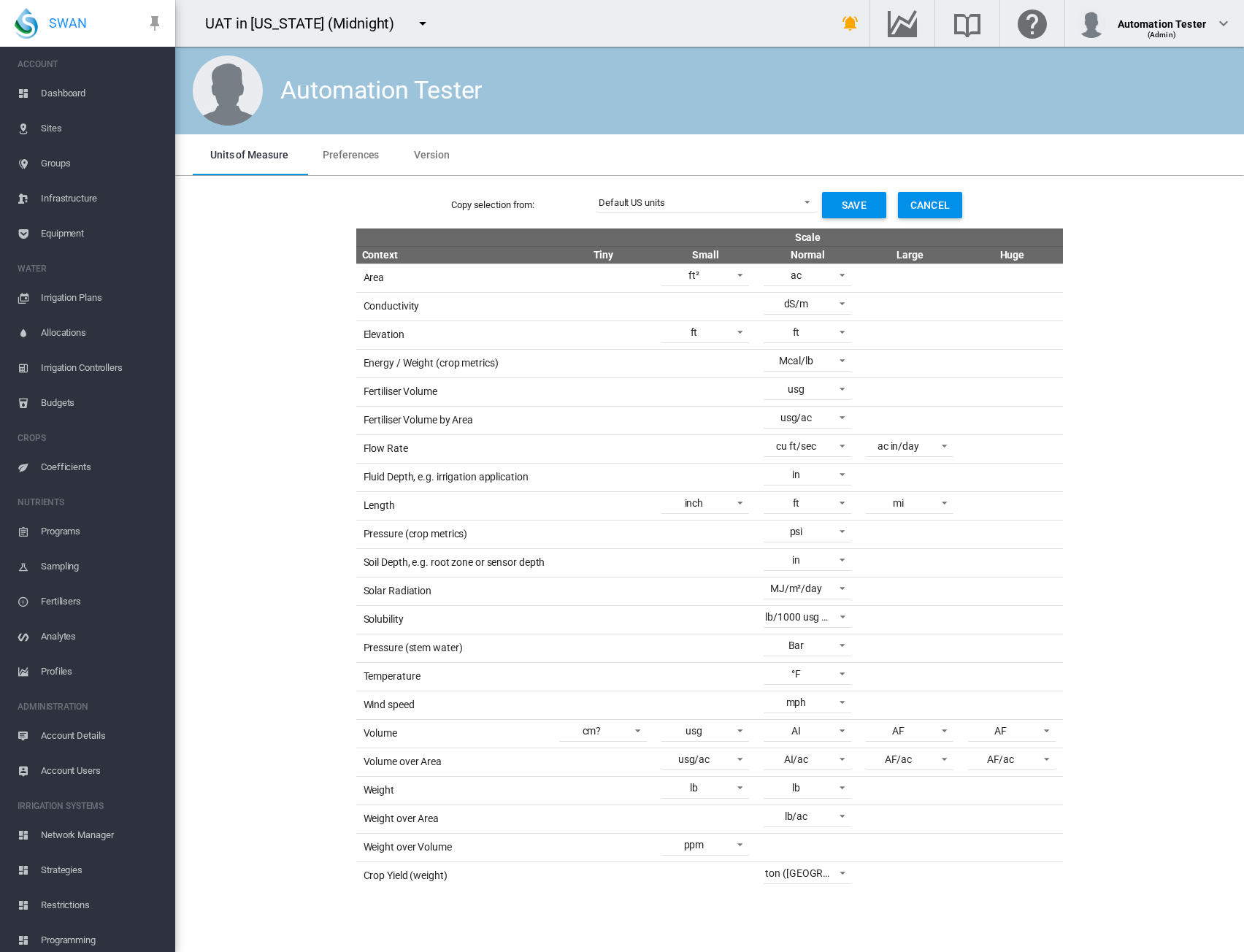
click at [56, 91] on span "Dashboard" at bounding box center [102, 93] width 122 height 35
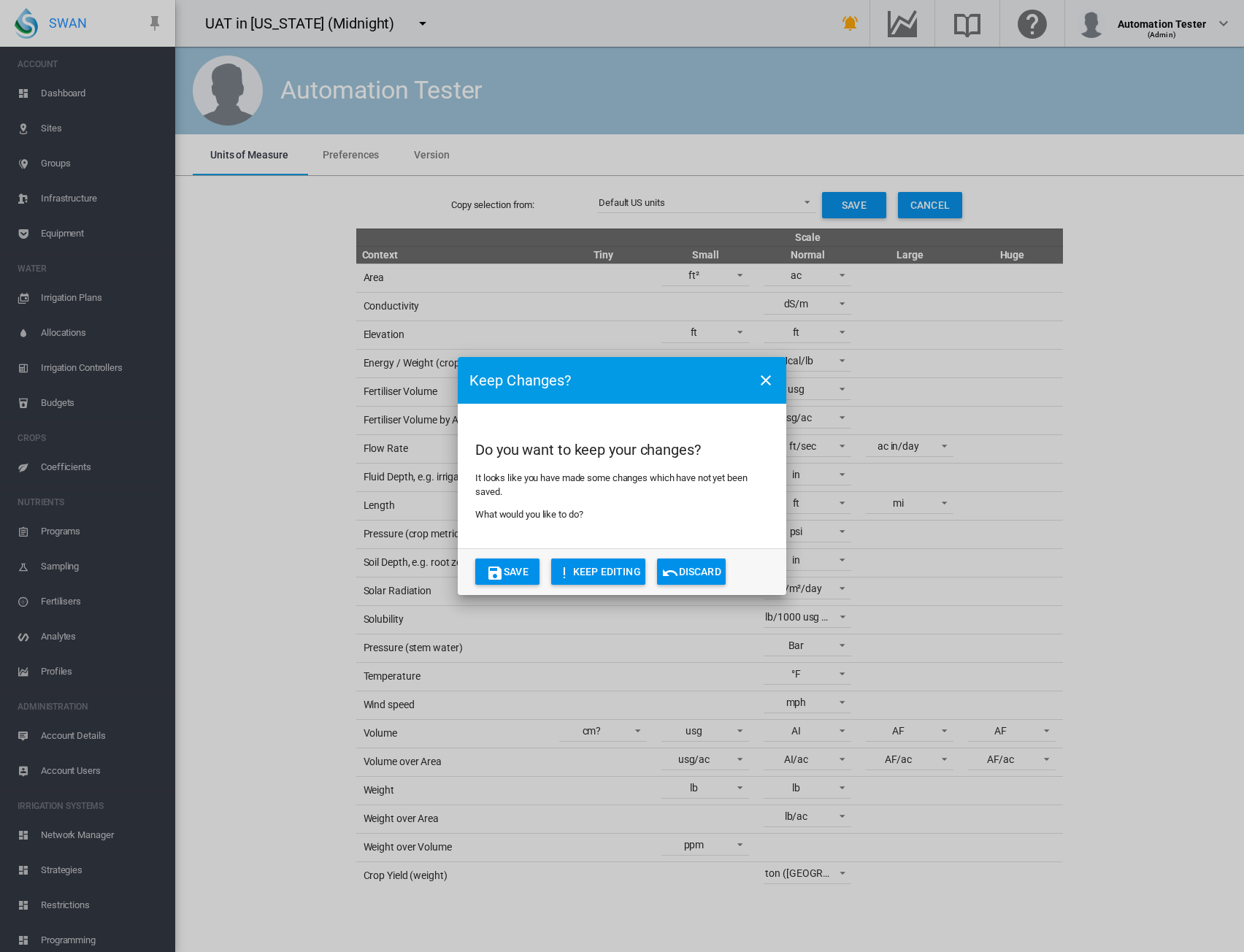
click at [767, 380] on md-icon "icon-close" at bounding box center [766, 380] width 18 height 18
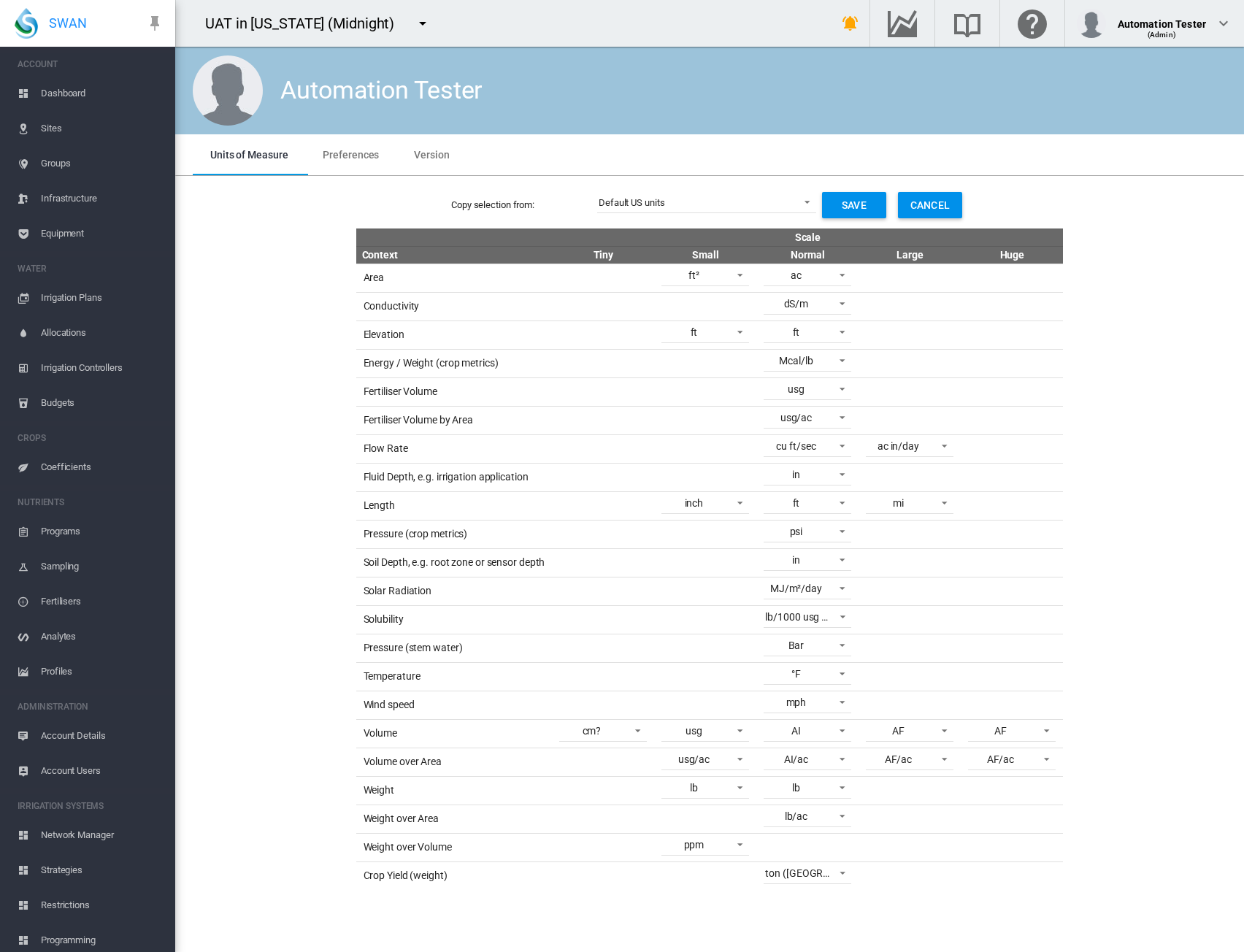
click at [58, 162] on span "Groups" at bounding box center [102, 163] width 122 height 35
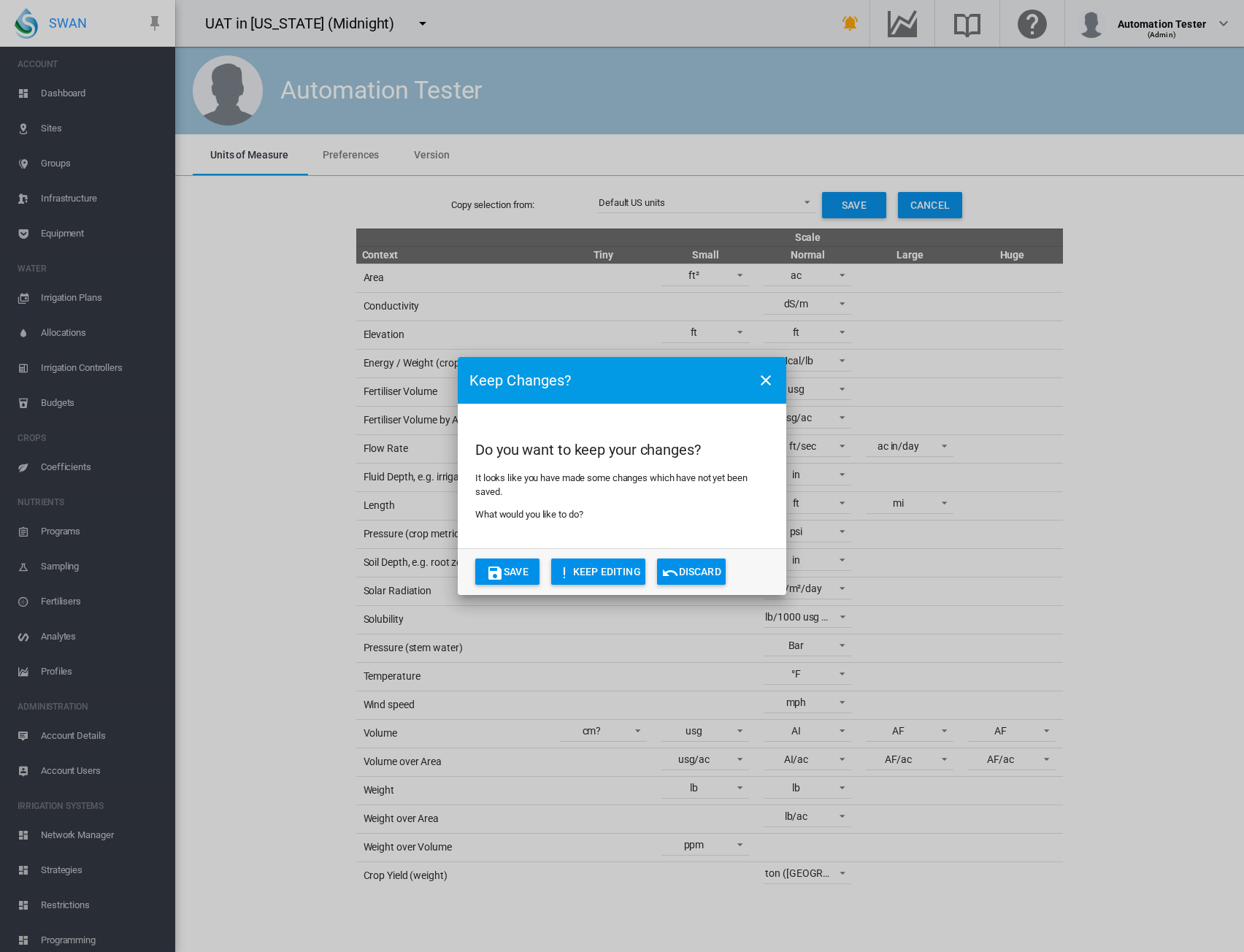
click at [766, 380] on md-icon "icon-close" at bounding box center [766, 380] width 18 height 18
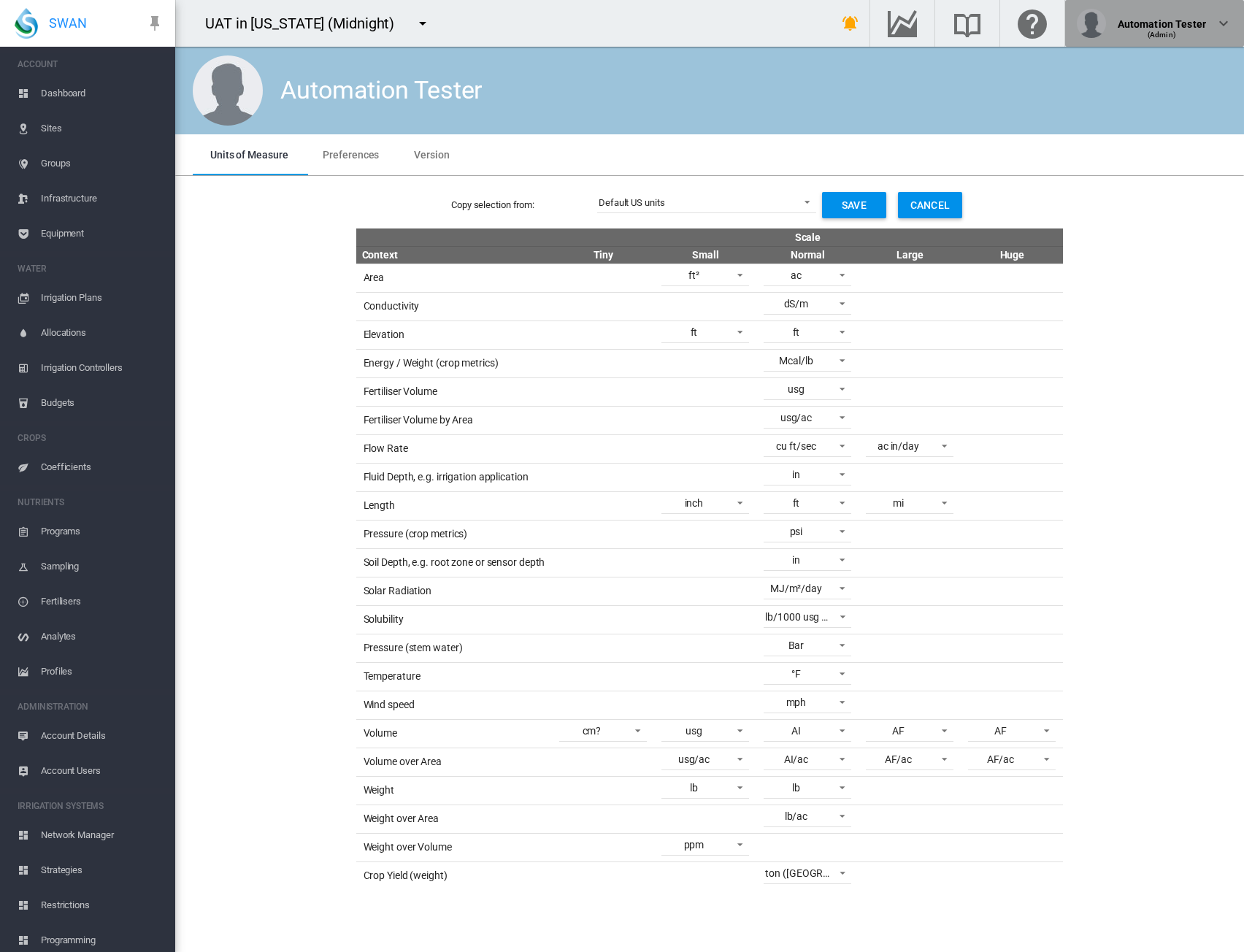
click at [1230, 22] on md-icon "icon-chevron-down" at bounding box center [1224, 24] width 18 height 18
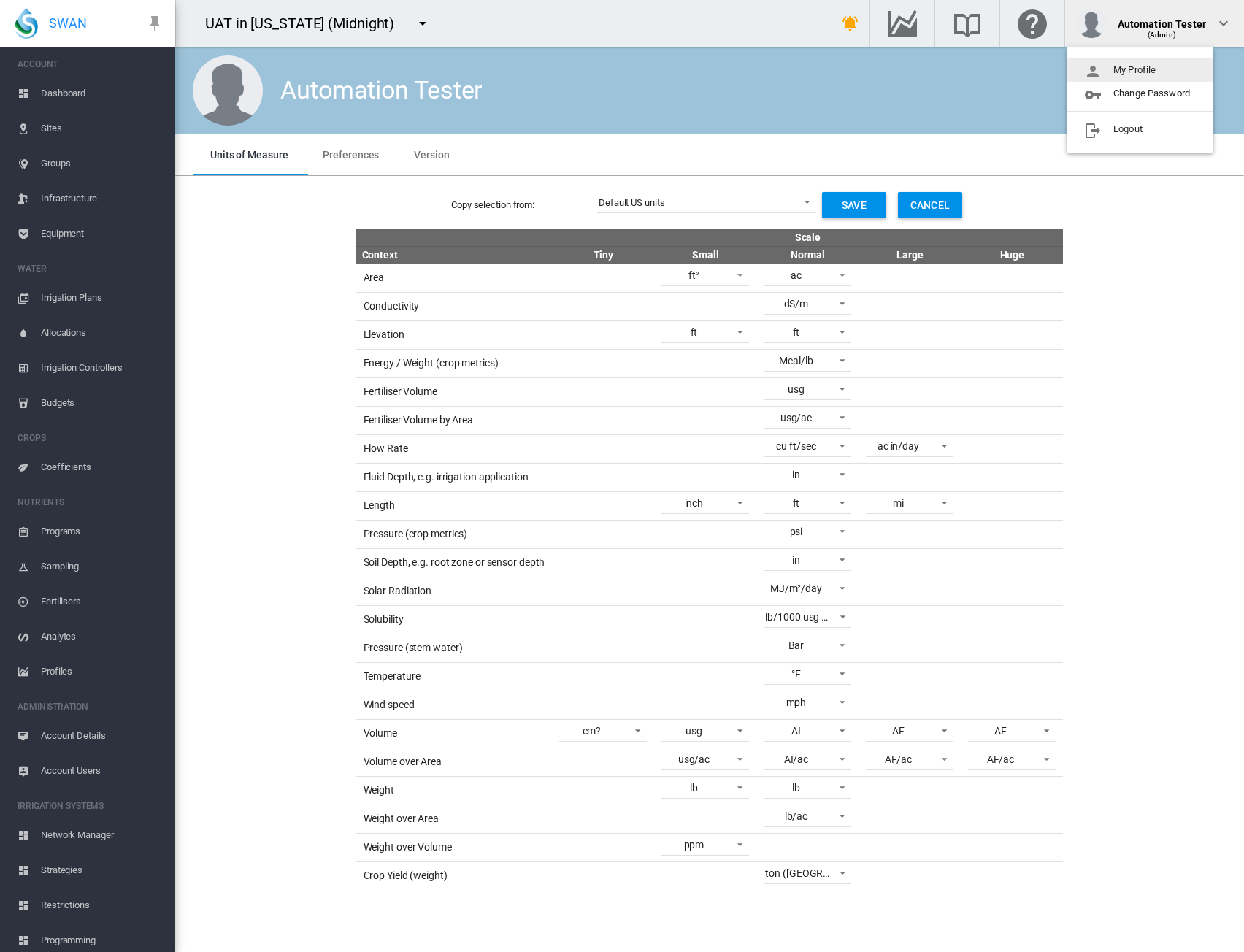
drag, startPoint x: 380, startPoint y: 8, endPoint x: 388, endPoint y: 13, distance: 9.4
click at [383, 10] on md-backdrop at bounding box center [622, 476] width 1244 height 952
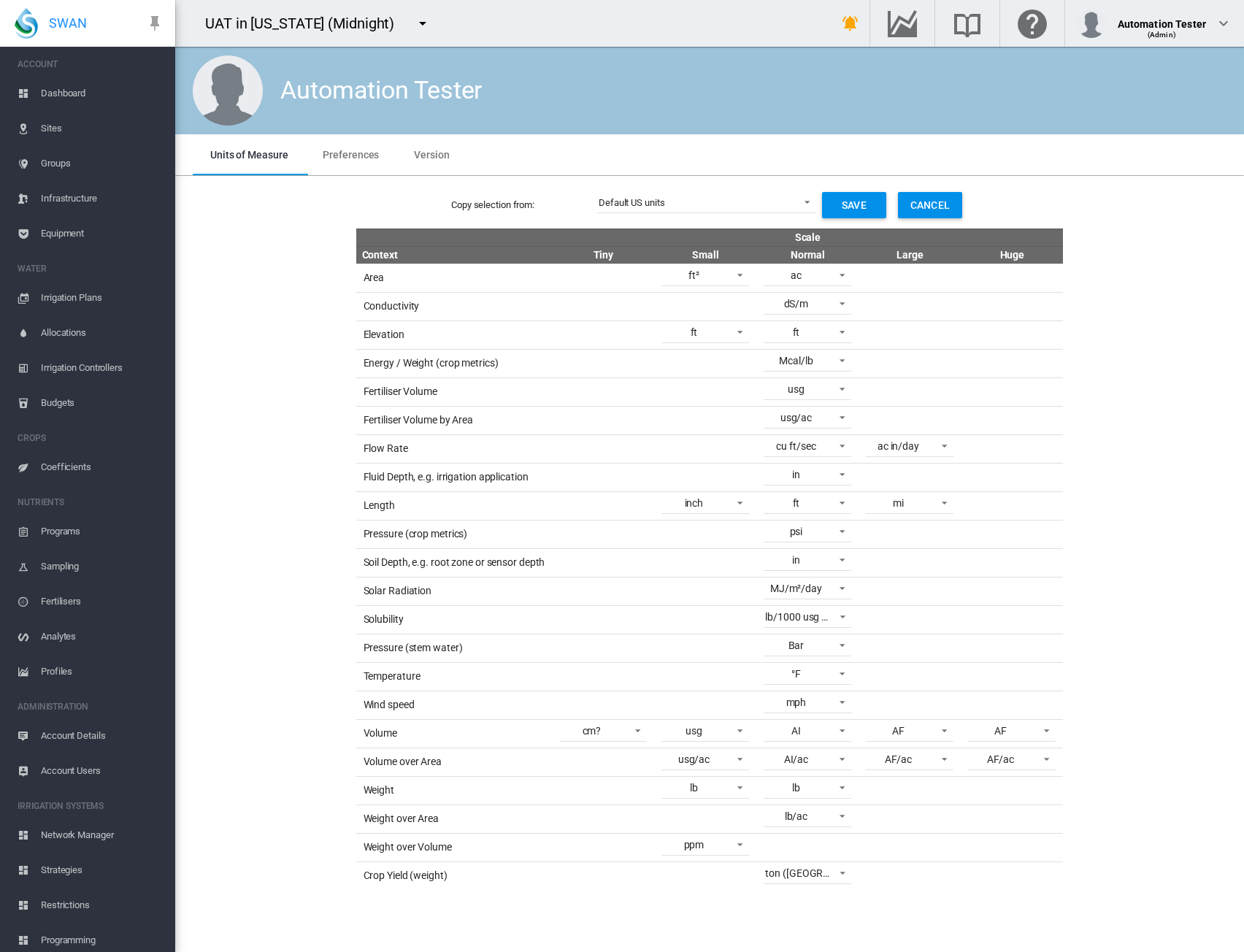
click at [414, 22] on md-icon "icon-menu-down" at bounding box center [423, 24] width 18 height 18
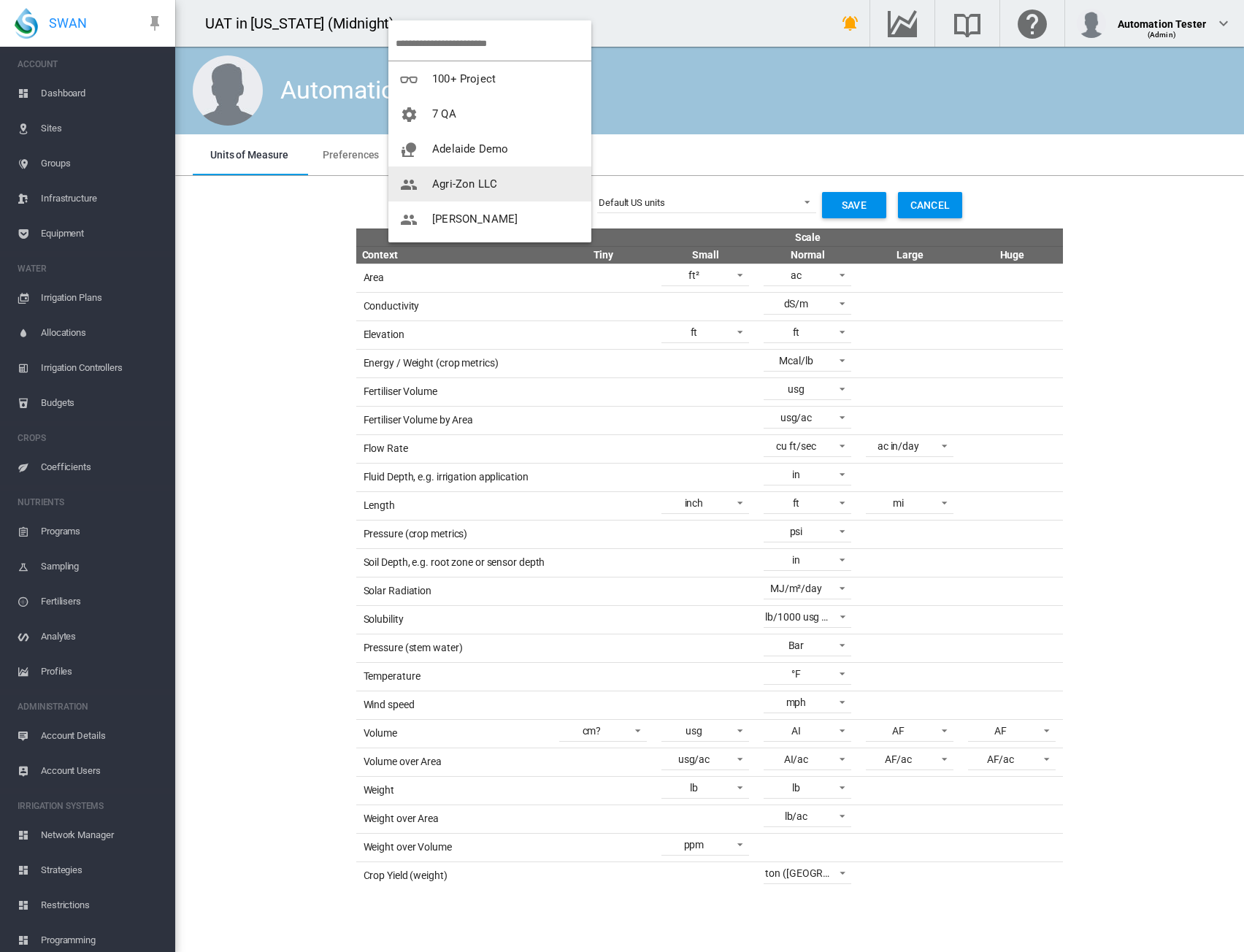
click at [414, 179] on md-icon "icon-people" at bounding box center [409, 185] width 18 height 18
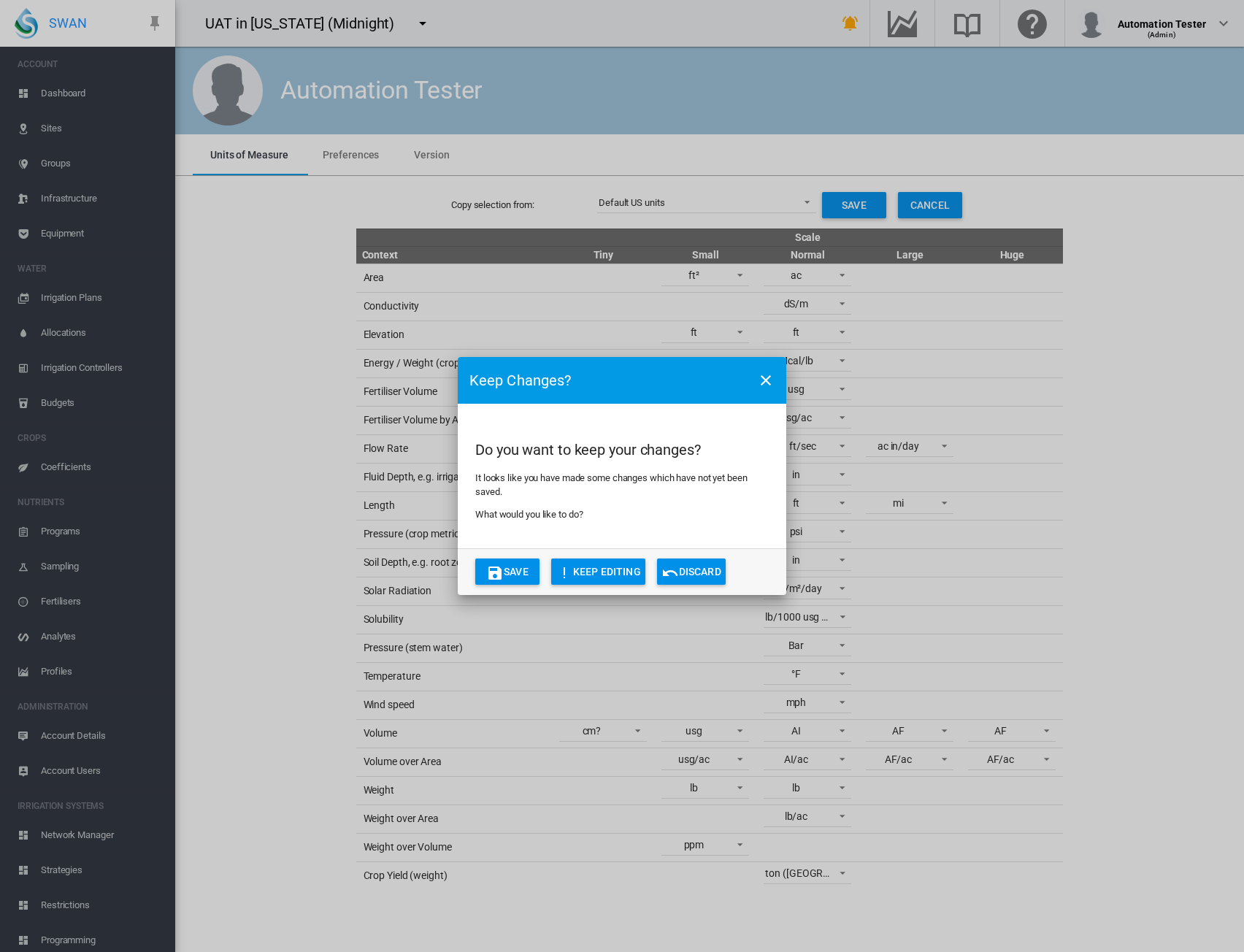
click at [696, 576] on button "Discard" at bounding box center [692, 572] width 69 height 26
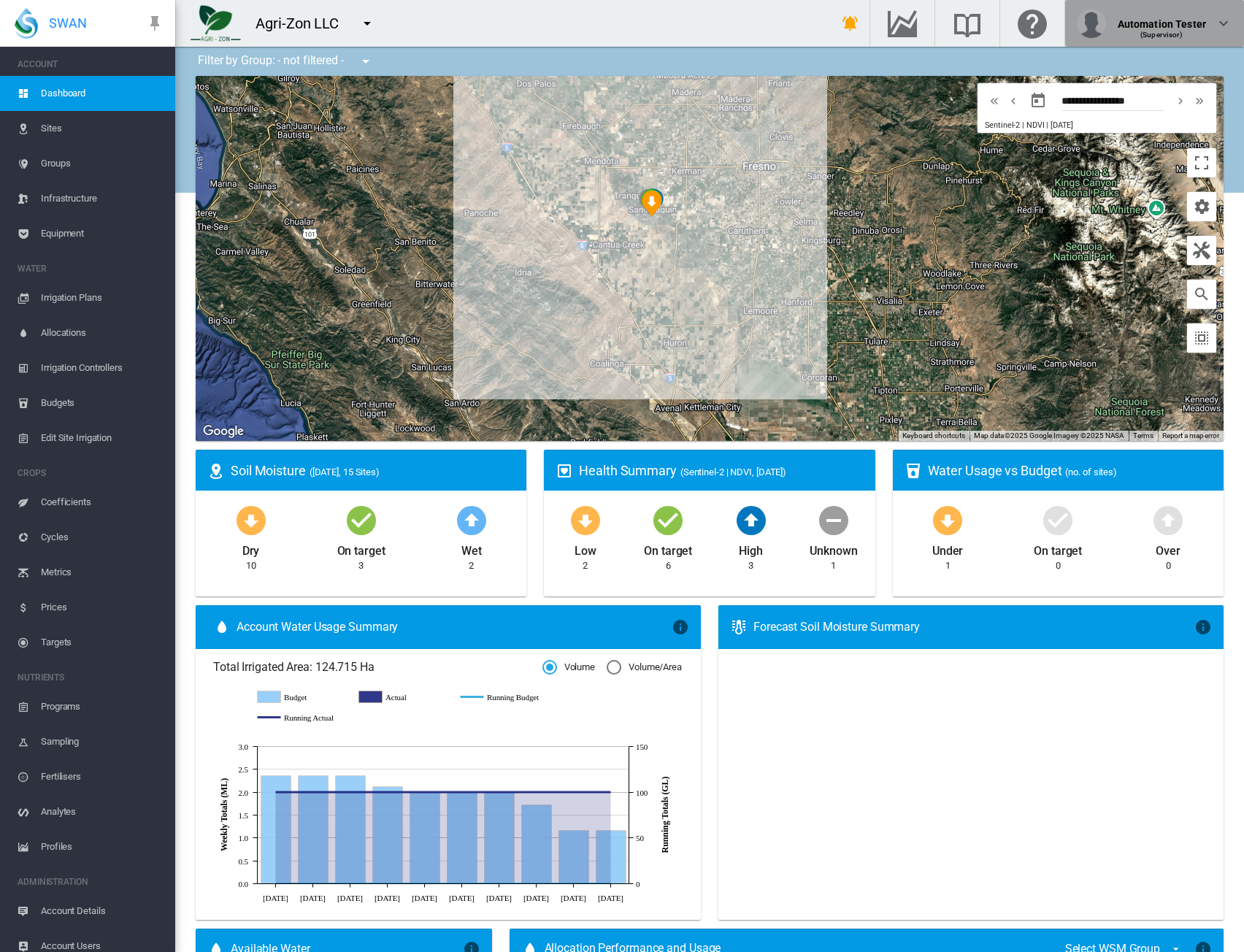
click at [1217, 31] on md-icon "icon-chevron-down" at bounding box center [1224, 24] width 18 height 18
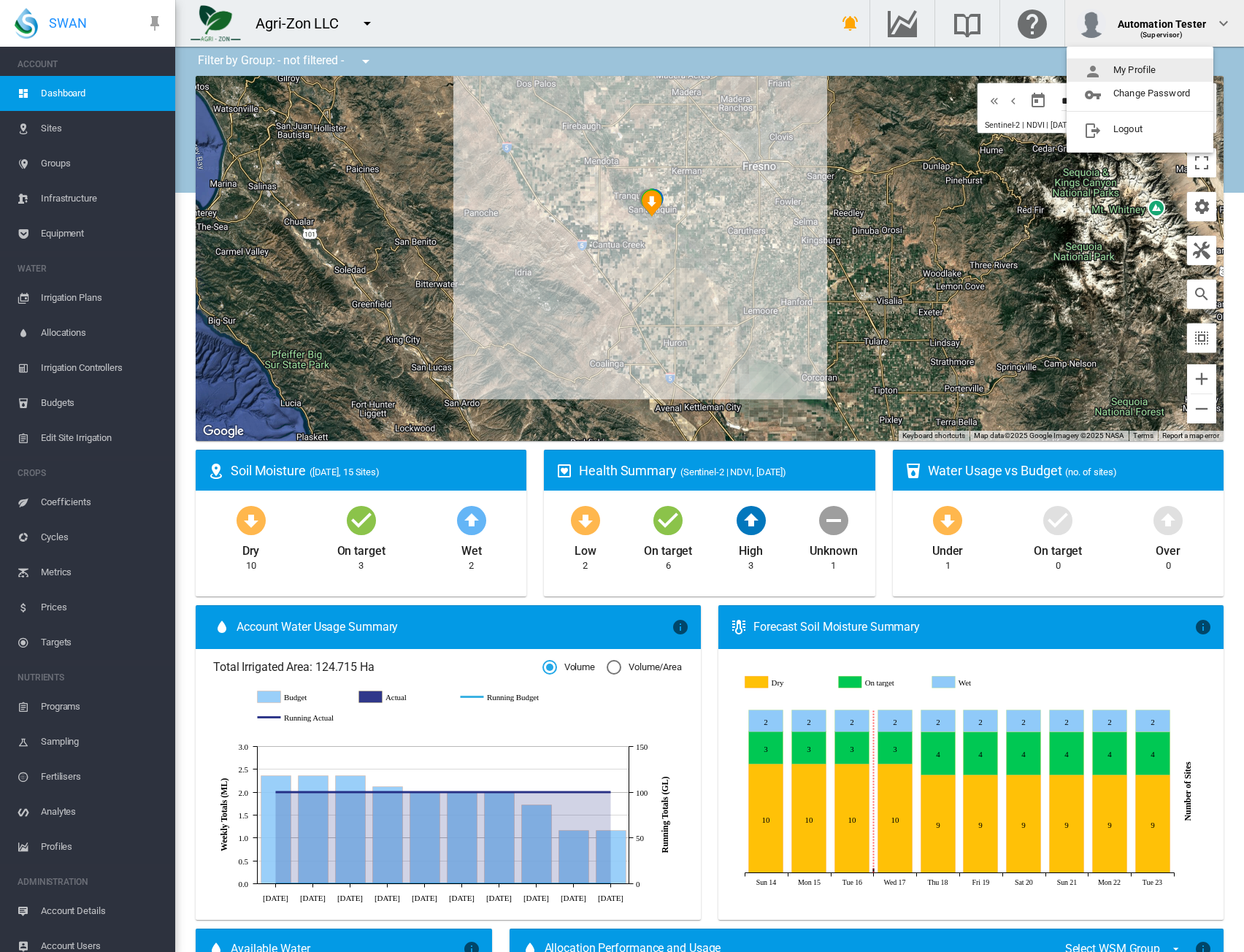
click at [1109, 67] on button "My Profile" at bounding box center [1140, 70] width 147 height 24
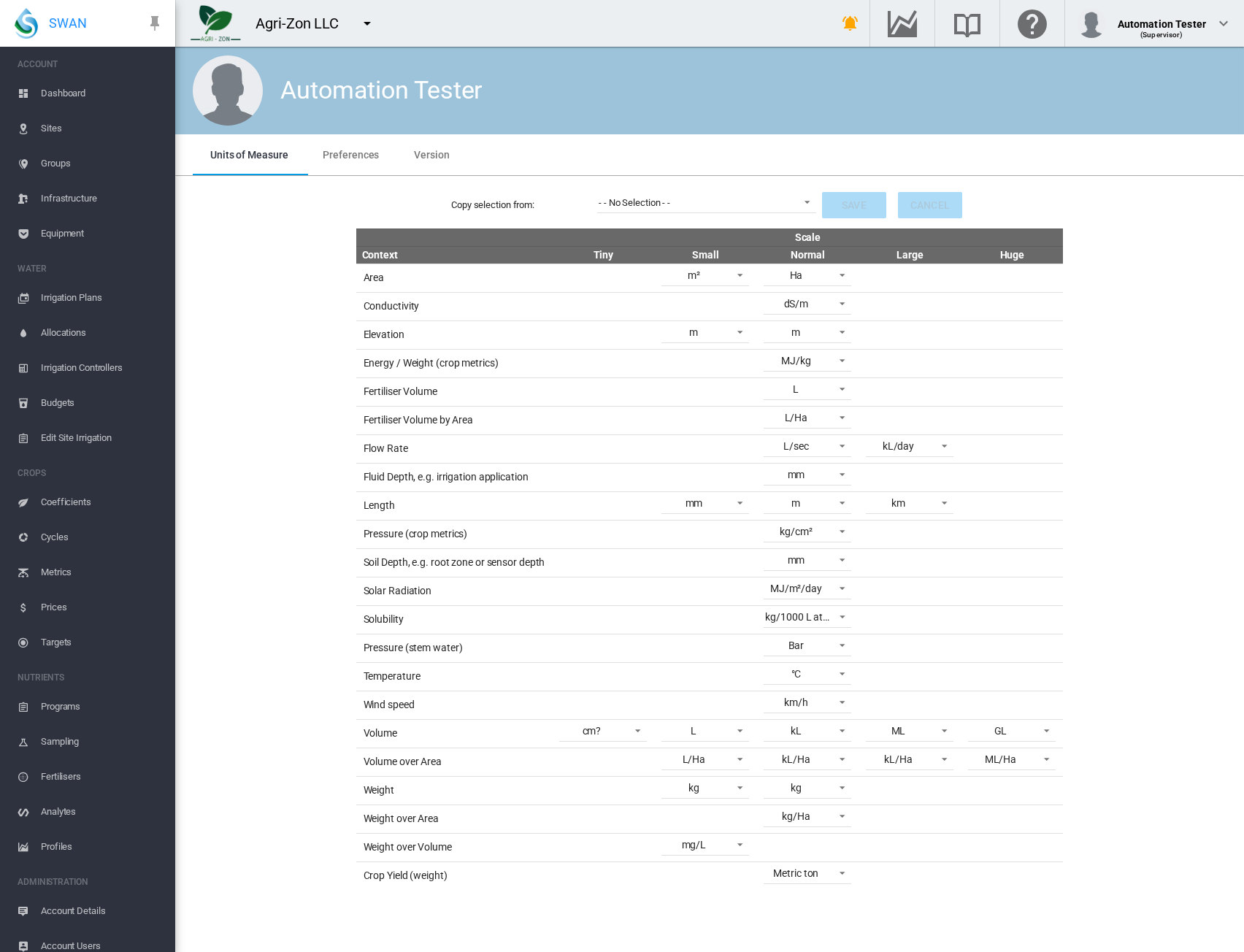
click at [1139, 332] on div "Copy selection from: - - No Selection - - - - No Selection - - Save Cancel Scal…" at bounding box center [709, 535] width 1057 height 708
click at [740, 207] on span "- - No Selection - -" at bounding box center [695, 203] width 193 height 13
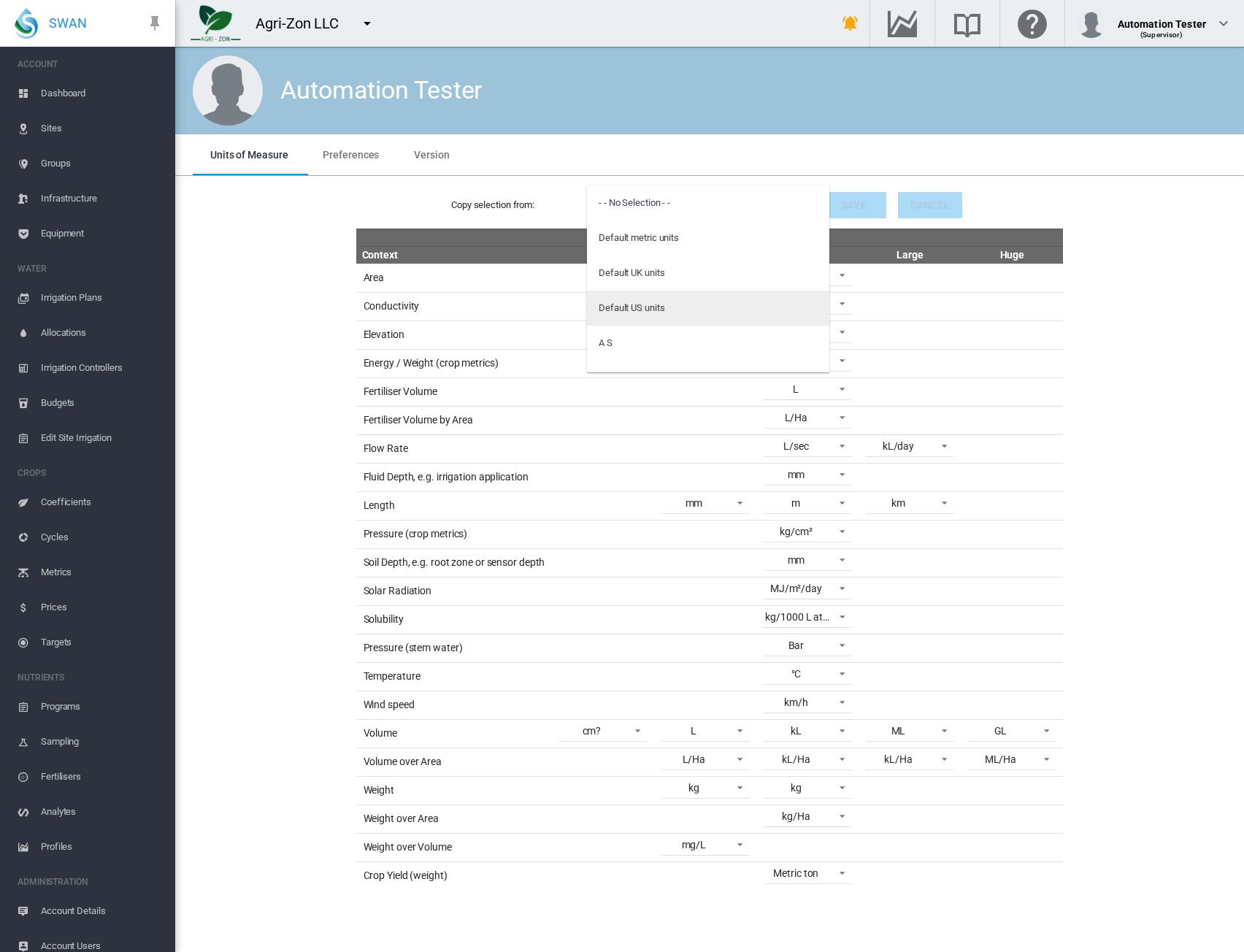
click at [663, 308] on div "Default US units" at bounding box center [632, 308] width 66 height 13
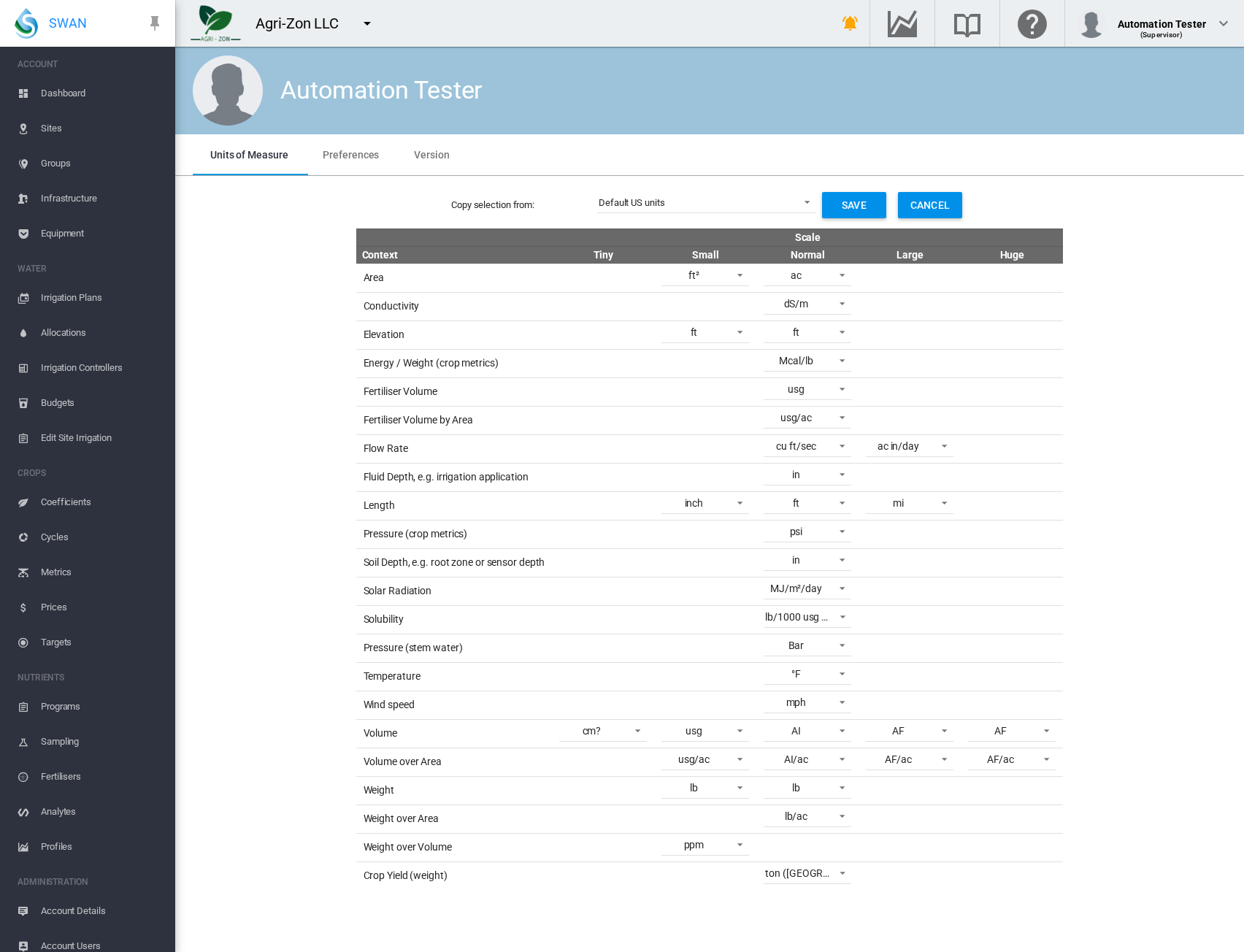
click at [1134, 367] on div "Copy selection from: Default US units Save Cancel Scale Context Tiny Small Norm…" at bounding box center [709, 535] width 1057 height 708
click at [50, 93] on span "Dashboard" at bounding box center [102, 93] width 122 height 35
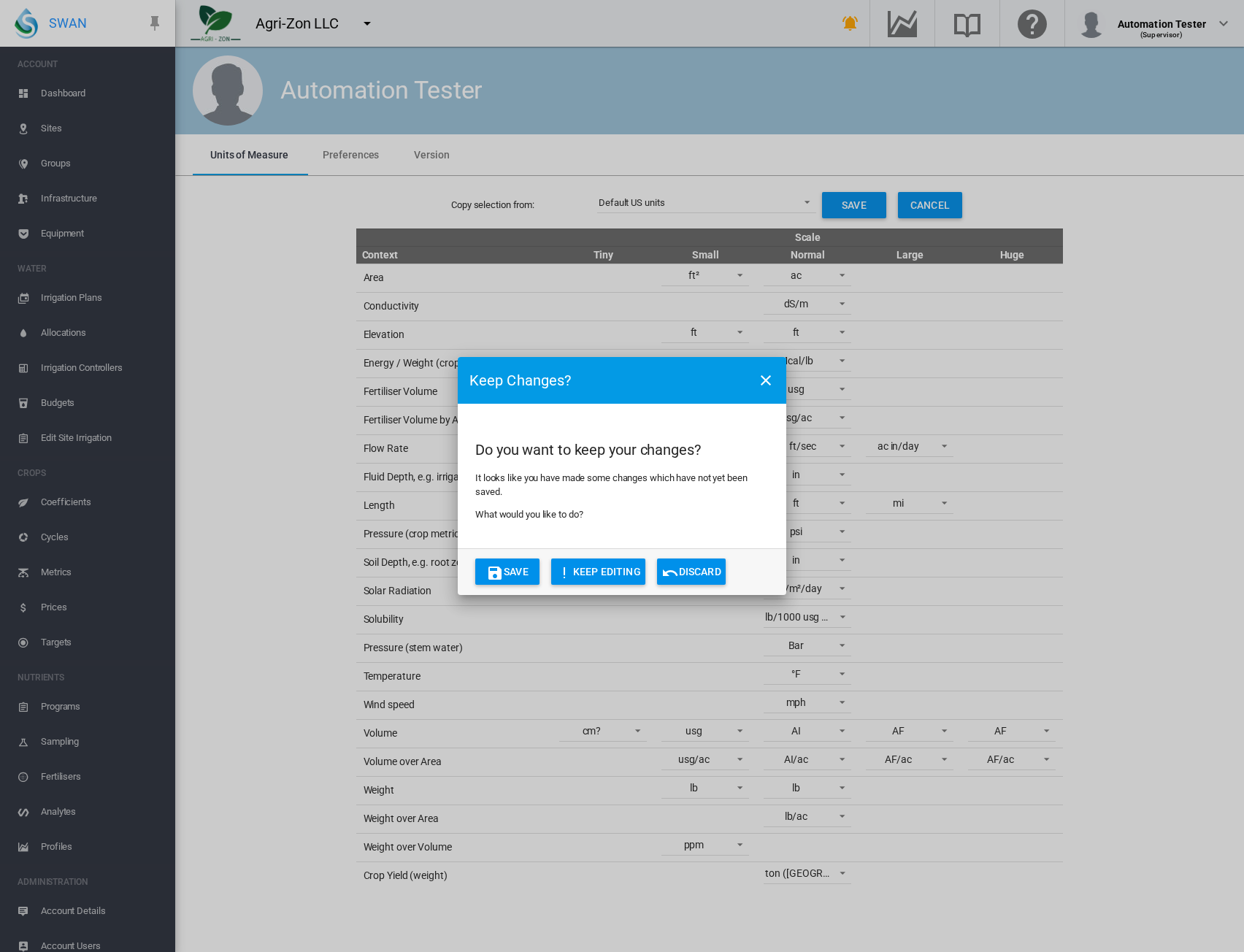
click at [767, 380] on md-icon "icon-close" at bounding box center [766, 380] width 18 height 18
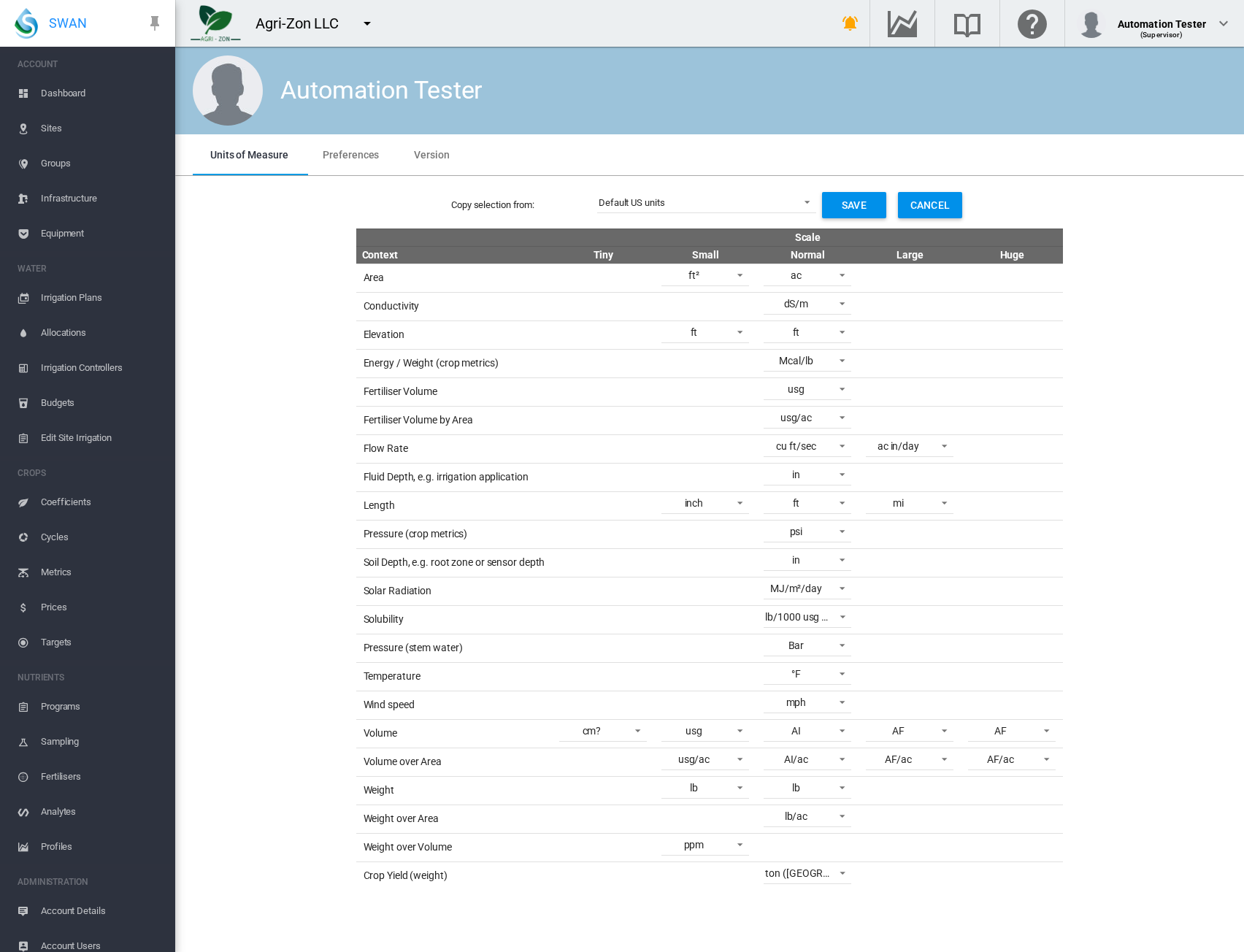
click at [79, 498] on span "Coefficients" at bounding box center [102, 502] width 122 height 35
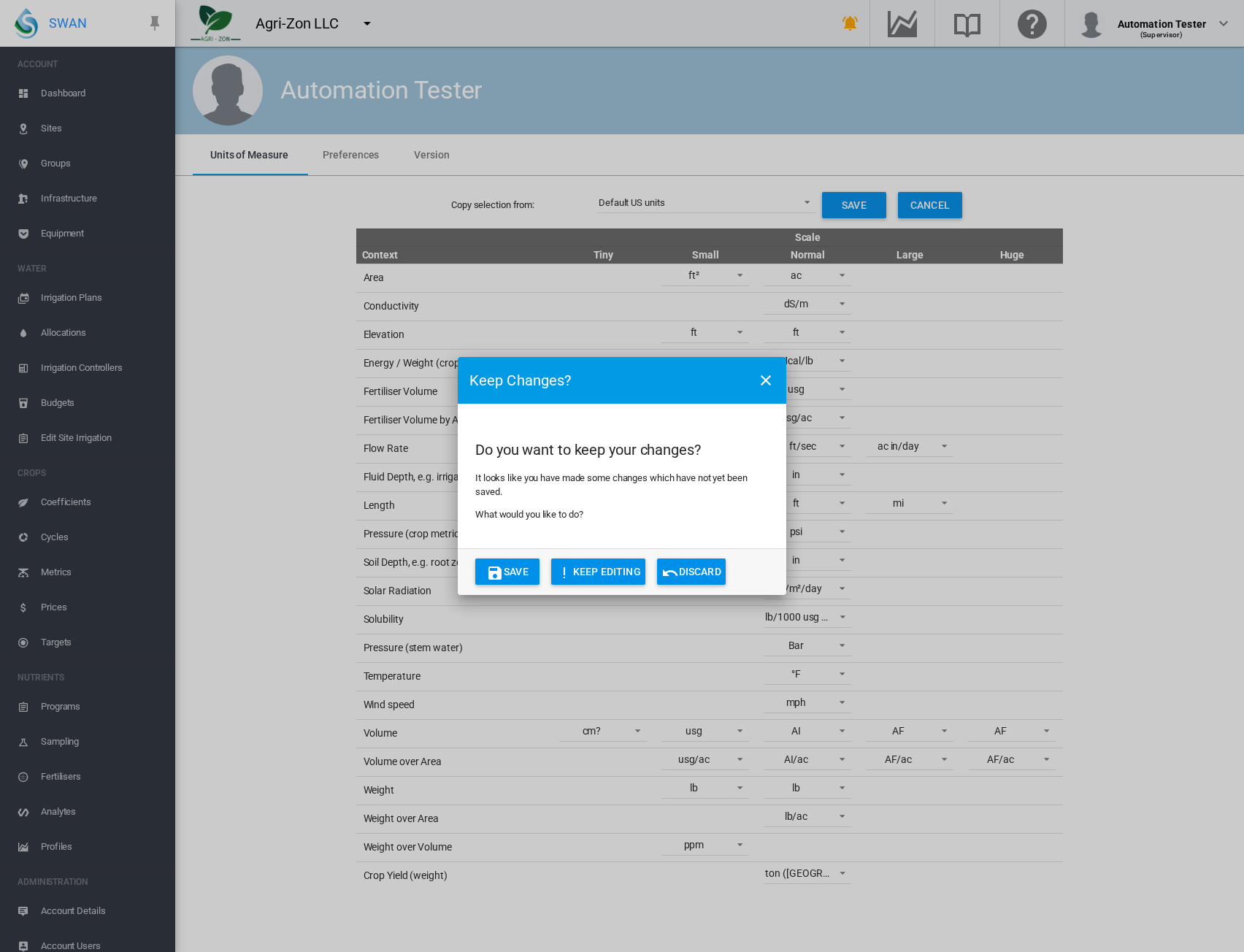
click at [706, 572] on button "Discard" at bounding box center [692, 572] width 69 height 26
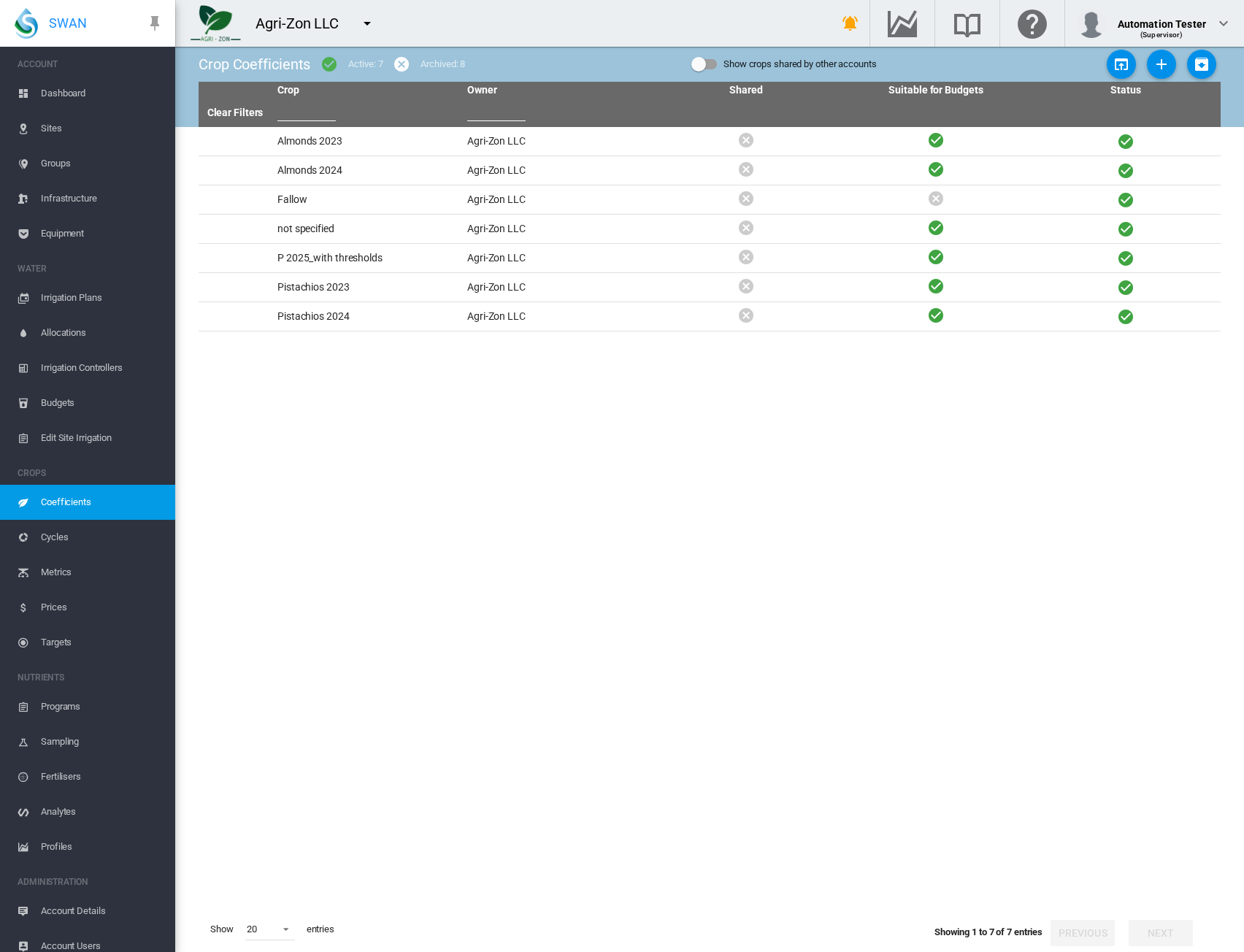
click at [363, 17] on md-icon "icon-menu-down" at bounding box center [368, 24] width 18 height 18
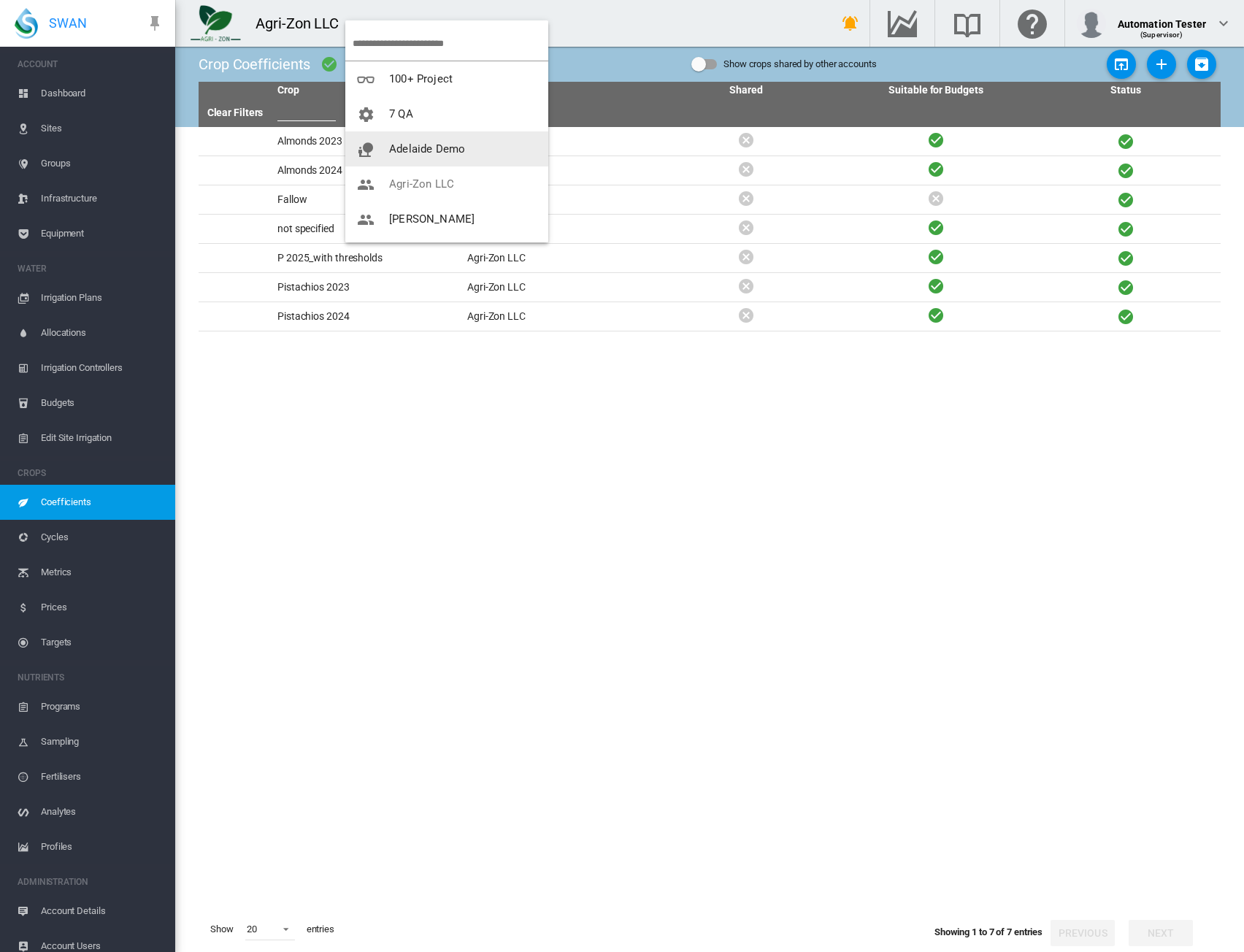
click at [389, 142] on span "Adelaide Demo" at bounding box center [427, 149] width 76 height 13
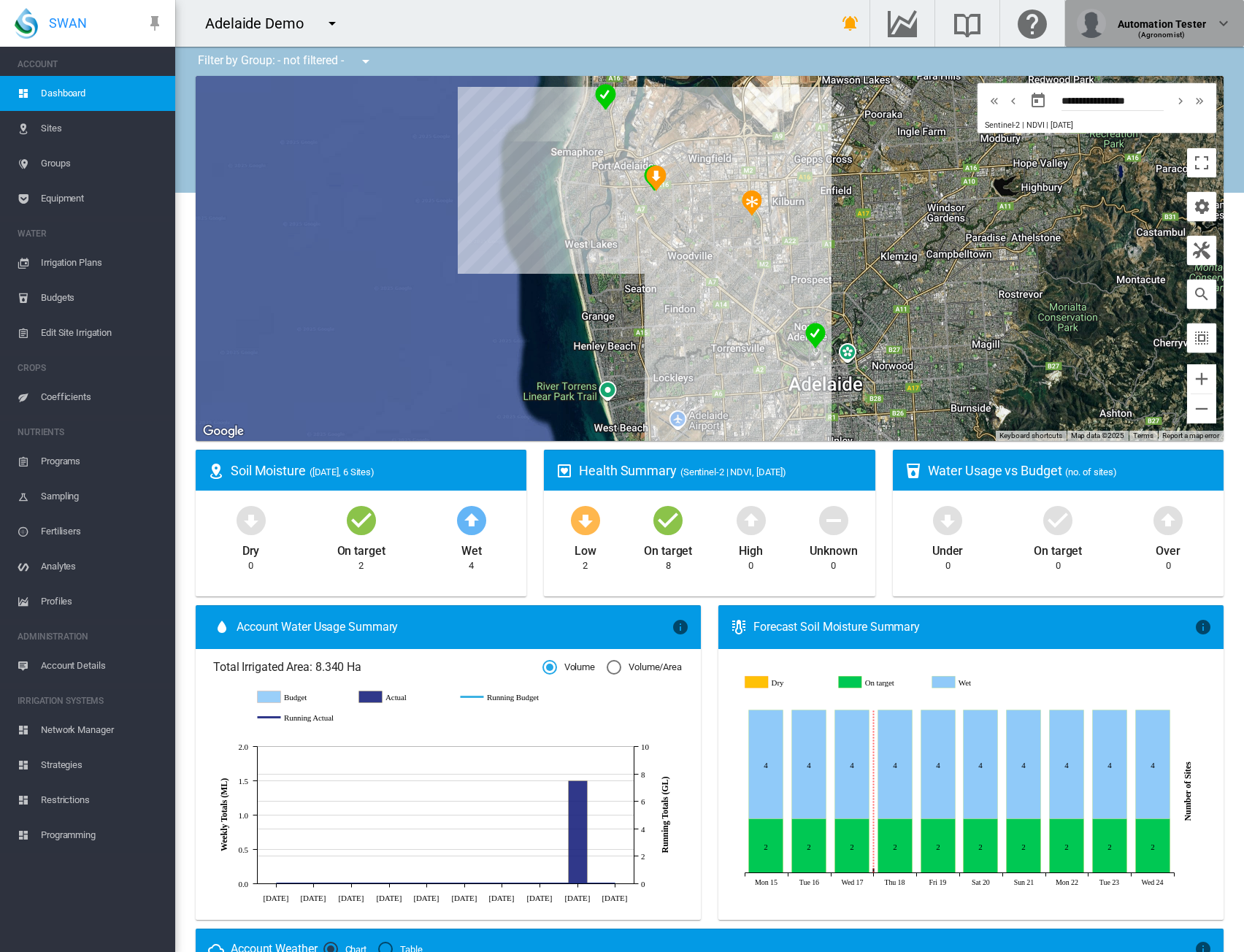
click at [1188, 33] on div "(Agronomist)" at bounding box center [1162, 30] width 88 height 15
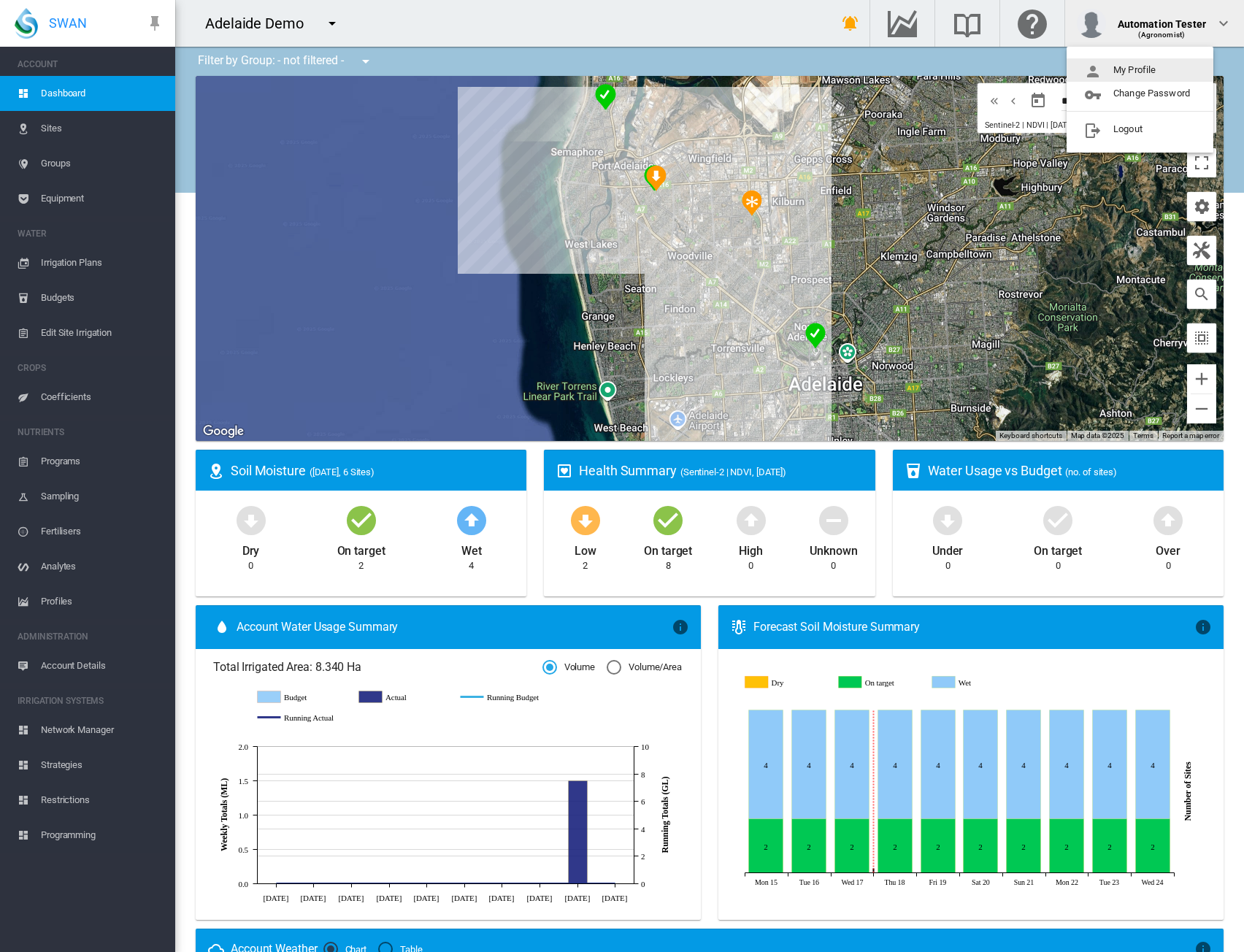
click at [1139, 64] on button "My Profile" at bounding box center [1140, 70] width 147 height 24
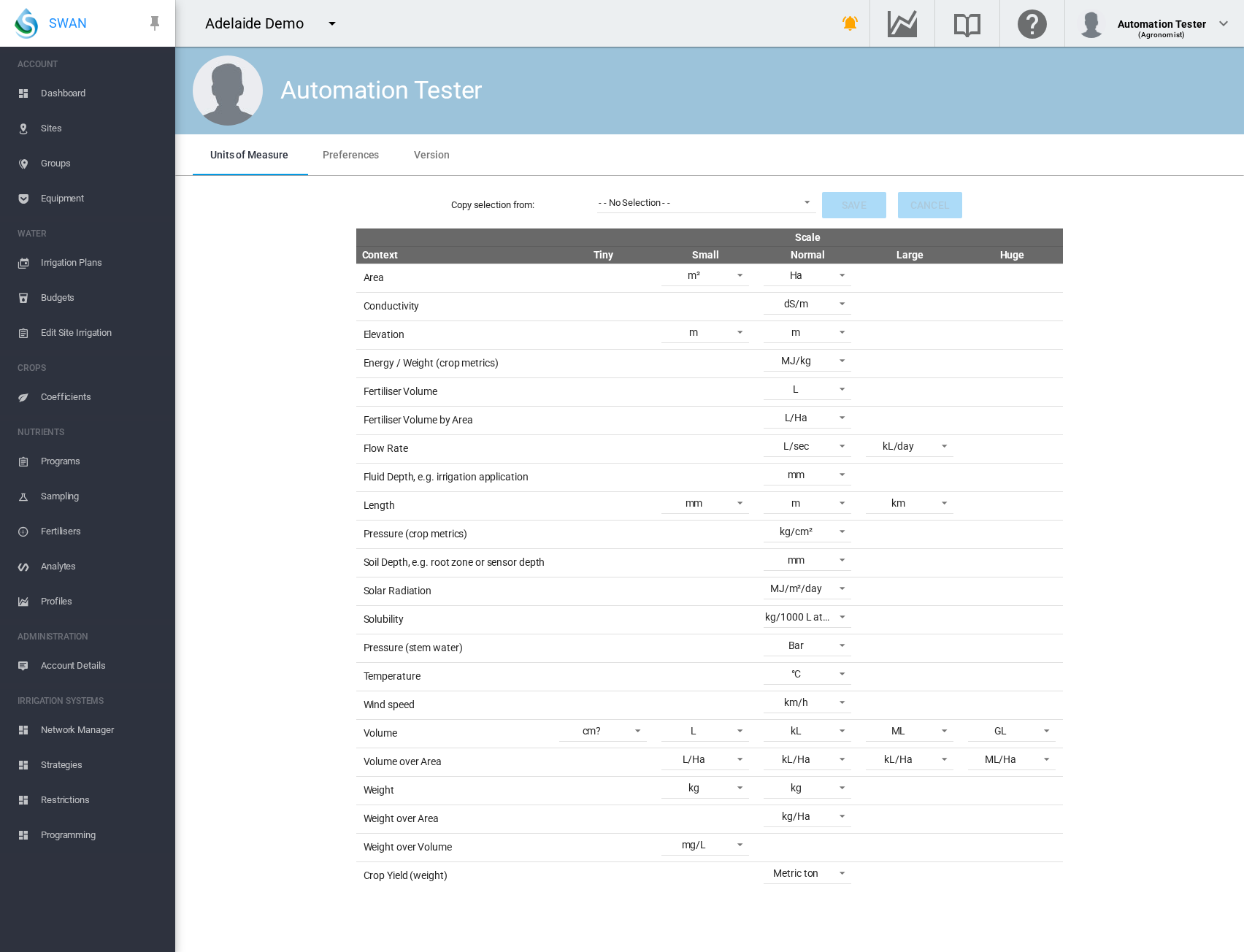
click at [1148, 329] on div "Copy selection from: - - No Selection - - - - No Selection - - Save Cancel Scal…" at bounding box center [709, 535] width 1057 height 708
click at [783, 200] on span "- - No Selection - -" at bounding box center [695, 203] width 193 height 13
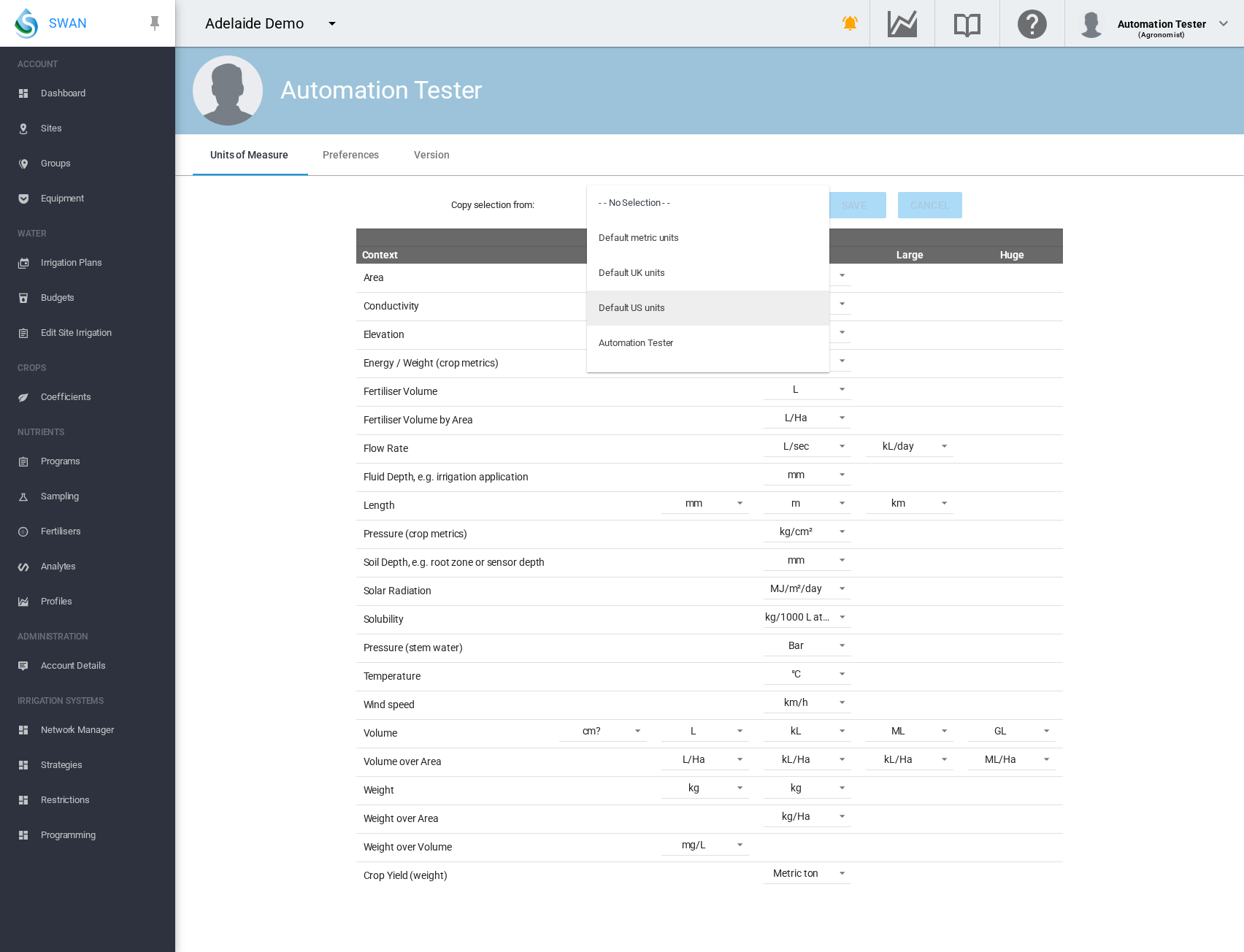
click at [682, 305] on md-option "Default US units" at bounding box center [708, 308] width 242 height 35
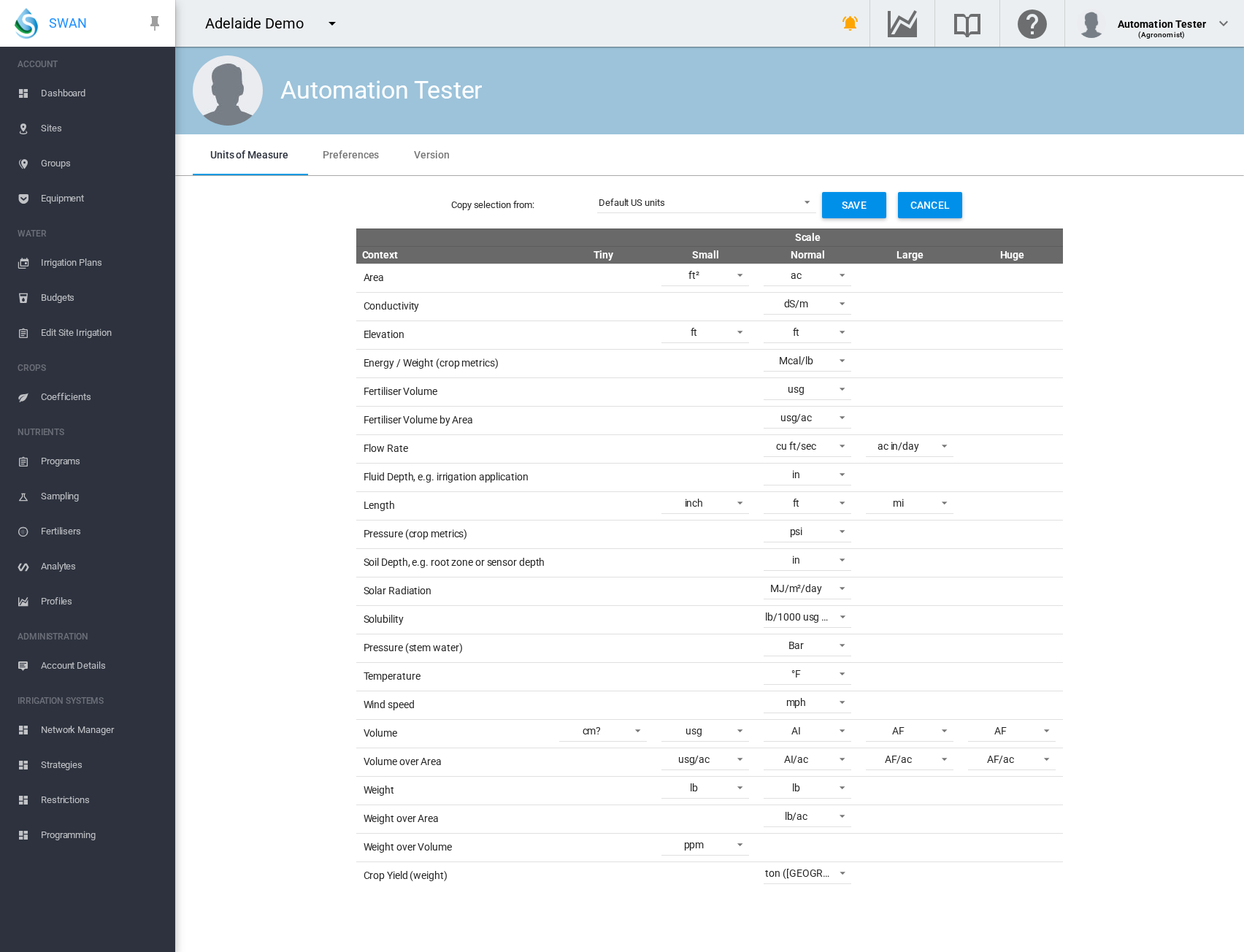
click at [60, 192] on span "Equipment" at bounding box center [102, 198] width 122 height 35
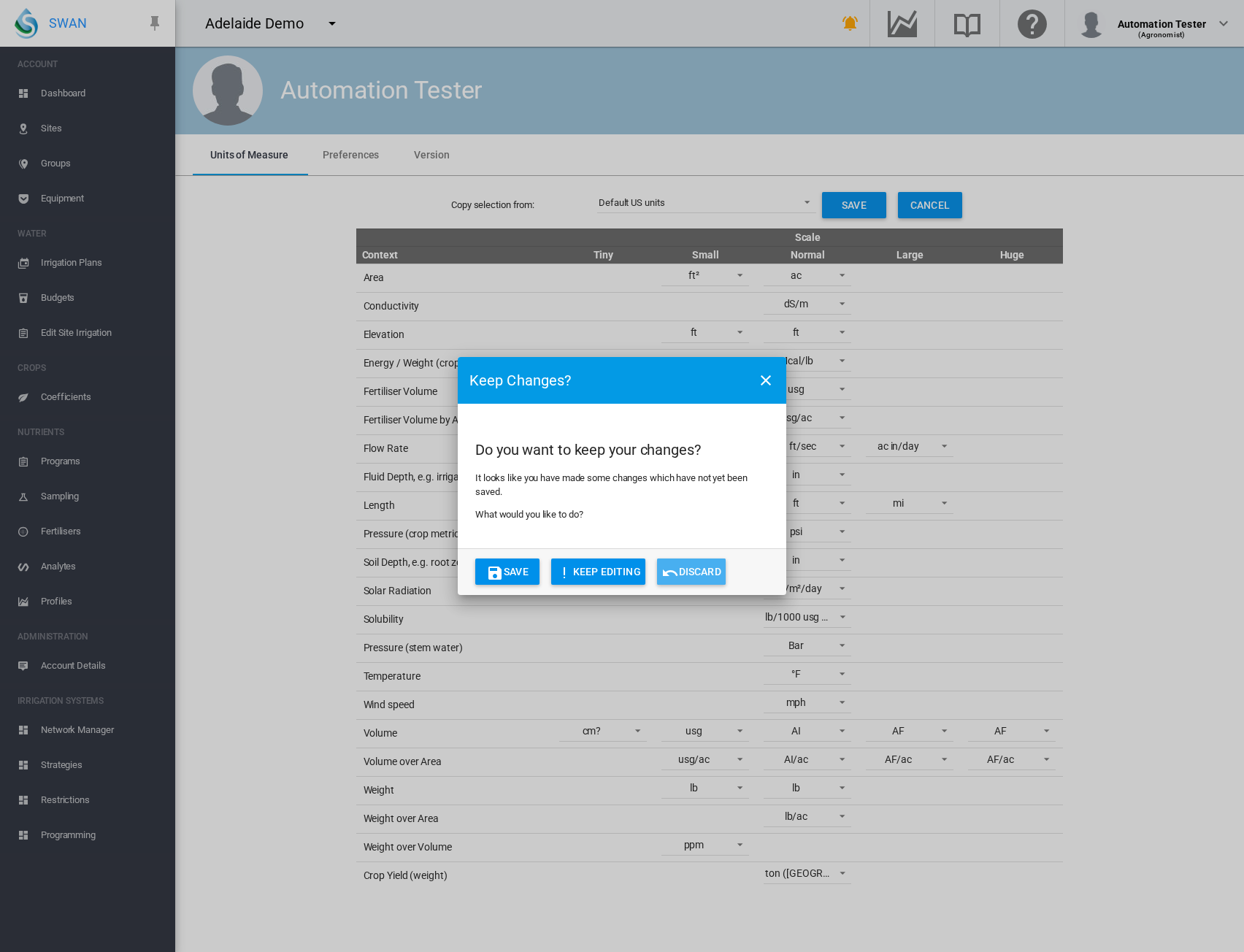
click at [689, 578] on button "Discard" at bounding box center [692, 572] width 69 height 26
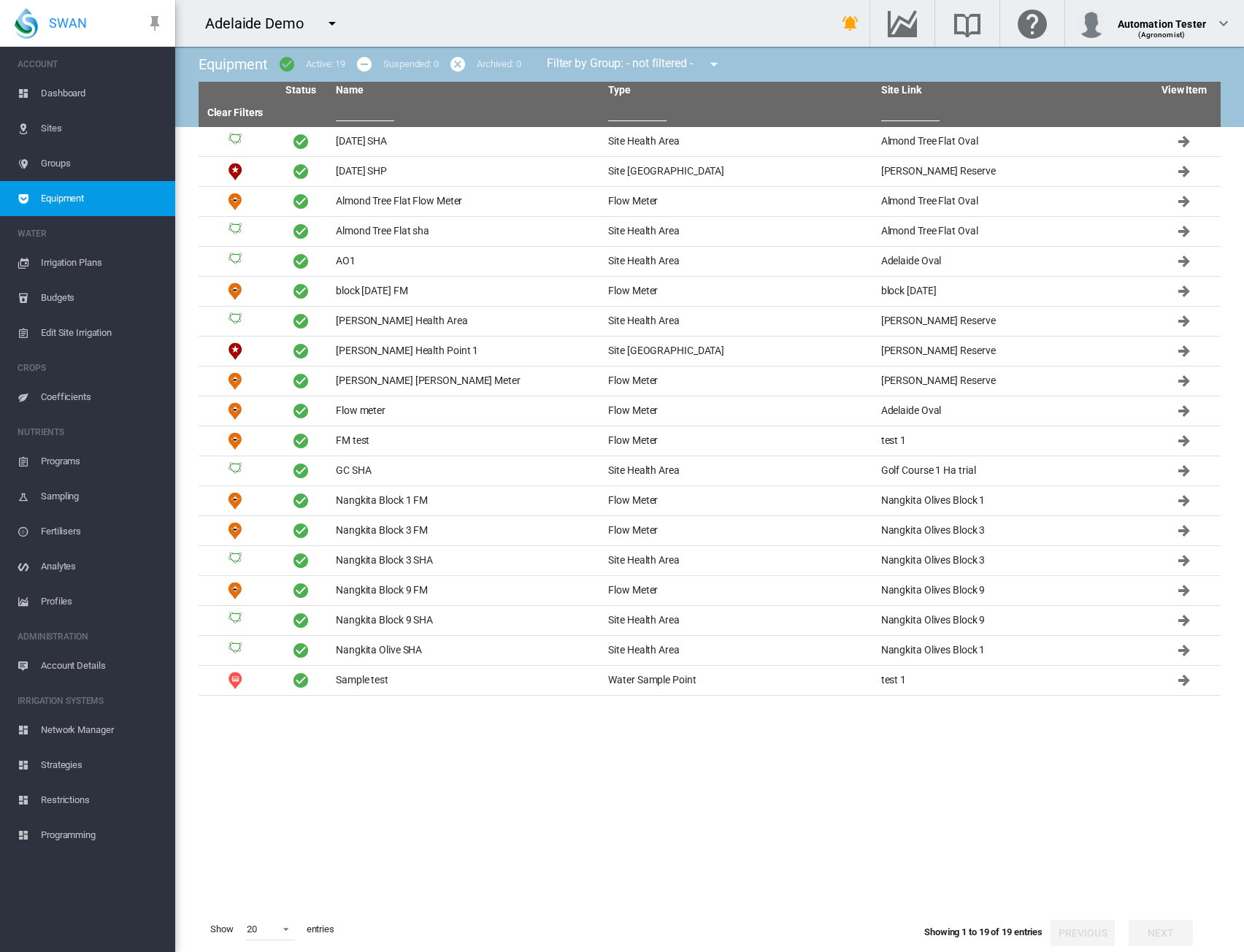
click at [337, 24] on md-icon "icon-menu-down" at bounding box center [332, 24] width 18 height 18
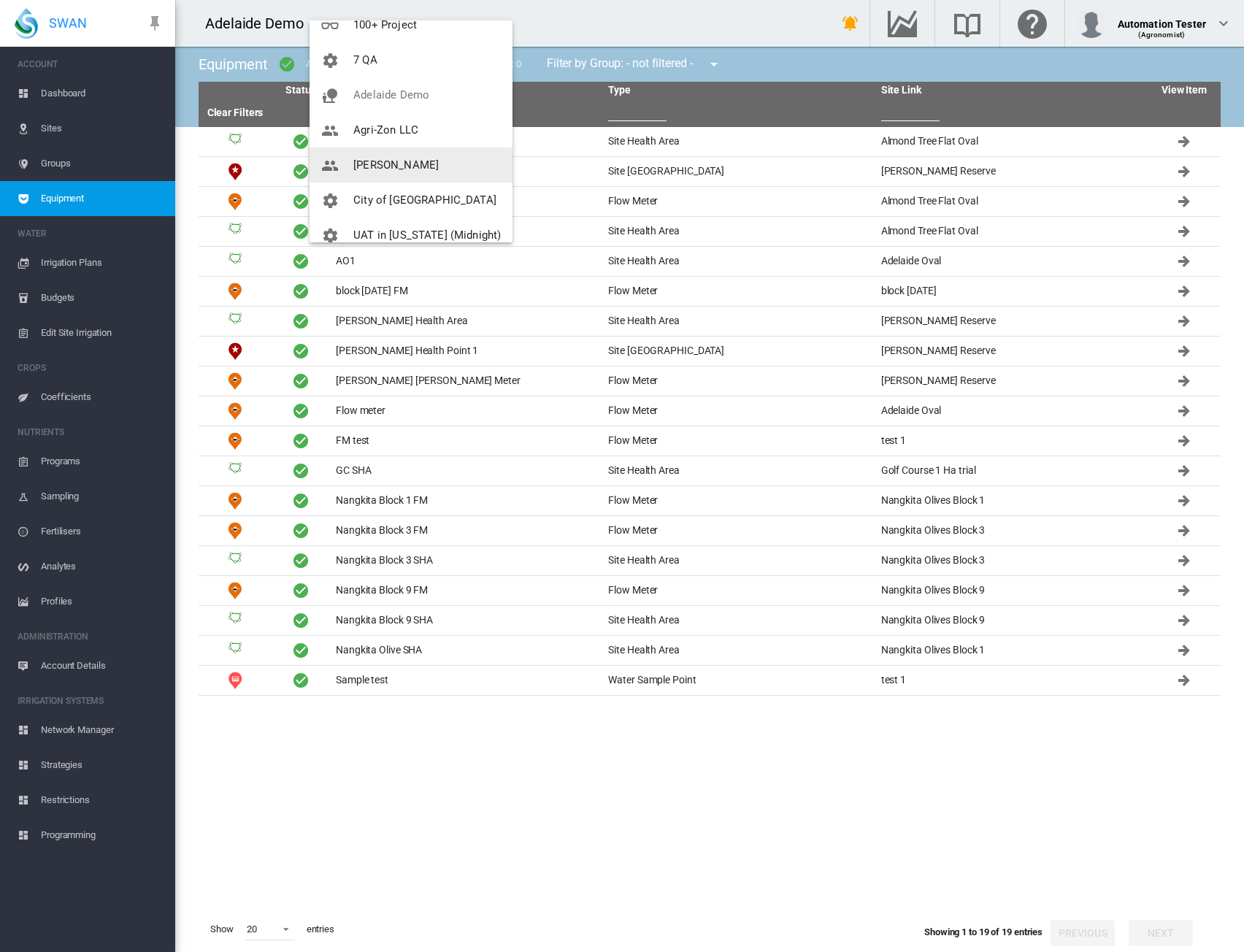
scroll to position [105, 0]
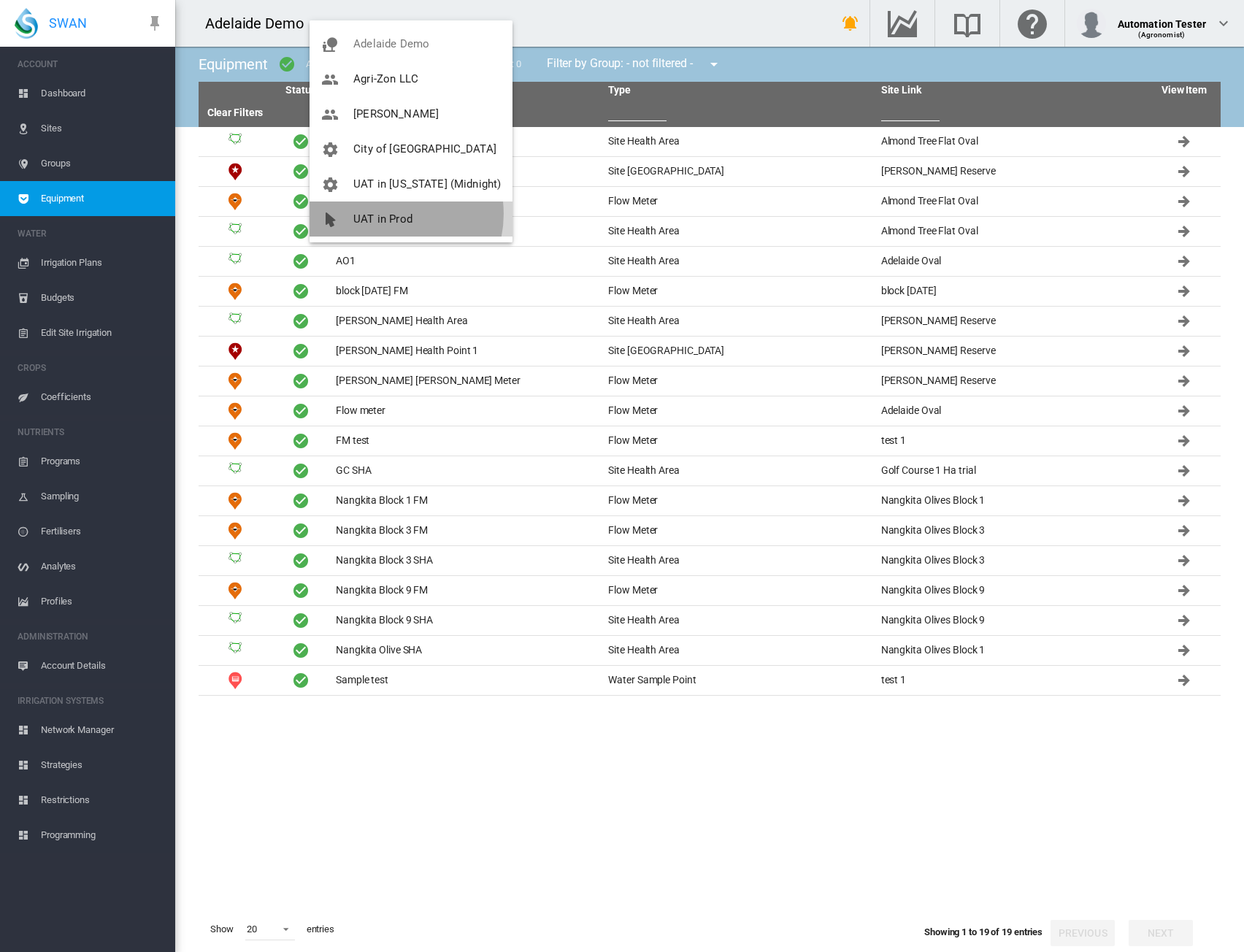
click at [388, 214] on span "UAT in Prod" at bounding box center [383, 219] width 59 height 13
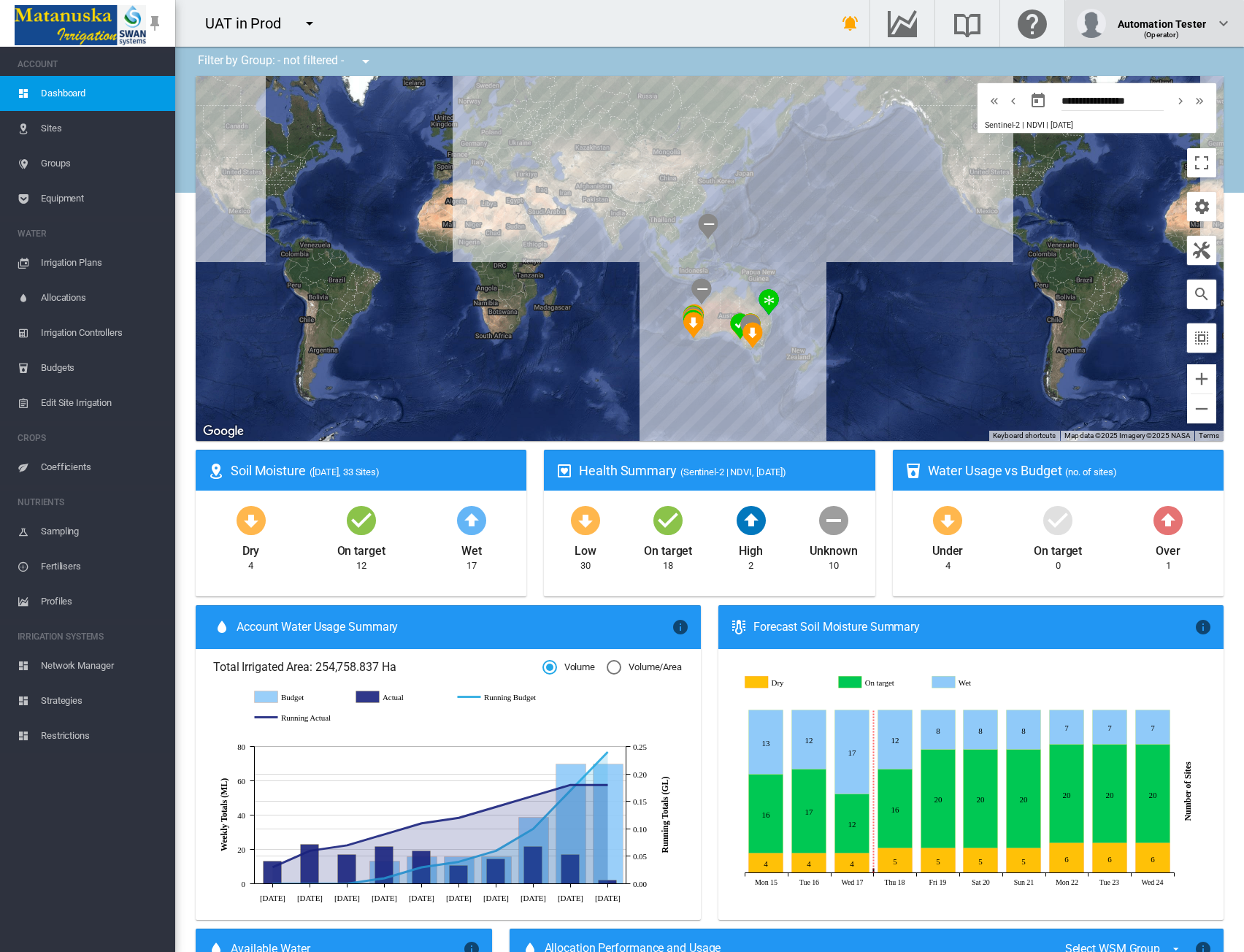
click at [1208, 30] on div "Automation Tester (Operator)" at bounding box center [1155, 23] width 156 height 29
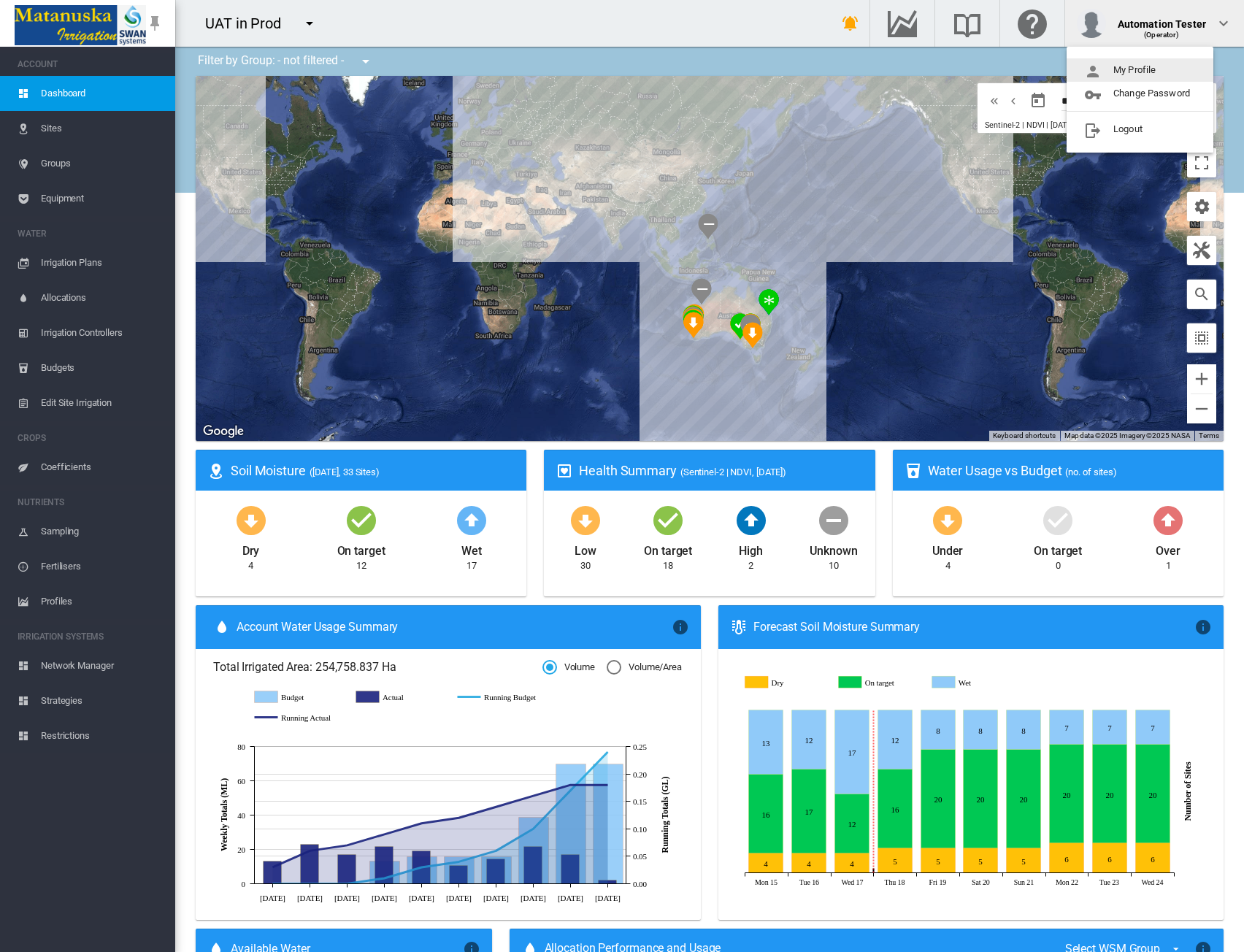
click at [1174, 72] on button "My Profile" at bounding box center [1140, 70] width 147 height 24
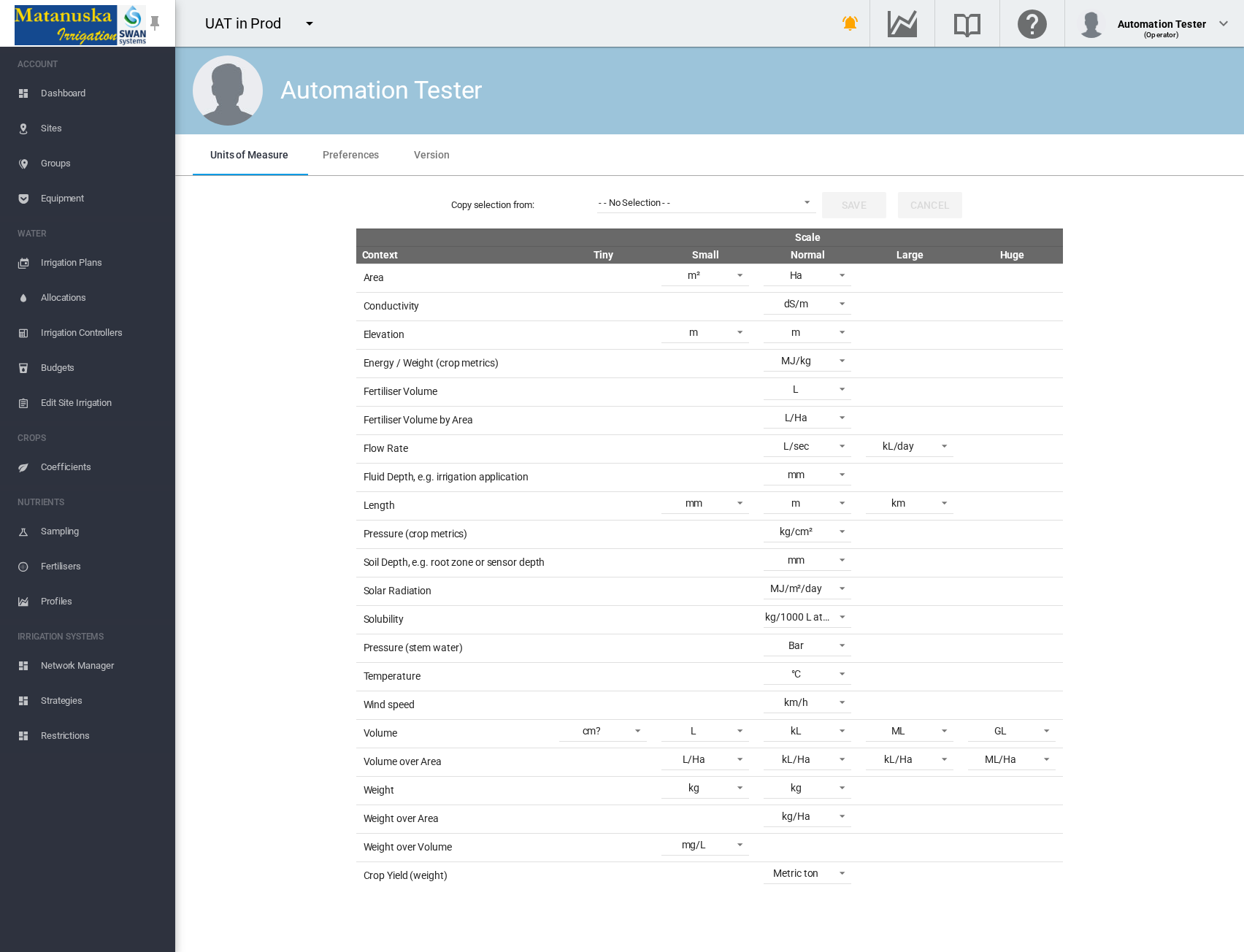
click at [1135, 317] on div "Copy selection from: - - No Selection - - - - No Selection - - Save Cancel Scal…" at bounding box center [709, 535] width 1057 height 708
click at [724, 199] on span "- - No Selection - -" at bounding box center [695, 203] width 193 height 13
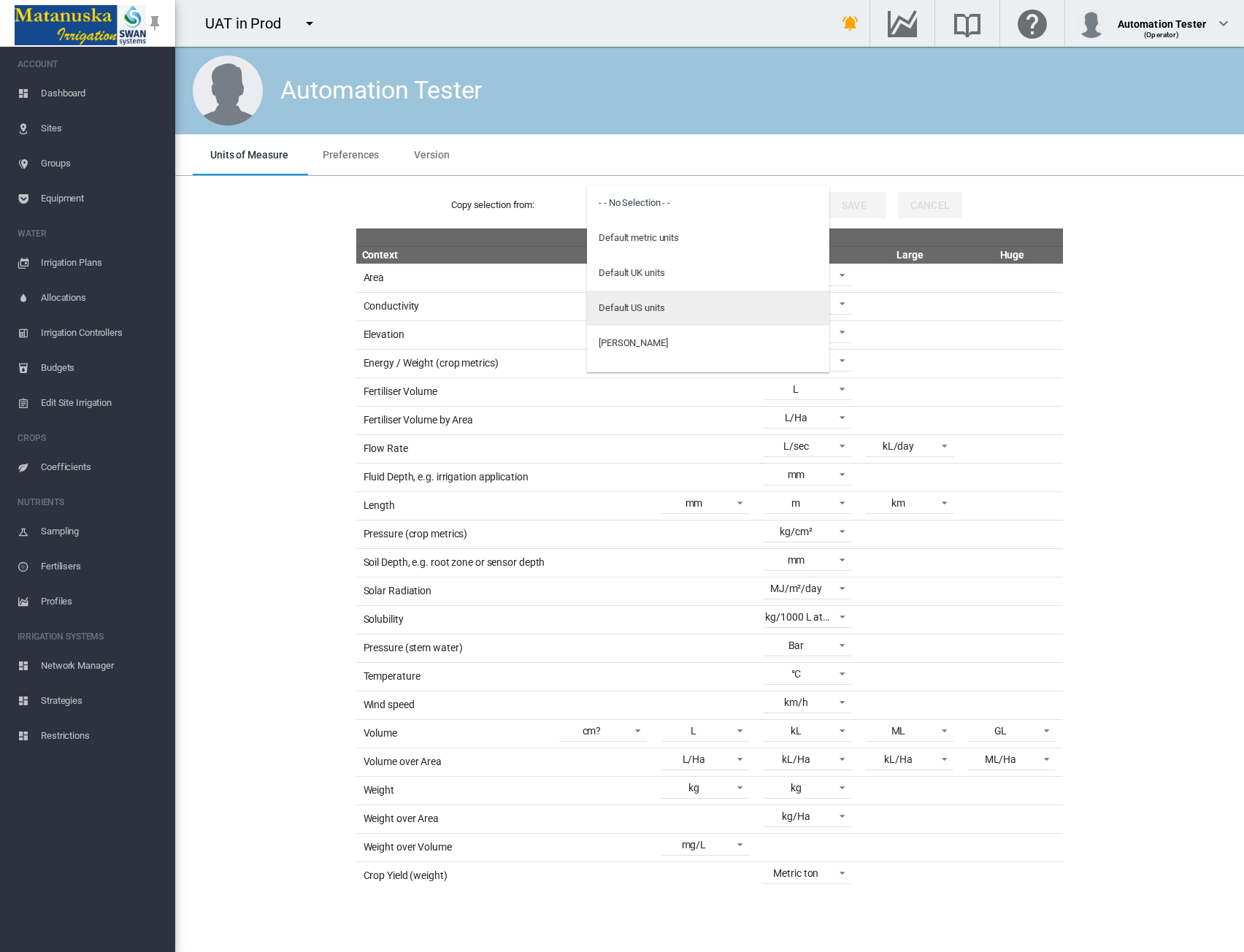
click at [675, 308] on md-option "Default US units" at bounding box center [708, 308] width 242 height 35
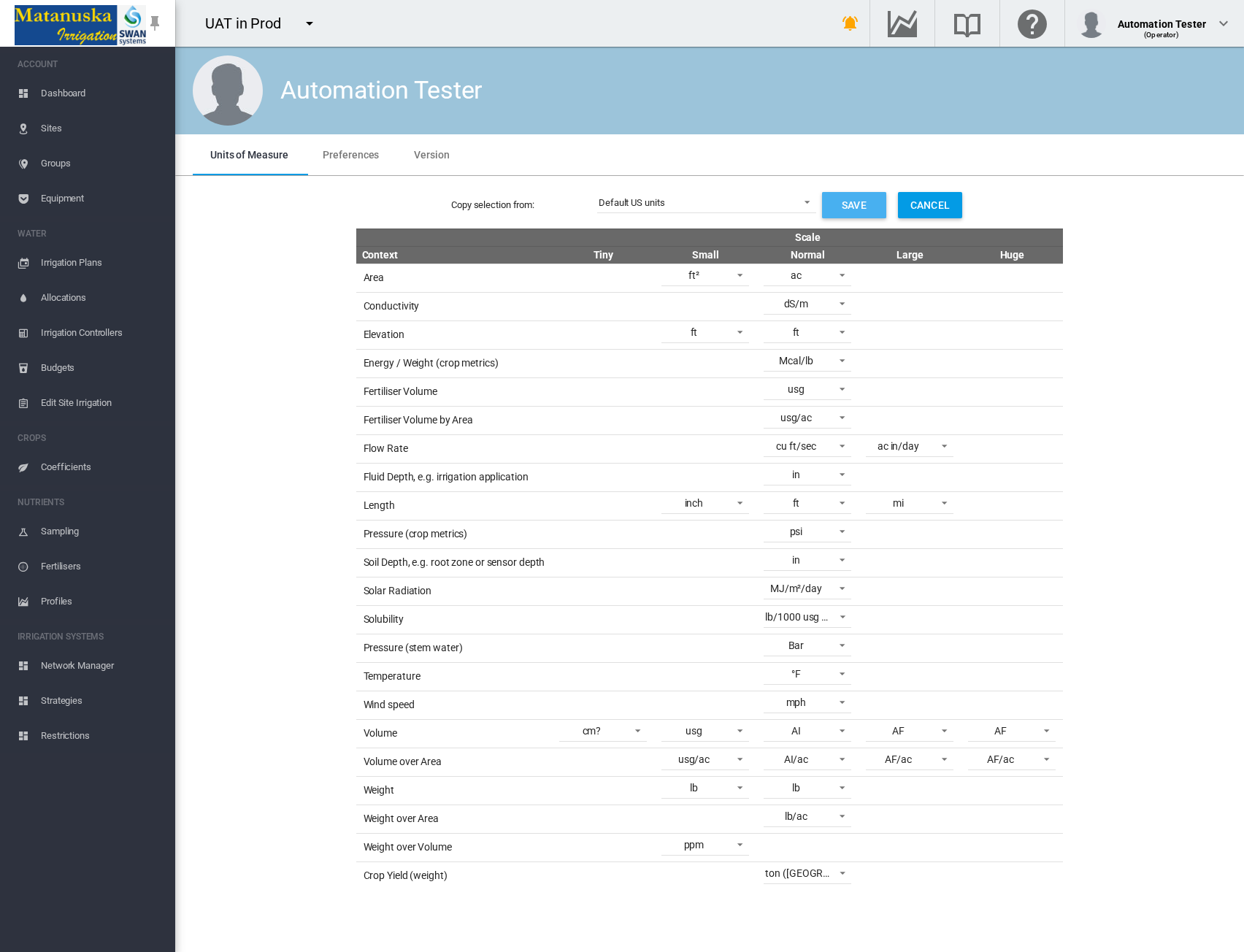
click at [856, 205] on button "Save" at bounding box center [854, 205] width 64 height 26
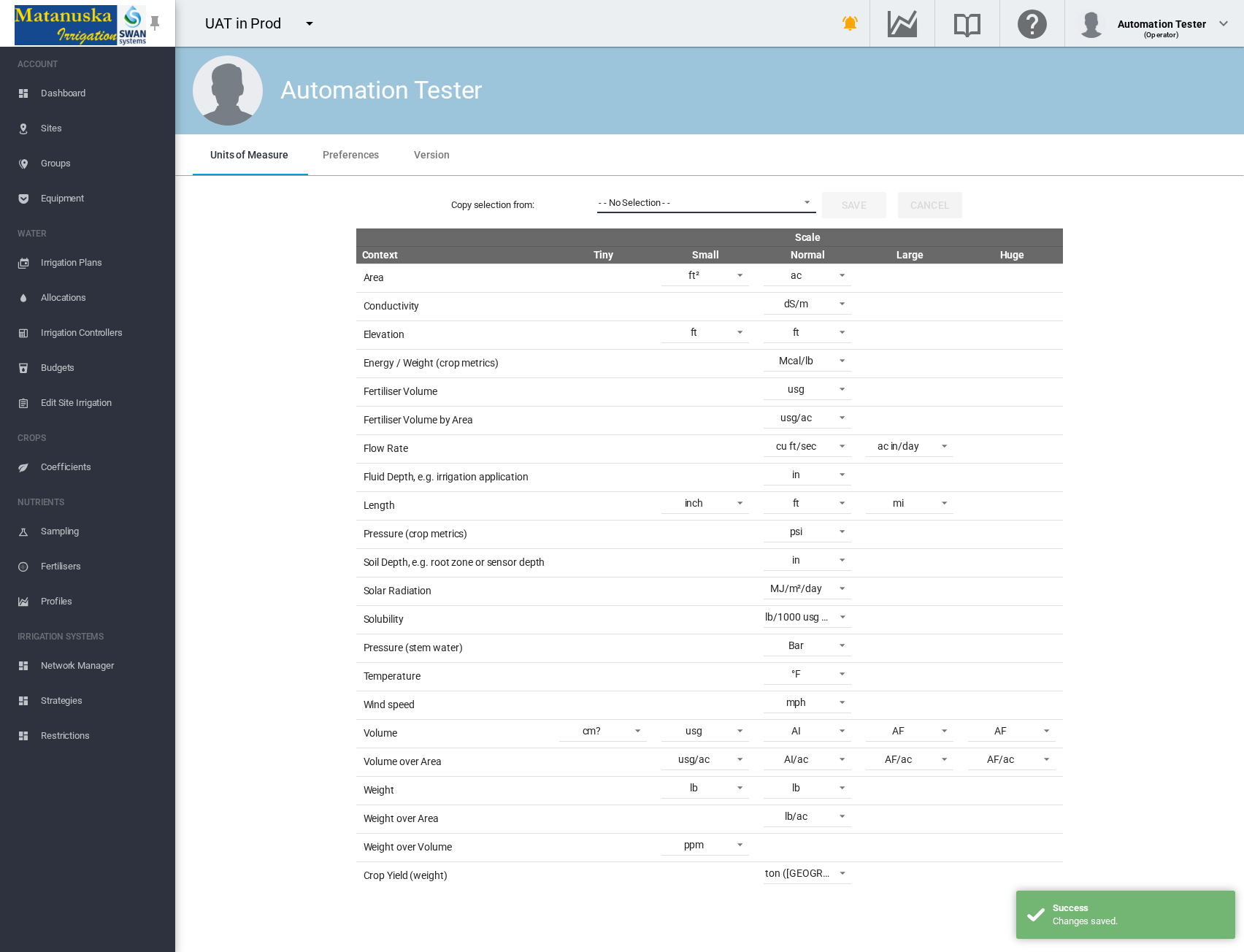
click at [745, 195] on md-select-value "- - No Selection - -" at bounding box center [707, 202] width 219 height 22
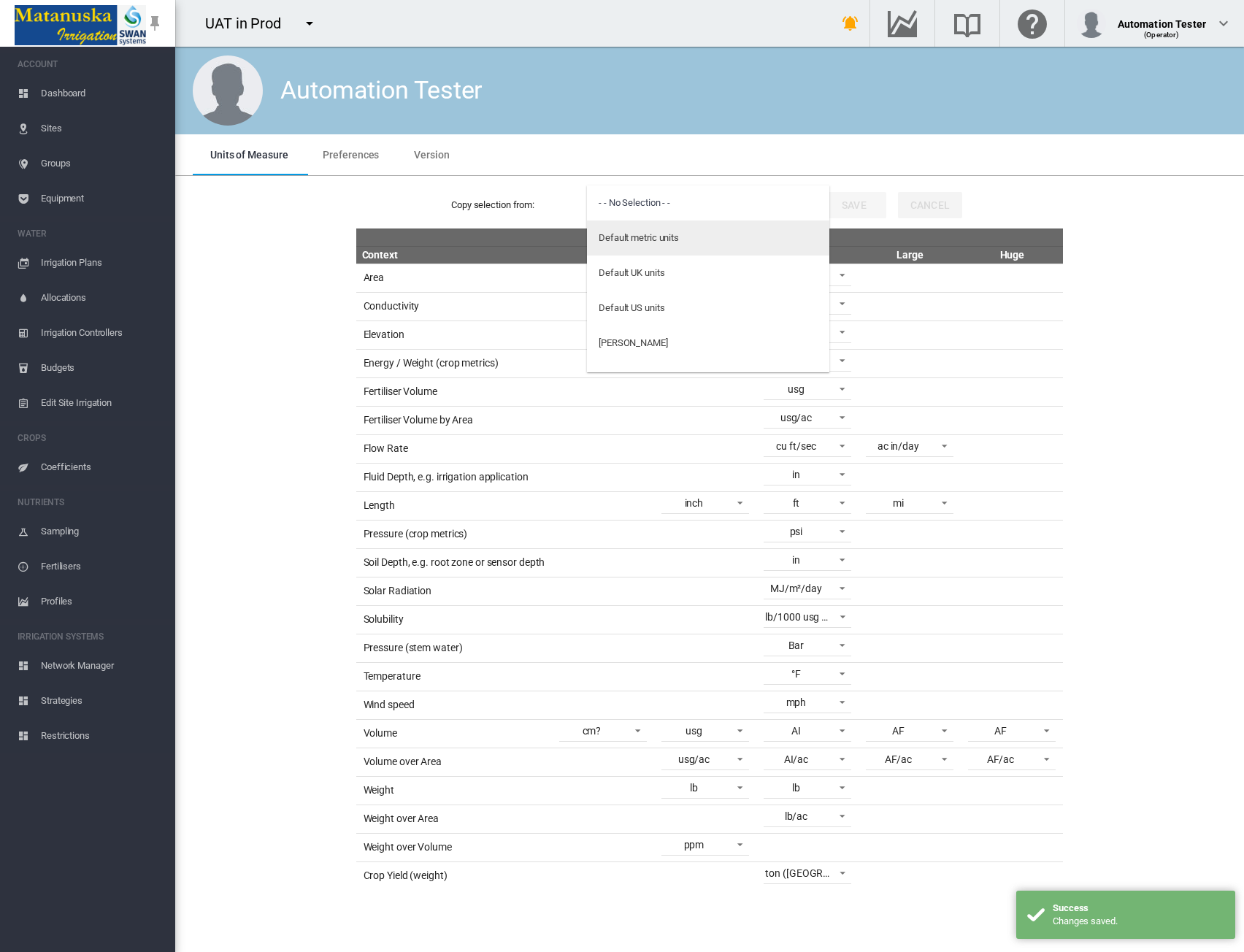
click at [708, 236] on md-option "Default metric units" at bounding box center [708, 237] width 242 height 35
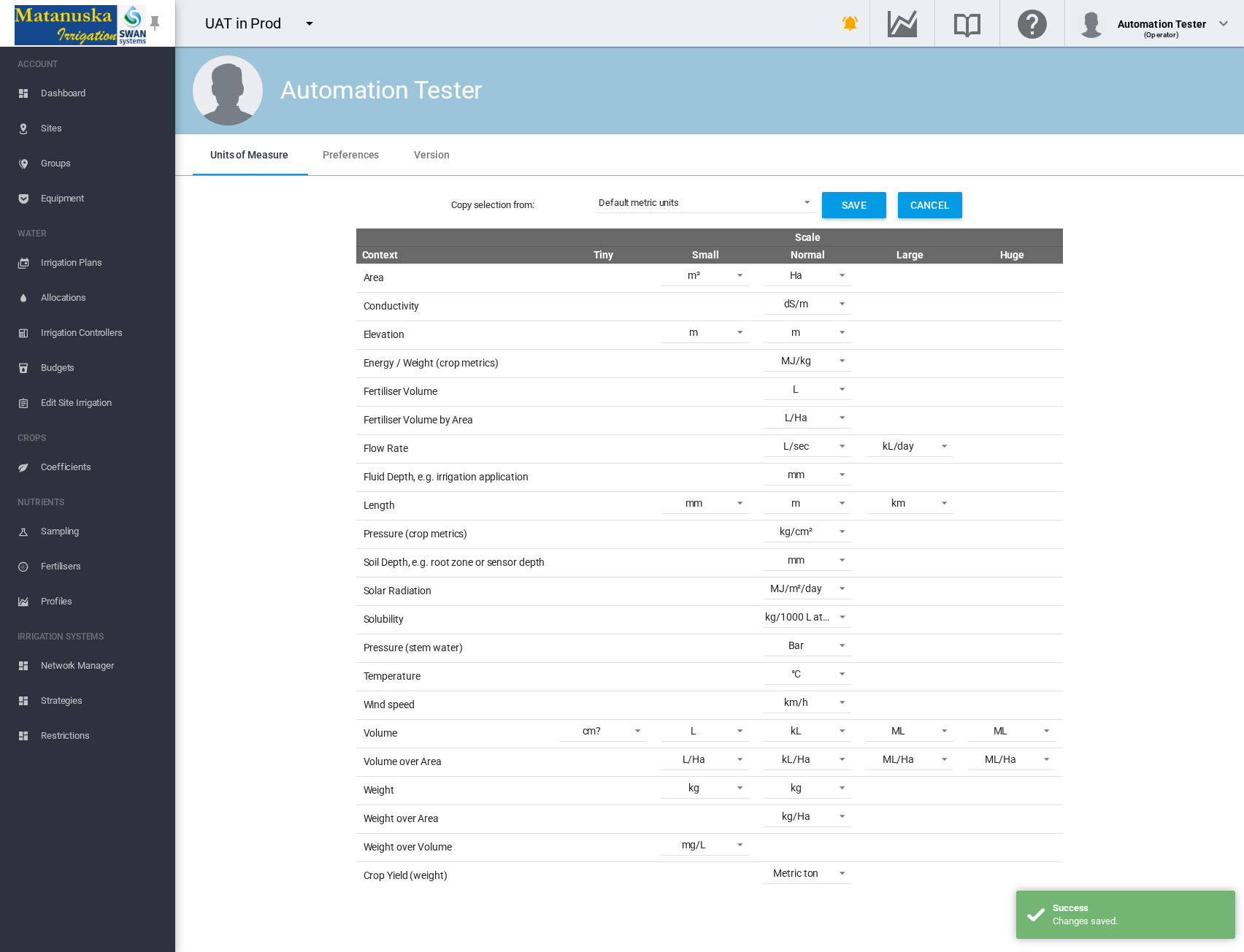
click at [1102, 342] on div "Copy selection from: Default metric units Save Cancel Scale Context Tiny Small …" at bounding box center [709, 535] width 1057 height 708
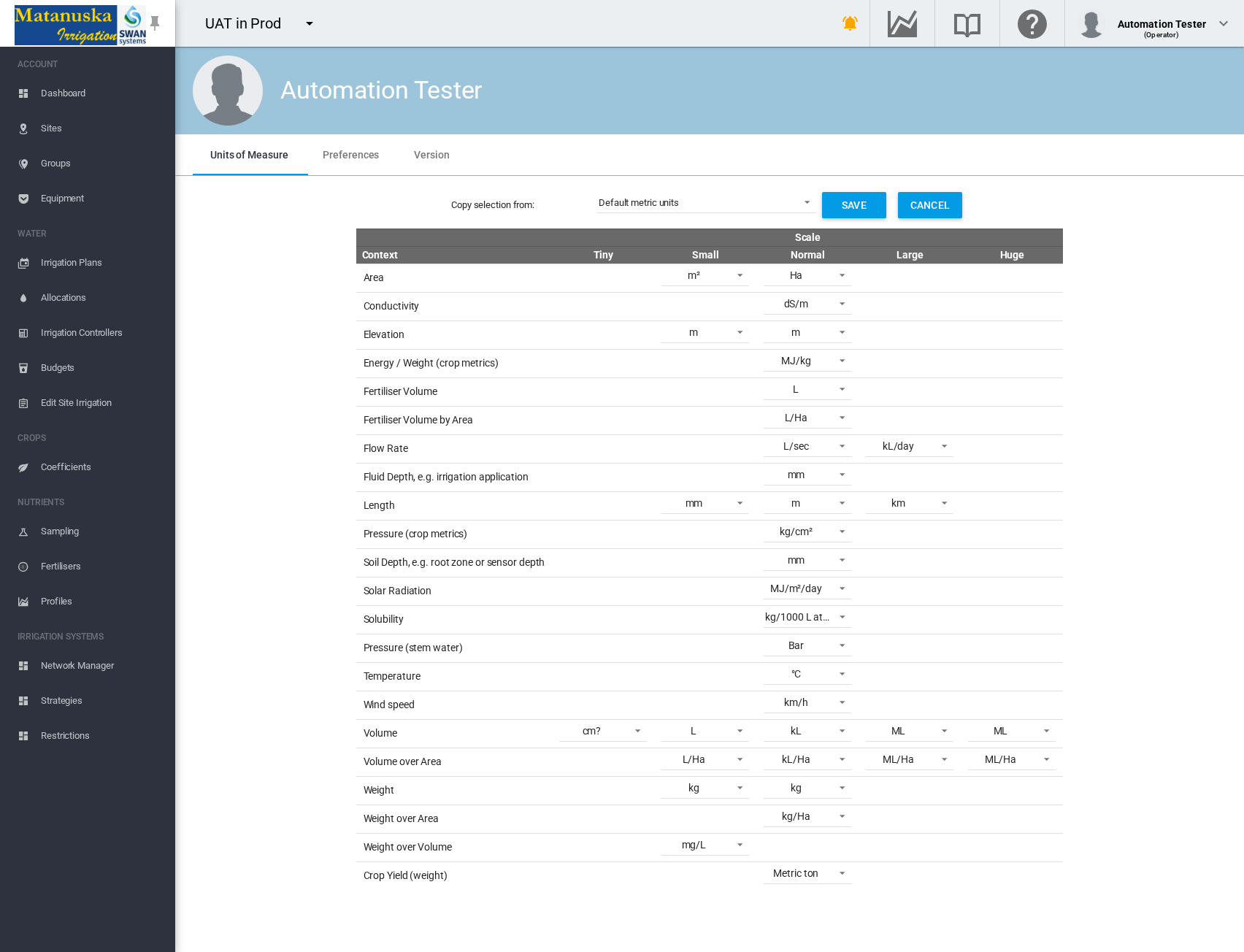
click at [66, 301] on span "Allocations" at bounding box center [102, 297] width 122 height 35
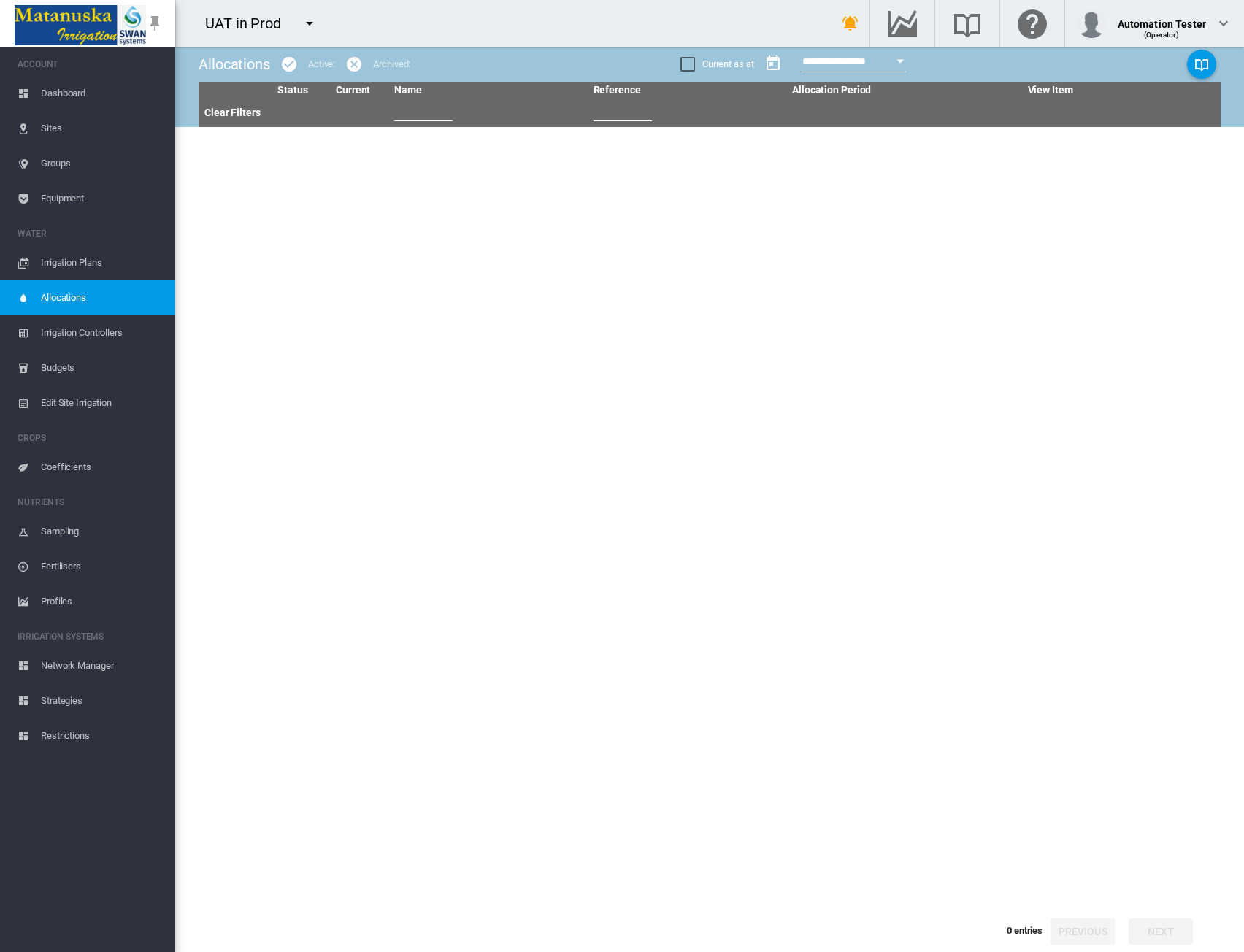
click at [58, 93] on span "Dashboard" at bounding box center [102, 93] width 122 height 35
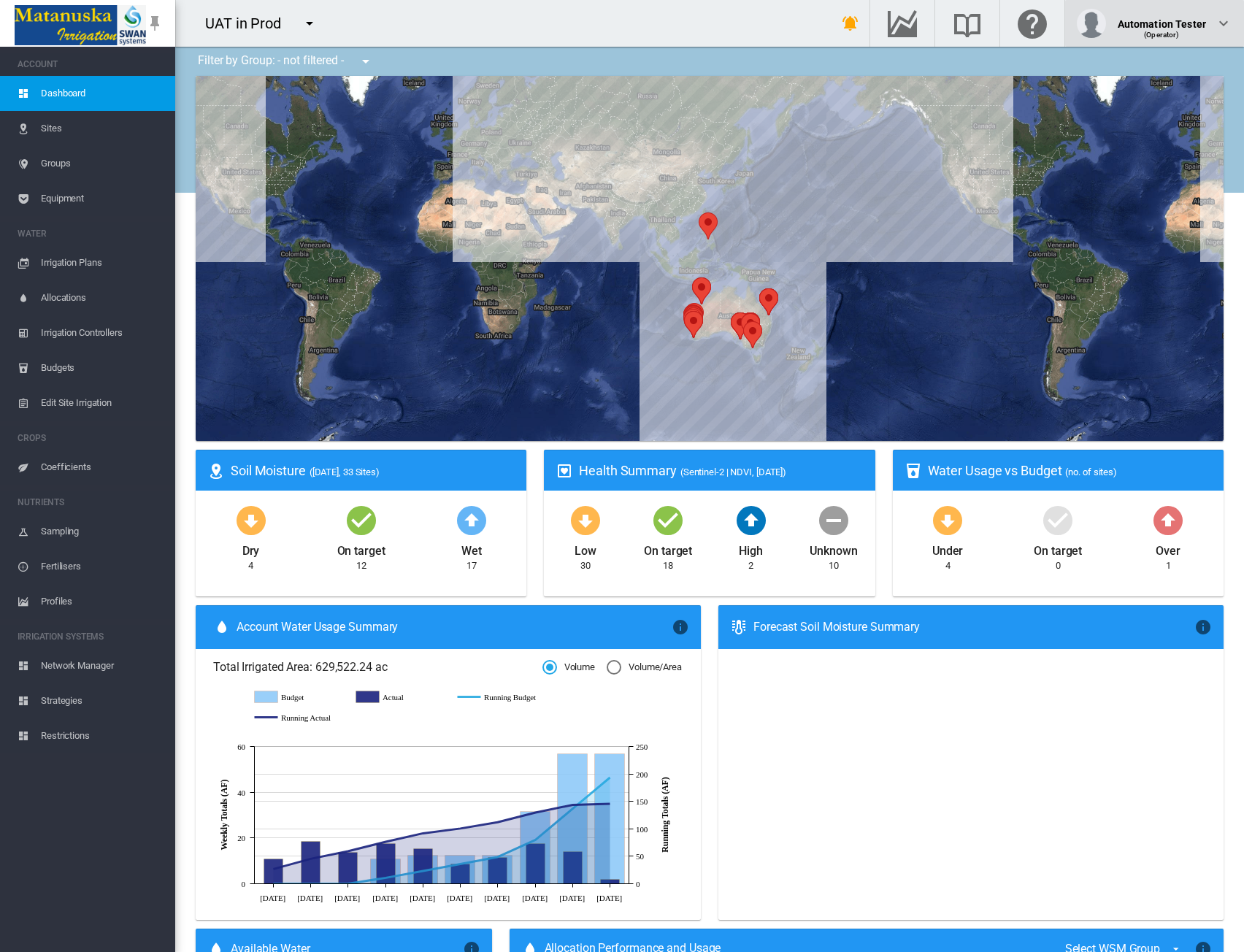
click at [1220, 24] on md-icon "icon-chevron-down" at bounding box center [1224, 24] width 18 height 18
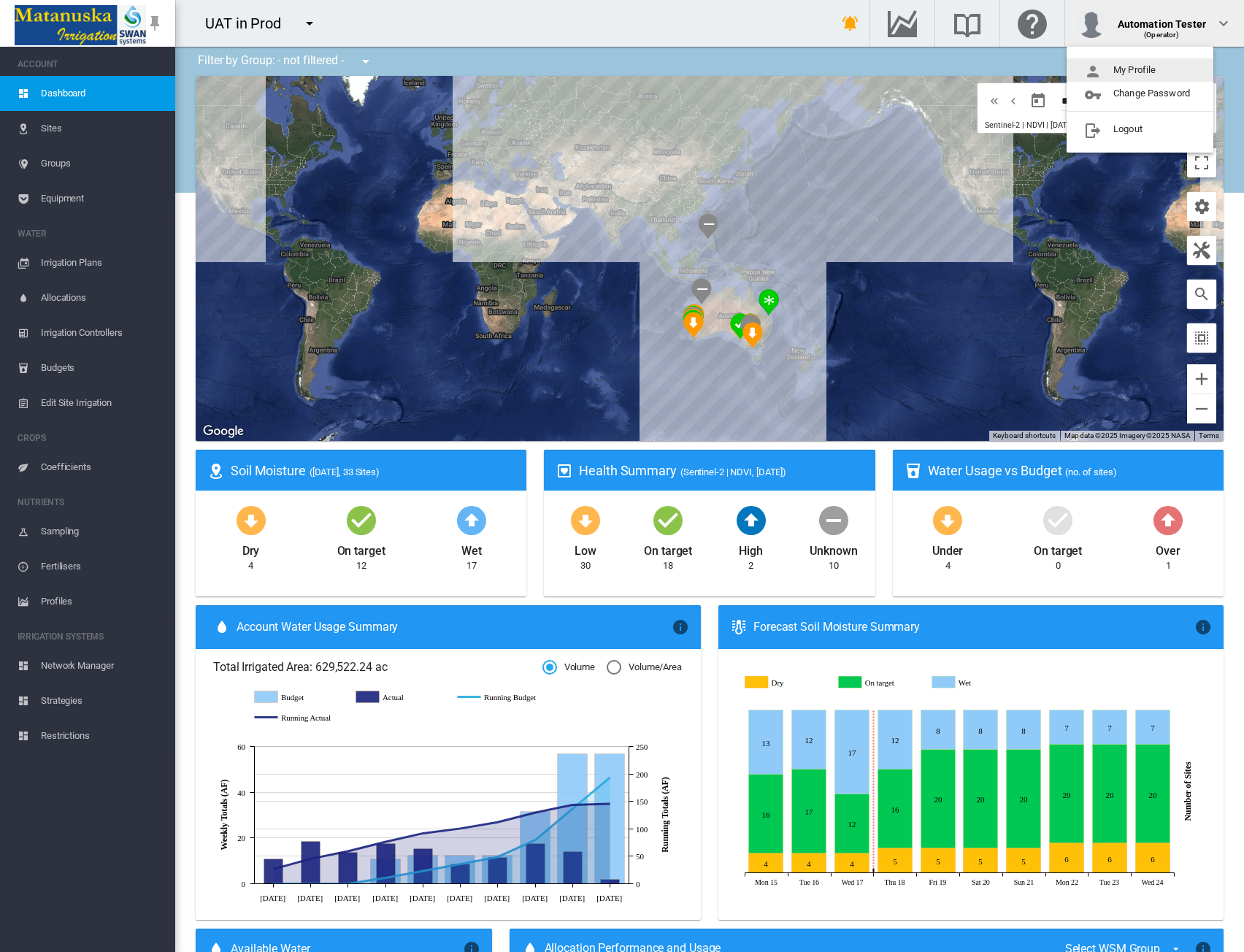
click at [1119, 72] on button "My Profile" at bounding box center [1140, 70] width 147 height 24
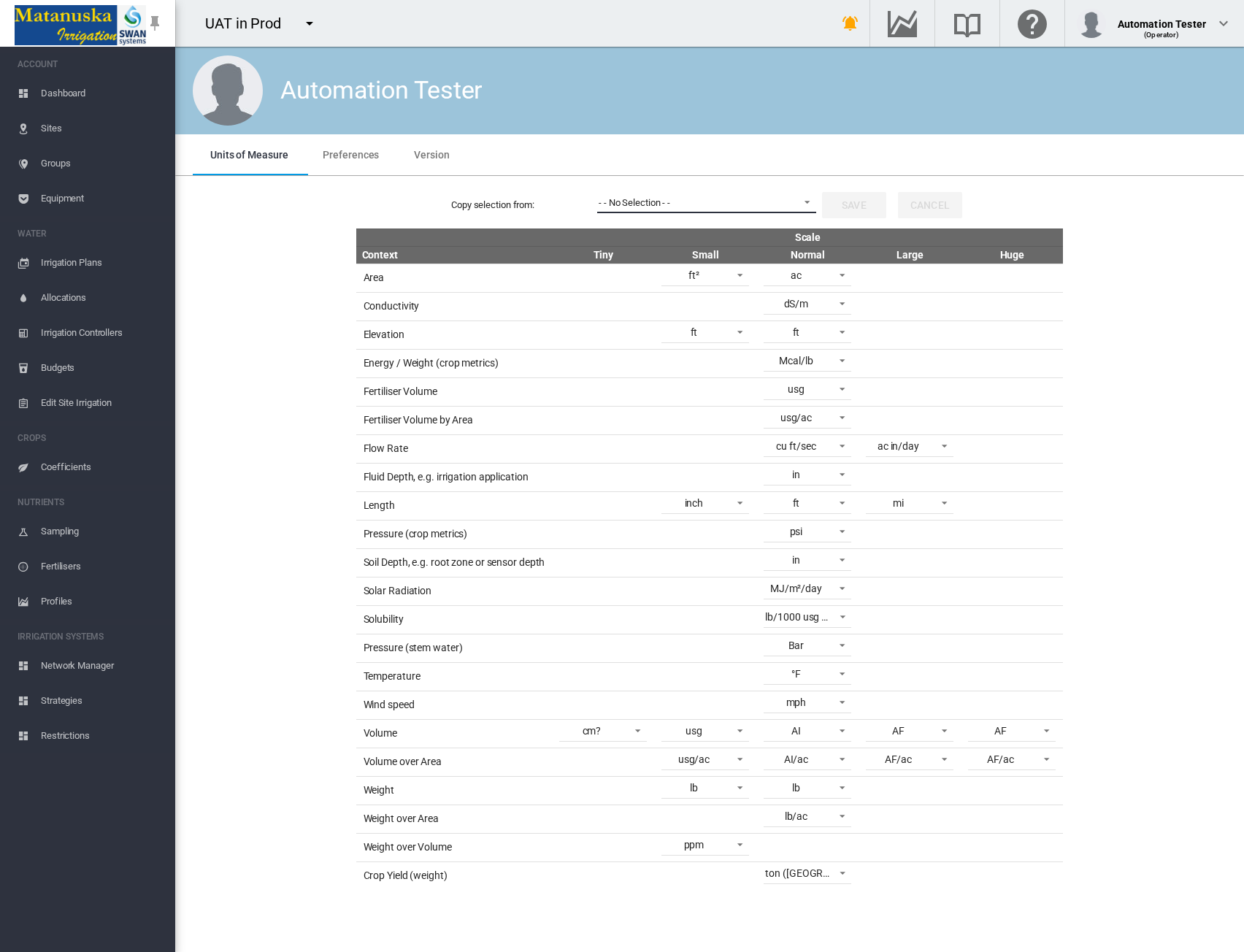
click at [747, 196] on span "- - No Selection - -" at bounding box center [695, 203] width 193 height 13
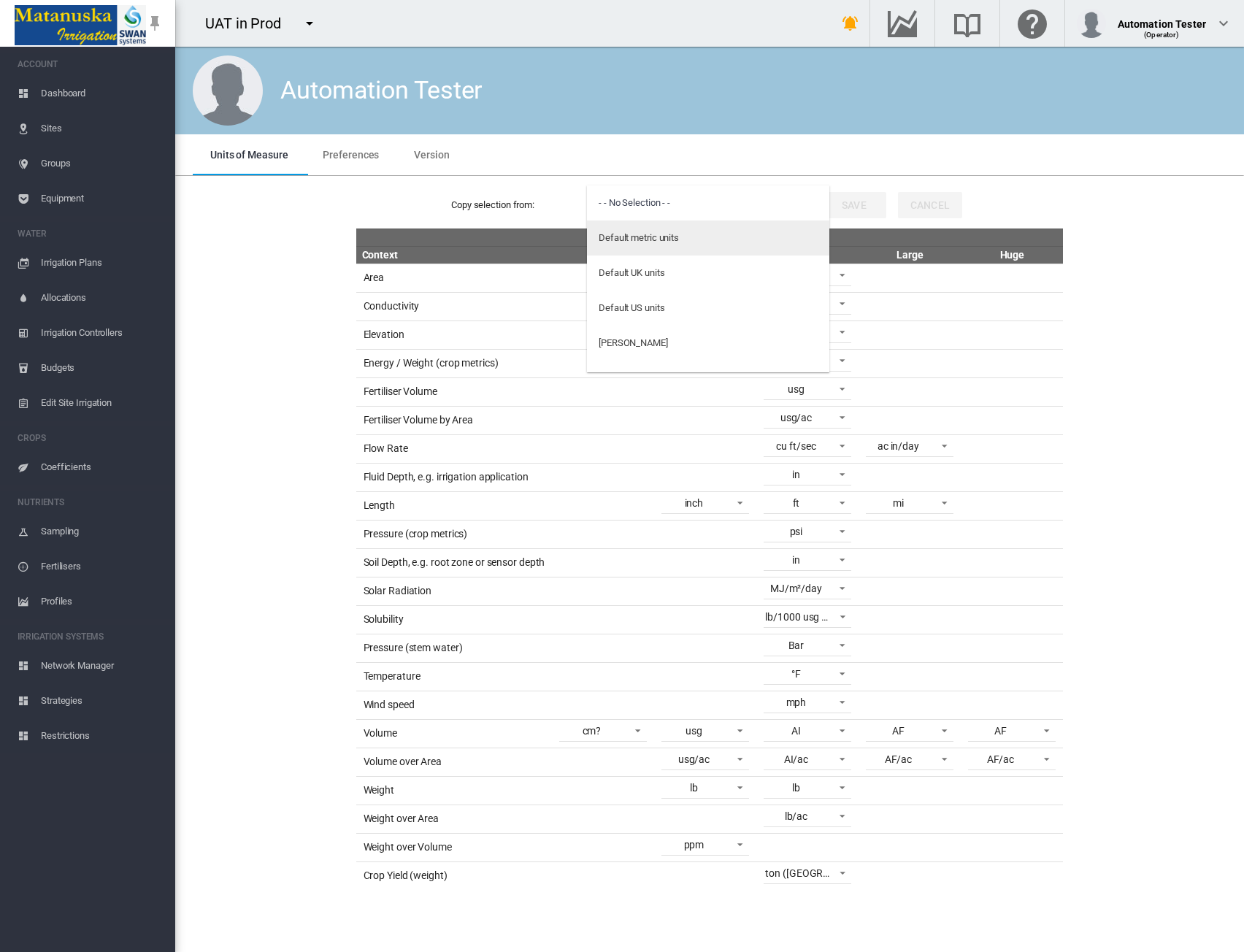
click at [709, 239] on md-option "Default metric units" at bounding box center [708, 237] width 242 height 35
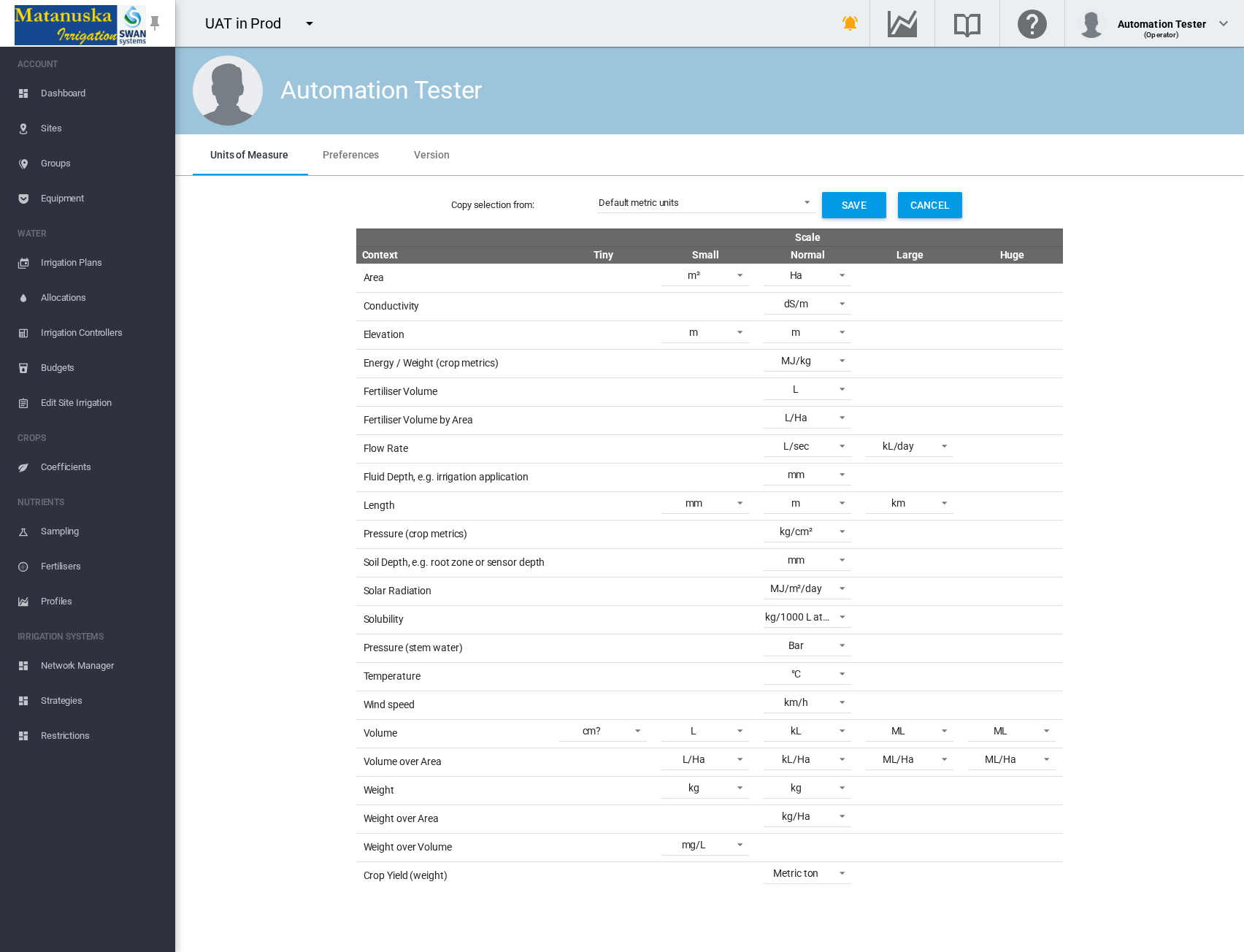
click at [57, 89] on span "Dashboard" at bounding box center [102, 93] width 122 height 35
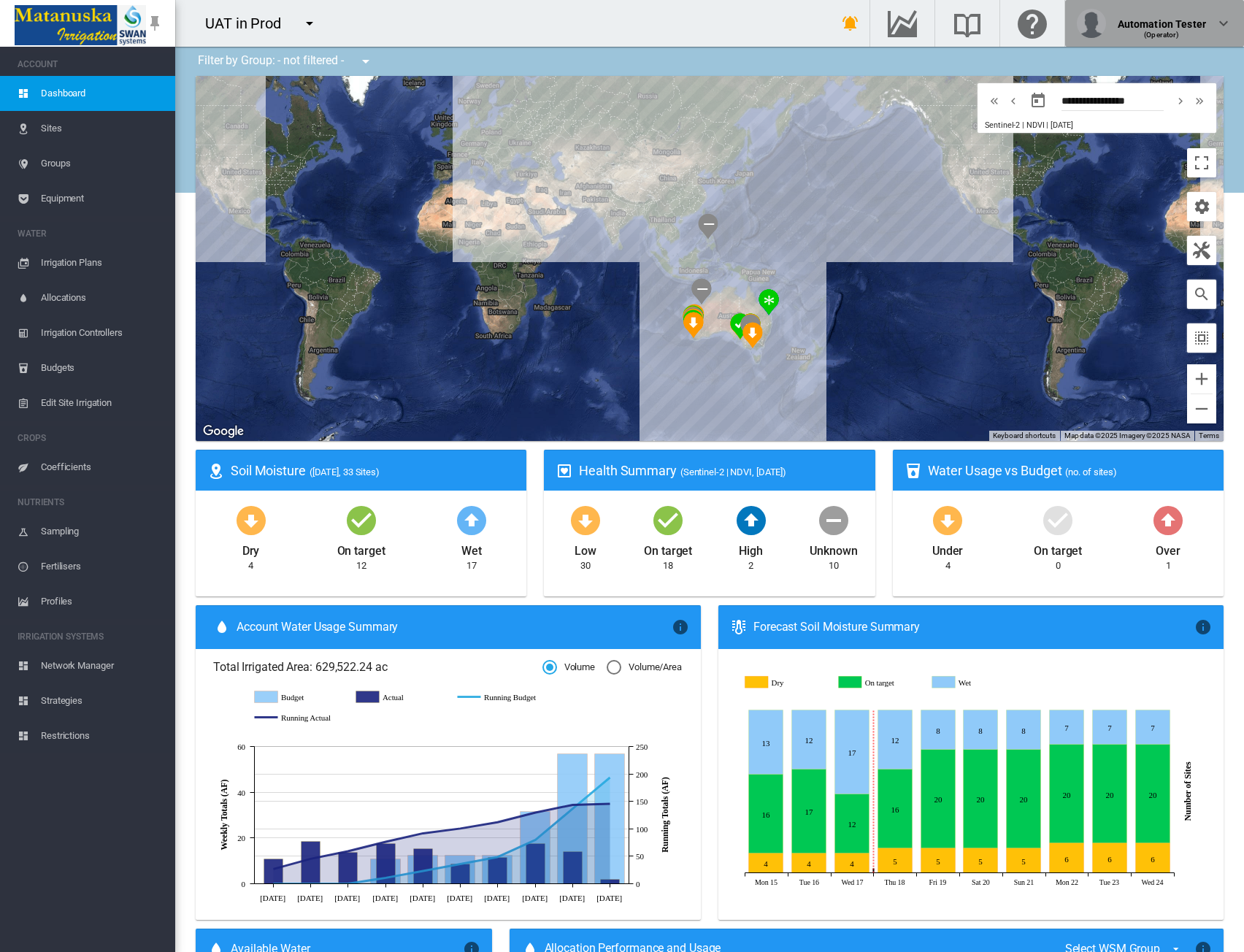
click at [1184, 25] on div "Automation Tester" at bounding box center [1162, 19] width 88 height 15
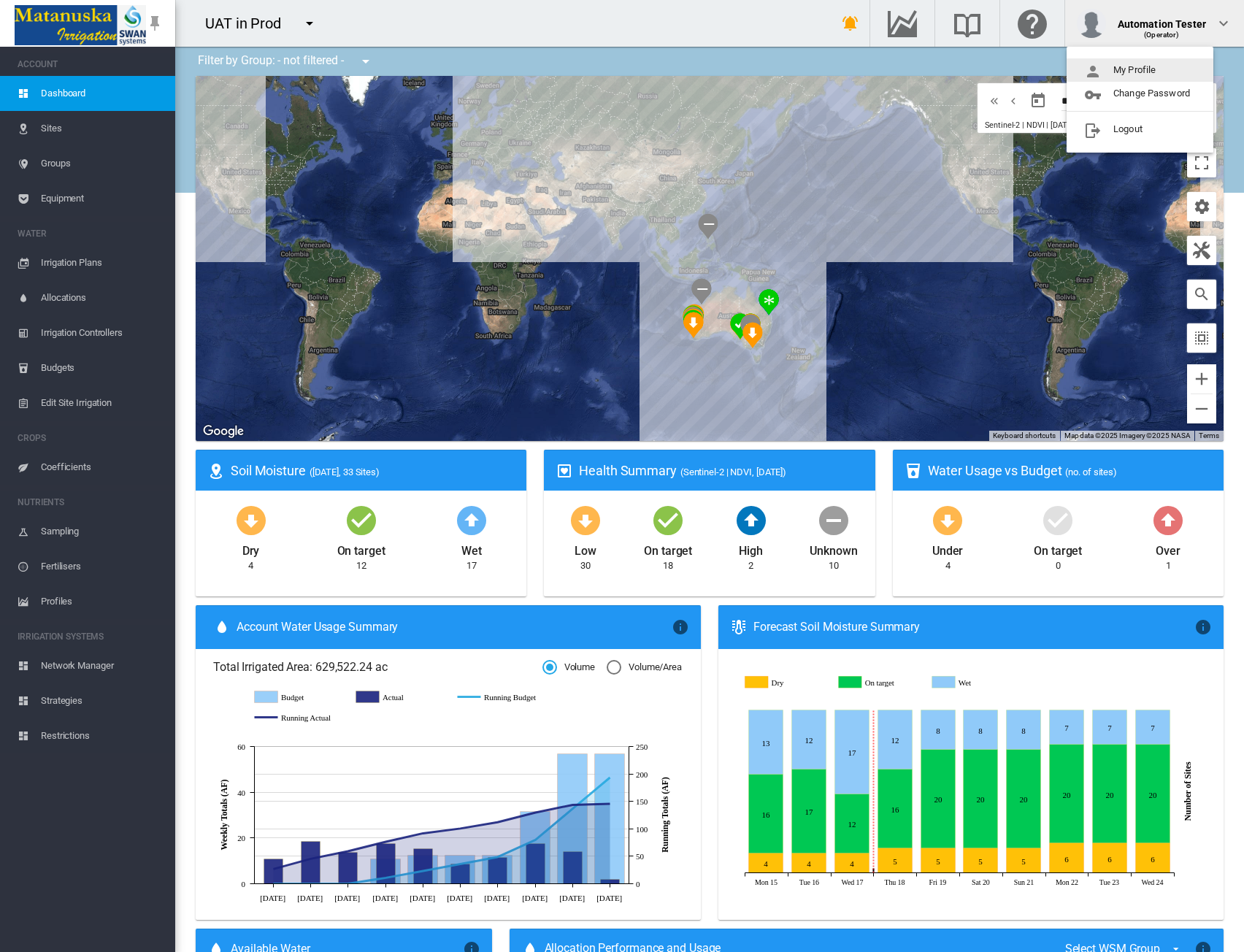
click at [1163, 68] on button "My Profile" at bounding box center [1140, 70] width 147 height 24
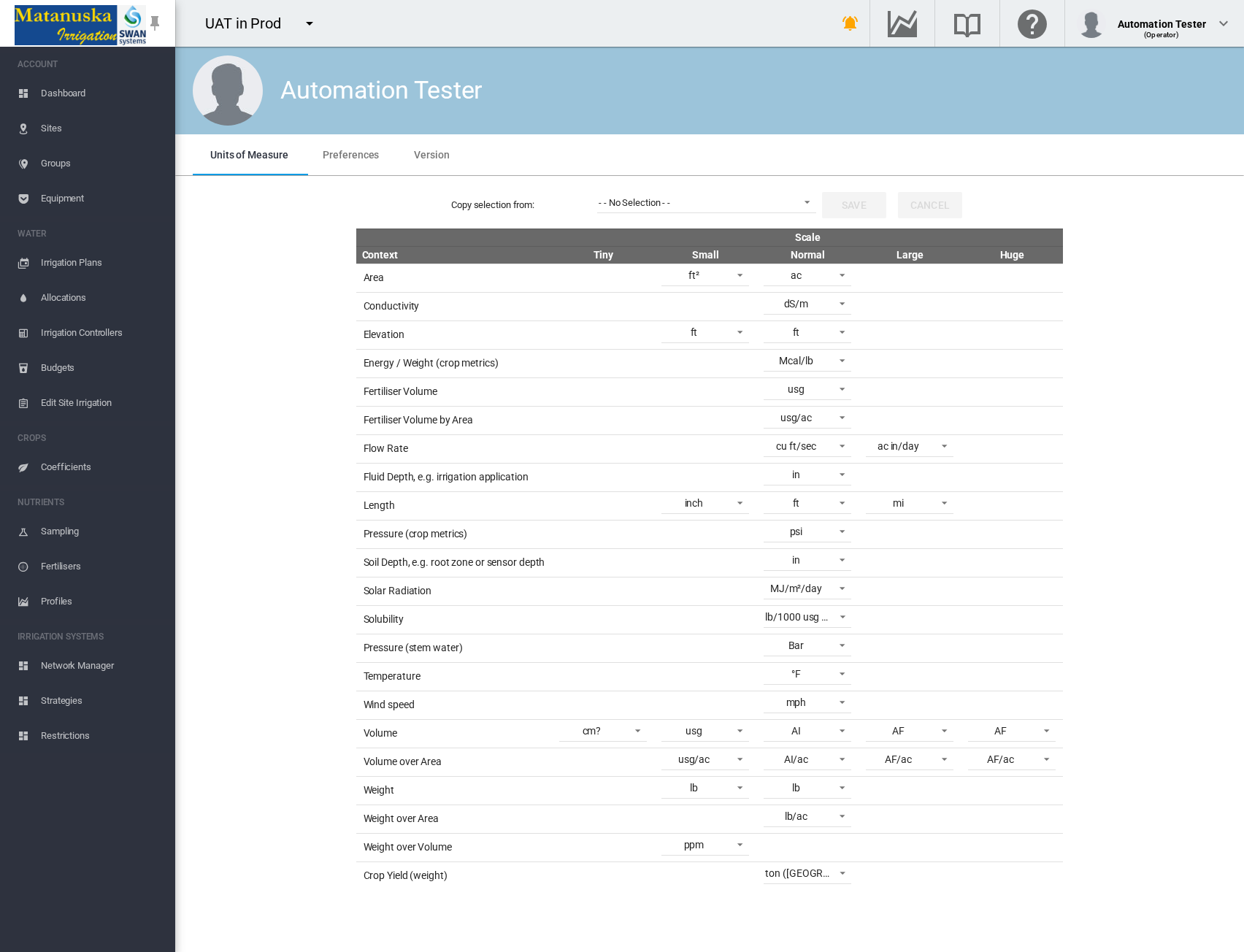
click at [1090, 383] on div "Copy selection from: - - No Selection - - - - No Selection - - Save Cancel Scal…" at bounding box center [709, 535] width 1057 height 708
click at [707, 211] on md-select-value "- - No Selection - -" at bounding box center [707, 202] width 219 height 22
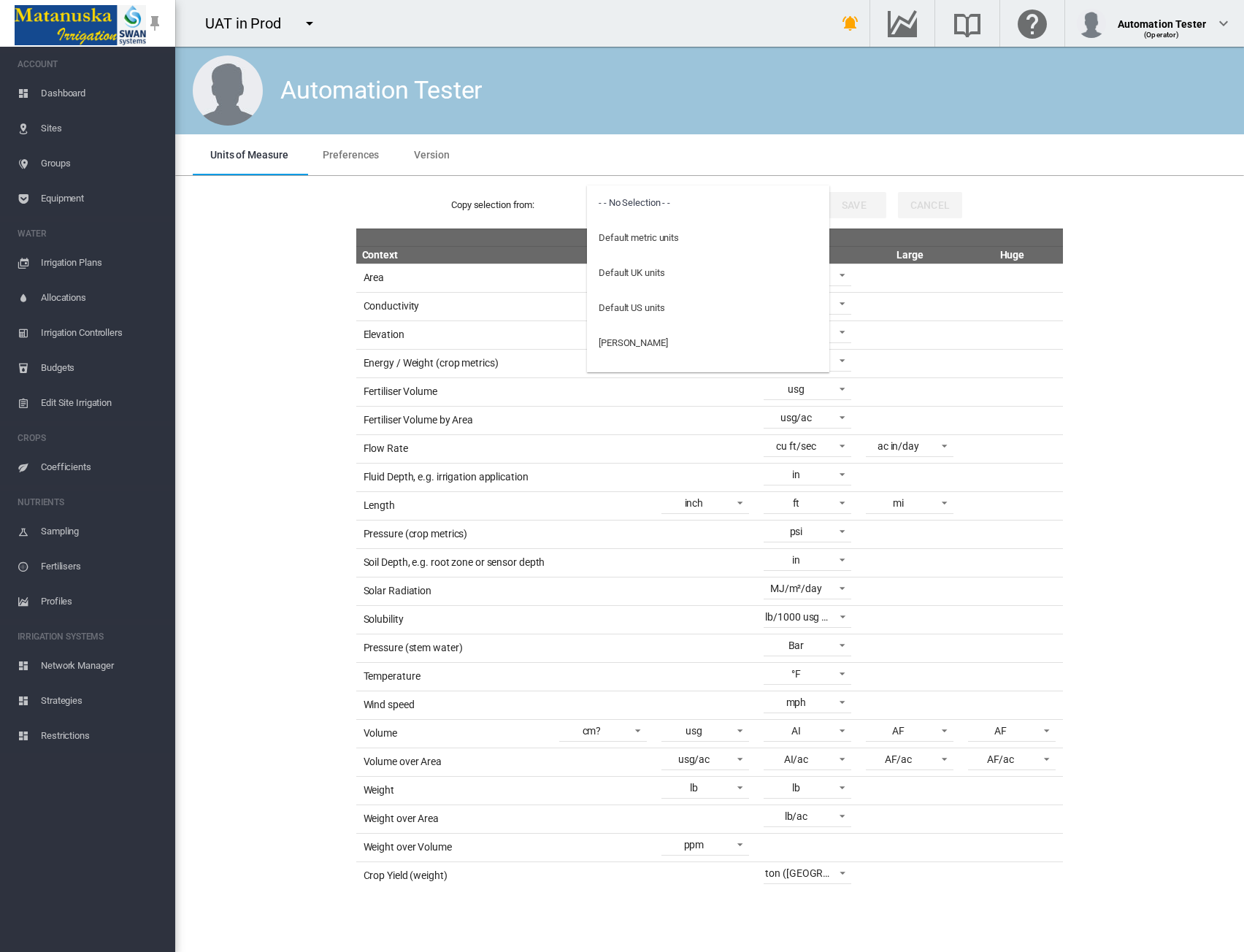
drag, startPoint x: 289, startPoint y: 14, endPoint x: 318, endPoint y: 15, distance: 29.0
click at [295, 14] on md-backdrop at bounding box center [622, 476] width 1244 height 952
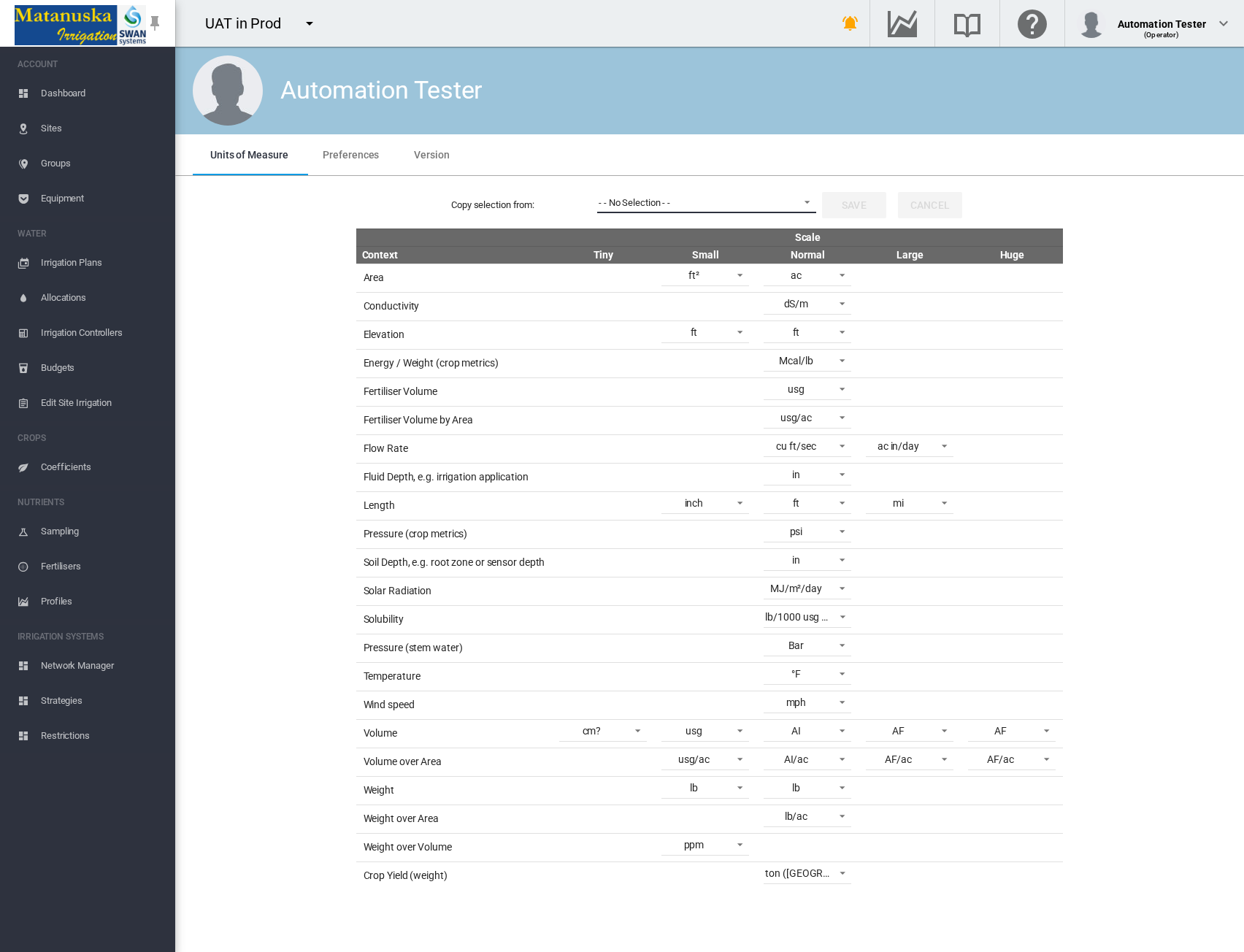
click at [319, 16] on button "button" at bounding box center [309, 23] width 29 height 29
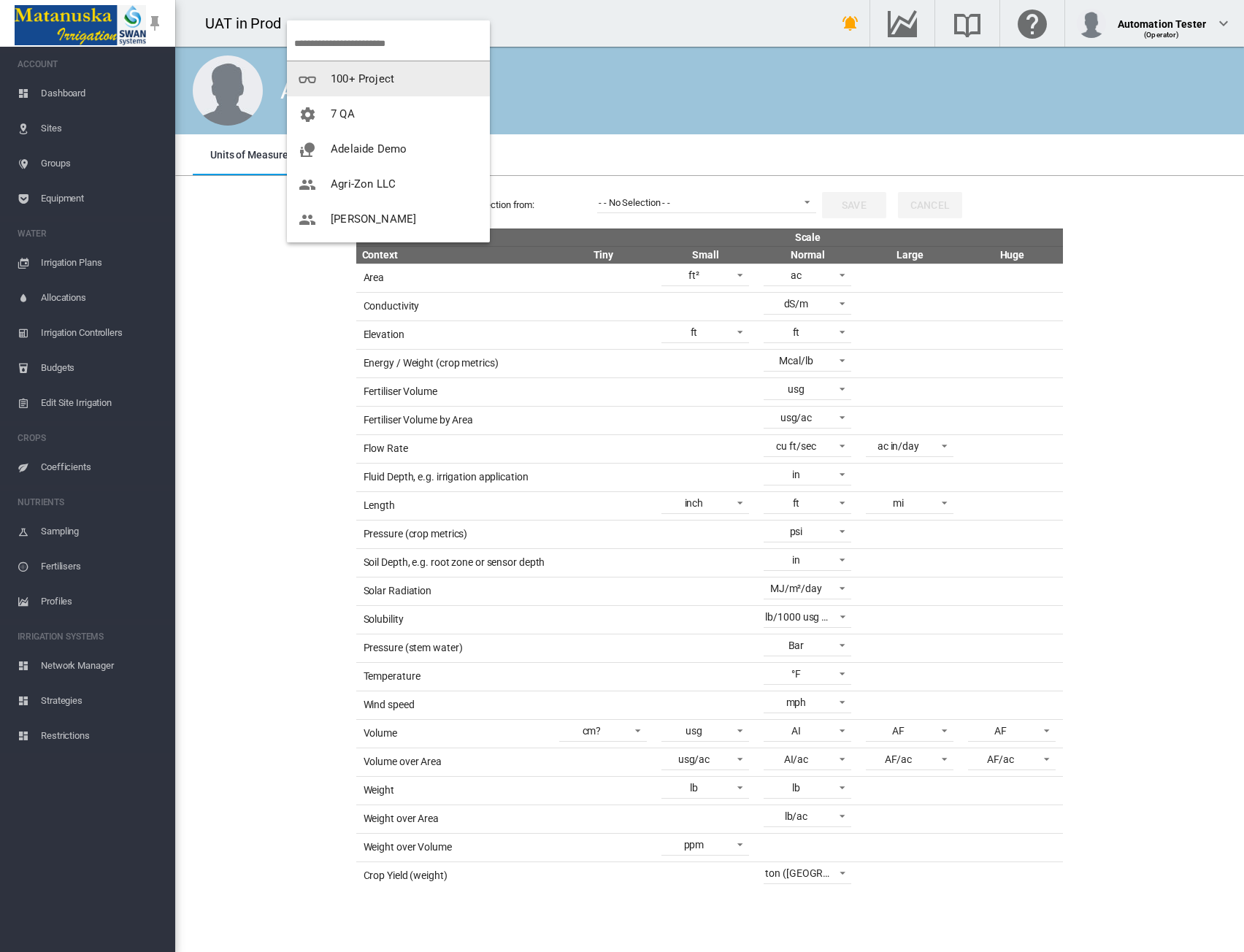
click at [355, 79] on span "100+ Project" at bounding box center [363, 79] width 64 height 13
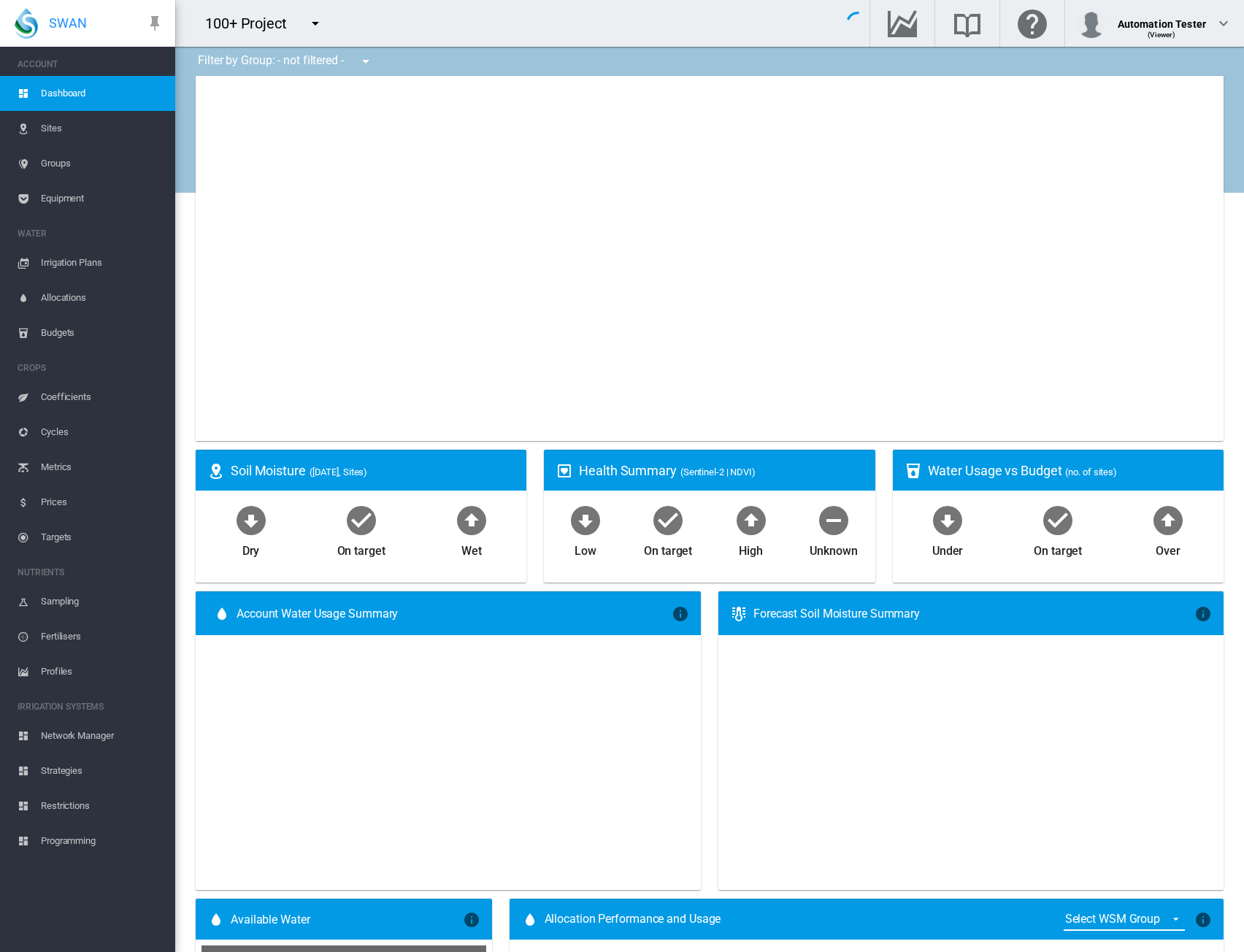
type input "**********"
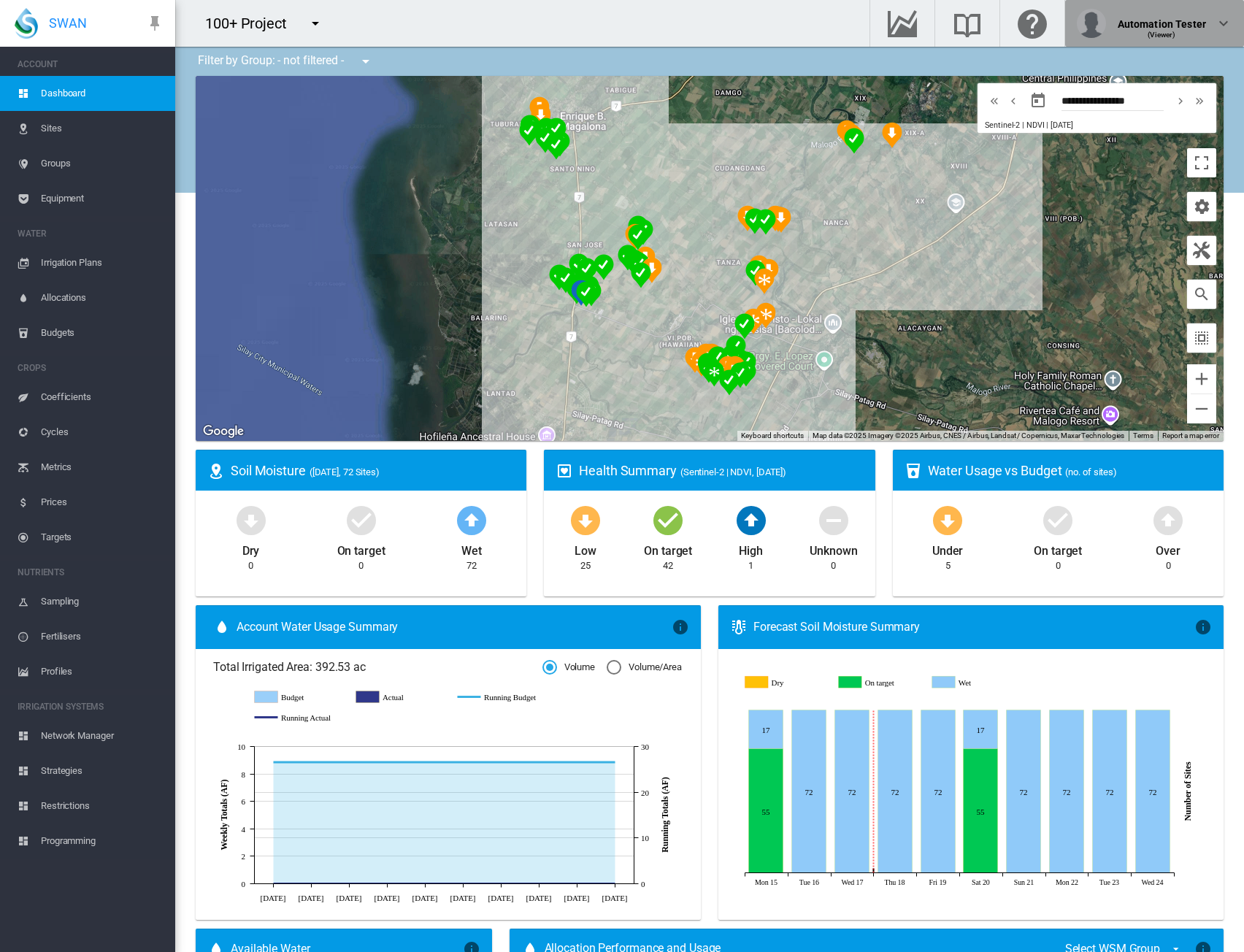
click at [1221, 21] on md-icon "icon-chevron-down" at bounding box center [1224, 24] width 18 height 18
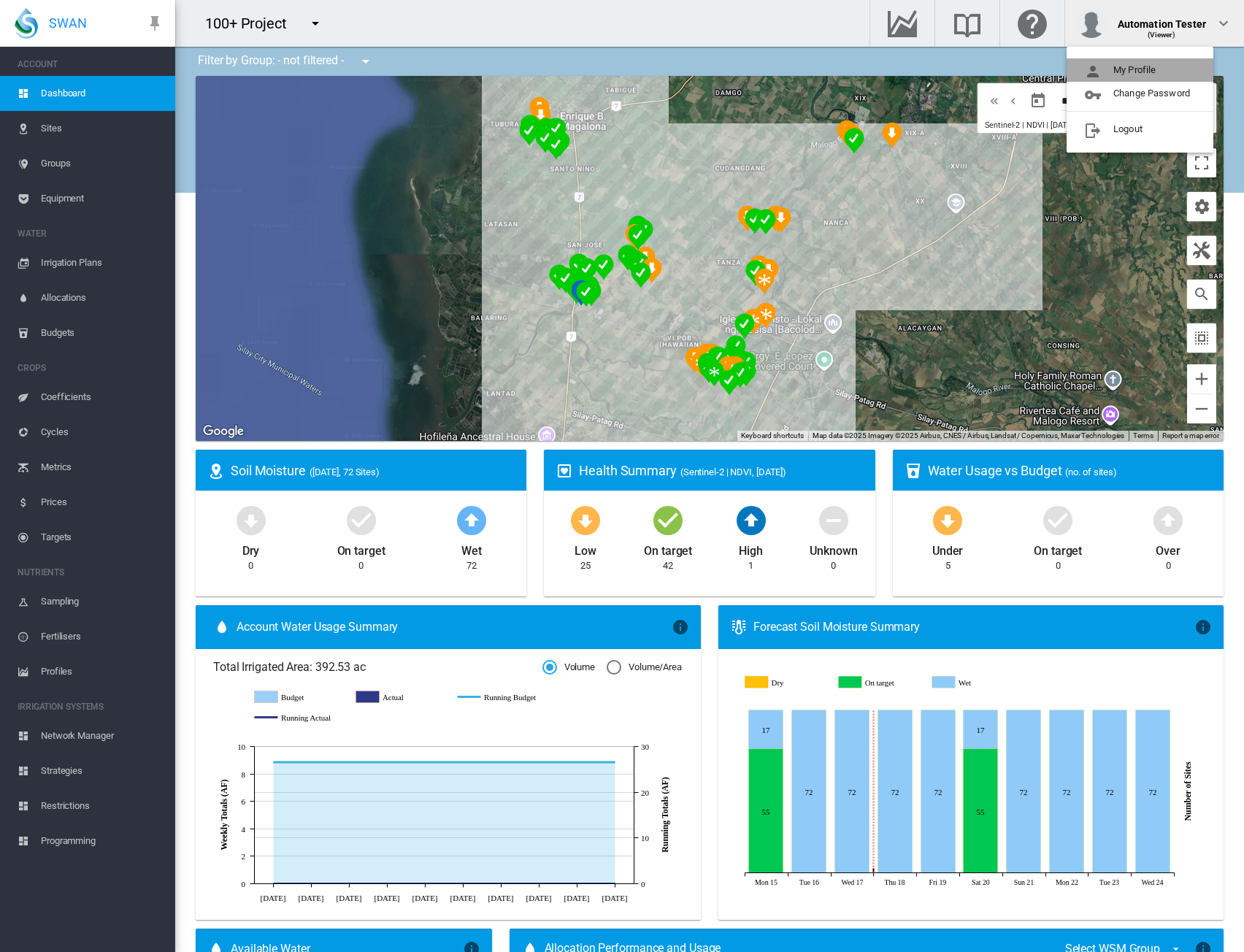
click at [1149, 70] on button "My Profile" at bounding box center [1140, 70] width 147 height 24
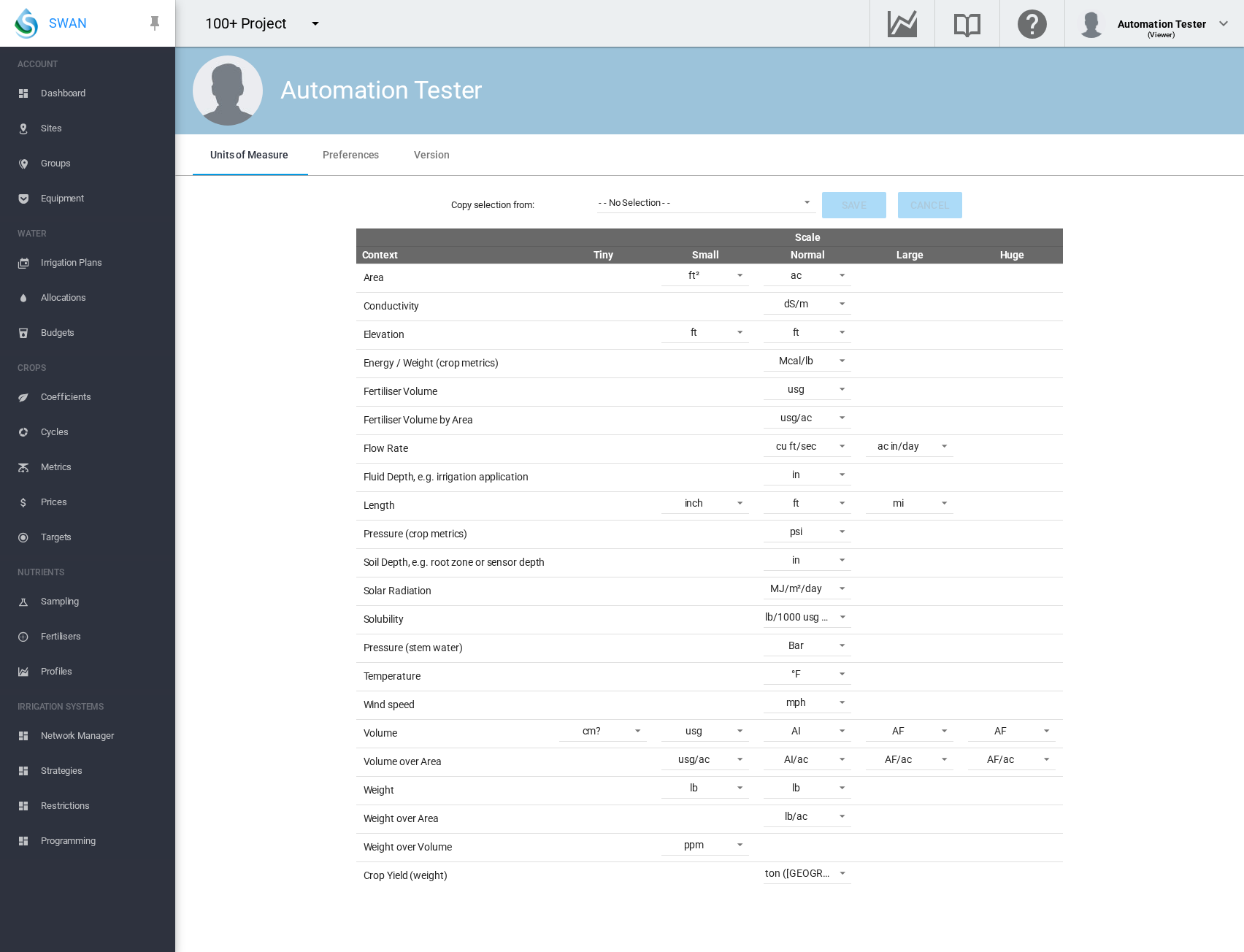
click at [1166, 523] on div "Copy selection from: - - No Selection - - - - No Selection - - Save Cancel Scal…" at bounding box center [709, 535] width 1057 height 708
click at [774, 208] on span "- - No Selection - -" at bounding box center [695, 203] width 193 height 13
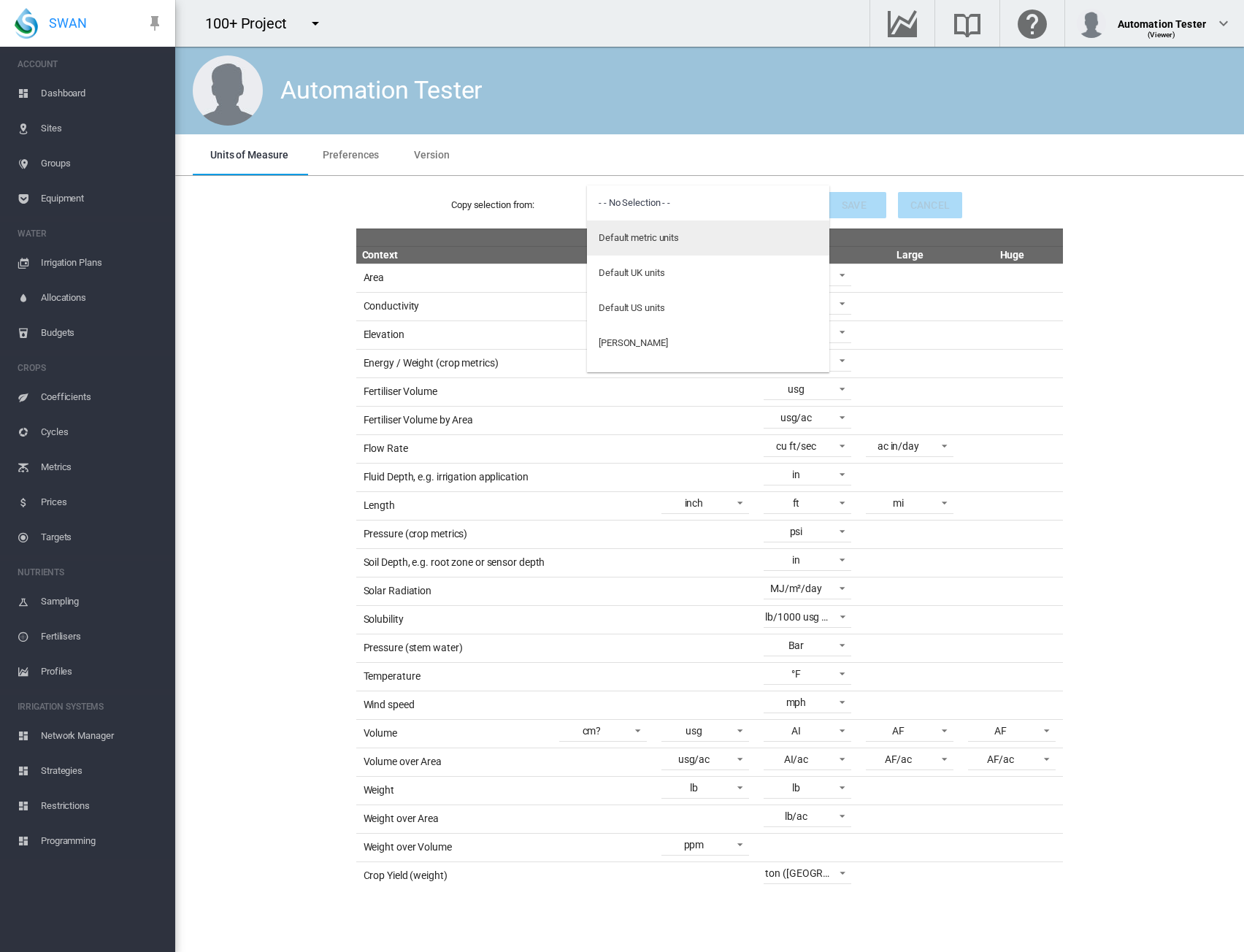
click at [660, 229] on md-option "Default metric units" at bounding box center [708, 237] width 242 height 35
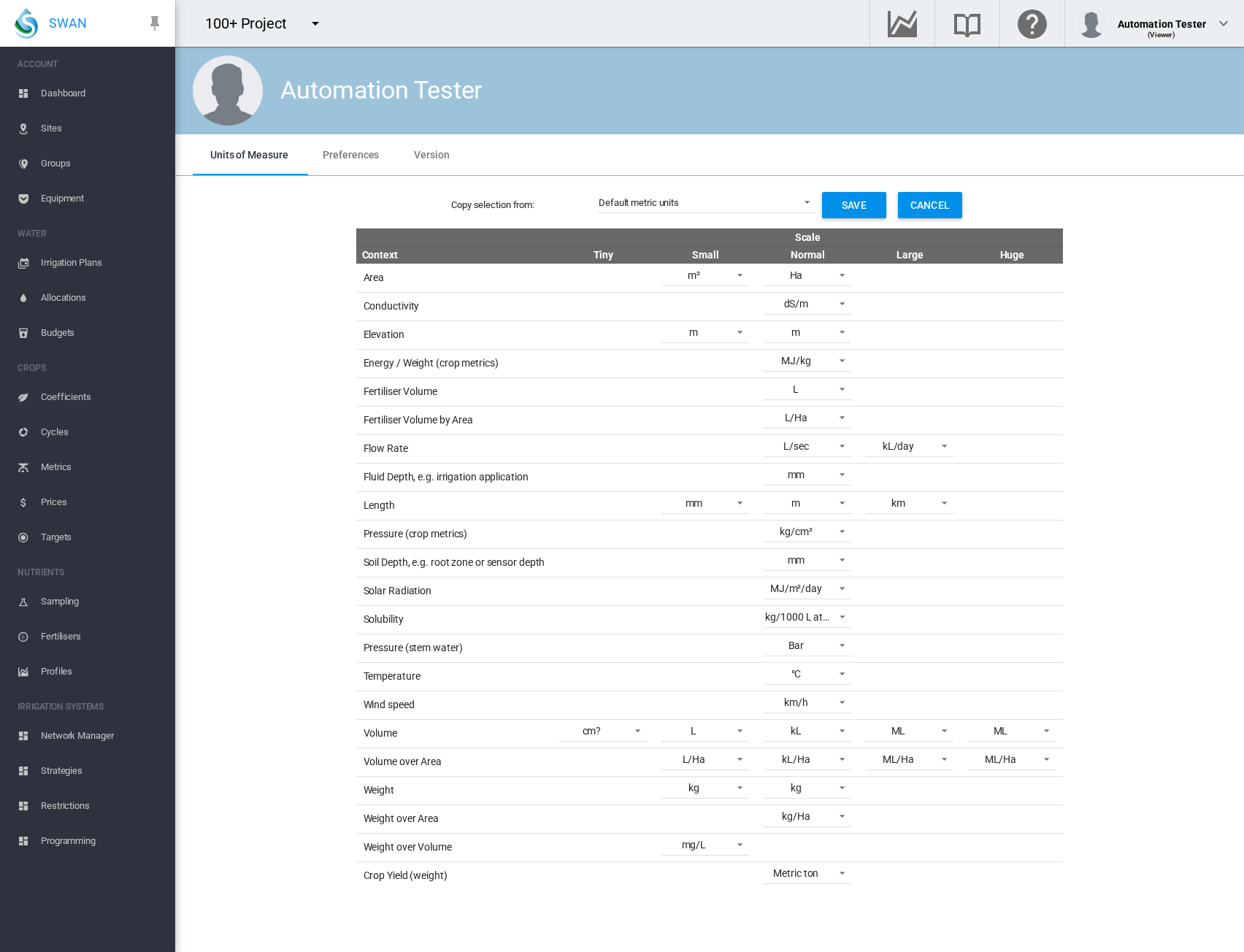
click at [1134, 485] on div "Copy selection from: Default metric units Save Cancel Scale Context Tiny Small …" at bounding box center [709, 535] width 1057 height 708
click at [55, 99] on span "Dashboard" at bounding box center [102, 93] width 122 height 35
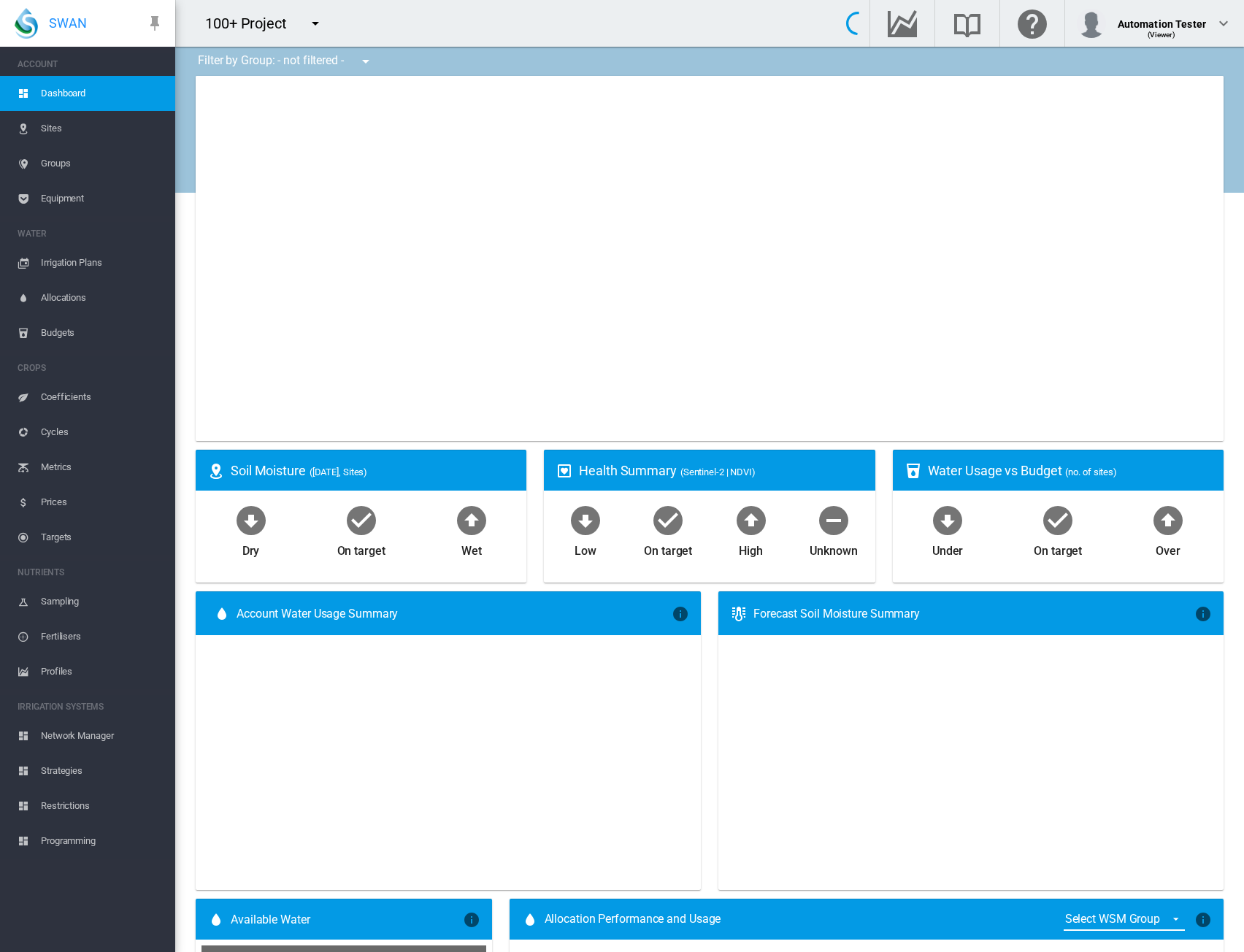
type input "**********"
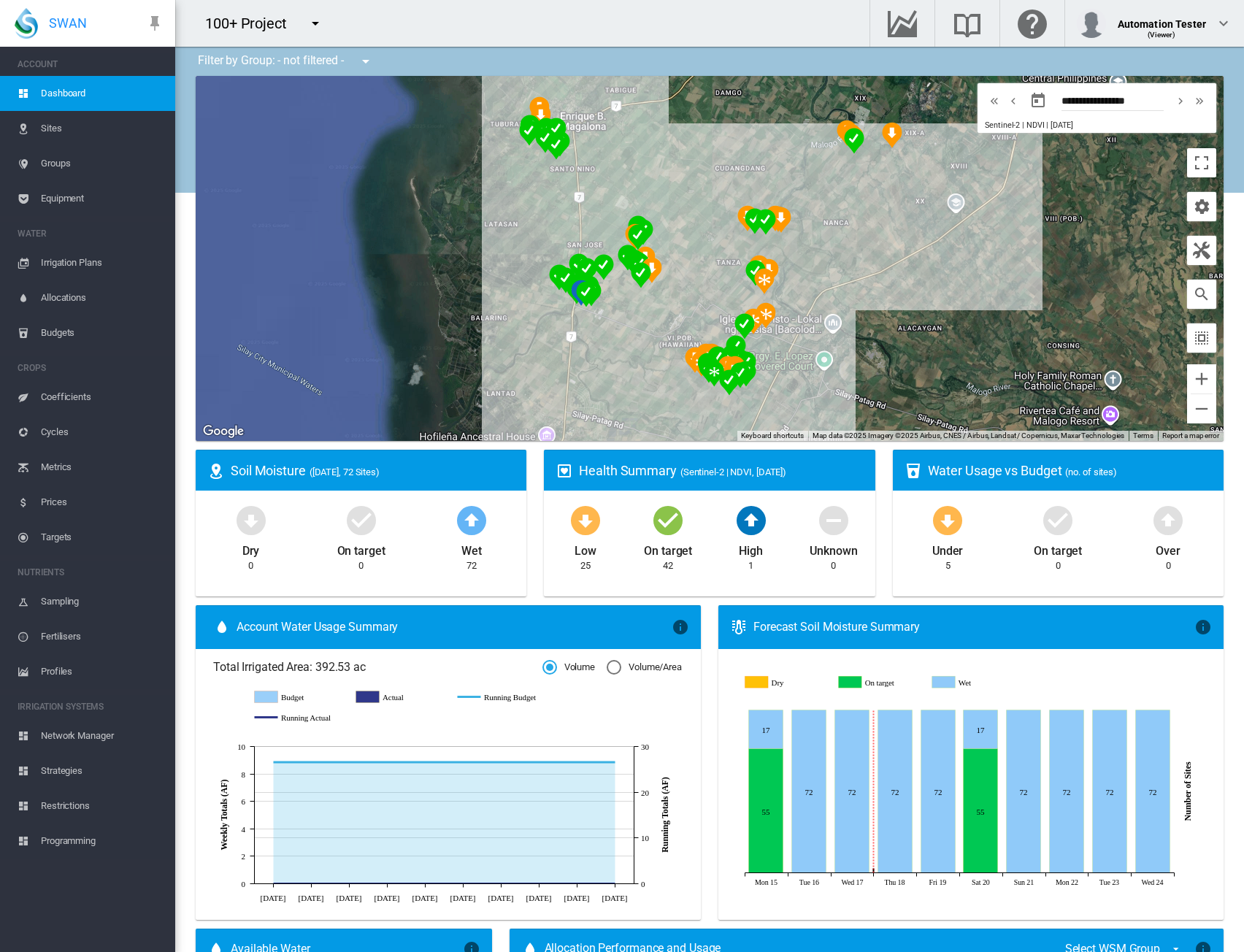
click at [316, 22] on md-icon "icon-menu-down" at bounding box center [316, 24] width 18 height 18
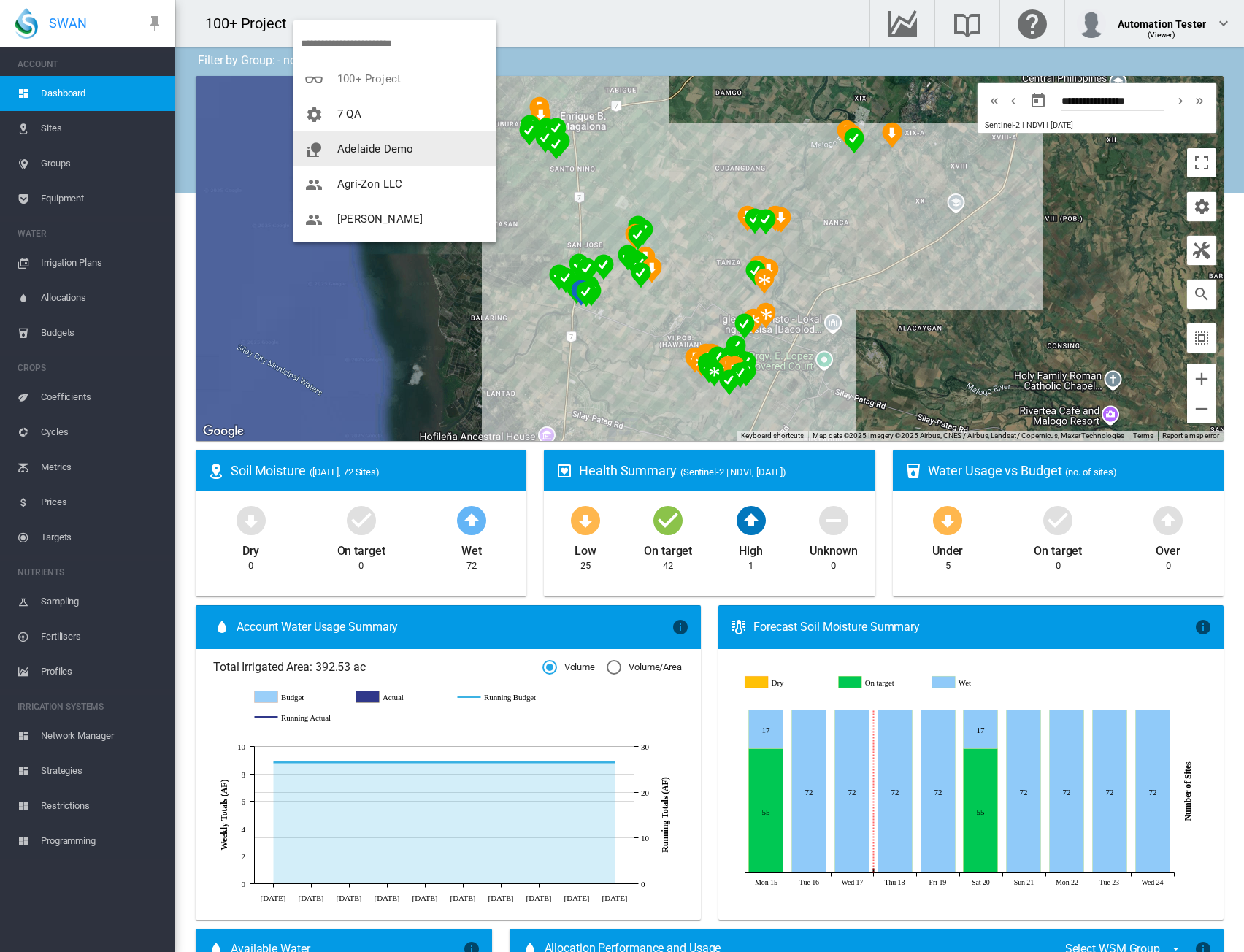
click at [358, 153] on span "Adelaide Demo" at bounding box center [375, 149] width 76 height 13
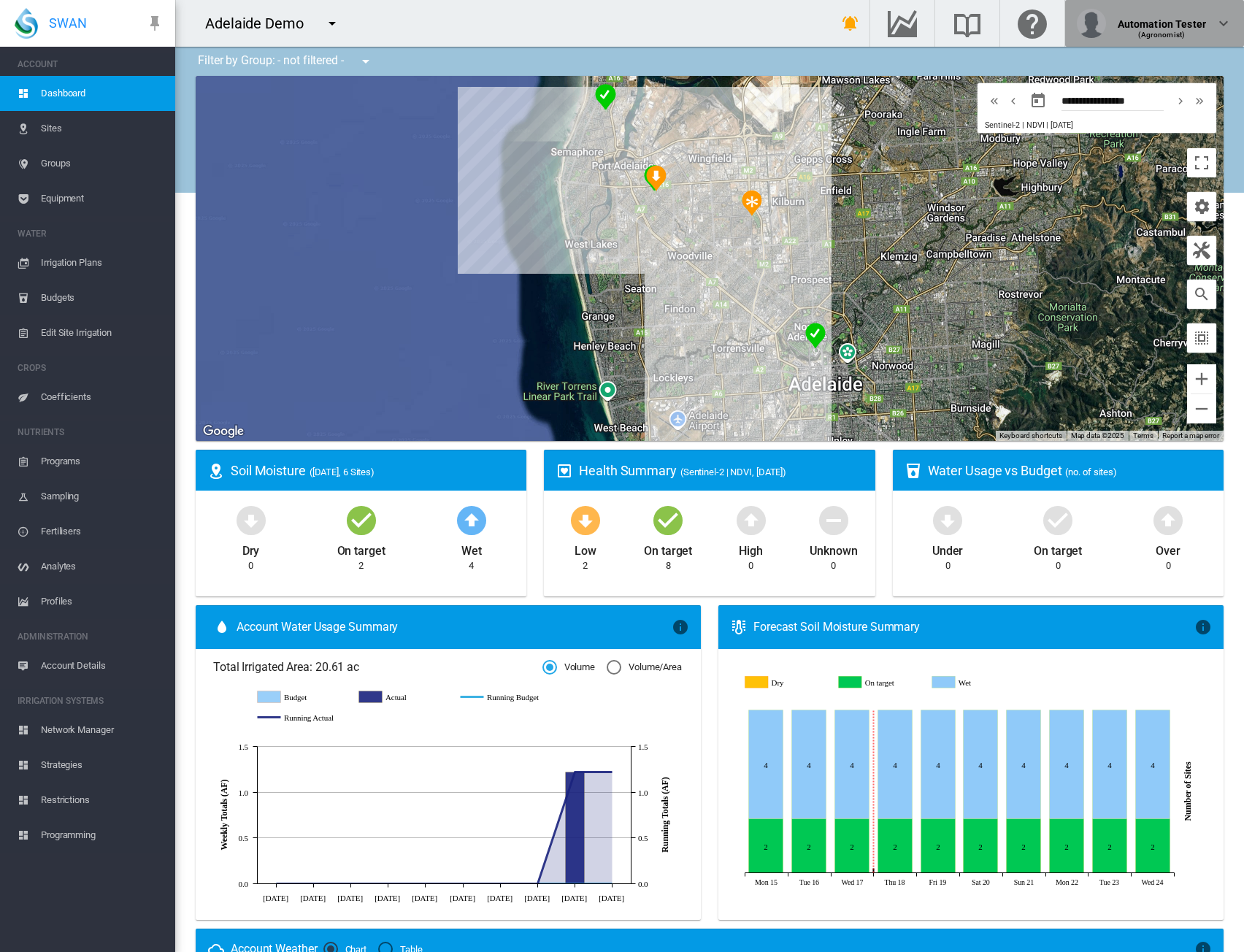
click at [1165, 23] on div "(Agronomist)" at bounding box center [1162, 30] width 88 height 15
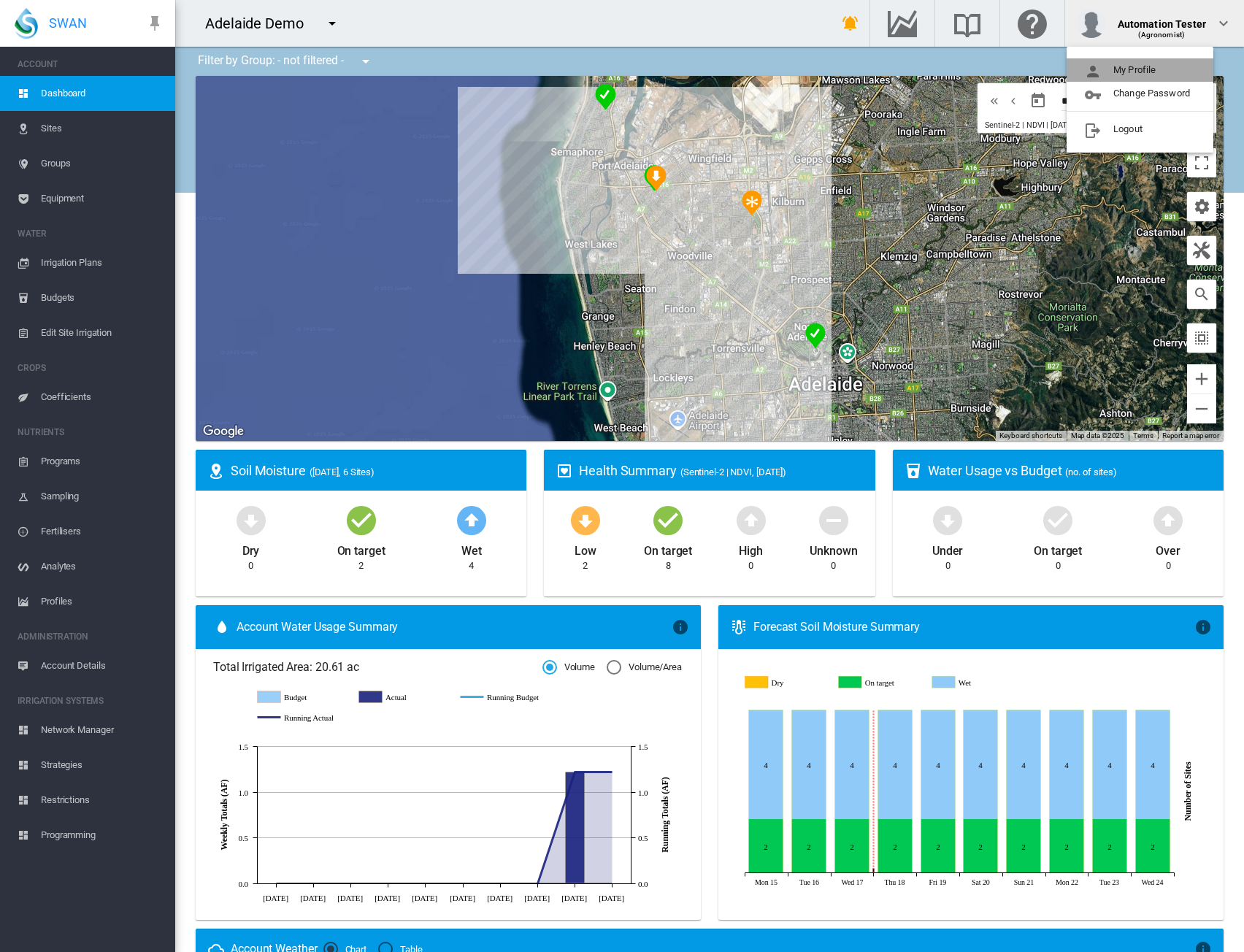
click at [1151, 68] on button "My Profile" at bounding box center [1140, 70] width 147 height 24
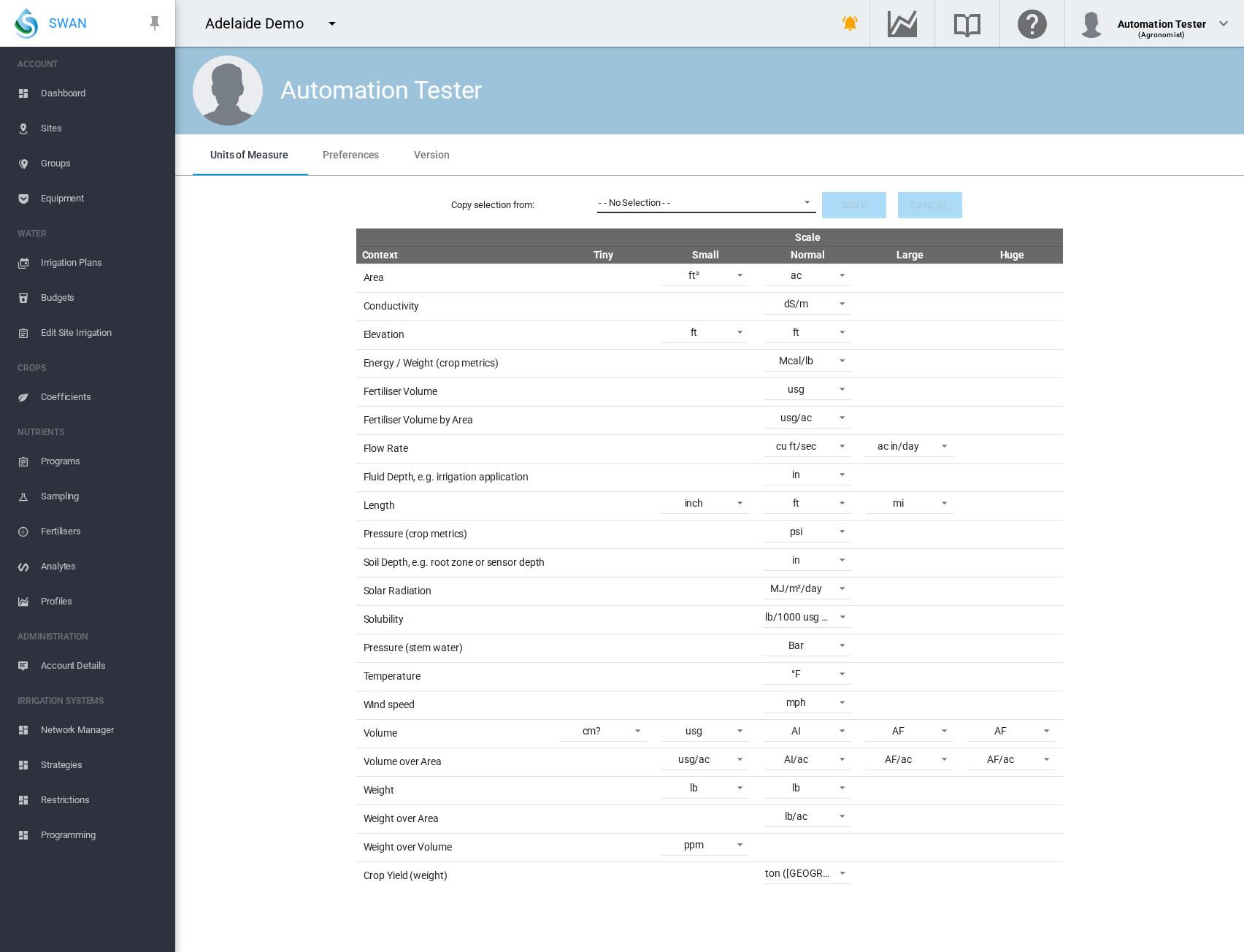
click at [769, 206] on span "- - No Selection - -" at bounding box center [695, 203] width 193 height 13
click at [661, 239] on div "Default metric units" at bounding box center [639, 238] width 80 height 13
click at [51, 199] on span "Equipment" at bounding box center [102, 198] width 122 height 35
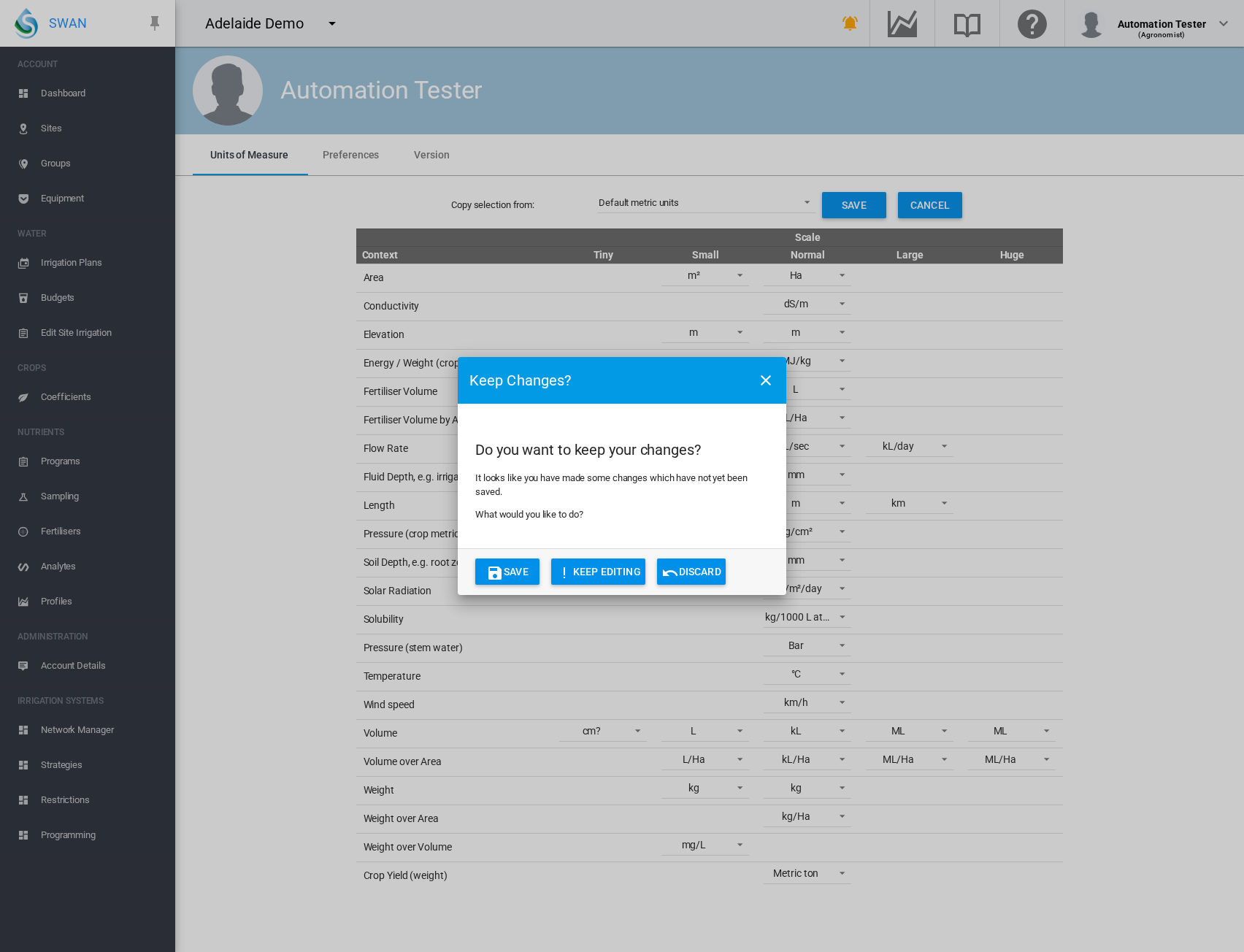
click at [497, 571] on md-icon "icon-content-save" at bounding box center [495, 573] width 18 height 18
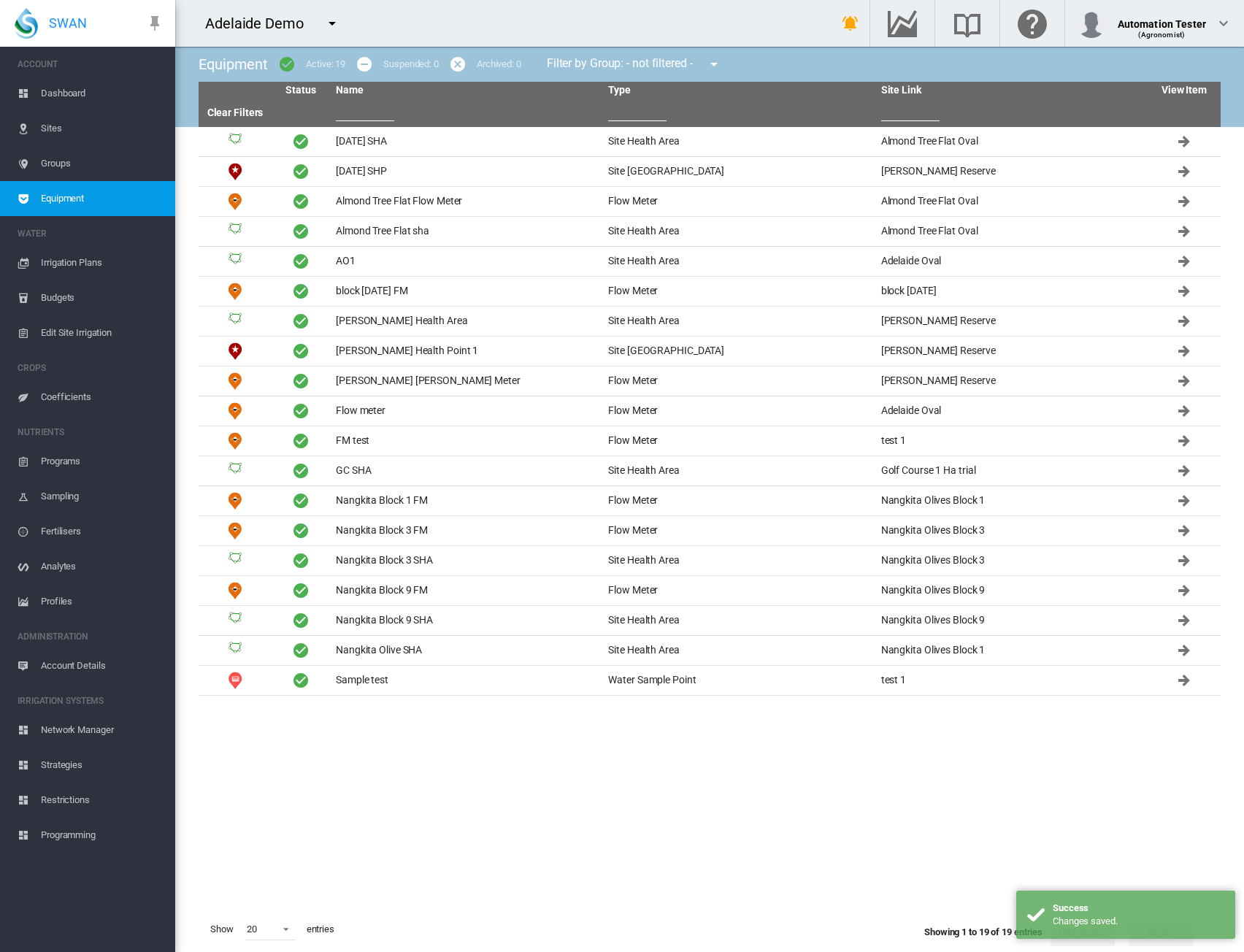
click at [86, 136] on span "Sites" at bounding box center [102, 128] width 122 height 35
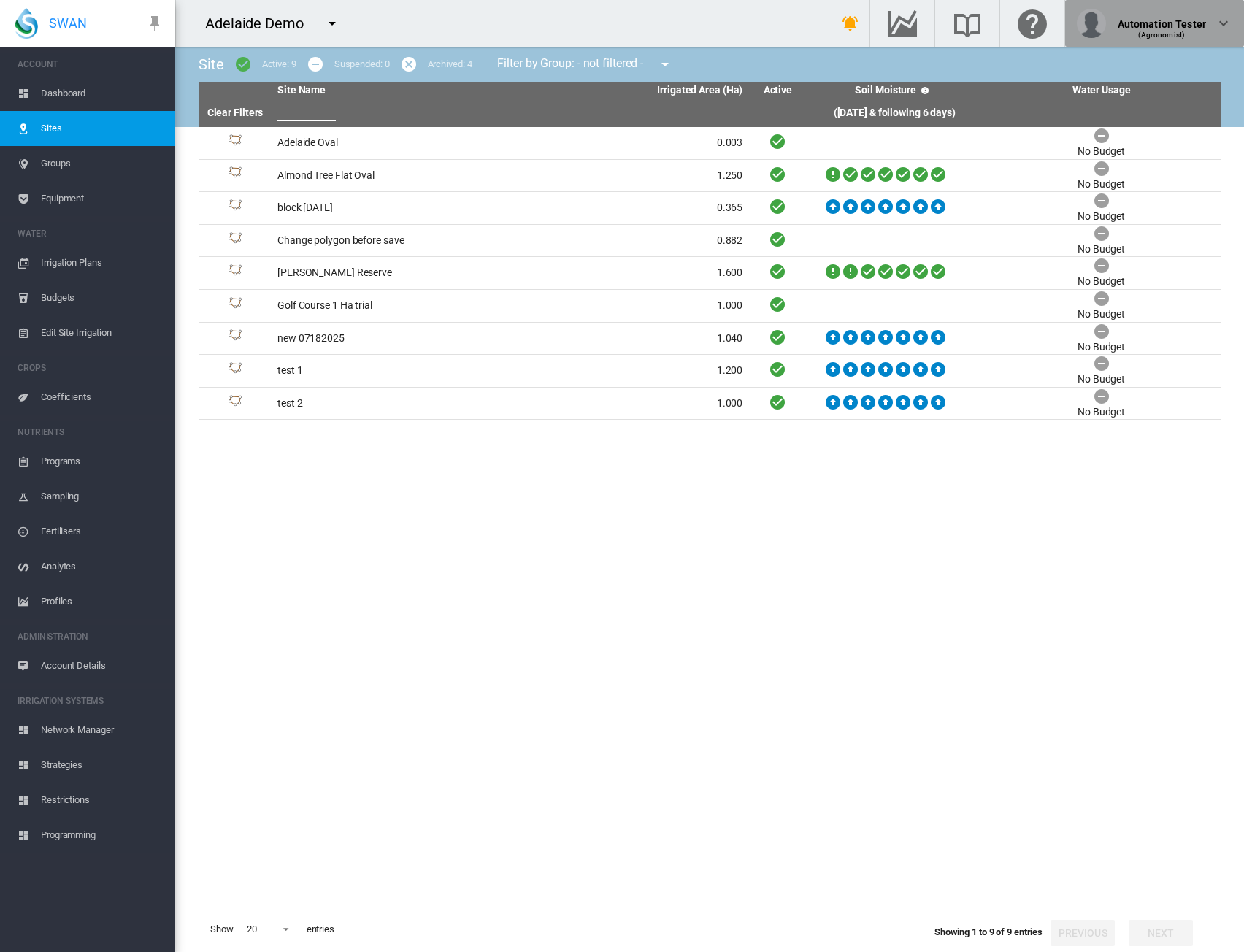
click at [1208, 19] on div "Automation Tester (Agronomist)" at bounding box center [1155, 23] width 156 height 29
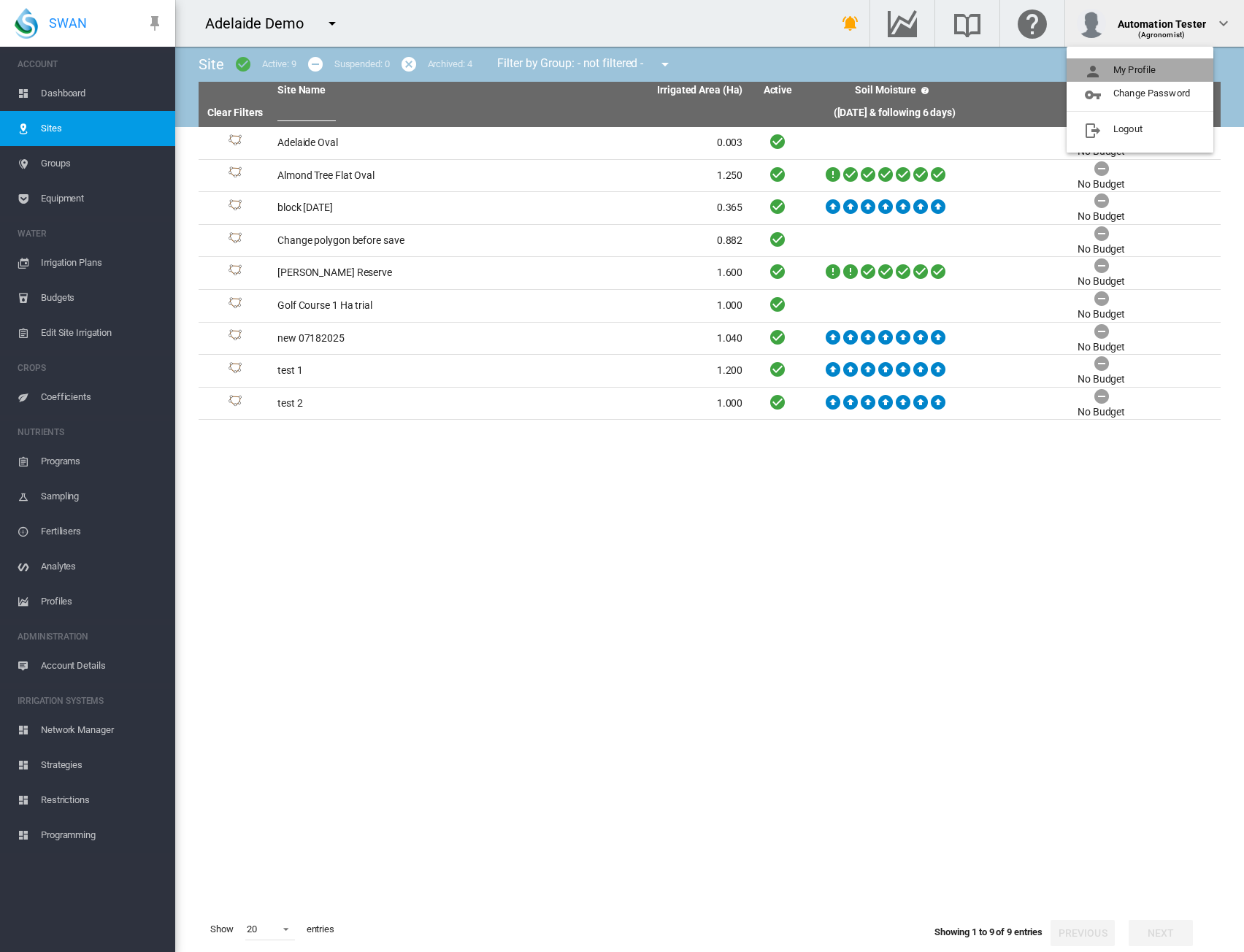
click at [1110, 71] on button "My Profile" at bounding box center [1140, 70] width 147 height 24
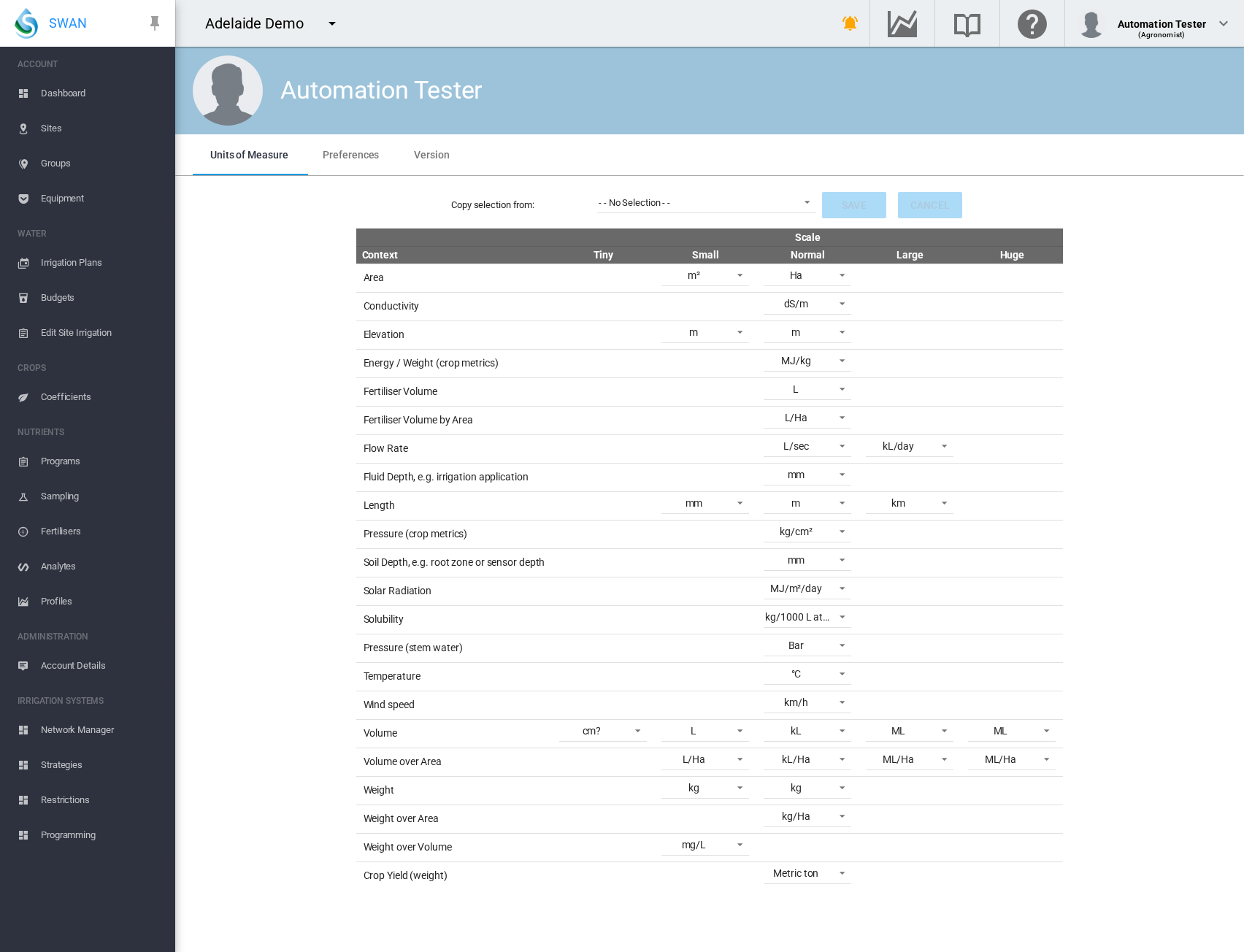
click at [334, 24] on md-icon "icon-menu-down" at bounding box center [332, 24] width 18 height 18
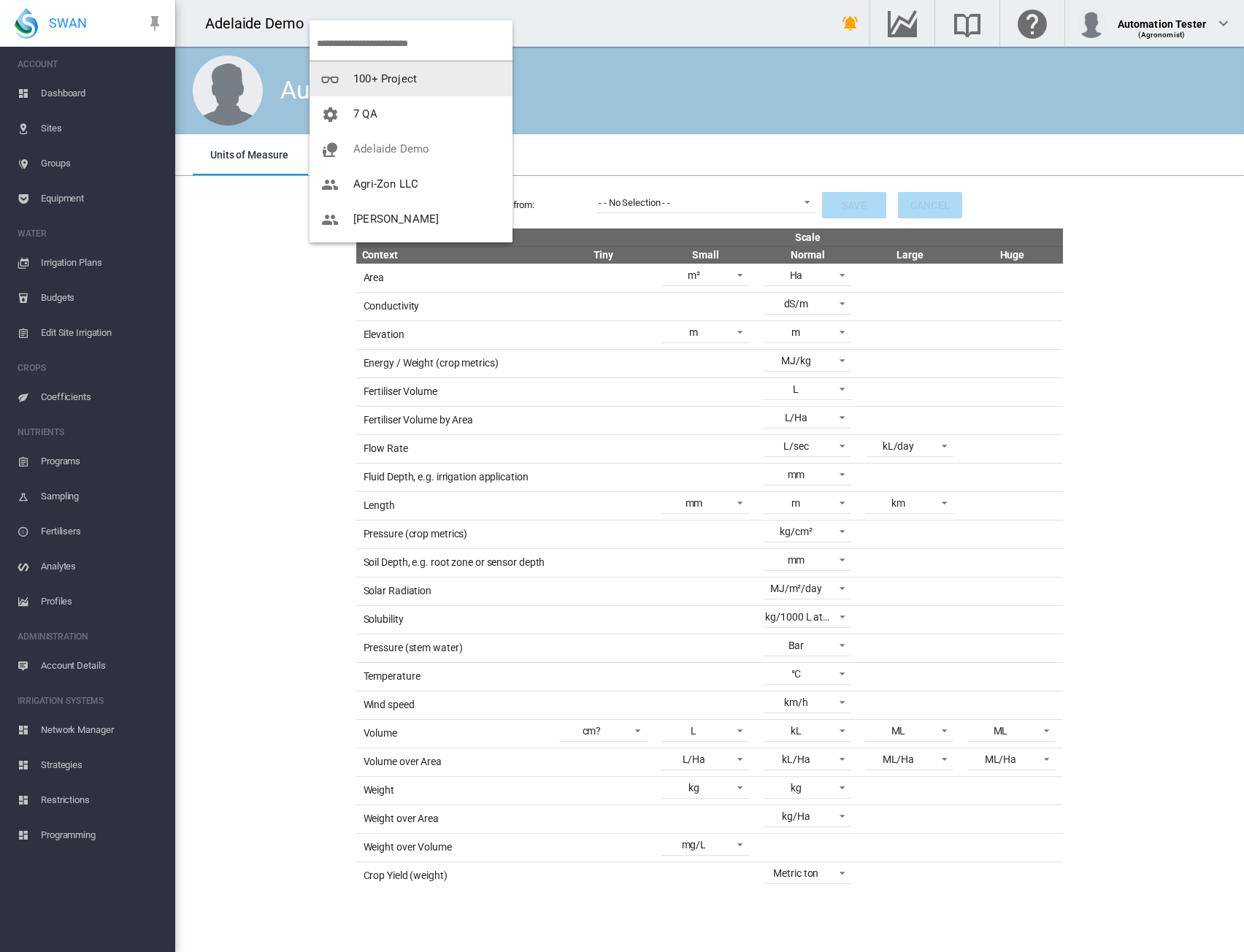
click at [391, 75] on span "100+ Project" at bounding box center [386, 79] width 64 height 13
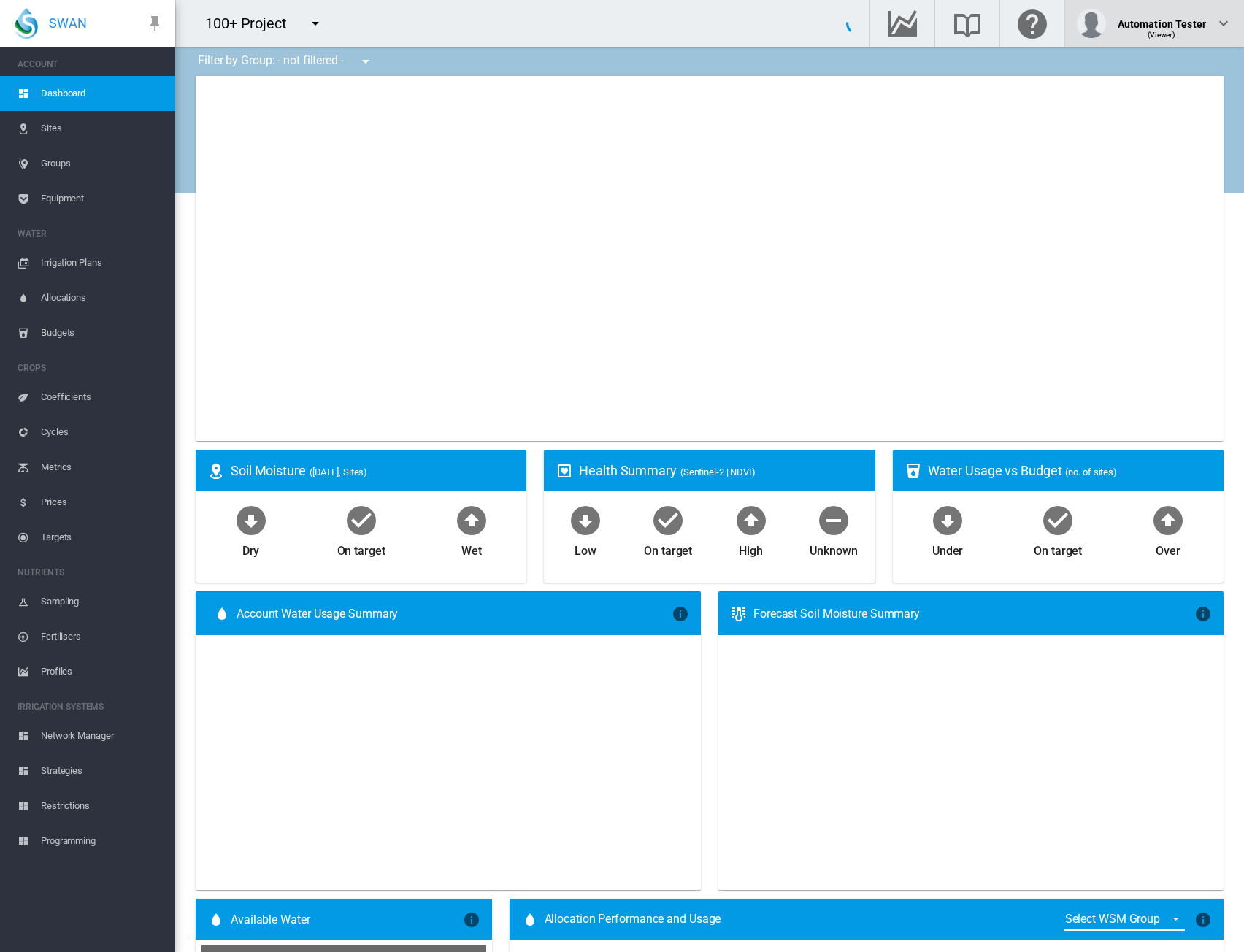
click at [1174, 27] on div "(Viewer)" at bounding box center [1162, 30] width 88 height 15
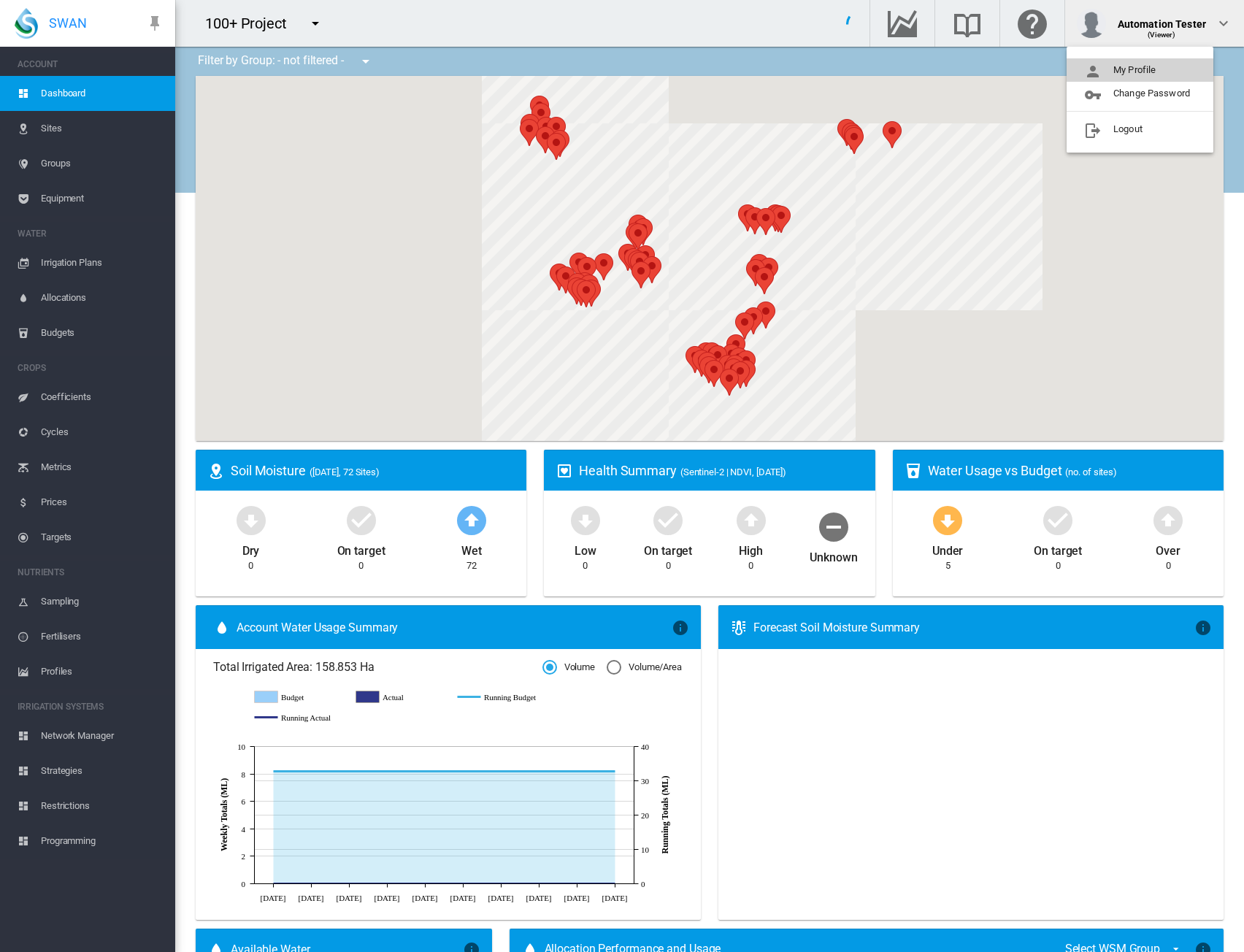
click at [1151, 68] on button "My Profile" at bounding box center [1140, 70] width 147 height 24
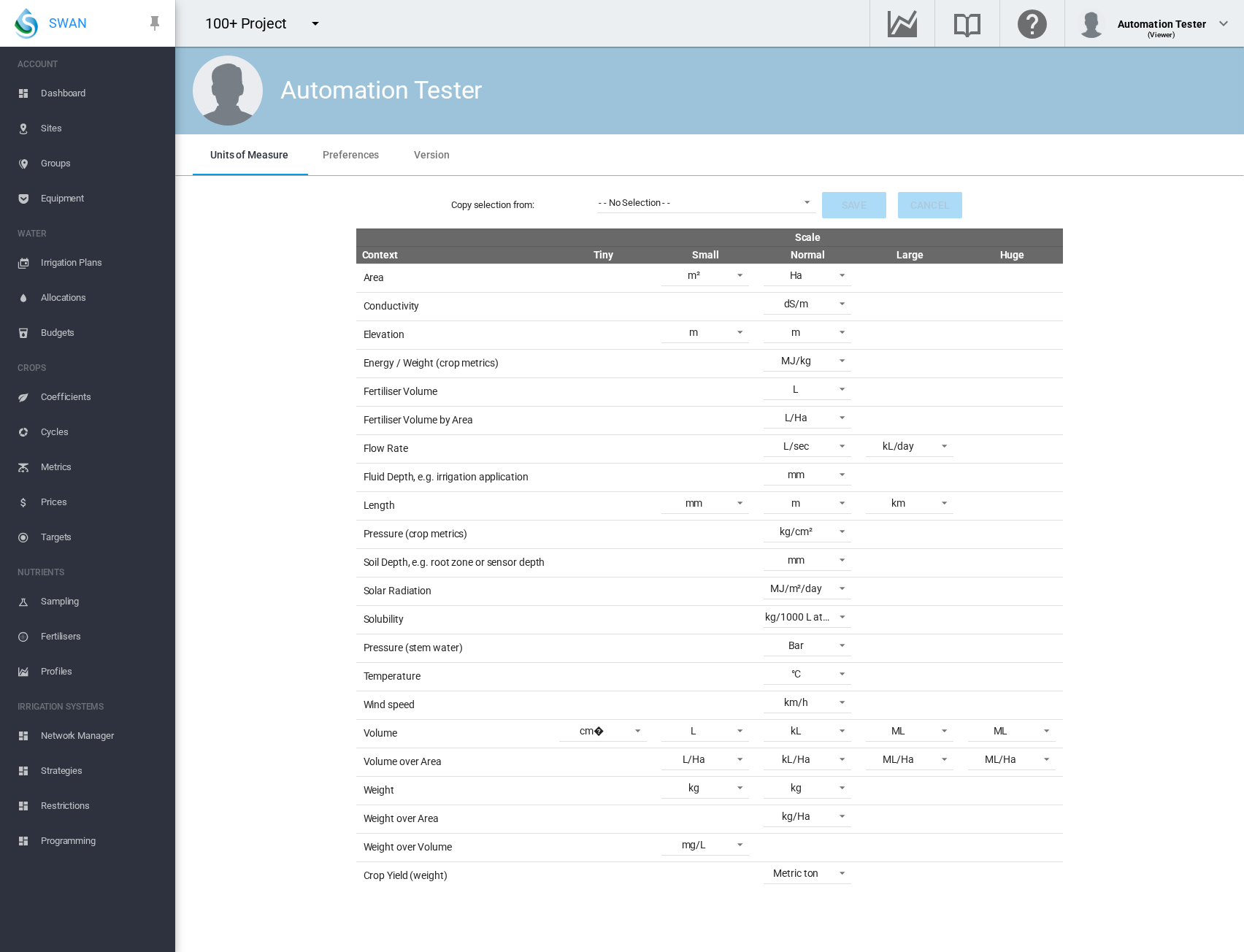
click at [1156, 328] on div "Copy selection from: - - No Selection - - - - No Selection - - Save Cancel Scal…" at bounding box center [709, 535] width 1057 height 708
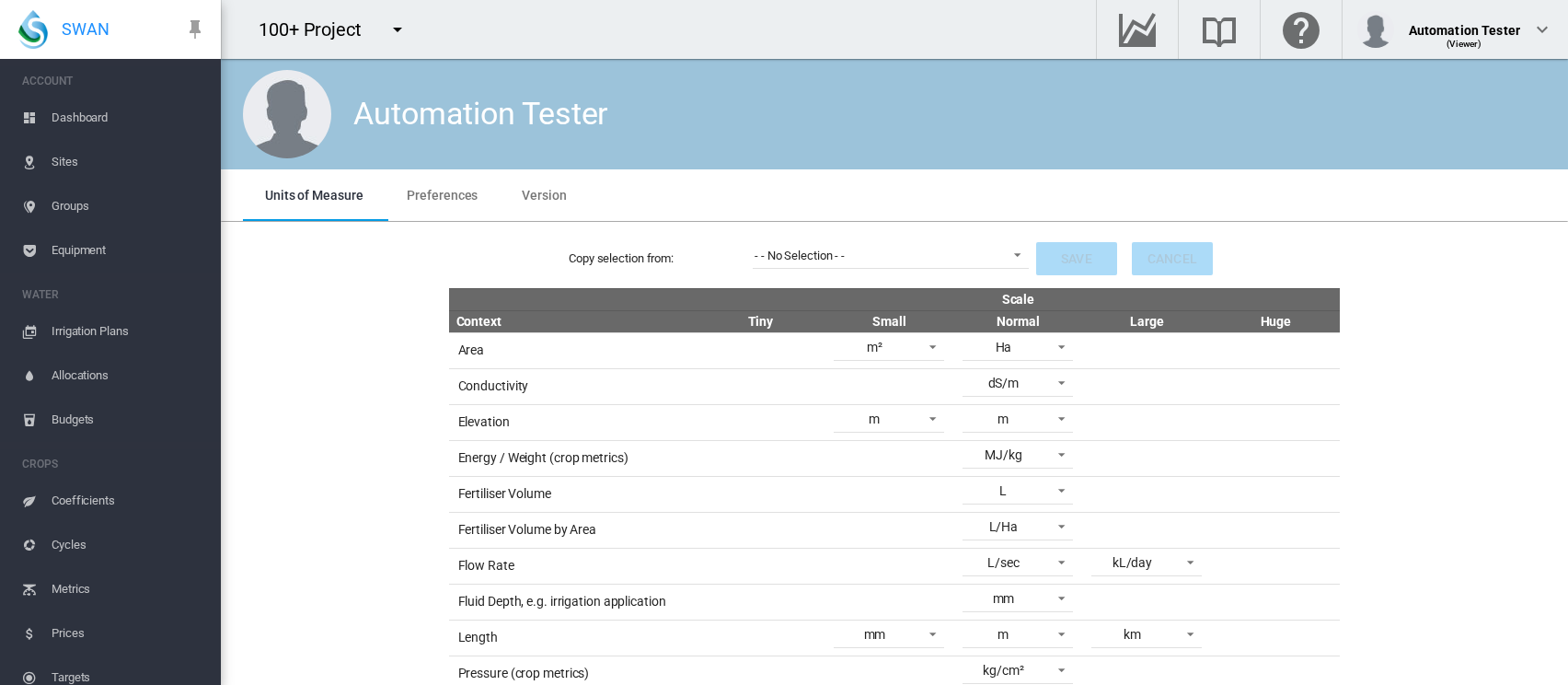
click at [968, 273] on div "Copy selection from: - - No Selection - - - - No Selection - - Default metric u…" at bounding box center [894, 258] width 1319 height 44
click at [965, 261] on span "- - No Selection - -" at bounding box center [877, 256] width 243 height 17
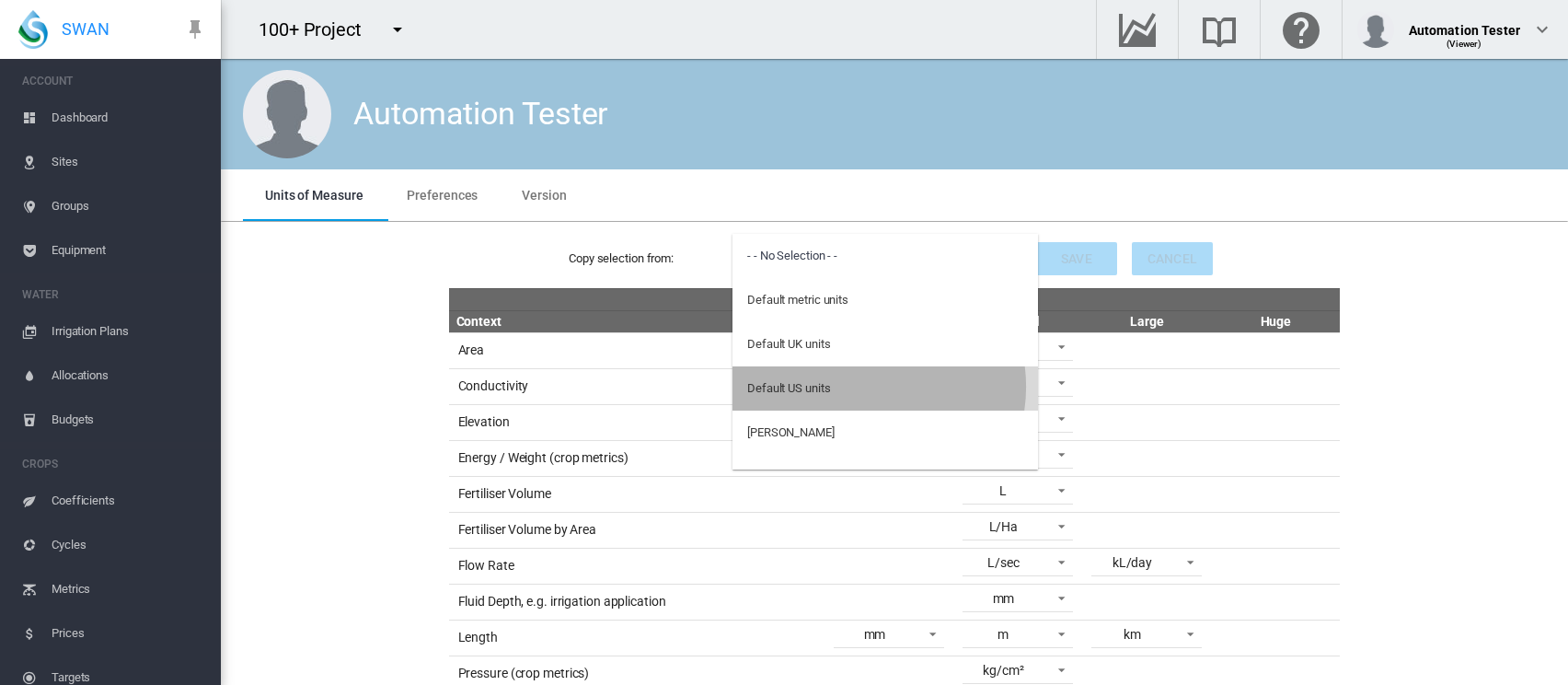
click at [863, 387] on md-option "Default US units" at bounding box center [885, 388] width 306 height 44
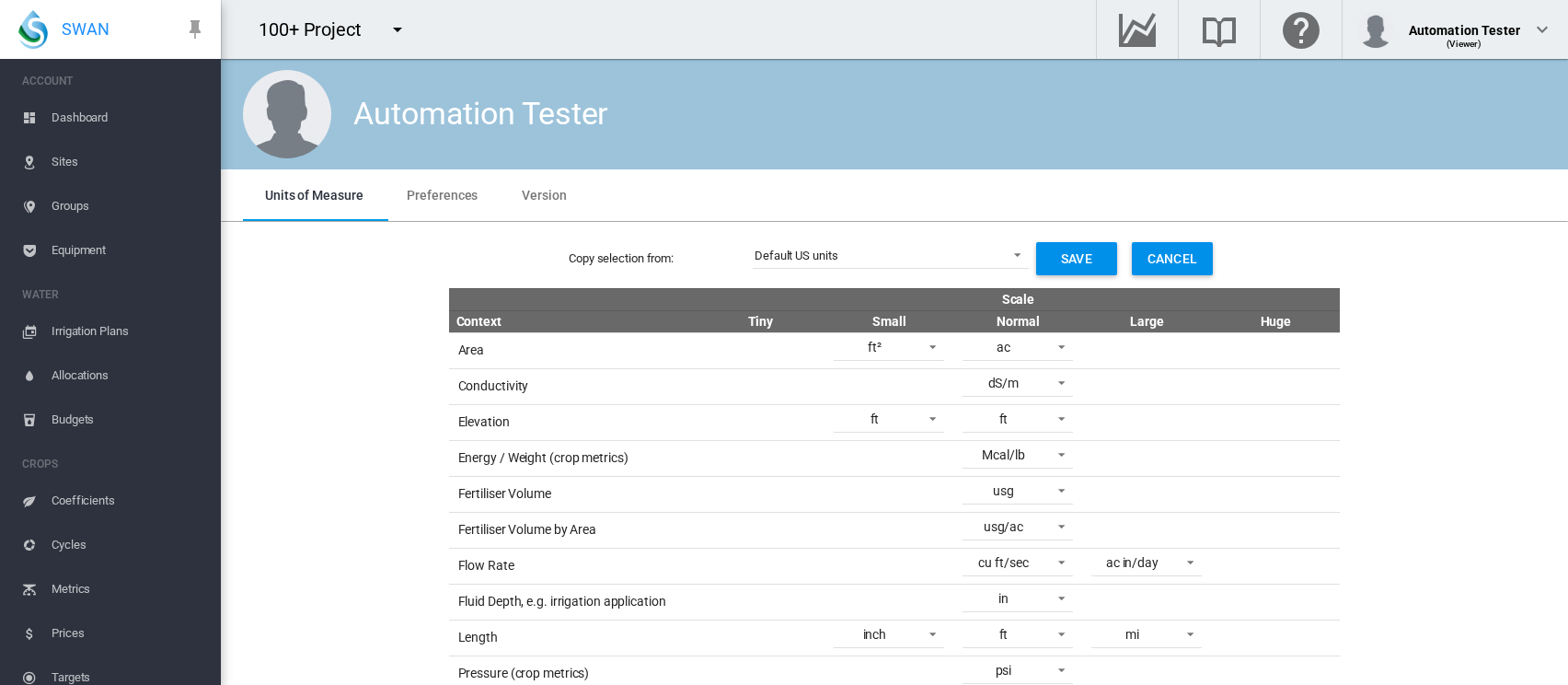
click at [66, 121] on span "Dashboard" at bounding box center [128, 117] width 154 height 44
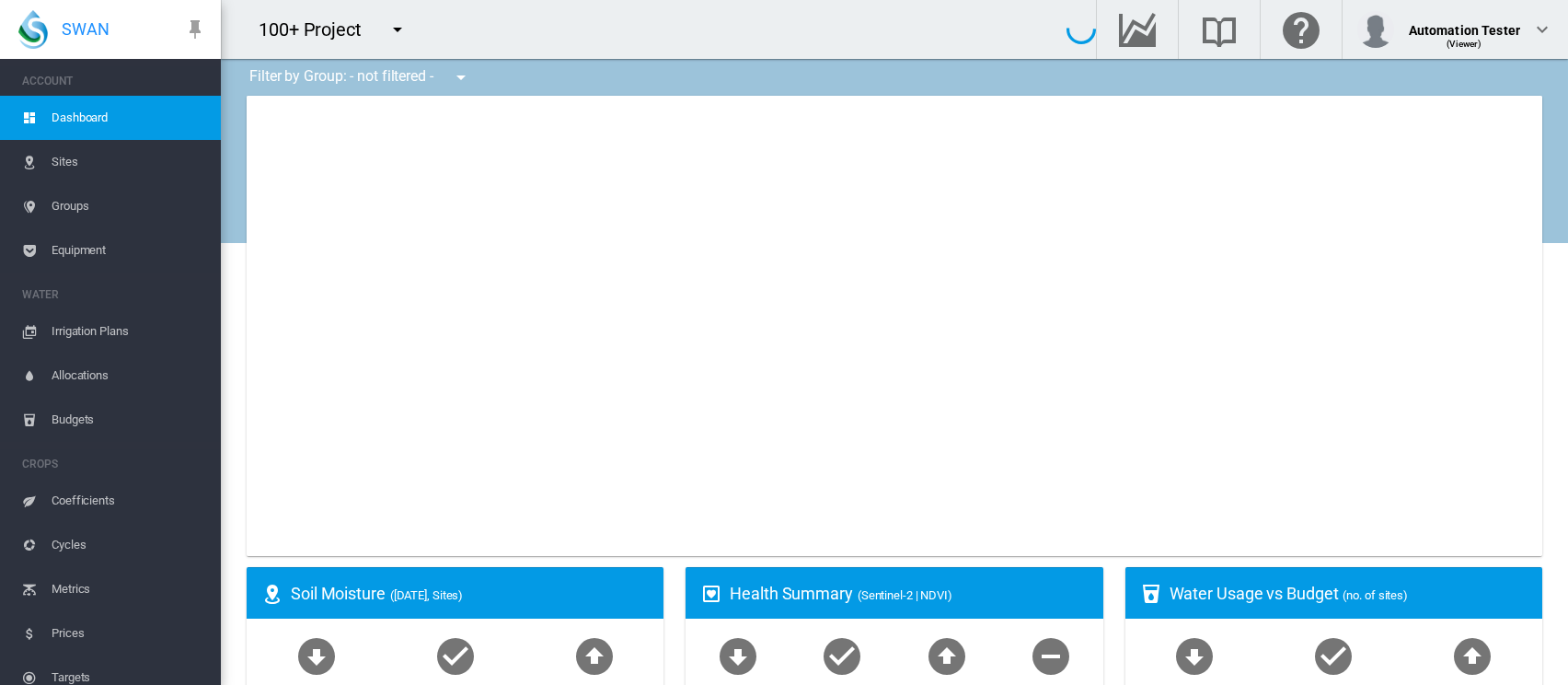
type input "**********"
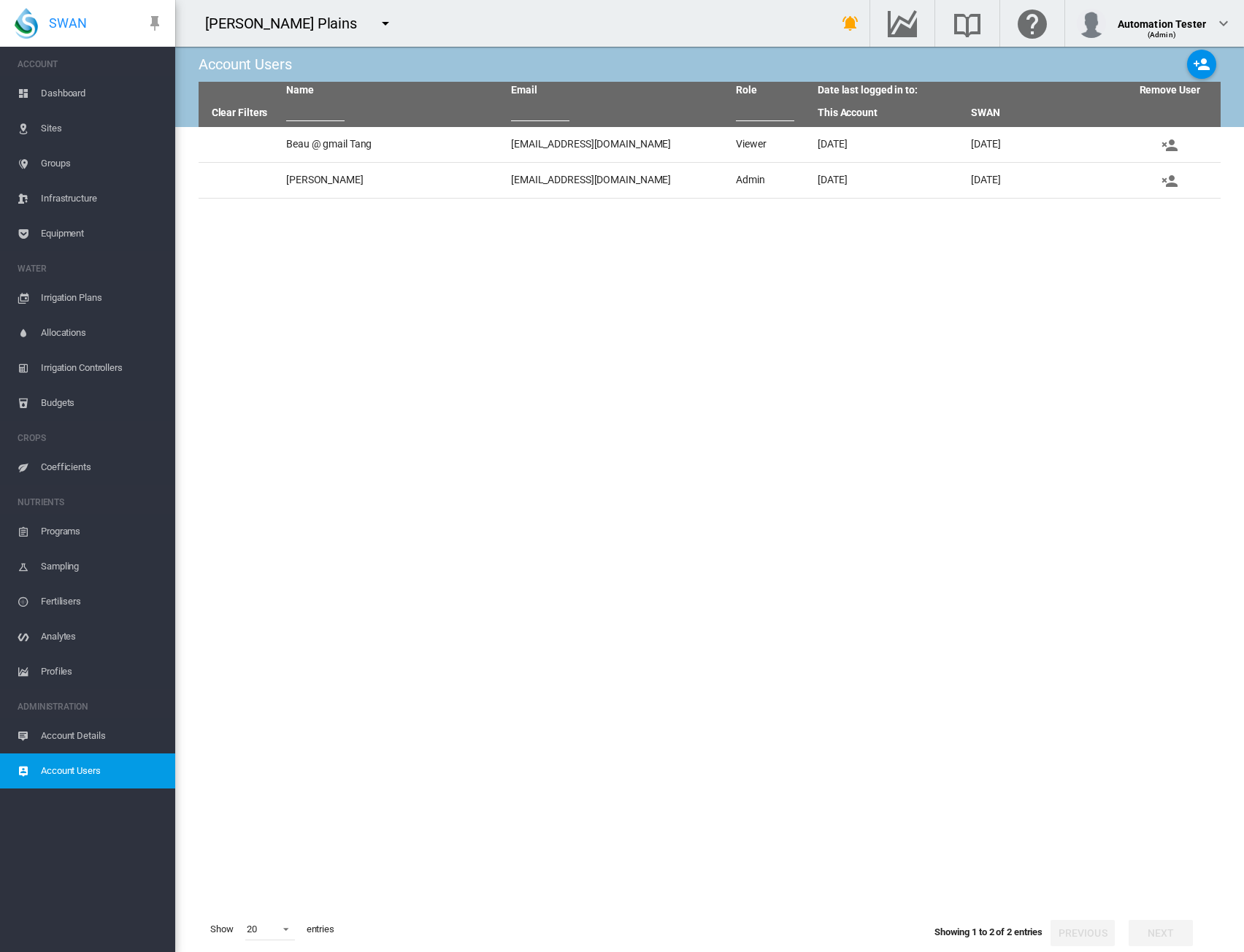
click at [377, 25] on md-icon "icon-menu-down" at bounding box center [386, 24] width 18 height 18
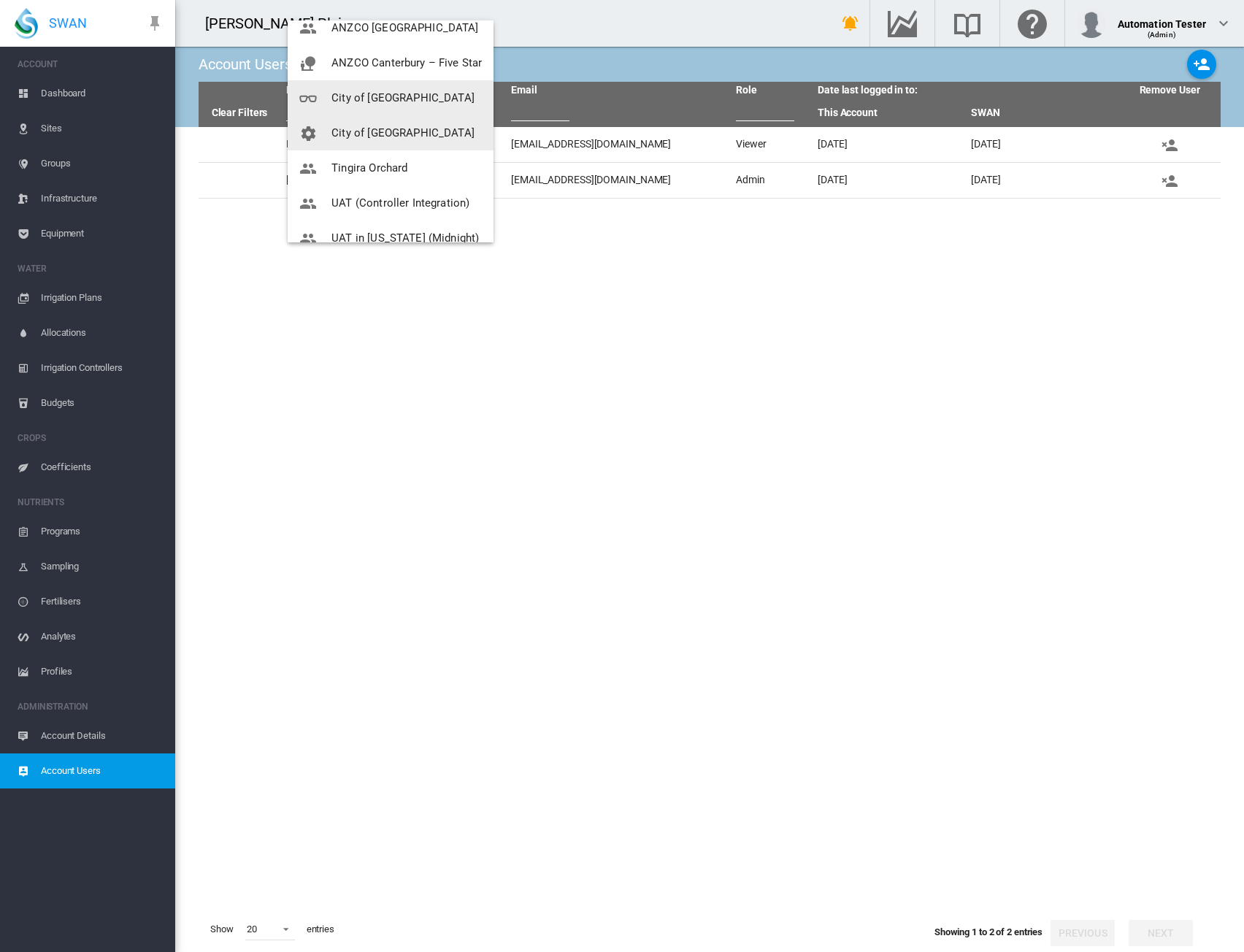
scroll to position [102, 0]
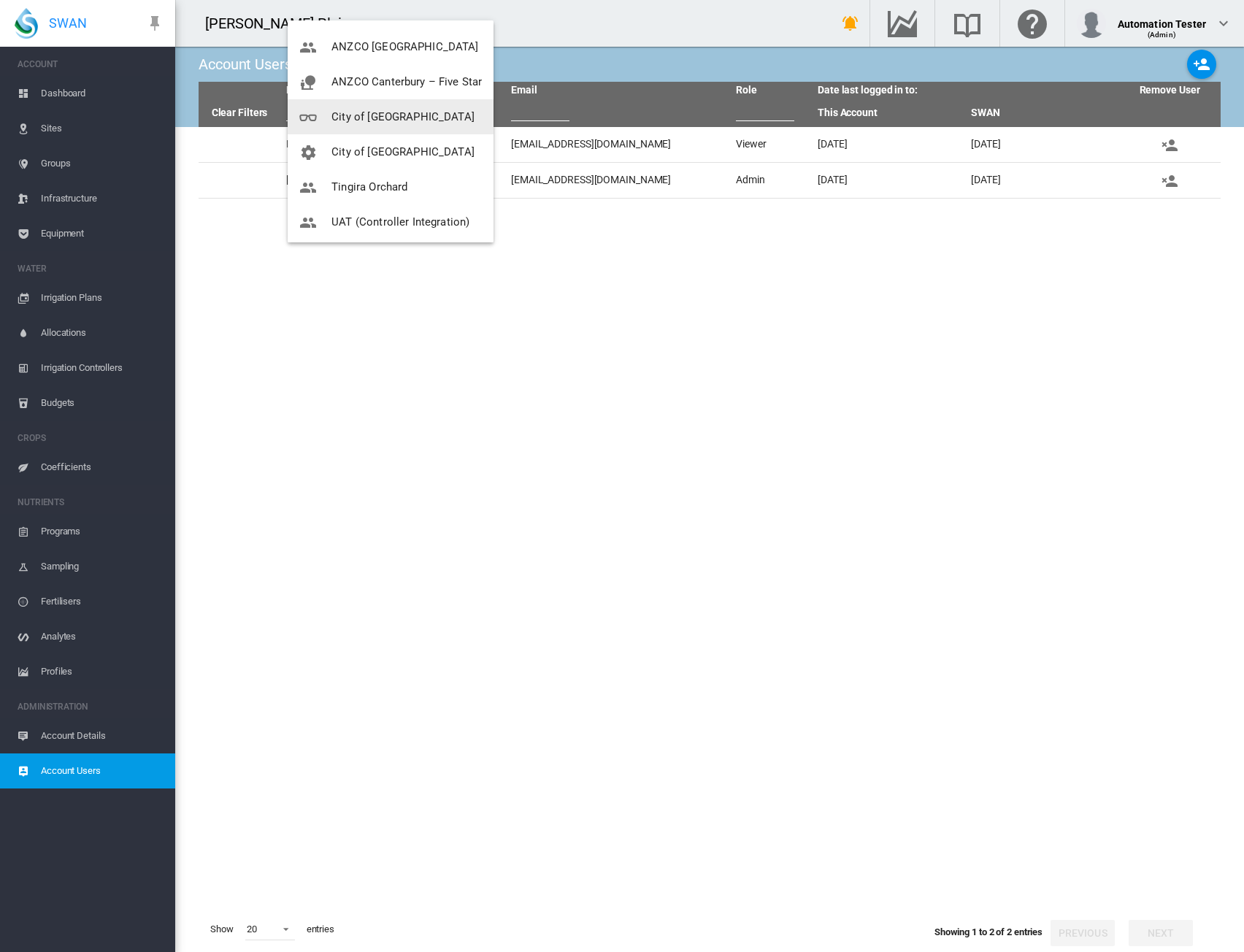
click at [380, 127] on button "City of [GEOGRAPHIC_DATA]" at bounding box center [391, 116] width 206 height 35
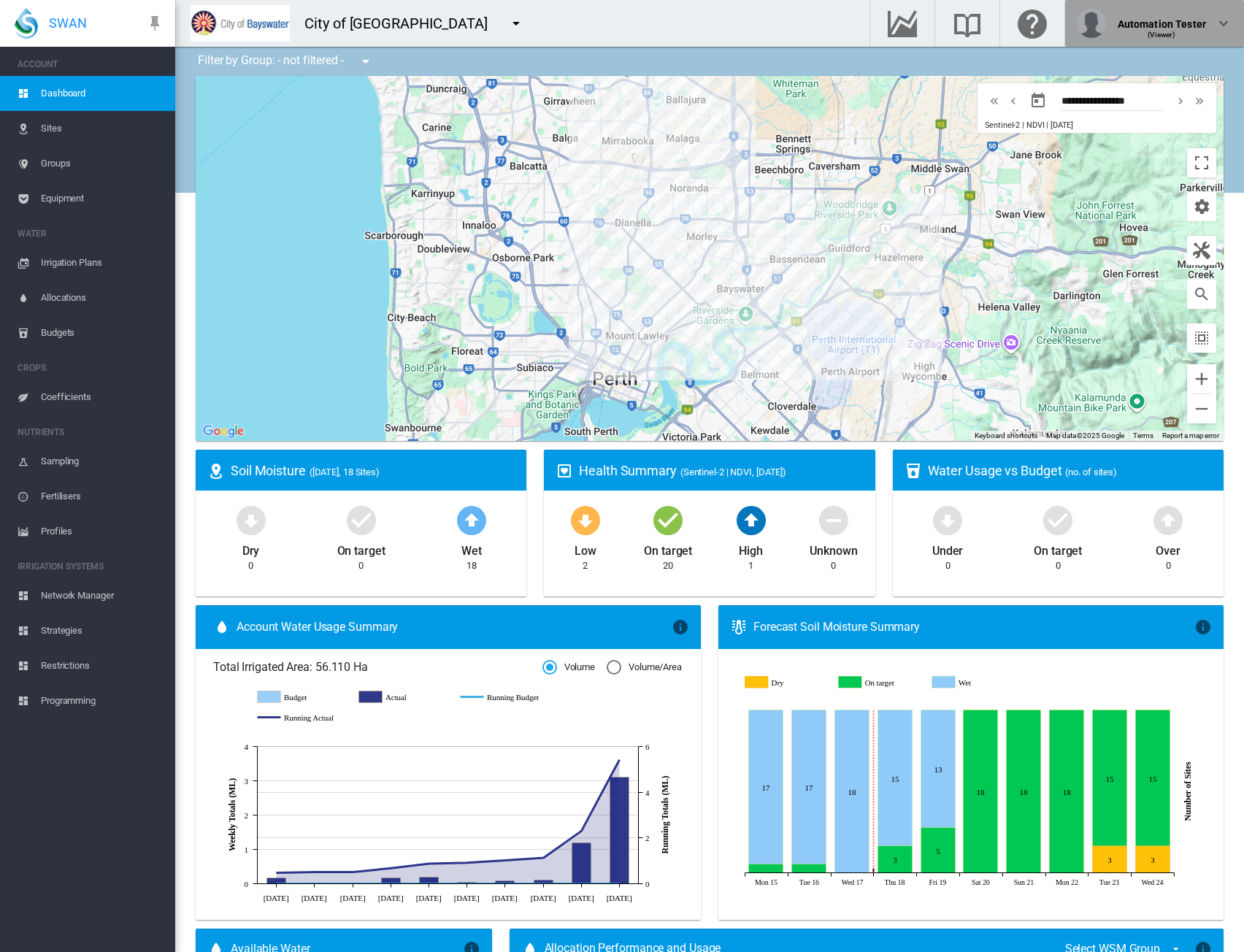
click at [1164, 30] on span "(Viewer)" at bounding box center [1161, 34] width 27 height 8
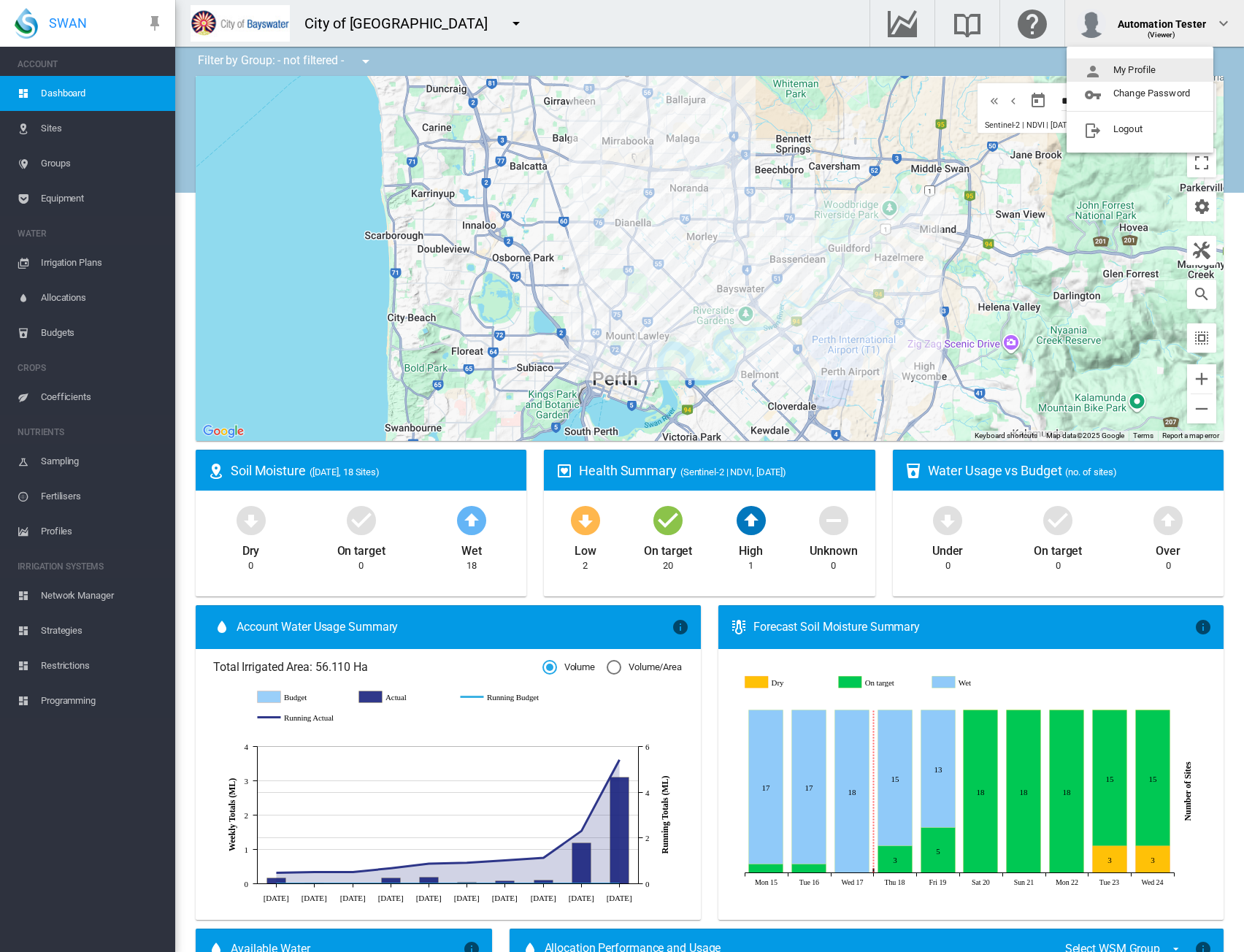
click at [1137, 73] on button "My Profile" at bounding box center [1140, 70] width 147 height 24
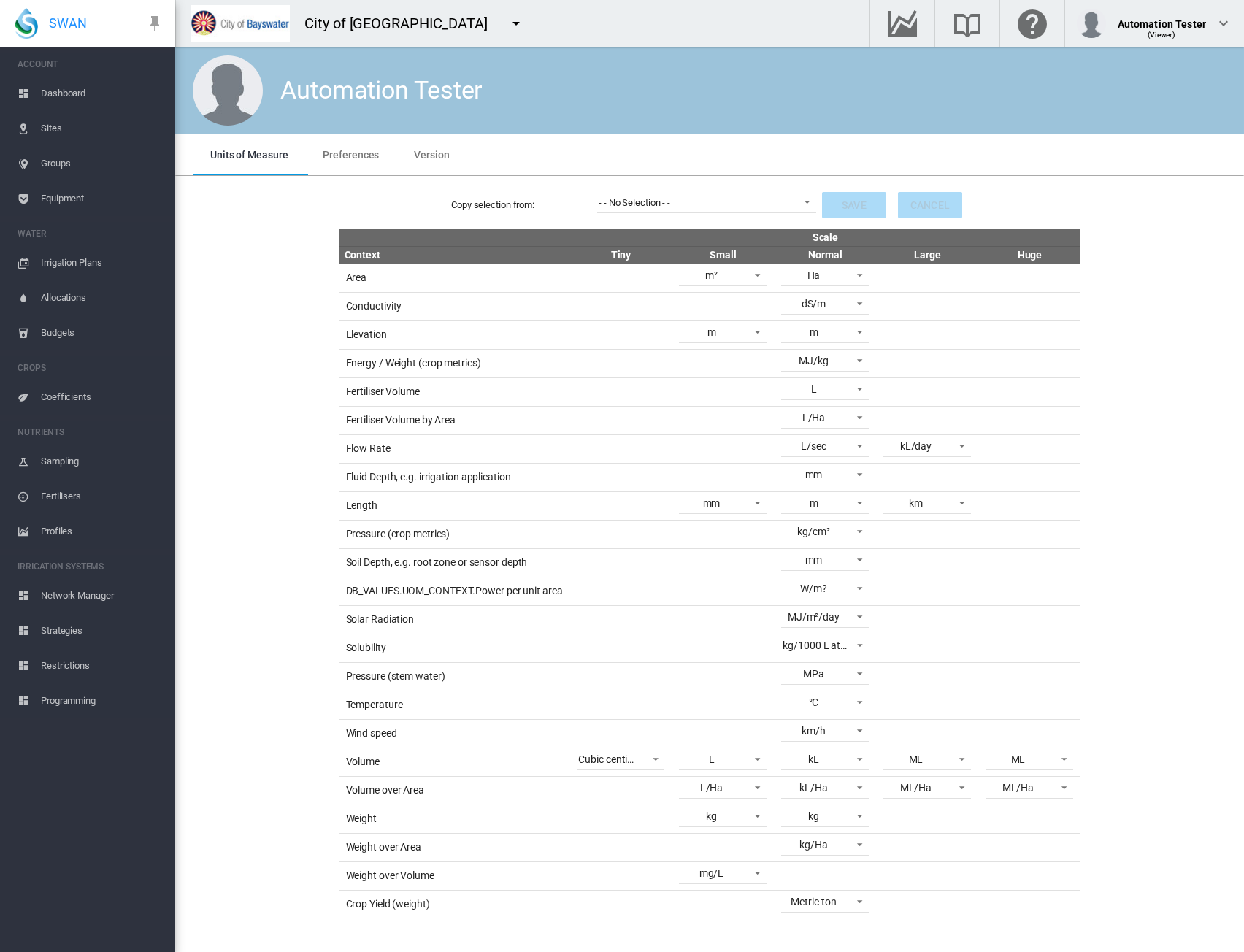
click at [1150, 326] on div "Copy selection from: - - No Selection - - - - No Selection - - Save Cancel Scal…" at bounding box center [709, 550] width 1057 height 737
click at [641, 208] on div "- - No Selection - -" at bounding box center [635, 202] width 72 height 11
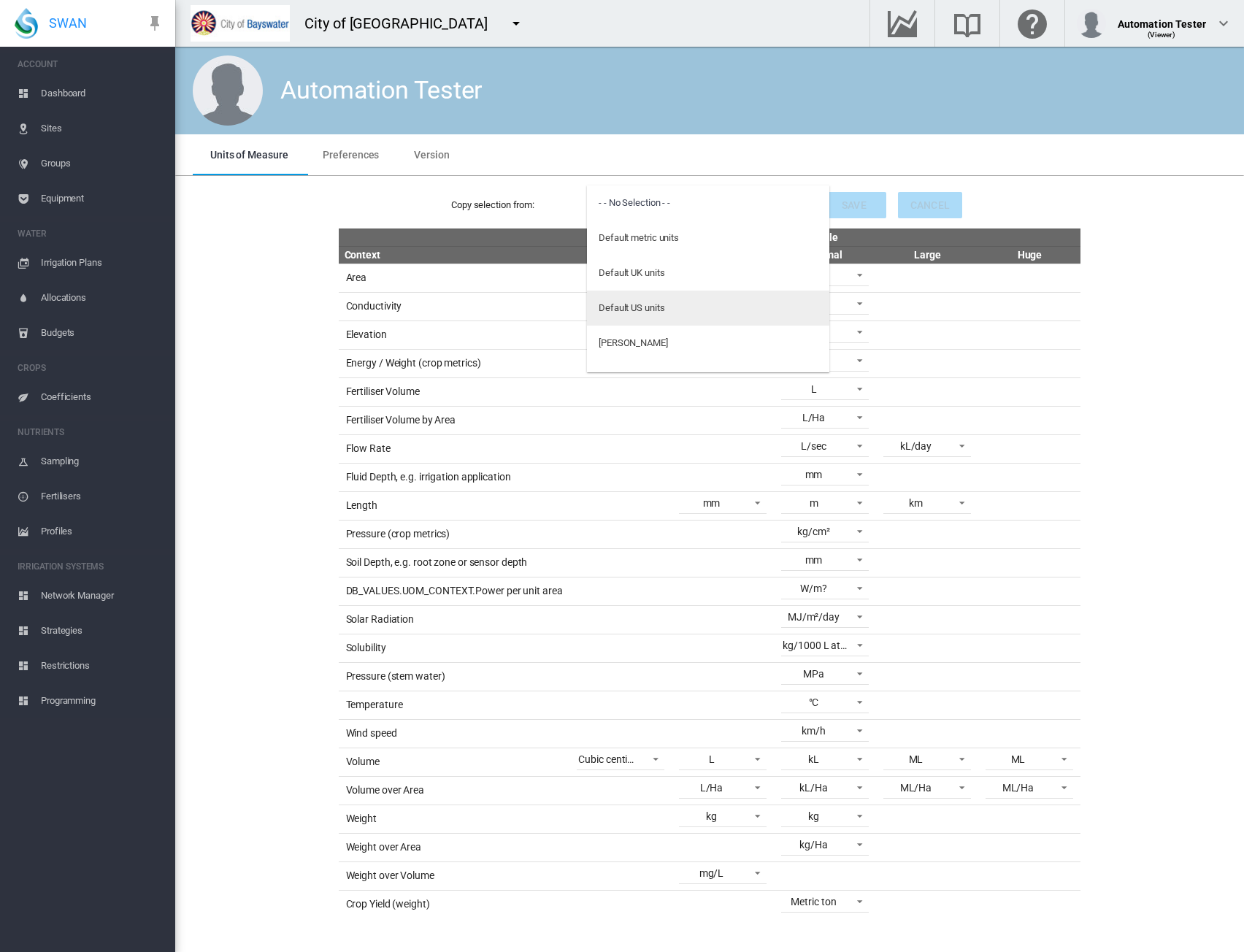
click at [628, 308] on div "Default US units" at bounding box center [632, 308] width 66 height 13
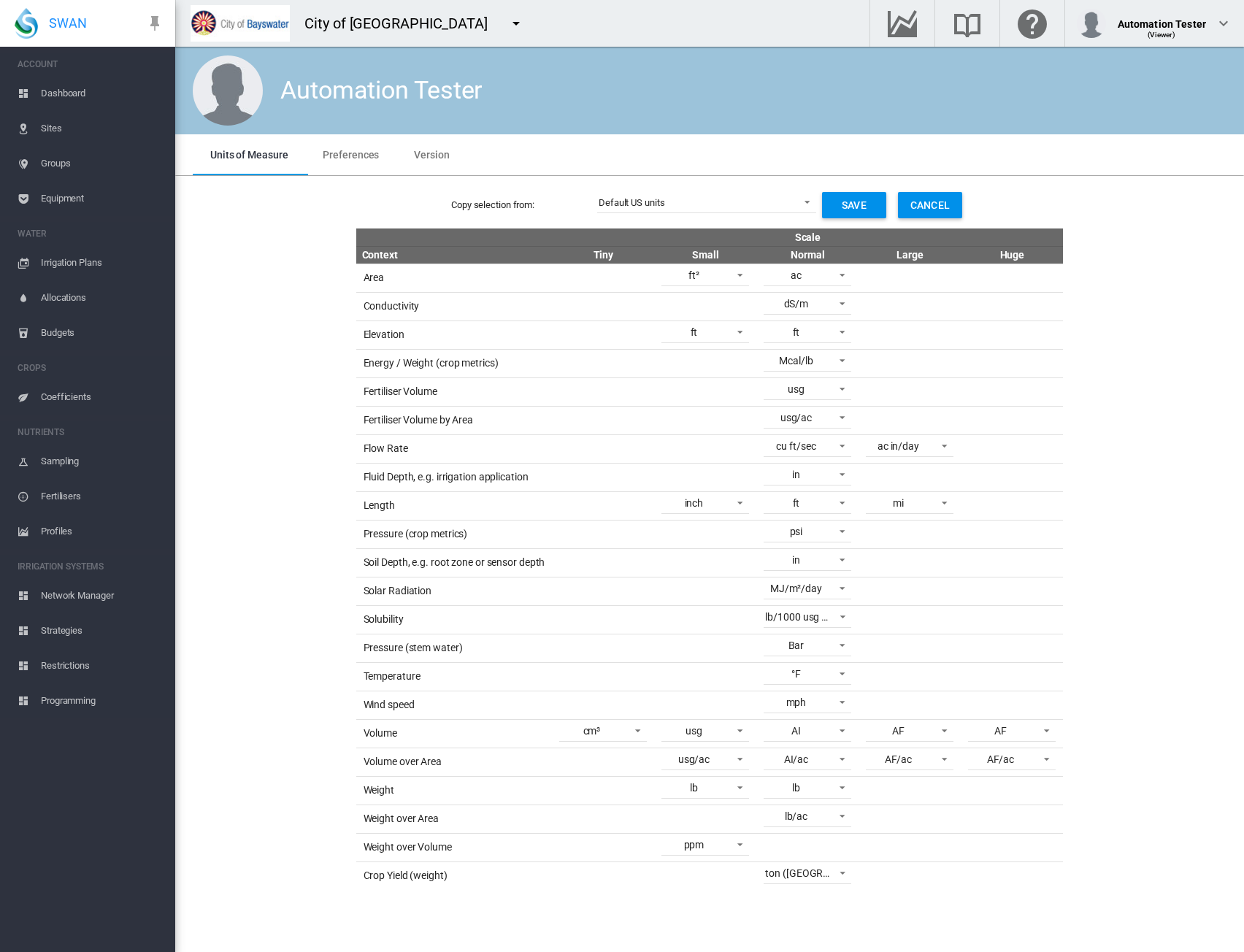
click at [1118, 411] on div "Copy selection from: Default US units Save Cancel Scale Context Tiny Small Norm…" at bounding box center [709, 535] width 1057 height 708
click at [44, 90] on span "Dashboard" at bounding box center [102, 93] width 122 height 35
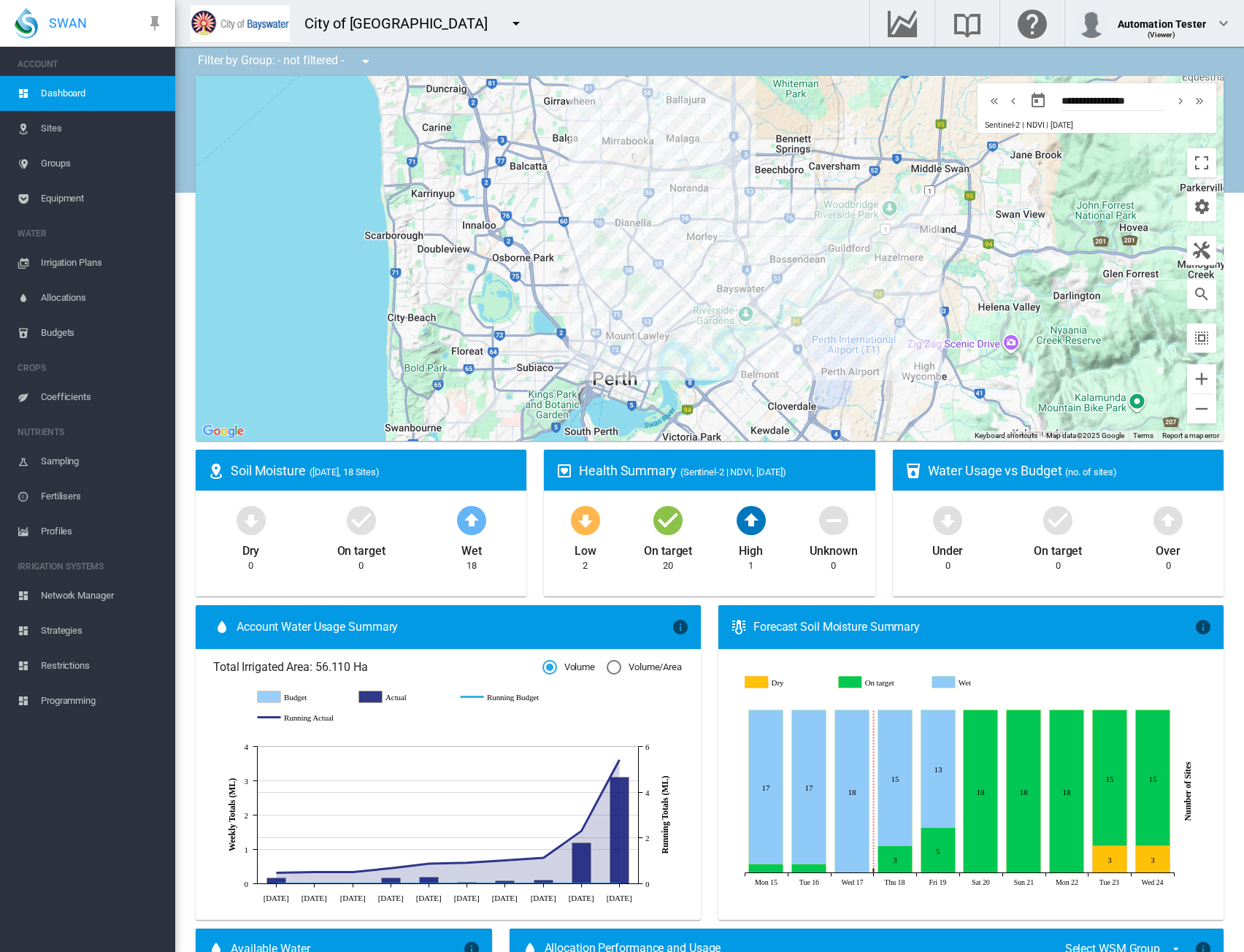
click at [508, 31] on md-icon "icon-menu-down" at bounding box center [517, 24] width 18 height 18
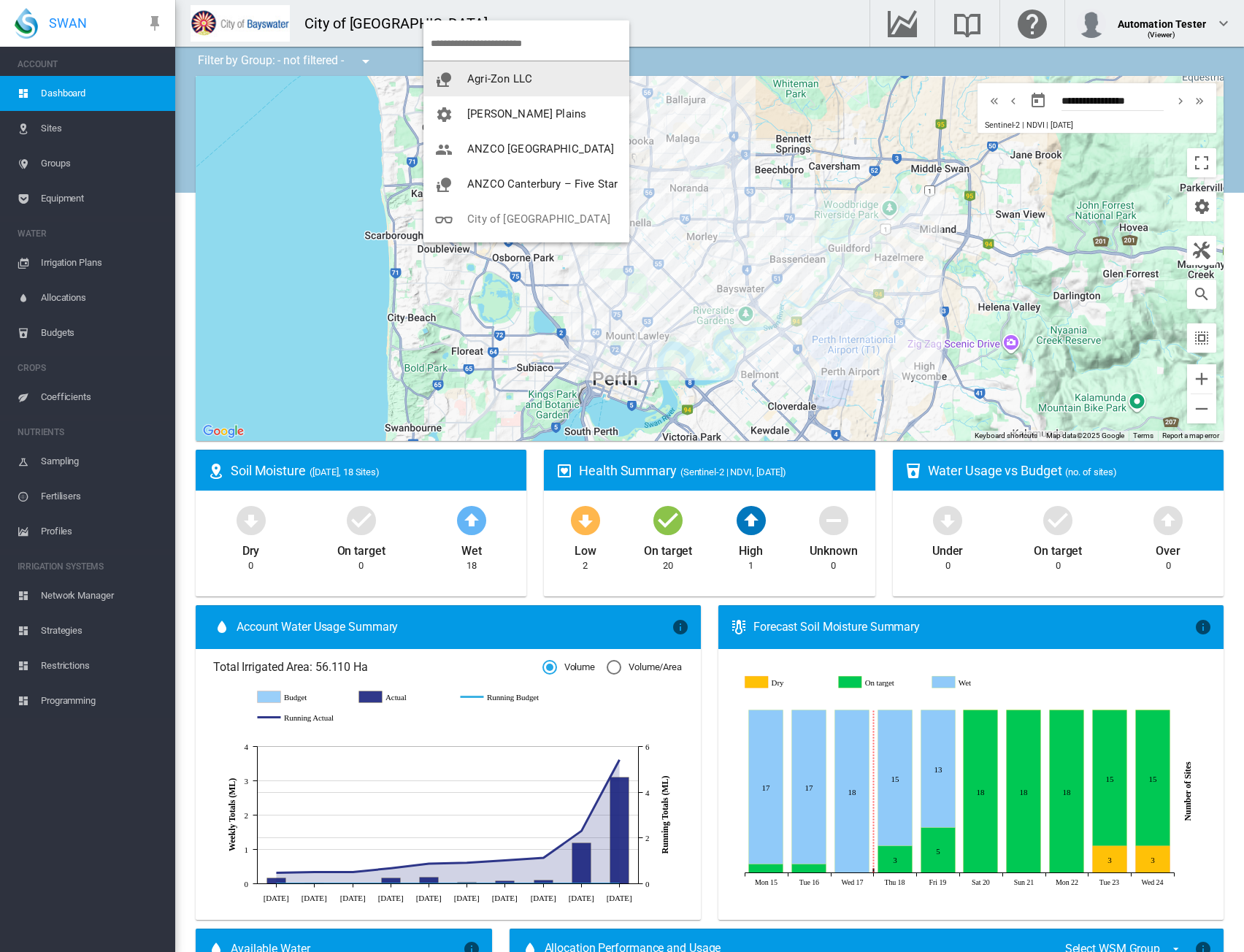
click at [495, 79] on span "Agri-Zon LLC" at bounding box center [500, 79] width 65 height 13
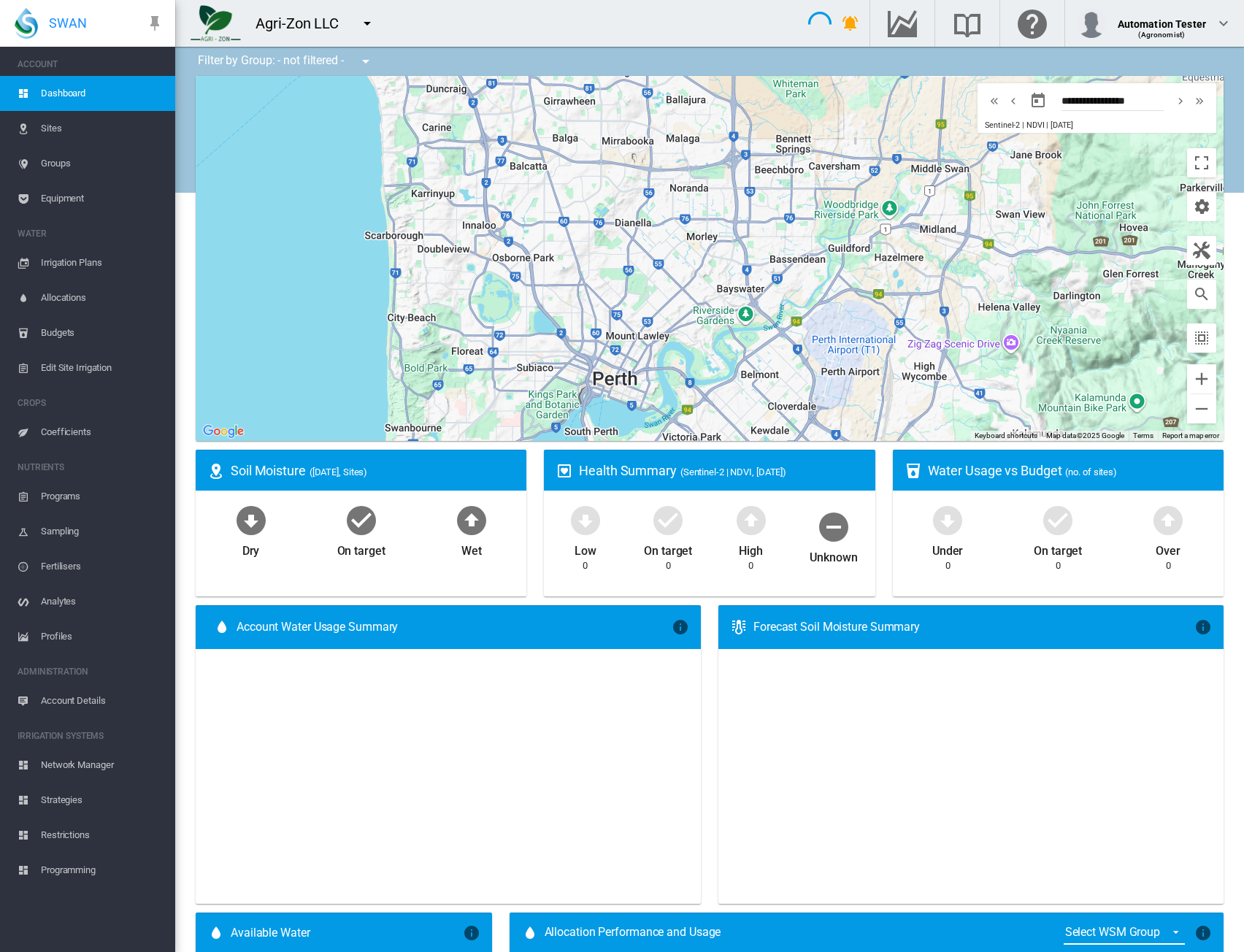
type input "**********"
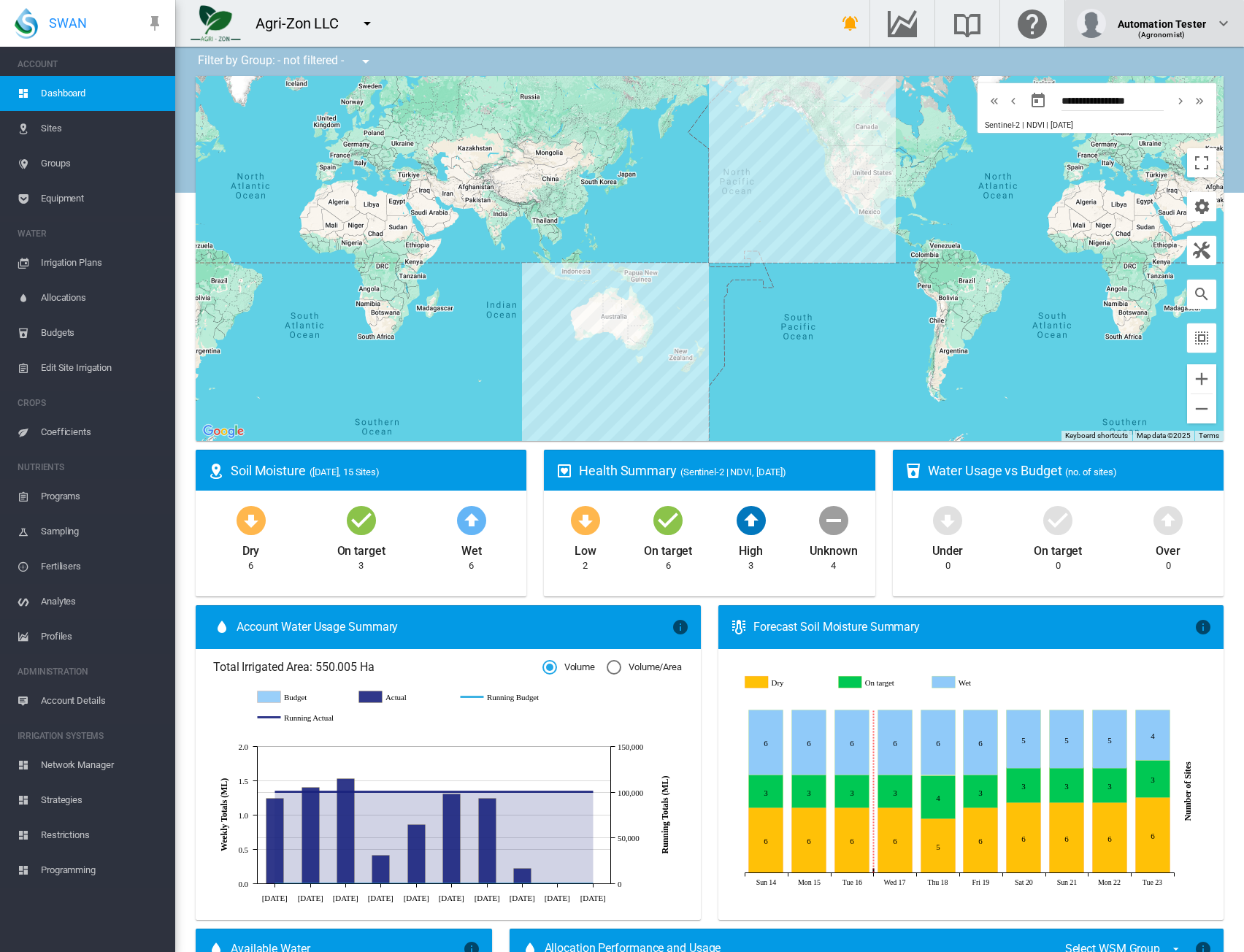
click at [1212, 25] on div "Automation Tester (Agronomist)" at bounding box center [1155, 23] width 156 height 29
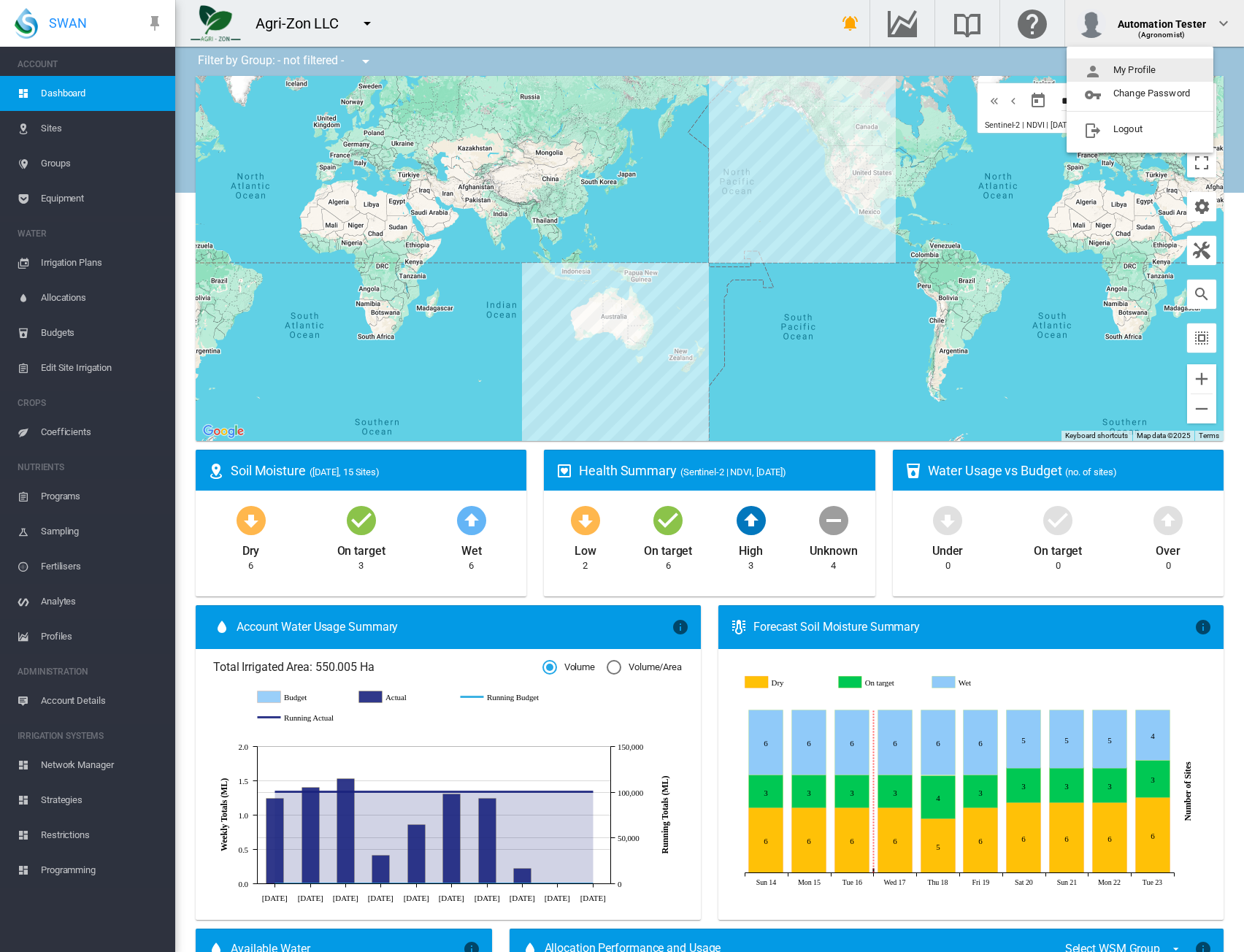
click at [1145, 73] on button "My Profile" at bounding box center [1140, 70] width 147 height 24
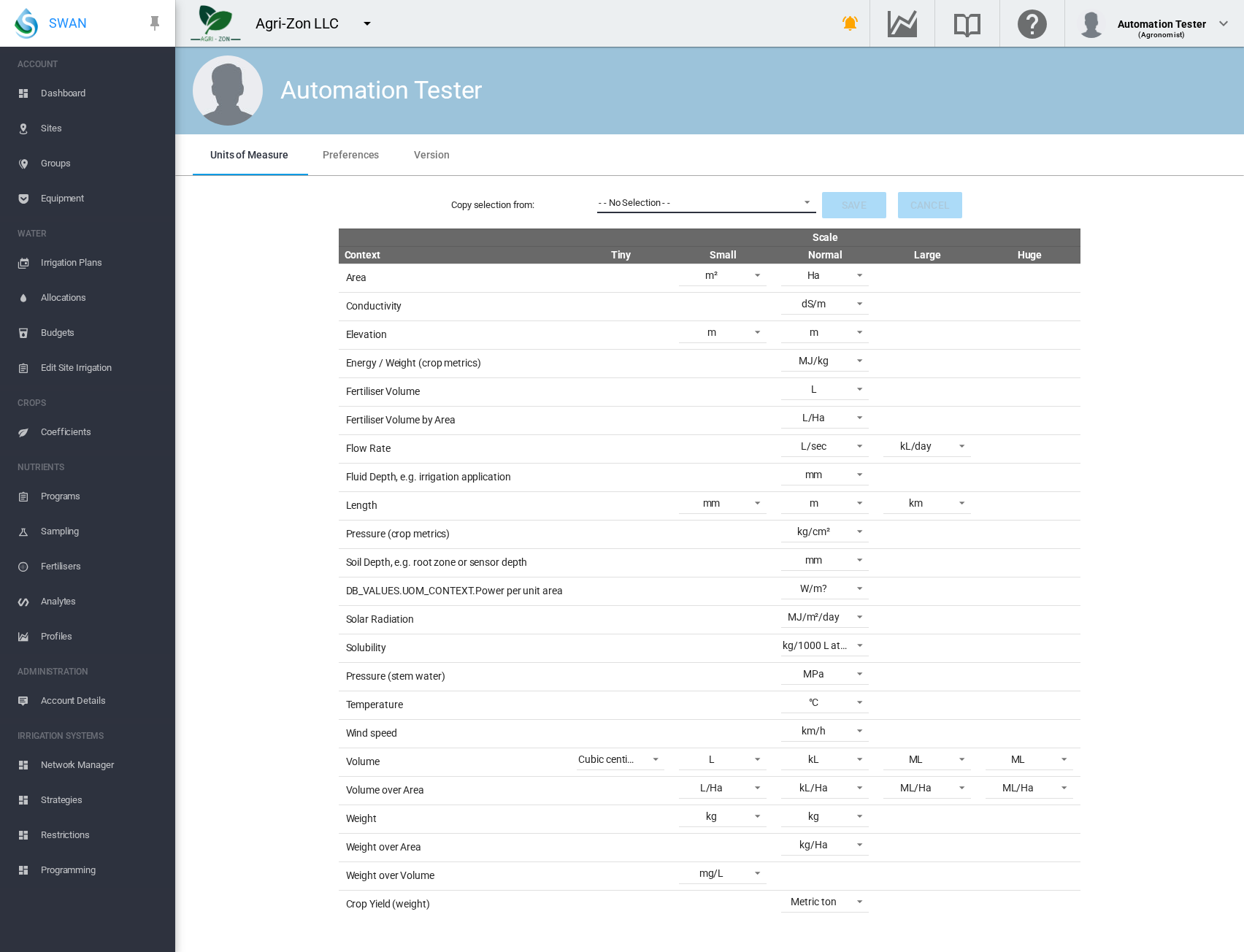
click at [742, 207] on span "- - No Selection - -" at bounding box center [695, 203] width 193 height 13
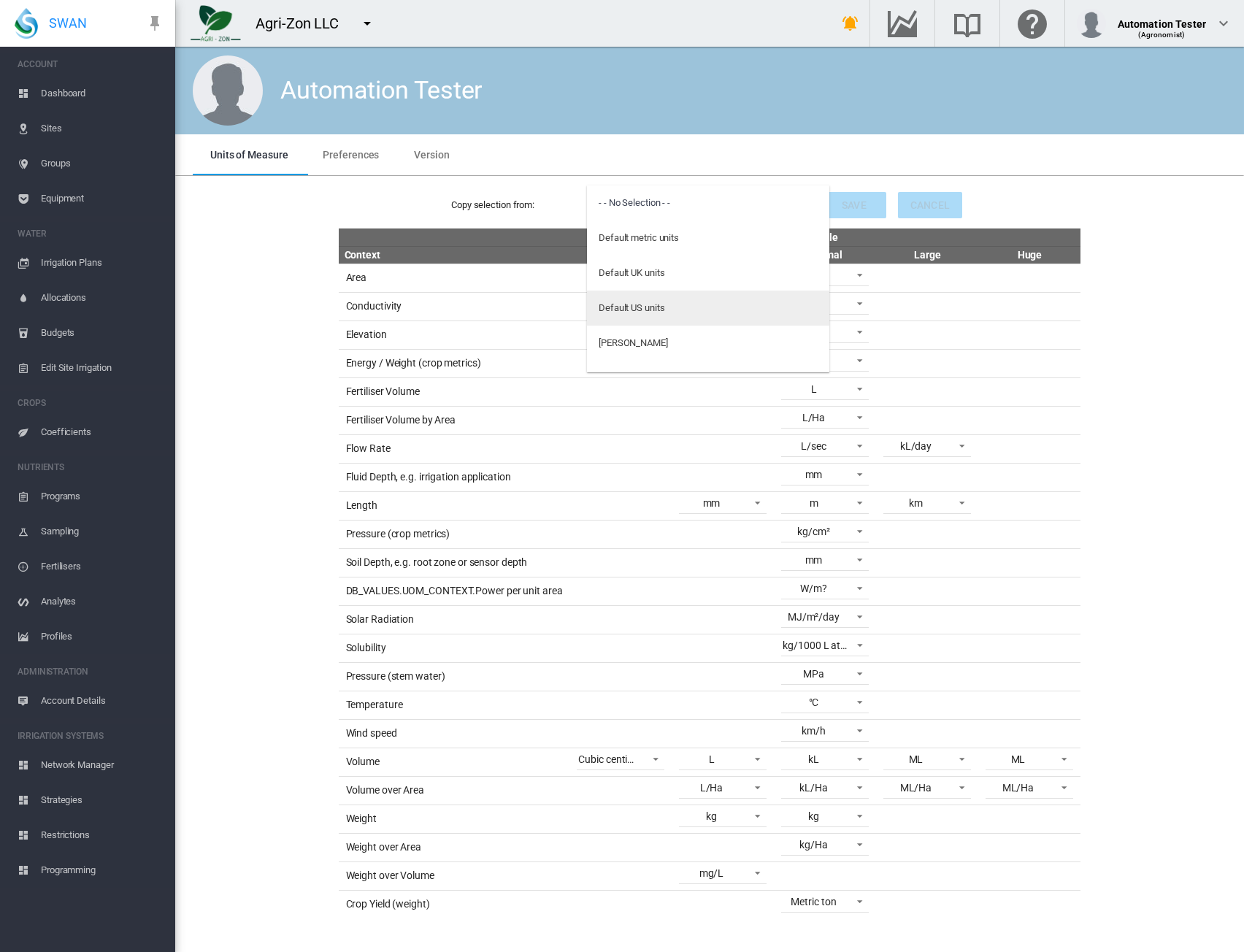
click at [672, 302] on md-option "Default US units" at bounding box center [708, 308] width 242 height 35
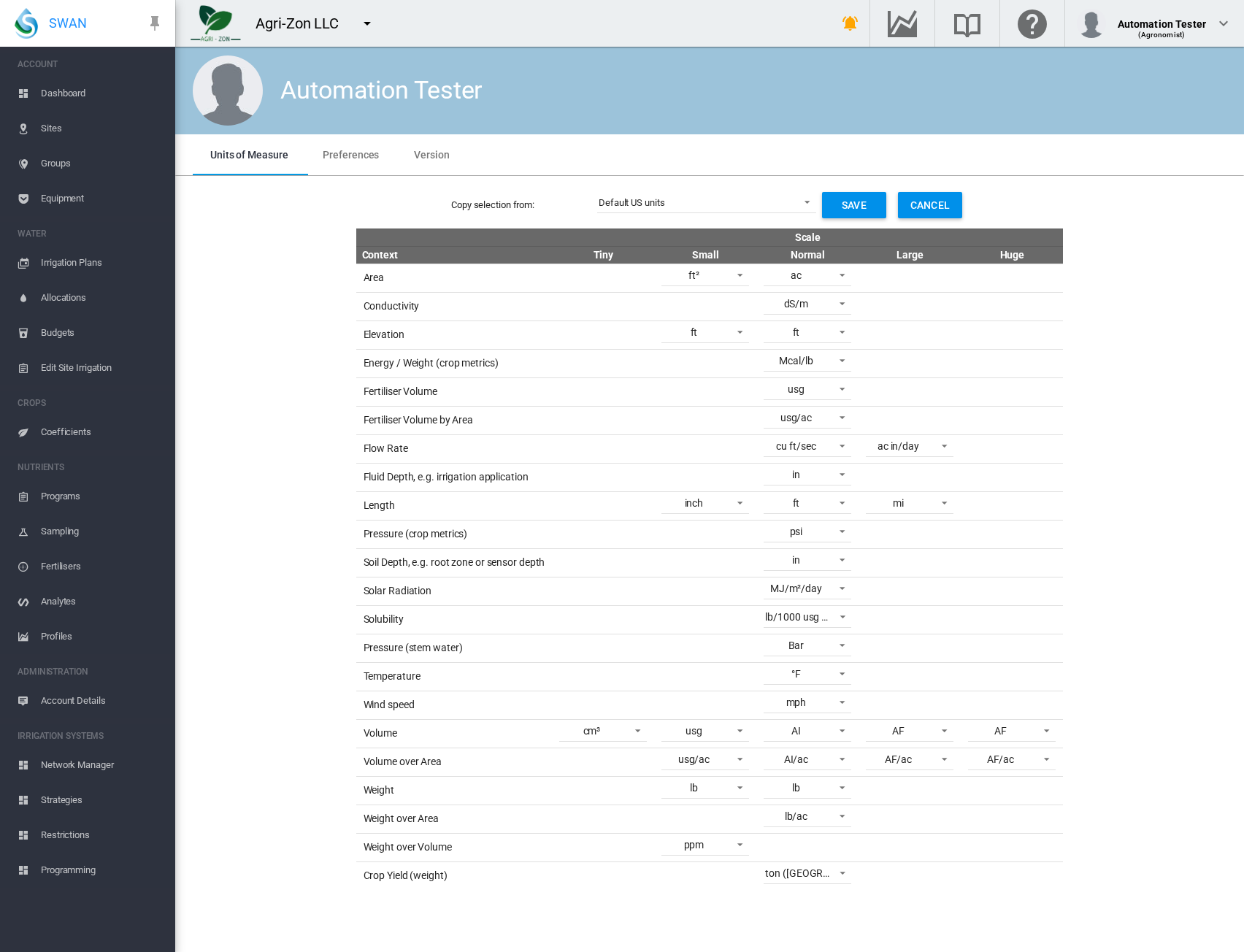
click at [69, 97] on span "Dashboard" at bounding box center [102, 93] width 122 height 35
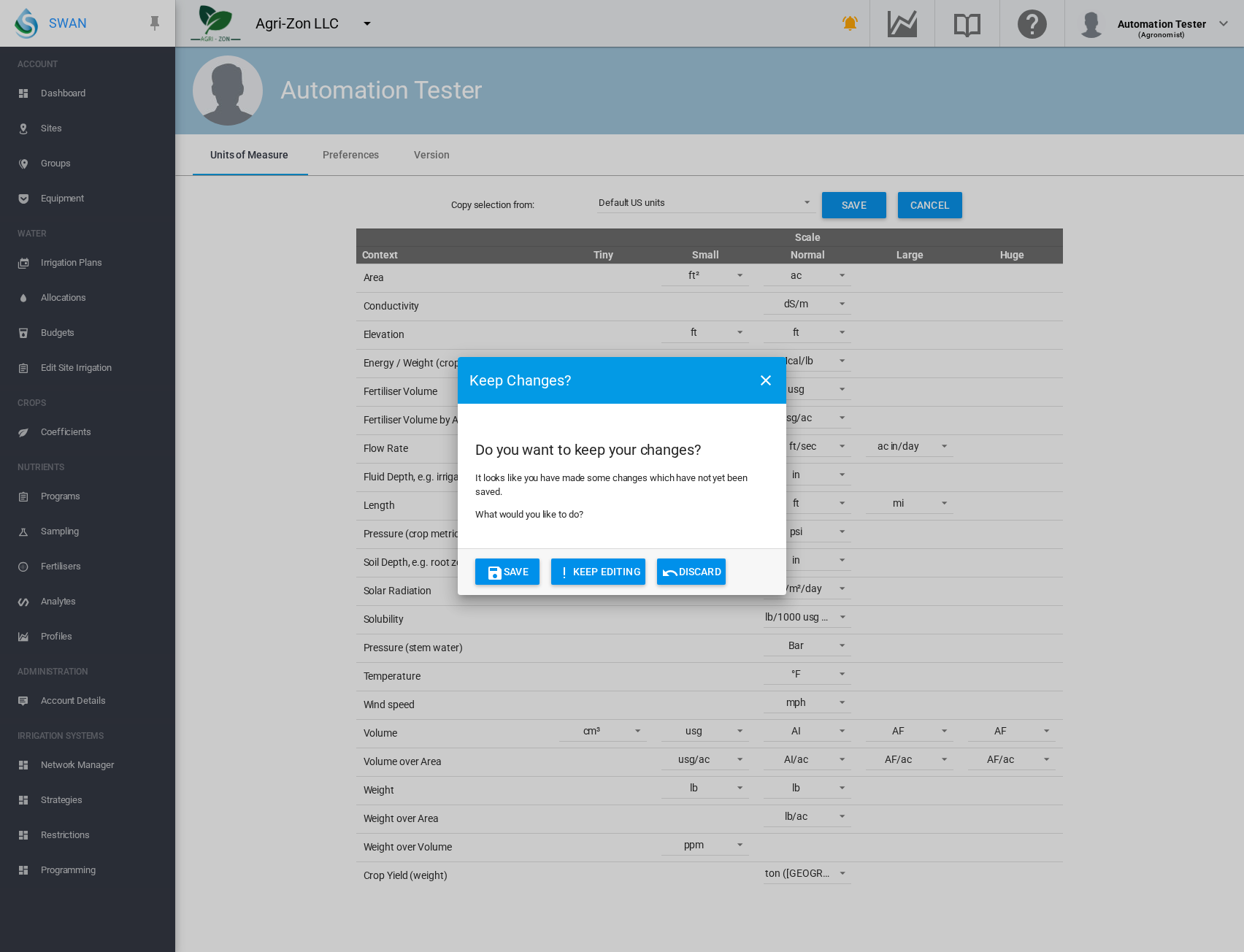
click at [708, 567] on button "Discard" at bounding box center [692, 572] width 69 height 26
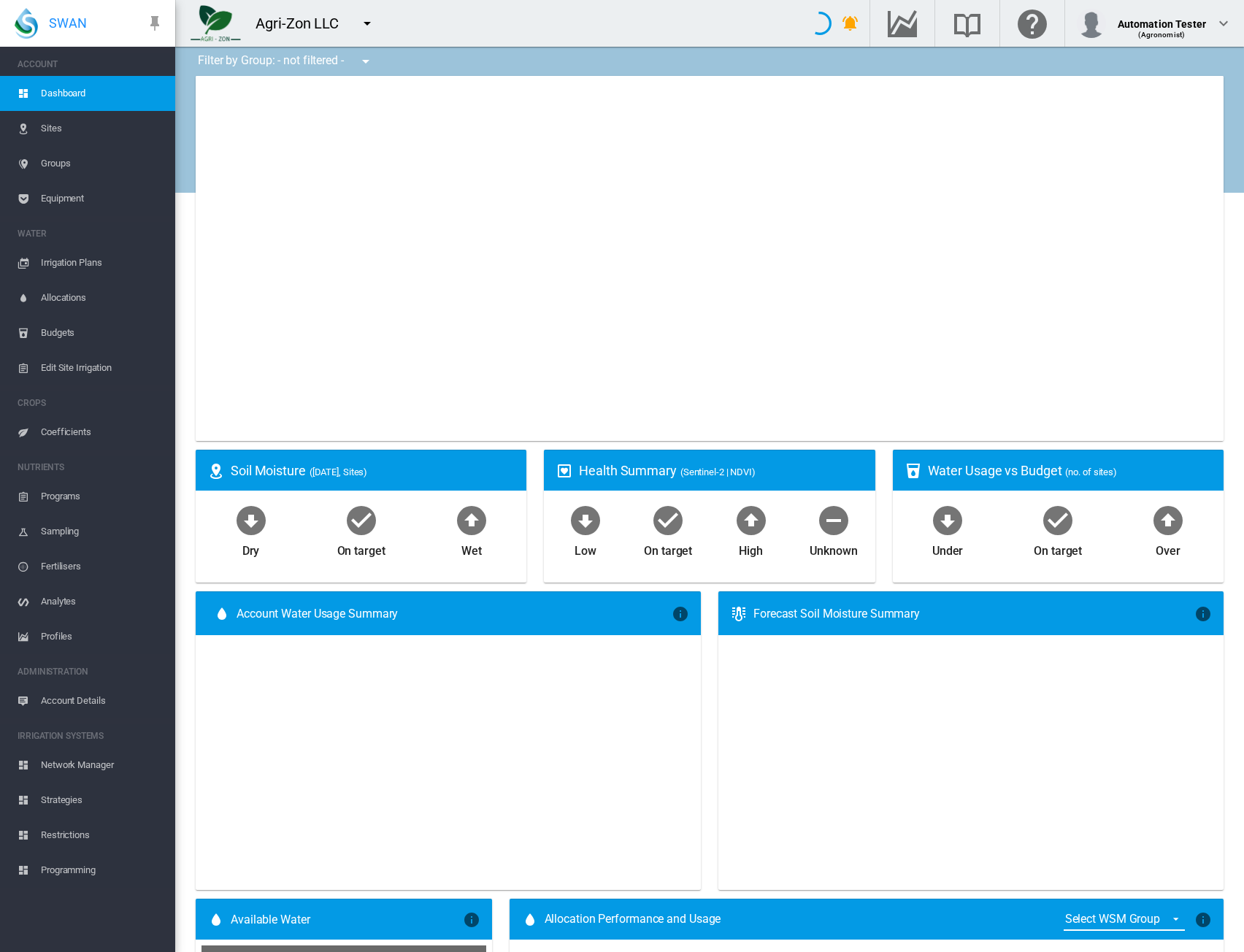
type input "**********"
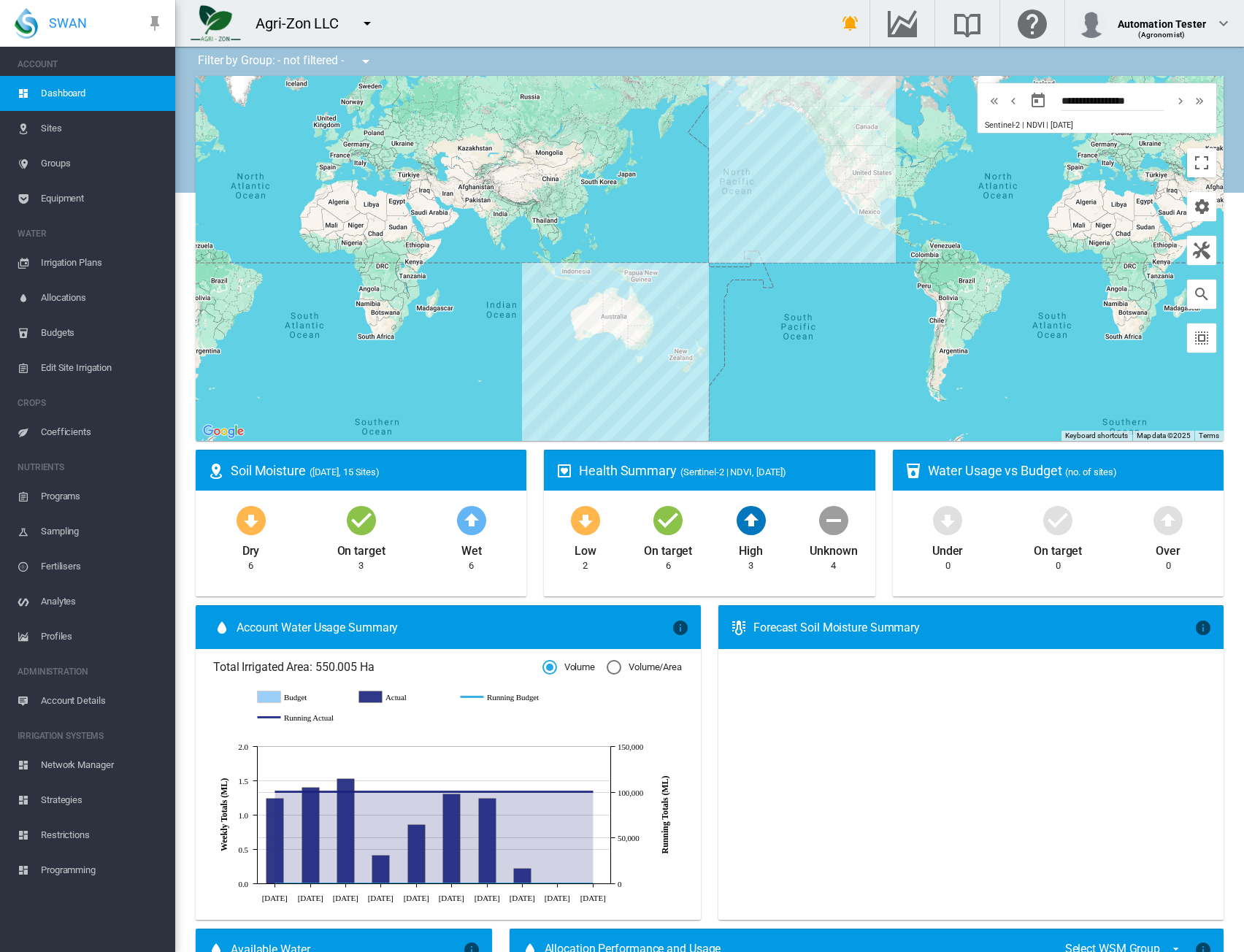
click at [370, 27] on md-icon "icon-menu-down" at bounding box center [368, 24] width 18 height 18
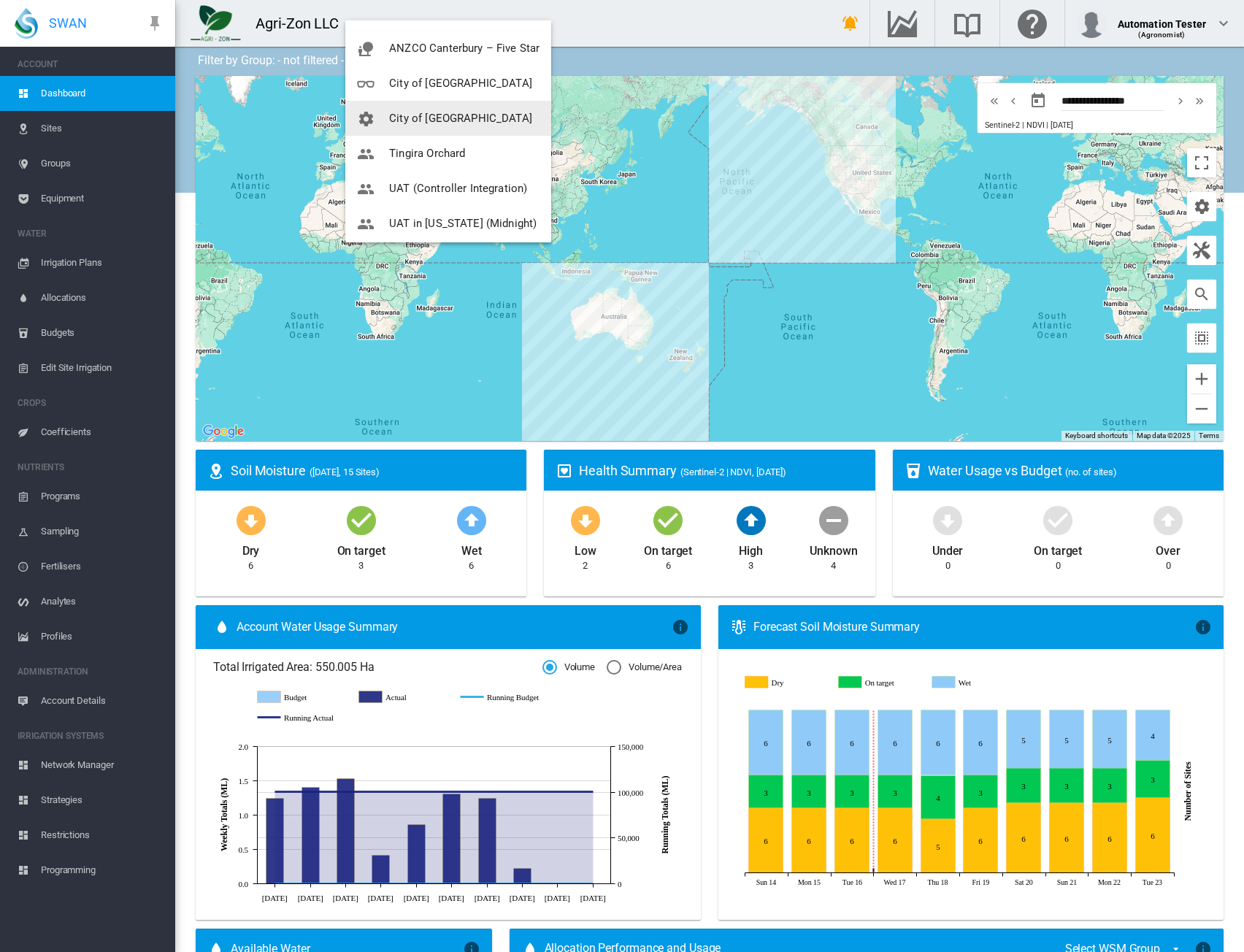
scroll to position [146, 0]
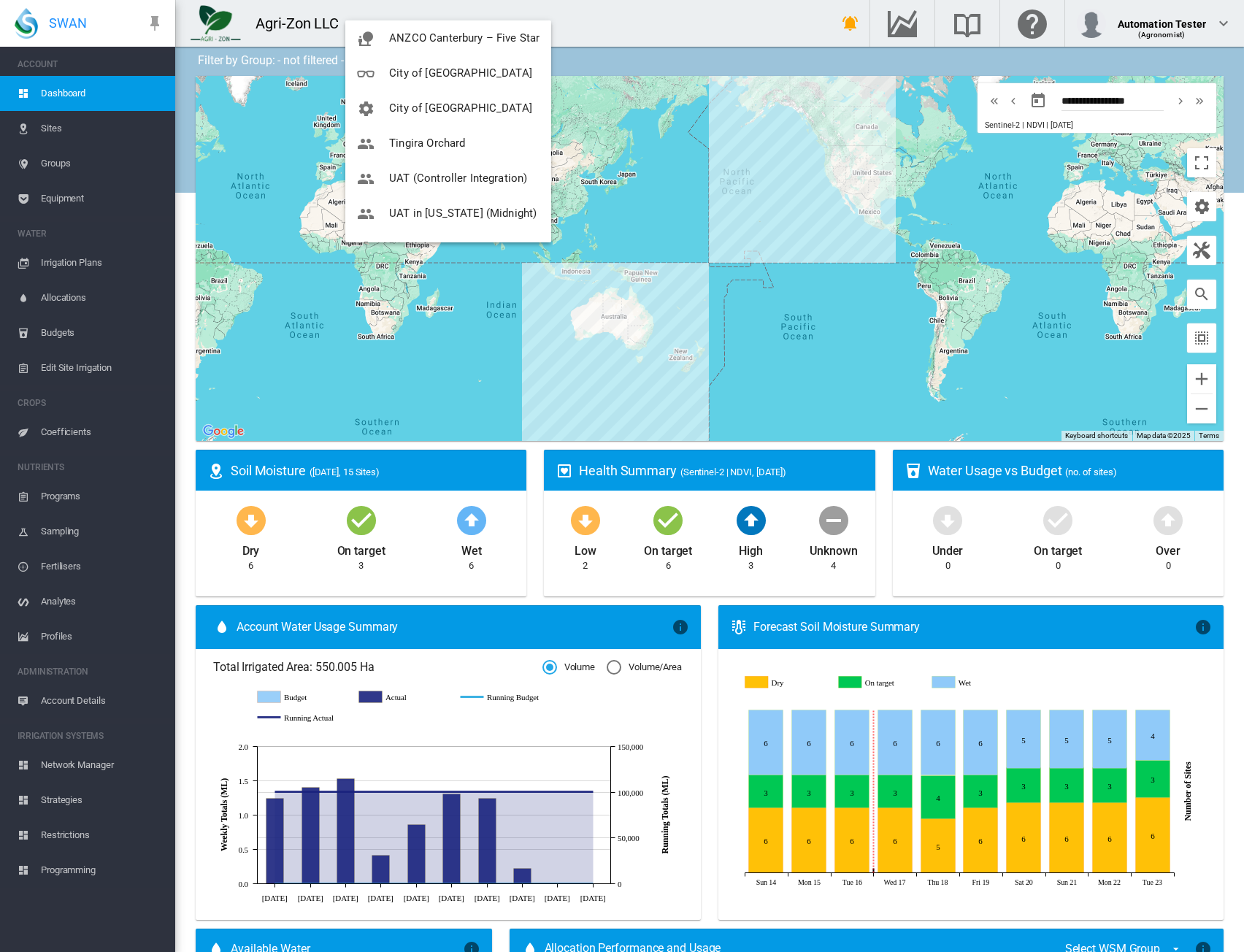
drag, startPoint x: 715, startPoint y: 19, endPoint x: 692, endPoint y: 20, distance: 23.0
click at [719, 22] on md-backdrop at bounding box center [622, 476] width 1244 height 952
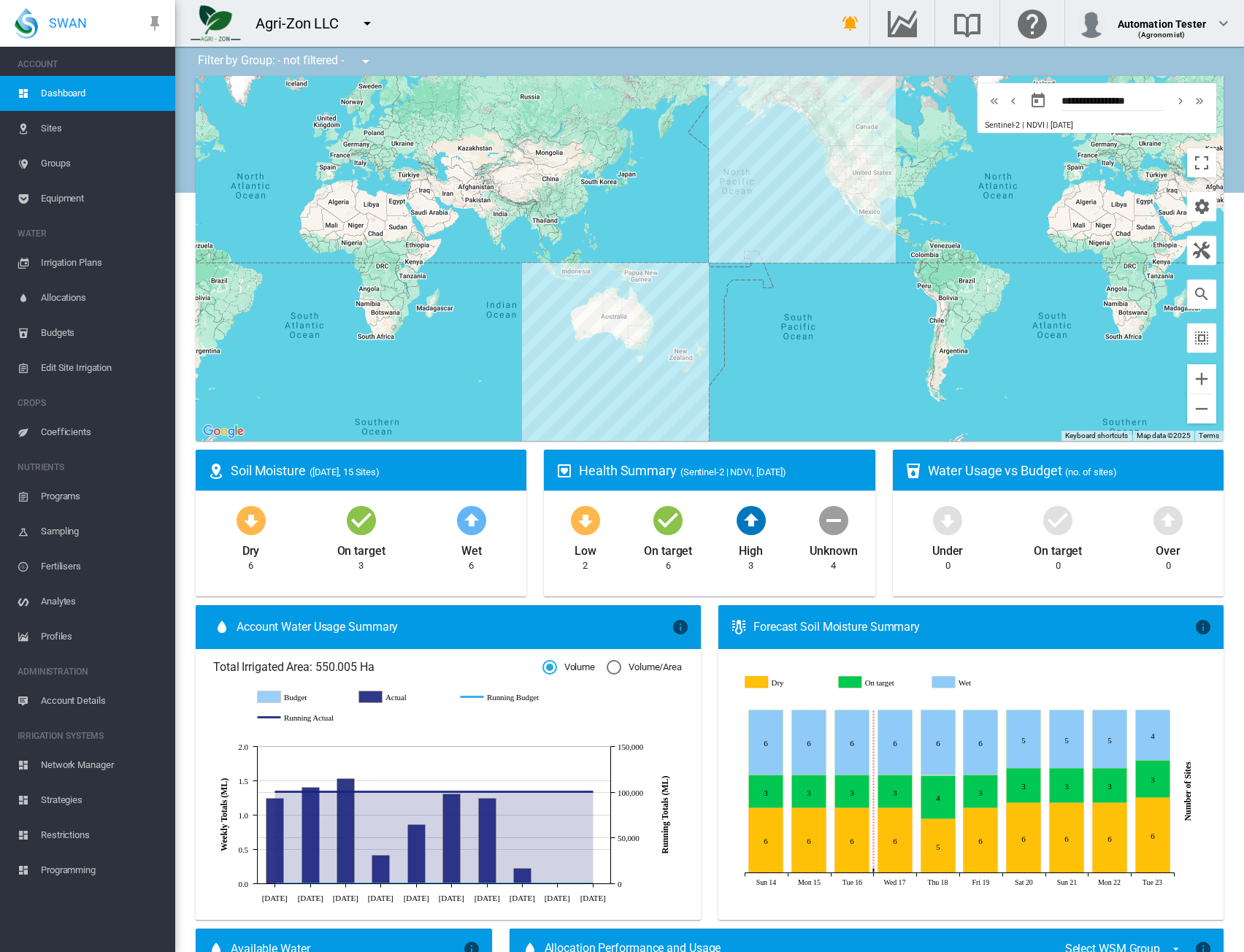
click at [374, 28] on md-icon "icon-menu-down" at bounding box center [368, 24] width 18 height 18
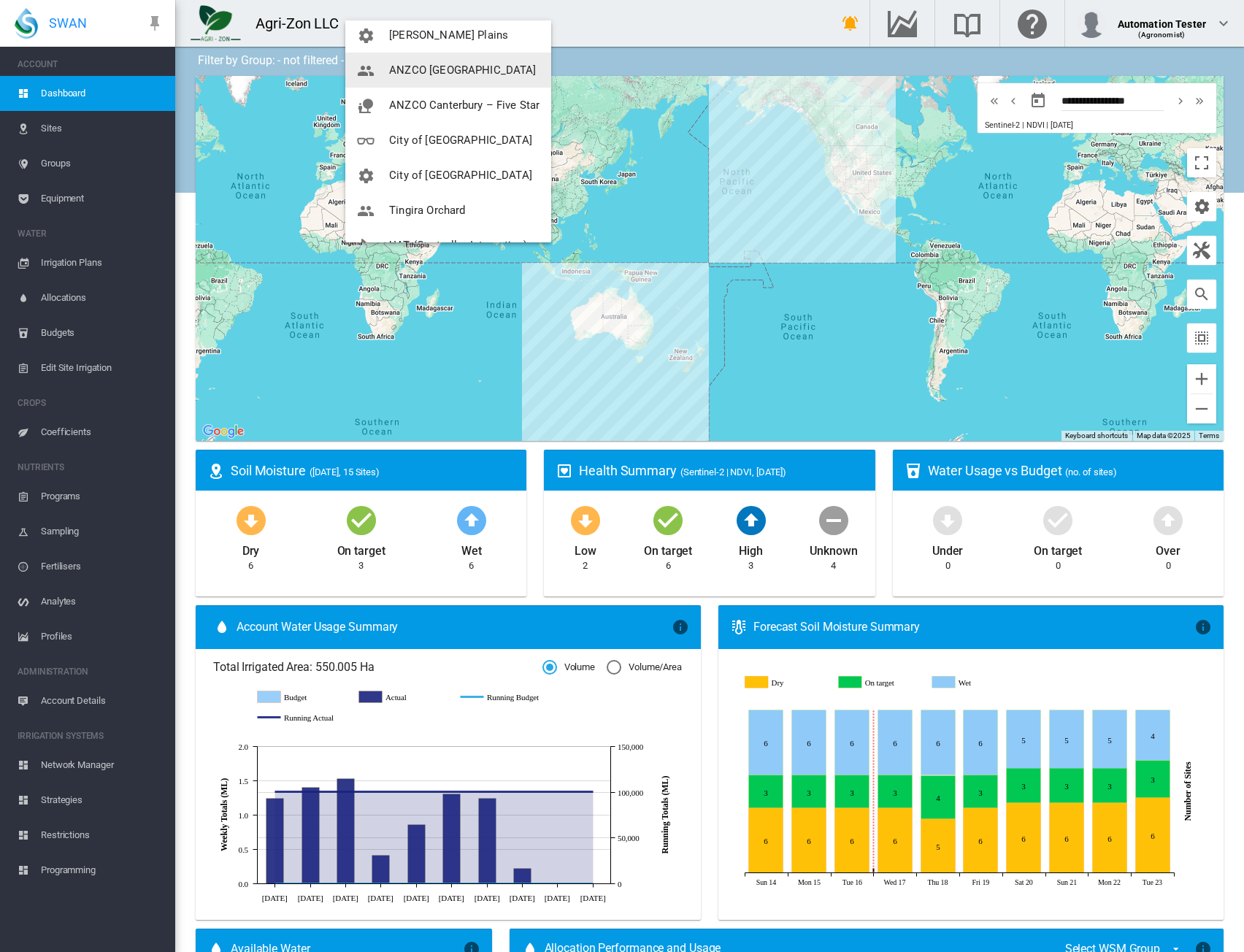
scroll to position [146, 0]
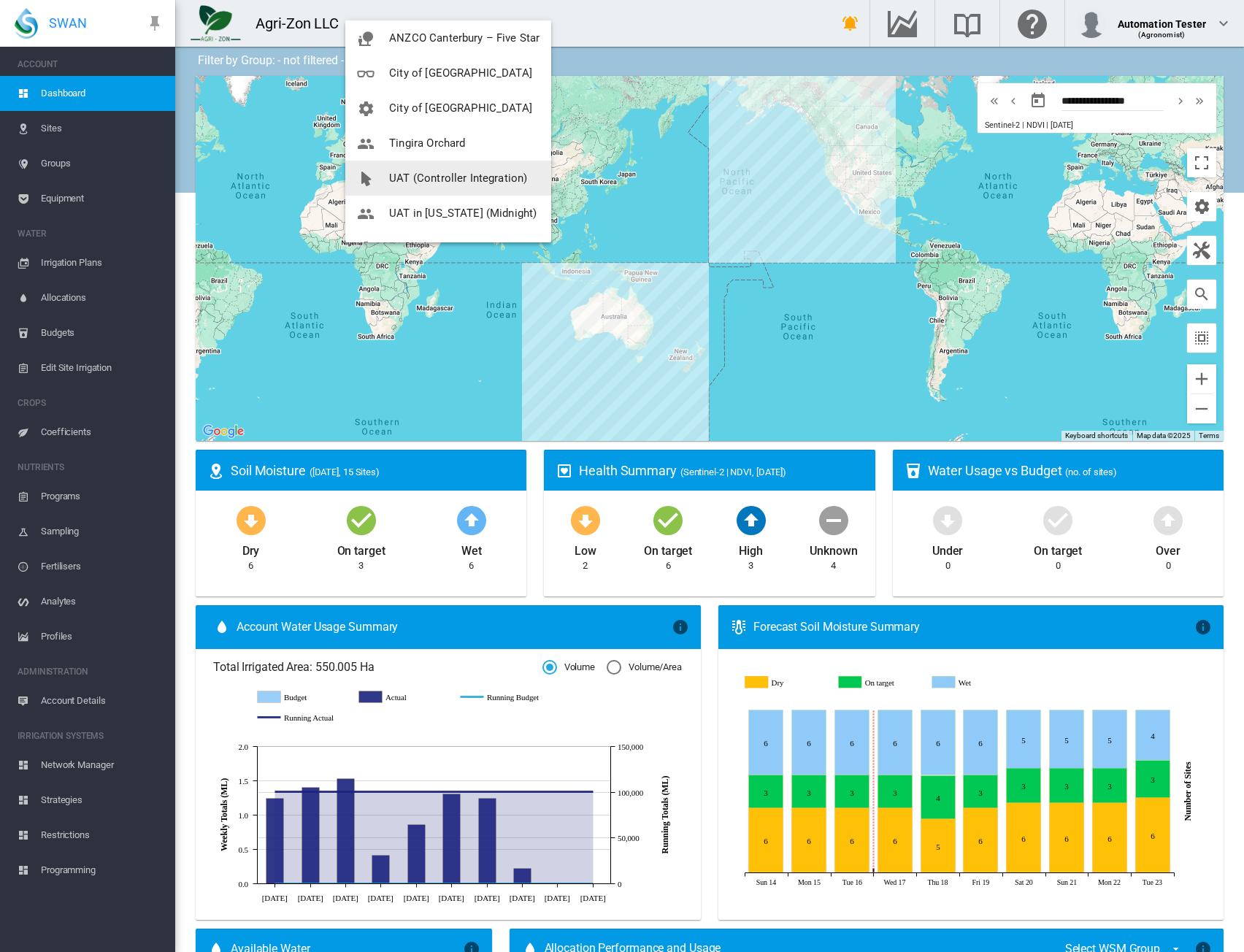
click at [433, 182] on span "UAT (Controller Integration)" at bounding box center [458, 178] width 138 height 13
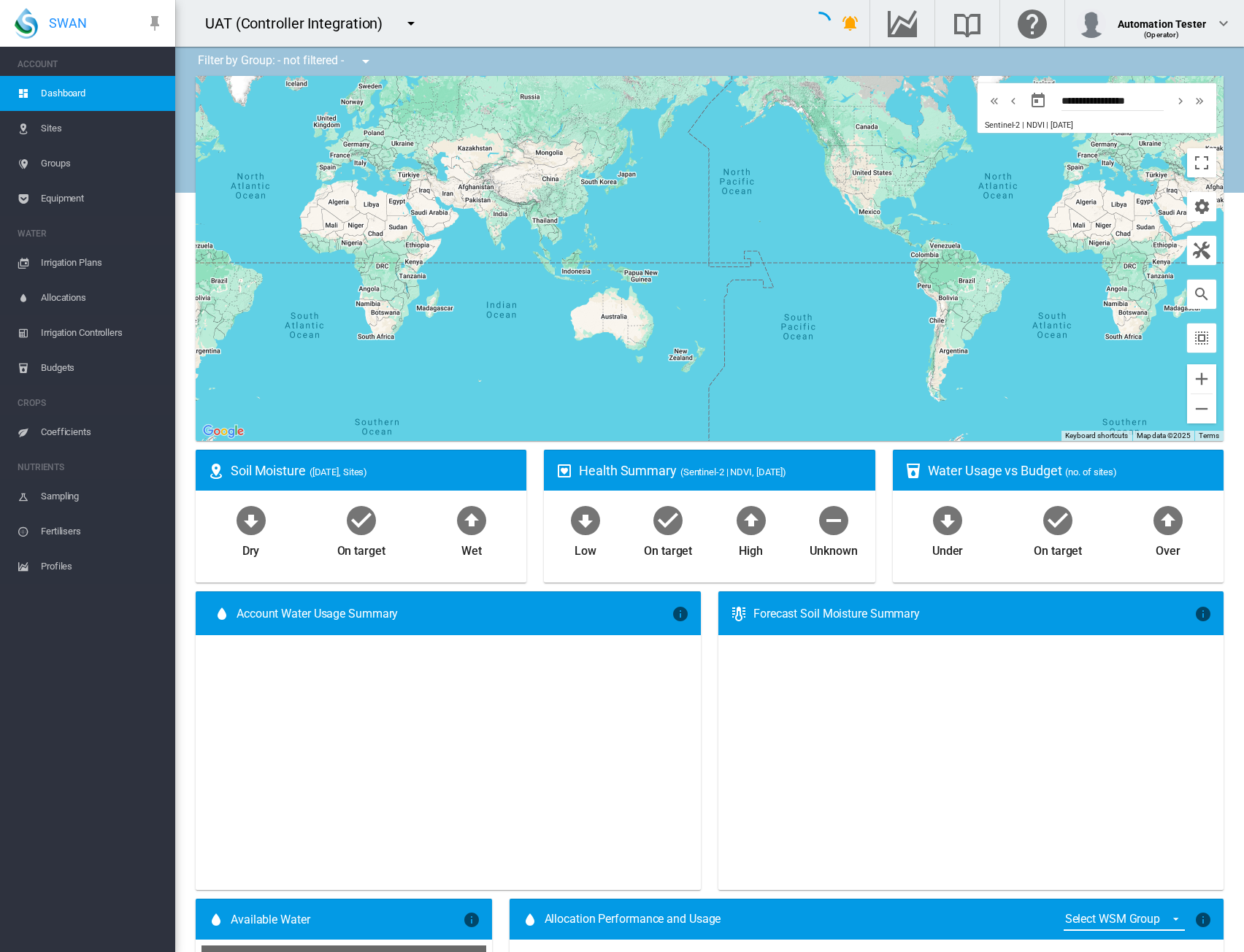
type input "**********"
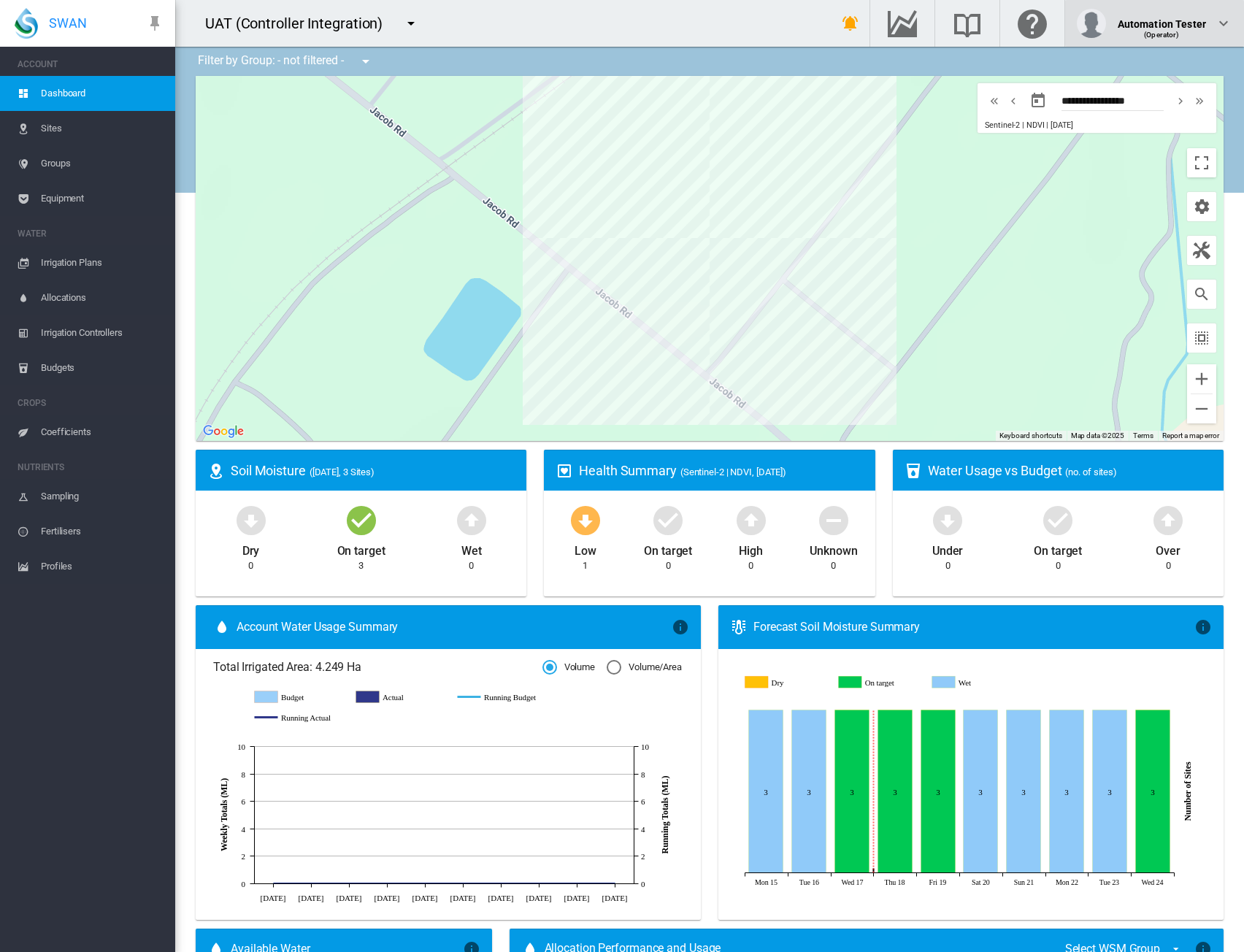
click at [1182, 25] on div "Automation Tester" at bounding box center [1162, 19] width 88 height 15
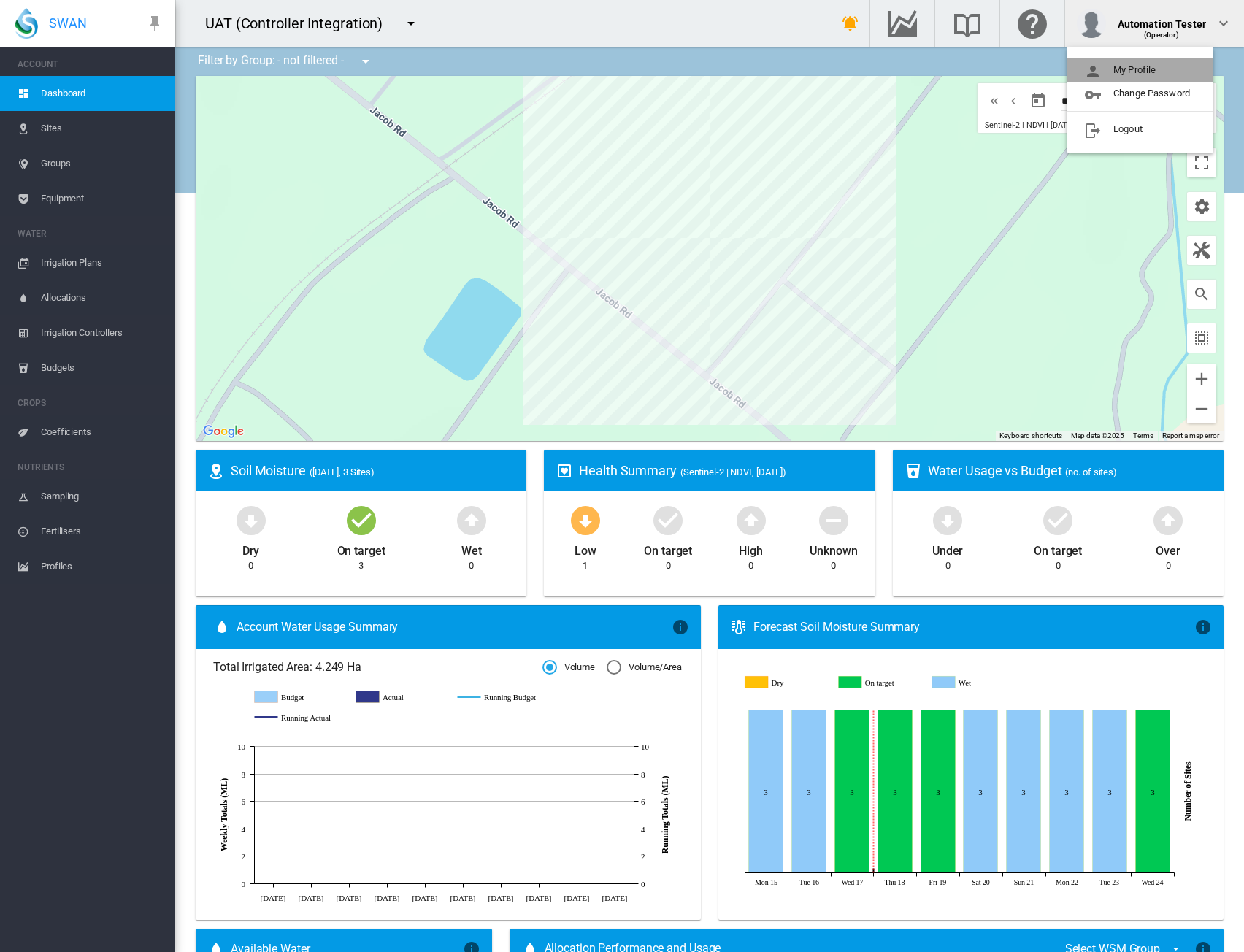
click at [1137, 68] on button "My Profile" at bounding box center [1140, 70] width 147 height 24
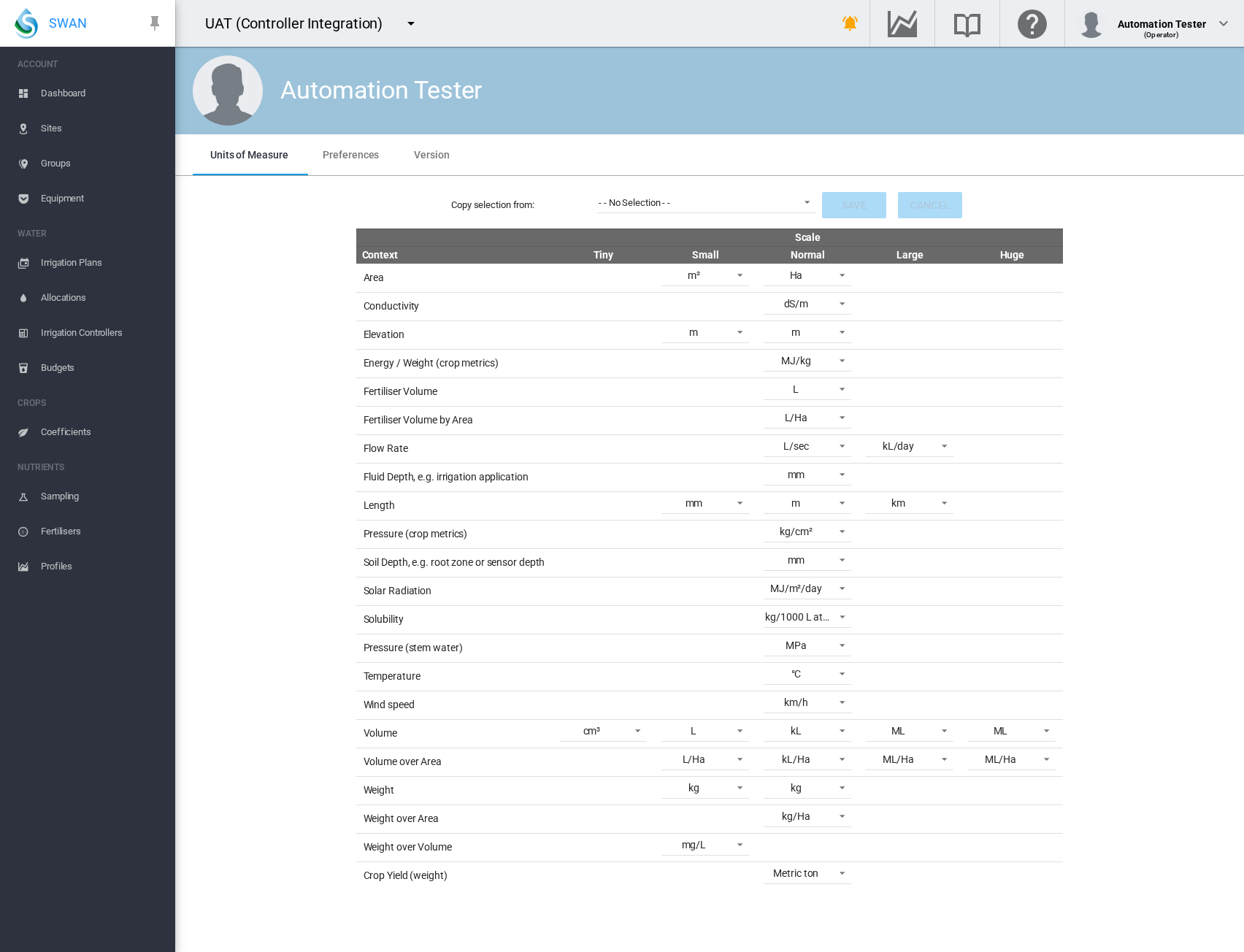
click at [1113, 231] on div "Copy selection from: - - No Selection - - - - No Selection - - Save Cancel Scal…" at bounding box center [709, 535] width 1057 height 708
click at [693, 194] on md-select-value "- - No Selection - -" at bounding box center [707, 202] width 219 height 22
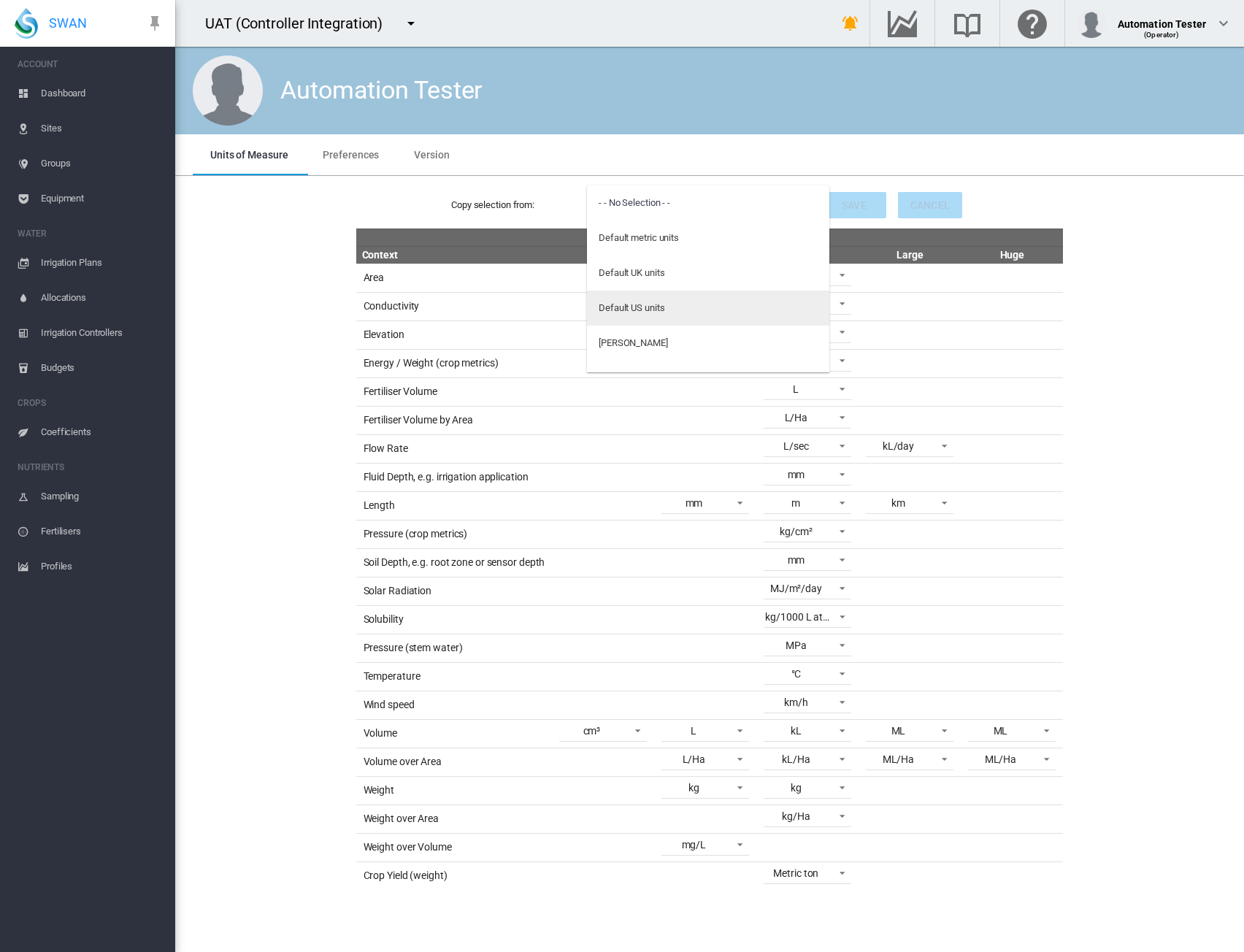
click at [660, 310] on div "Default US units" at bounding box center [632, 308] width 66 height 13
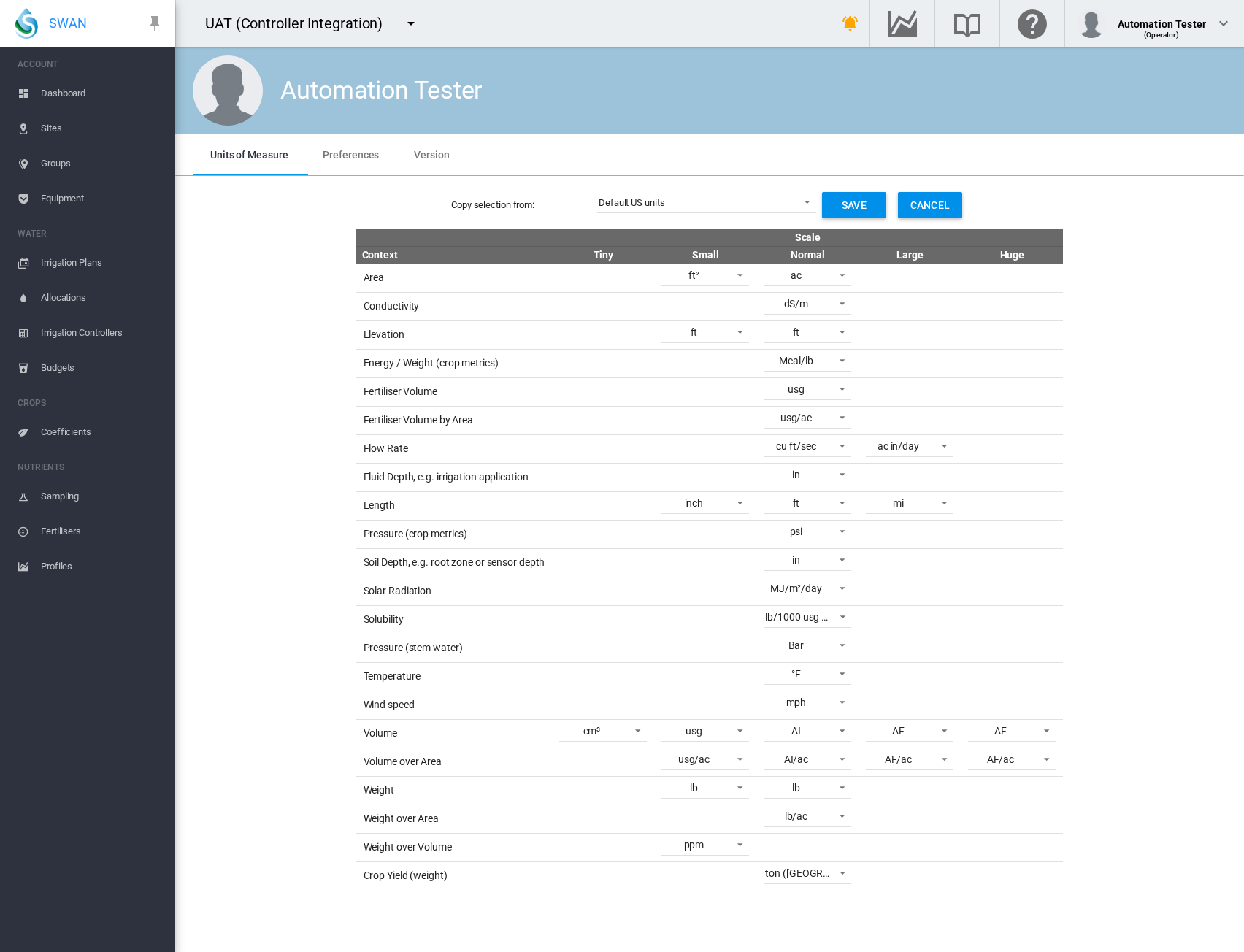
click at [1116, 337] on div "Copy selection from: Default US units Save Cancel Scale Context Tiny Small Norm…" at bounding box center [709, 535] width 1057 height 708
click at [36, 97] on link "Dashboard" at bounding box center [87, 93] width 175 height 35
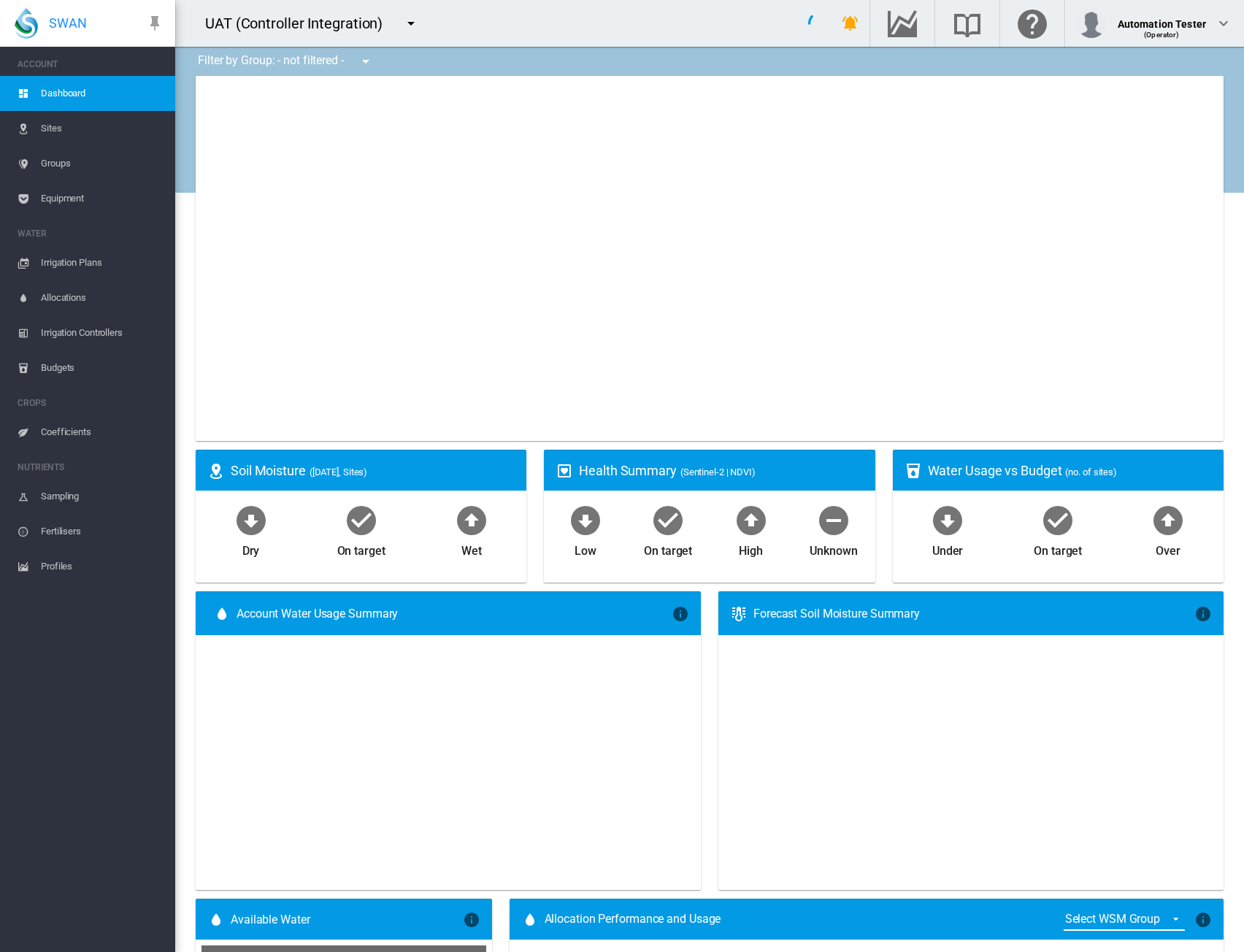
type input "**********"
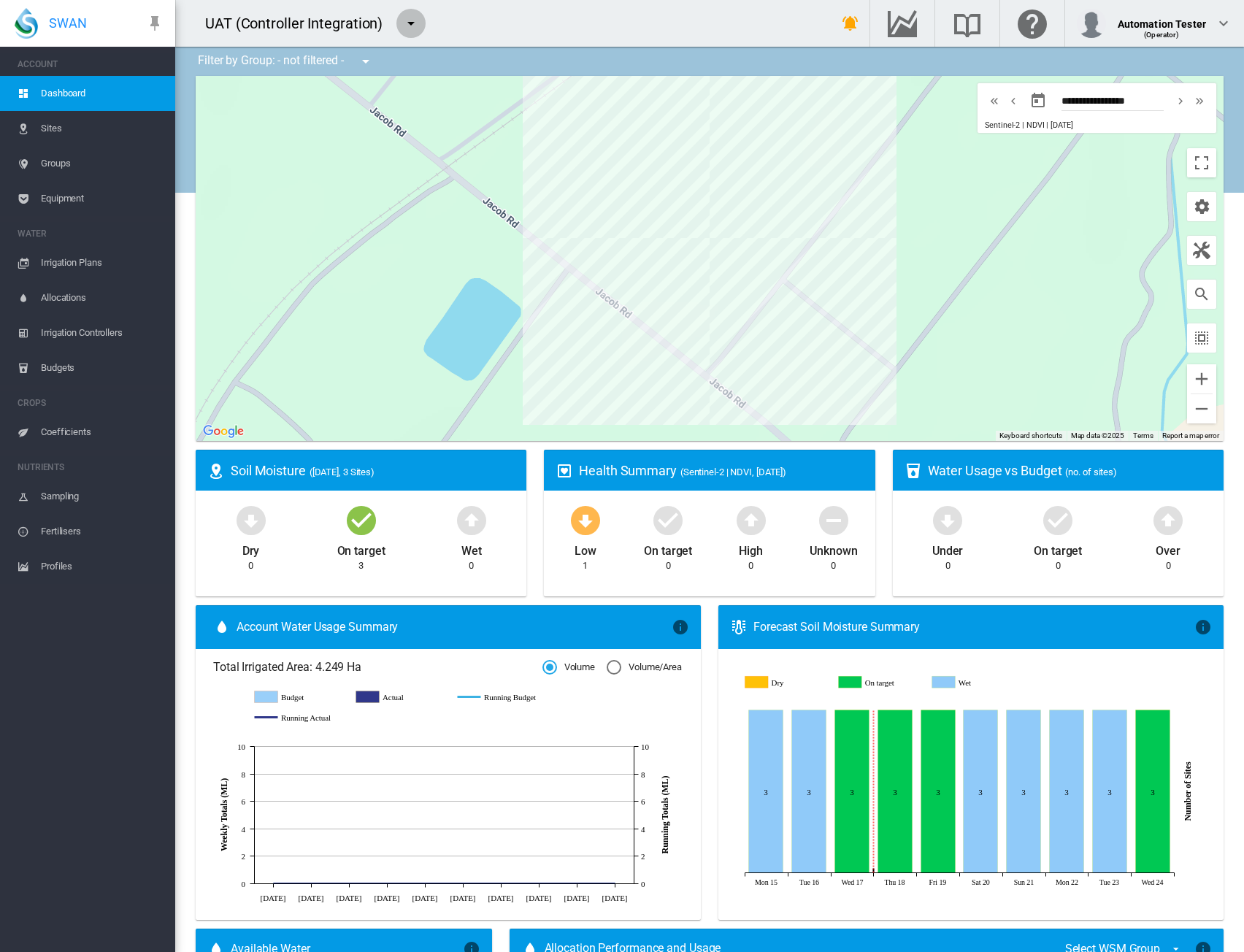
click at [411, 31] on md-icon "icon-menu-down" at bounding box center [411, 24] width 18 height 18
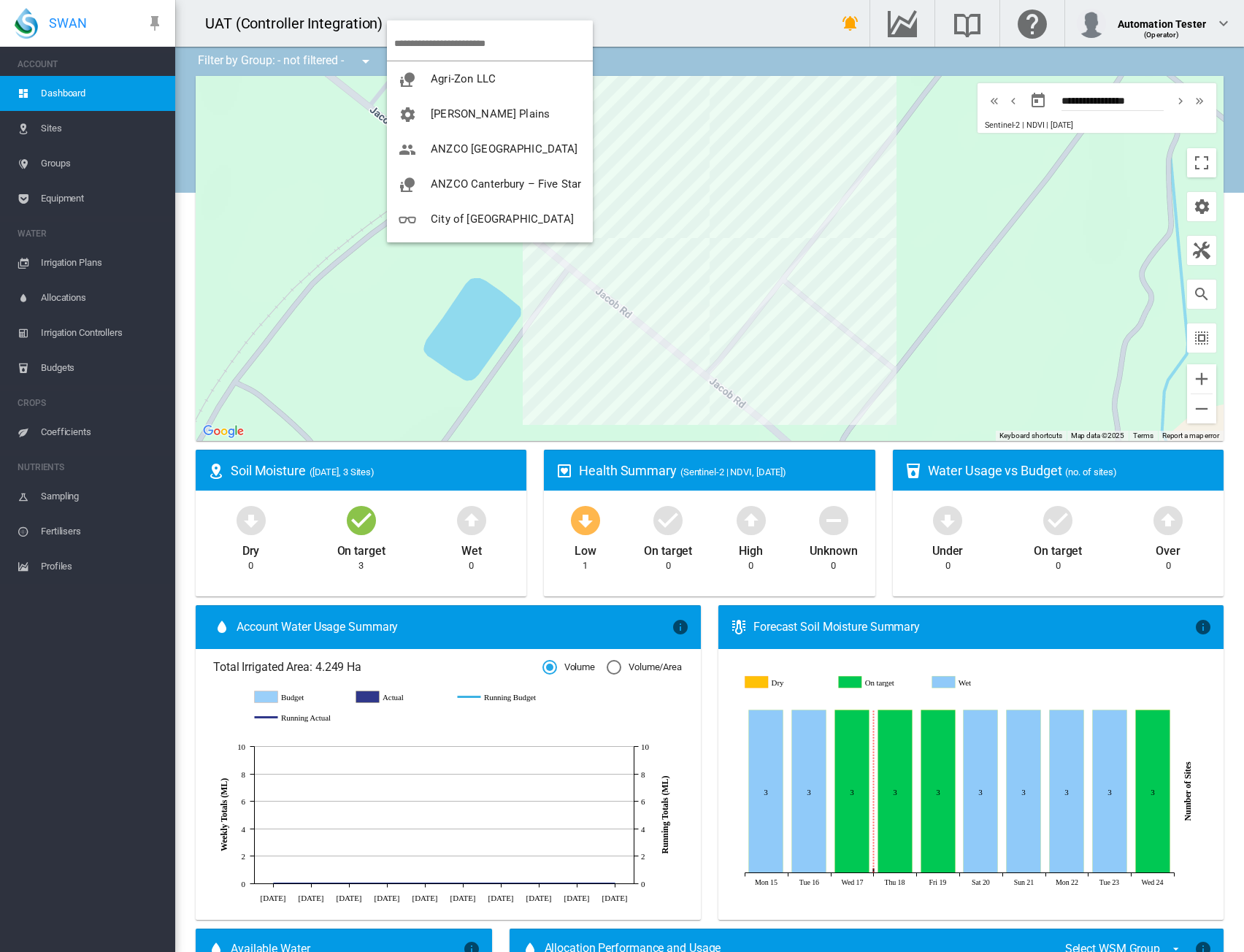
click at [660, 32] on md-backdrop at bounding box center [622, 476] width 1244 height 952
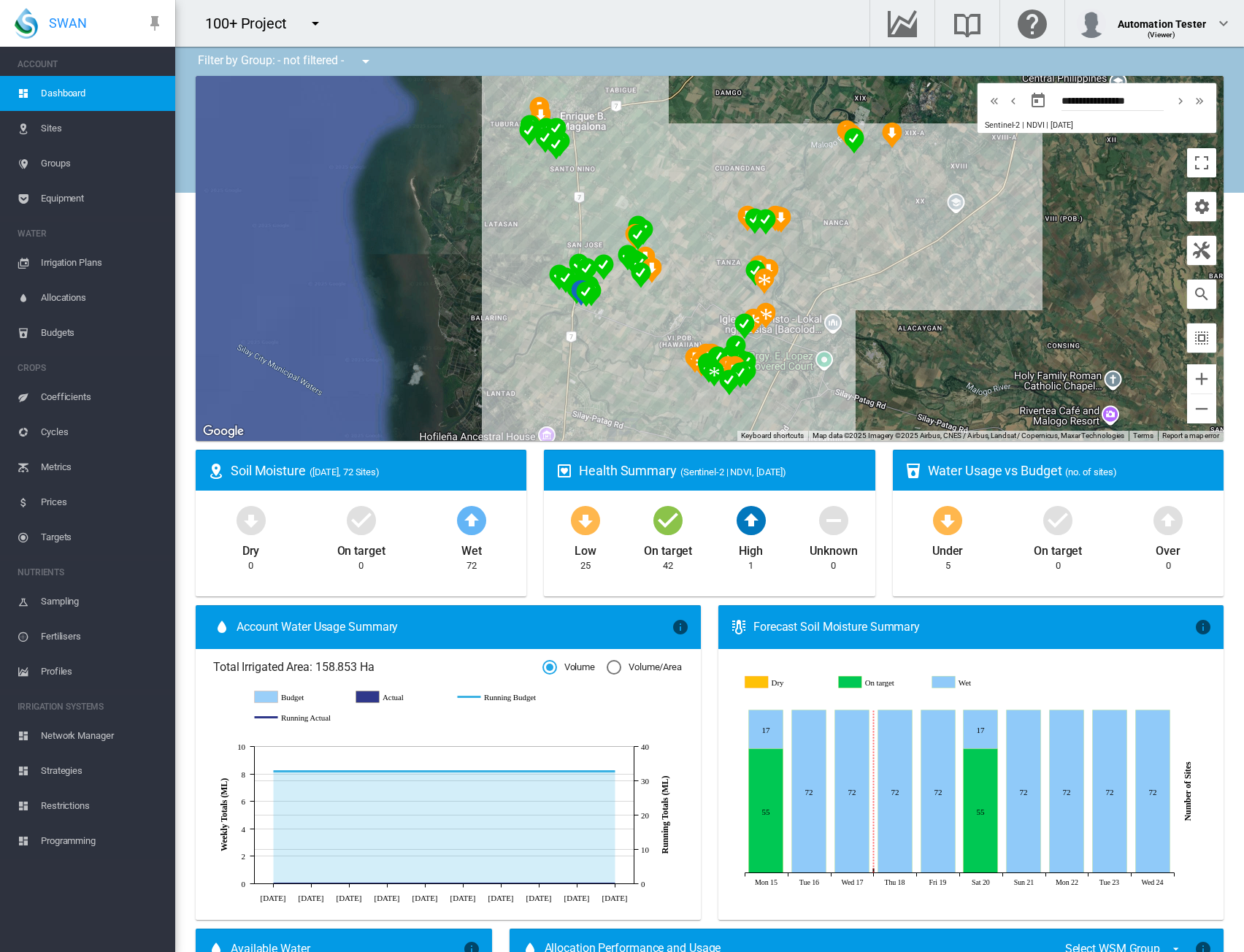
click at [316, 24] on md-icon "icon-menu-down" at bounding box center [316, 24] width 18 height 18
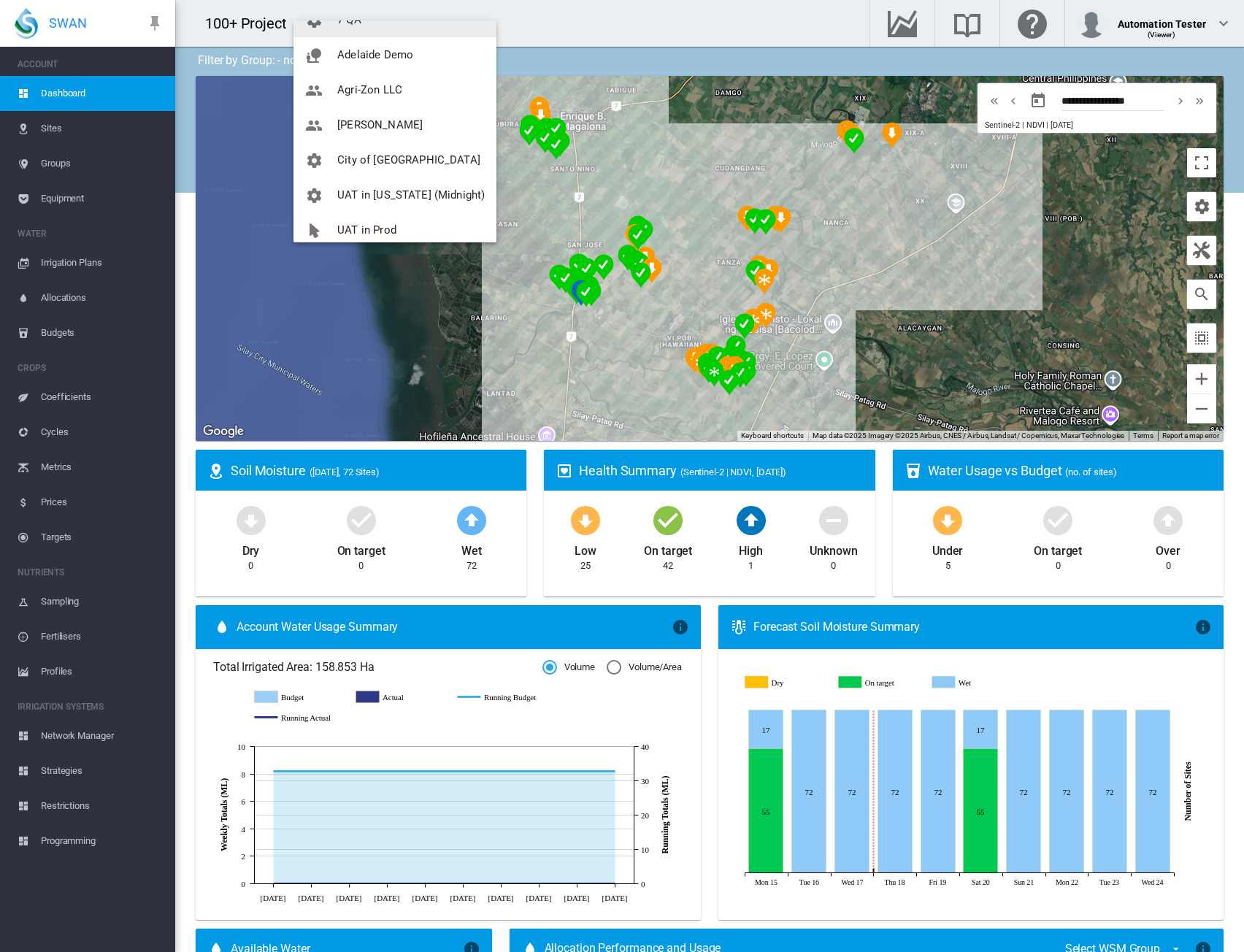
scroll to position [105, 0]
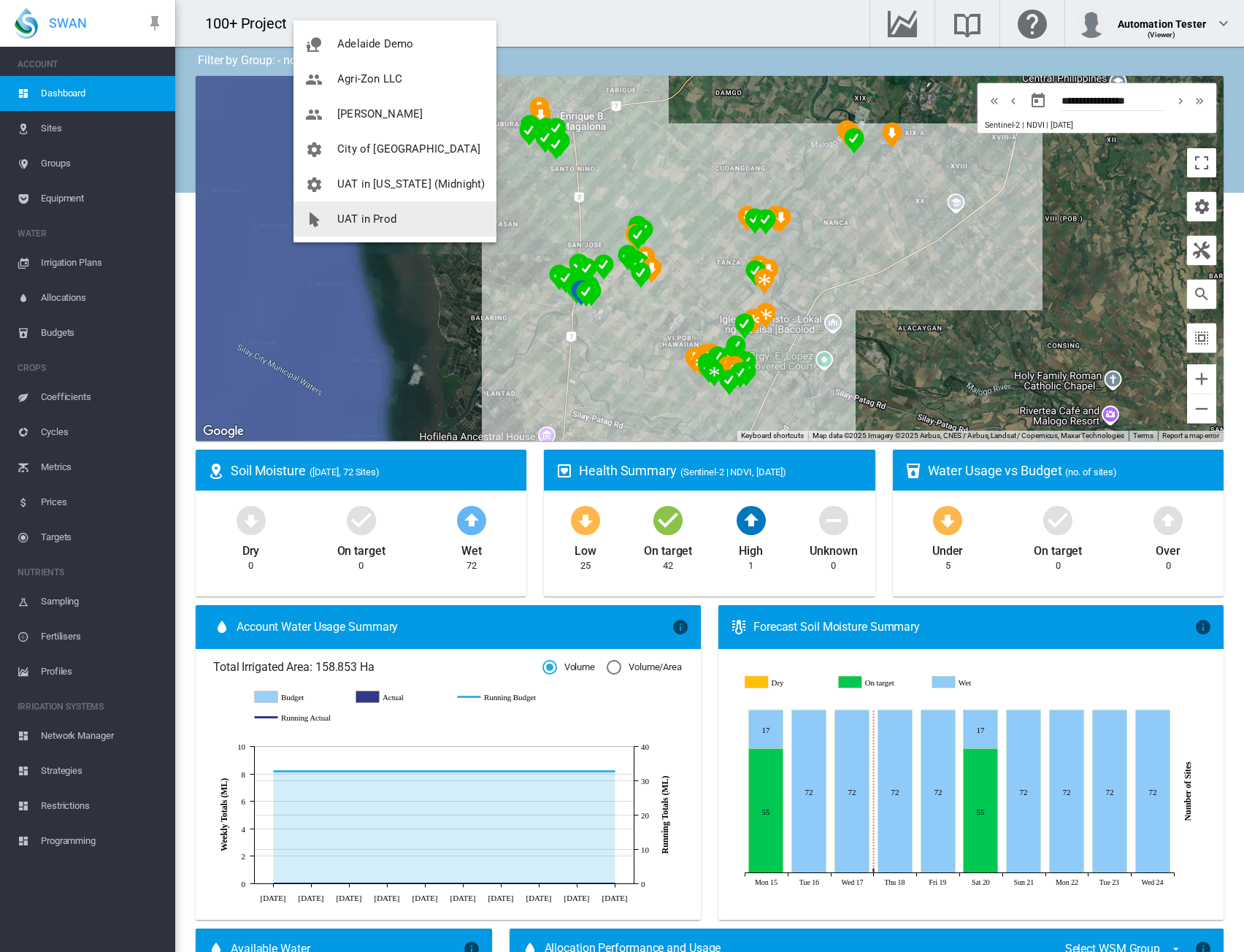
click at [358, 225] on button "UAT in Prod" at bounding box center [395, 219] width 203 height 35
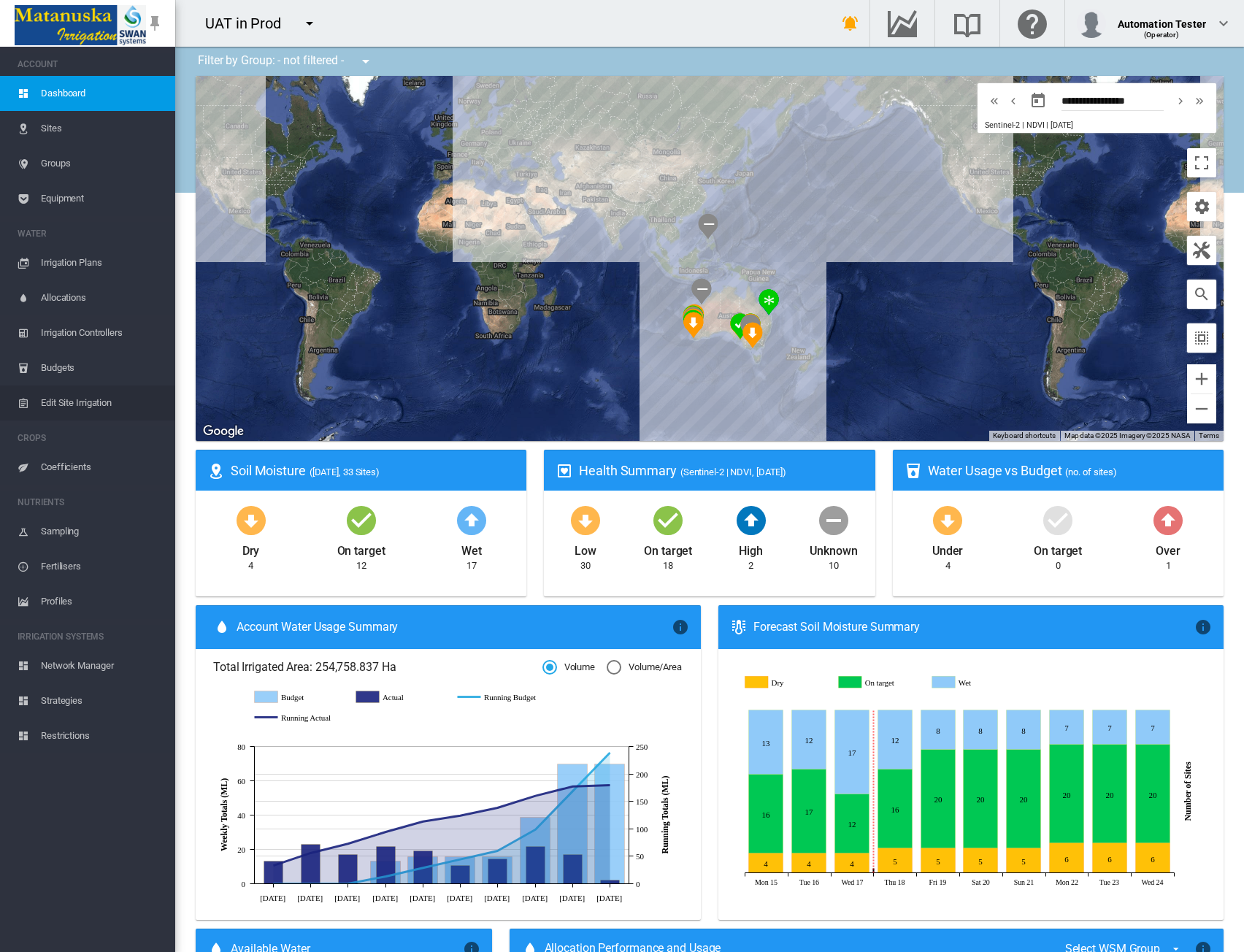
click at [58, 396] on span "Edit Site Irrigation" at bounding box center [102, 403] width 122 height 35
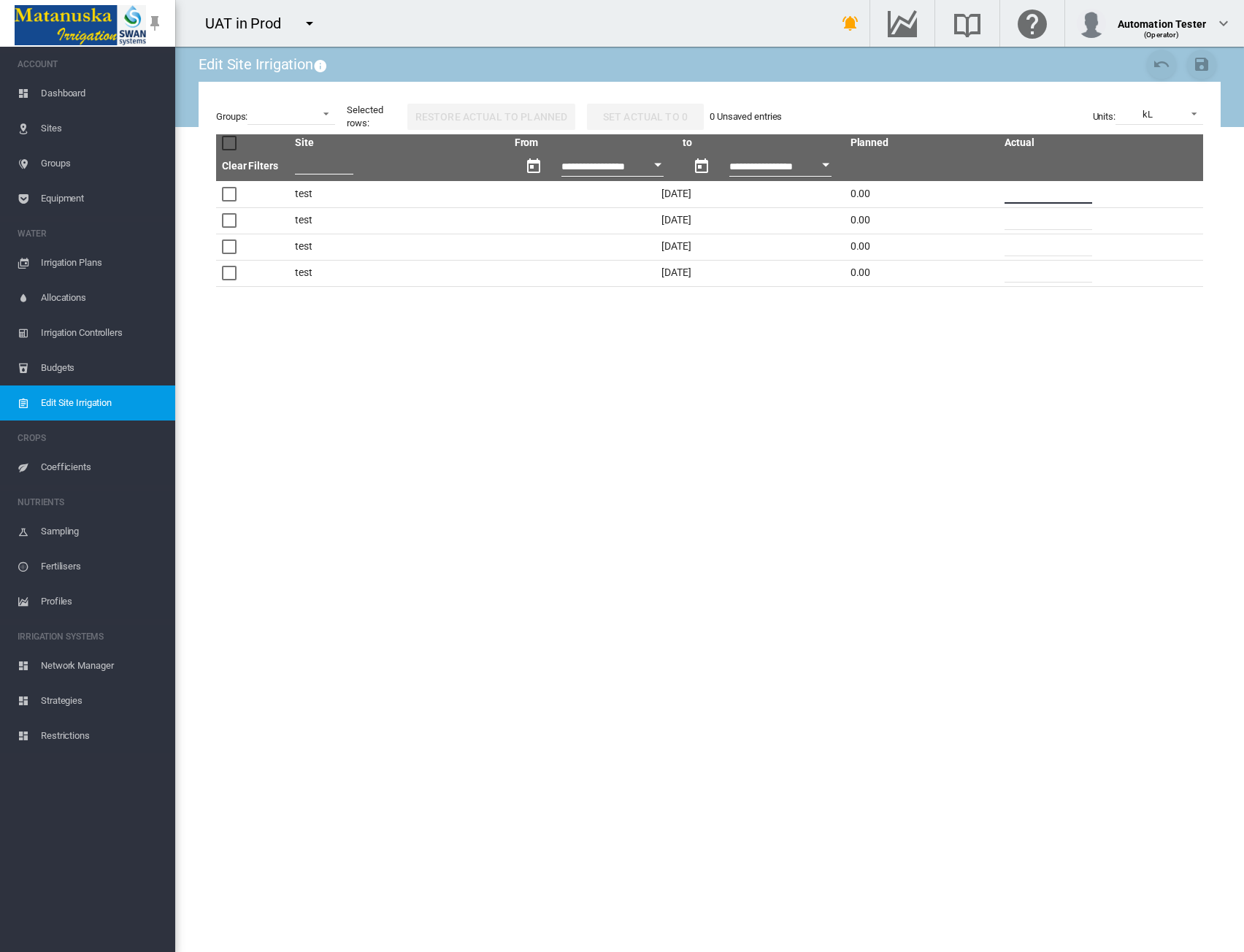
click at [1008, 202] on input "*" at bounding box center [1048, 193] width 87 height 22
drag, startPoint x: 1010, startPoint y: 199, endPoint x: 980, endPoint y: 199, distance: 30.0
click at [980, 199] on tr "test [DATE] 0.00 *" at bounding box center [710, 194] width 987 height 26
type input "*"
click at [44, 102] on span "Dashboard" at bounding box center [102, 93] width 122 height 35
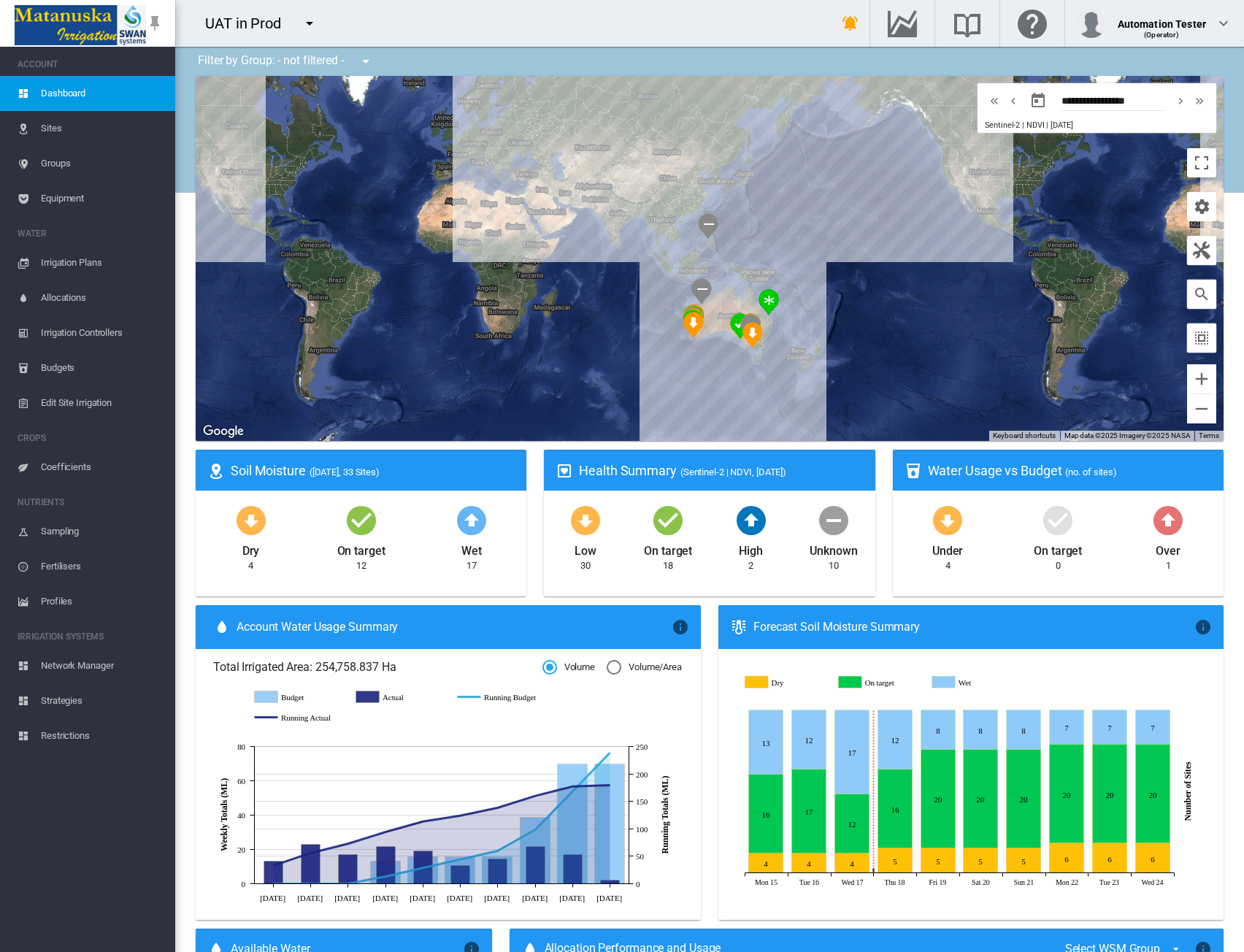
click at [50, 128] on span "Sites" at bounding box center [102, 128] width 122 height 35
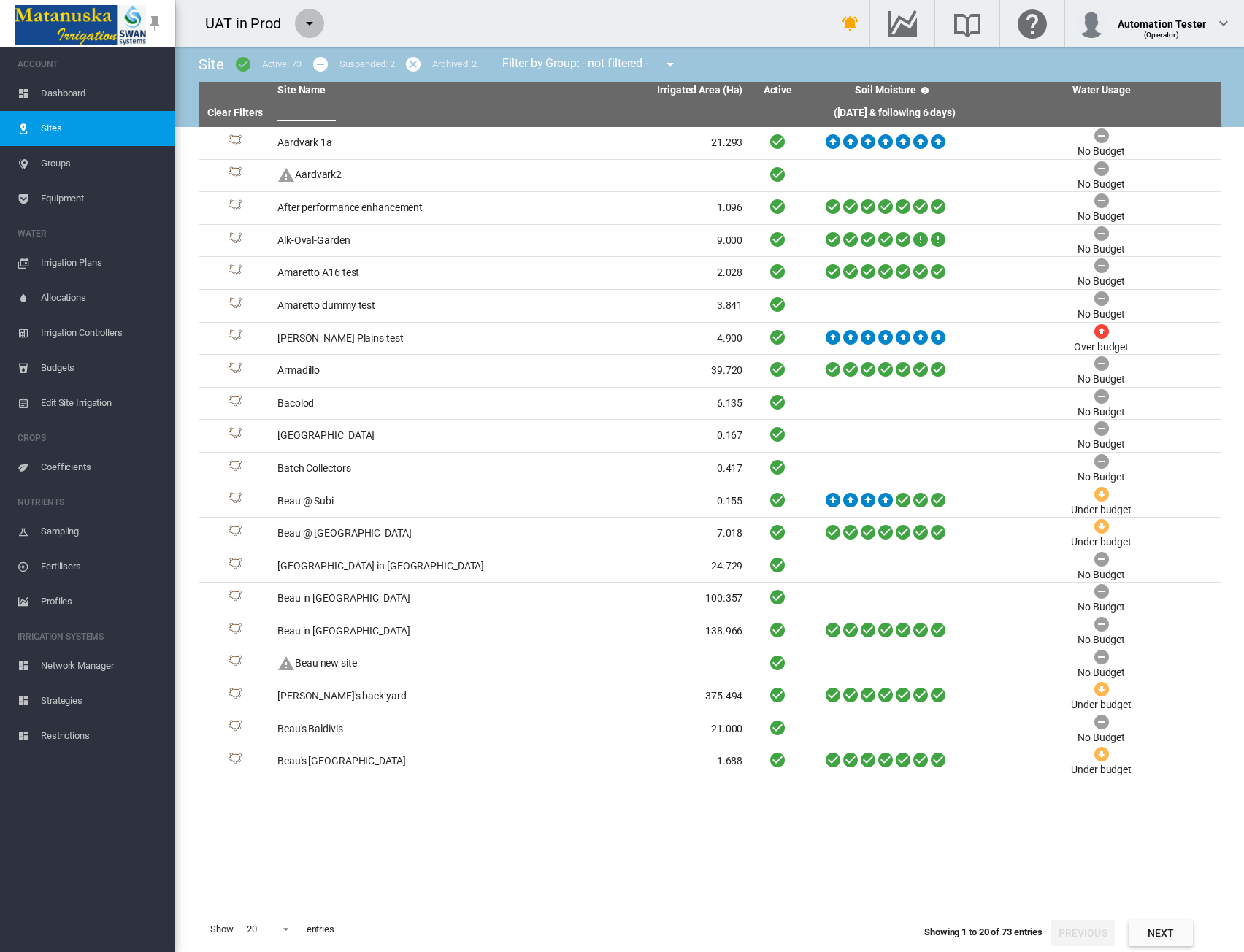
click at [309, 24] on md-icon "icon-menu-down" at bounding box center [310, 24] width 18 height 18
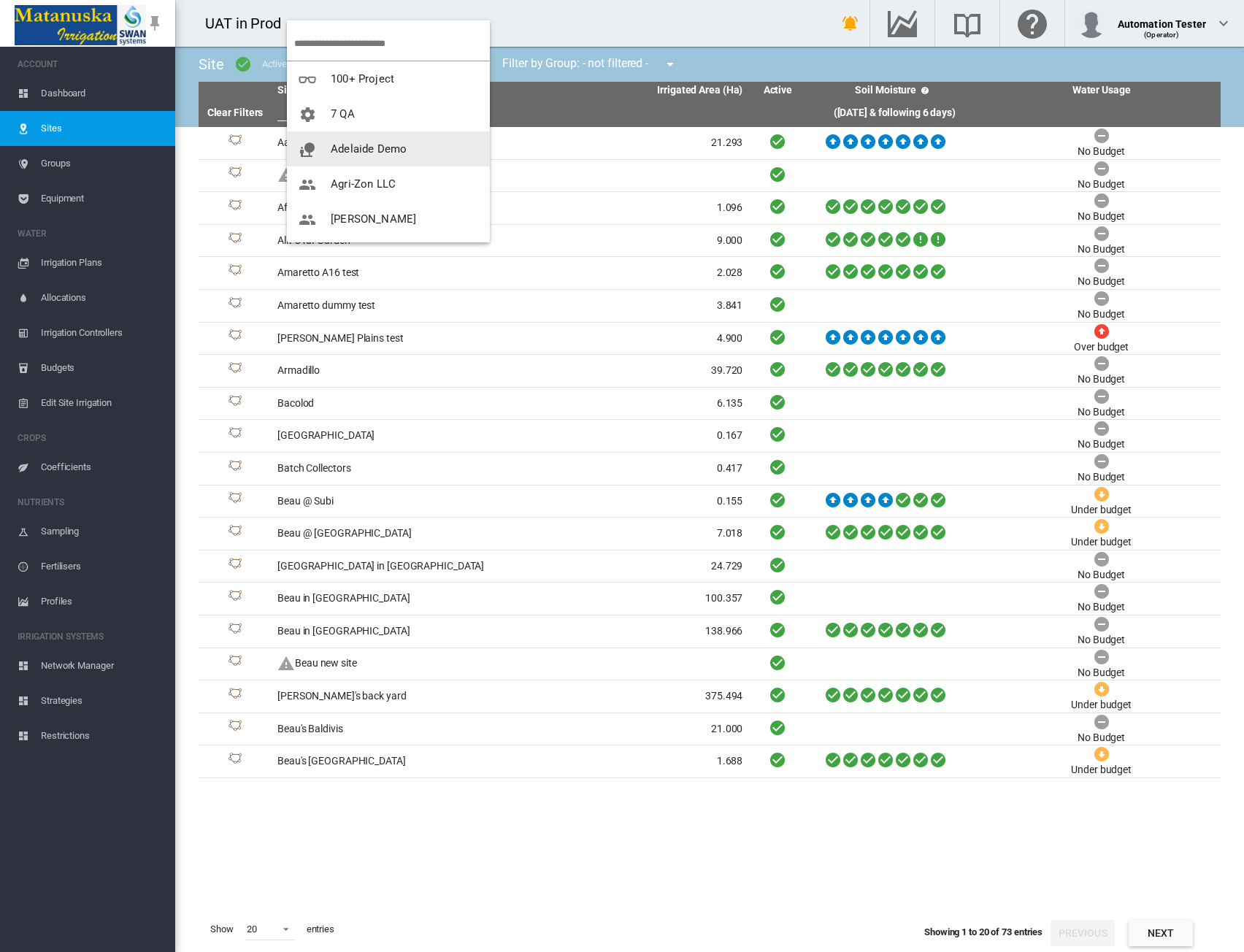
click at [334, 154] on span "Adelaide Demo" at bounding box center [368, 149] width 76 height 13
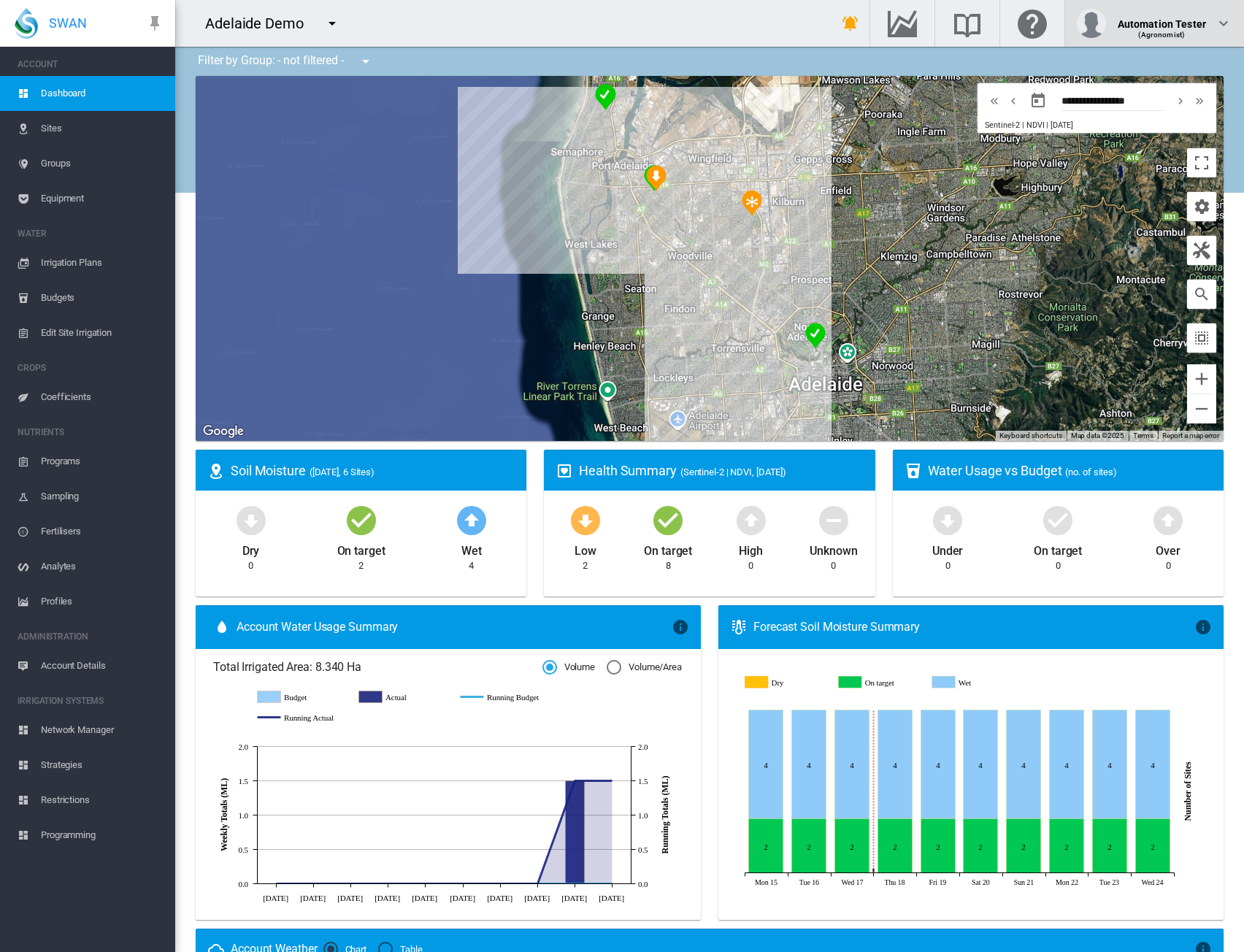
click at [1180, 28] on div "(Agronomist)" at bounding box center [1162, 30] width 88 height 15
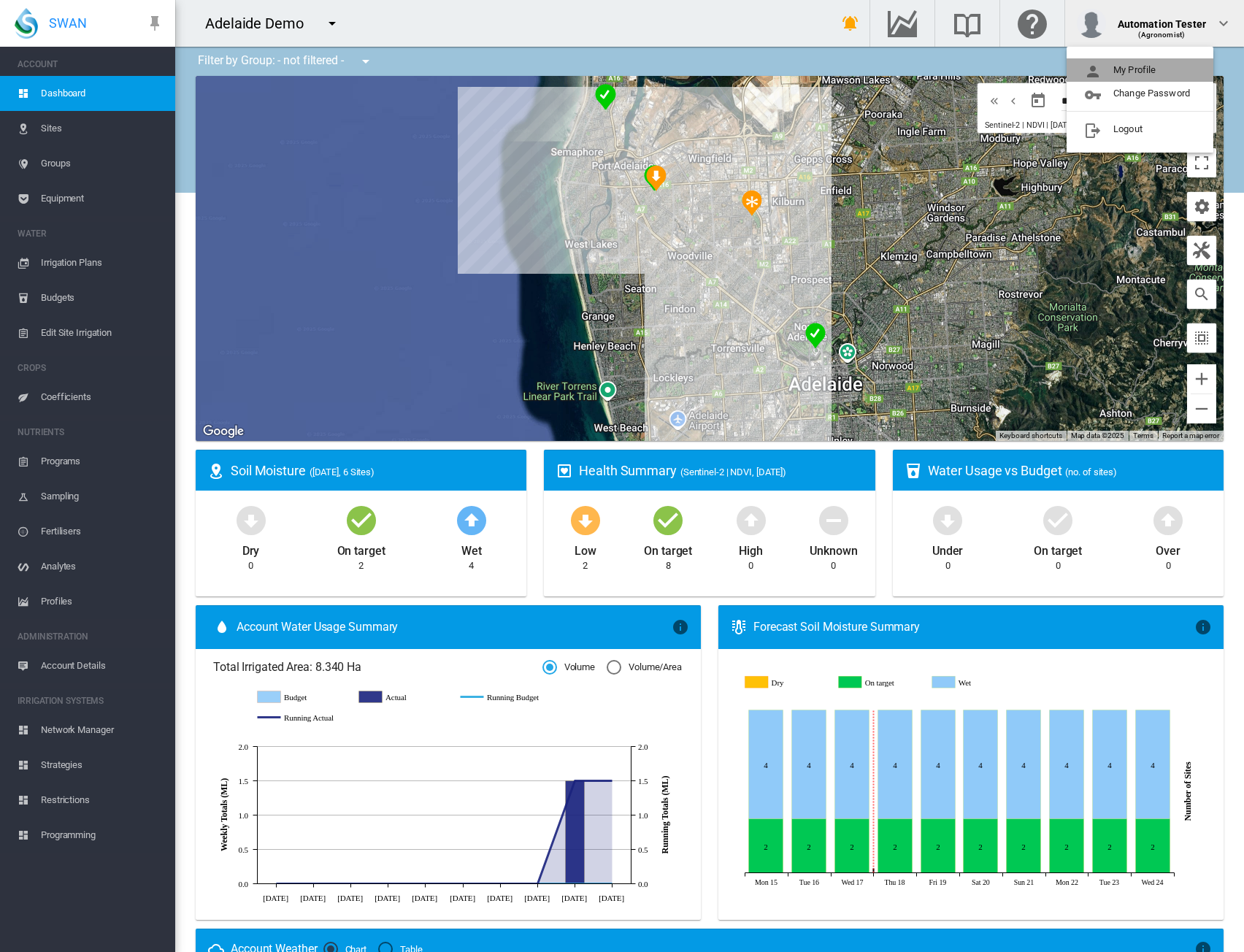
click at [1154, 68] on button "My Profile" at bounding box center [1140, 70] width 147 height 24
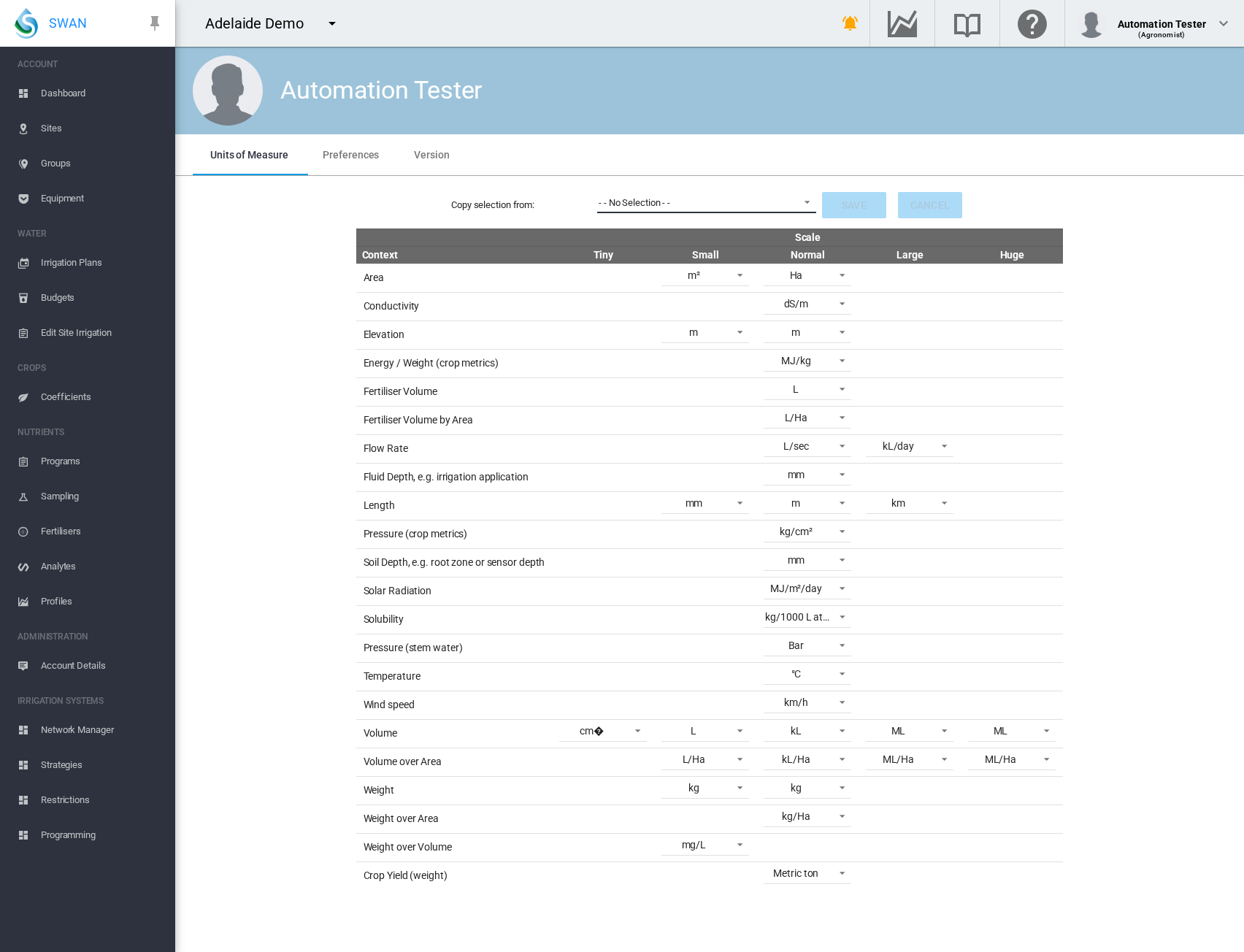
click at [718, 199] on span "- - No Selection - -" at bounding box center [695, 203] width 193 height 13
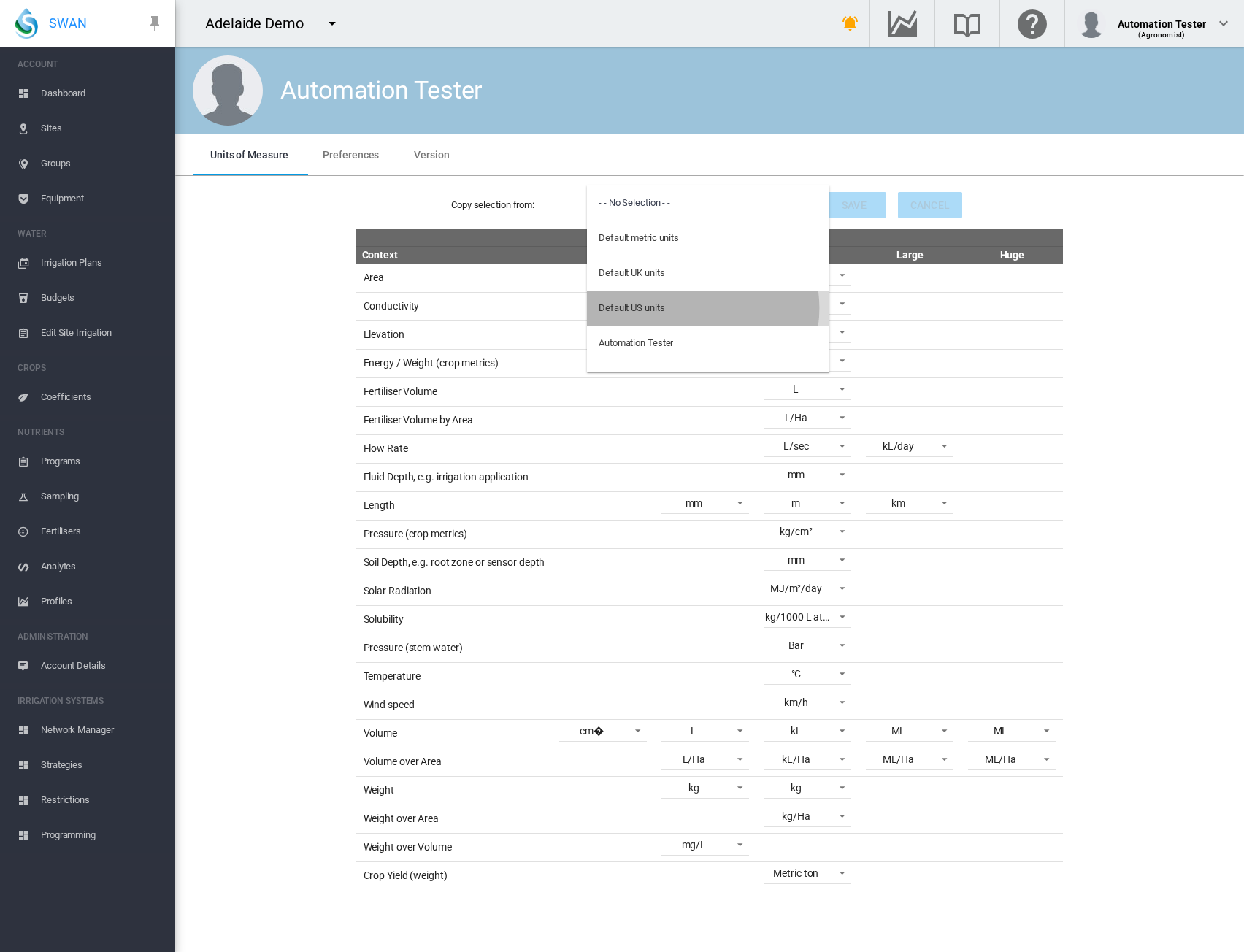
click at [689, 308] on md-option "Default US units" at bounding box center [708, 308] width 242 height 35
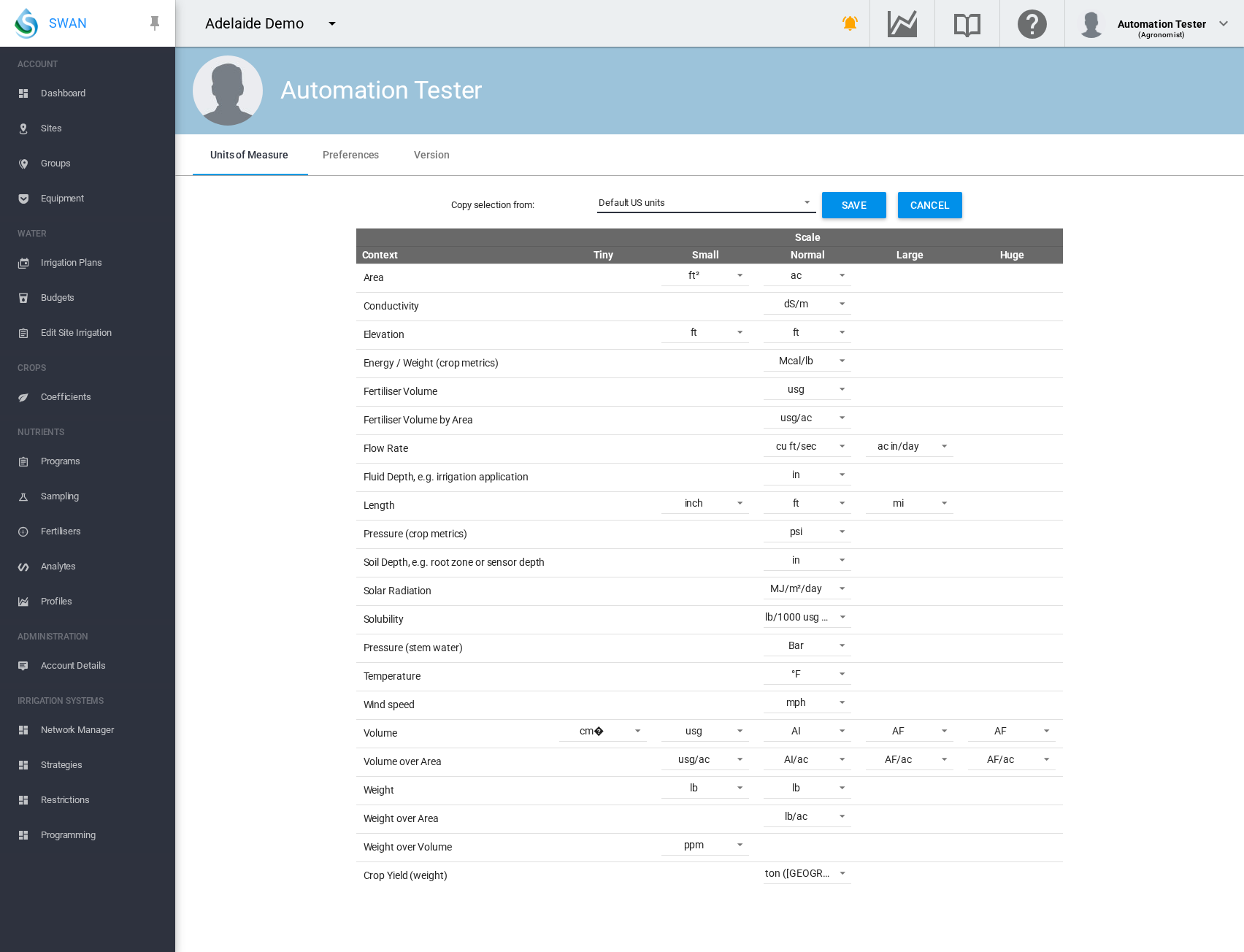
click at [780, 201] on span "Default US units" at bounding box center [695, 203] width 193 height 13
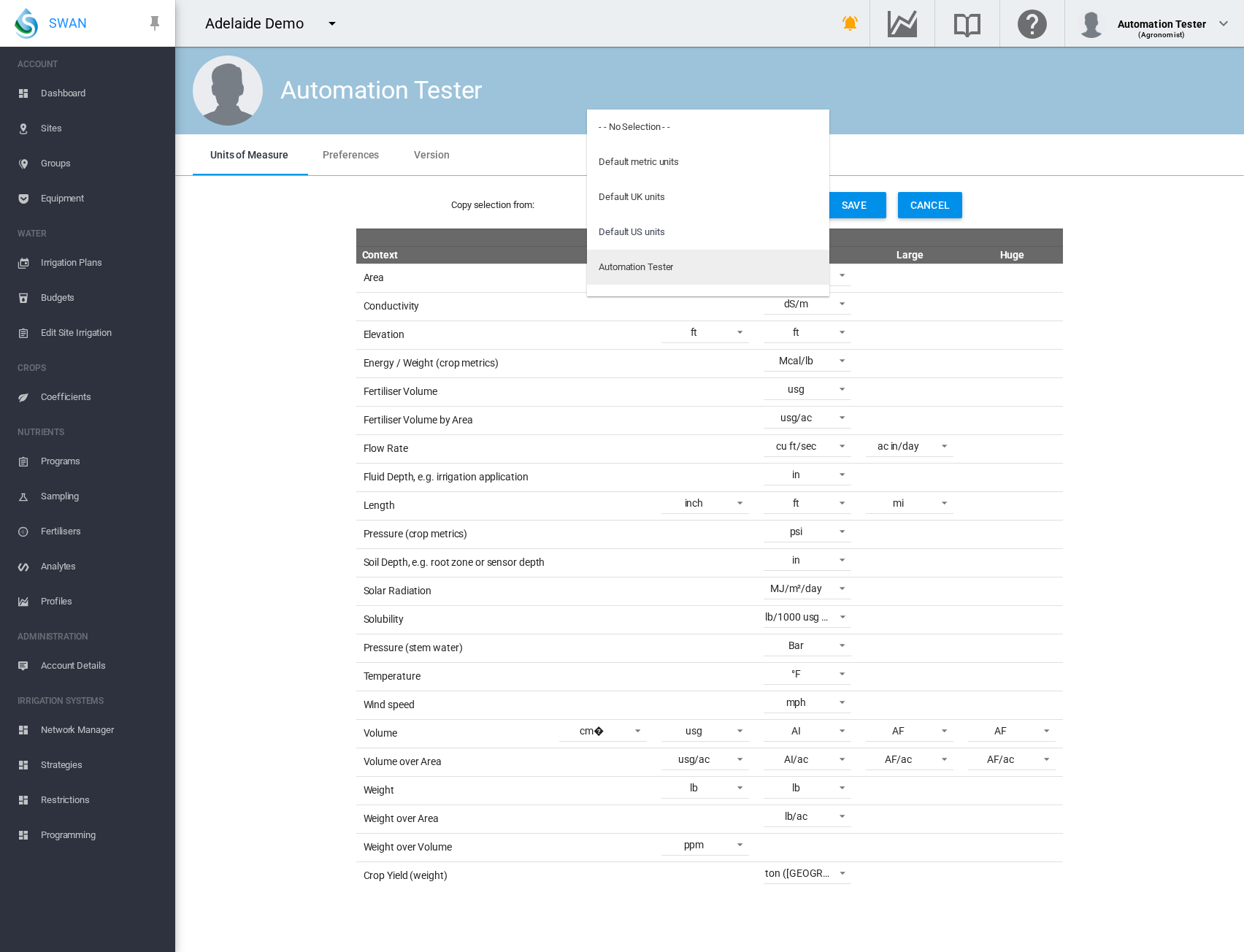
scroll to position [29, 0]
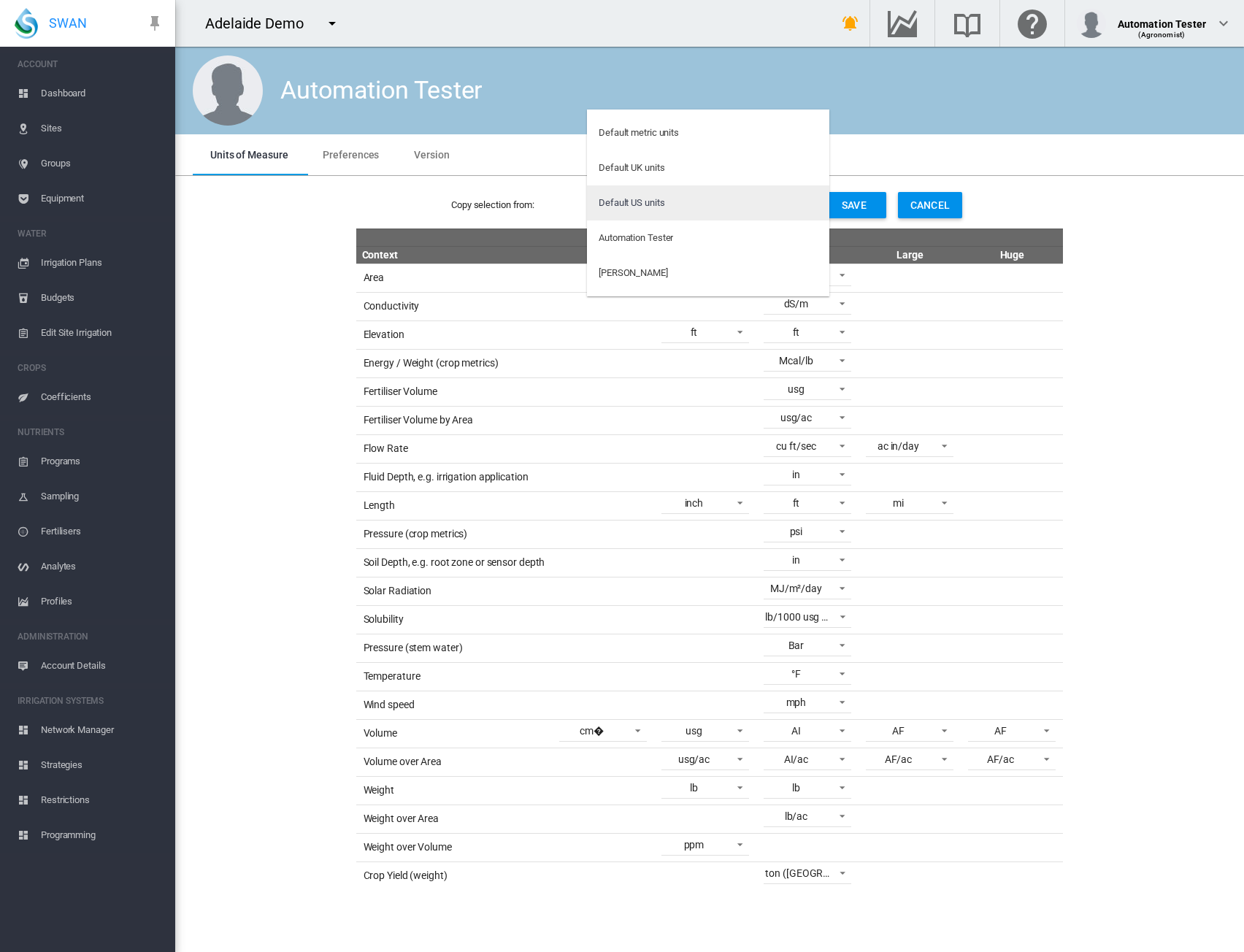
click at [648, 201] on div "Default US units" at bounding box center [632, 203] width 66 height 13
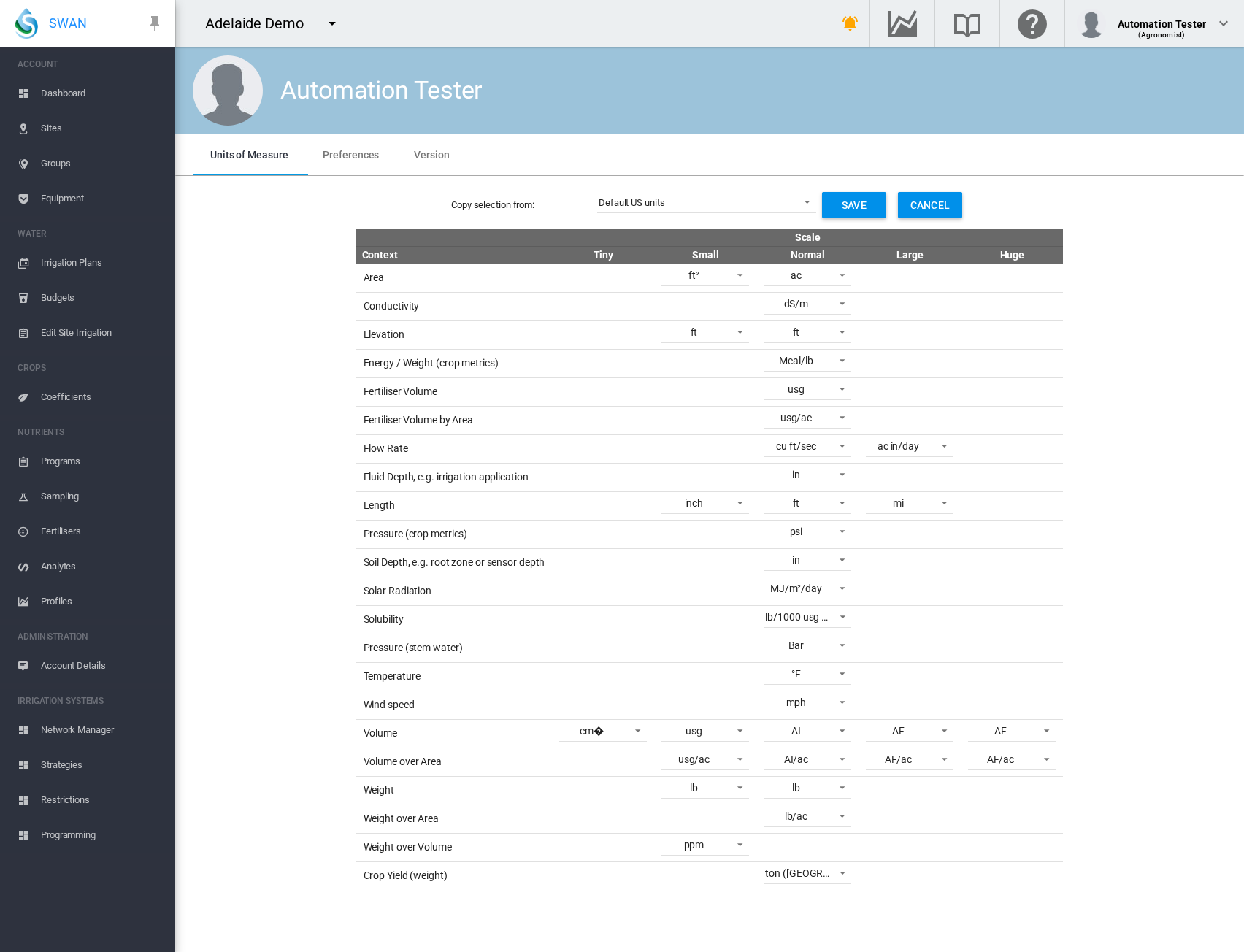
click at [643, 171] on md-tabs-canvas "Units of Measure Preferences Version Units of Measure Preferences Version" at bounding box center [709, 154] width 1034 height 41
click at [678, 204] on span "Default US units" at bounding box center [695, 203] width 193 height 13
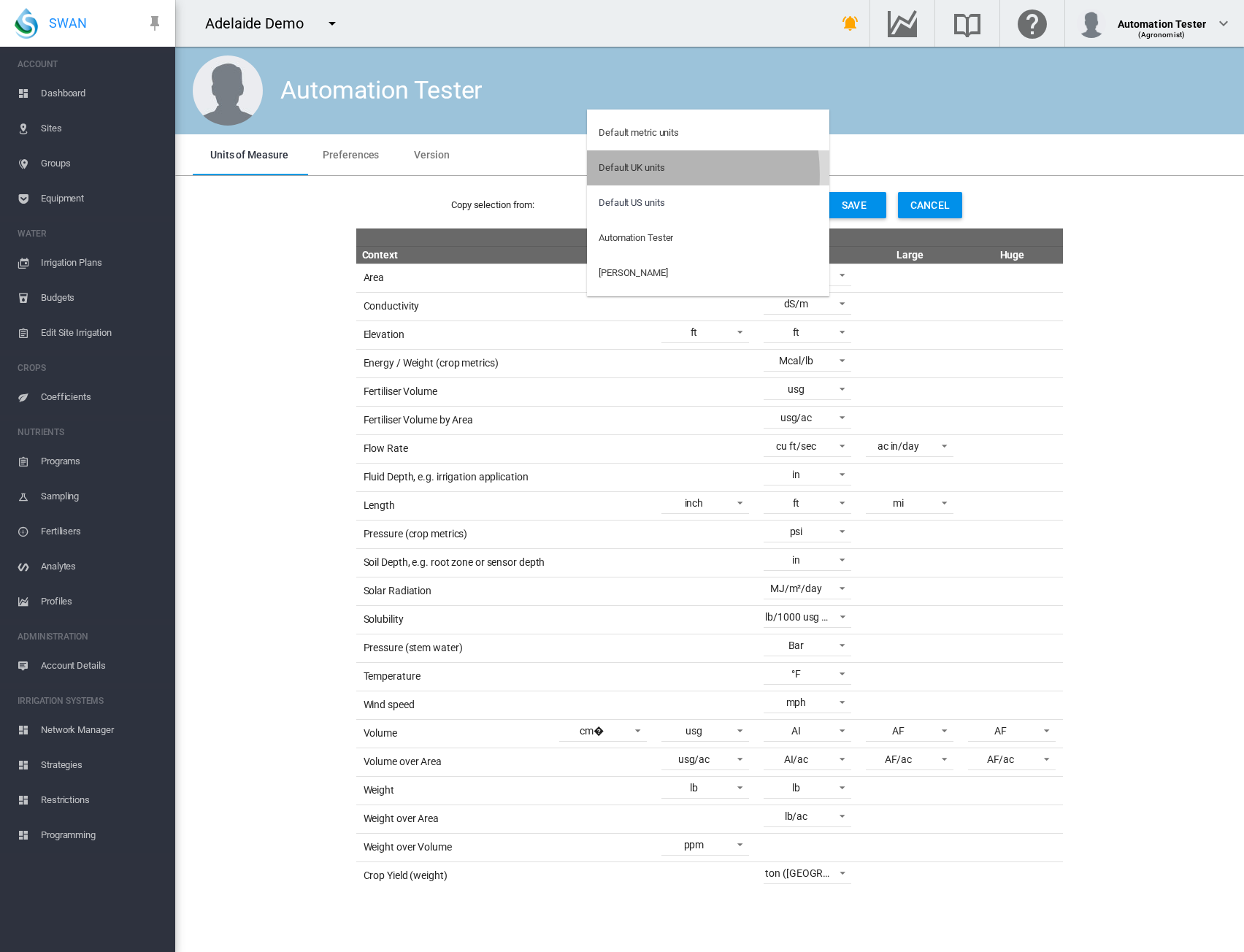
click at [628, 174] on div "Default UK units" at bounding box center [632, 168] width 66 height 13
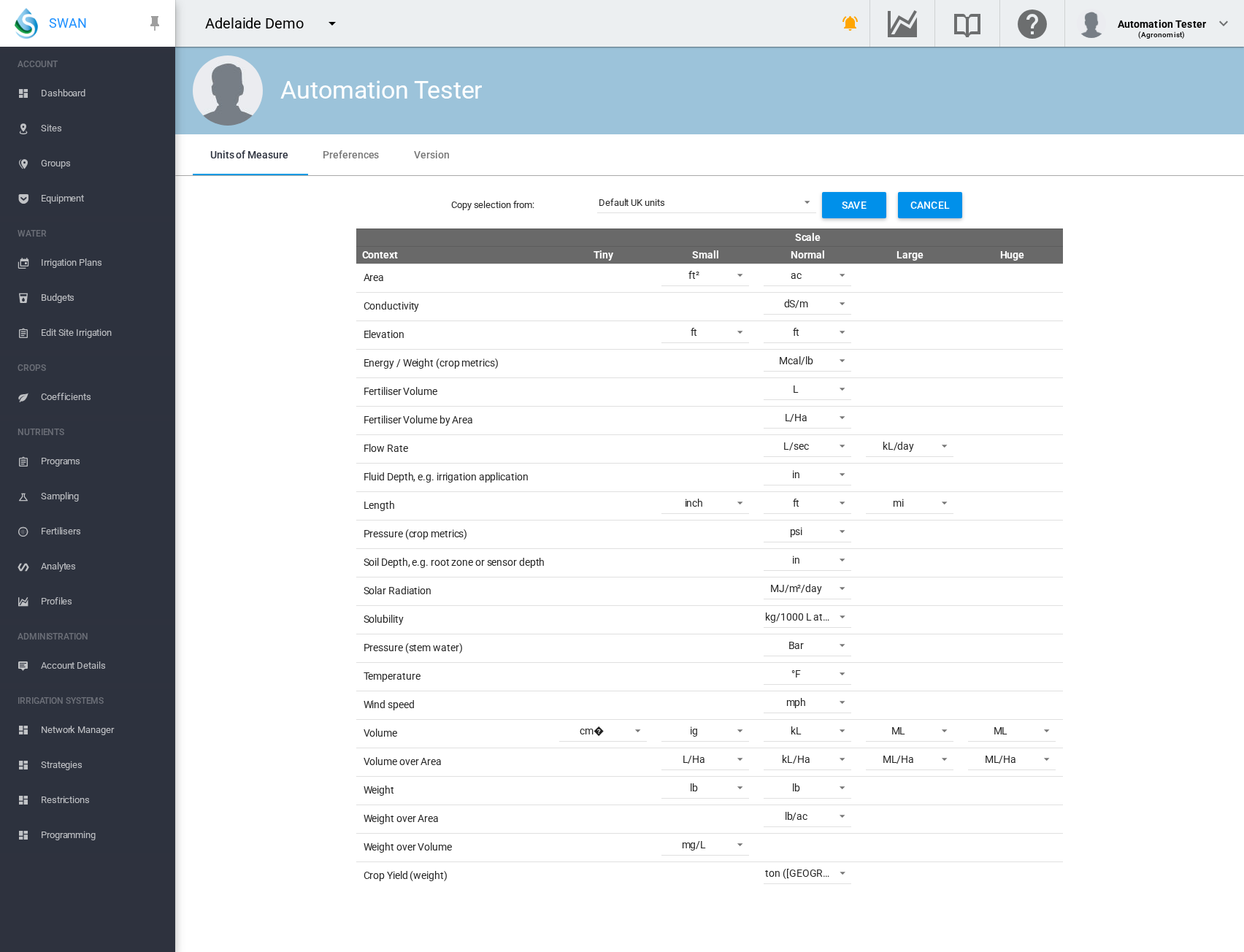
click at [50, 191] on span "Equipment" at bounding box center [102, 198] width 122 height 35
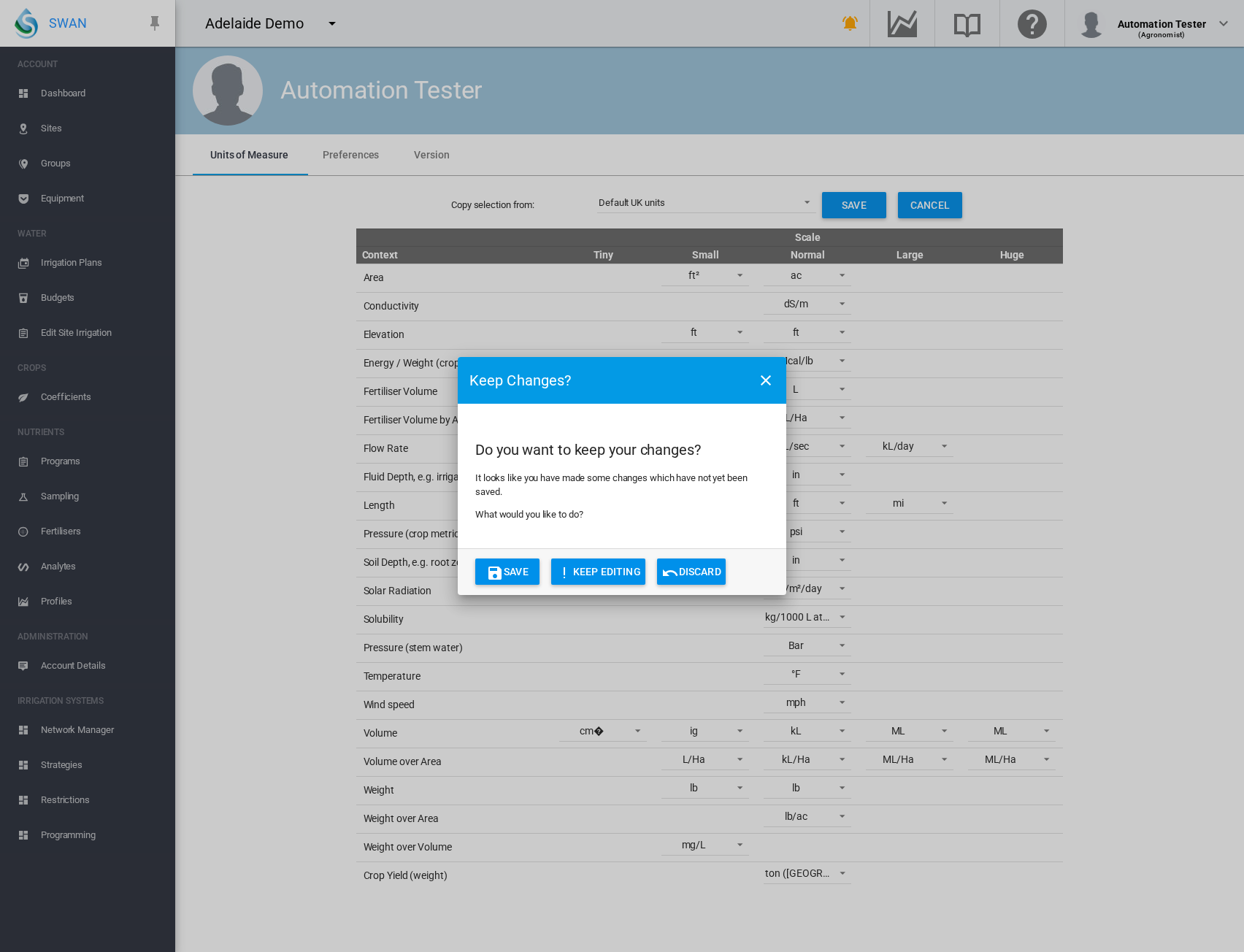
click at [603, 543] on button "KEEP EDITING" at bounding box center [598, 572] width 94 height 26
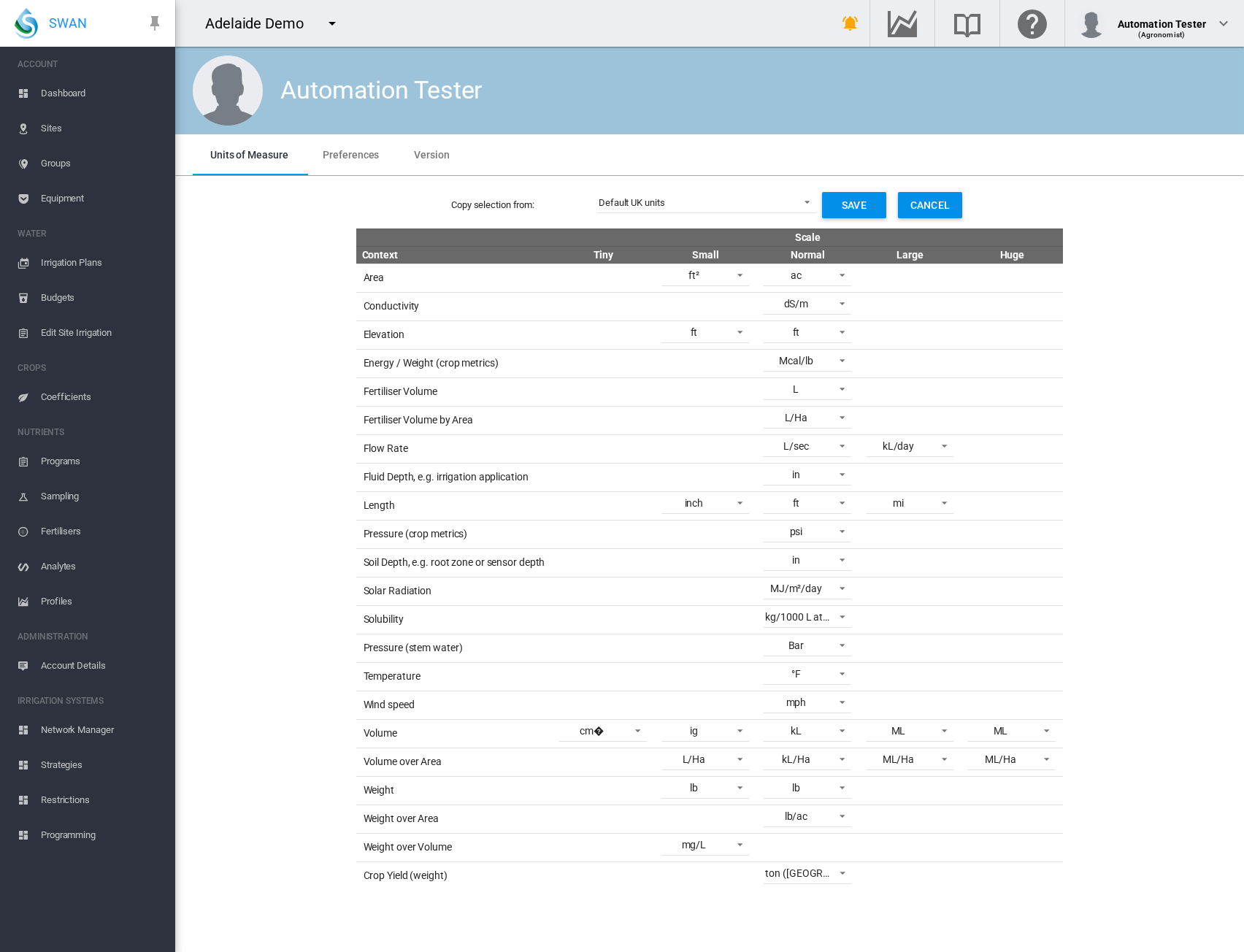
click at [62, 200] on span "Equipment" at bounding box center [102, 198] width 122 height 35
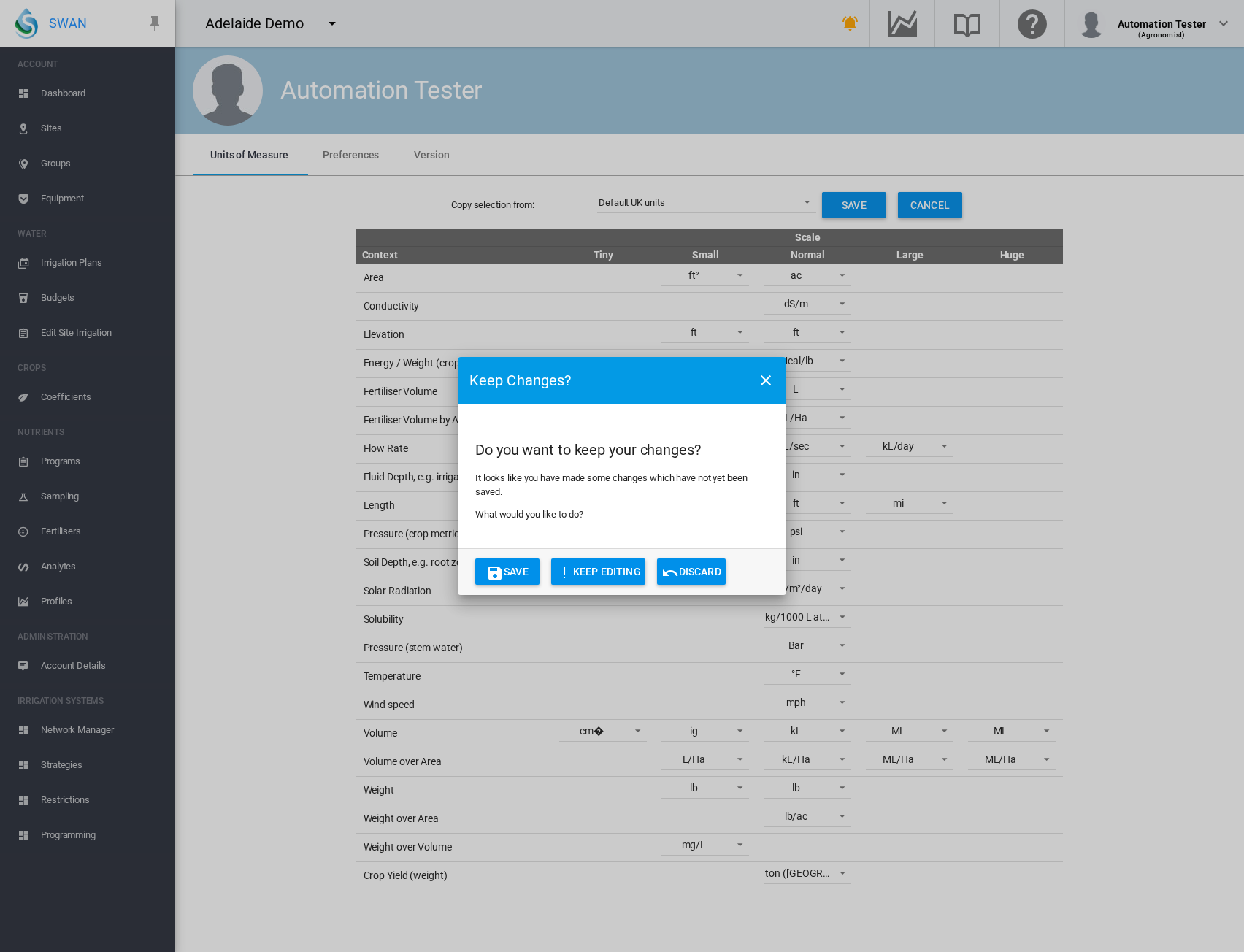
click at [704, 543] on button "Discard" at bounding box center [692, 572] width 69 height 26
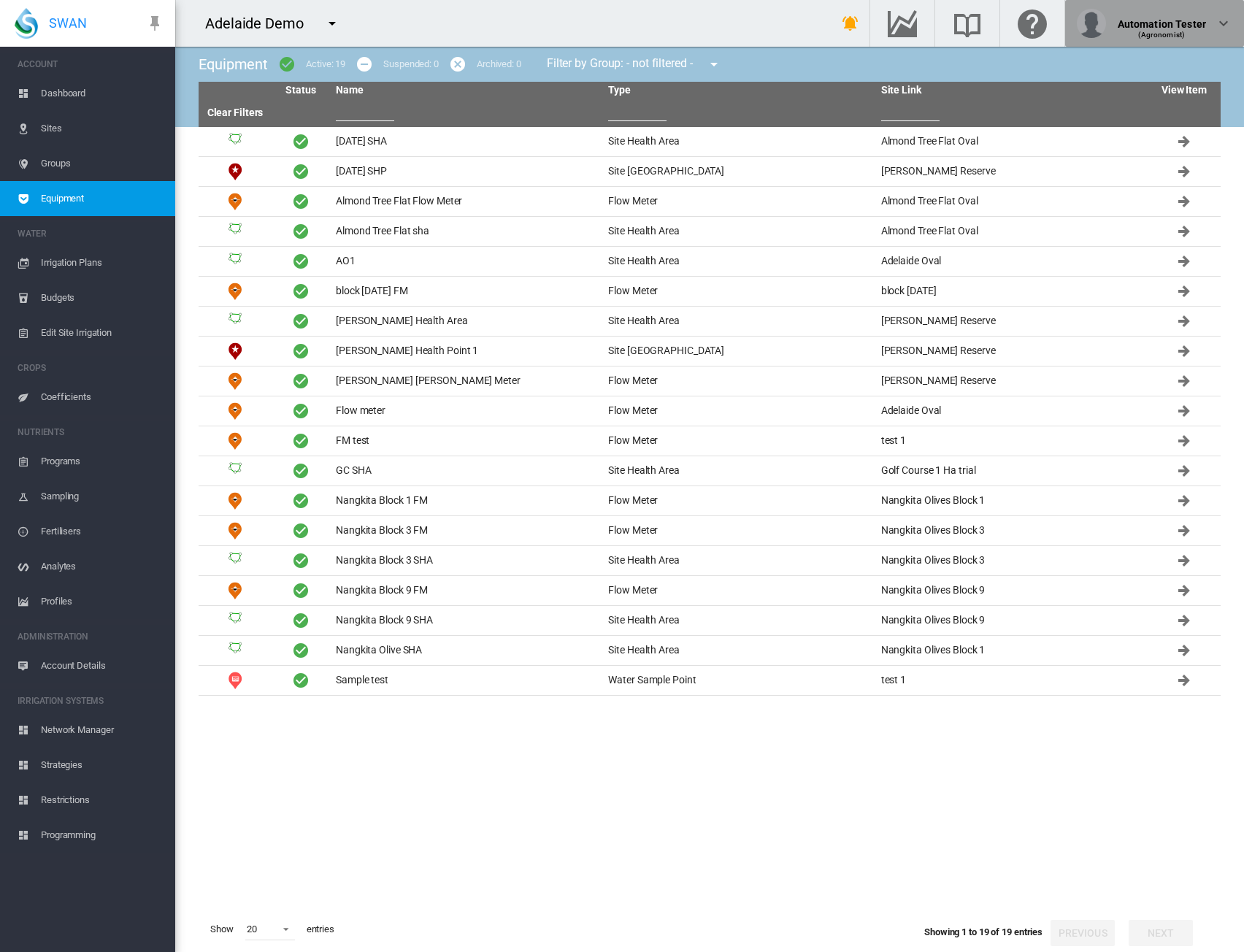
click at [1210, 34] on div "Automation Tester (Agronomist)" at bounding box center [1155, 23] width 156 height 29
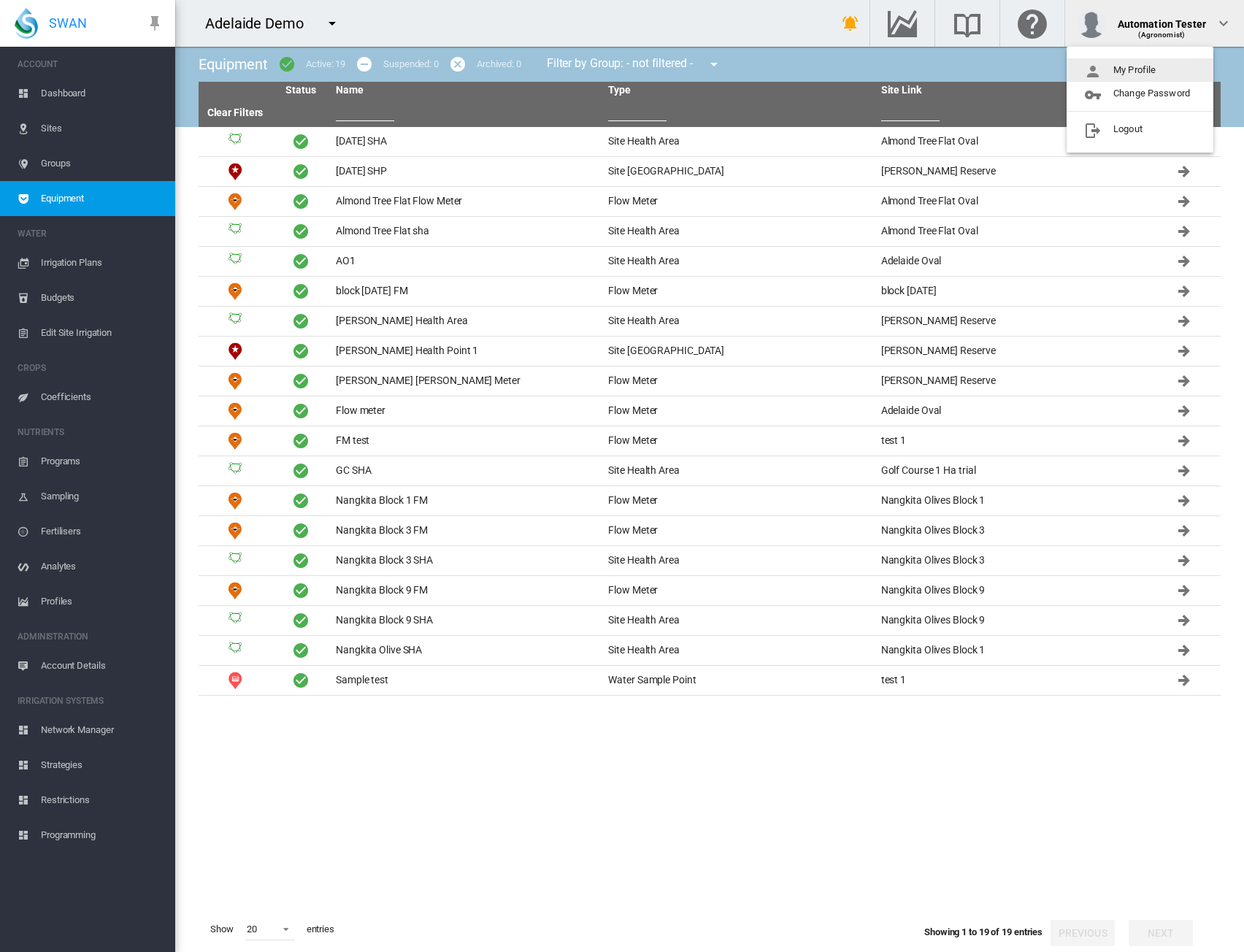
click at [1137, 70] on button "My Profile" at bounding box center [1140, 70] width 147 height 24
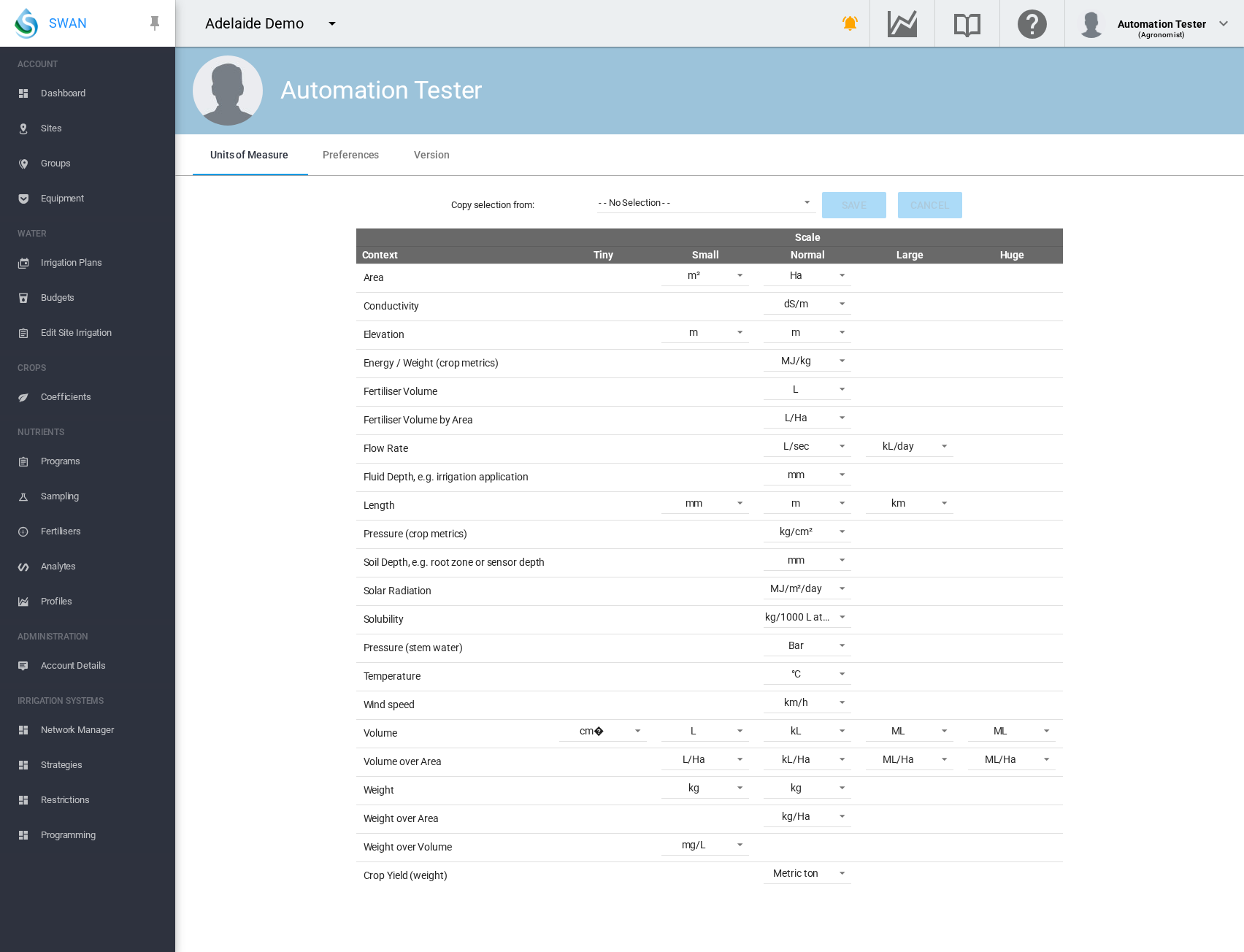
click at [357, 156] on span "Preferences" at bounding box center [351, 155] width 56 height 12
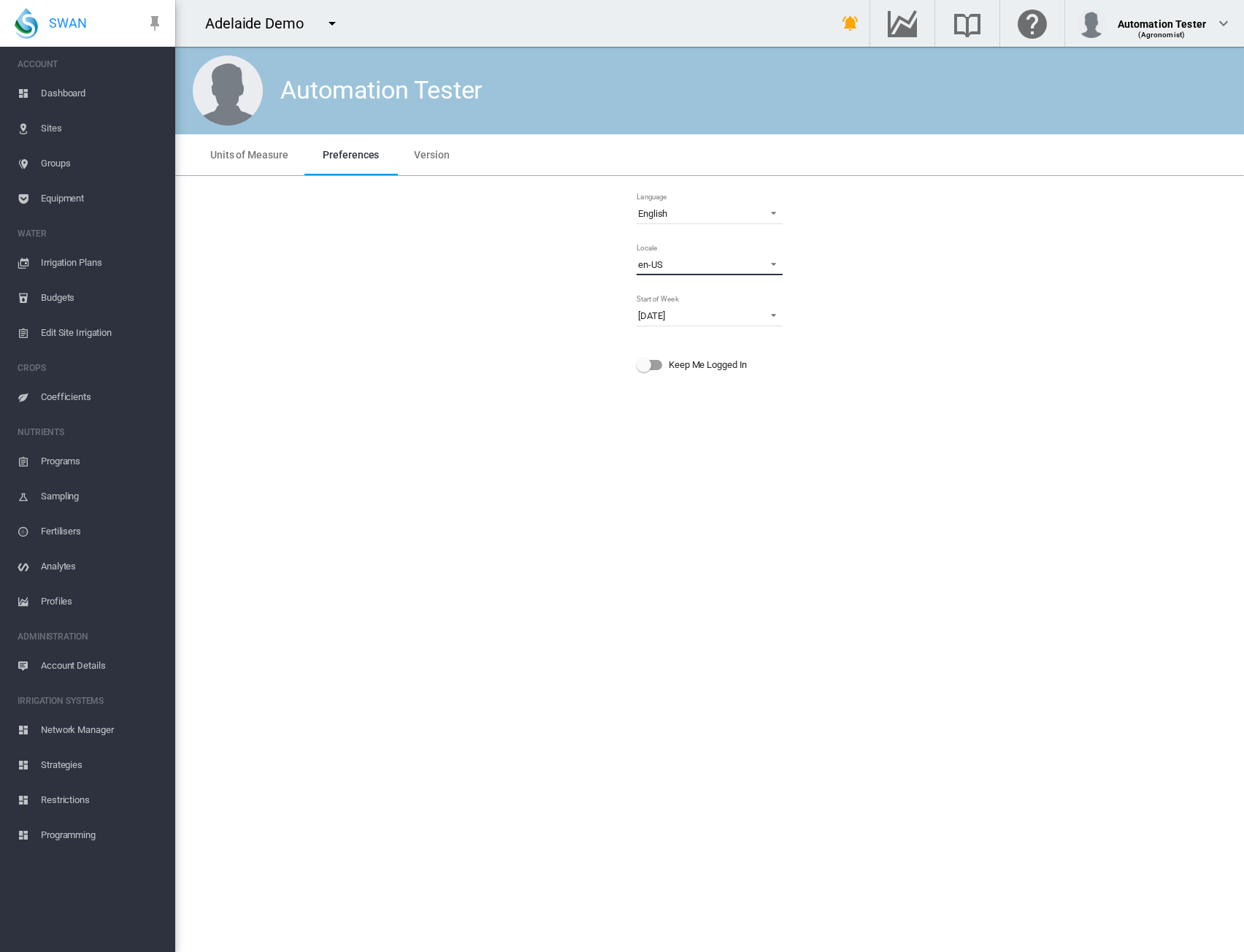
click at [717, 260] on span "en-US" at bounding box center [698, 265] width 120 height 13
click at [676, 146] on md-option "en-AU" at bounding box center [711, 147] width 170 height 35
click at [45, 93] on span "Dashboard" at bounding box center [102, 93] width 122 height 35
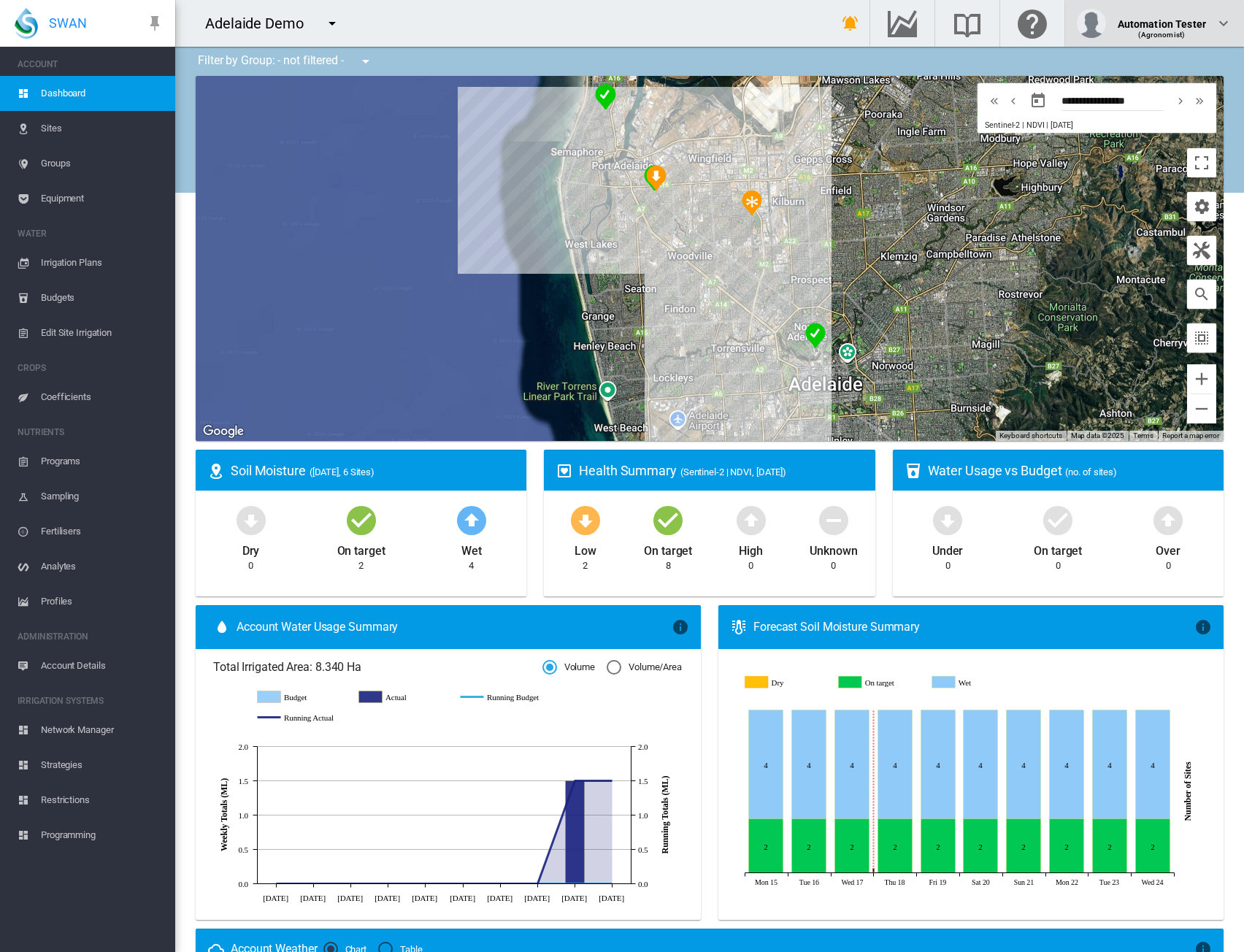
click at [1199, 30] on div "(Agronomist)" at bounding box center [1162, 30] width 88 height 15
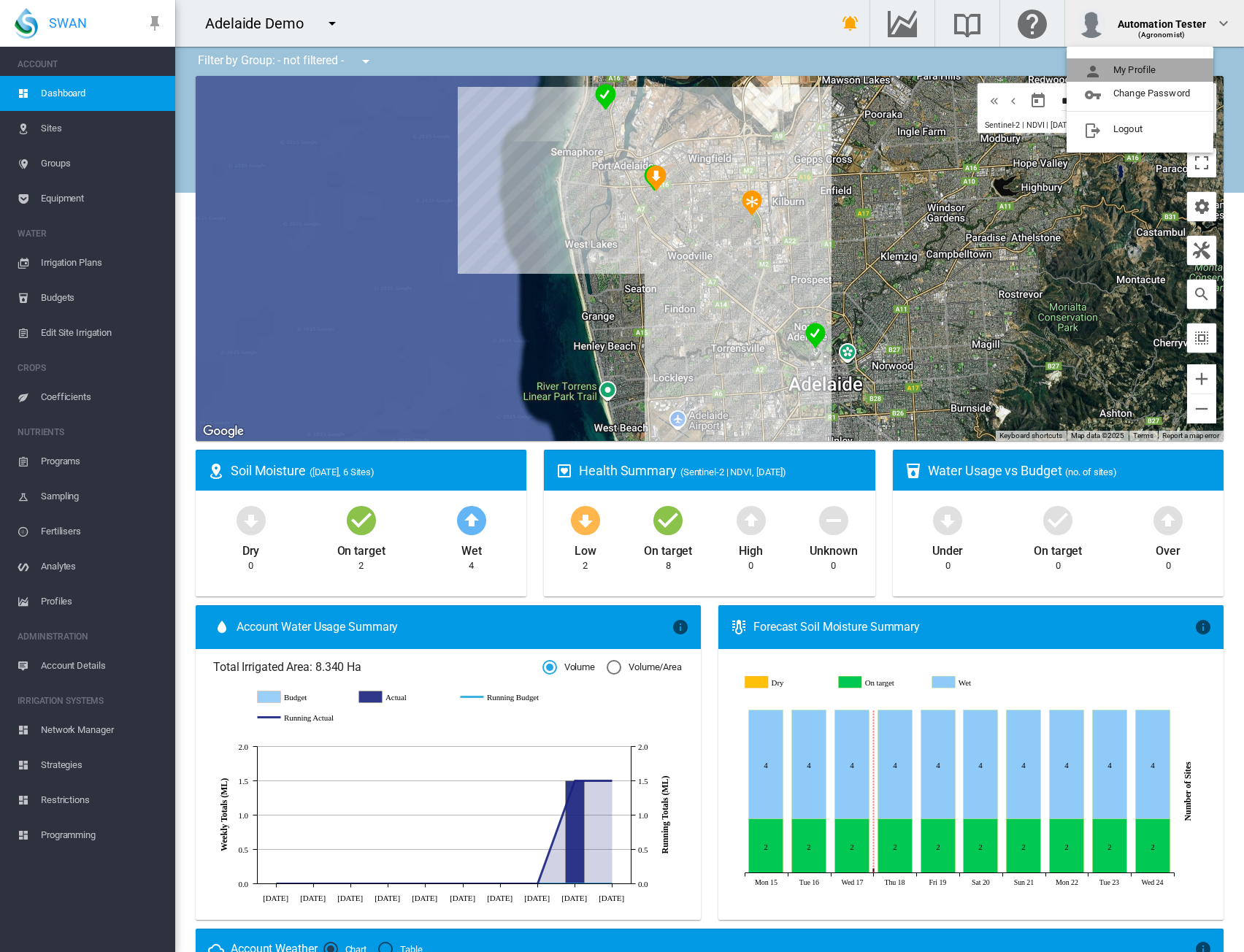
click at [1164, 68] on button "My Profile" at bounding box center [1140, 70] width 147 height 24
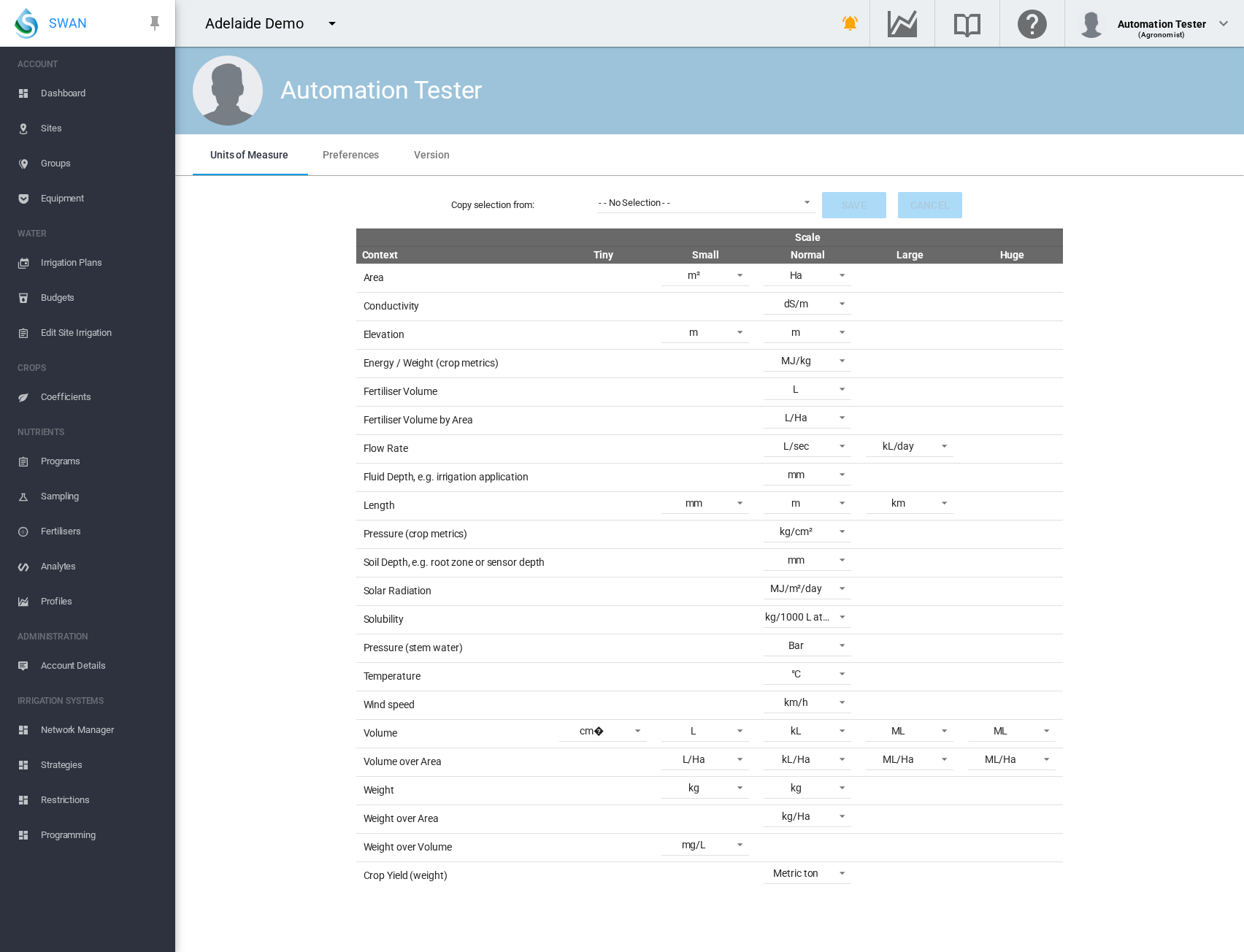
click at [345, 163] on md-tab-item "Preferences" at bounding box center [351, 154] width 91 height 41
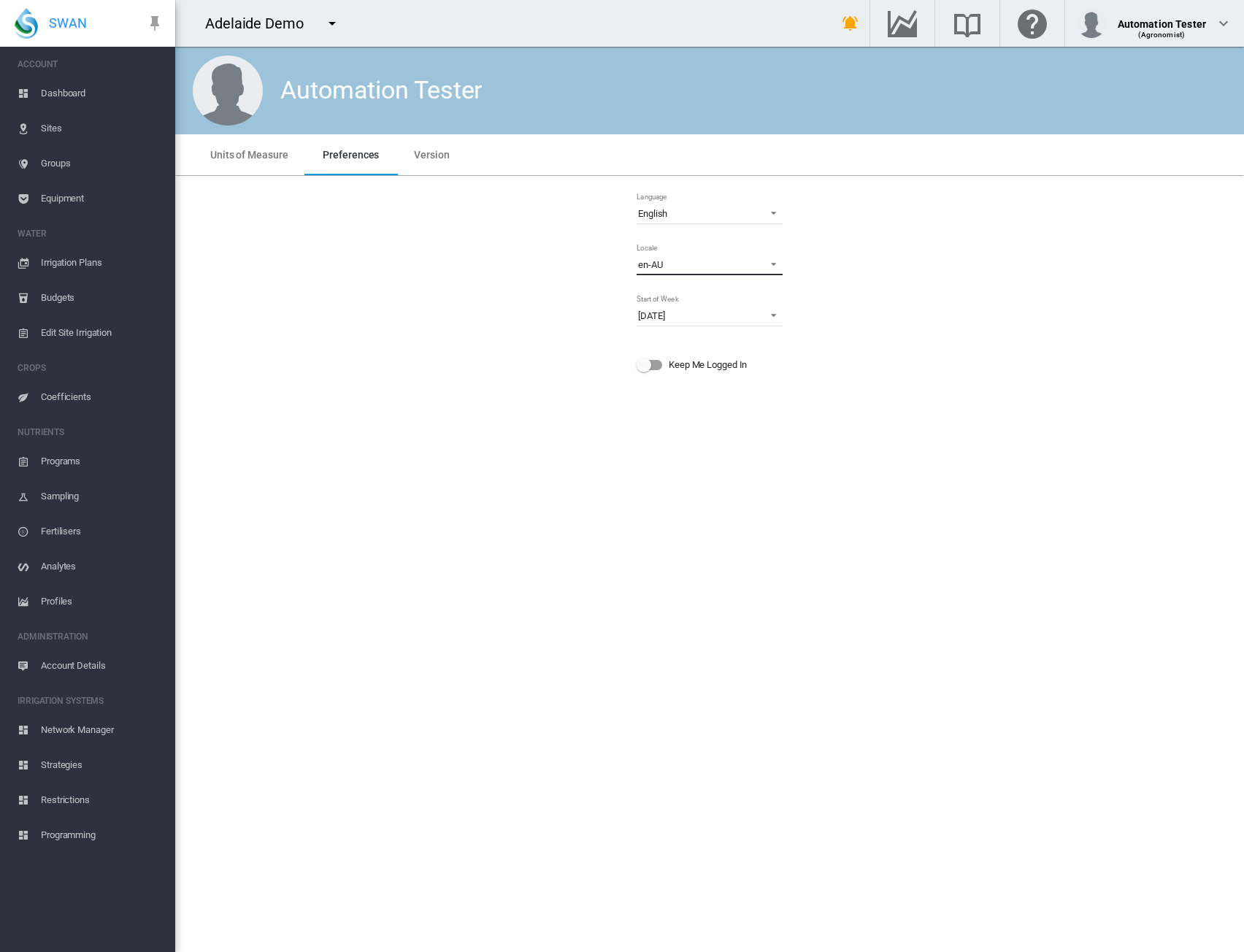
click at [686, 267] on span "en-AU" at bounding box center [698, 265] width 120 height 13
click at [702, 380] on md-option "en-US" at bounding box center [711, 381] width 170 height 35
click at [45, 89] on span "Dashboard" at bounding box center [102, 93] width 122 height 35
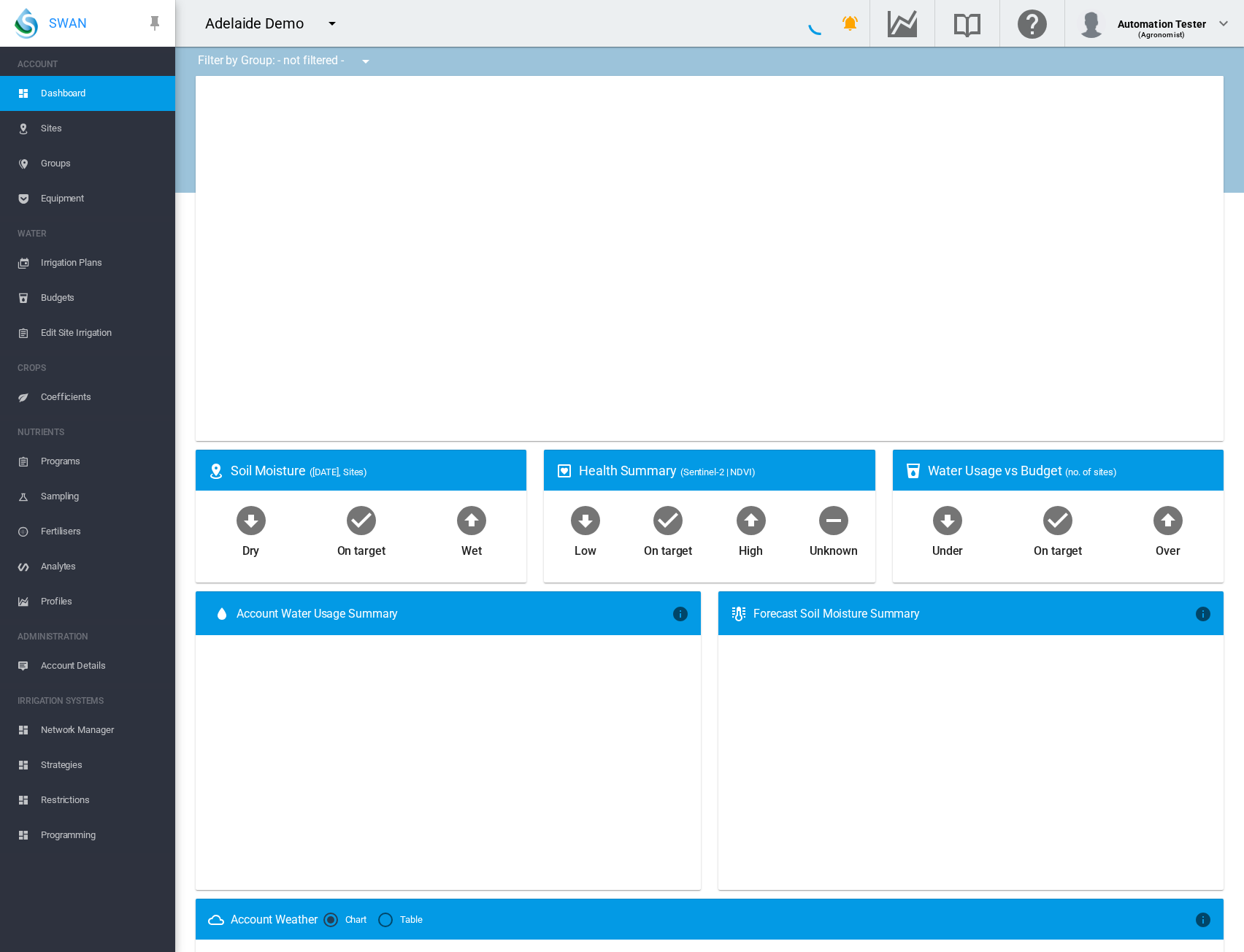
type input "**********"
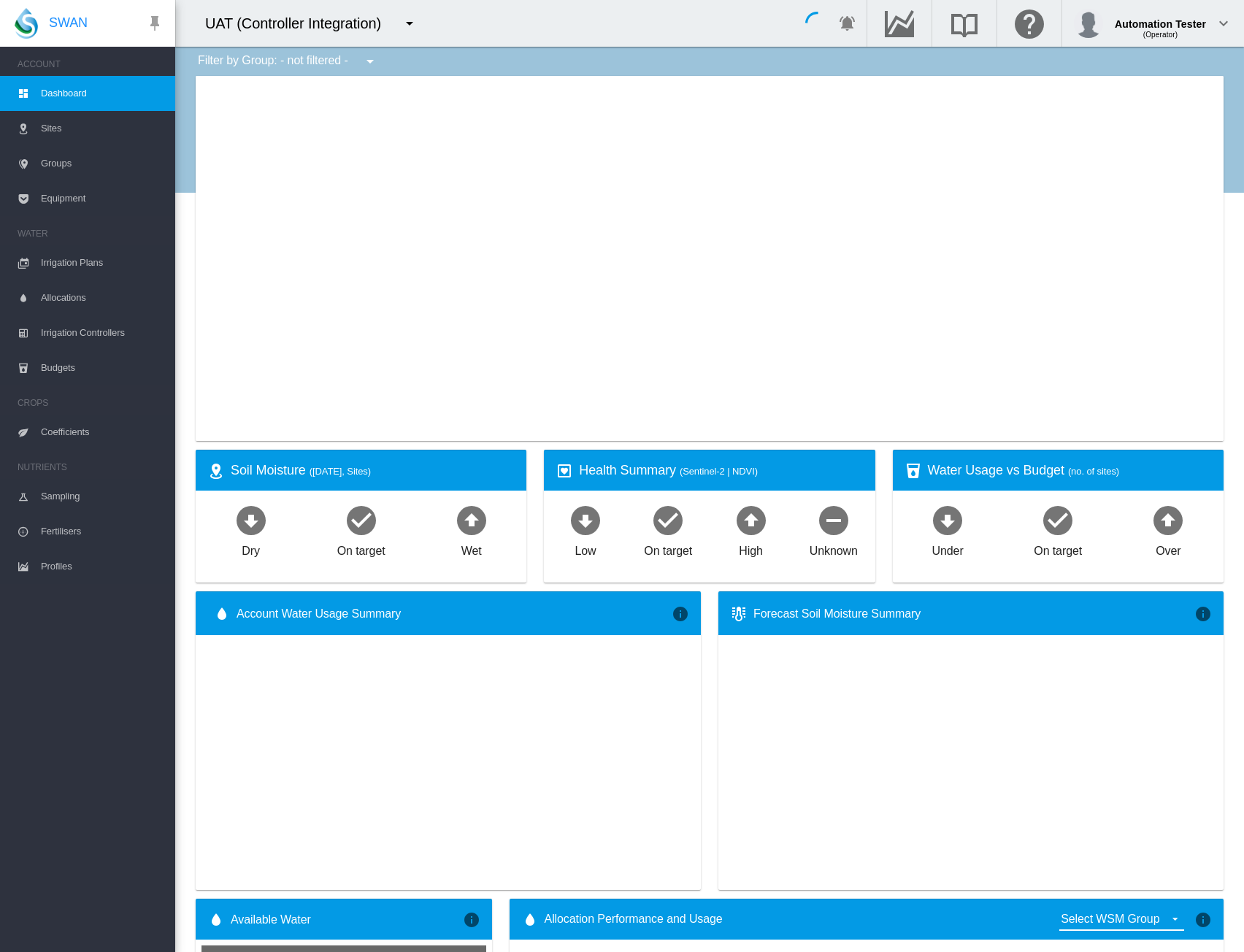
type input "**********"
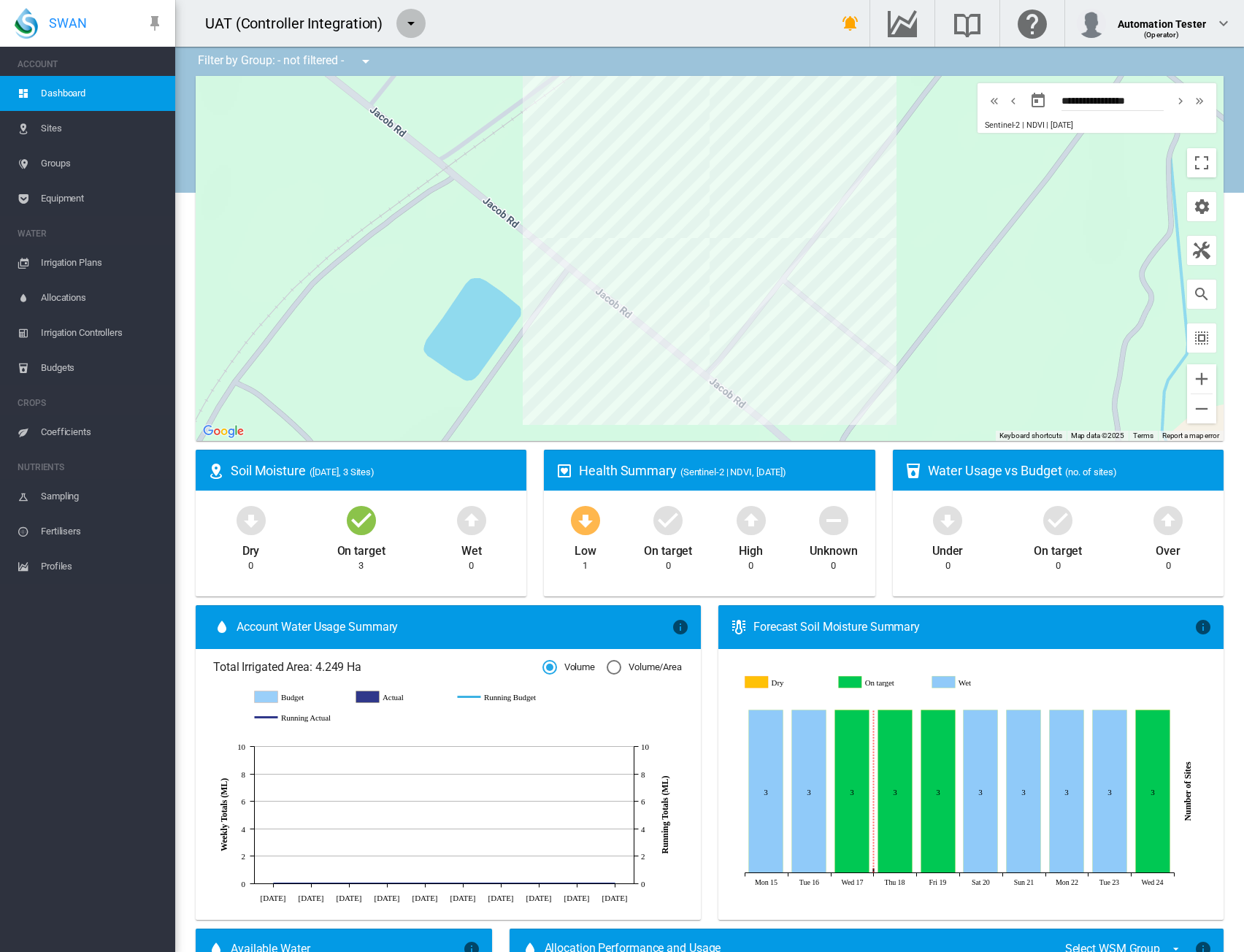
click at [410, 24] on md-icon "icon-menu-down" at bounding box center [411, 24] width 18 height 18
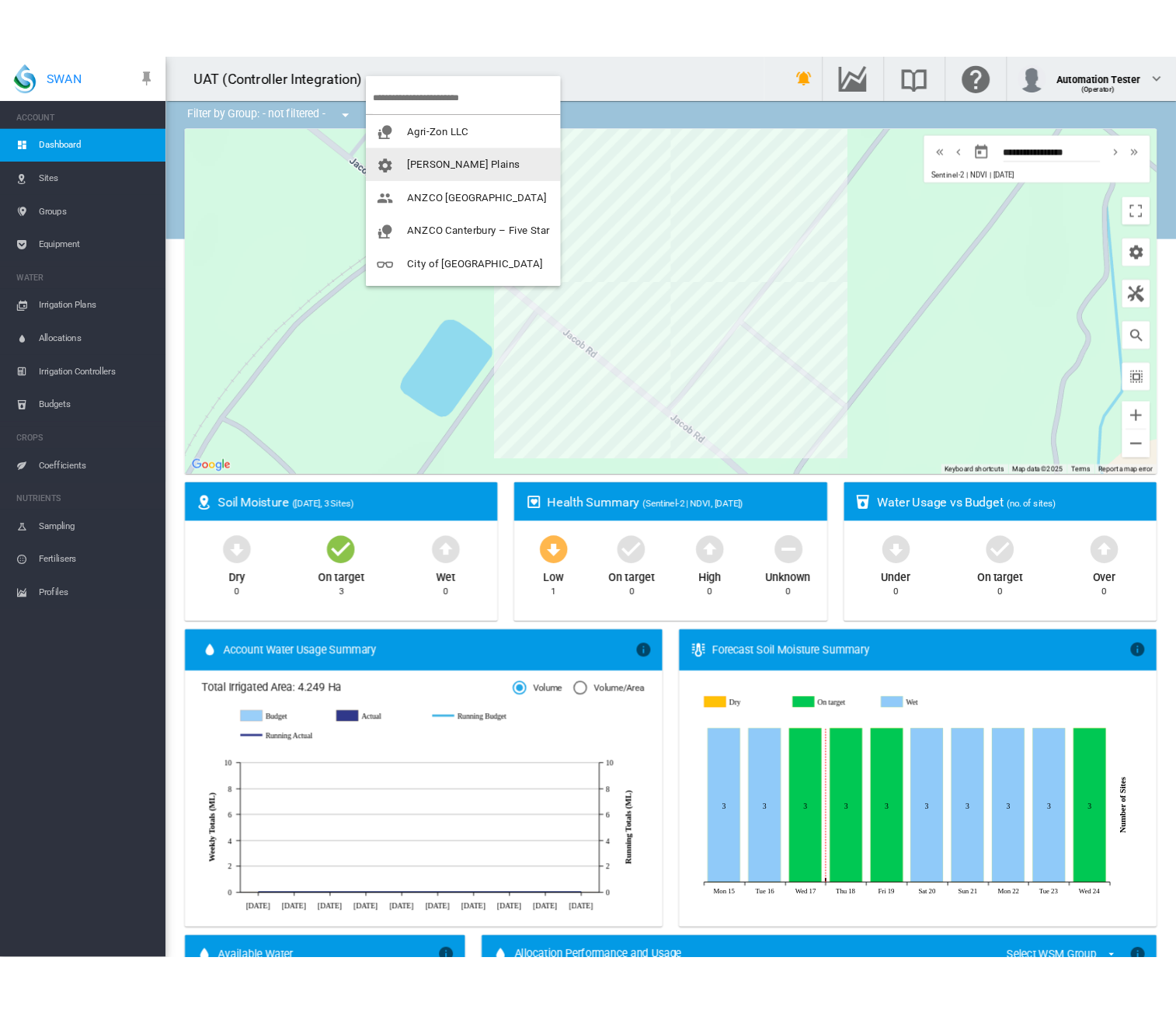
scroll to position [186, 0]
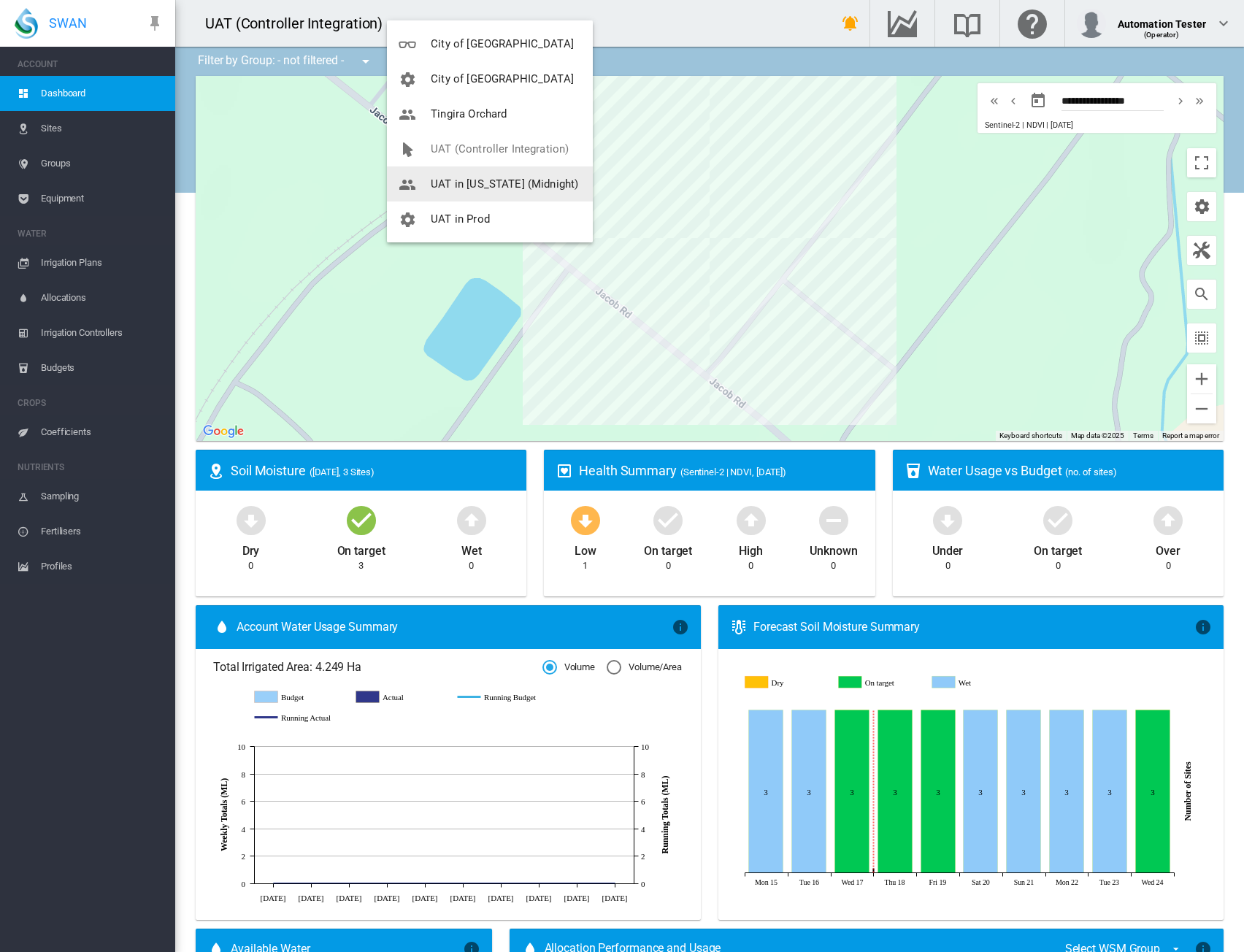
click at [506, 186] on span "UAT in [US_STATE] (Midnight)" at bounding box center [504, 184] width 148 height 13
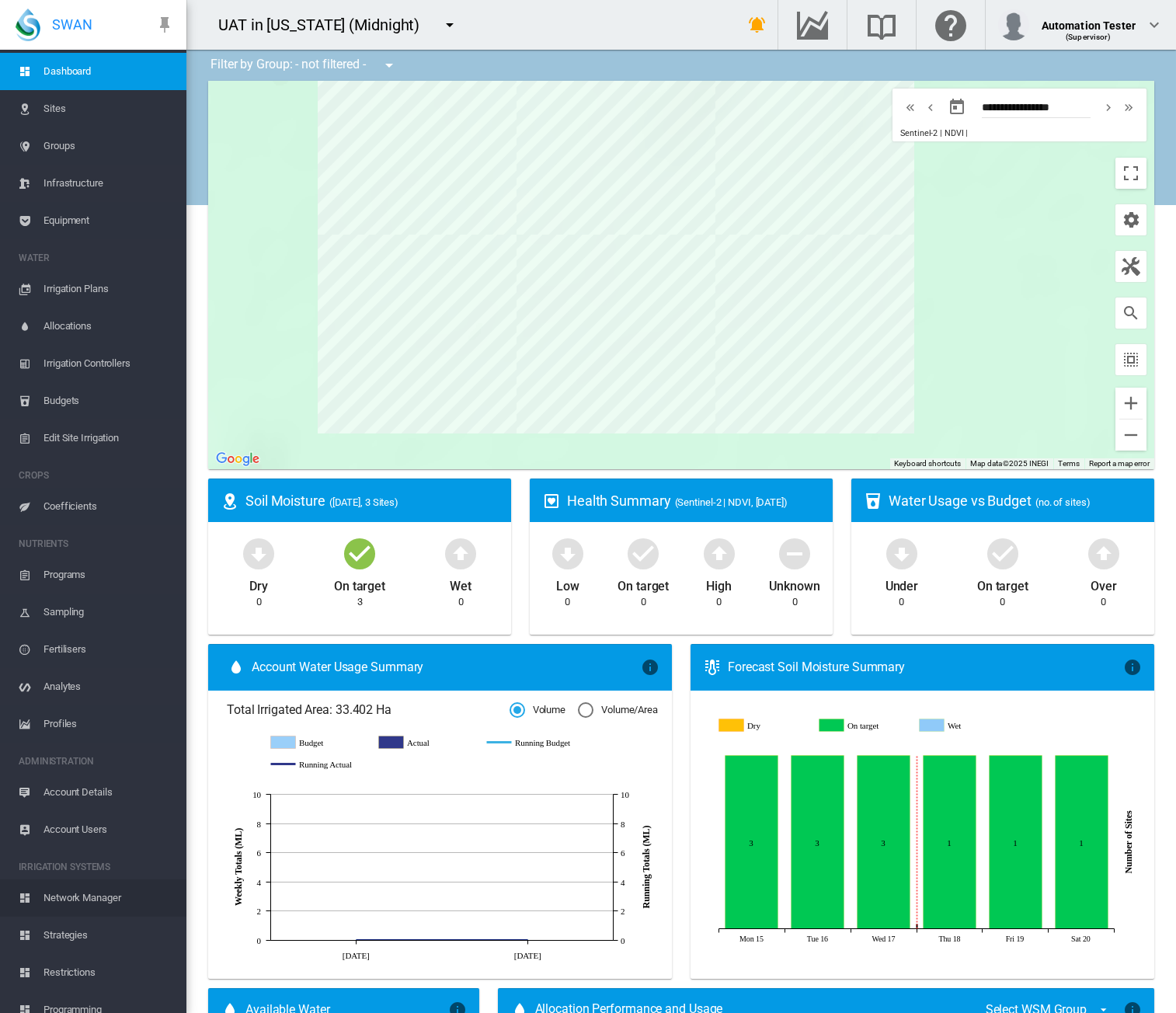
scroll to position [43, 0]
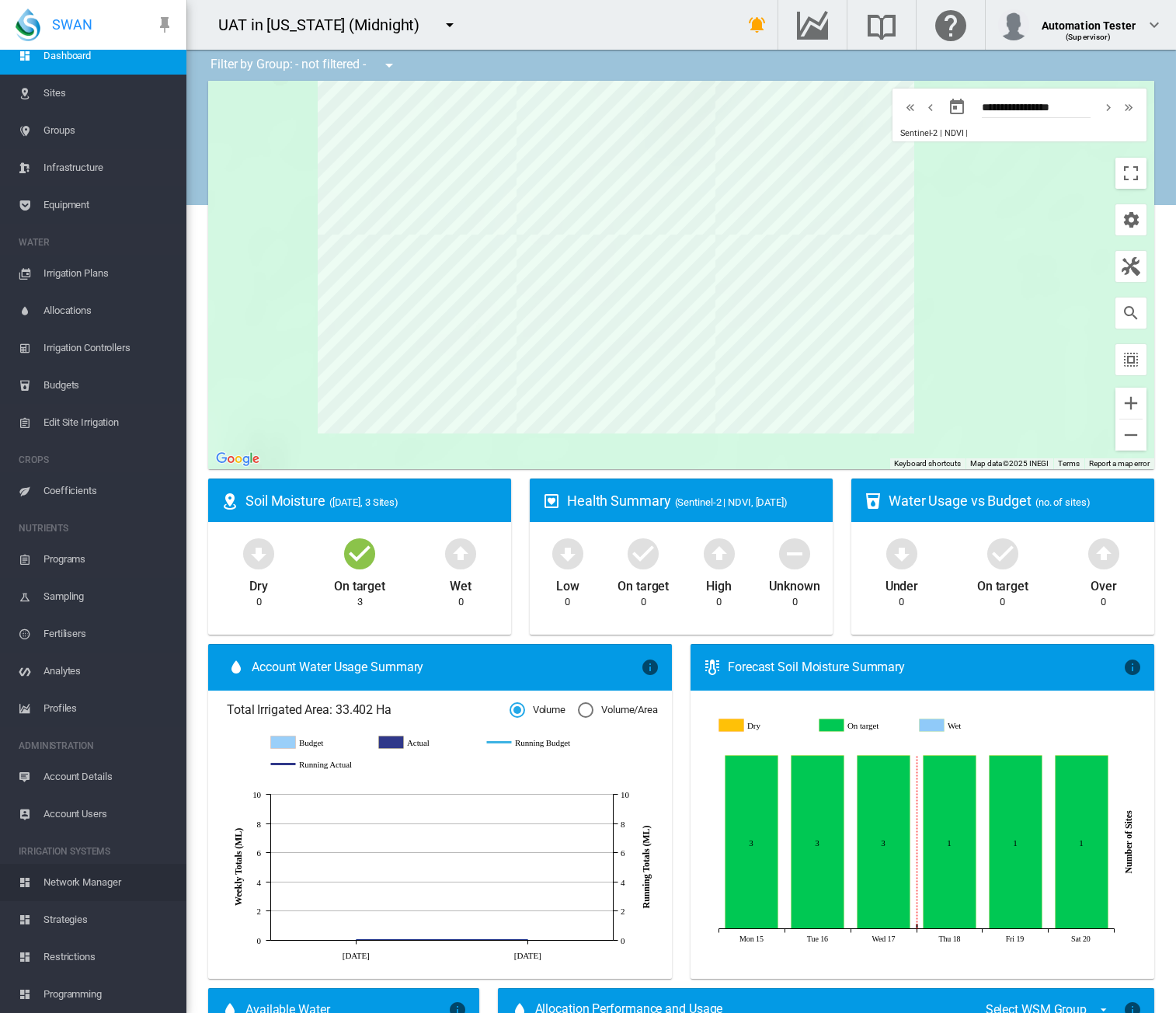
click at [91, 884] on span "Network Manager" at bounding box center [108, 882] width 130 height 37
